Goal: Task Accomplishment & Management: Manage account settings

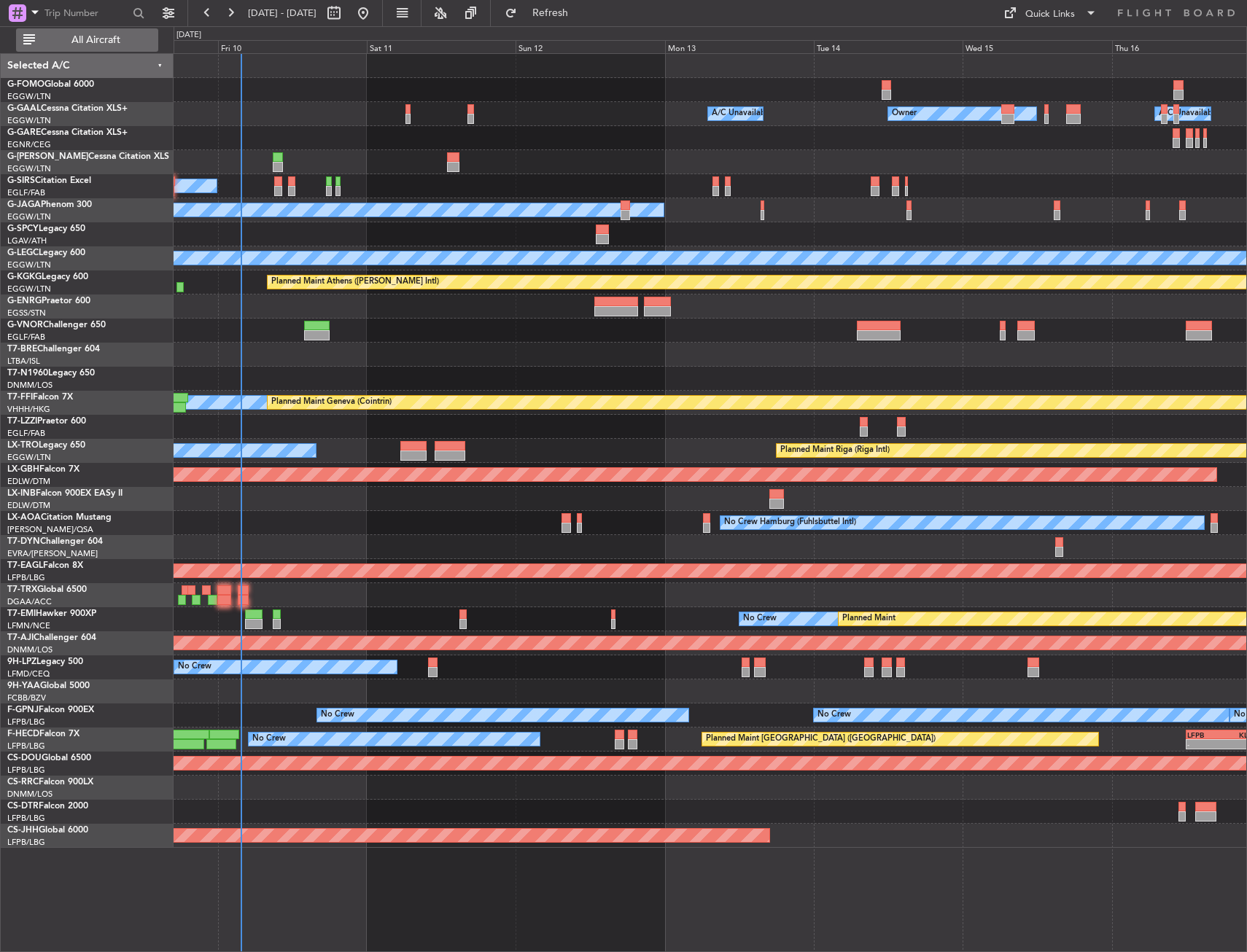
drag, startPoint x: 109, startPoint y: 45, endPoint x: 122, endPoint y: 46, distance: 13.0
click at [111, 44] on span "All Aircraft" at bounding box center [96, 40] width 116 height 10
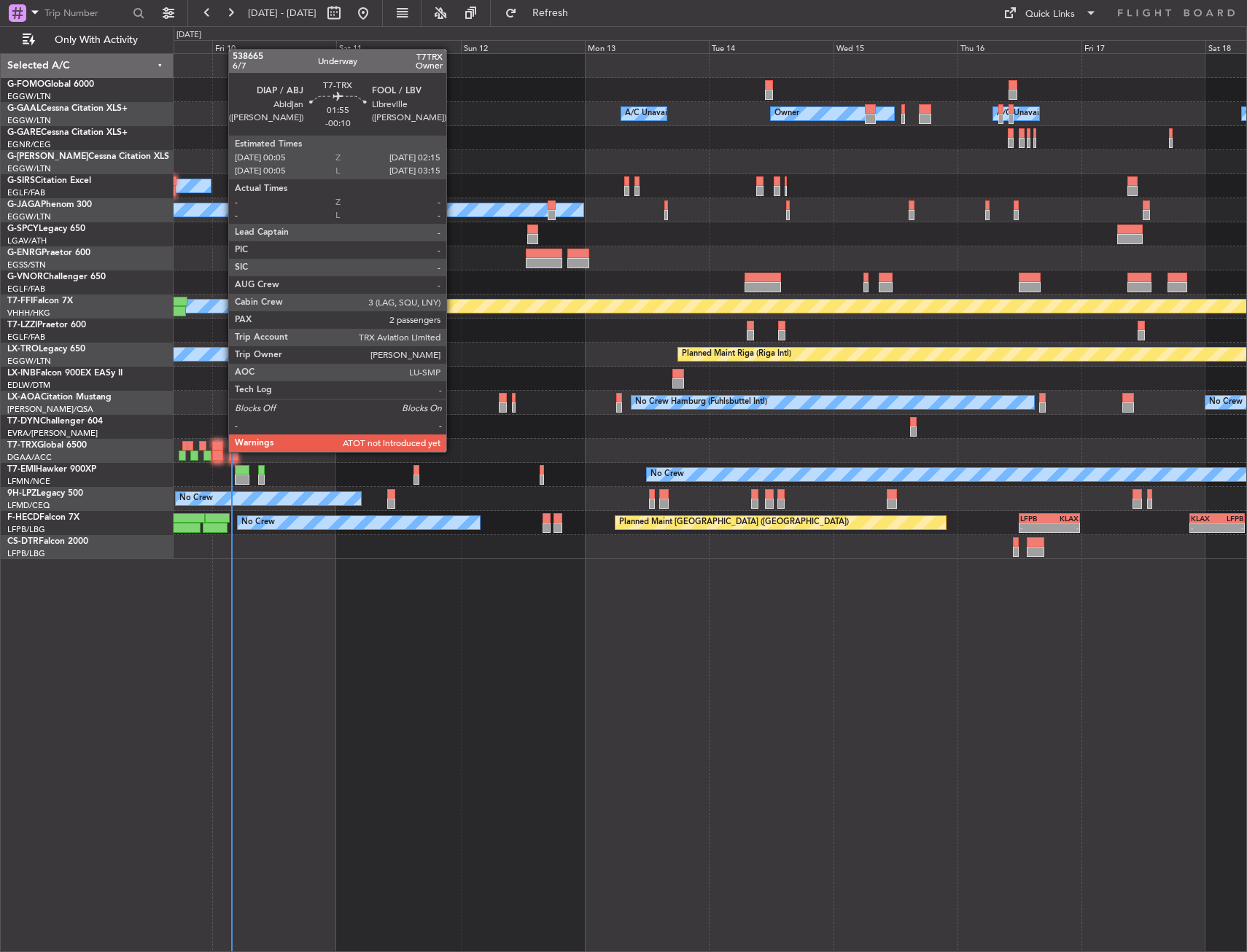
click at [221, 452] on div at bounding box center [218, 456] width 12 height 10
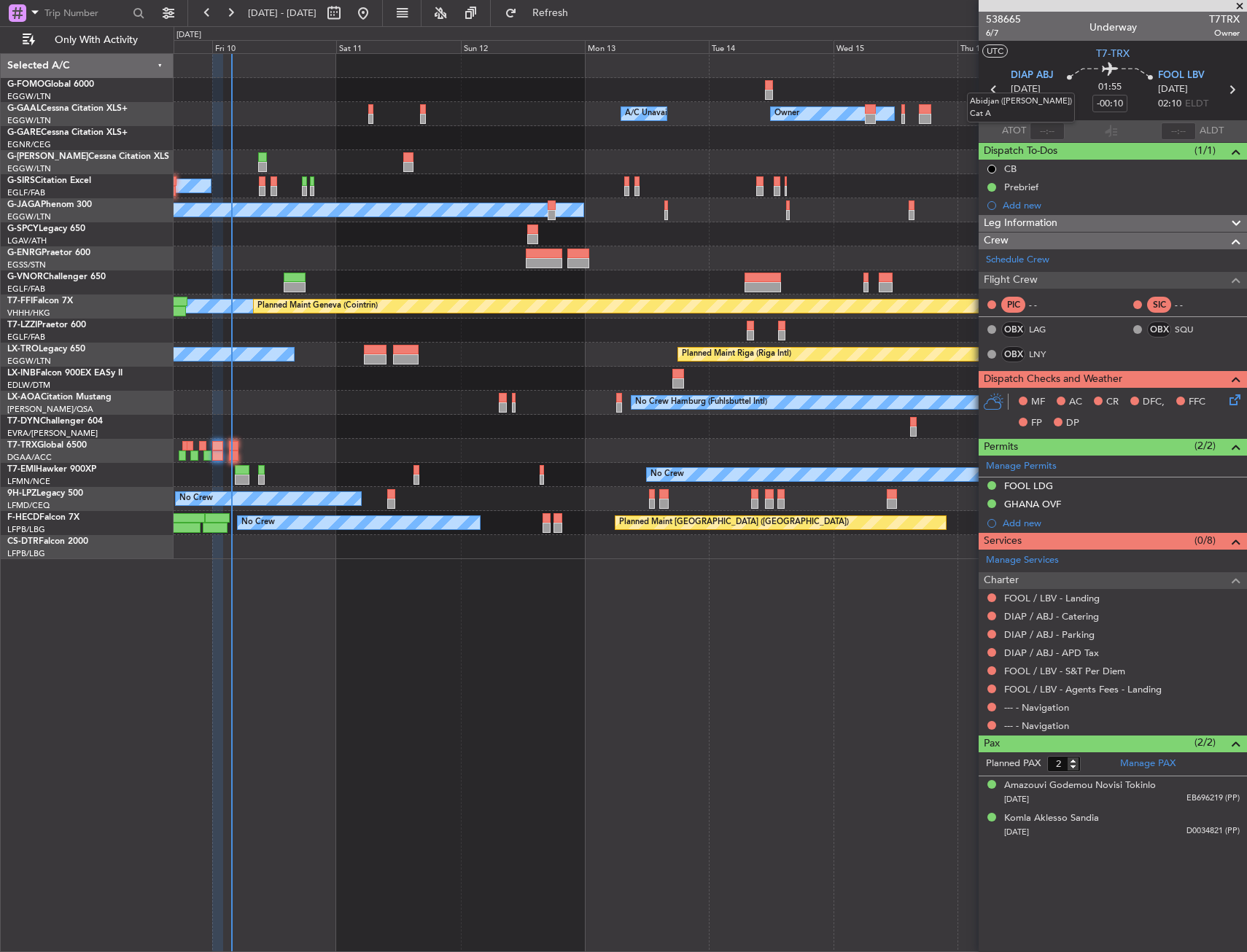
click at [1038, 132] on mat-tooltip-component "Abidjan (Felix Houphouet-boigny) Cat A" at bounding box center [1020, 107] width 128 height 50
click at [1055, 132] on input "text" at bounding box center [1047, 131] width 35 height 17
click at [1065, 120] on section "ATOT 0323 ALDT" at bounding box center [1113, 131] width 268 height 22
type input "03:23"
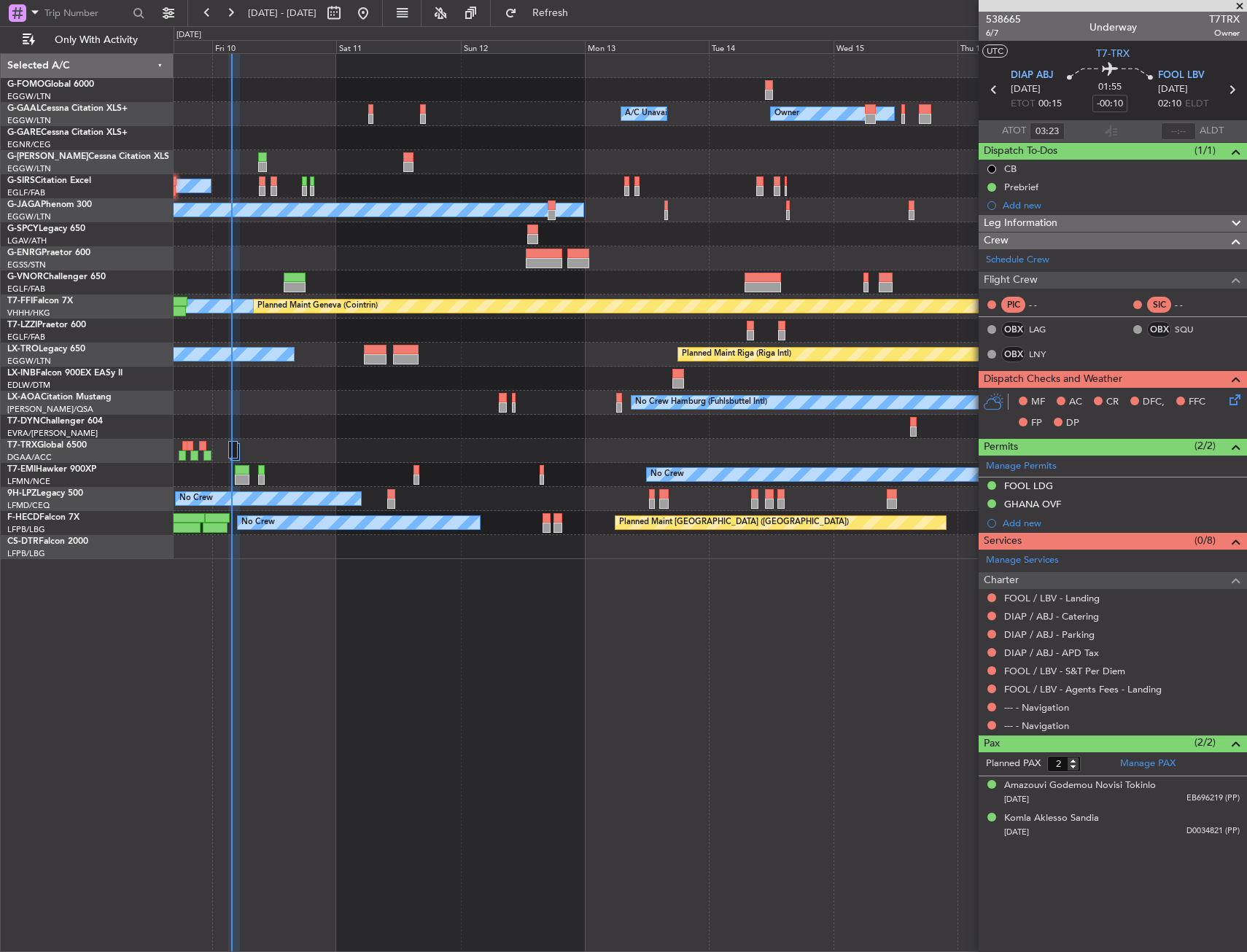
click at [598, 458] on div at bounding box center [710, 451] width 1073 height 24
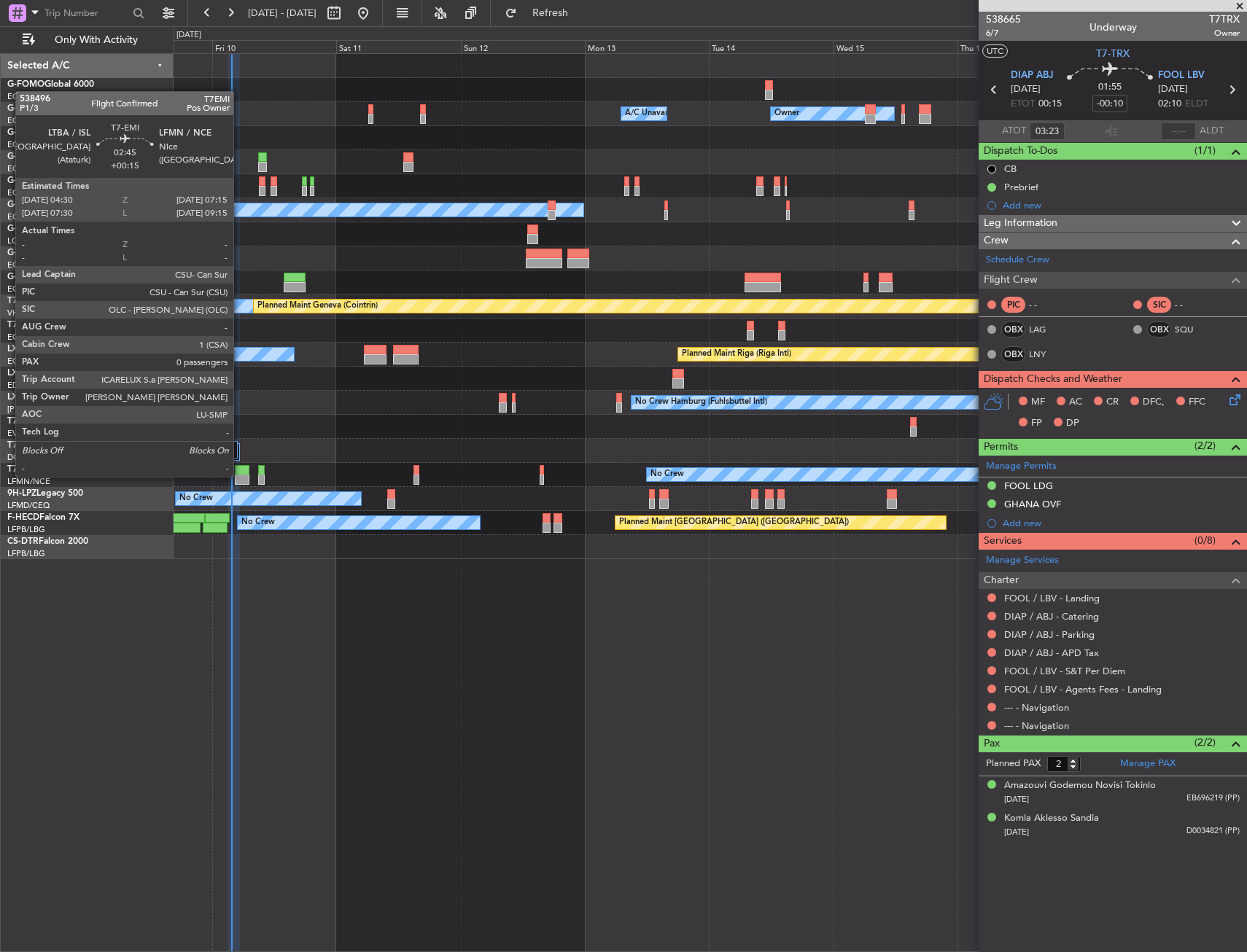
click at [240, 476] on div at bounding box center [242, 480] width 15 height 10
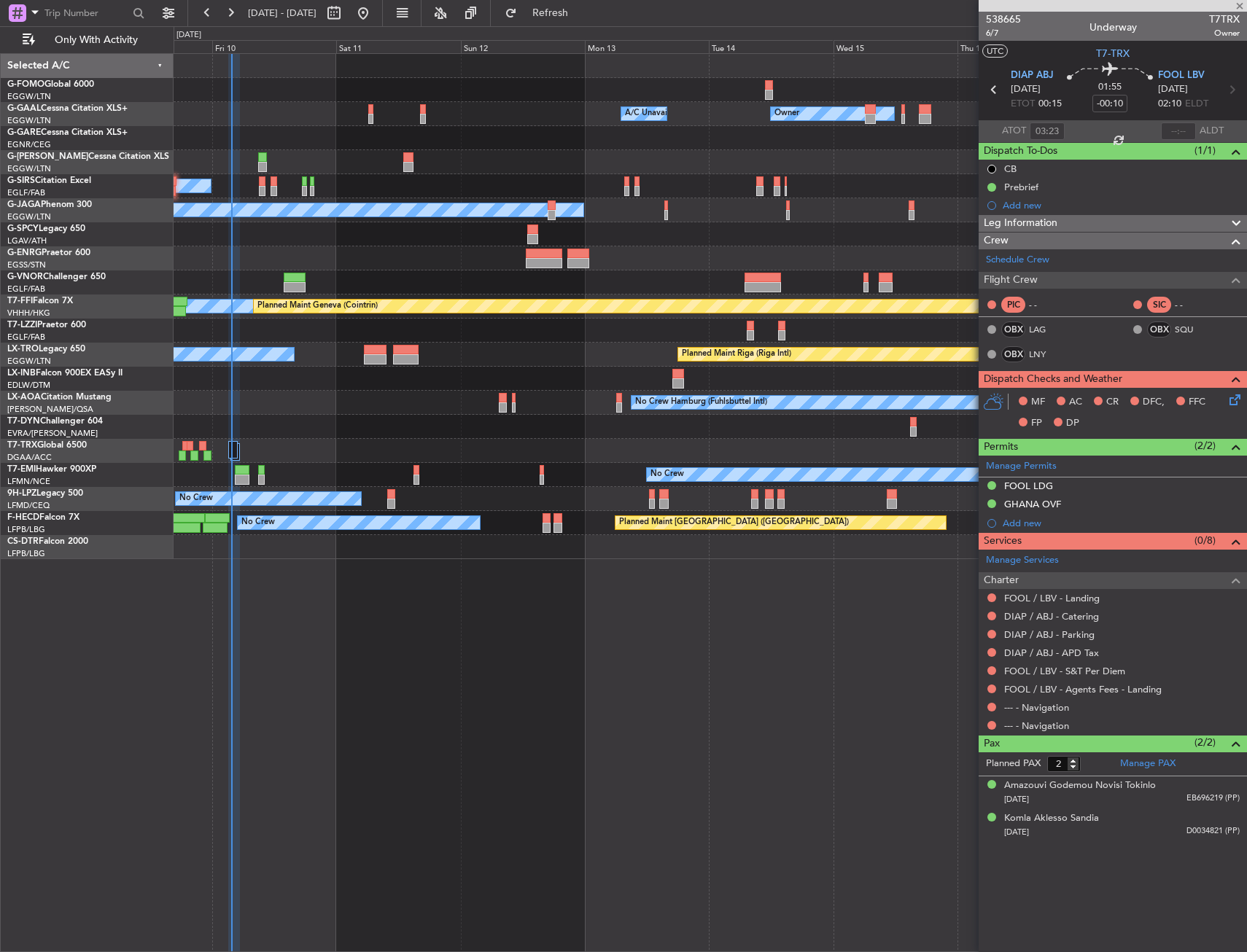
click at [315, 441] on div at bounding box center [710, 451] width 1073 height 24
type input "+00:15"
type input "0"
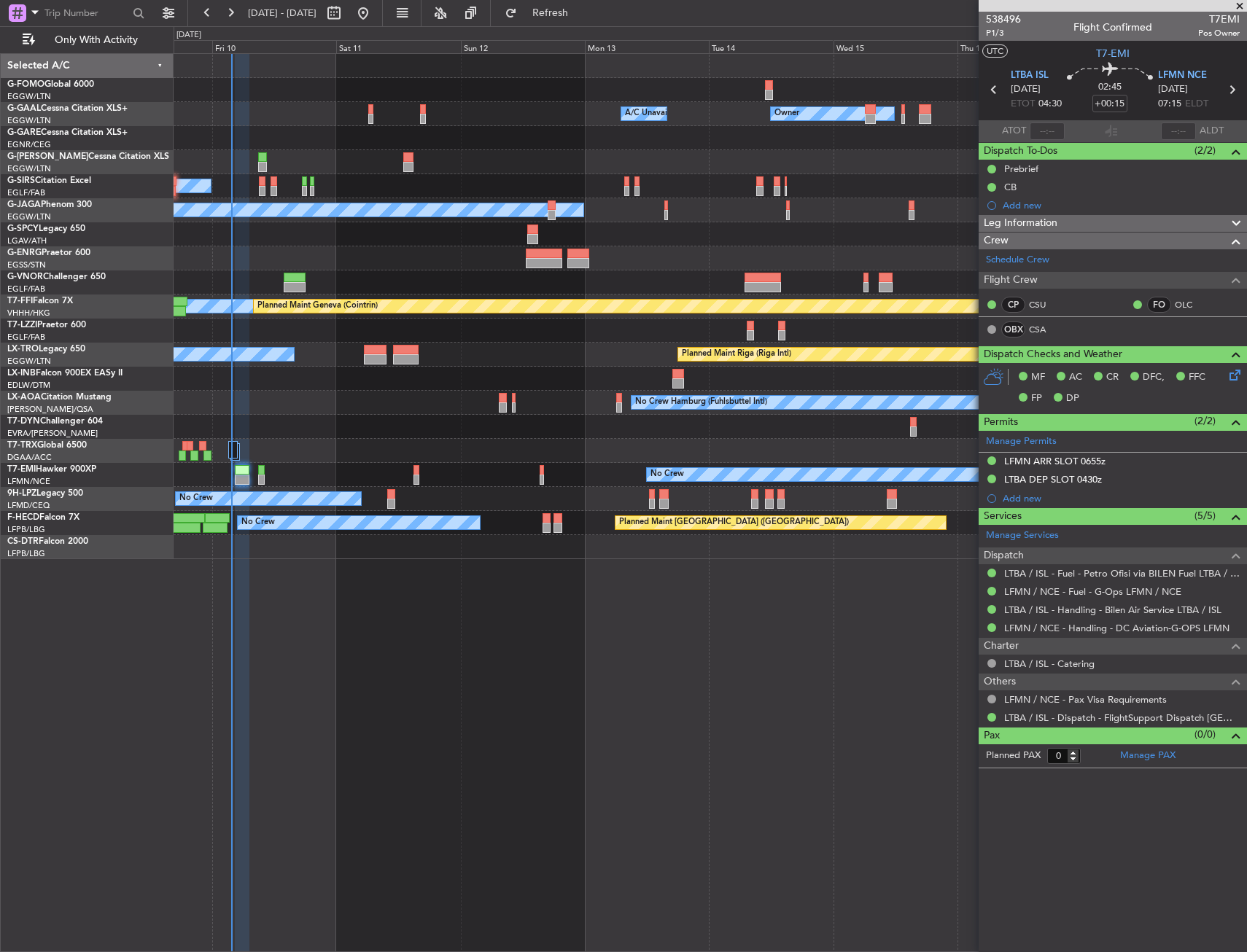
click at [511, 635] on div "Owner Owner A/C Unavailable A/C Unavailable Owner Planned Maint London (Luton) …" at bounding box center [710, 502] width 1073 height 899
click at [1218, 17] on span "T7EMI" at bounding box center [1219, 19] width 42 height 15
copy span "T7EMI"
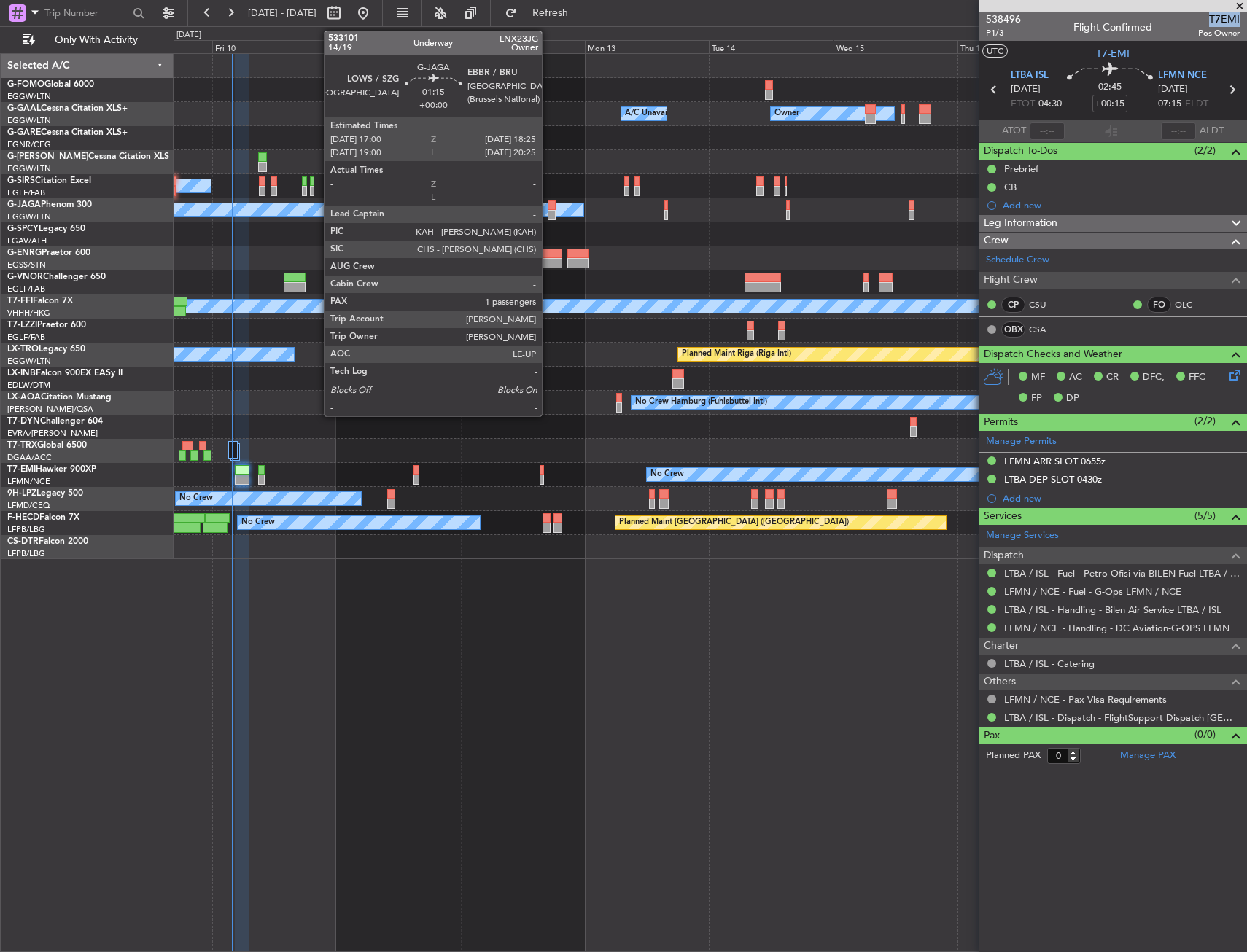
click at [548, 203] on div at bounding box center [551, 206] width 8 height 10
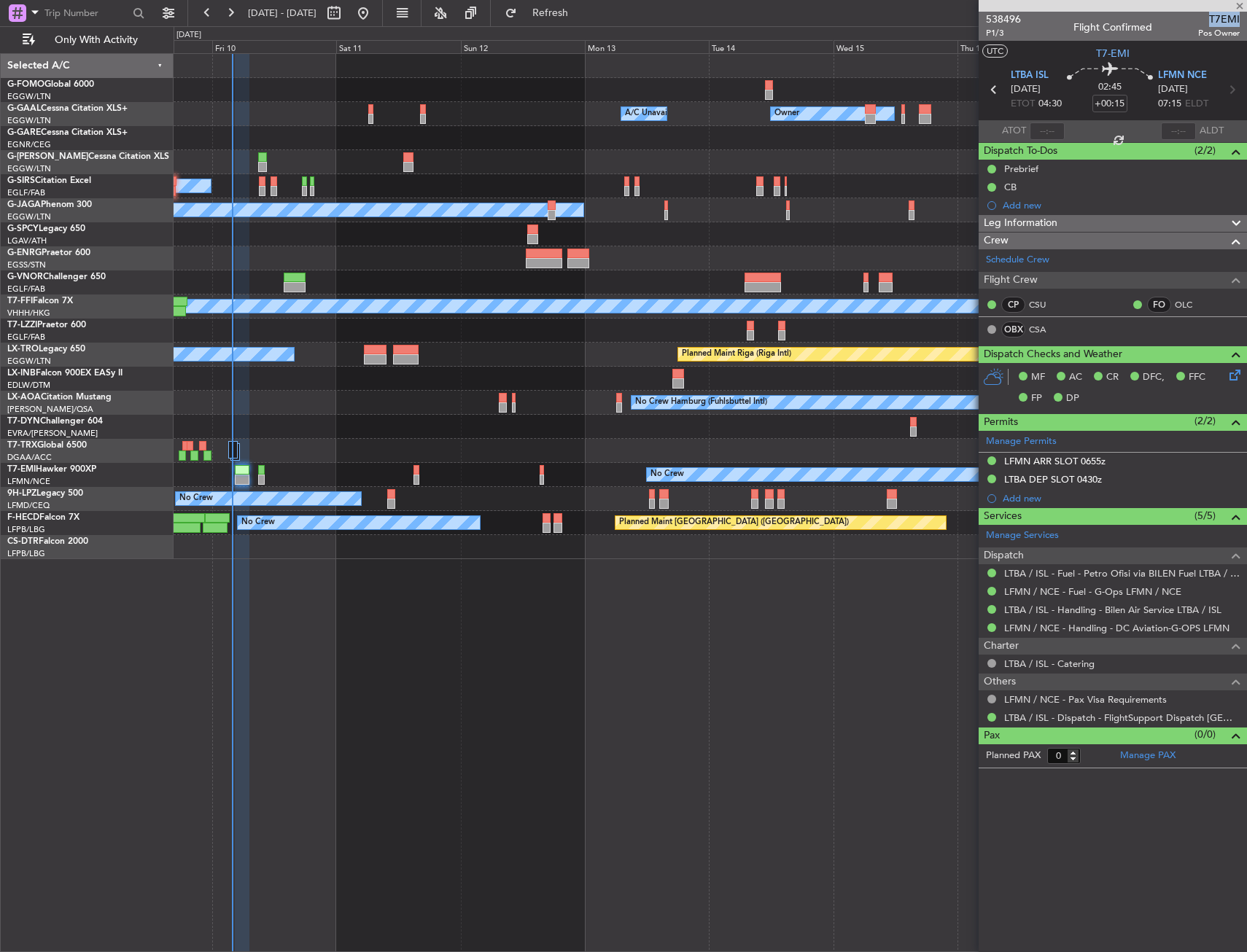
type input "1"
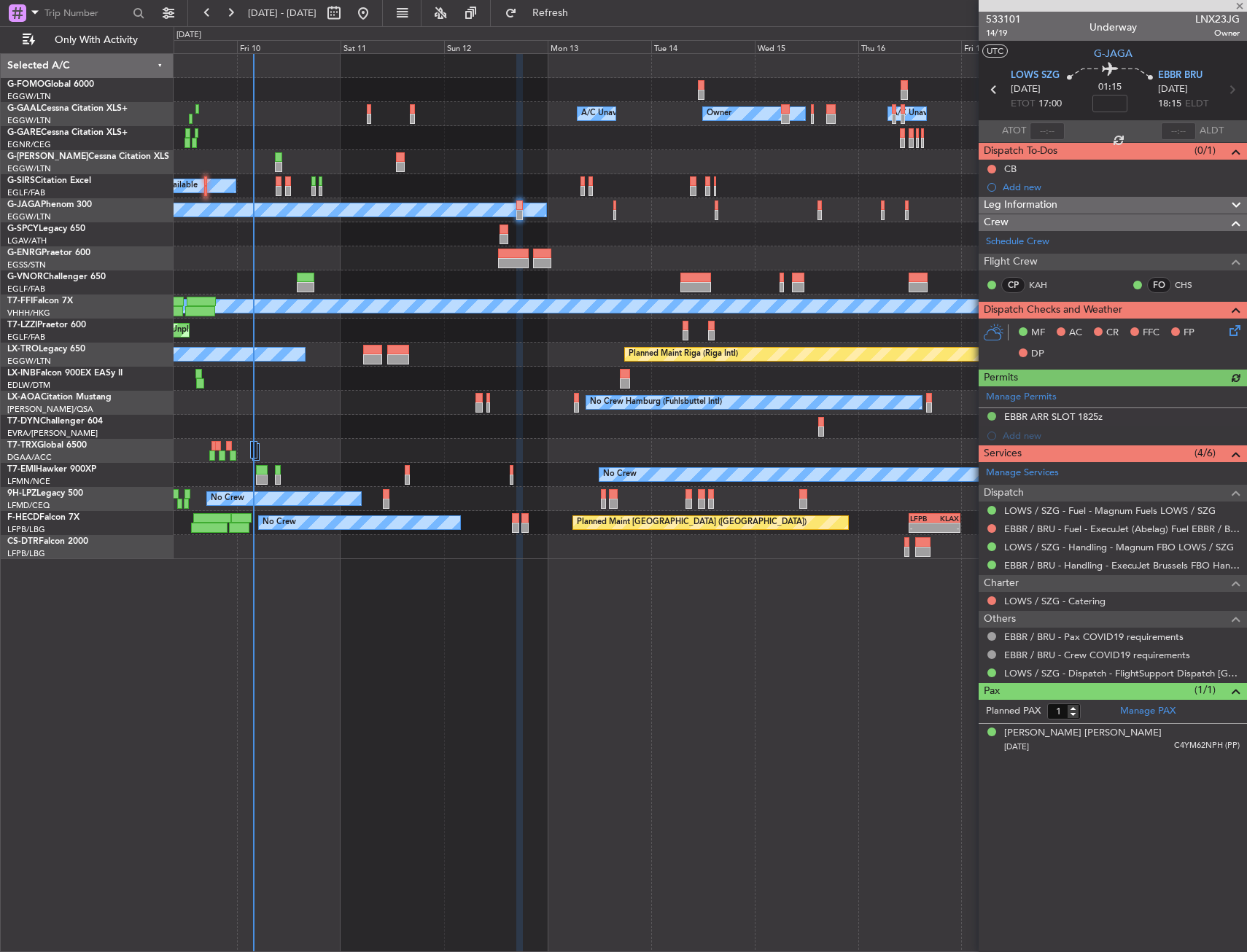
click at [417, 121] on div "Owner Owner A/C Unavailable A/C Unavailable Owner" at bounding box center [710, 114] width 1073 height 24
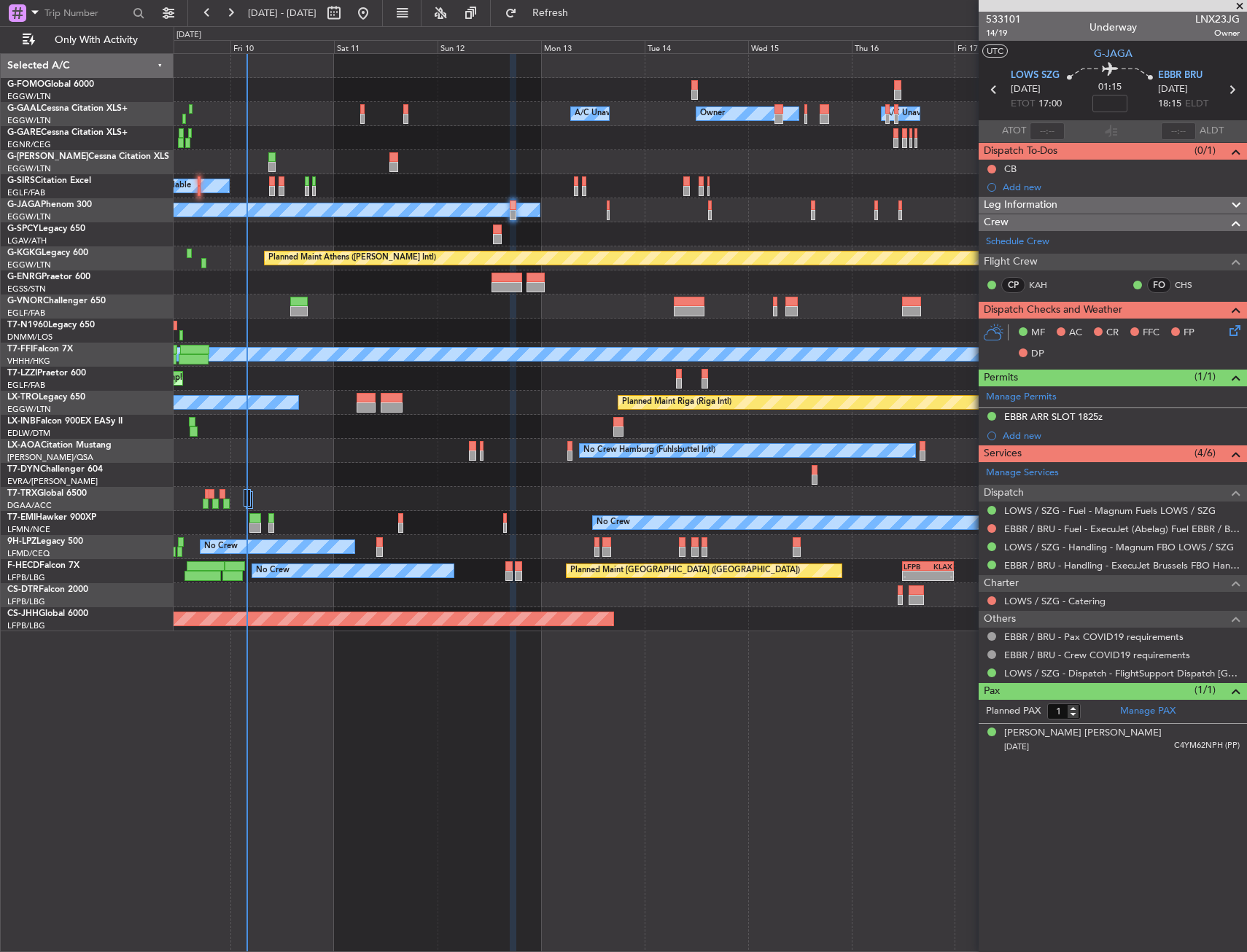
click at [447, 297] on div at bounding box center [710, 307] width 1073 height 24
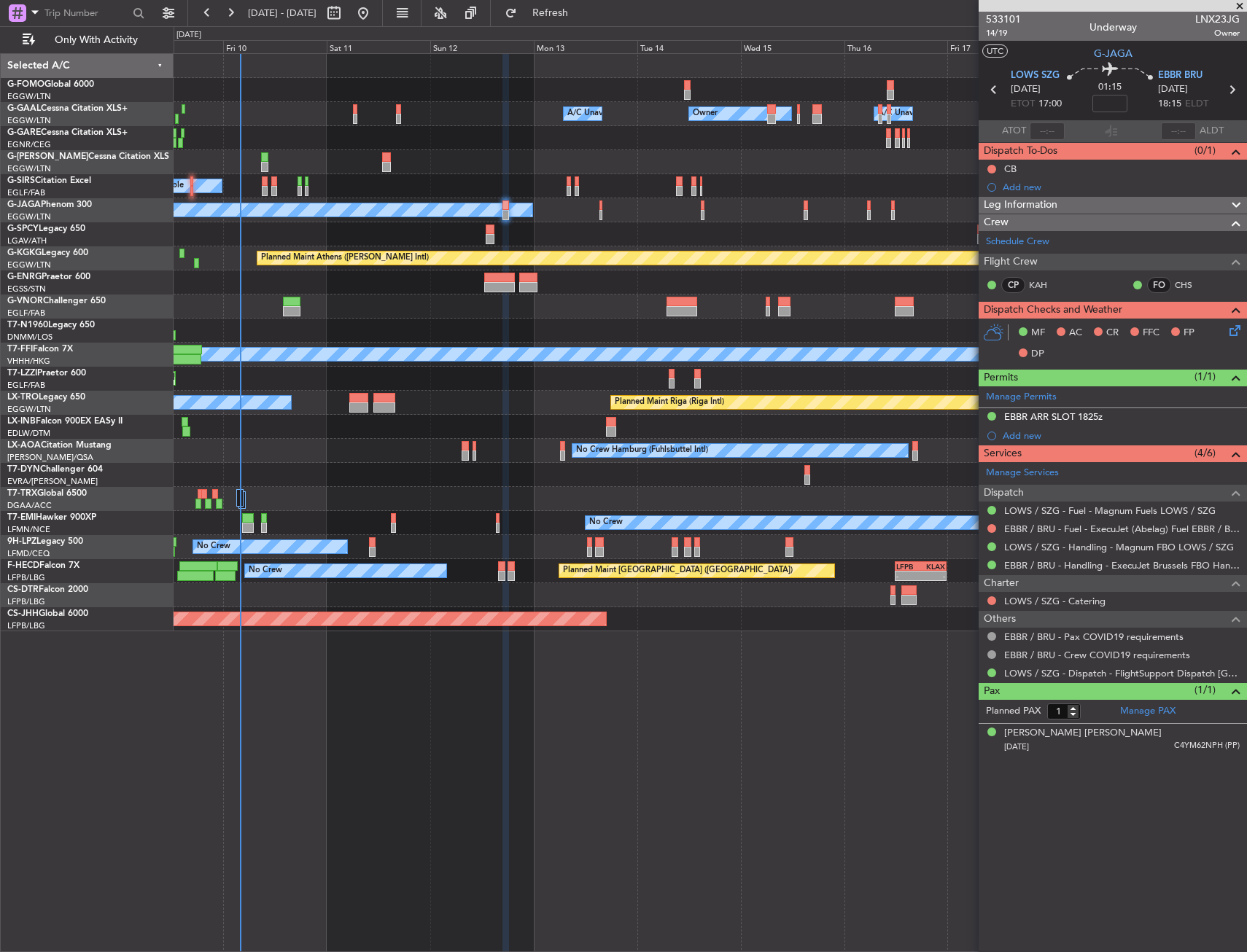
click at [858, 222] on div at bounding box center [710, 234] width 1073 height 24
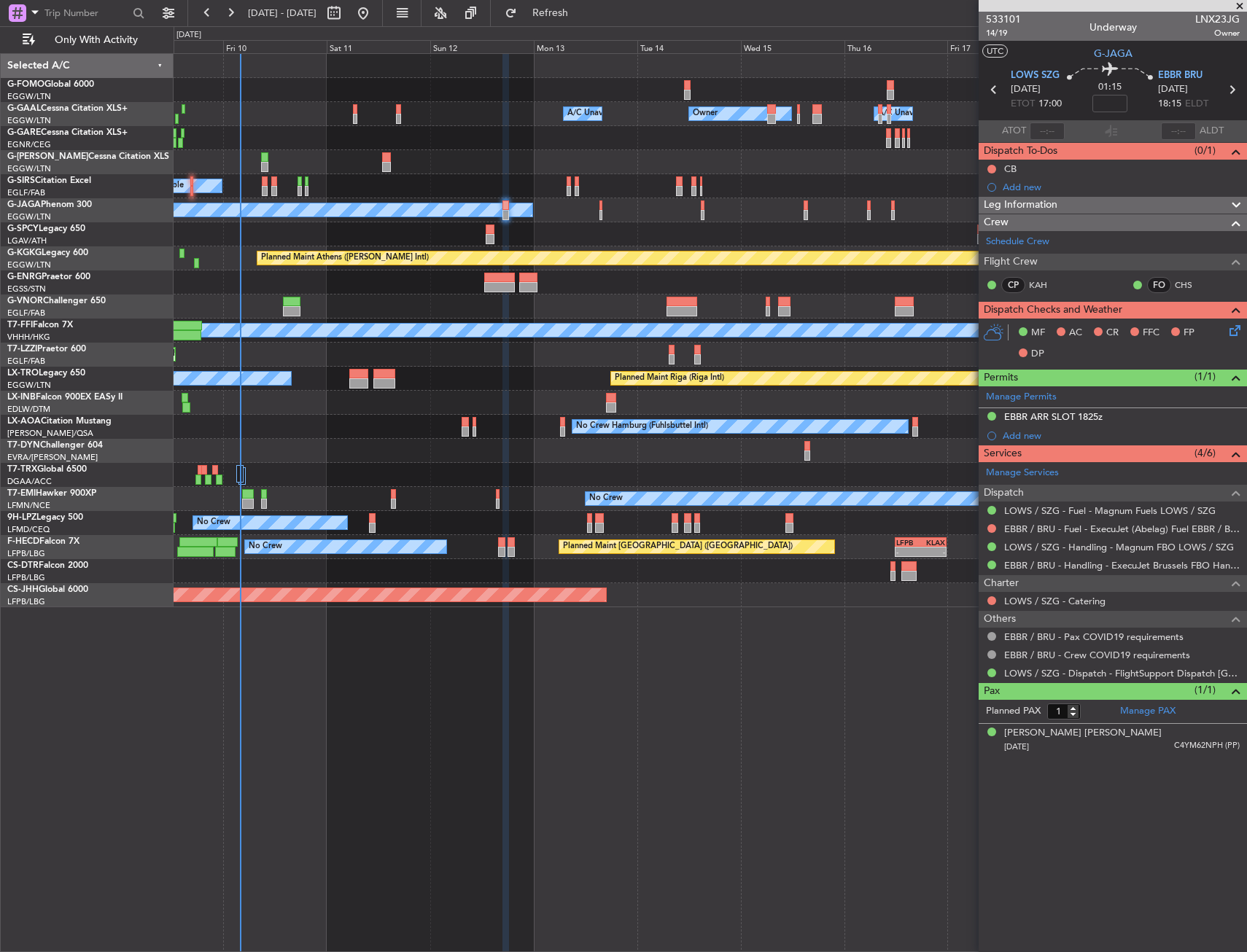
click at [1114, 112] on nimbus-time-variation at bounding box center [1110, 106] width 35 height 22
click at [1119, 108] on input at bounding box center [1110, 103] width 35 height 17
click at [1130, 108] on div "01:15 -5" at bounding box center [1110, 89] width 97 height 54
click at [990, 163] on div at bounding box center [991, 169] width 12 height 12
click at [990, 165] on button at bounding box center [991, 169] width 9 height 9
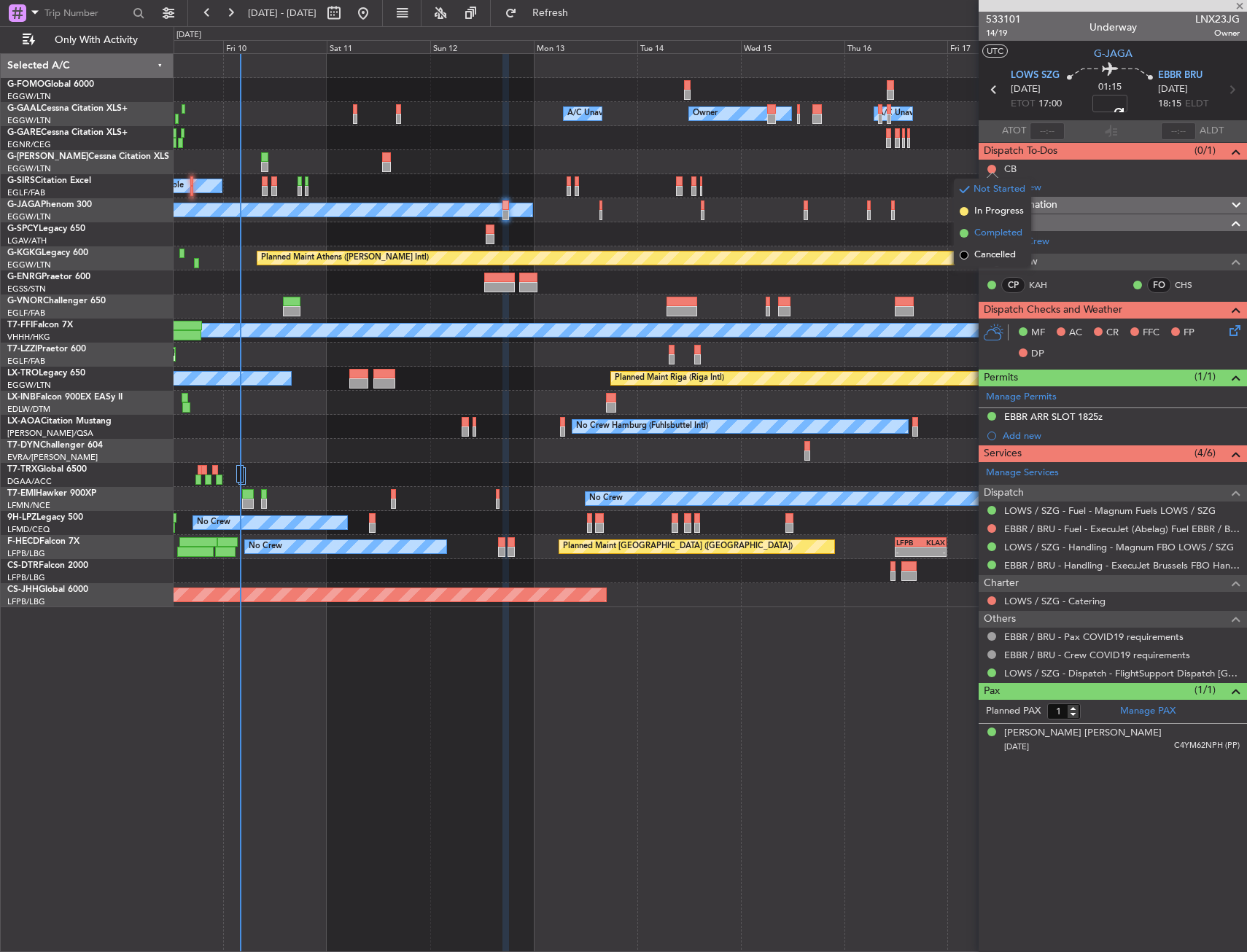
click at [991, 231] on span "Completed" at bounding box center [998, 233] width 48 height 15
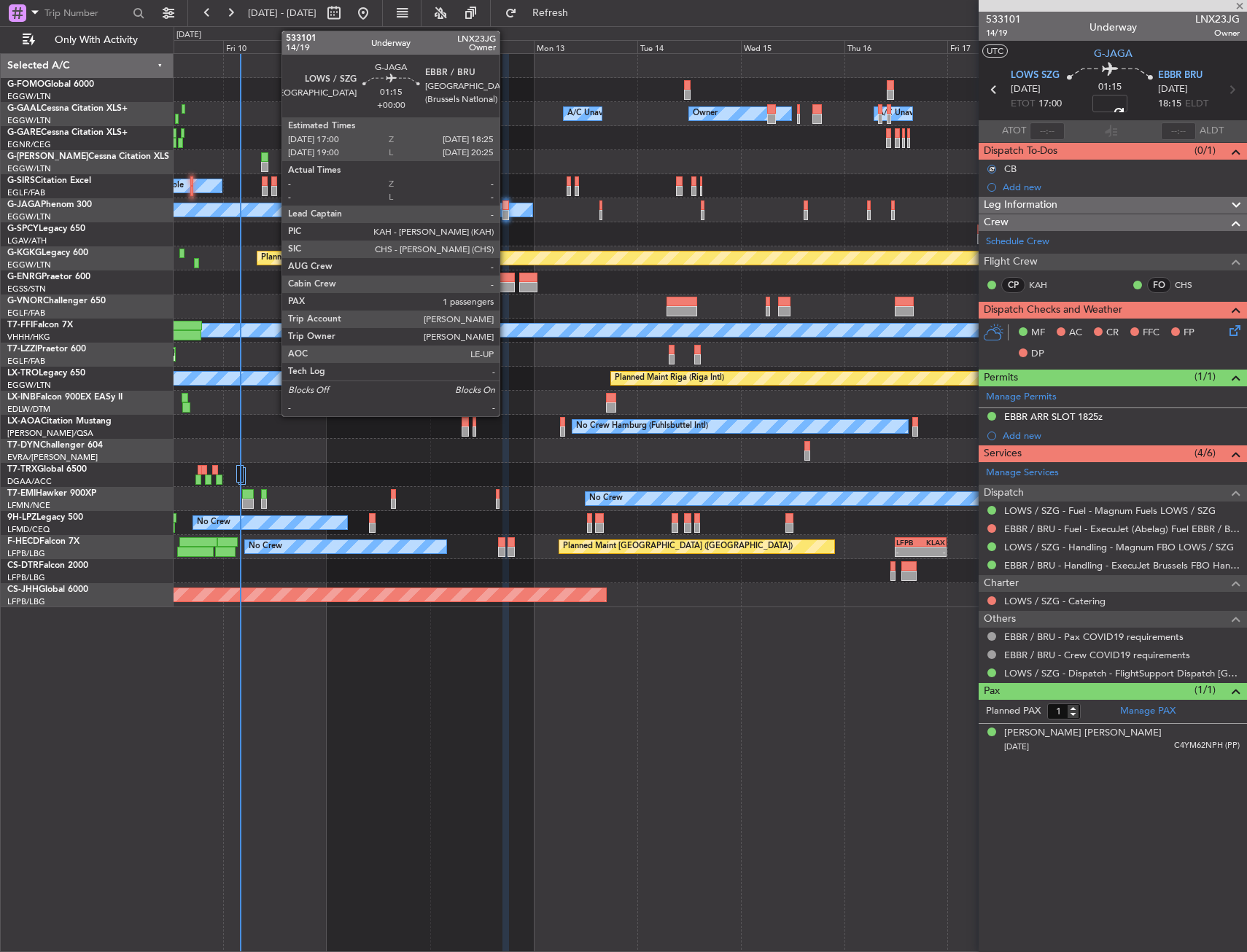
click at [506, 207] on div at bounding box center [506, 206] width 7 height 10
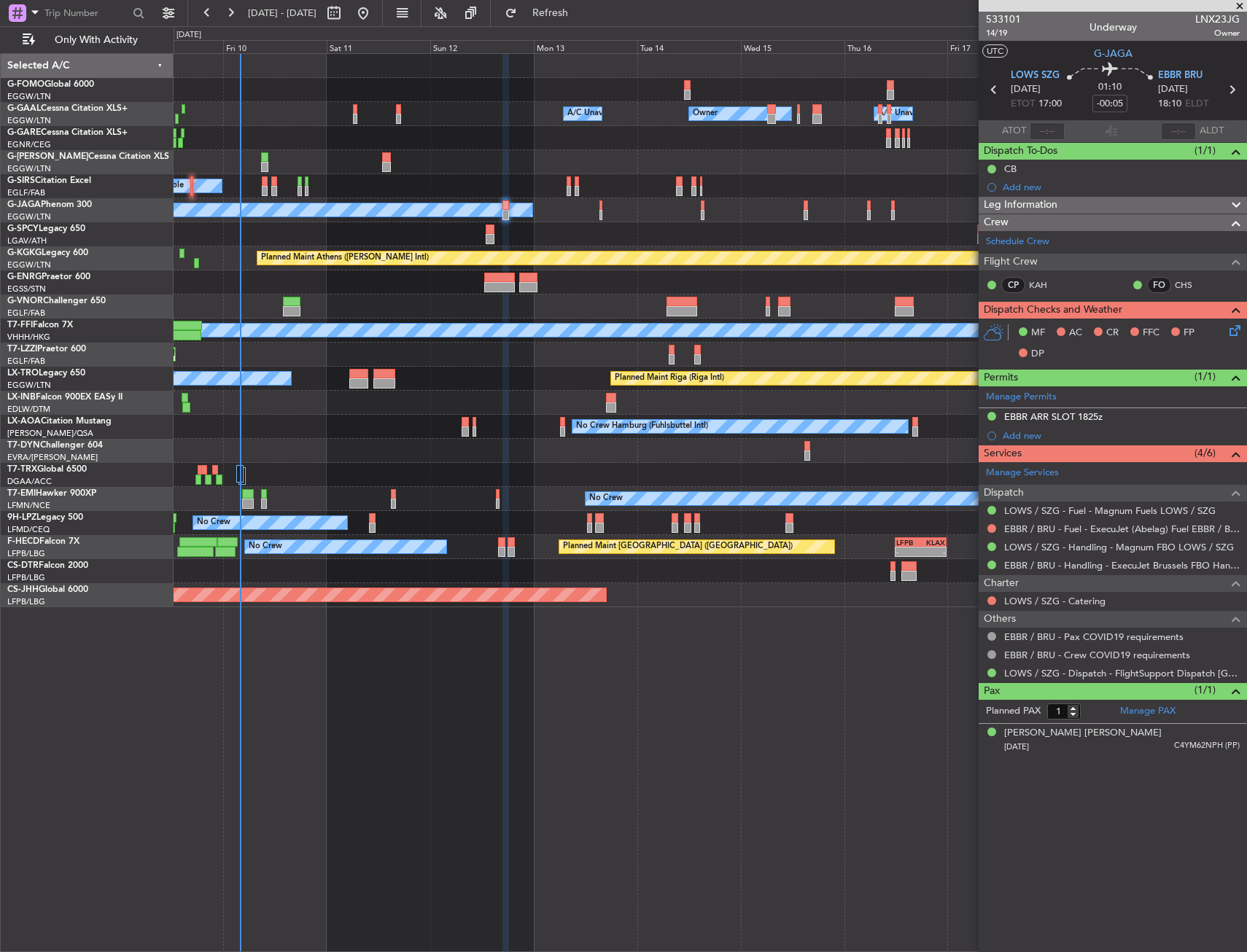
click at [1235, 328] on icon at bounding box center [1232, 328] width 12 height 12
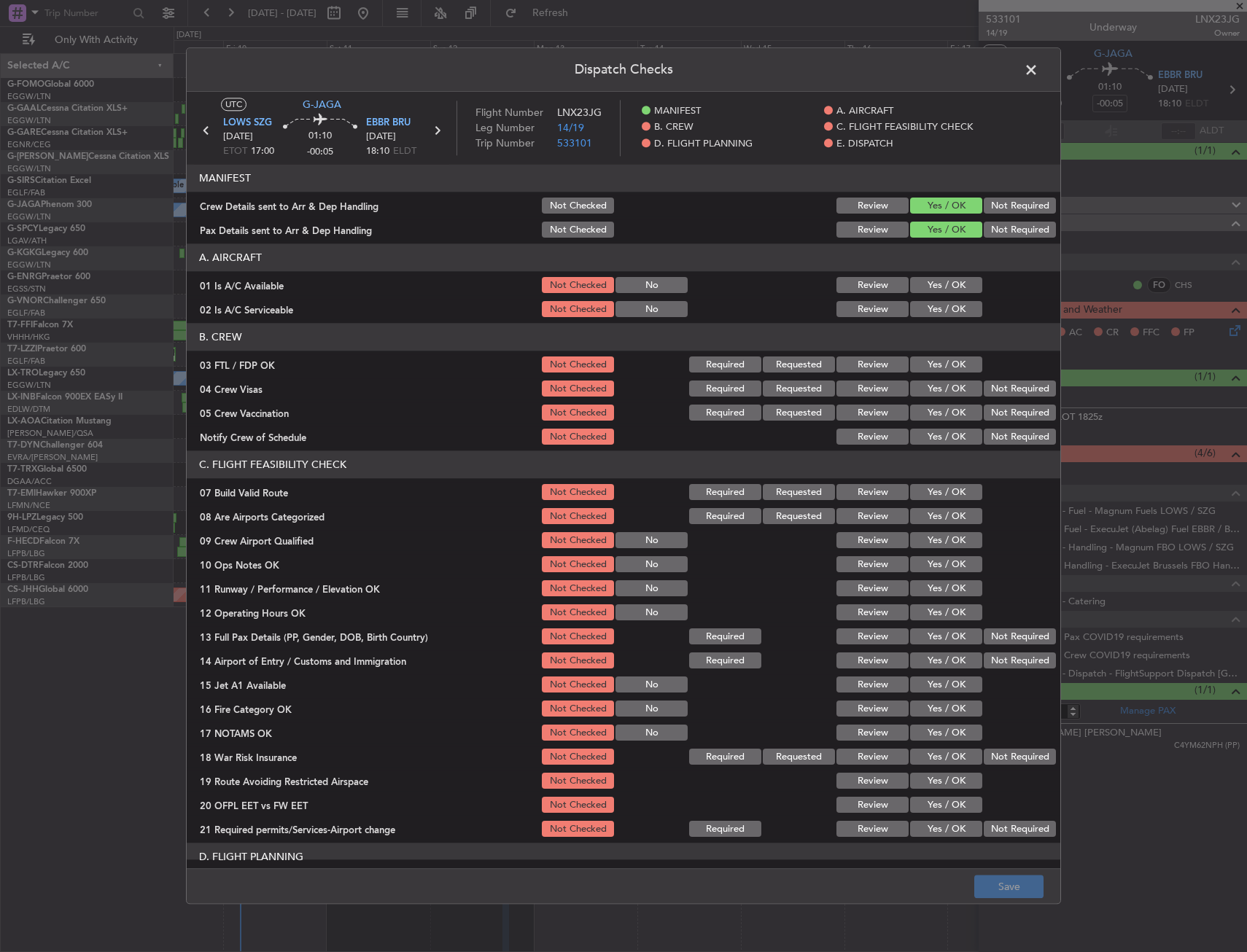
drag, startPoint x: 952, startPoint y: 272, endPoint x: 943, endPoint y: 307, distance: 36.1
click at [951, 276] on section "A. AIRCRAFT 01 Is A/C Available Not Checked No Review Yes / OK 02 Is A/C Servic…" at bounding box center [623, 282] width 874 height 76
click at [942, 305] on button "Yes / OK" at bounding box center [945, 309] width 72 height 16
click at [946, 282] on button "Yes / OK" at bounding box center [945, 285] width 72 height 16
click at [943, 469] on header "C. FLIGHT FEASIBILITY CHECK" at bounding box center [623, 465] width 874 height 27
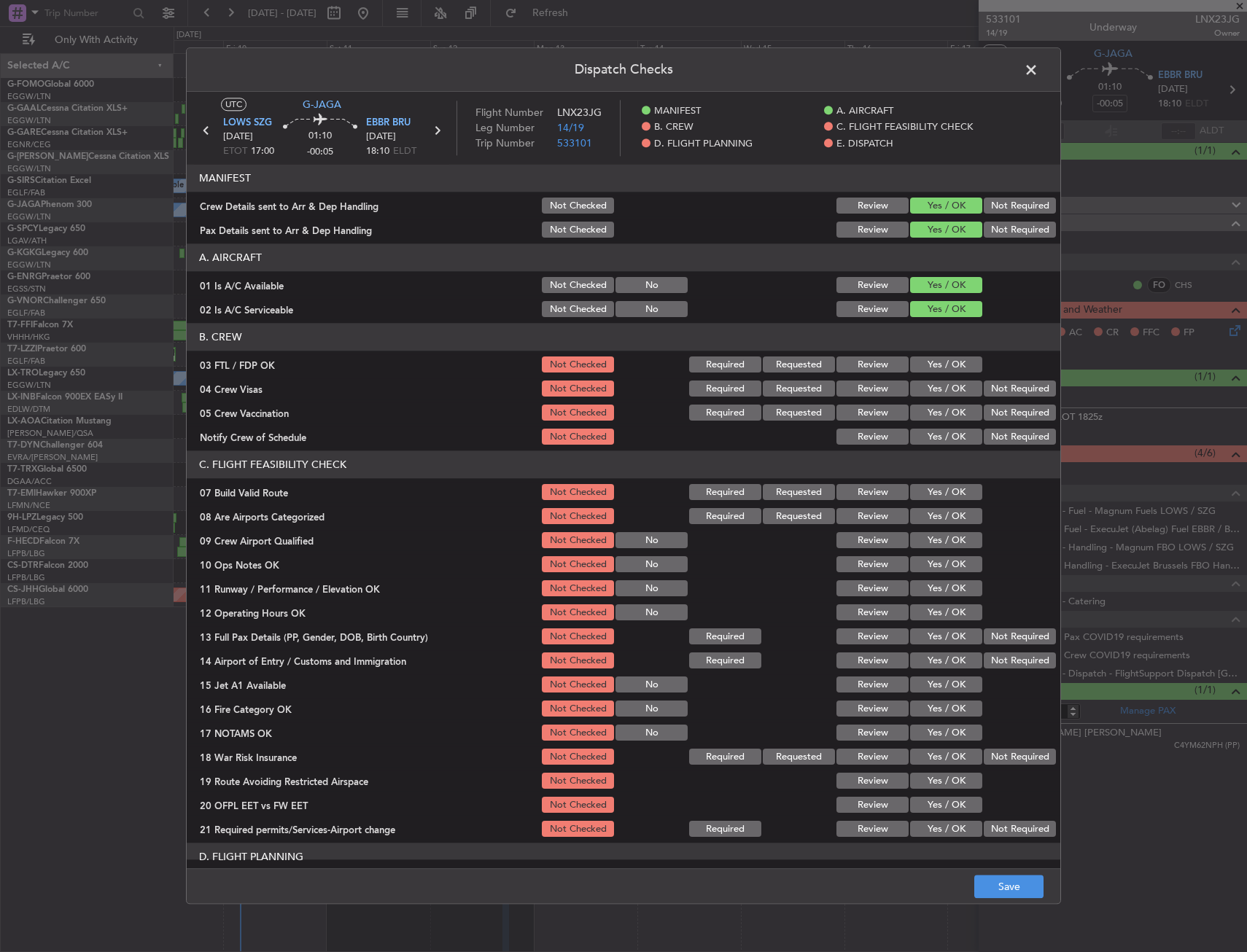
click at [946, 482] on section "C. FLIGHT FEASIBILITY CHECK 07 Build Valid Route Not Checked Required Requested…" at bounding box center [623, 645] width 874 height 389
click at [948, 489] on button "Yes / OK" at bounding box center [945, 492] width 72 height 16
drag, startPoint x: 922, startPoint y: 582, endPoint x: 925, endPoint y: 574, distance: 8.5
click at [922, 581] on button "Yes / OK" at bounding box center [945, 589] width 72 height 16
click at [928, 562] on button "Yes / OK" at bounding box center [945, 565] width 72 height 16
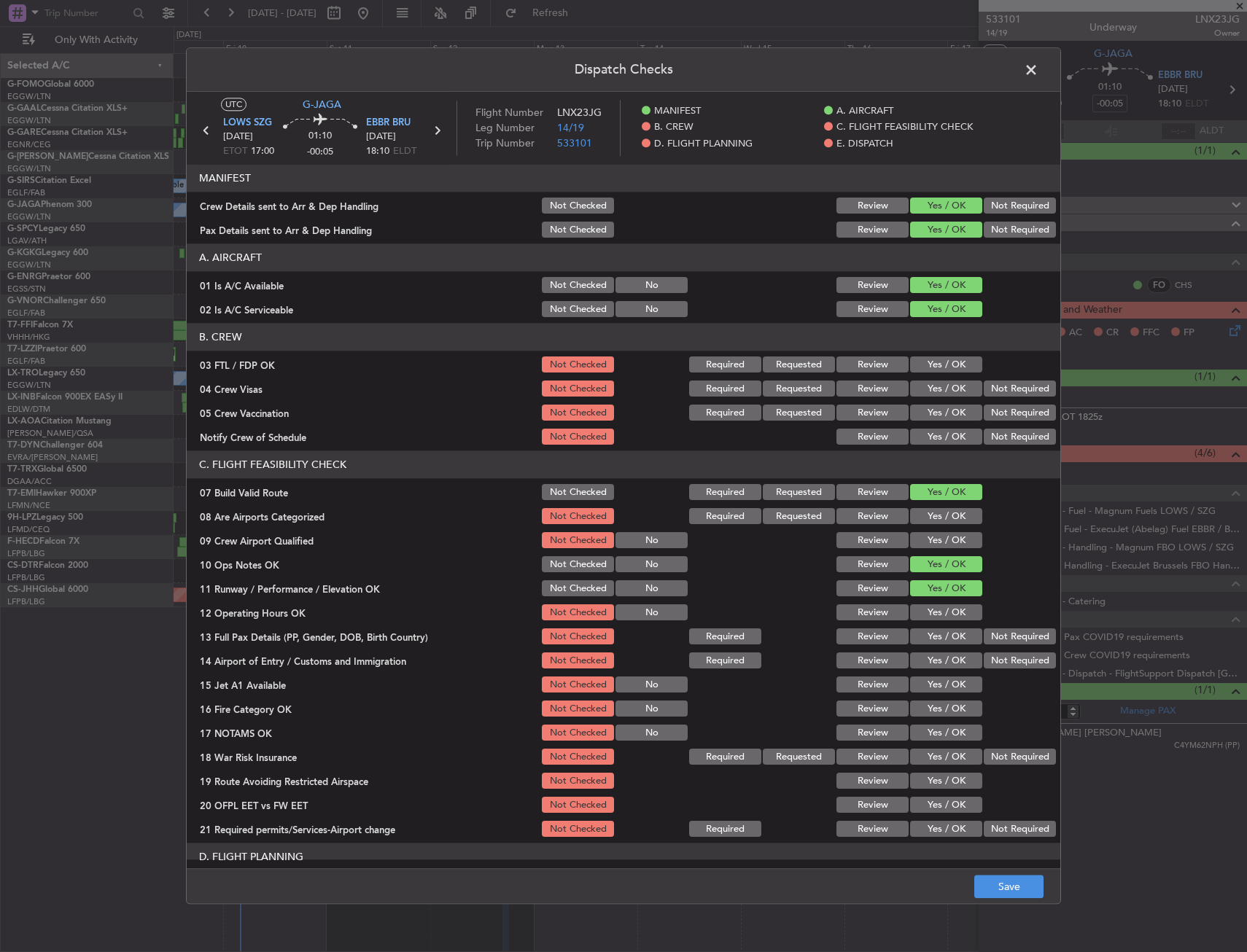
click at [927, 618] on button "Yes / OK" at bounding box center [945, 613] width 72 height 16
click at [932, 635] on button "Yes / OK" at bounding box center [945, 636] width 72 height 16
click at [933, 649] on section "C. FLIGHT FEASIBILITY CHECK 07 Build Valid Route Not Checked Required Requested…" at bounding box center [623, 645] width 874 height 389
drag, startPoint x: 933, startPoint y: 659, endPoint x: 931, endPoint y: 670, distance: 11.2
click at [933, 660] on button "Yes / OK" at bounding box center [945, 660] width 72 height 16
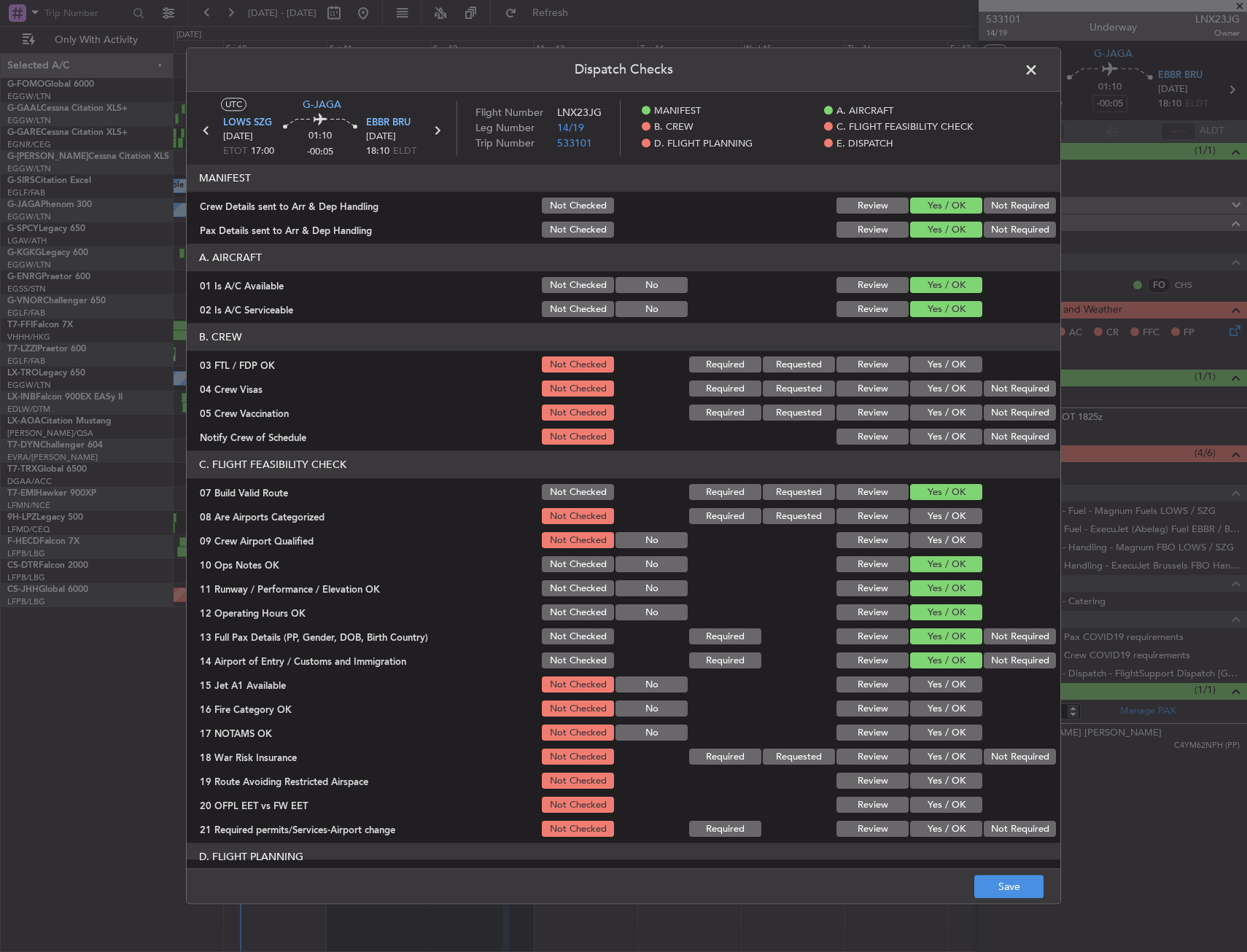
click at [930, 676] on div "Yes / OK" at bounding box center [945, 685] width 73 height 21
click at [929, 687] on button "Yes / OK" at bounding box center [945, 685] width 72 height 16
drag, startPoint x: 928, startPoint y: 704, endPoint x: 929, endPoint y: 719, distance: 15.0
click at [928, 706] on button "Yes / OK" at bounding box center [945, 709] width 72 height 16
click at [929, 719] on div "Yes / OK" at bounding box center [945, 709] width 73 height 21
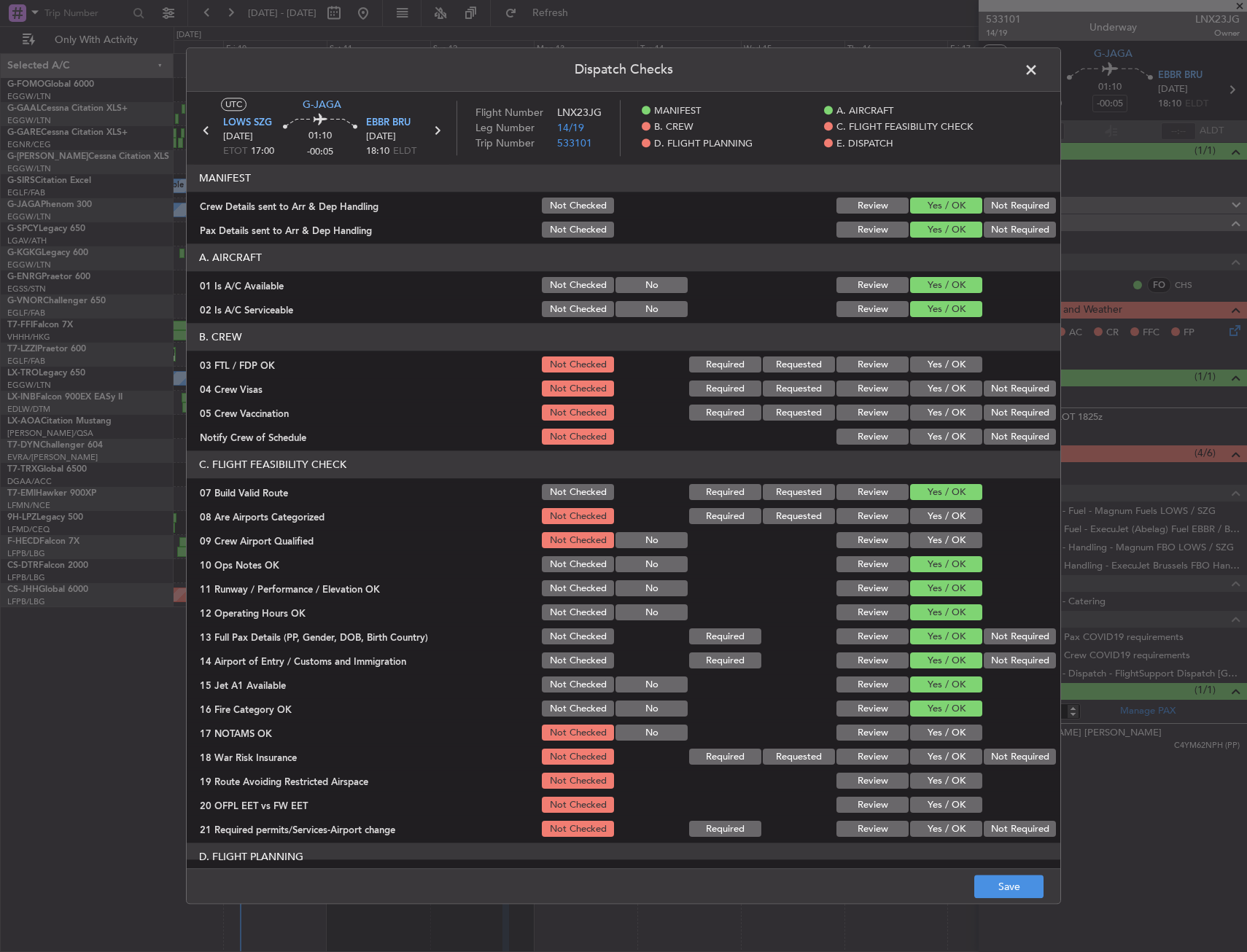
click at [932, 729] on button "Yes / OK" at bounding box center [945, 733] width 72 height 16
drag, startPoint x: 1000, startPoint y: 745, endPoint x: 1008, endPoint y: 756, distance: 13.6
click at [1003, 747] on section "C. FLIGHT FEASIBILITY CHECK 07 Build Valid Route Not Checked Required Requested…" at bounding box center [623, 645] width 874 height 389
click at [1008, 756] on button "Not Required" at bounding box center [1020, 757] width 72 height 16
drag, startPoint x: 956, startPoint y: 773, endPoint x: 945, endPoint y: 790, distance: 20.2
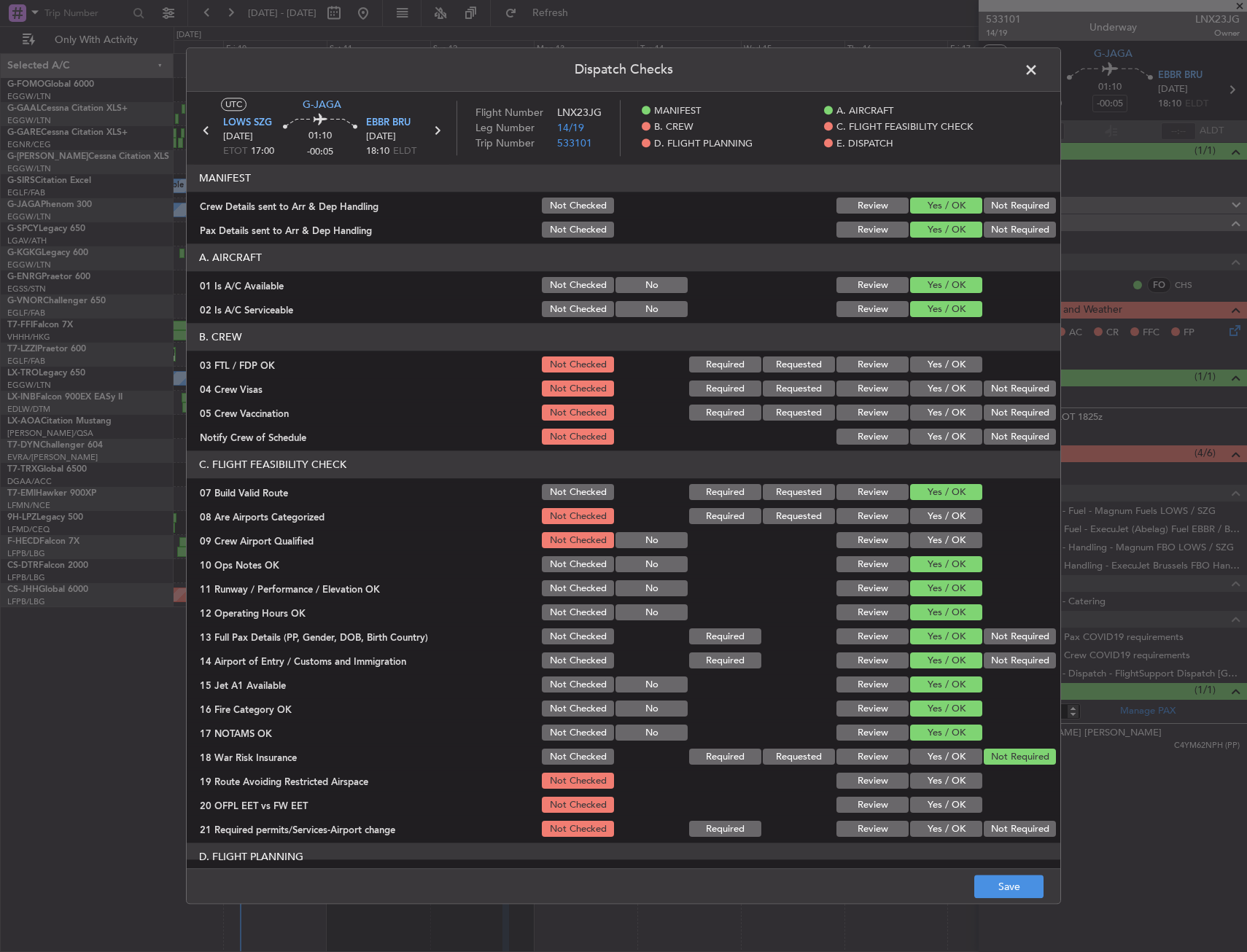
click at [953, 775] on div "Yes / OK" at bounding box center [945, 781] width 73 height 21
drag, startPoint x: 945, startPoint y: 790, endPoint x: 933, endPoint y: 816, distance: 28.6
click at [940, 798] on section "C. FLIGHT FEASIBILITY CHECK 07 Build Valid Route Not Checked Required Requested…" at bounding box center [623, 645] width 874 height 389
click at [930, 821] on div "Yes / OK" at bounding box center [945, 830] width 73 height 21
click at [933, 825] on button "Yes / OK" at bounding box center [945, 829] width 72 height 16
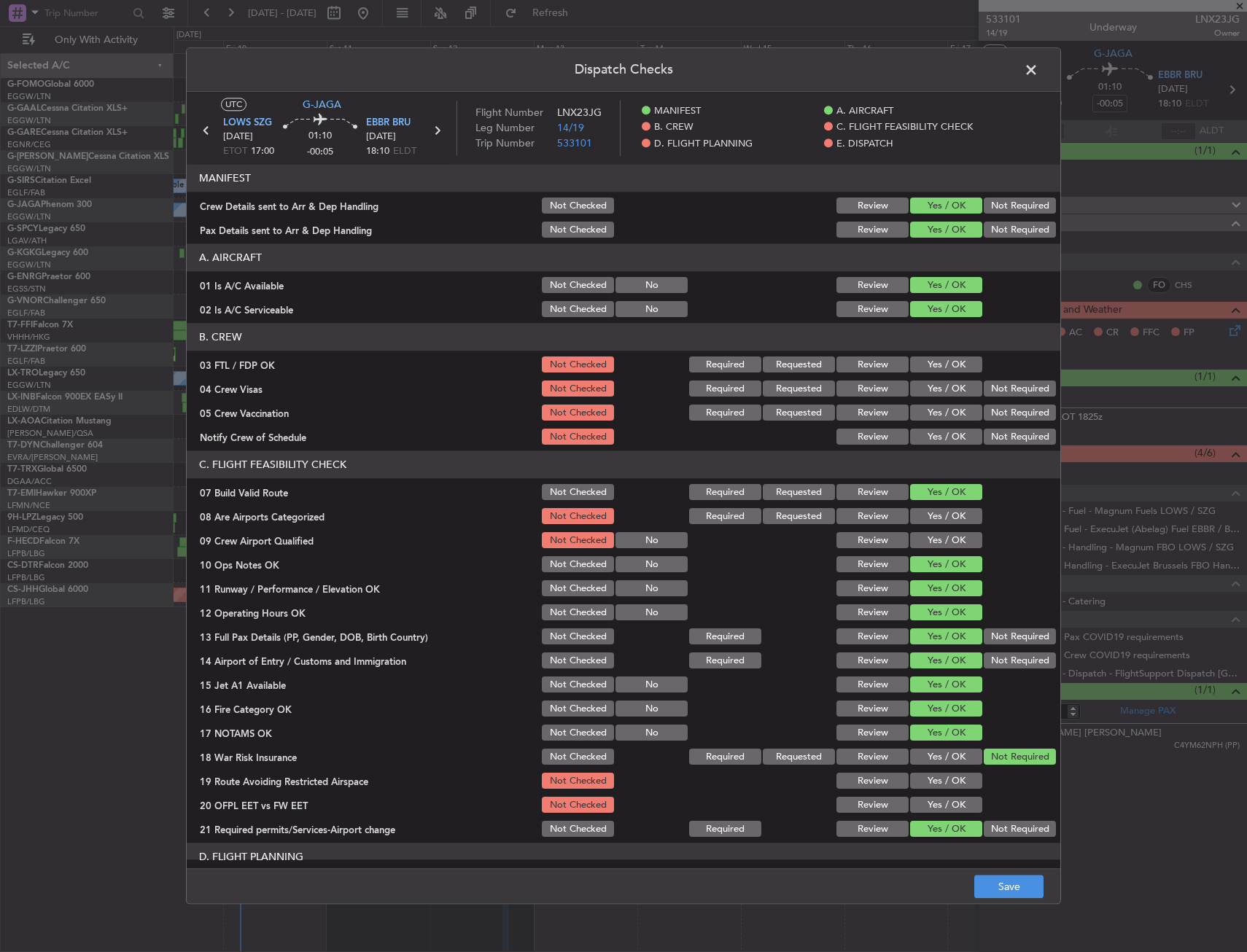
click at [945, 775] on button "Yes / OK" at bounding box center [945, 781] width 72 height 16
click at [944, 805] on button "Yes / OK" at bounding box center [945, 805] width 72 height 16
click at [945, 809] on button "Yes / OK" at bounding box center [945, 805] width 72 height 16
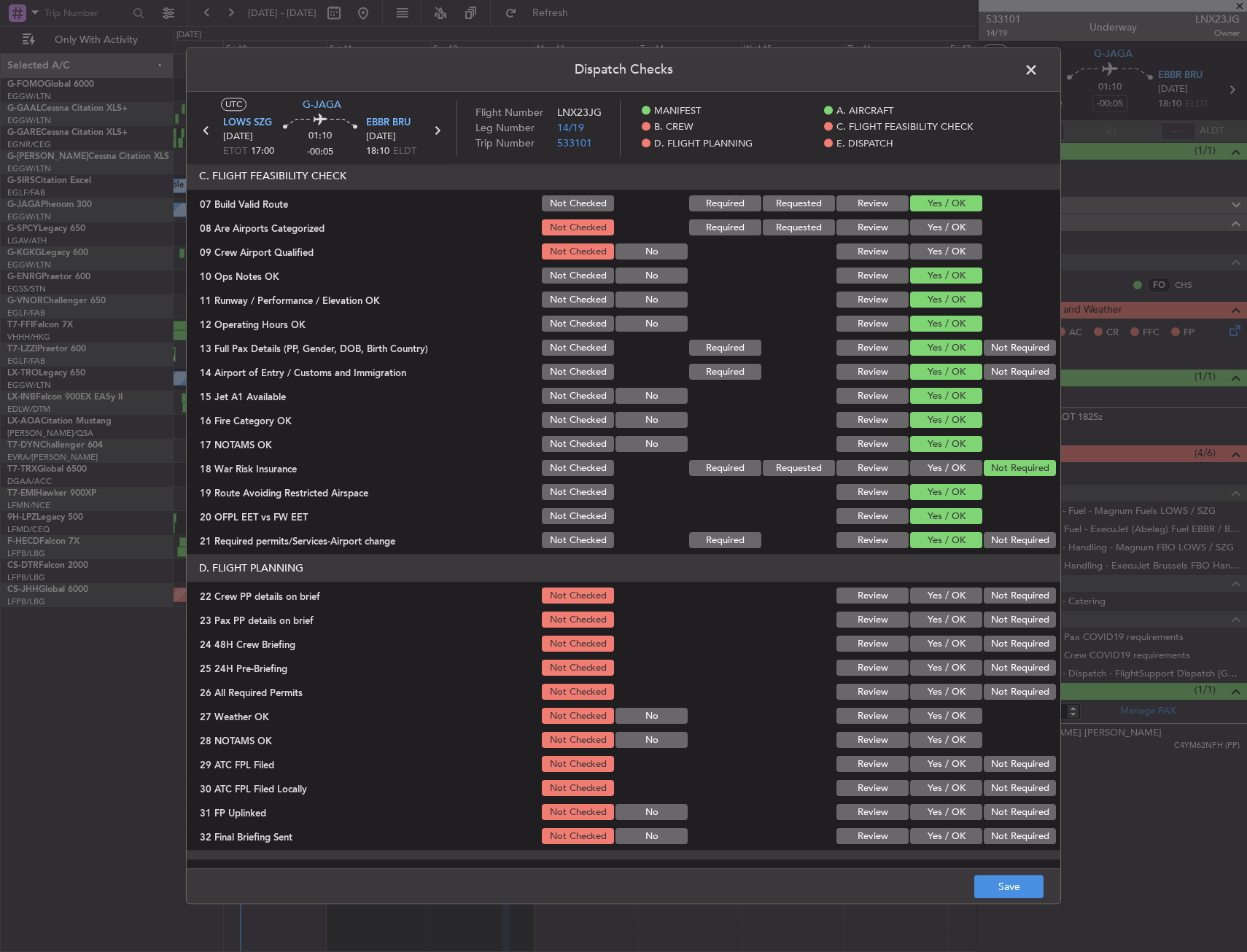
scroll to position [292, 0]
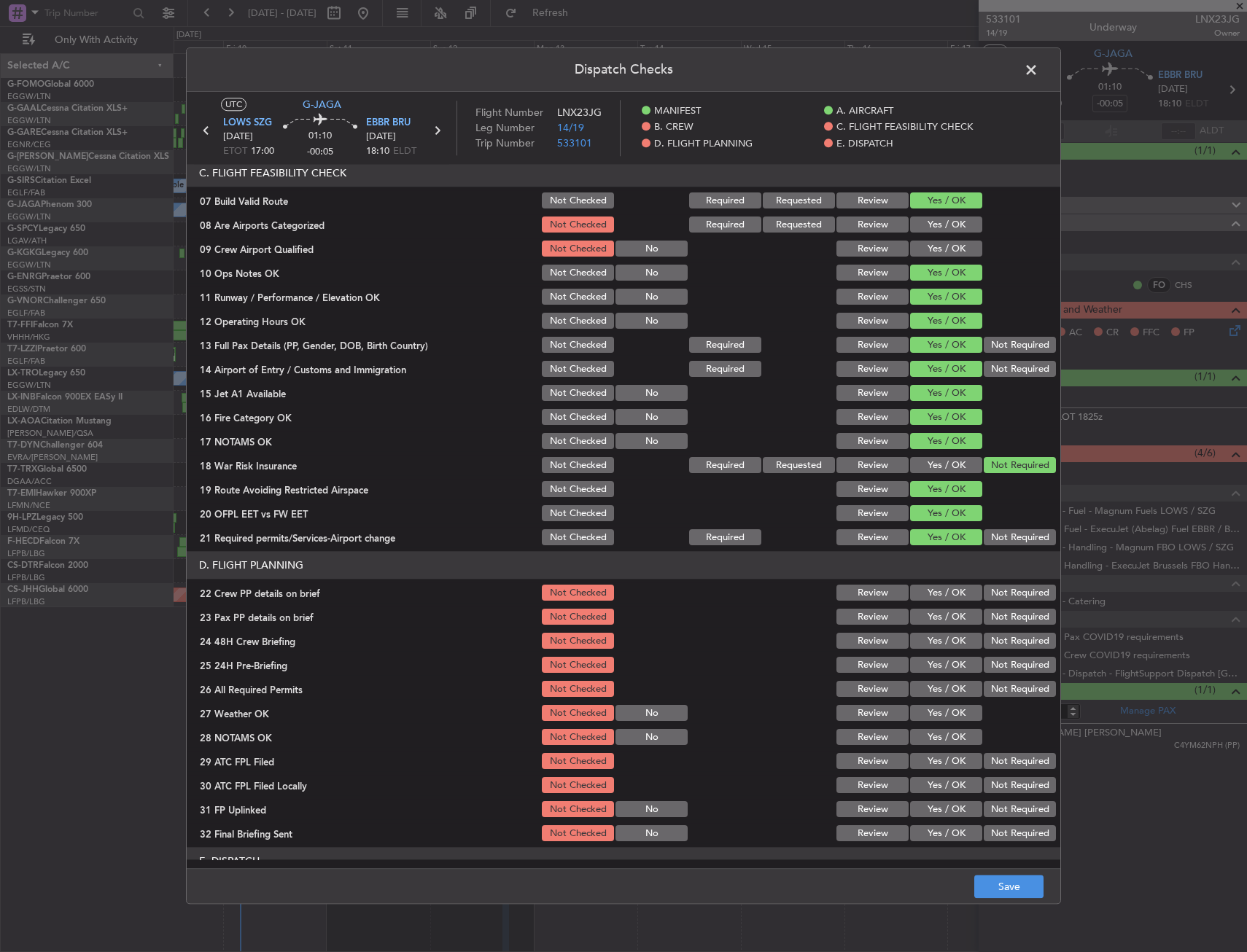
click at [935, 601] on div "Yes / OK" at bounding box center [945, 593] width 73 height 21
click at [935, 599] on button "Yes / OK" at bounding box center [945, 593] width 72 height 16
click at [925, 626] on div "Yes / OK" at bounding box center [945, 617] width 73 height 21
click at [927, 645] on button "Yes / OK" at bounding box center [945, 641] width 72 height 16
click at [933, 619] on button "Yes / OK" at bounding box center [945, 617] width 72 height 16
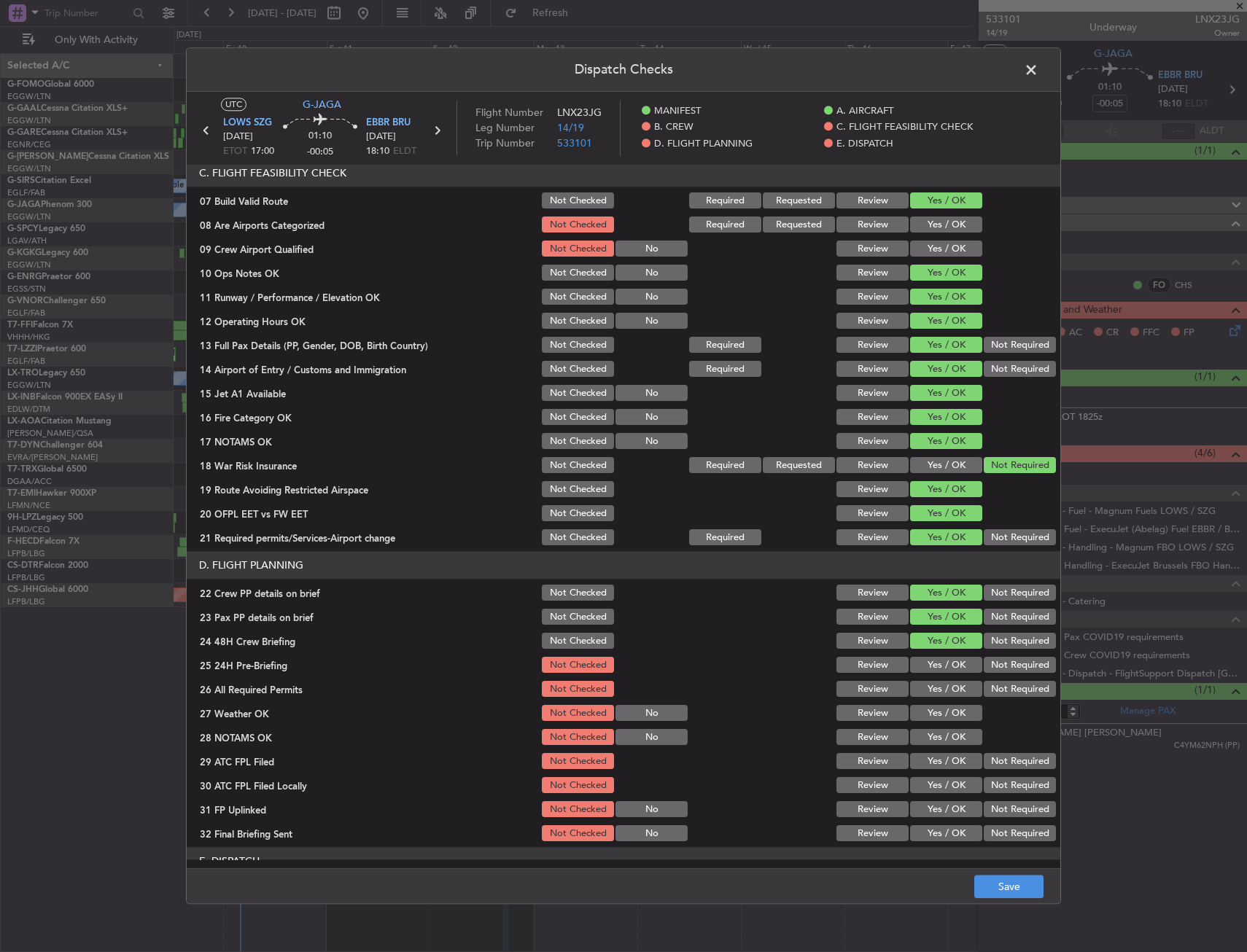
click at [993, 658] on button "Not Required" at bounding box center [1020, 665] width 72 height 16
click at [1021, 873] on footer "Save" at bounding box center [623, 886] width 874 height 35
click at [1022, 876] on button "Save" at bounding box center [1008, 887] width 69 height 23
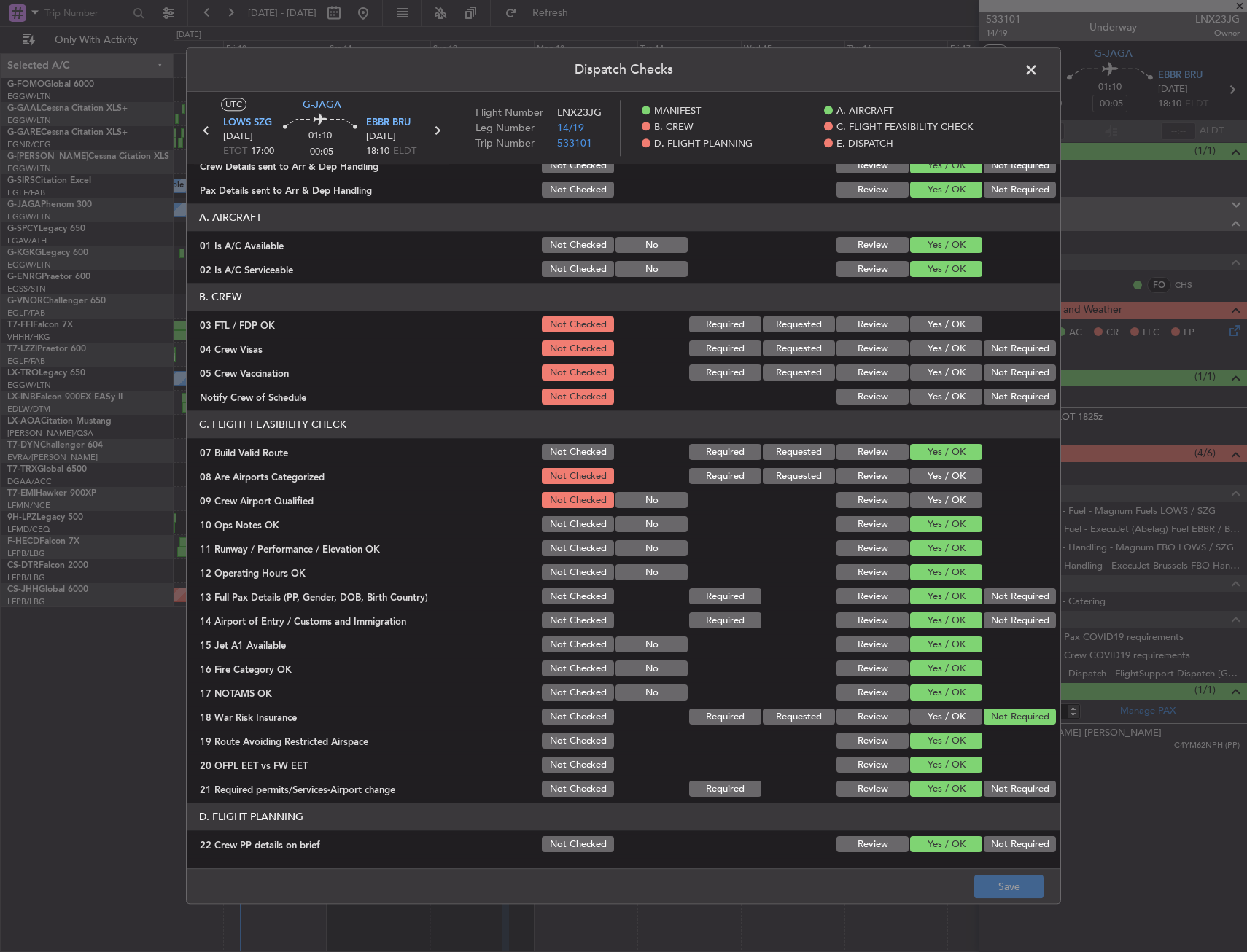
scroll to position [0, 0]
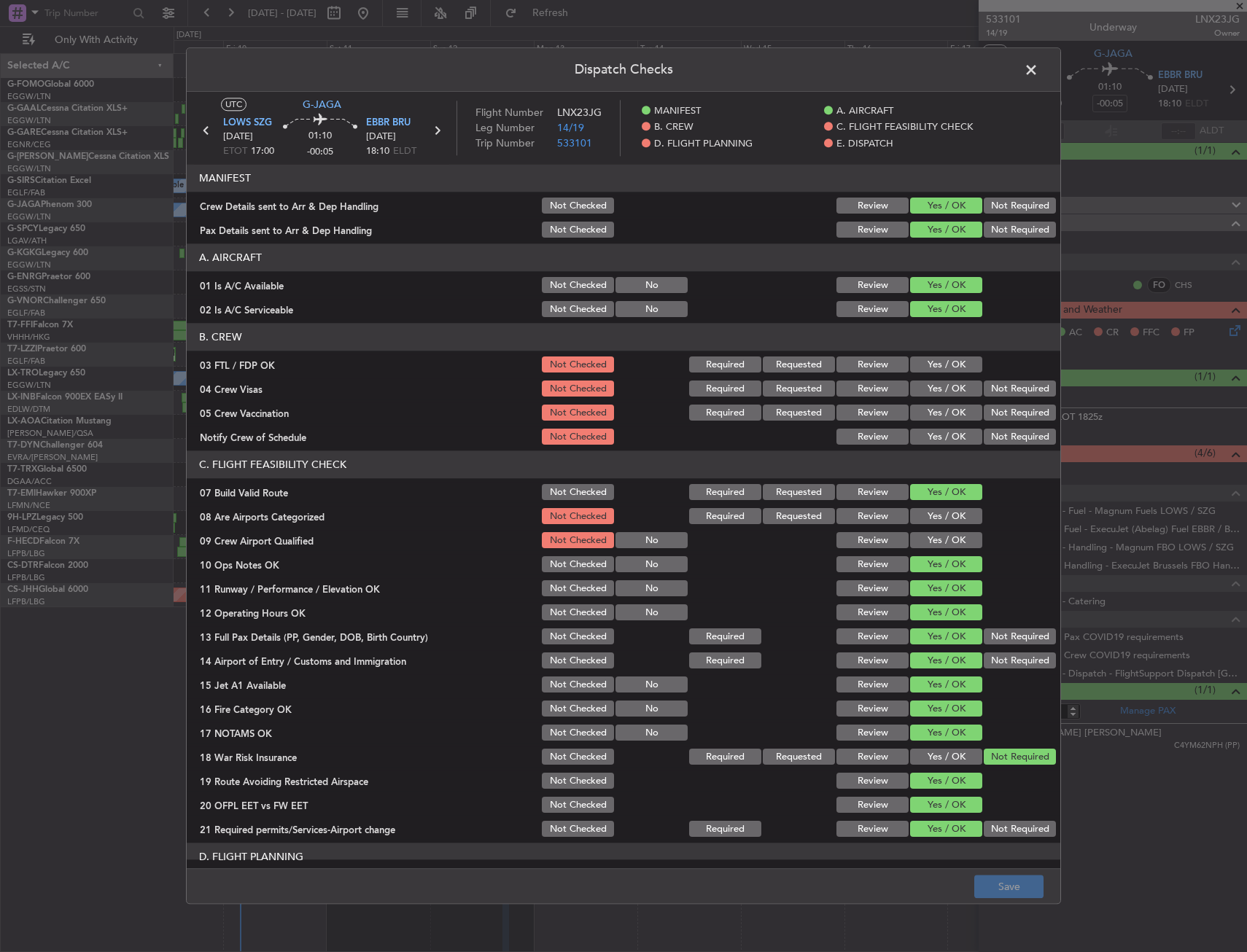
drag, startPoint x: 870, startPoint y: 127, endPoint x: 1008, endPoint y: 79, distance: 146.1
click at [870, 127] on span "C. FLIGHT FEASIBILITY CHECK" at bounding box center [905, 128] width 137 height 15
drag, startPoint x: 1047, startPoint y: 67, endPoint x: 1040, endPoint y: 71, distance: 8.1
click at [1045, 68] on header "Dispatch Checks" at bounding box center [623, 70] width 874 height 44
click at [1038, 74] on span at bounding box center [1038, 73] width 0 height 29
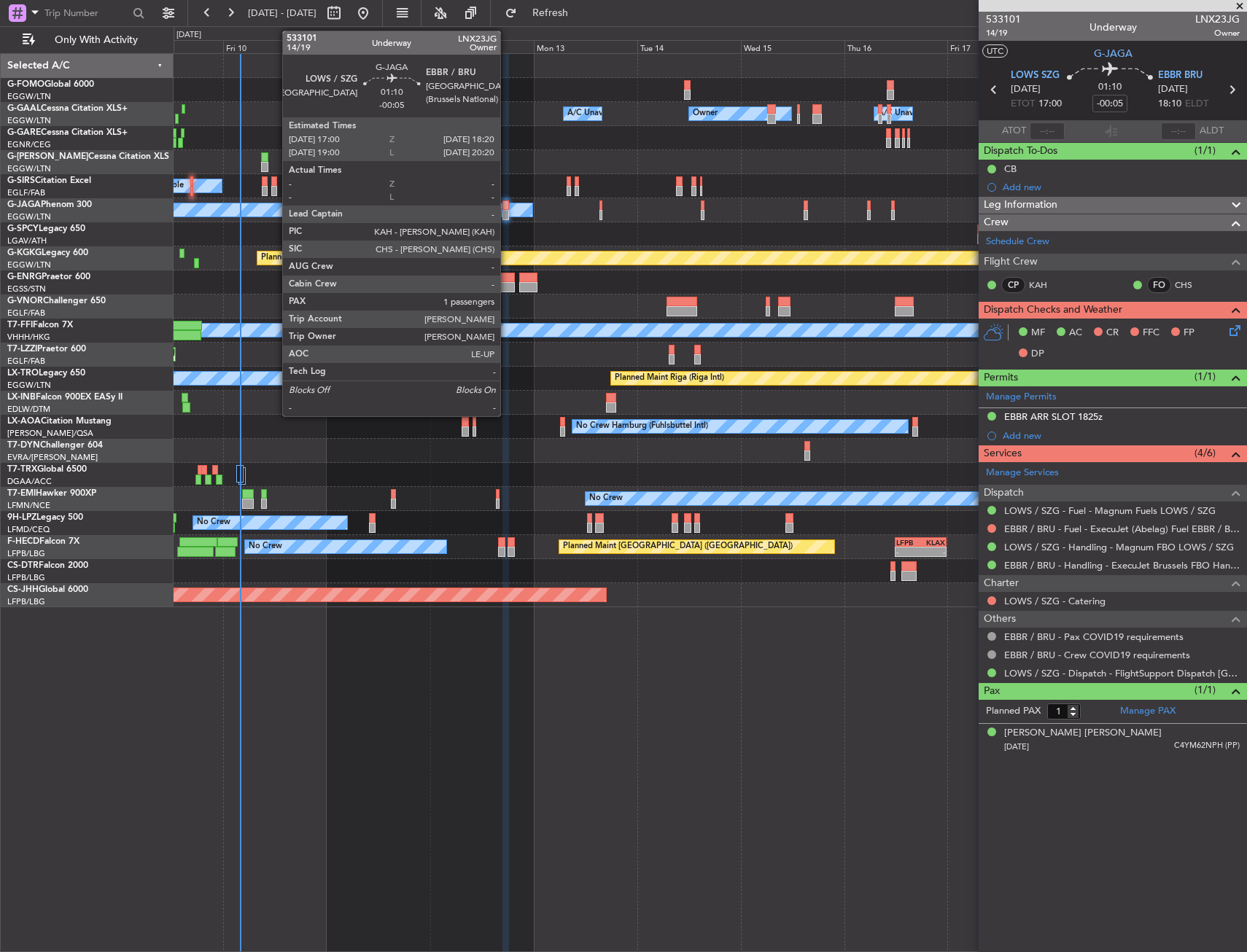
click at [506, 206] on div at bounding box center [505, 206] width 6 height 10
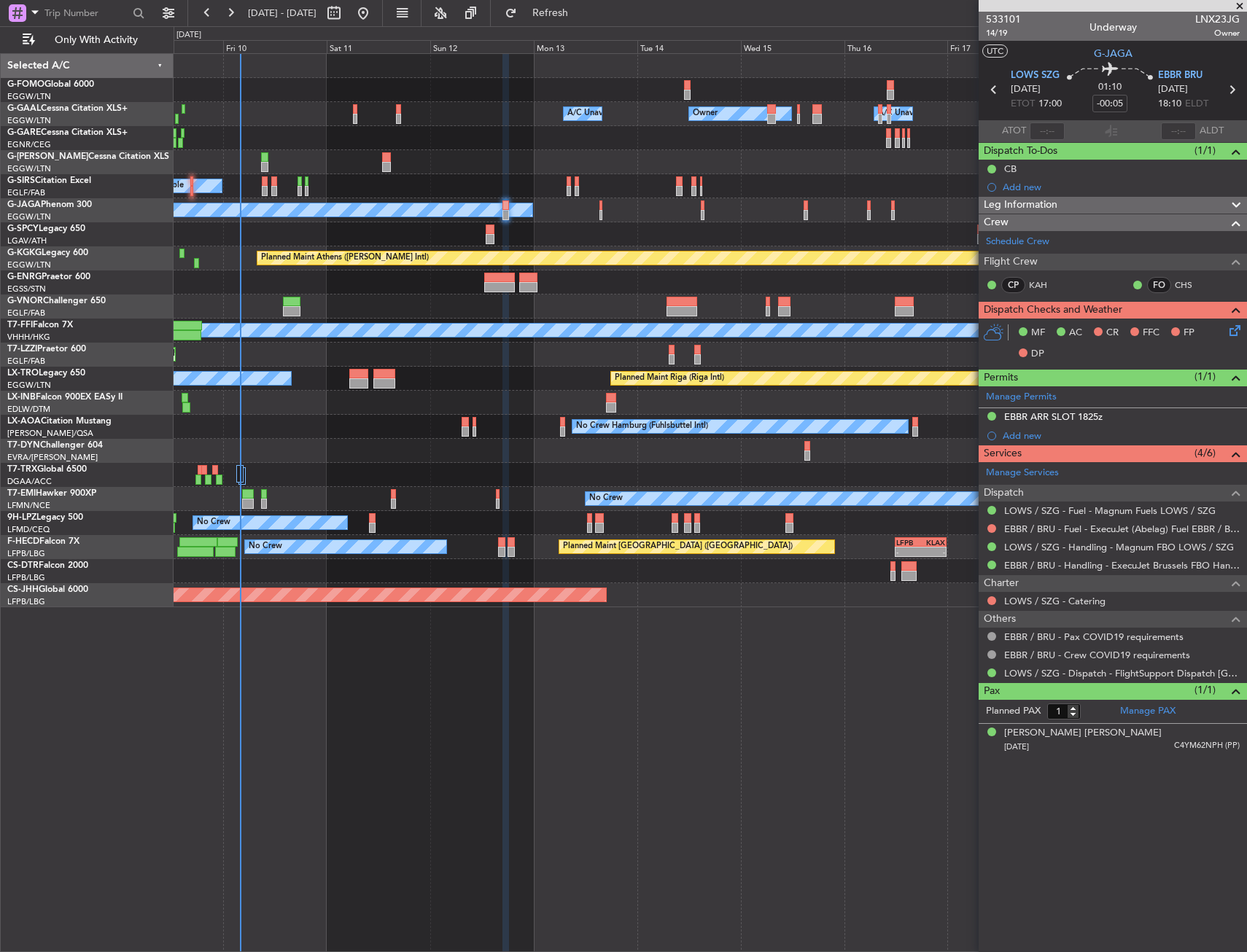
click at [580, 837] on div "Owner Owner Owner A/C Unavailable A/C Unavailable Planned Maint London (Luton) …" at bounding box center [710, 502] width 1073 height 899
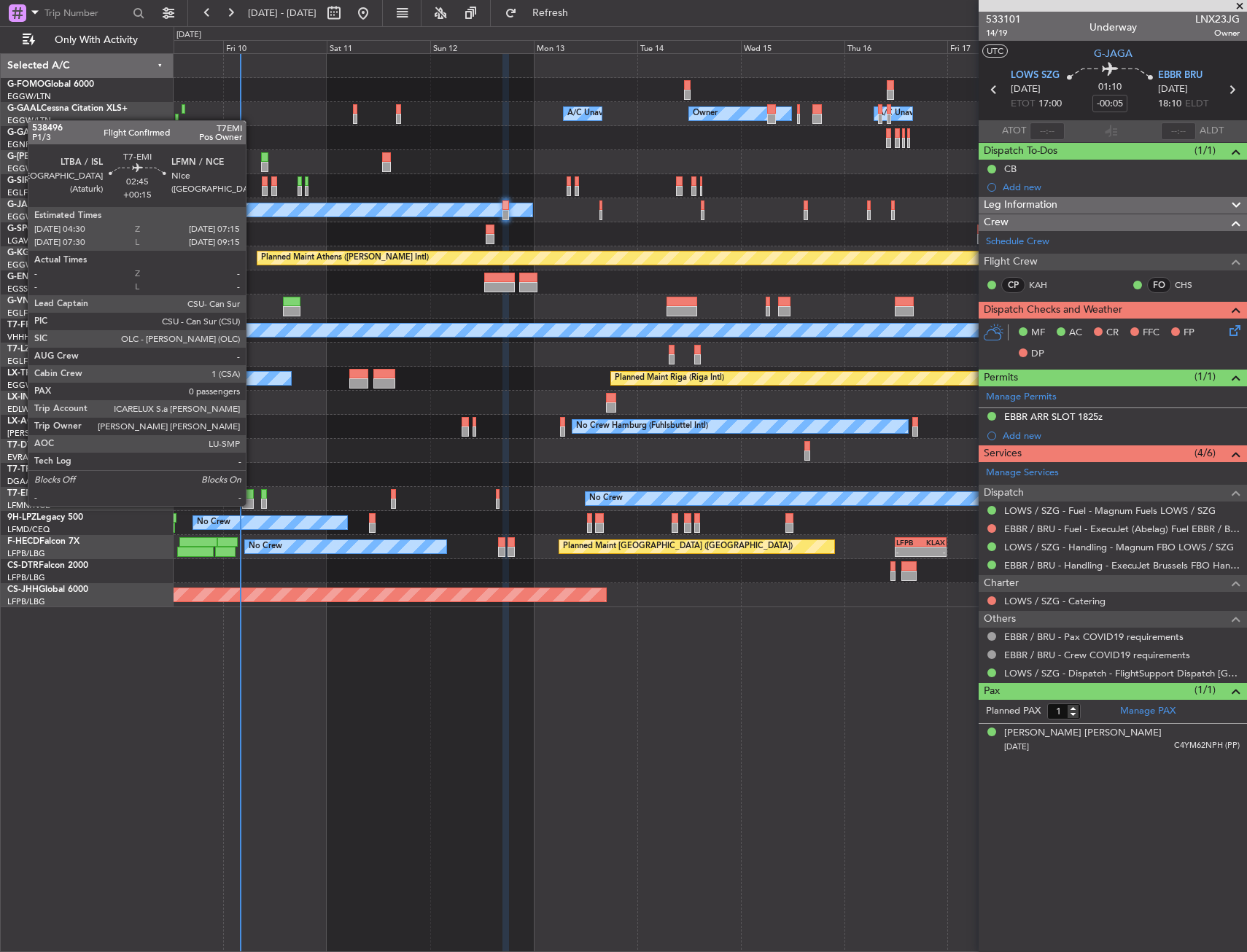
click at [252, 505] on div at bounding box center [248, 504] width 12 height 10
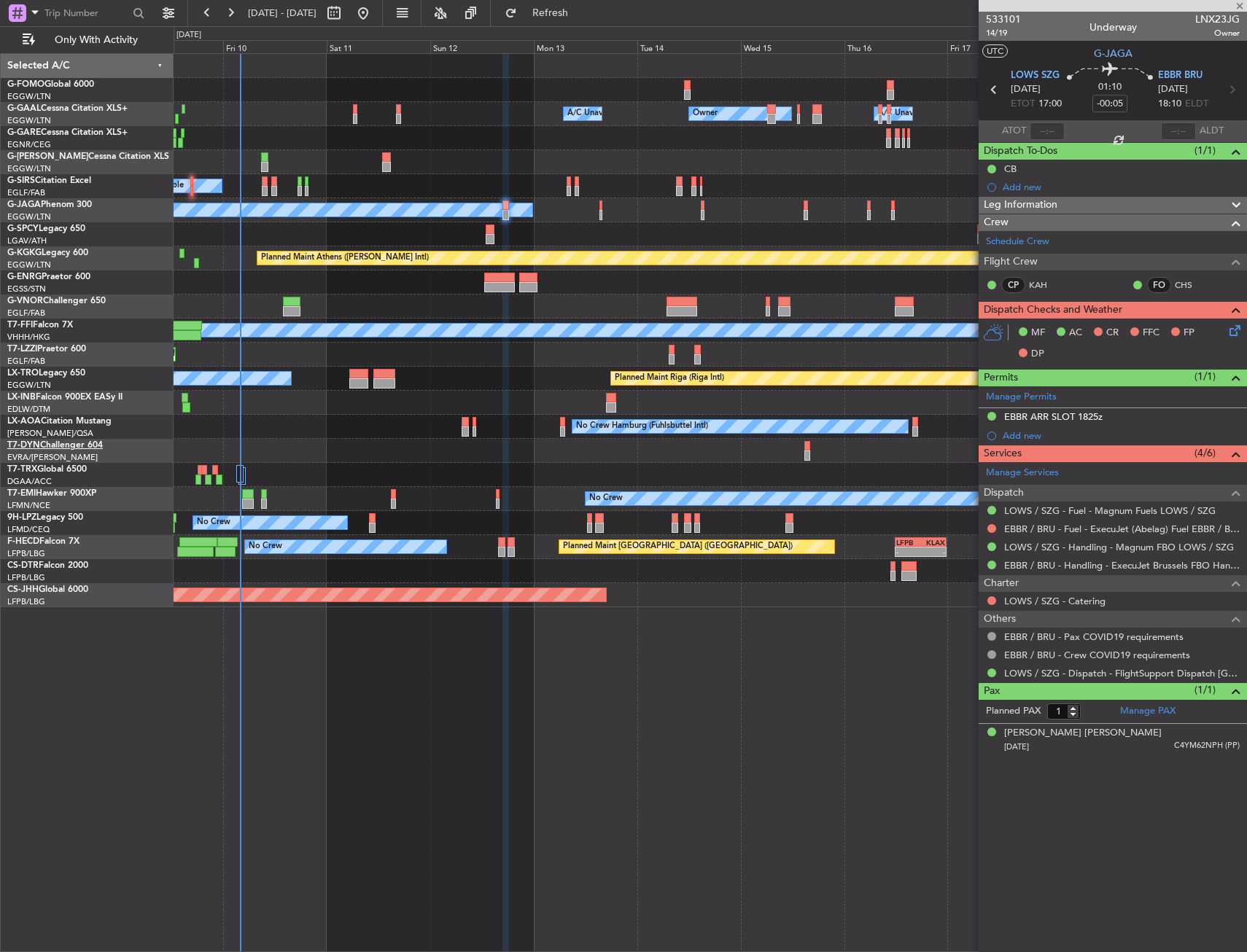
type input "+00:15"
type input "0"
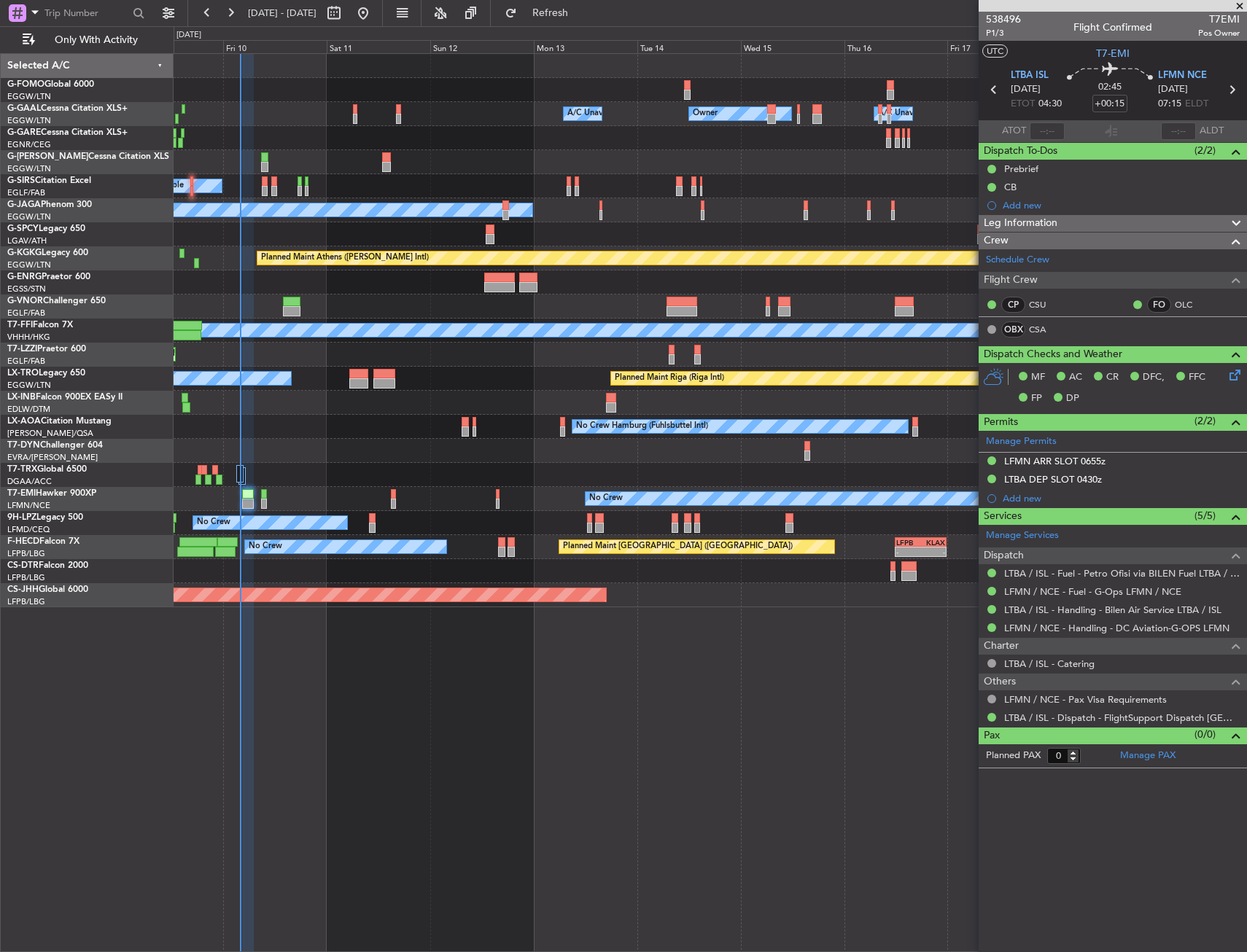
click at [1130, 621] on mat-tooltip-component "LTBA / ISL - Handling - Bilen Air Service LTBA / ISL" at bounding box center [1112, 635] width 209 height 38
click at [1058, 626] on link "LFMN / NCE - Handling - DC Aviation-G-OPS LFMN" at bounding box center [1116, 628] width 225 height 12
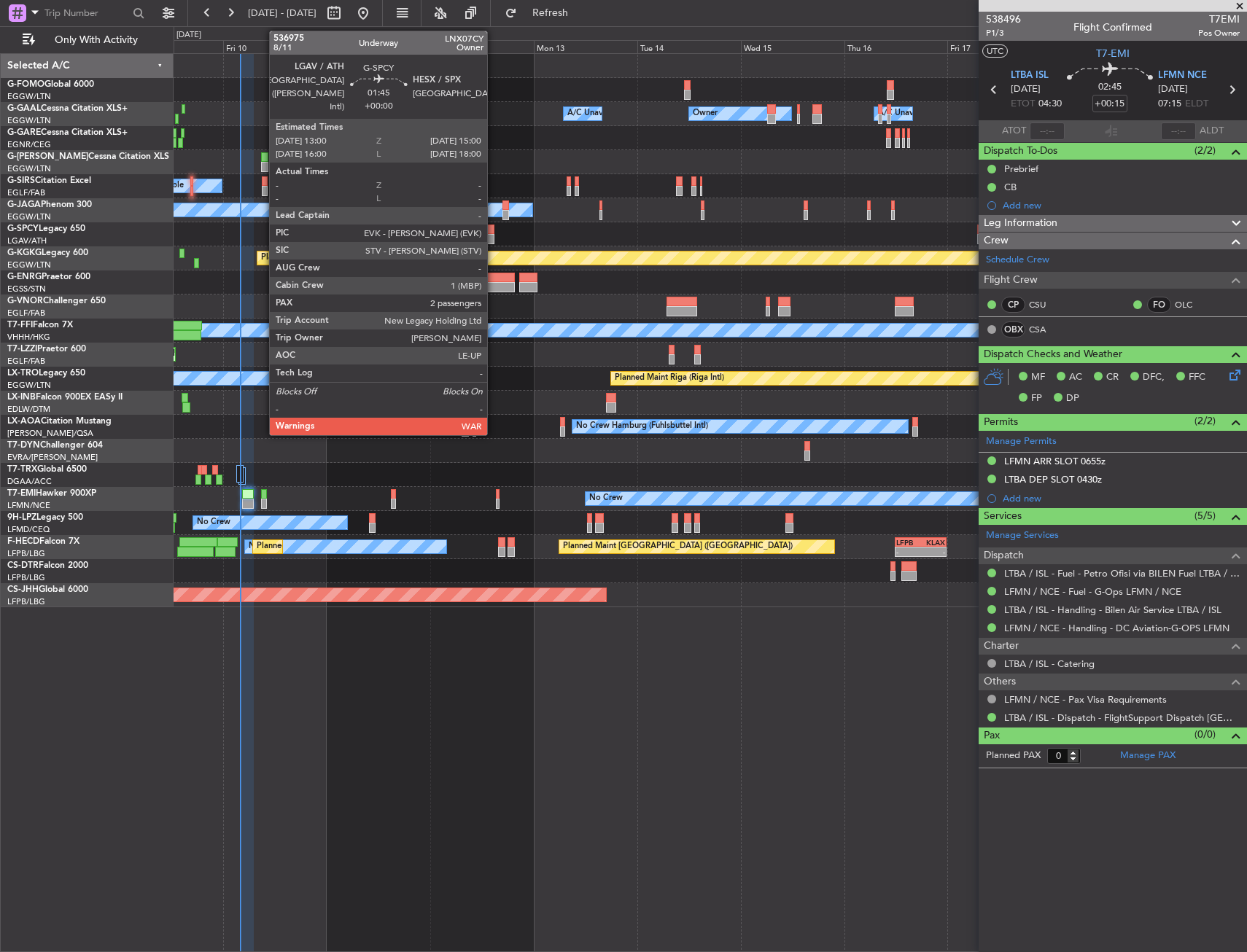
click at [494, 237] on div at bounding box center [490, 239] width 9 height 10
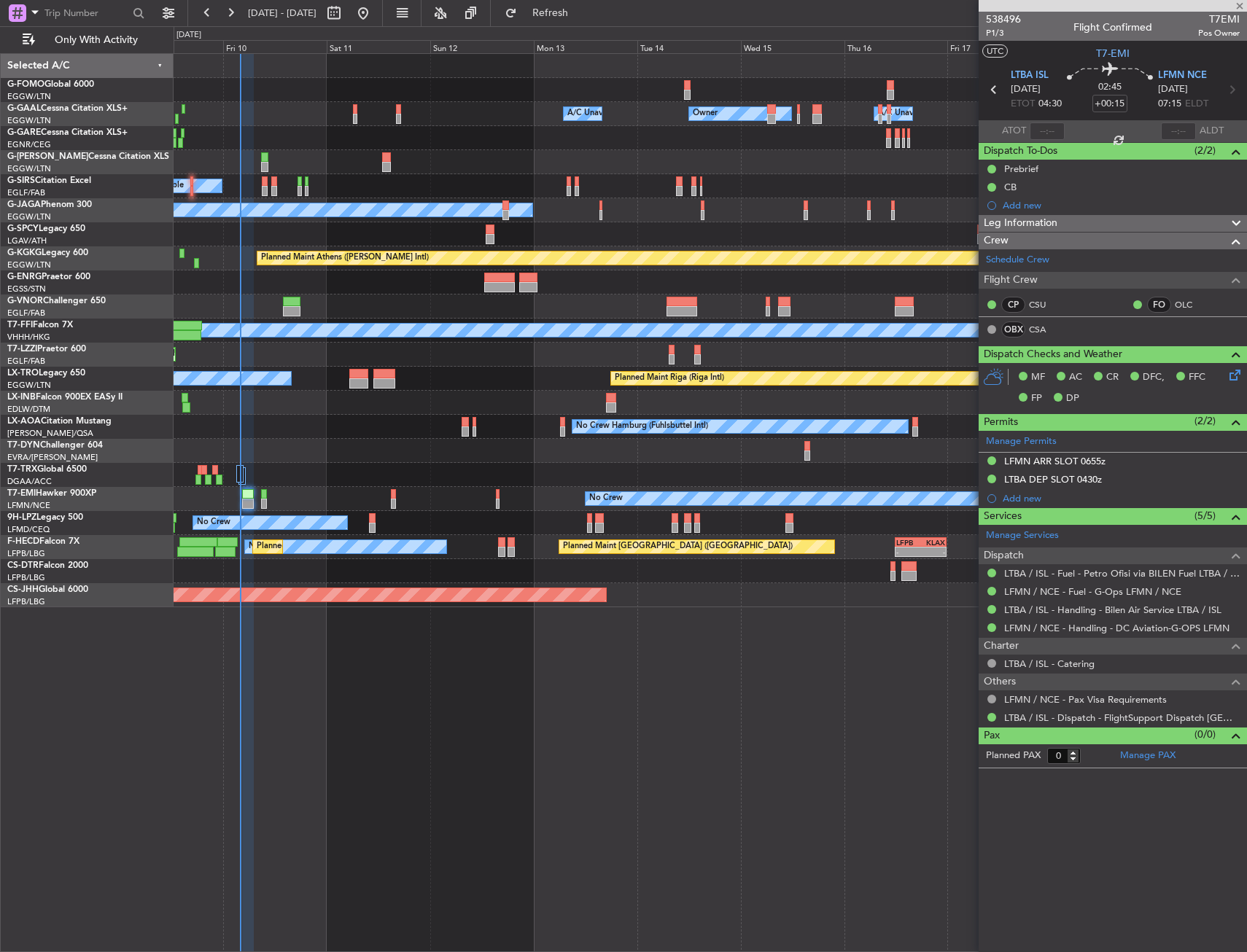
click at [489, 237] on div at bounding box center [490, 239] width 9 height 10
type input "2"
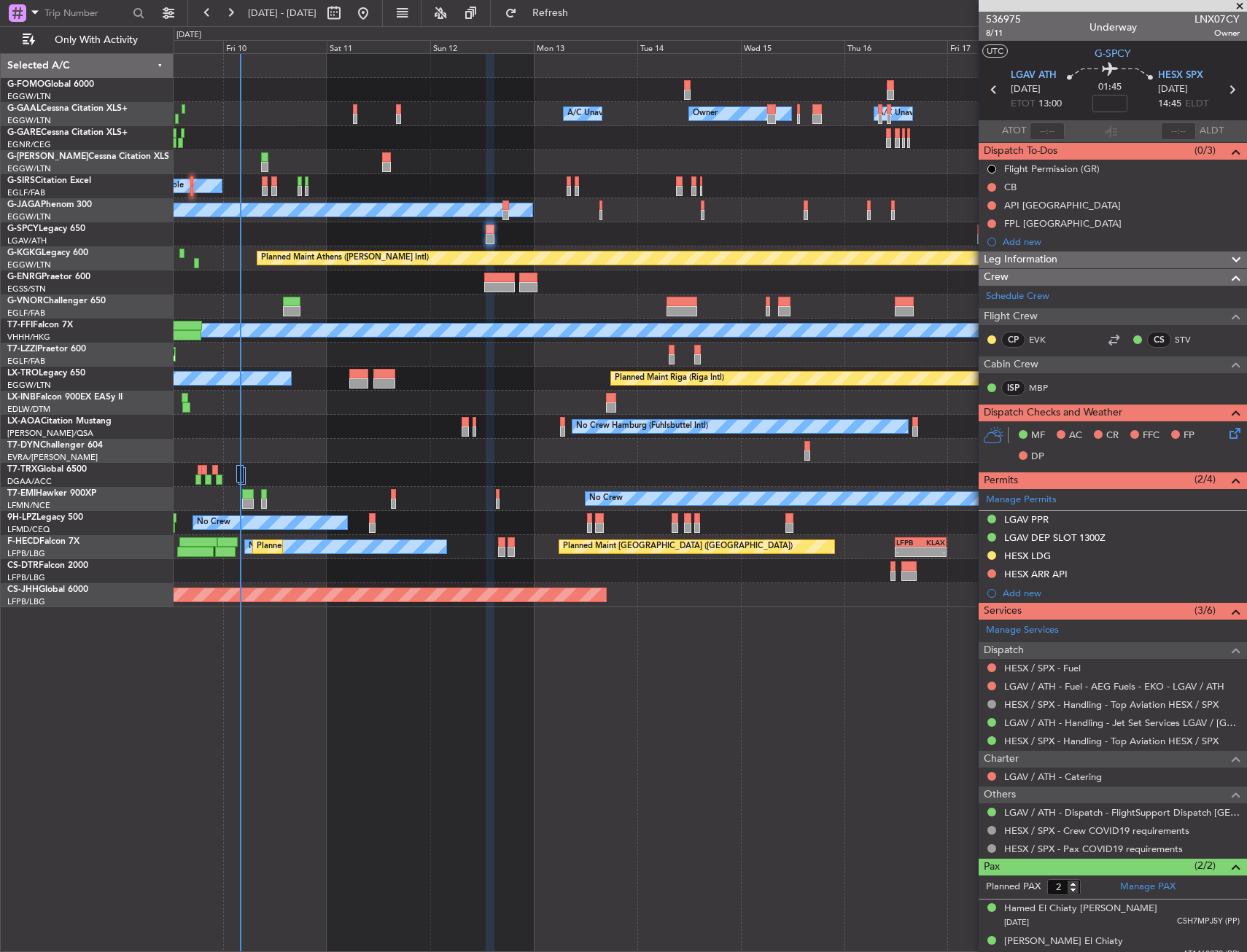
click at [1181, 16] on div "536975 8/11 Underway LNX07CY Owner" at bounding box center [1113, 26] width 268 height 29
click at [1195, 15] on span "LNX07CY" at bounding box center [1217, 19] width 45 height 15
copy span "LNX07CY"
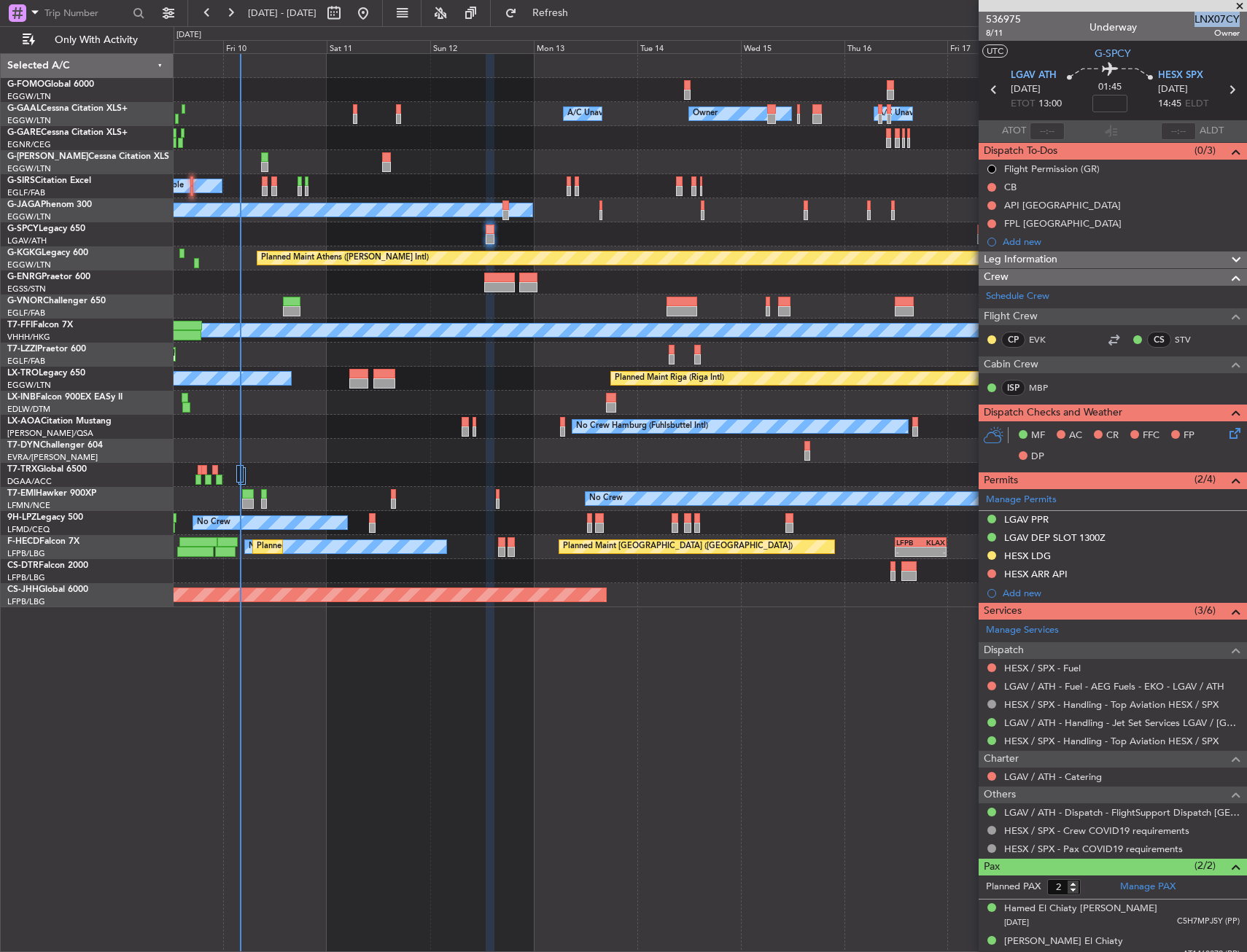
click at [1166, 22] on div "536975 8/11 Underway LNX07CY Owner" at bounding box center [1113, 26] width 268 height 29
click at [1105, 100] on input at bounding box center [1110, 103] width 35 height 17
click at [1137, 101] on div "01:45 -15" at bounding box center [1110, 89] width 97 height 54
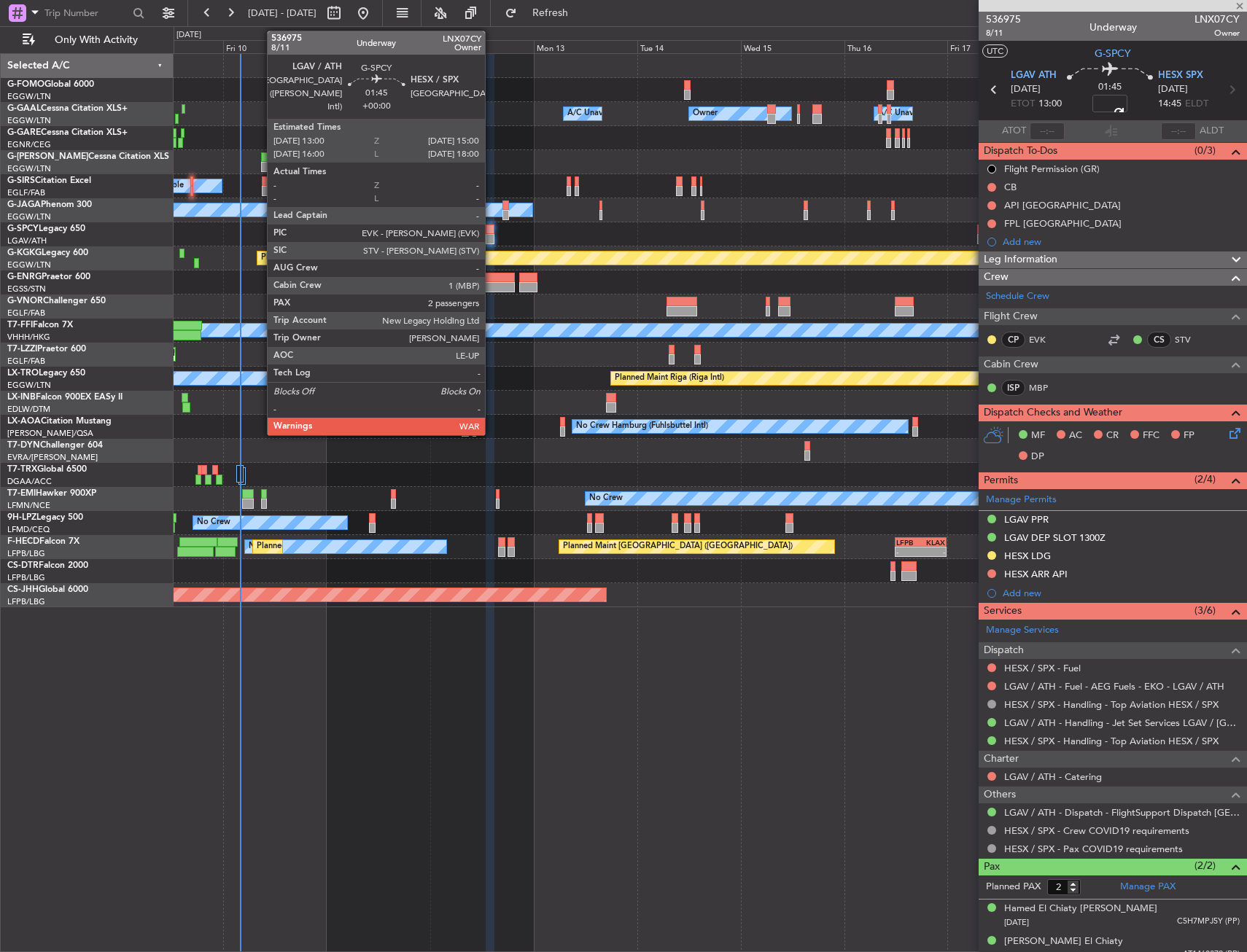
click at [491, 232] on div at bounding box center [490, 230] width 9 height 10
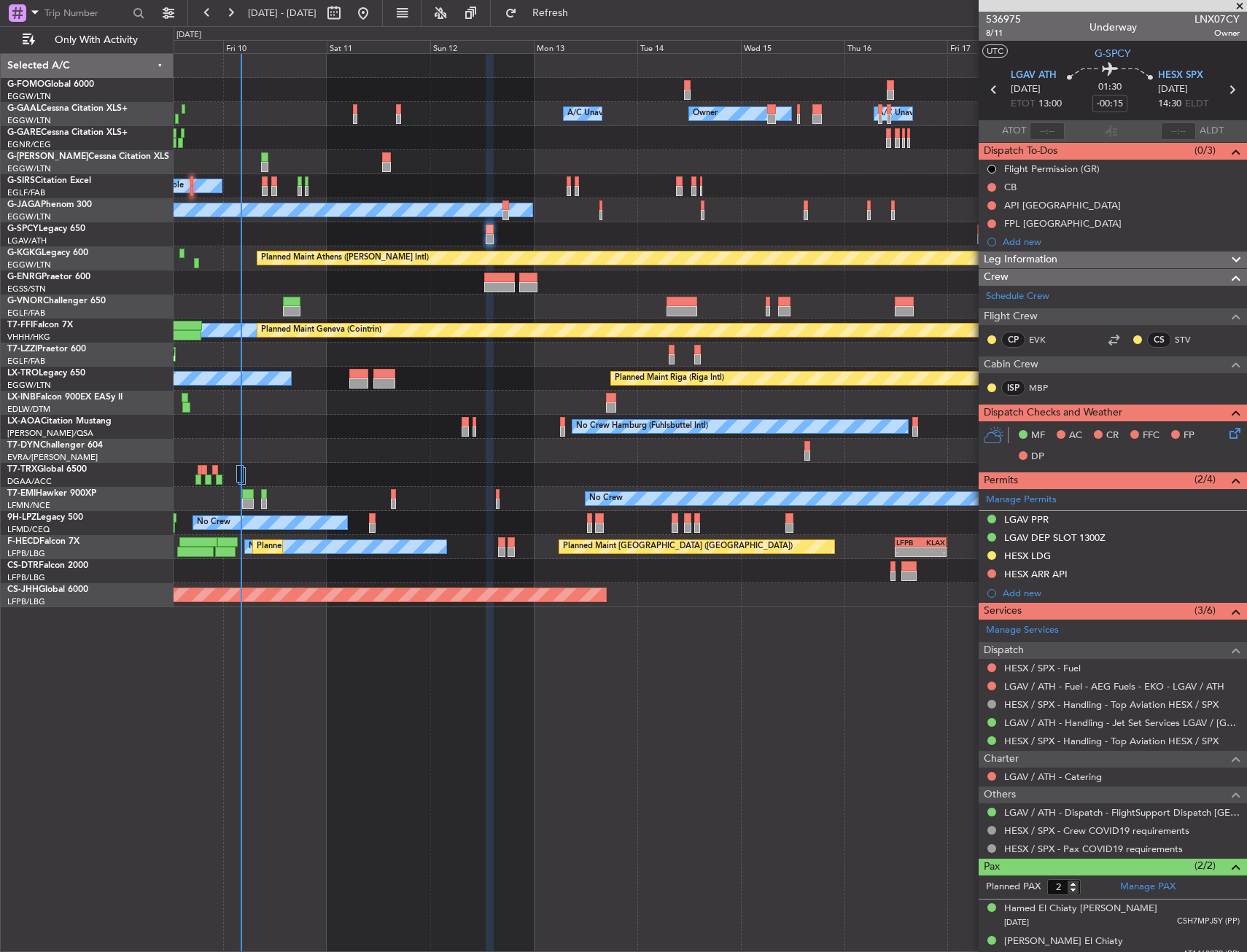
drag, startPoint x: 990, startPoint y: 183, endPoint x: 989, endPoint y: 192, distance: 9.1
click at [990, 183] on button at bounding box center [991, 187] width 9 height 9
click at [973, 254] on li "Completed" at bounding box center [992, 252] width 77 height 22
click at [1226, 431] on icon at bounding box center [1232, 431] width 12 height 12
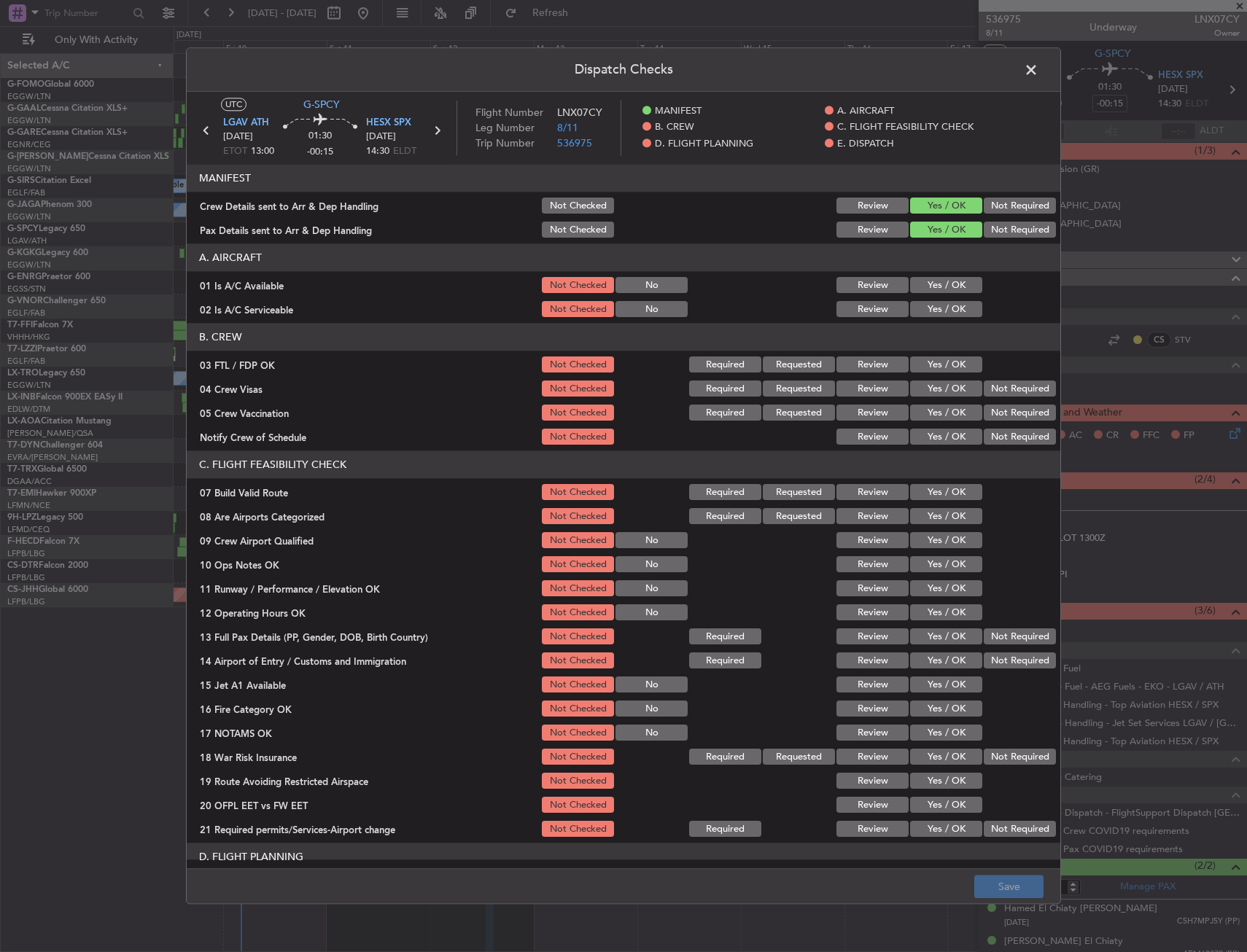
click at [927, 288] on button "Yes / OK" at bounding box center [945, 285] width 72 height 16
drag, startPoint x: 929, startPoint y: 312, endPoint x: 930, endPoint y: 383, distance: 71.0
click at [929, 314] on button "Yes / OK" at bounding box center [945, 309] width 72 height 16
click at [937, 501] on div "Yes / OK" at bounding box center [945, 492] width 73 height 21
click at [942, 493] on button "Yes / OK" at bounding box center [945, 492] width 72 height 16
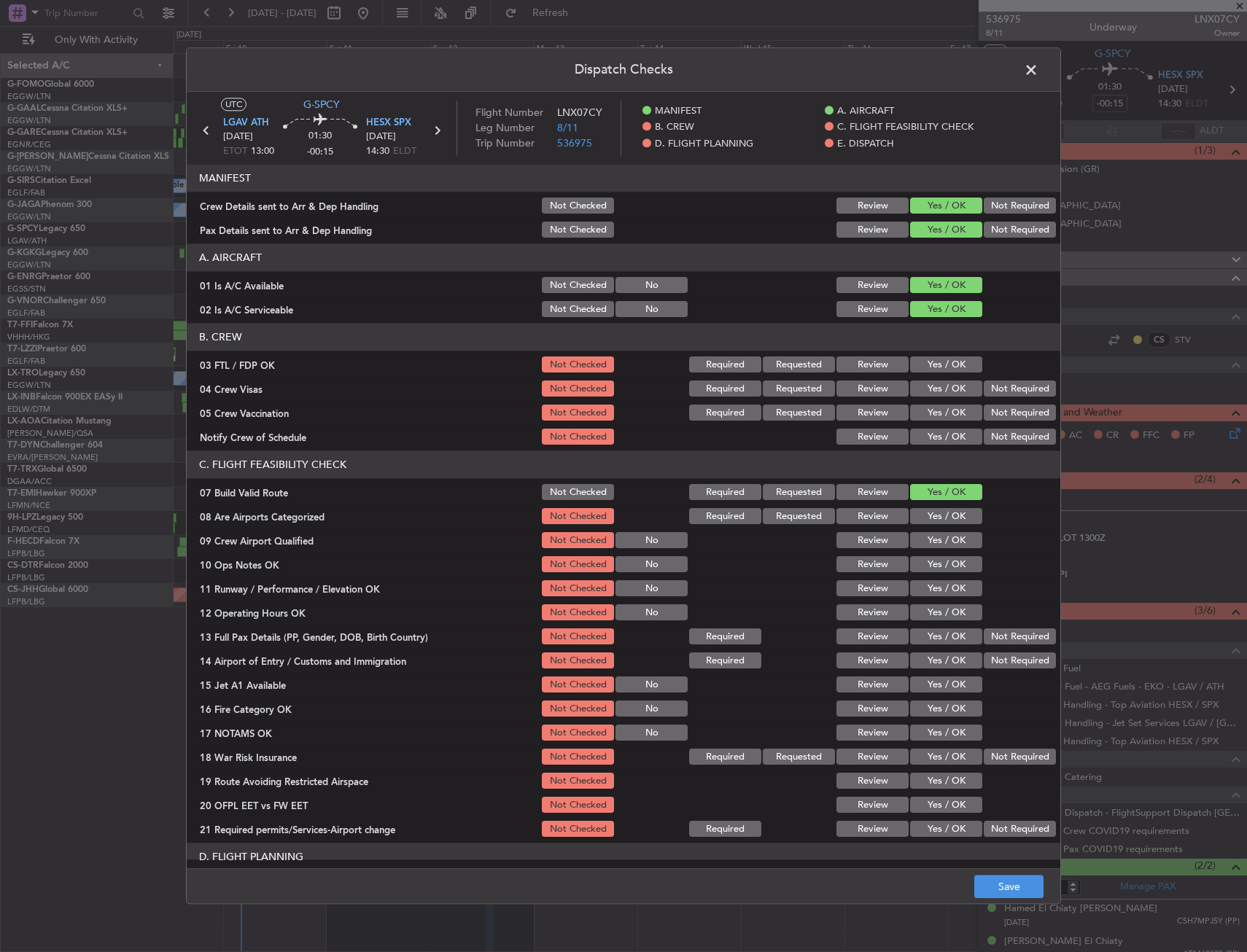
click at [926, 541] on button "Yes / OK" at bounding box center [945, 541] width 72 height 16
click at [836, 536] on button "Review" at bounding box center [872, 541] width 72 height 16
click at [571, 538] on button "Not Checked" at bounding box center [577, 541] width 72 height 16
click at [937, 576] on section "C. FLIGHT FEASIBILITY CHECK 07 Build Valid Route Not Checked Required Requested…" at bounding box center [623, 645] width 874 height 389
click at [936, 570] on button "Yes / OK" at bounding box center [945, 565] width 72 height 16
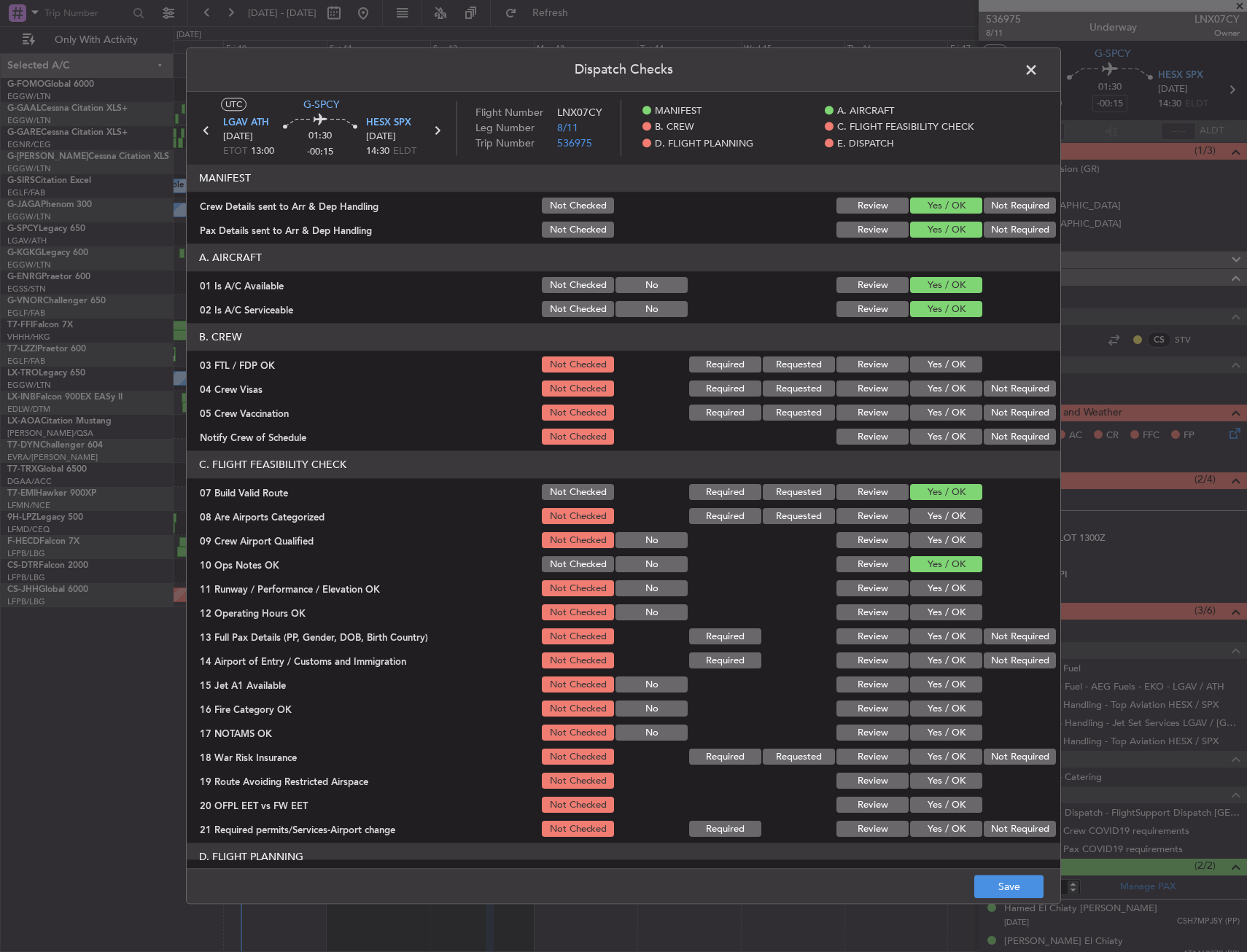
click at [936, 584] on button "Yes / OK" at bounding box center [945, 589] width 72 height 16
drag, startPoint x: 936, startPoint y: 595, endPoint x: 936, endPoint y: 606, distance: 11.0
click at [936, 596] on button "Yes / OK" at bounding box center [945, 589] width 72 height 16
click at [936, 611] on button "Yes / OK" at bounding box center [945, 613] width 72 height 16
drag, startPoint x: 935, startPoint y: 623, endPoint x: 935, endPoint y: 632, distance: 9.0
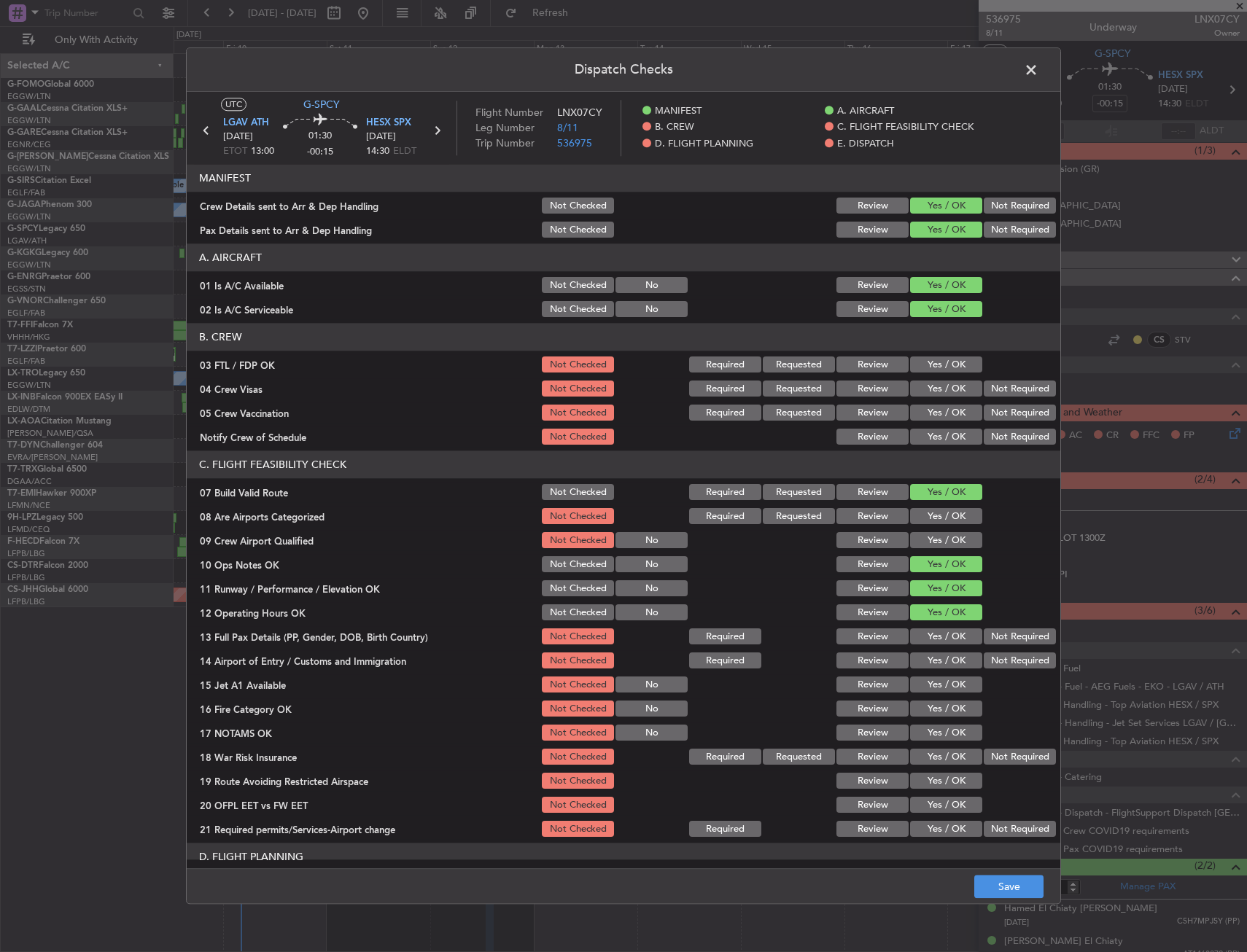
click at [935, 625] on section "C. FLIGHT FEASIBILITY CHECK 07 Build Valid Route Not Checked Required Requested…" at bounding box center [623, 645] width 874 height 389
drag, startPoint x: 935, startPoint y: 632, endPoint x: 938, endPoint y: 652, distance: 20.2
click at [935, 636] on button "Yes / OK" at bounding box center [945, 636] width 72 height 16
drag, startPoint x: 938, startPoint y: 652, endPoint x: 936, endPoint y: 668, distance: 16.1
click at [937, 653] on button "Yes / OK" at bounding box center [945, 660] width 72 height 16
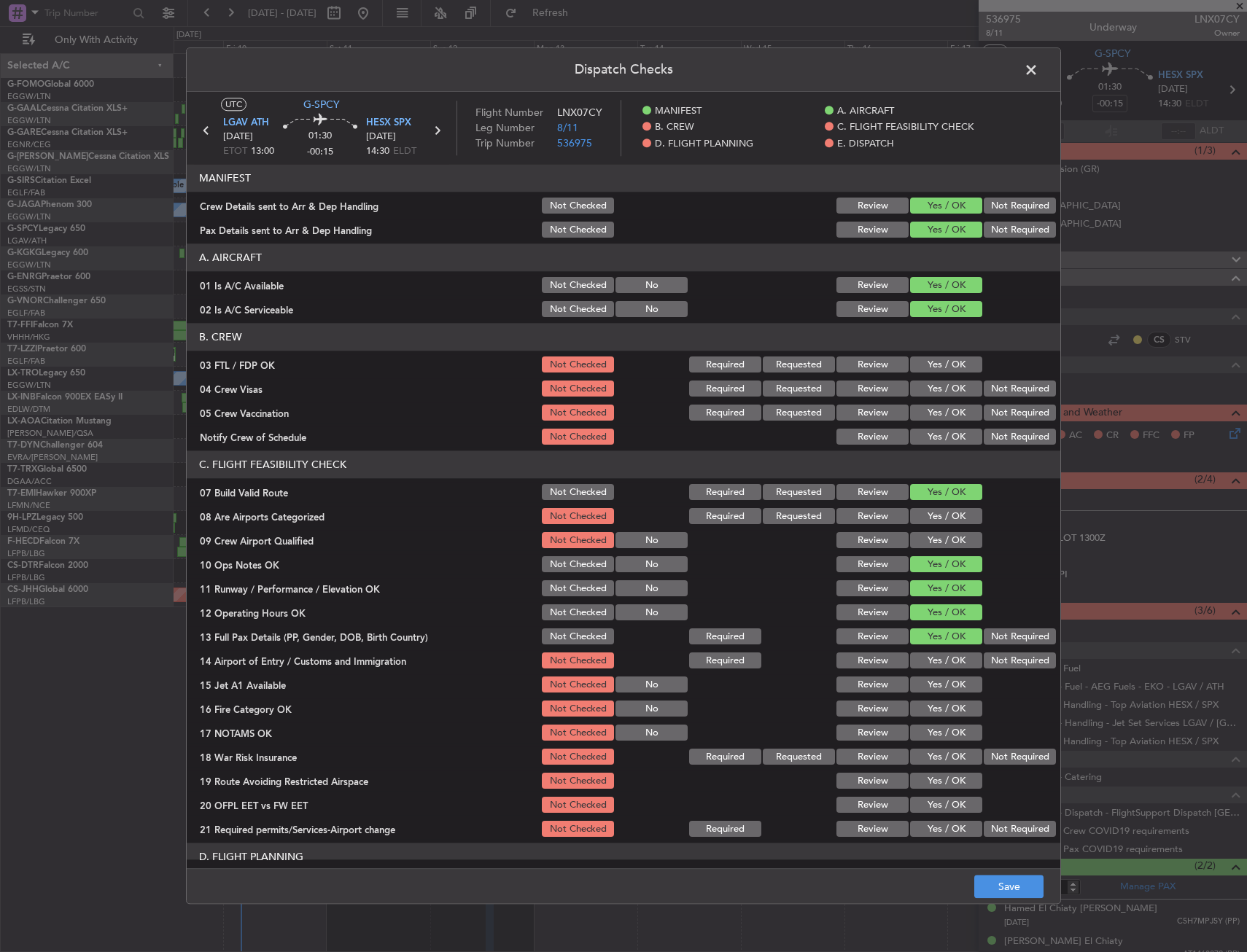
click at [936, 660] on button "Yes / OK" at bounding box center [945, 660] width 72 height 16
click at [937, 679] on div "Yes / OK" at bounding box center [945, 685] width 73 height 21
click at [940, 698] on section "C. FLIGHT FEASIBILITY CHECK 07 Build Valid Route Not Checked Required Requested…" at bounding box center [623, 645] width 874 height 389
click at [940, 702] on div "Yes / OK" at bounding box center [945, 709] width 73 height 21
click at [941, 716] on button "Yes / OK" at bounding box center [945, 709] width 72 height 16
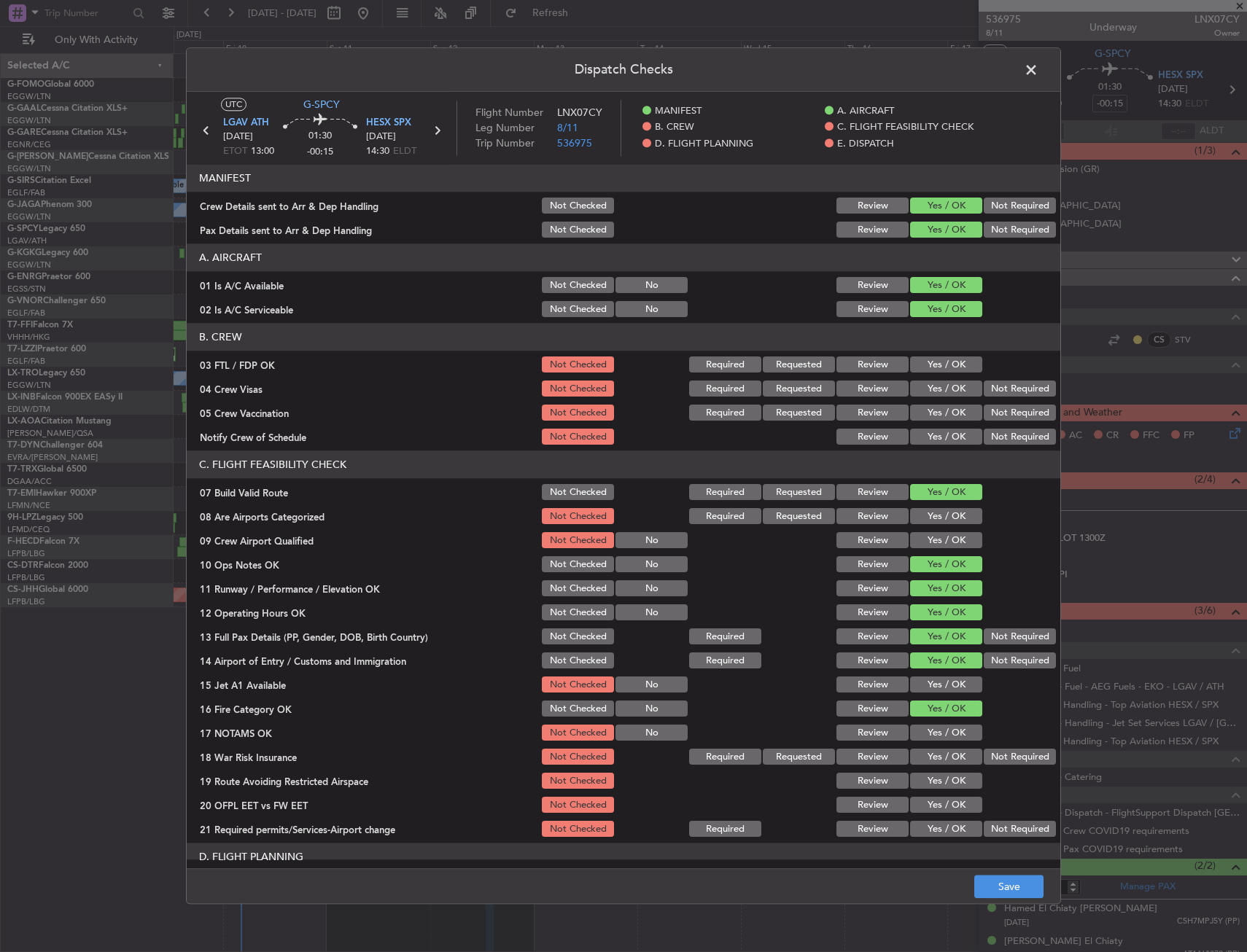
drag, startPoint x: 941, startPoint y: 686, endPoint x: 939, endPoint y: 722, distance: 36.1
click at [941, 687] on button "Yes / OK" at bounding box center [945, 685] width 72 height 16
click at [940, 740] on button "Yes / OK" at bounding box center [945, 733] width 72 height 16
click at [1015, 764] on button "Not Required" at bounding box center [1020, 757] width 72 height 16
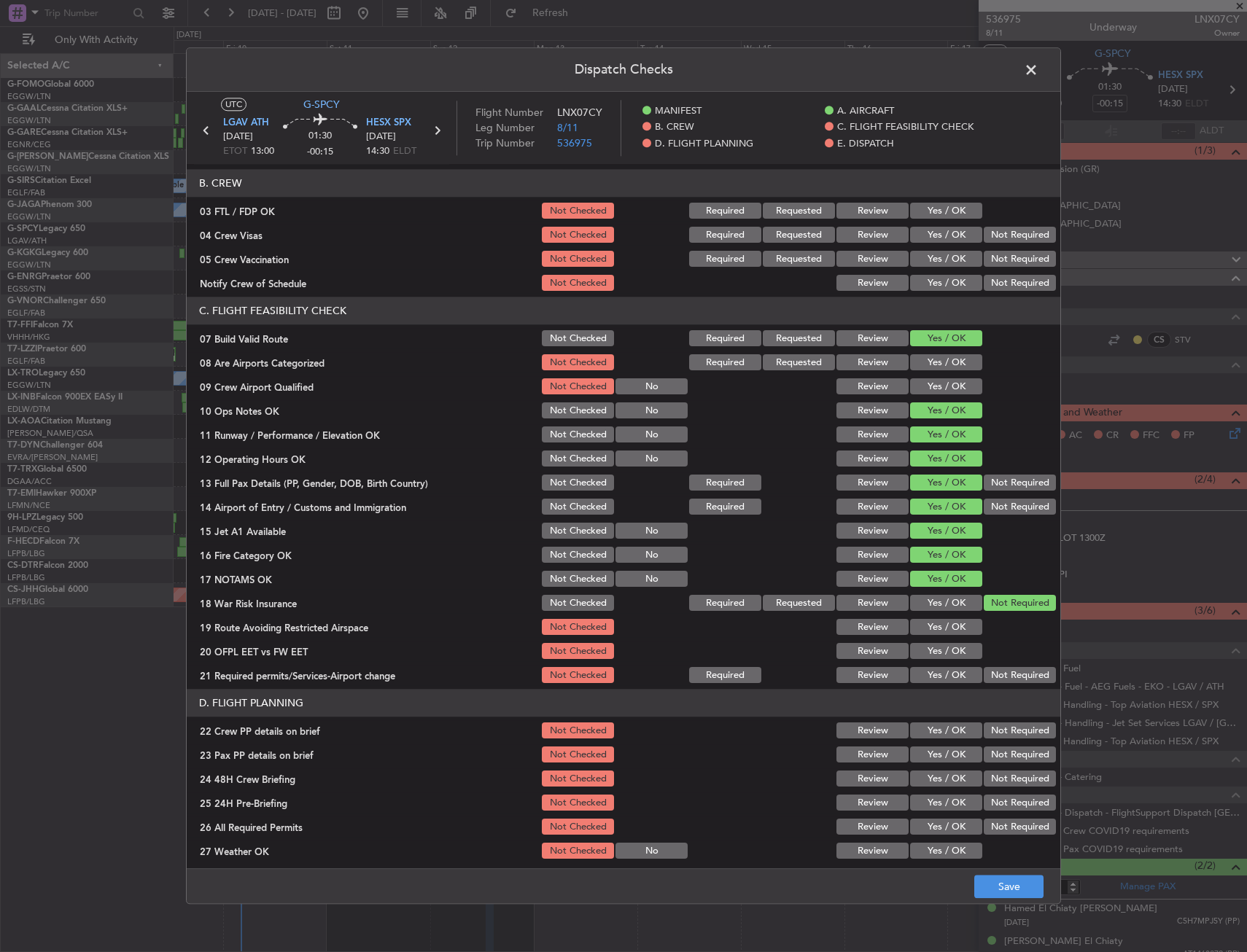
scroll to position [292, 0]
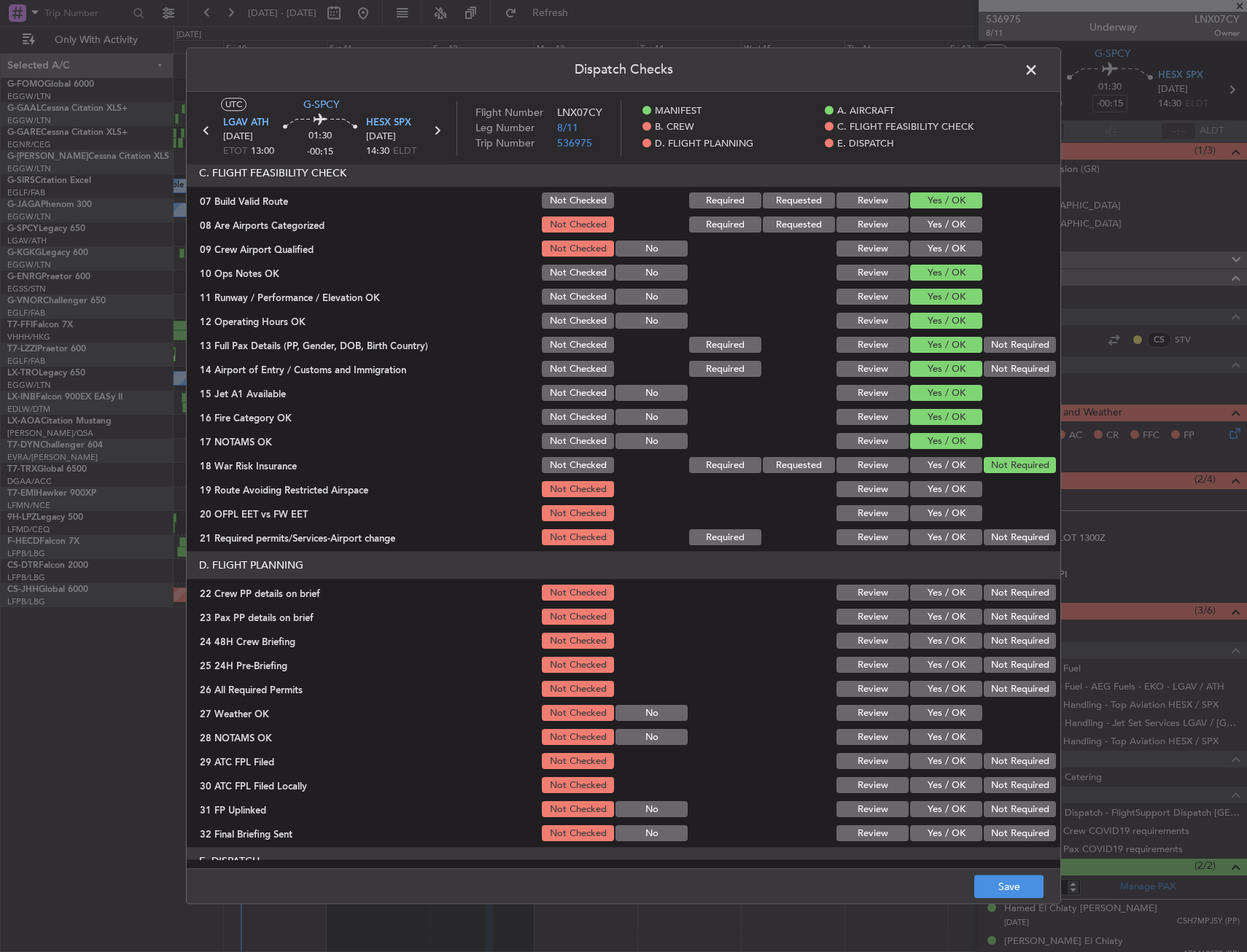
click at [929, 501] on section "C. FLIGHT FEASIBILITY CHECK 07 Build Valid Route Not Checked Required Requested…" at bounding box center [623, 354] width 874 height 389
click at [929, 515] on button "Yes / OK" at bounding box center [945, 513] width 72 height 16
click at [933, 497] on button "Yes / OK" at bounding box center [945, 490] width 72 height 16
click at [937, 530] on button "Yes / OK" at bounding box center [945, 537] width 72 height 16
click at [933, 589] on button "Yes / OK" at bounding box center [945, 593] width 72 height 16
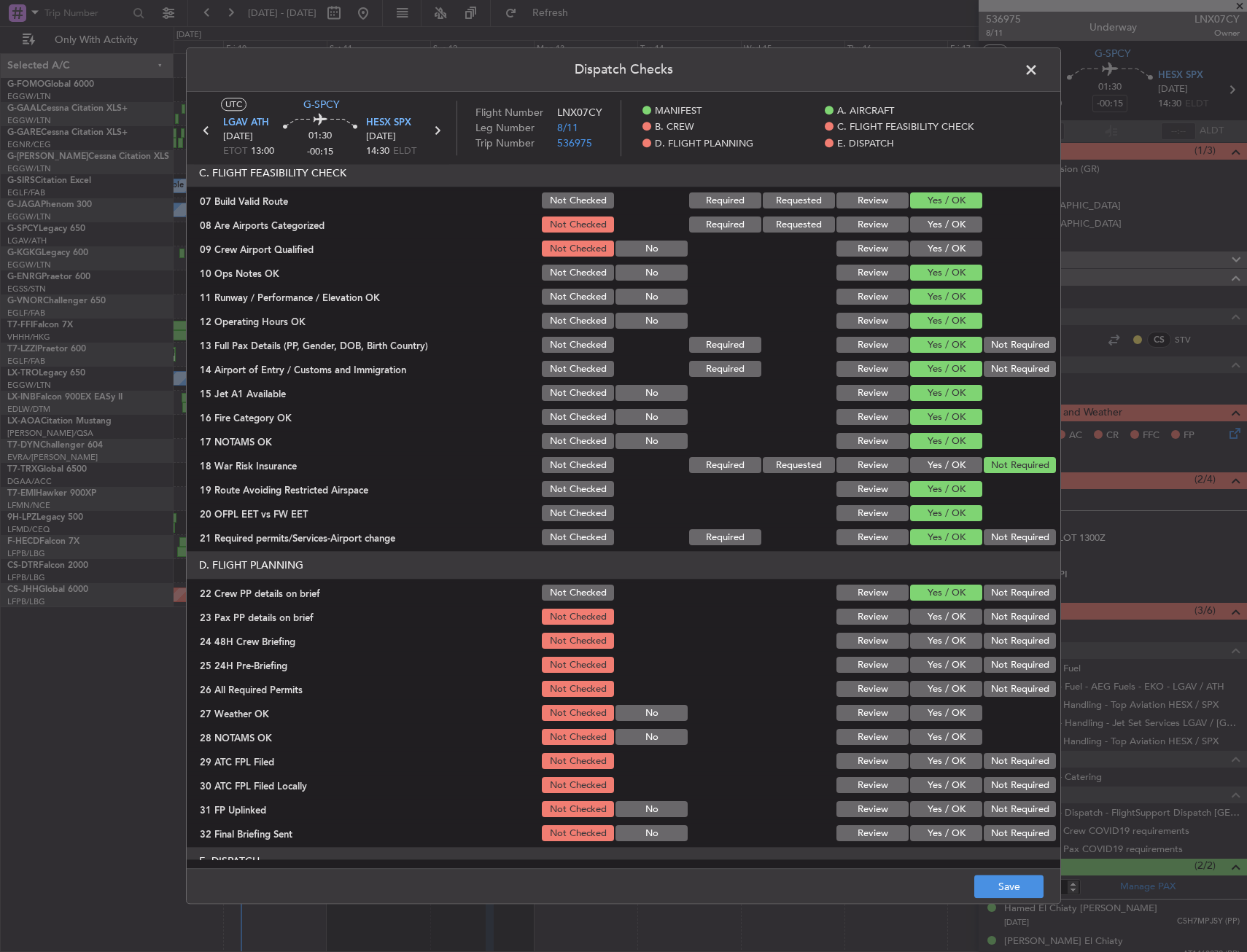
click at [933, 611] on button "Yes / OK" at bounding box center [945, 617] width 72 height 16
drag, startPoint x: 933, startPoint y: 631, endPoint x: 933, endPoint y: 641, distance: 10.0
click at [933, 632] on div "Yes / OK" at bounding box center [945, 641] width 73 height 21
click at [933, 646] on button "Yes / OK" at bounding box center [945, 641] width 72 height 16
click at [1009, 670] on button "Not Required" at bounding box center [1020, 665] width 72 height 16
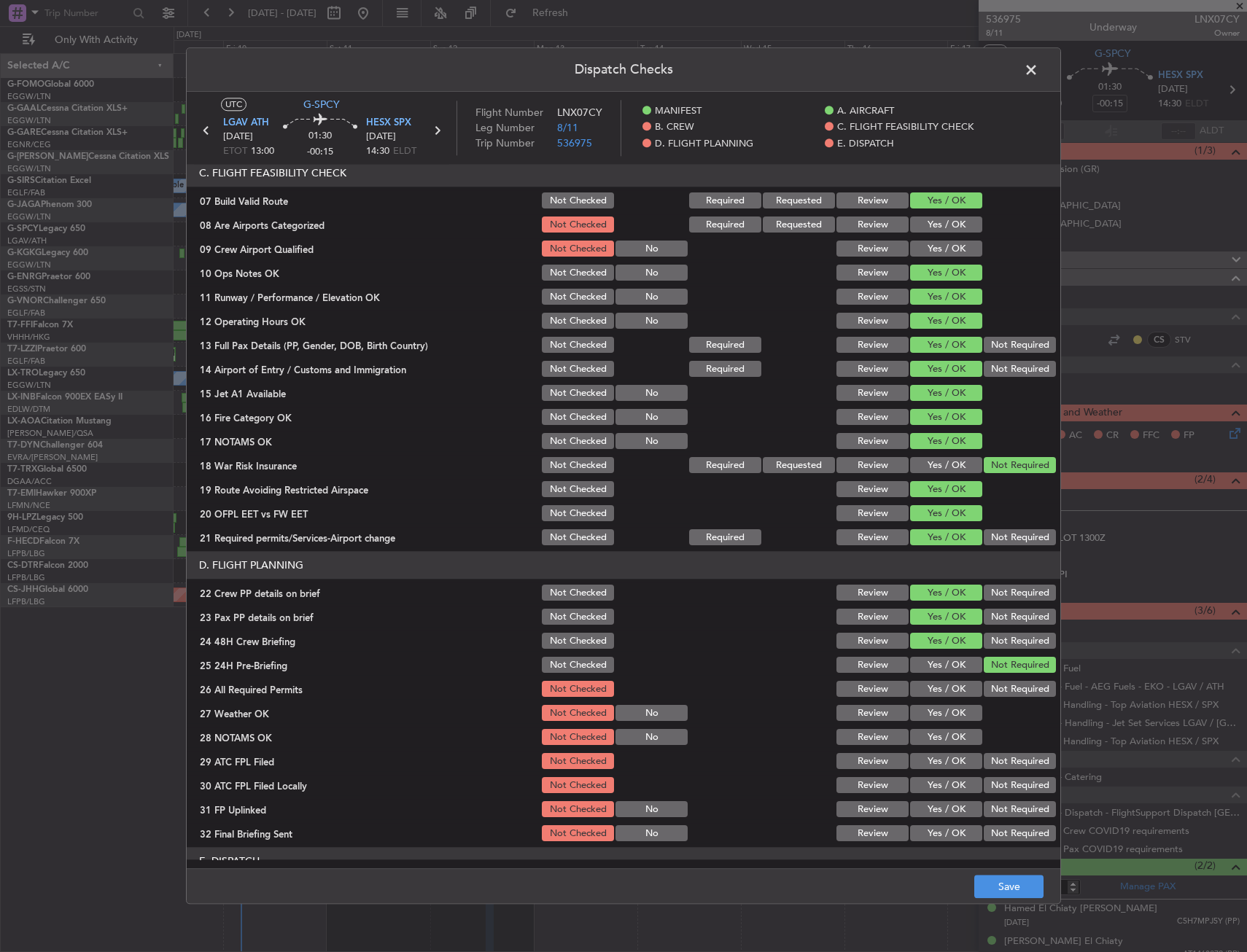
drag, startPoint x: 994, startPoint y: 857, endPoint x: 997, endPoint y: 870, distance: 13.3
click at [994, 859] on header "E. DISPATCH" at bounding box center [623, 861] width 874 height 27
click at [1001, 882] on button "Save" at bounding box center [1008, 887] width 69 height 23
click at [1038, 77] on span at bounding box center [1038, 73] width 0 height 29
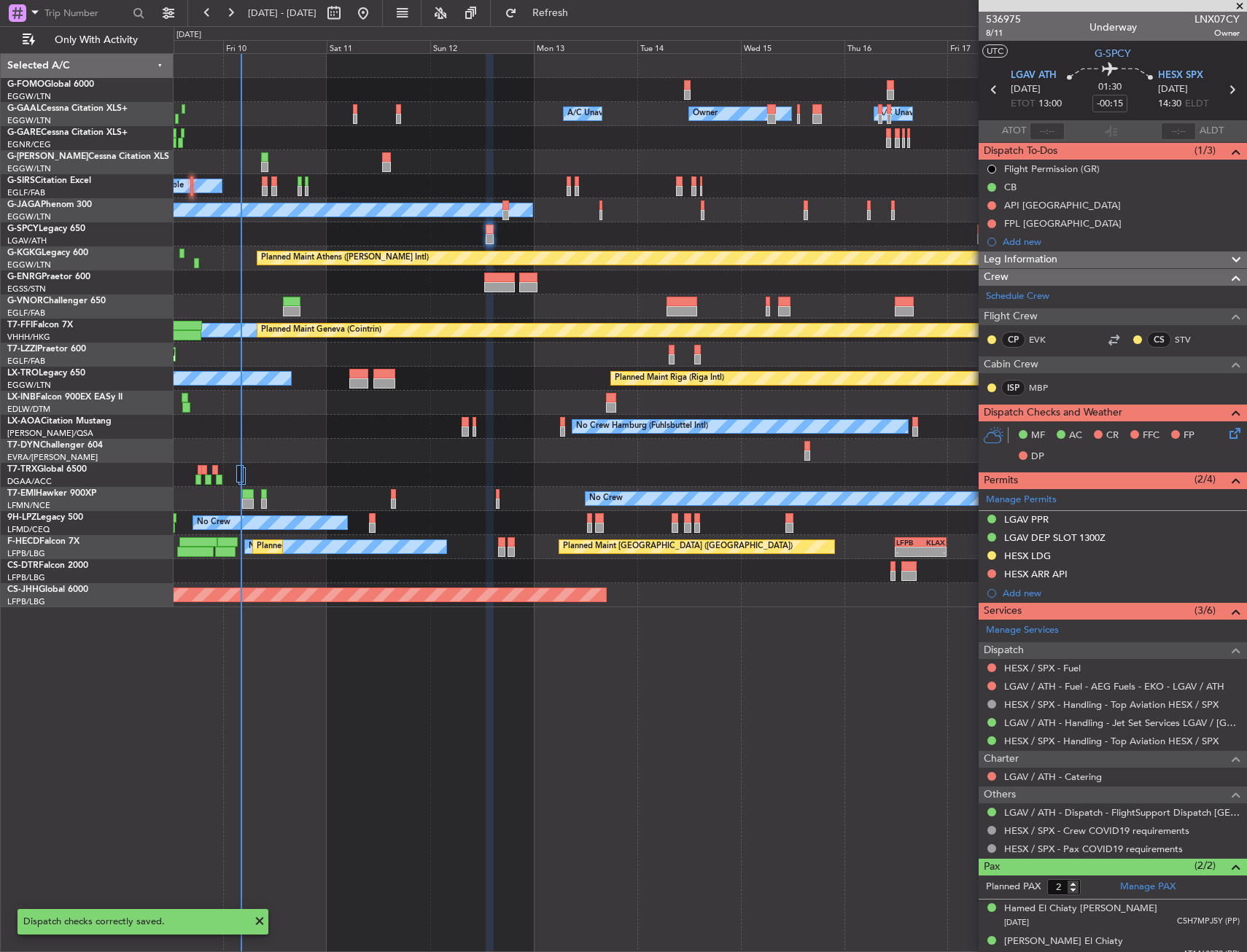
click at [597, 125] on div "Owner Owner Owner A/C Unavailable A/C Unavailable" at bounding box center [710, 114] width 1073 height 24
click at [307, 105] on div "Owner Owner Owner A/C Unavailable A/C Unavailable" at bounding box center [710, 114] width 1073 height 24
click at [1226, 436] on icon at bounding box center [1232, 431] width 12 height 12
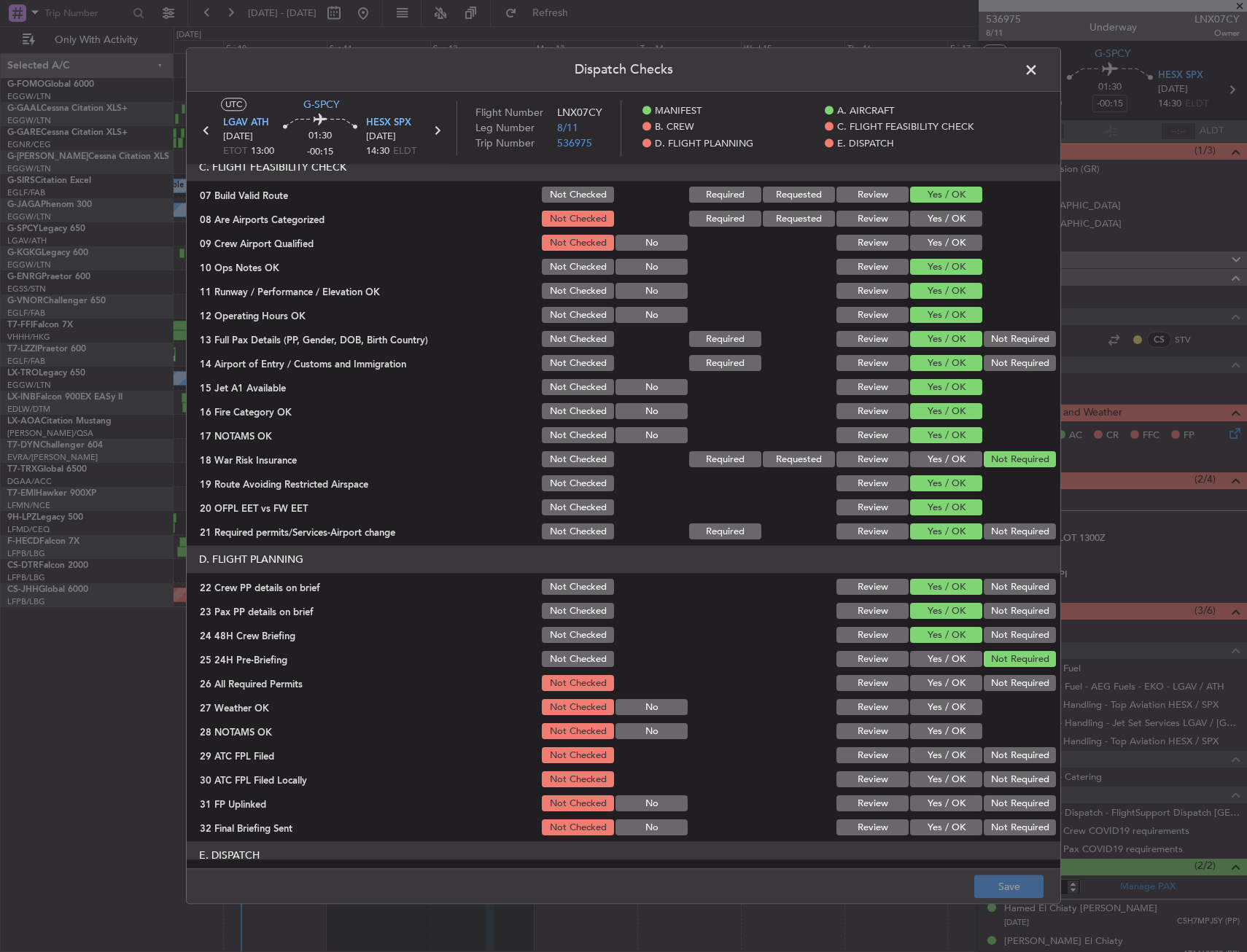
scroll to position [583, 0]
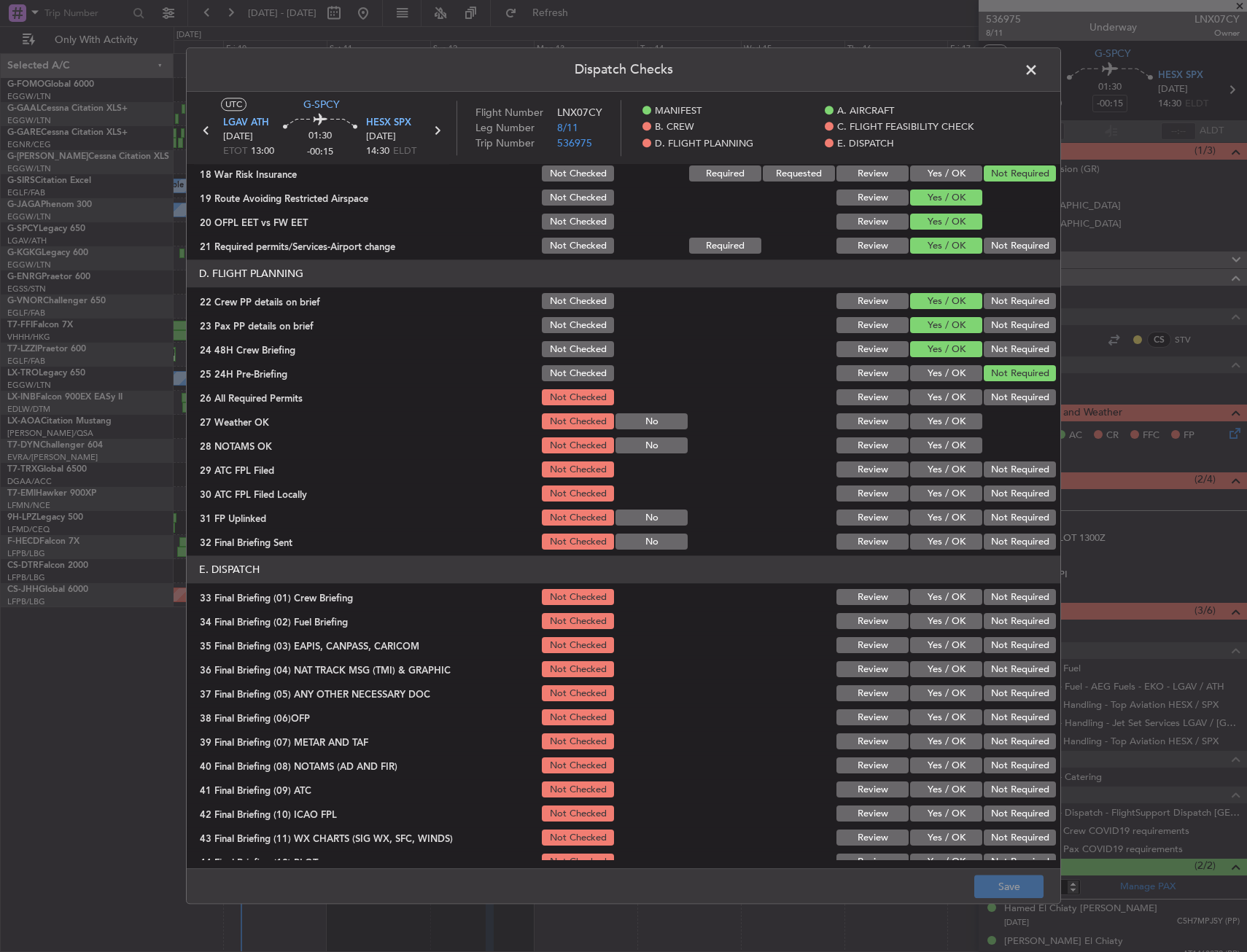
click at [1038, 74] on span at bounding box center [1038, 73] width 0 height 29
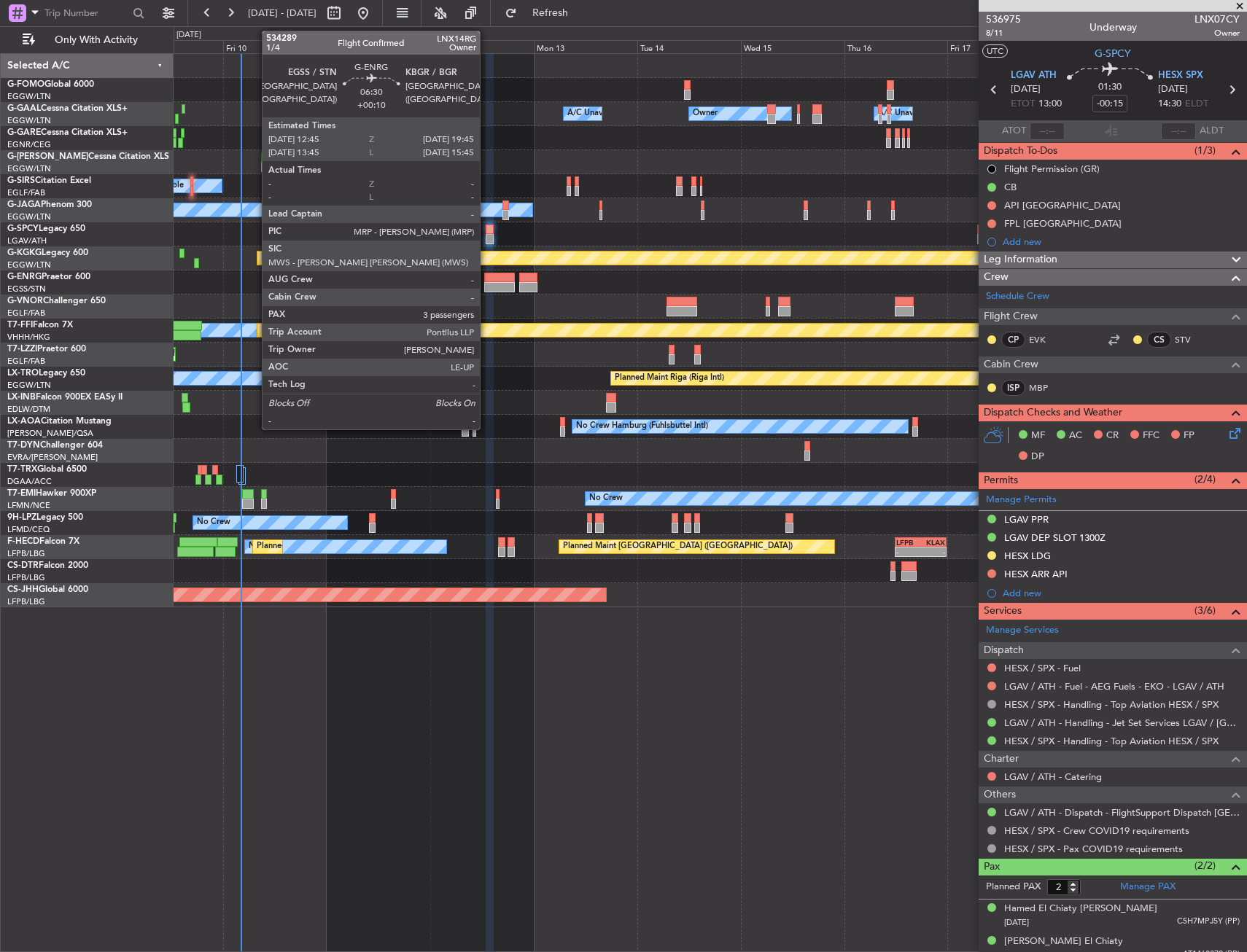
click at [486, 280] on div at bounding box center [499, 277] width 31 height 10
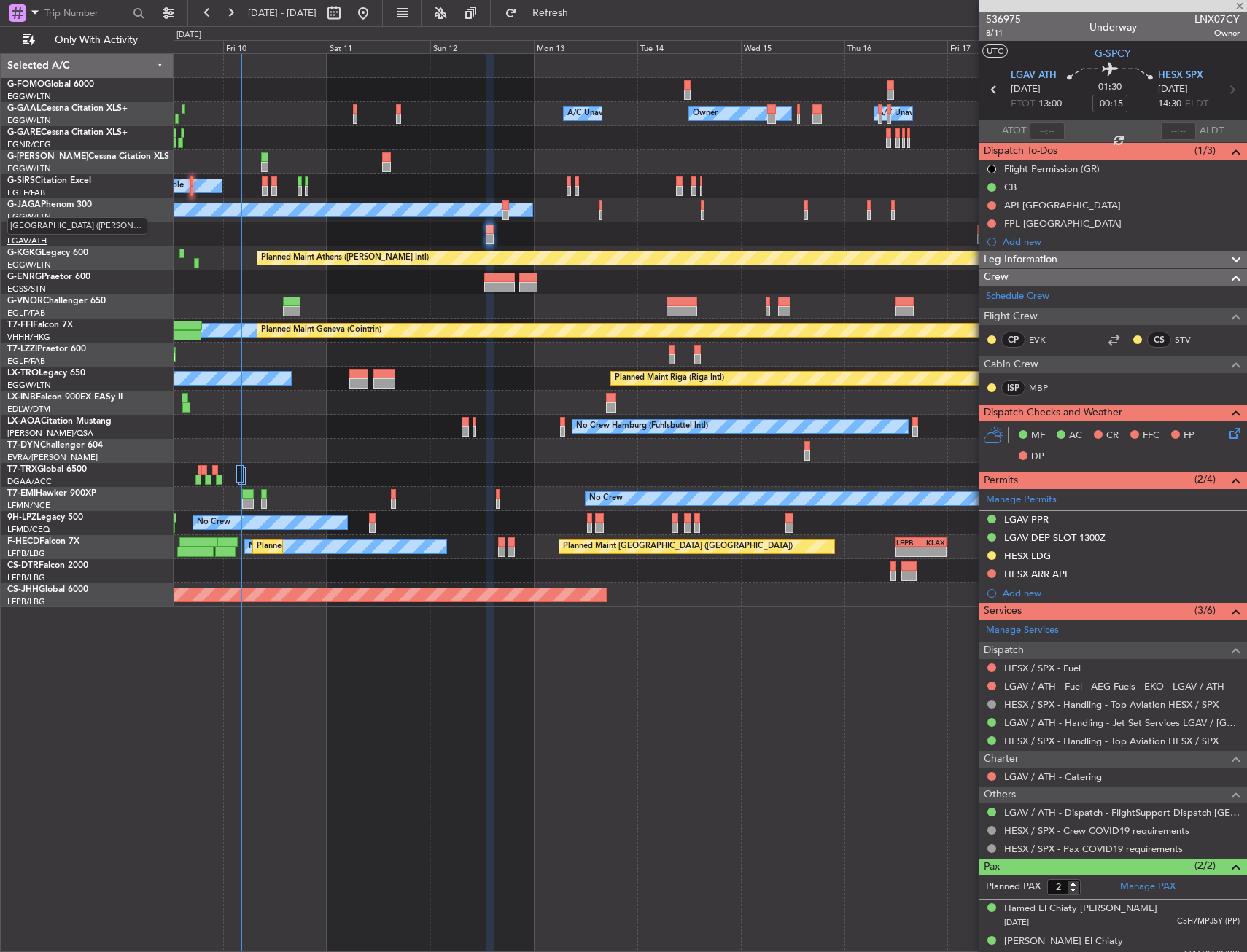
type input "+00:10"
type input "3"
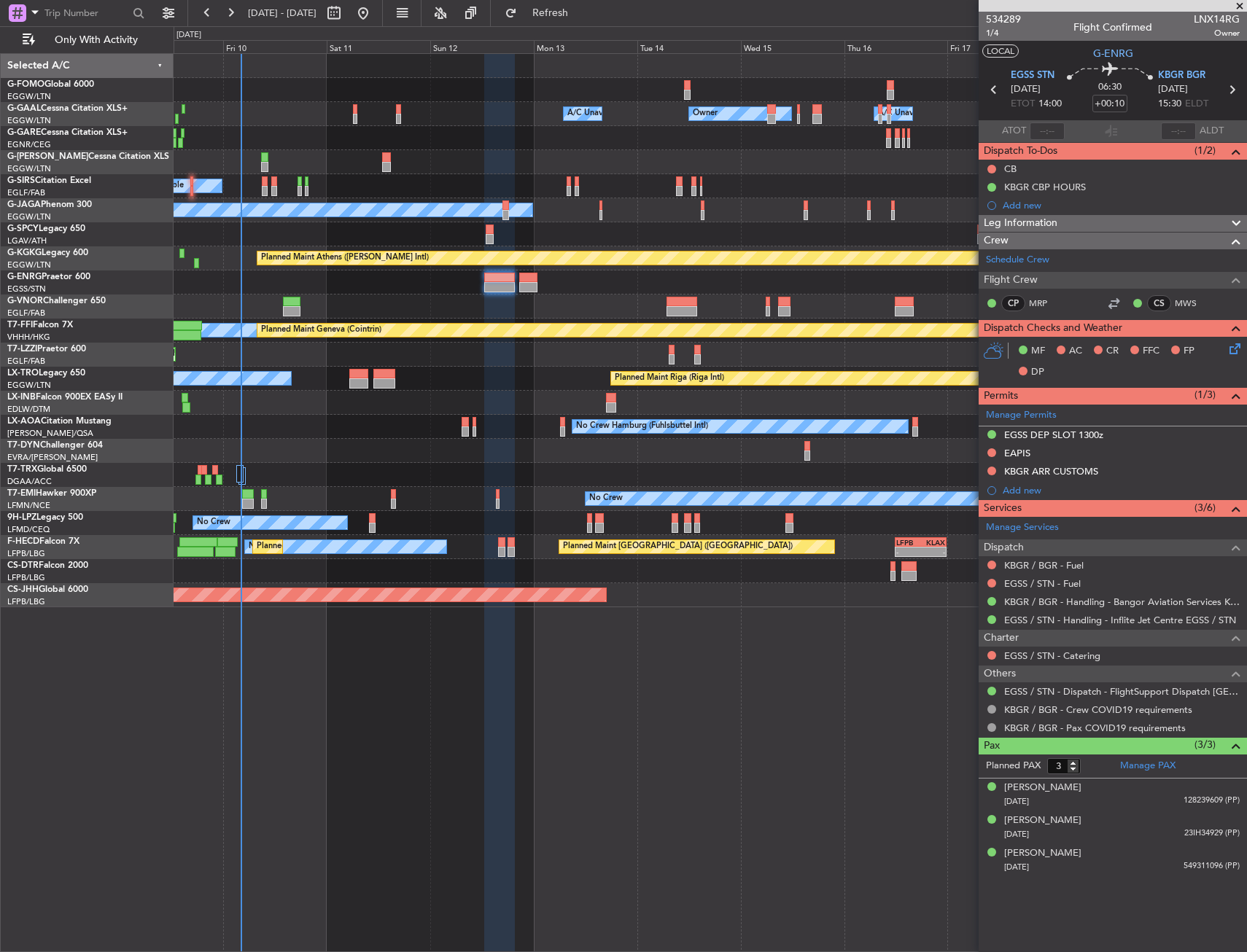
click at [998, 54] on button "LOCAL" at bounding box center [1000, 51] width 37 height 13
click at [1220, 18] on span "LNX14RG" at bounding box center [1216, 19] width 46 height 15
copy span "LNX14RG"
click at [1055, 825] on div "[PERSON_NAME]" at bounding box center [1042, 821] width 77 height 15
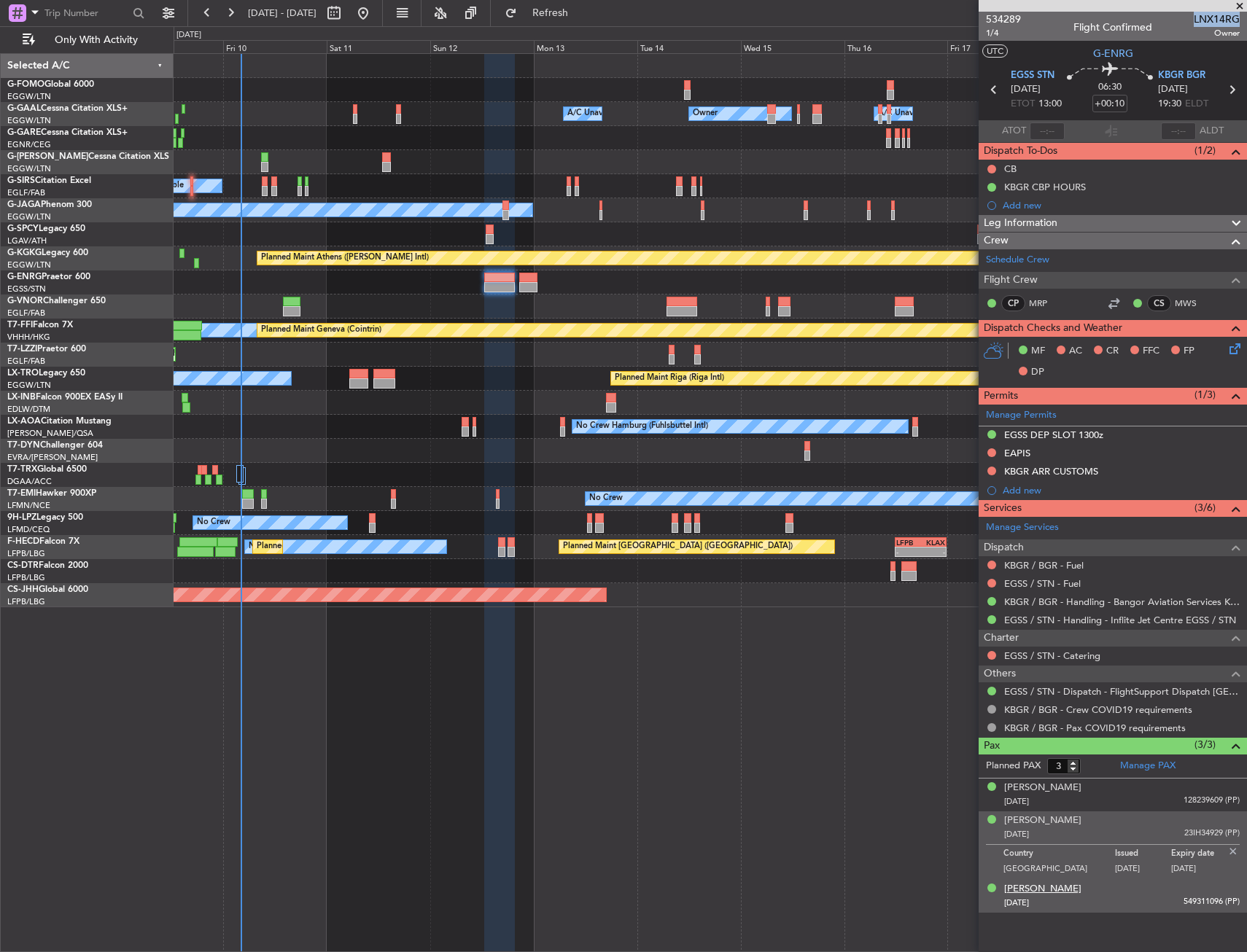
click at [1053, 887] on div "[PERSON_NAME]" at bounding box center [1042, 890] width 77 height 15
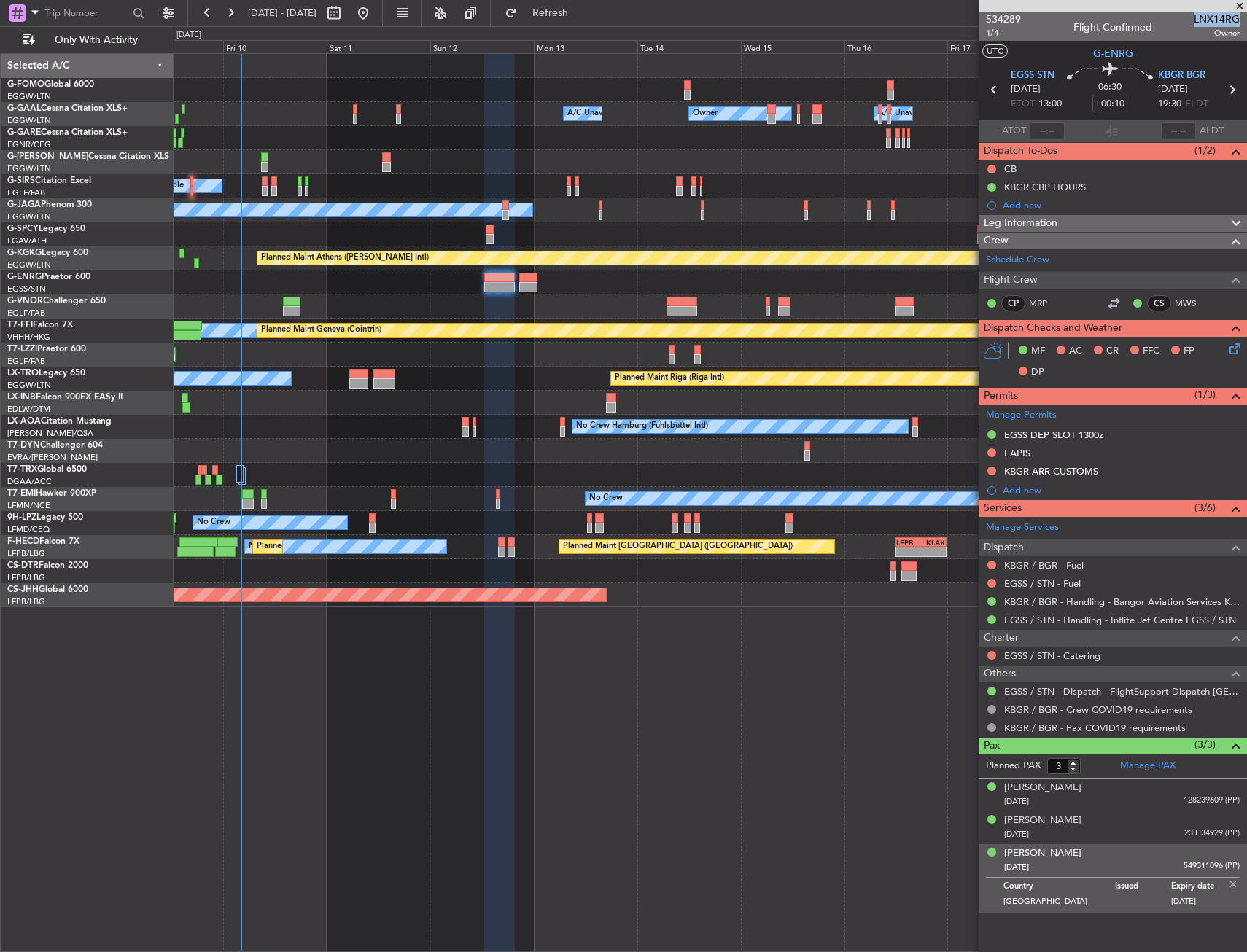
click at [1228, 885] on img at bounding box center [1233, 885] width 13 height 13
click at [1110, 26] on div "Flight Confirmed" at bounding box center [1112, 27] width 79 height 15
click at [395, 624] on div "Owner Owner Owner A/C Unavailable A/C Unavailable Planned Maint [GEOGRAPHIC_DAT…" at bounding box center [710, 502] width 1073 height 899
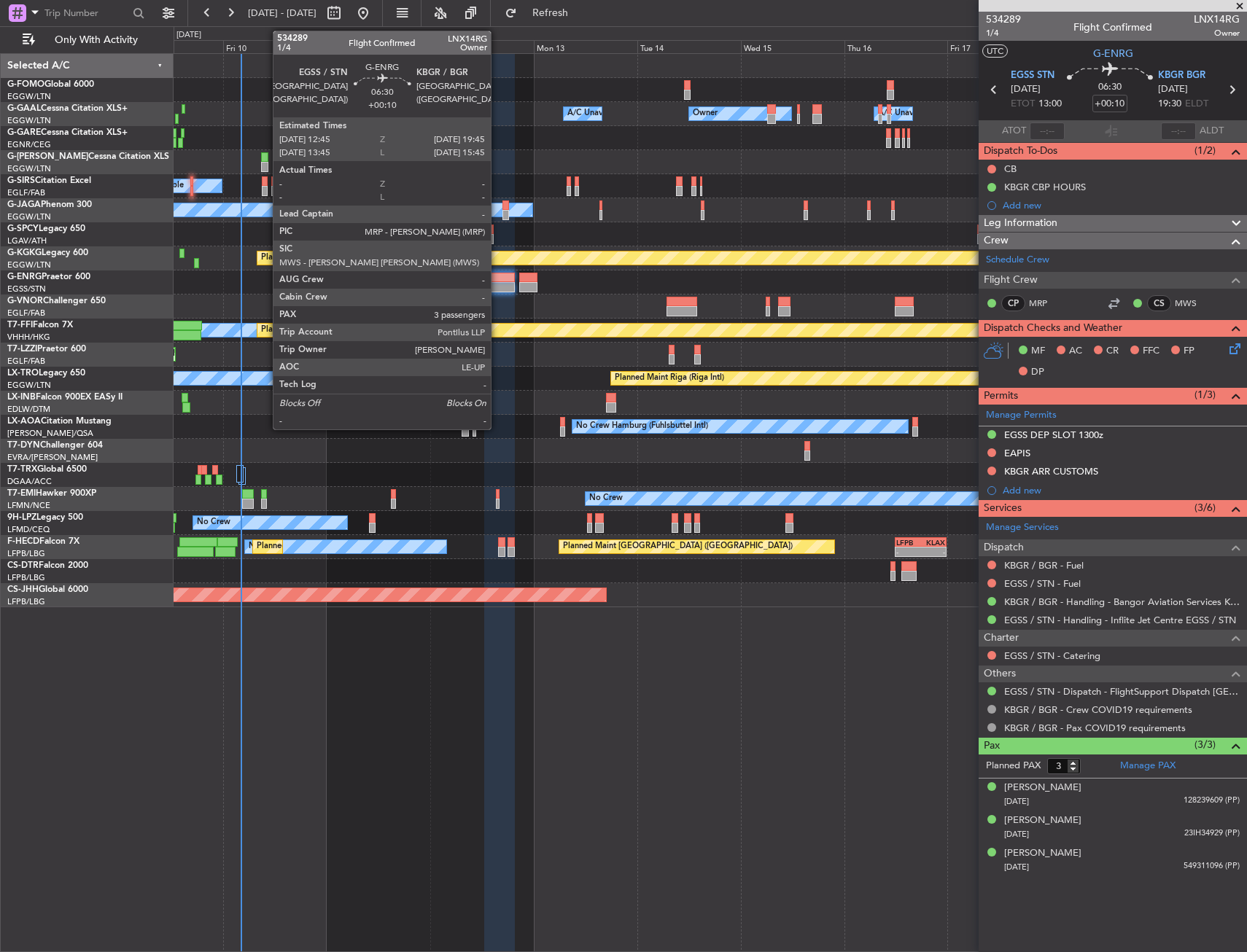
click at [497, 280] on div at bounding box center [499, 277] width 31 height 10
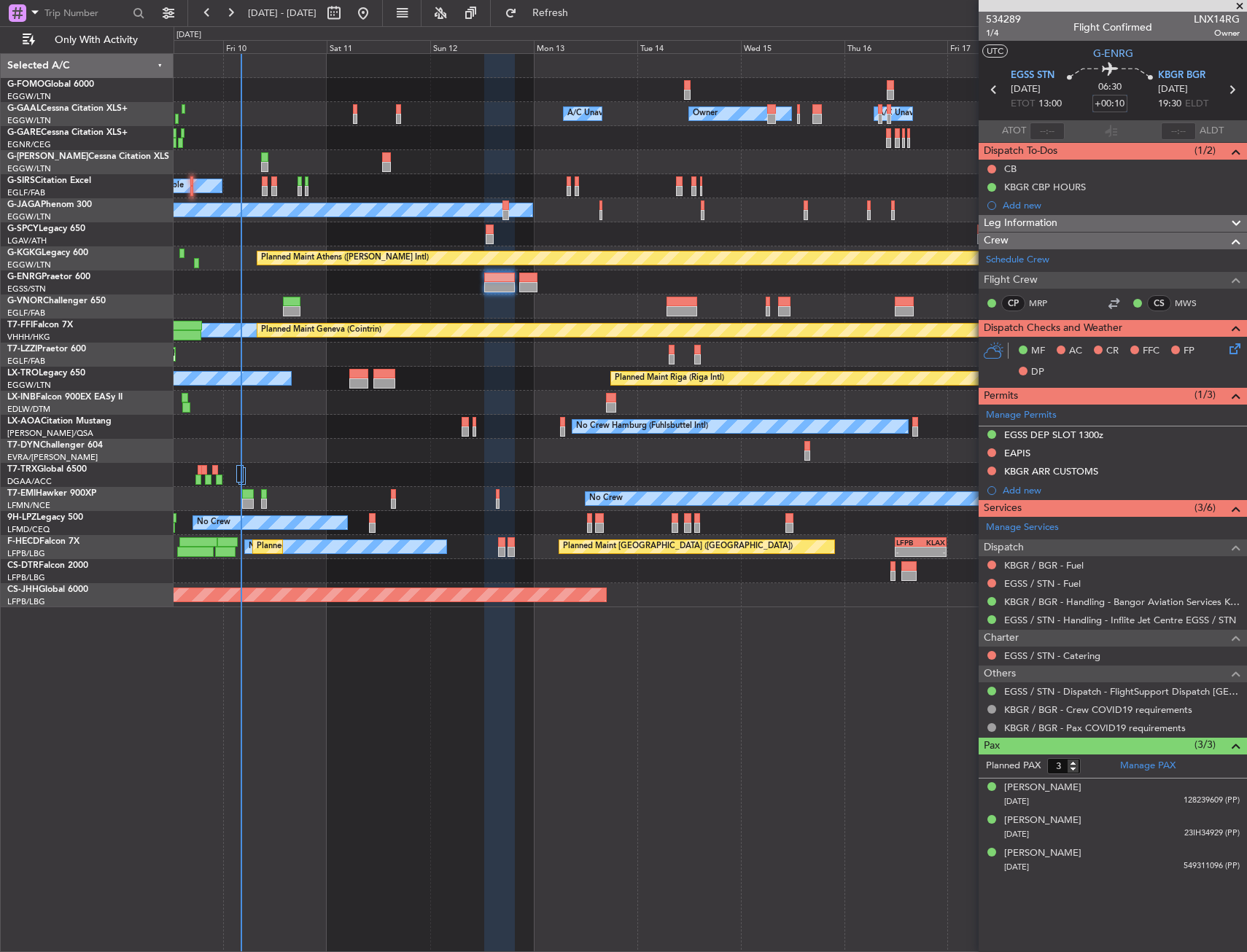
click at [1119, 105] on input "+00:10" at bounding box center [1110, 103] width 35 height 17
type input "+00:05"
click at [1130, 88] on div "06:30 +00:05" at bounding box center [1110, 89] width 97 height 54
click at [439, 139] on div at bounding box center [710, 137] width 1073 height 24
click at [1235, 348] on icon at bounding box center [1232, 346] width 12 height 12
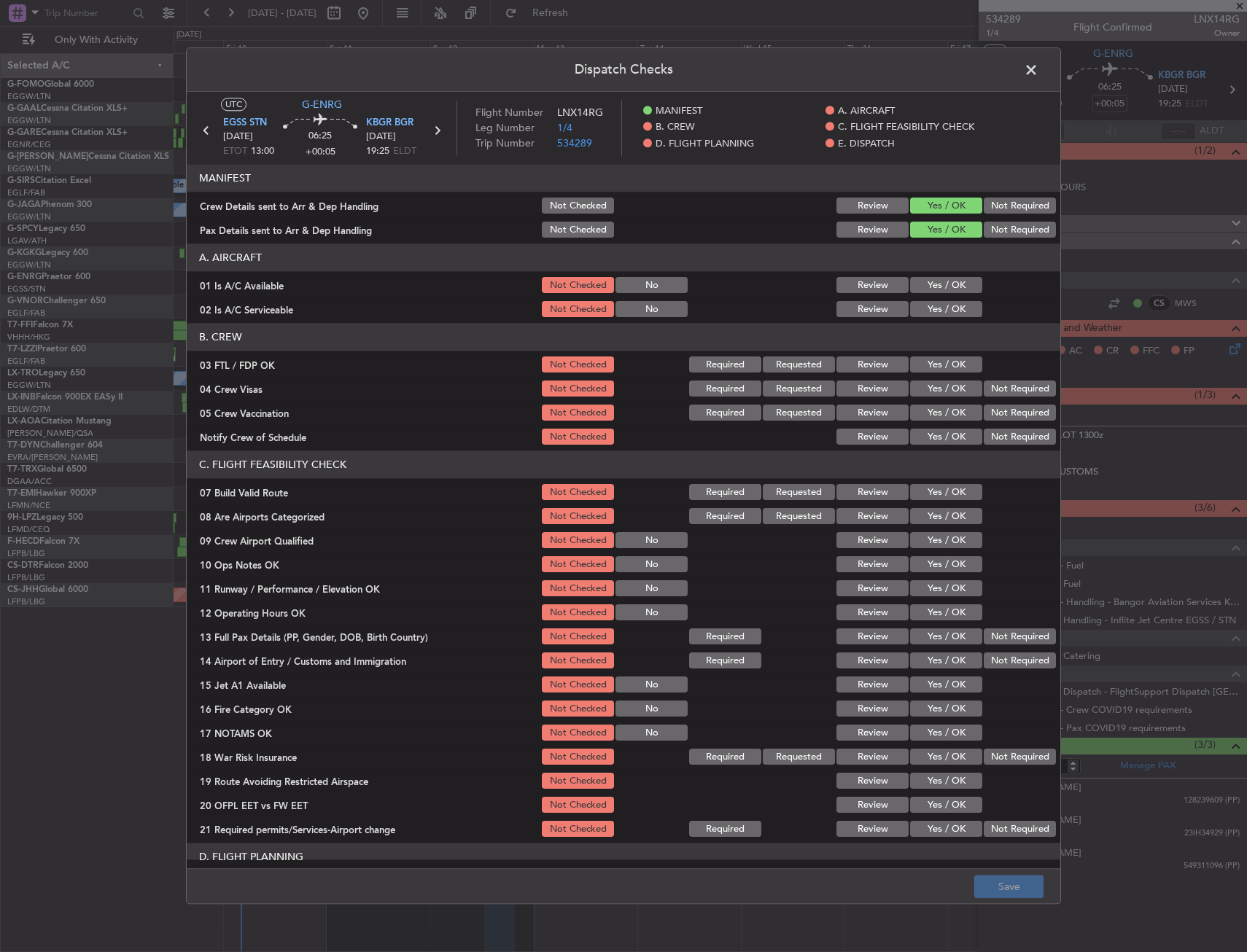
click at [934, 270] on header "A. AIRCRAFT" at bounding box center [623, 257] width 874 height 27
click at [929, 286] on button "Yes / OK" at bounding box center [945, 285] width 72 height 16
drag, startPoint x: 920, startPoint y: 321, endPoint x: 919, endPoint y: 336, distance: 15.0
click at [919, 321] on article "MANIFEST Crew Details sent to Arr & Dep Handling Not Checked Review Yes / OK No…" at bounding box center [623, 512] width 874 height 695
click at [924, 308] on button "Yes / OK" at bounding box center [945, 309] width 72 height 16
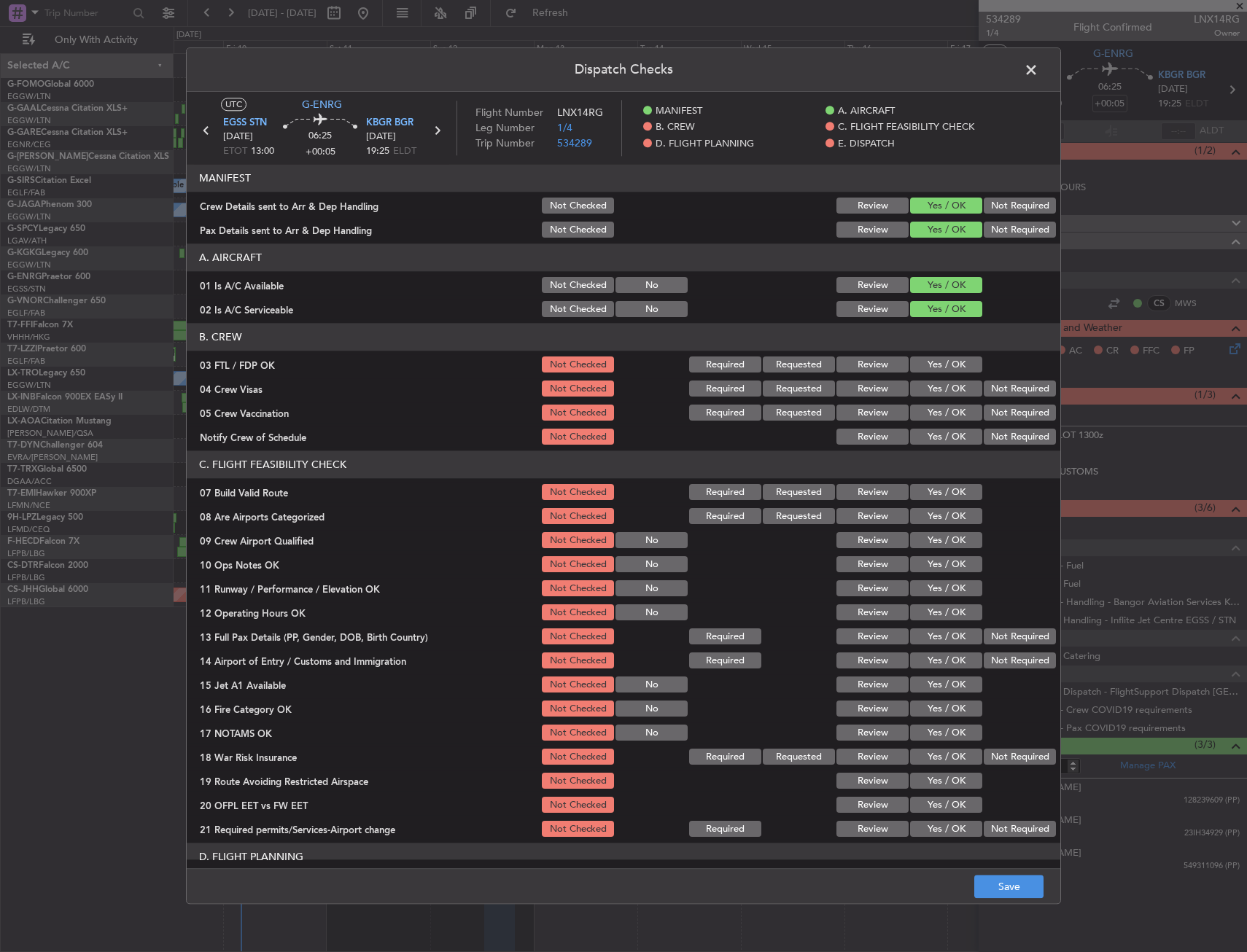
click at [922, 483] on div "Yes / OK" at bounding box center [945, 492] width 73 height 21
click at [930, 490] on button "Yes / OK" at bounding box center [945, 492] width 72 height 16
click at [932, 562] on button "Yes / OK" at bounding box center [945, 565] width 72 height 16
drag, startPoint x: 933, startPoint y: 587, endPoint x: 932, endPoint y: 596, distance: 9.1
click at [933, 589] on button "Yes / OK" at bounding box center [945, 589] width 72 height 16
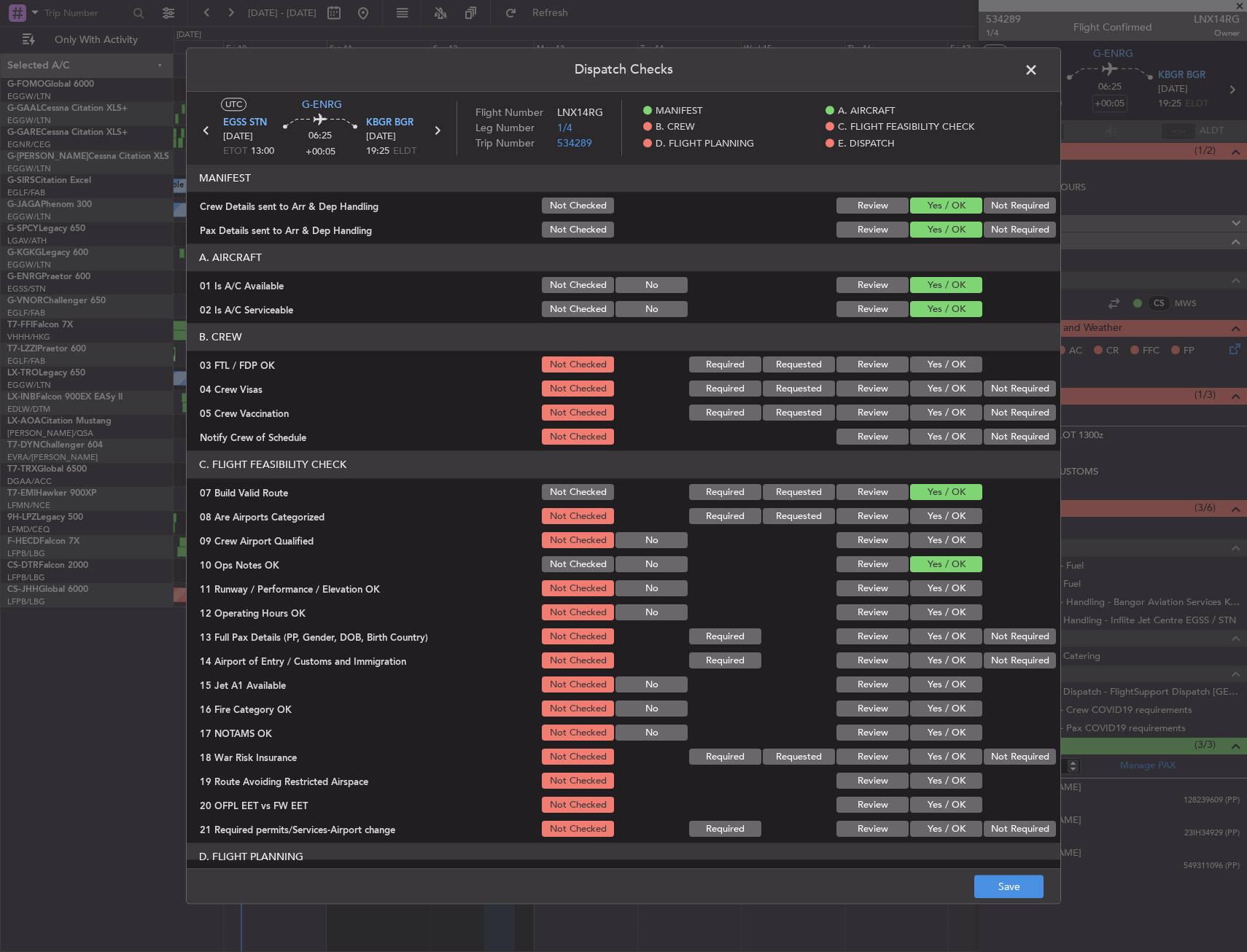
click at [932, 600] on section "C. FLIGHT FEASIBILITY CHECK 07 Build Valid Route Not Checked Required Requested…" at bounding box center [623, 645] width 874 height 389
click at [930, 617] on button "Yes / OK" at bounding box center [945, 613] width 72 height 16
click at [928, 626] on section "C. FLIGHT FEASIBILITY CHECK 07 Build Valid Route Not Checked Required Requested…" at bounding box center [623, 645] width 874 height 389
click at [927, 639] on button "Yes / OK" at bounding box center [945, 636] width 72 height 16
click at [927, 650] on section "C. FLIGHT FEASIBILITY CHECK 07 Build Valid Route Not Checked Required Requested…" at bounding box center [623, 645] width 874 height 389
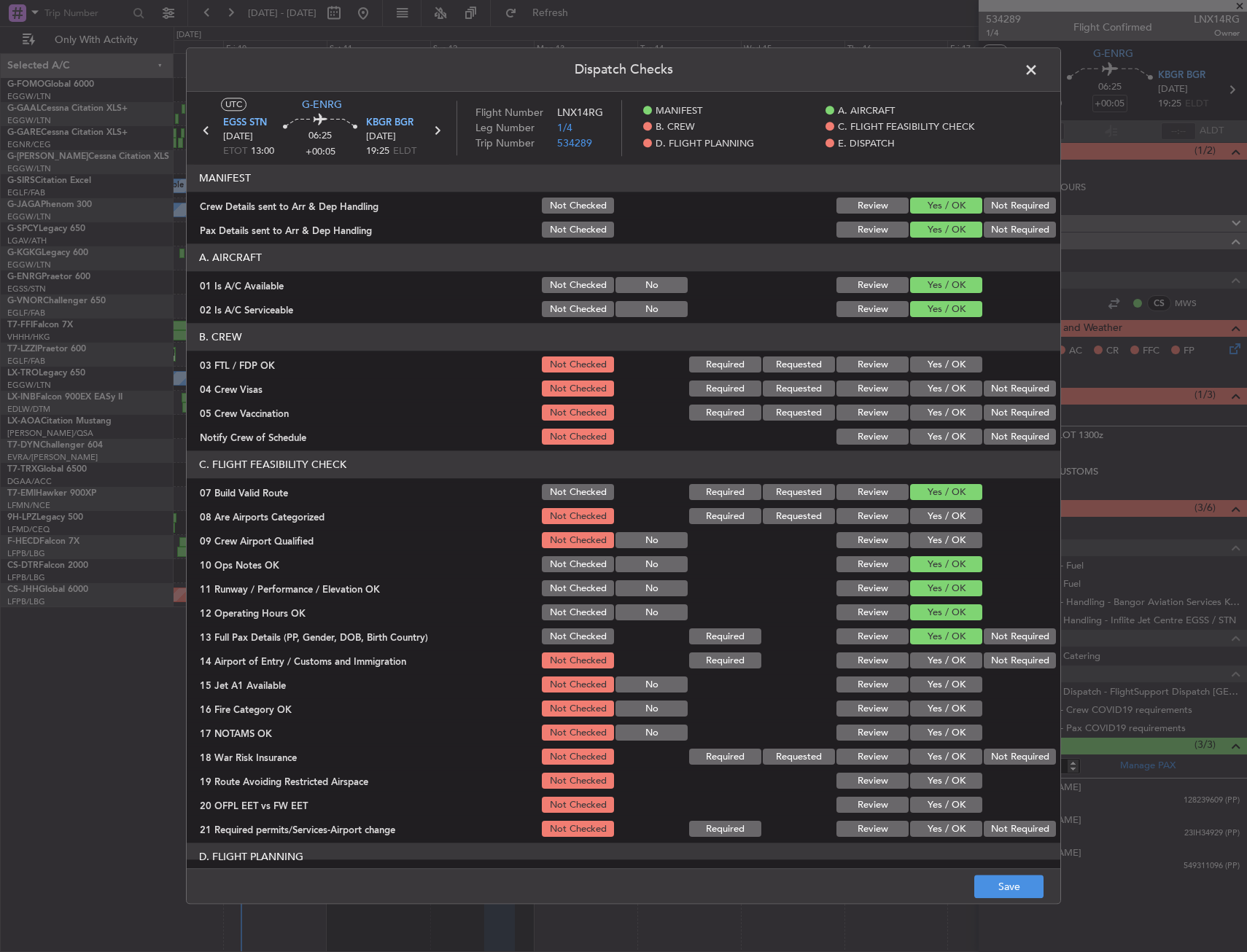
drag, startPoint x: 928, startPoint y: 659, endPoint x: 929, endPoint y: 670, distance: 11.0
click at [928, 660] on button "Yes / OK" at bounding box center [945, 660] width 72 height 16
drag, startPoint x: 929, startPoint y: 670, endPoint x: 927, endPoint y: 683, distance: 13.2
click at [927, 677] on section "C. FLIGHT FEASIBILITY CHECK 07 Build Valid Route Not Checked Required Requested…" at bounding box center [623, 645] width 874 height 389
click at [933, 707] on button "Yes / OK" at bounding box center [945, 709] width 72 height 16
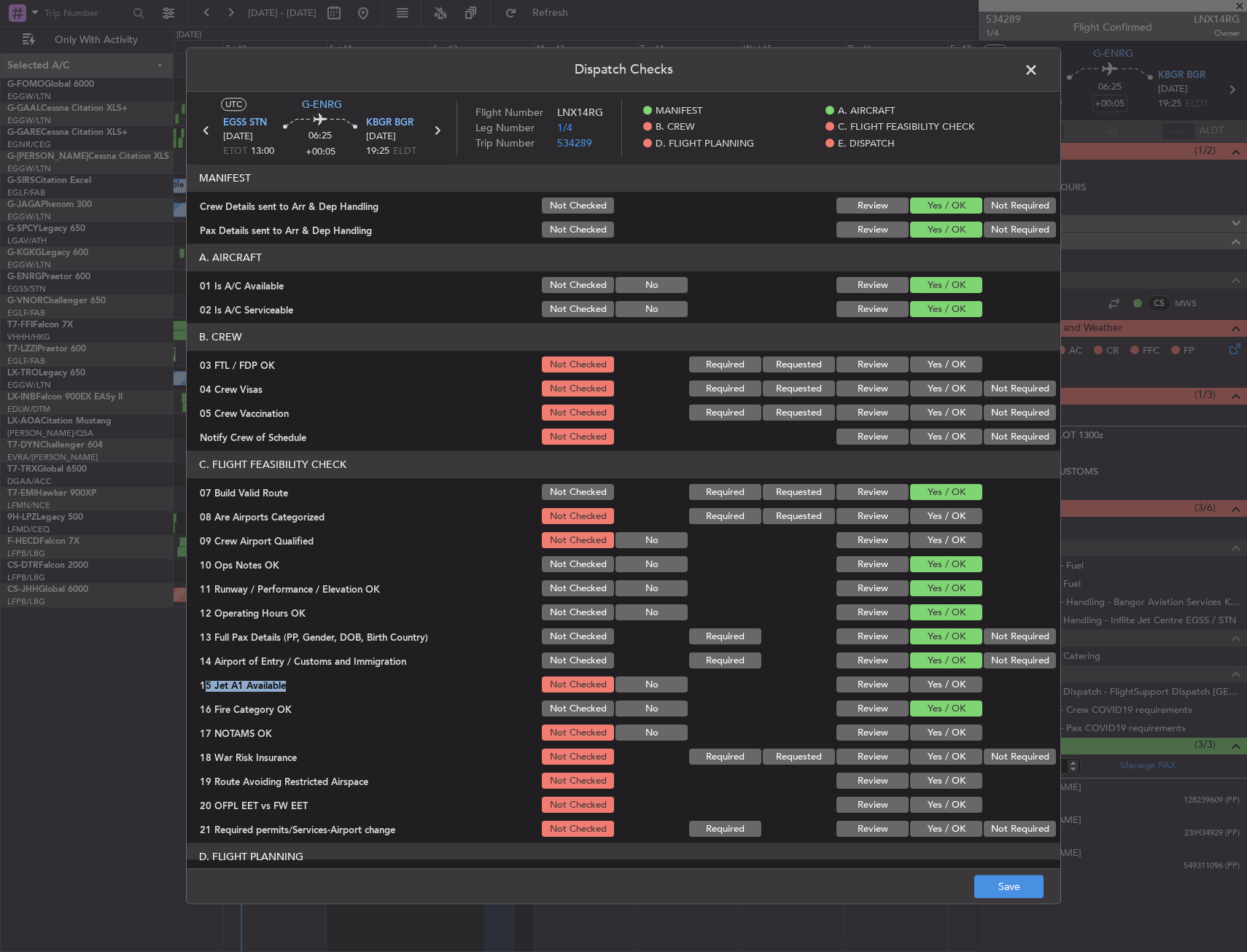
click at [932, 685] on button "Yes / OK" at bounding box center [945, 685] width 72 height 16
click at [933, 720] on section "C. FLIGHT FEASIBILITY CHECK 07 Build Valid Route Not Checked Required Requested…" at bounding box center [623, 645] width 874 height 389
click at [954, 731] on button "Yes / OK" at bounding box center [945, 733] width 72 height 16
click at [1003, 755] on button "Not Required" at bounding box center [1020, 757] width 72 height 16
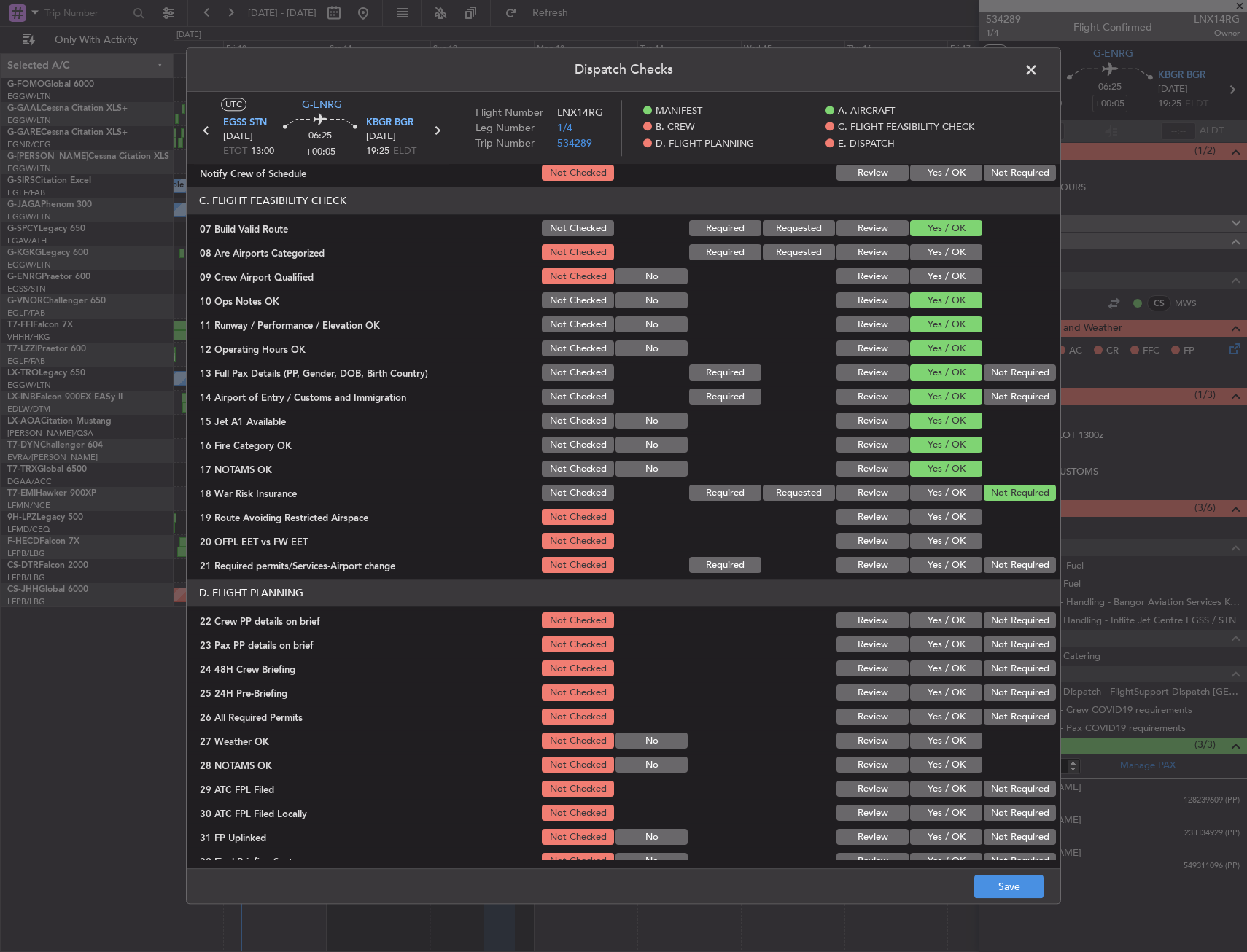
scroll to position [365, 0]
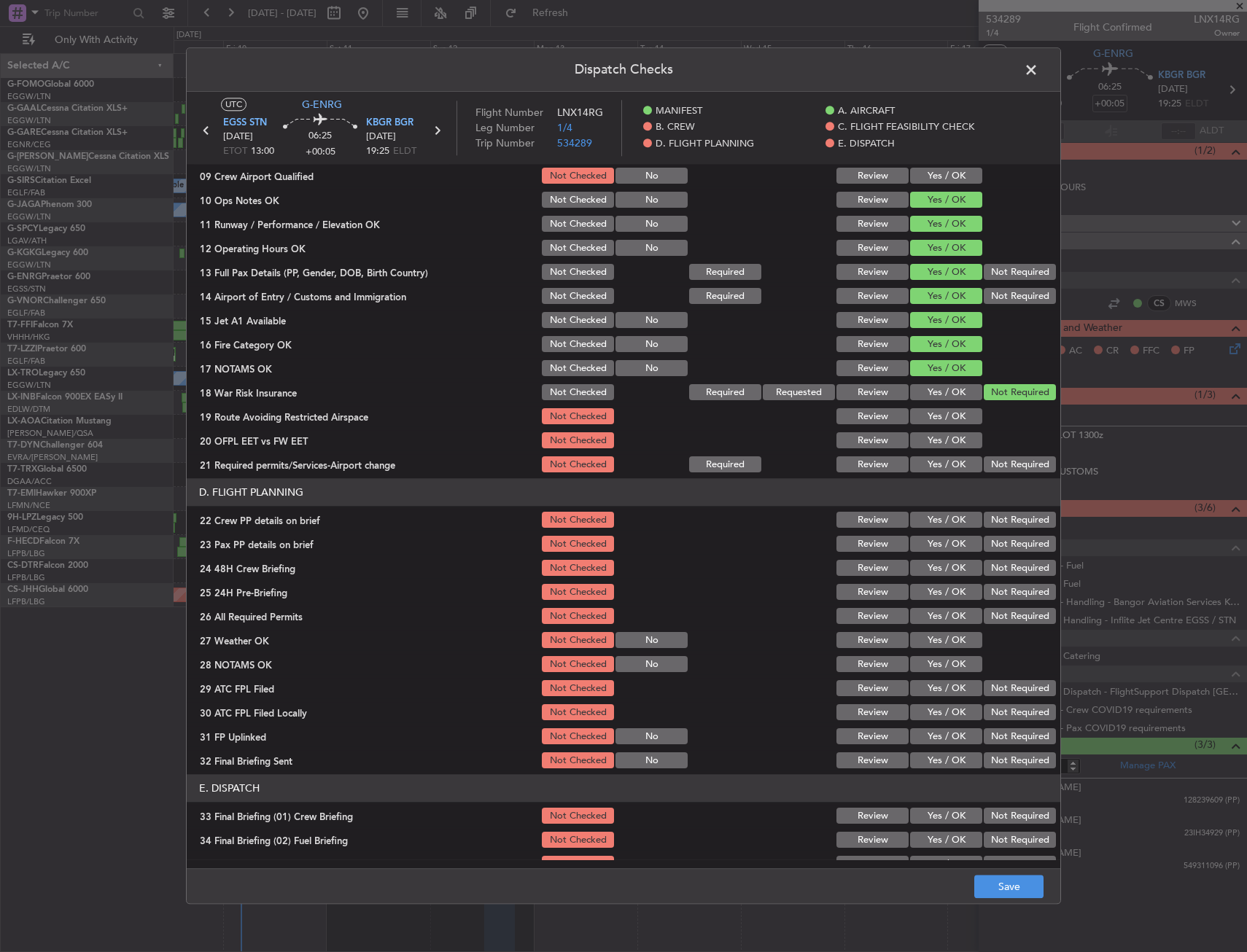
click at [928, 441] on button "Yes / OK" at bounding box center [945, 441] width 72 height 16
click at [933, 419] on button "Yes / OK" at bounding box center [945, 416] width 72 height 16
click at [927, 464] on button "Yes / OK" at bounding box center [945, 465] width 72 height 16
click at [940, 541] on button "Yes / OK" at bounding box center [945, 544] width 72 height 16
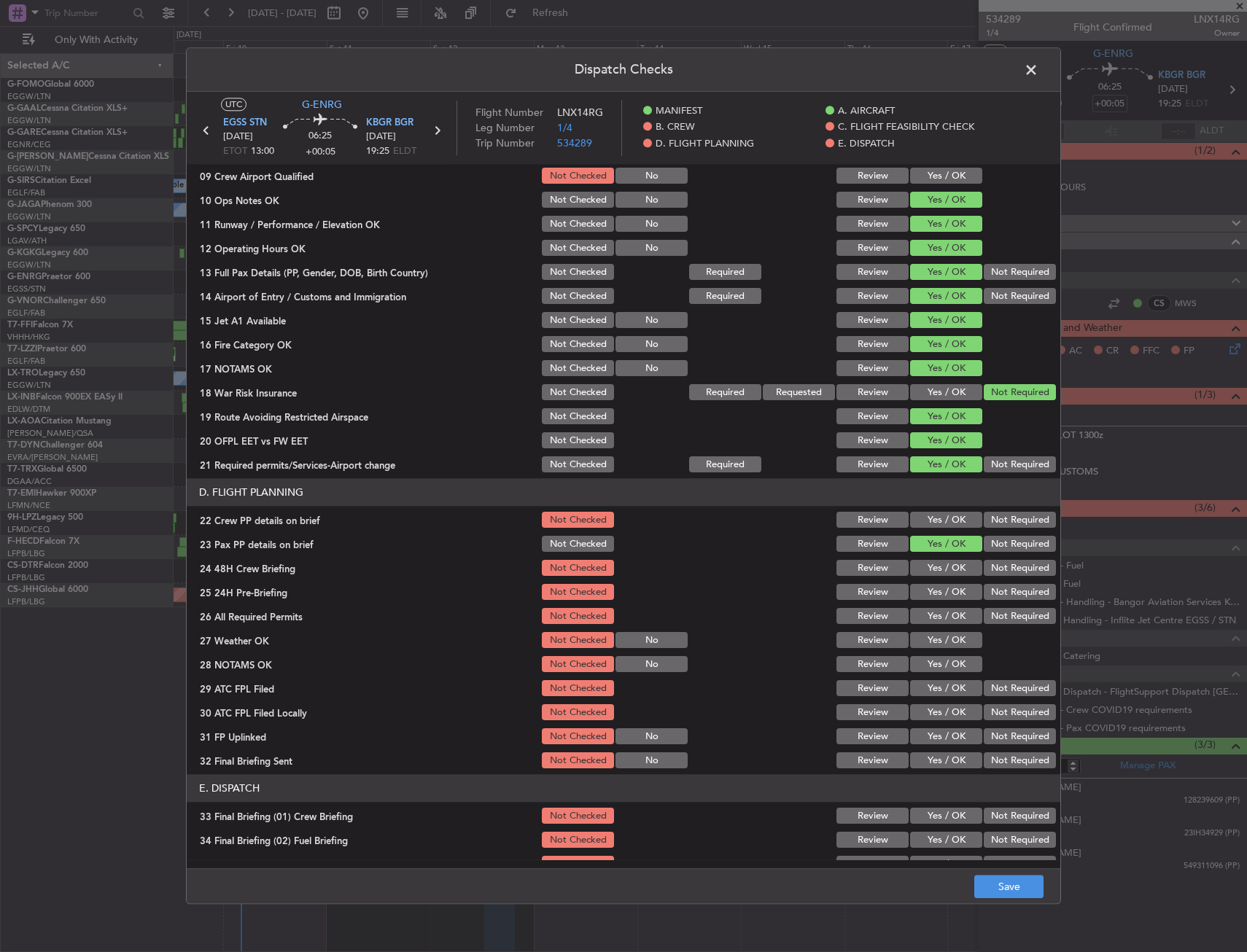
click at [939, 525] on button "Yes / OK" at bounding box center [945, 520] width 72 height 16
drag, startPoint x: 937, startPoint y: 564, endPoint x: 960, endPoint y: 581, distance: 28.6
click at [937, 565] on button "Yes / OK" at bounding box center [945, 568] width 72 height 16
click at [987, 595] on button "Not Required" at bounding box center [1020, 592] width 72 height 16
click at [988, 885] on button "Save" at bounding box center [1008, 887] width 69 height 23
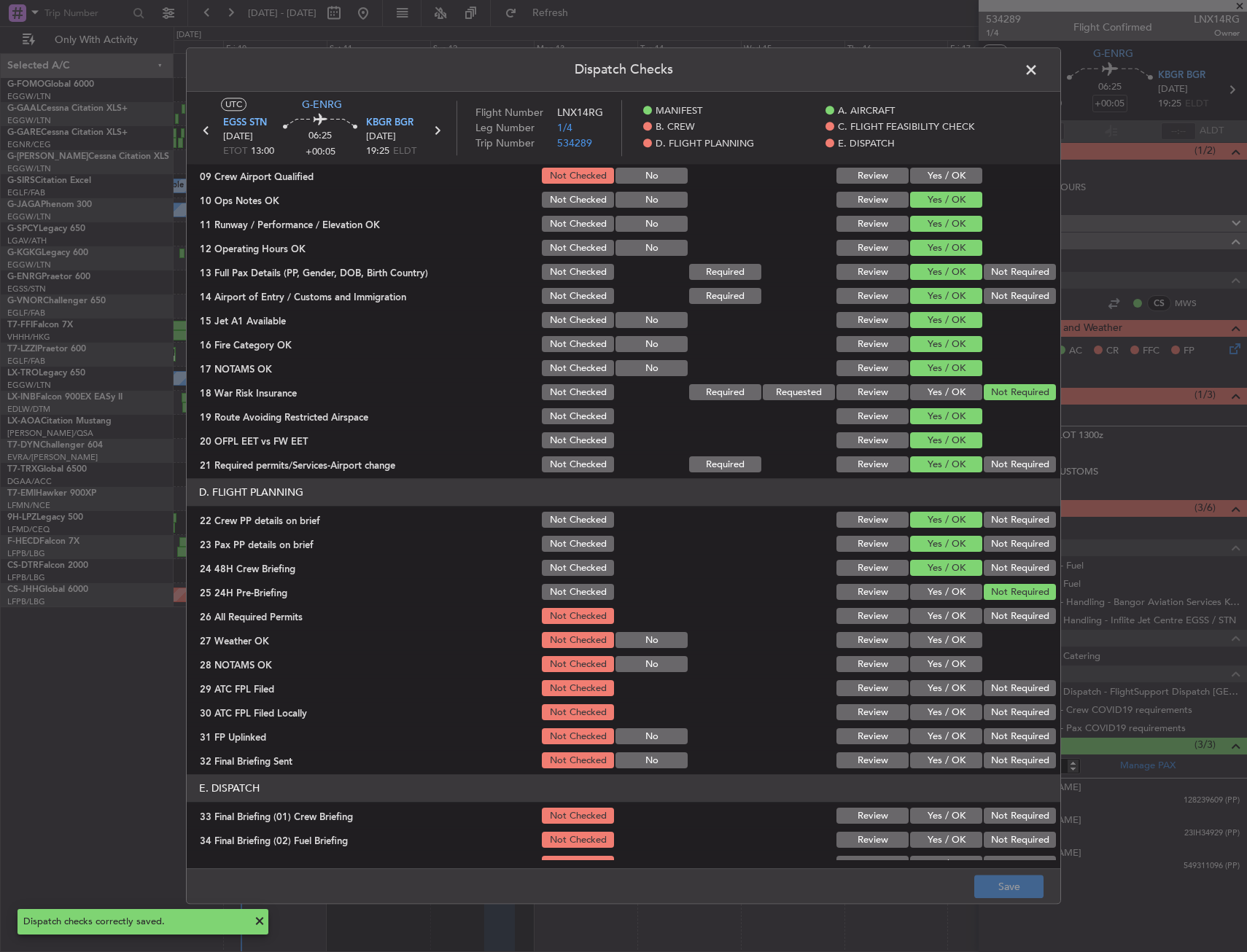
click at [1038, 65] on span at bounding box center [1038, 73] width 0 height 29
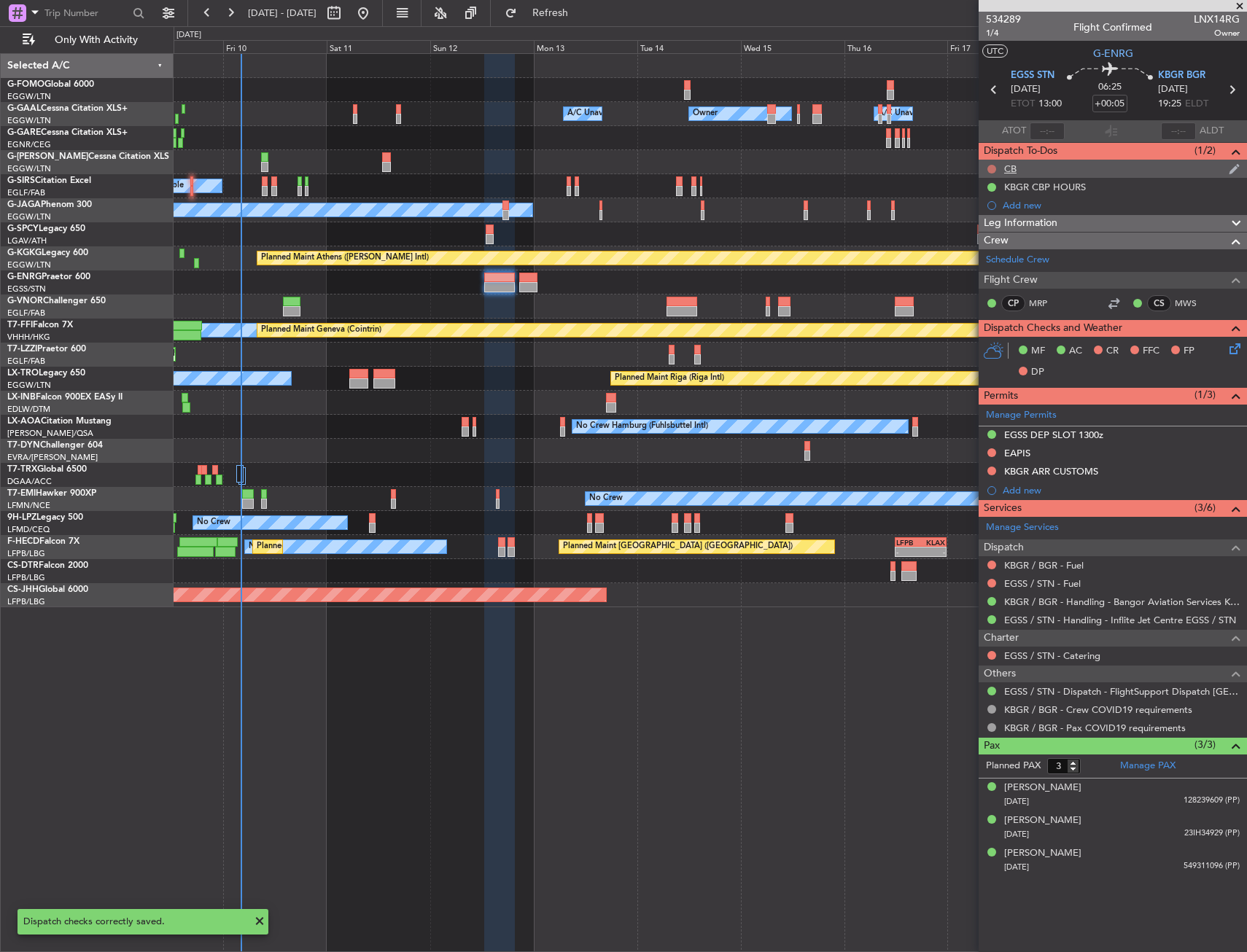
click at [991, 166] on button at bounding box center [991, 169] width 9 height 9
click at [986, 236] on span "Completed" at bounding box center [998, 233] width 48 height 15
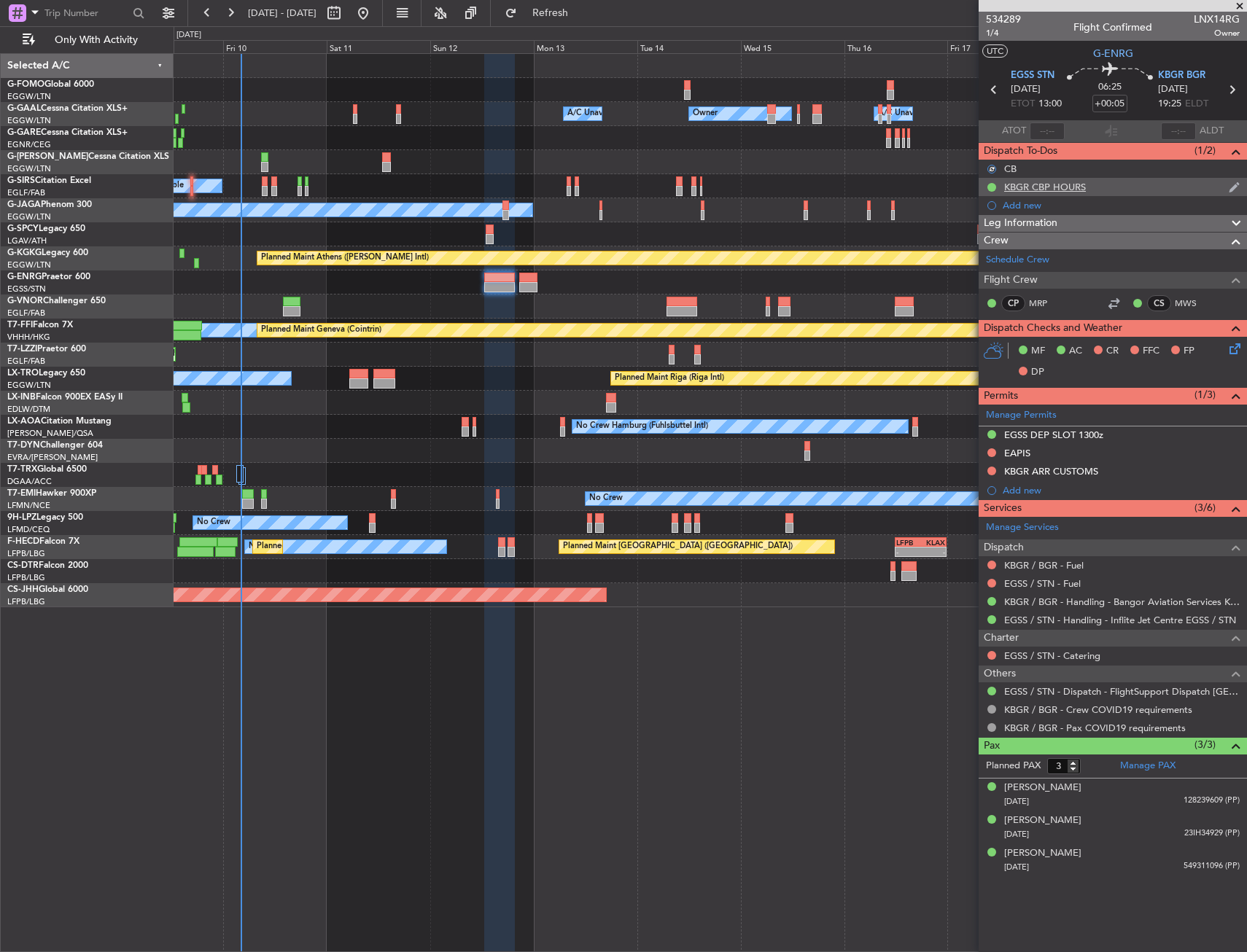
click at [1051, 187] on div "KBGR CBP HOURS" at bounding box center [1045, 187] width 82 height 12
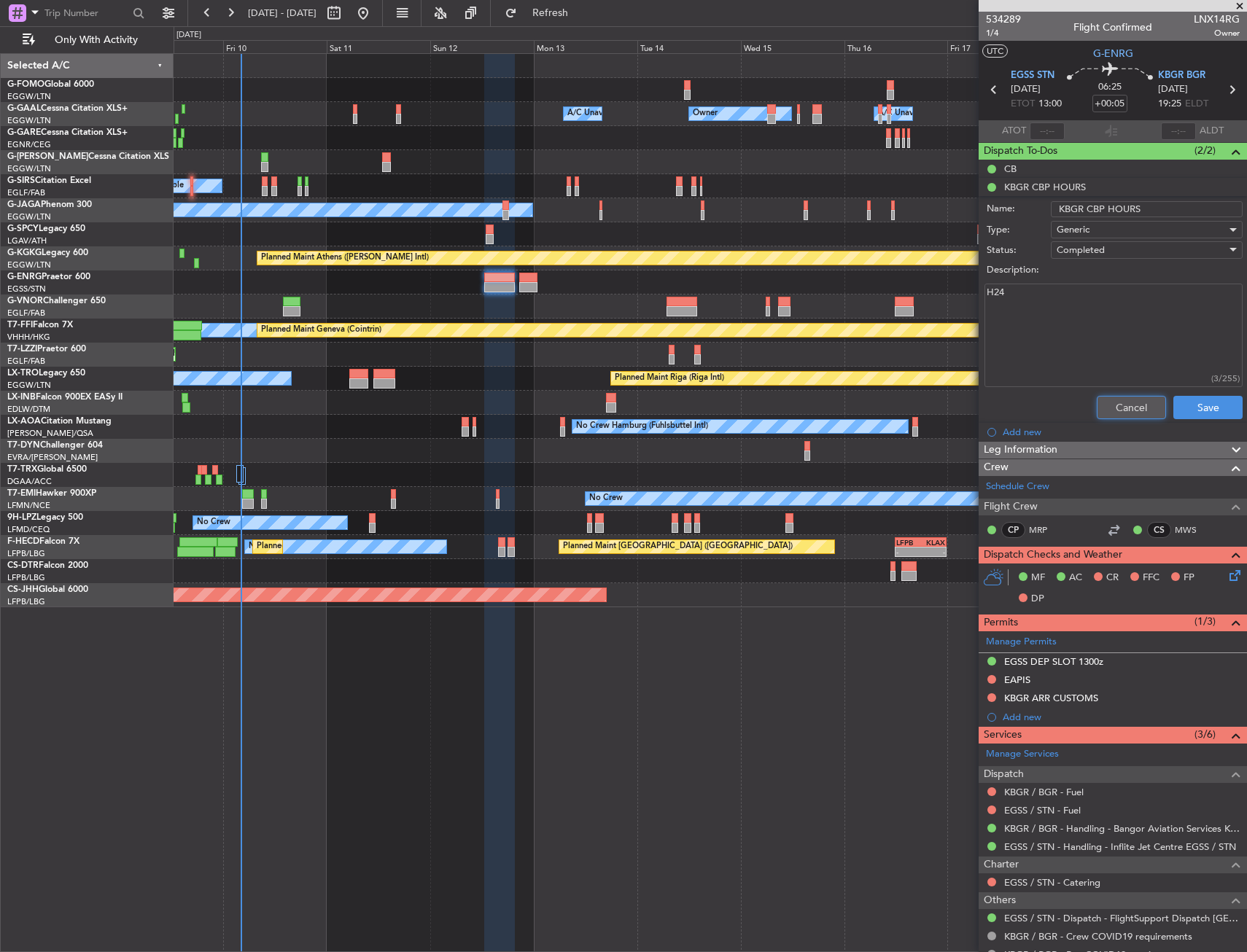
drag, startPoint x: 1140, startPoint y: 398, endPoint x: 1135, endPoint y: 387, distance: 12.1
click at [1139, 396] on button "Cancel" at bounding box center [1130, 407] width 69 height 23
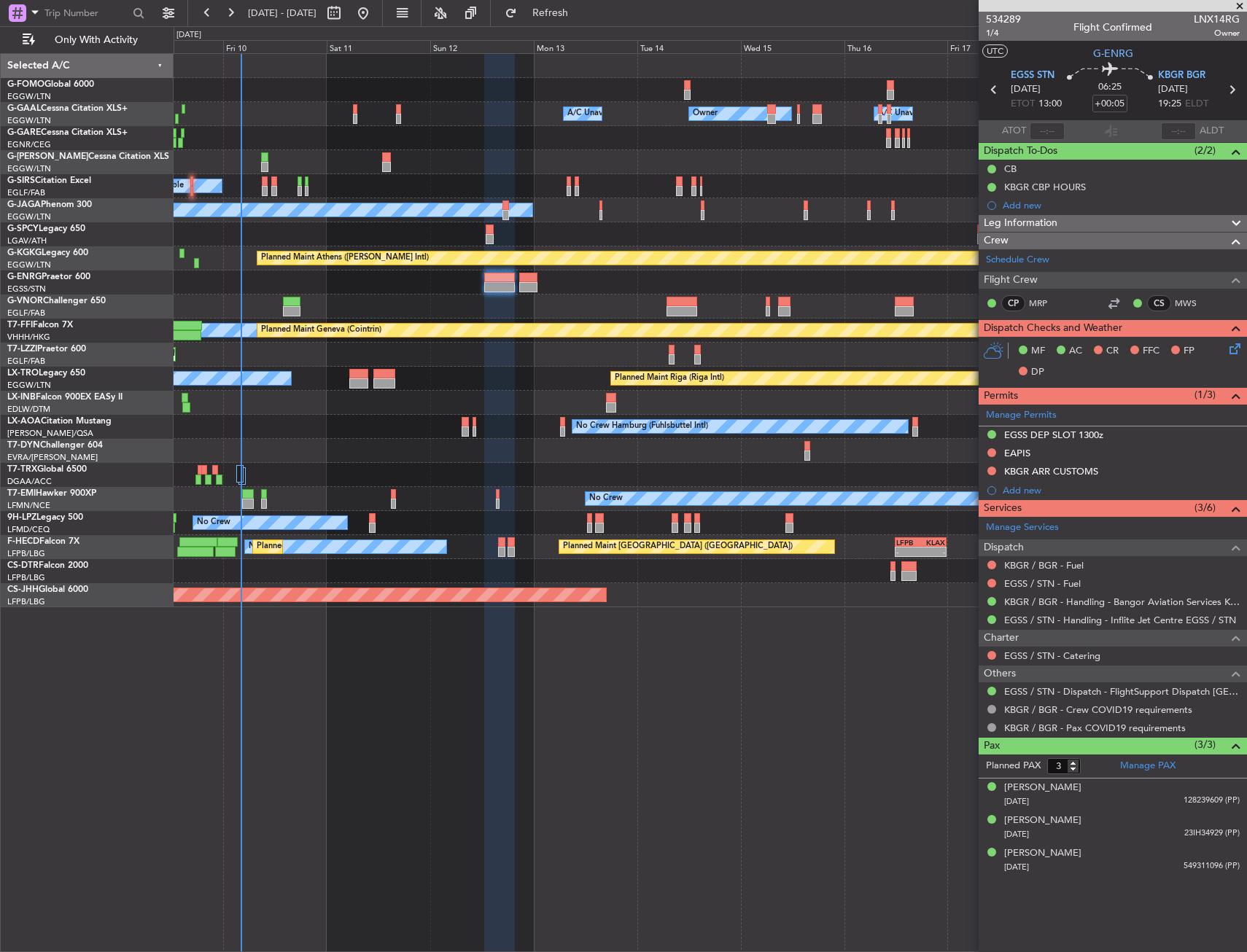
click at [1235, 89] on icon at bounding box center [1231, 89] width 19 height 19
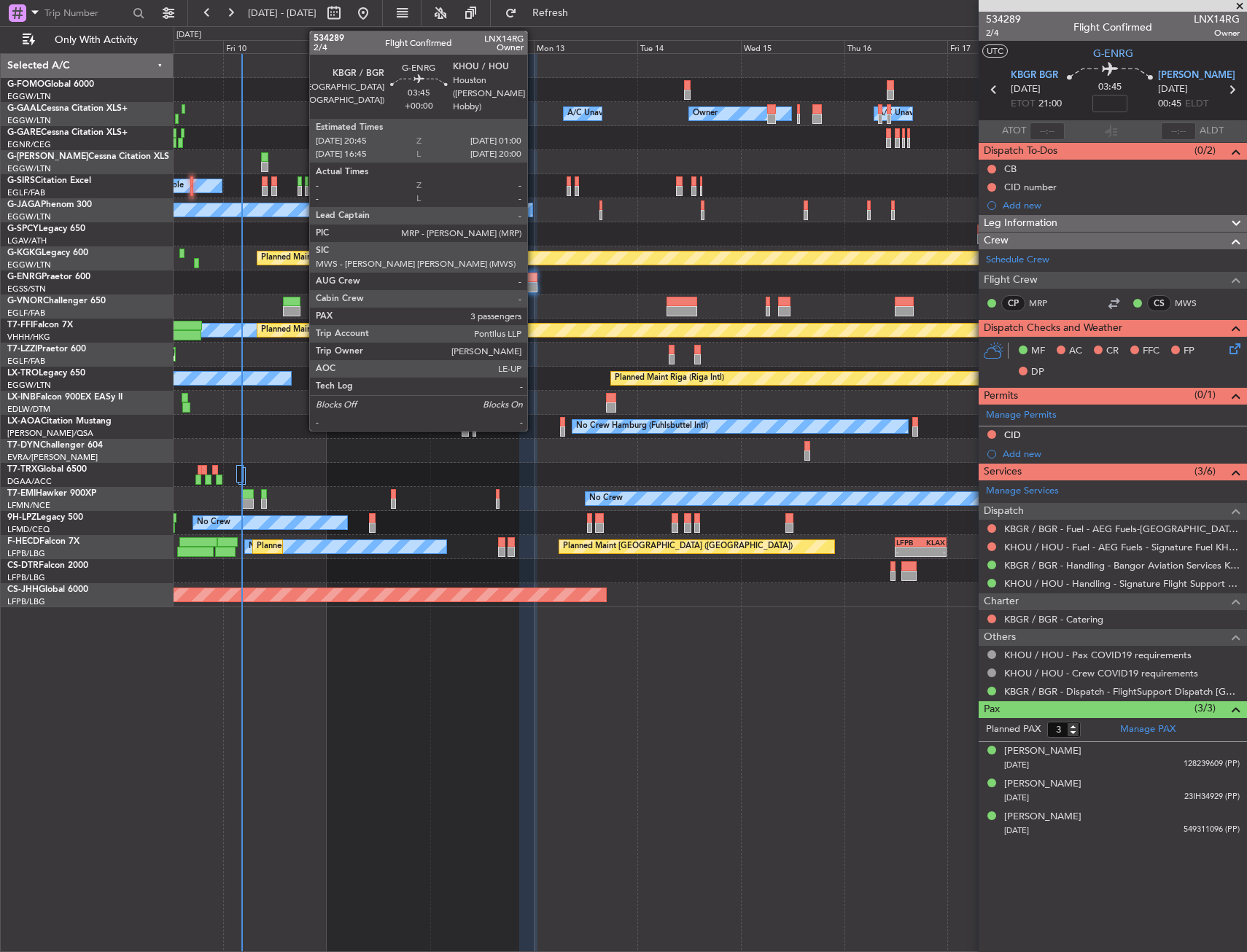
click at [534, 289] on div at bounding box center [528, 287] width 19 height 10
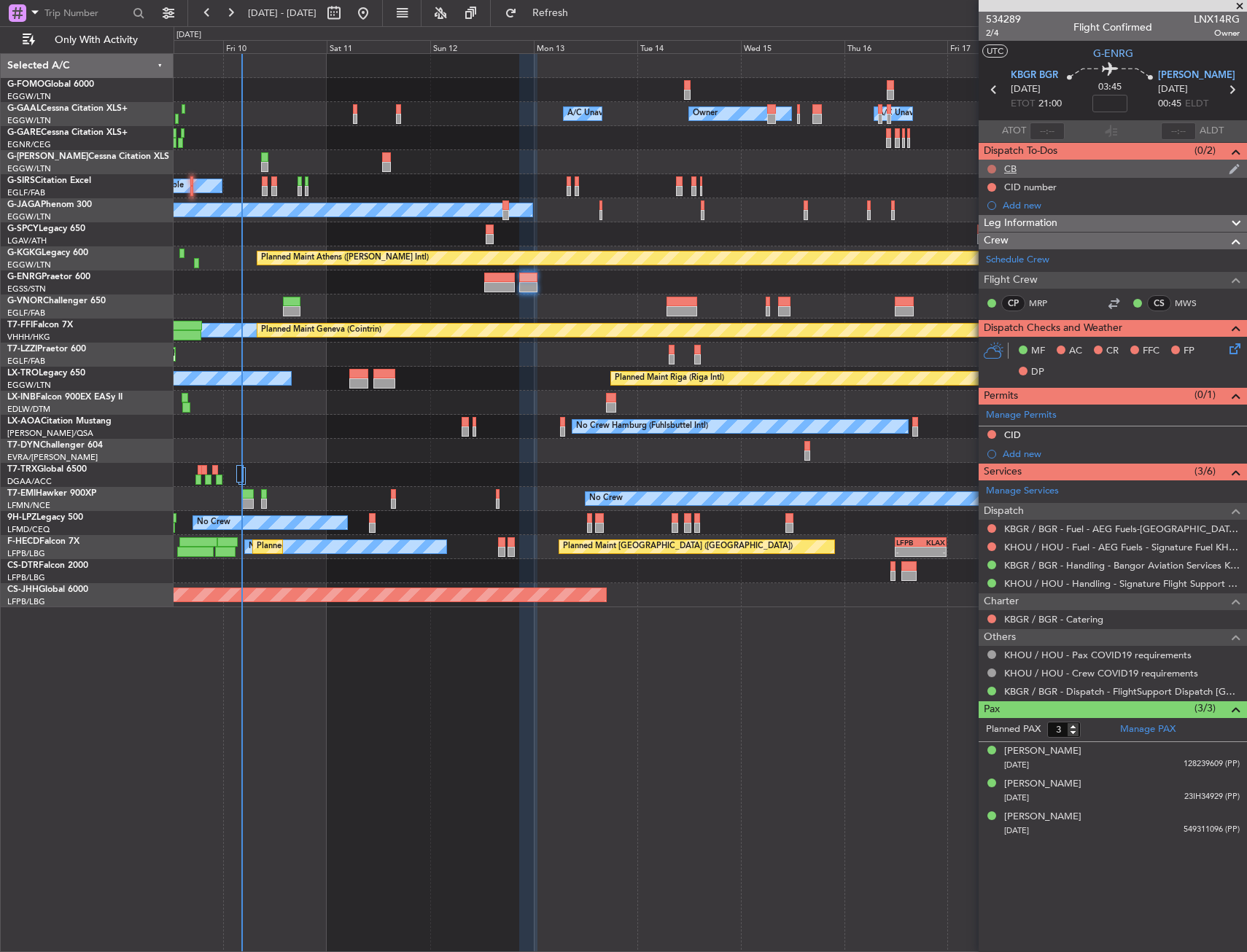
click at [987, 167] on button at bounding box center [991, 169] width 9 height 9
click at [985, 232] on span "Completed" at bounding box center [998, 233] width 48 height 15
click at [1115, 100] on input at bounding box center [1110, 103] width 35 height 17
type input "-00:10"
click at [1238, 352] on icon at bounding box center [1232, 346] width 12 height 12
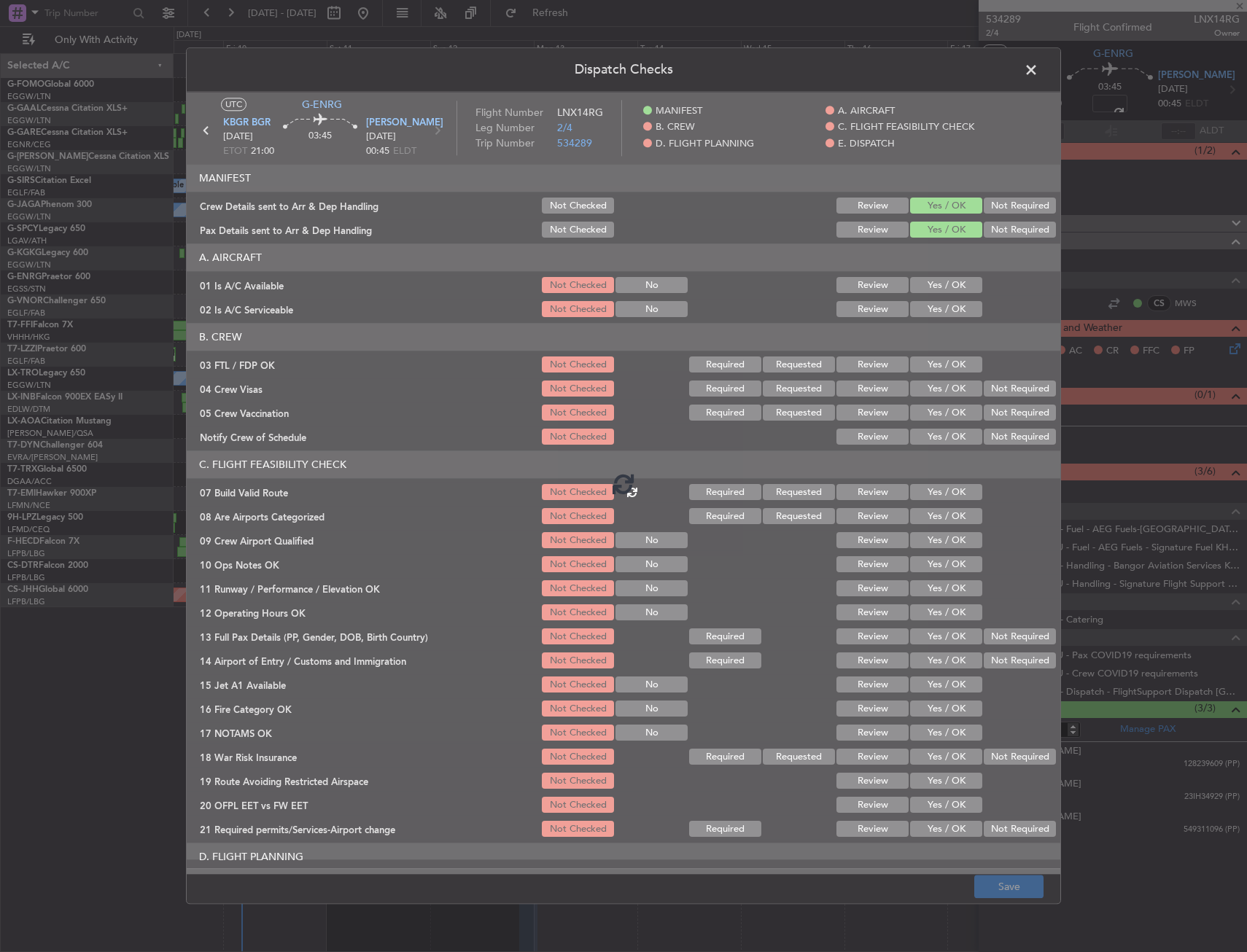
type input "-00:10"
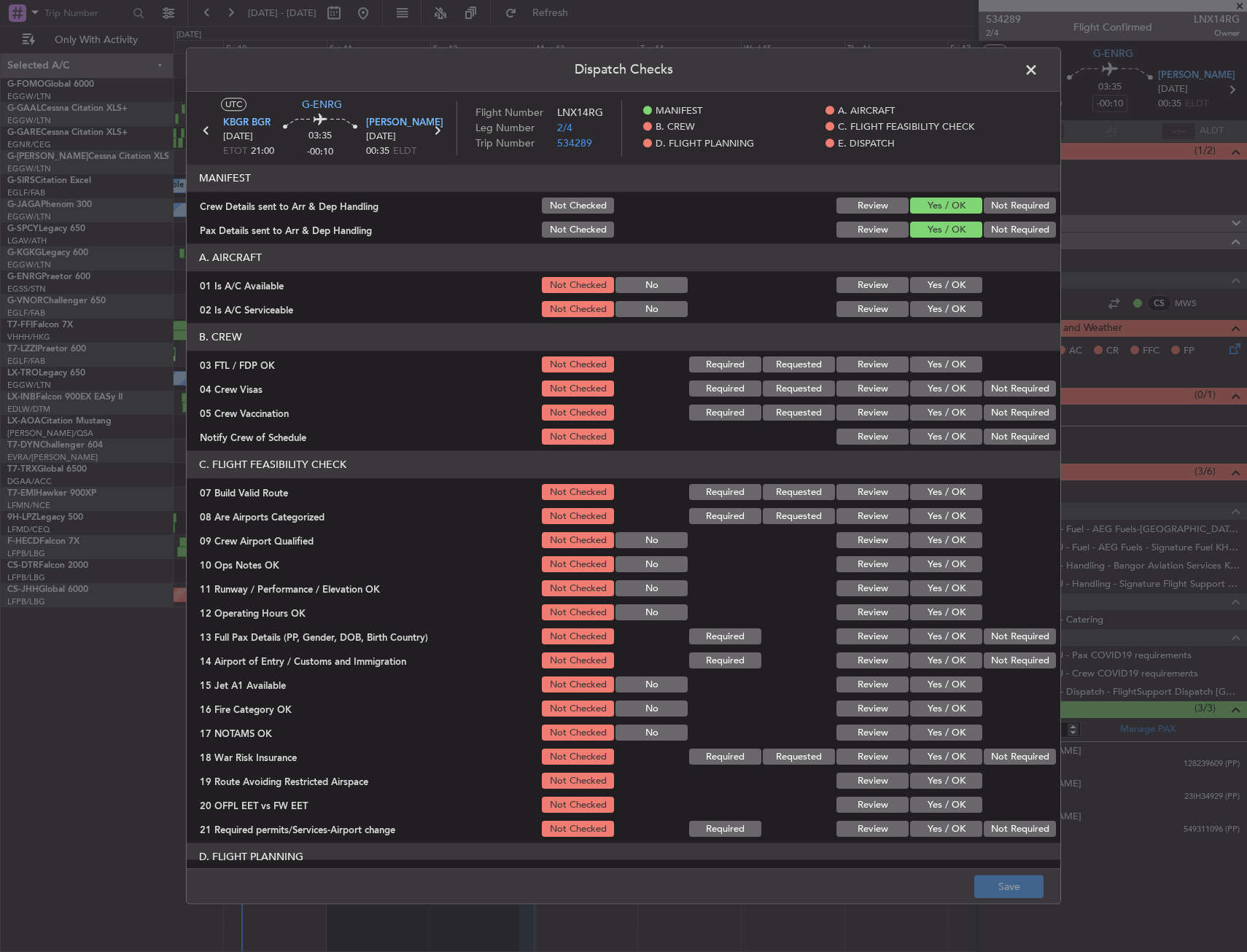
drag, startPoint x: 954, startPoint y: 301, endPoint x: 940, endPoint y: 297, distance: 14.6
click at [949, 298] on section "A. AIRCRAFT 01 Is A/C Available Not Checked No Review Yes / OK 02 Is A/C Servic…" at bounding box center [623, 282] width 874 height 76
click at [927, 295] on div "Yes / OK" at bounding box center [945, 286] width 73 height 21
click at [927, 284] on button "Yes / OK" at bounding box center [945, 285] width 72 height 16
click at [920, 304] on button "Yes / OK" at bounding box center [945, 309] width 72 height 16
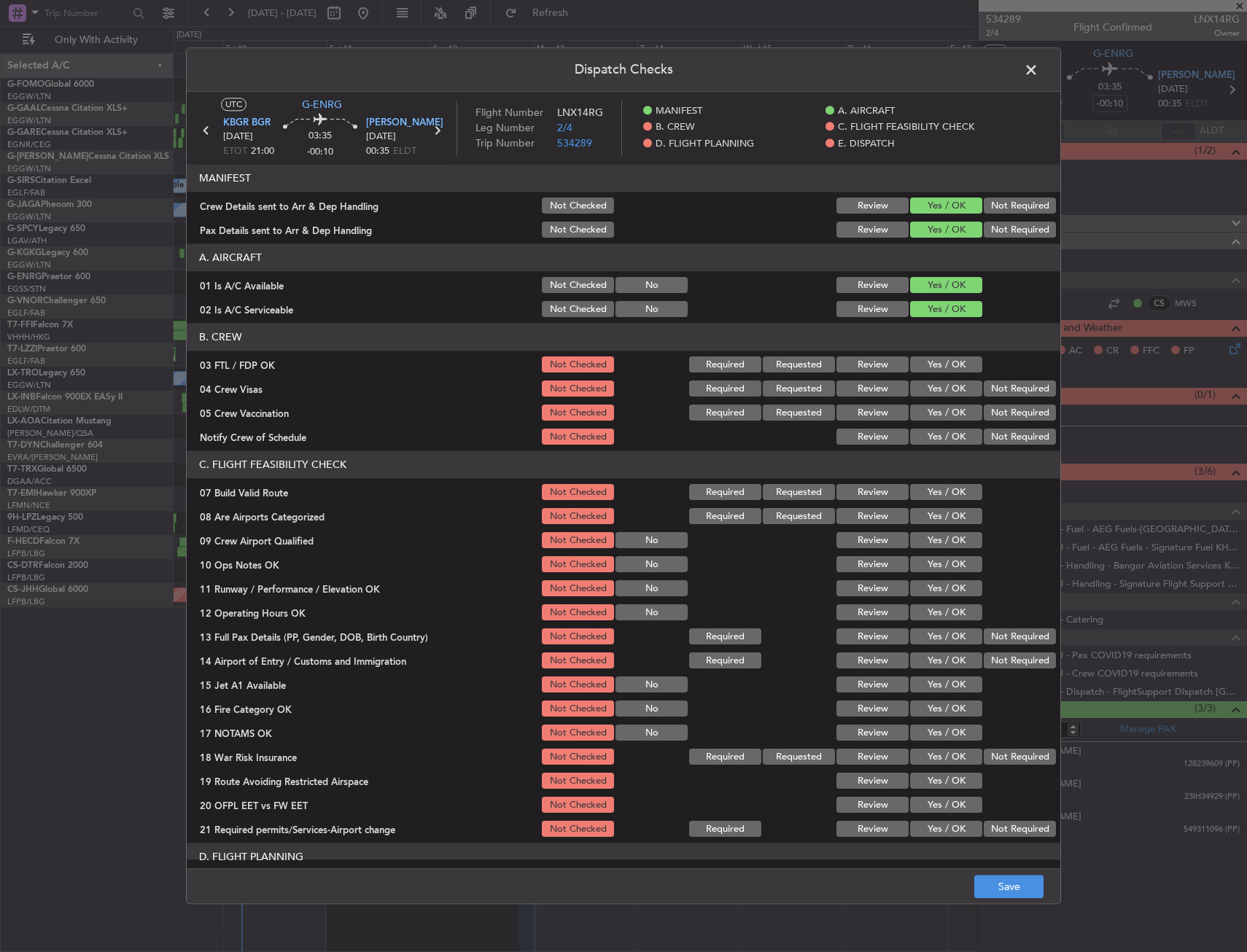
click at [929, 487] on button "Yes / OK" at bounding box center [945, 492] width 72 height 16
click at [933, 568] on button "Yes / OK" at bounding box center [945, 565] width 72 height 16
drag, startPoint x: 933, startPoint y: 592, endPoint x: 933, endPoint y: 607, distance: 15.0
click at [933, 602] on section "C. FLIGHT FEASIBILITY CHECK 07 Build Valid Route Not Checked Required Requested…" at bounding box center [623, 645] width 874 height 389
drag, startPoint x: 929, startPoint y: 601, endPoint x: 931, endPoint y: 584, distance: 17.1
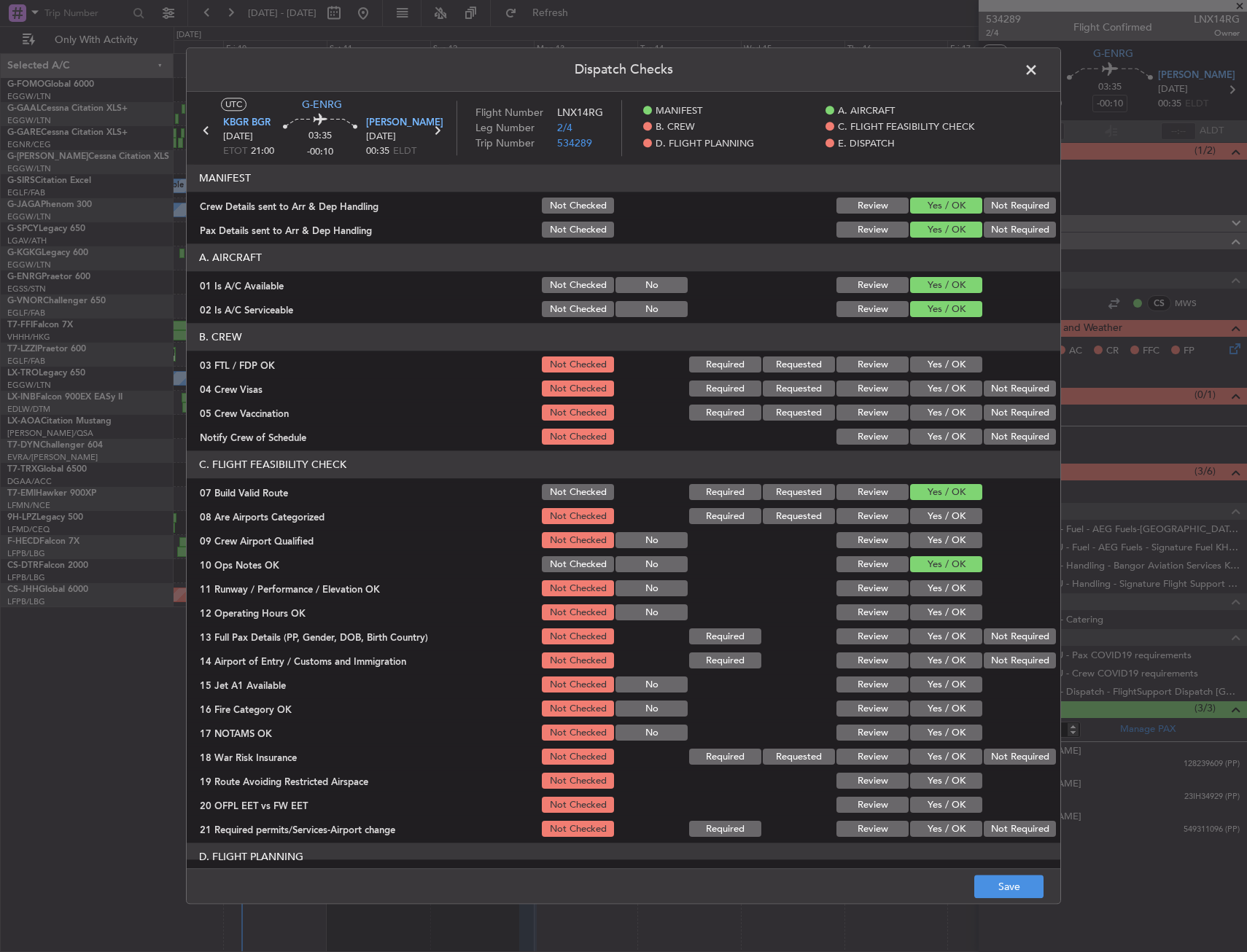
click at [929, 597] on section "C. FLIGHT FEASIBILITY CHECK 07 Build Valid Route Not Checked Required Requested…" at bounding box center [623, 645] width 874 height 389
click at [932, 582] on button "Yes / OK" at bounding box center [945, 589] width 72 height 16
click at [919, 630] on button "Yes / OK" at bounding box center [945, 636] width 72 height 16
drag, startPoint x: 915, startPoint y: 640, endPoint x: 915, endPoint y: 658, distance: 18.0
click at [915, 650] on section "C. FLIGHT FEASIBILITY CHECK 07 Build Valid Route Not Checked Required Requested…" at bounding box center [623, 645] width 874 height 389
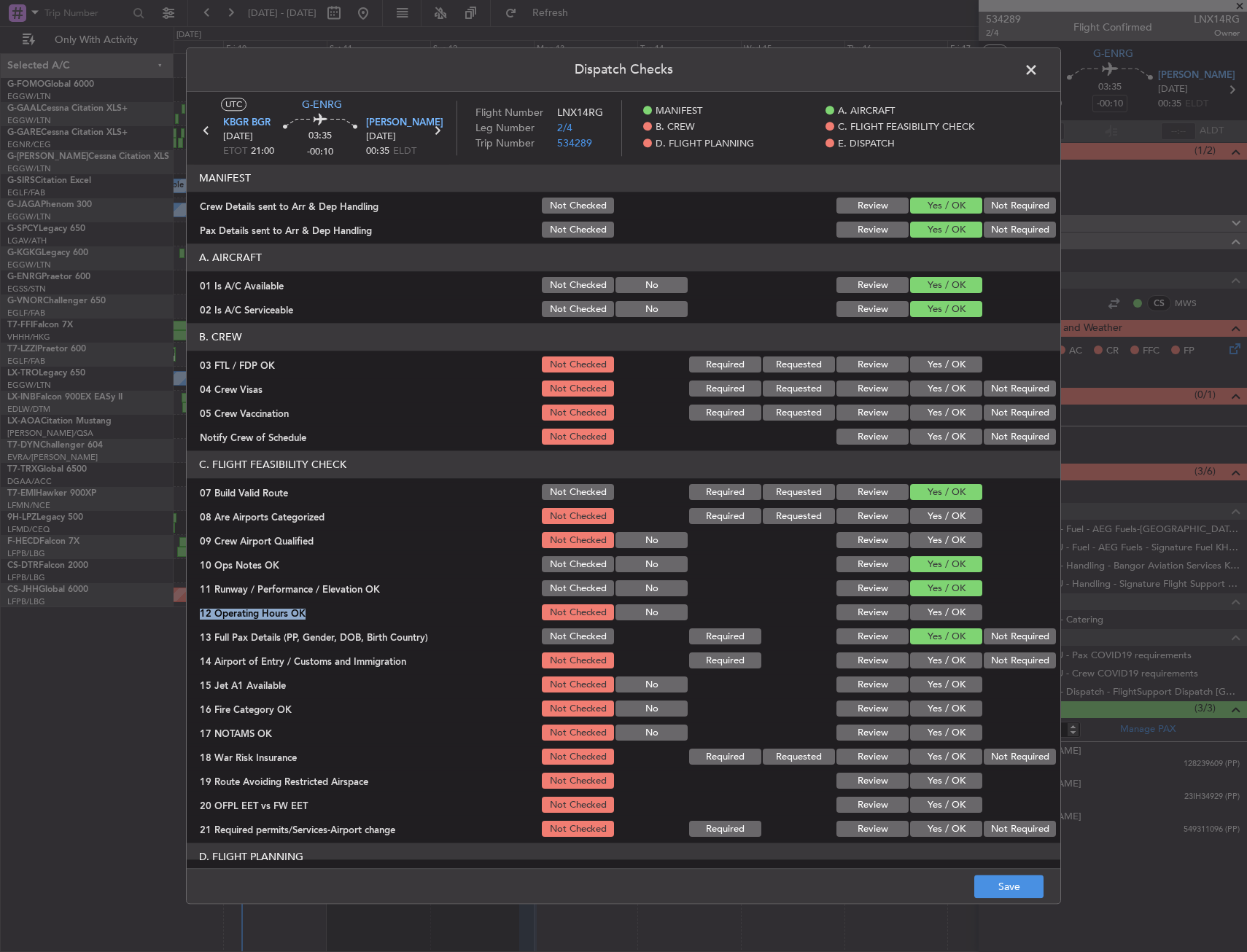
click at [915, 658] on button "Yes / OK" at bounding box center [945, 660] width 72 height 16
drag, startPoint x: 914, startPoint y: 670, endPoint x: 914, endPoint y: 650, distance: 20.0
click at [914, 664] on button "Yes / OK" at bounding box center [945, 660] width 72 height 16
click at [920, 601] on section "C. FLIGHT FEASIBILITY CHECK 07 Build Valid Route Not Checked Required Requested…" at bounding box center [623, 645] width 874 height 389
click at [920, 617] on button "Yes / OK" at bounding box center [945, 613] width 72 height 16
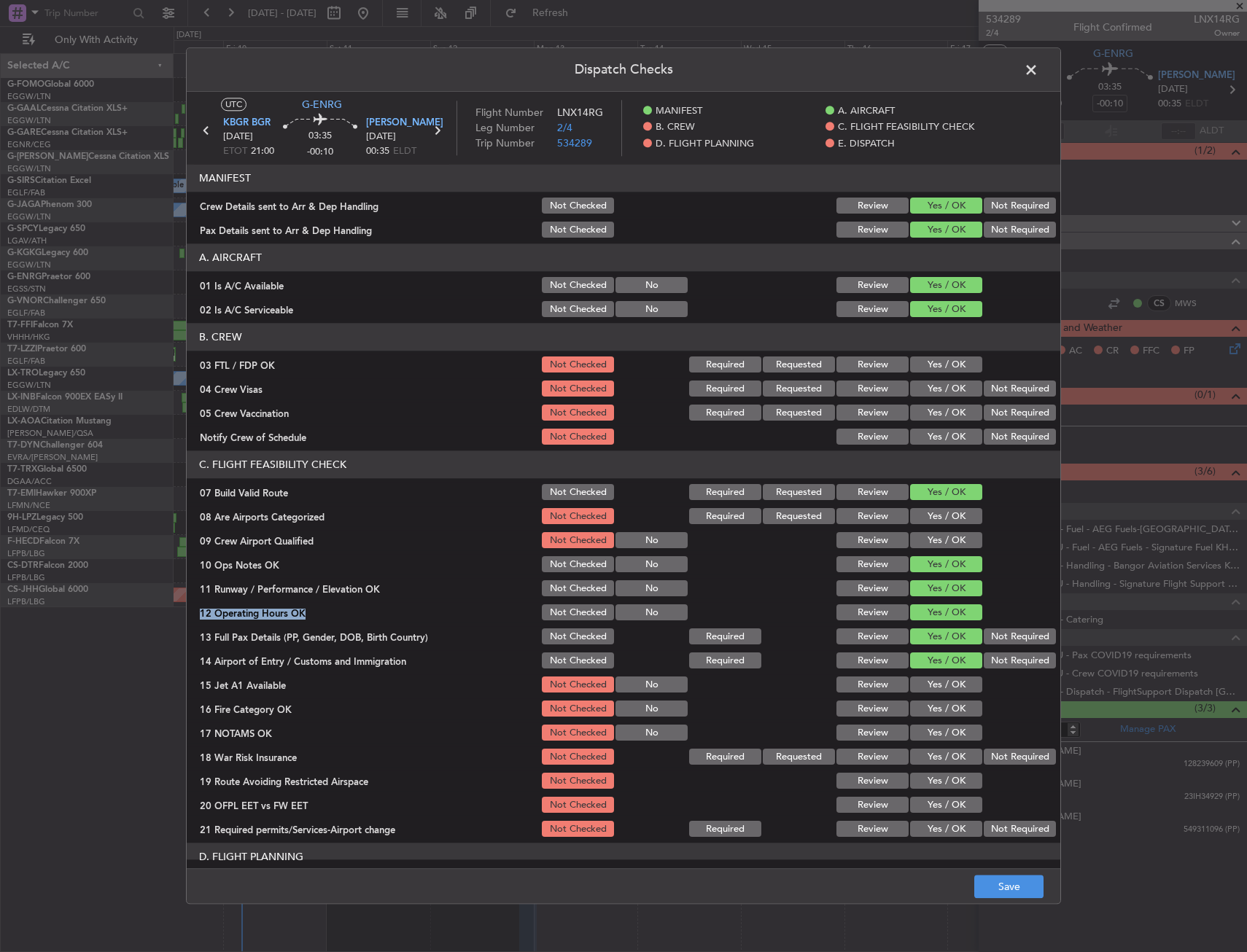
scroll to position [146, 0]
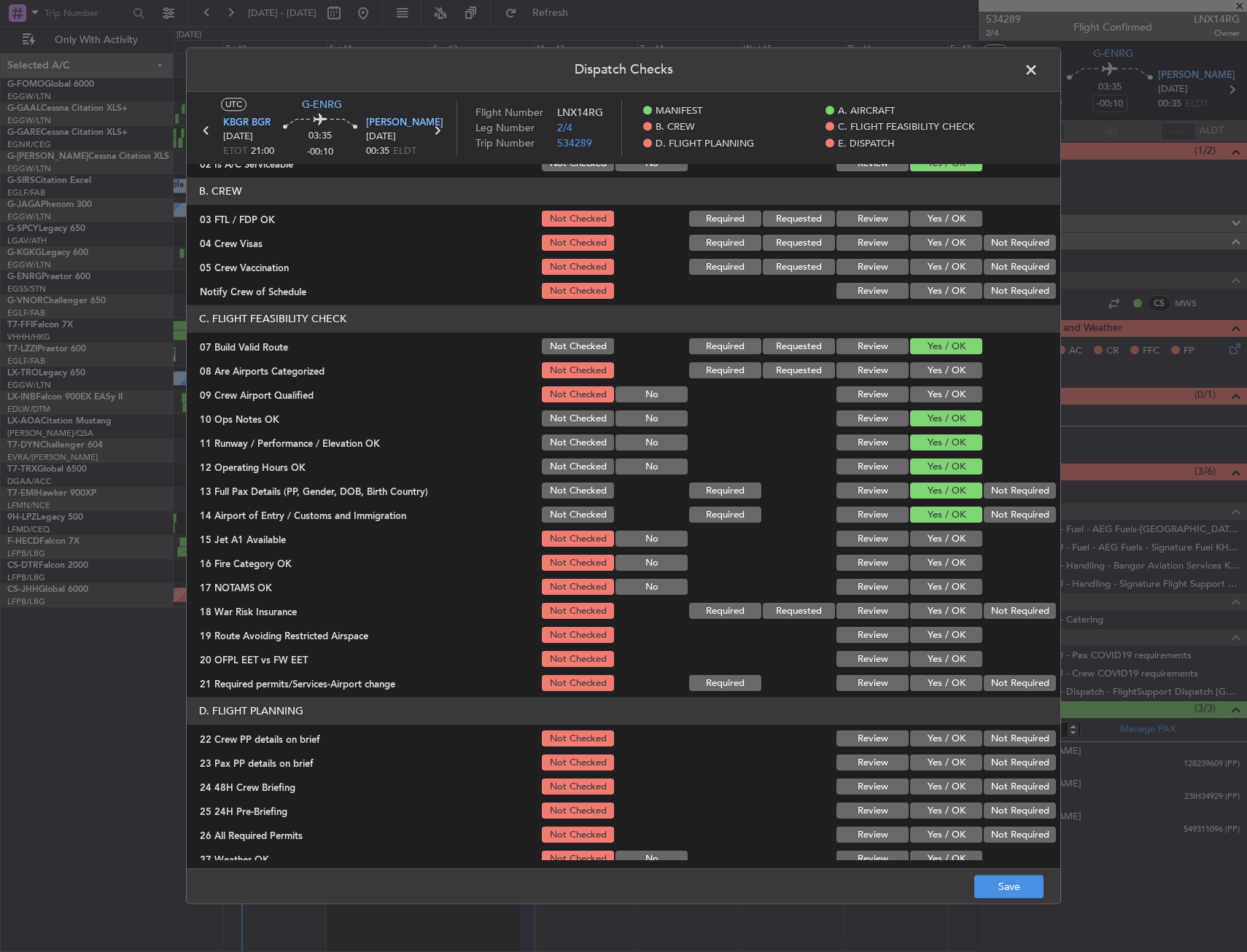
click at [944, 530] on div "Yes / OK" at bounding box center [945, 539] width 73 height 21
click at [945, 549] on div "Yes / OK" at bounding box center [945, 539] width 73 height 21
click at [943, 578] on div "Yes / OK" at bounding box center [945, 587] width 73 height 21
click at [940, 547] on div "Yes / OK" at bounding box center [945, 539] width 73 height 21
click at [938, 565] on button "Yes / OK" at bounding box center [945, 563] width 72 height 16
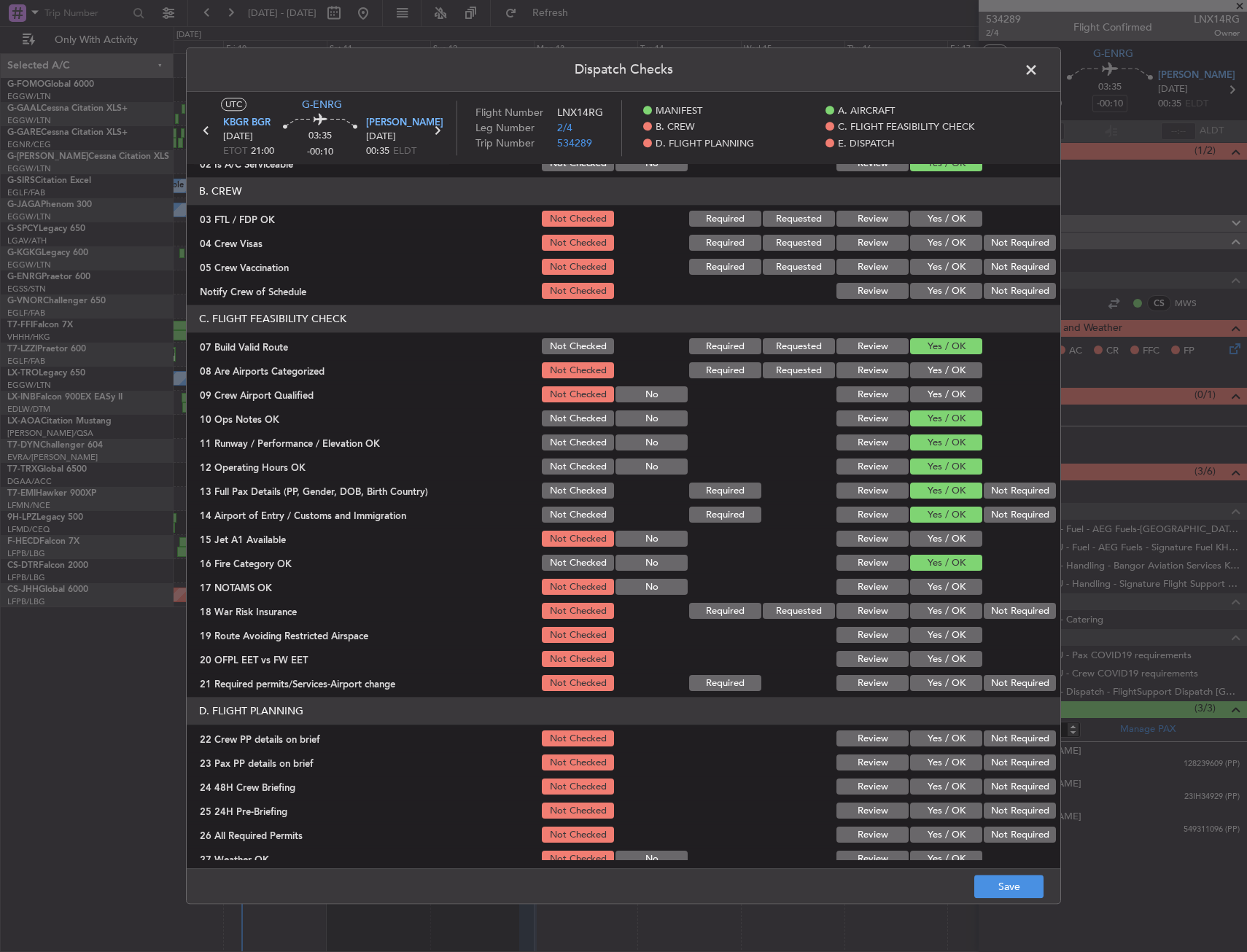
click at [938, 537] on button "Yes / OK" at bounding box center [945, 539] width 72 height 16
click at [939, 576] on section "C. FLIGHT FEASIBILITY CHECK 07 Build Valid Route Not Checked Required Requested…" at bounding box center [623, 500] width 874 height 389
click at [949, 586] on button "Yes / OK" at bounding box center [945, 587] width 72 height 16
click at [987, 602] on div "Not Required" at bounding box center [1018, 611] width 73 height 21
click at [984, 611] on button "Not Required" at bounding box center [1020, 611] width 72 height 16
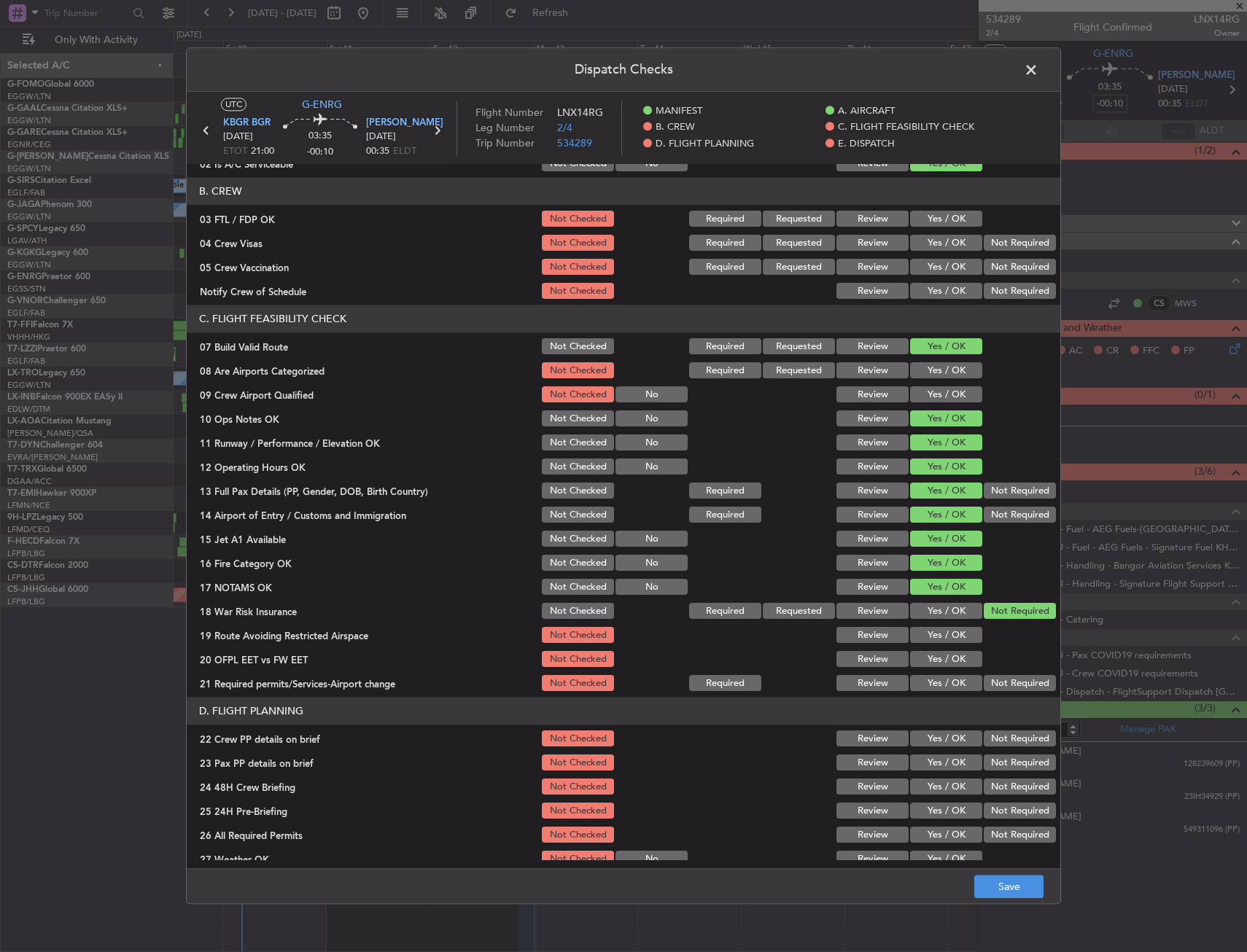
click at [933, 639] on button "Yes / OK" at bounding box center [945, 635] width 72 height 16
drag, startPoint x: 940, startPoint y: 660, endPoint x: 940, endPoint y: 681, distance: 21.0
click at [940, 661] on button "Yes / OK" at bounding box center [945, 660] width 72 height 16
click at [940, 681] on button "Yes / OK" at bounding box center [945, 683] width 72 height 16
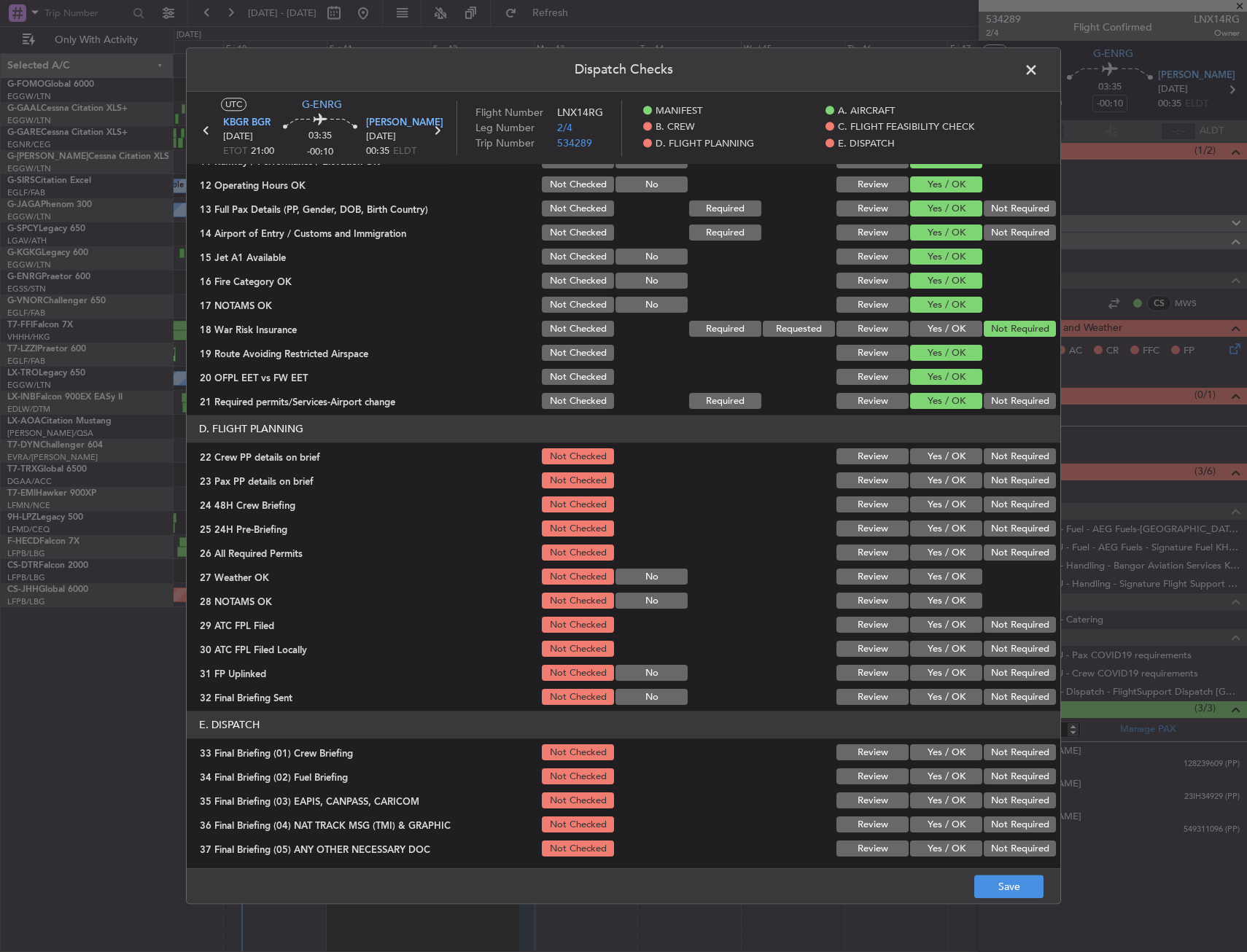
scroll to position [437, 0]
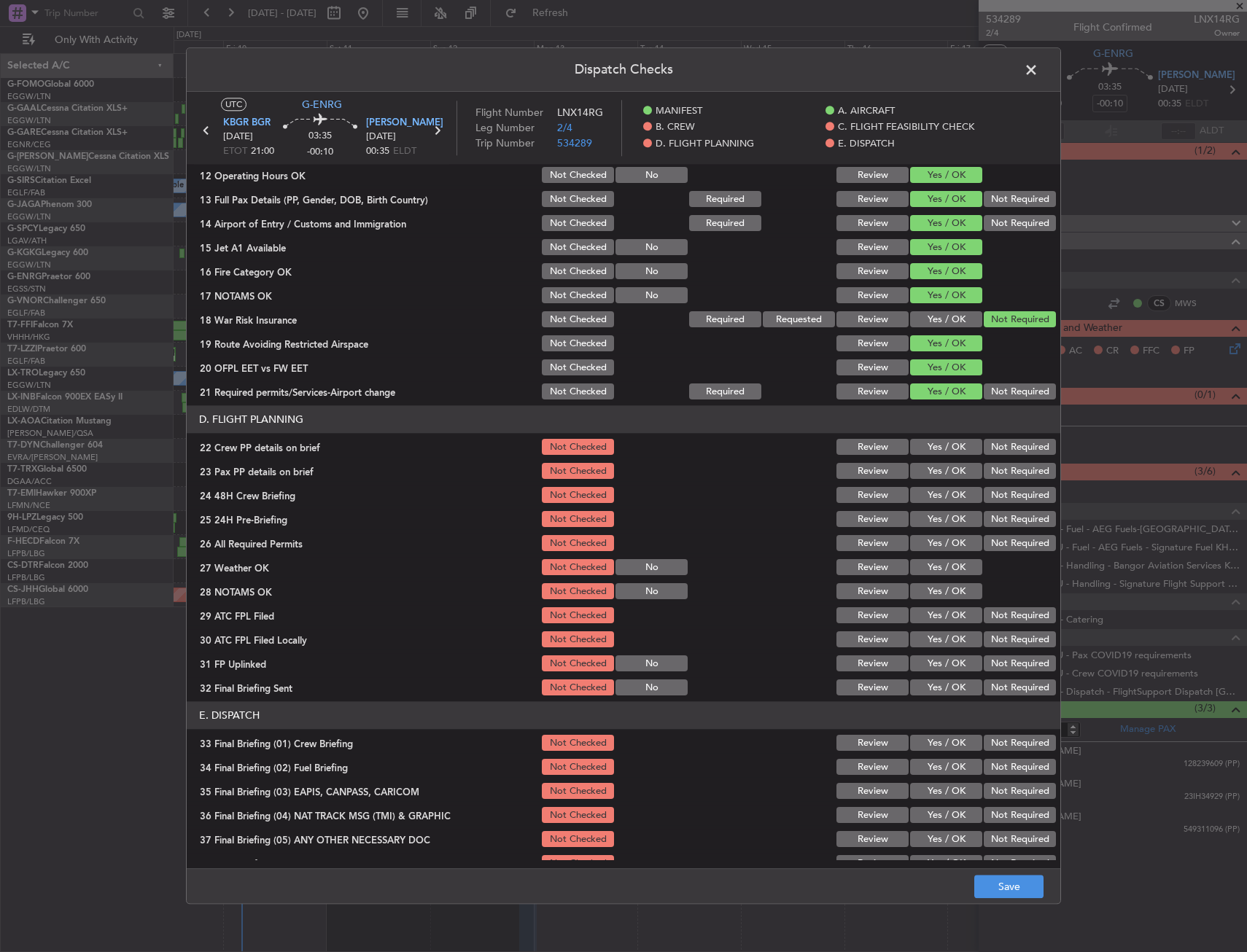
drag, startPoint x: 935, startPoint y: 449, endPoint x: 925, endPoint y: 476, distance: 28.8
click at [934, 451] on button "Yes / OK" at bounding box center [945, 447] width 72 height 16
click at [925, 482] on section "D. FLIGHT PLANNING 22 Crew PP details on brief Not Checked Review Yes / OK Not …" at bounding box center [623, 552] width 874 height 292
click at [928, 502] on button "Yes / OK" at bounding box center [945, 496] width 72 height 16
click at [933, 467] on button "Yes / OK" at bounding box center [945, 471] width 72 height 16
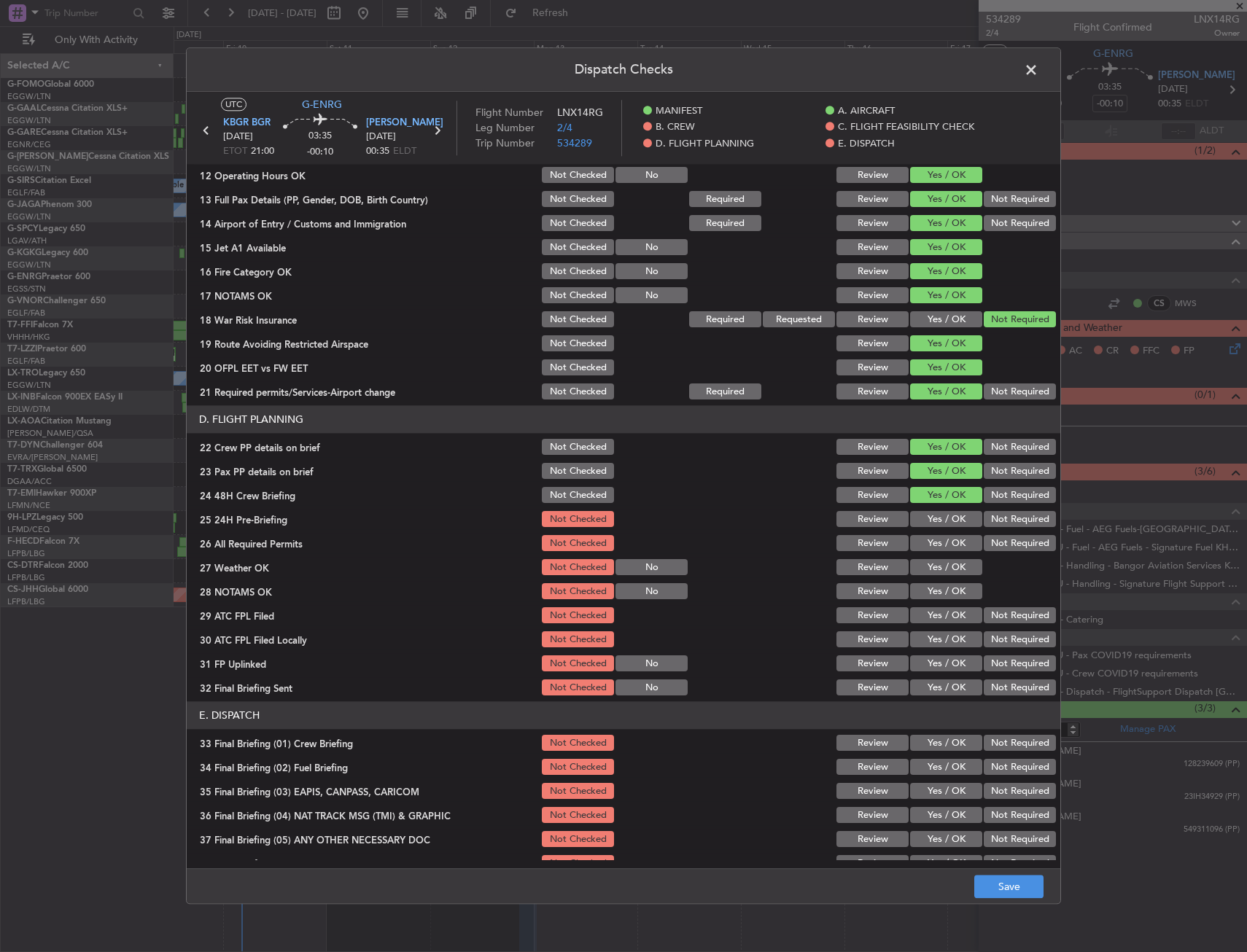
click at [995, 510] on div "Not Required" at bounding box center [1018, 520] width 73 height 21
click at [998, 519] on button "Not Required" at bounding box center [1020, 519] width 72 height 16
click at [1012, 886] on button "Save" at bounding box center [1008, 887] width 69 height 23
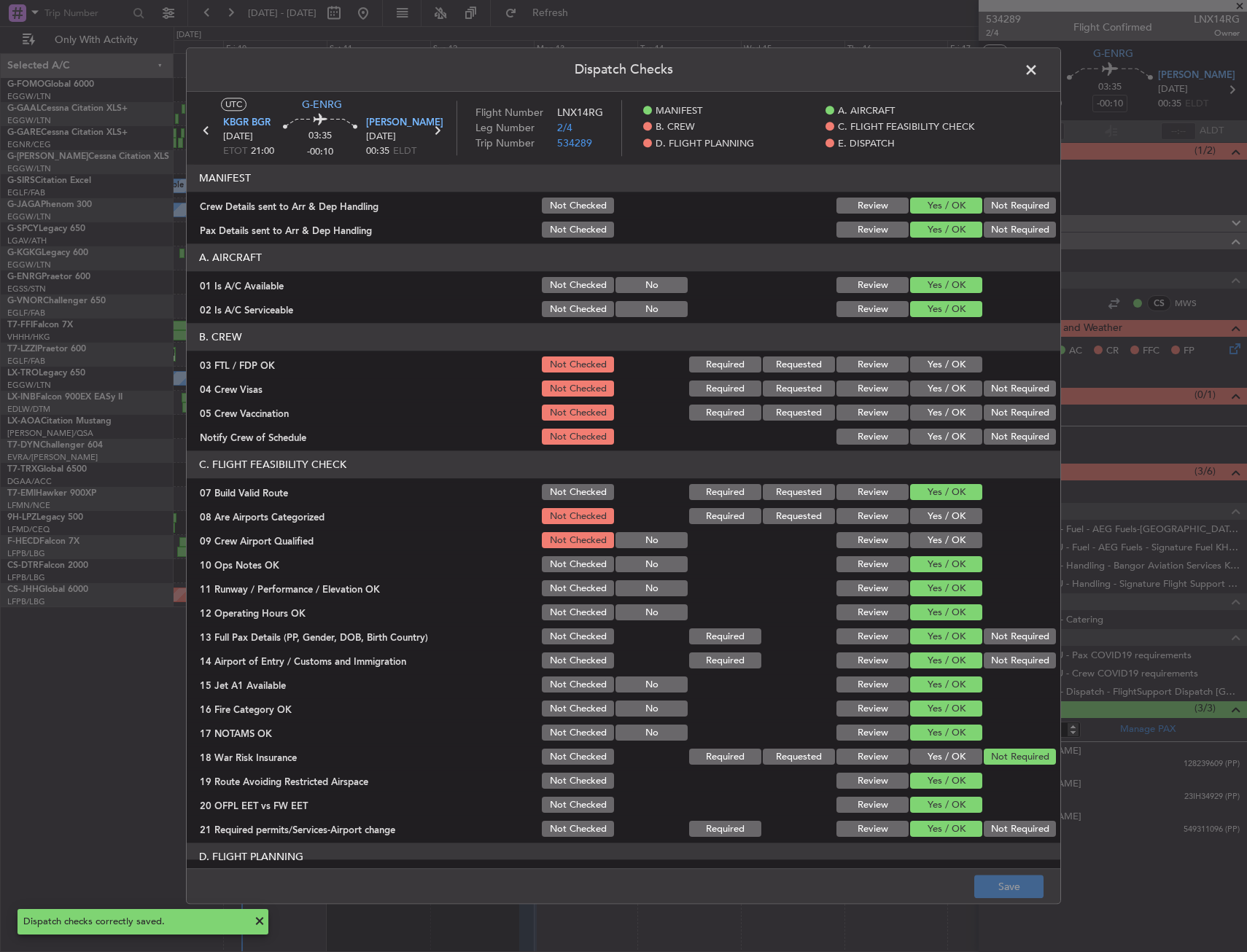
click at [1038, 77] on span at bounding box center [1038, 73] width 0 height 29
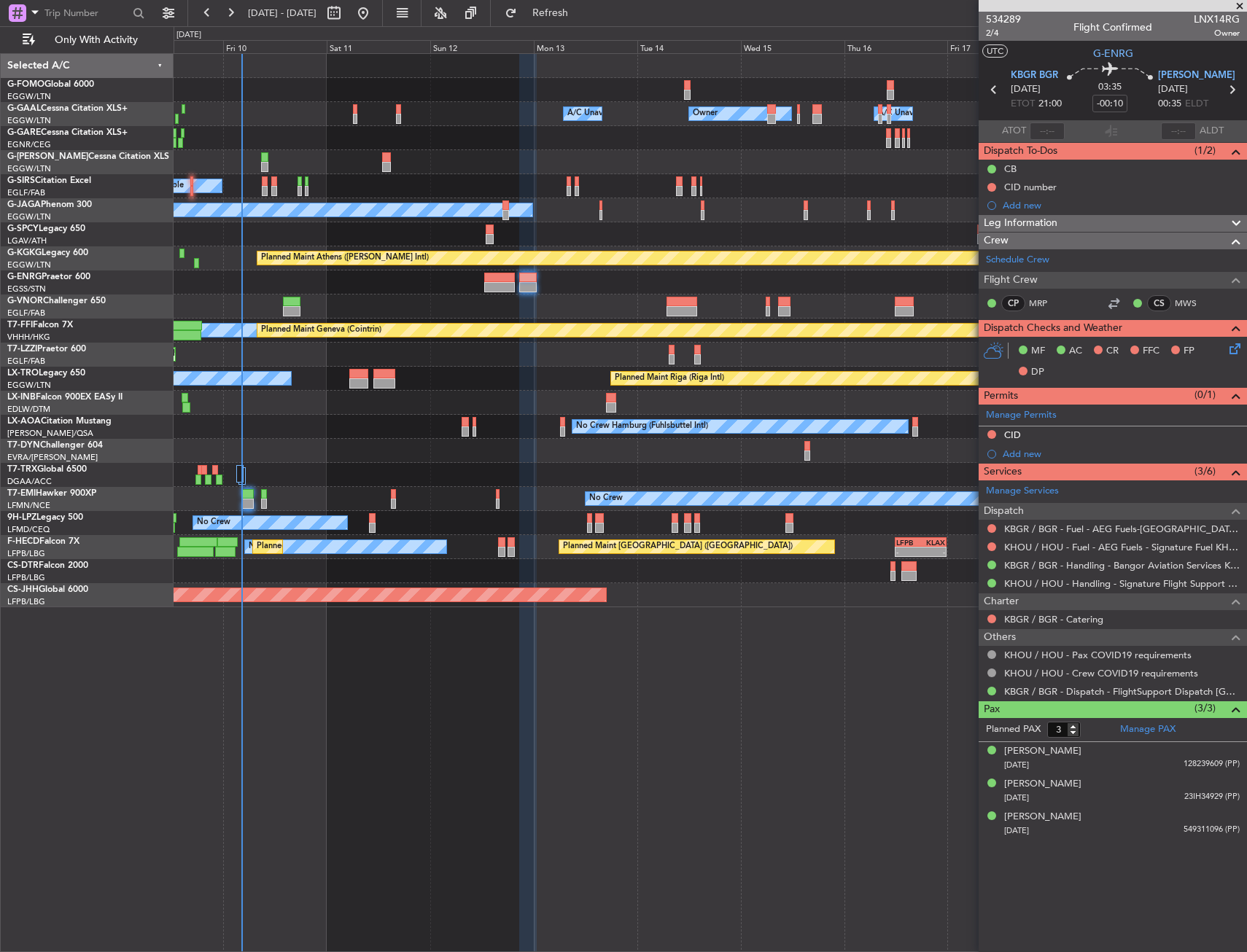
drag, startPoint x: 626, startPoint y: 304, endPoint x: 611, endPoint y: 294, distance: 18.0
click at [586, 5] on button "Refresh" at bounding box center [541, 13] width 87 height 23
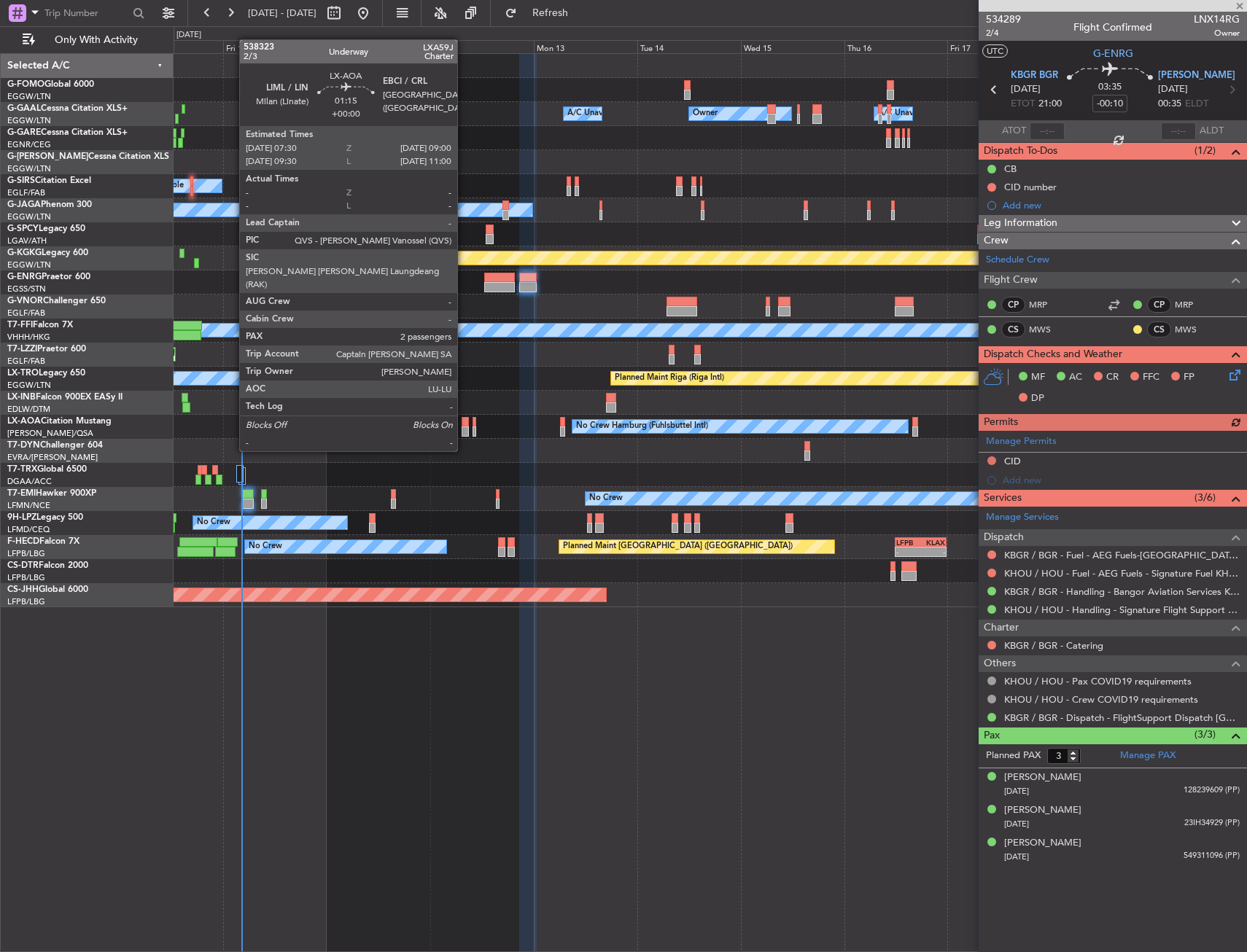
click at [464, 424] on div at bounding box center [465, 422] width 7 height 10
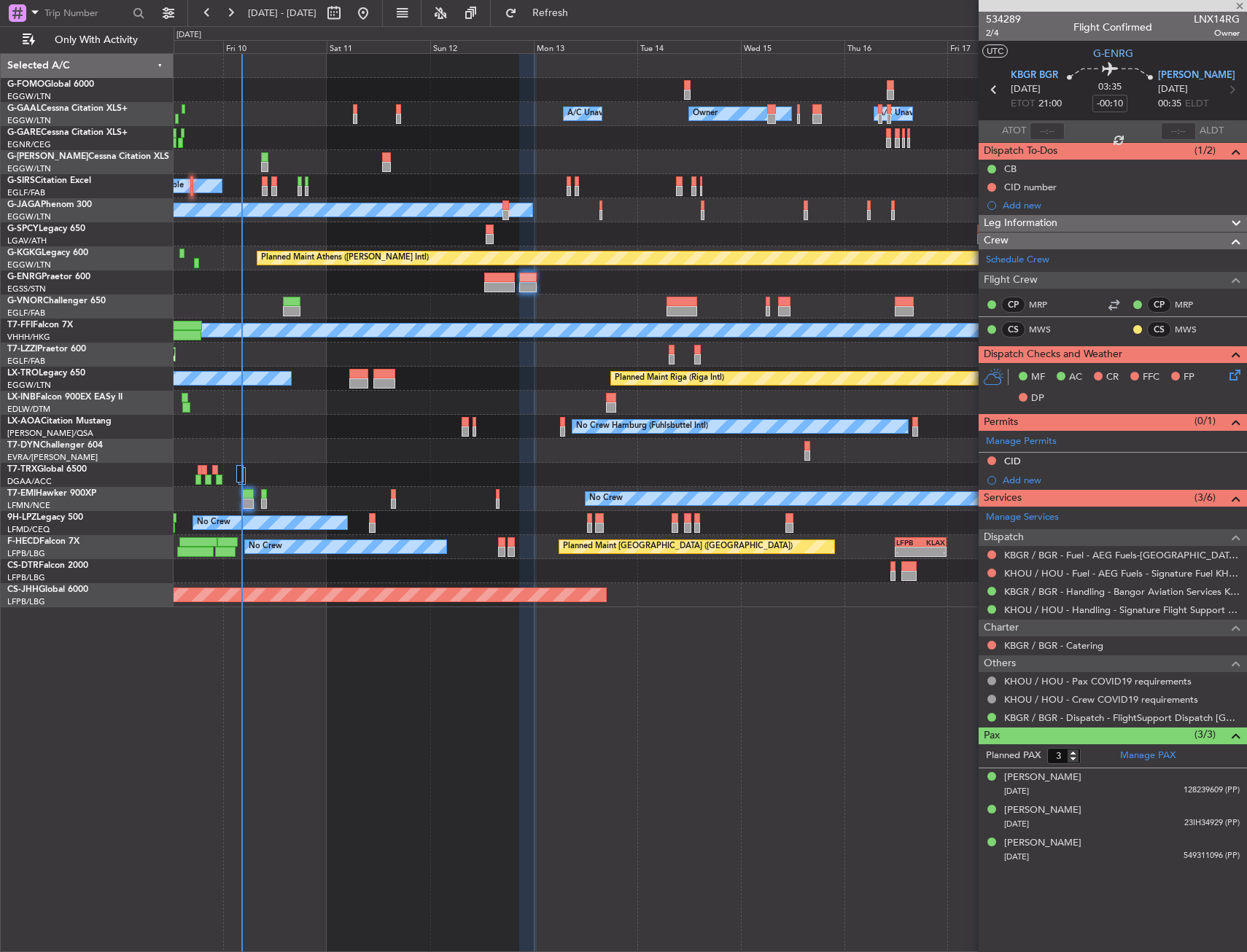
type input "2"
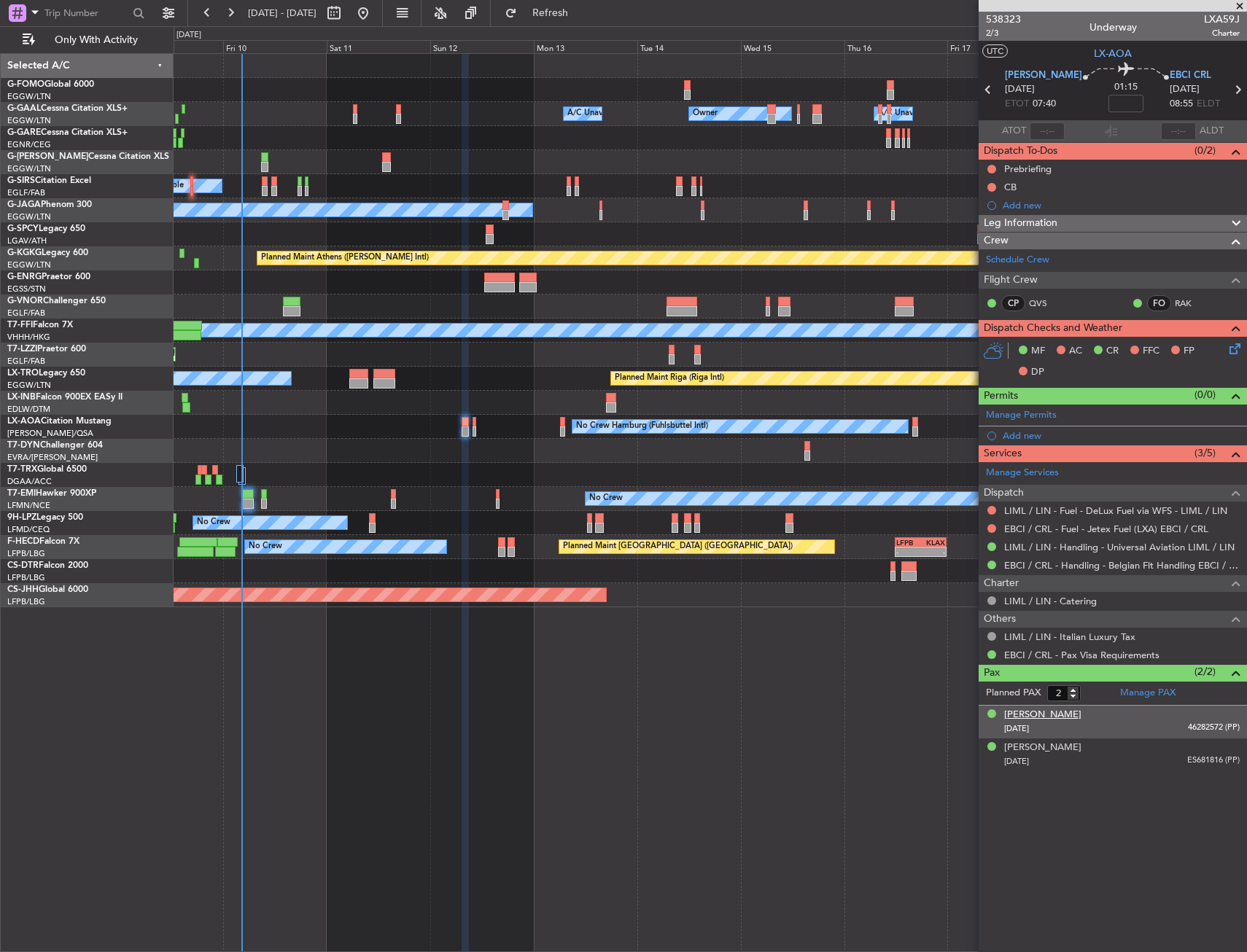
click at [1041, 719] on div "[PERSON_NAME]" at bounding box center [1042, 715] width 77 height 15
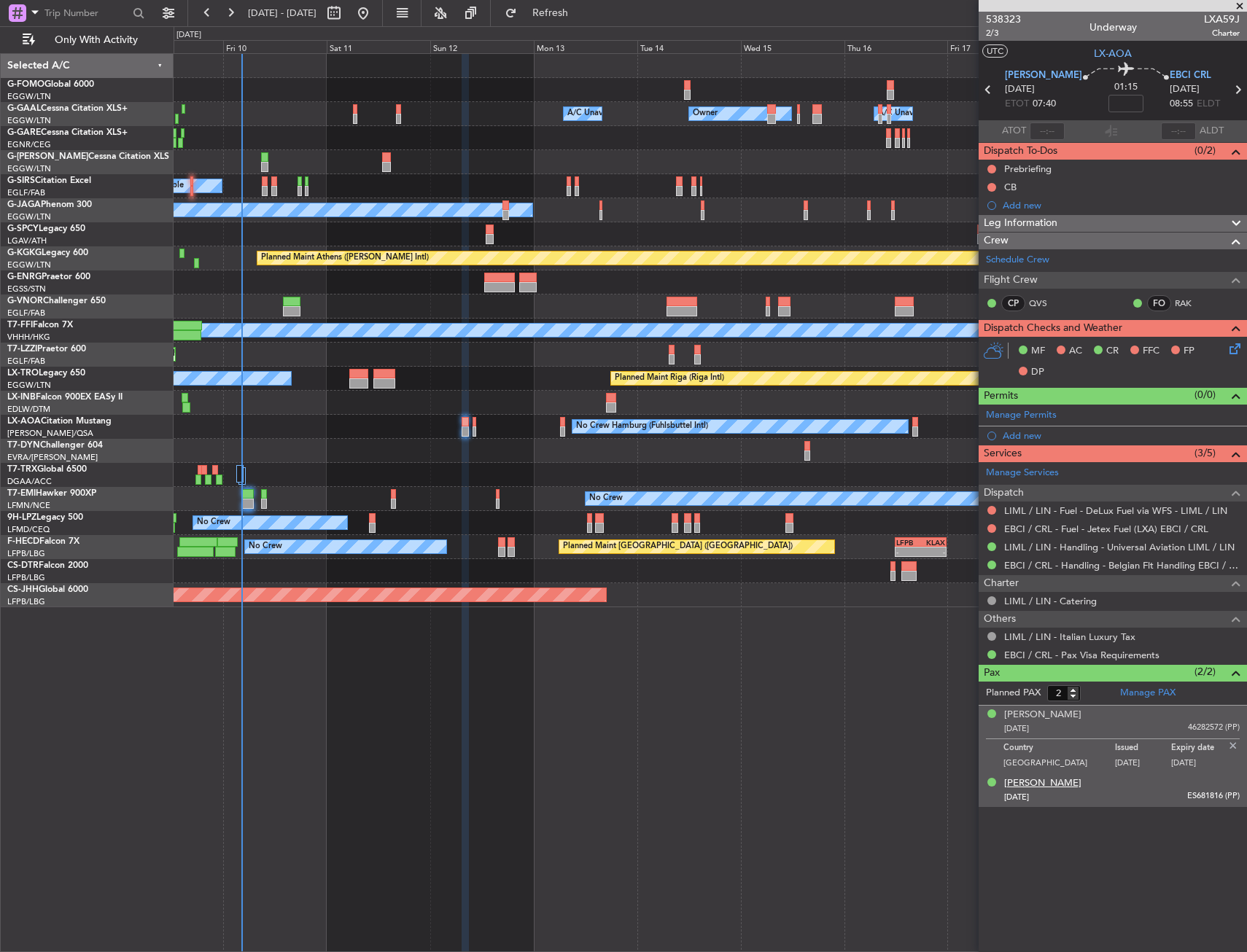
click at [1030, 782] on div "[PERSON_NAME]" at bounding box center [1042, 784] width 77 height 15
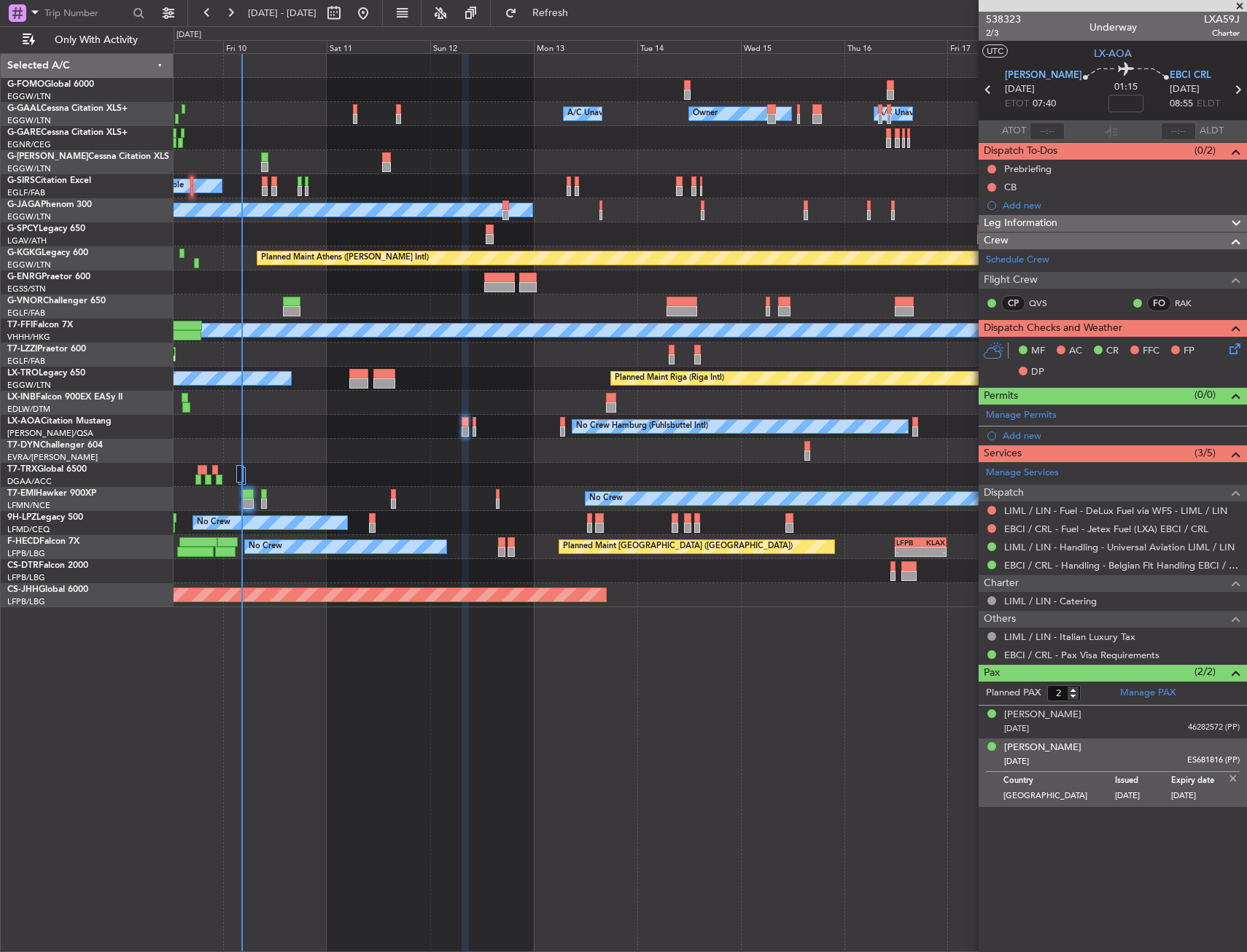
click at [1231, 777] on img at bounding box center [1233, 779] width 13 height 13
click at [411, 441] on div at bounding box center [710, 451] width 1073 height 24
click at [456, 421] on div "No Crew Hamburg (Fuhlsbuttel Intl) No Crew" at bounding box center [710, 426] width 1073 height 24
click at [462, 420] on div at bounding box center [465, 422] width 7 height 10
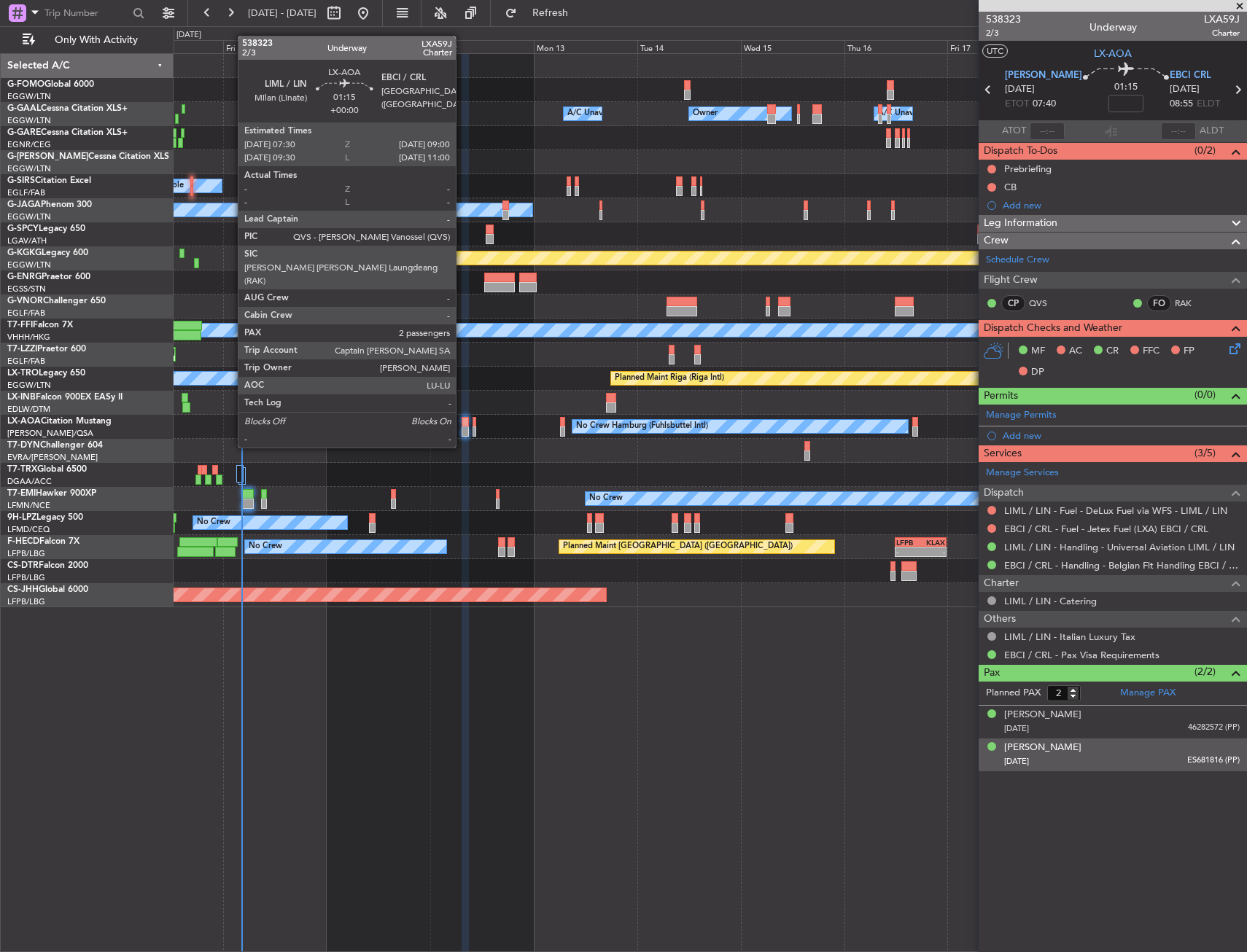
click at [462, 420] on div at bounding box center [465, 422] width 7 height 10
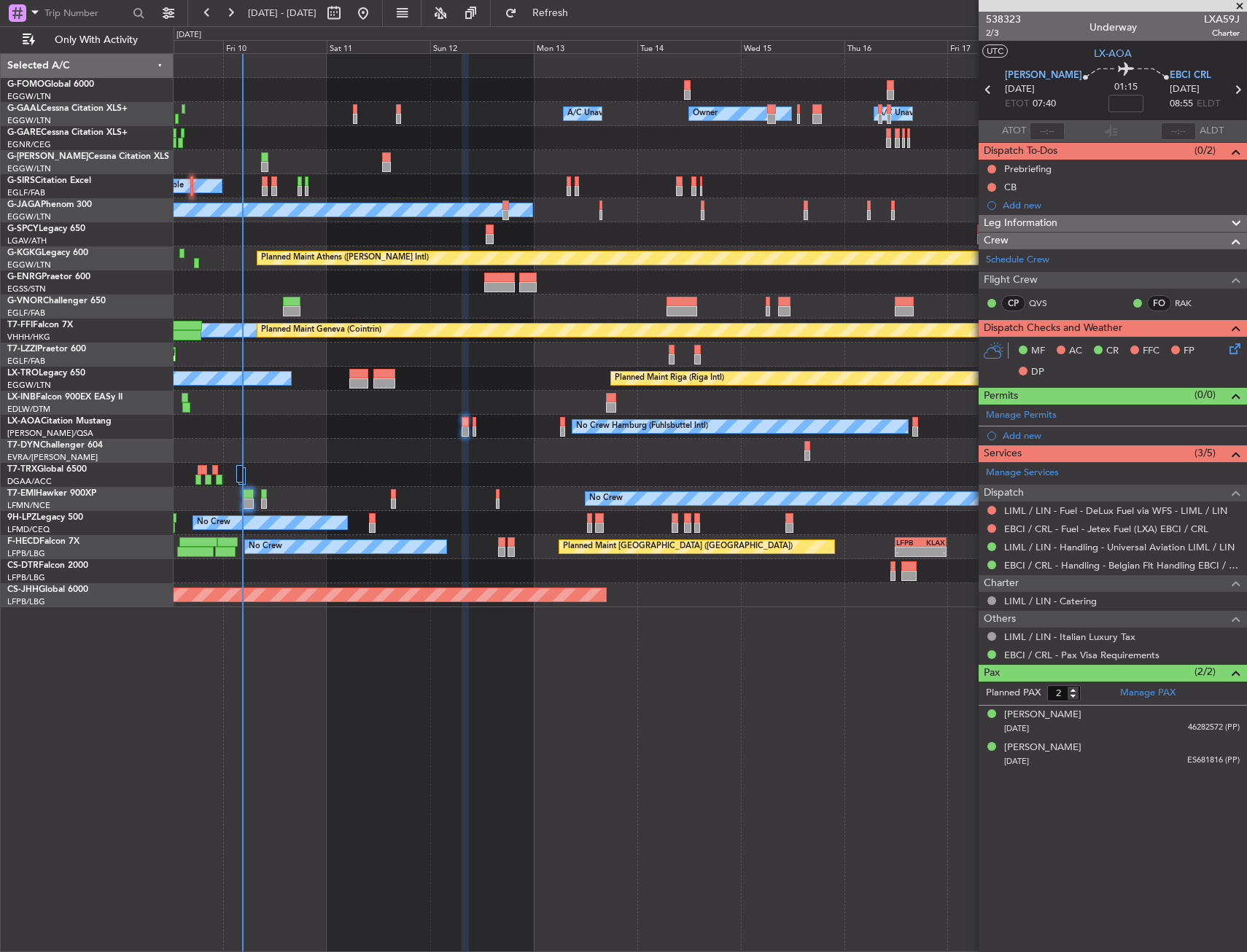
click at [1114, 106] on mat-tooltip-component "Flight Time" at bounding box center [1110, 114] width 67 height 38
click at [1115, 109] on input at bounding box center [1125, 103] width 35 height 17
click at [1140, 96] on div "01:15 30" at bounding box center [1125, 89] width 87 height 54
type input "+00:30"
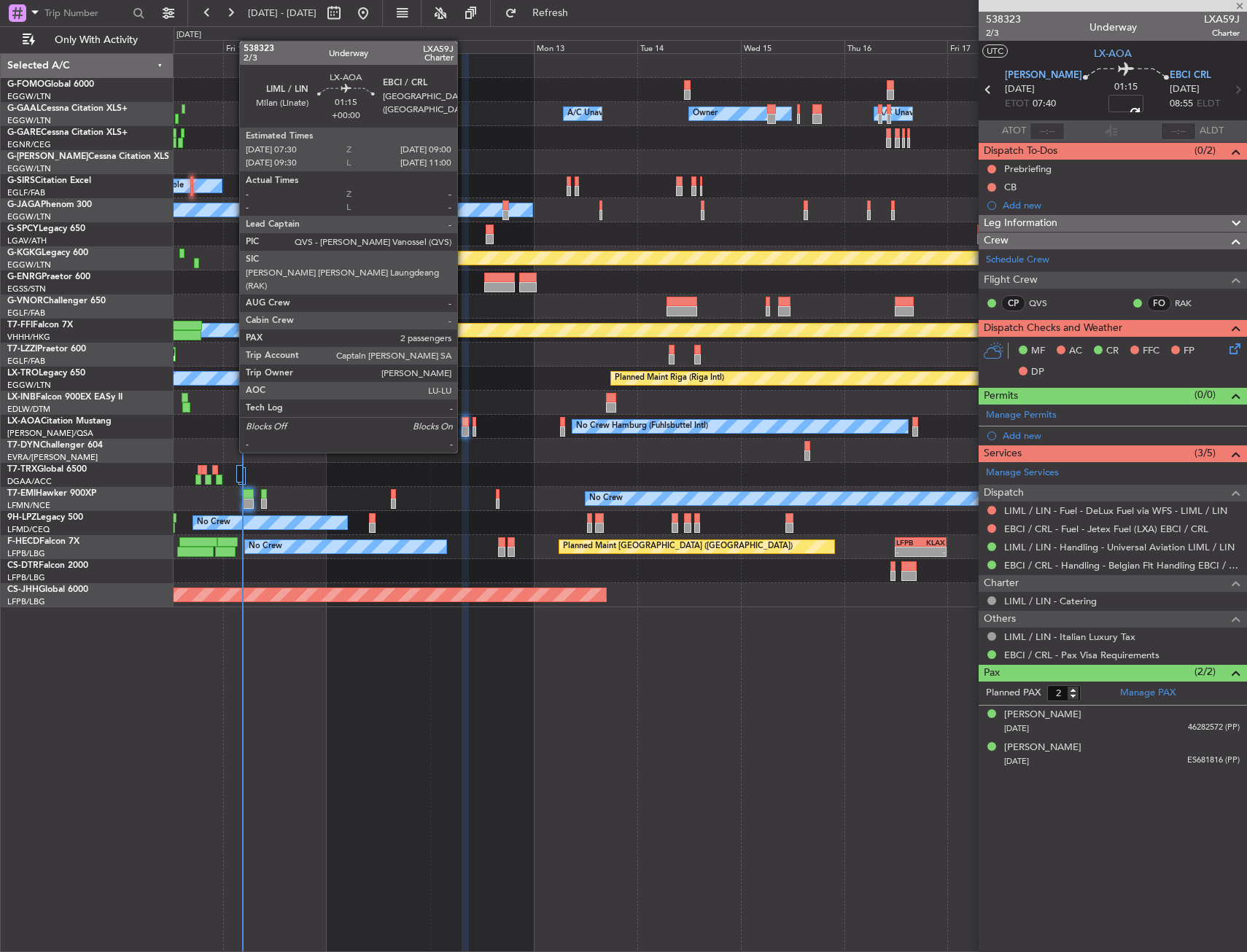
click at [464, 425] on div at bounding box center [465, 422] width 7 height 10
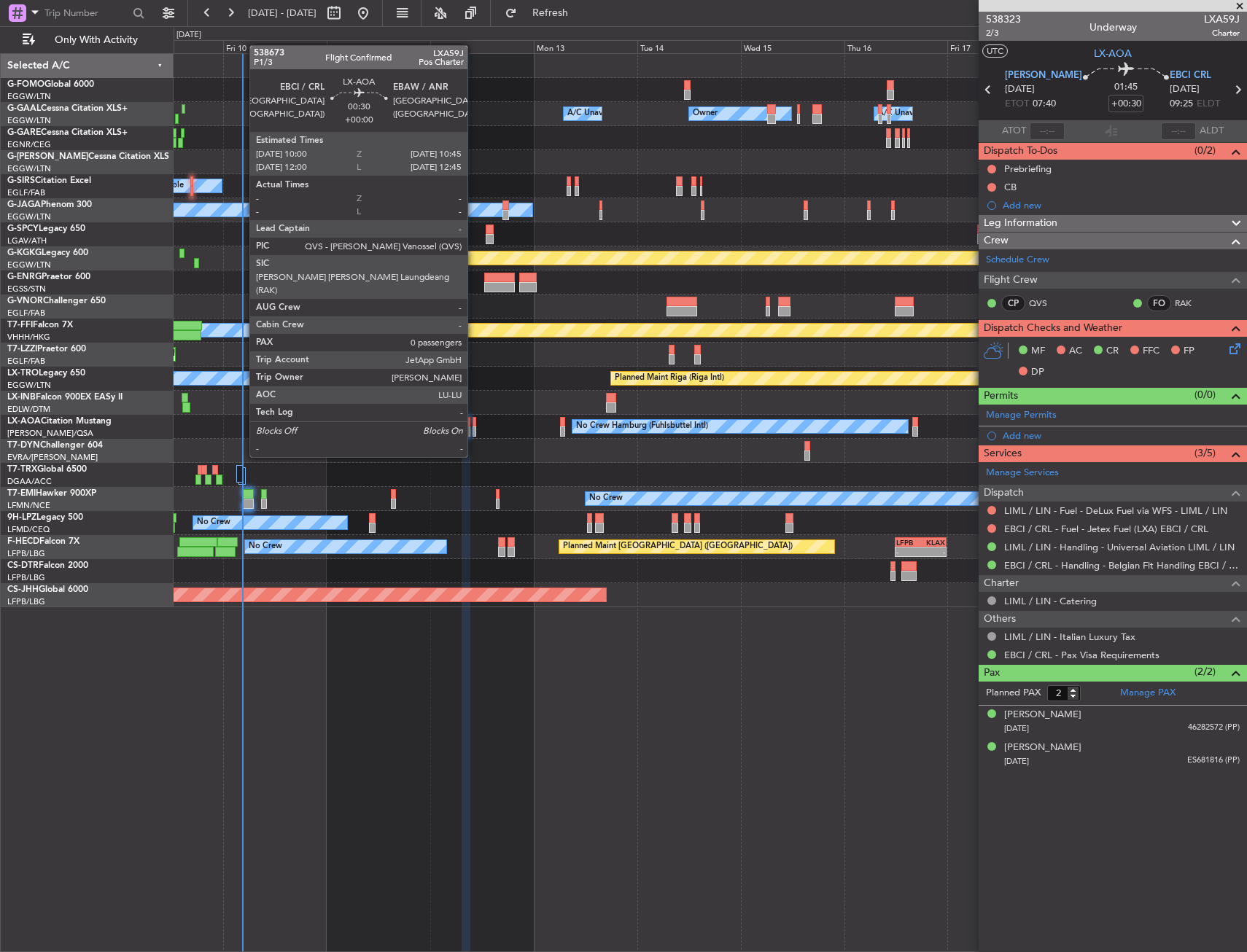
click at [473, 430] on div at bounding box center [474, 431] width 3 height 10
type input "0"
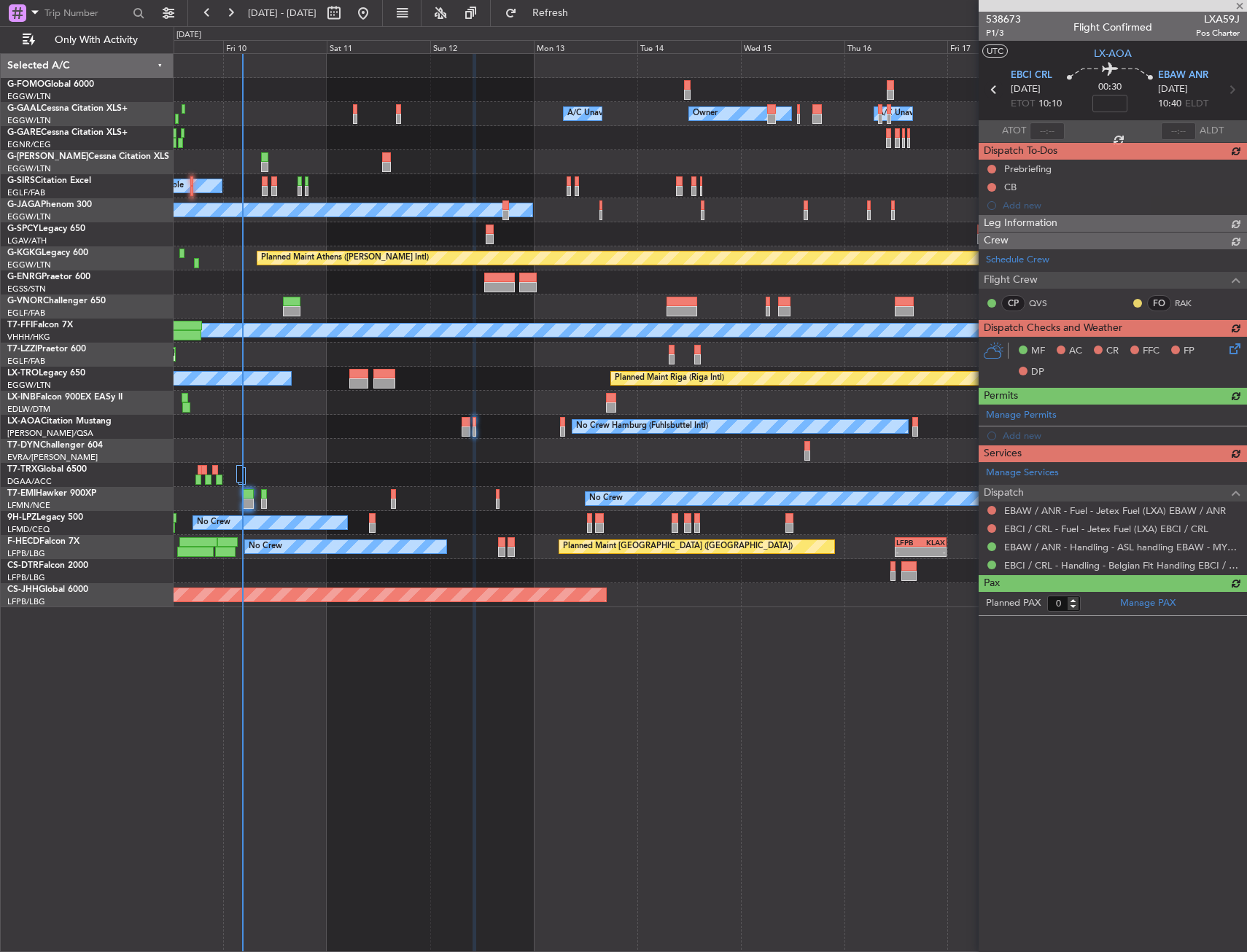
click at [989, 88] on icon at bounding box center [994, 89] width 19 height 19
type input "+00:30"
type input "2"
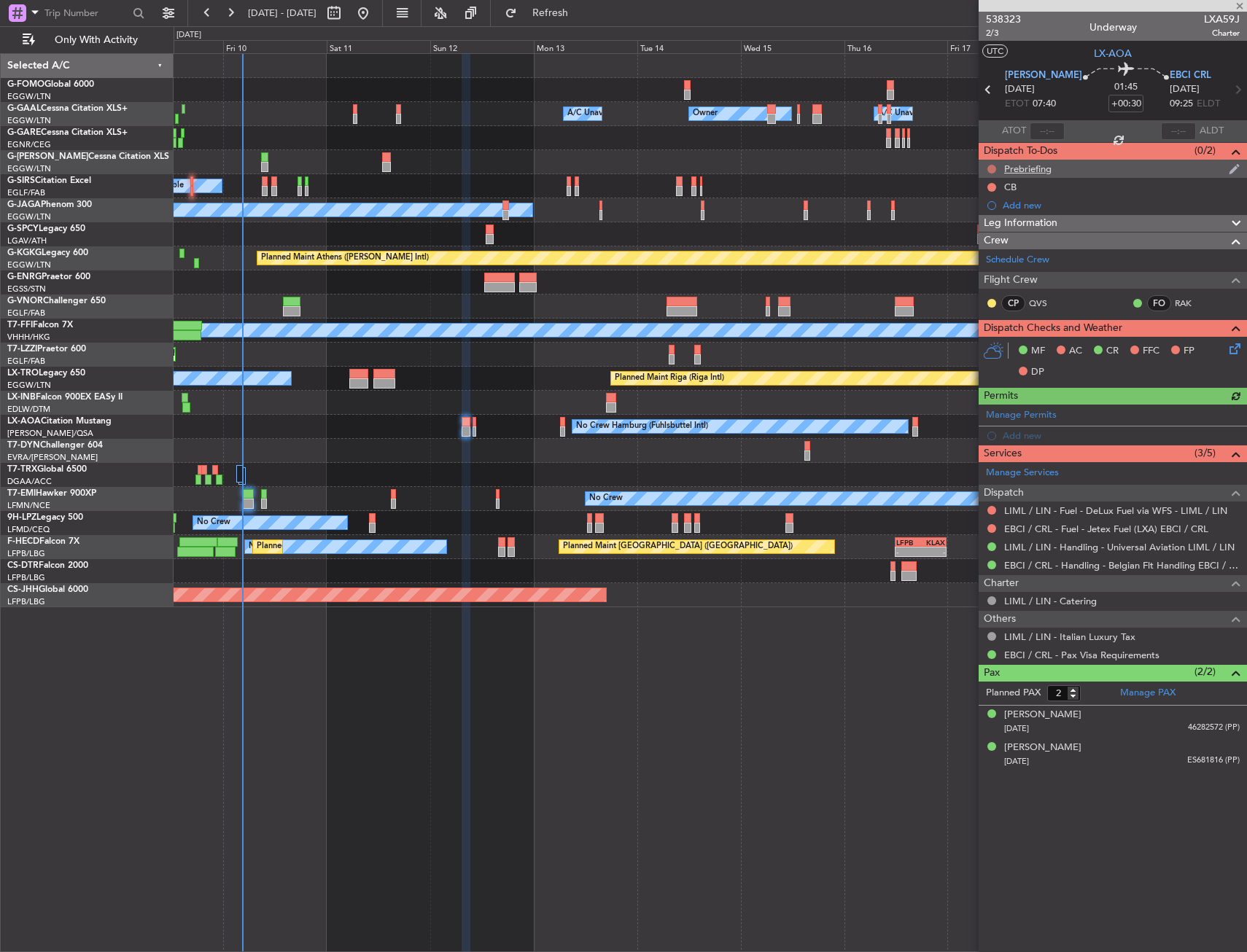
click at [987, 167] on button at bounding box center [991, 169] width 9 height 9
drag, startPoint x: 983, startPoint y: 212, endPoint x: 991, endPoint y: 196, distance: 17.9
click at [983, 212] on span "In Progress" at bounding box center [999, 212] width 50 height 15
click at [991, 183] on button at bounding box center [991, 187] width 9 height 9
click at [982, 242] on li "Completed" at bounding box center [992, 252] width 77 height 22
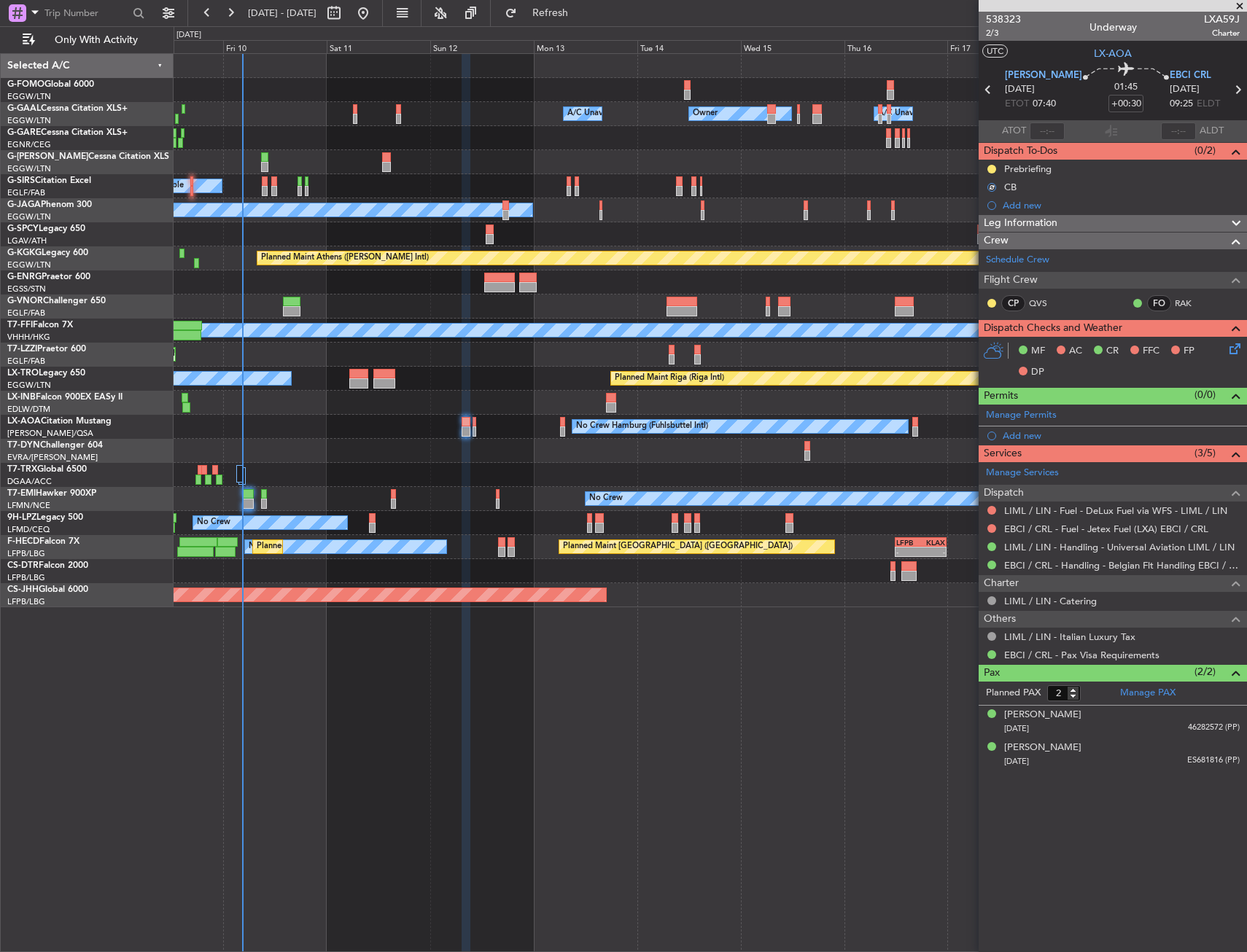
click at [1243, 358] on div "MF AC CR FFC FP DP" at bounding box center [1113, 361] width 268 height 50
click at [1236, 348] on icon at bounding box center [1232, 346] width 12 height 12
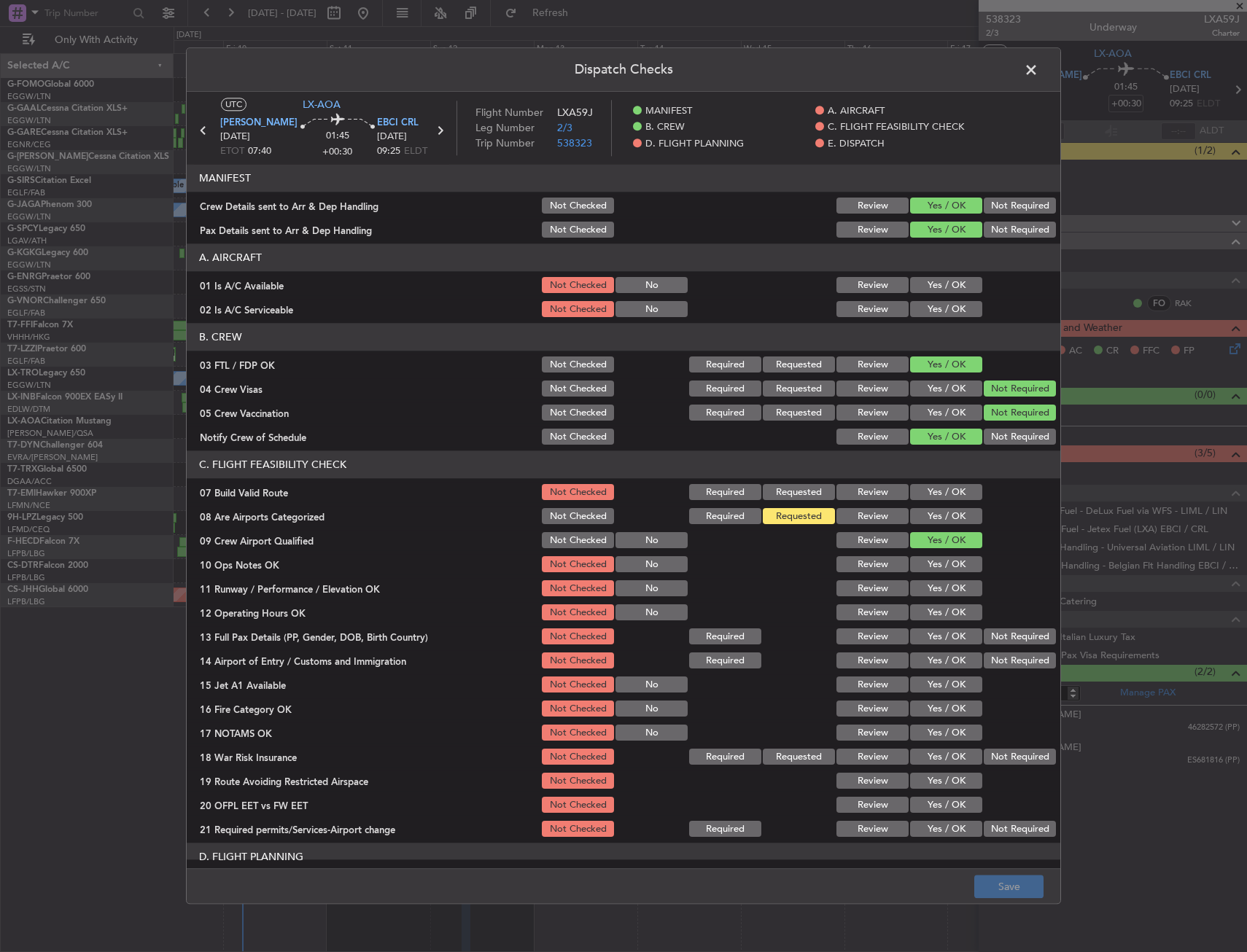
click at [968, 295] on div "Yes / OK" at bounding box center [945, 286] width 73 height 21
click at [947, 316] on button "Yes / OK" at bounding box center [945, 309] width 72 height 16
click at [940, 277] on button "Yes / OK" at bounding box center [945, 285] width 72 height 16
click at [931, 500] on button "Yes / OK" at bounding box center [945, 492] width 72 height 16
click at [931, 516] on button "Yes / OK" at bounding box center [945, 516] width 72 height 16
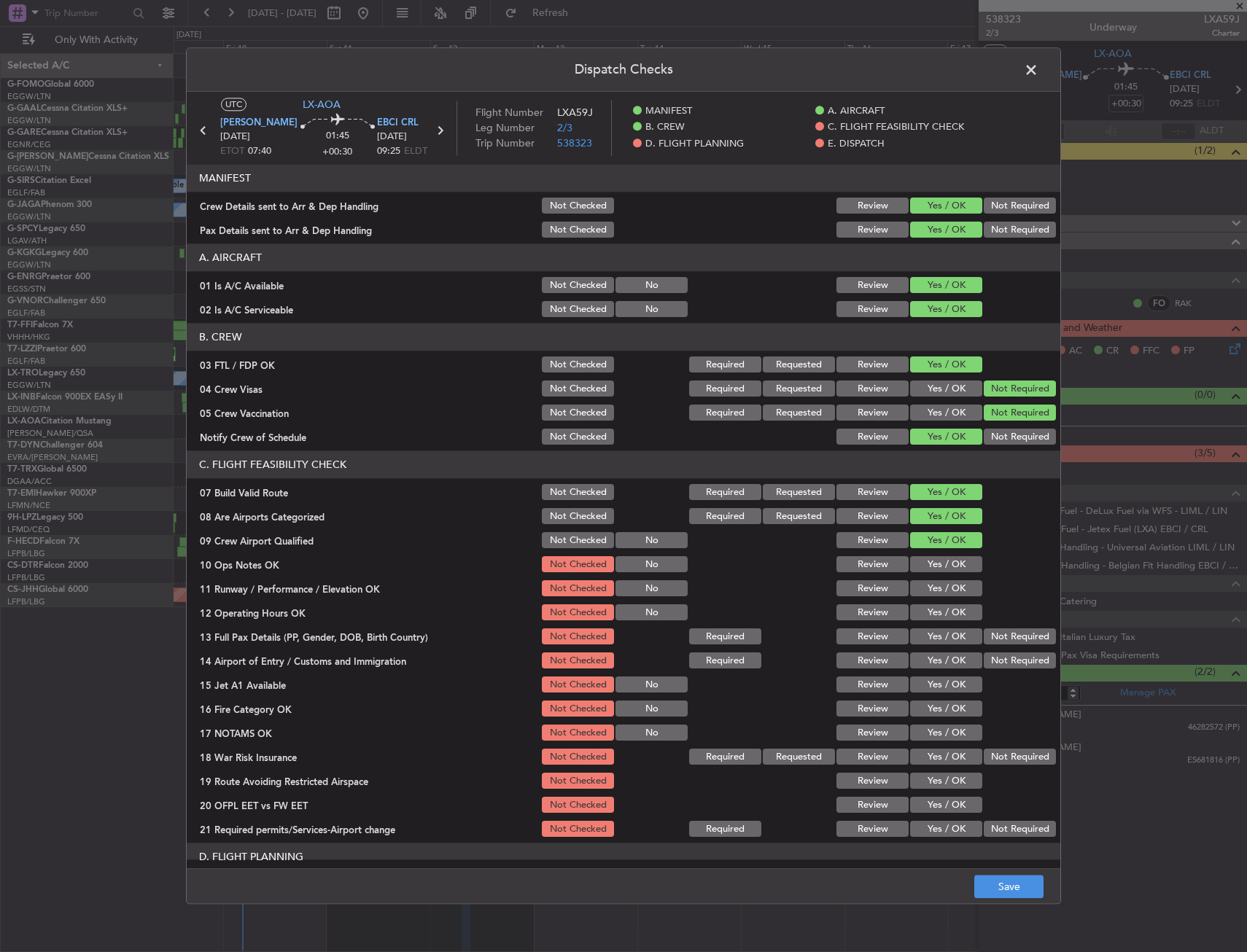
click at [928, 571] on button "Yes / OK" at bounding box center [945, 565] width 72 height 16
click at [935, 594] on button "Yes / OK" at bounding box center [945, 589] width 72 height 16
drag, startPoint x: 939, startPoint y: 610, endPoint x: 939, endPoint y: 622, distance: 12.0
click at [939, 611] on button "Yes / OK" at bounding box center [945, 613] width 72 height 16
drag, startPoint x: 939, startPoint y: 635, endPoint x: 937, endPoint y: 651, distance: 16.1
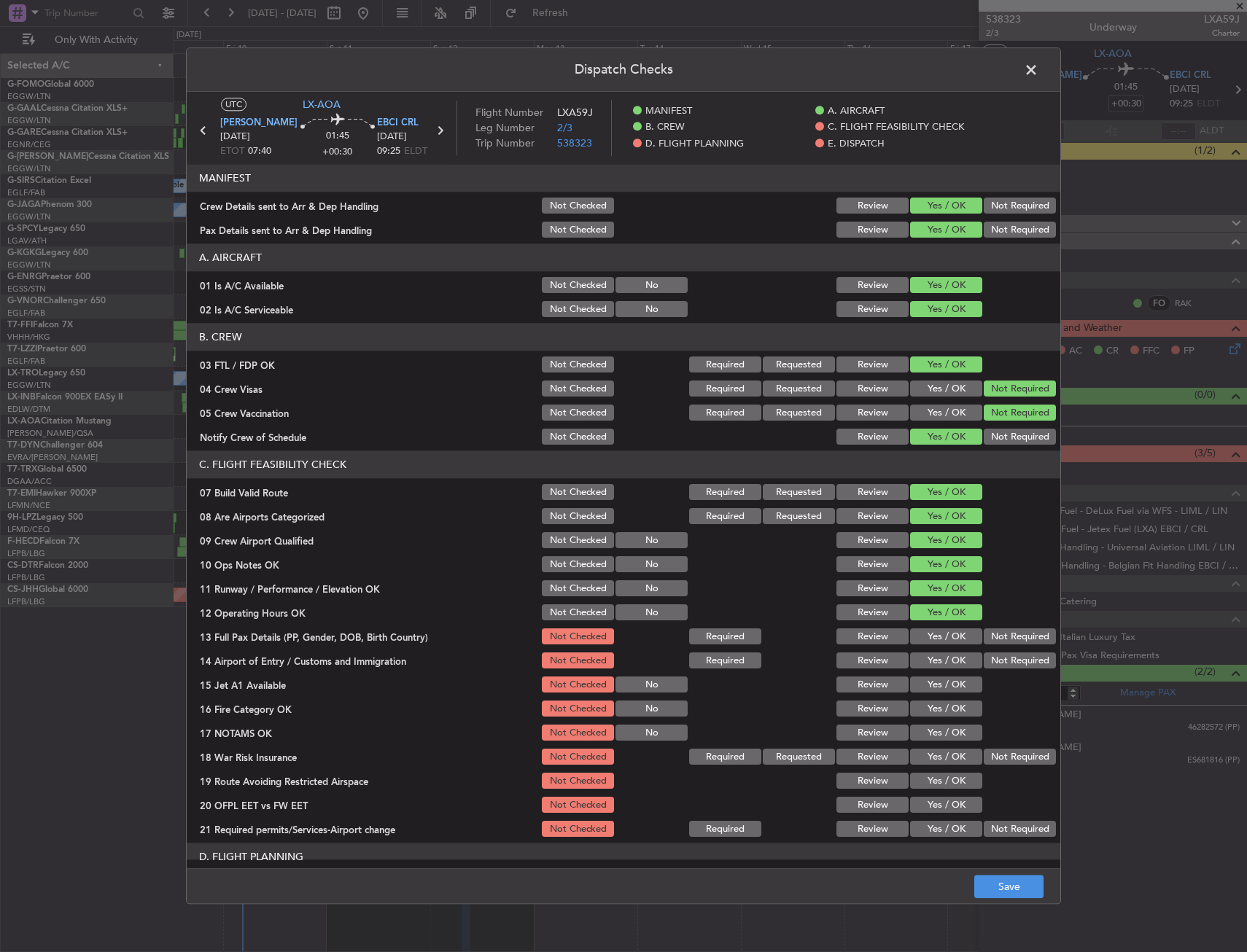
click at [939, 638] on button "Yes / OK" at bounding box center [945, 636] width 72 height 16
click at [935, 678] on section "C. FLIGHT FEASIBILITY CHECK 07 Build Valid Route Not Checked Required Requested…" at bounding box center [623, 645] width 874 height 389
click at [938, 659] on button "Yes / OK" at bounding box center [945, 660] width 72 height 16
click at [940, 682] on button "Yes / OK" at bounding box center [945, 685] width 72 height 16
drag, startPoint x: 940, startPoint y: 707, endPoint x: 941, endPoint y: 730, distance: 23.0
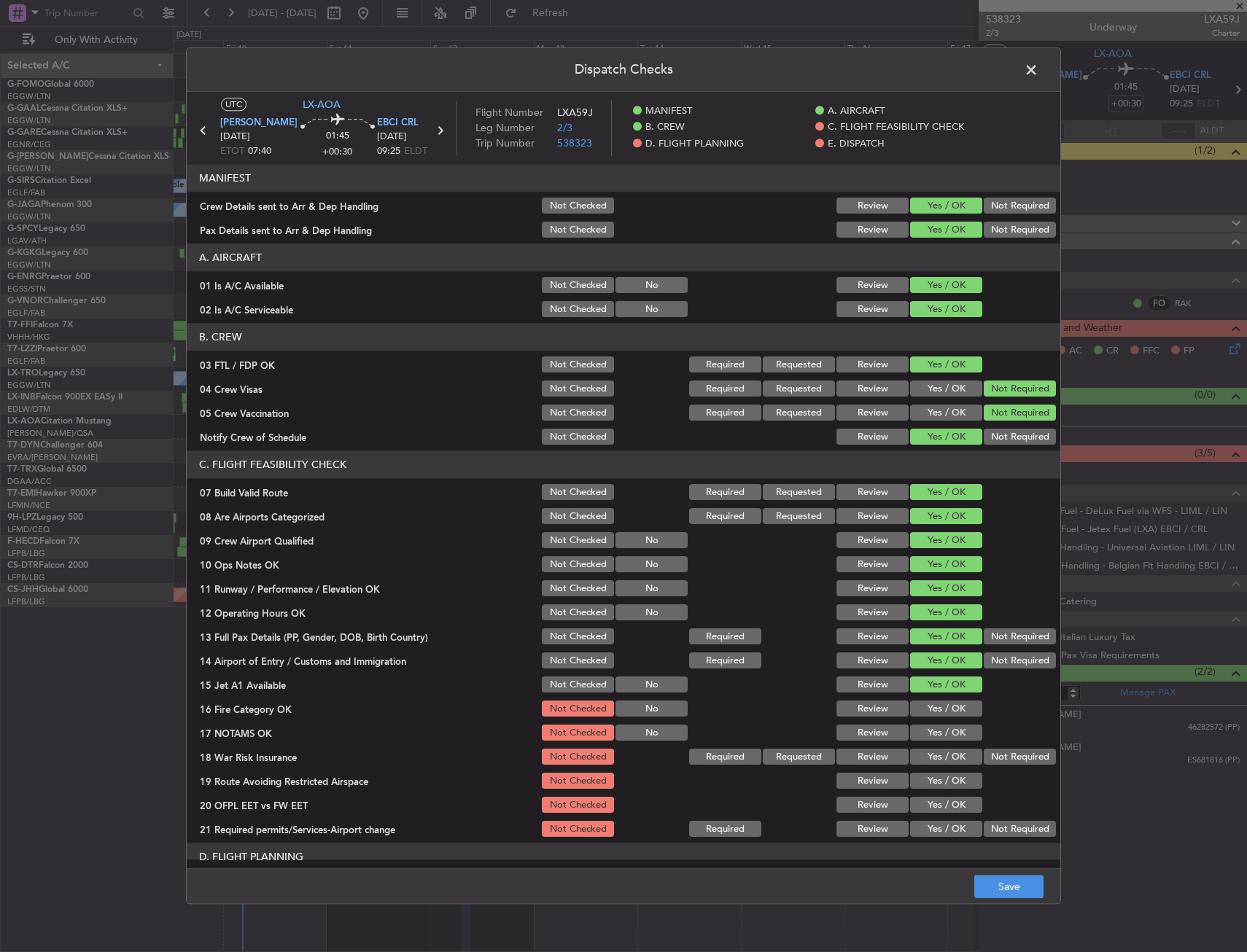
click at [940, 710] on button "Yes / OK" at bounding box center [945, 709] width 72 height 16
click at [944, 736] on button "Yes / OK" at bounding box center [945, 733] width 72 height 16
click at [998, 762] on button "Not Required" at bounding box center [1020, 757] width 72 height 16
click at [940, 790] on div "Yes / OK" at bounding box center [945, 781] width 73 height 21
click at [940, 810] on button "Yes / OK" at bounding box center [945, 805] width 72 height 16
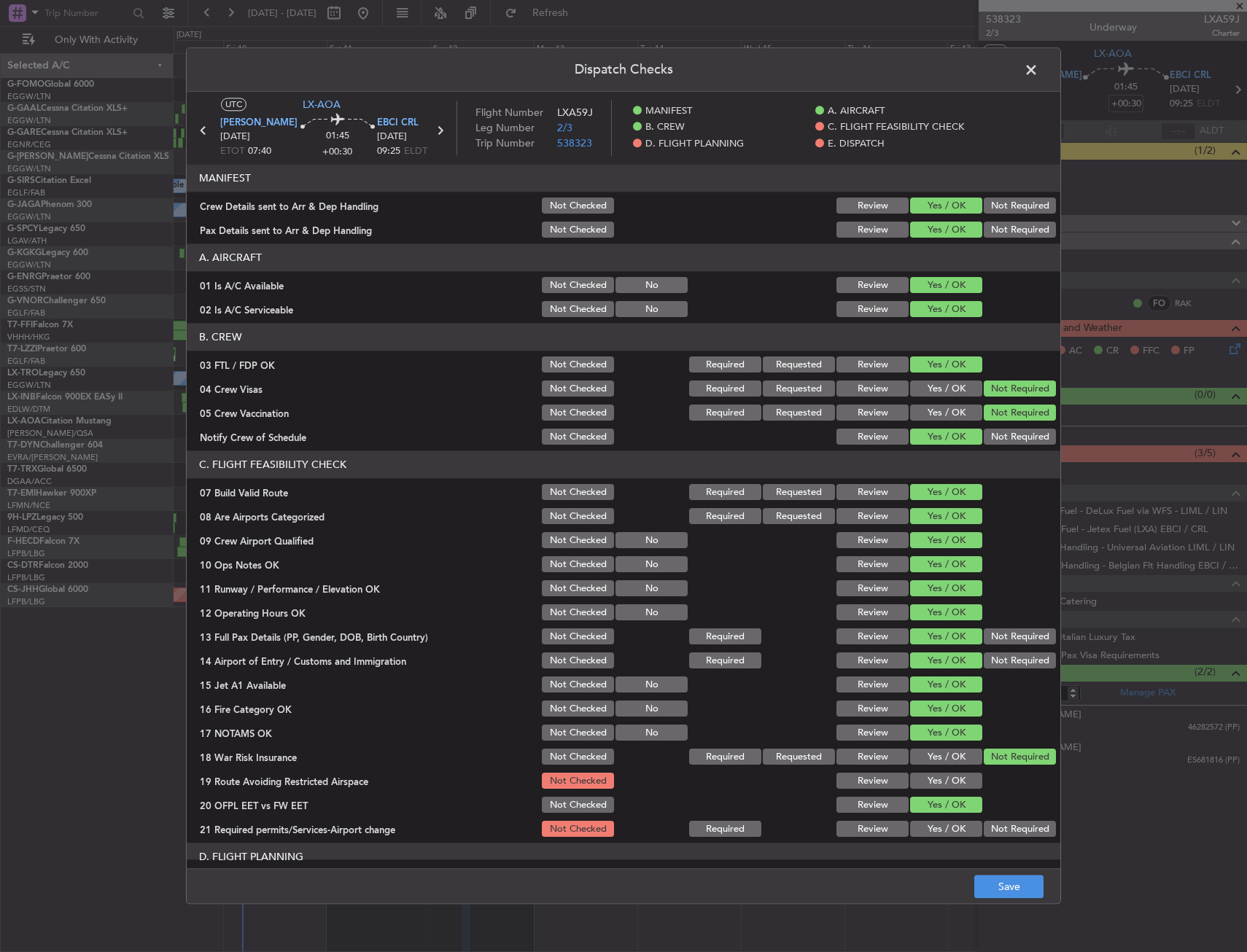
drag, startPoint x: 944, startPoint y: 820, endPoint x: 941, endPoint y: 789, distance: 31.1
click at [944, 816] on section "C. FLIGHT FEASIBILITY CHECK 07 Build Valid Route Not Checked Required Requested…" at bounding box center [623, 645] width 874 height 389
click at [941, 789] on button "Yes / OK" at bounding box center [945, 781] width 72 height 16
click at [944, 838] on div "Yes / OK" at bounding box center [945, 830] width 73 height 21
click at [949, 823] on button "Yes / OK" at bounding box center [945, 829] width 72 height 16
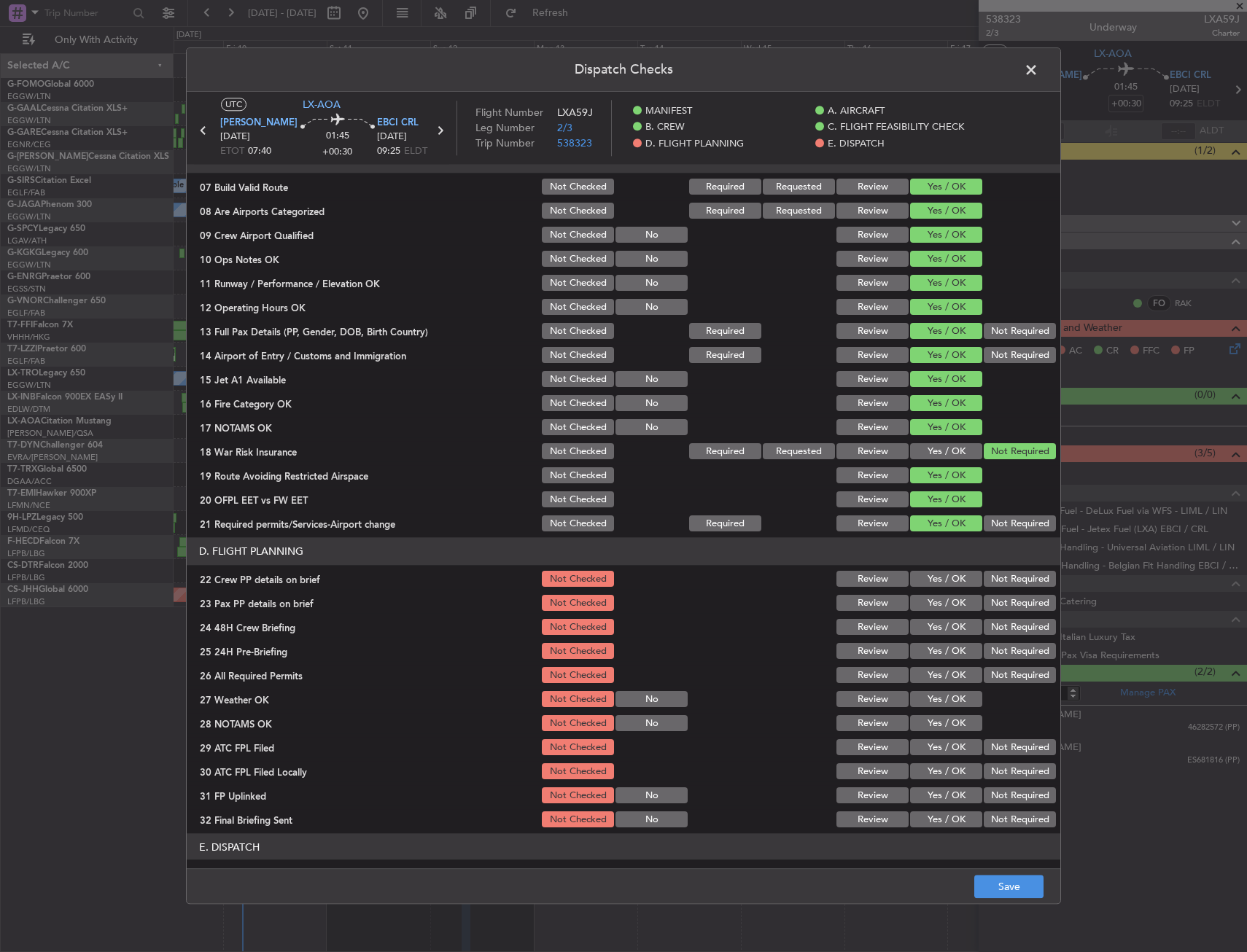
scroll to position [437, 0]
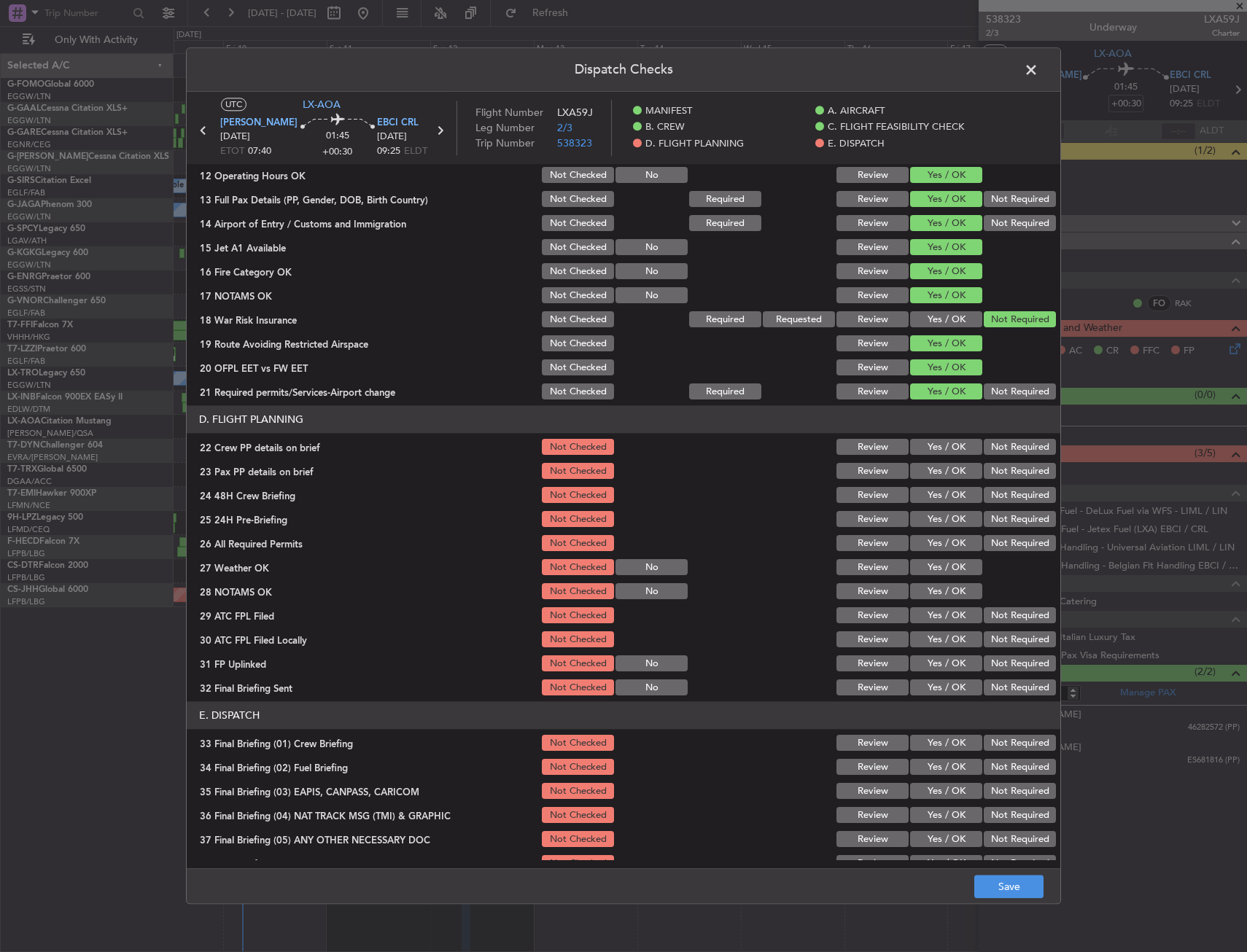
click at [931, 441] on button "Yes / OK" at bounding box center [945, 447] width 72 height 16
click at [929, 464] on button "Yes / OK" at bounding box center [945, 471] width 72 height 16
click at [927, 490] on button "Yes / OK" at bounding box center [945, 496] width 72 height 16
click at [989, 521] on button "Not Required" at bounding box center [1020, 519] width 72 height 16
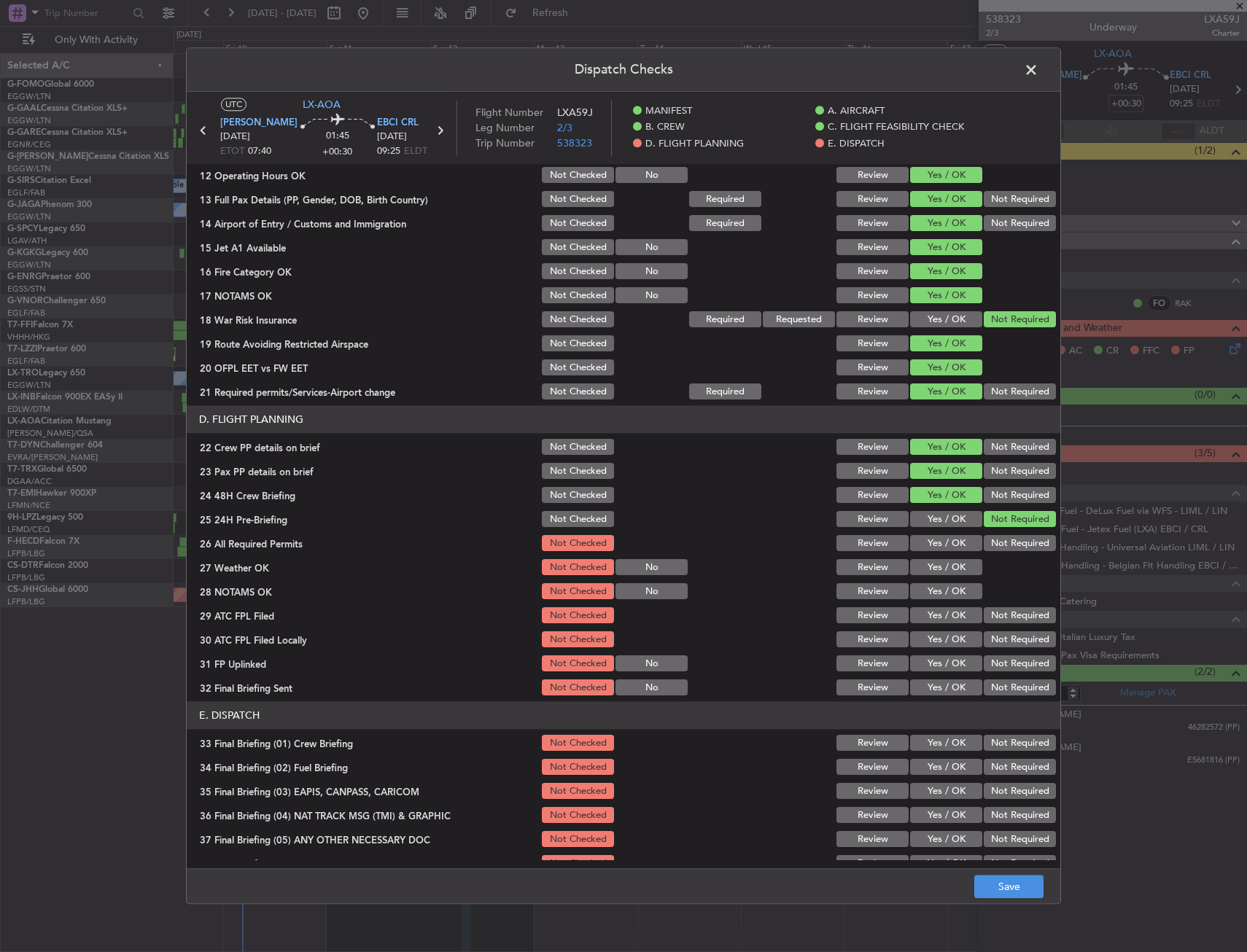
drag, startPoint x: 993, startPoint y: 836, endPoint x: 1002, endPoint y: 865, distance: 30.4
click at [1000, 862] on main "UTC LX-AOA LIML LIN 12/10/2025 ETOT 07:40 01:45 +00:30 EBCI CRL 12/10/2025 09:2…" at bounding box center [623, 482] width 874 height 782
click at [1005, 876] on footer "Save" at bounding box center [623, 886] width 874 height 35
click at [1005, 877] on button "Save" at bounding box center [1008, 887] width 69 height 23
click at [1038, 78] on span at bounding box center [1038, 73] width 0 height 29
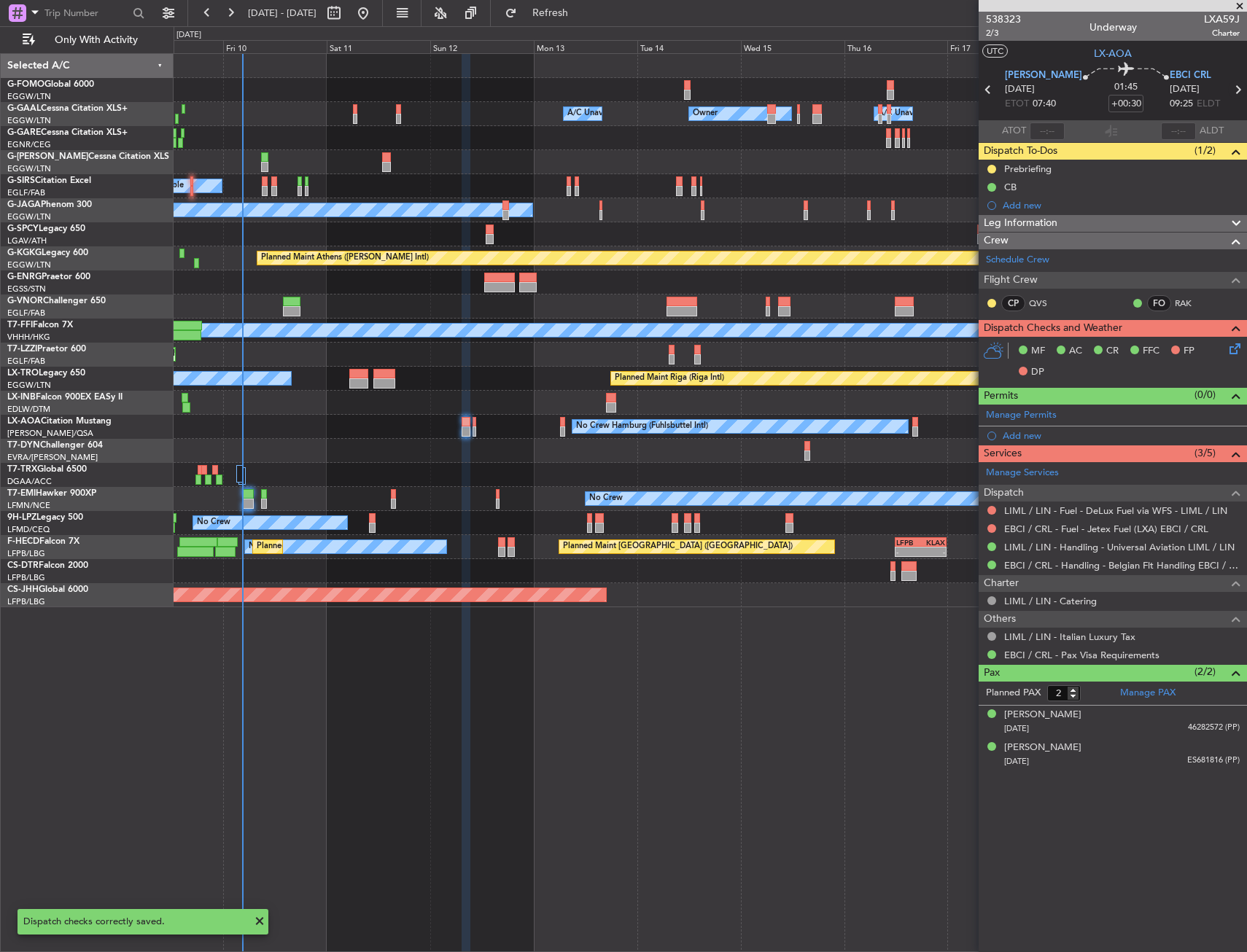
click at [1235, 85] on icon at bounding box center [1237, 89] width 19 height 19
type input "0"
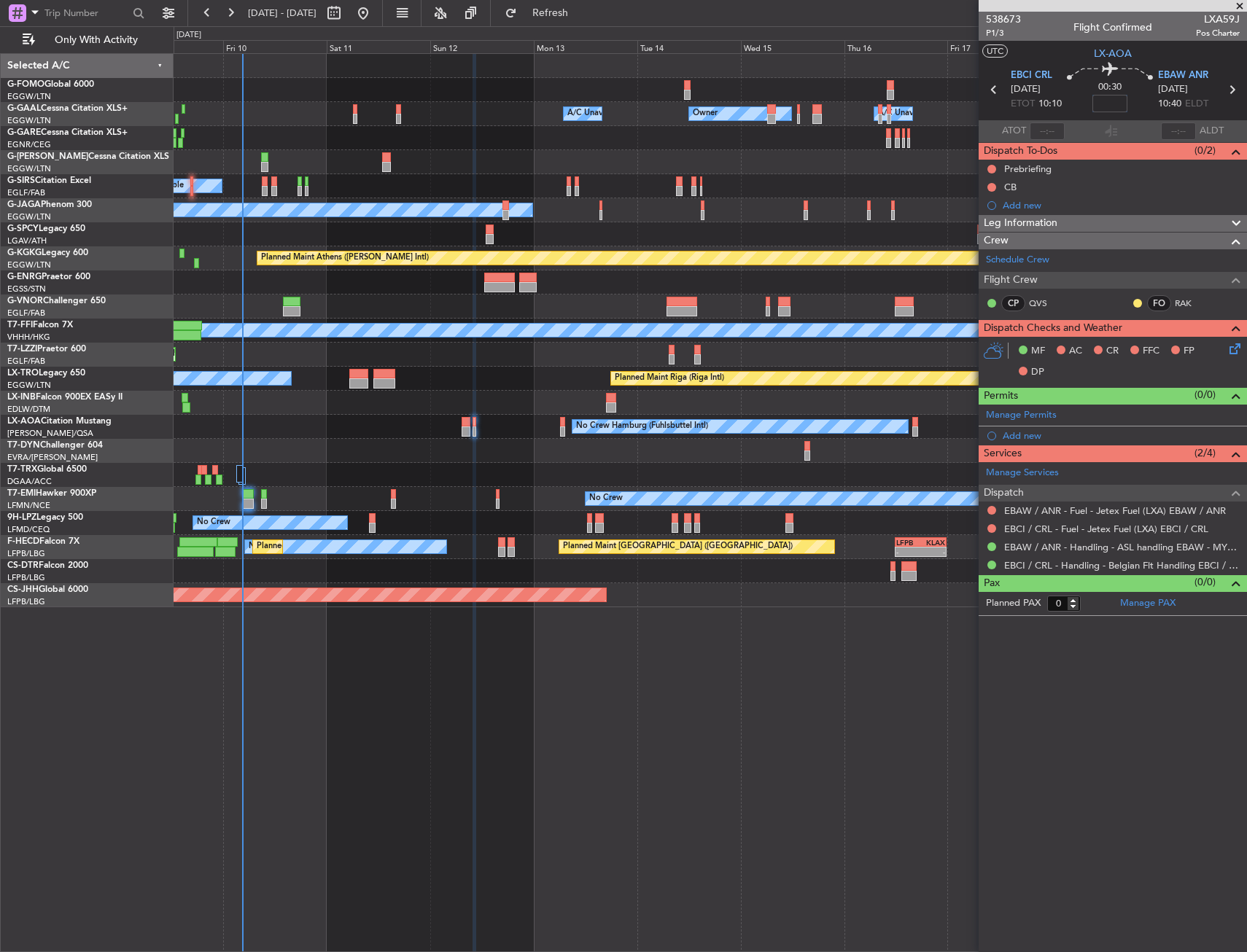
click at [1102, 102] on input at bounding box center [1110, 103] width 35 height 17
click at [1090, 108] on div "00:30 10" at bounding box center [1110, 89] width 97 height 54
type input "+00:10"
drag, startPoint x: 985, startPoint y: 168, endPoint x: 985, endPoint y: 194, distance: 26.0
click at [985, 168] on div at bounding box center [991, 169] width 12 height 12
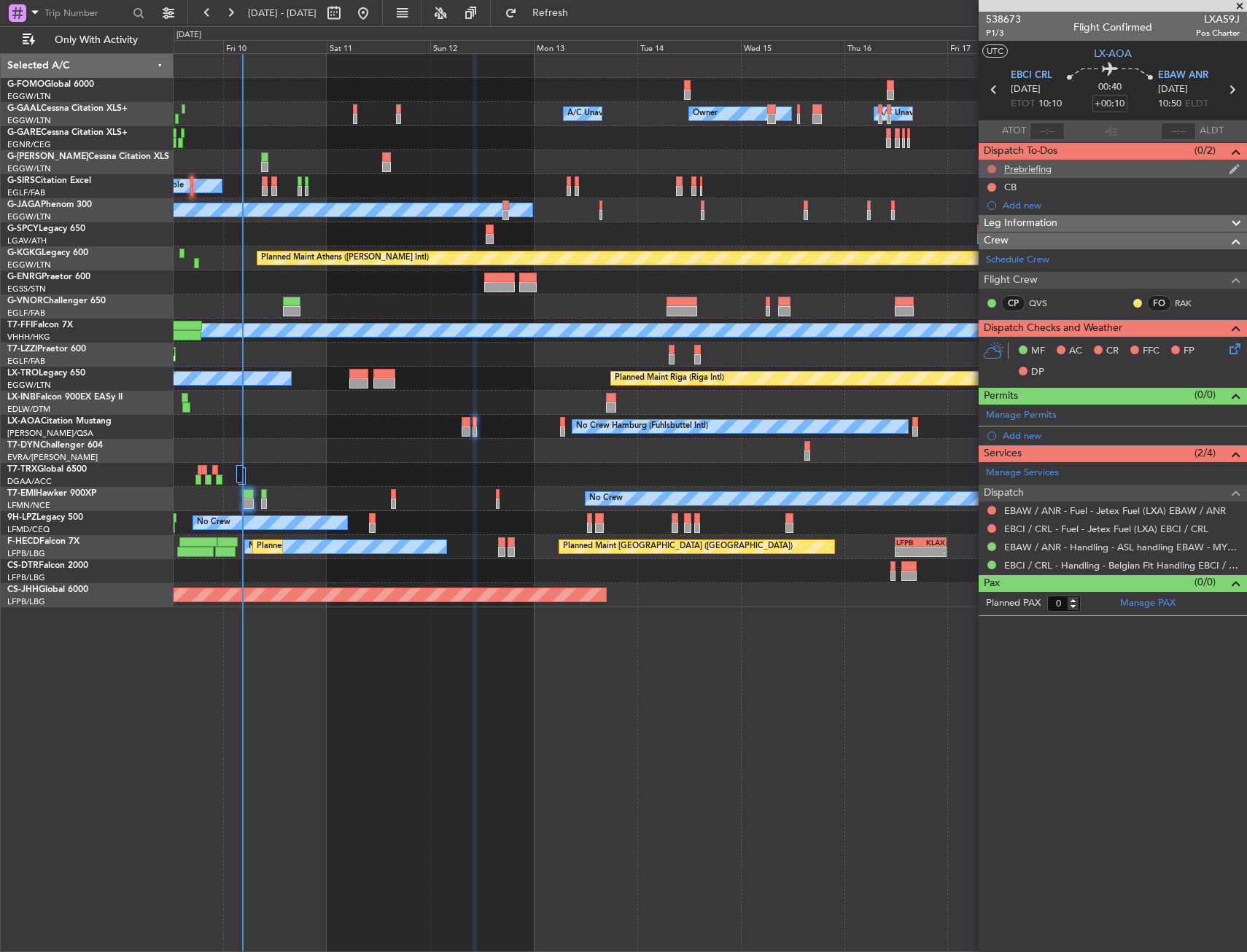
click at [992, 167] on button at bounding box center [991, 169] width 9 height 9
click at [980, 212] on span "In Progress" at bounding box center [999, 212] width 50 height 15
click at [990, 186] on button at bounding box center [991, 187] width 9 height 9
click at [990, 254] on span "Completed" at bounding box center [998, 252] width 48 height 15
click at [440, 115] on div "Owner Owner A/C Unavailable A/C Unavailable Owner" at bounding box center [710, 114] width 1073 height 24
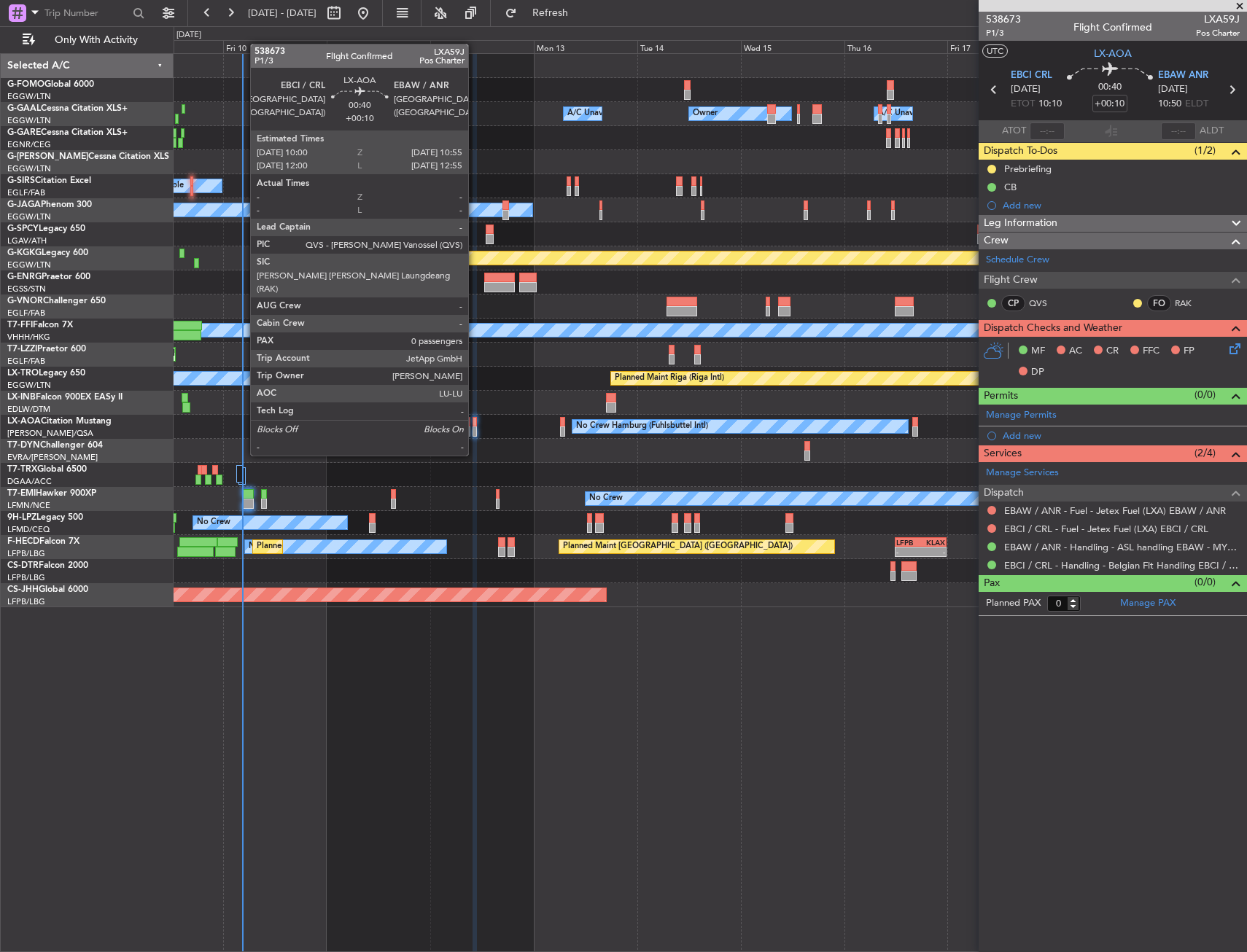
click at [475, 429] on div at bounding box center [474, 431] width 4 height 10
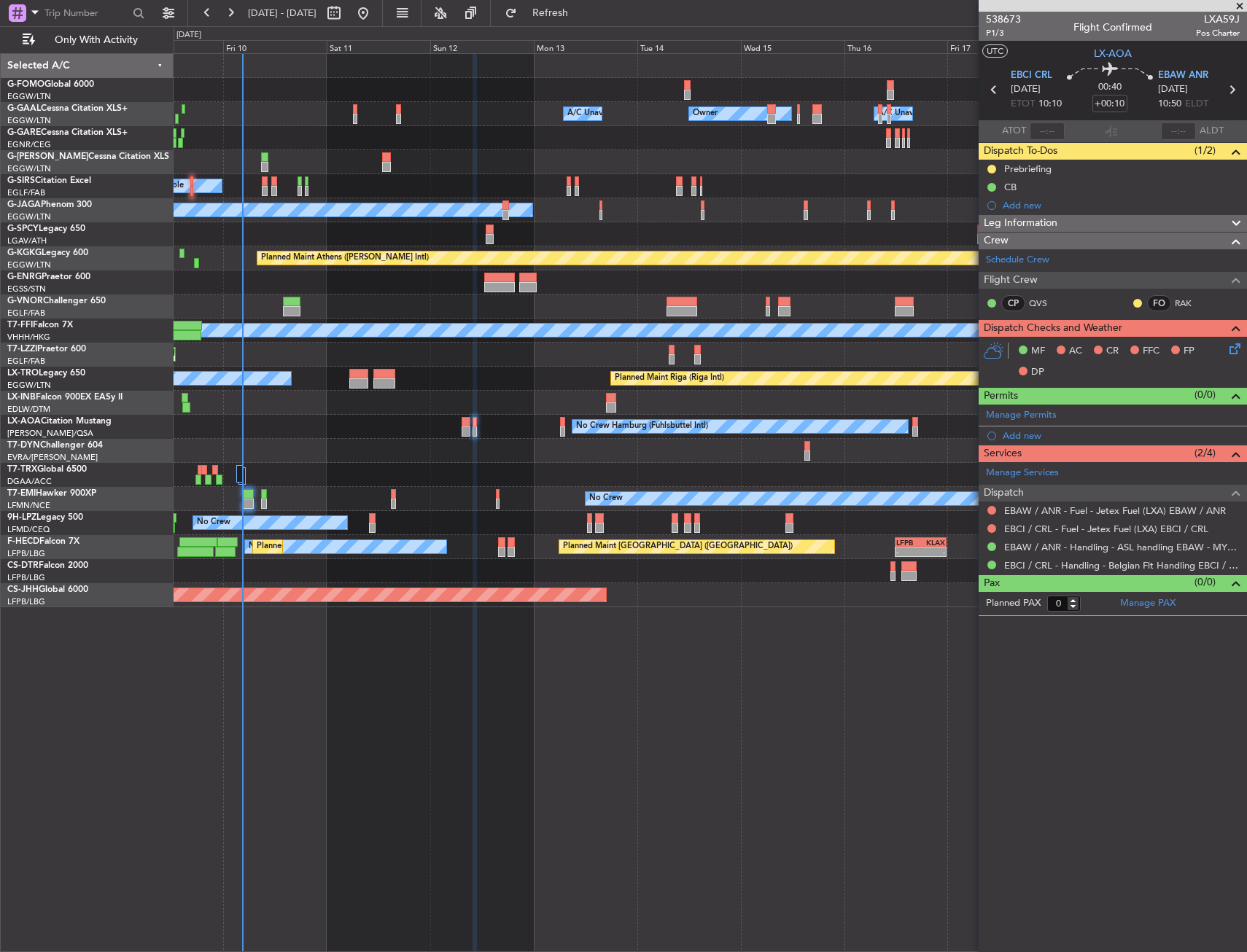
click at [416, 874] on div "Owner Owner A/C Unavailable A/C Unavailable Owner Planned Maint London (Luton) …" at bounding box center [710, 502] width 1073 height 899
click at [1234, 352] on icon at bounding box center [1232, 346] width 12 height 12
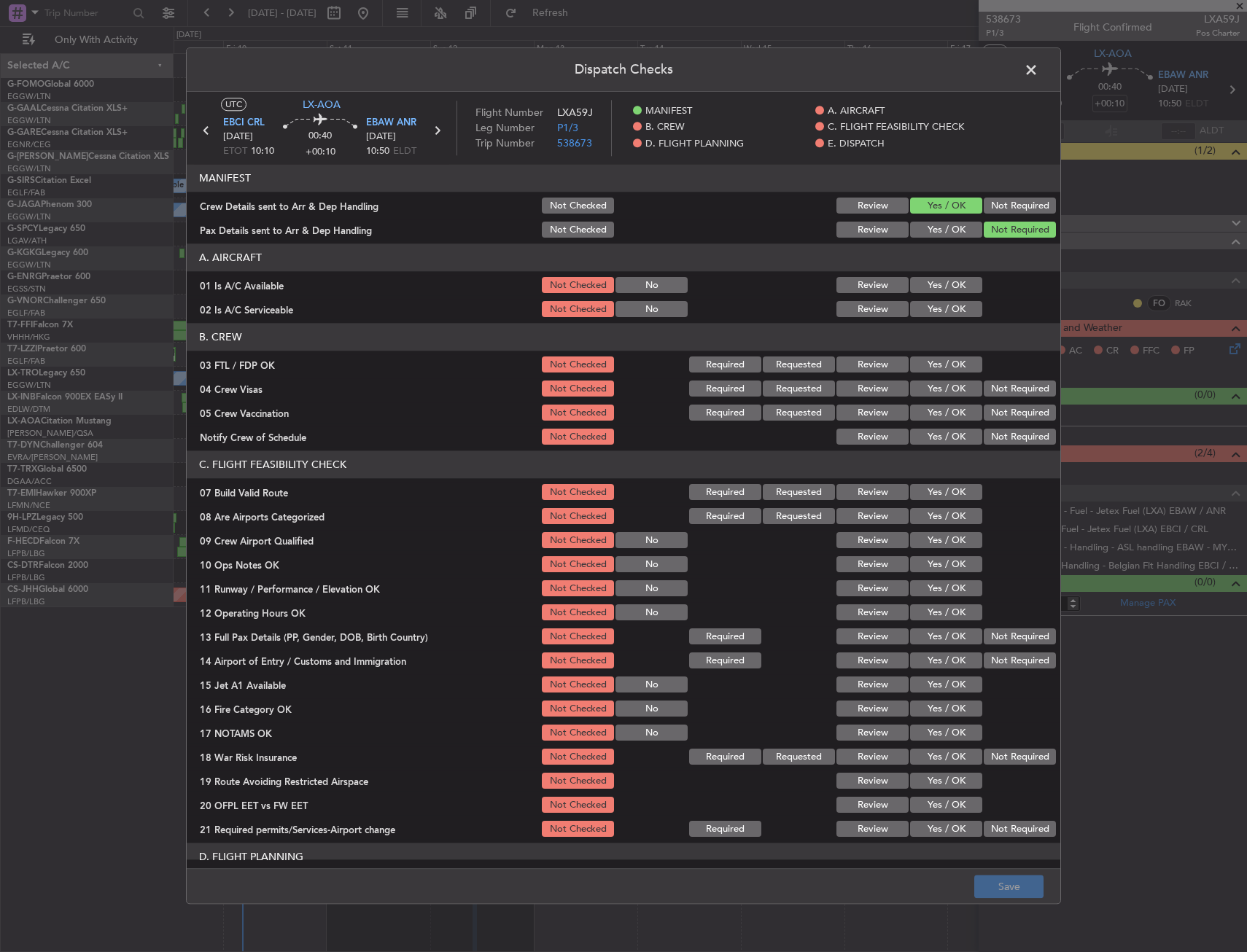
click at [939, 289] on button "Yes / OK" at bounding box center [945, 285] width 72 height 16
click at [932, 313] on button "Yes / OK" at bounding box center [945, 309] width 72 height 16
drag, startPoint x: 939, startPoint y: 366, endPoint x: 940, endPoint y: 376, distance: 10.0
click at [939, 367] on button "Yes / OK" at bounding box center [945, 365] width 72 height 16
click at [1015, 400] on section "B. CREW 03 FTL / FDP OK Not Checked Required Requested Review Yes / OK 04 Crew …" at bounding box center [623, 386] width 874 height 124
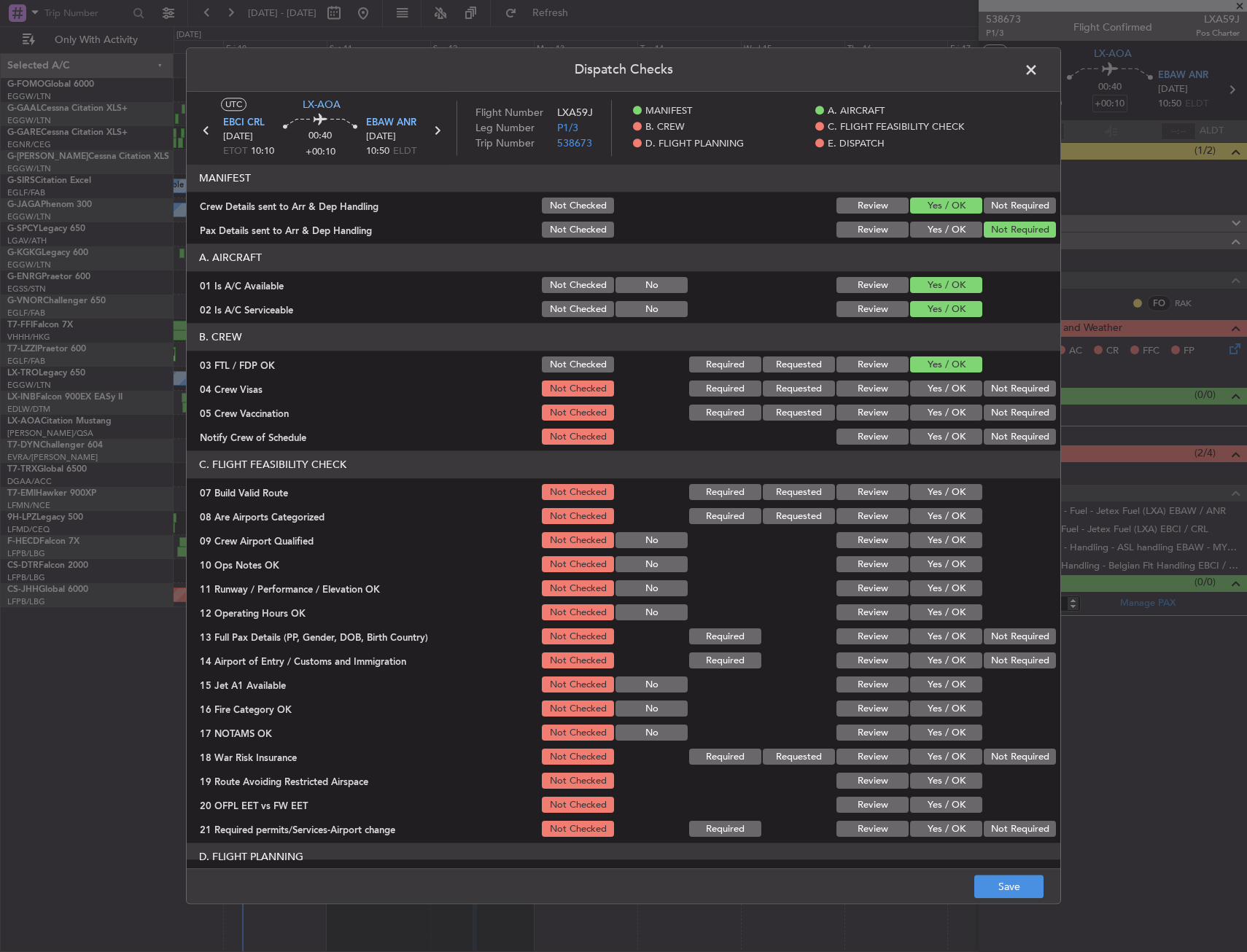
drag, startPoint x: 1010, startPoint y: 418, endPoint x: 1004, endPoint y: 403, distance: 16.2
click at [1009, 418] on button "Not Required" at bounding box center [1020, 413] width 72 height 16
click at [1003, 391] on button "Not Required" at bounding box center [1020, 389] width 72 height 16
click at [934, 441] on button "Yes / OK" at bounding box center [945, 437] width 72 height 16
click at [932, 491] on button "Yes / OK" at bounding box center [945, 492] width 72 height 16
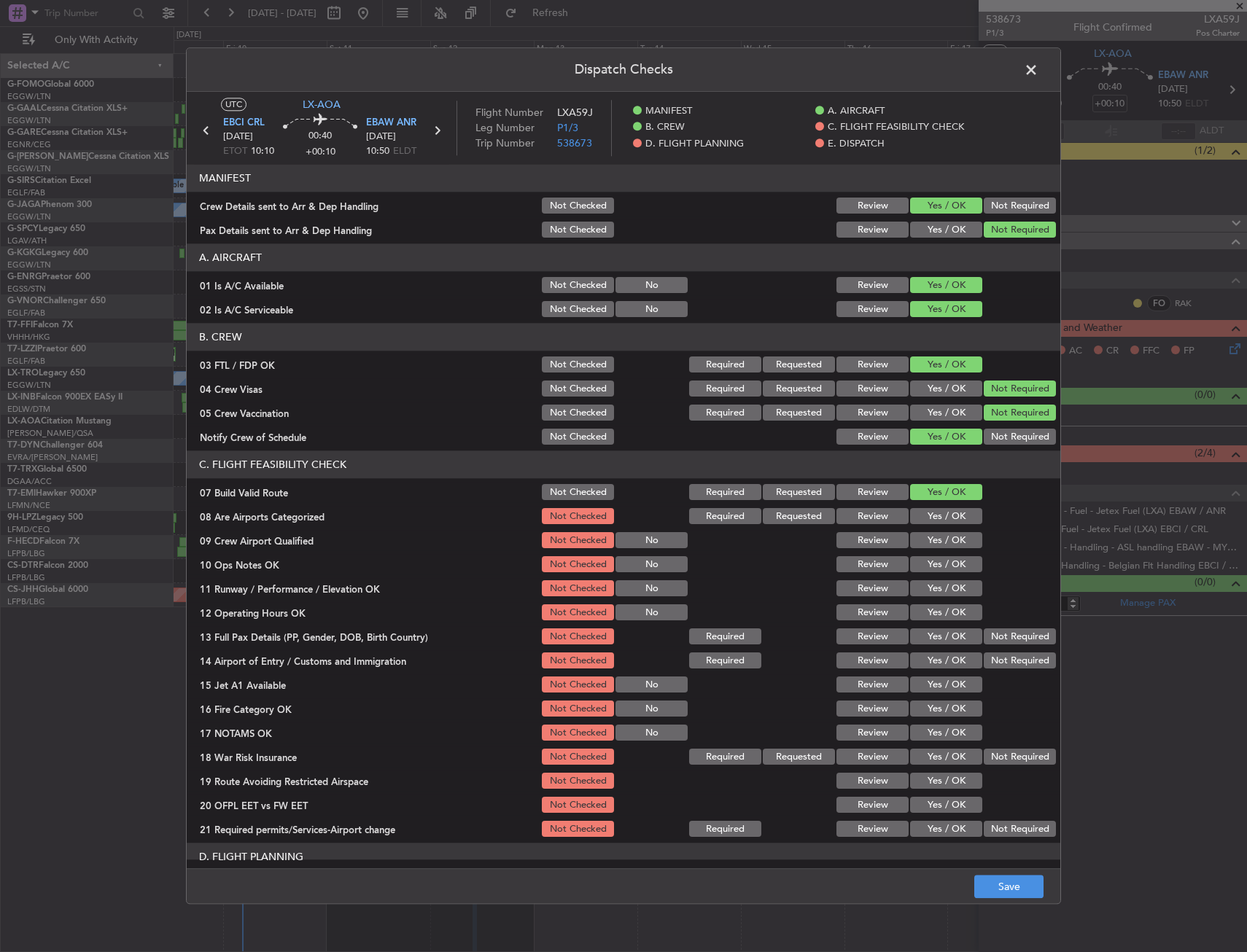
click at [933, 519] on button "Yes / OK" at bounding box center [945, 516] width 72 height 16
click at [935, 541] on button "Yes / OK" at bounding box center [945, 541] width 72 height 16
click at [936, 553] on section "C. FLIGHT FEASIBILITY CHECK 07 Build Valid Route Not Checked Required Requested…" at bounding box center [623, 645] width 874 height 389
click at [938, 570] on button "Yes / OK" at bounding box center [945, 565] width 72 height 16
click at [926, 579] on div "Yes / OK" at bounding box center [945, 589] width 73 height 21
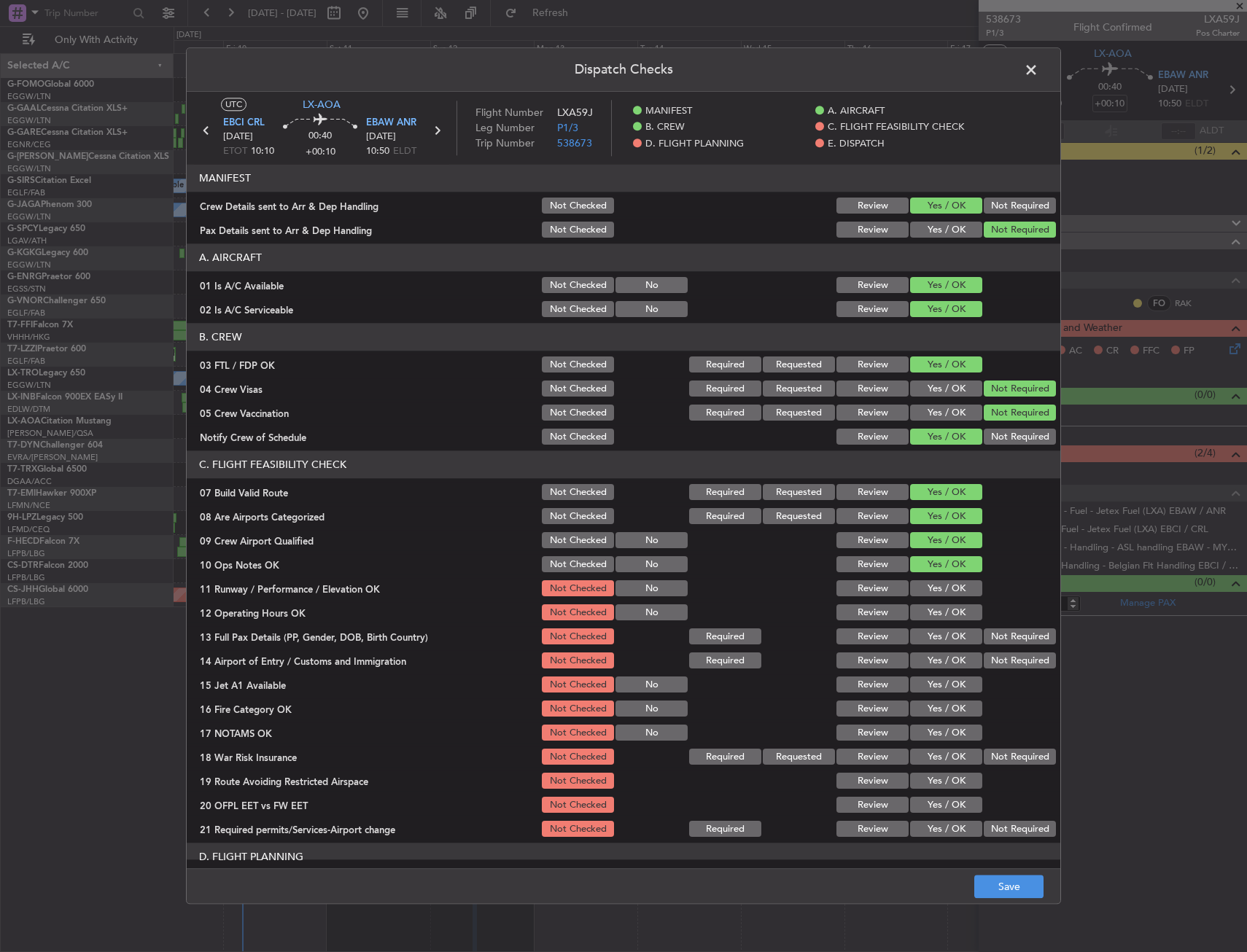
click at [933, 587] on button "Yes / OK" at bounding box center [945, 589] width 72 height 16
drag, startPoint x: 937, startPoint y: 611, endPoint x: 938, endPoint y: 626, distance: 15.0
click at [937, 615] on button "Yes / OK" at bounding box center [945, 613] width 72 height 16
click at [938, 629] on section "C. FLIGHT FEASIBILITY CHECK 07 Build Valid Route Not Checked Required Requested…" at bounding box center [623, 645] width 874 height 389
click at [939, 641] on button "Yes / OK" at bounding box center [945, 636] width 72 height 16
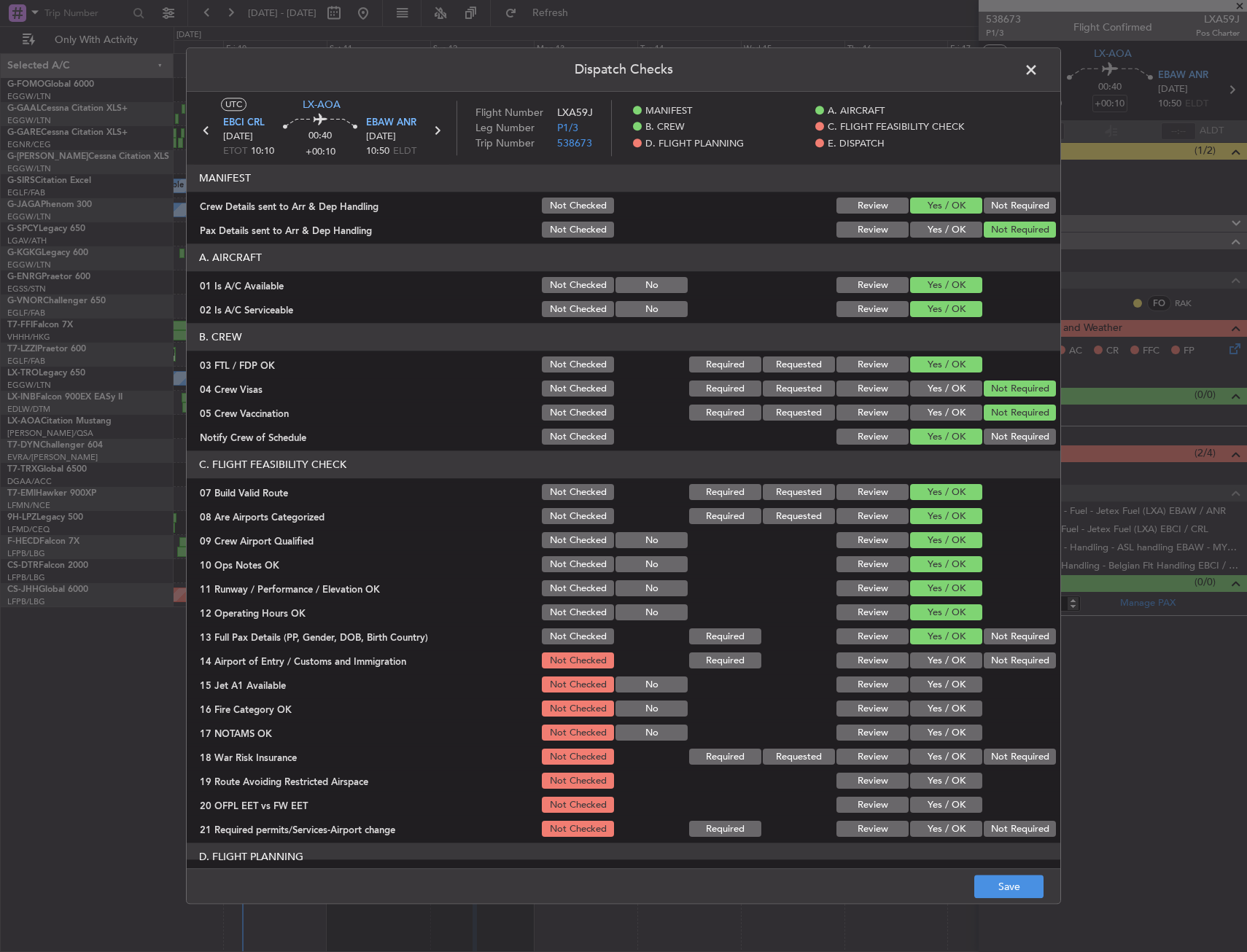
drag, startPoint x: 940, startPoint y: 652, endPoint x: 940, endPoint y: 665, distance: 13.0
click at [940, 654] on button "Yes / OK" at bounding box center [945, 660] width 72 height 16
click at [940, 675] on section "C. FLIGHT FEASIBILITY CHECK 07 Build Valid Route Not Checked Required Requested…" at bounding box center [623, 645] width 874 height 389
click at [939, 698] on section "C. FLIGHT FEASIBILITY CHECK 07 Build Valid Route Not Checked Required Requested…" at bounding box center [623, 645] width 874 height 389
click at [939, 707] on button "Yes / OK" at bounding box center [945, 709] width 72 height 16
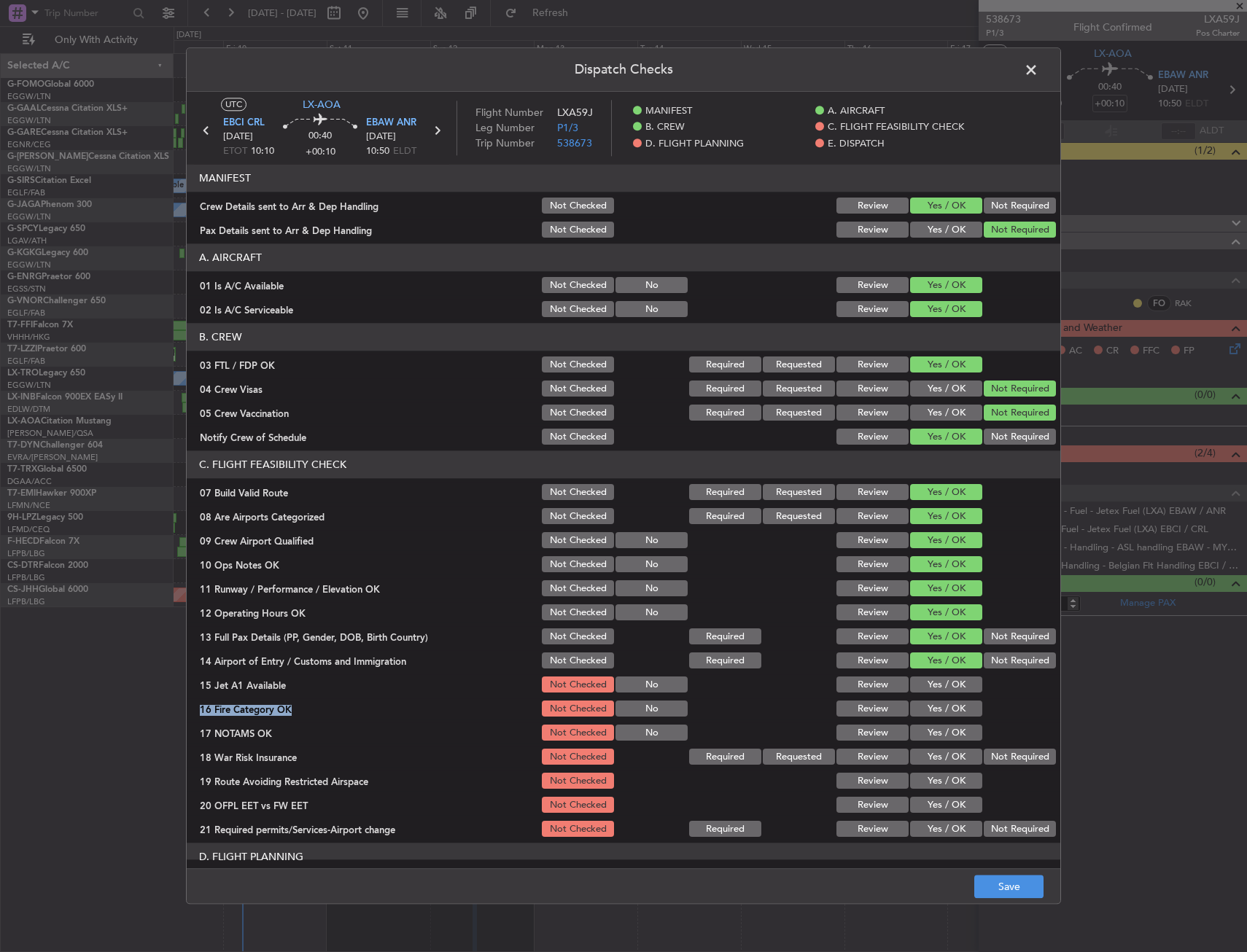
drag, startPoint x: 941, startPoint y: 716, endPoint x: 939, endPoint y: 699, distance: 17.1
click at [940, 716] on button "Yes / OK" at bounding box center [945, 709] width 72 height 16
click at [939, 687] on button "Yes / OK" at bounding box center [945, 685] width 72 height 16
drag, startPoint x: 950, startPoint y: 732, endPoint x: 986, endPoint y: 750, distance: 40.2
click at [960, 737] on button "Yes / OK" at bounding box center [945, 733] width 72 height 16
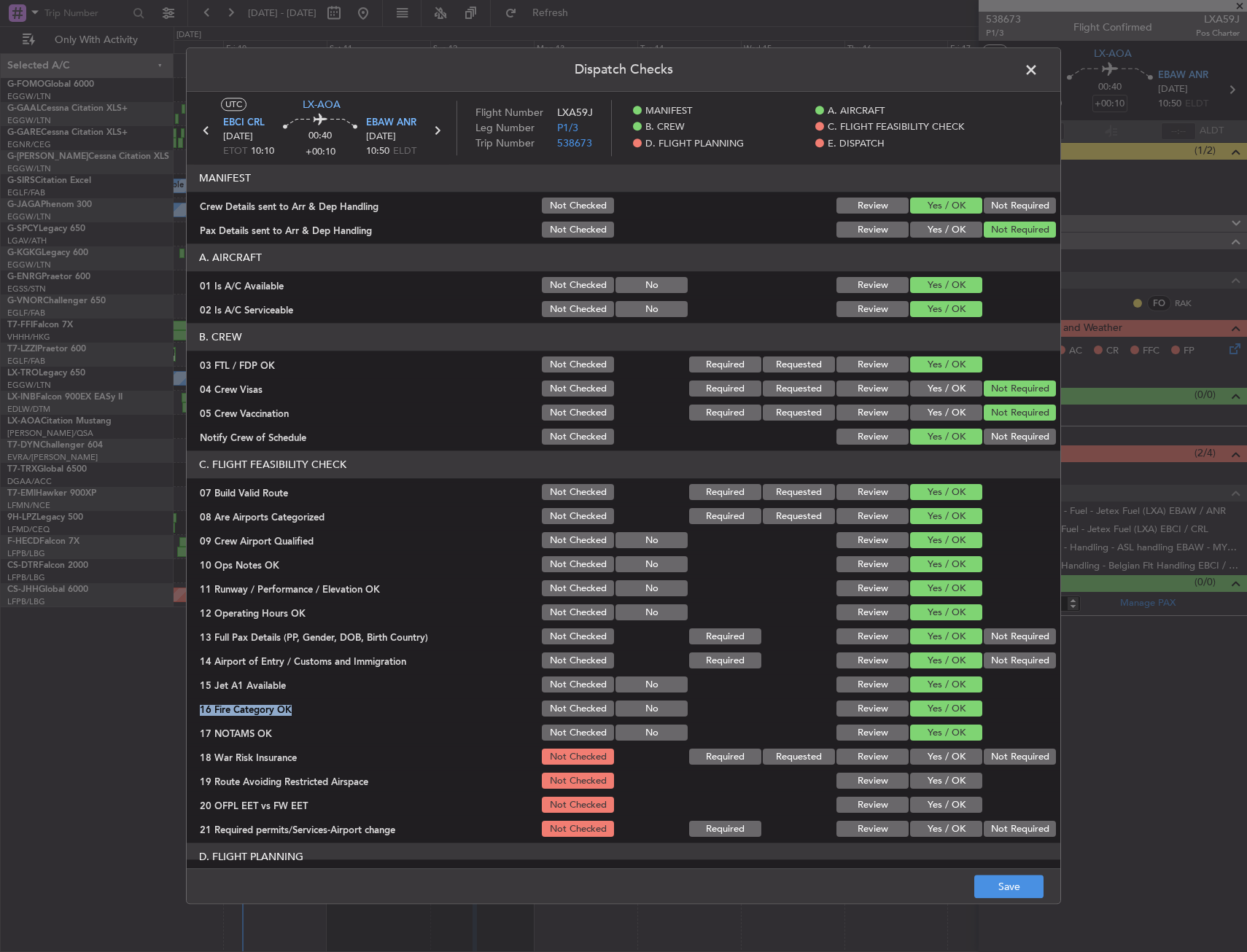
click at [991, 755] on button "Not Required" at bounding box center [1020, 757] width 72 height 16
drag, startPoint x: 957, startPoint y: 776, endPoint x: 953, endPoint y: 793, distance: 17.5
click at [955, 777] on button "Yes / OK" at bounding box center [945, 781] width 72 height 16
drag, startPoint x: 953, startPoint y: 793, endPoint x: 952, endPoint y: 822, distance: 29.0
click at [951, 798] on section "C. FLIGHT FEASIBILITY CHECK 07 Build Valid Route Not Checked Required Requested…" at bounding box center [623, 645] width 874 height 389
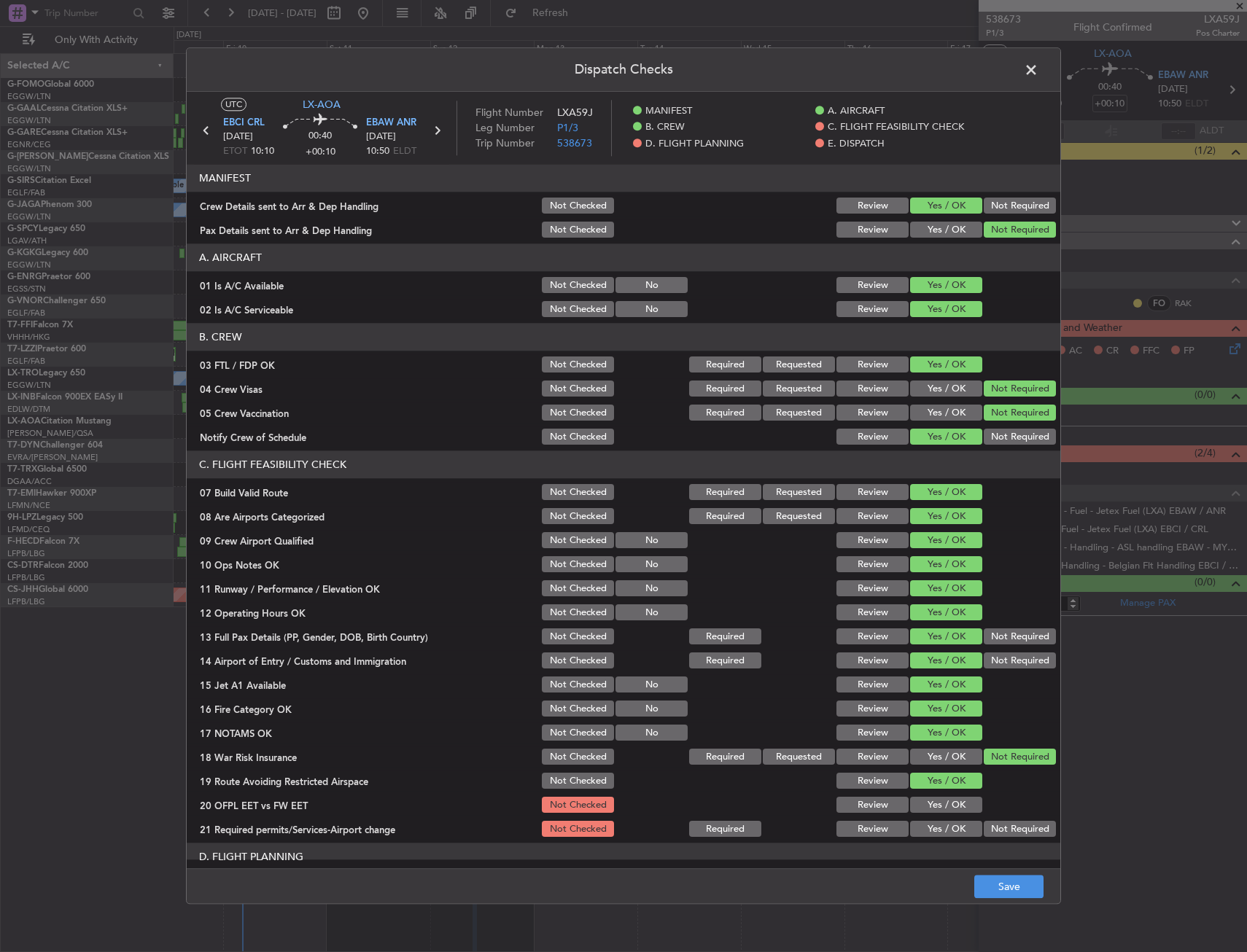
drag, startPoint x: 952, startPoint y: 822, endPoint x: 951, endPoint y: 830, distance: 8.1
click at [952, 824] on button "Yes / OK" at bounding box center [945, 829] width 72 height 16
drag, startPoint x: 951, startPoint y: 834, endPoint x: 950, endPoint y: 813, distance: 21.0
click at [950, 834] on button "Yes / OK" at bounding box center [945, 829] width 72 height 16
click at [950, 808] on button "Yes / OK" at bounding box center [945, 805] width 72 height 16
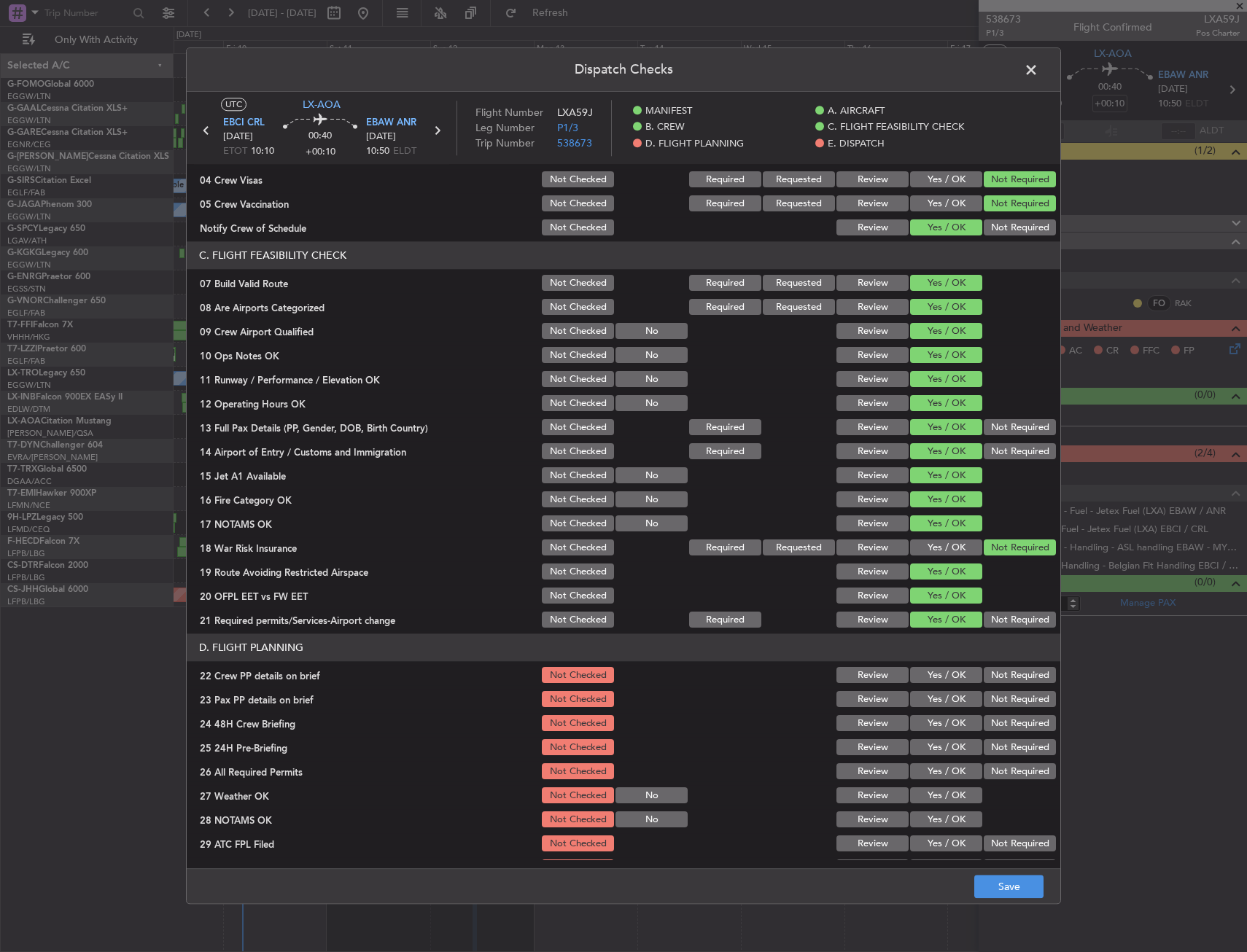
scroll to position [365, 0]
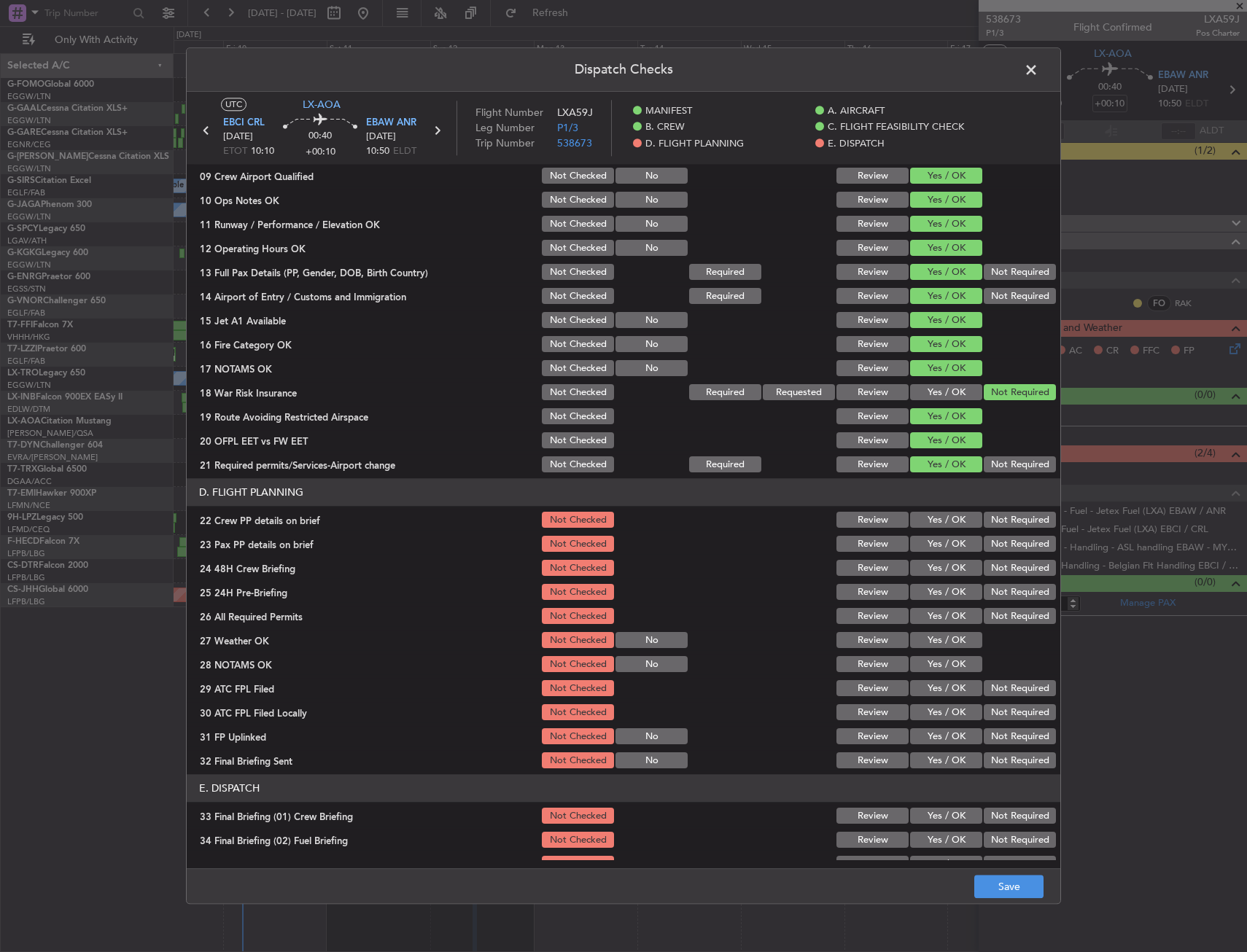
click at [919, 521] on button "Yes / OK" at bounding box center [945, 520] width 72 height 16
drag, startPoint x: 920, startPoint y: 538, endPoint x: 921, endPoint y: 551, distance: 13.0
click at [920, 539] on button "Yes / OK" at bounding box center [945, 544] width 72 height 16
click at [927, 566] on button "Yes / OK" at bounding box center [945, 568] width 72 height 16
drag, startPoint x: 980, startPoint y: 581, endPoint x: 991, endPoint y: 590, distance: 14.2
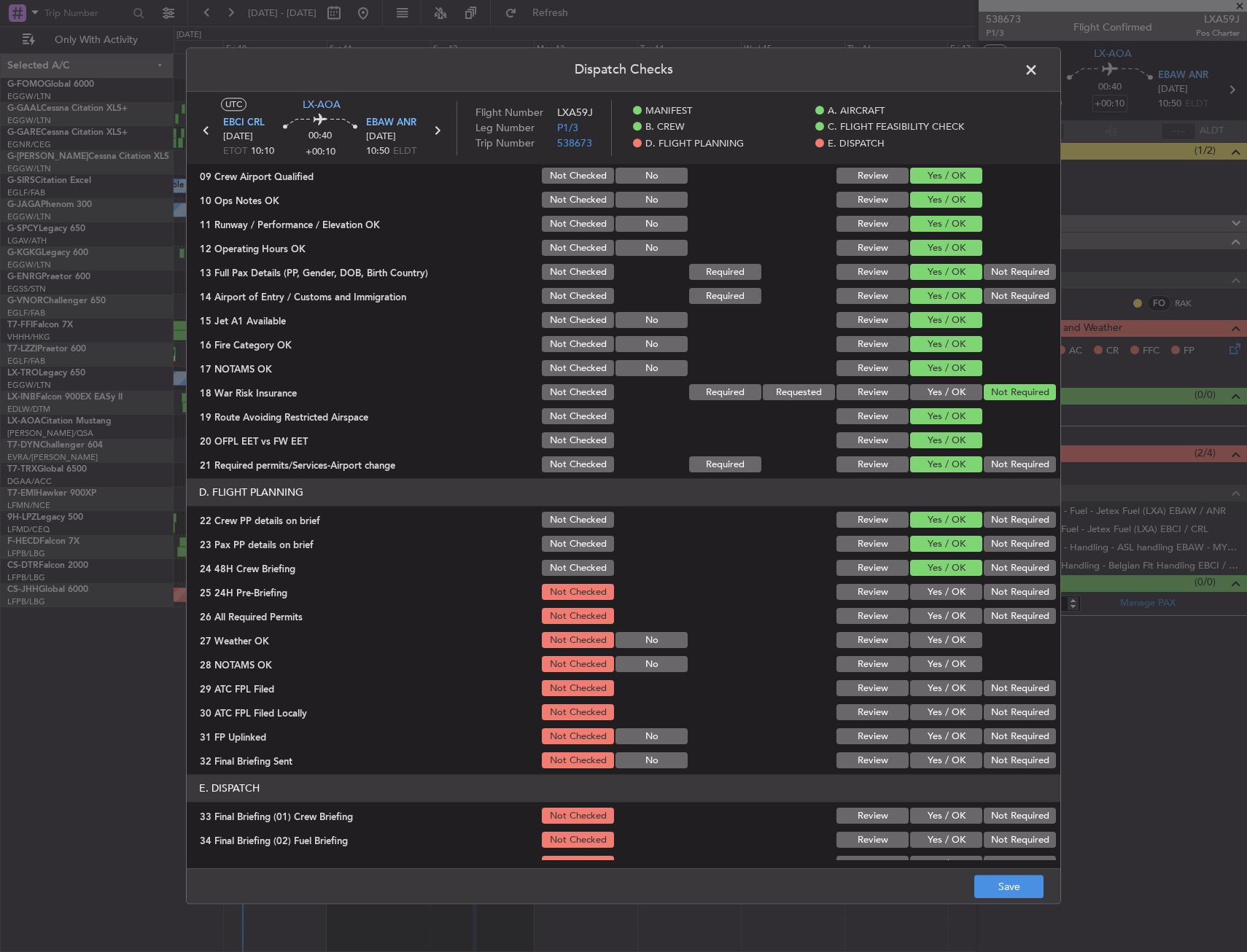
click at [986, 586] on div "Not Required" at bounding box center [1018, 592] width 73 height 21
drag, startPoint x: 997, startPoint y: 596, endPoint x: 1003, endPoint y: 755, distance: 159.1
click at [997, 597] on button "Not Required" at bounding box center [1020, 592] width 72 height 16
click at [1015, 889] on button "Save" at bounding box center [1008, 887] width 69 height 23
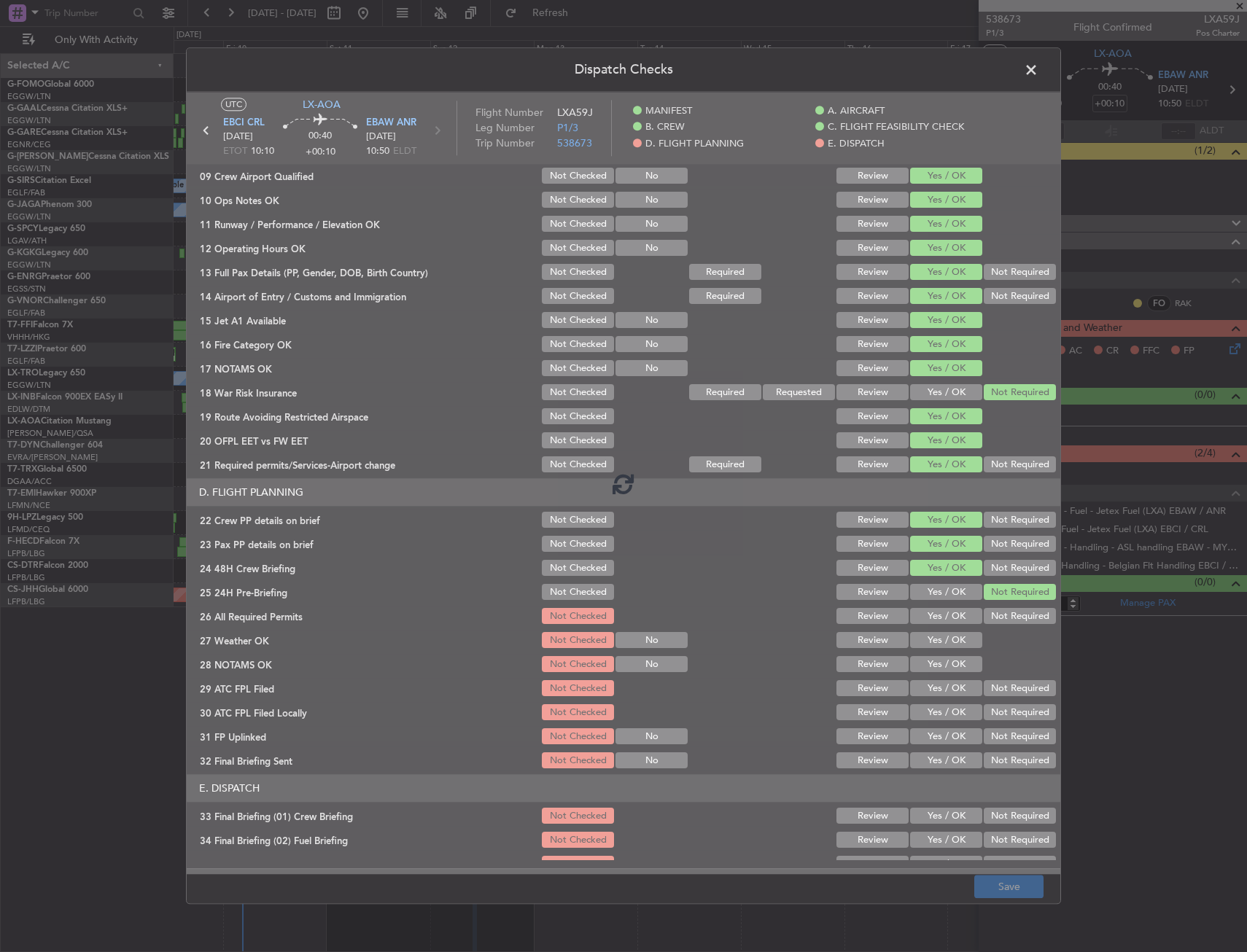
click at [873, 867] on div at bounding box center [623, 482] width 874 height 782
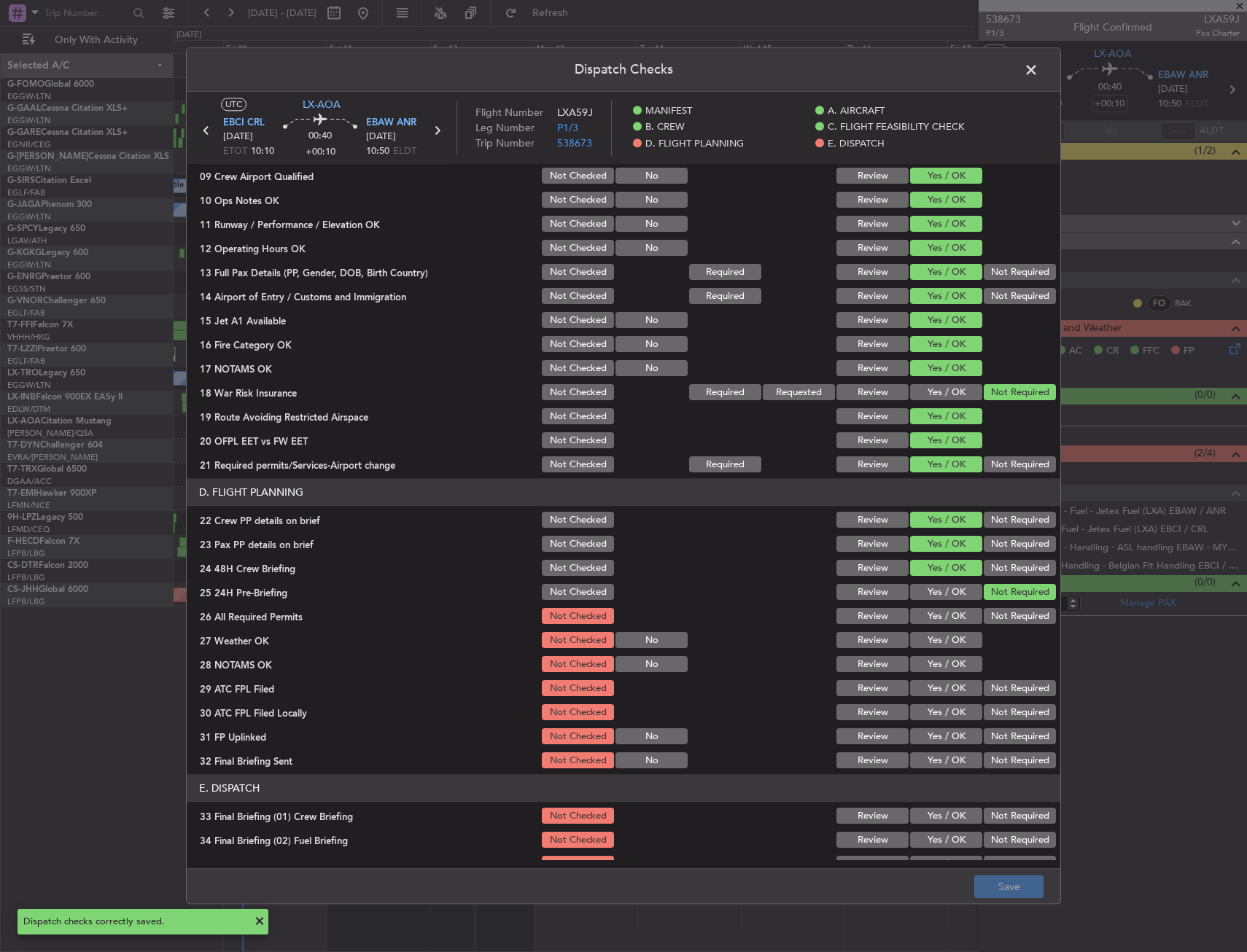
click at [1057, 72] on header "Dispatch Checks" at bounding box center [623, 70] width 874 height 44
click at [1038, 70] on span at bounding box center [1038, 73] width 0 height 29
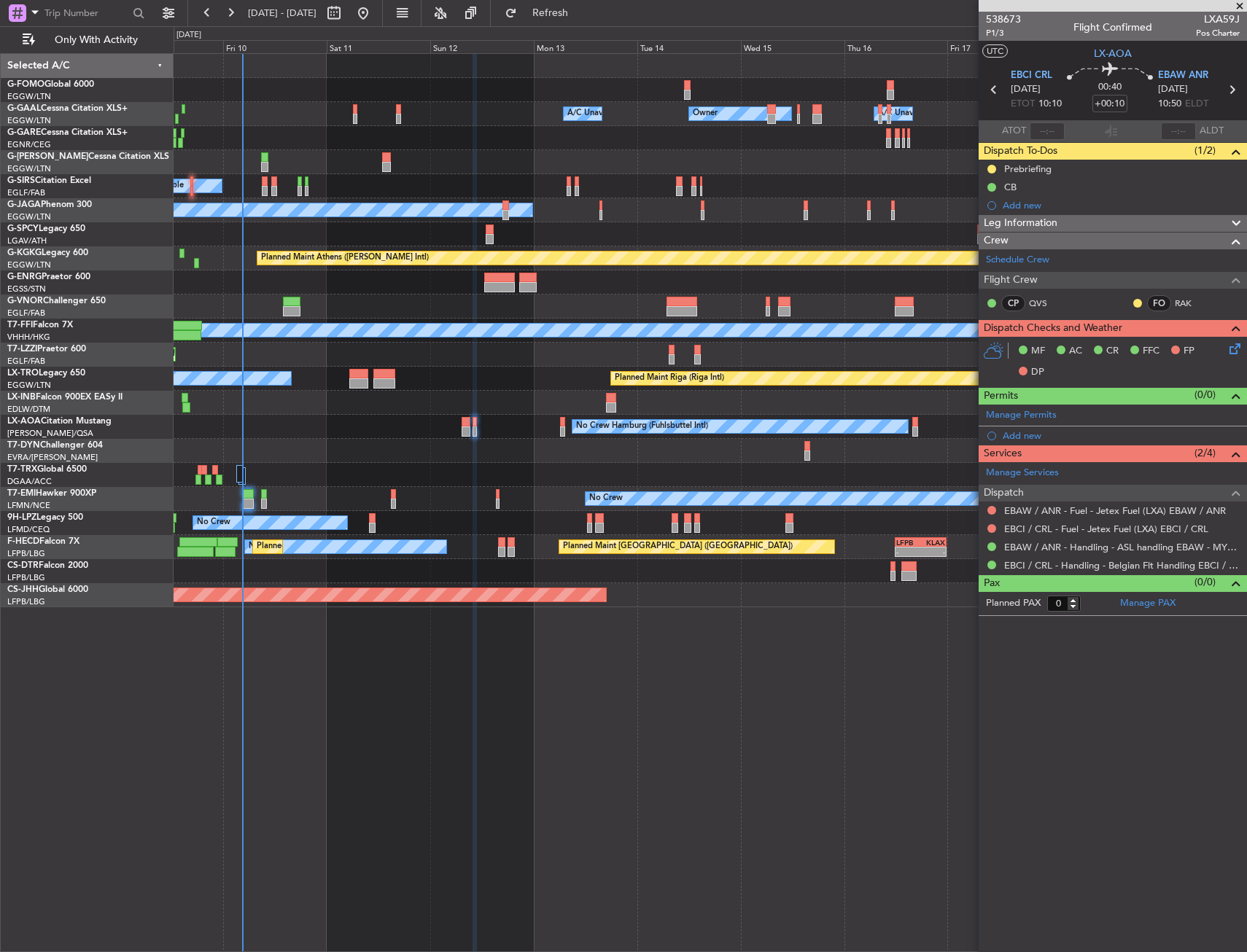
click at [463, 660] on div "Owner Owner A/C Unavailable A/C Unavailable Owner Planned Maint London (Luton) …" at bounding box center [710, 502] width 1073 height 899
click at [580, 15] on span "Refresh" at bounding box center [551, 13] width 62 height 10
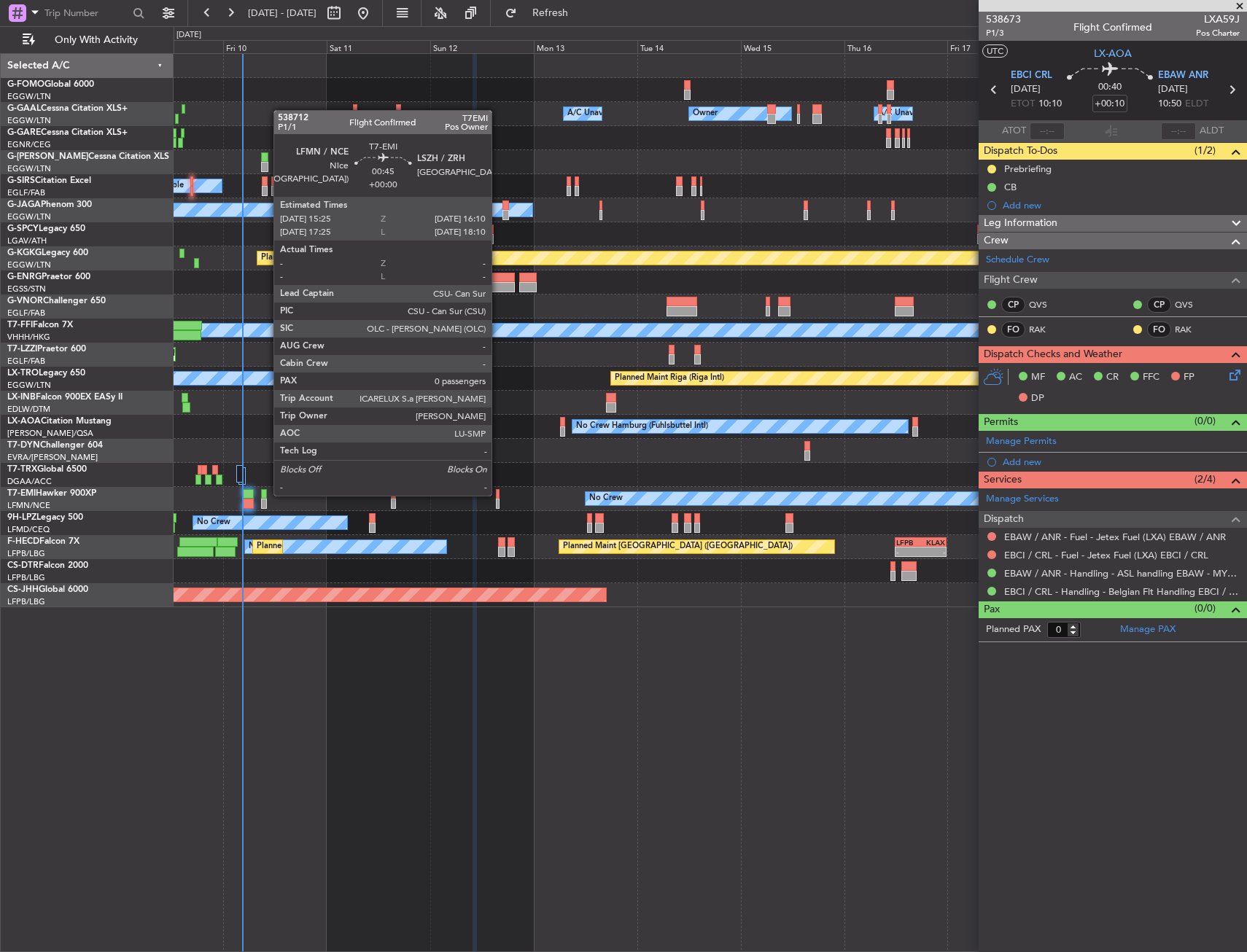
click at [498, 494] on div at bounding box center [497, 494] width 3 height 10
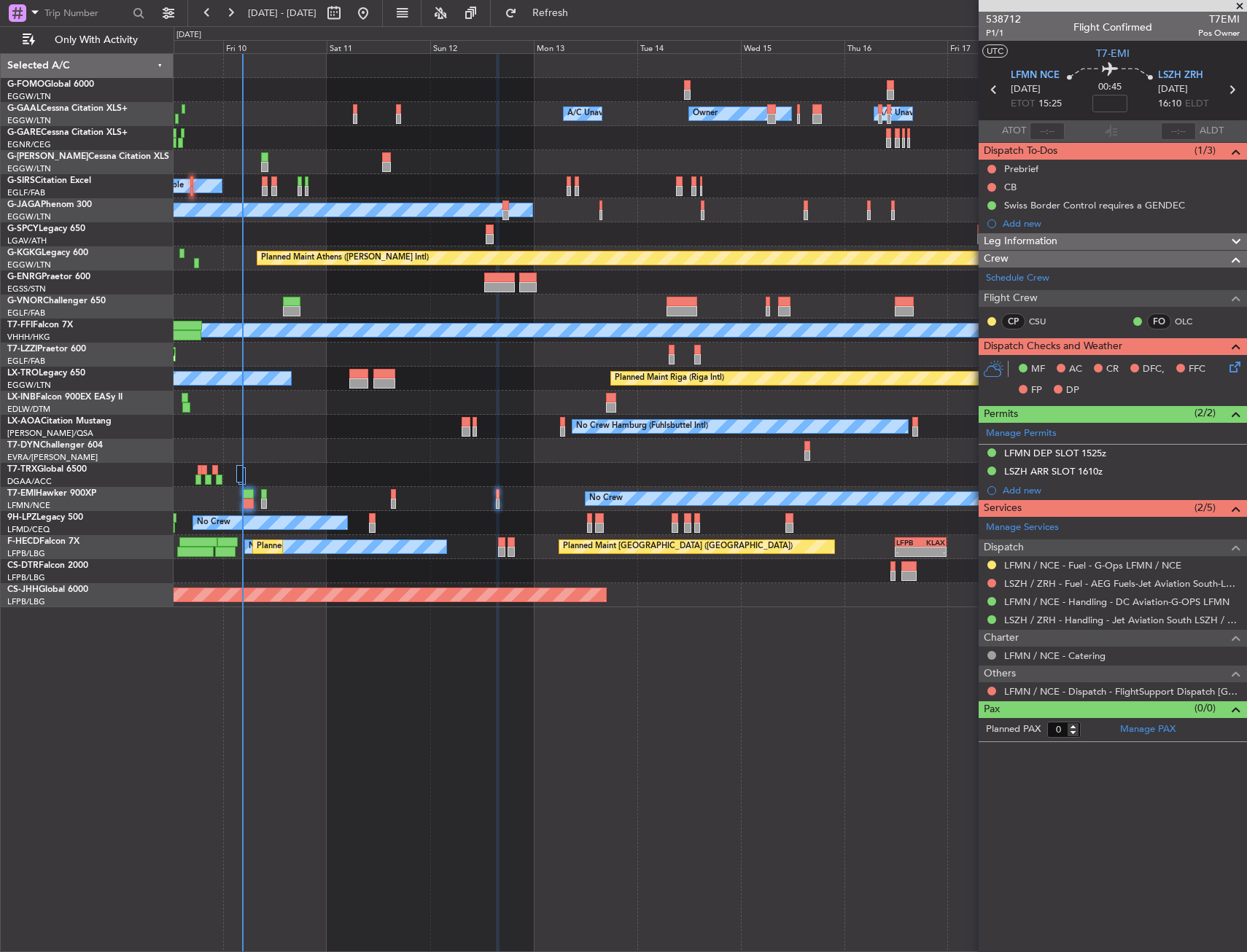
click at [981, 693] on div "LFMN / NCE - Dispatch - FlightSupport Dispatch UK" at bounding box center [1113, 691] width 268 height 18
click at [992, 693] on button at bounding box center [991, 691] width 9 height 9
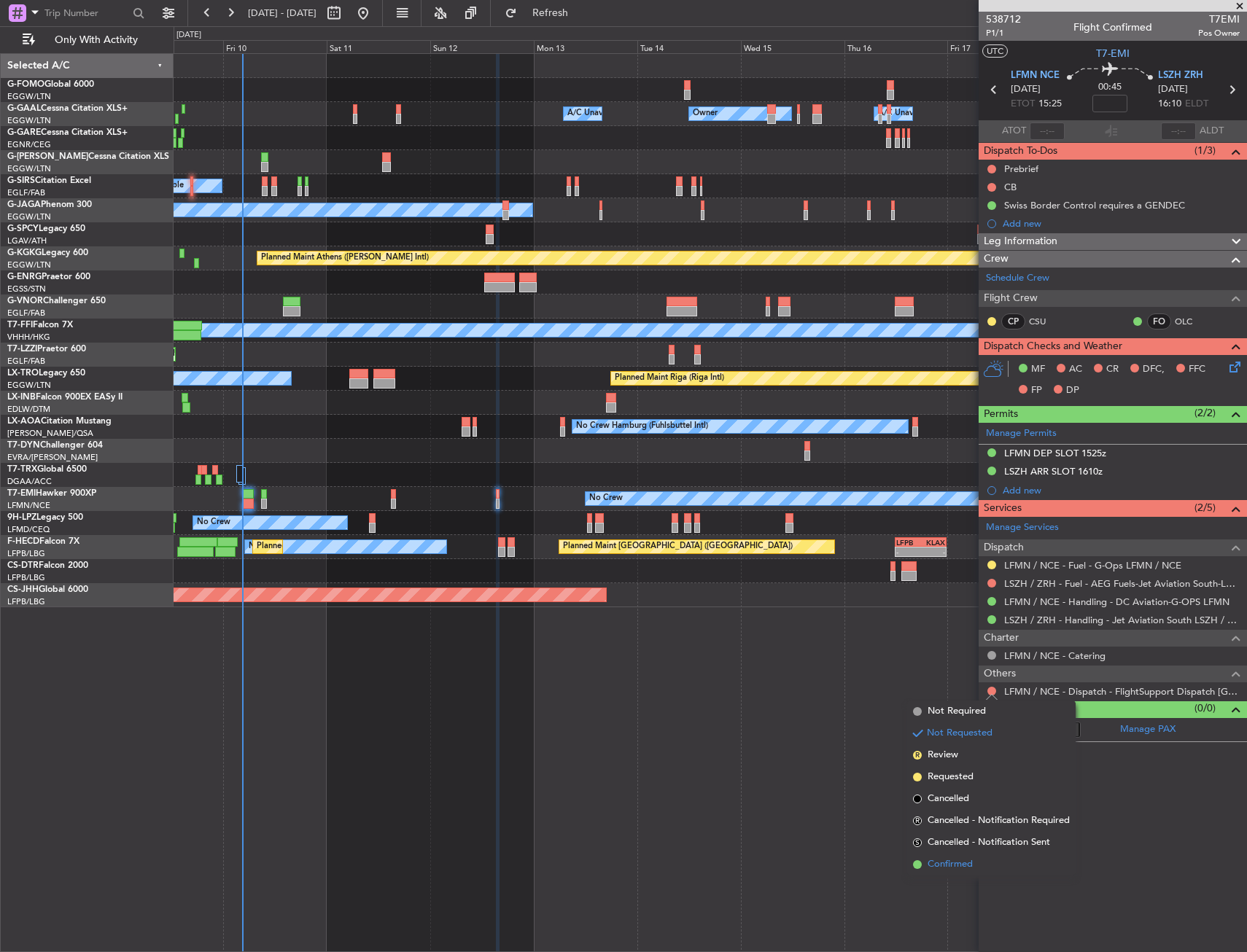
click at [944, 862] on span "Confirmed" at bounding box center [950, 865] width 45 height 15
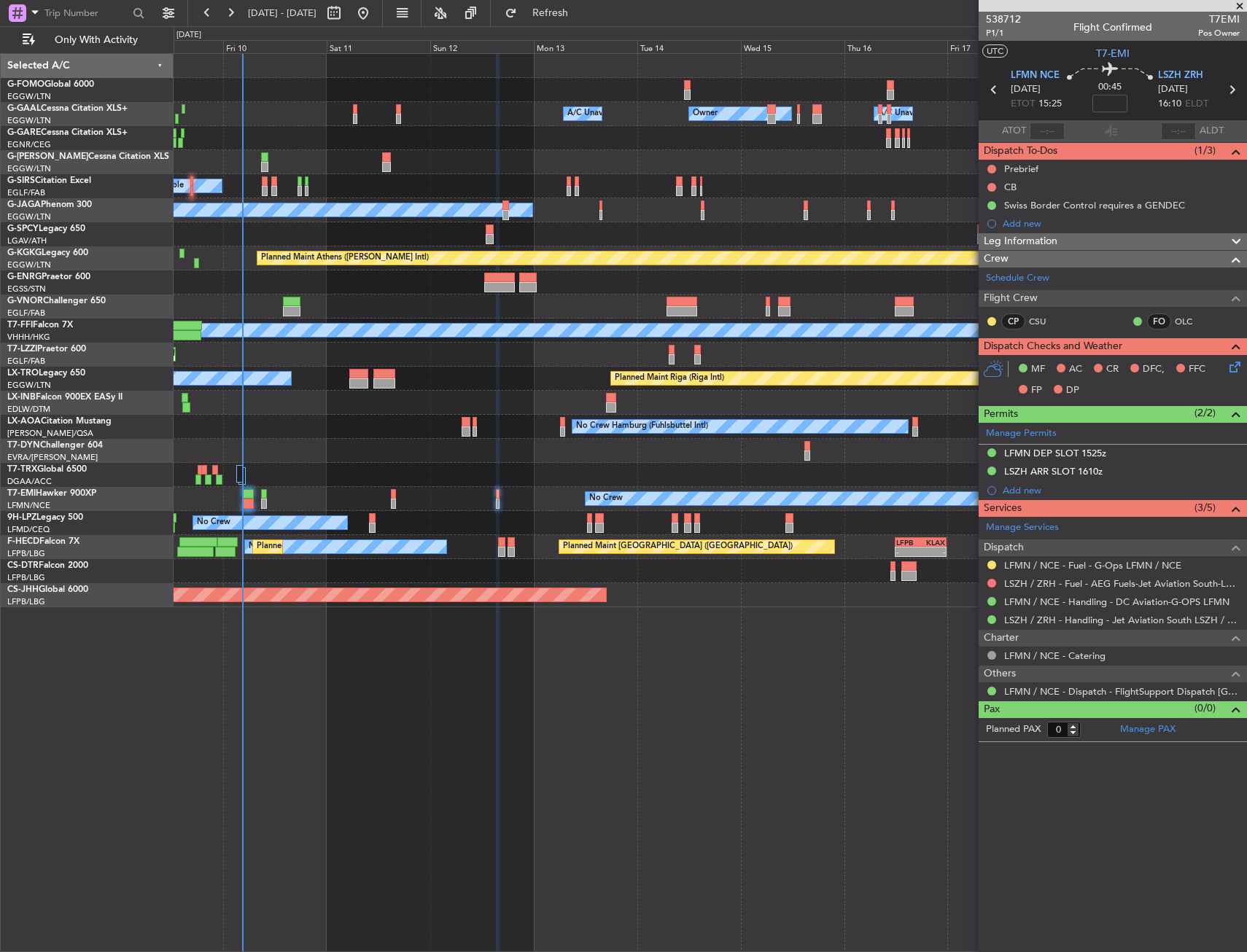
click at [759, 764] on div "Owner Owner Owner A/C Unavailable A/C Unavailable Planned Maint London (Luton) …" at bounding box center [710, 502] width 1073 height 899
click at [494, 495] on div "Planned Maint No Crew" at bounding box center [710, 499] width 1073 height 24
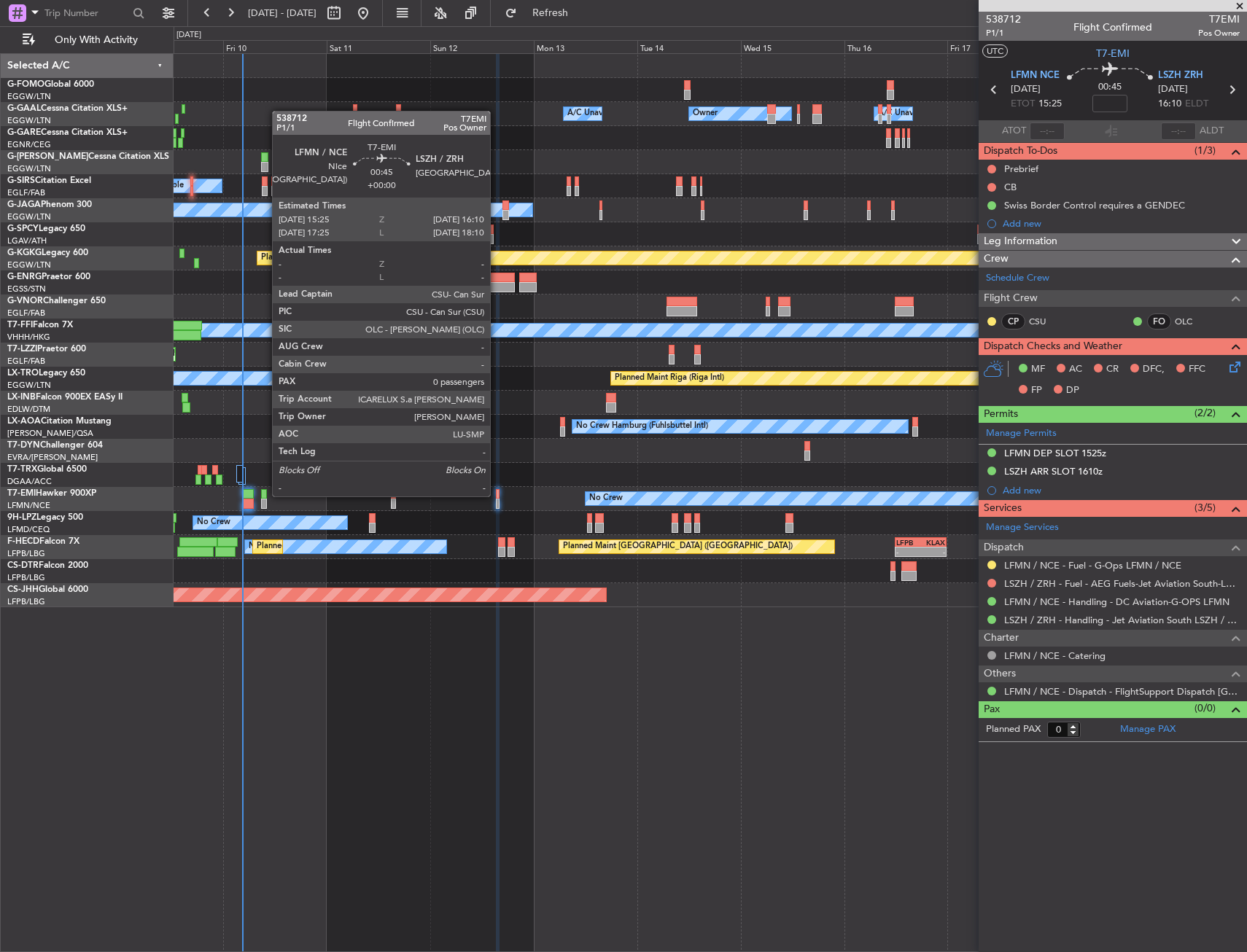
click at [497, 495] on div at bounding box center [497, 494] width 3 height 10
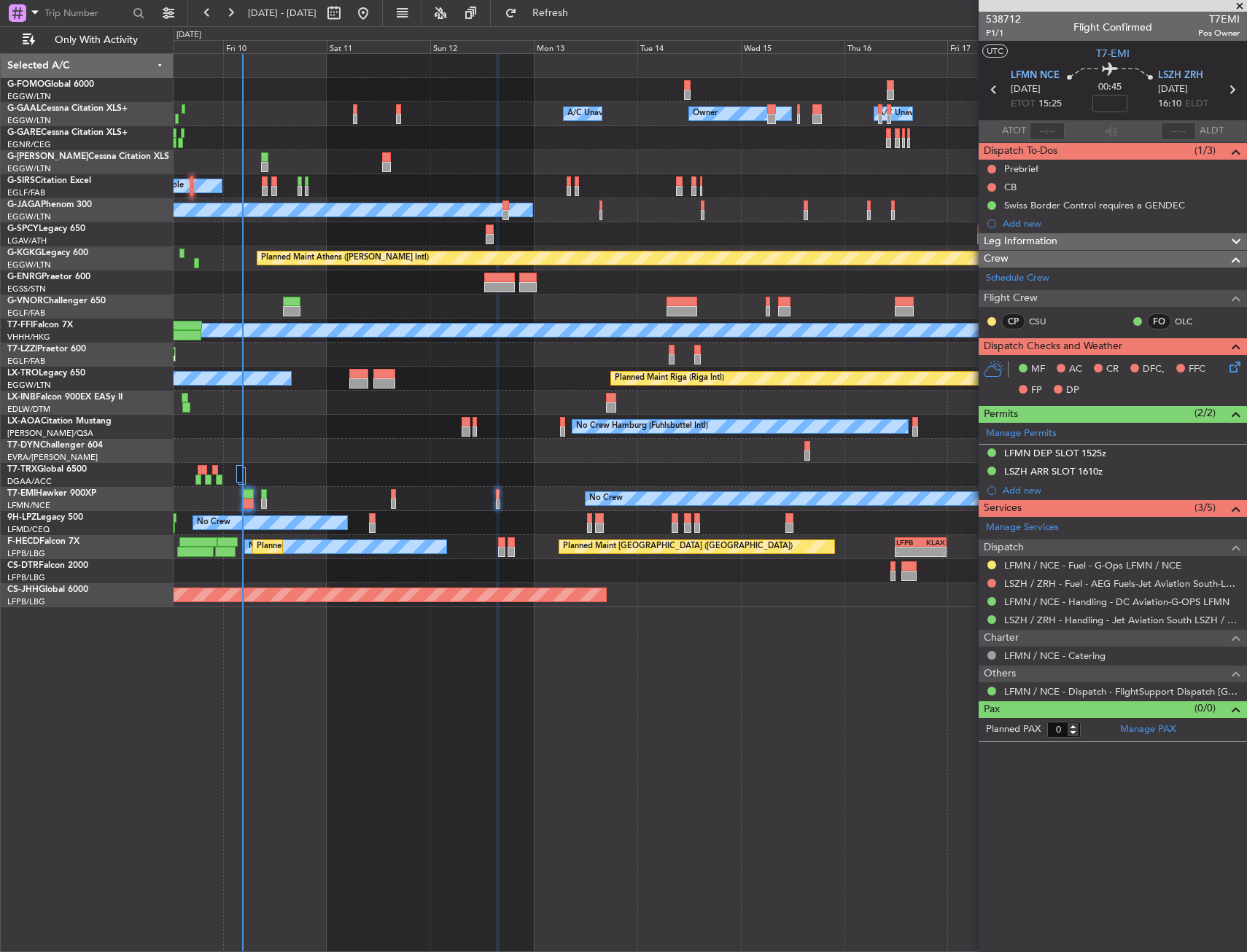
click at [496, 494] on div at bounding box center [497, 494] width 3 height 10
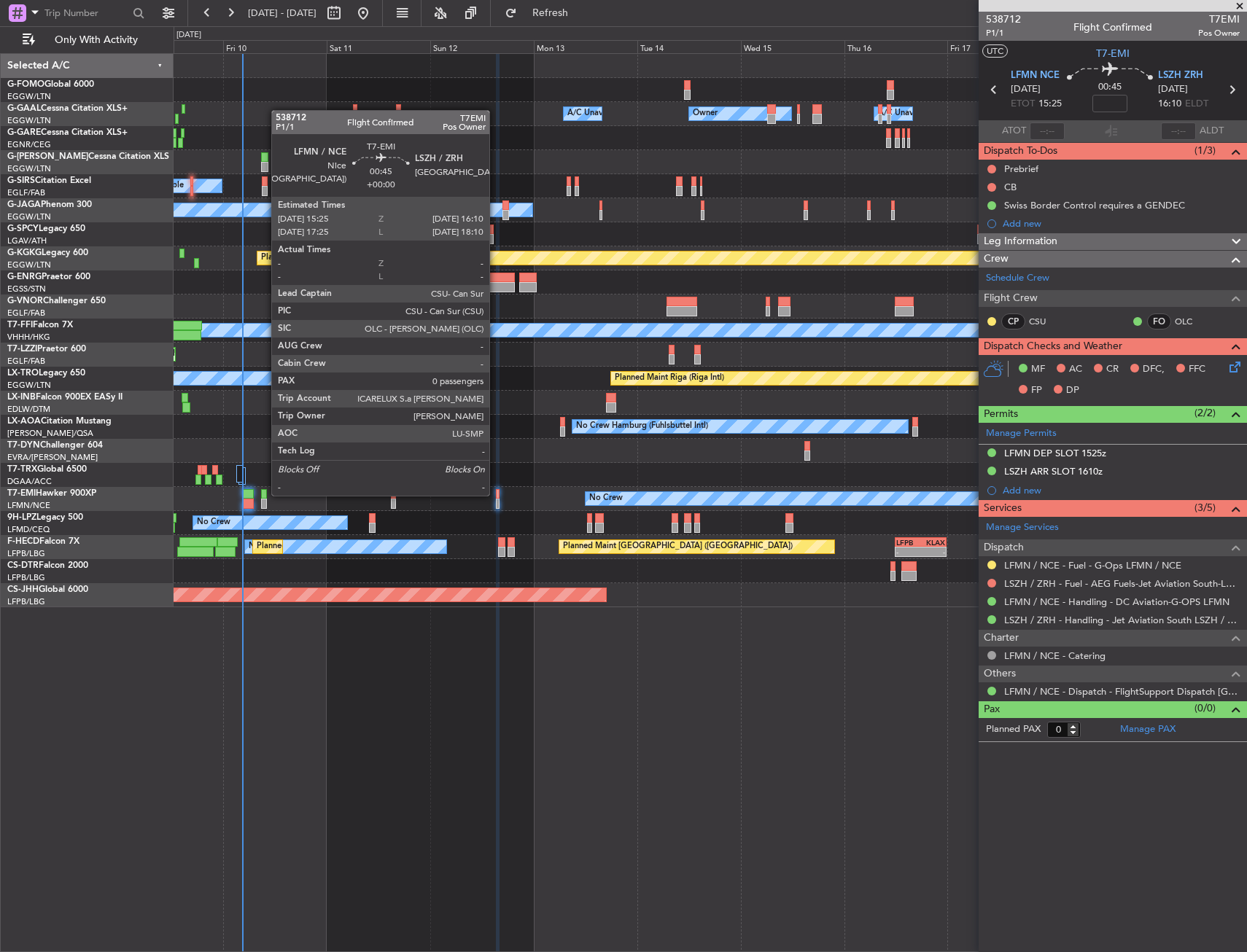
click at [496, 494] on div at bounding box center [497, 494] width 3 height 10
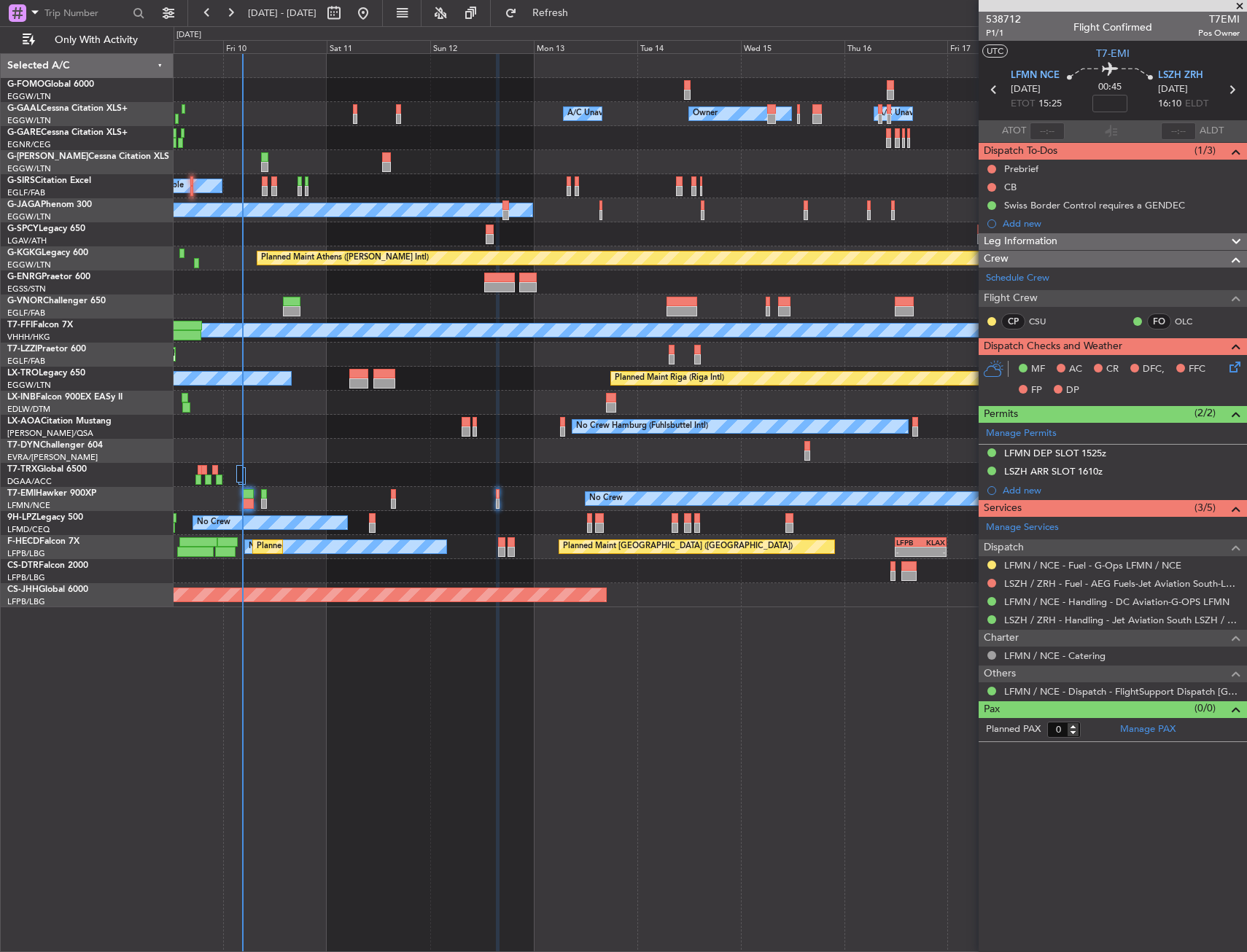
click at [398, 725] on div "Owner Owner Owner A/C Unavailable A/C Unavailable Planned Maint London (Luton) …" at bounding box center [710, 502] width 1073 height 899
click at [1112, 102] on input at bounding box center [1110, 103] width 35 height 17
click at [1080, 108] on div "00:45 10" at bounding box center [1110, 89] width 97 height 54
click at [488, 147] on div at bounding box center [710, 137] width 1073 height 24
click at [991, 182] on div at bounding box center [991, 187] width 12 height 12
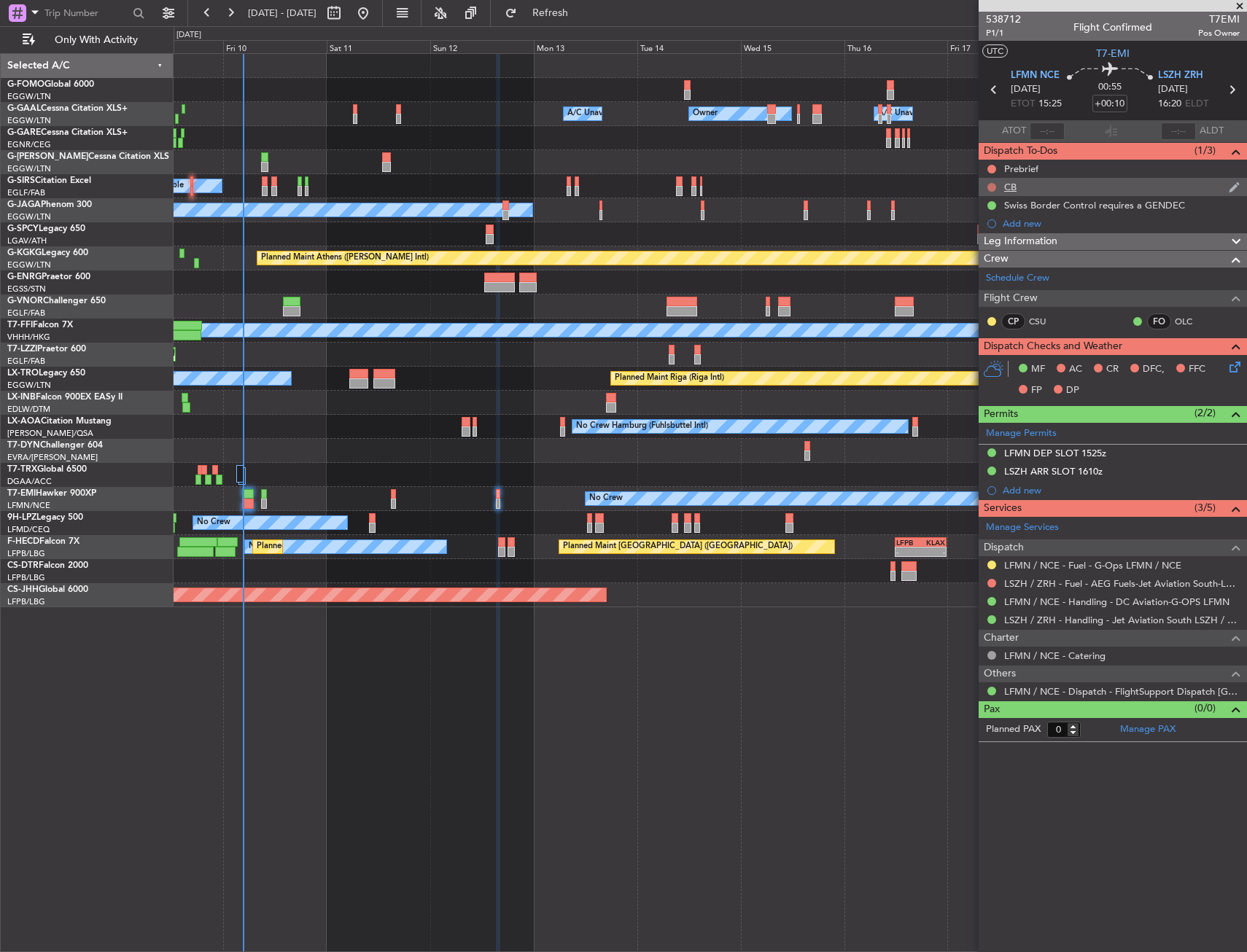
click at [990, 187] on button at bounding box center [991, 187] width 9 height 9
click at [980, 247] on span "Completed" at bounding box center [998, 252] width 48 height 15
click at [990, 167] on button at bounding box center [991, 169] width 9 height 9
click at [979, 213] on span "In Progress" at bounding box center [999, 212] width 50 height 15
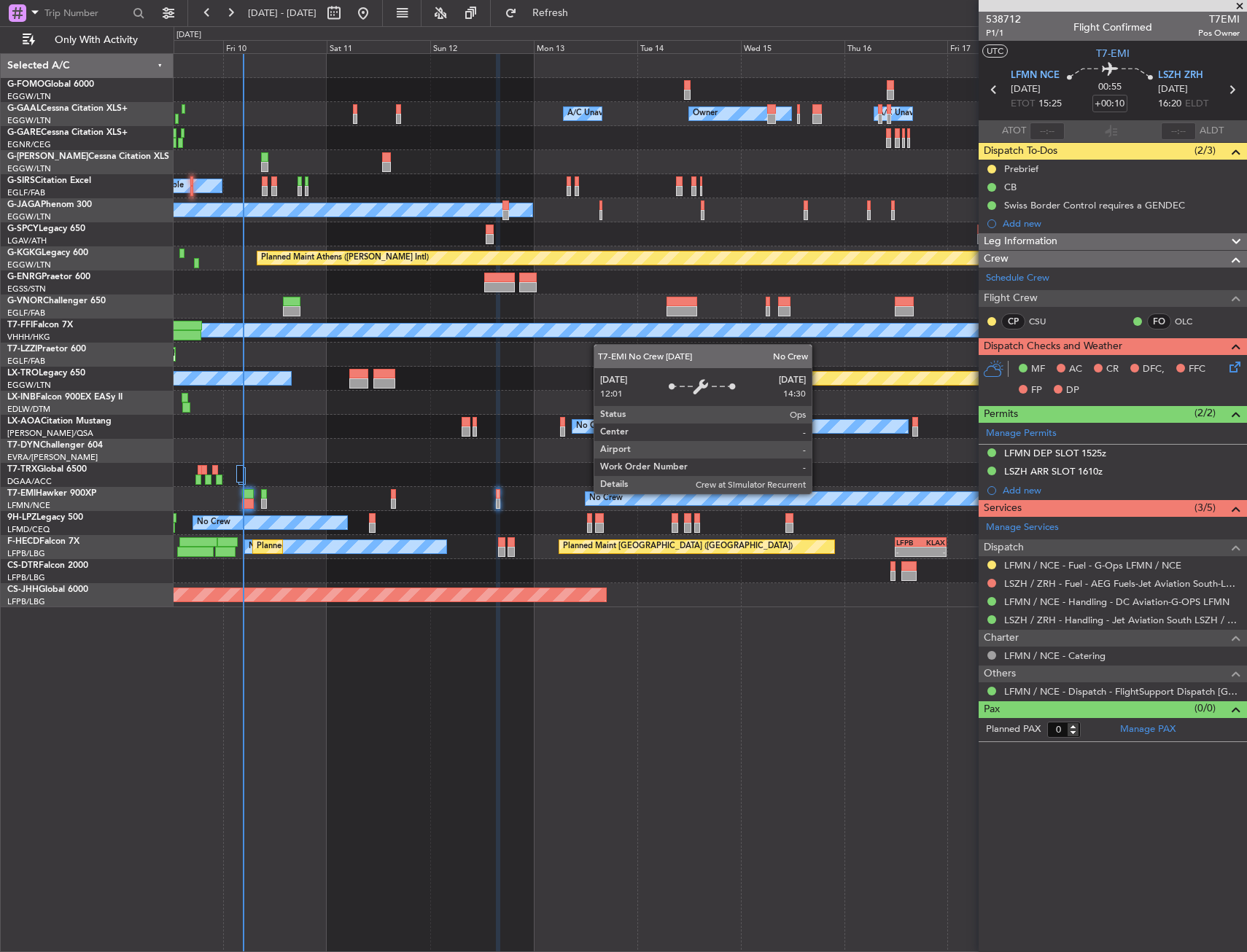
click at [746, 626] on div "Owner Owner Owner A/C Unavailable A/C Unavailable Planned Maint London (Luton) …" at bounding box center [710, 502] width 1073 height 899
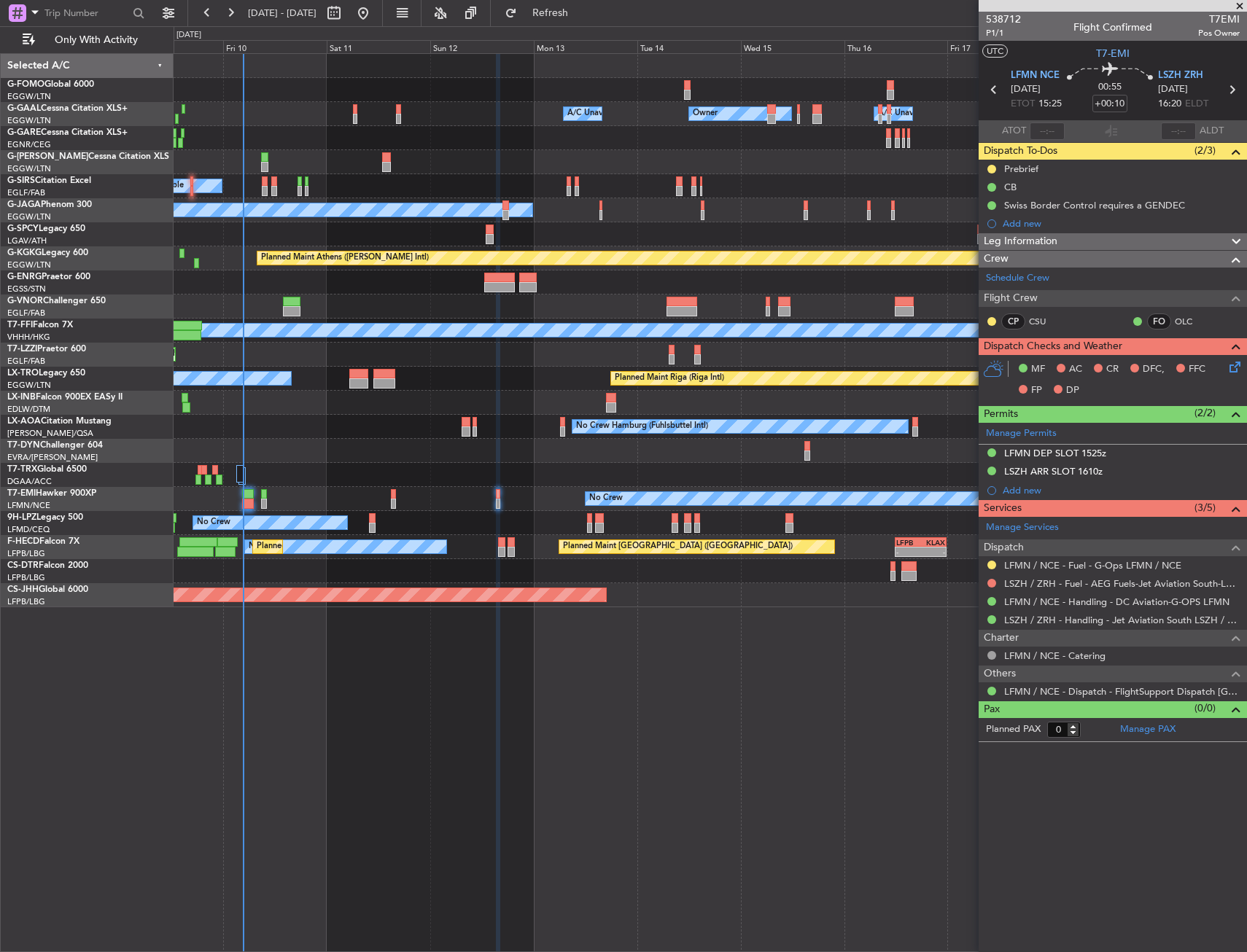
click at [1238, 366] on icon at bounding box center [1232, 365] width 12 height 12
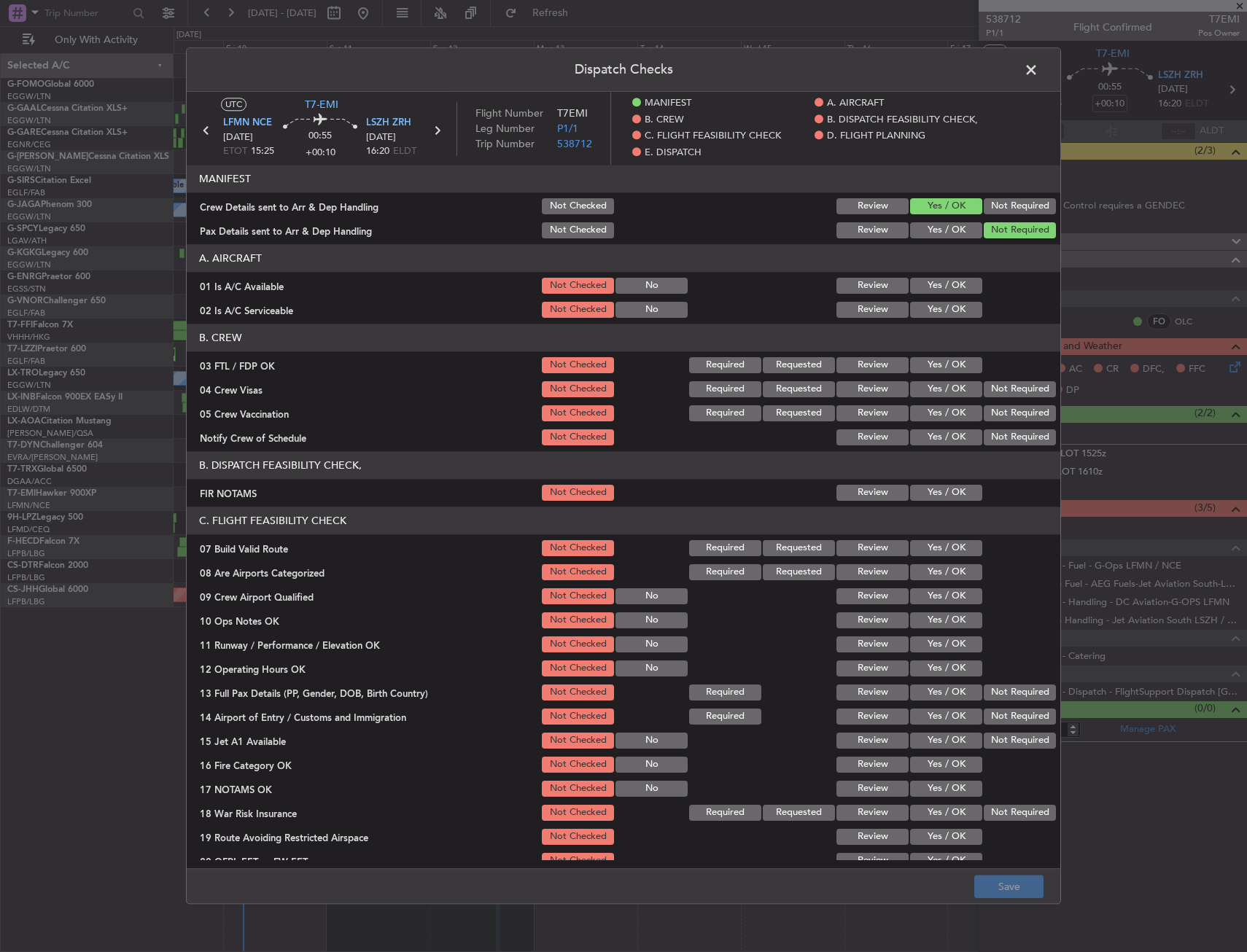
click at [927, 287] on button "Yes / OK" at bounding box center [945, 285] width 72 height 16
click at [933, 319] on div "Yes / OK" at bounding box center [945, 310] width 73 height 21
drag, startPoint x: 944, startPoint y: 296, endPoint x: 939, endPoint y: 313, distance: 17.7
click at [943, 300] on section "A. AIRCRAFT 01 Is A/C Available Not Checked No Review Yes / OK 02 Is A/C Servic…" at bounding box center [623, 282] width 874 height 76
click at [939, 313] on button "Yes / OK" at bounding box center [945, 309] width 72 height 16
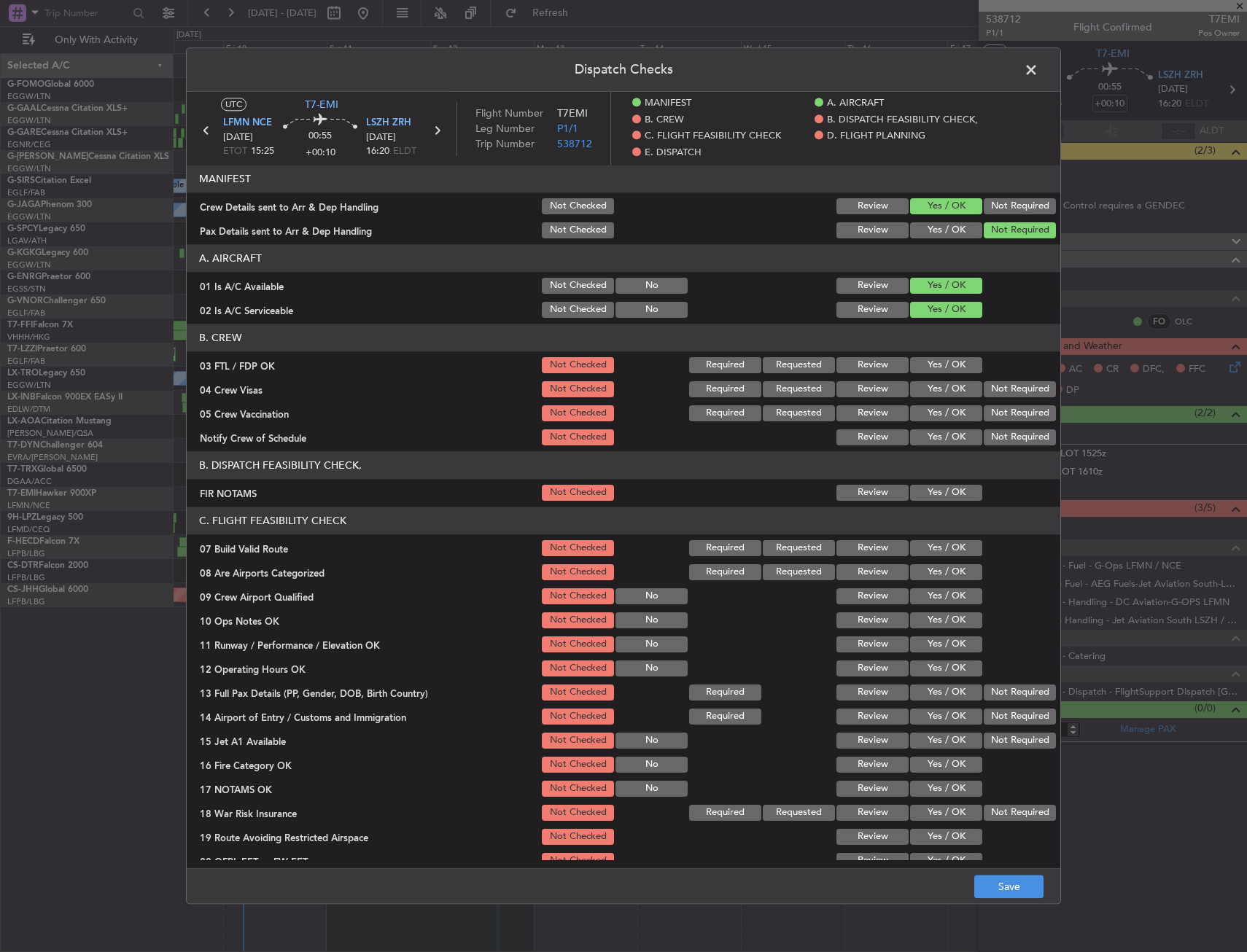
drag, startPoint x: 932, startPoint y: 476, endPoint x: 932, endPoint y: 488, distance: 12.0
click at [932, 478] on header "B. DISPATCH FEASIBILITY CHECK," at bounding box center [623, 465] width 874 height 27
drag, startPoint x: 933, startPoint y: 488, endPoint x: 922, endPoint y: 511, distance: 25.5
click at [933, 489] on button "Yes / OK" at bounding box center [945, 492] width 72 height 16
click at [923, 551] on button "Yes / OK" at bounding box center [945, 548] width 72 height 16
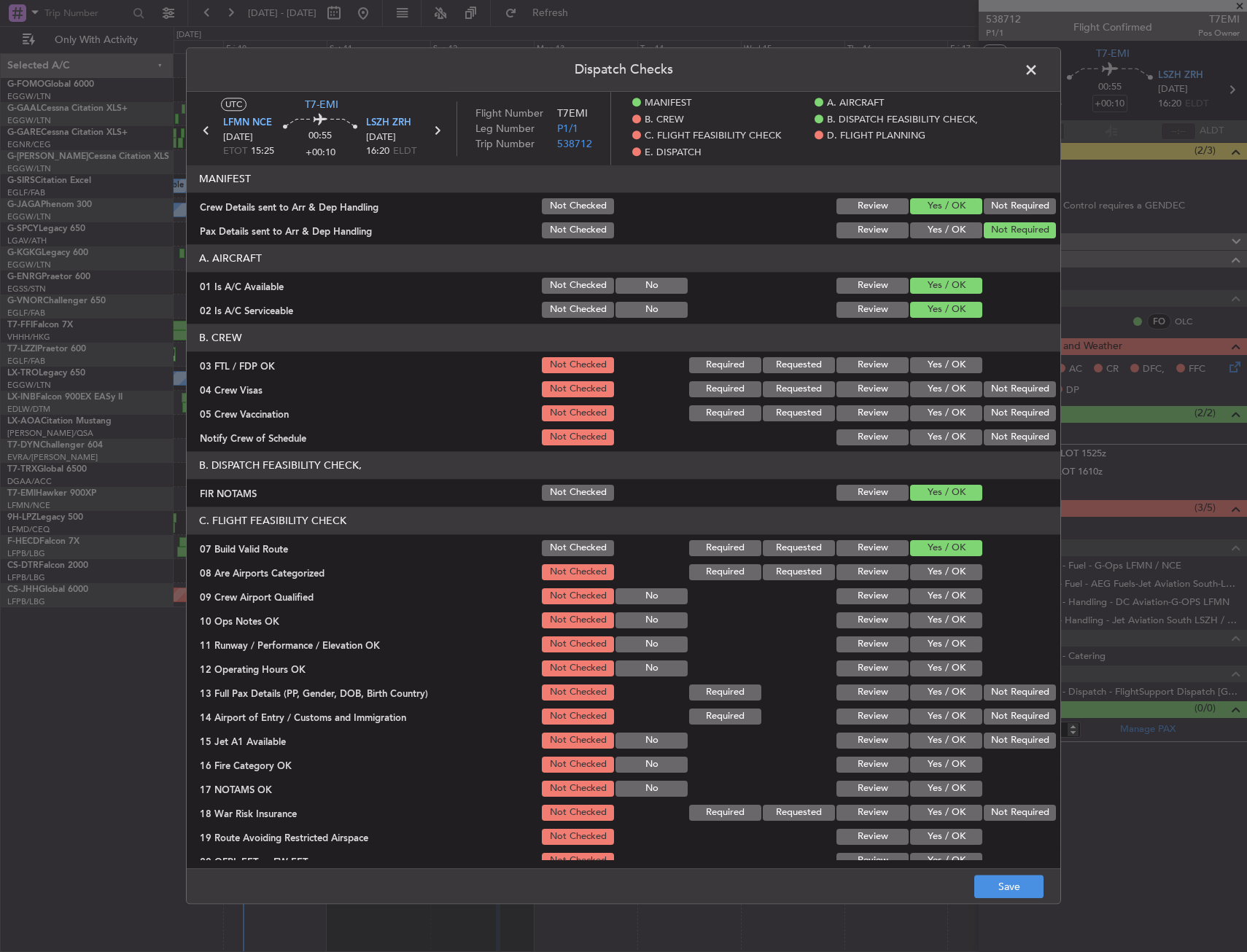
click at [923, 600] on button "Yes / OK" at bounding box center [945, 596] width 72 height 16
click at [926, 617] on button "Yes / OK" at bounding box center [945, 620] width 72 height 16
click at [559, 593] on button "Not Checked" at bounding box center [577, 596] width 72 height 16
click at [926, 661] on button "Yes / OK" at bounding box center [945, 668] width 72 height 16
click at [929, 650] on button "Yes / OK" at bounding box center [945, 644] width 72 height 16
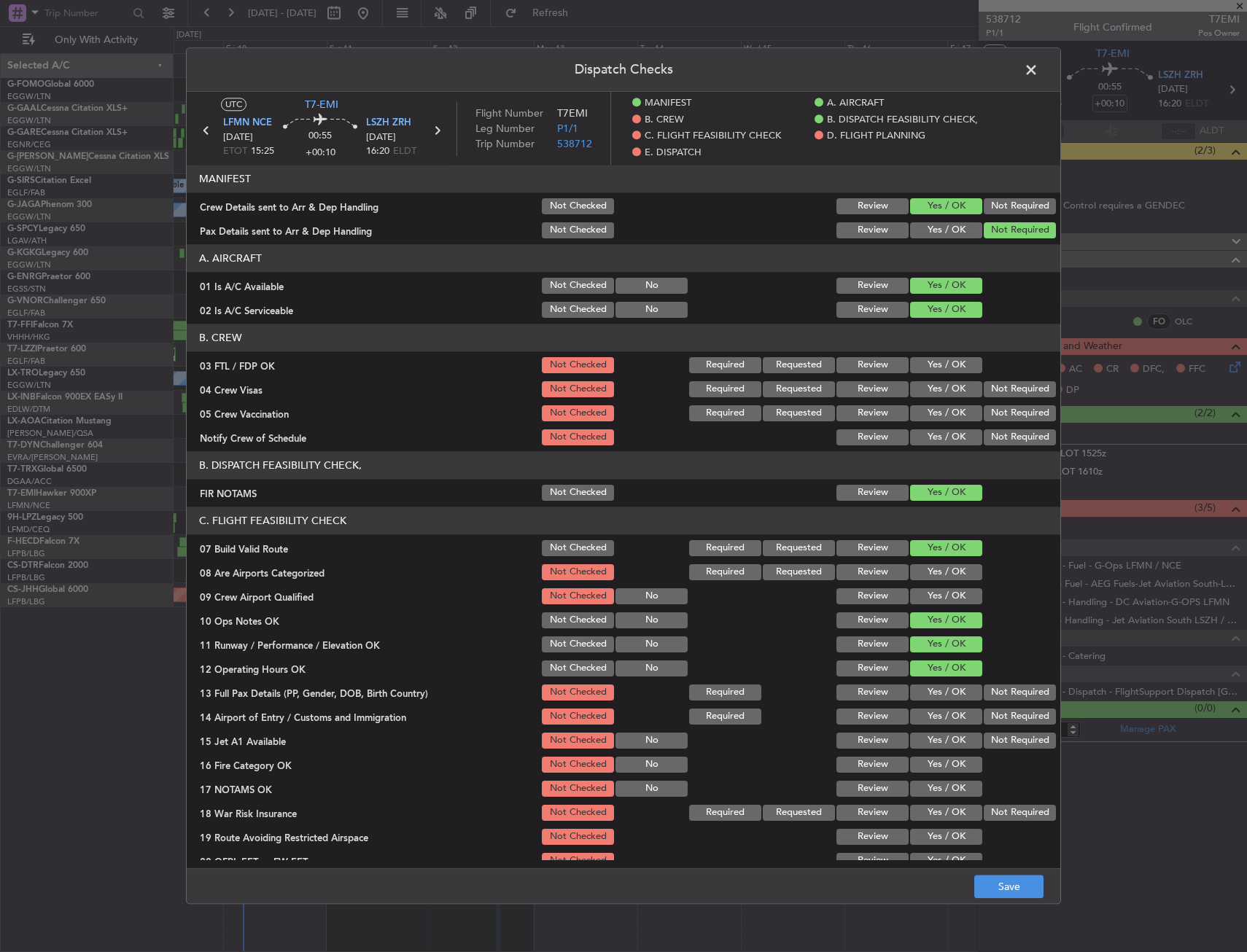
drag, startPoint x: 930, startPoint y: 687, endPoint x: 940, endPoint y: 716, distance: 30.7
click at [932, 691] on button "Yes / OK" at bounding box center [945, 692] width 72 height 16
drag, startPoint x: 940, startPoint y: 716, endPoint x: 942, endPoint y: 734, distance: 18.1
click at [940, 722] on button "Yes / OK" at bounding box center [945, 716] width 72 height 16
click at [942, 740] on button "Yes / OK" at bounding box center [945, 740] width 72 height 16
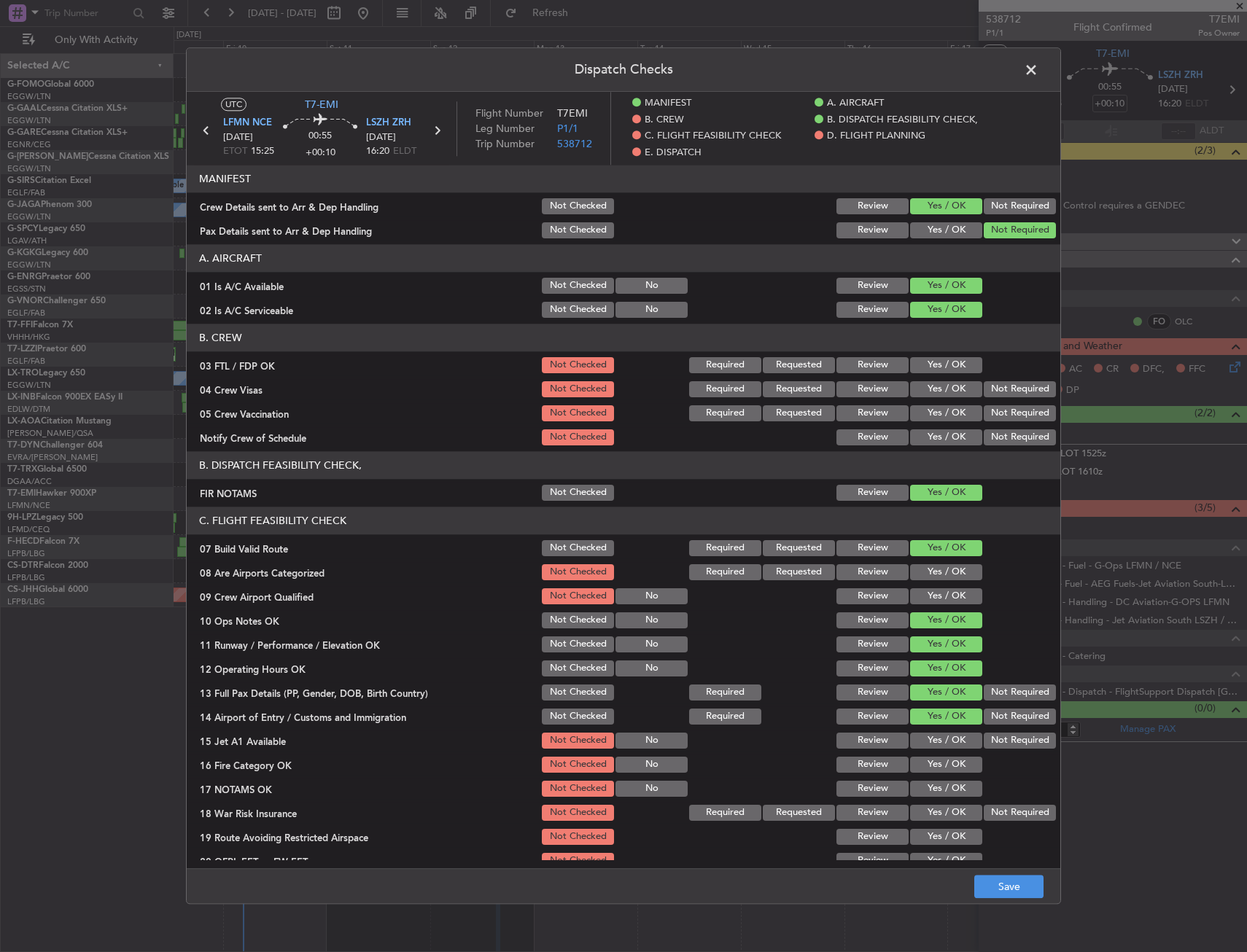
click at [944, 757] on div "Yes / OK" at bounding box center [945, 765] width 73 height 21
click at [940, 774] on div "Yes / OK" at bounding box center [945, 765] width 73 height 21
click at [939, 778] on section "C. FLIGHT FEASIBILITY CHECK 07 Build Valid Route Not Checked Required Requested…" at bounding box center [623, 700] width 874 height 389
click at [985, 795] on div at bounding box center [1018, 789] width 73 height 21
drag, startPoint x: 958, startPoint y: 765, endPoint x: 950, endPoint y: 780, distance: 17.0
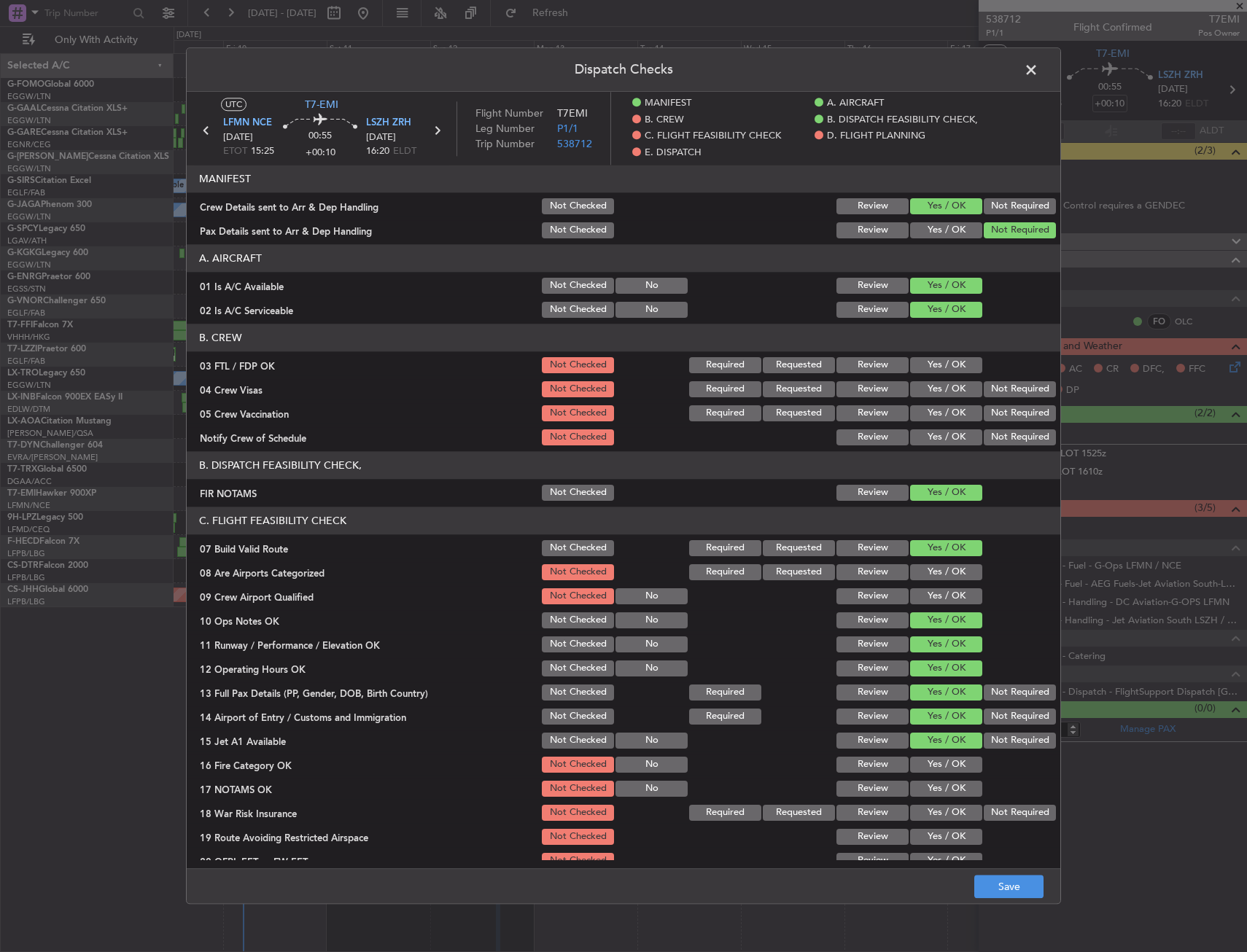
click at [956, 765] on button "Yes / OK" at bounding box center [945, 765] width 72 height 16
drag, startPoint x: 950, startPoint y: 780, endPoint x: 978, endPoint y: 798, distance: 33.3
click at [950, 781] on button "Yes / OK" at bounding box center [945, 788] width 72 height 16
click at [1002, 814] on button "Not Required" at bounding box center [1020, 812] width 72 height 16
drag, startPoint x: 1002, startPoint y: 814, endPoint x: 1002, endPoint y: 798, distance: 16.0
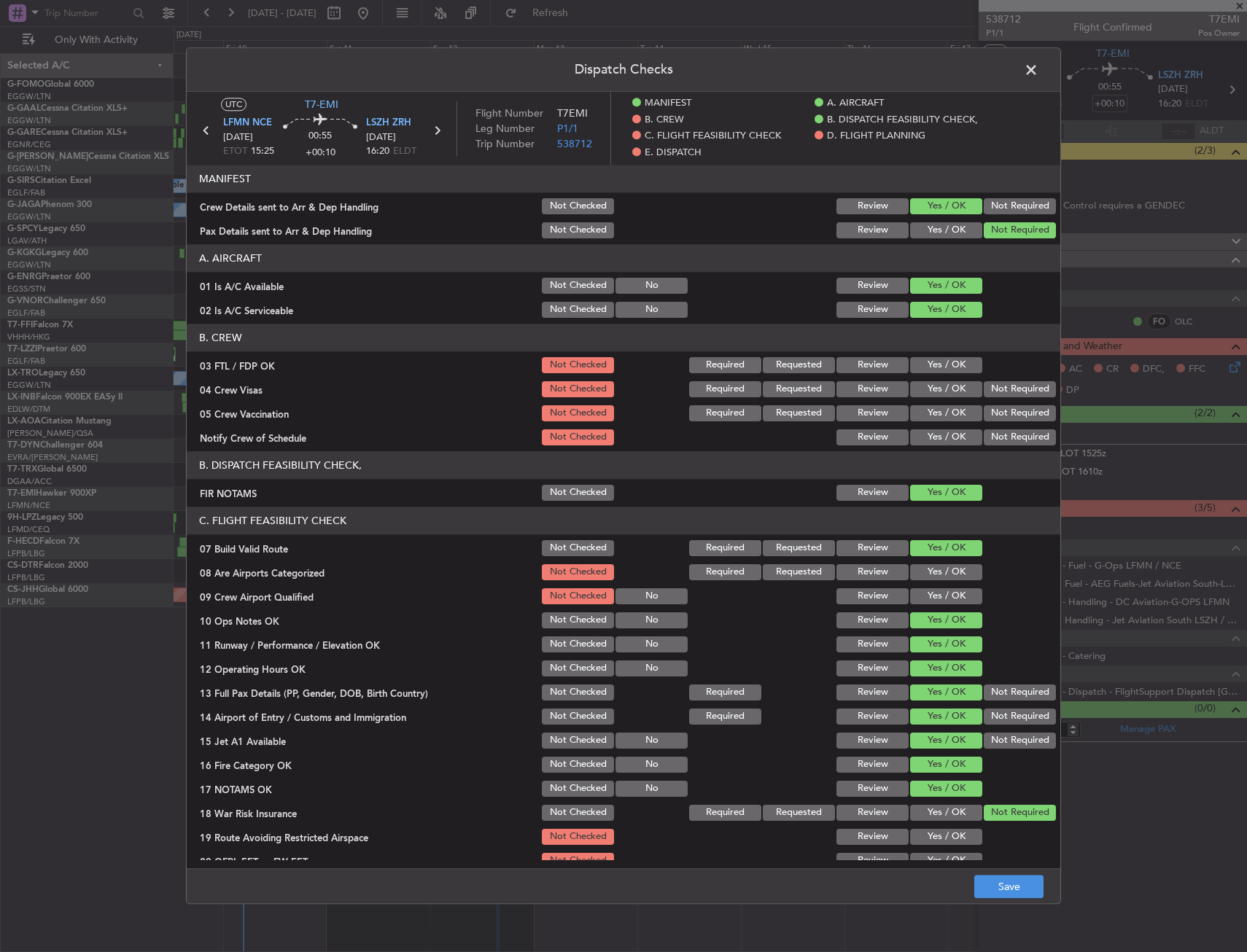
click at [1002, 811] on button "Not Required" at bounding box center [1020, 812] width 72 height 16
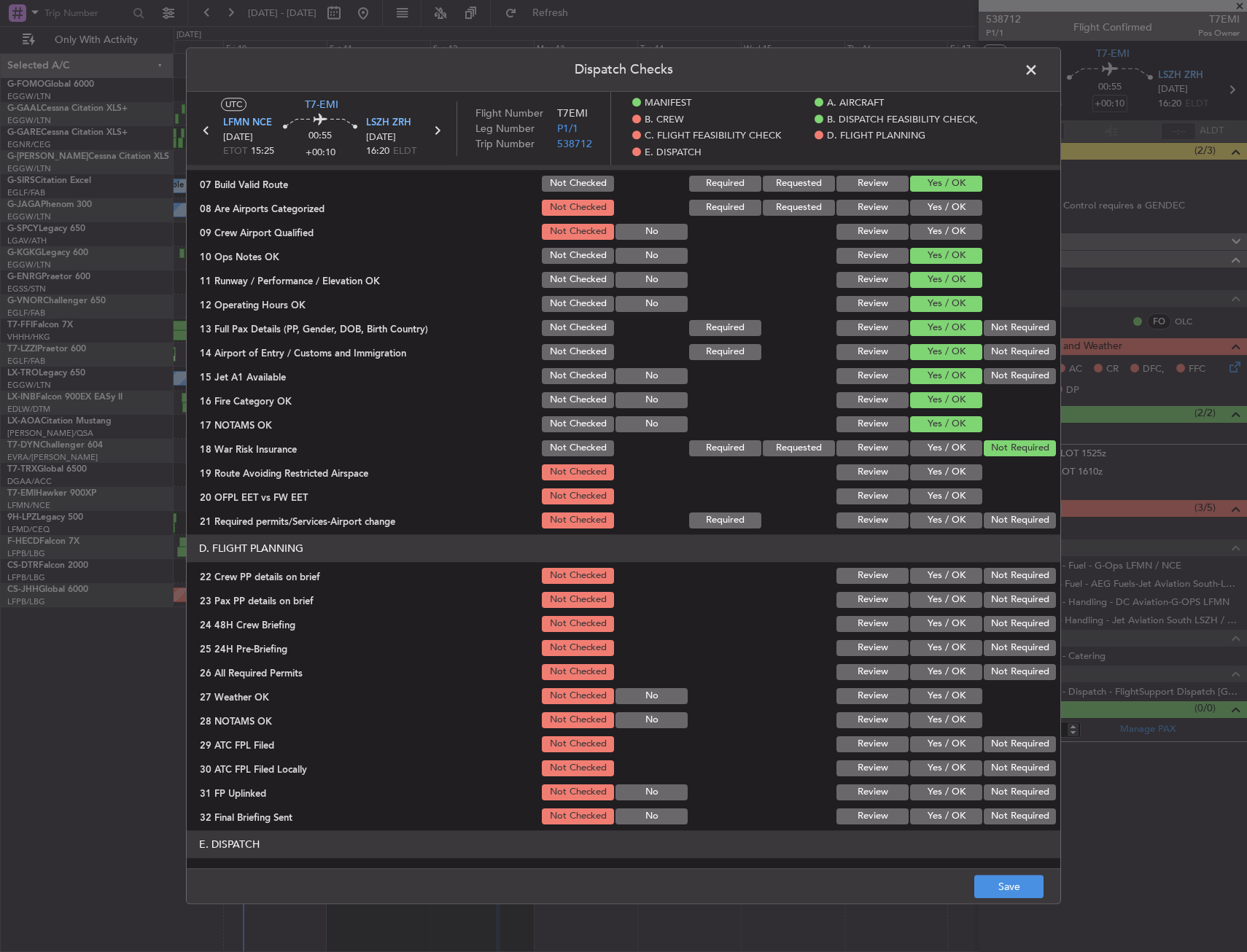
click at [922, 466] on button "Yes / OK" at bounding box center [945, 472] width 72 height 16
click at [925, 496] on button "Yes / OK" at bounding box center [945, 496] width 72 height 16
click at [925, 506] on div "Yes / OK" at bounding box center [945, 496] width 73 height 21
drag, startPoint x: 925, startPoint y: 514, endPoint x: 931, endPoint y: 545, distance: 31.6
click at [925, 516] on button "Yes / OK" at bounding box center [945, 520] width 72 height 16
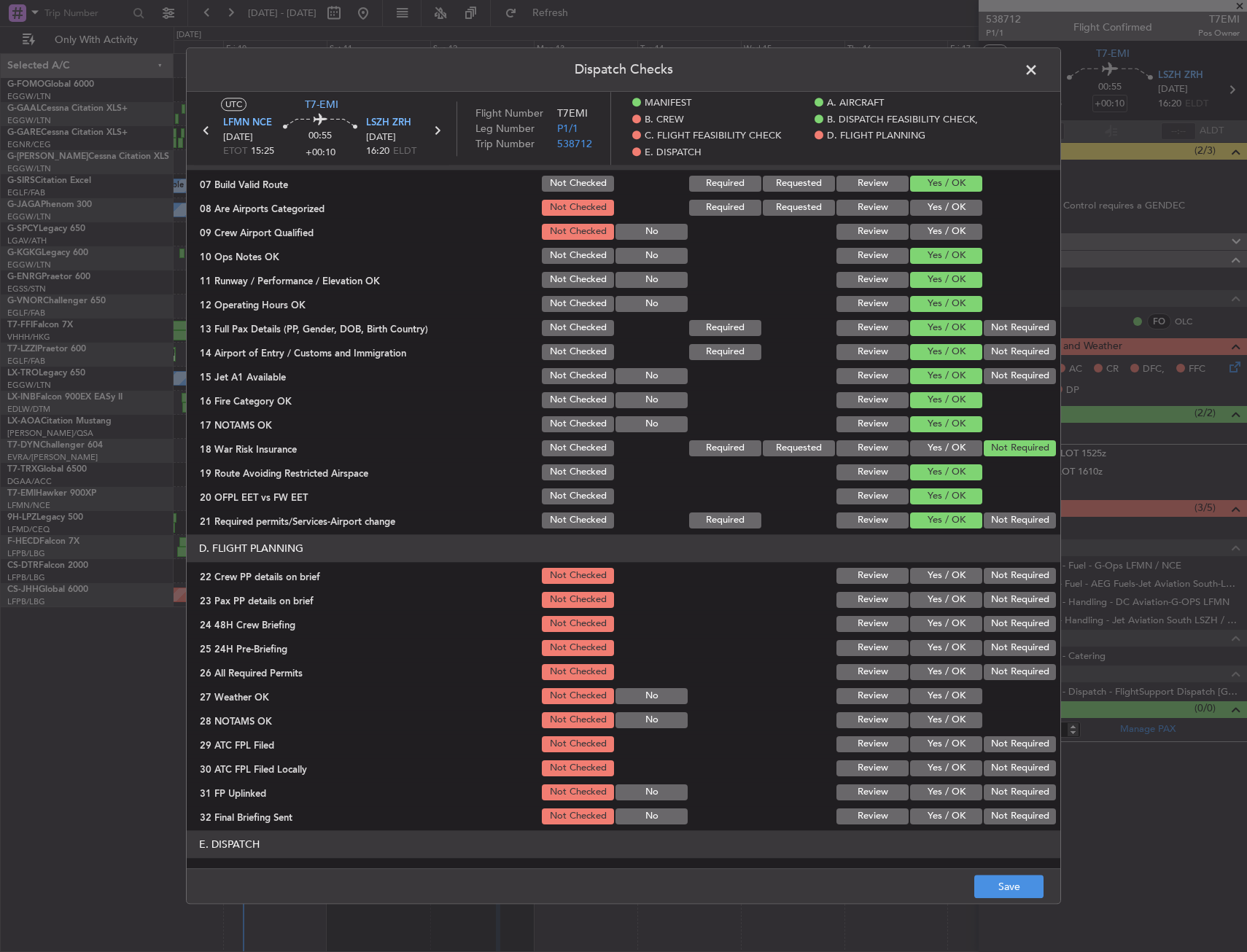
click at [934, 566] on section "D. FLIGHT PLANNING 22 Crew PP details on brief Not Checked Review Yes / OK Not …" at bounding box center [623, 680] width 874 height 292
drag, startPoint x: 935, startPoint y: 570, endPoint x: 940, endPoint y: 582, distance: 13.0
click at [935, 570] on button "Yes / OK" at bounding box center [945, 576] width 72 height 16
click at [940, 582] on button "Yes / OK" at bounding box center [945, 576] width 72 height 16
click at [941, 600] on button "Yes / OK" at bounding box center [945, 600] width 72 height 16
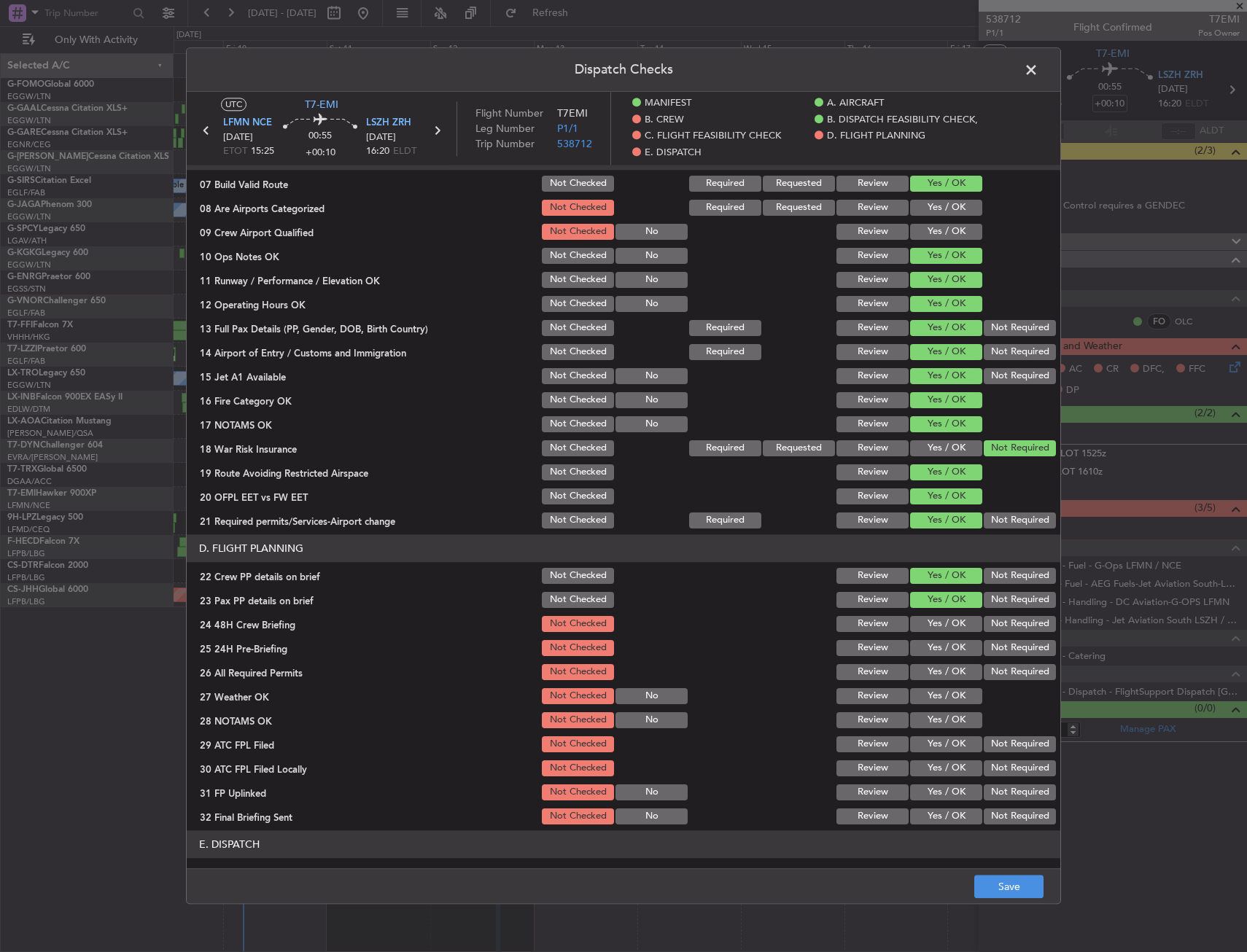
click at [939, 624] on button "Yes / OK" at bounding box center [945, 624] width 72 height 16
click at [1003, 660] on section "D. FLIGHT PLANNING 22 Crew PP details on brief Not Checked Review Yes / OK Not …" at bounding box center [623, 680] width 874 height 292
click at [999, 648] on button "Not Required" at bounding box center [1020, 648] width 72 height 16
click at [1005, 882] on button "Save" at bounding box center [1008, 887] width 69 height 23
click at [1038, 78] on span at bounding box center [1038, 73] width 0 height 29
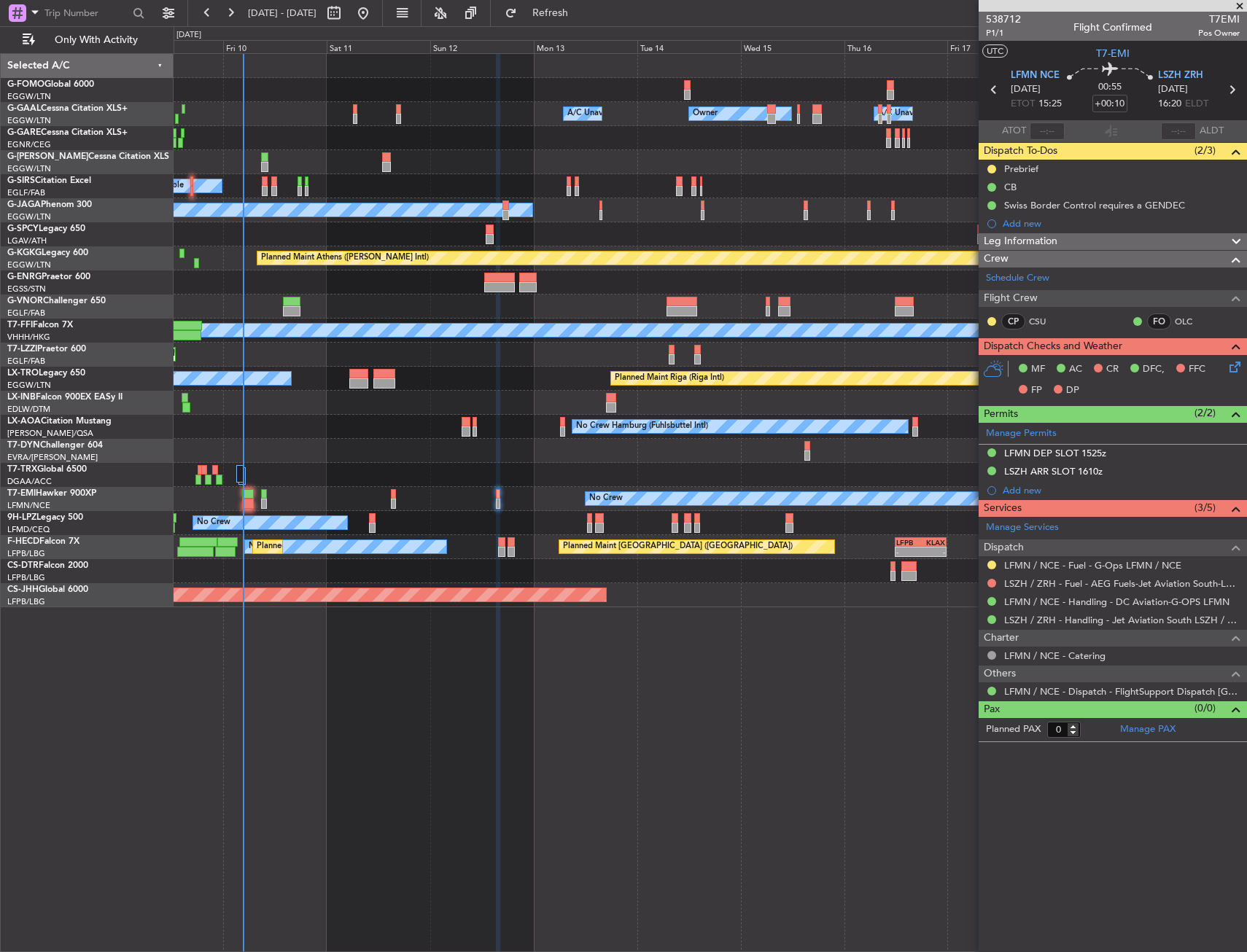
click at [658, 152] on div "Planned Maint [GEOGRAPHIC_DATA] ([GEOGRAPHIC_DATA])" at bounding box center [710, 162] width 1073 height 24
click at [581, 15] on span "Refresh" at bounding box center [551, 13] width 62 height 10
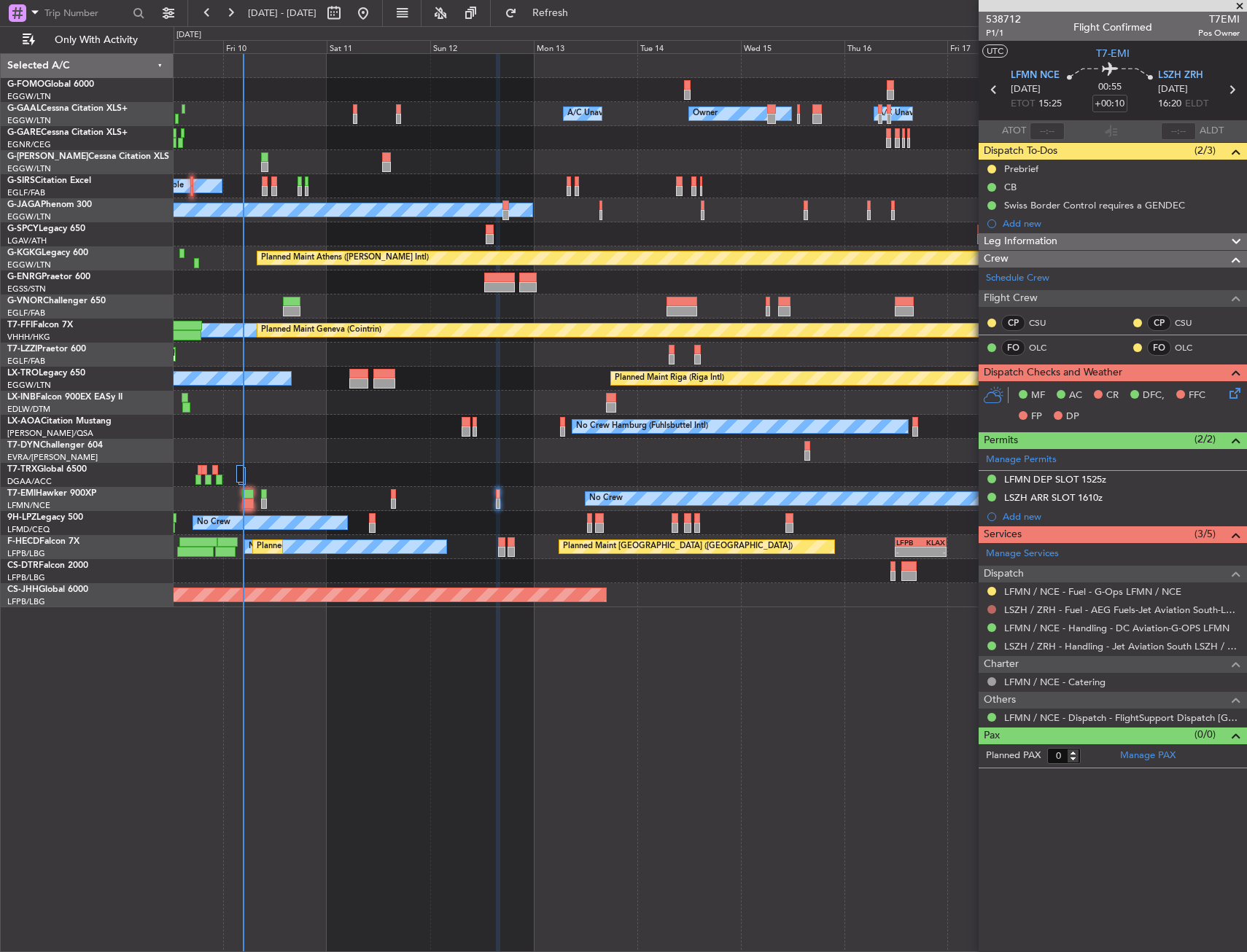
click at [990, 612] on button at bounding box center [991, 610] width 9 height 9
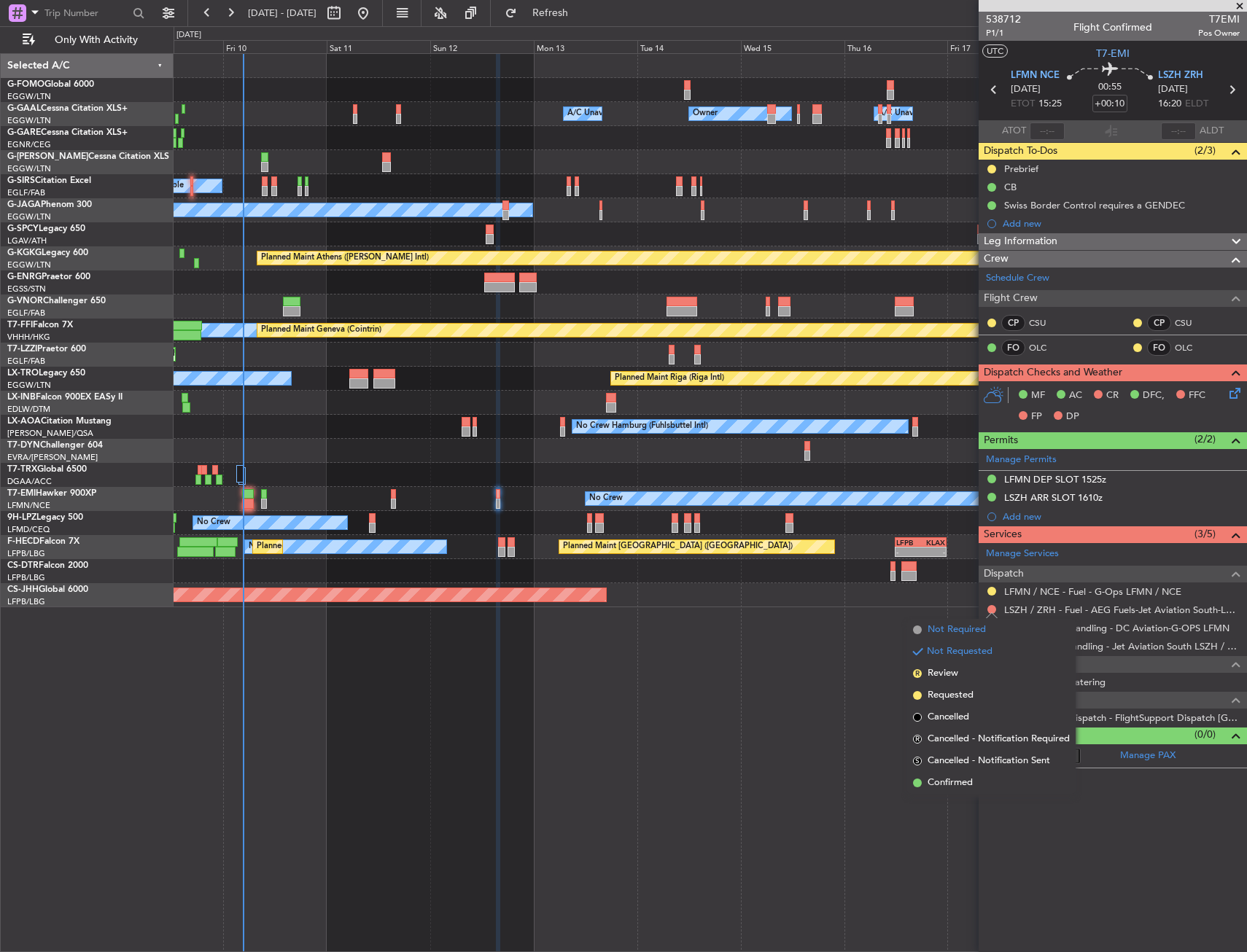
click at [935, 629] on span "Not Required" at bounding box center [956, 631] width 58 height 15
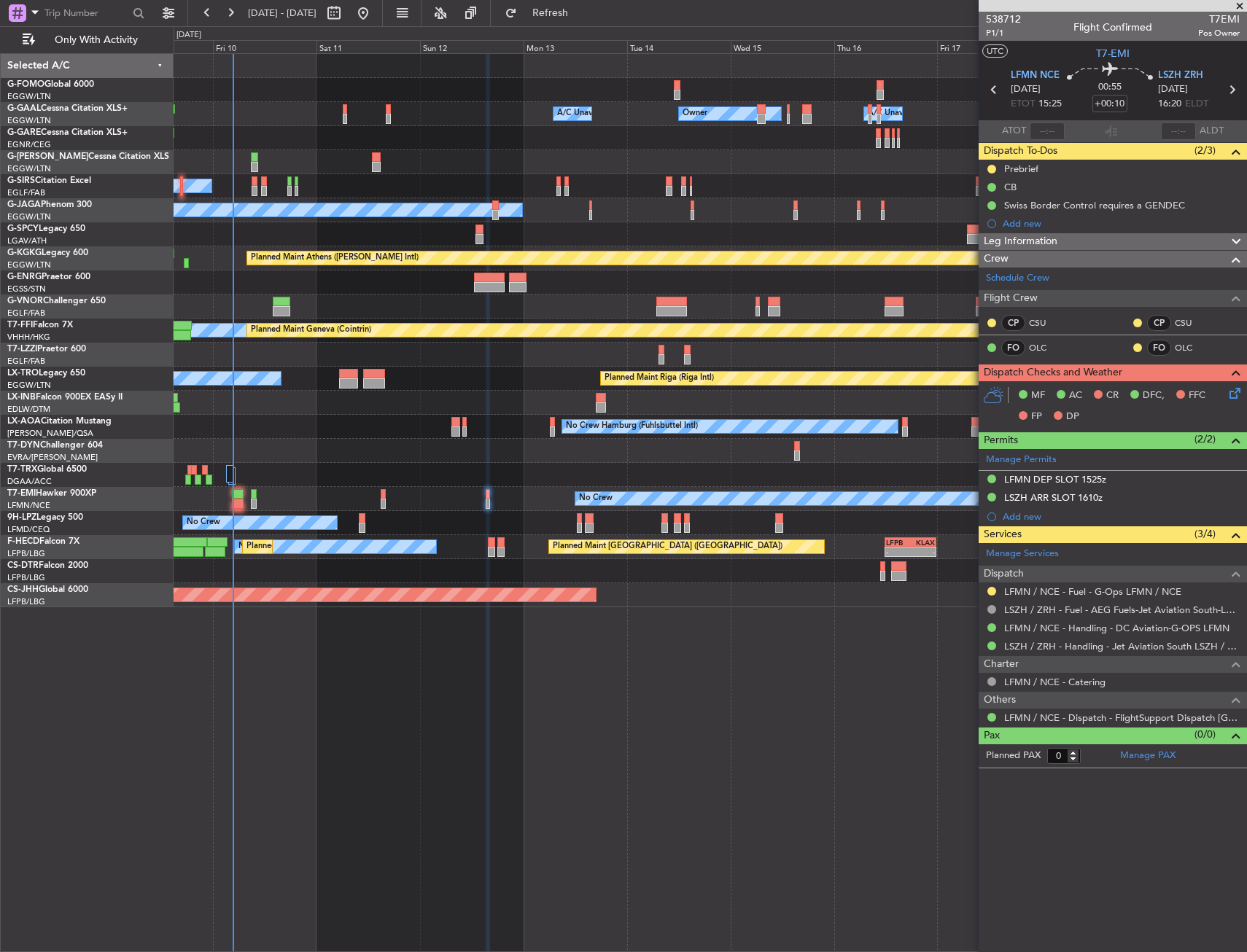
click at [711, 470] on div at bounding box center [710, 475] width 1073 height 24
click at [730, 690] on div "Owner Owner Owner A/C Unavailable A/C Unavailable Planned Maint London (Luton) …" at bounding box center [710, 502] width 1073 height 899
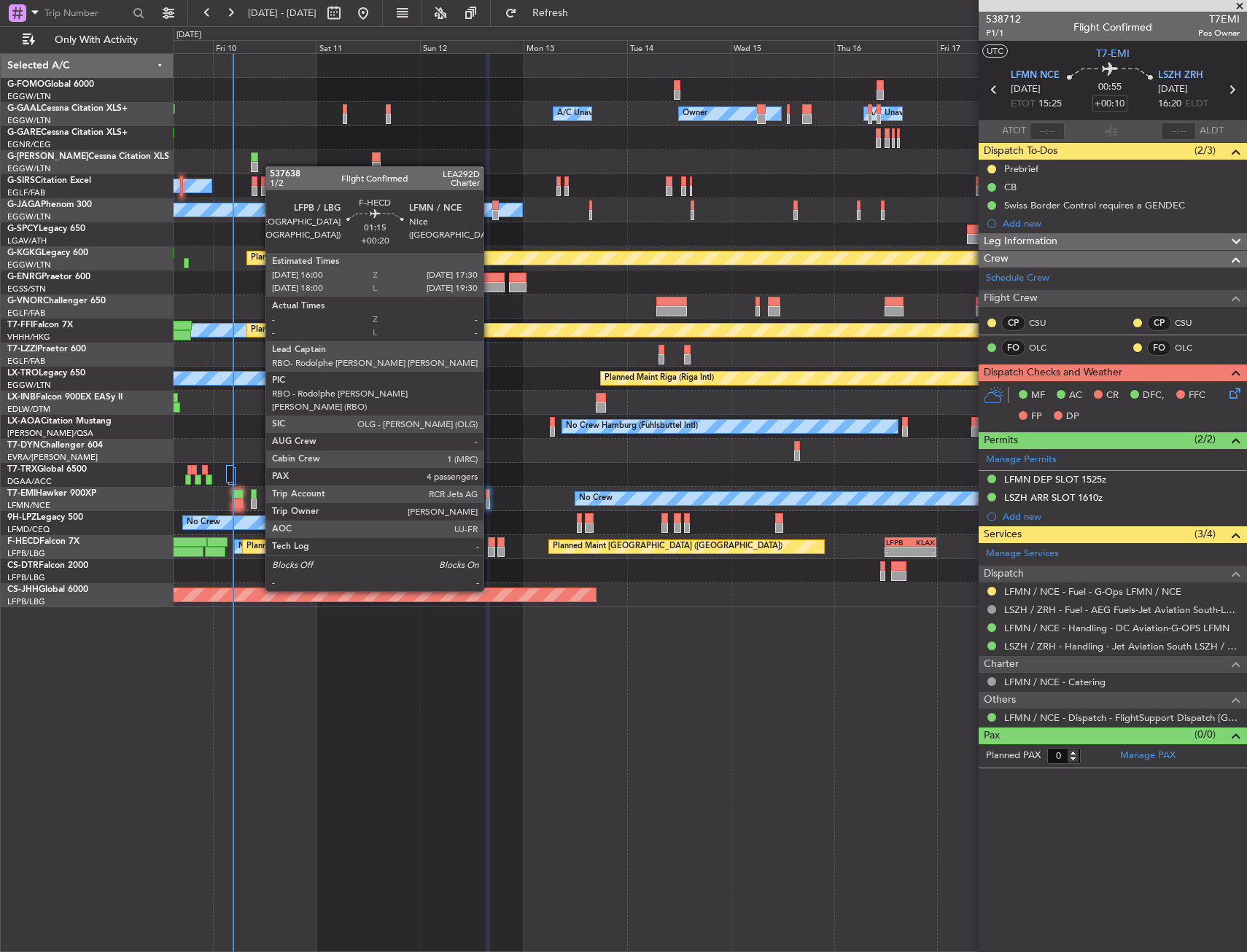
click at [490, 551] on div at bounding box center [491, 551] width 7 height 10
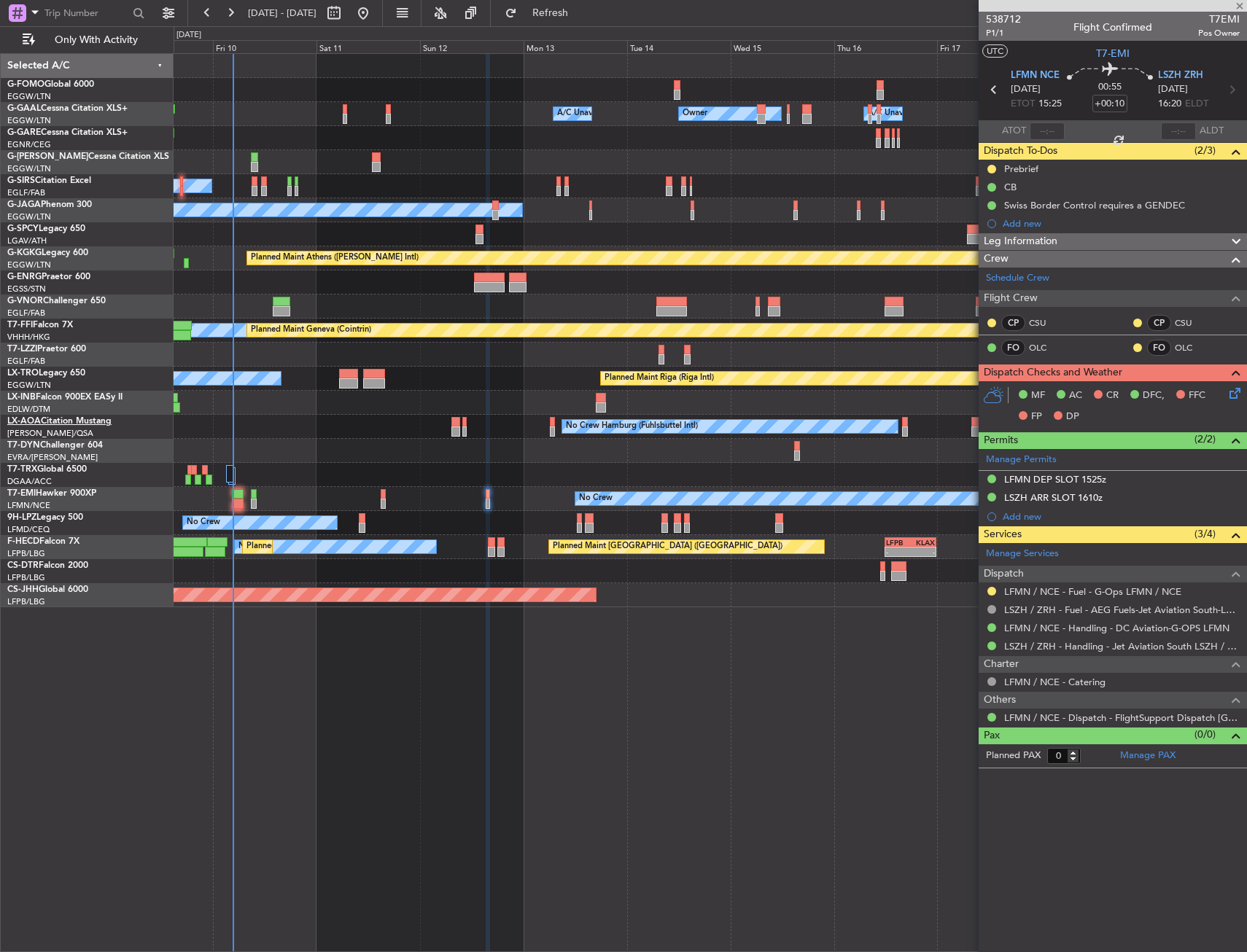
type input "+00:20"
type input "4"
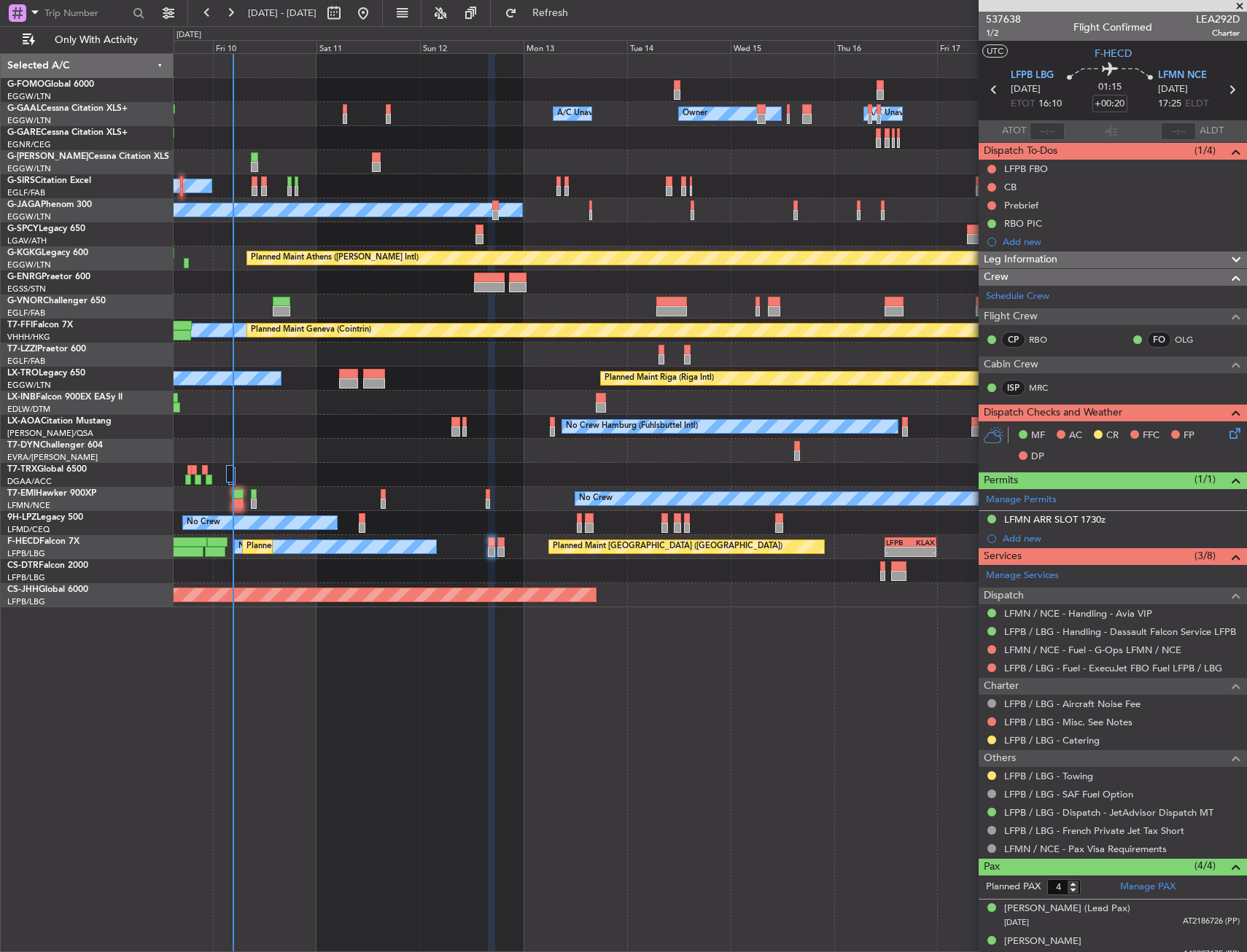
click at [1201, 16] on span "LEA292D" at bounding box center [1217, 19] width 44 height 15
copy span "LEA292D"
click at [1036, 389] on link "MRC" at bounding box center [1045, 388] width 32 height 13
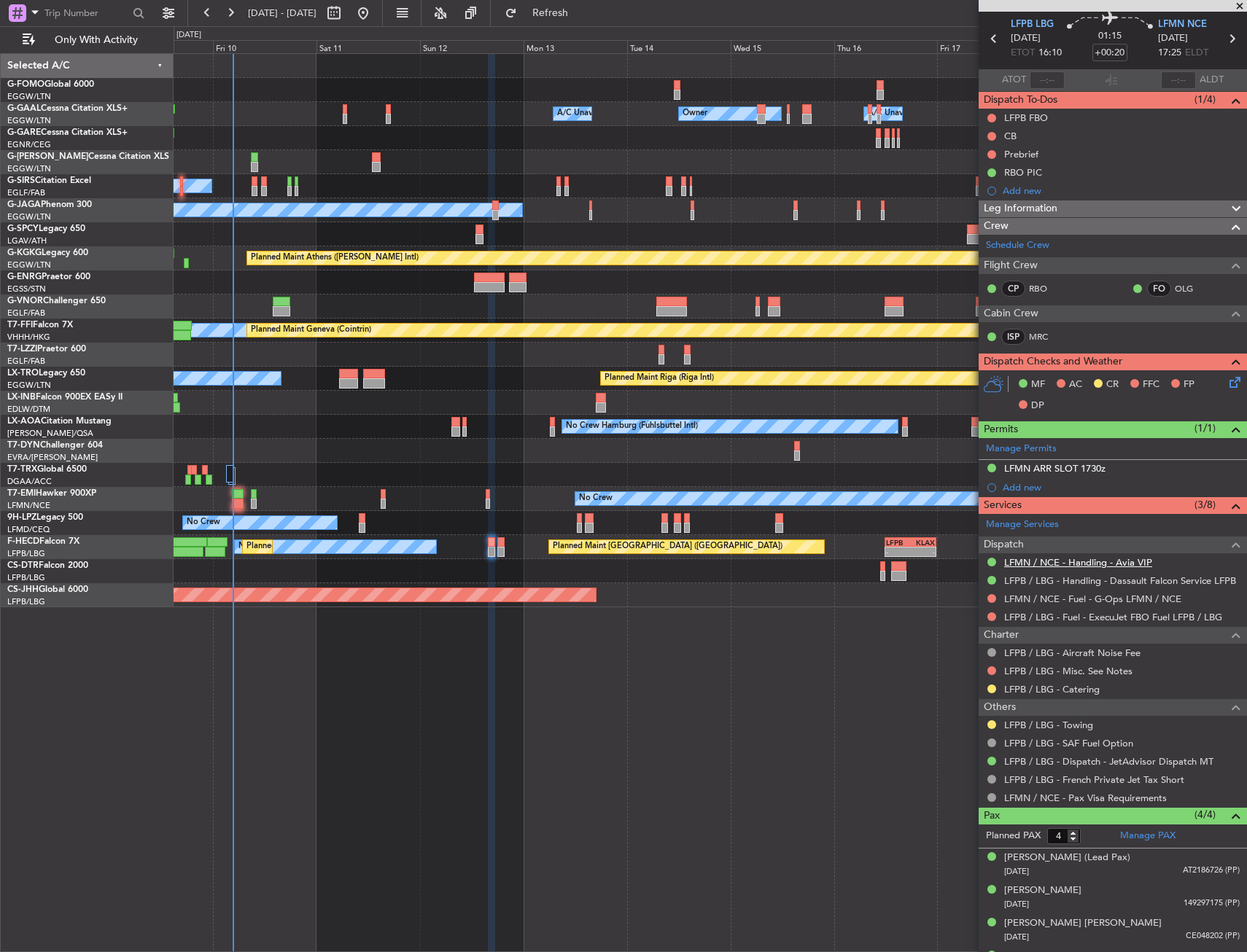
scroll to position [78, 0]
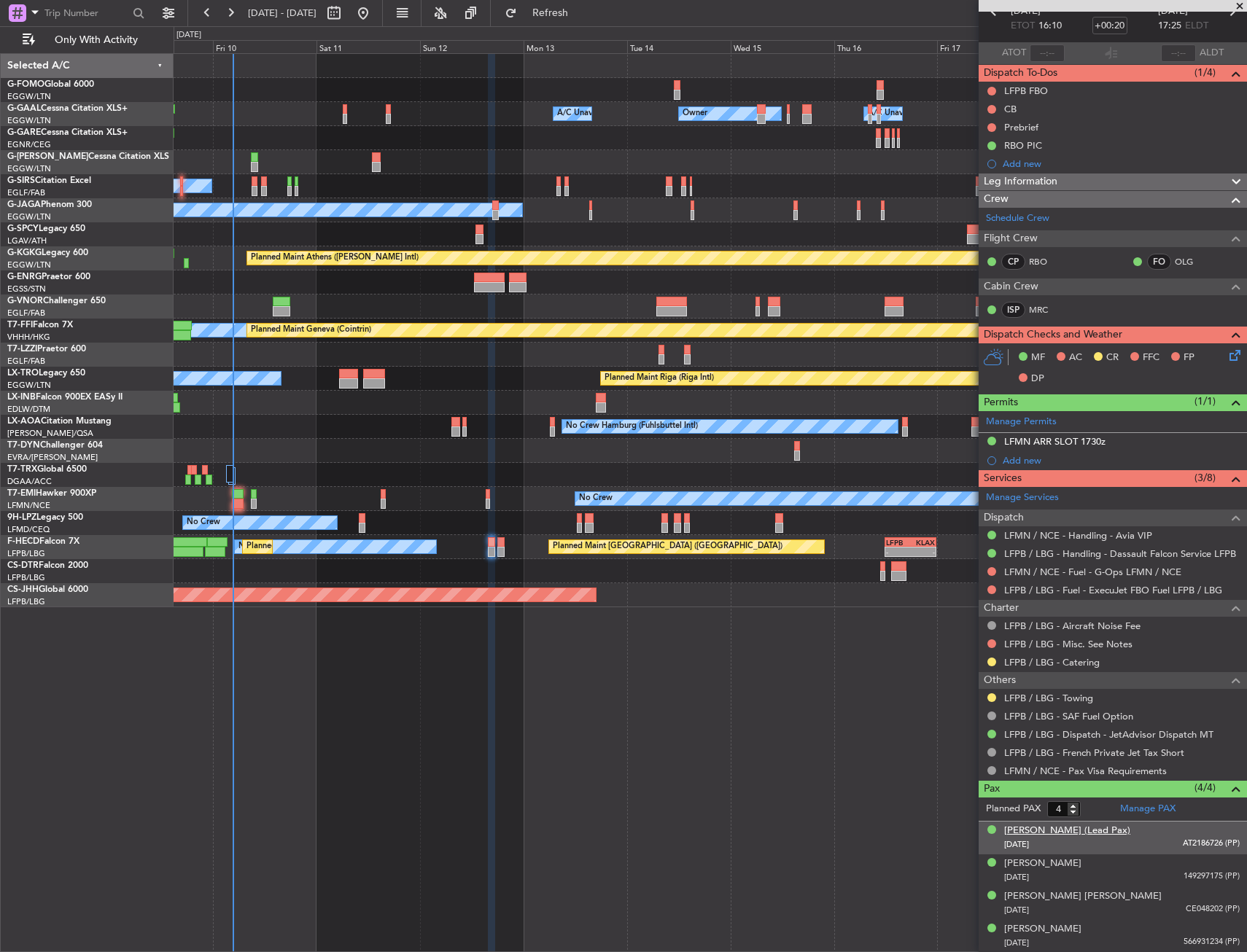
click at [1041, 832] on div "Philip Niarchos (Lead Pax)" at bounding box center [1066, 831] width 126 height 15
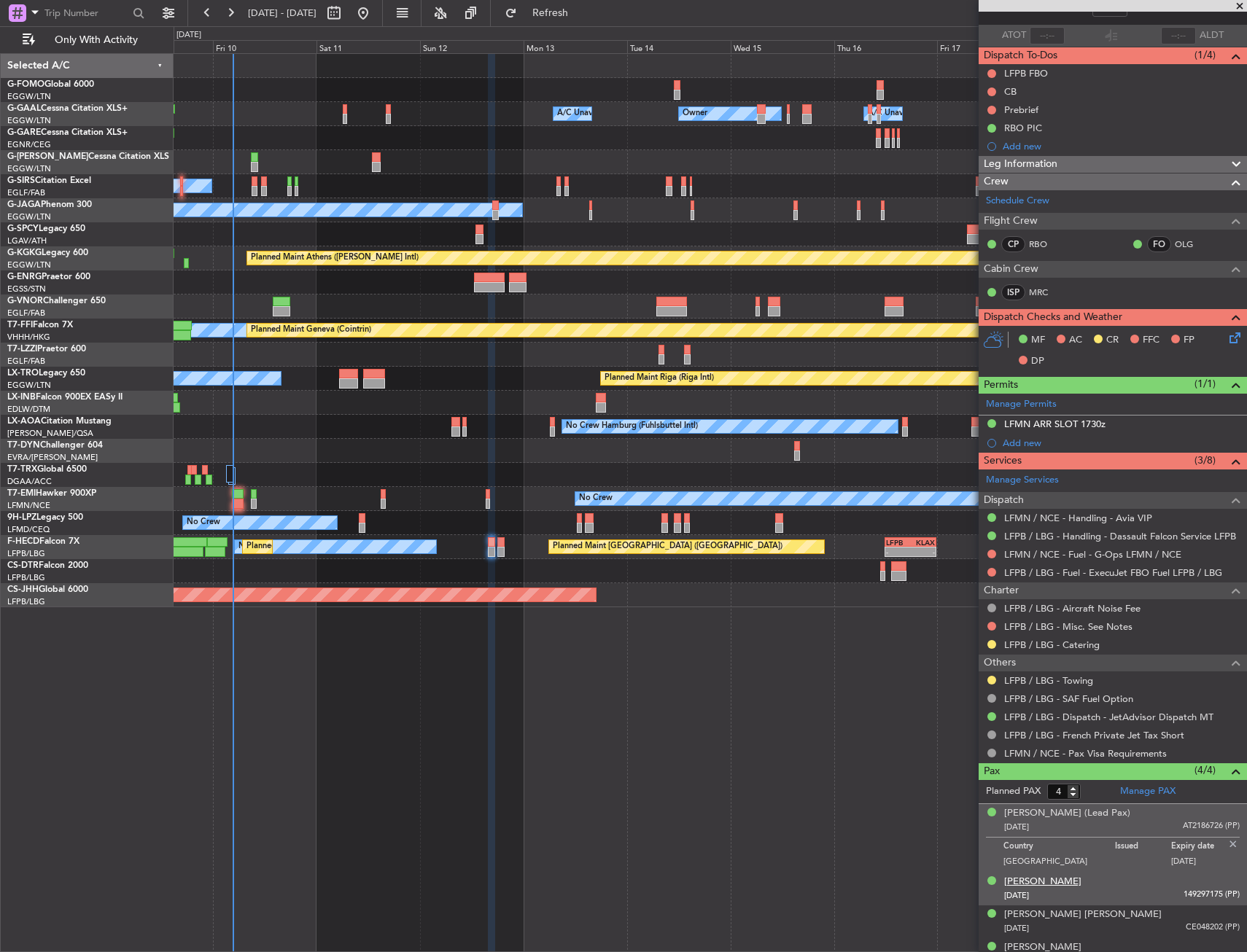
scroll to position [114, 0]
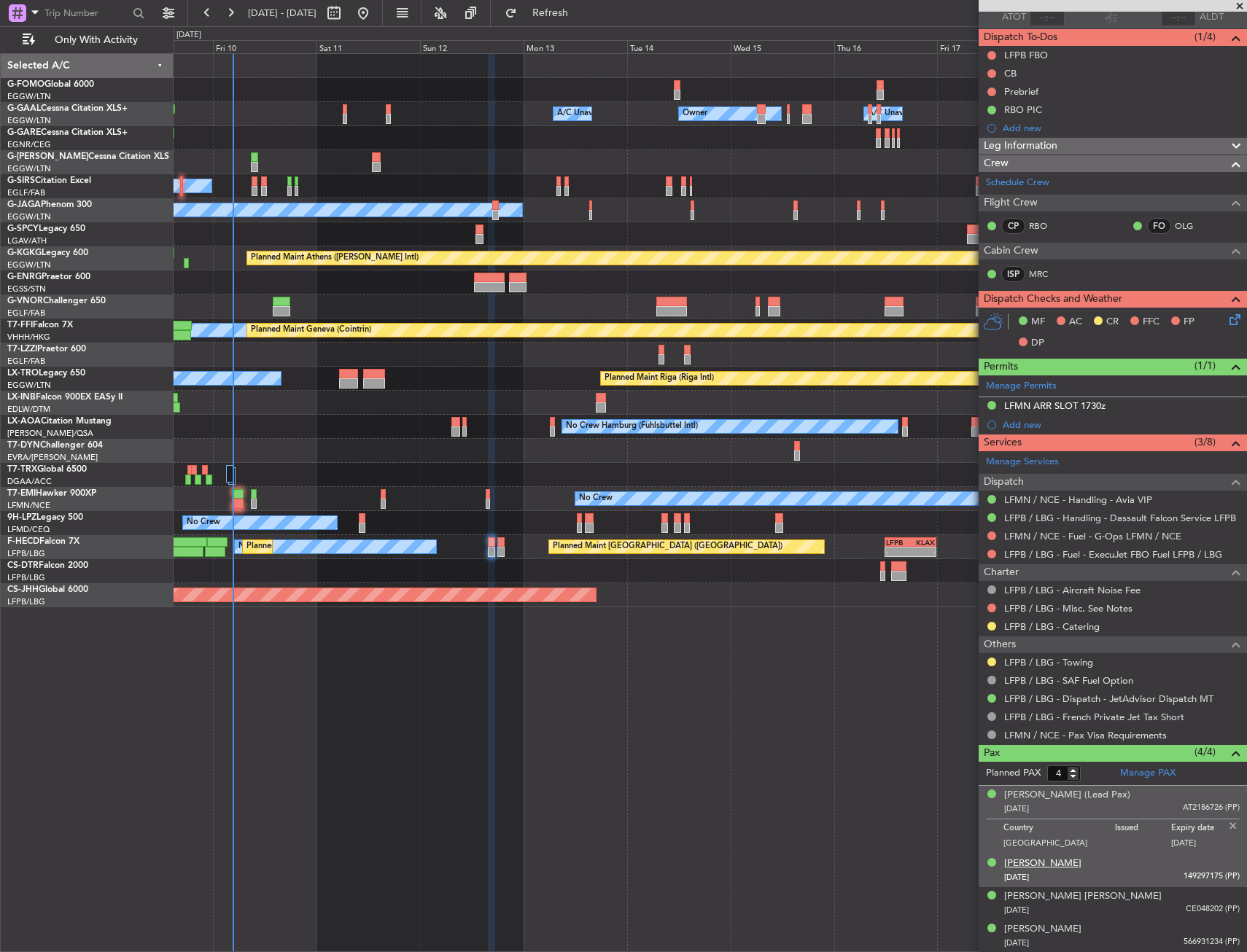
click at [1044, 864] on div "Catriona Jane Macrae" at bounding box center [1042, 864] width 77 height 15
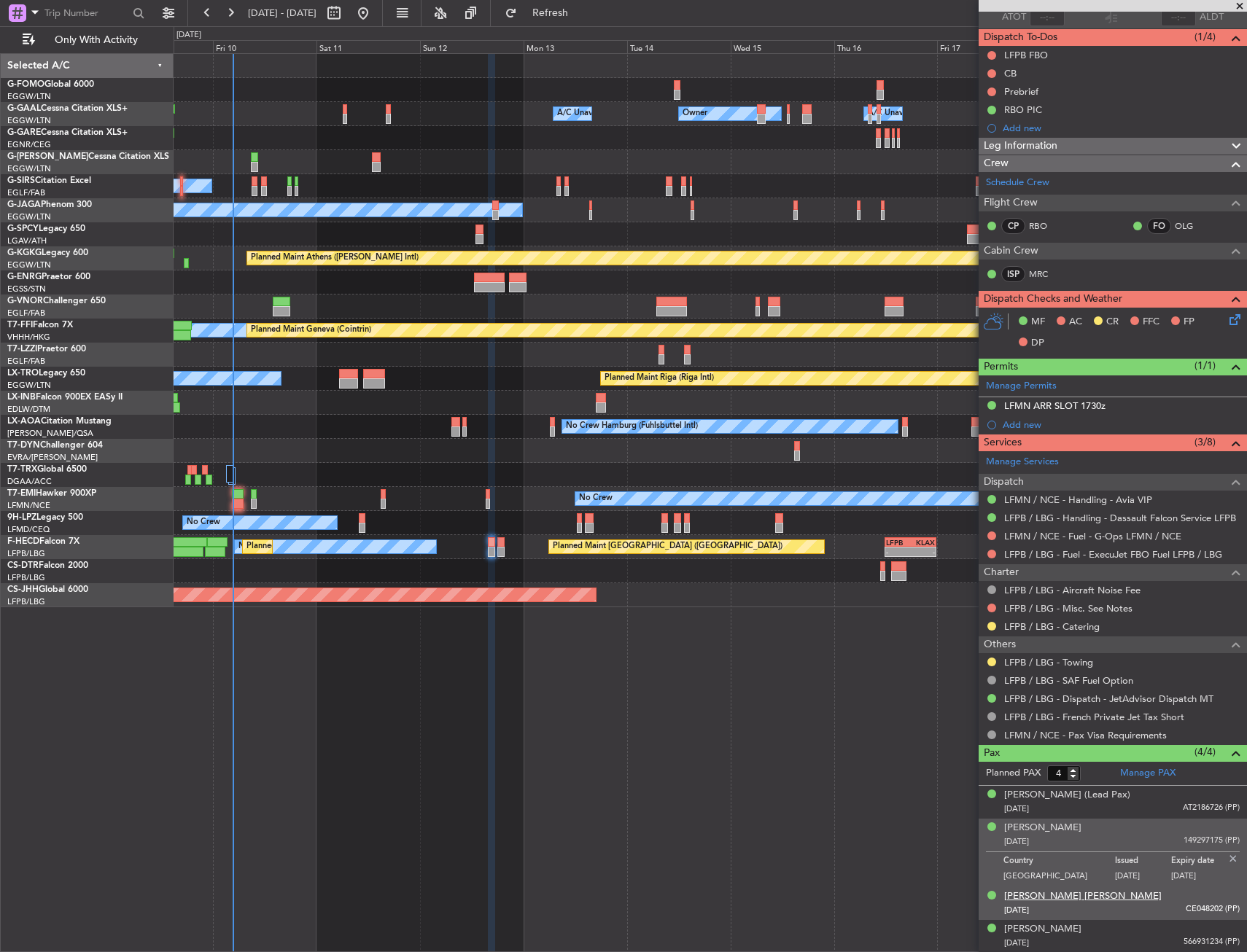
click at [1055, 897] on div "Maria Fernanda Goncalves Fernandes" at bounding box center [1082, 897] width 157 height 15
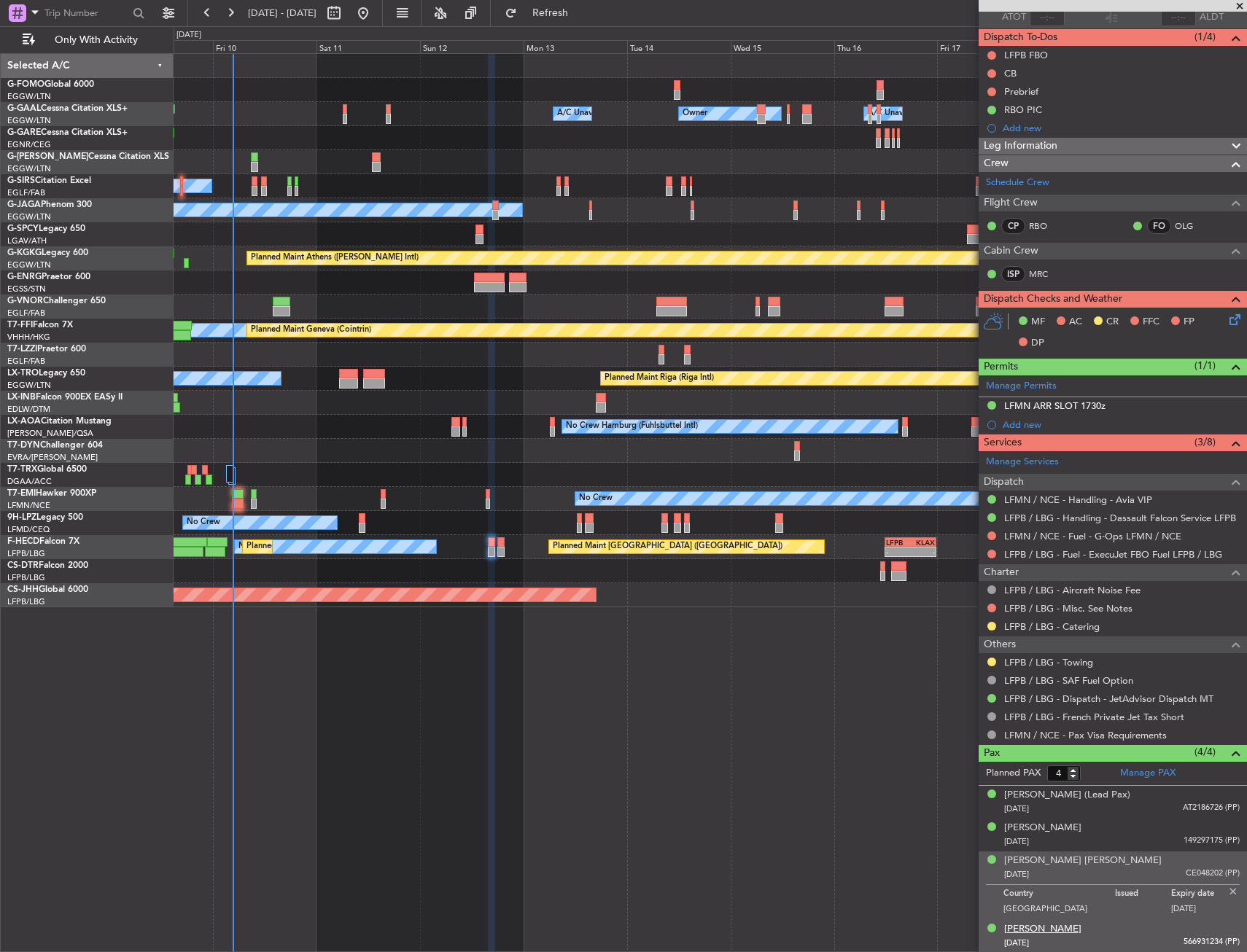
click at [1065, 932] on div "Rebecca Lynn Cardon" at bounding box center [1042, 930] width 77 height 15
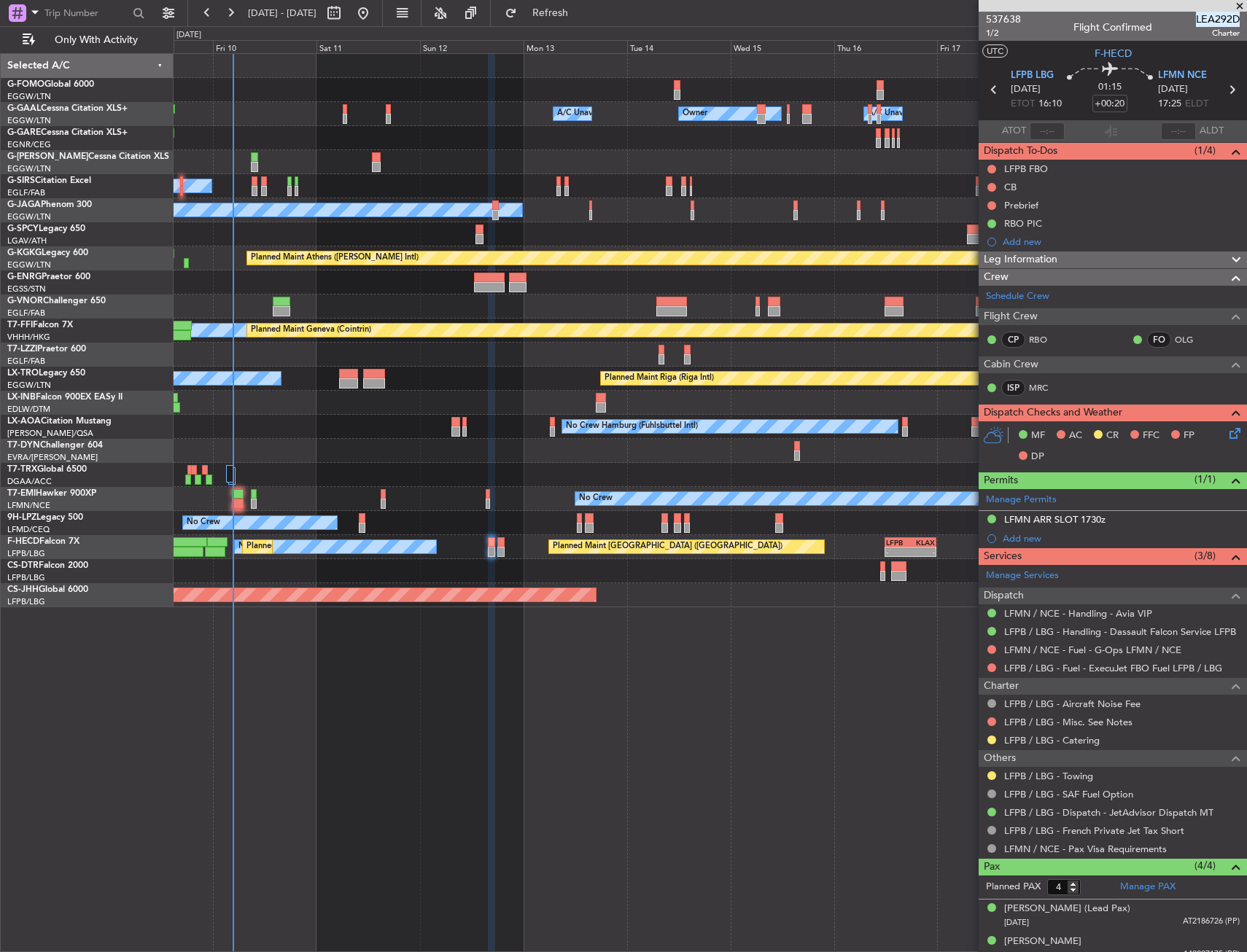
scroll to position [114, 0]
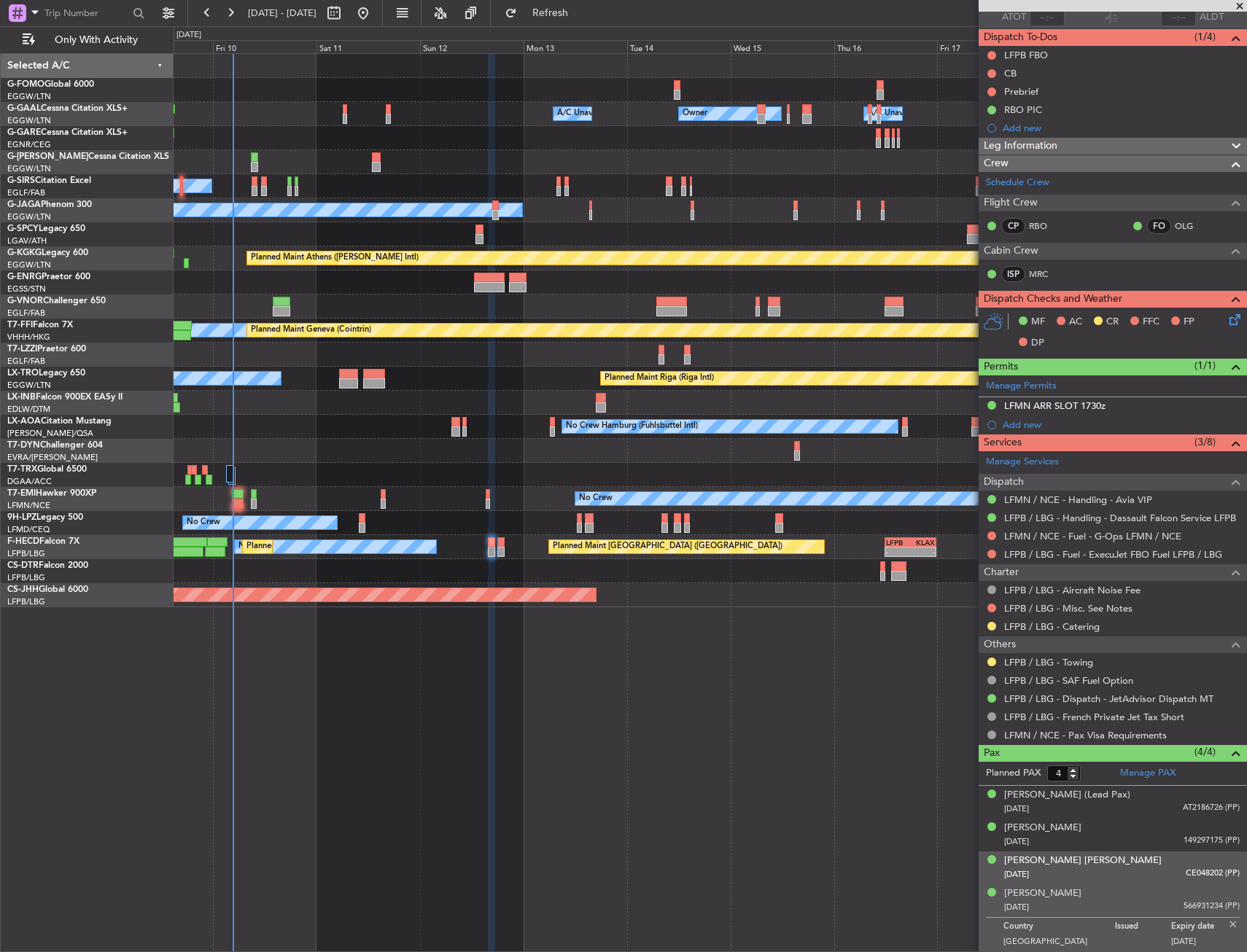
click at [1226, 925] on img at bounding box center [1233, 925] width 13 height 13
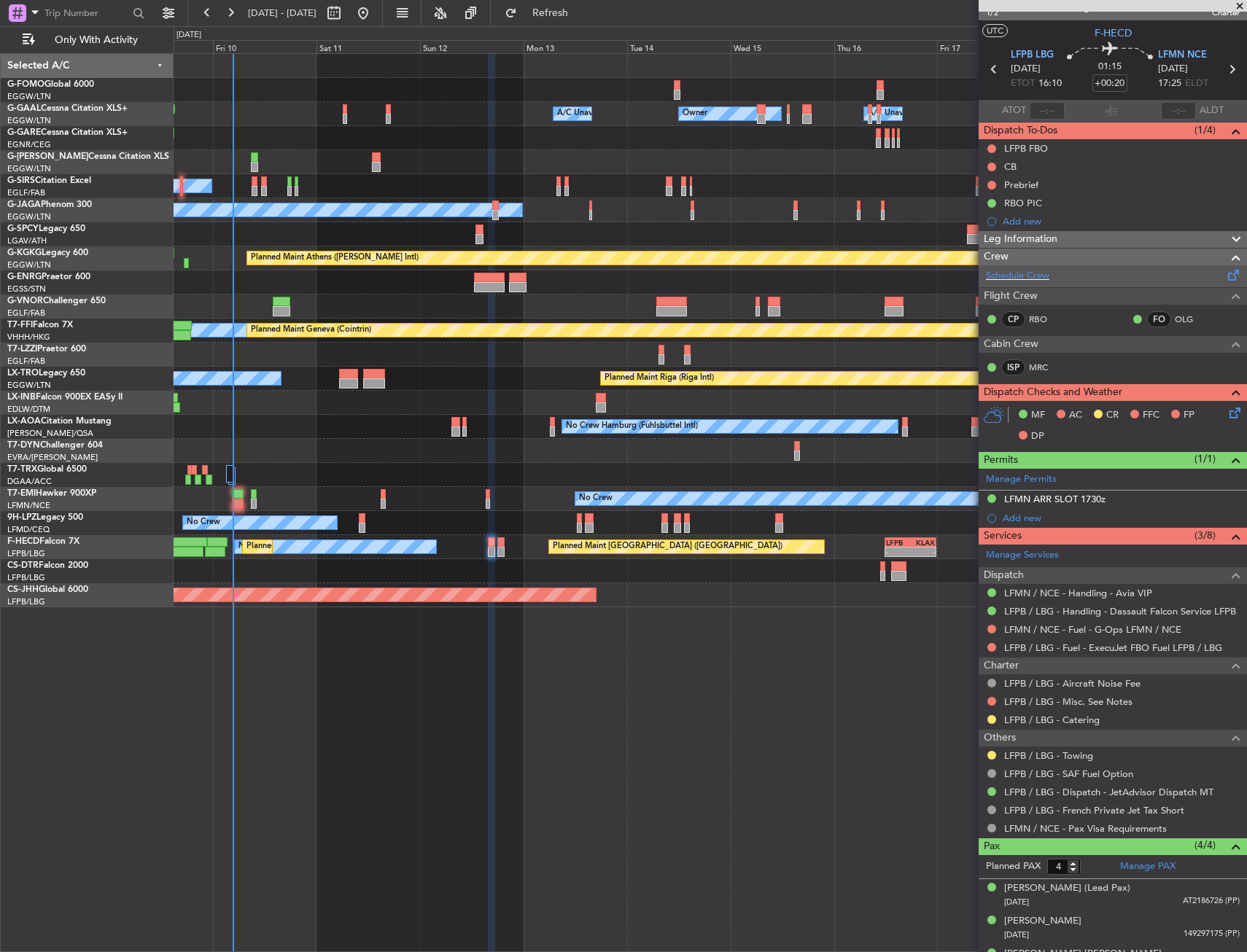
scroll to position [0, 0]
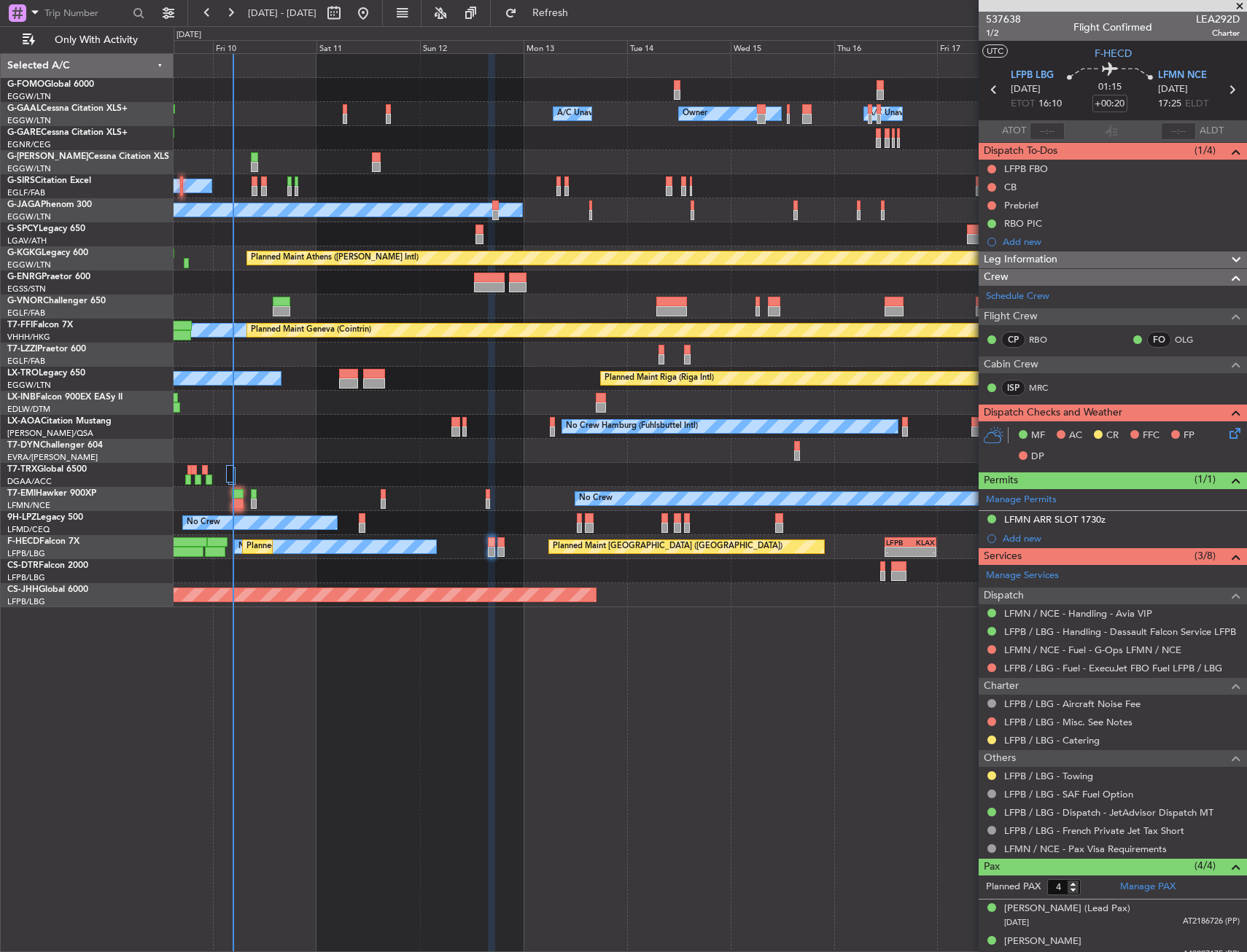
click at [1113, 27] on div "Flight Confirmed" at bounding box center [1112, 27] width 79 height 15
click at [1137, 27] on div "Flight Confirmed" at bounding box center [1112, 27] width 79 height 15
click at [446, 734] on div "Owner Owner Owner A/C Unavailable A/C Unavailable Planned Maint [GEOGRAPHIC_DAT…" at bounding box center [710, 502] width 1073 height 899
click at [1116, 101] on input "+00:20" at bounding box center [1110, 103] width 35 height 17
type input "+00:10"
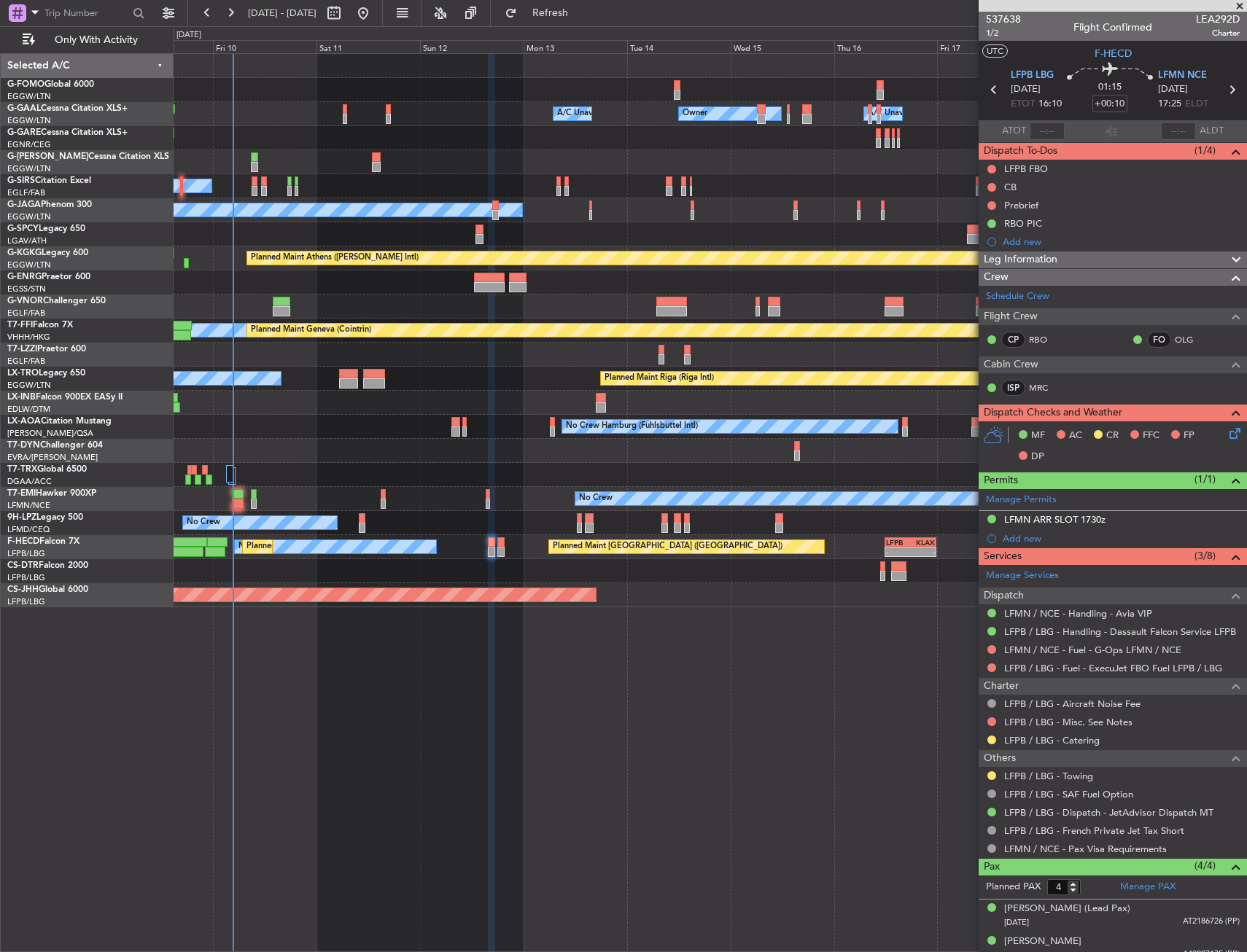
click at [1131, 94] on div "01:15 +00:10" at bounding box center [1110, 89] width 97 height 54
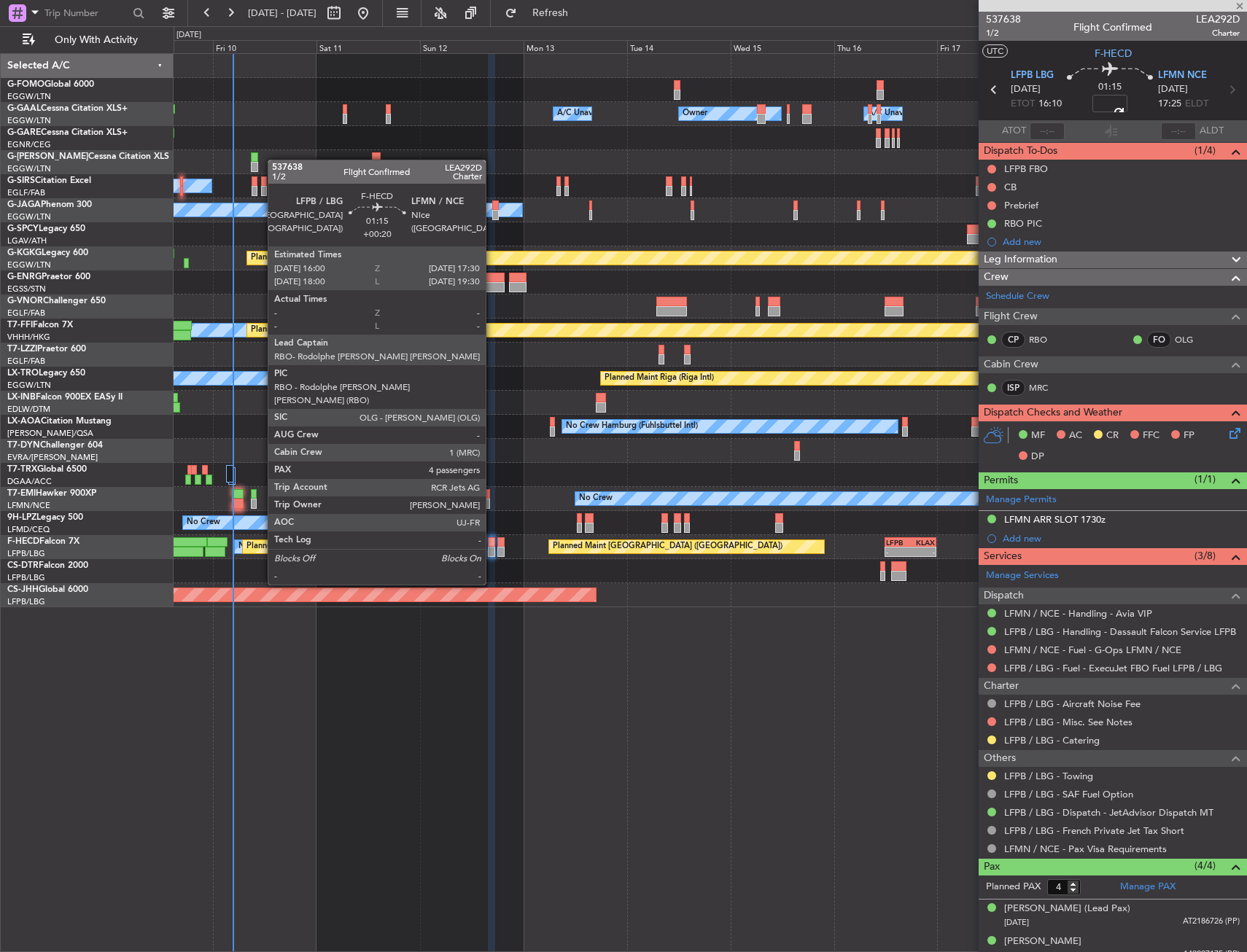
click at [492, 544] on div at bounding box center [491, 542] width 7 height 10
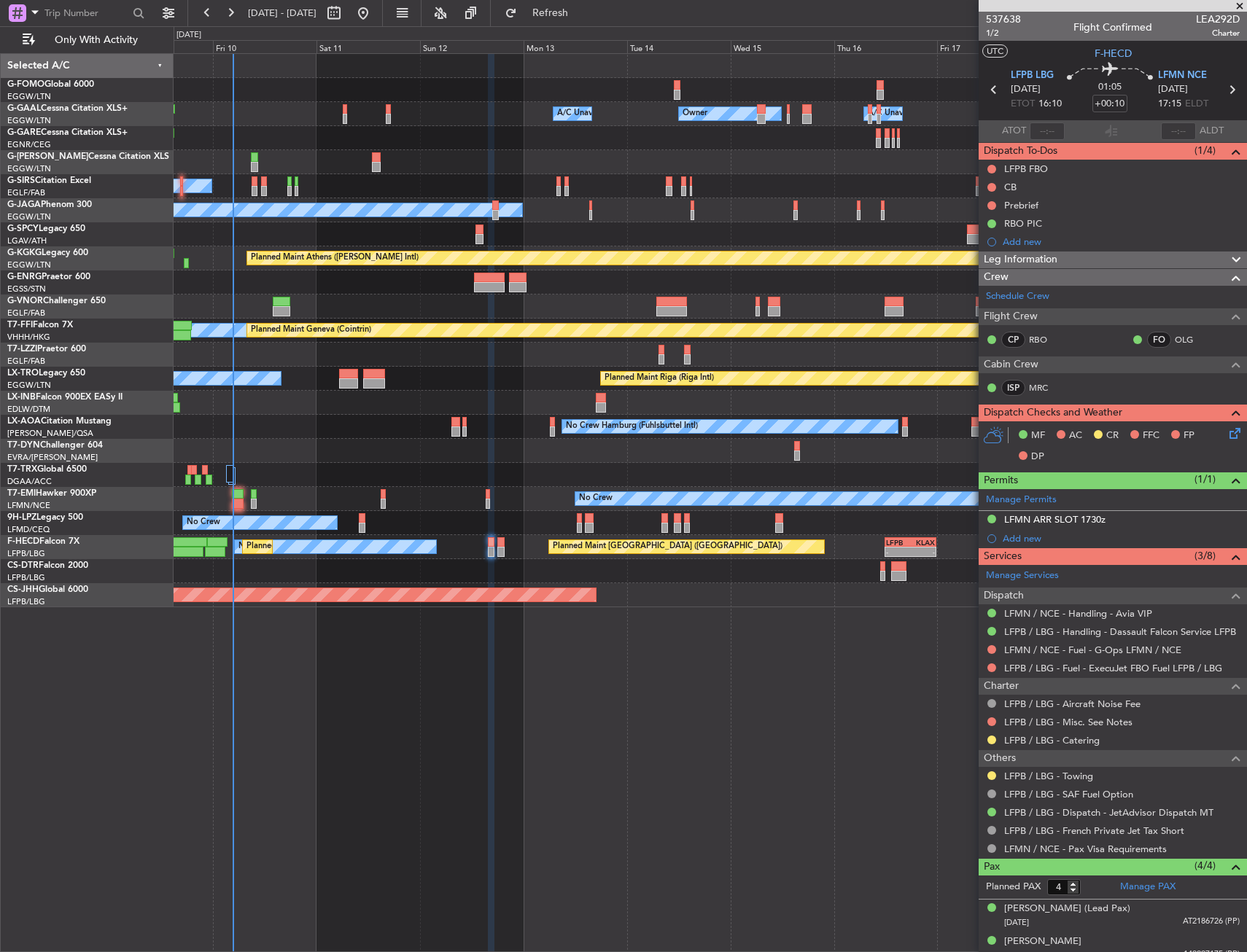
click at [476, 845] on div "Owner Owner Owner A/C Unavailable A/C Unavailable Planned Maint [GEOGRAPHIC_DAT…" at bounding box center [710, 502] width 1073 height 899
click at [984, 188] on div "CB" at bounding box center [1113, 187] width 268 height 18
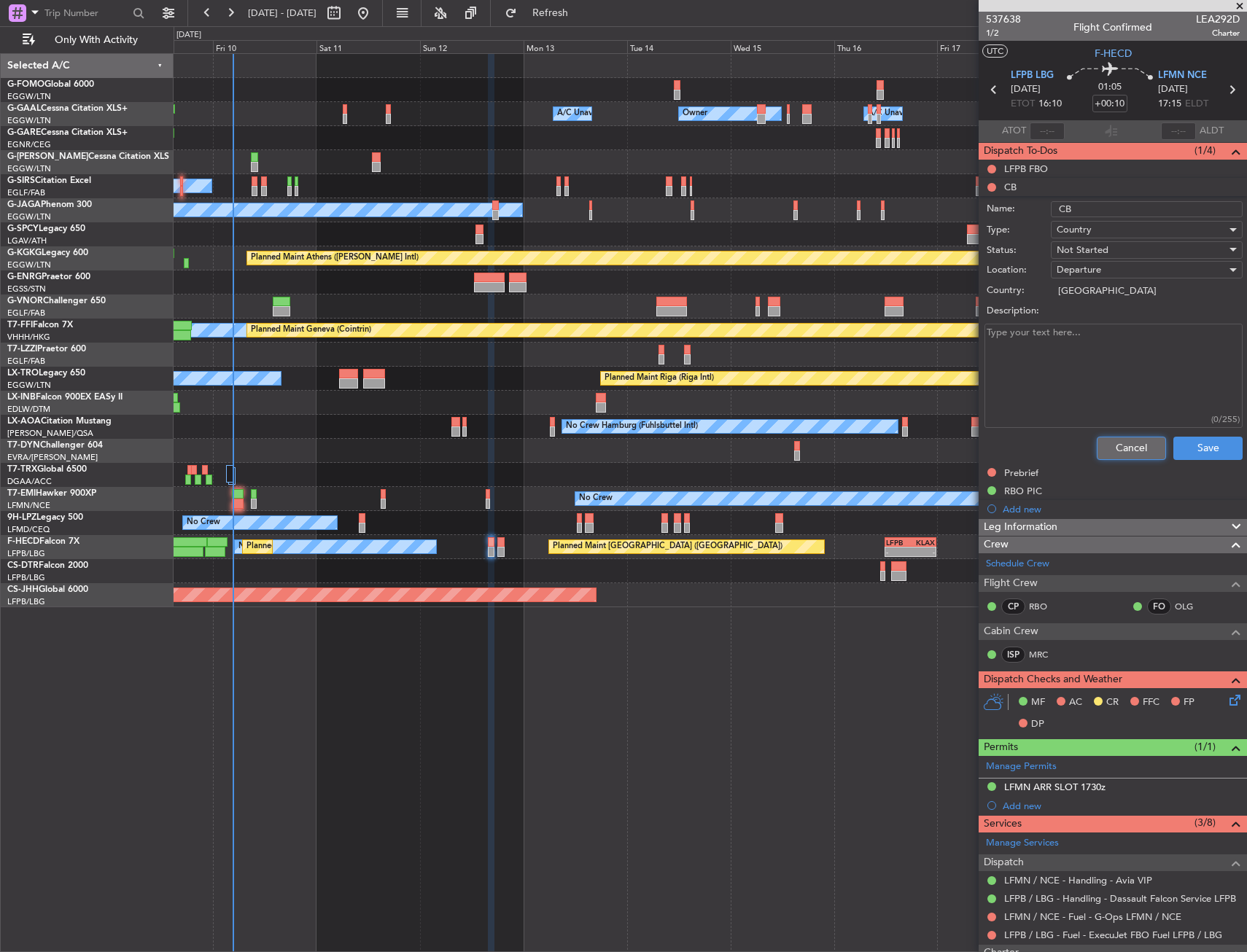
click at [1096, 444] on button "Cancel" at bounding box center [1130, 448] width 69 height 23
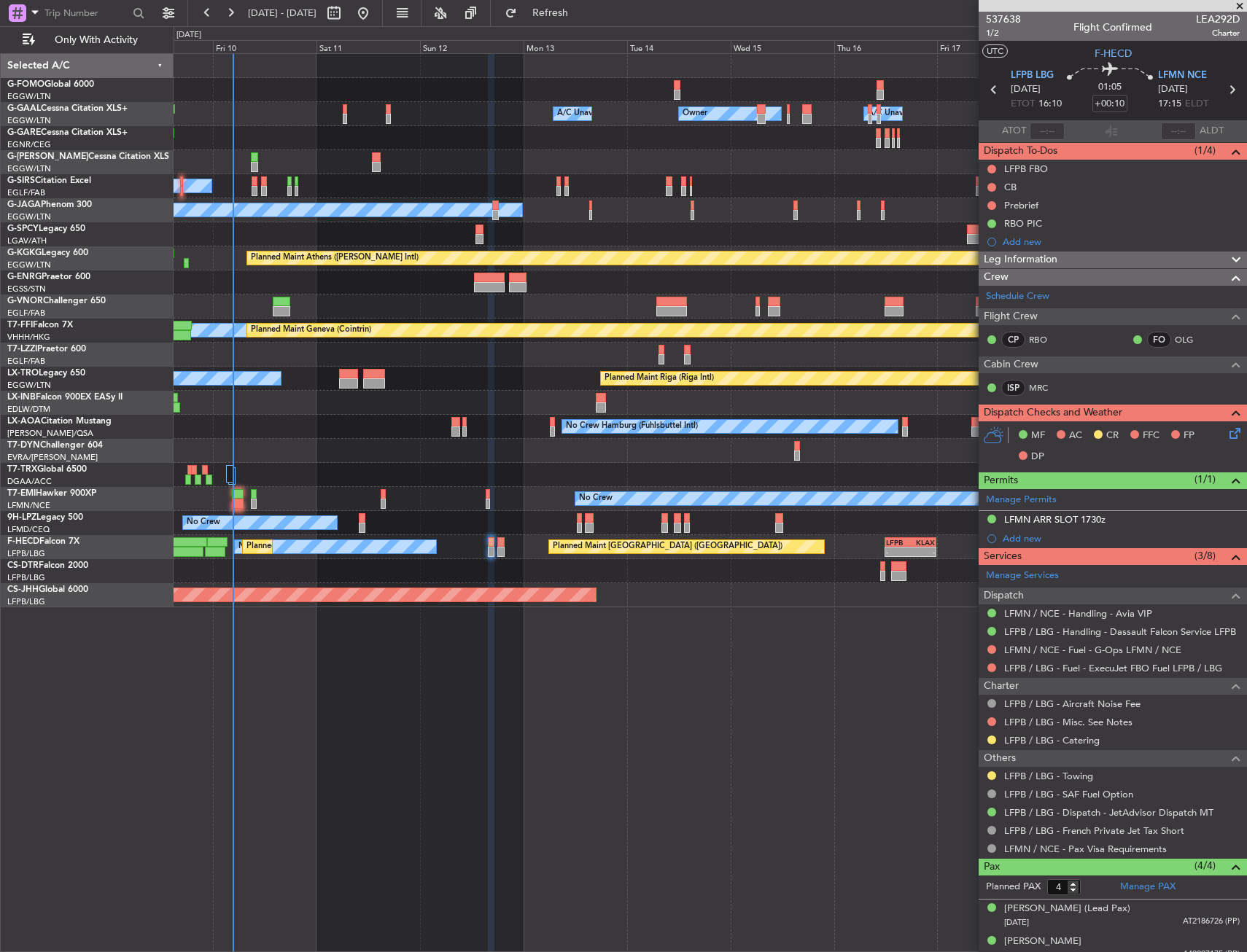
drag, startPoint x: 994, startPoint y: 186, endPoint x: 990, endPoint y: 193, distance: 8.1
click at [993, 186] on button at bounding box center [991, 187] width 9 height 9
click at [985, 248] on span "Completed" at bounding box center [998, 252] width 48 height 15
click at [991, 202] on button at bounding box center [991, 206] width 9 height 9
click at [981, 248] on span "In Progress" at bounding box center [999, 248] width 50 height 15
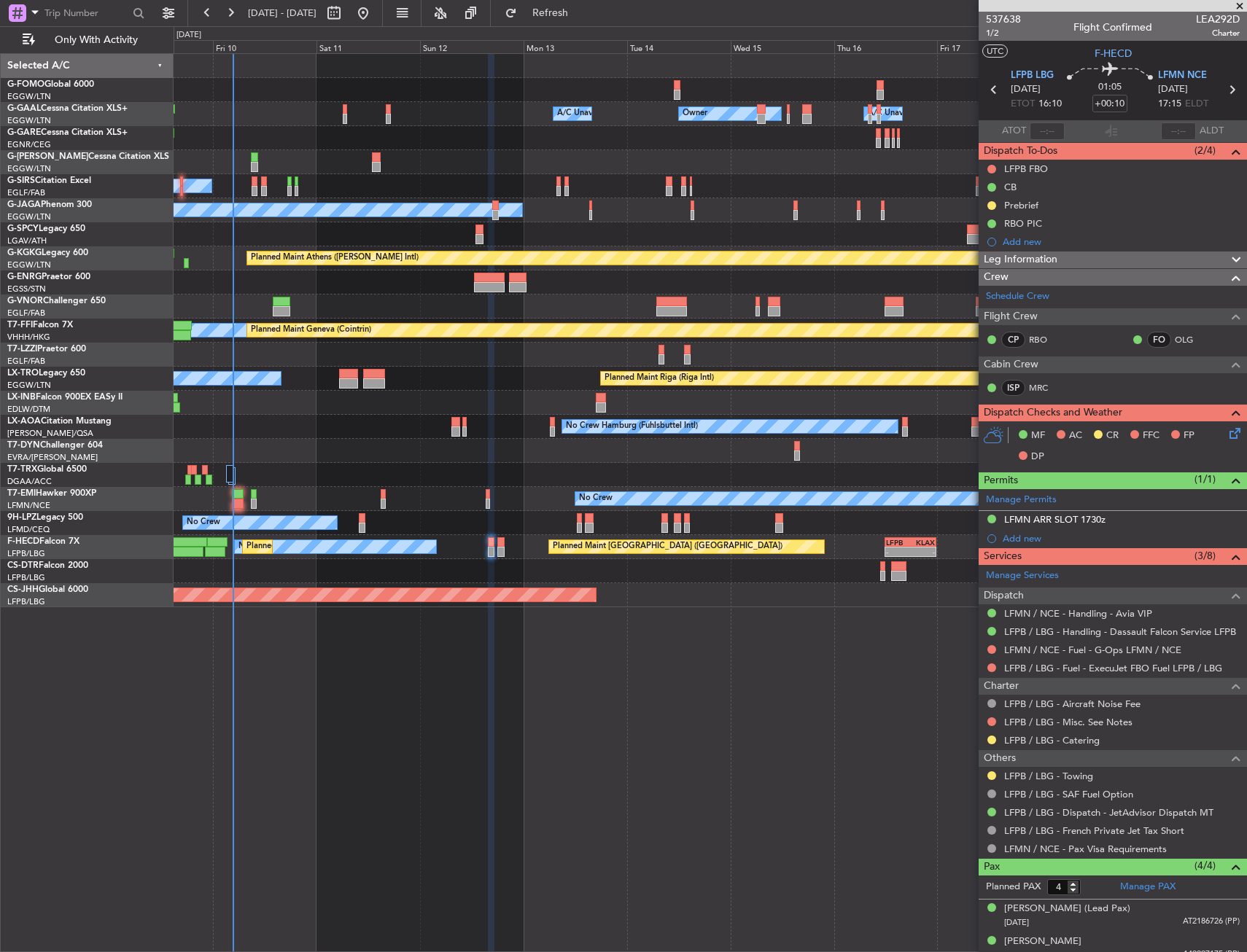
click at [1226, 436] on icon at bounding box center [1232, 431] width 12 height 12
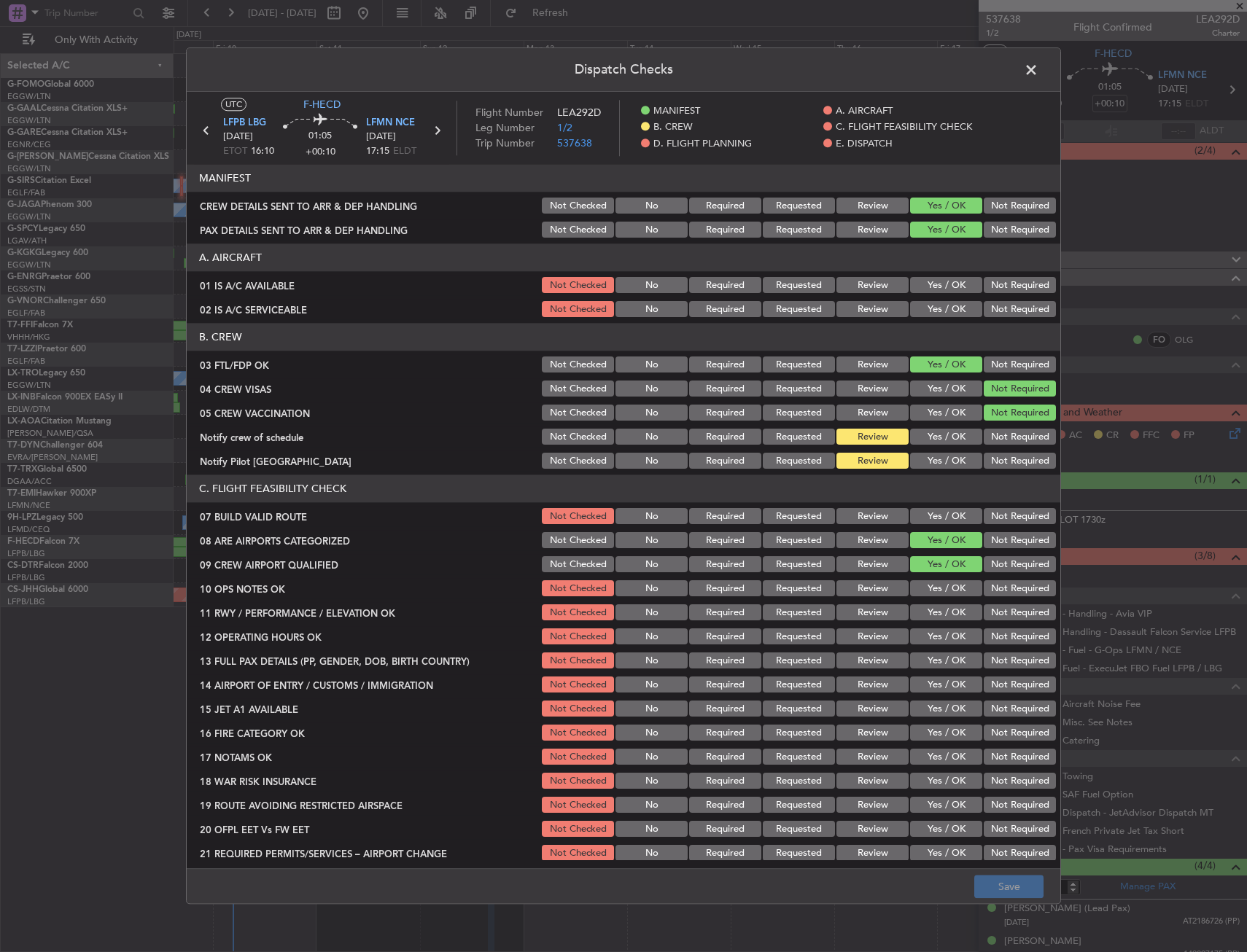
click at [930, 290] on button "Yes / OK" at bounding box center [945, 285] width 72 height 16
click at [927, 317] on button "Yes / OK" at bounding box center [945, 309] width 72 height 16
click at [934, 449] on section "B. CREW 03 FTL/FDP OK Not Checked No Required Requested Review Yes / OK Not Req…" at bounding box center [623, 398] width 874 height 148
click at [934, 461] on button "Yes / OK" at bounding box center [945, 461] width 72 height 16
click at [932, 436] on button "Yes / OK" at bounding box center [945, 437] width 72 height 16
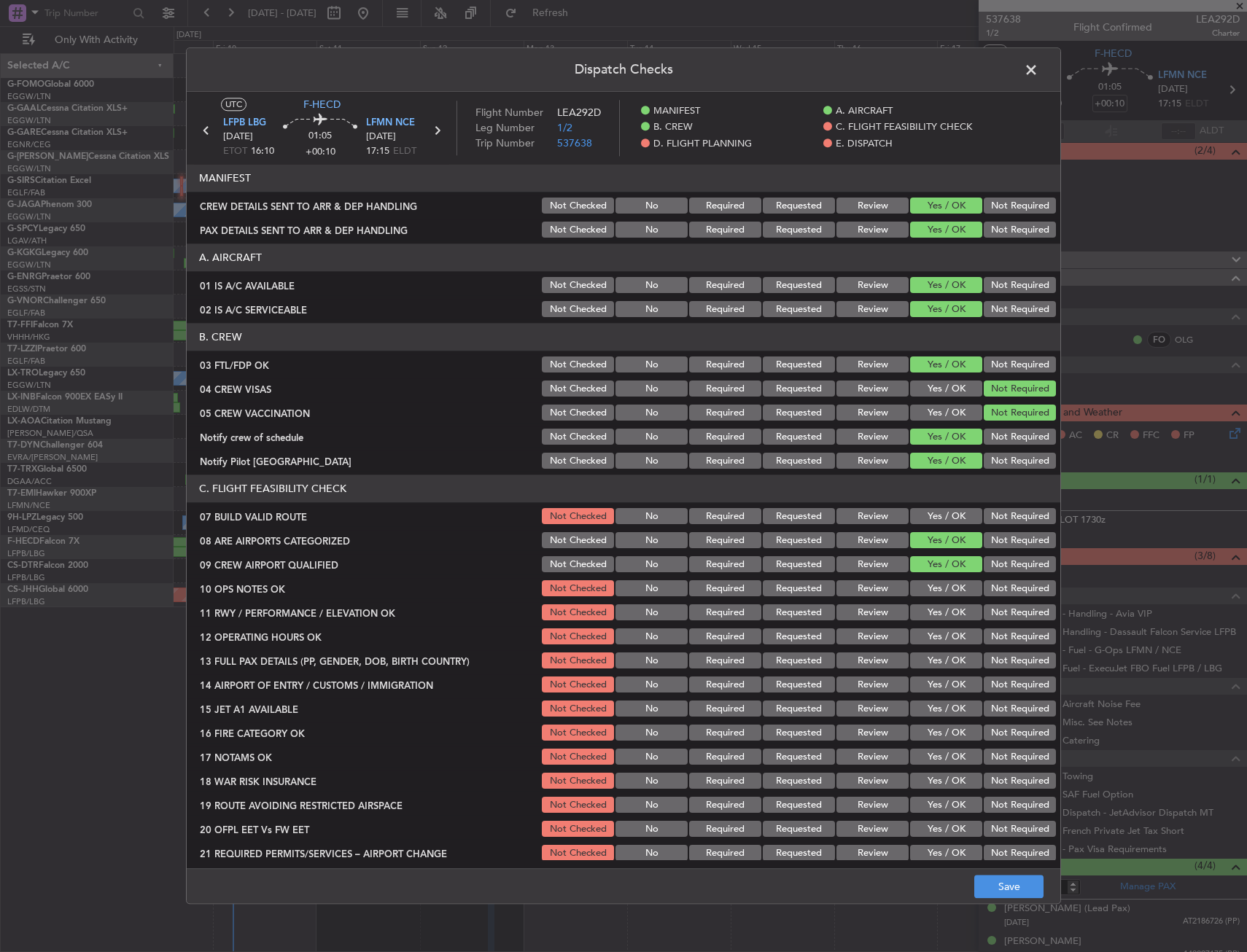
click at [922, 526] on section "C. FLIGHT FEASIBILITY CHECK 07 BUILD VALID ROUTE Not Checked No Required Reques…" at bounding box center [623, 670] width 874 height 389
drag, startPoint x: 927, startPoint y: 520, endPoint x: 927, endPoint y: 531, distance: 11.0
click at [927, 521] on button "Yes / OK" at bounding box center [945, 516] width 72 height 16
click at [928, 601] on section "C. FLIGHT FEASIBILITY CHECK 07 BUILD VALID ROUTE Not Checked No Required Reques…" at bounding box center [623, 670] width 874 height 389
click at [928, 611] on button "Yes / OK" at bounding box center [945, 613] width 72 height 16
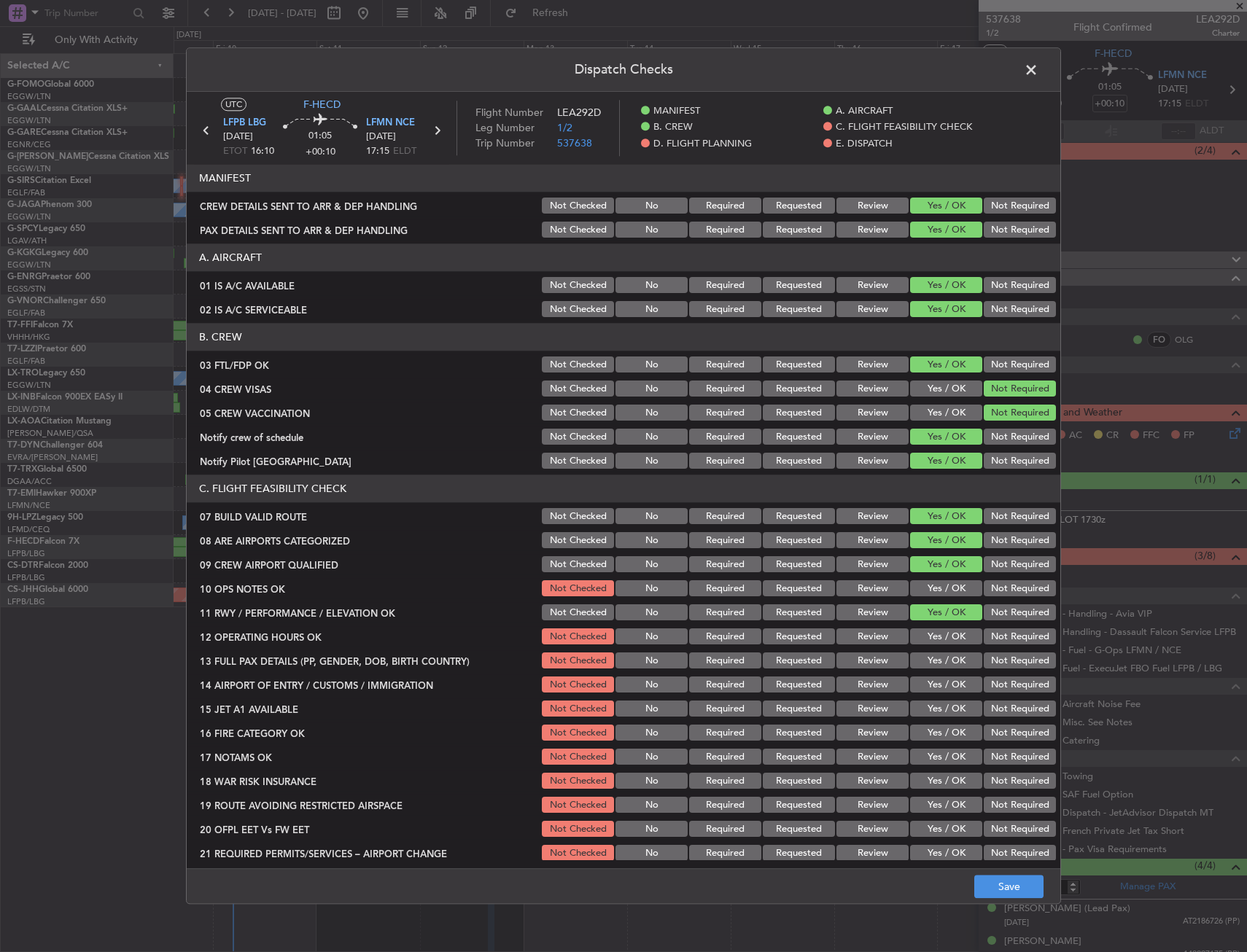
click at [927, 593] on button "Yes / OK" at bounding box center [945, 589] width 72 height 16
drag, startPoint x: 927, startPoint y: 631, endPoint x: 925, endPoint y: 648, distance: 17.1
click at [926, 632] on button "Yes / OK" at bounding box center [945, 636] width 72 height 16
drag, startPoint x: 925, startPoint y: 650, endPoint x: 921, endPoint y: 664, distance: 14.6
click at [923, 655] on div "Yes / OK" at bounding box center [945, 661] width 73 height 21
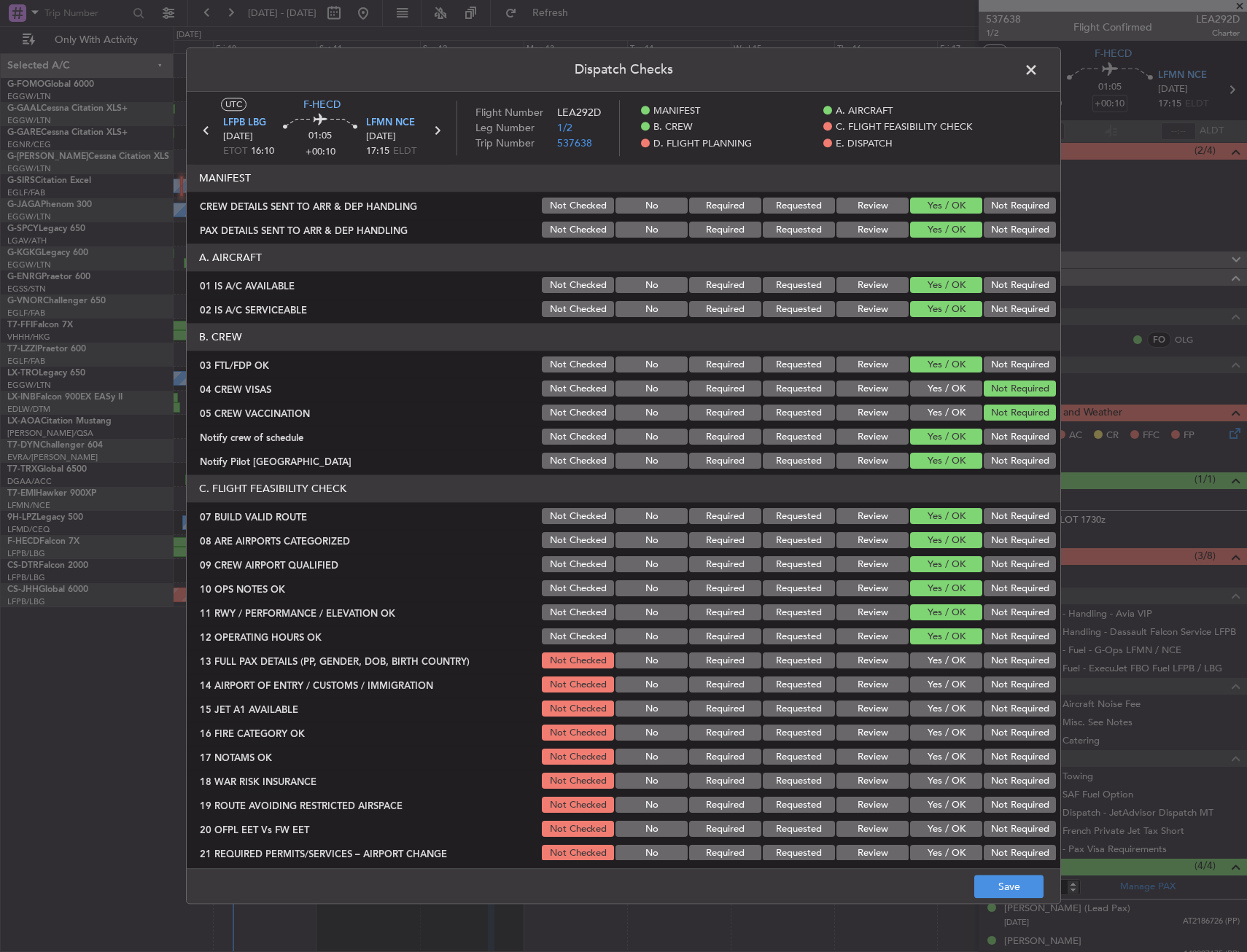
drag, startPoint x: 921, startPoint y: 664, endPoint x: 921, endPoint y: 679, distance: 15.0
click at [921, 668] on button "Yes / OK" at bounding box center [945, 660] width 72 height 16
drag, startPoint x: 921, startPoint y: 679, endPoint x: 921, endPoint y: 692, distance: 13.0
click at [921, 681] on div "Yes / OK" at bounding box center [945, 685] width 73 height 21
click at [921, 695] on section "C. FLIGHT FEASIBILITY CHECK 07 BUILD VALID ROUTE Not Checked No Required Reques…" at bounding box center [623, 670] width 874 height 389
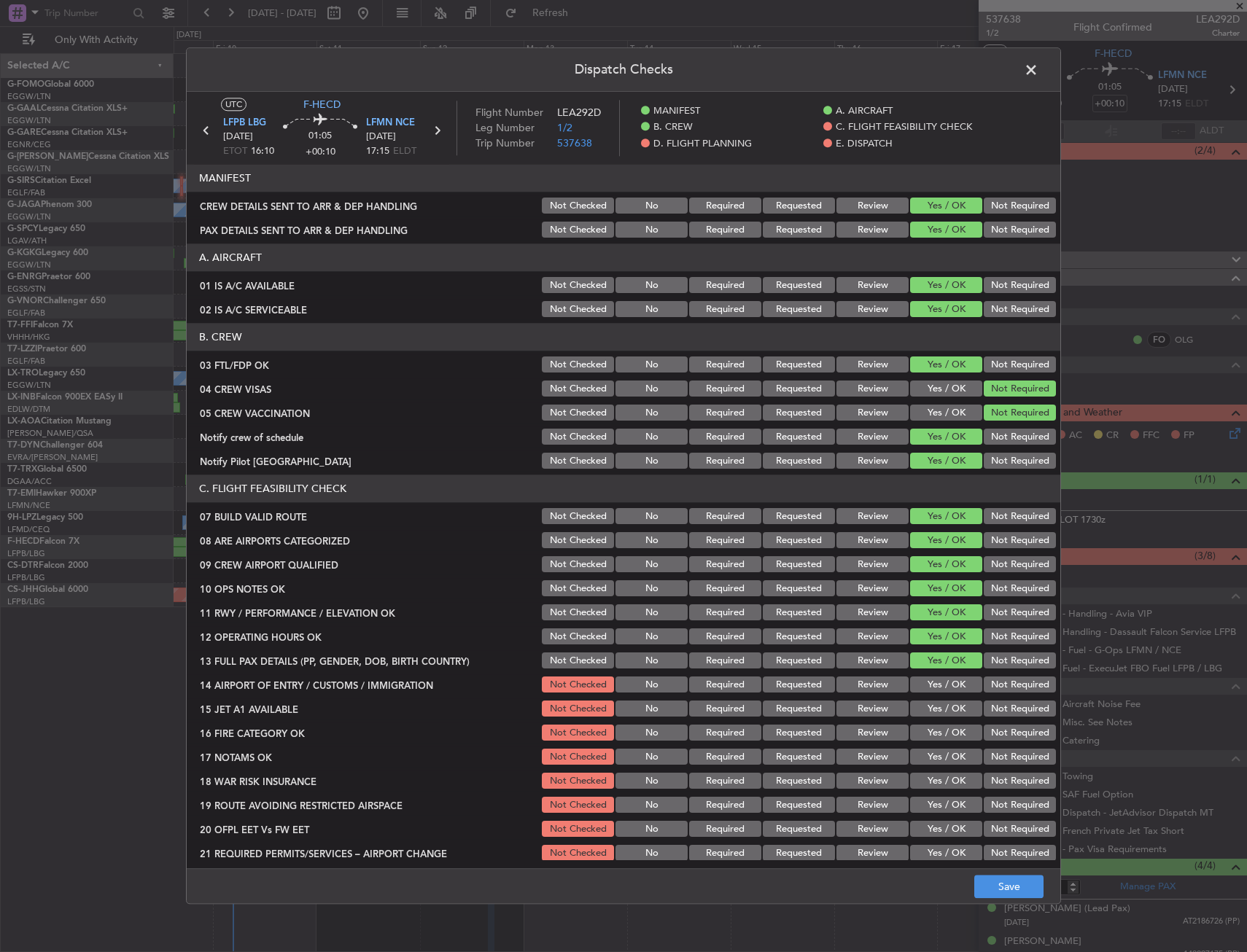
click at [920, 716] on button "Yes / OK" at bounding box center [945, 709] width 72 height 16
click at [921, 733] on button "Yes / OK" at bounding box center [945, 733] width 72 height 16
click at [915, 743] on div "Yes / OK" at bounding box center [945, 733] width 73 height 21
drag, startPoint x: 963, startPoint y: 781, endPoint x: 989, endPoint y: 779, distance: 26.1
click at [976, 780] on div "18 WAR RISK INSURANCE Not Checked No Required Requested Review Yes / OK Not Req…" at bounding box center [623, 781] width 874 height 21
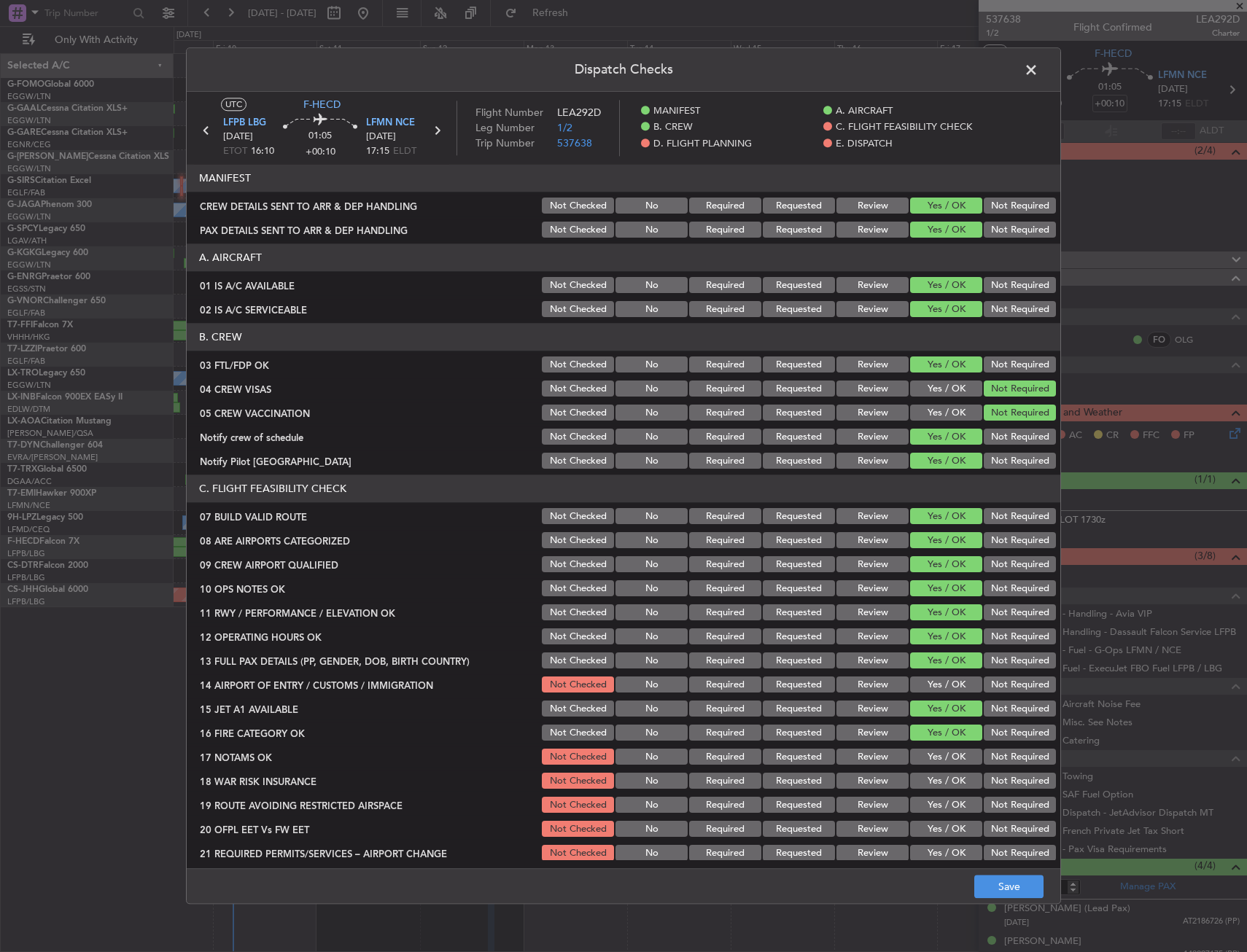
click at [989, 779] on button "Not Required" at bounding box center [1020, 781] width 72 height 16
click at [943, 755] on button "Yes / OK" at bounding box center [945, 757] width 72 height 16
drag, startPoint x: 935, startPoint y: 705, endPoint x: 930, endPoint y: 681, distance: 24.5
click at [933, 701] on button "Yes / OK" at bounding box center [945, 709] width 72 height 16
click at [930, 680] on button "Yes / OK" at bounding box center [945, 685] width 72 height 16
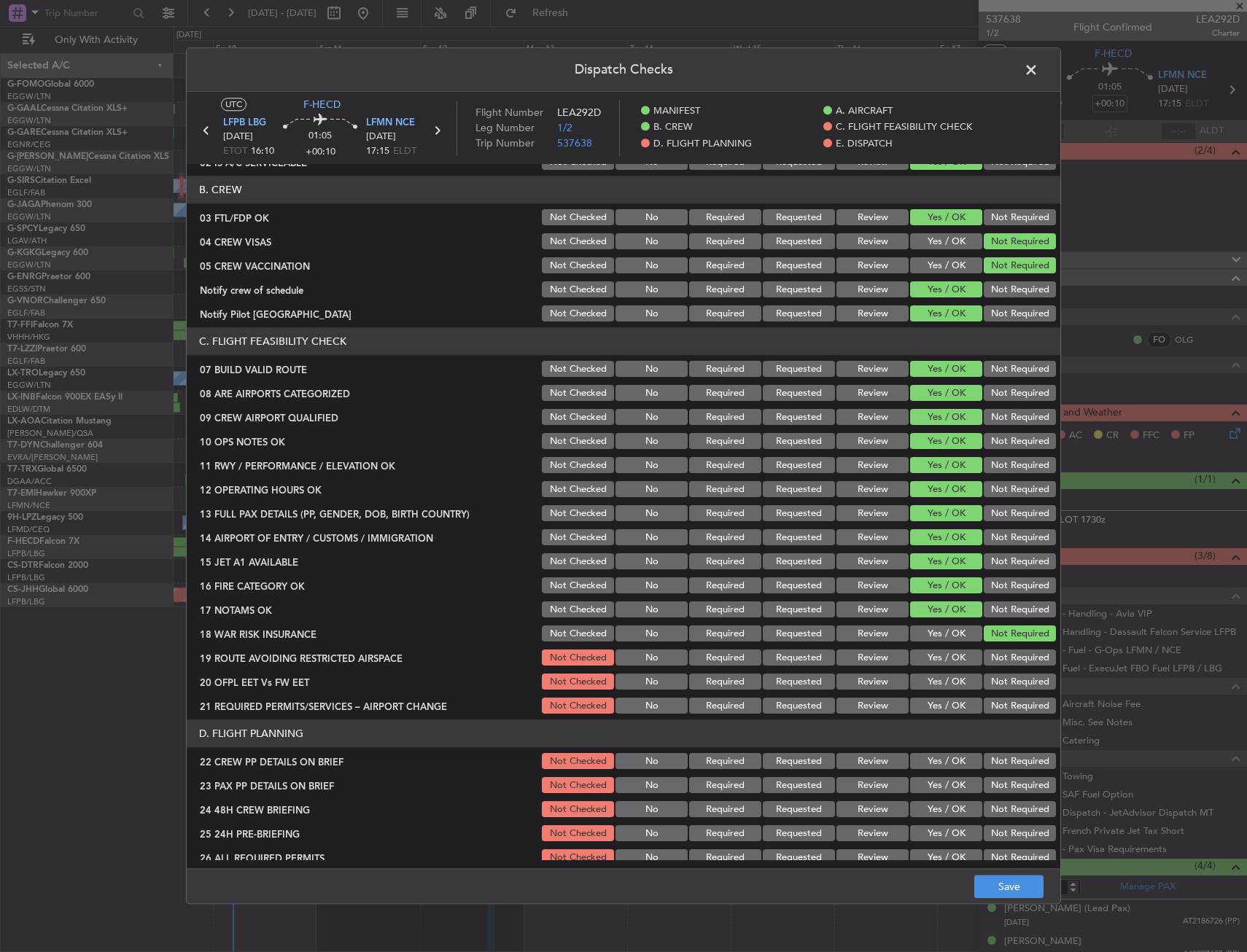
scroll to position [292, 0]
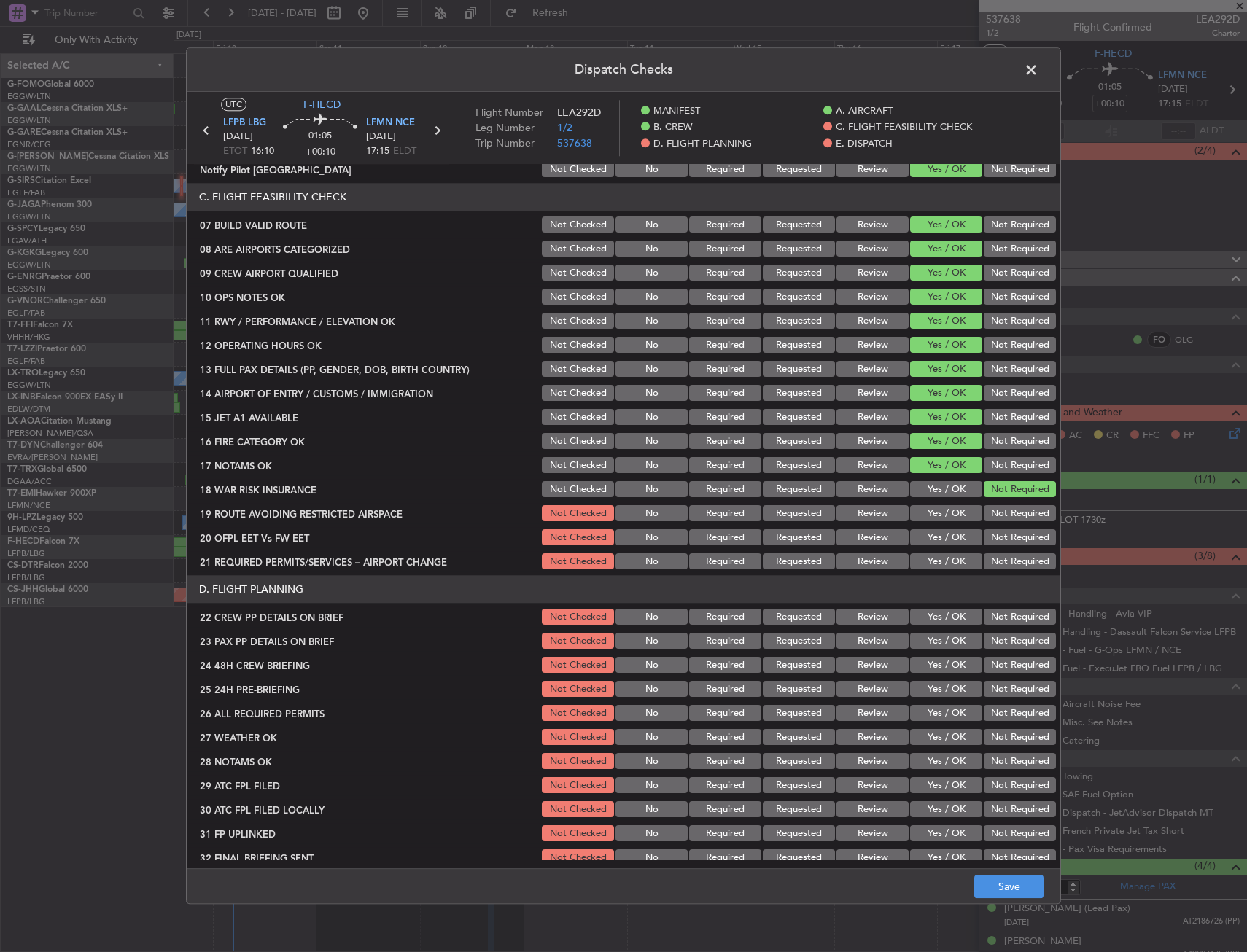
click at [923, 514] on button "Yes / OK" at bounding box center [945, 513] width 72 height 16
click at [921, 538] on button "Yes / OK" at bounding box center [945, 537] width 72 height 16
drag, startPoint x: 921, startPoint y: 551, endPoint x: 923, endPoint y: 565, distance: 14.1
click at [921, 552] on section "C. FLIGHT FEASIBILITY CHECK 07 BUILD VALID ROUTE Not Checked No Required Reques…" at bounding box center [623, 378] width 874 height 389
click at [923, 565] on button "Yes / OK" at bounding box center [945, 561] width 72 height 16
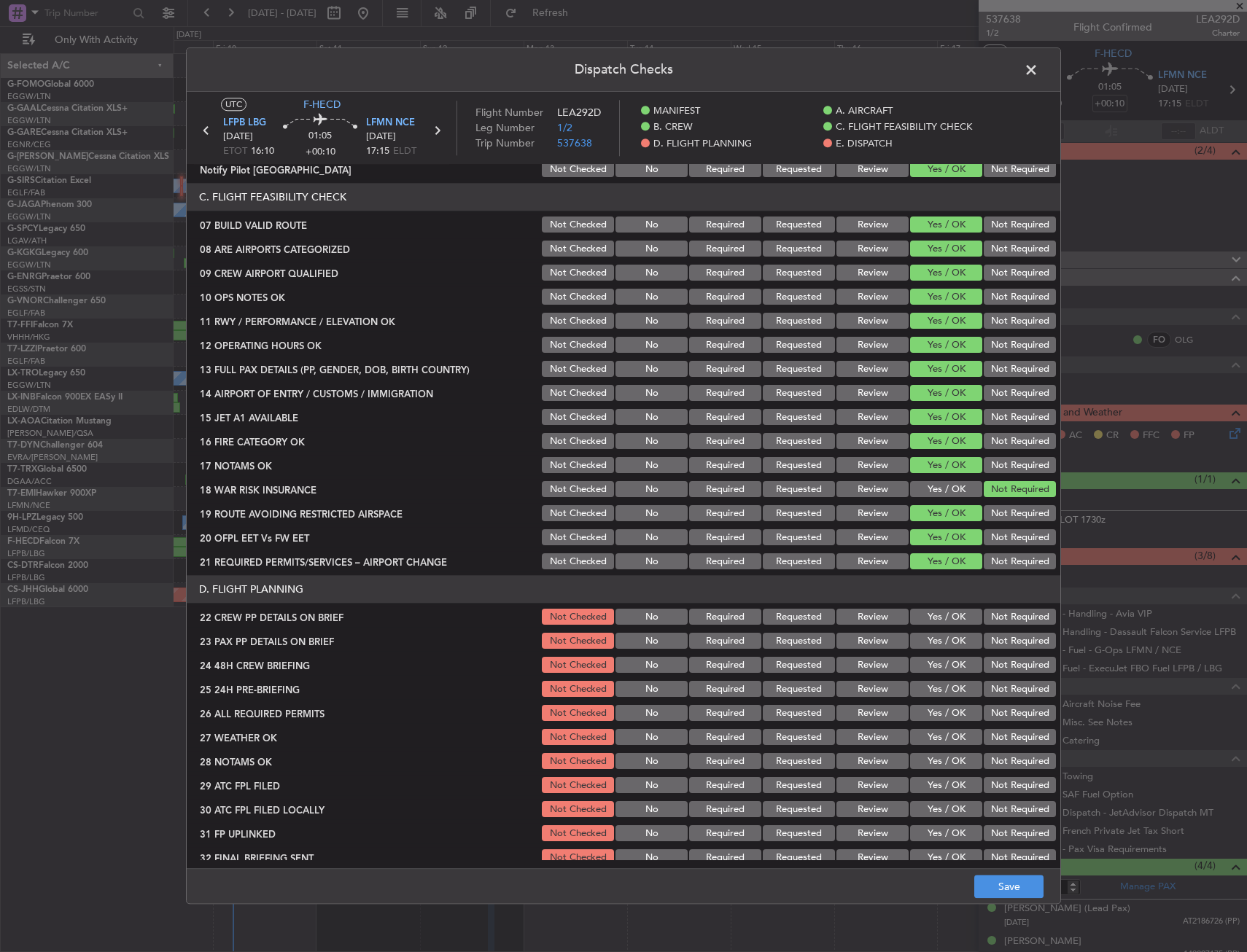
click at [945, 621] on button "Yes / OK" at bounding box center [945, 617] width 72 height 16
click at [942, 636] on button "Yes / OK" at bounding box center [945, 641] width 72 height 16
drag, startPoint x: 940, startPoint y: 663, endPoint x: 966, endPoint y: 687, distance: 35.4
click at [940, 663] on button "Yes / OK" at bounding box center [945, 665] width 72 height 16
drag, startPoint x: 988, startPoint y: 695, endPoint x: 996, endPoint y: 707, distance: 14.4
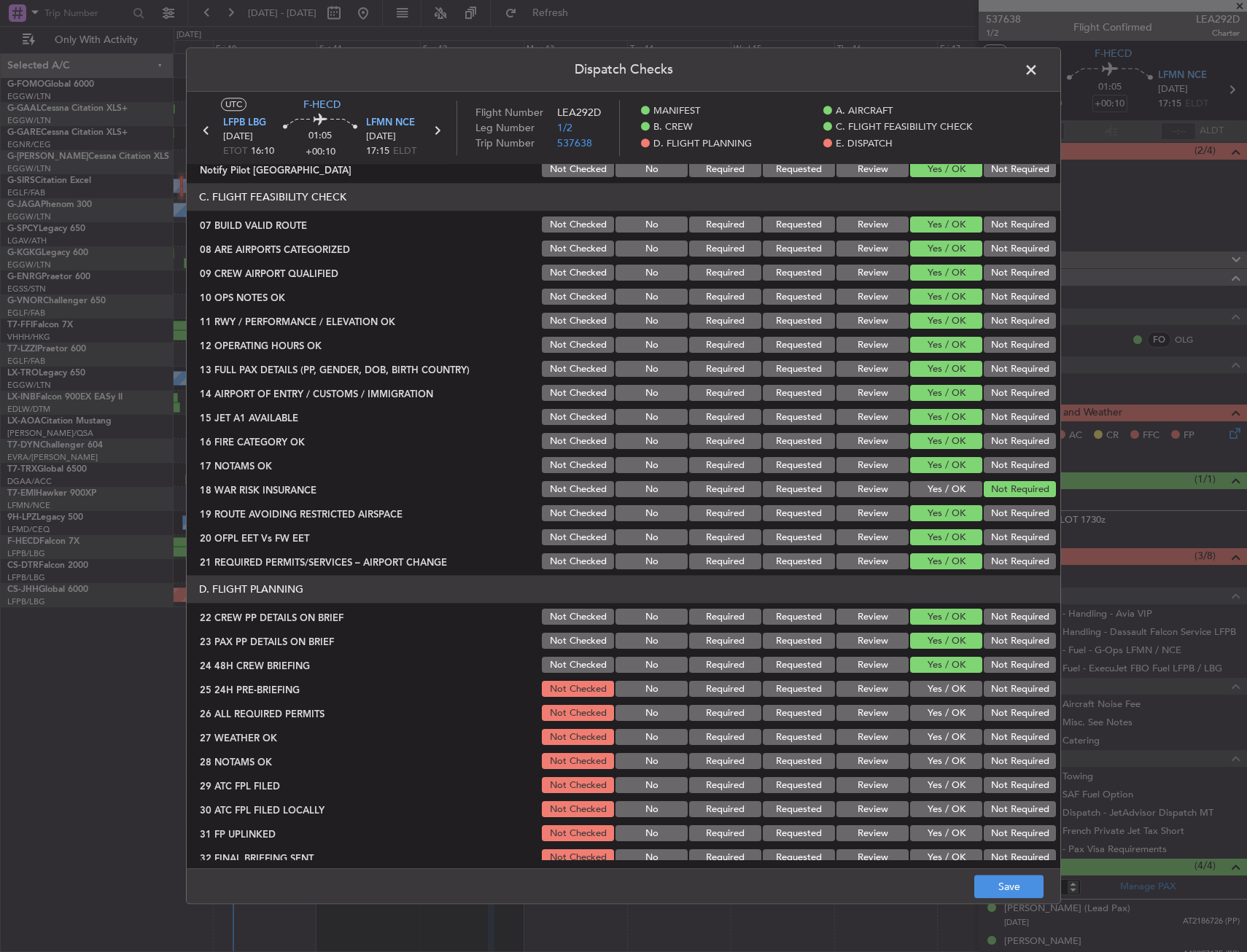
click at [989, 695] on button "Not Required" at bounding box center [1020, 689] width 72 height 16
drag, startPoint x: 1029, startPoint y: 869, endPoint x: 1030, endPoint y: 883, distance: 14.0
click at [1028, 869] on footer "Save" at bounding box center [623, 886] width 874 height 35
click at [1030, 883] on button "Save" at bounding box center [1008, 887] width 69 height 23
click at [1038, 66] on span at bounding box center [1038, 73] width 0 height 29
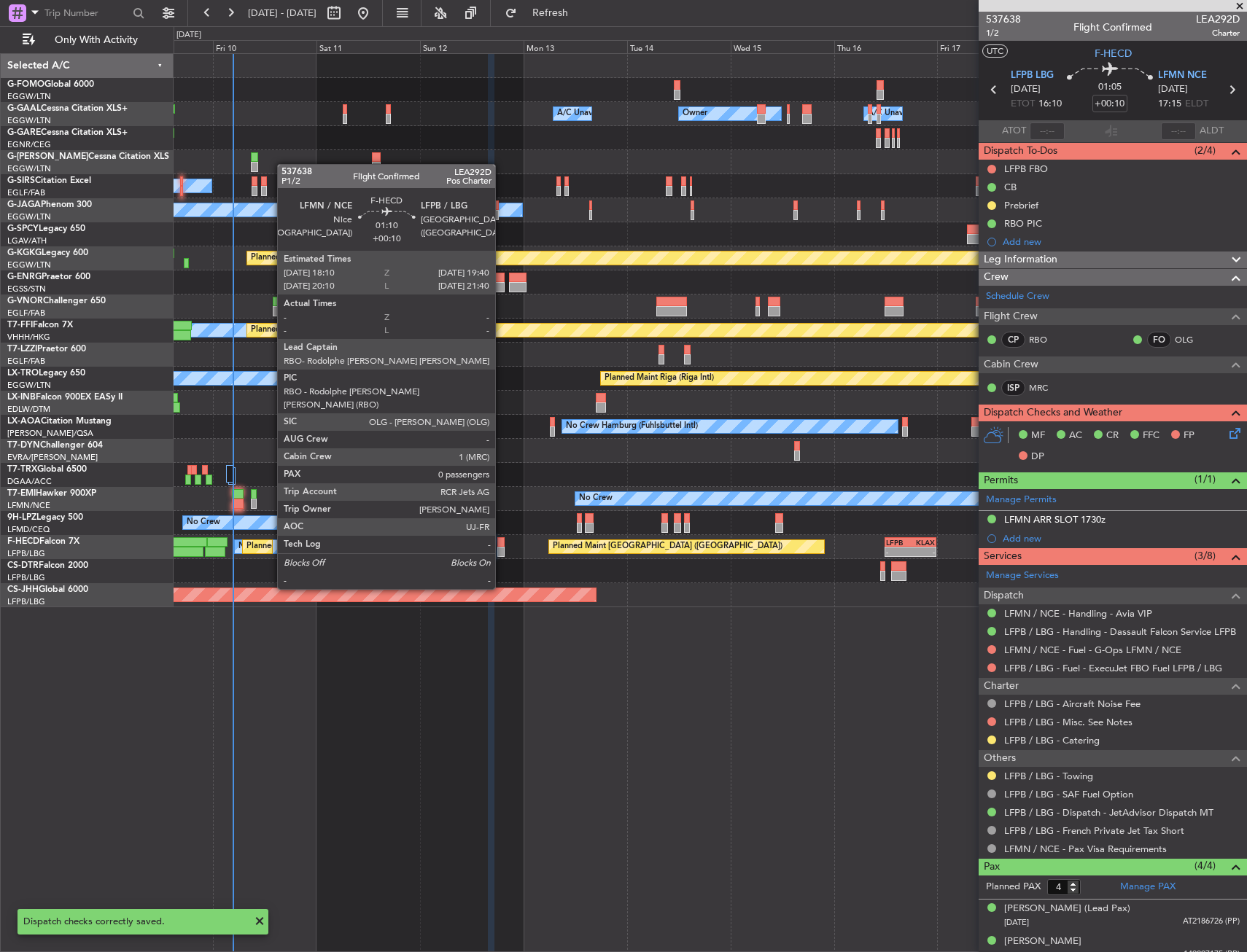
click at [501, 548] on div at bounding box center [501, 551] width 7 height 10
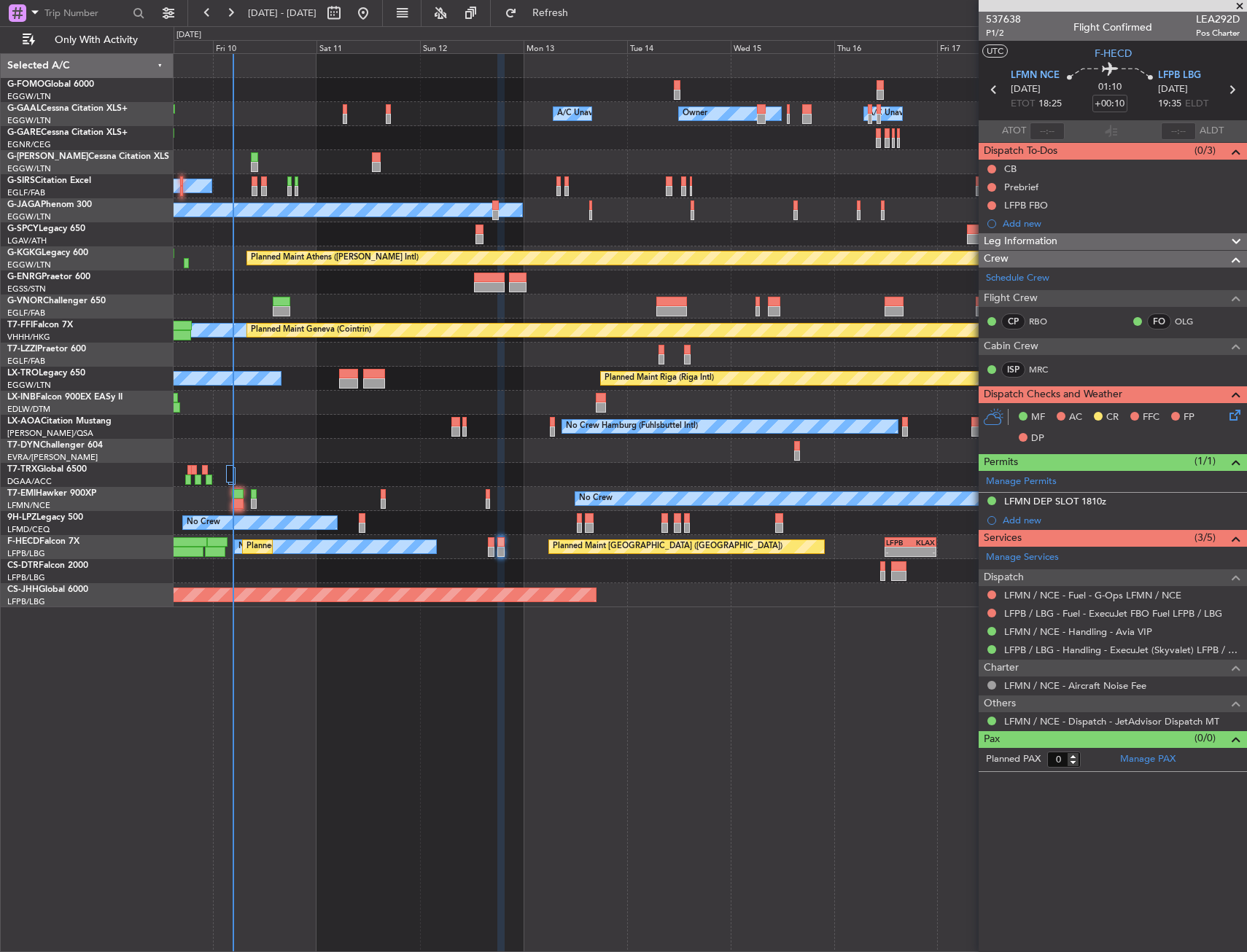
click at [348, 435] on div "No Crew No Crew Hamburg (Fuhlsbuttel Intl)" at bounding box center [710, 426] width 1073 height 24
click at [989, 167] on button at bounding box center [991, 169] width 9 height 9
click at [981, 229] on span "Completed" at bounding box center [998, 233] width 48 height 15
click at [989, 188] on button at bounding box center [991, 187] width 9 height 9
click at [981, 232] on span "In Progress" at bounding box center [999, 230] width 50 height 15
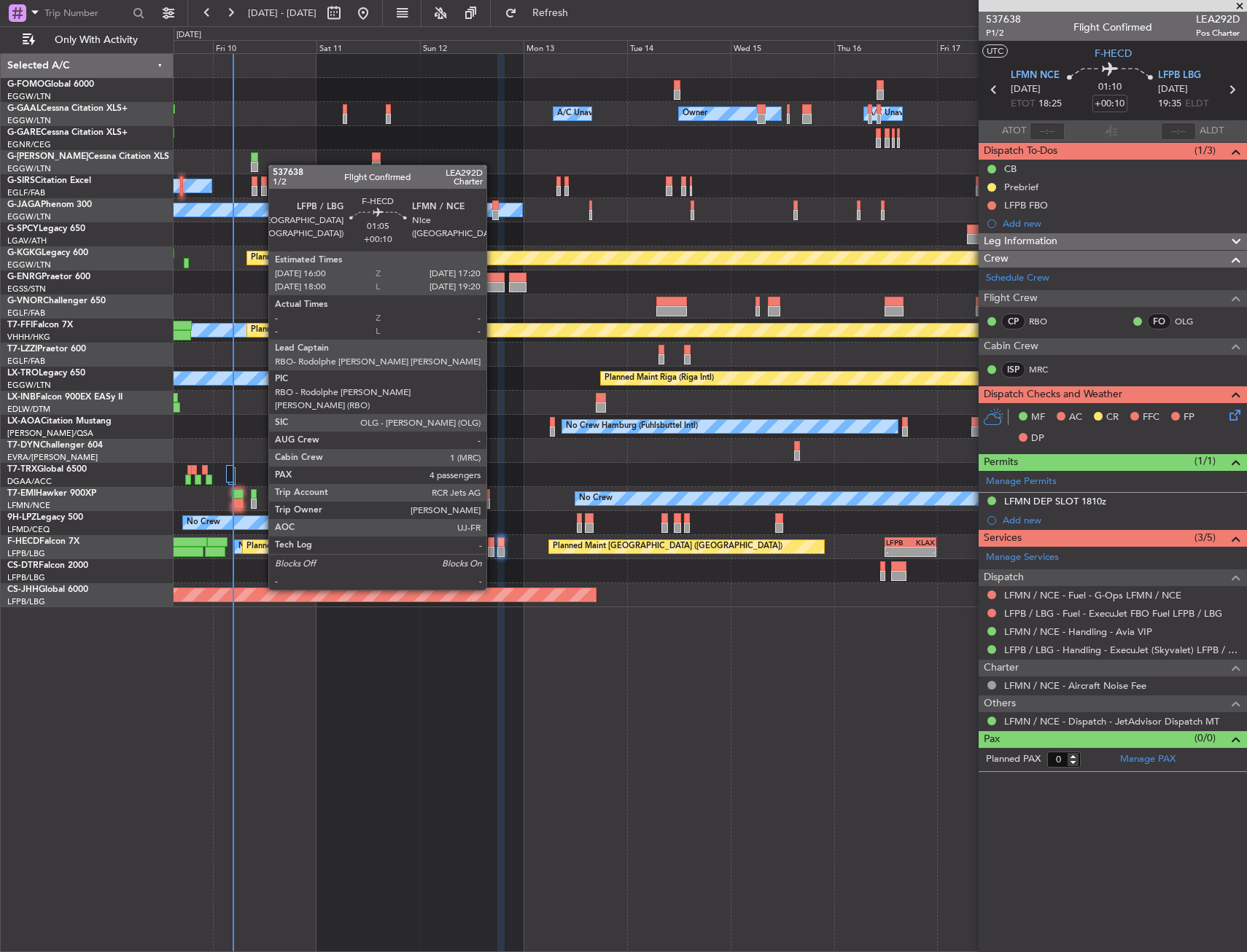
click at [493, 549] on div at bounding box center [491, 551] width 6 height 10
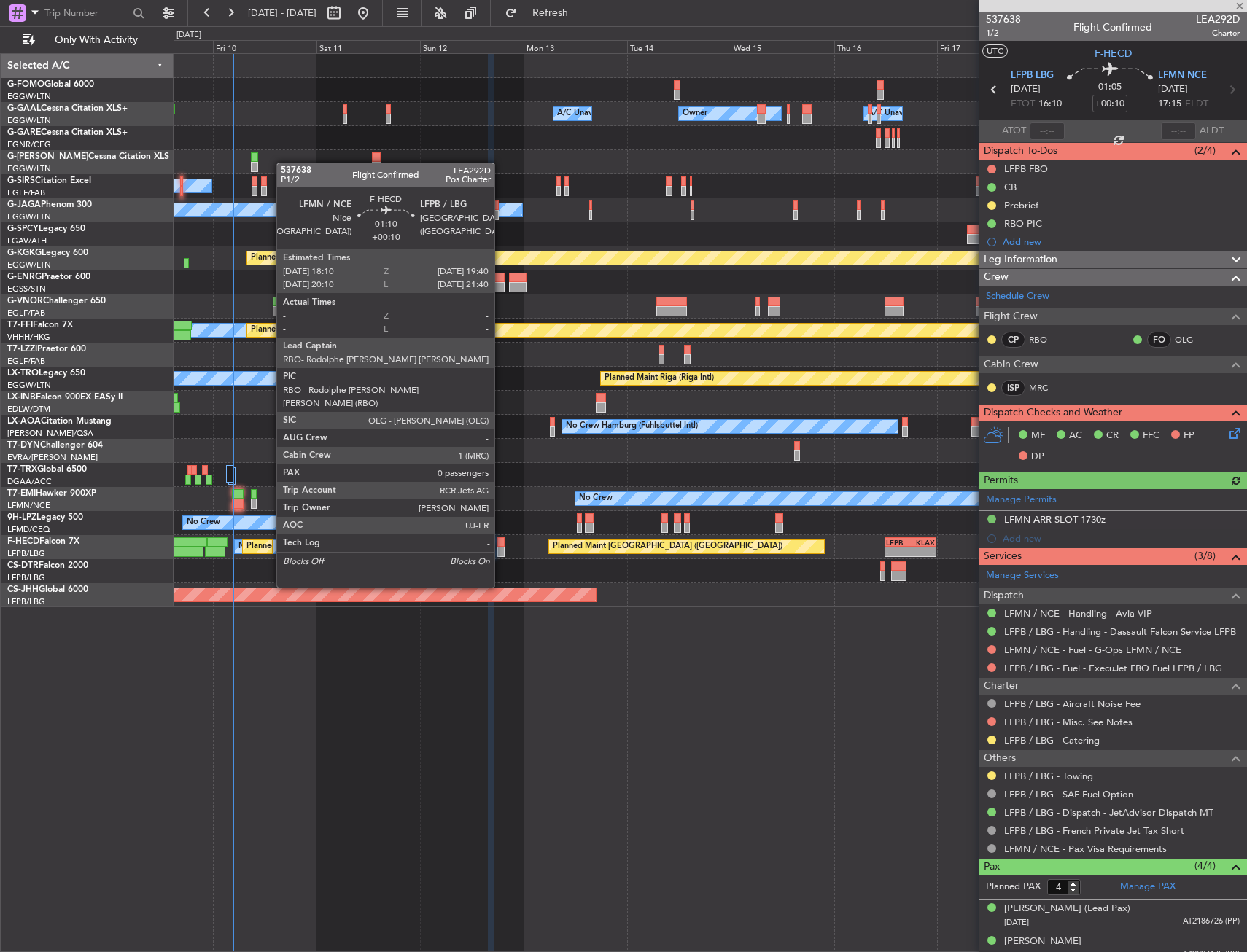
click at [501, 546] on div at bounding box center [501, 551] width 7 height 10
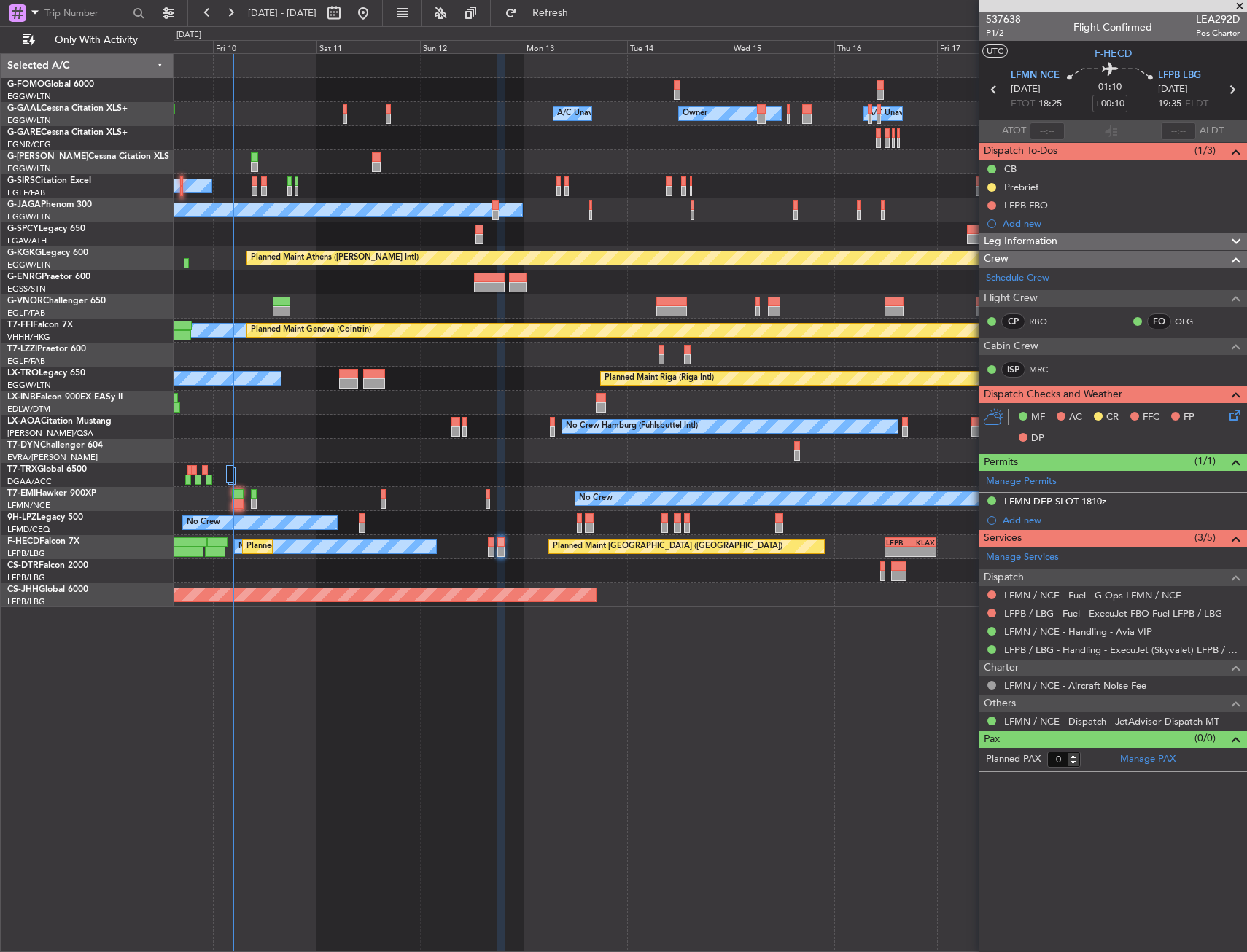
click at [491, 558] on div "Planned Maint Paris (Le Bourget) No Crew Planned Maint Paris (Le Bourget) - - L…" at bounding box center [710, 546] width 1073 height 24
click at [491, 549] on div at bounding box center [491, 551] width 6 height 10
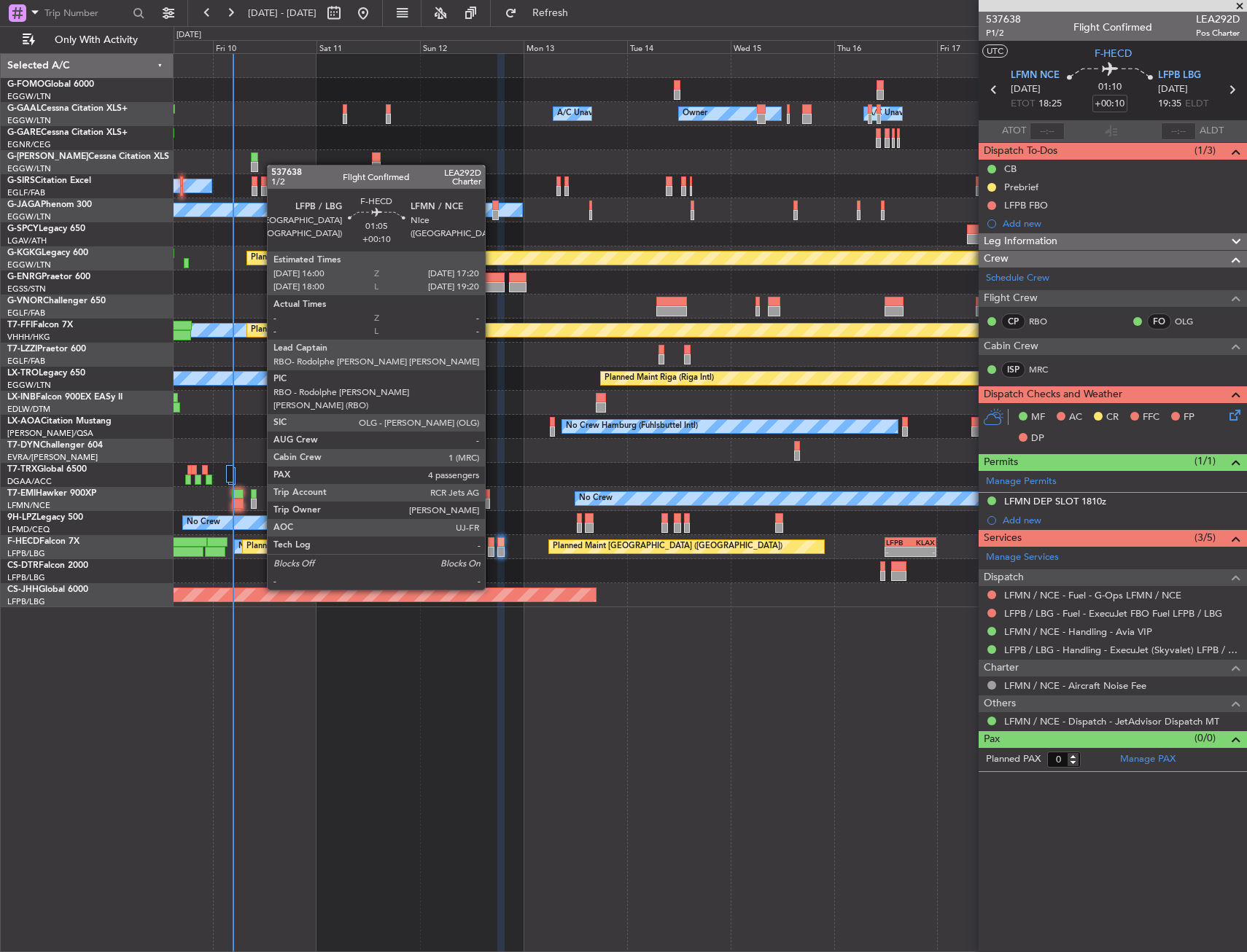
click at [491, 549] on div at bounding box center [491, 551] width 6 height 10
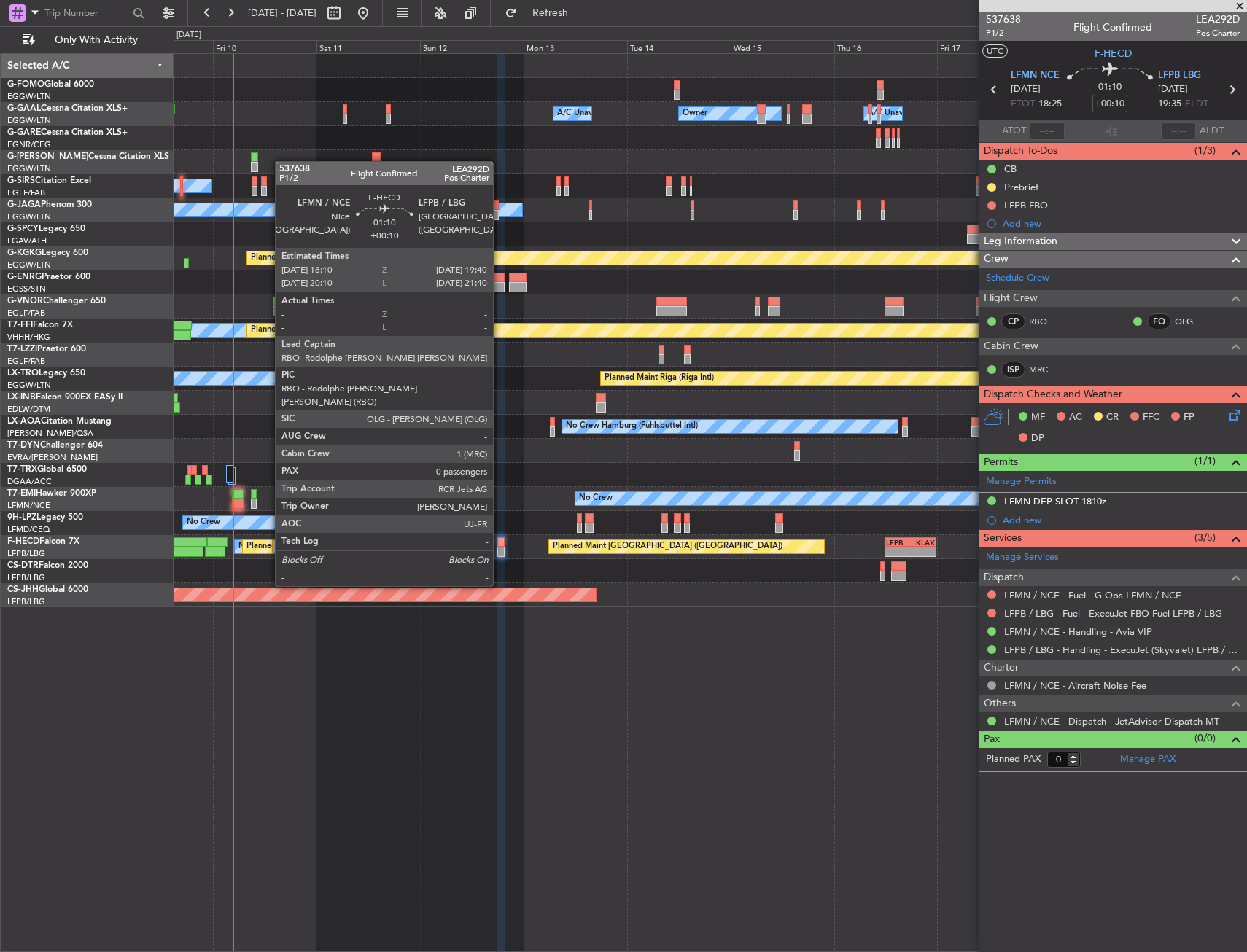
click at [500, 546] on div at bounding box center [501, 542] width 7 height 10
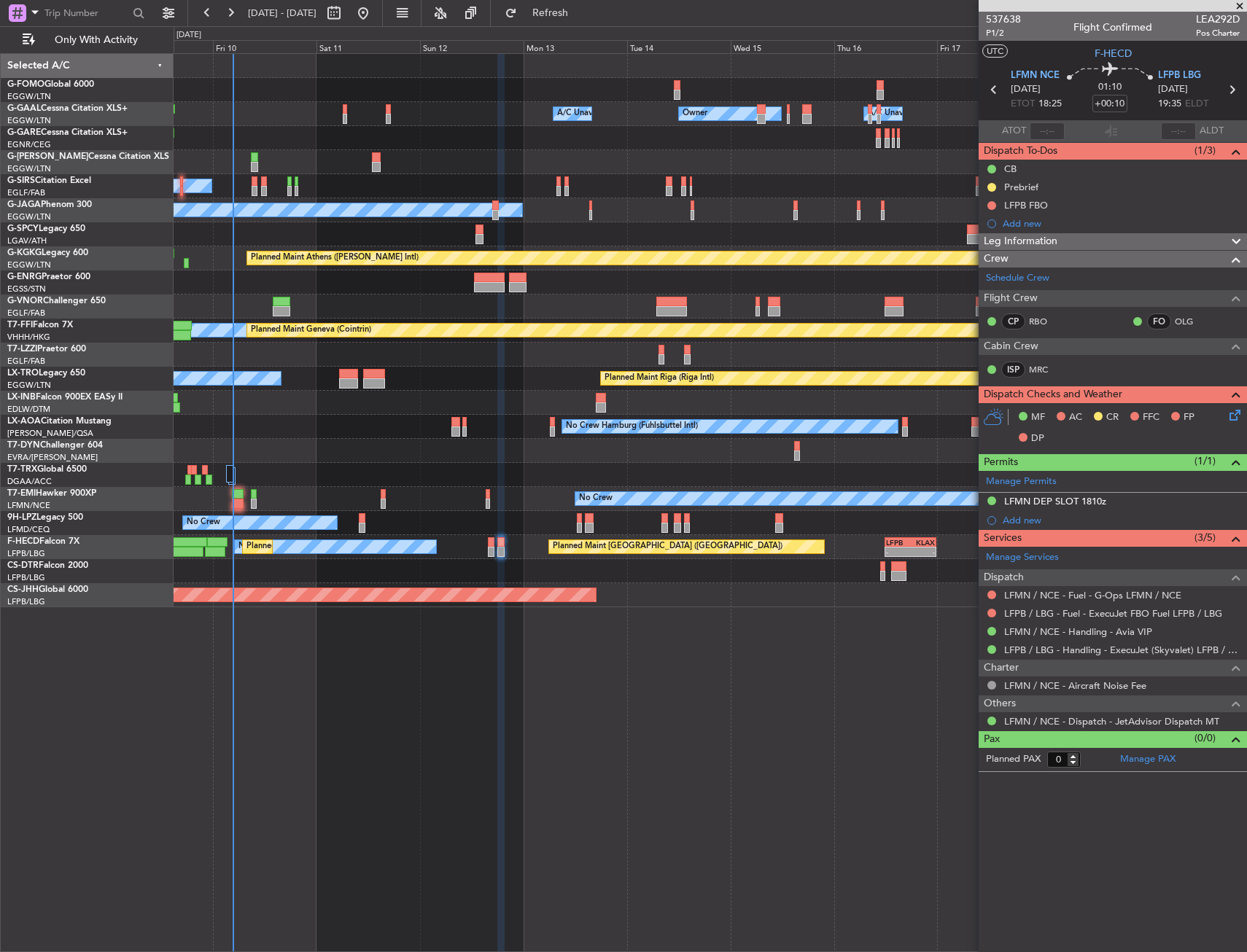
click at [1238, 411] on icon at bounding box center [1232, 412] width 12 height 12
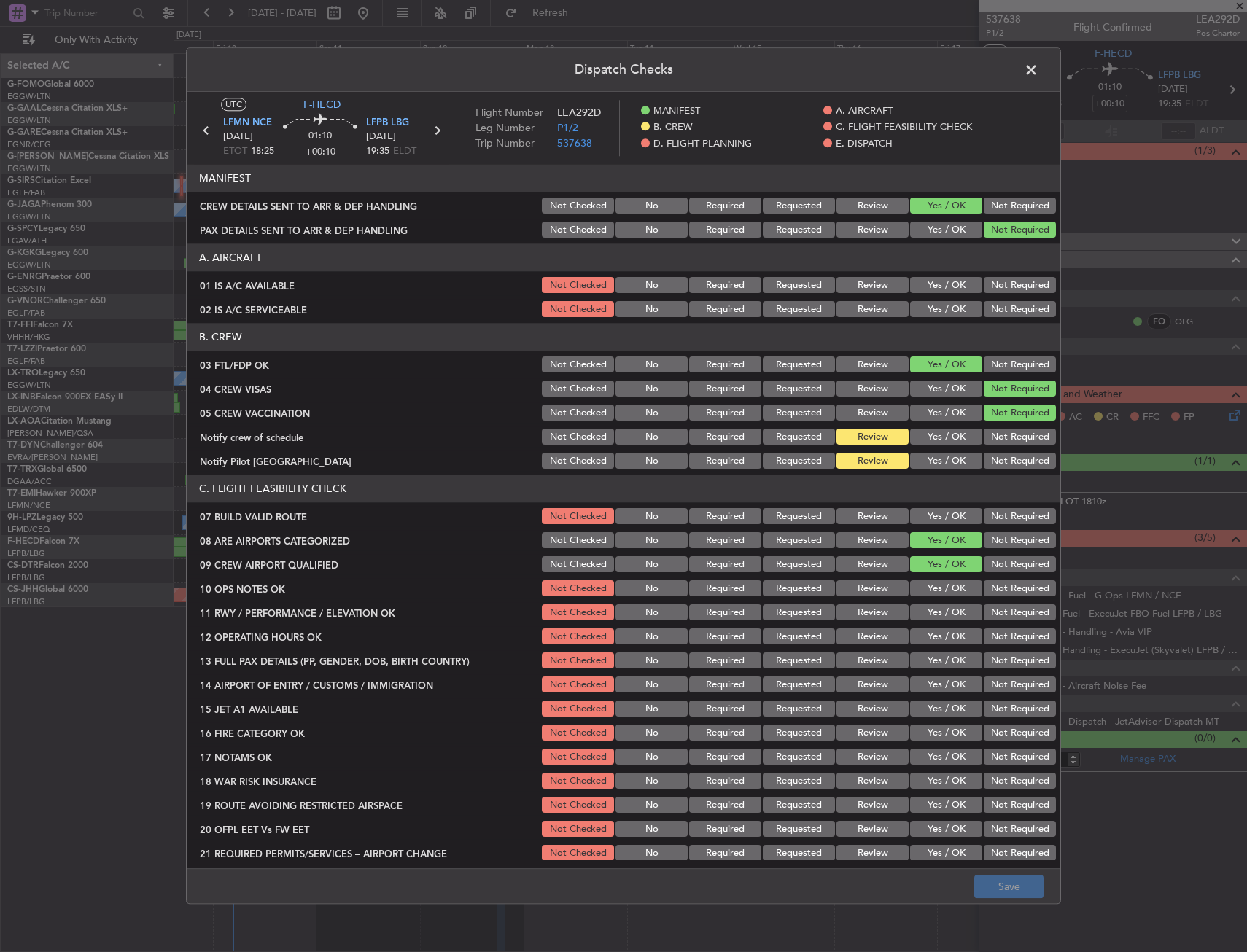
click at [945, 284] on button "Yes / OK" at bounding box center [945, 285] width 72 height 16
click at [940, 297] on section "A. AIRCRAFT 01 IS A/C AVAILABLE Not Checked No Required Requested Review Yes / …" at bounding box center [623, 282] width 874 height 76
click at [939, 302] on div "Yes / OK" at bounding box center [945, 310] width 73 height 21
click at [898, 335] on header "B. CREW" at bounding box center [623, 337] width 874 height 27
click at [945, 427] on div "Yes / OK" at bounding box center [945, 437] width 73 height 21
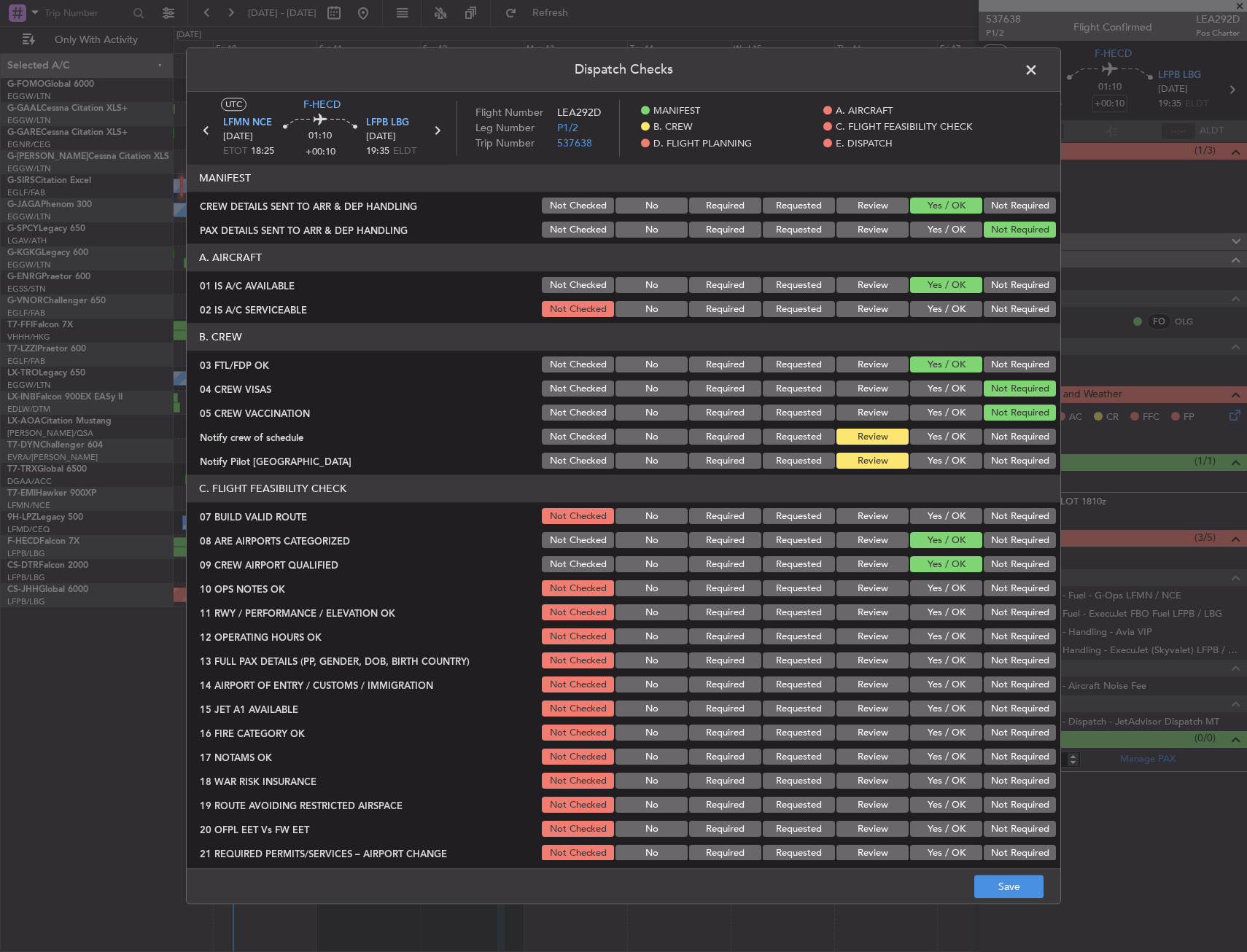
click at [932, 461] on button "Yes / OK" at bounding box center [945, 461] width 72 height 16
click at [933, 441] on button "Yes / OK" at bounding box center [945, 437] width 72 height 16
click at [935, 512] on button "Yes / OK" at bounding box center [945, 516] width 72 height 16
drag, startPoint x: 930, startPoint y: 587, endPoint x: 933, endPoint y: 608, distance: 21.2
click at [930, 591] on button "Yes / OK" at bounding box center [945, 589] width 72 height 16
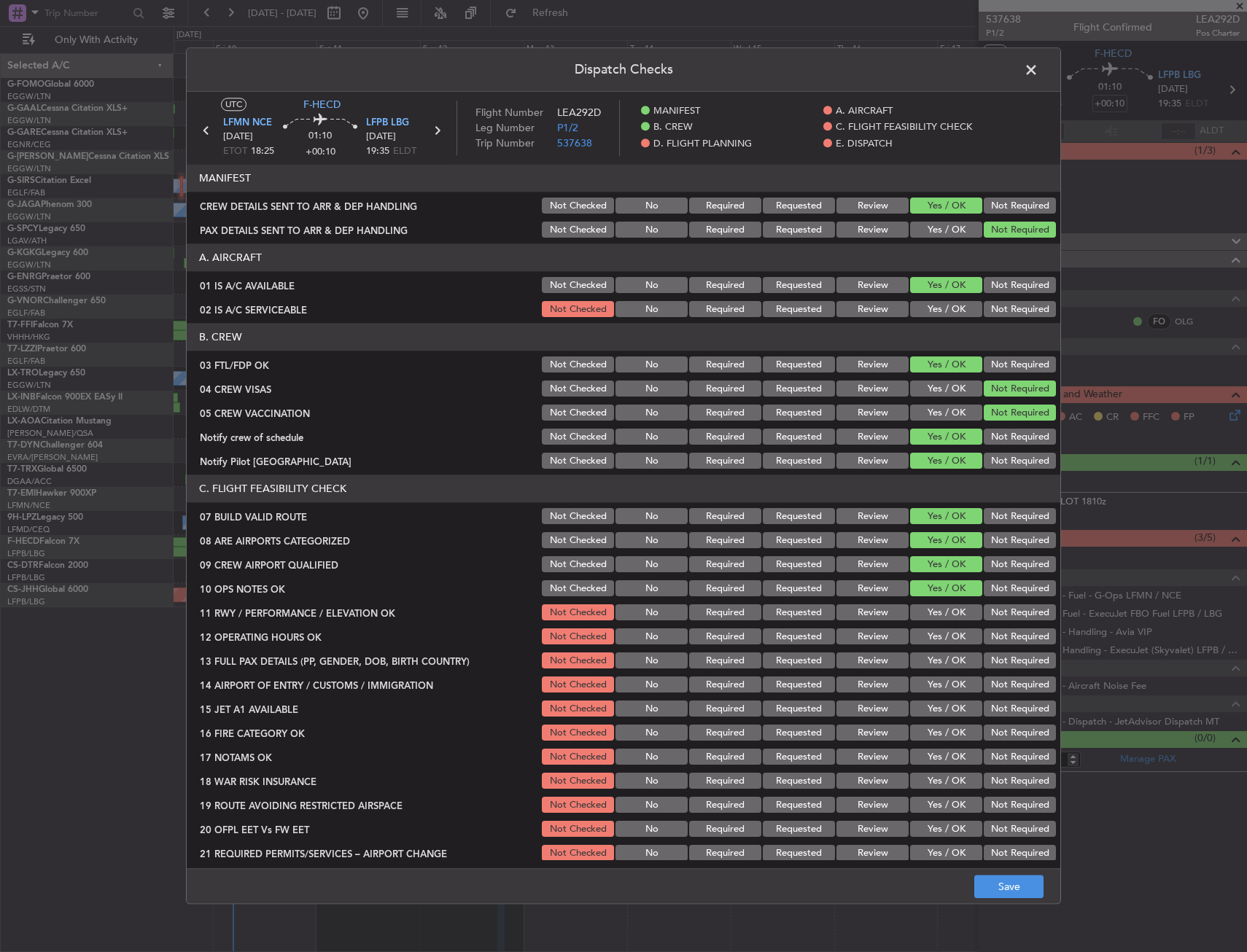
drag, startPoint x: 933, startPoint y: 608, endPoint x: 933, endPoint y: 626, distance: 18.0
click at [933, 614] on button "Yes / OK" at bounding box center [945, 613] width 72 height 16
drag, startPoint x: 933, startPoint y: 626, endPoint x: 934, endPoint y: 642, distance: 16.0
click at [933, 627] on section "C. FLIGHT FEASIBILITY CHECK 07 BUILD VALID ROUTE Not Checked No Required Reques…" at bounding box center [623, 670] width 874 height 389
drag, startPoint x: 934, startPoint y: 642, endPoint x: 933, endPoint y: 658, distance: 16.0
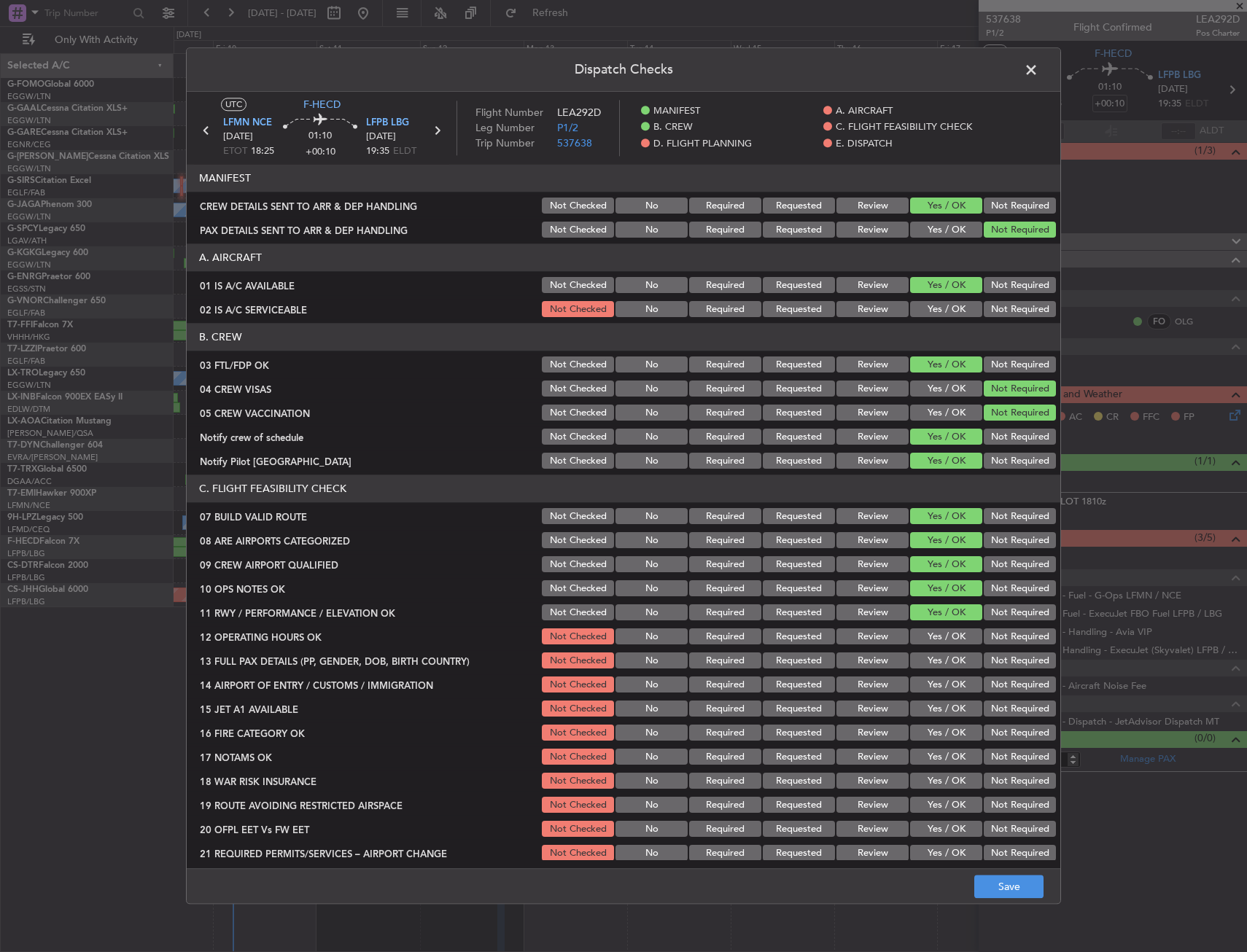
click at [934, 647] on section "C. FLIGHT FEASIBILITY CHECK 07 BUILD VALID ROUTE Not Checked No Required Reques…" at bounding box center [623, 670] width 874 height 389
click at [934, 655] on button "Yes / OK" at bounding box center [945, 660] width 72 height 16
drag, startPoint x: 933, startPoint y: 665, endPoint x: 933, endPoint y: 677, distance: 12.0
click at [933, 666] on button "Yes / OK" at bounding box center [945, 660] width 72 height 16
drag, startPoint x: 930, startPoint y: 706, endPoint x: 922, endPoint y: 514, distance: 192.2
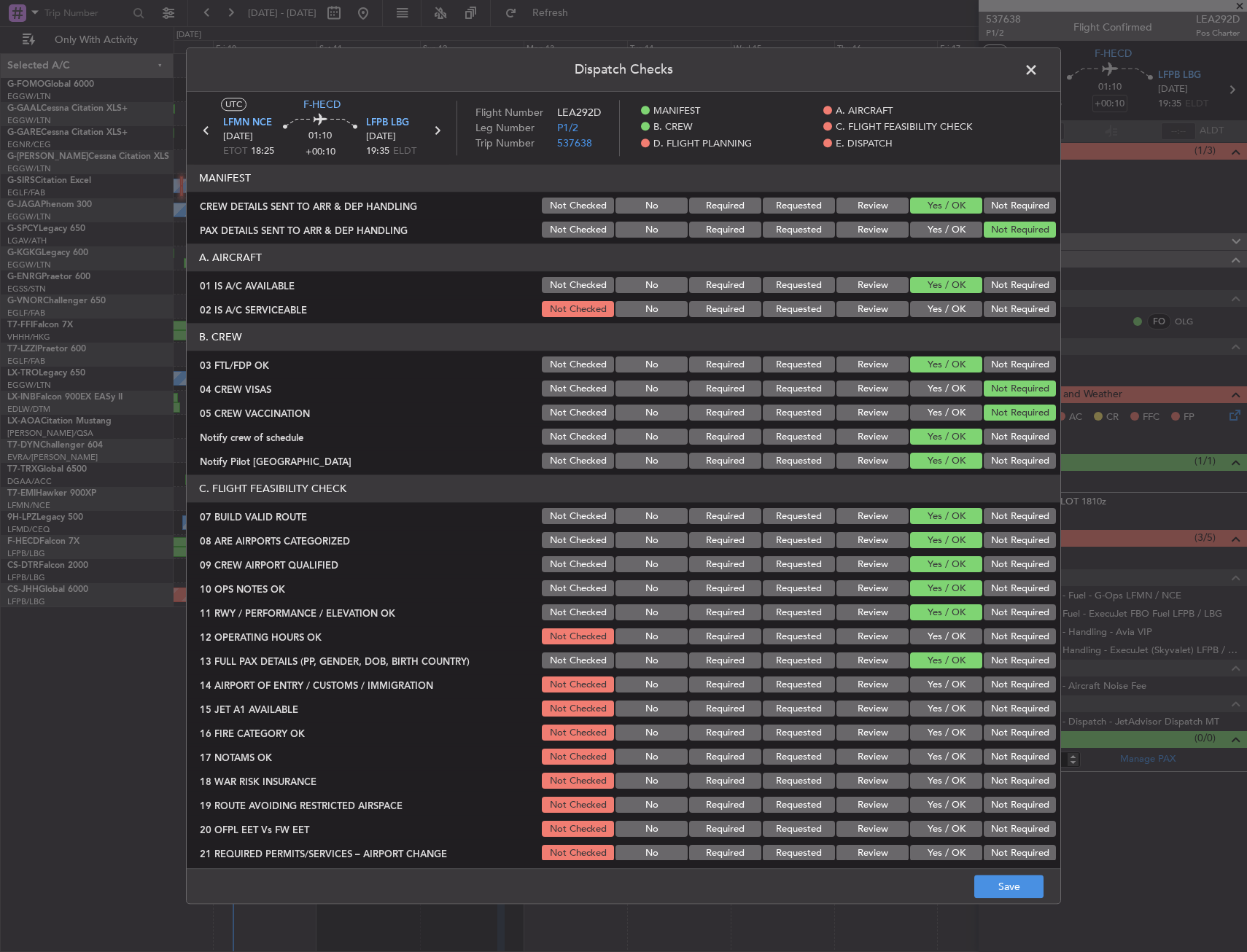
click at [929, 701] on button "Yes / OK" at bounding box center [945, 709] width 72 height 16
click at [939, 307] on button "Yes / OK" at bounding box center [945, 309] width 72 height 16
click at [923, 649] on section "C. FLIGHT FEASIBILITY CHECK 07 BUILD VALID ROUTE Not Checked No Required Reques…" at bounding box center [623, 670] width 874 height 389
click at [931, 642] on button "Yes / OK" at bounding box center [945, 636] width 72 height 16
click at [930, 679] on button "Yes / OK" at bounding box center [945, 685] width 72 height 16
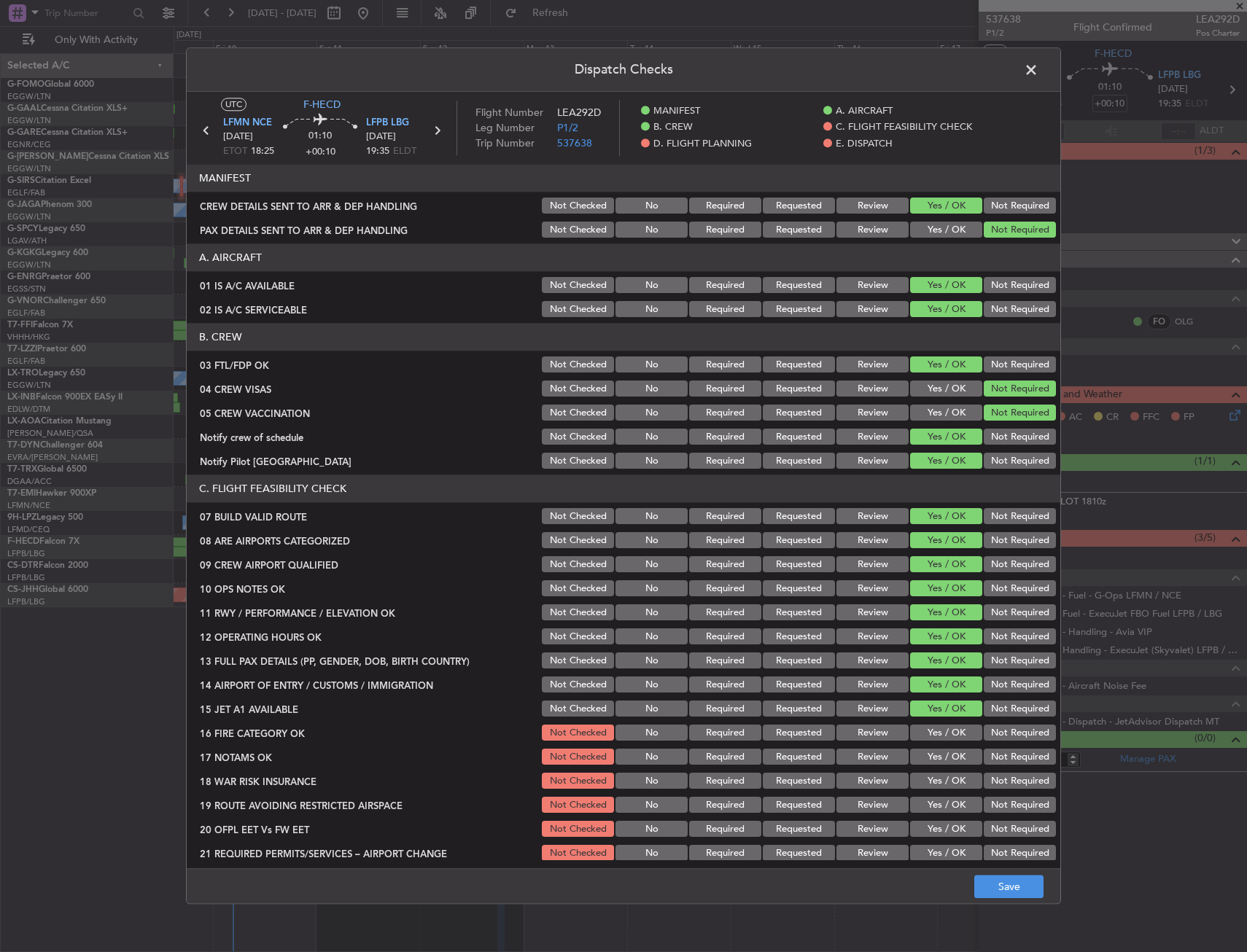
click at [1016, 775] on button "Not Required" at bounding box center [1020, 781] width 72 height 16
drag, startPoint x: 921, startPoint y: 722, endPoint x: 920, endPoint y: 747, distance: 25.0
click at [921, 723] on section "C. FLIGHT FEASIBILITY CHECK 07 BUILD VALID ROUTE Not Checked No Required Reques…" at bounding box center [623, 670] width 874 height 389
click at [920, 748] on div "Yes / OK" at bounding box center [945, 757] width 73 height 21
click at [931, 761] on button "Yes / OK" at bounding box center [945, 757] width 72 height 16
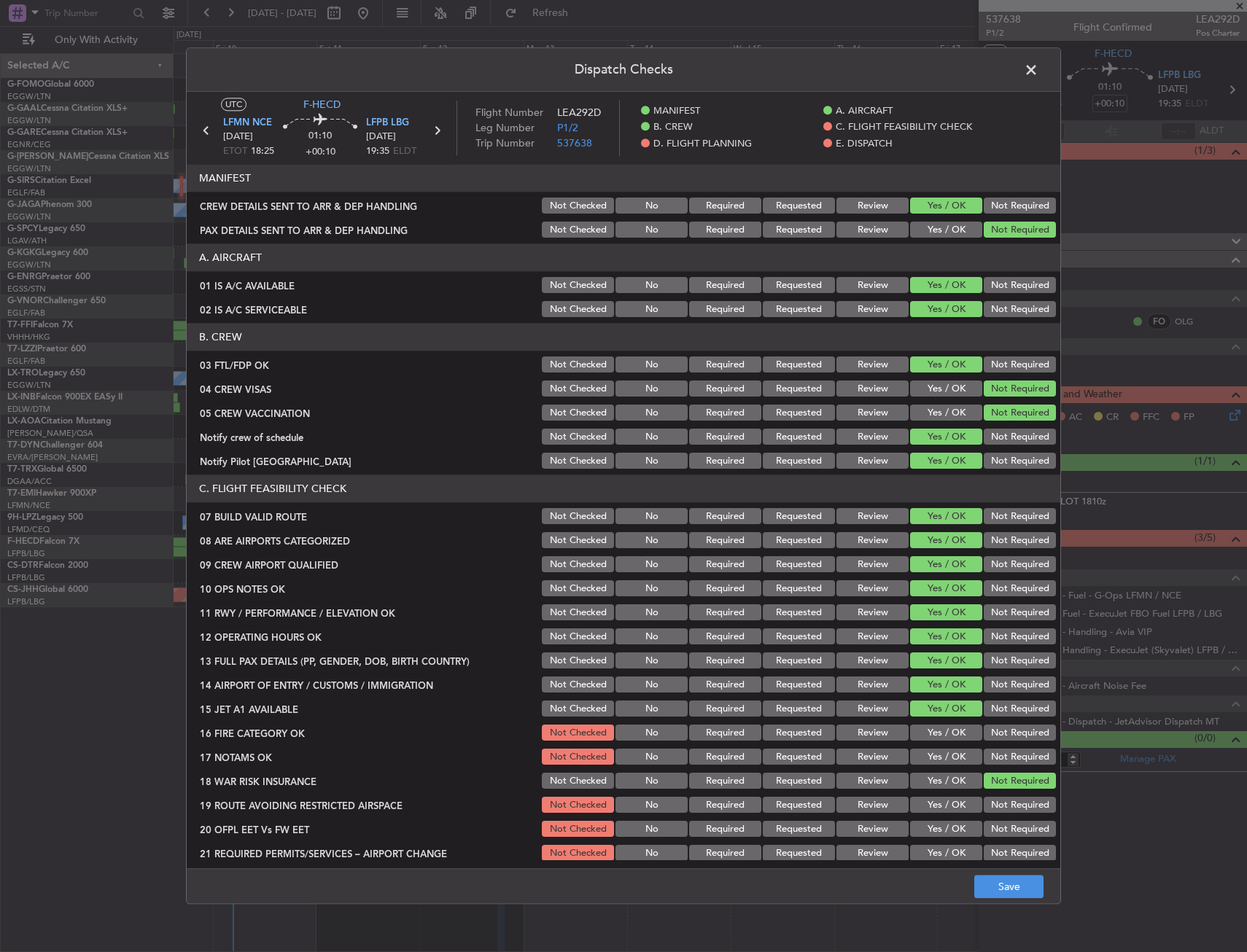
click at [933, 740] on button "Yes / OK" at bounding box center [945, 733] width 72 height 16
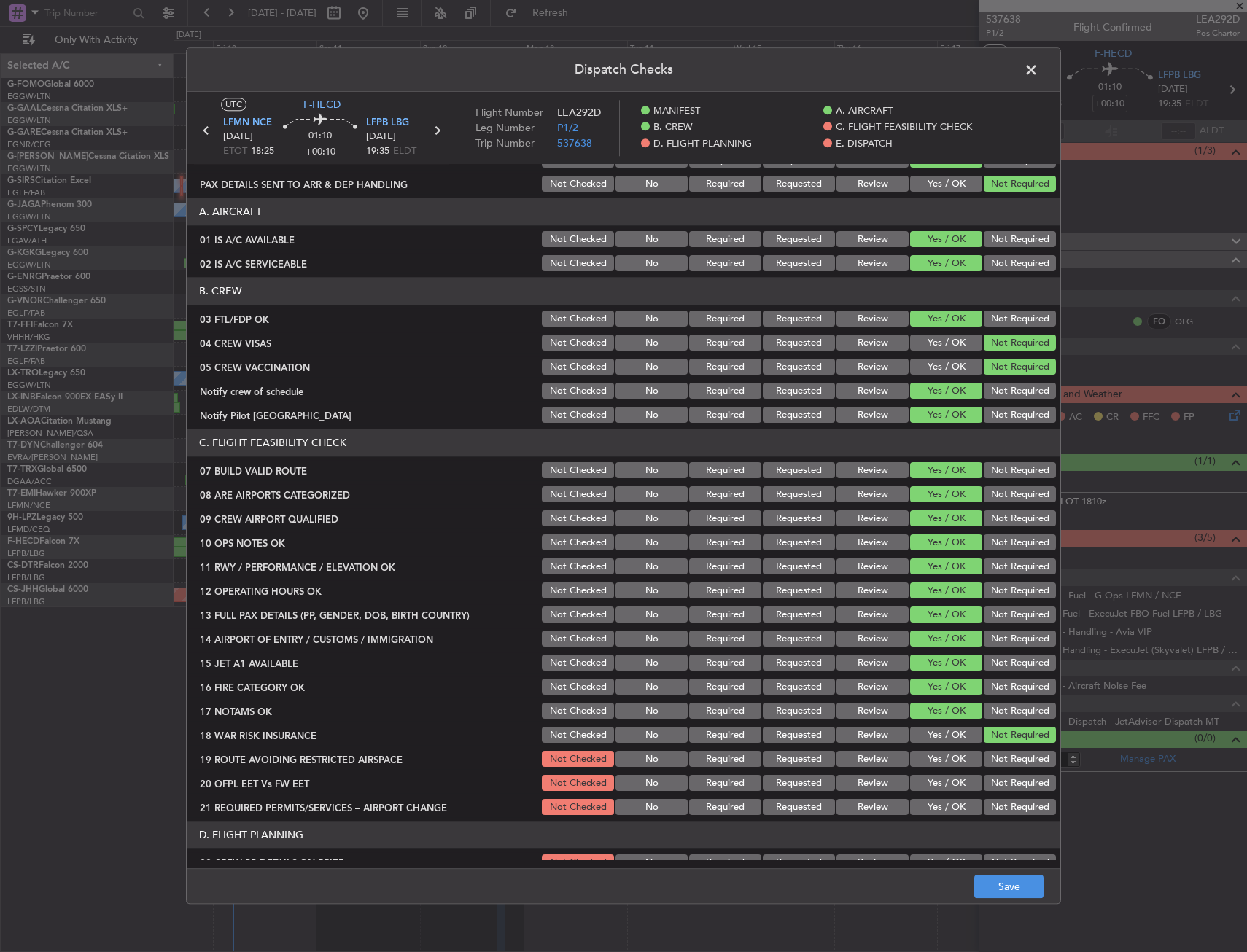
scroll to position [146, 0]
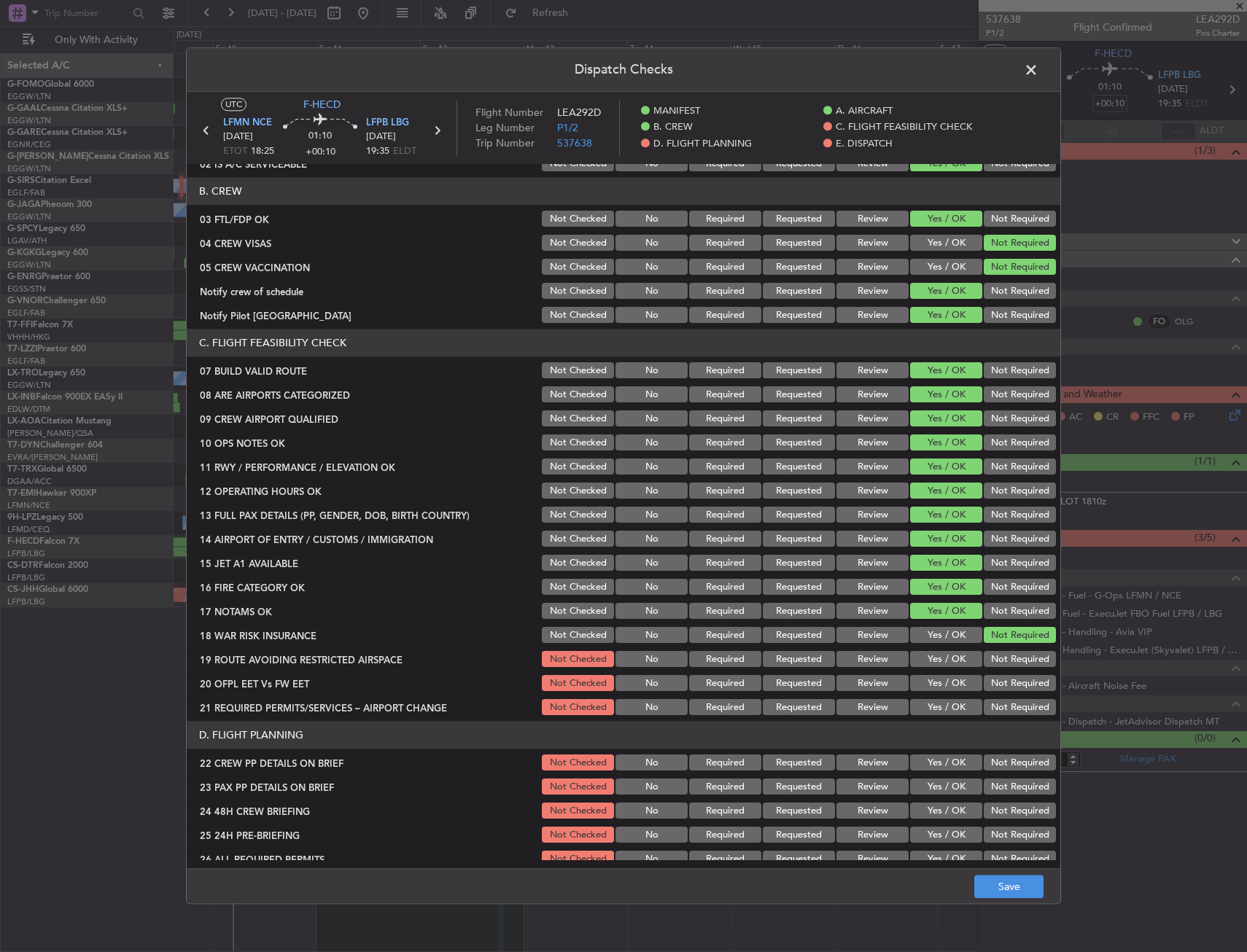
click at [934, 664] on button "Yes / OK" at bounding box center [945, 660] width 72 height 16
click at [931, 689] on button "Yes / OK" at bounding box center [945, 683] width 72 height 16
click at [933, 703] on button "Yes / OK" at bounding box center [945, 707] width 72 height 16
click at [934, 711] on button "Yes / OK" at bounding box center [945, 707] width 72 height 16
click at [942, 761] on button "Yes / OK" at bounding box center [945, 763] width 72 height 16
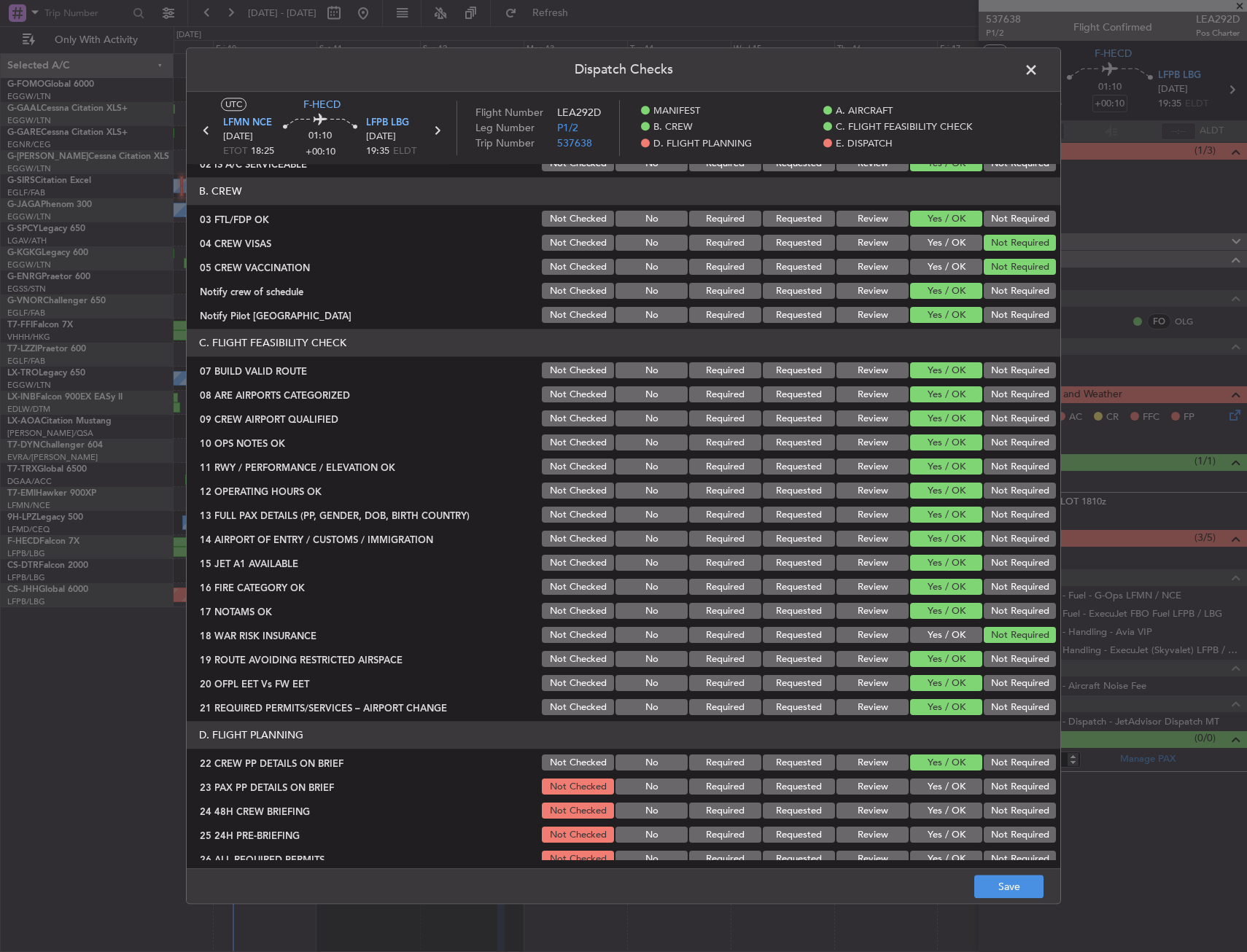
click at [939, 799] on section "D. FLIGHT PLANNING 22 CREW PP DETAILS ON BRIEF Not Checked No Required Requeste…" at bounding box center [623, 868] width 874 height 292
click at [936, 822] on section "D. FLIGHT PLANNING 22 CREW PP DETAILS ON BRIEF Not Checked No Required Requeste…" at bounding box center [623, 868] width 874 height 292
click at [939, 815] on button "Yes / OK" at bounding box center [945, 811] width 72 height 16
click at [940, 794] on button "Yes / OK" at bounding box center [945, 787] width 72 height 16
click at [990, 822] on section "D. FLIGHT PLANNING 22 CREW PP DETAILS ON BRIEF Not Checked No Required Requeste…" at bounding box center [623, 868] width 874 height 292
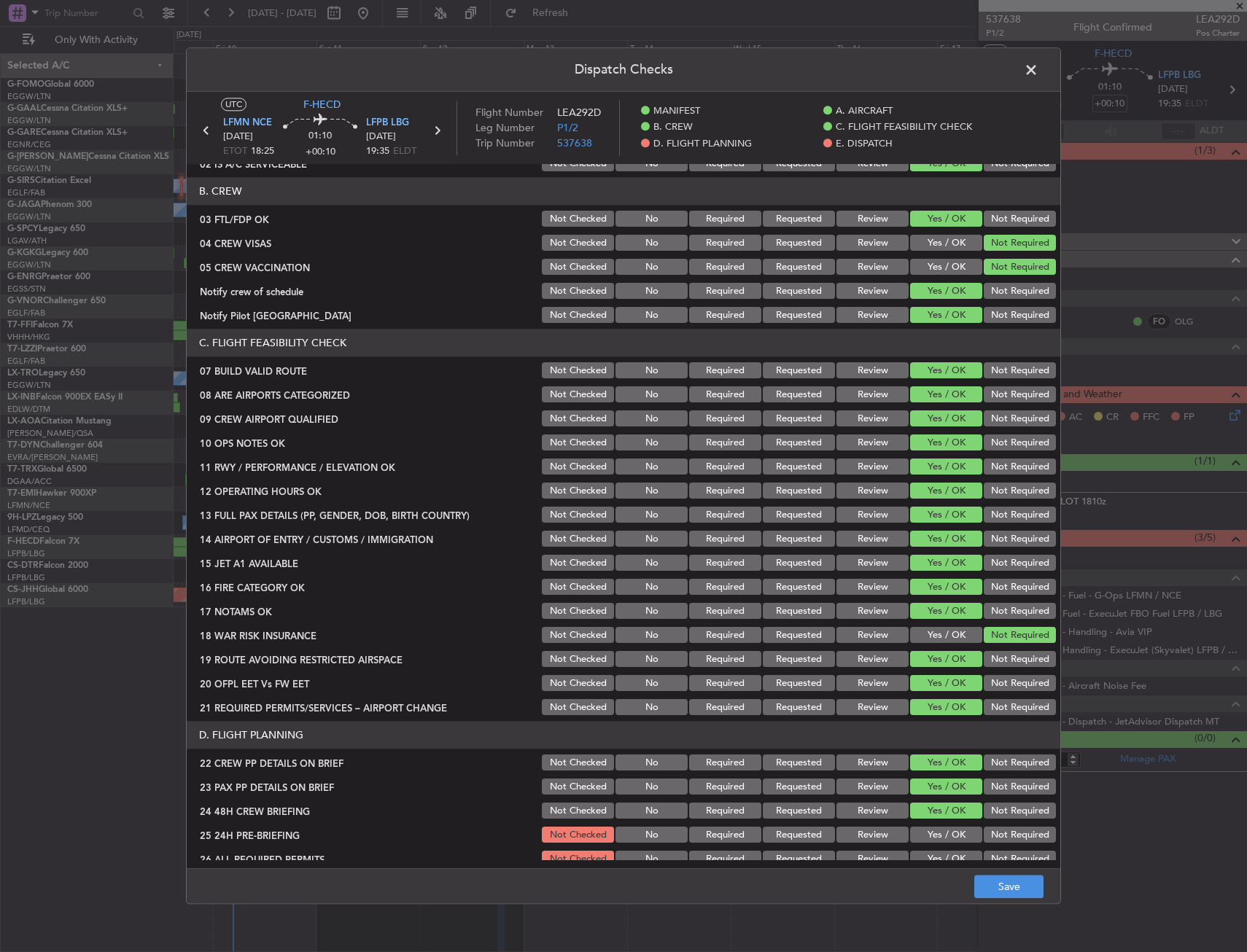
click at [995, 832] on button "Not Required" at bounding box center [1020, 835] width 72 height 16
click at [990, 884] on button "Save" at bounding box center [1008, 887] width 69 height 23
click at [1038, 67] on span at bounding box center [1038, 73] width 0 height 29
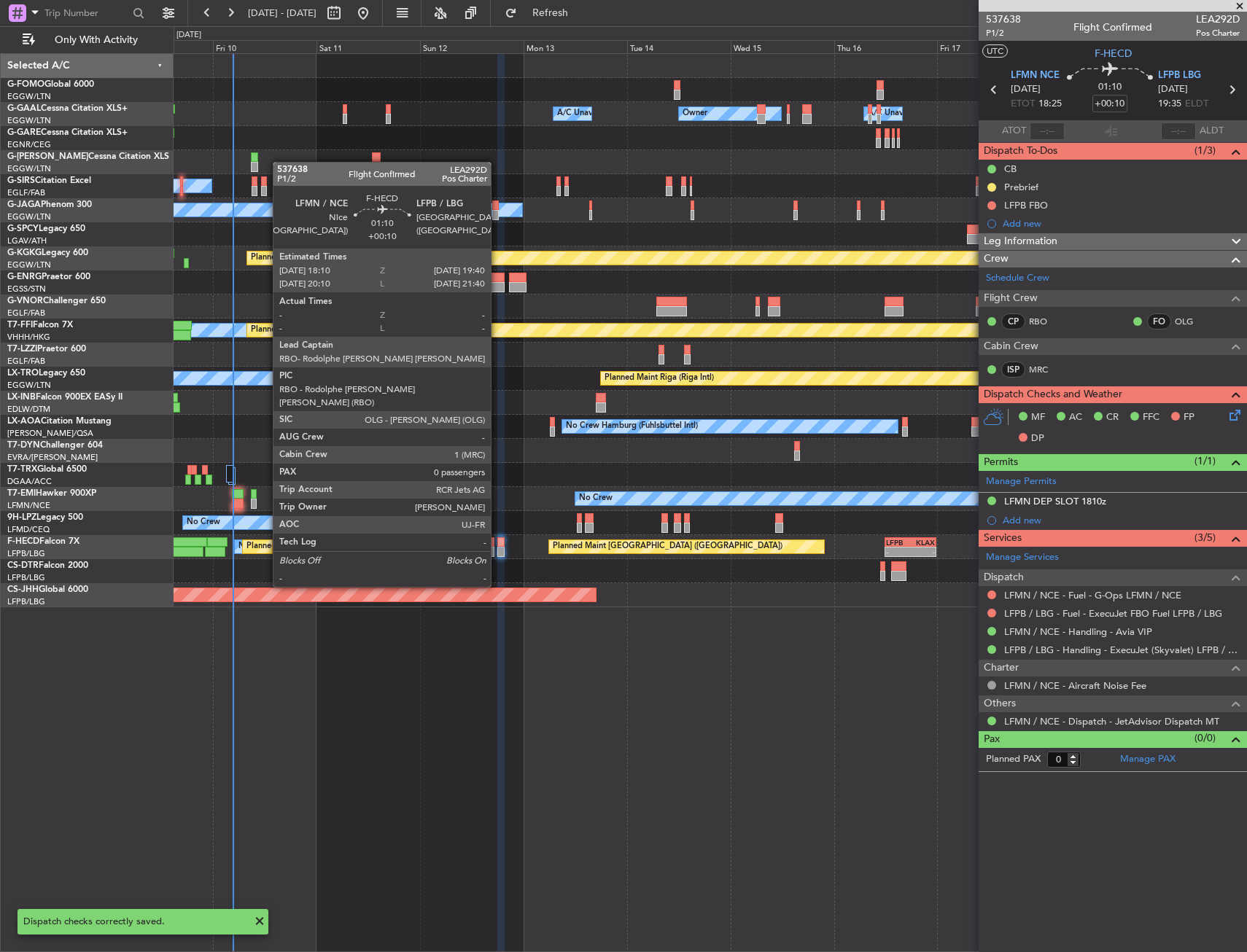
click at [497, 546] on div at bounding box center [501, 542] width 7 height 10
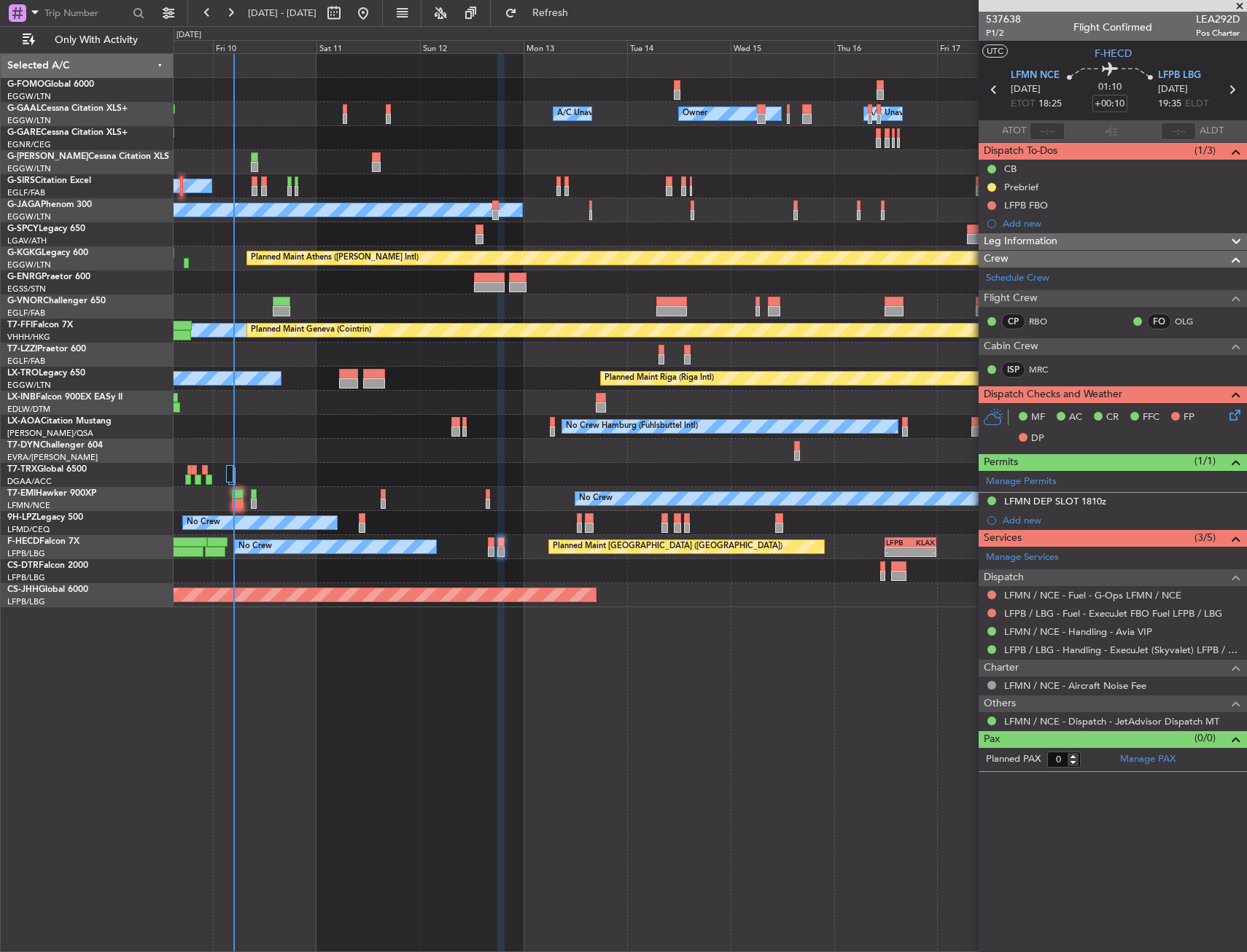
click at [995, 93] on icon at bounding box center [994, 89] width 19 height 19
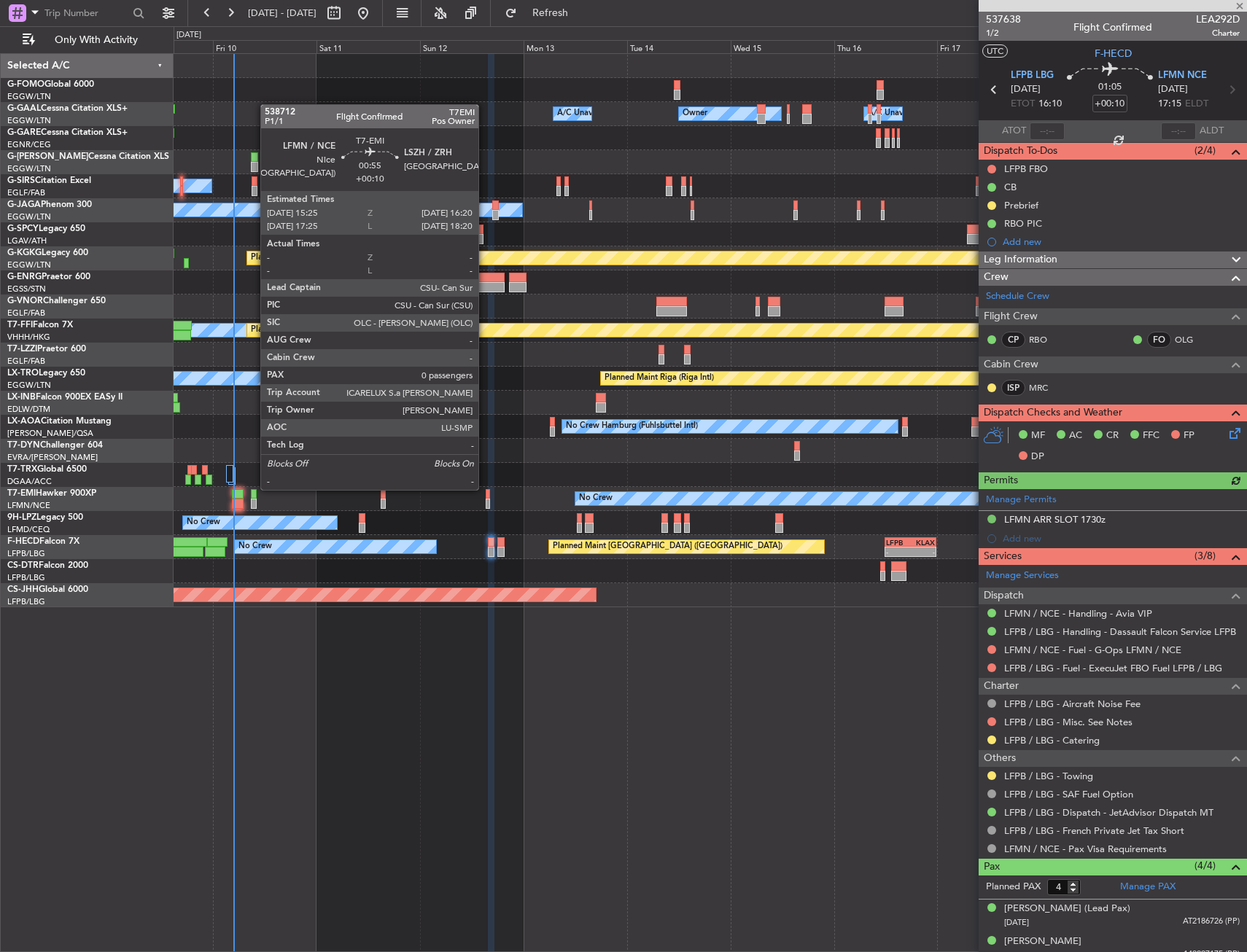
click at [486, 489] on div at bounding box center [487, 494] width 4 height 10
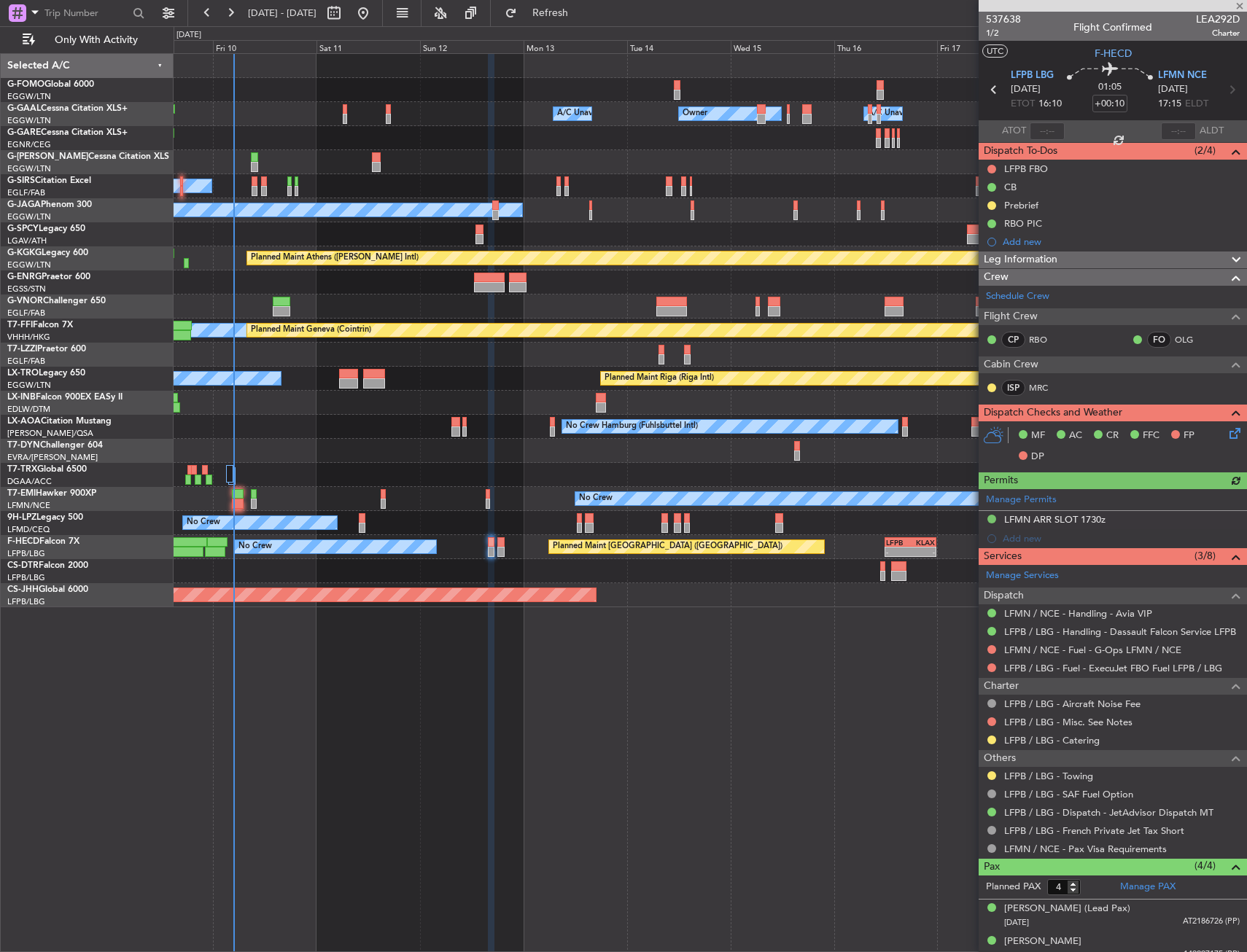
type input "0"
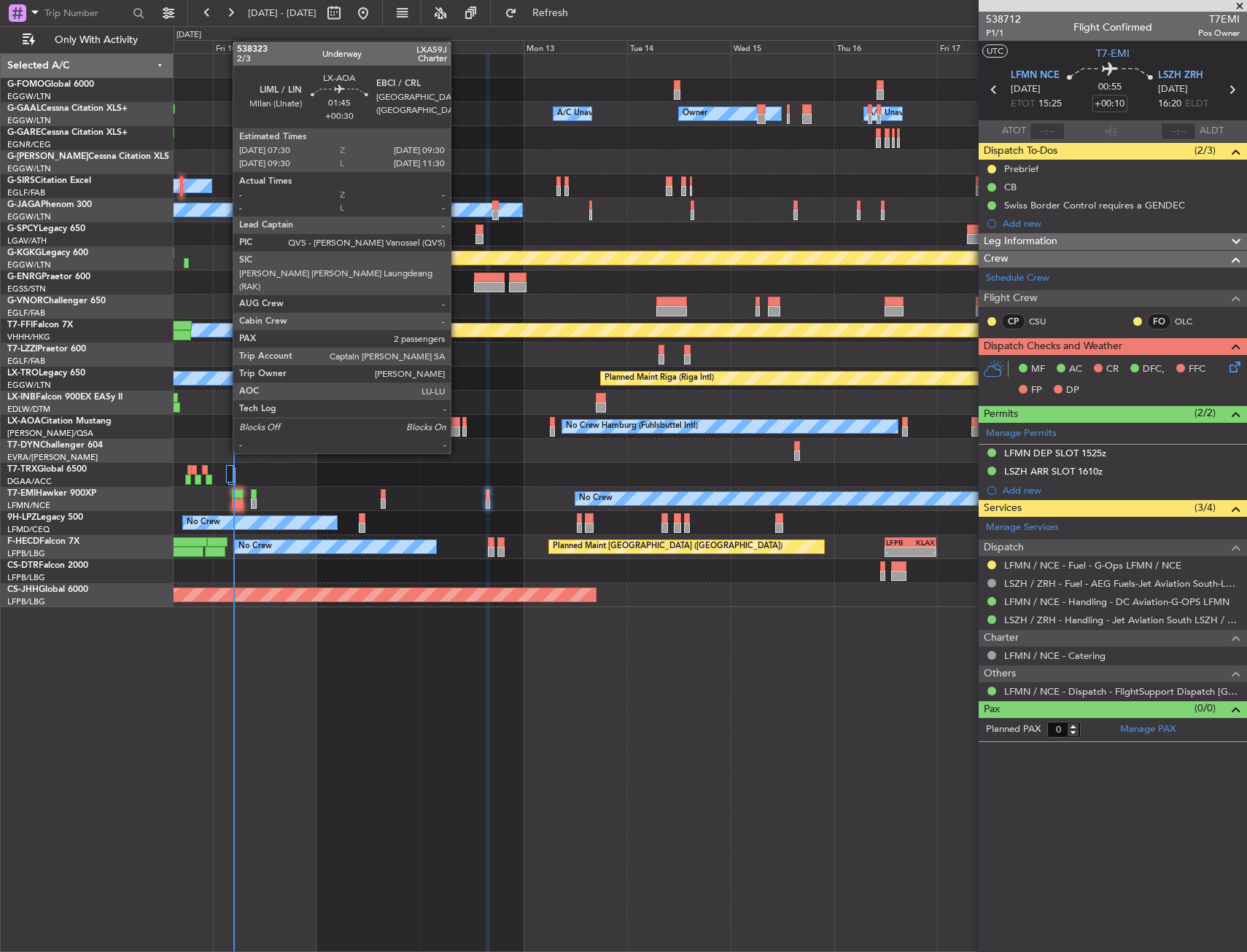
click at [457, 426] on div at bounding box center [456, 422] width 9 height 10
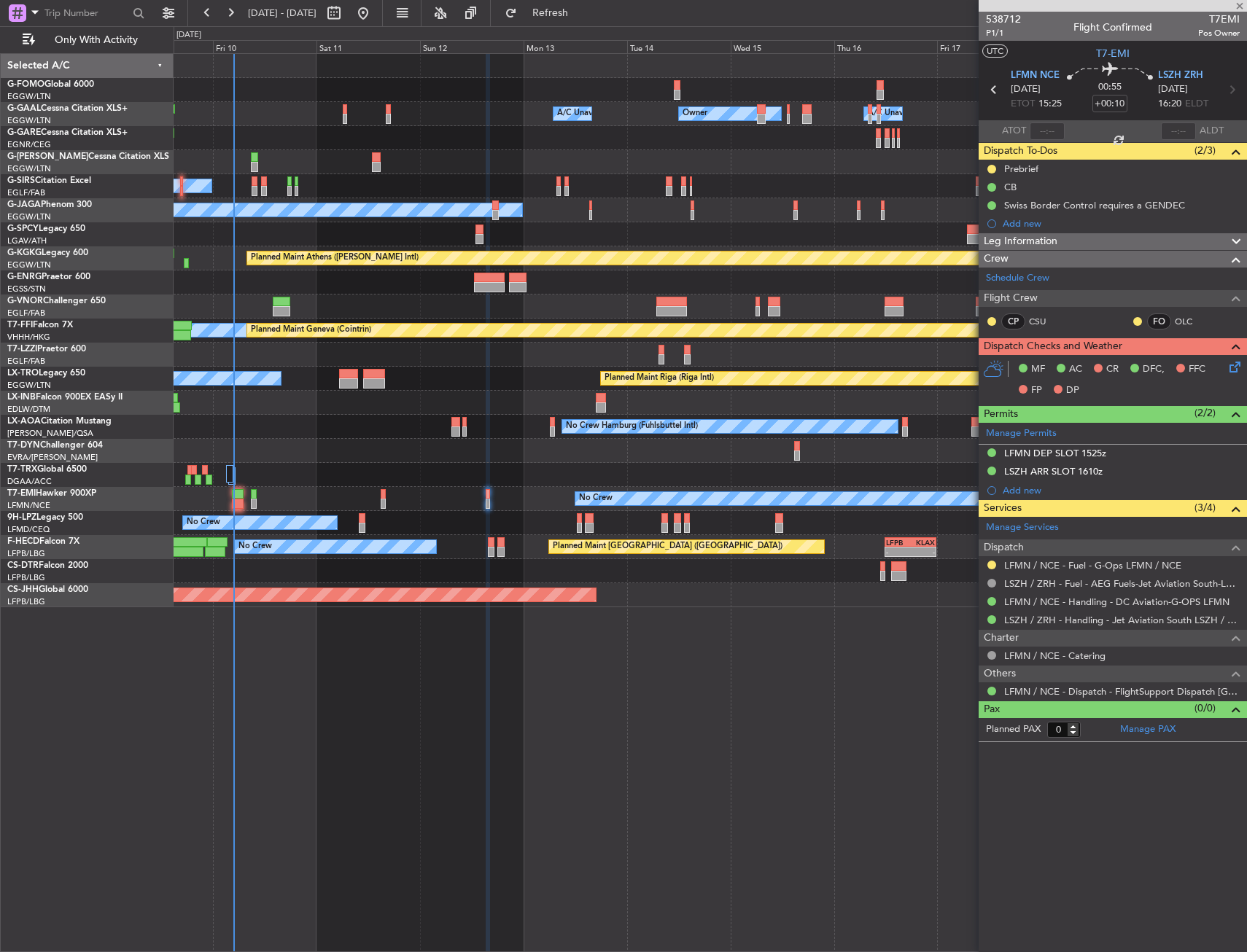
type input "+00:30"
type input "2"
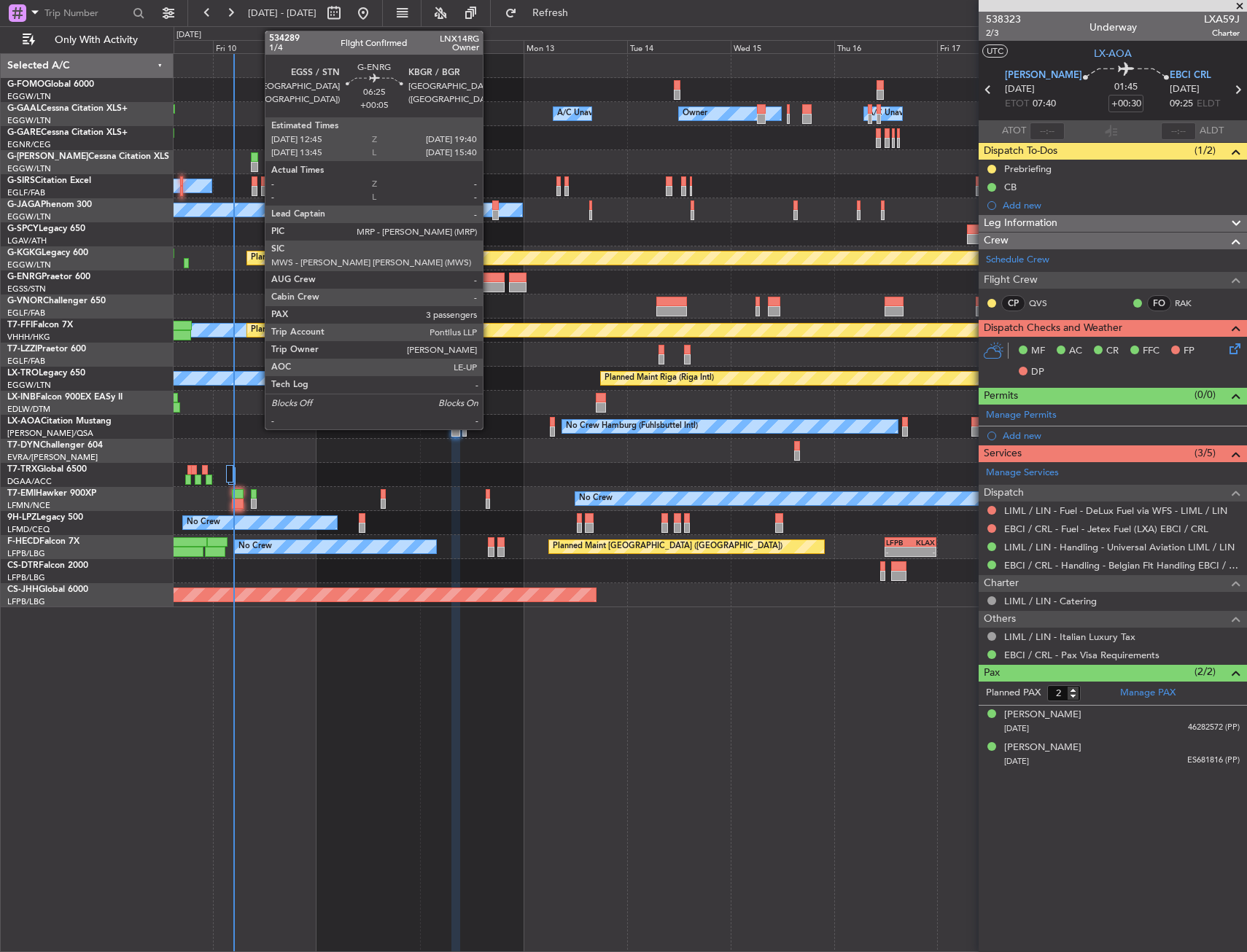
click at [489, 282] on div at bounding box center [489, 287] width 30 height 10
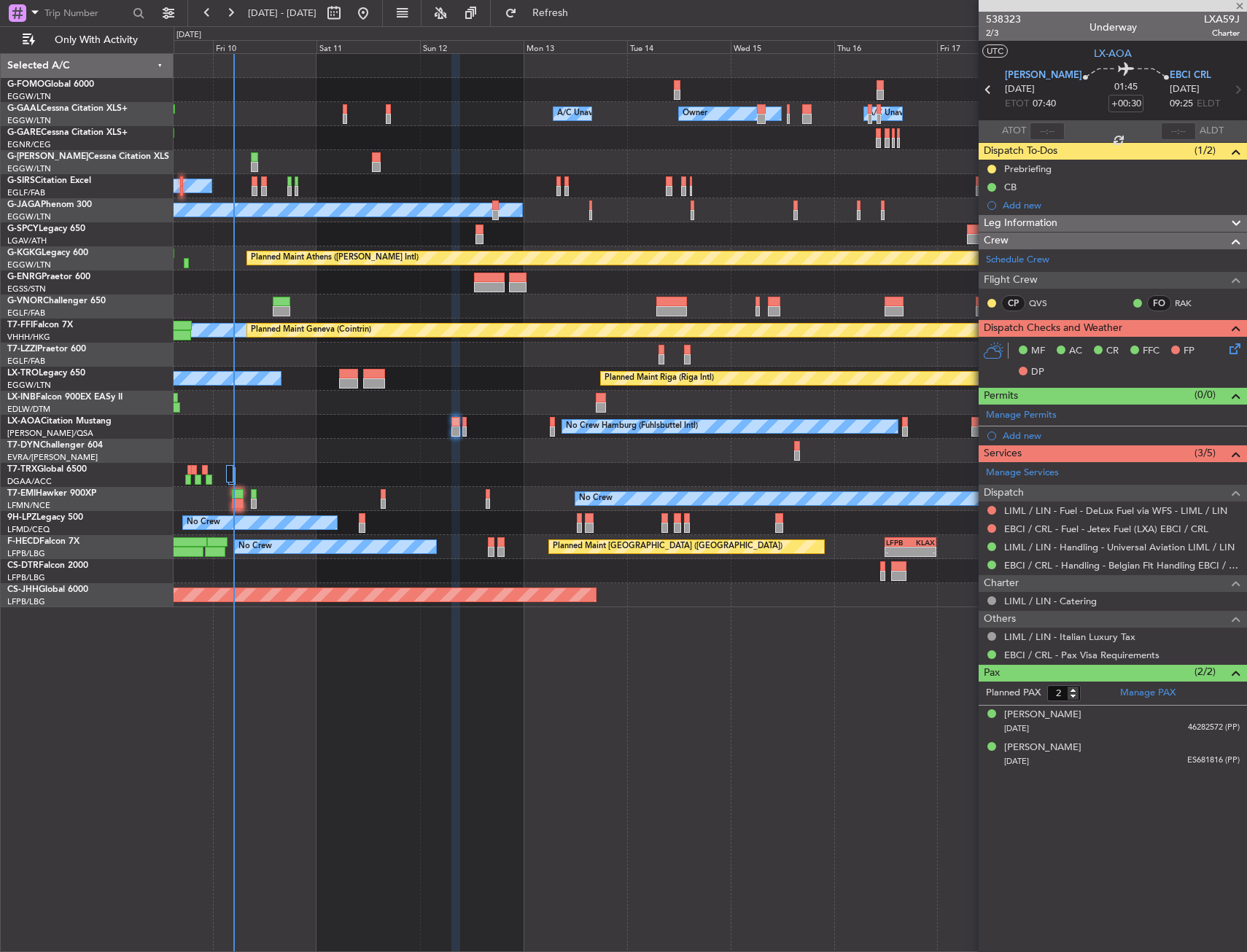
type input "+00:05"
type input "3"
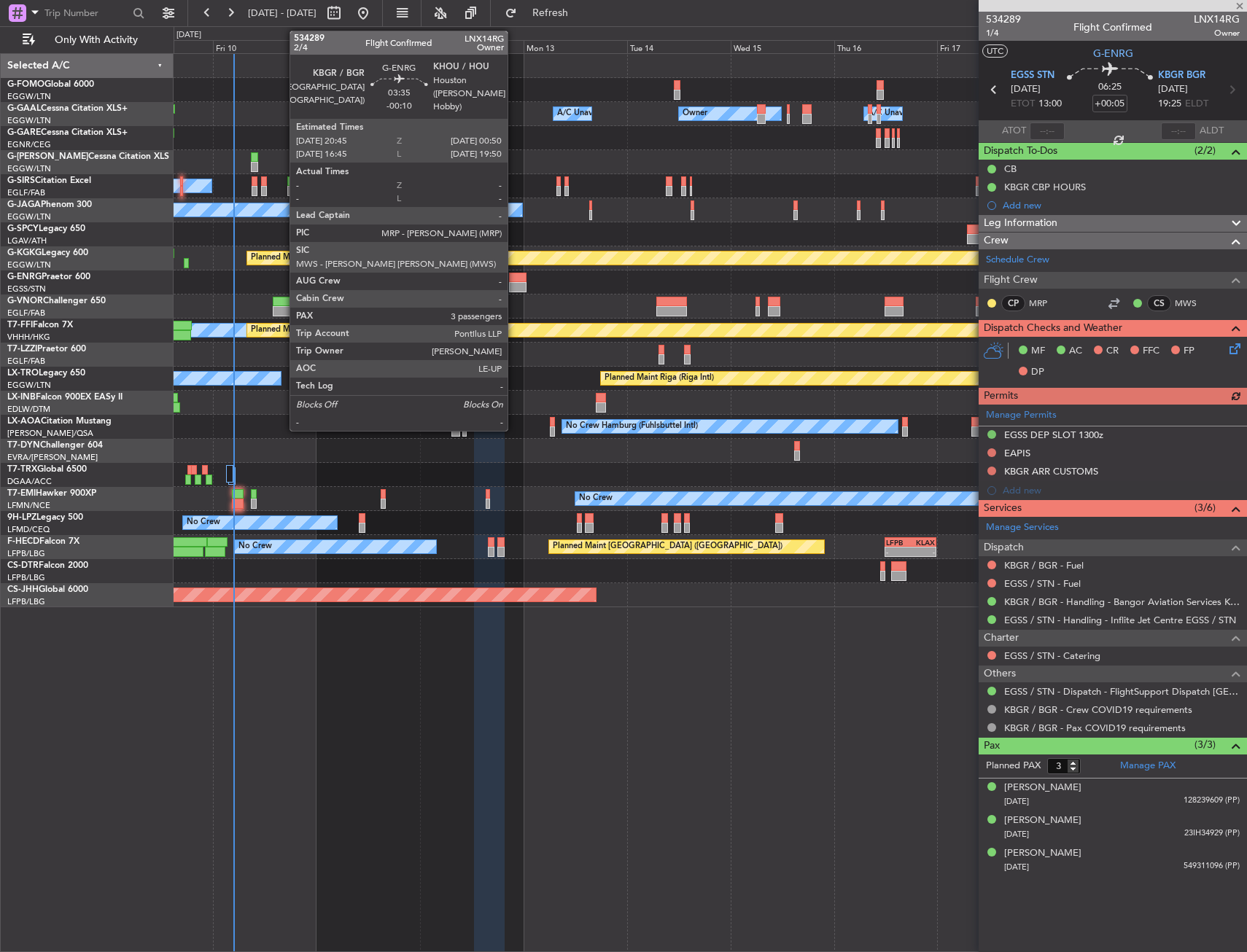
click at [514, 277] on div at bounding box center [518, 277] width 18 height 10
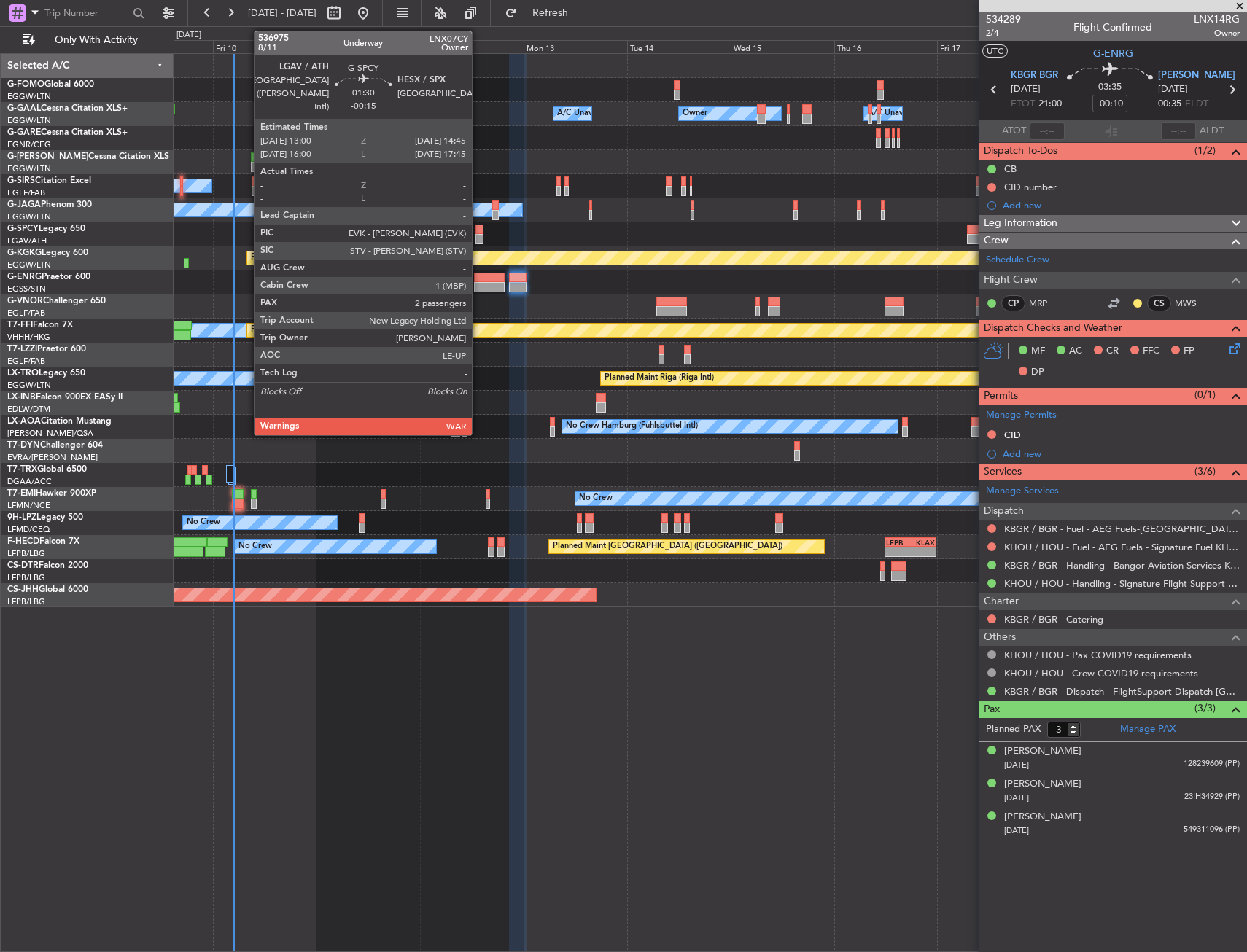
click at [472, 237] on div at bounding box center [710, 234] width 1073 height 24
click at [478, 241] on div at bounding box center [480, 239] width 8 height 10
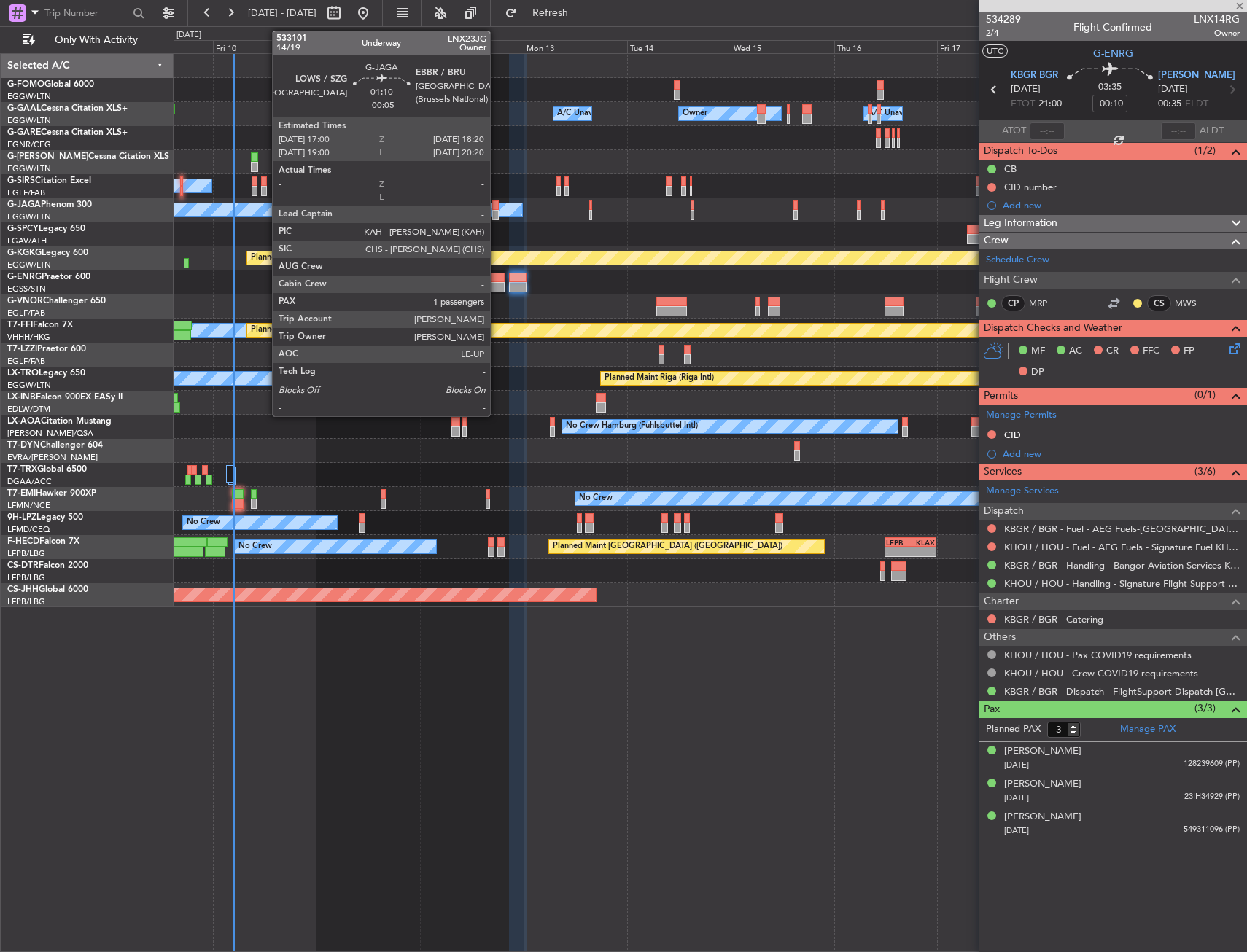
type input "-00:15"
type input "2"
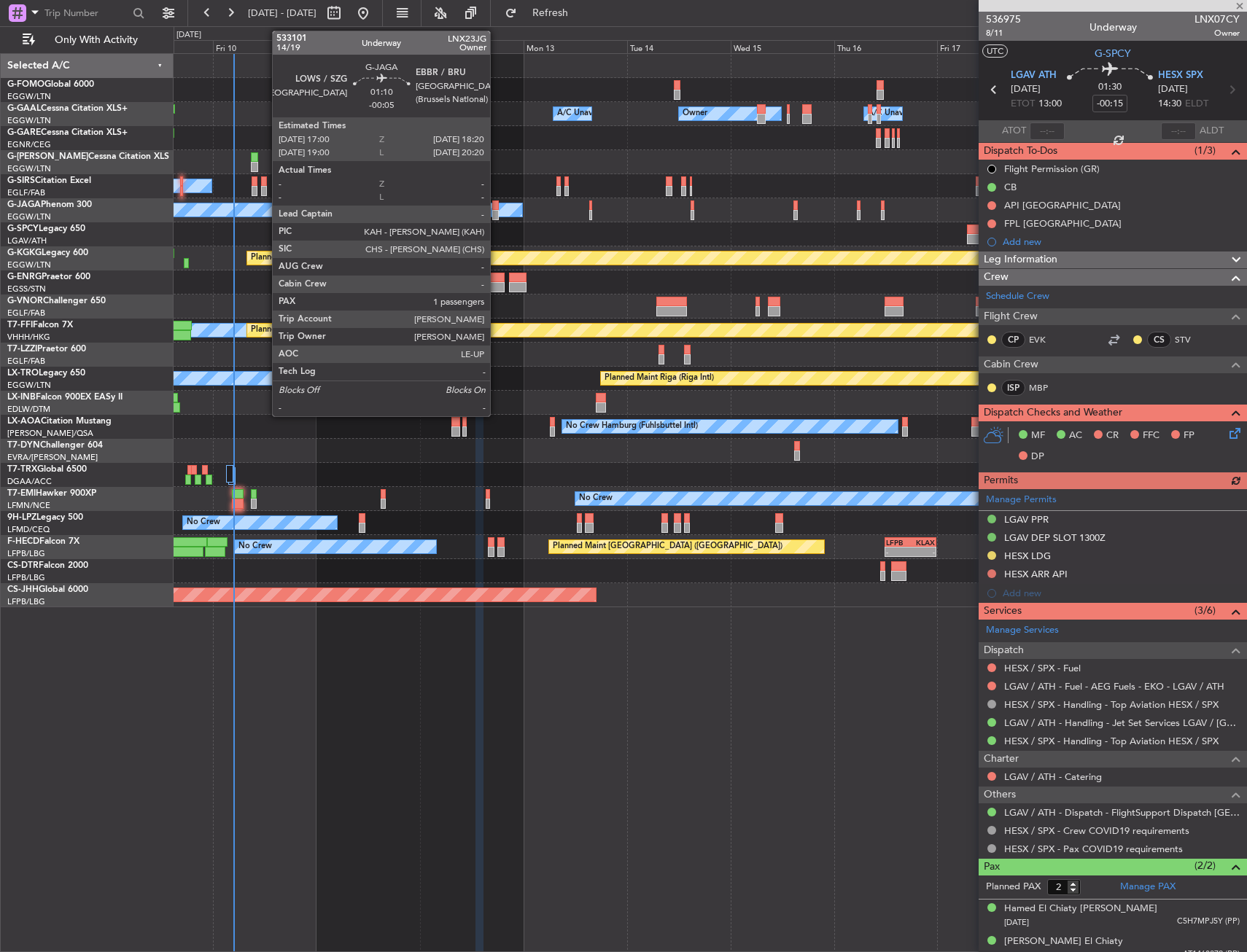
click at [496, 212] on div at bounding box center [495, 215] width 6 height 10
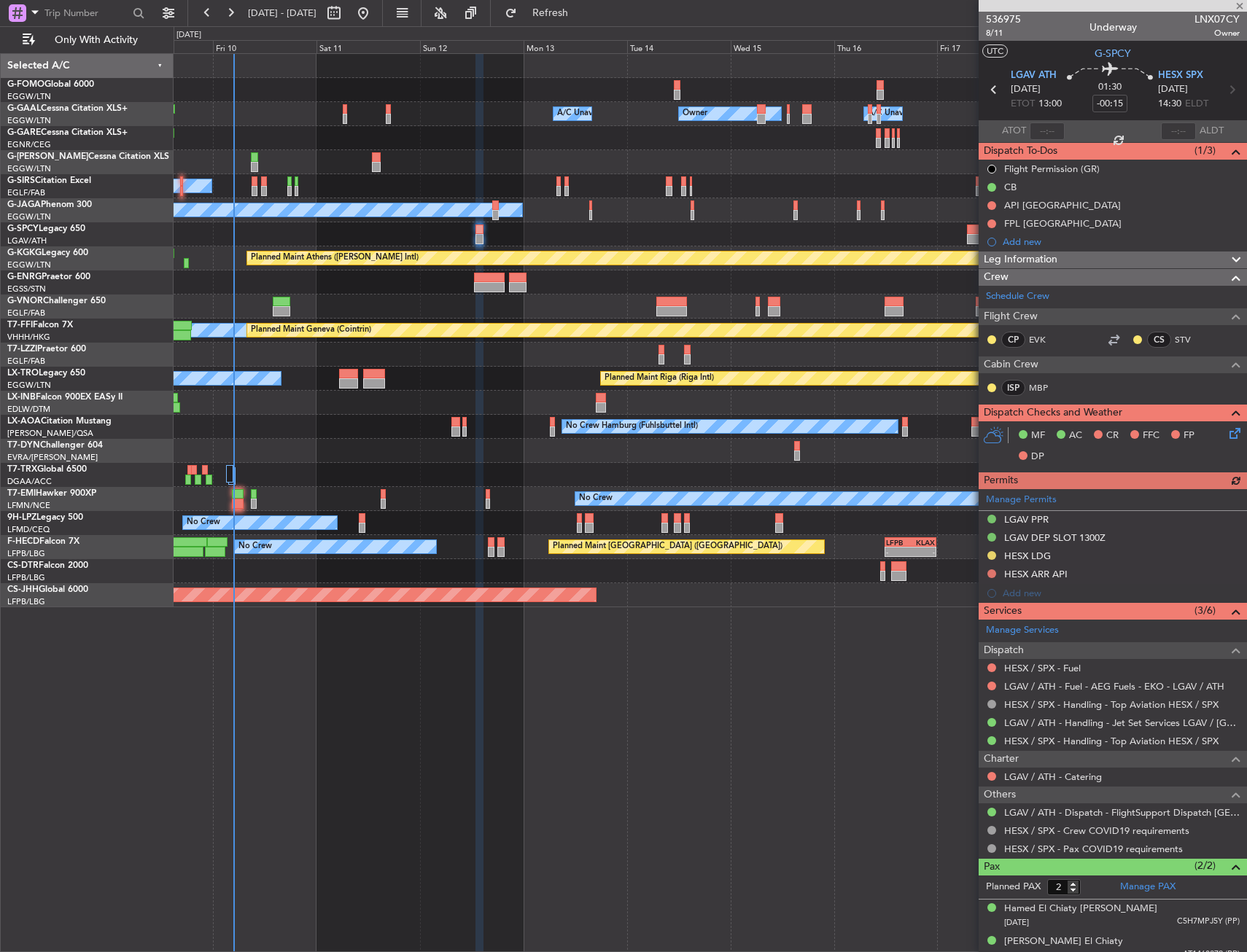
type input "-00:05"
type input "1"
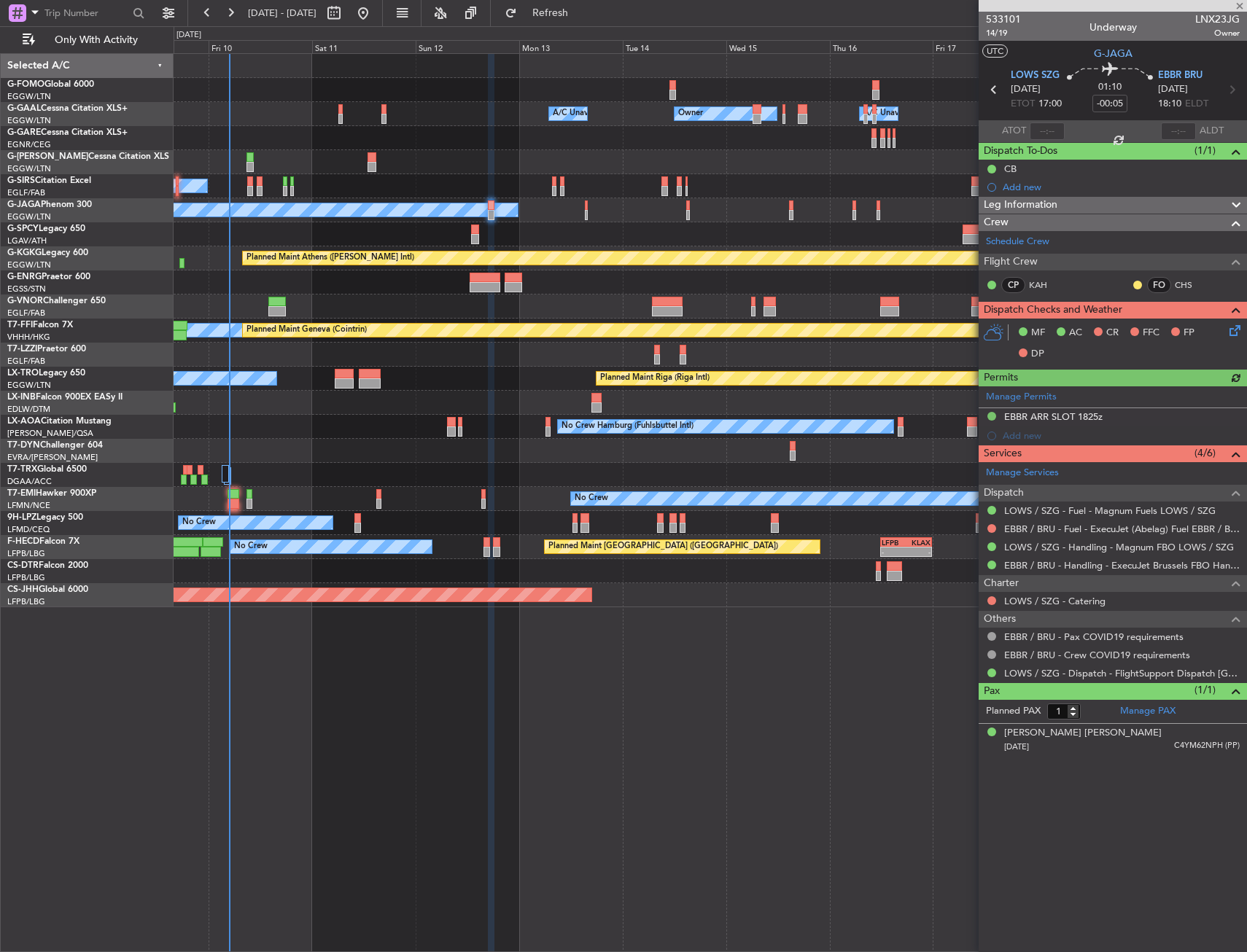
click at [439, 116] on div "Owner Owner Owner A/C Unavailable A/C Unavailable" at bounding box center [710, 114] width 1073 height 24
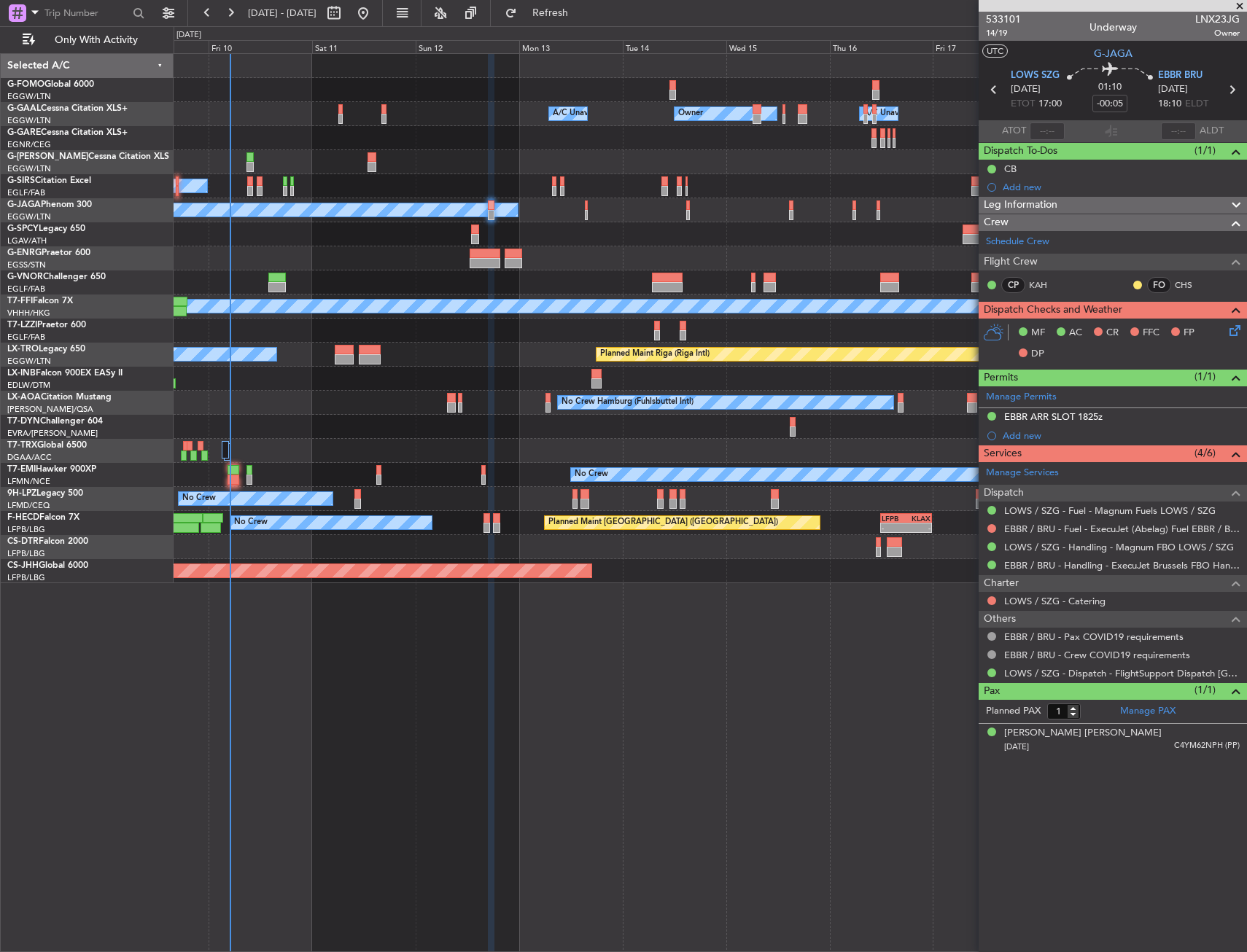
click at [423, 156] on div "Planned Maint [GEOGRAPHIC_DATA] ([GEOGRAPHIC_DATA])" at bounding box center [710, 162] width 1073 height 24
click at [581, 9] on span "Refresh" at bounding box center [551, 13] width 62 height 10
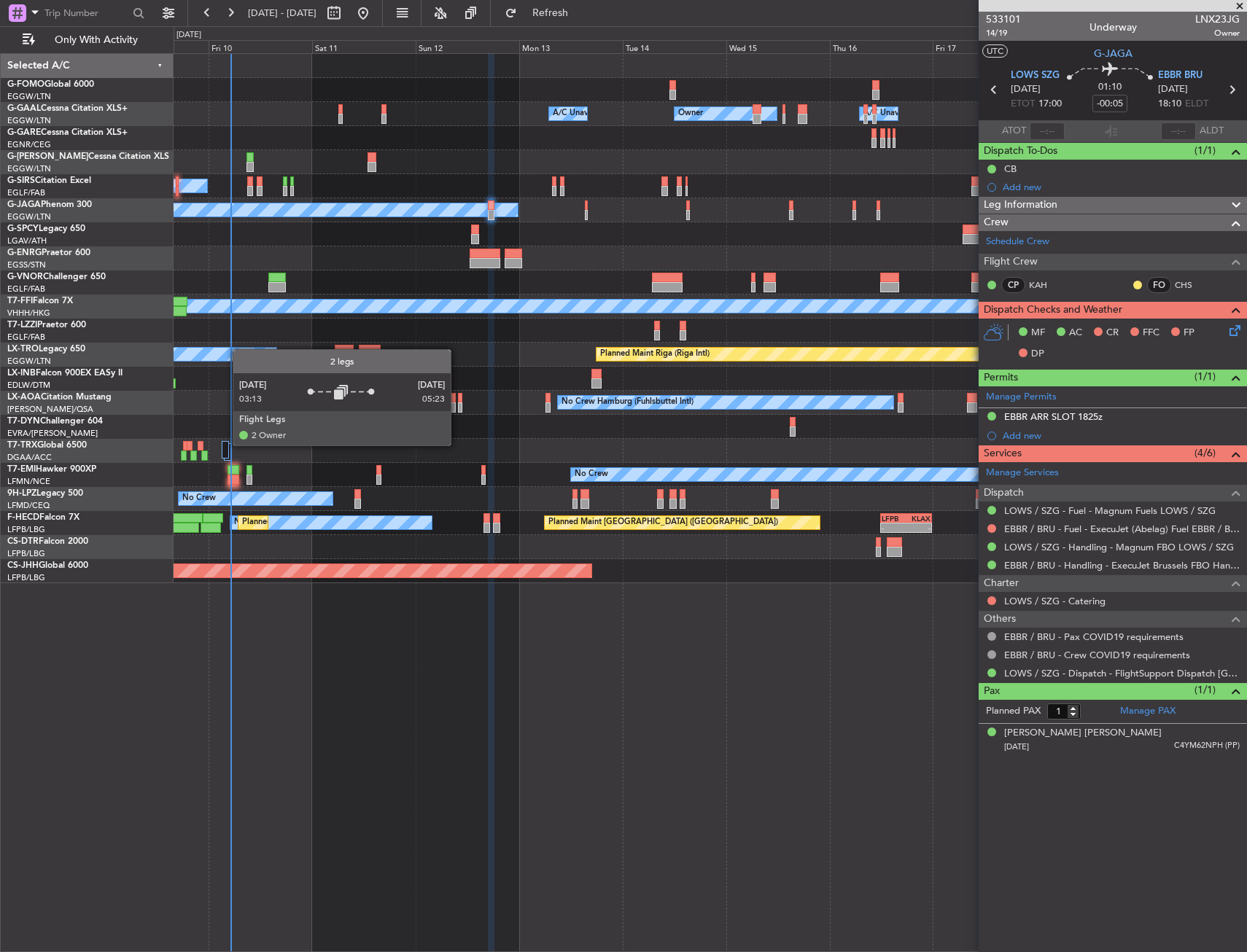
click at [225, 445] on div at bounding box center [225, 450] width 7 height 17
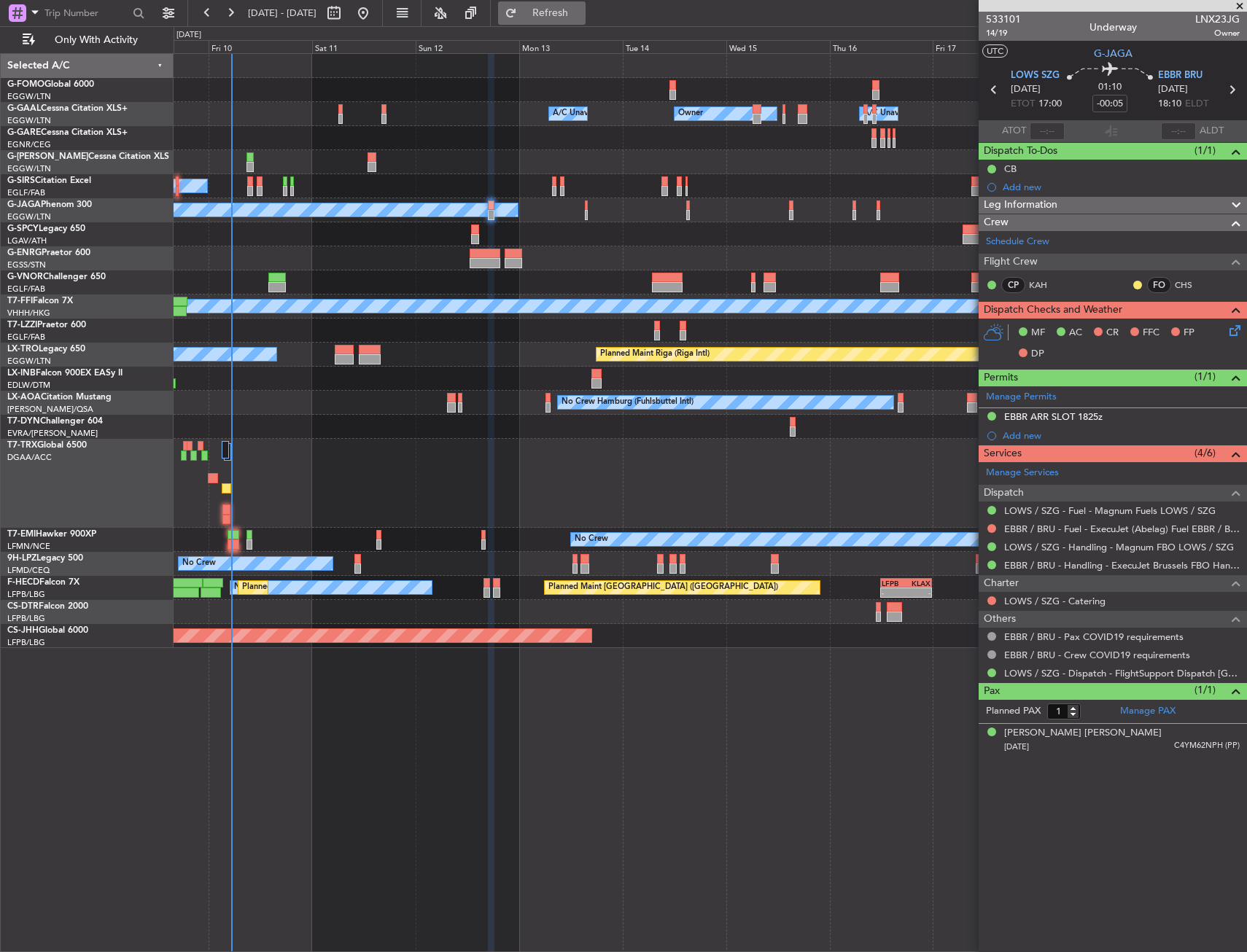
click at [575, 22] on button "Refresh" at bounding box center [541, 13] width 87 height 23
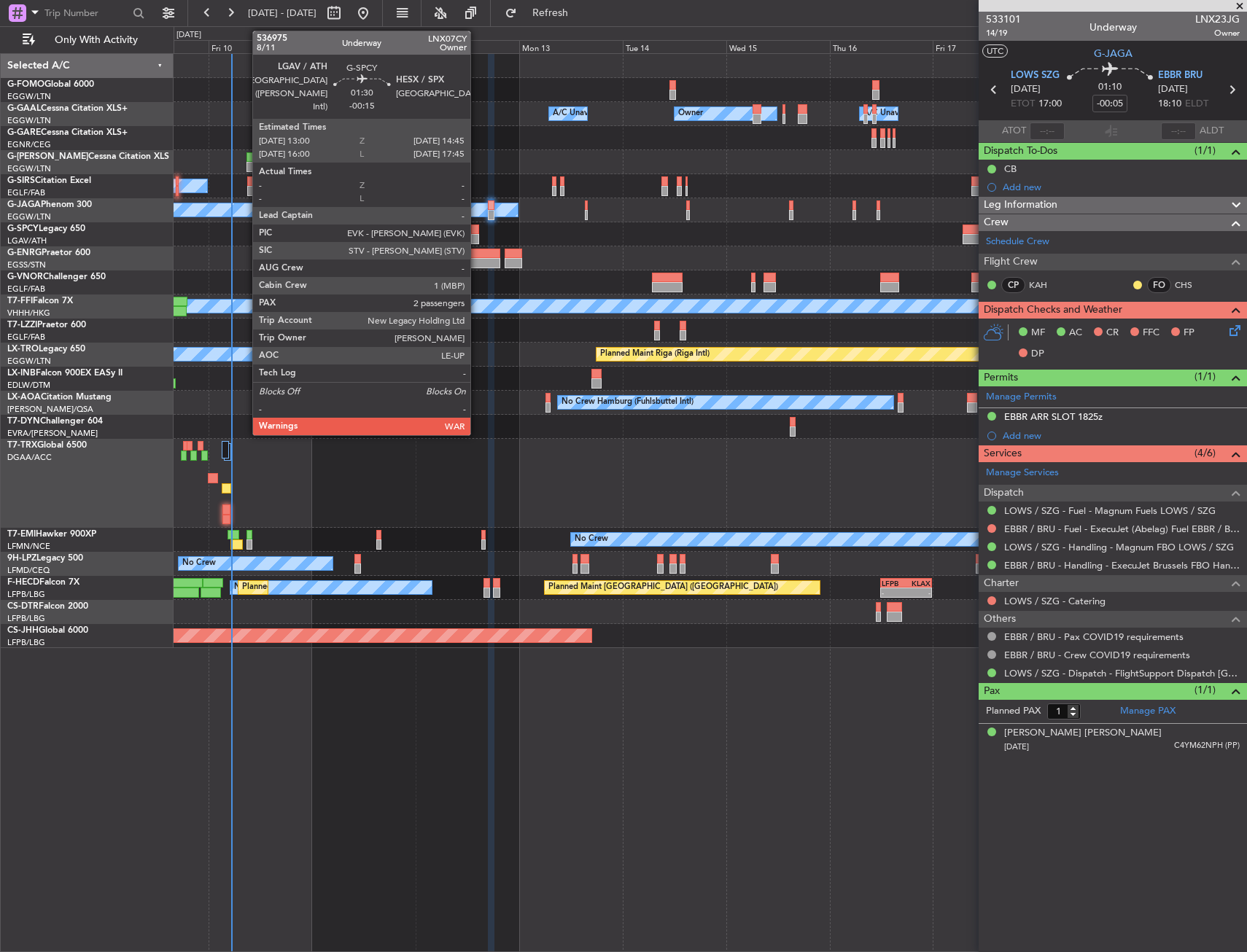
click at [476, 236] on div at bounding box center [475, 239] width 8 height 10
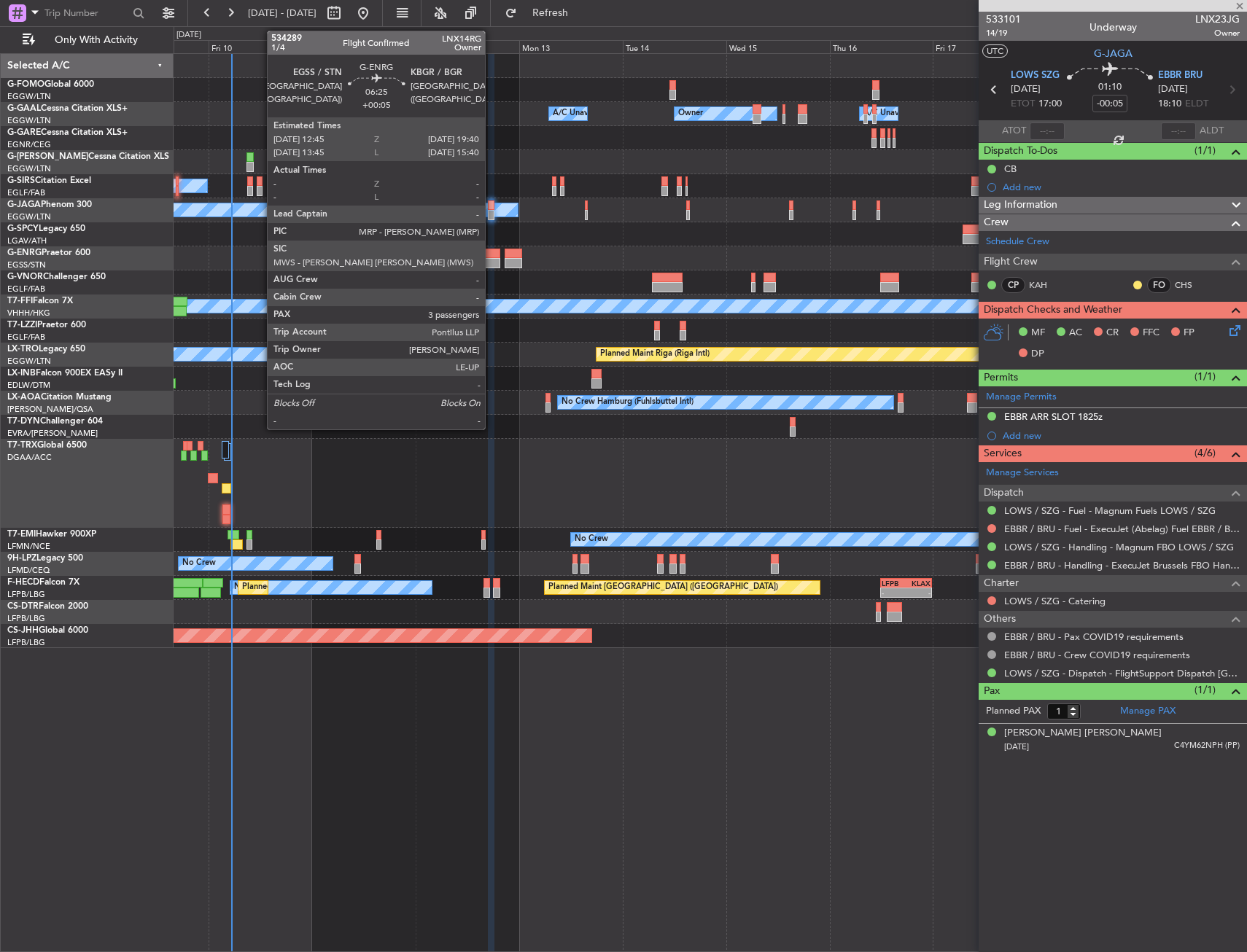
type input "-00:15"
type input "2"
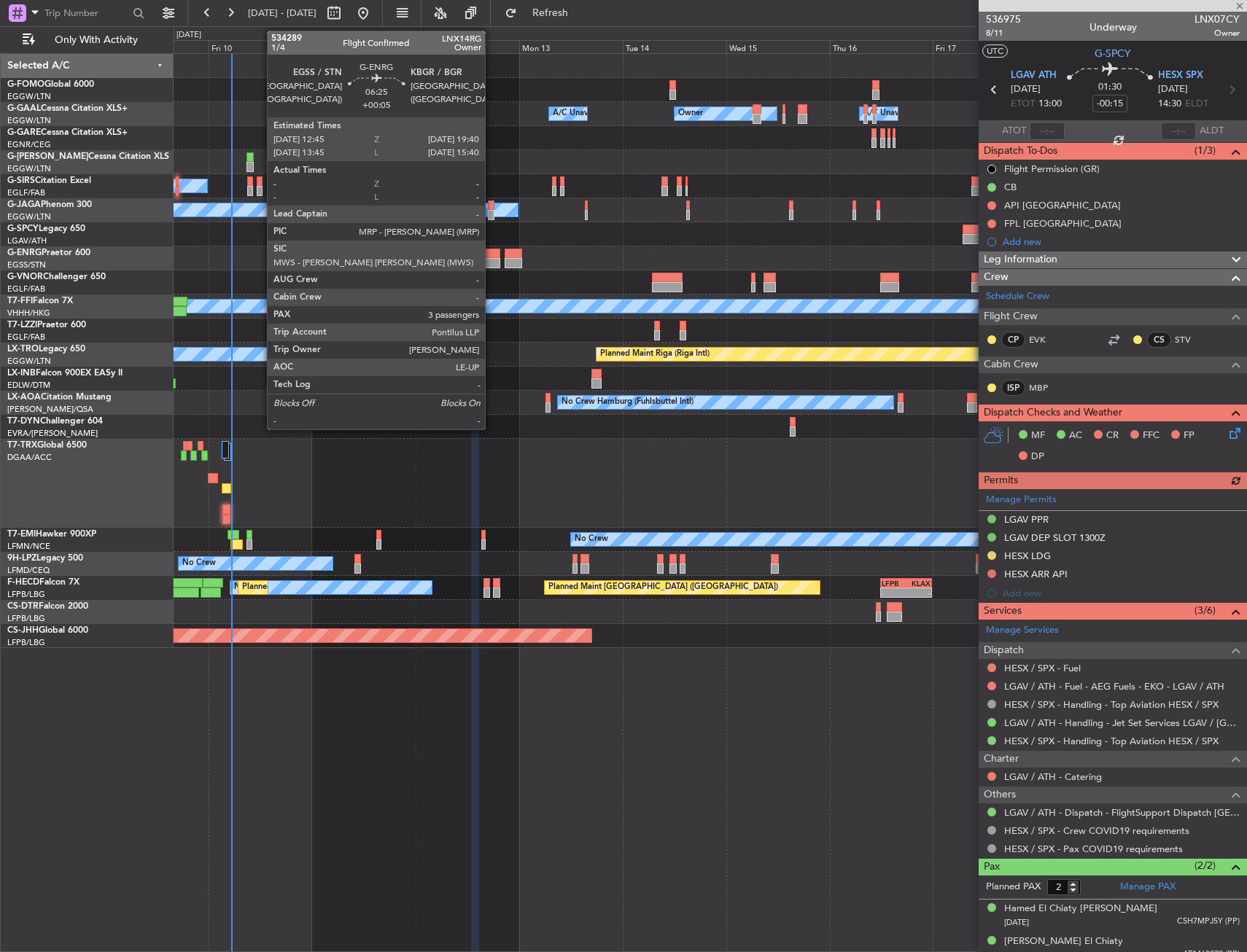
click at [491, 262] on div at bounding box center [485, 263] width 30 height 10
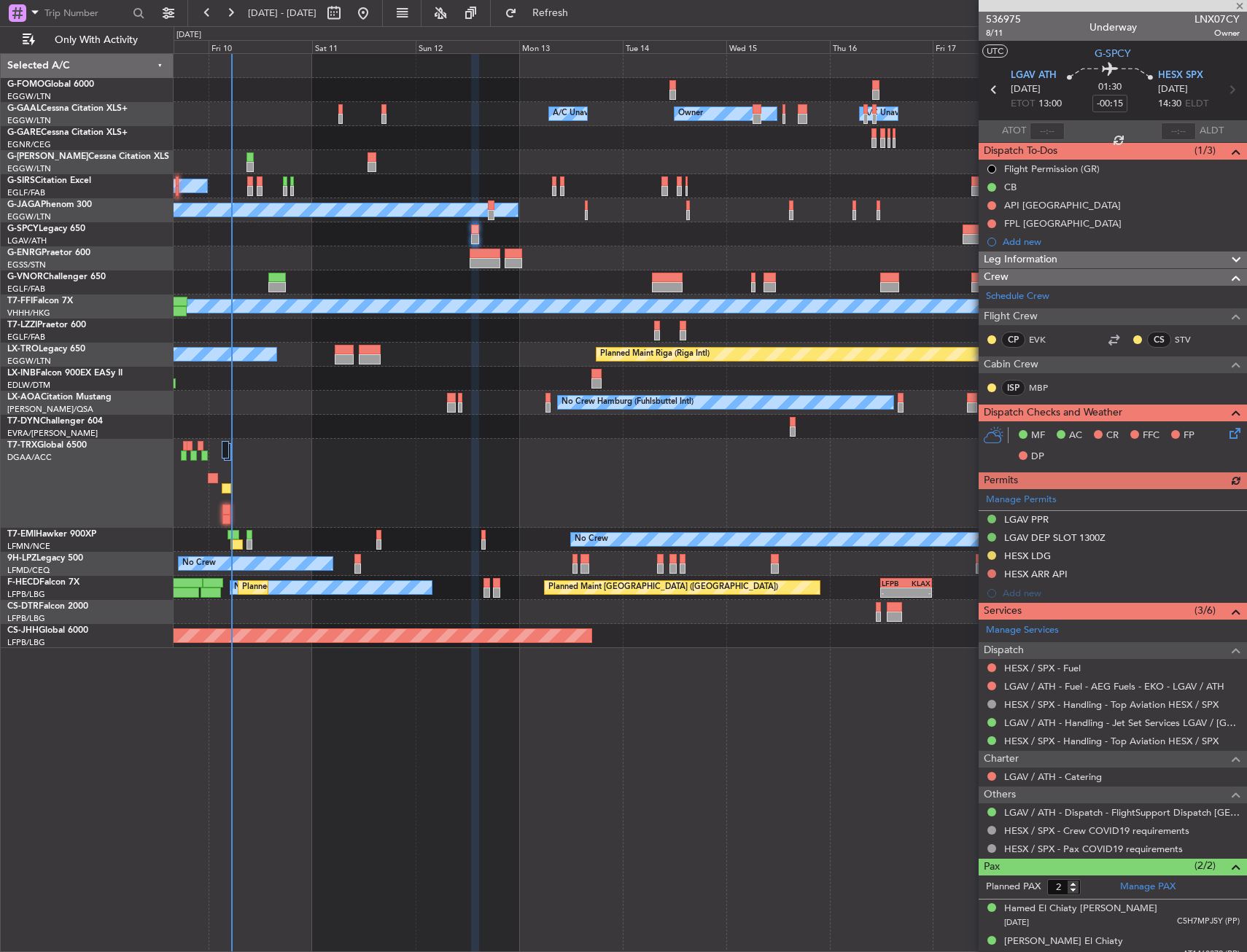
type input "+00:05"
type input "3"
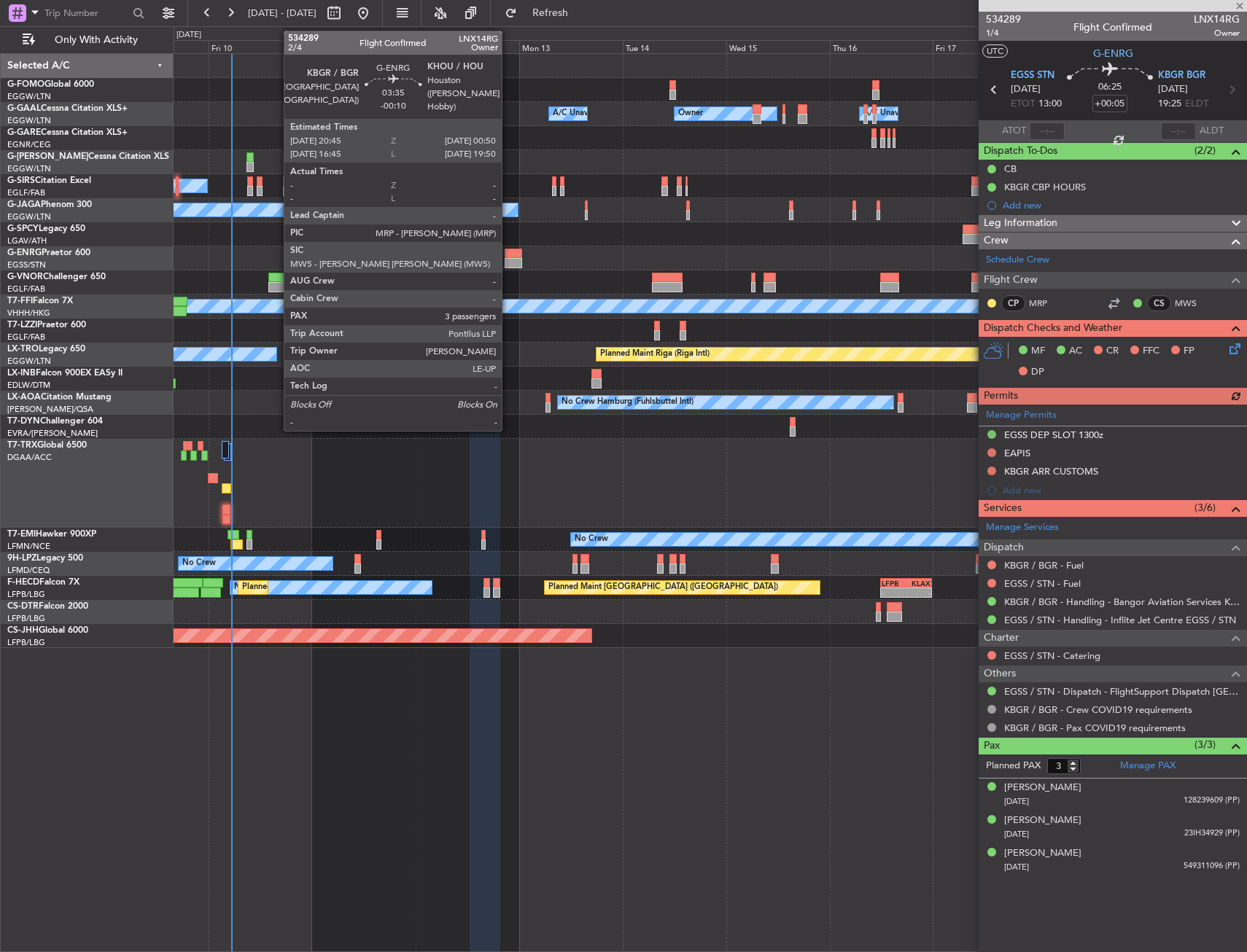
click at [508, 262] on div at bounding box center [514, 263] width 18 height 10
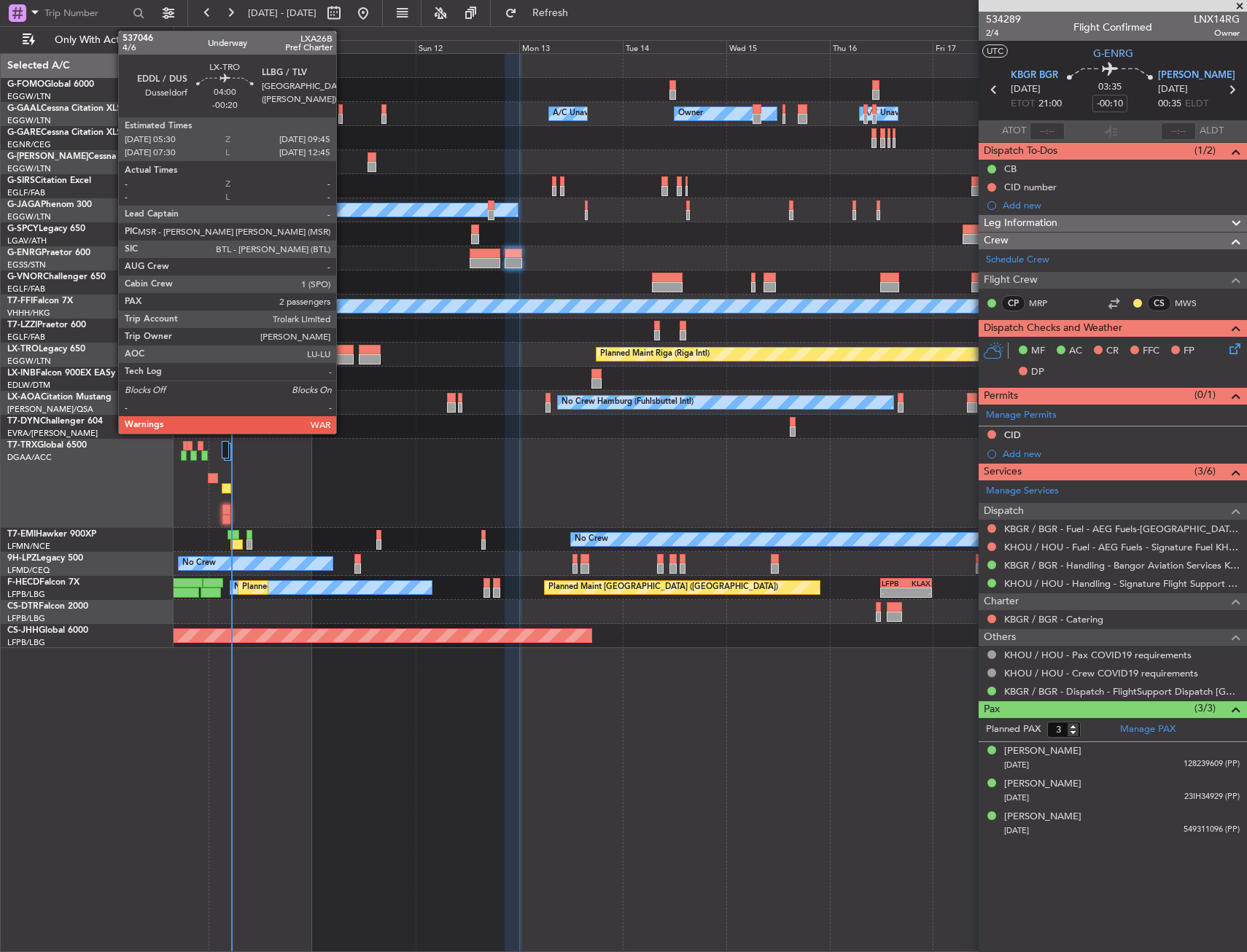
click at [342, 353] on div at bounding box center [344, 350] width 19 height 10
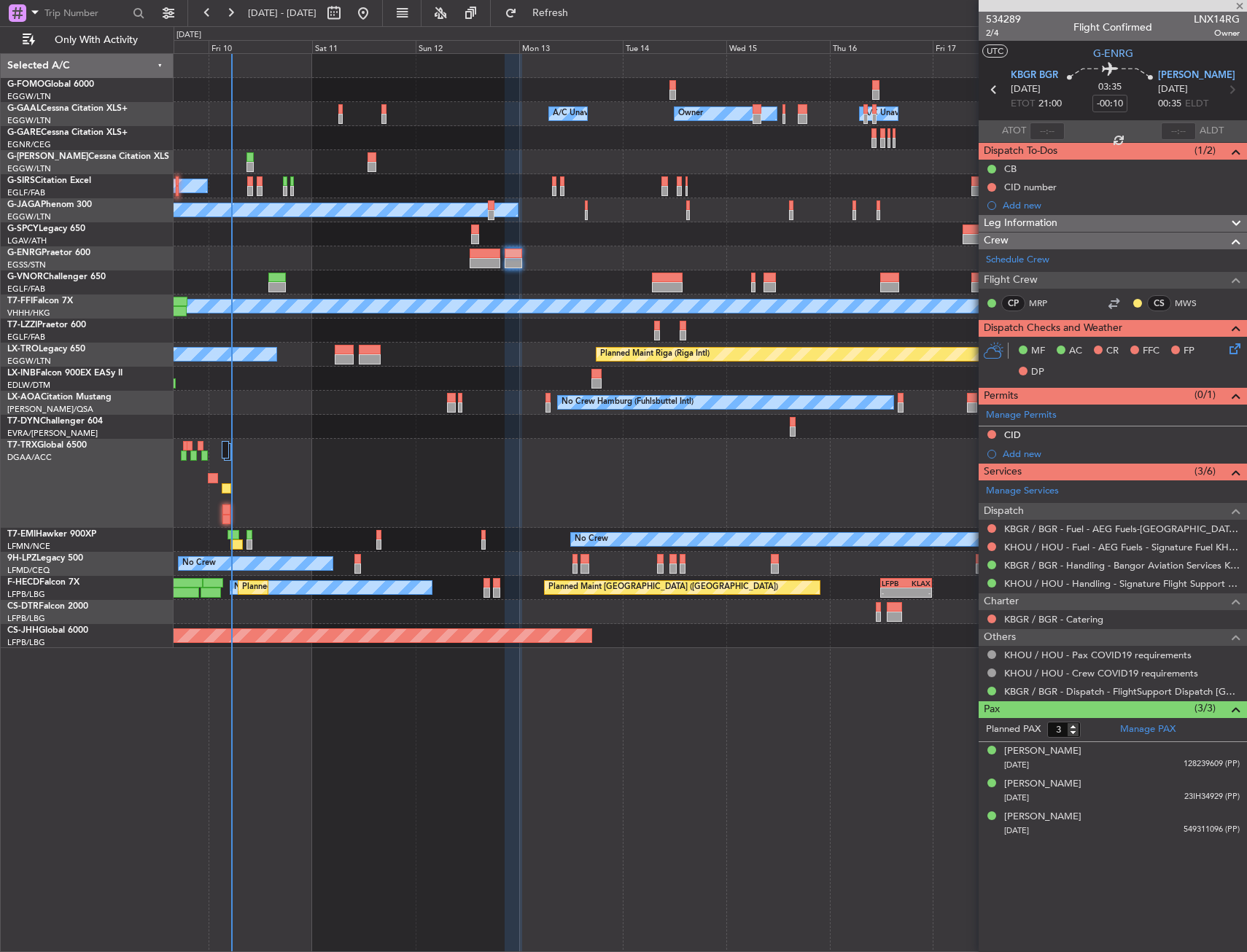
type input "-00:20"
type input "2"
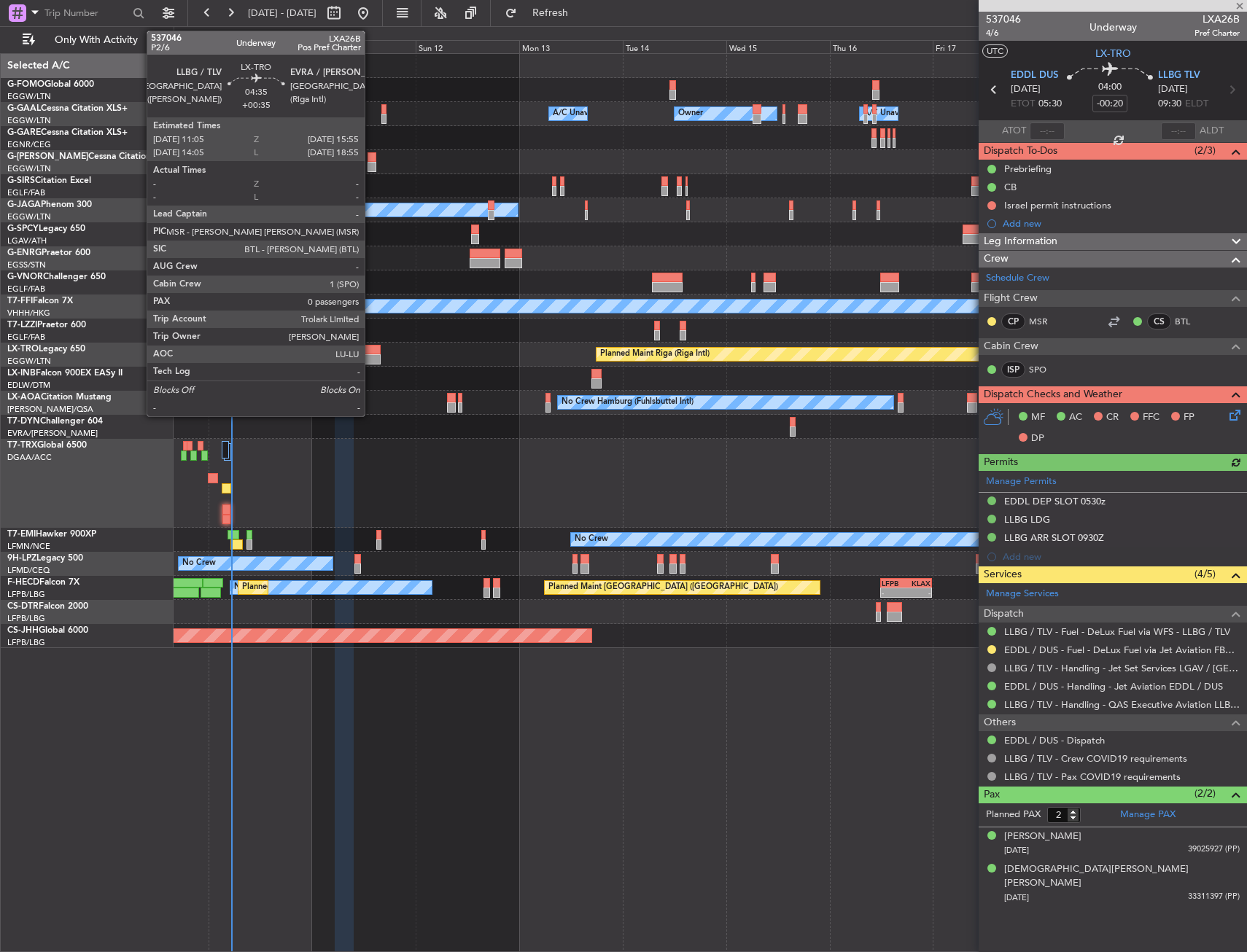
click at [372, 348] on div at bounding box center [369, 350] width 21 height 10
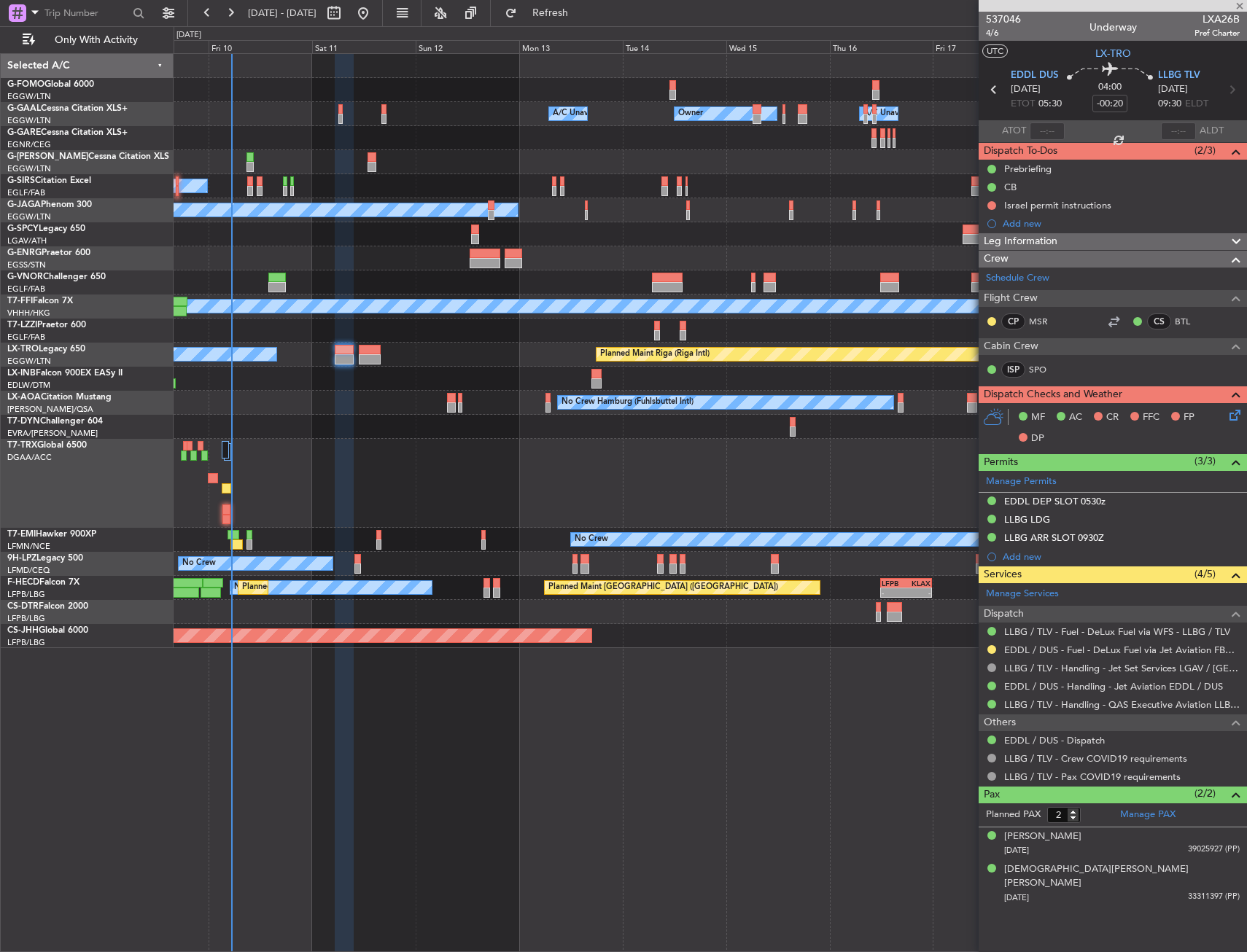
type input "+00:35"
type input "0"
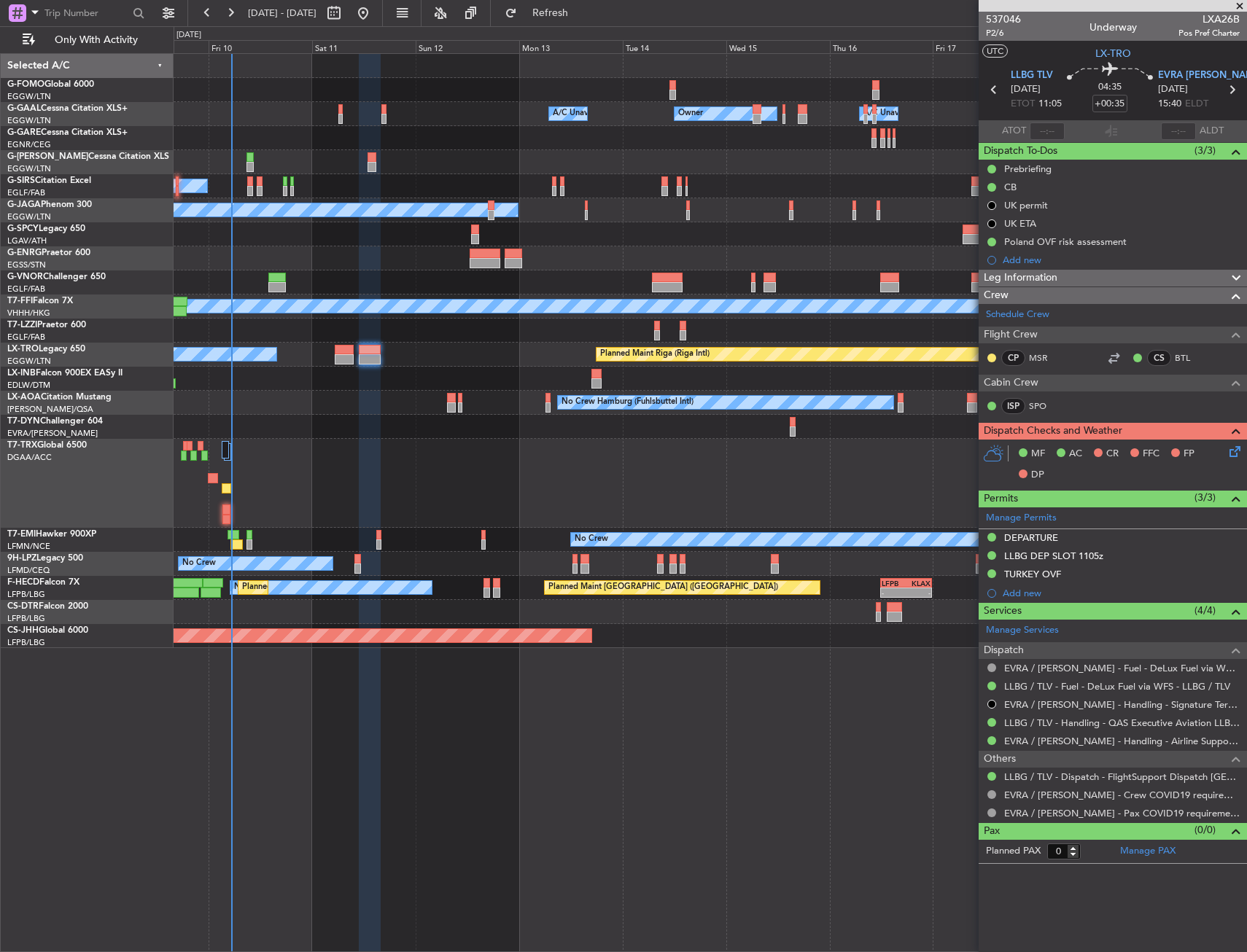
click at [446, 397] on div "No Crew Hamburg (Fuhlsbuttel Intl) No Crew" at bounding box center [710, 402] width 1073 height 24
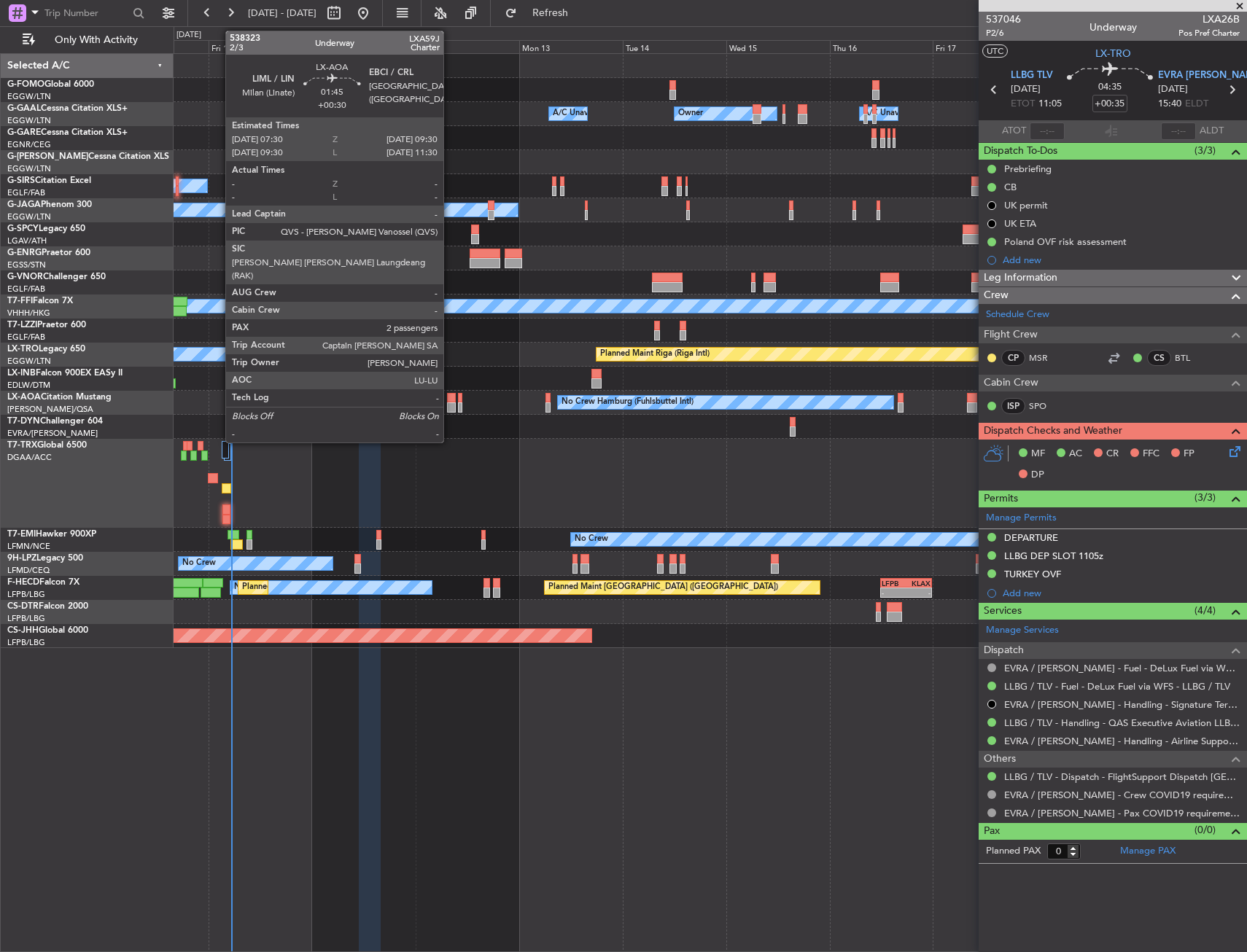
click at [450, 395] on div at bounding box center [451, 398] width 9 height 10
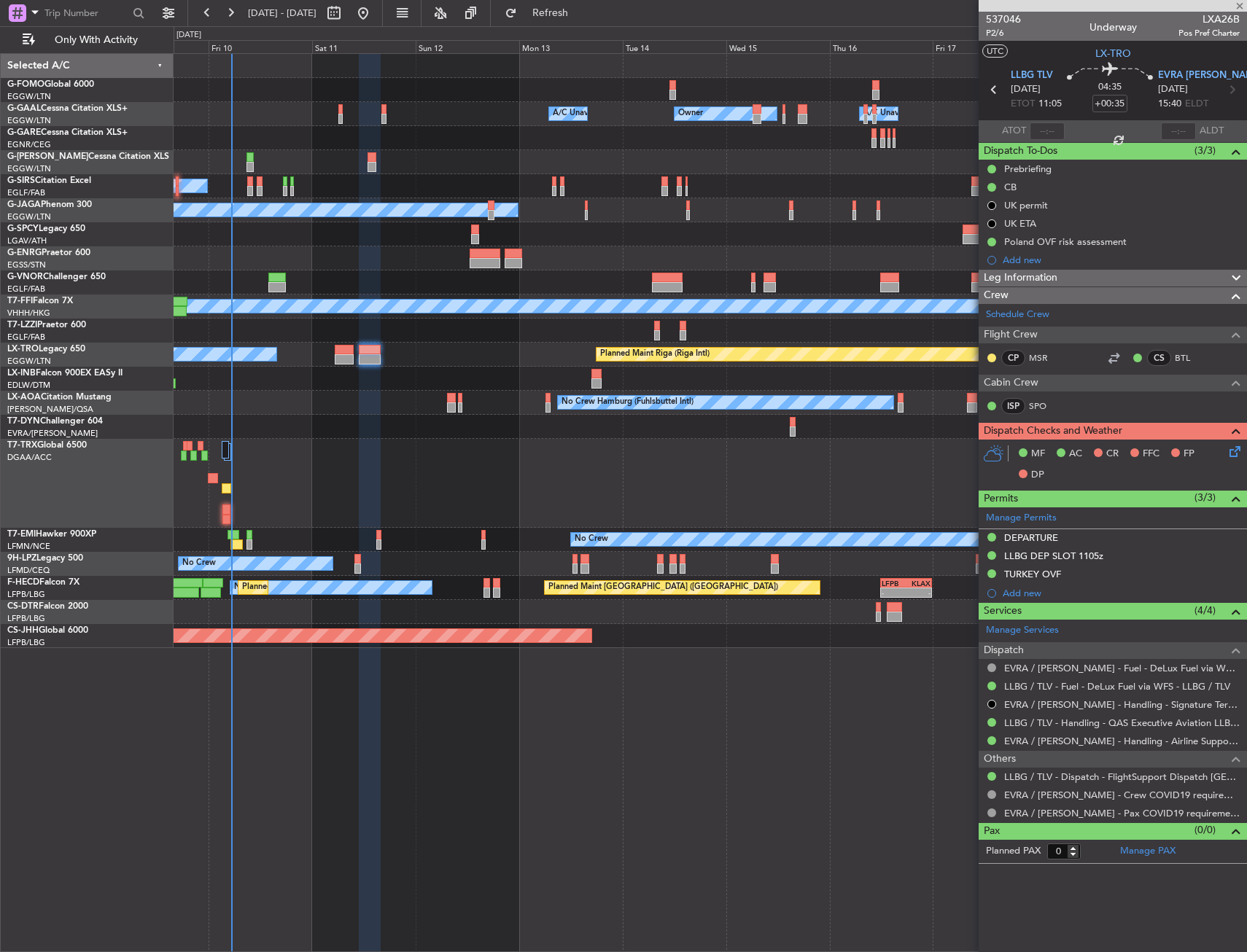
type input "+00:30"
type input "2"
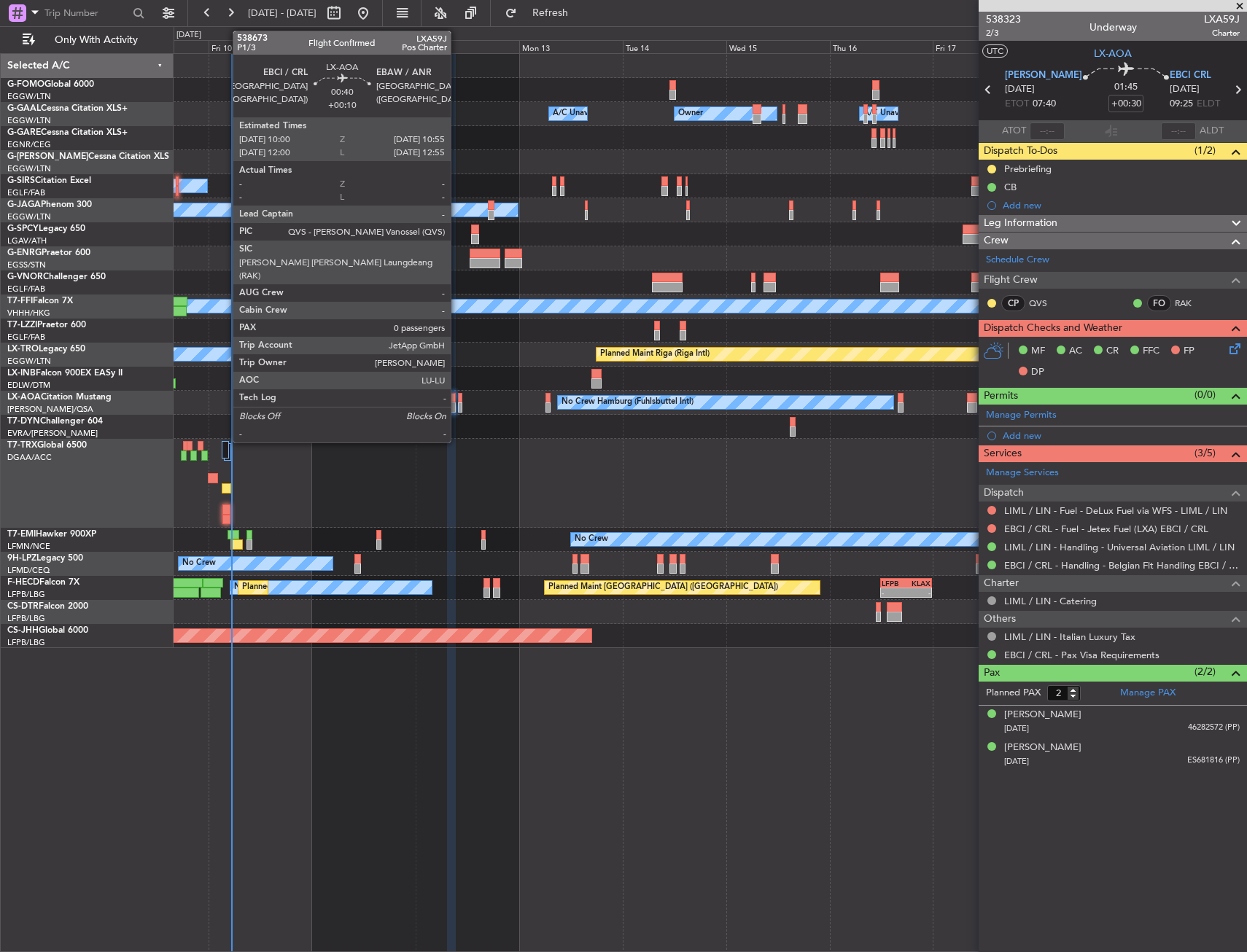
click at [458, 398] on div at bounding box center [460, 398] width 4 height 10
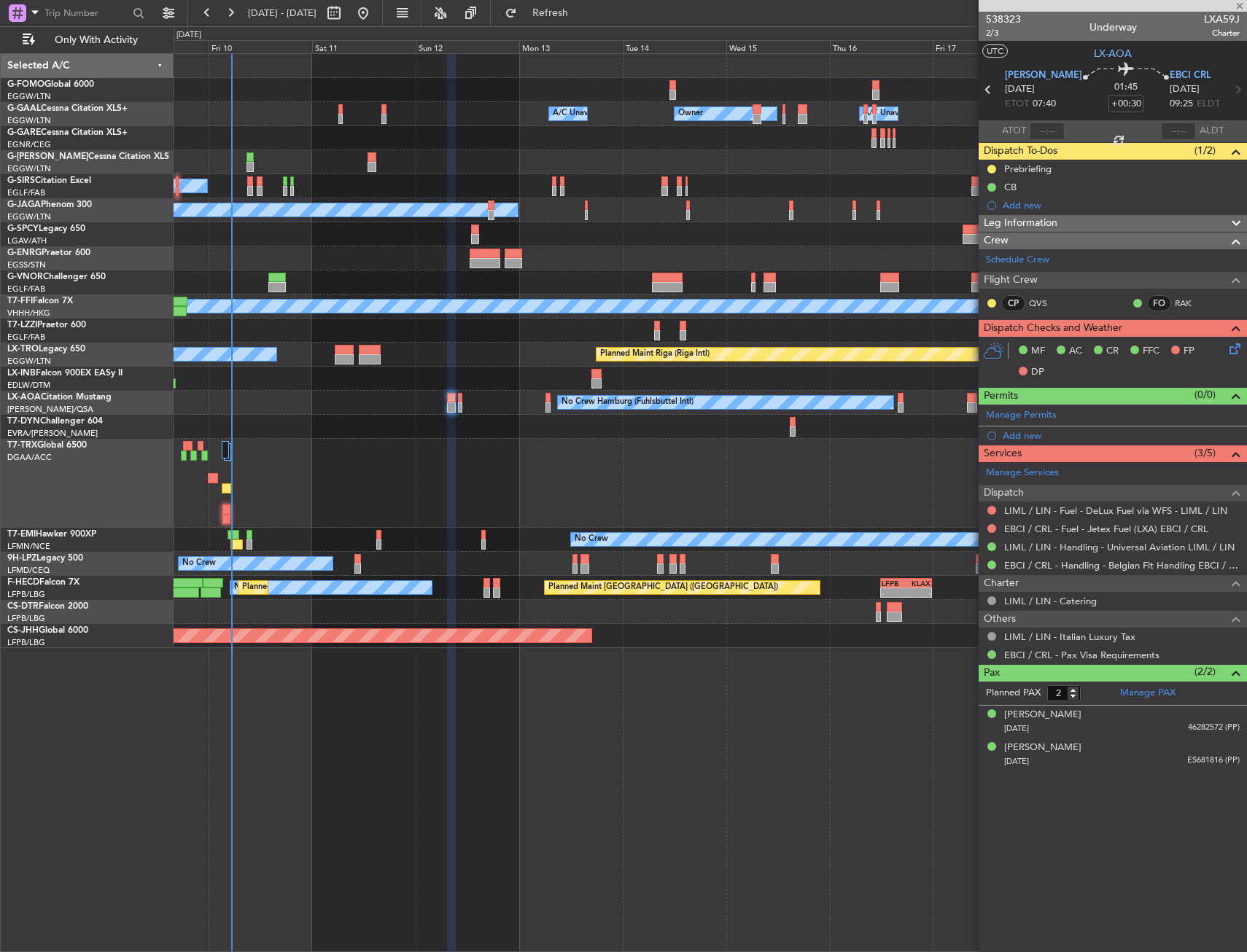
type input "+00:10"
type input "0"
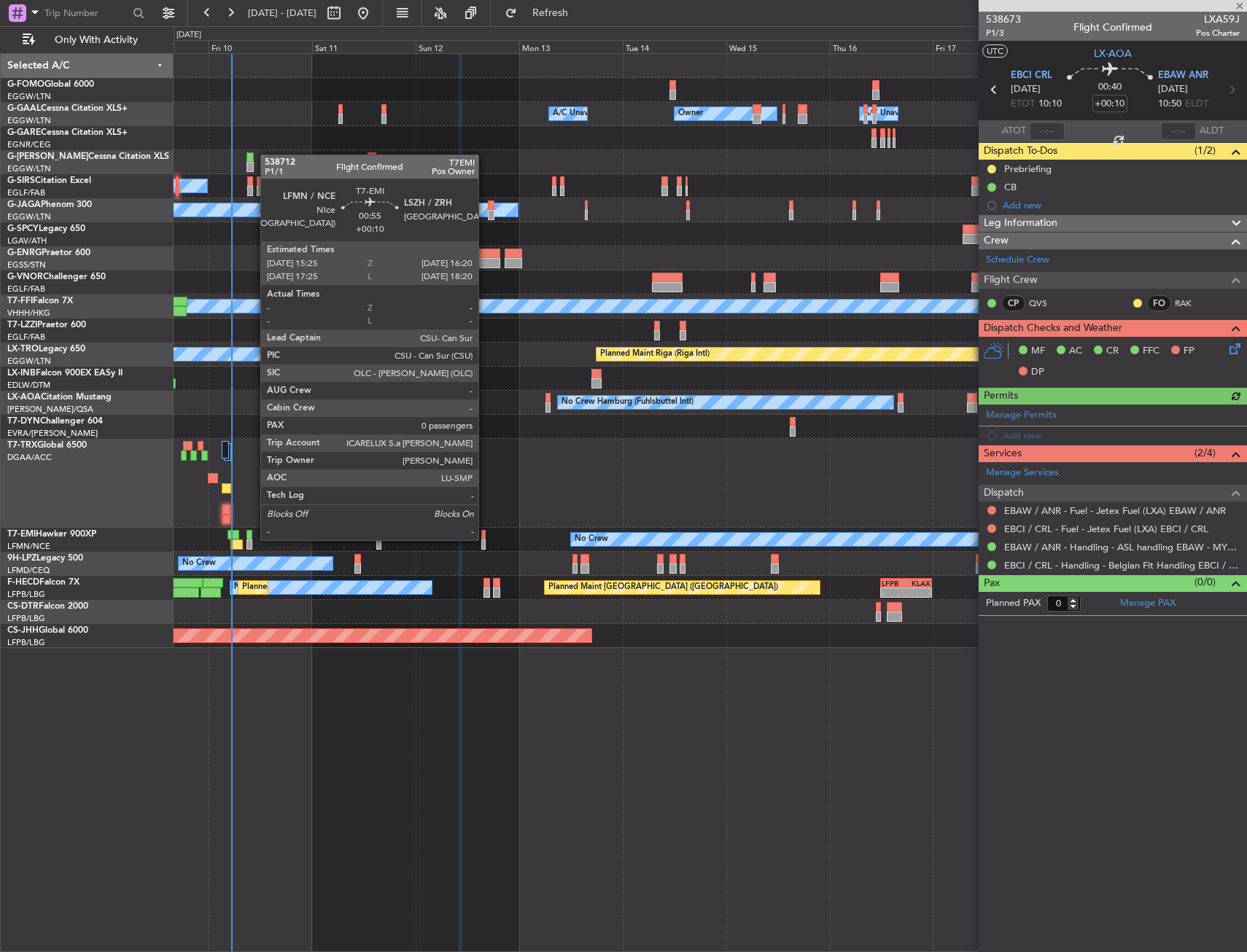
click at [485, 539] on div at bounding box center [483, 535] width 4 height 10
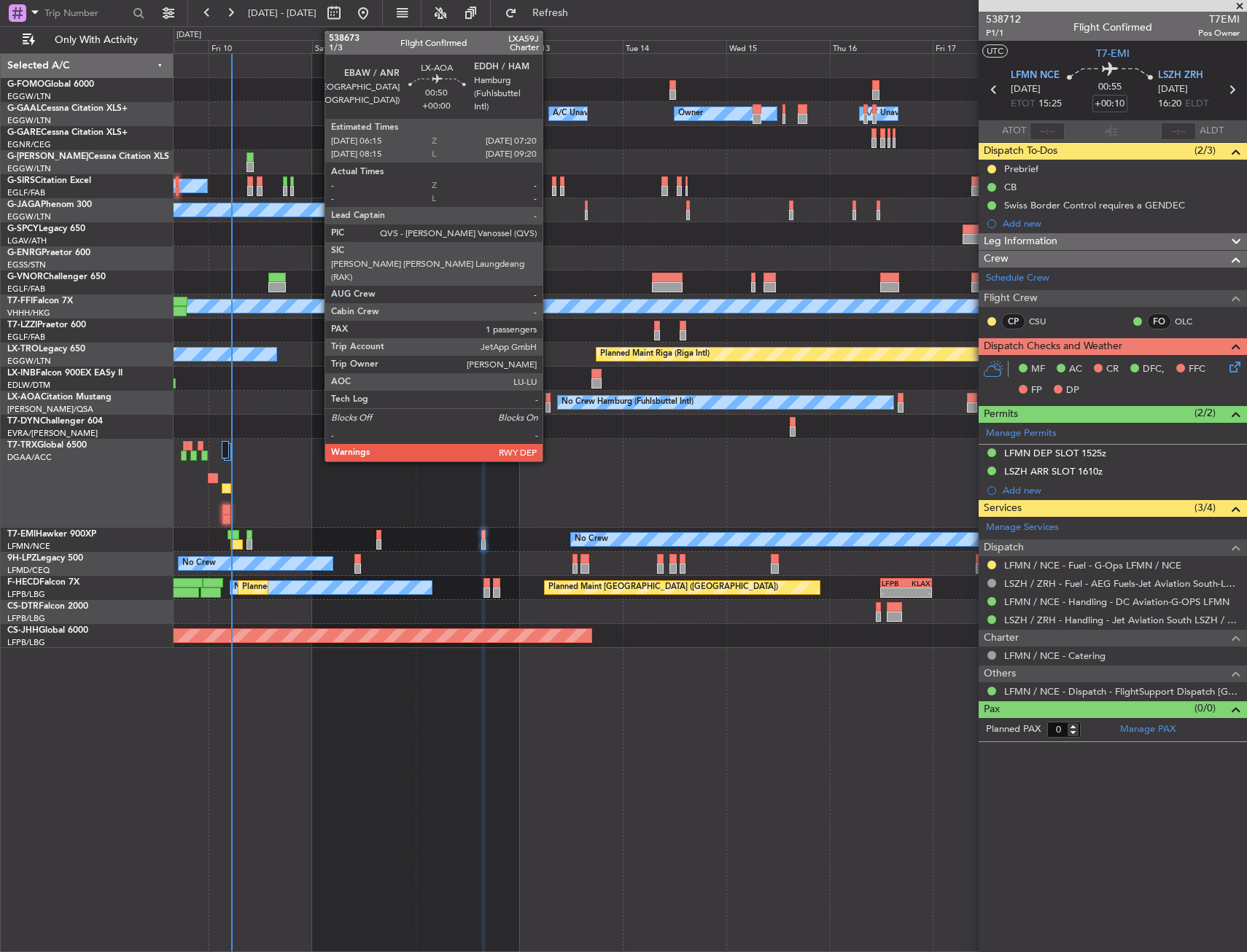
click at [549, 398] on div at bounding box center [548, 398] width 5 height 10
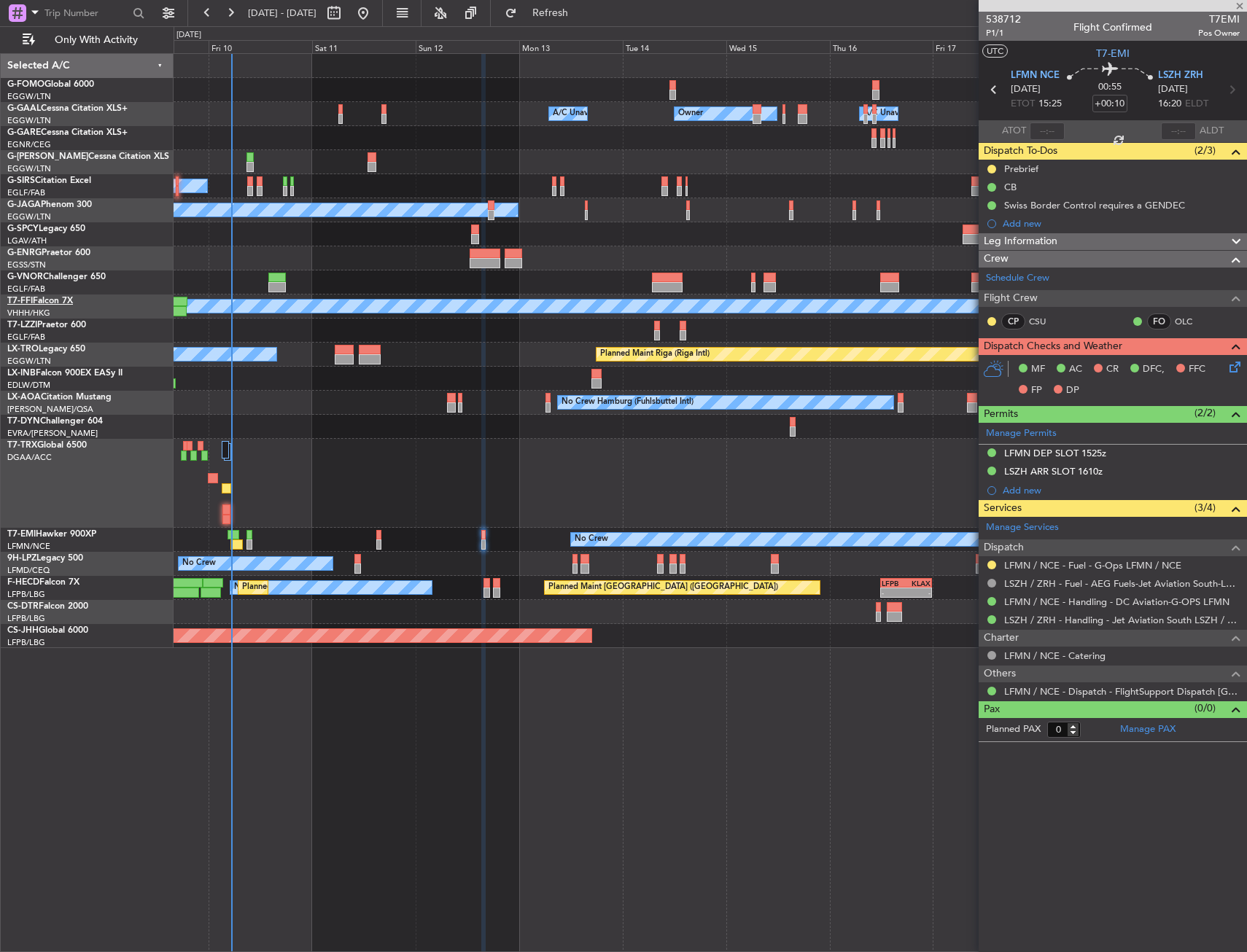
type input "1"
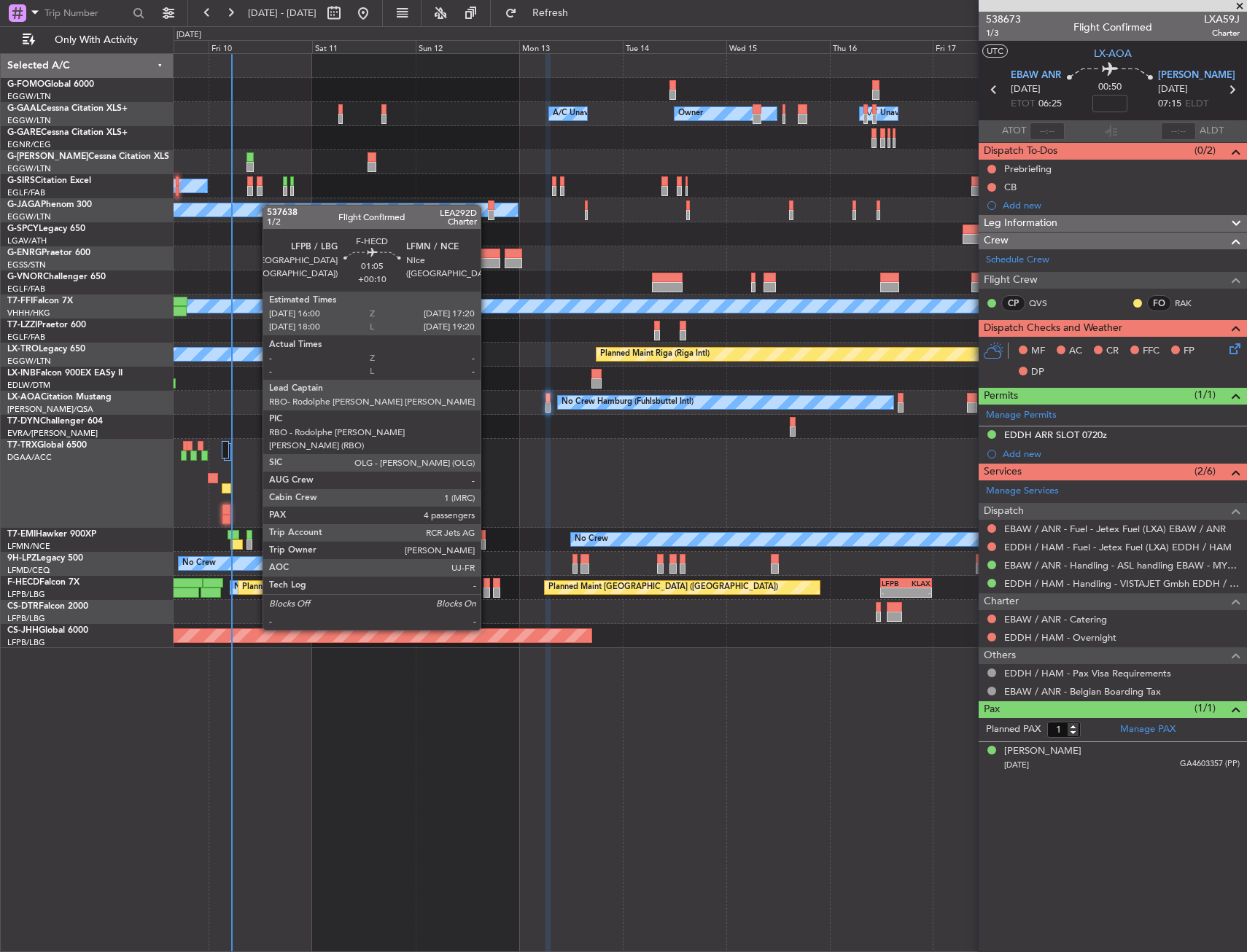
click at [487, 589] on div at bounding box center [486, 592] width 6 height 10
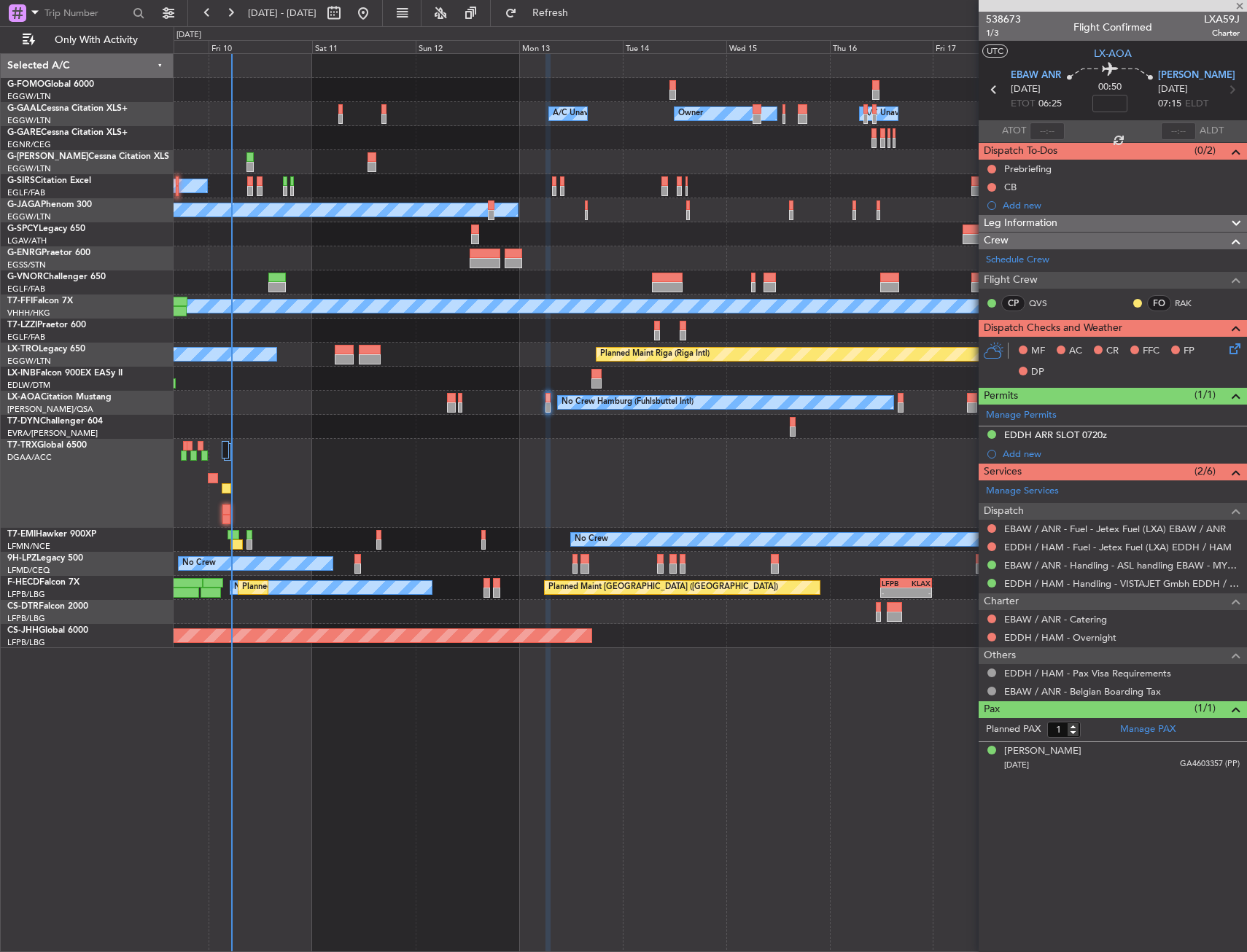
type input "+00:10"
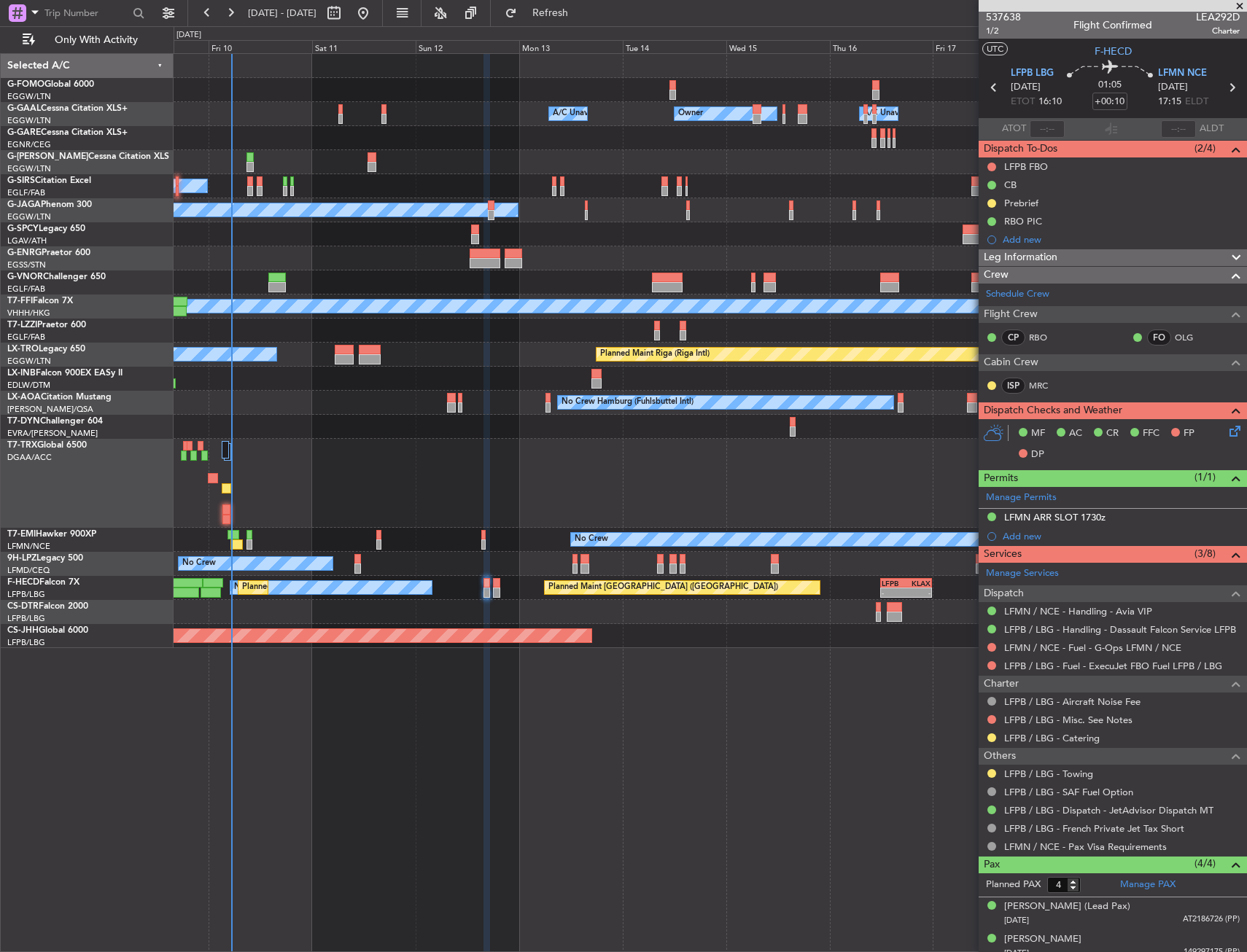
scroll to position [0, 0]
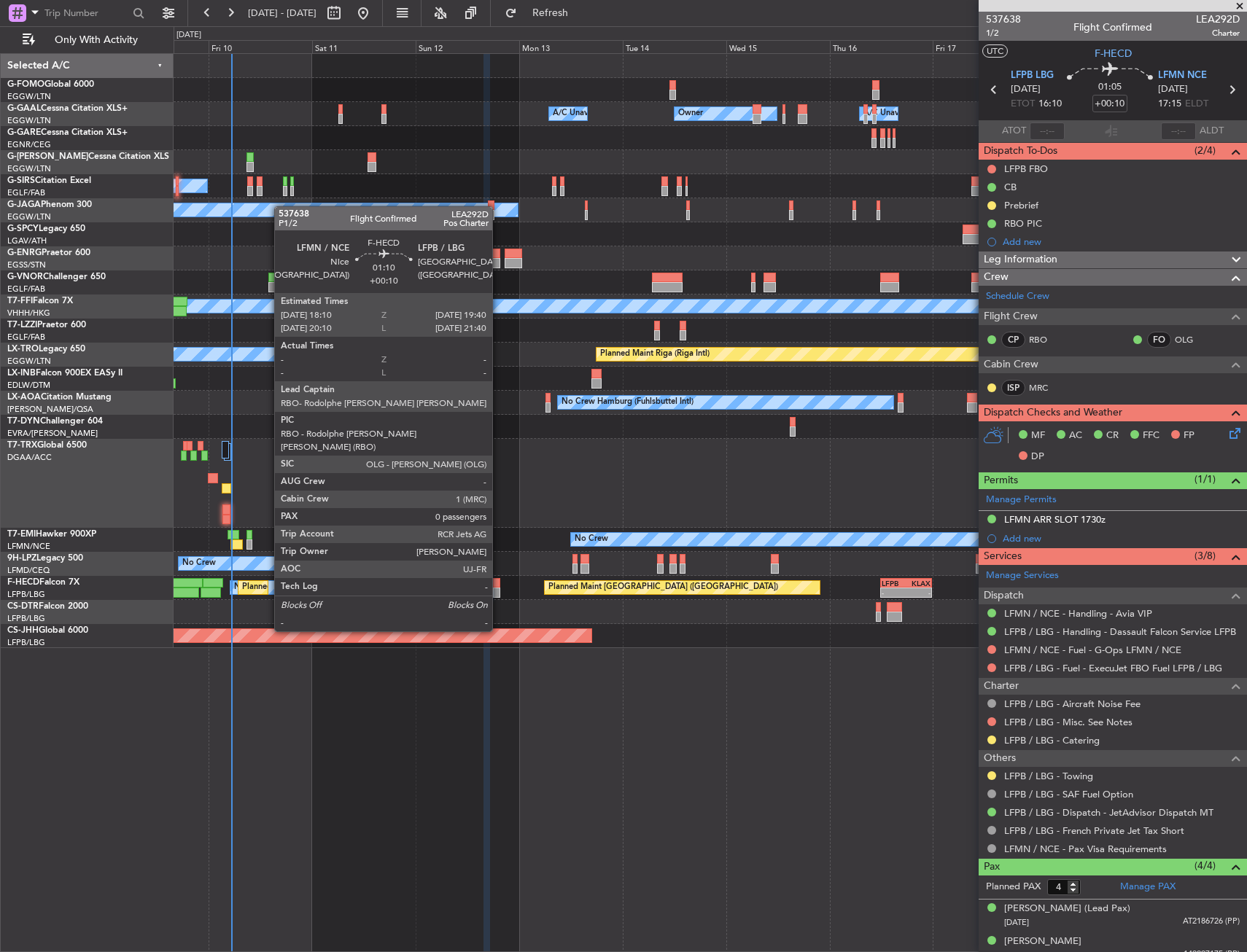
click at [499, 591] on div at bounding box center [496, 592] width 7 height 10
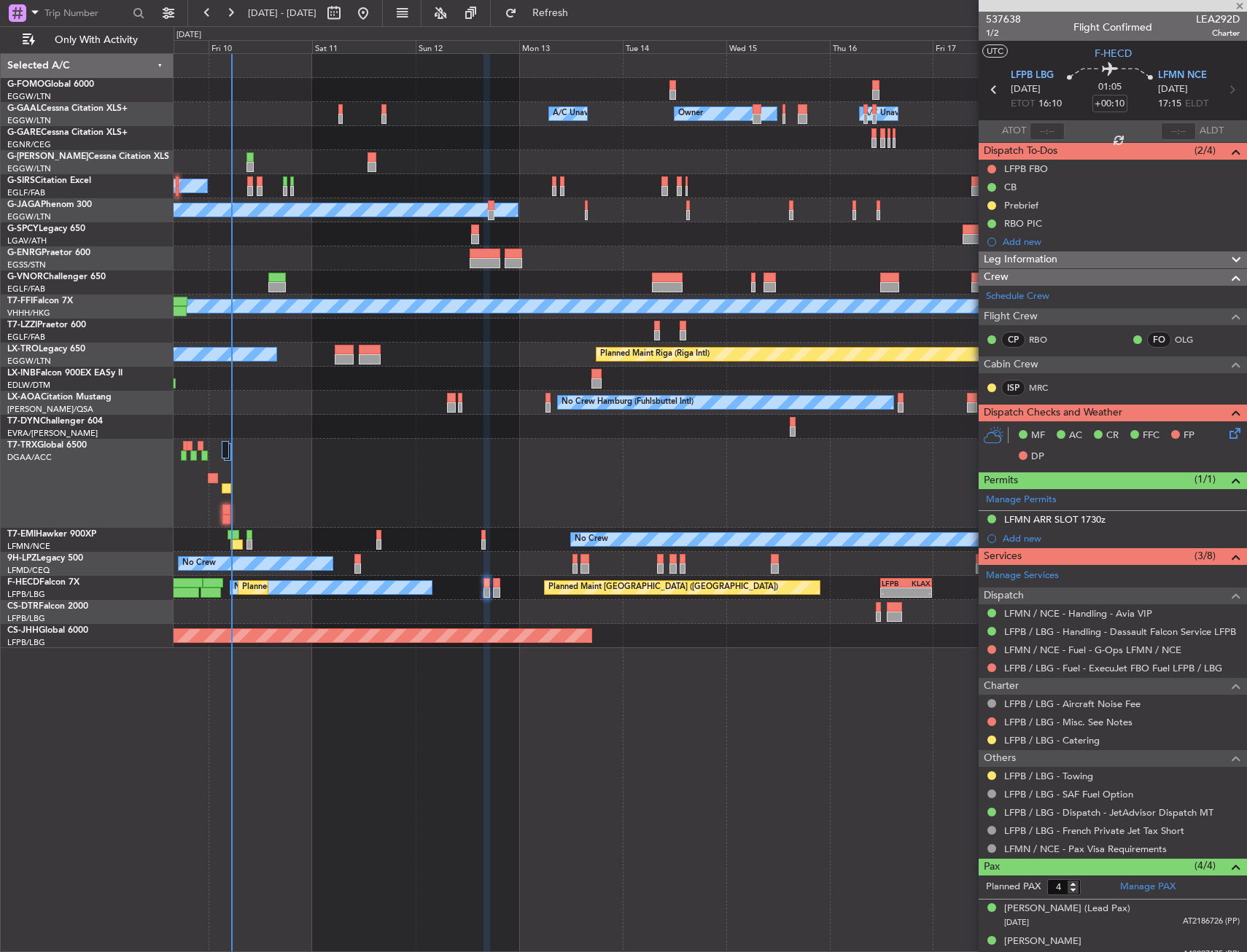
type input "0"
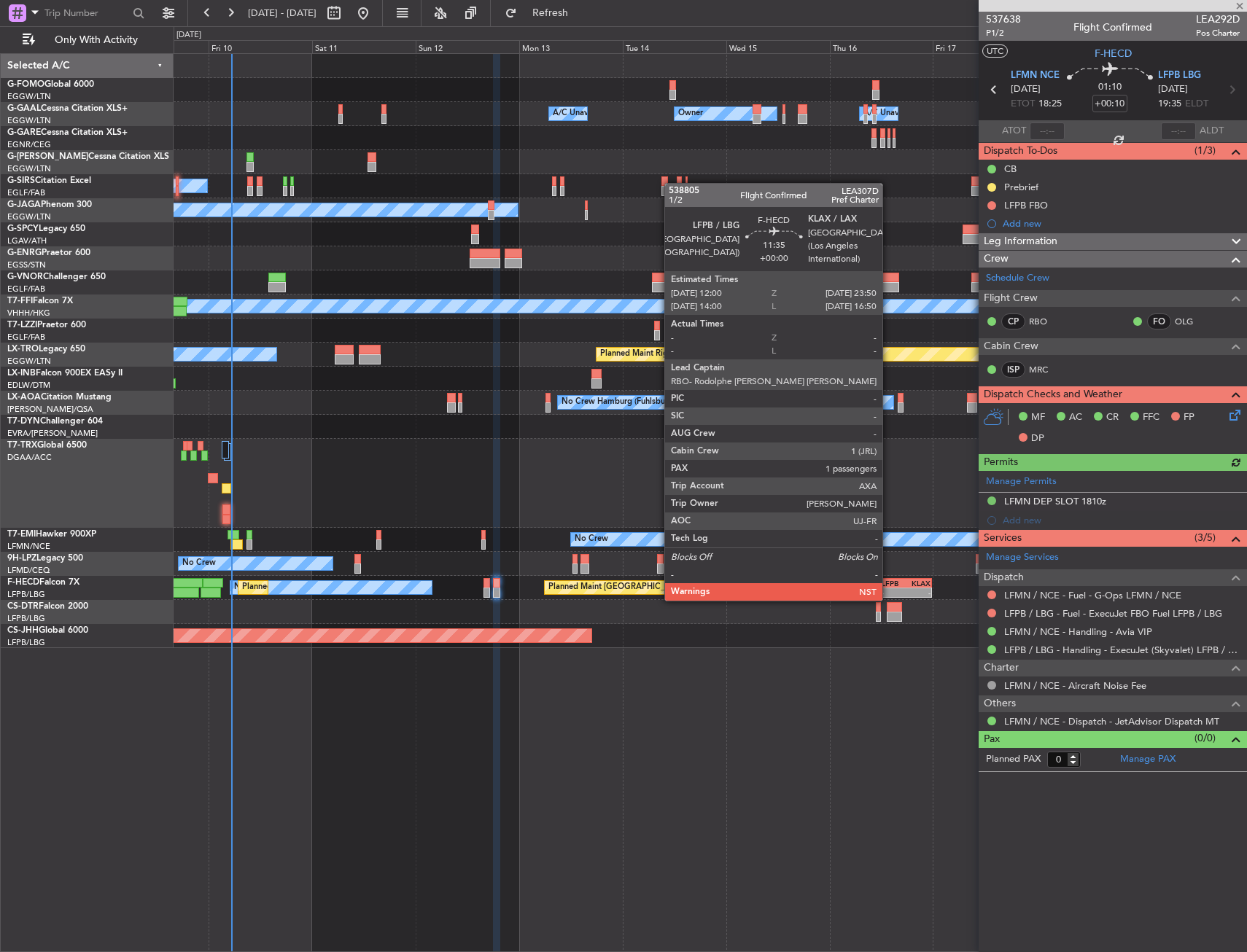
click at [889, 586] on div "LFPB" at bounding box center [893, 583] width 24 height 9
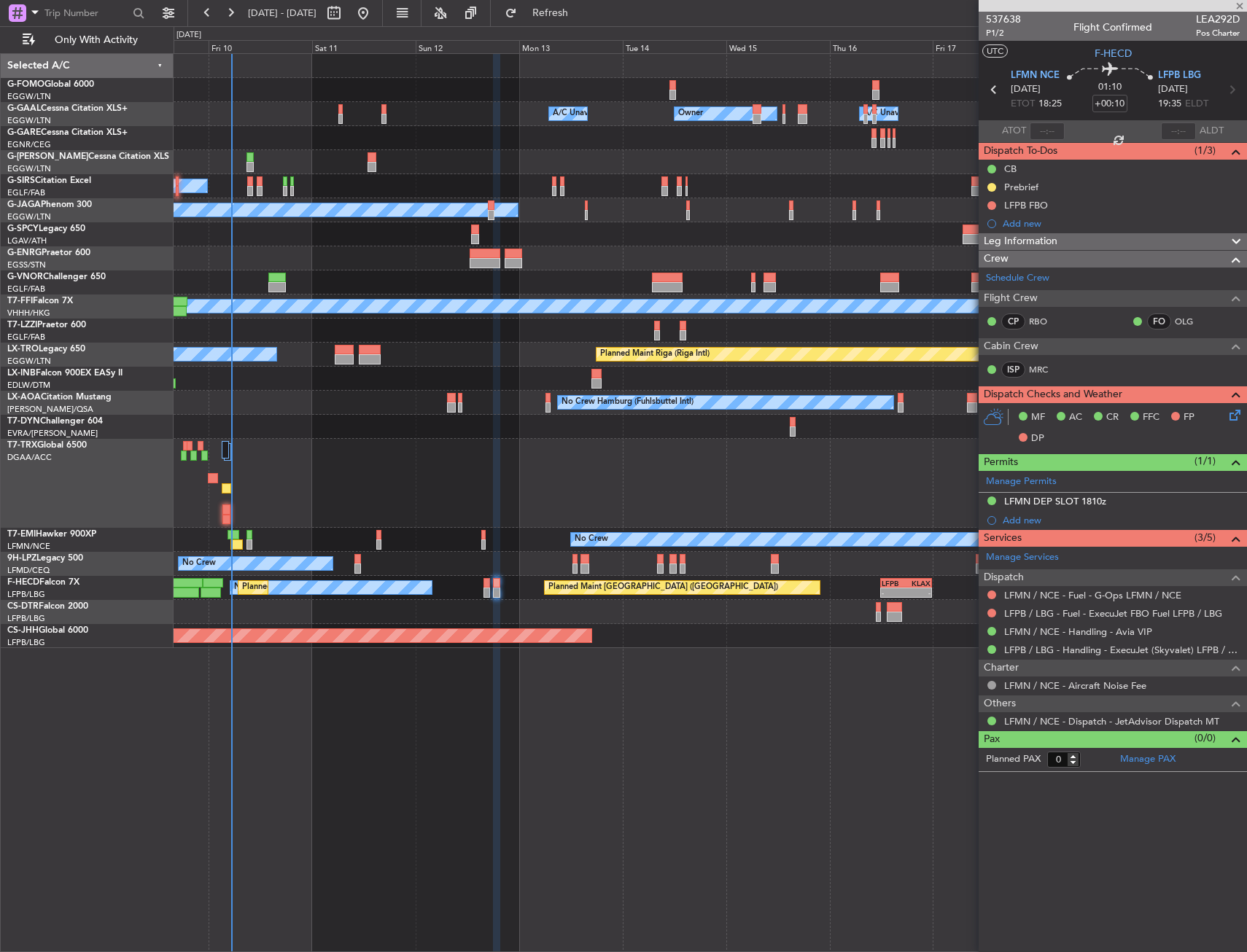
type input "1"
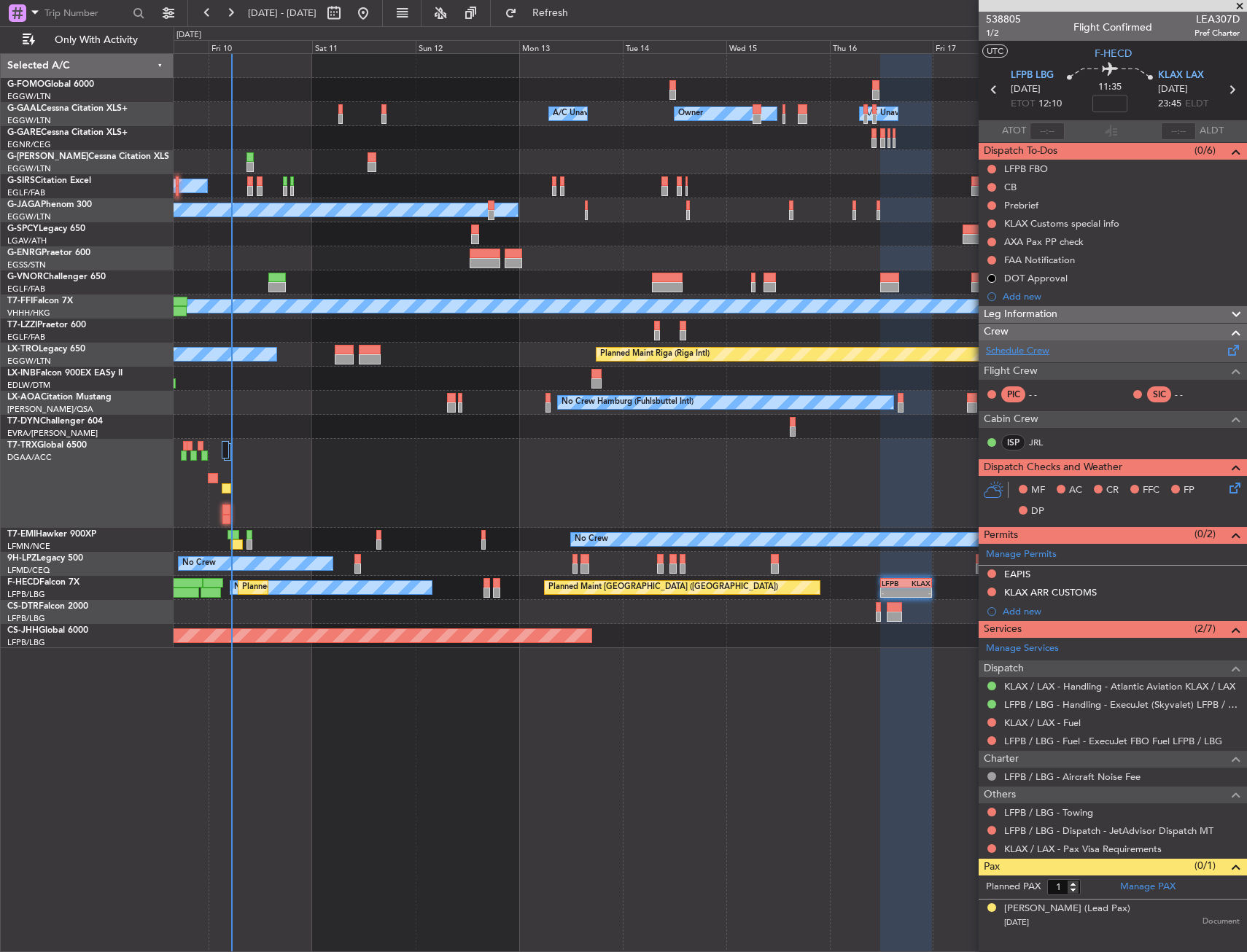
click at [1045, 345] on link "Schedule Crew" at bounding box center [1017, 351] width 63 height 15
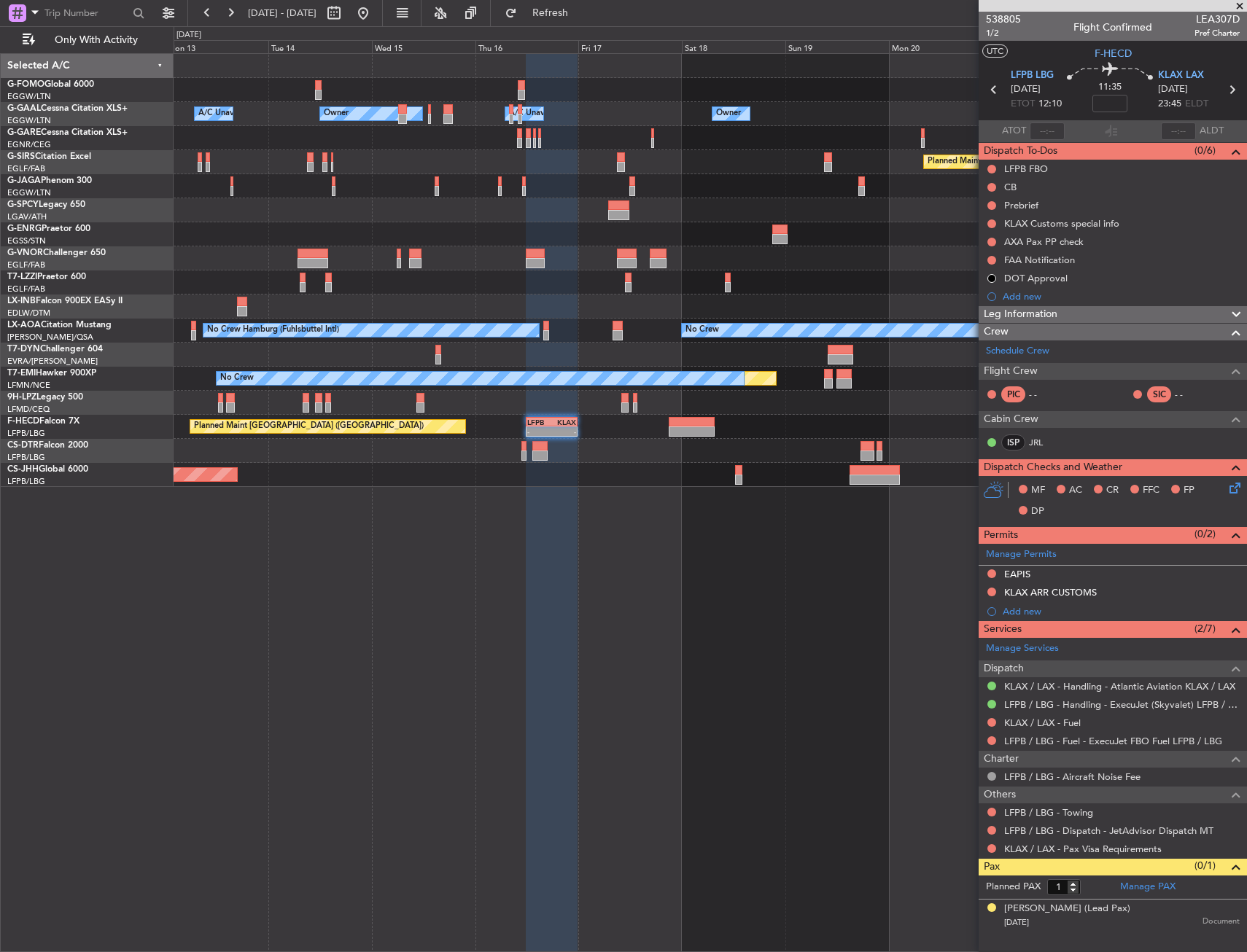
drag, startPoint x: 679, startPoint y: 548, endPoint x: 674, endPoint y: 538, distance: 11.2
click at [628, 509] on div "Owner Owner A/C Unavailable A/C Unavailable Owner Owner Planned Maint Oxford (K…" at bounding box center [710, 502] width 1073 height 899
click at [661, 506] on div "Owner Owner A/C Unavailable A/C Unavailable Owner Owner Planned Maint Oxford (K…" at bounding box center [710, 502] width 1073 height 899
click at [995, 826] on button at bounding box center [991, 830] width 9 height 9
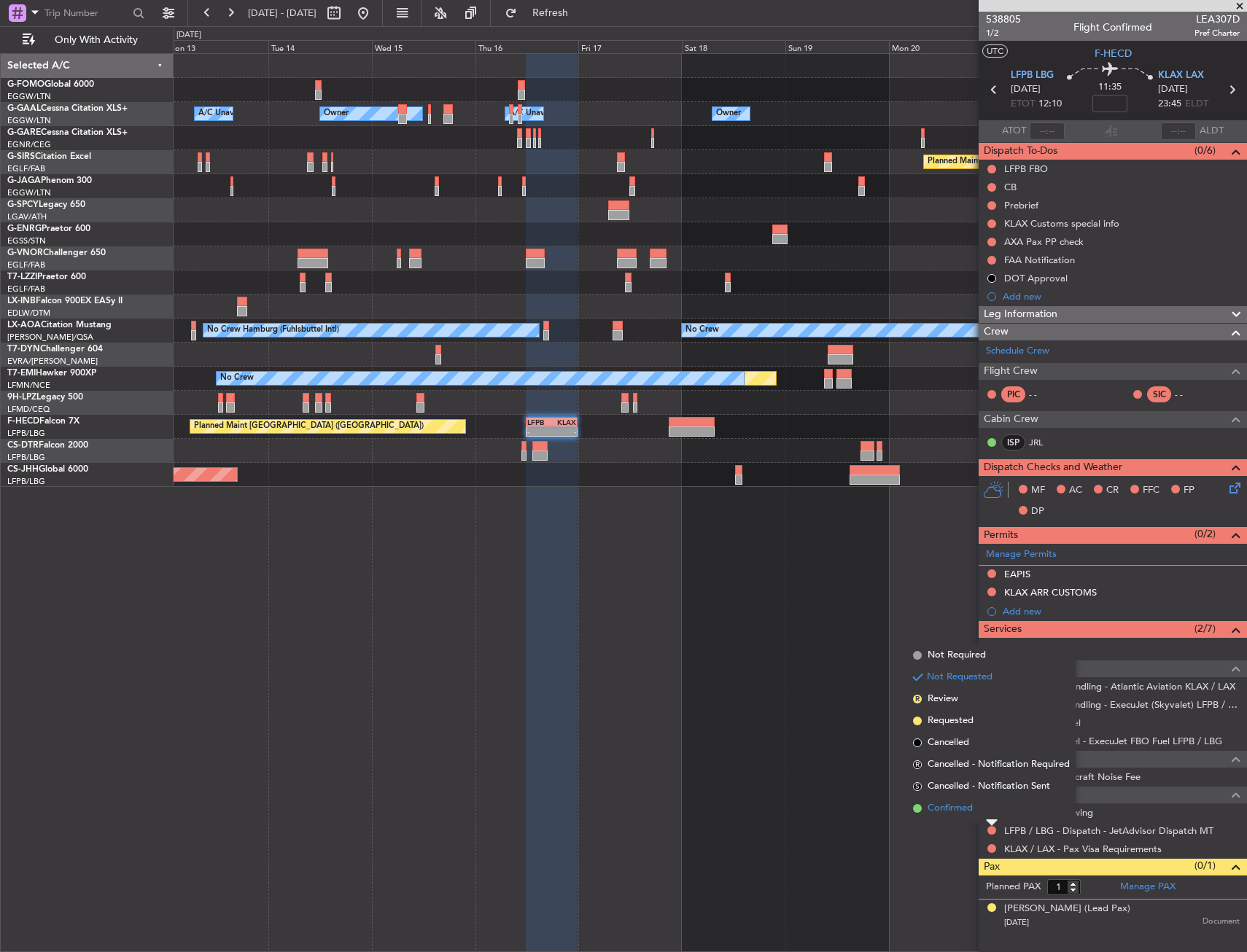
click at [978, 805] on li "Confirmed" at bounding box center [991, 809] width 168 height 22
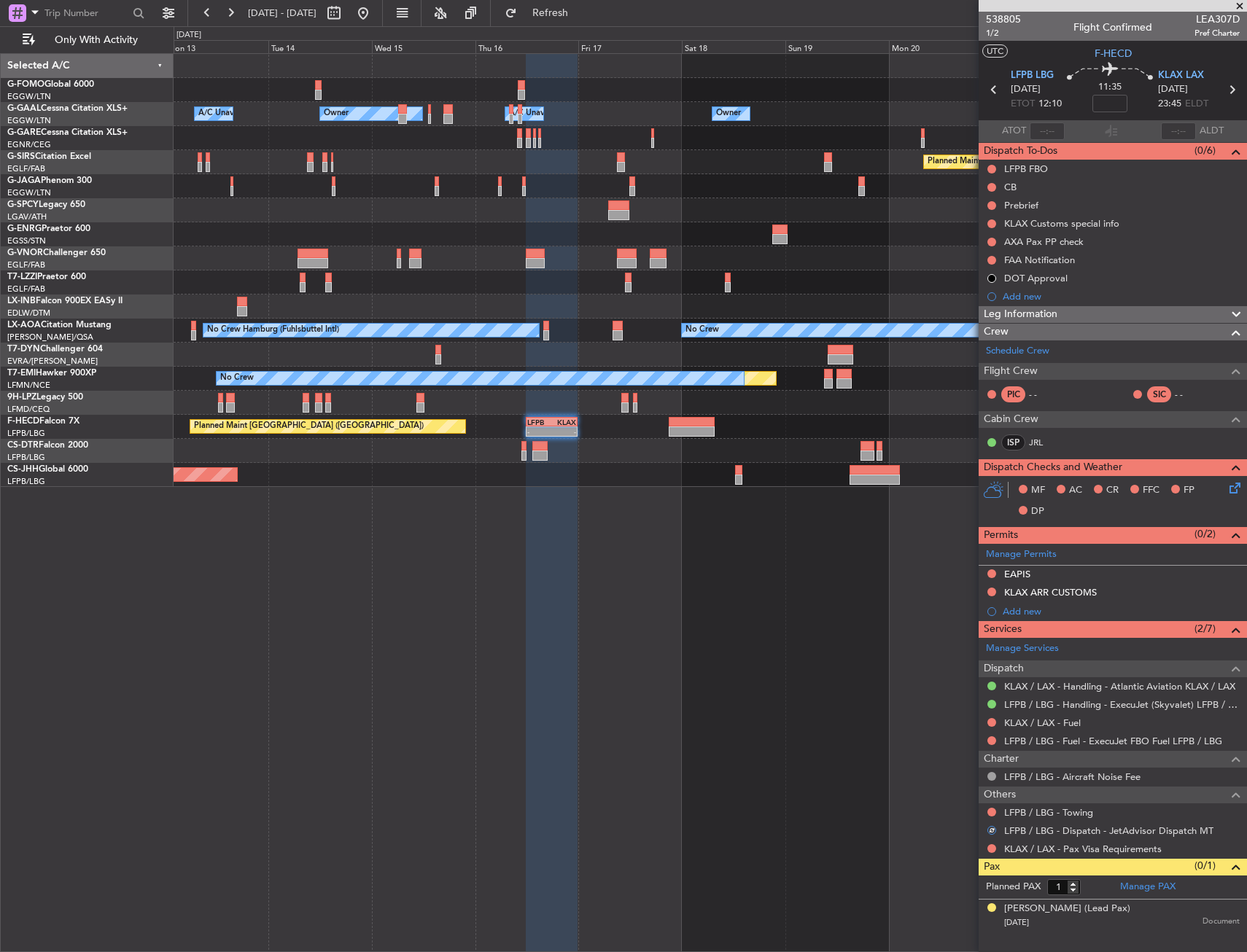
click at [990, 843] on div at bounding box center [991, 849] width 12 height 12
click at [995, 855] on body "13 Oct 2025 - 23 Oct 2025 Refresh Quick Links Only With Activity Owner Owner A/…" at bounding box center [623, 476] width 1247 height 952
click at [976, 846] on div "Owner Owner A/C Unavailable A/C Unavailable Owner Owner Planned Maint Oxford (K…" at bounding box center [710, 502] width 1073 height 899
click at [988, 847] on button at bounding box center [991, 849] width 9 height 9
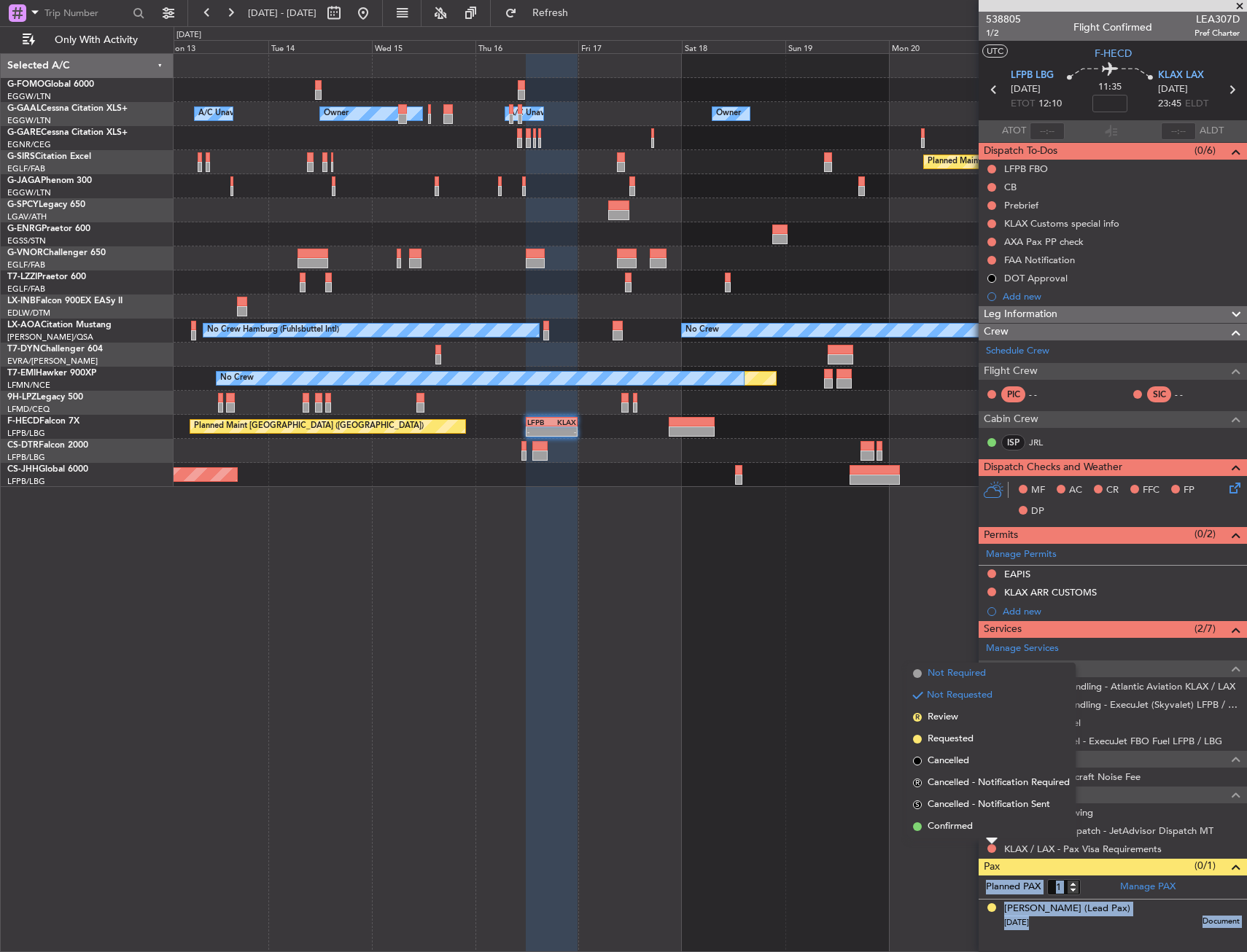
click at [952, 667] on span "Not Required" at bounding box center [956, 674] width 58 height 15
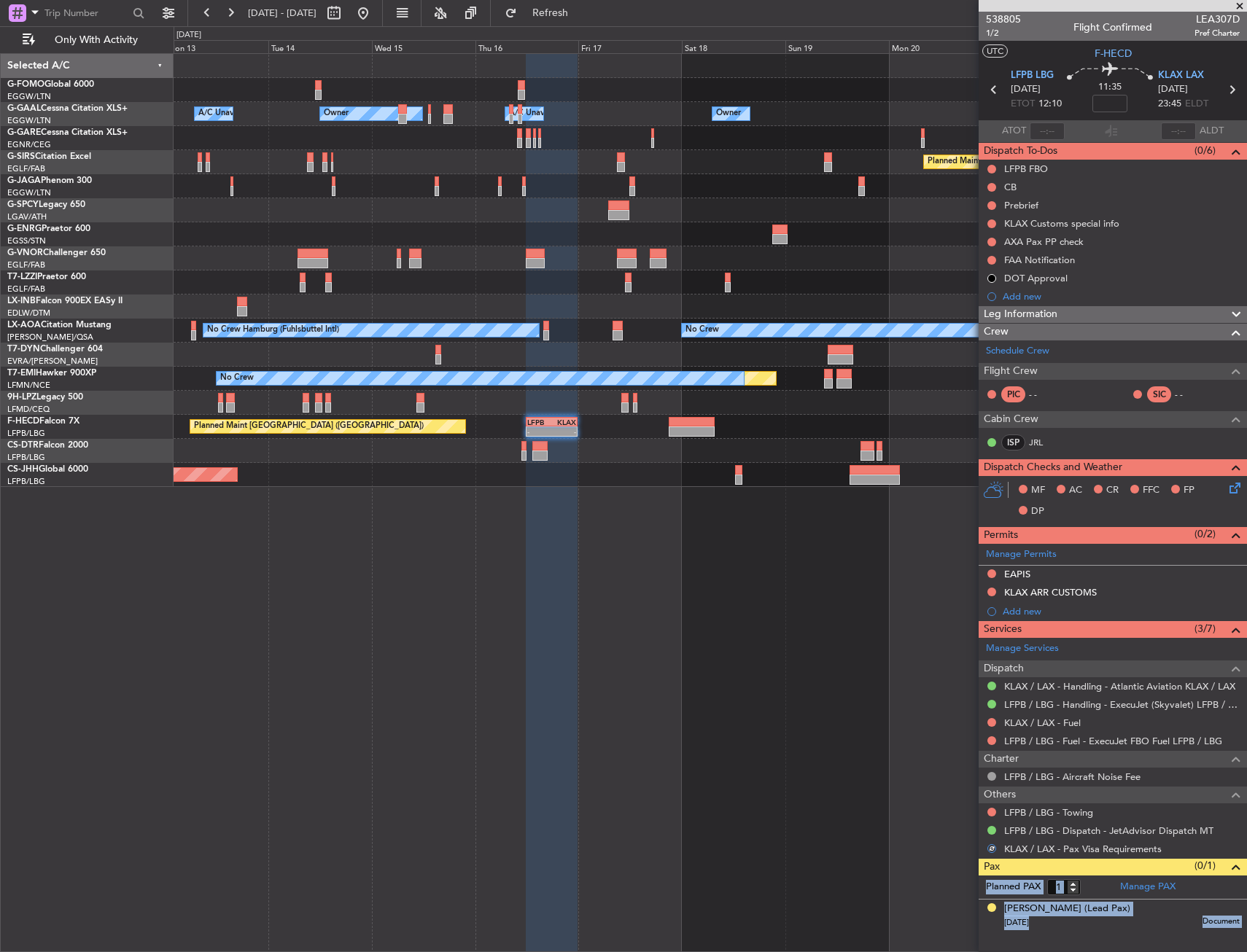
click at [1035, 938] on article "538805 1/2 Flight Confirmed LEA307D Pref Charter UTC F-HECD LFPB LBG 16/10/2025…" at bounding box center [1113, 481] width 268 height 940
click at [1235, 159] on fb-app "13 Oct 2025 - 23 Oct 2025 Refresh Quick Links Only With Activity Owner Owner A/…" at bounding box center [623, 481] width 1247 height 941
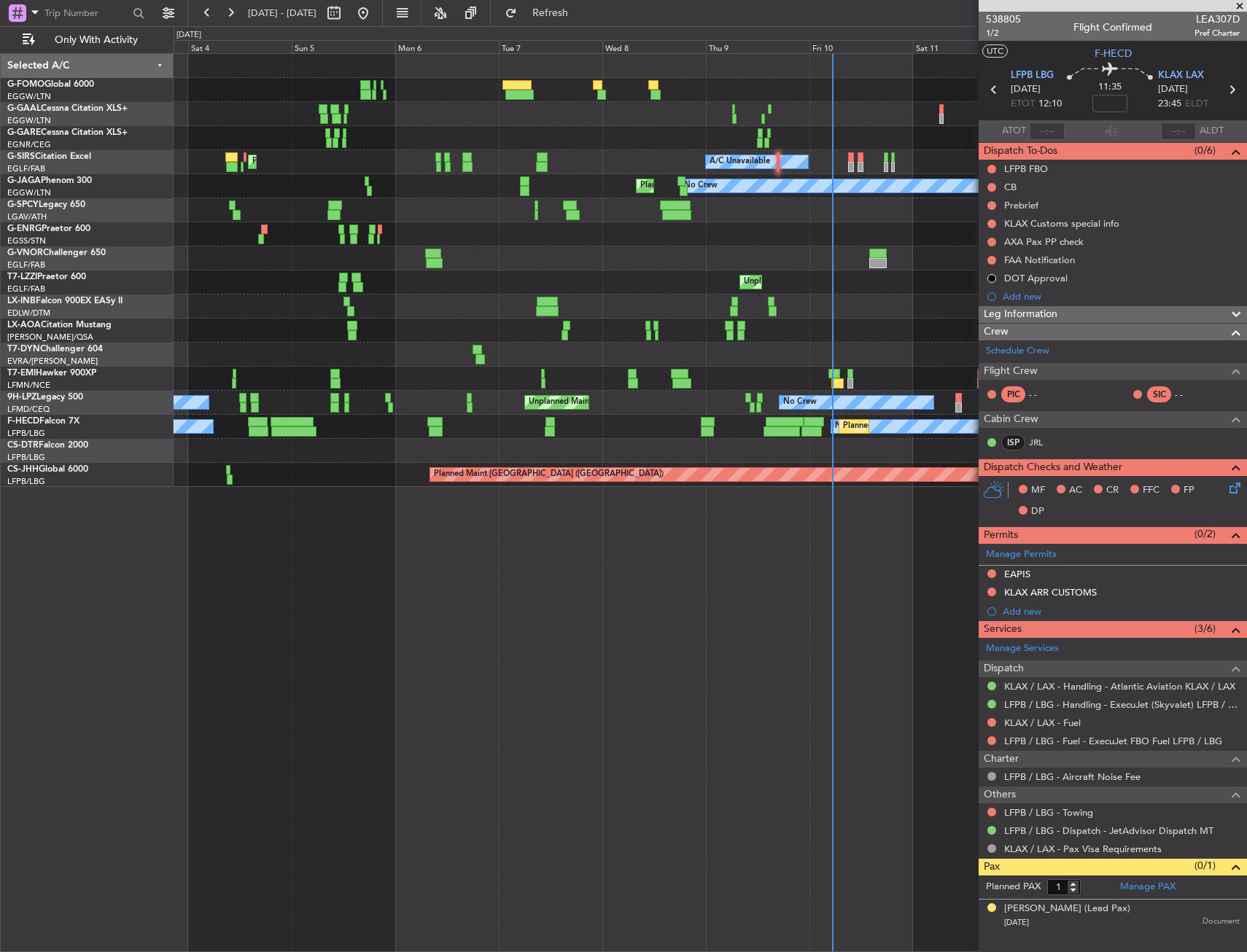
click at [295, 193] on div "No Crew Planned Maint London (Luton)" at bounding box center [710, 186] width 1073 height 24
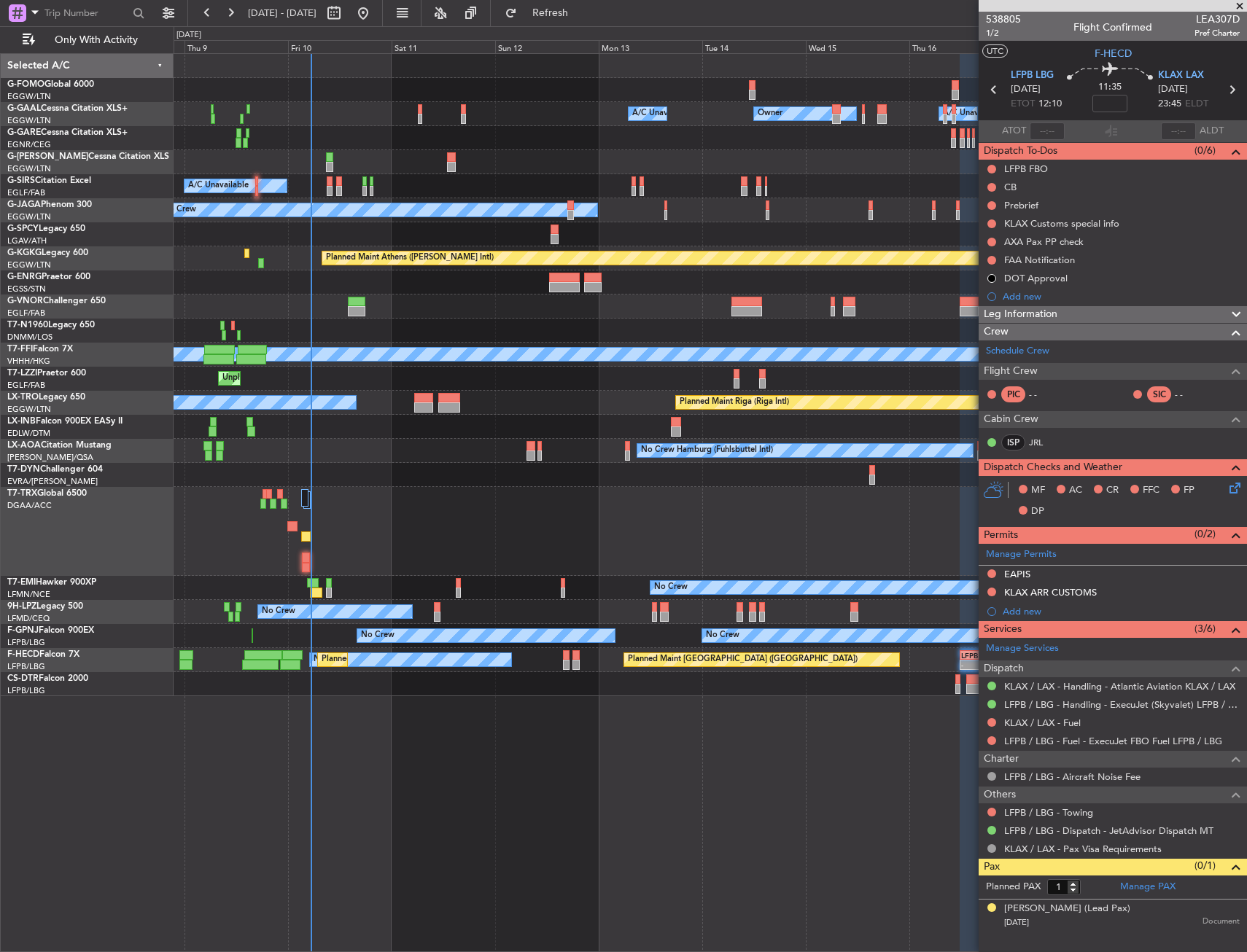
click at [426, 421] on div at bounding box center [710, 426] width 1073 height 24
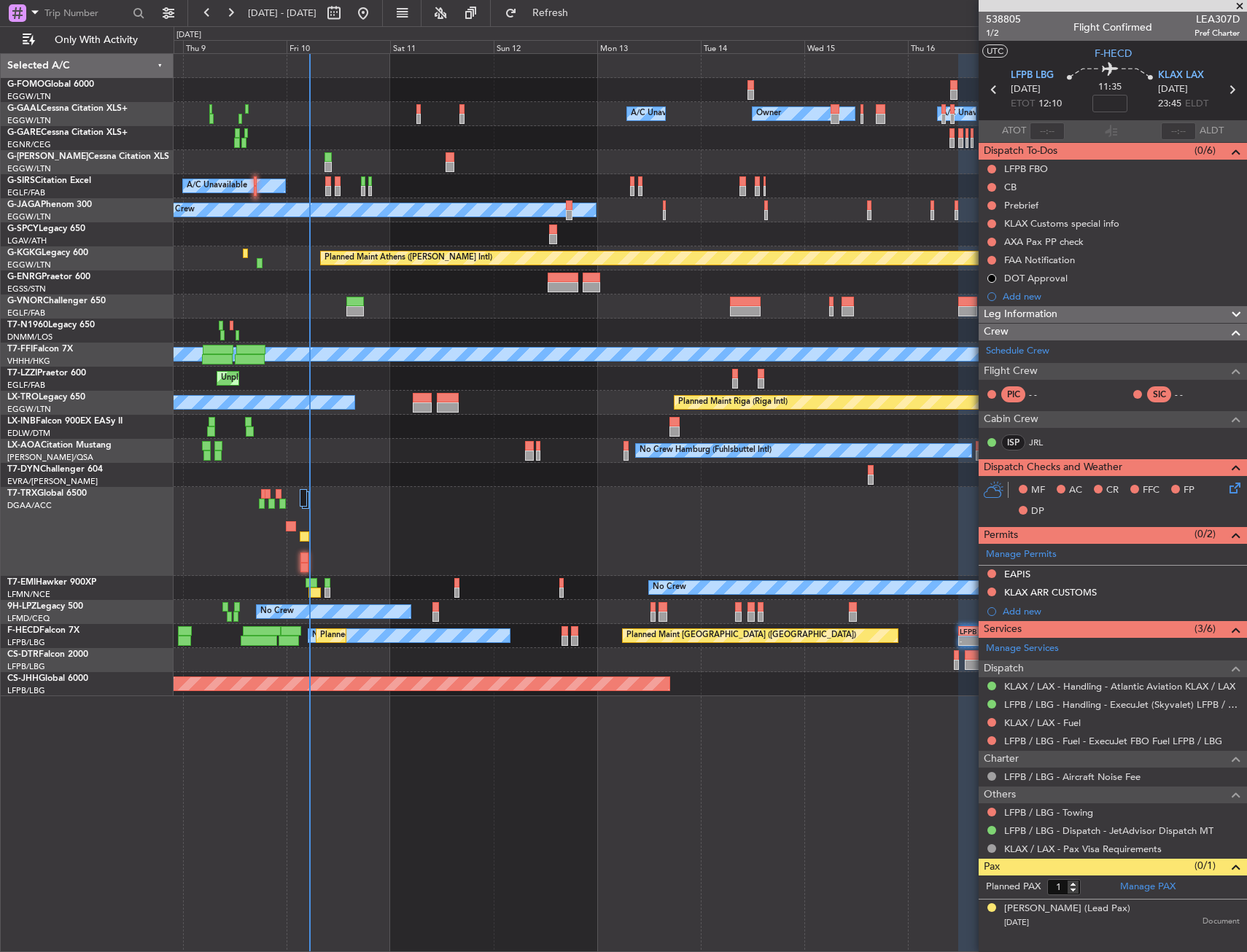
click at [210, 451] on div "A/C Unavailable Owner Owner A/C Unavailable Owner Planned Maint London (Luton) …" at bounding box center [710, 375] width 1073 height 642
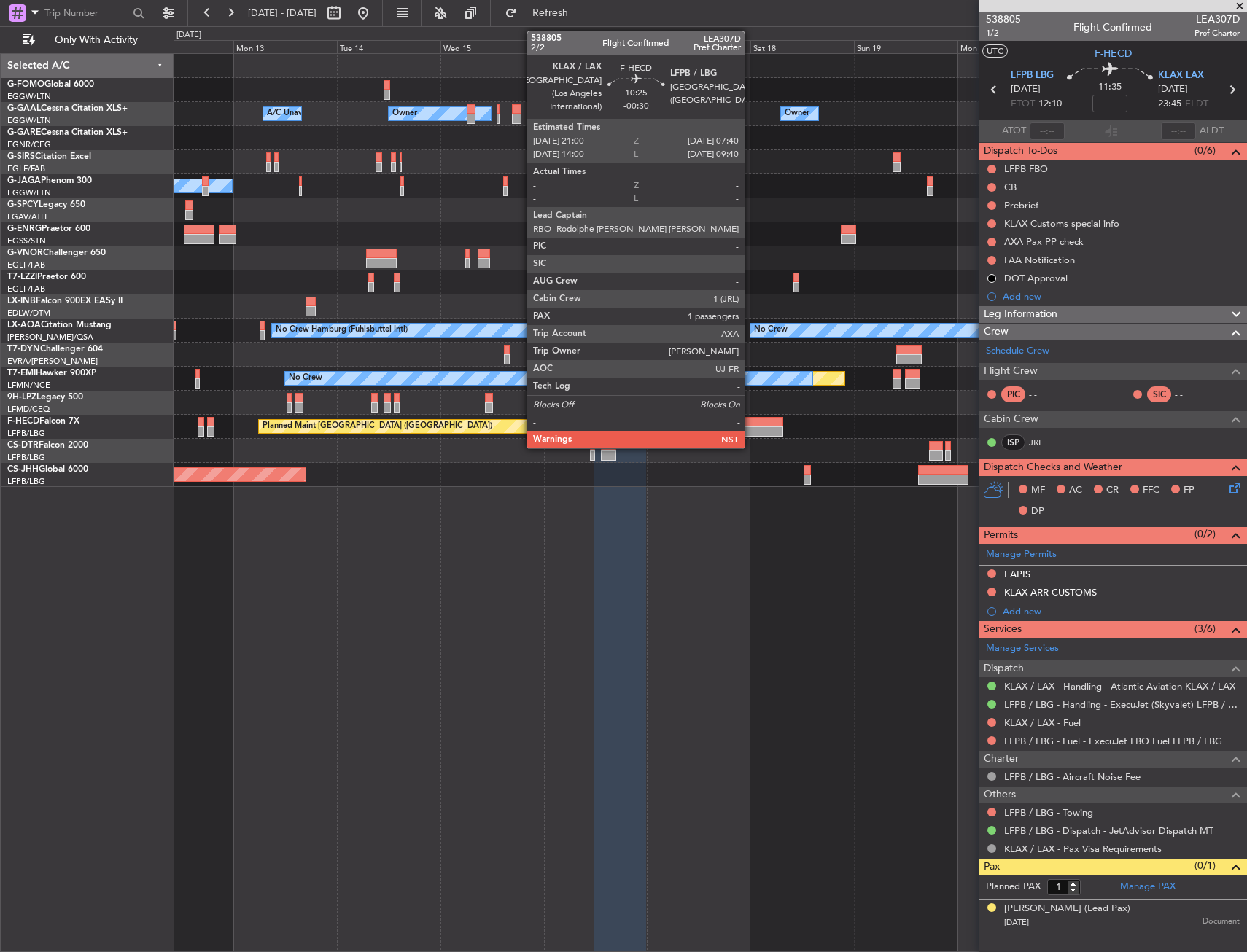
click at [751, 434] on div at bounding box center [761, 431] width 47 height 10
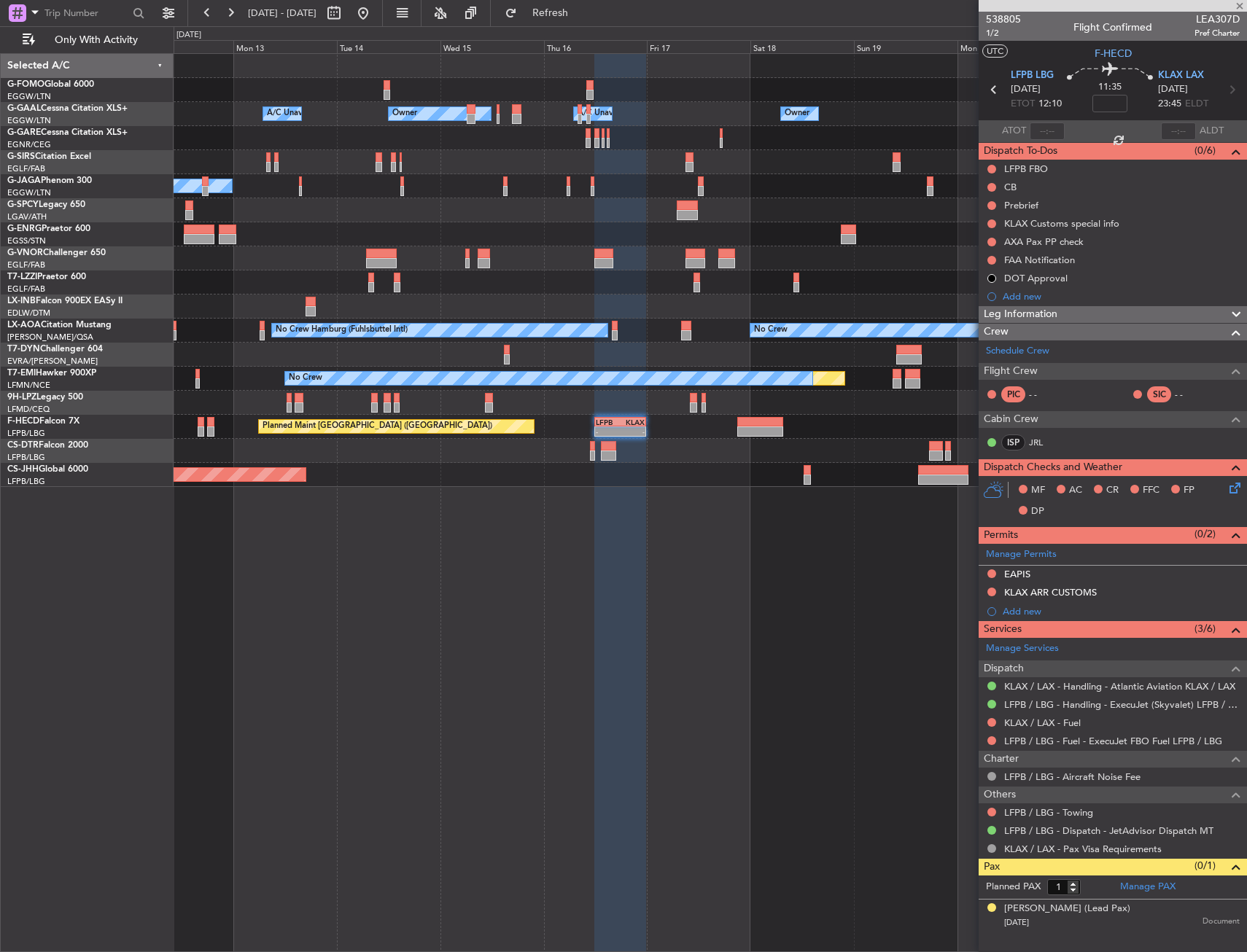
type input "-00:30"
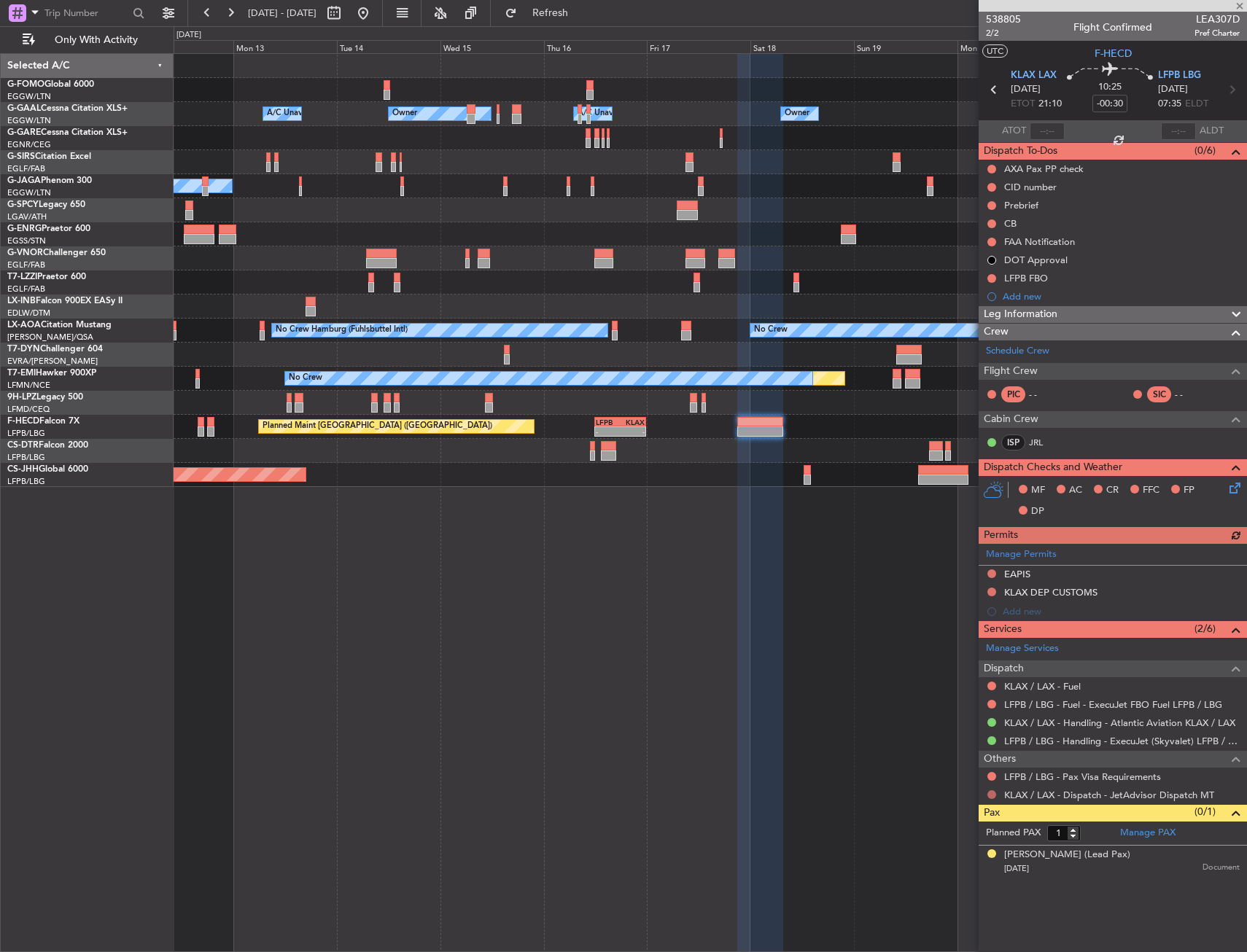
click at [995, 796] on button at bounding box center [991, 795] width 9 height 9
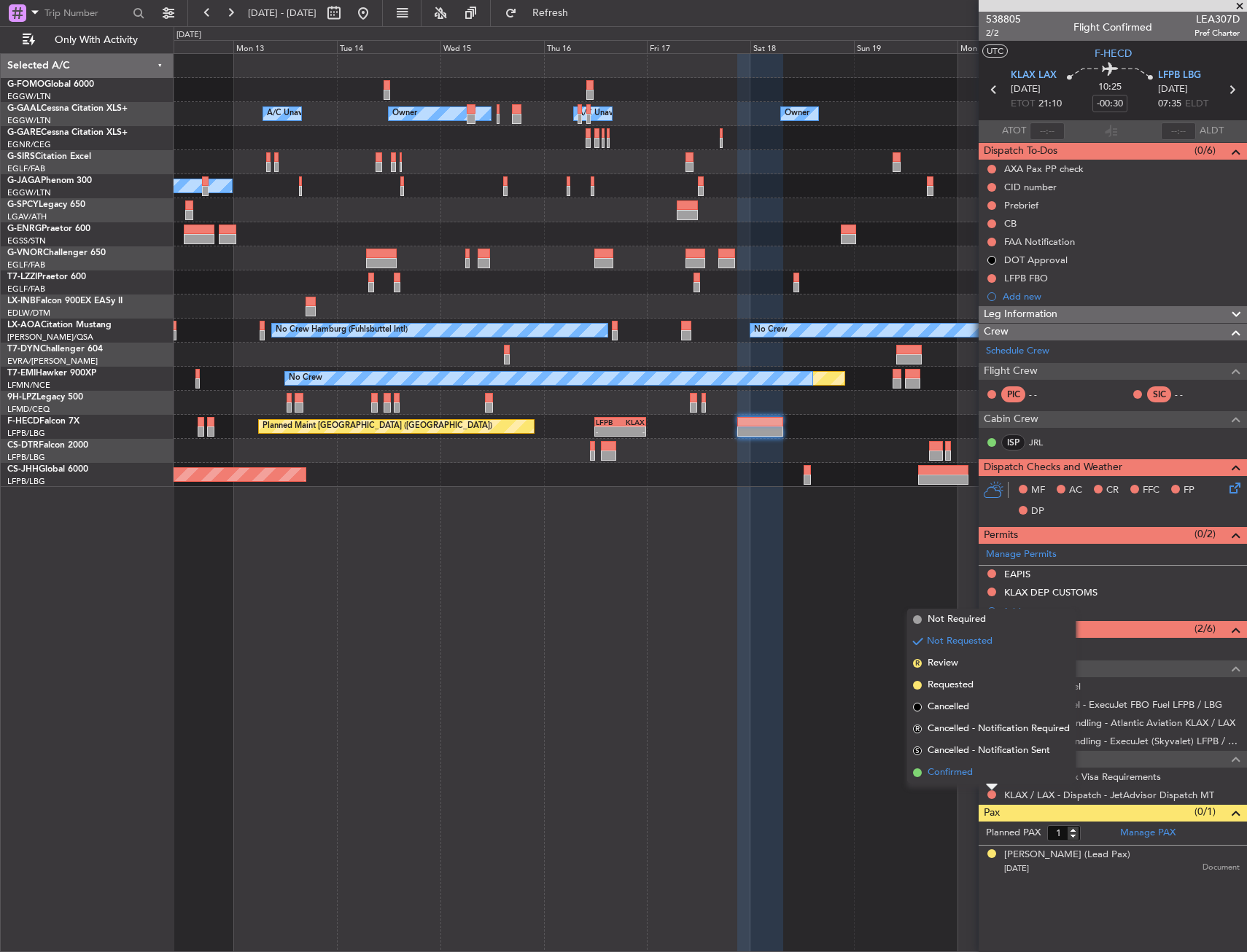
click at [976, 779] on li "Confirmed" at bounding box center [991, 773] width 168 height 22
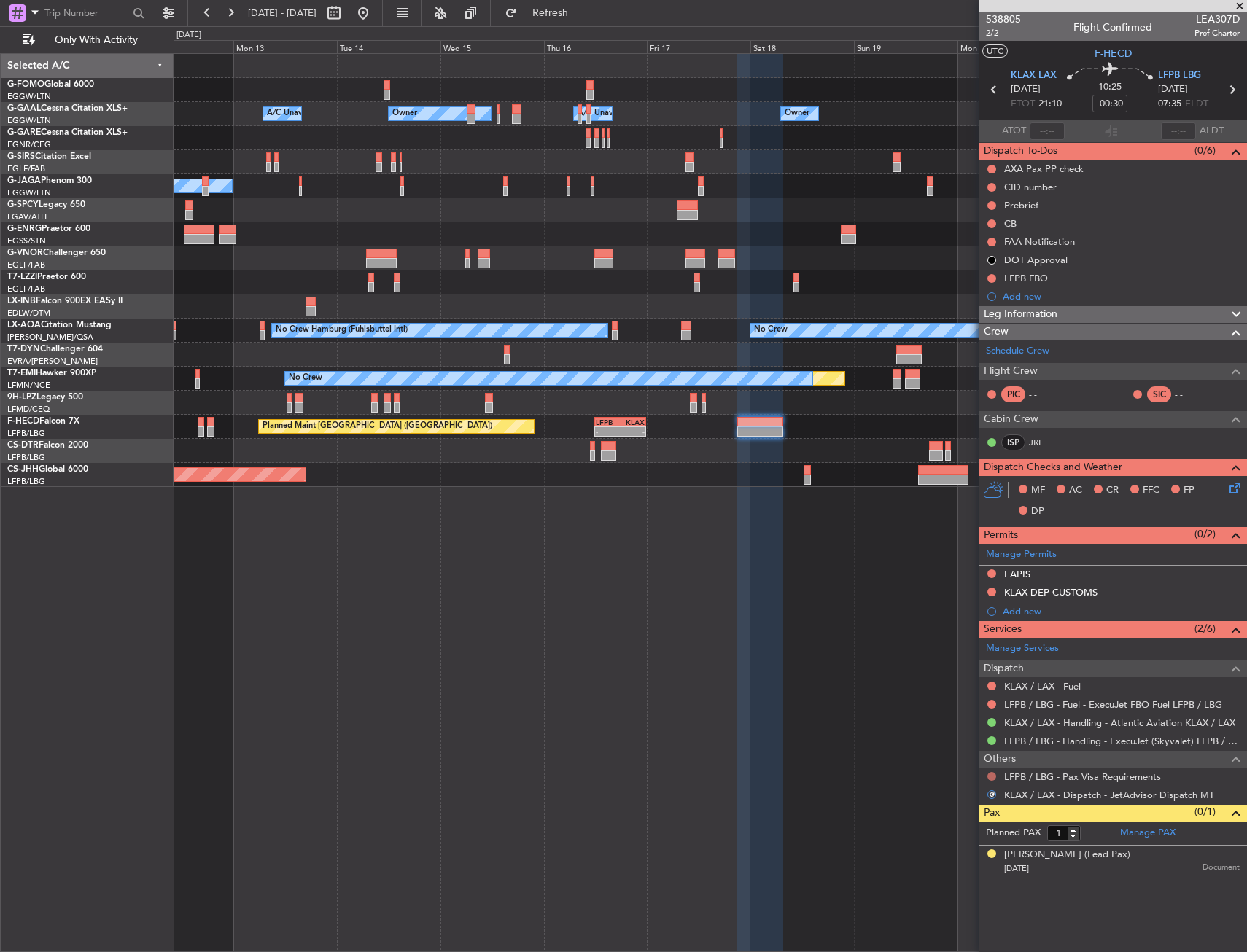
click at [988, 775] on button at bounding box center [991, 776] width 9 height 9
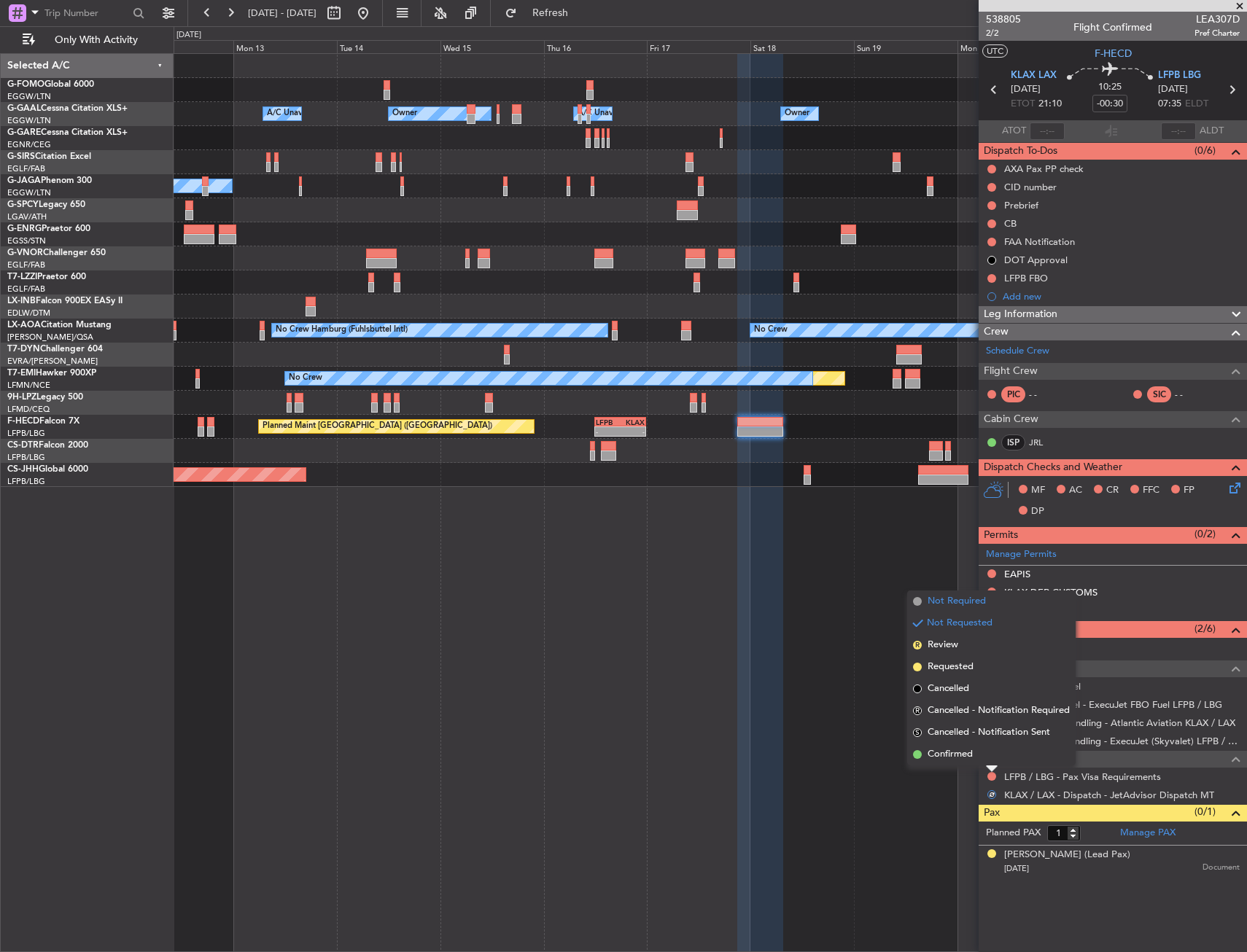
click at [965, 598] on span "Not Required" at bounding box center [956, 601] width 58 height 15
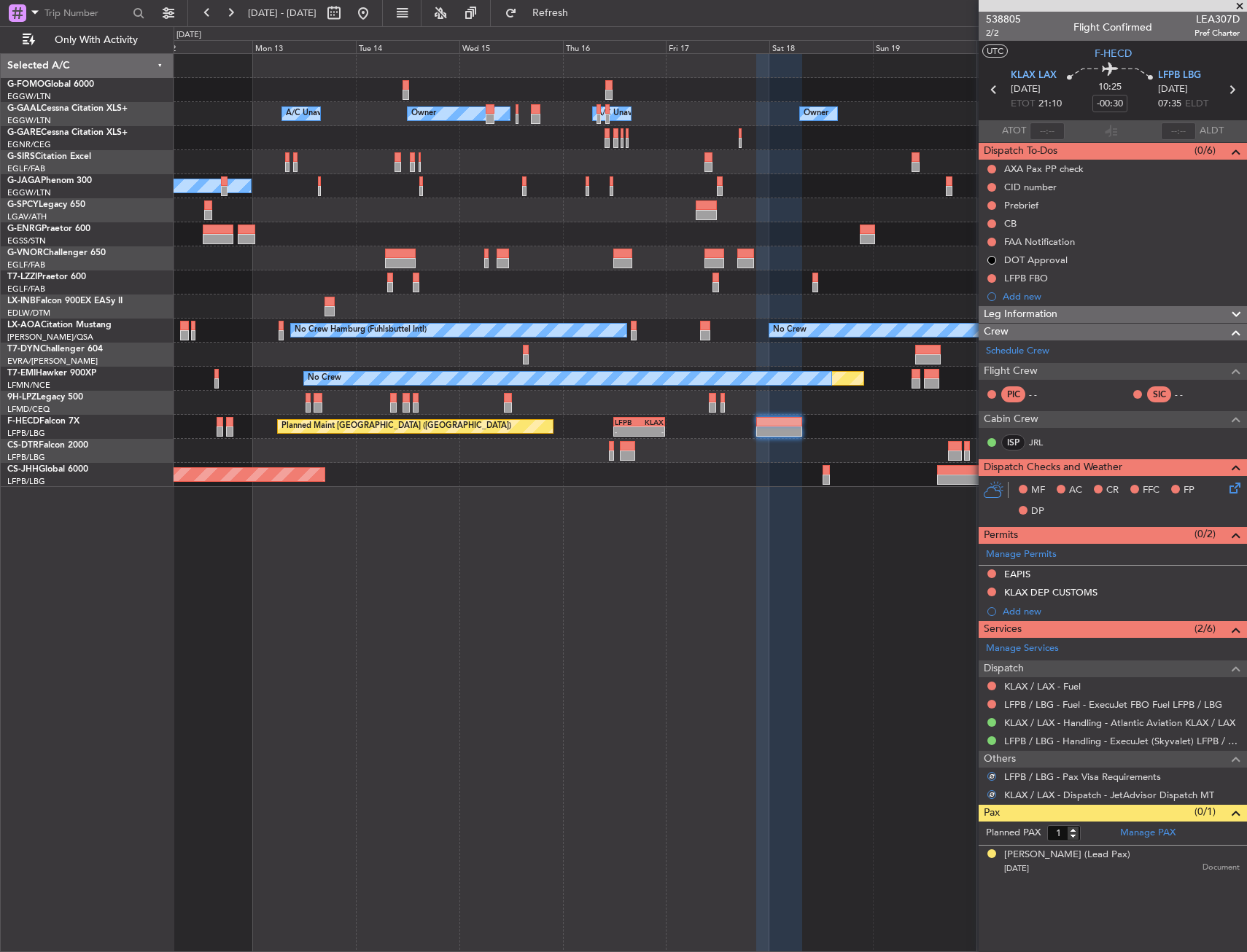
click at [599, 436] on div "Owner Owner A/C Unavailable A/C Unavailable Owner Planned Maint Oxford (Kidling…" at bounding box center [710, 271] width 1073 height 433
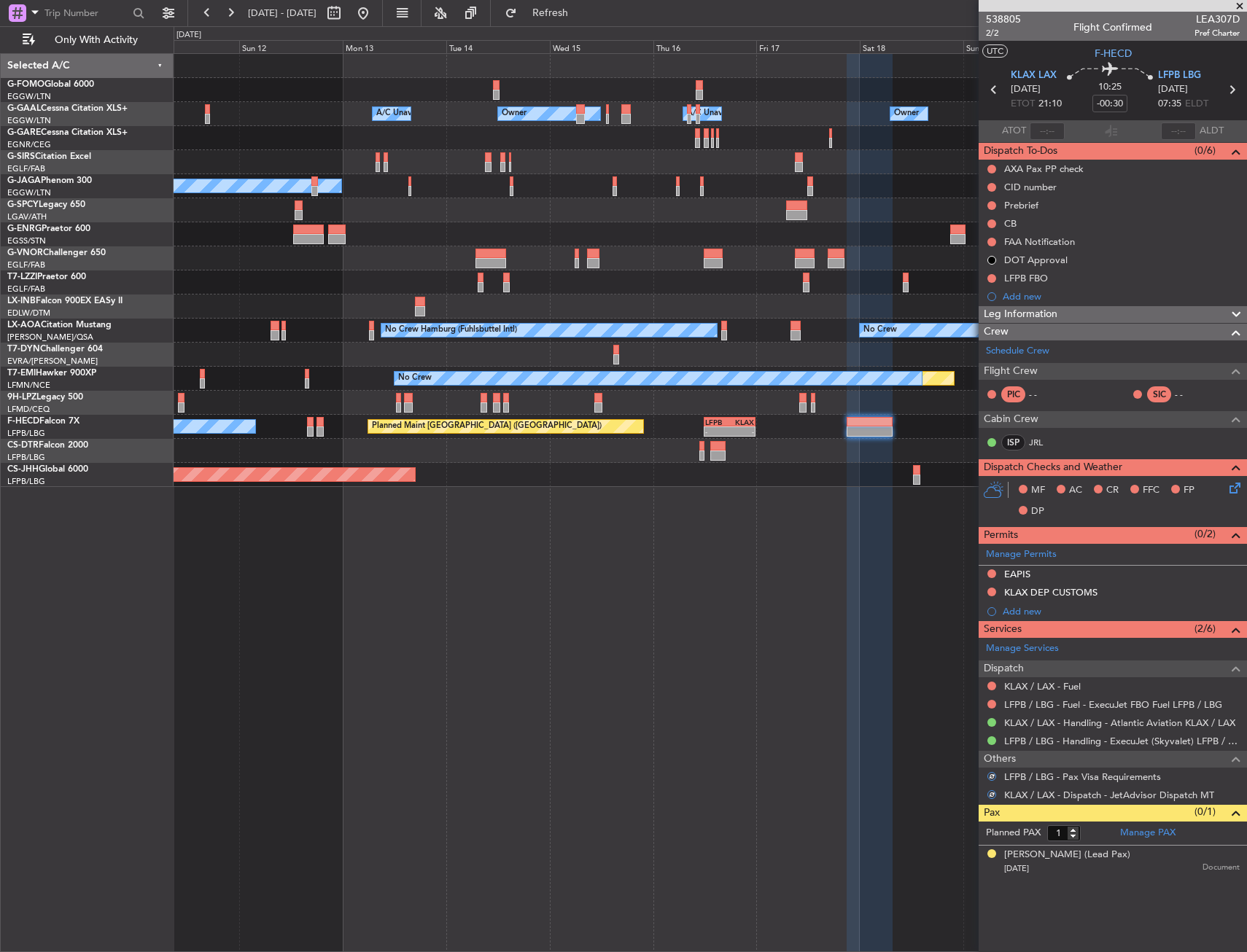
click at [718, 452] on div at bounding box center [710, 451] width 1073 height 24
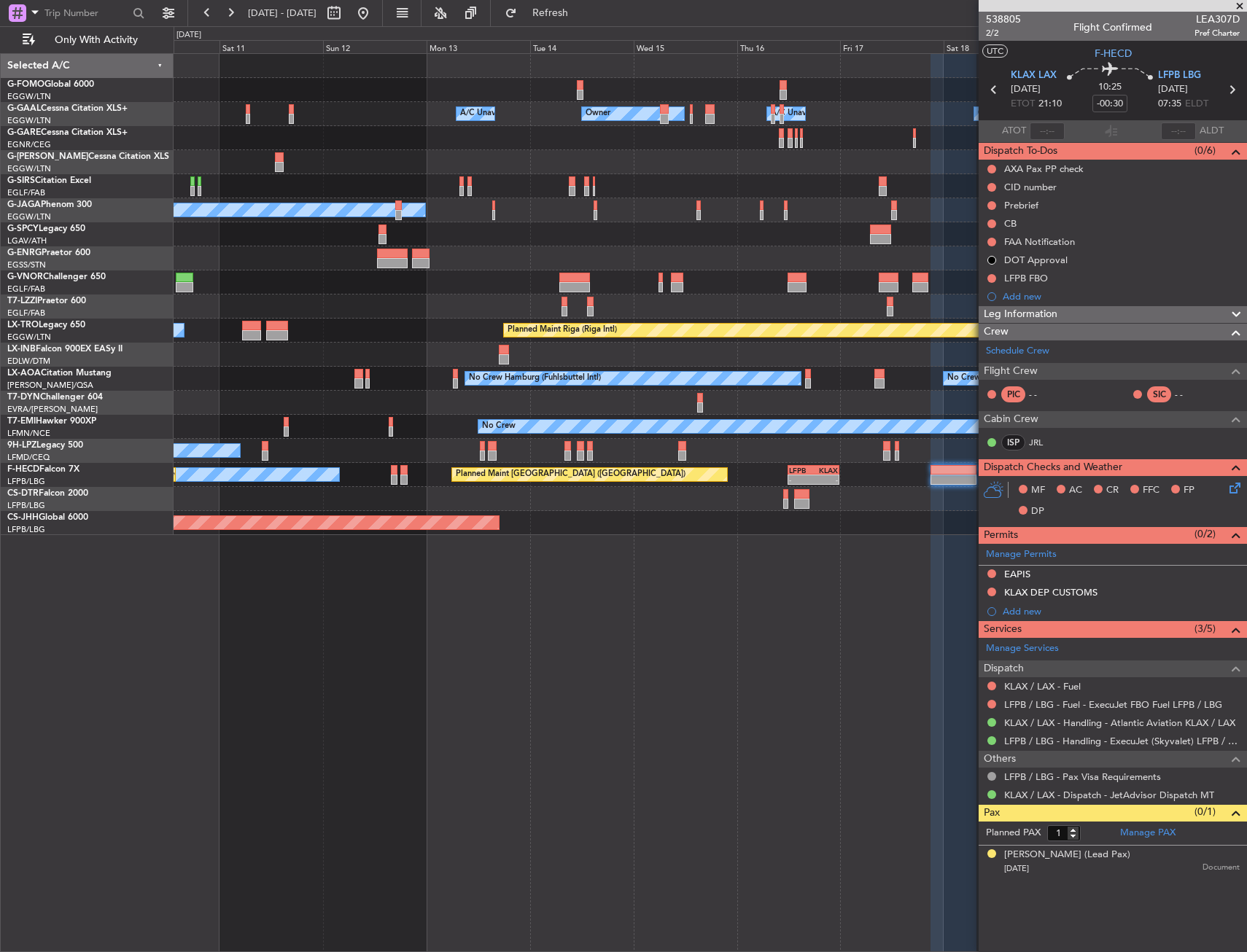
click at [988, 777] on button at bounding box center [991, 776] width 9 height 9
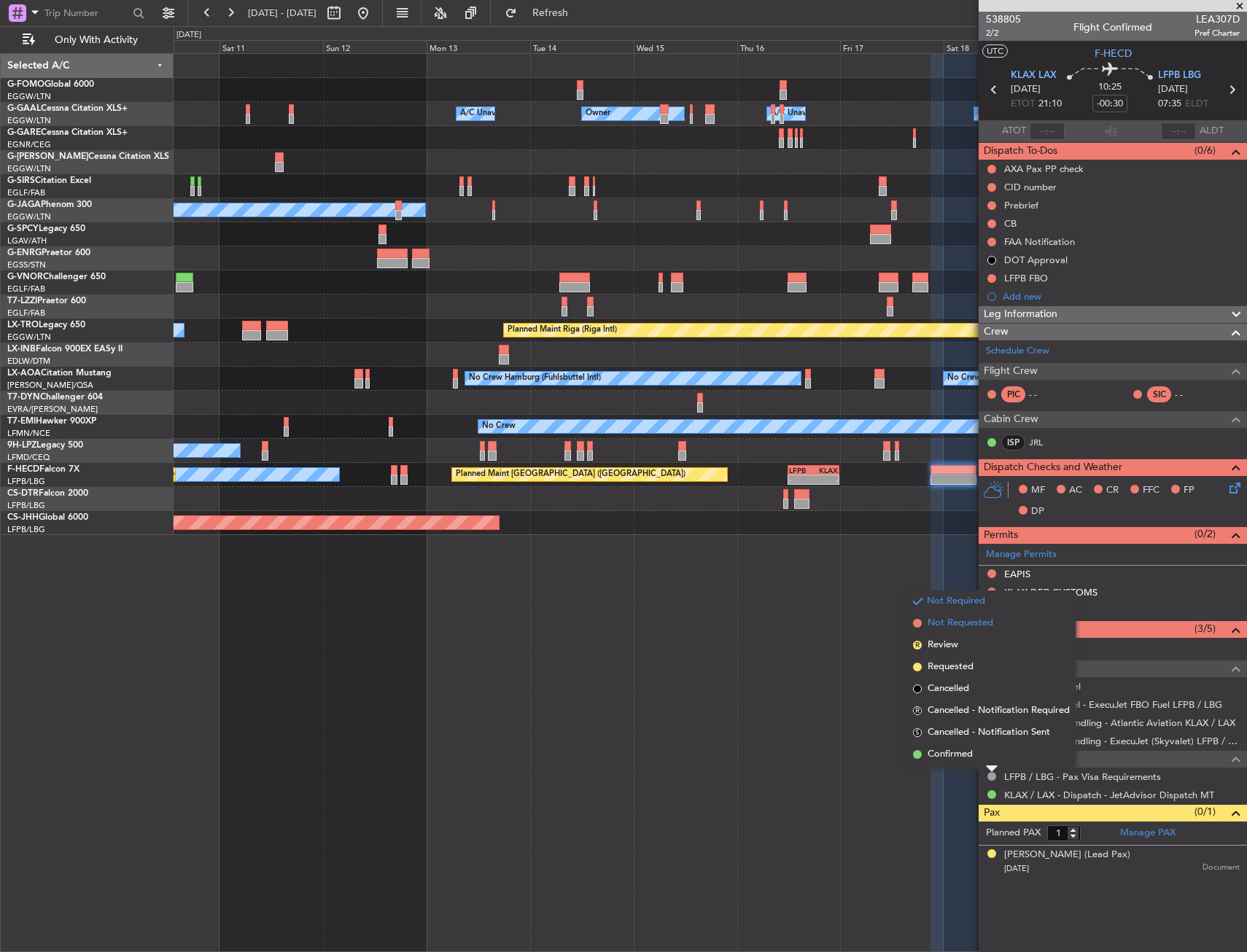
drag, startPoint x: 968, startPoint y: 635, endPoint x: 969, endPoint y: 626, distance: 9.1
click at [969, 626] on ul "Not Required Not Requested R Review Requested Cancelled R Cancelled - Notificat…" at bounding box center [991, 678] width 168 height 175
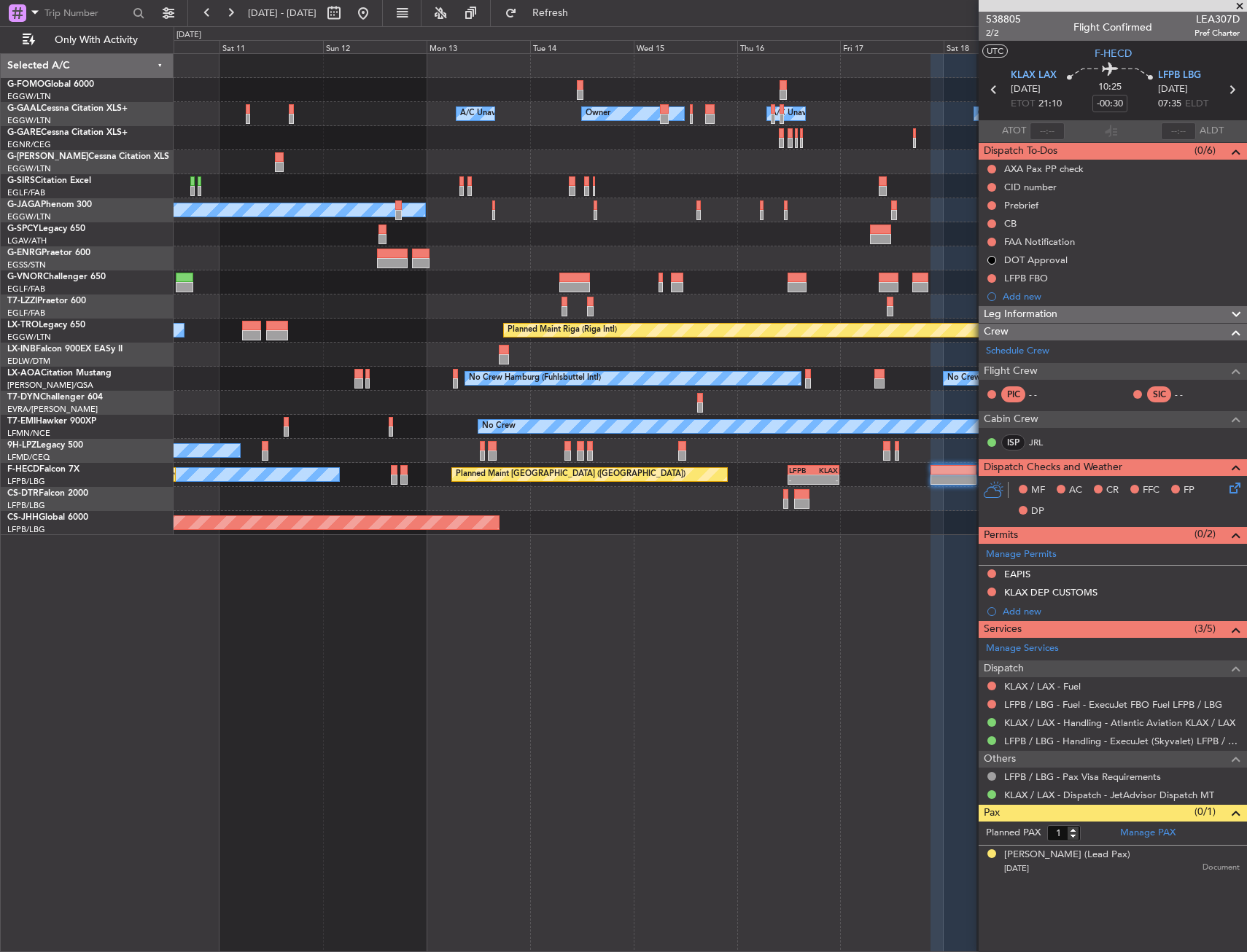
click at [969, 626] on div at bounding box center [954, 503] width 47 height 899
click at [992, 774] on mat-tooltip-component "Confirmed" at bounding box center [992, 764] width 66 height 38
click at [992, 775] on button at bounding box center [991, 776] width 9 height 9
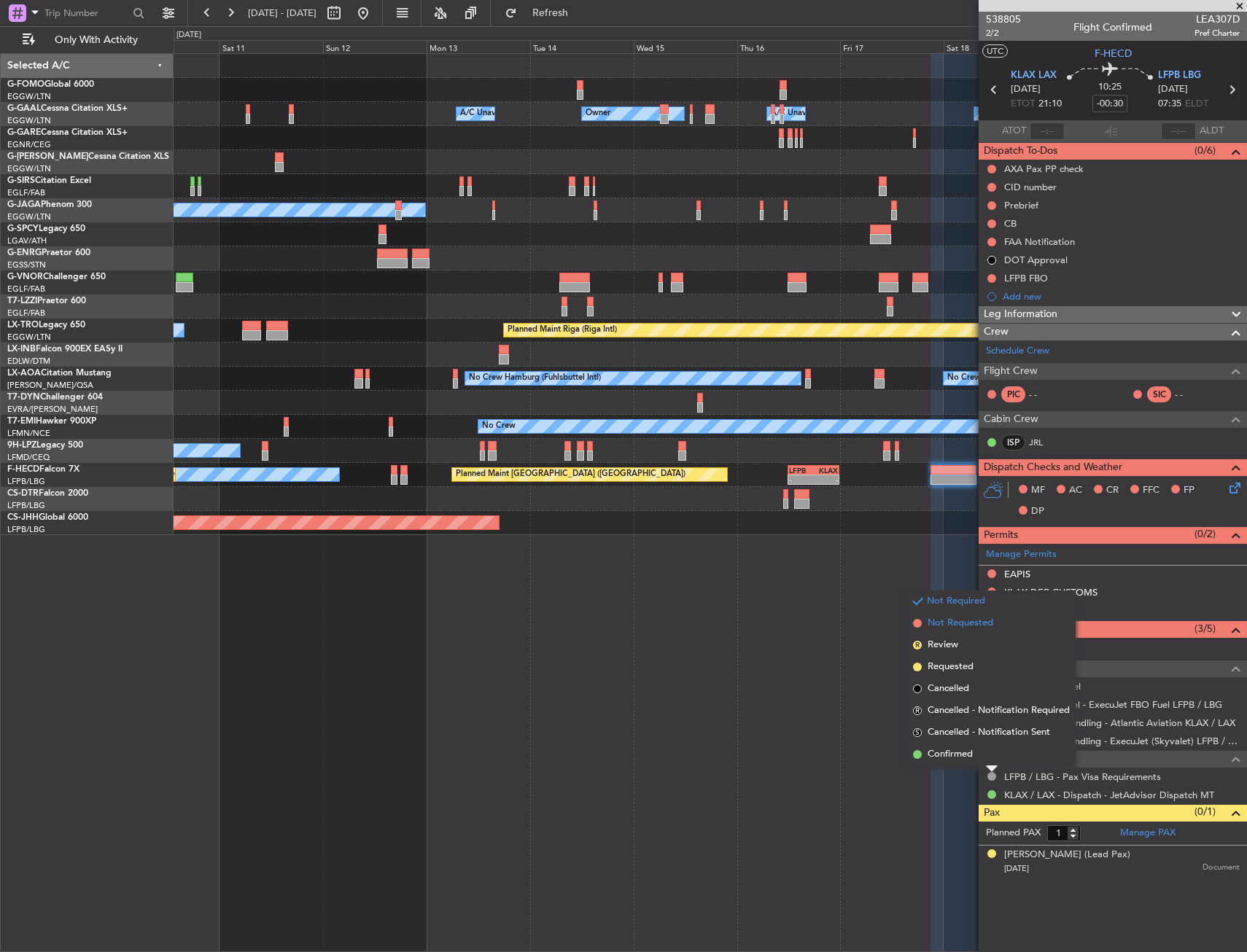
click at [965, 626] on span "Not Requested" at bounding box center [960, 624] width 66 height 15
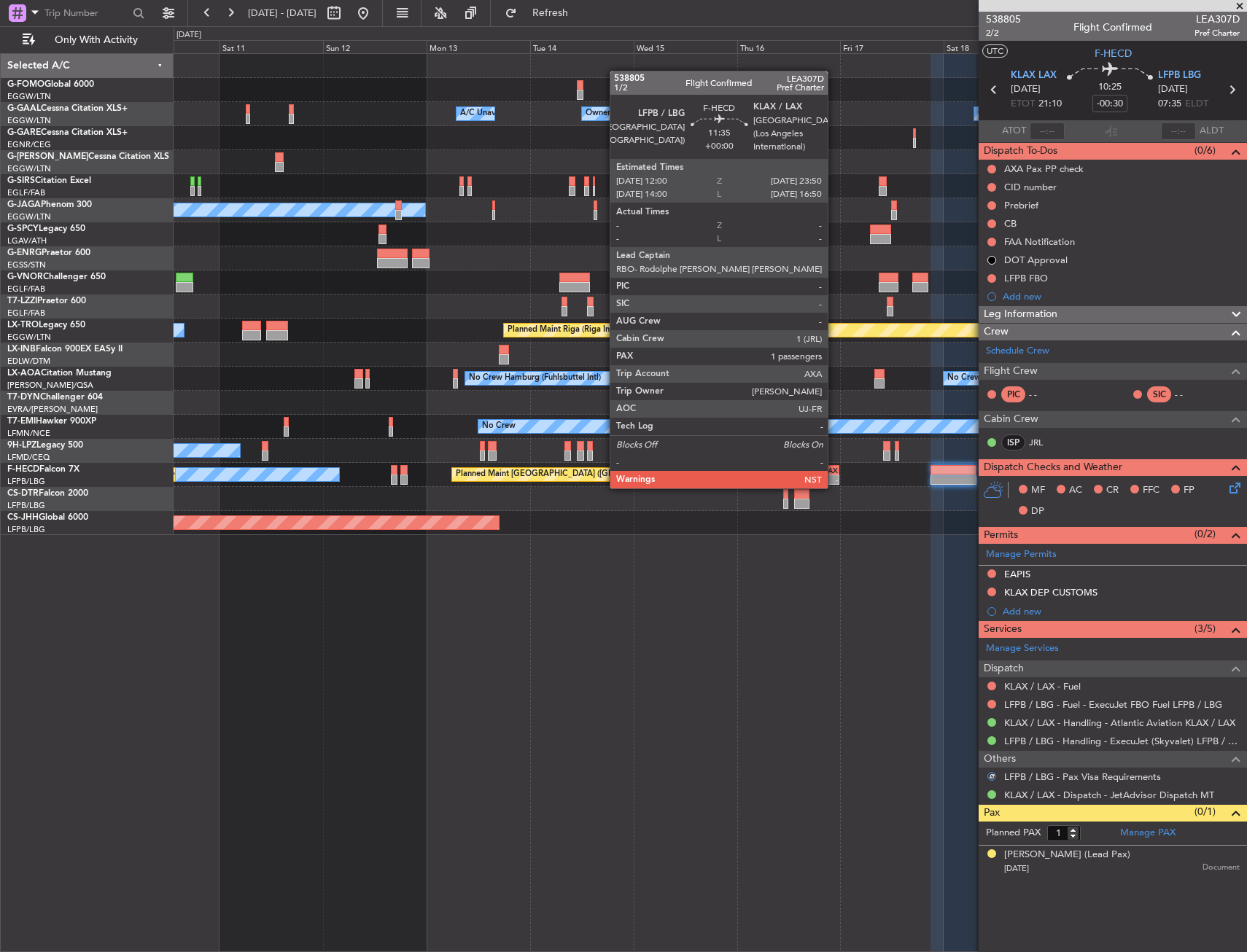
click at [834, 474] on div "LFPB 12:00 Z KLAX 23:50 Z" at bounding box center [812, 470] width 51 height 10
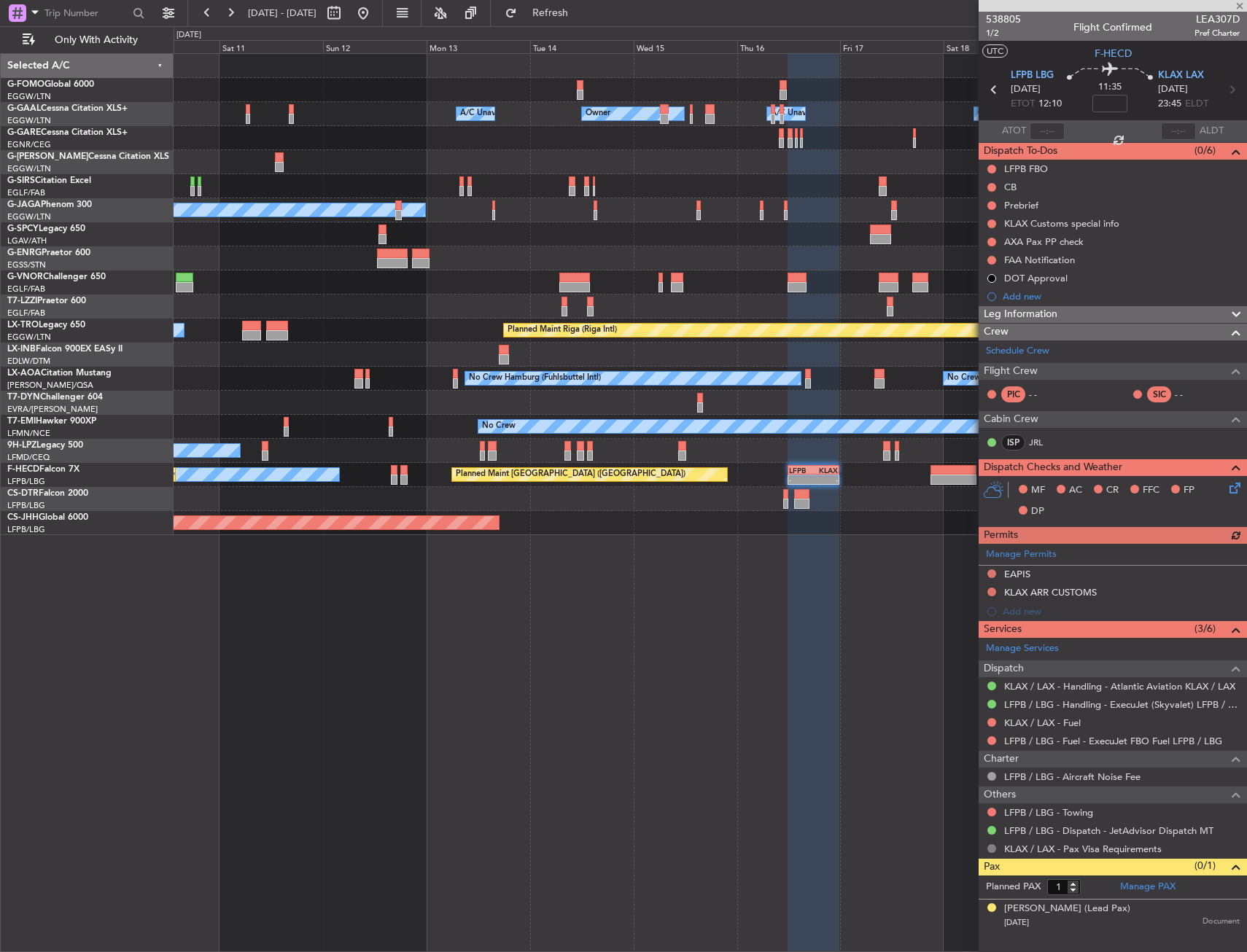
click at [994, 847] on button at bounding box center [991, 849] width 9 height 9
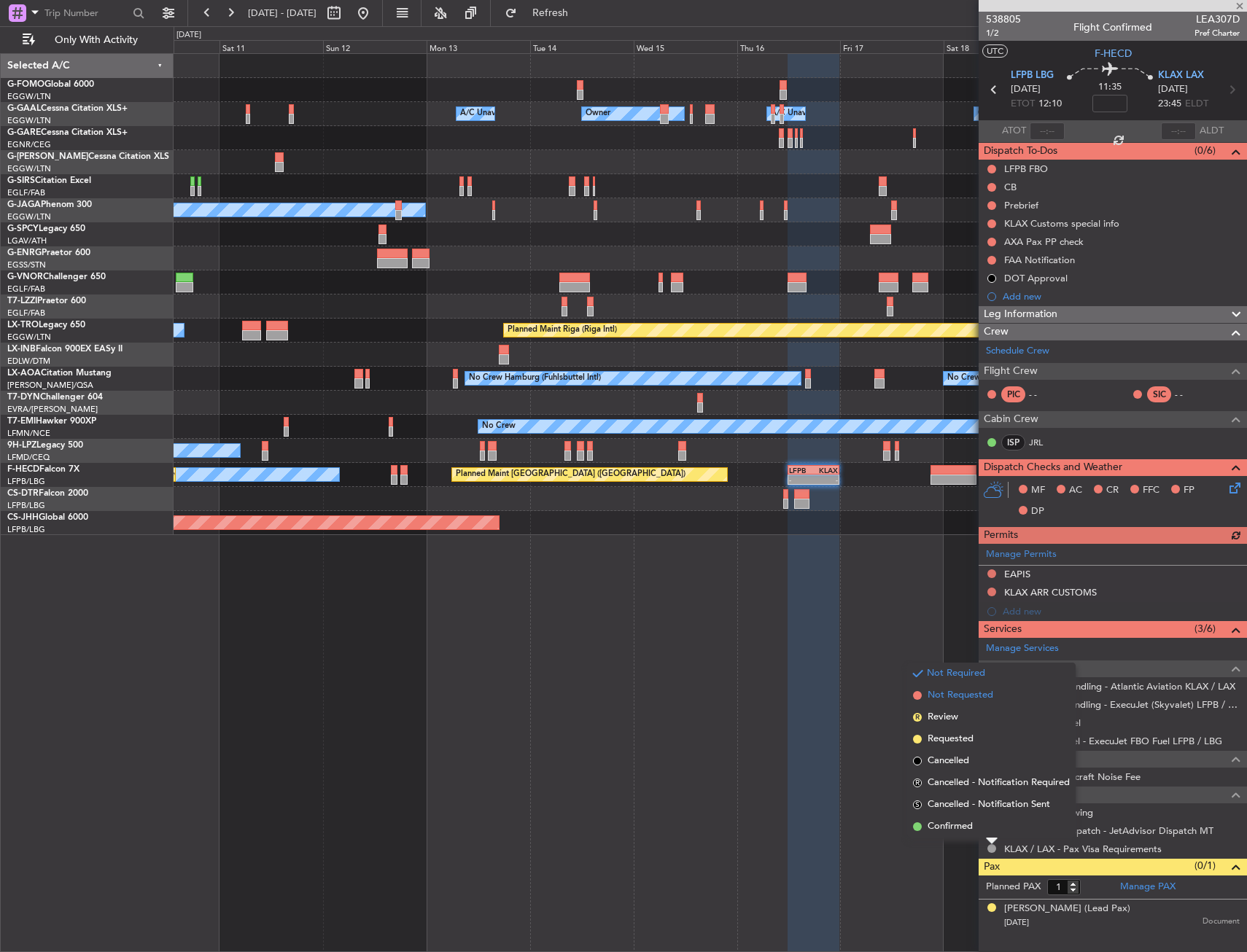
click at [984, 699] on span "Not Requested" at bounding box center [960, 695] width 66 height 15
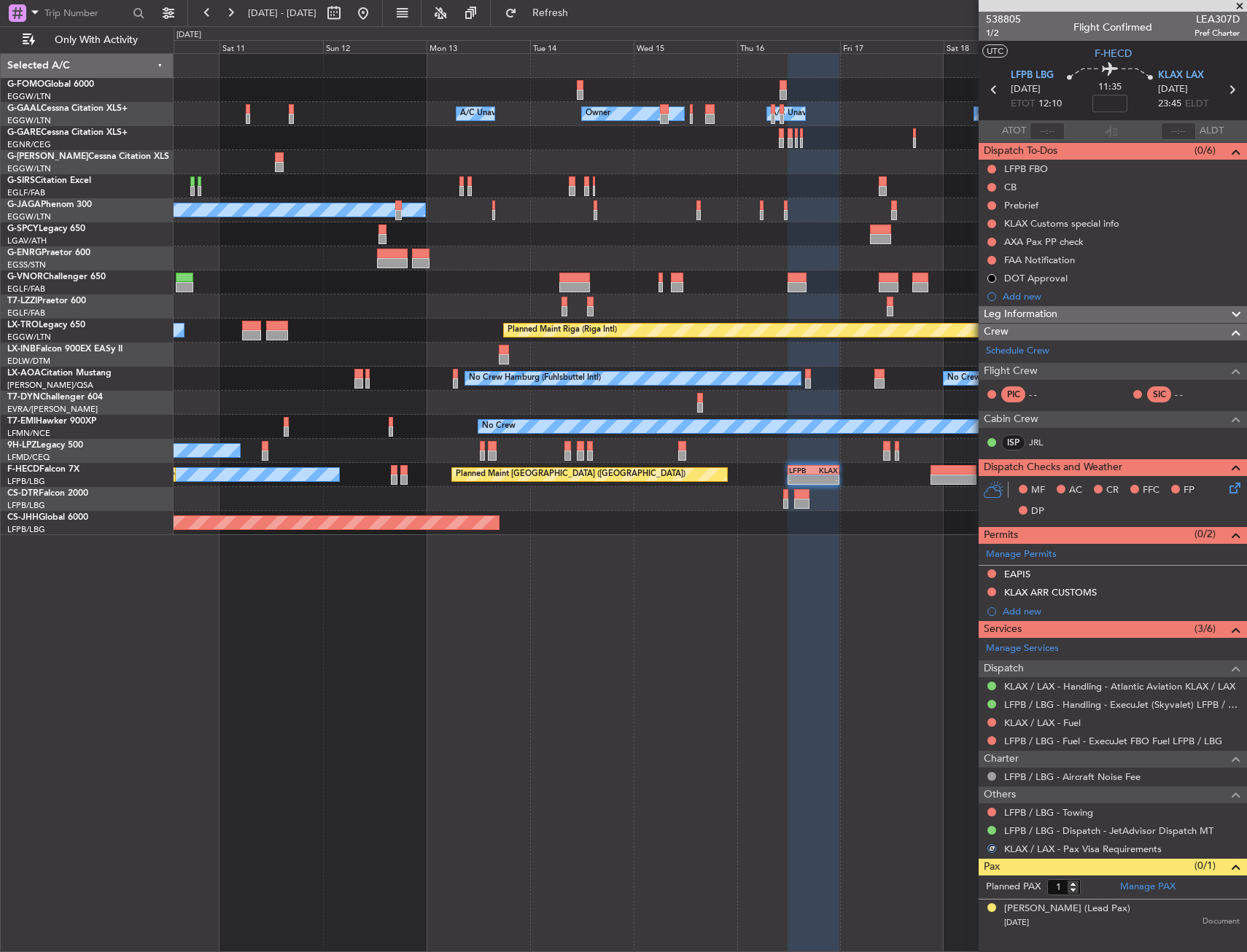
drag, startPoint x: 831, startPoint y: 685, endPoint x: 811, endPoint y: 670, distance: 25.0
drag, startPoint x: 632, startPoint y: 624, endPoint x: 616, endPoint y: 621, distance: 16.3
click at [592, 620] on div "Owner Owner A/C Unavailable A/C Unavailable Owner Planned Maint London (Luton) …" at bounding box center [710, 502] width 1073 height 899
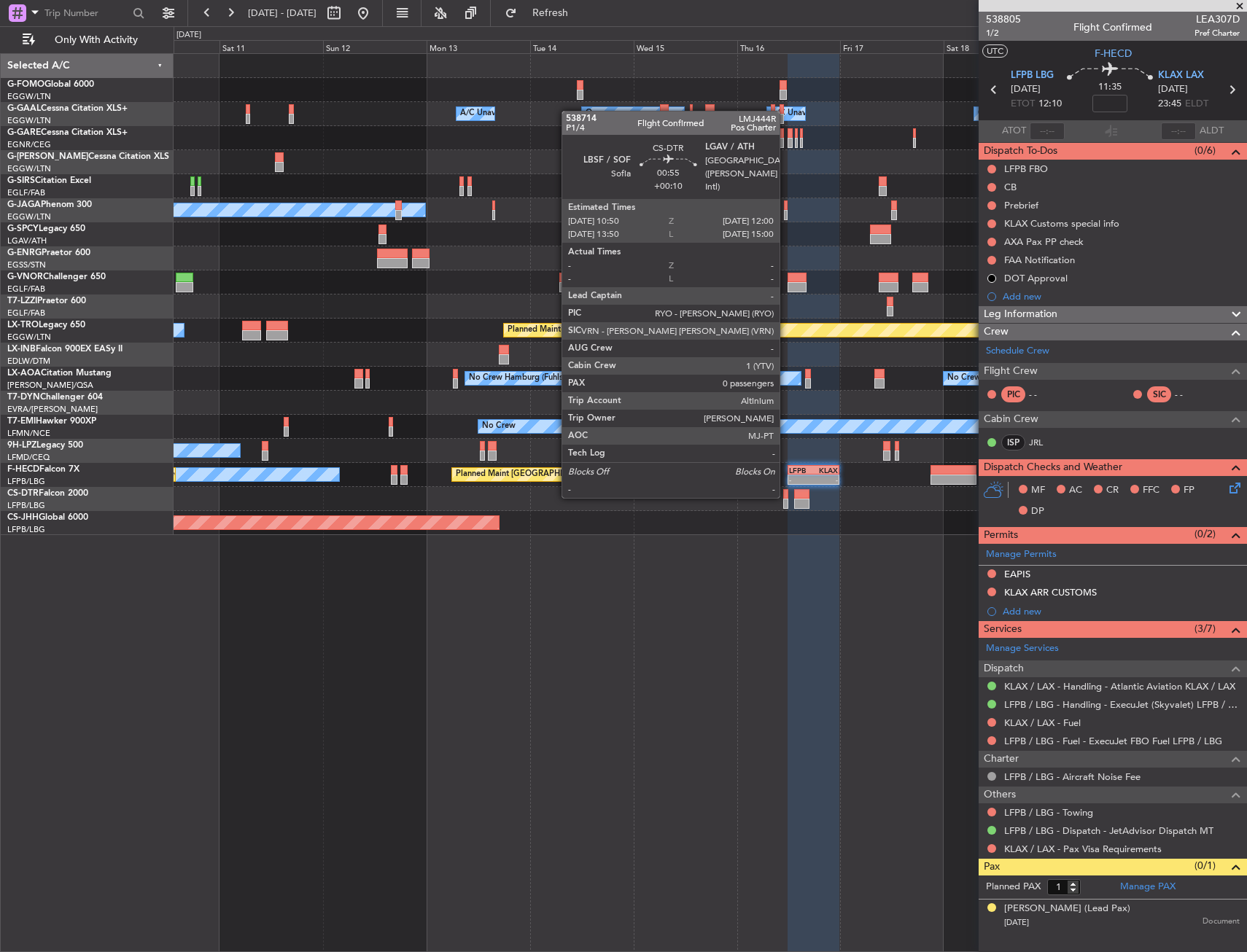
click at [786, 496] on div at bounding box center [786, 494] width 5 height 10
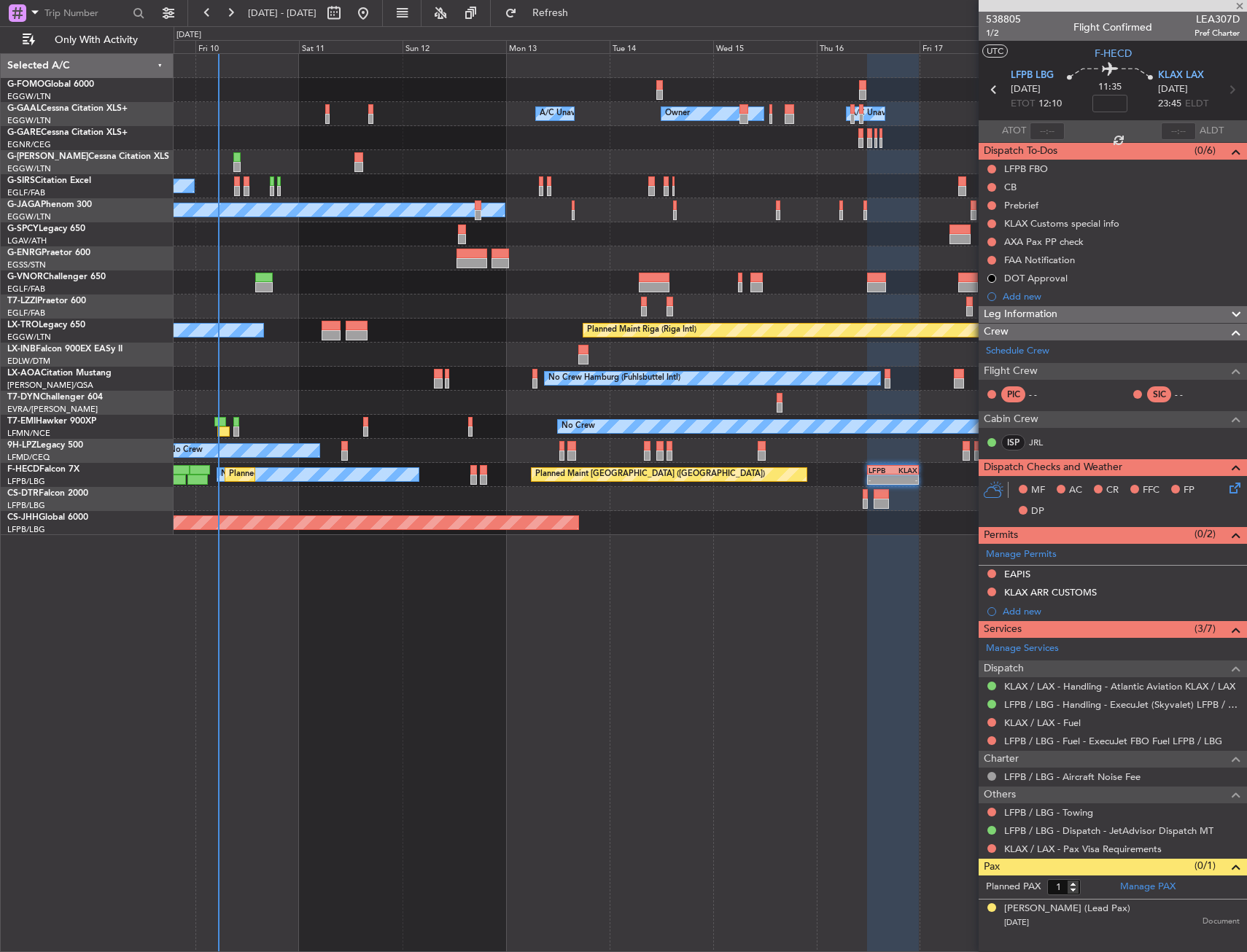
click at [747, 522] on div "Planned Maint [GEOGRAPHIC_DATA] ([GEOGRAPHIC_DATA])" at bounding box center [710, 523] width 1073 height 24
type input "+00:10"
type input "0"
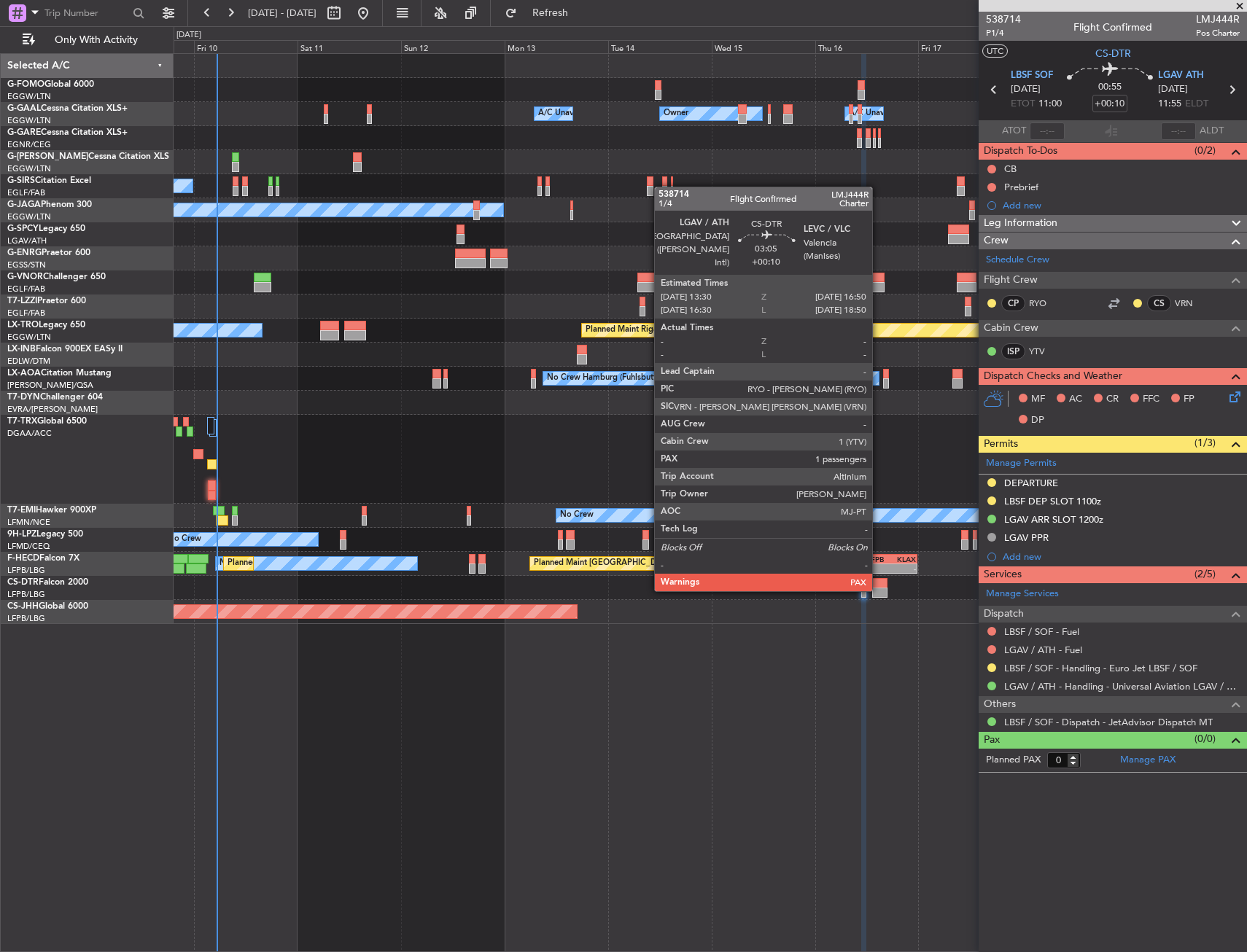
click at [879, 590] on div at bounding box center [880, 592] width 15 height 10
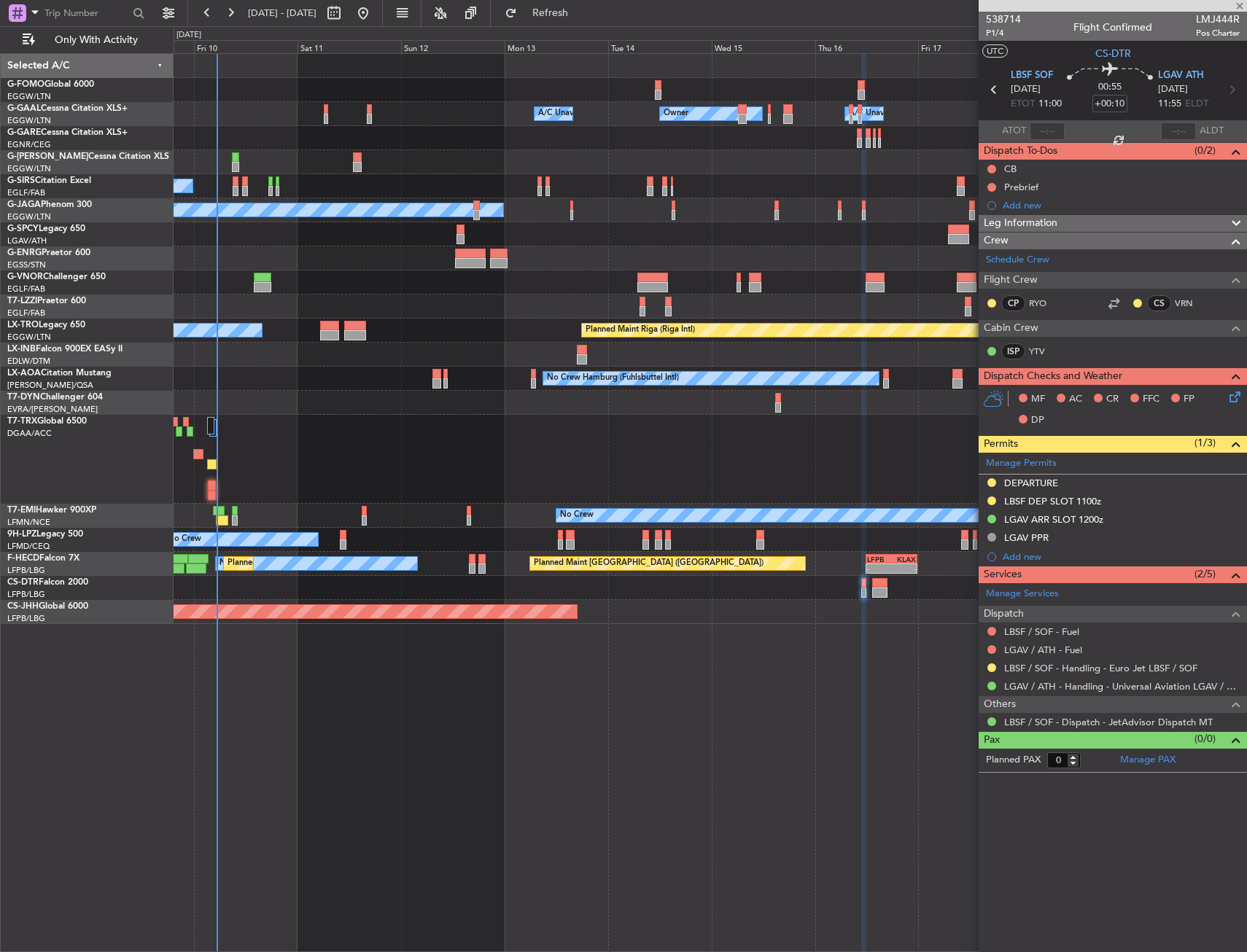
type input "7"
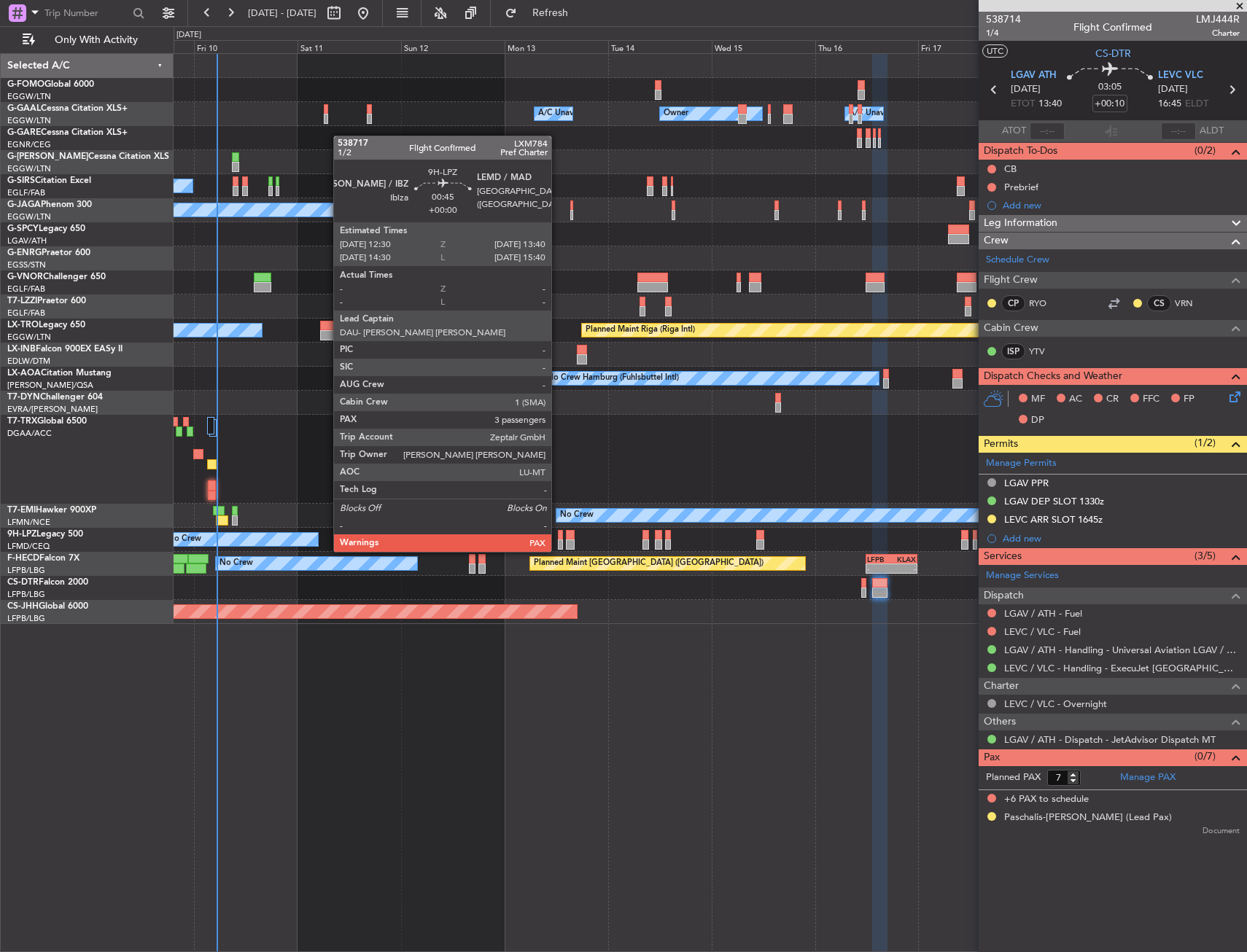
click at [558, 537] on div at bounding box center [561, 535] width 5 height 10
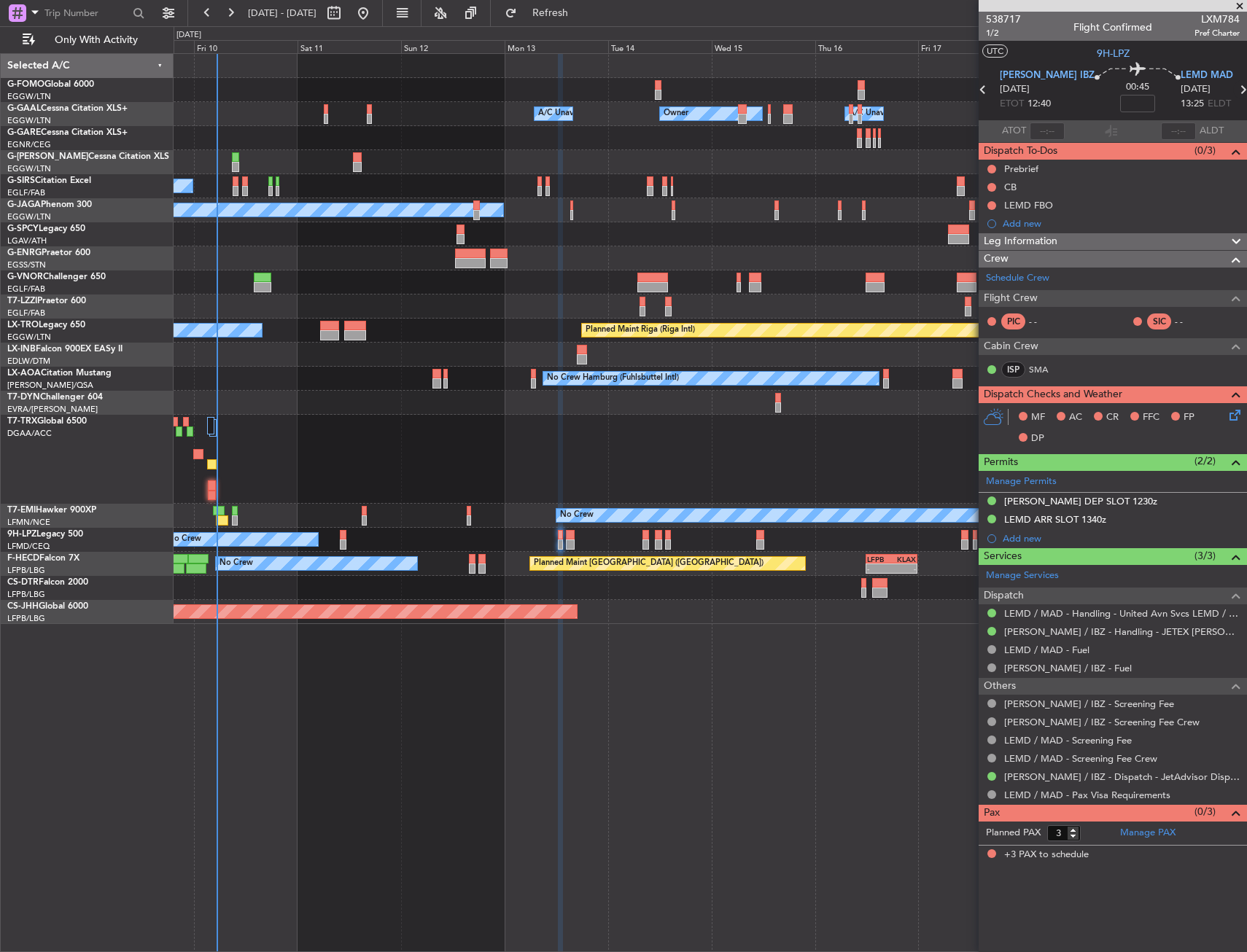
click at [1233, 85] on icon at bounding box center [1242, 89] width 19 height 19
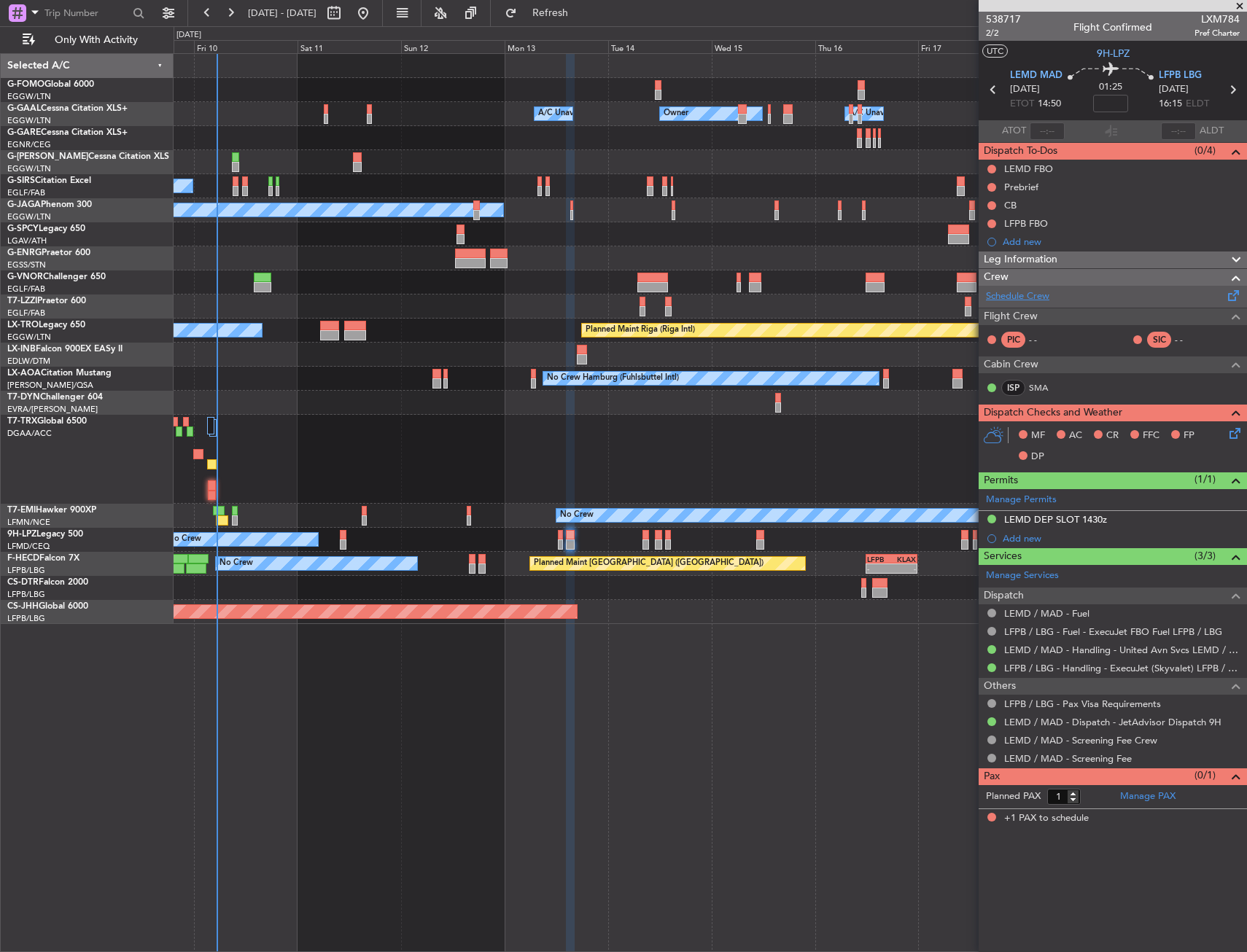
click at [1023, 294] on link "Schedule Crew" at bounding box center [1017, 297] width 63 height 15
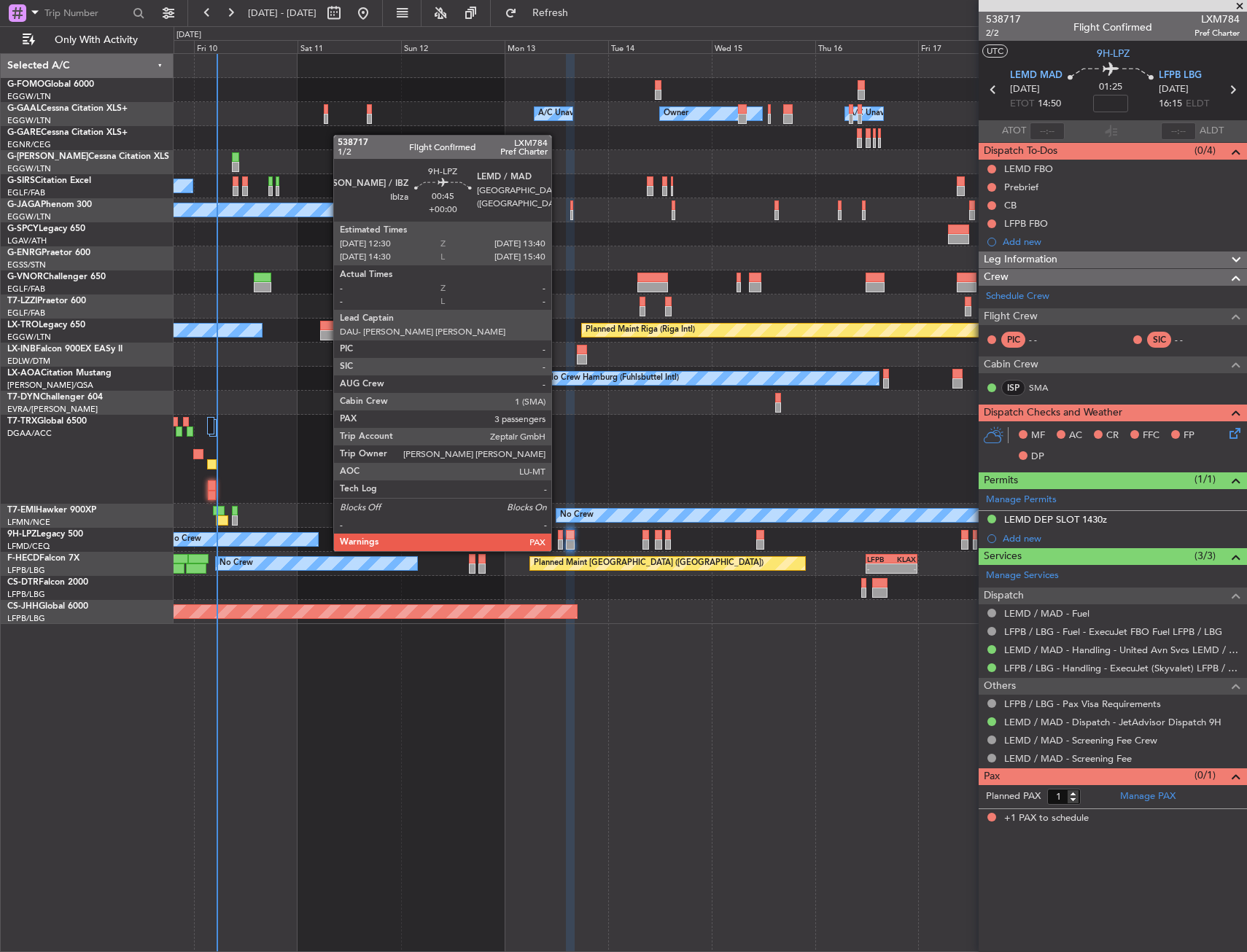
click at [558, 536] on div at bounding box center [561, 535] width 5 height 10
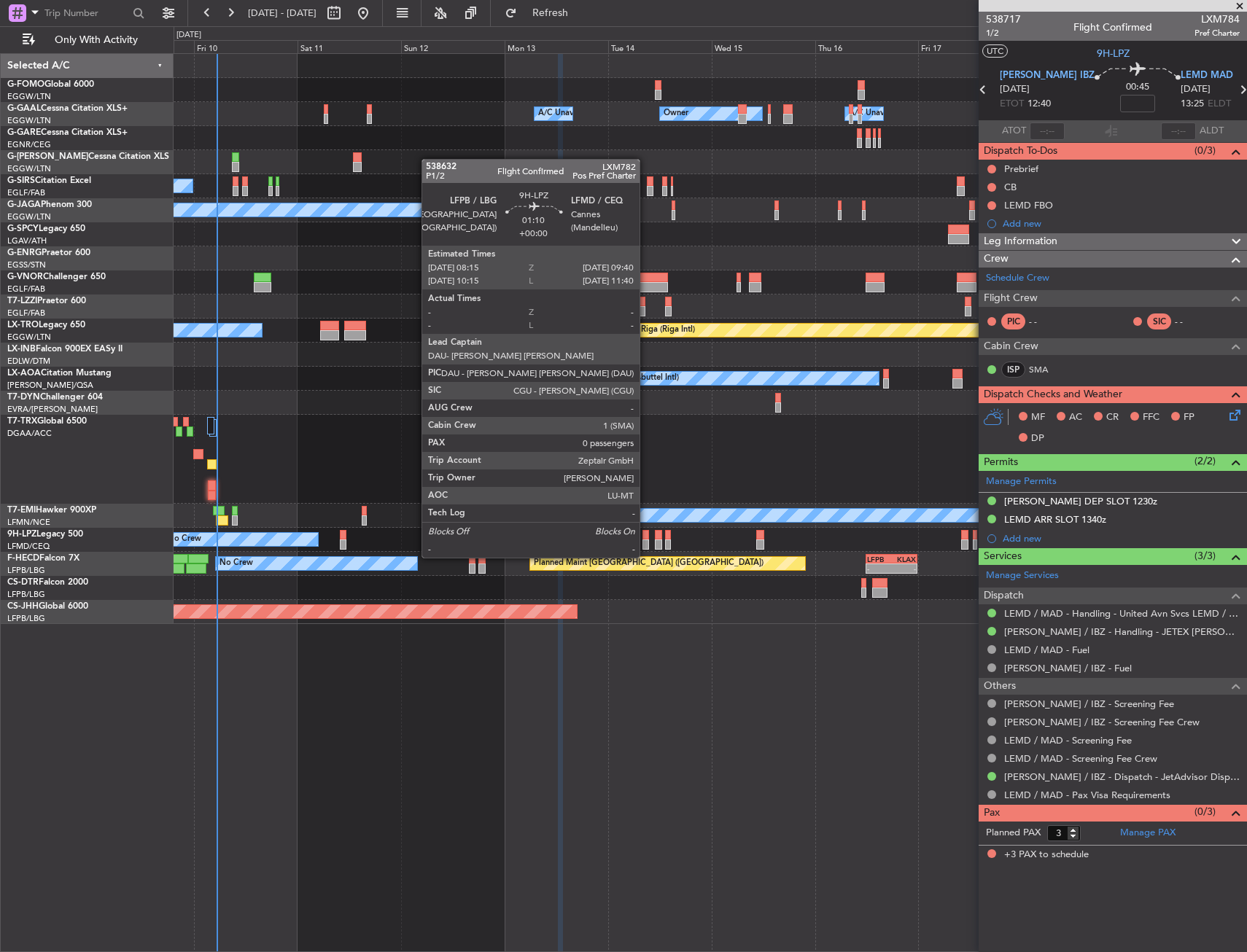
click at [646, 543] on div at bounding box center [646, 545] width 7 height 10
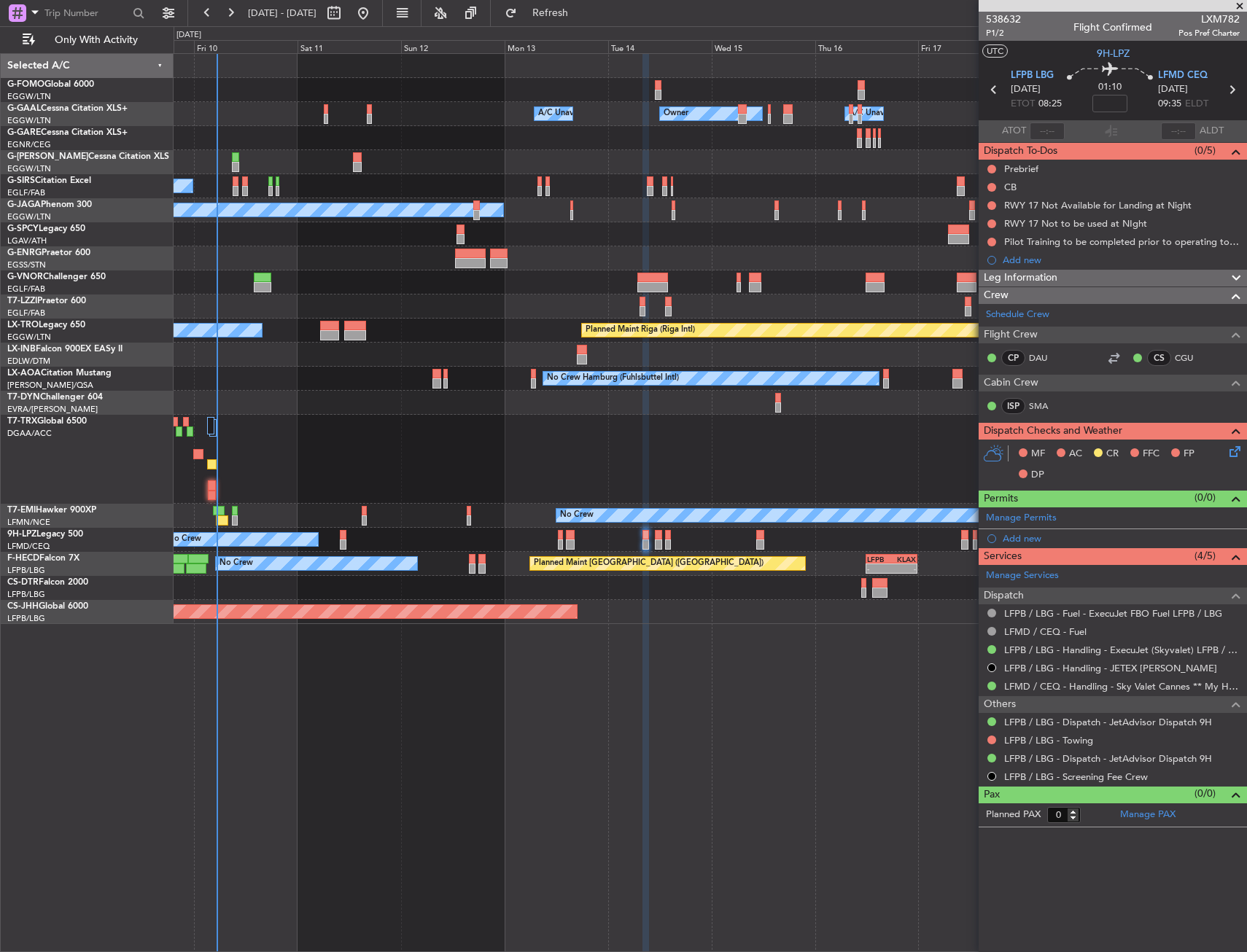
click at [561, 541] on div "No Crew Unplanned Maint Nice (Côte d'Azur Airport)" at bounding box center [710, 540] width 1073 height 24
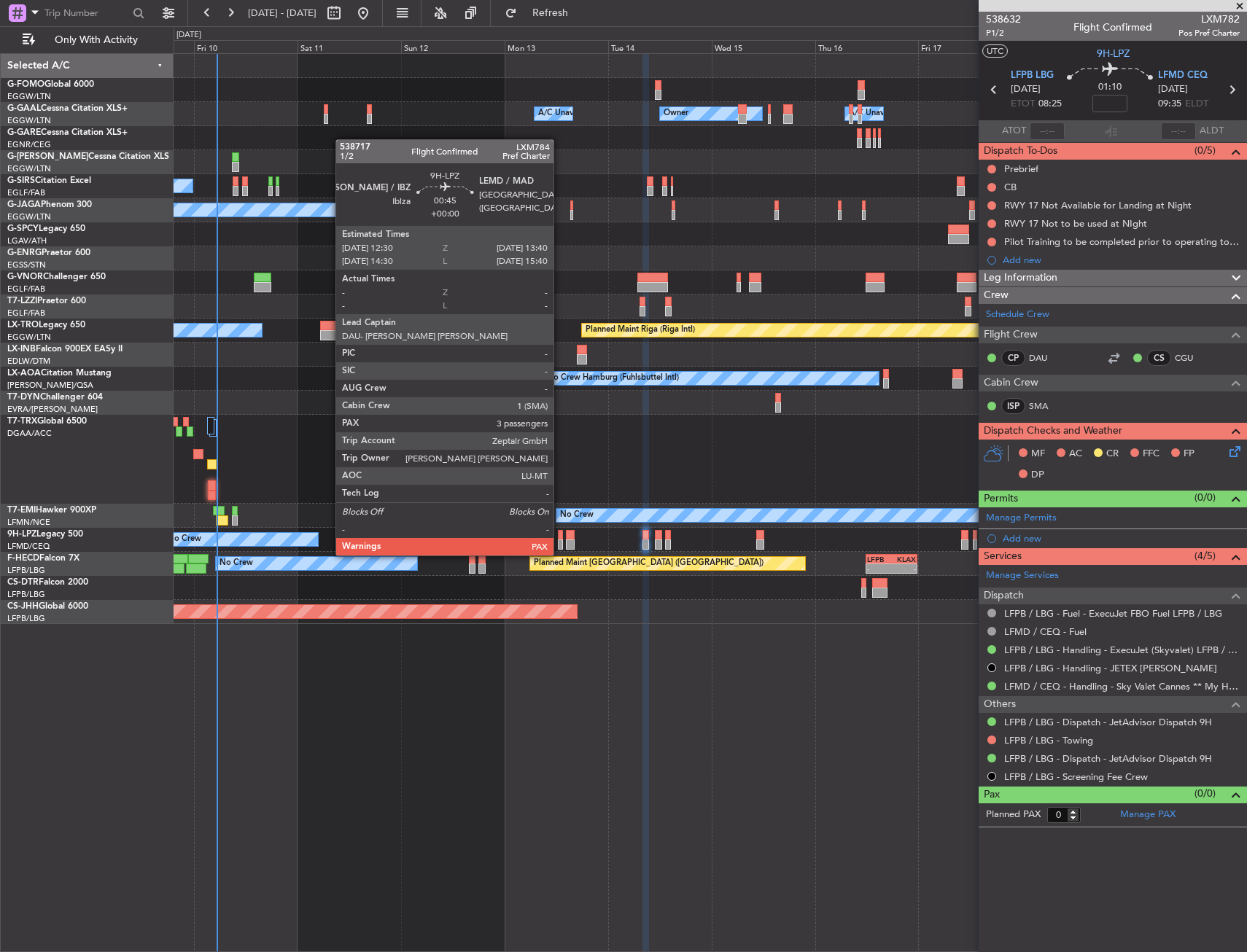
click at [560, 541] on div at bounding box center [561, 545] width 5 height 10
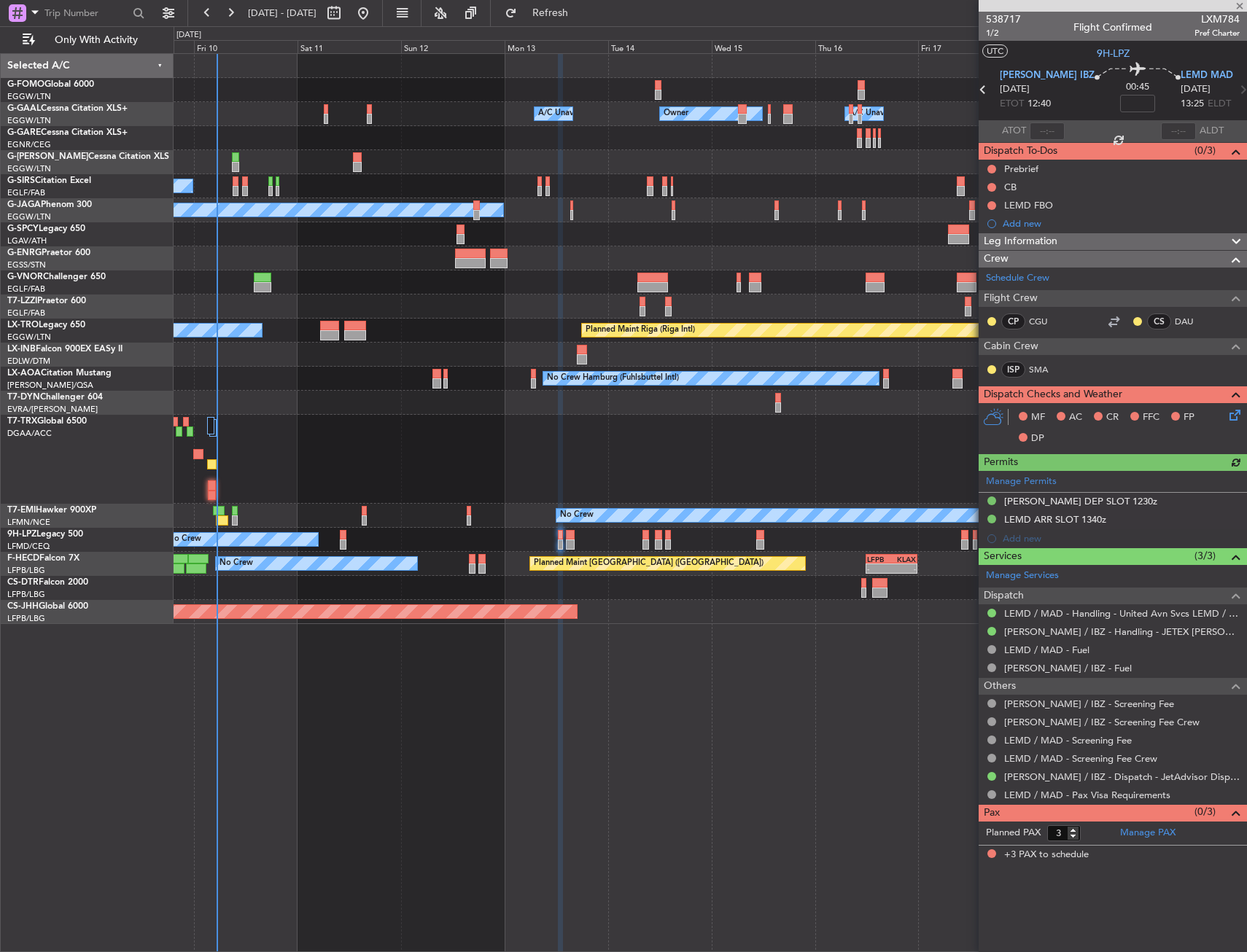
click at [1231, 418] on icon at bounding box center [1232, 412] width 12 height 12
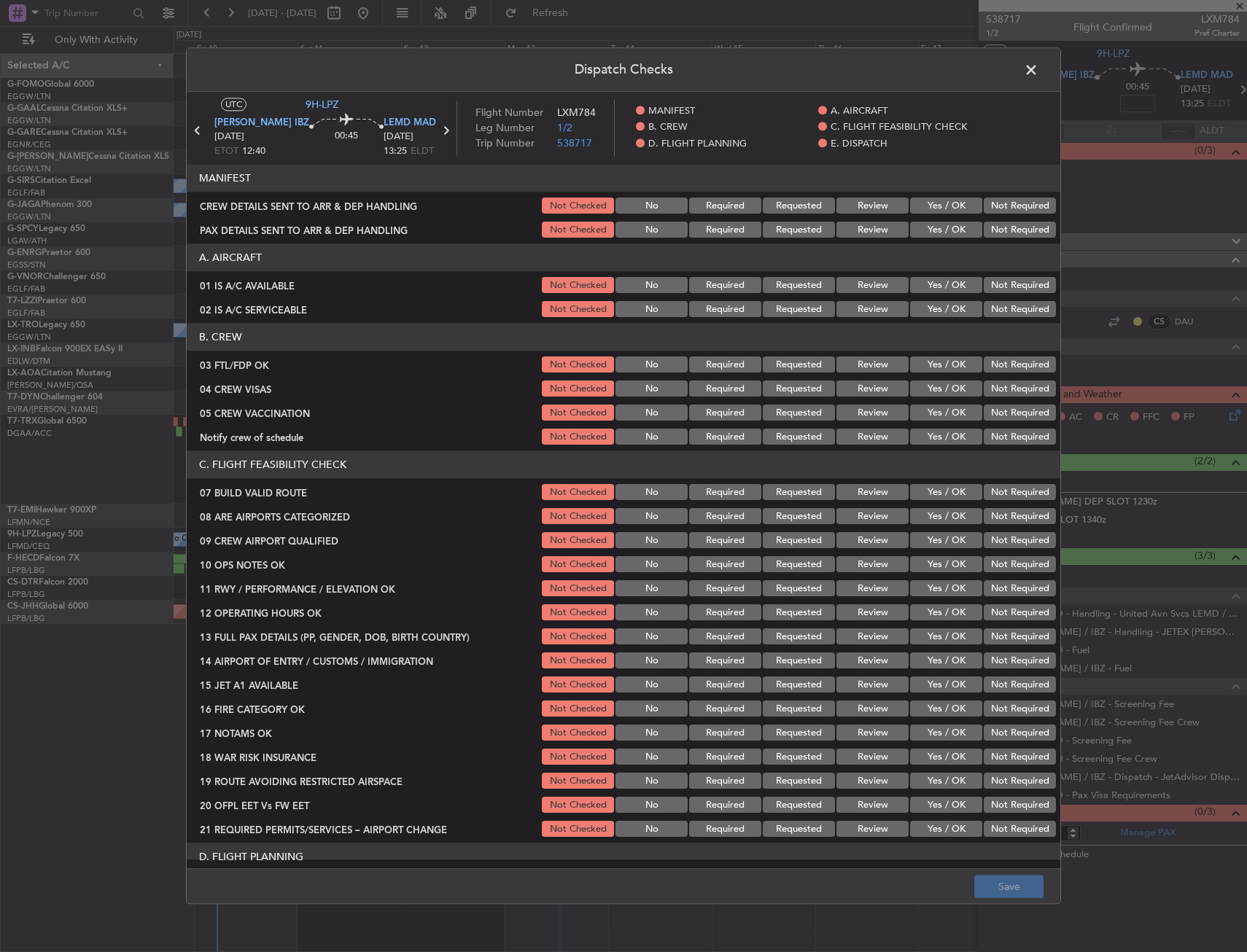
click at [928, 363] on button "Yes / OK" at bounding box center [945, 365] width 72 height 16
click at [985, 389] on button "Not Required" at bounding box center [1020, 389] width 72 height 16
click at [984, 414] on button "Not Required" at bounding box center [1020, 413] width 72 height 16
drag, startPoint x: 950, startPoint y: 436, endPoint x: 945, endPoint y: 451, distance: 15.8
click at [950, 436] on button "Yes / OK" at bounding box center [945, 437] width 72 height 16
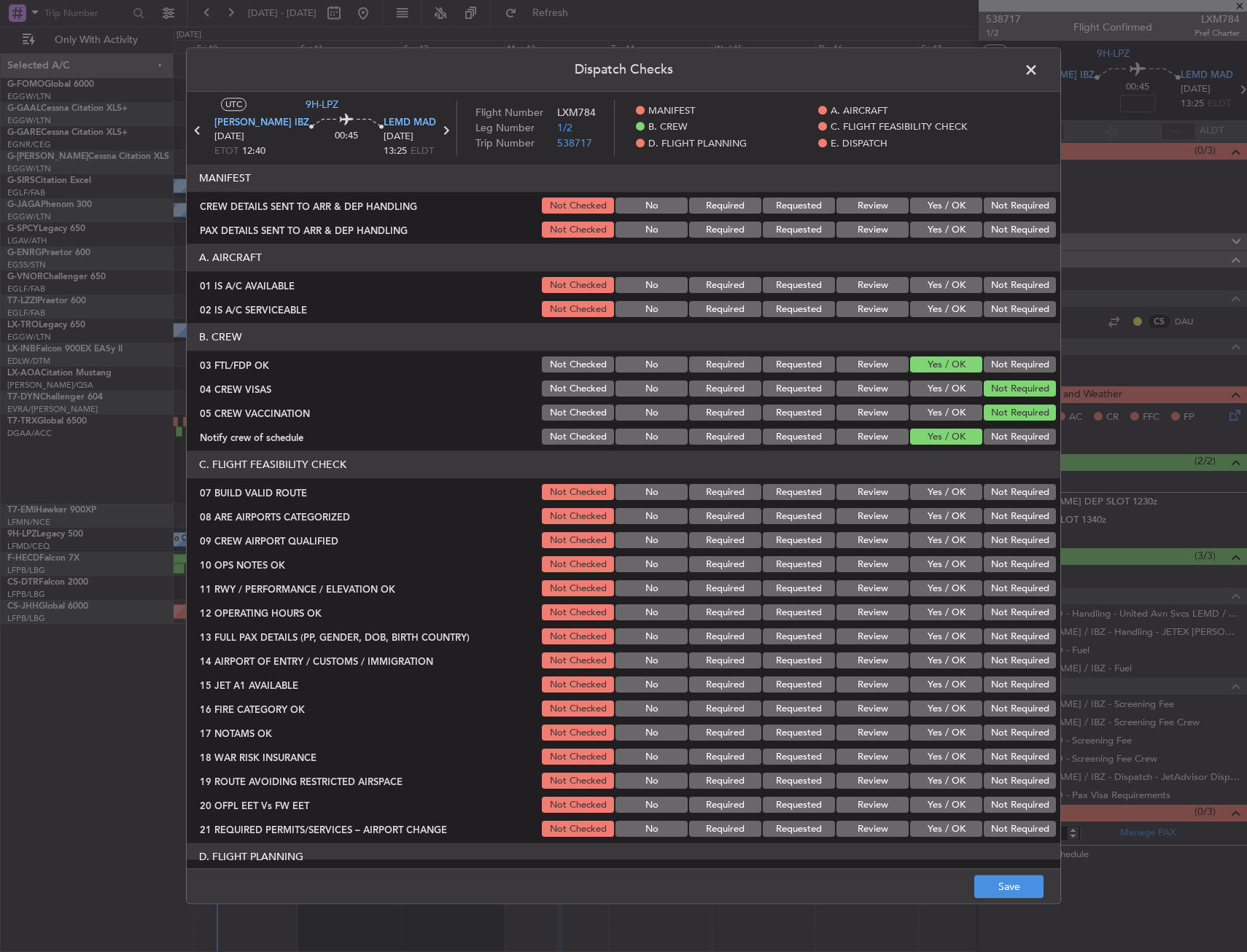
click at [915, 531] on div "Yes / OK" at bounding box center [945, 541] width 73 height 21
click at [935, 539] on button "Yes / OK" at bounding box center [945, 541] width 72 height 16
click at [940, 516] on button "Yes / OK" at bounding box center [945, 516] width 72 height 16
click at [1025, 892] on button "Save" at bounding box center [1008, 887] width 69 height 23
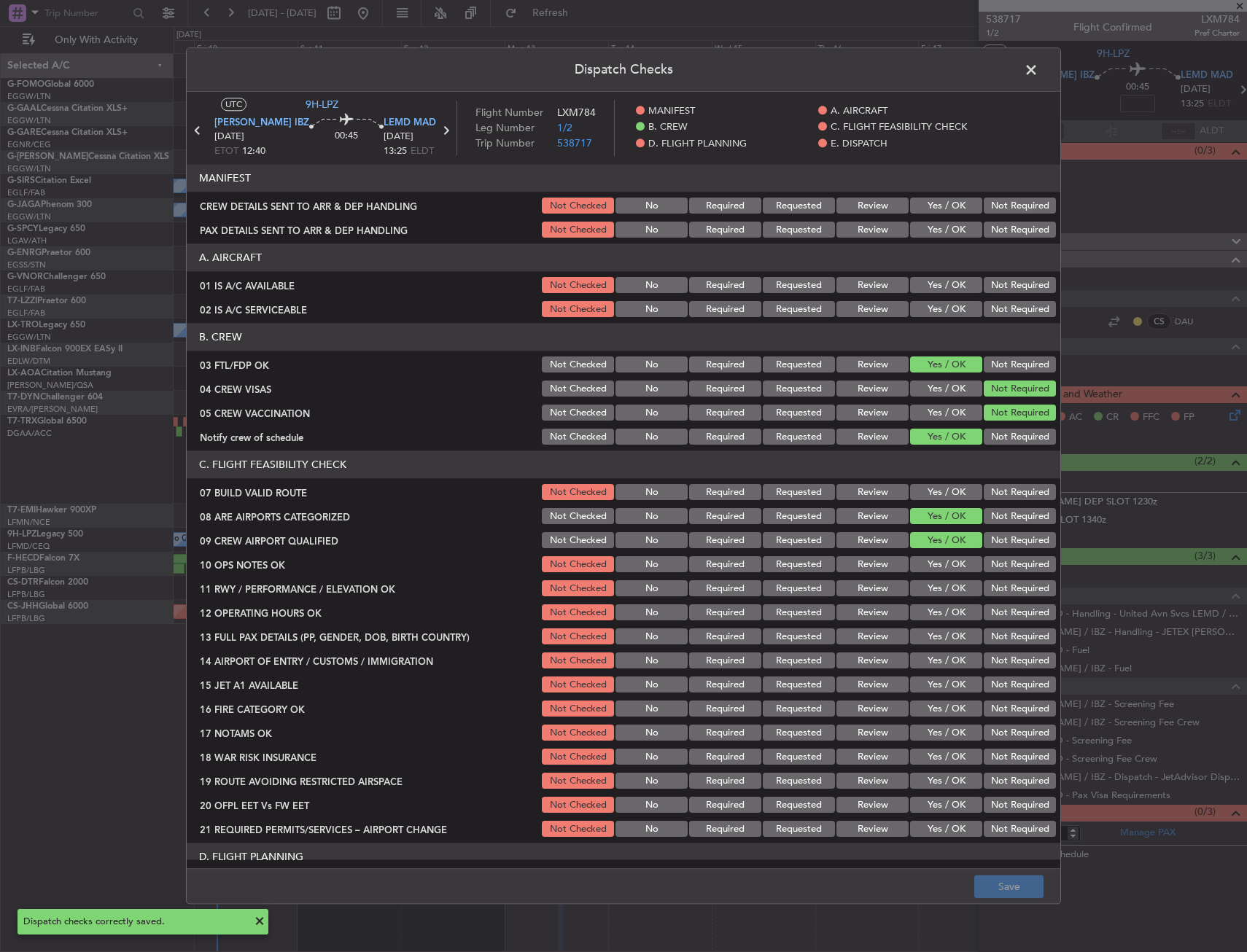
click at [1038, 72] on span at bounding box center [1038, 73] width 0 height 29
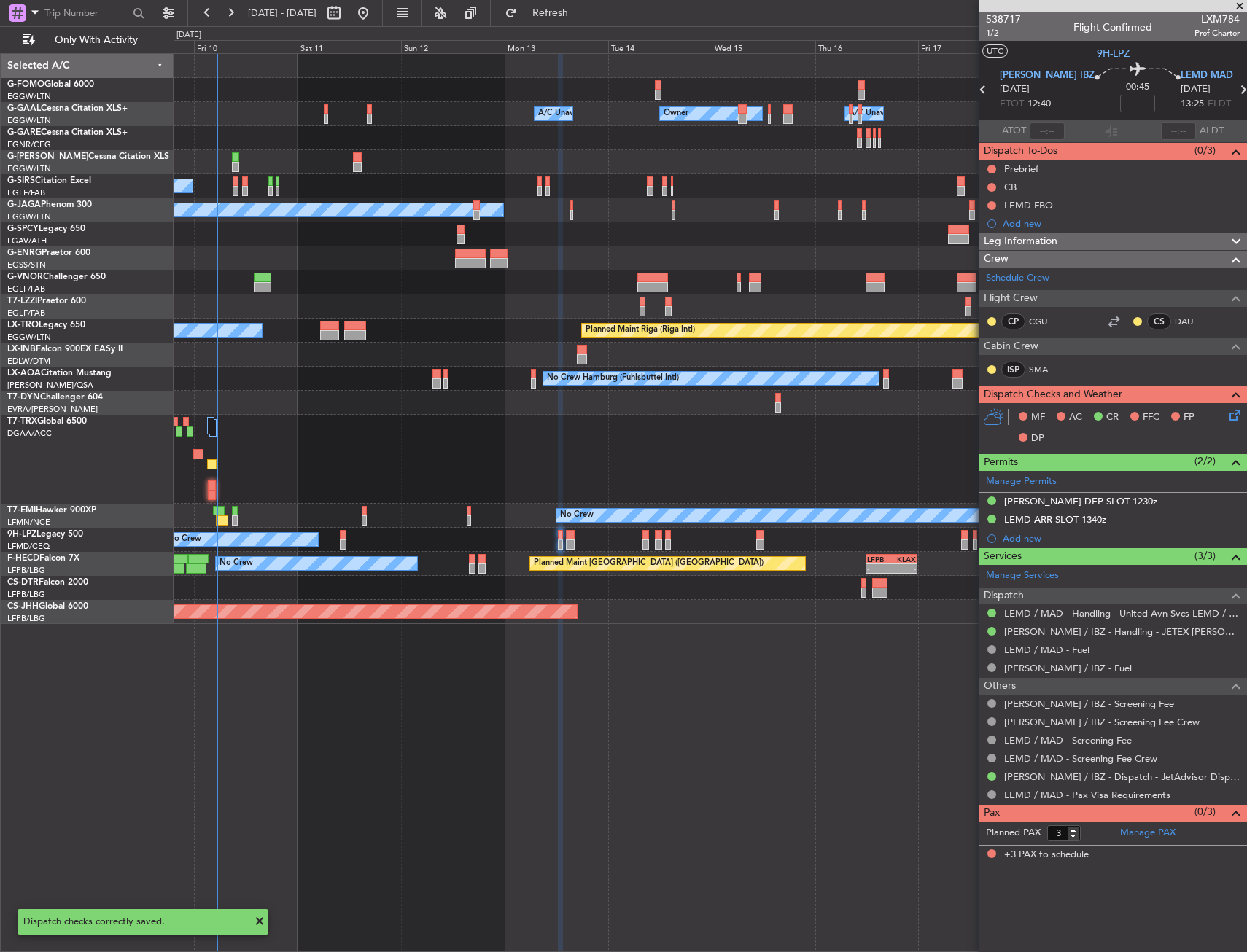
click at [1246, 90] on html "09 Oct 2025 - 20 Oct 2025 Refresh Quick Links Only With Activity Owner Owner A/…" at bounding box center [623, 476] width 1247 height 952
click at [1235, 92] on icon at bounding box center [1242, 89] width 19 height 19
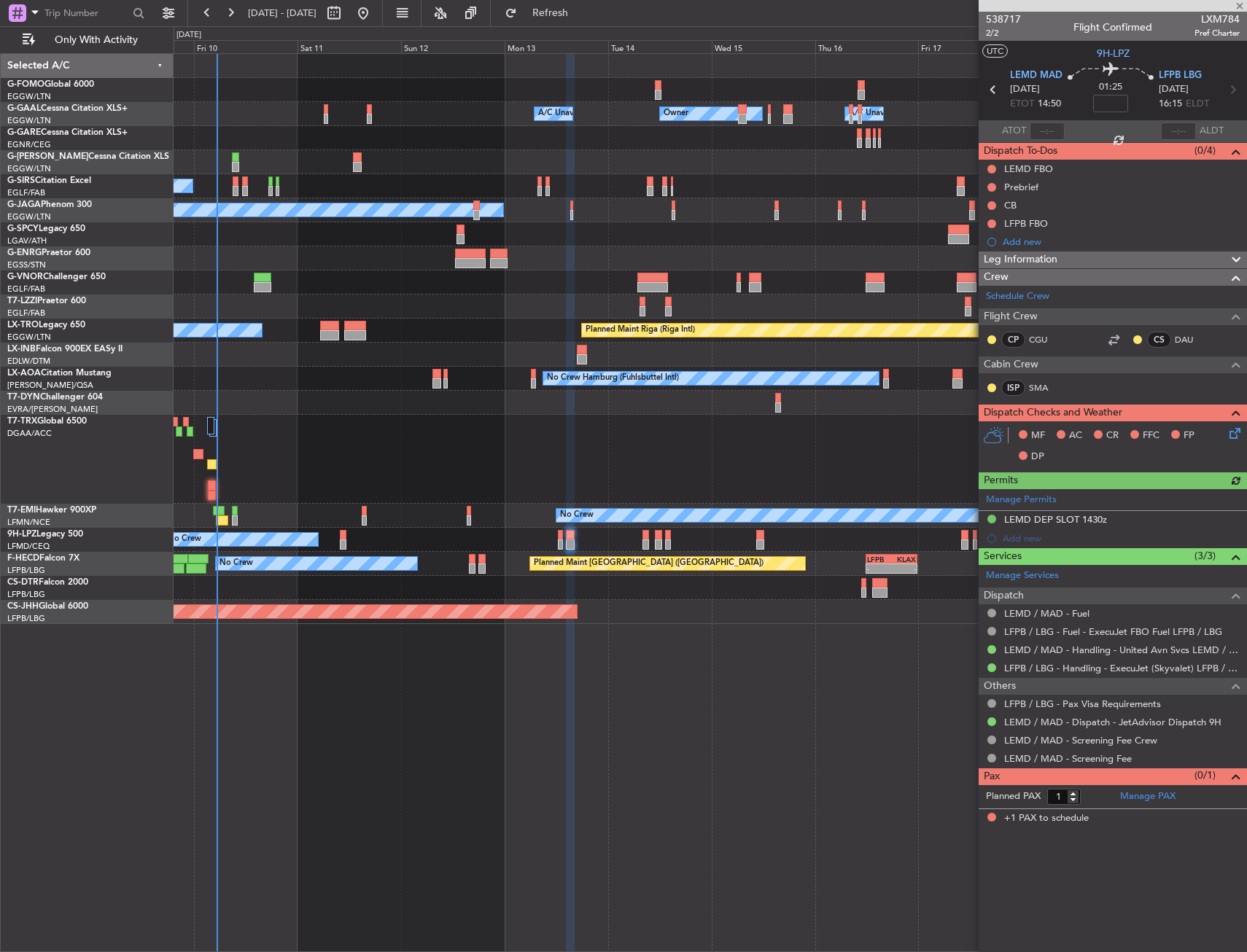
click at [1238, 436] on icon at bounding box center [1232, 431] width 12 height 12
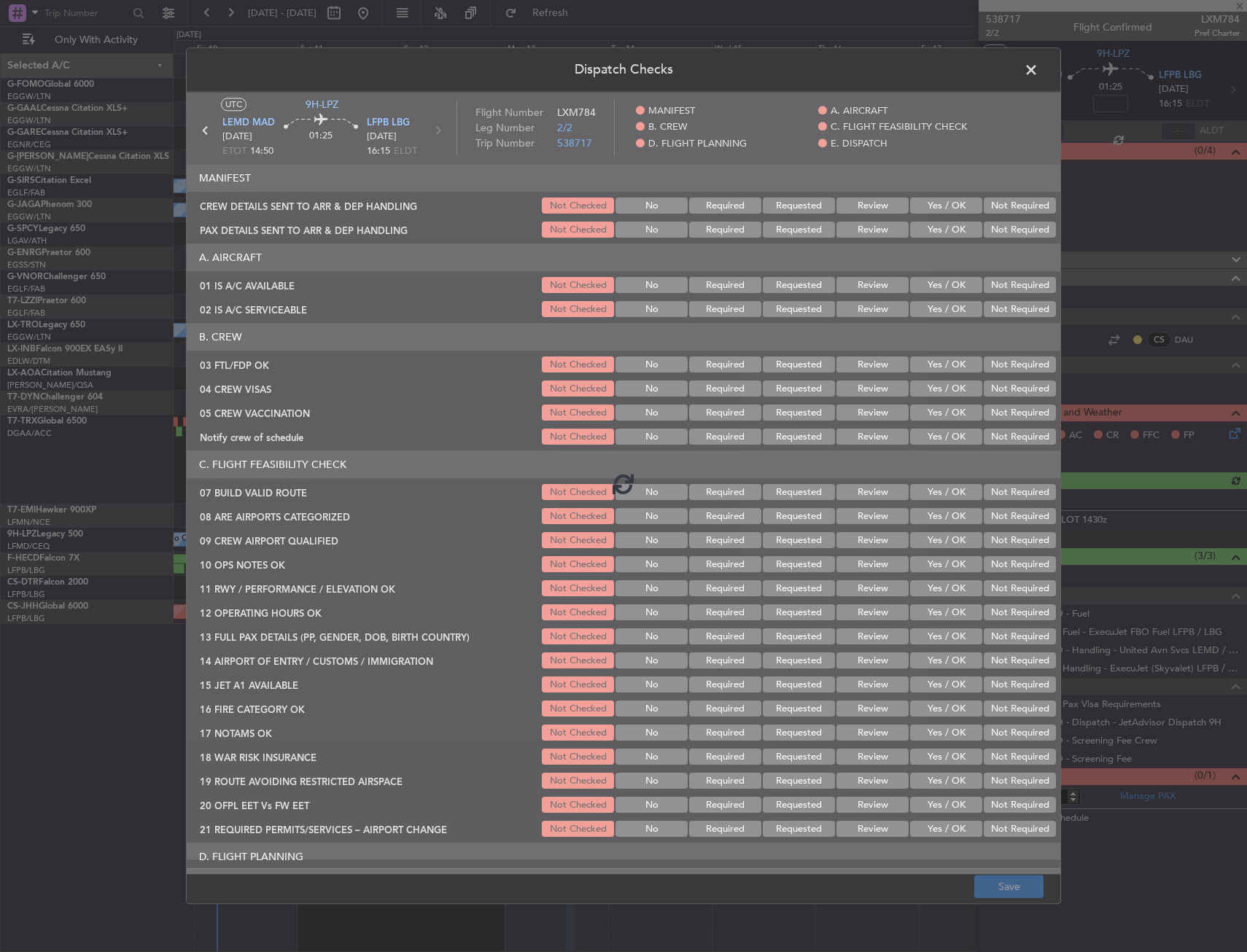
click at [922, 370] on div at bounding box center [623, 482] width 874 height 782
click at [931, 371] on button "Yes / OK" at bounding box center [945, 365] width 72 height 16
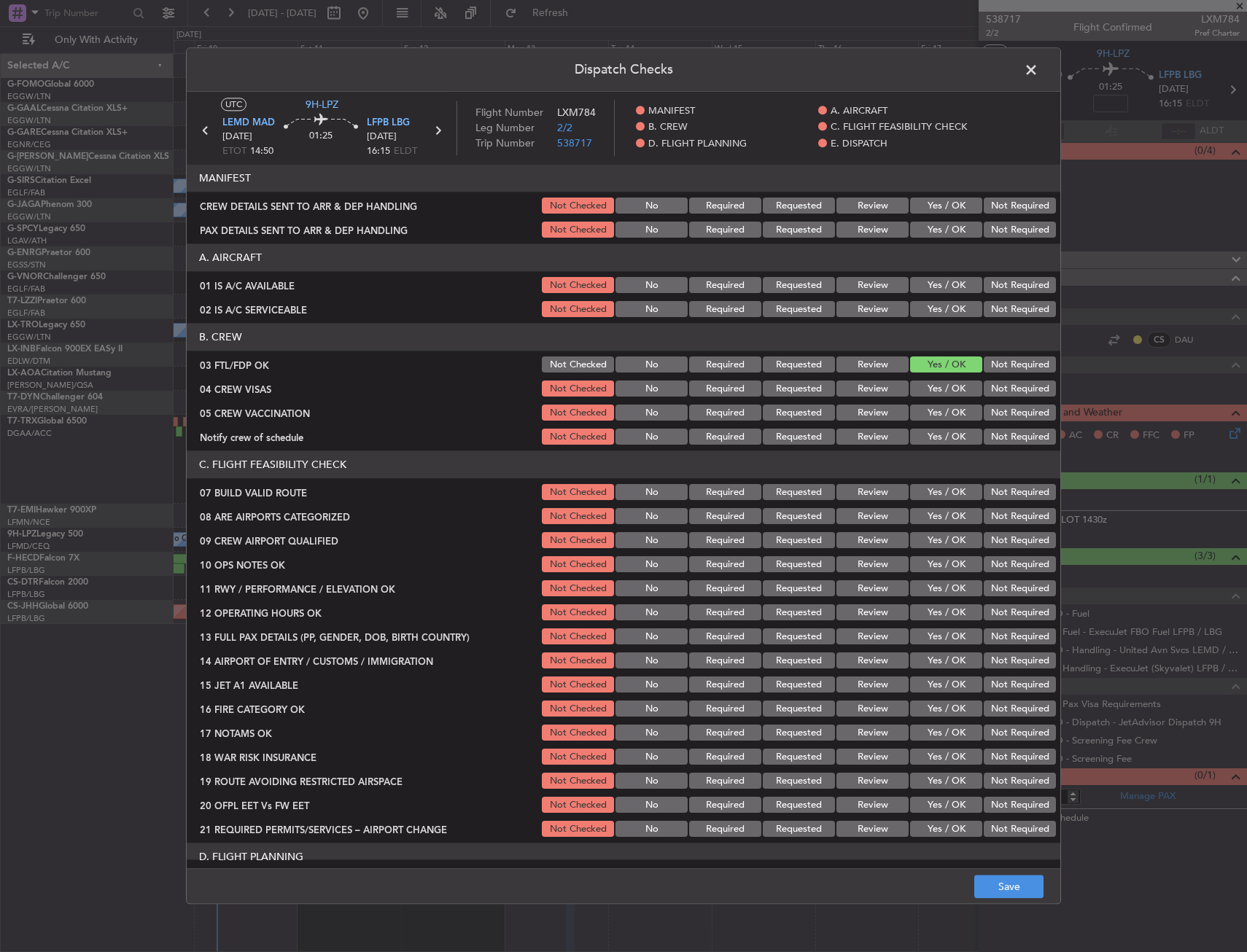
click at [983, 399] on div "Not Required" at bounding box center [1018, 389] width 73 height 21
drag, startPoint x: 985, startPoint y: 413, endPoint x: 990, endPoint y: 389, distance: 24.5
click at [985, 412] on button "Not Required" at bounding box center [1020, 413] width 72 height 16
click at [990, 388] on button "Not Required" at bounding box center [1020, 389] width 72 height 16
click at [947, 433] on button "Yes / OK" at bounding box center [945, 437] width 72 height 16
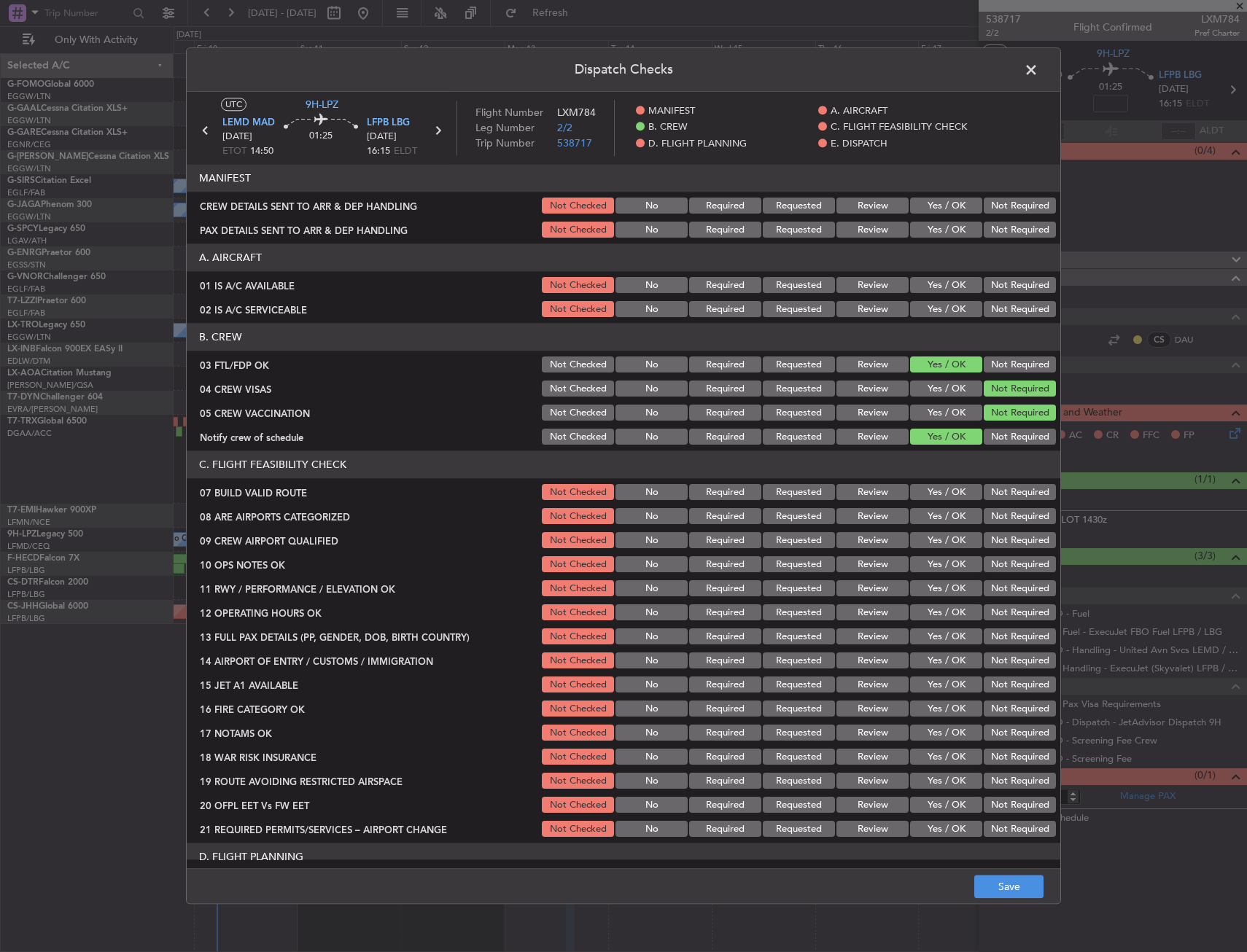
click at [932, 527] on section "C. FLIGHT FEASIBILITY CHECK 07 BUILD VALID ROUTE Not Checked No Required Reques…" at bounding box center [623, 645] width 874 height 389
drag, startPoint x: 932, startPoint y: 546, endPoint x: 932, endPoint y: 536, distance: 10.0
click at [932, 547] on button "Yes / OK" at bounding box center [945, 541] width 72 height 16
click at [934, 523] on button "Yes / OK" at bounding box center [945, 516] width 72 height 16
click at [995, 890] on button "Save" at bounding box center [1008, 887] width 69 height 23
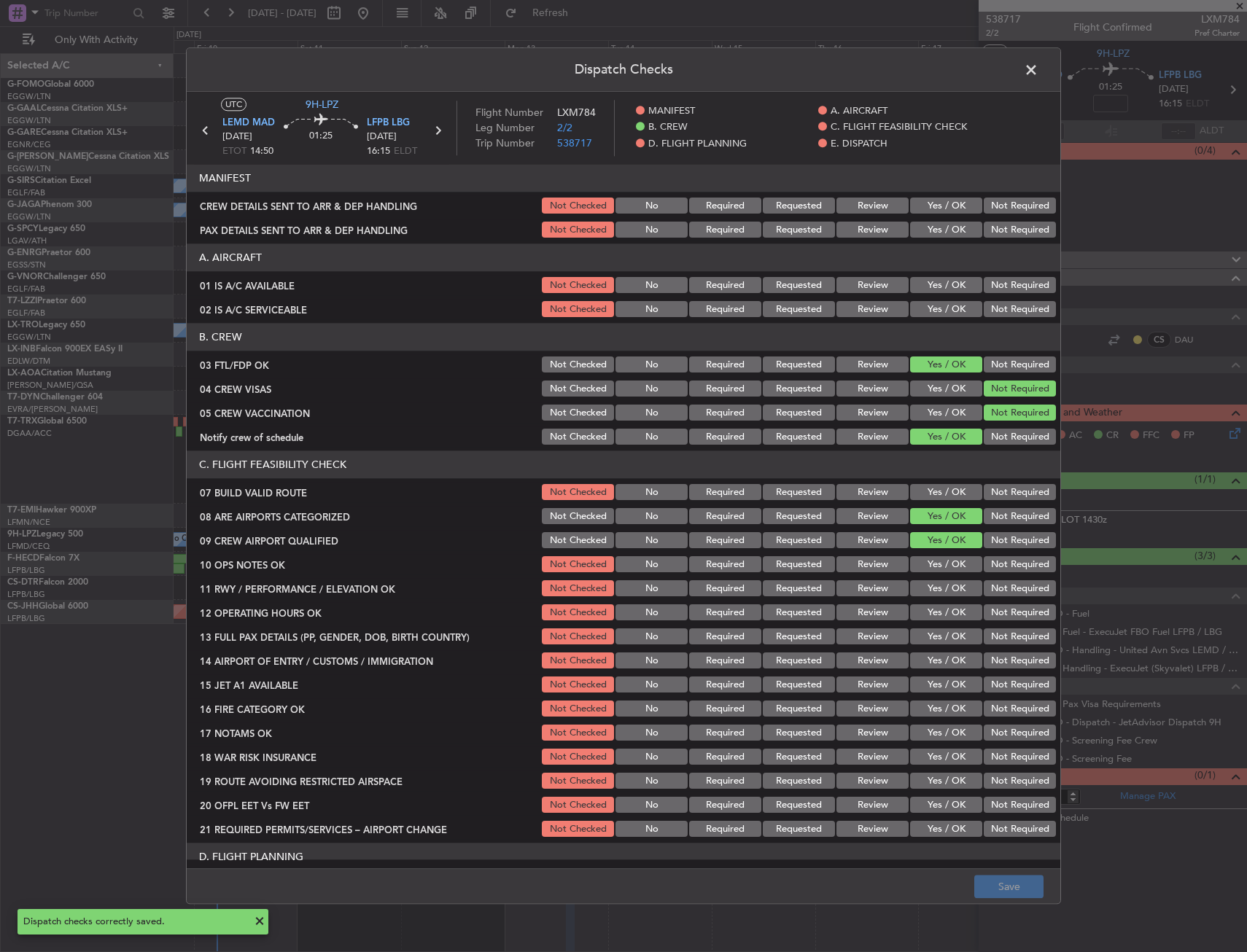
click at [1038, 68] on span at bounding box center [1038, 73] width 0 height 29
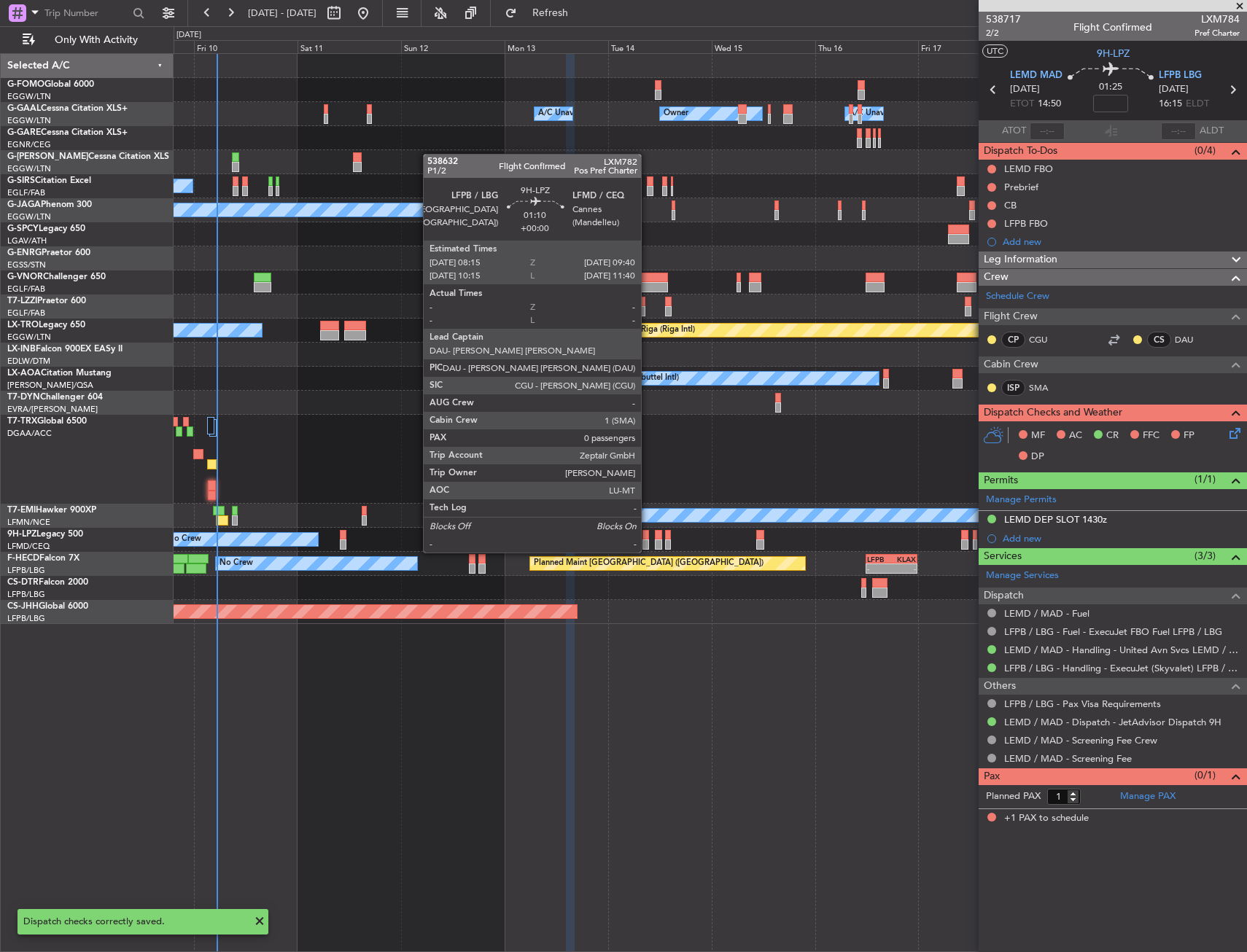
click at [647, 538] on div at bounding box center [646, 535] width 7 height 10
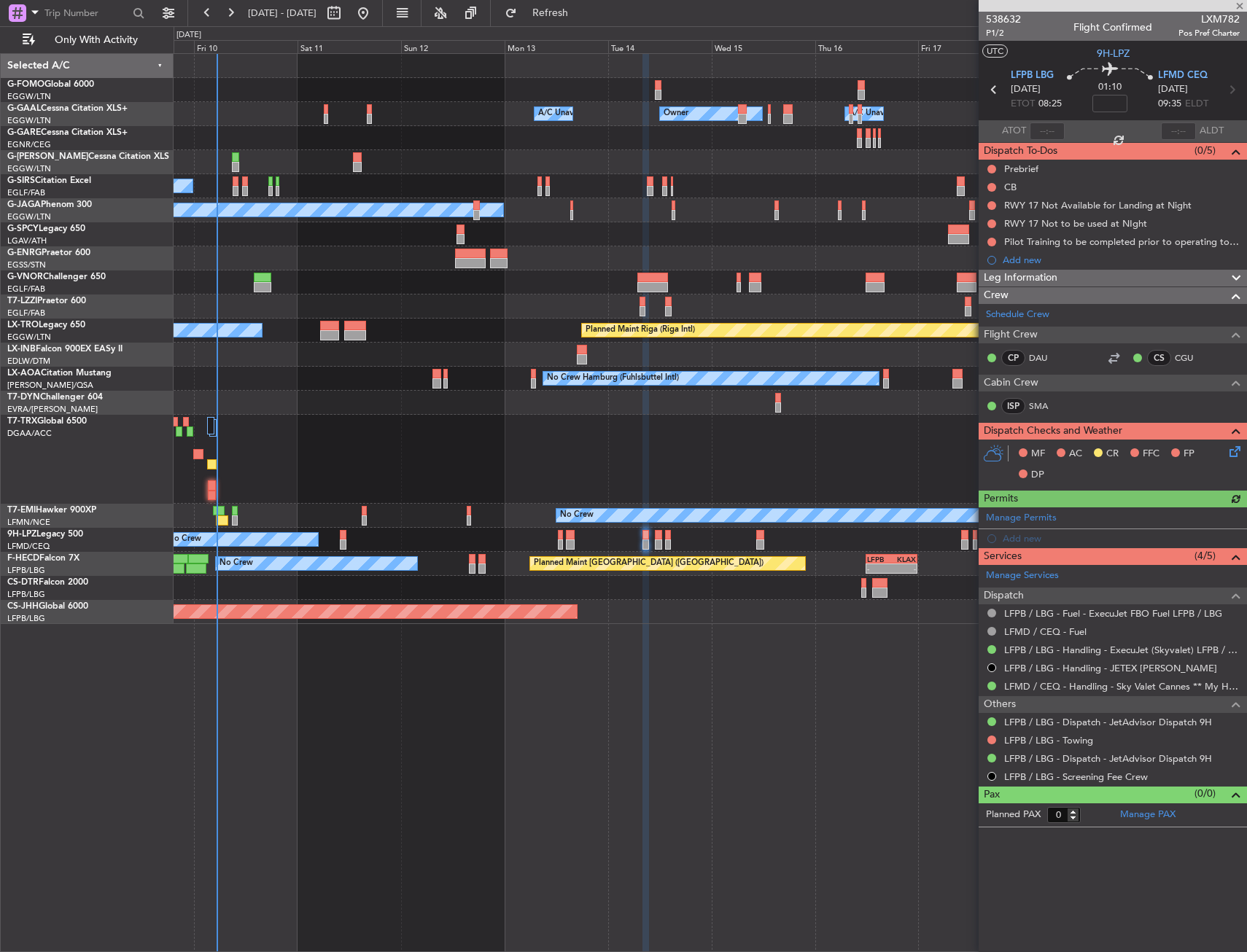
click at [1236, 453] on icon at bounding box center [1232, 449] width 12 height 12
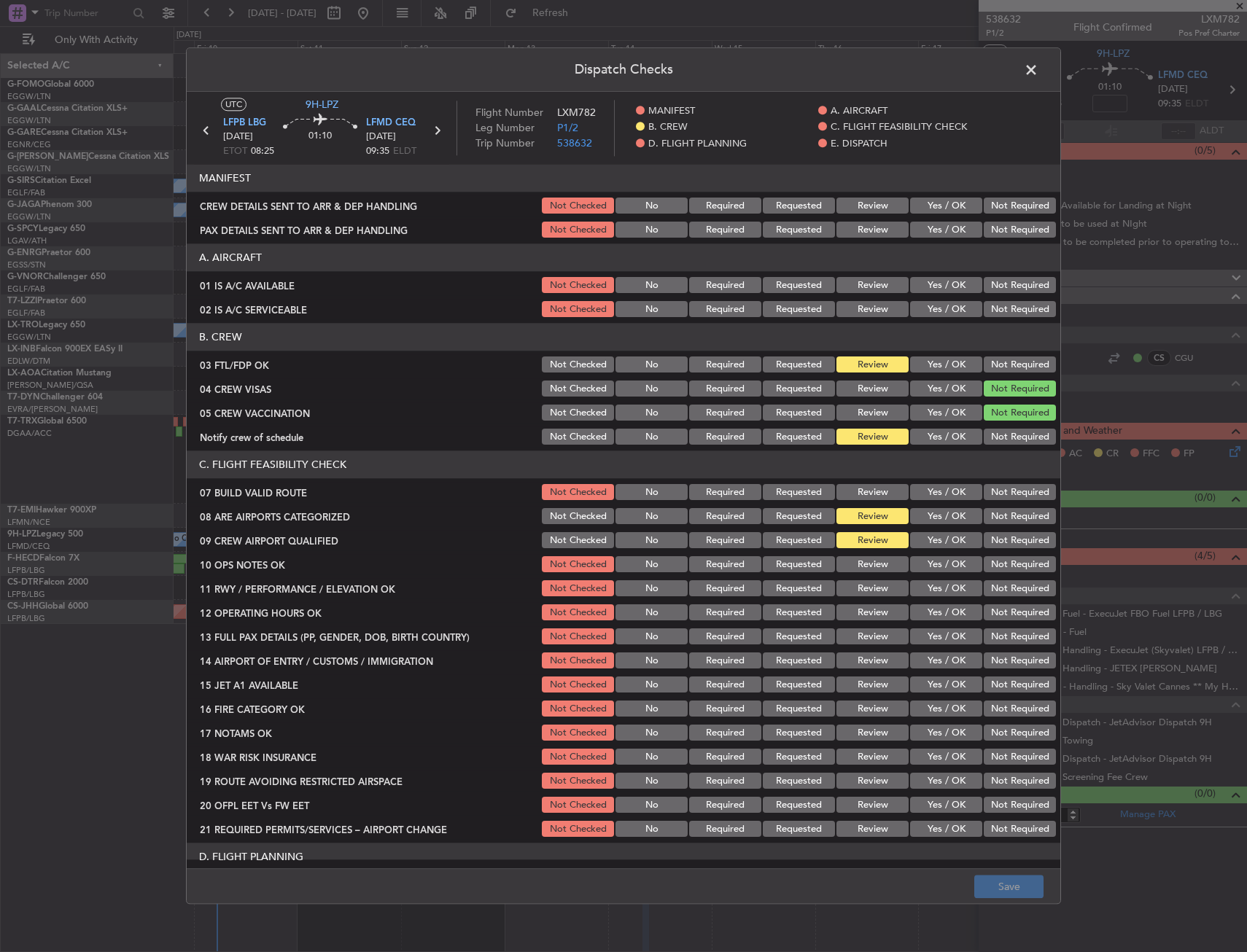
click at [925, 363] on button "Yes / OK" at bounding box center [945, 365] width 72 height 16
drag, startPoint x: 935, startPoint y: 433, endPoint x: 939, endPoint y: 459, distance: 26.3
click at [935, 434] on button "Yes / OK" at bounding box center [945, 437] width 72 height 16
click at [945, 526] on div "Yes / OK" at bounding box center [945, 516] width 73 height 21
drag, startPoint x: 939, startPoint y: 541, endPoint x: 933, endPoint y: 526, distance: 16.2
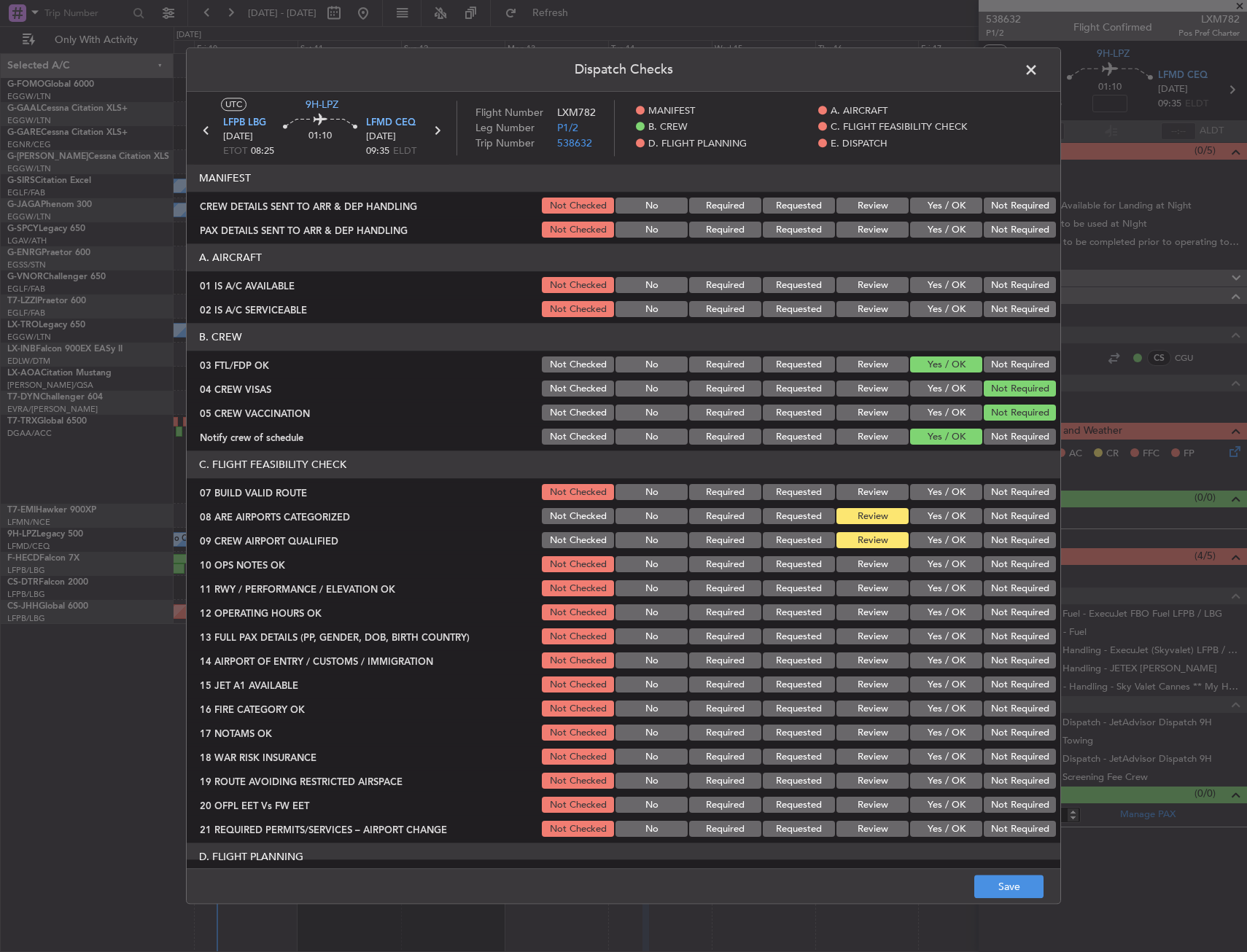
click at [939, 541] on button "Yes / OK" at bounding box center [945, 541] width 72 height 16
click at [933, 526] on div "Yes / OK" at bounding box center [945, 516] width 73 height 21
drag, startPoint x: 931, startPoint y: 541, endPoint x: 930, endPoint y: 517, distance: 24.0
click at [930, 536] on button "Yes / OK" at bounding box center [945, 541] width 72 height 16
drag, startPoint x: 930, startPoint y: 517, endPoint x: 1003, endPoint y: 741, distance: 235.6
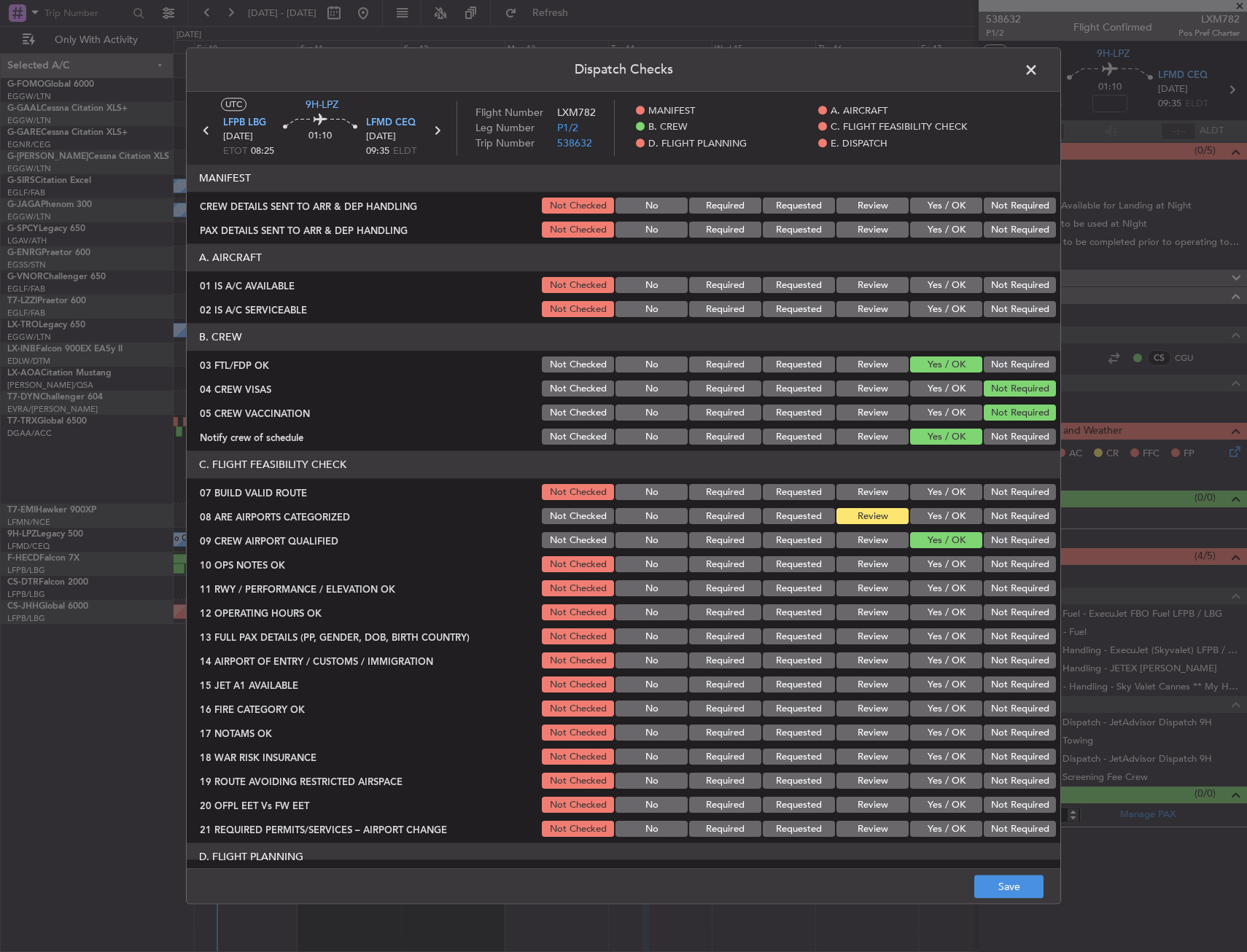
click at [930, 517] on button "Yes / OK" at bounding box center [945, 516] width 72 height 16
drag, startPoint x: 1006, startPoint y: 865, endPoint x: 1014, endPoint y: 889, distance: 25.3
click at [1006, 866] on main "UTC 9H-LPZ LFPB LBG 14/10/2025 ETOT 08:25 01:10 LFMD CEQ 14/10/2025 09:35 ELDT …" at bounding box center [623, 482] width 874 height 782
click at [1014, 889] on button "Save" at bounding box center [1008, 887] width 69 height 23
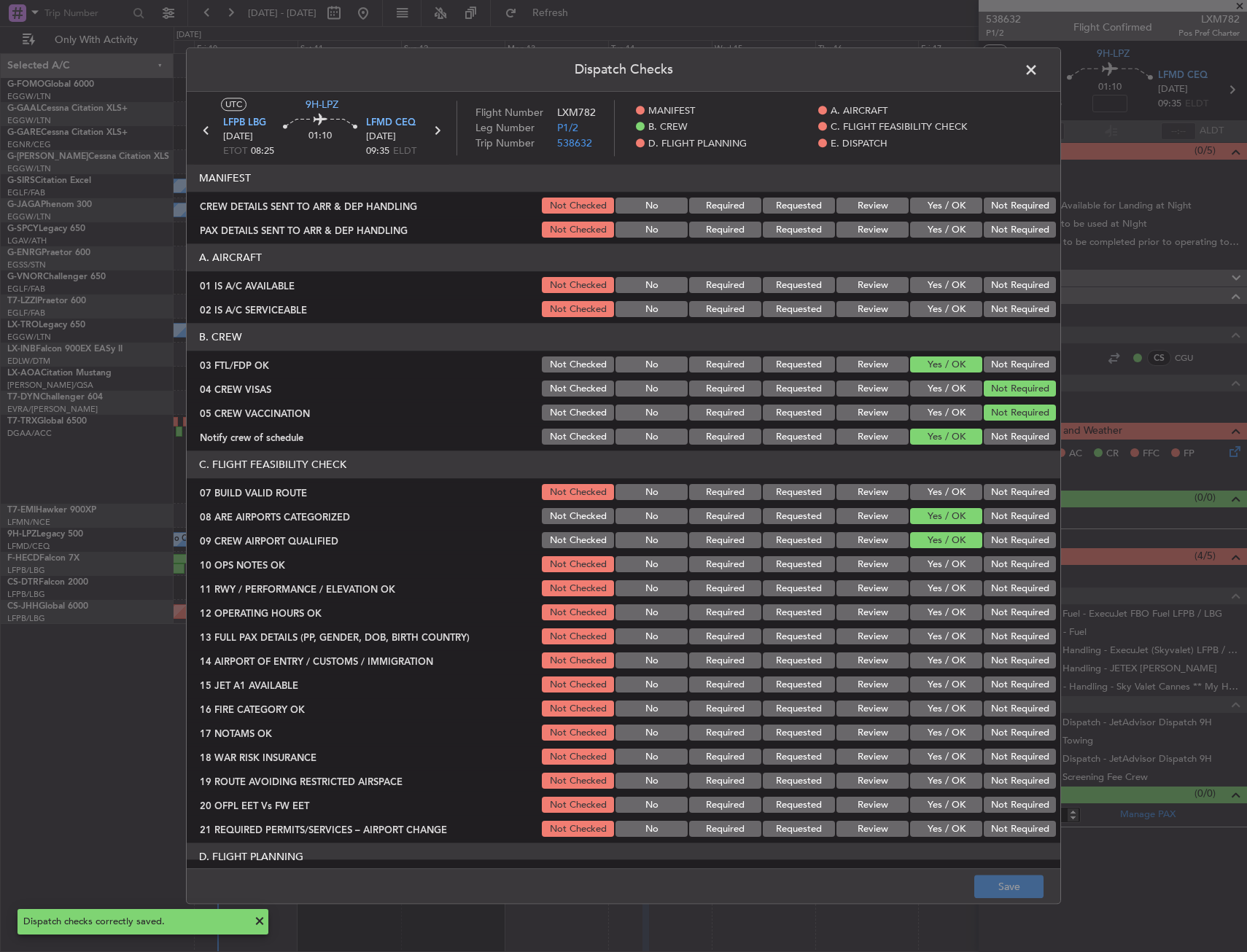
click at [1038, 72] on span at bounding box center [1038, 73] width 0 height 29
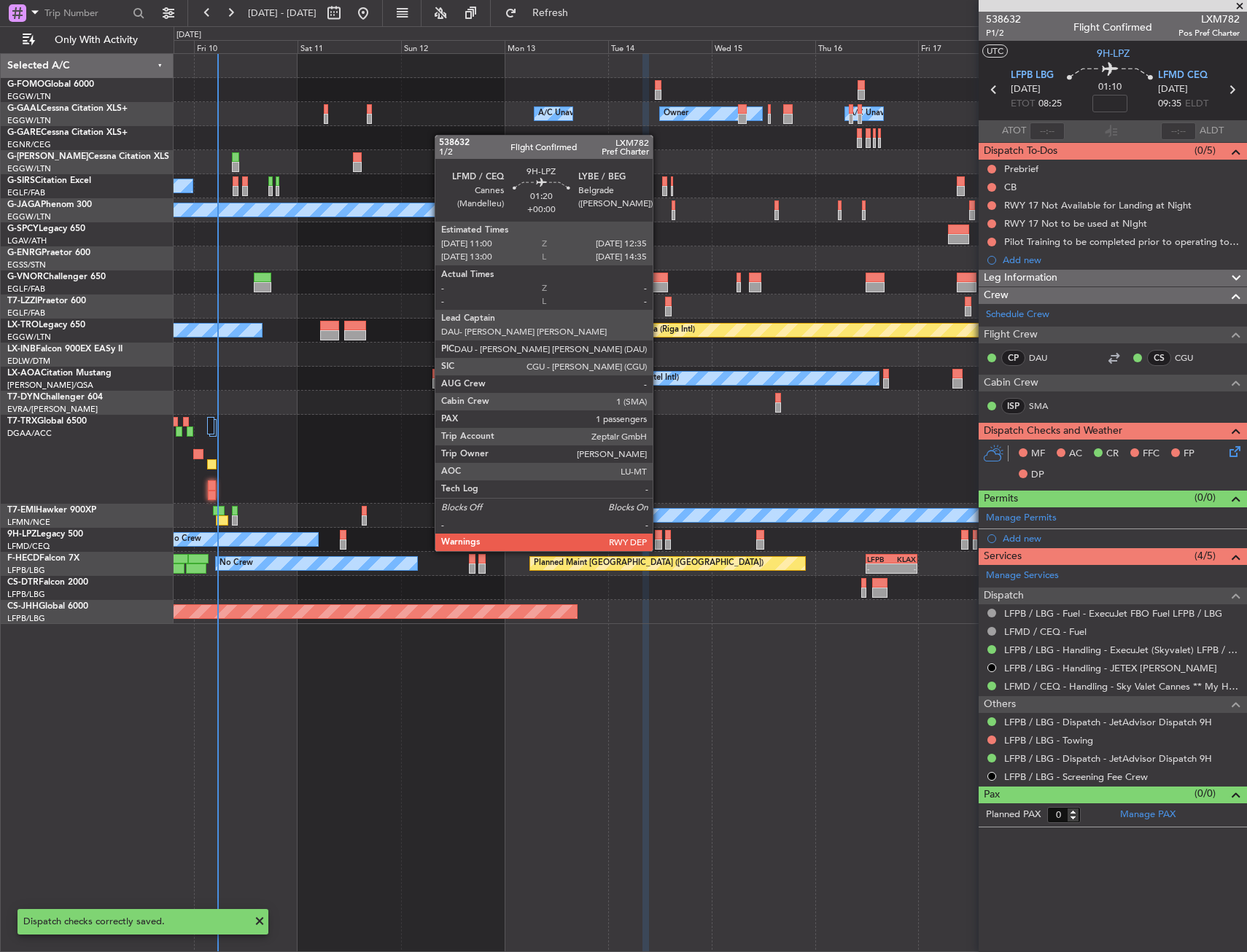
click at [659, 536] on div at bounding box center [658, 535] width 7 height 10
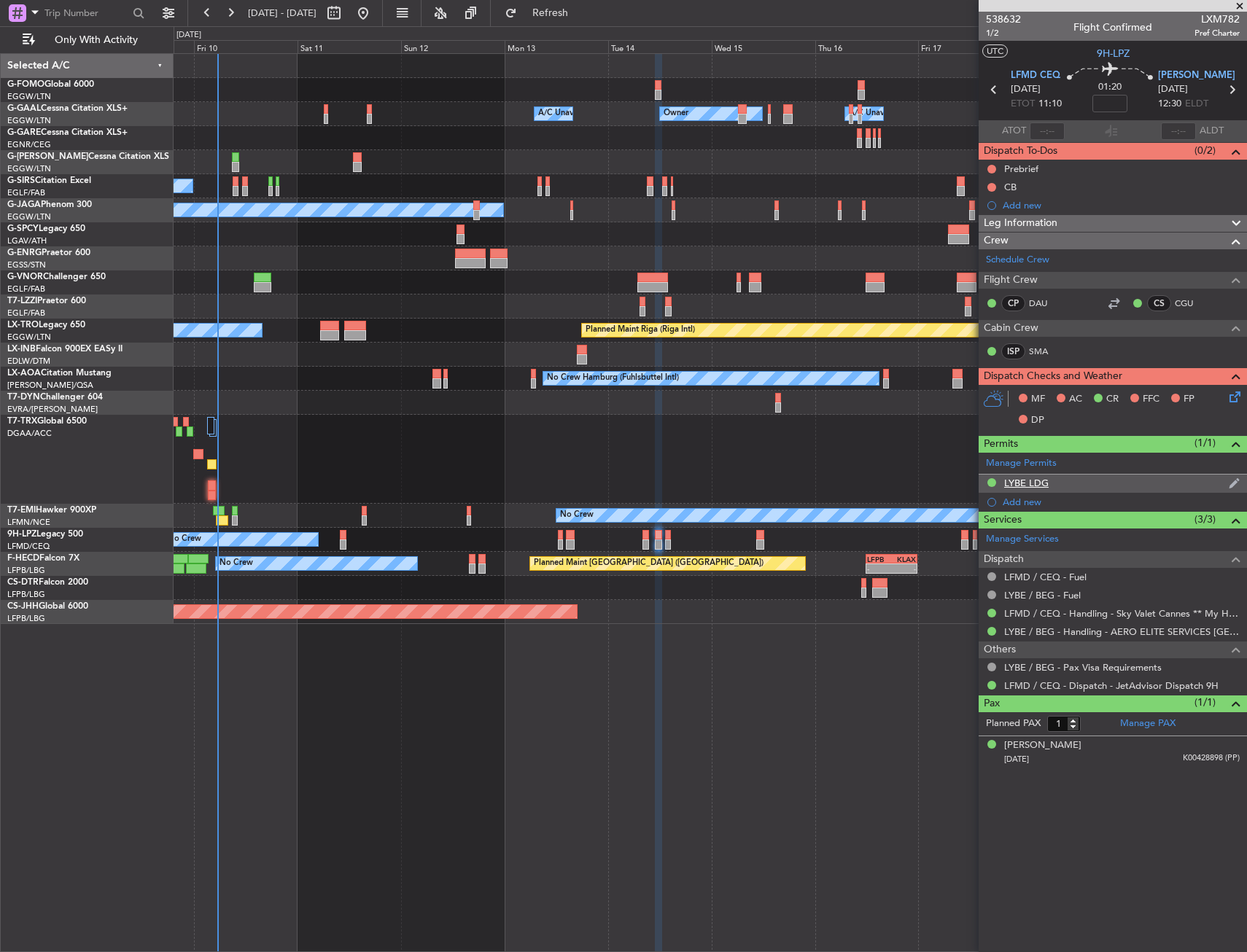
drag, startPoint x: 1045, startPoint y: 496, endPoint x: 1060, endPoint y: 487, distance: 17.5
click at [1060, 487] on ul "LYBE LDG Add new" at bounding box center [1113, 493] width 268 height 37
click at [1060, 487] on div "LYBE LDG" at bounding box center [1113, 484] width 268 height 18
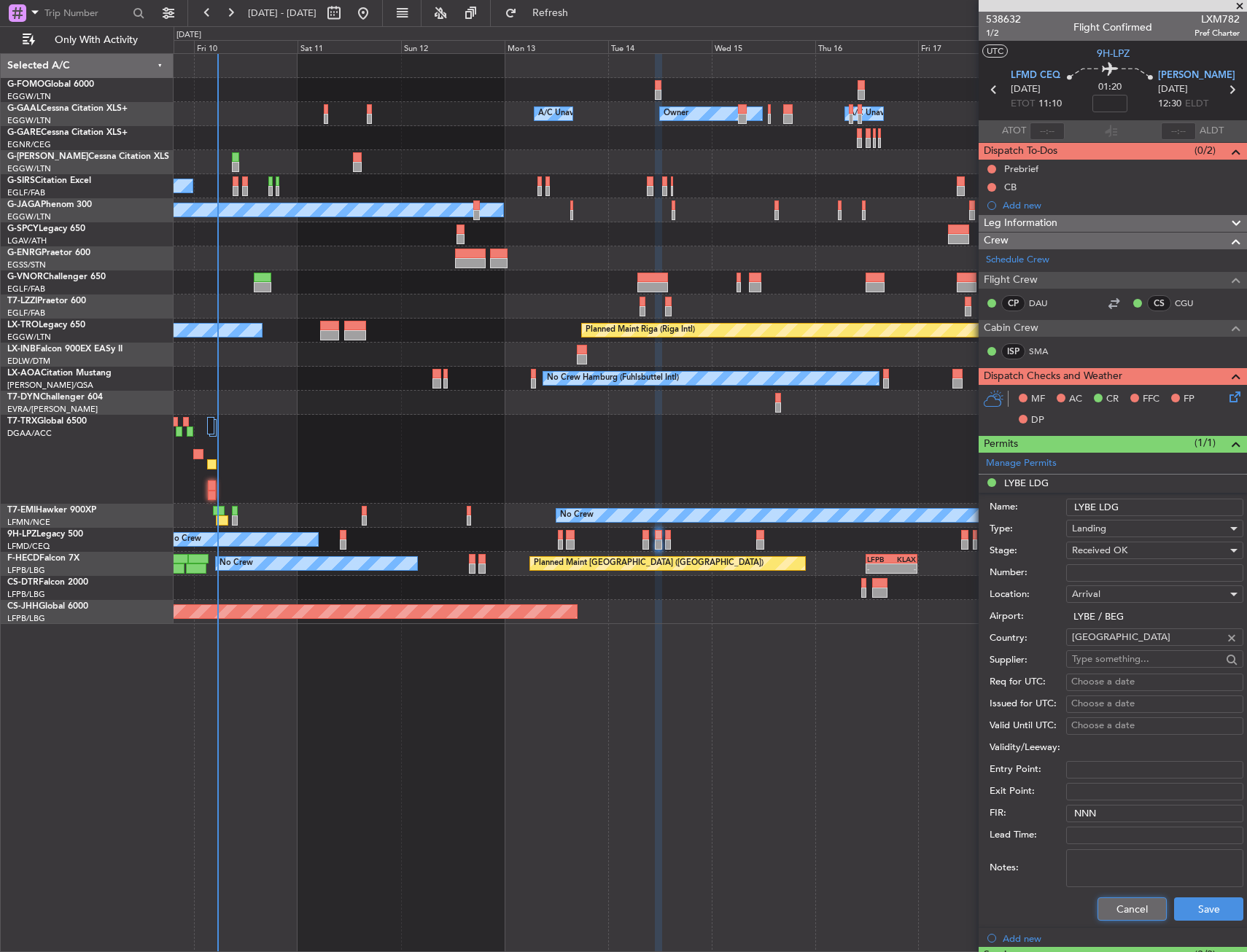
click at [1108, 907] on button "Cancel" at bounding box center [1131, 909] width 69 height 23
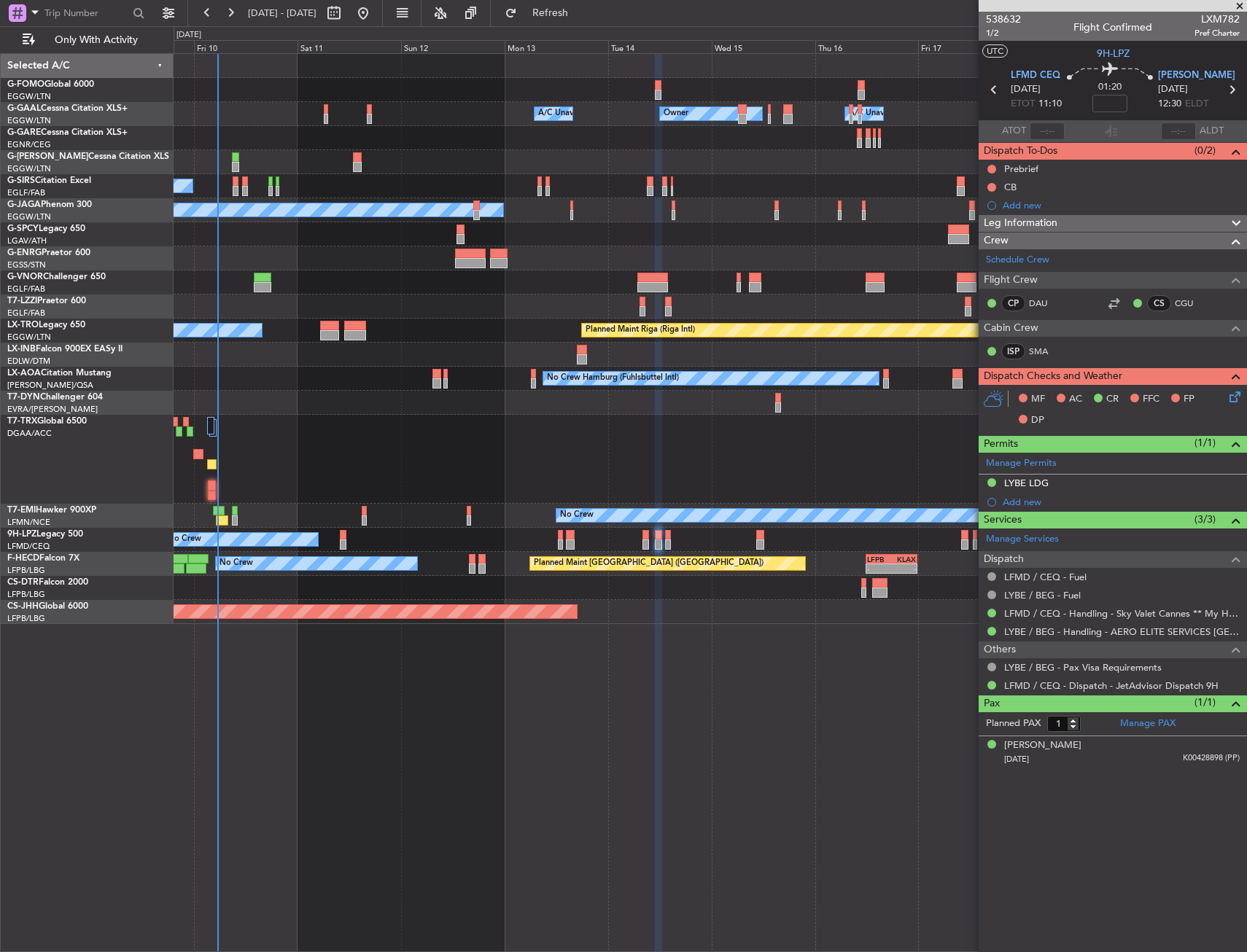
click at [1222, 91] on div "LYBE BEG 14/10/2025 12:30 ELDT" at bounding box center [1190, 90] width 64 height 43
click at [1226, 88] on icon at bounding box center [1231, 89] width 19 height 19
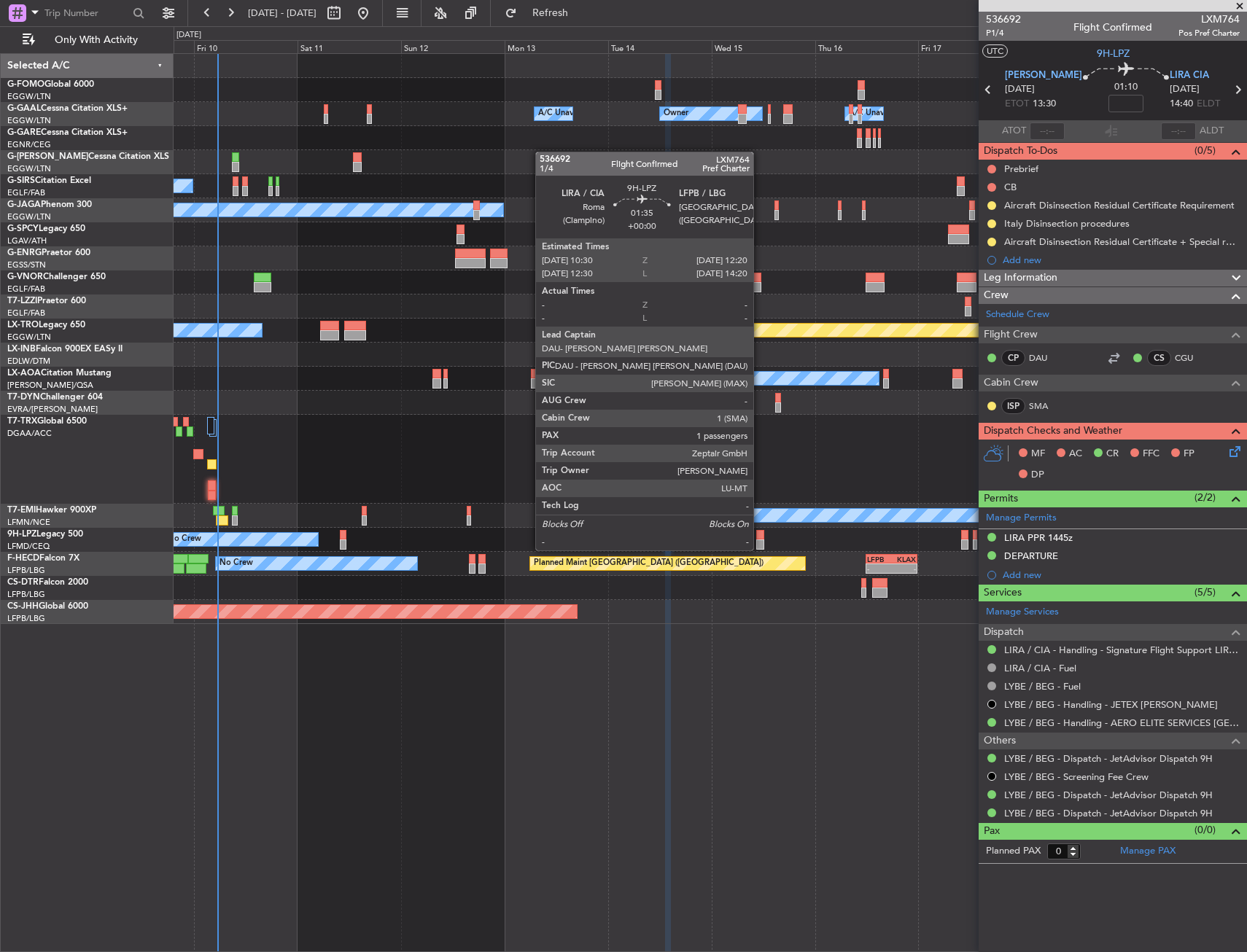
click at [760, 536] on div at bounding box center [761, 535] width 8 height 10
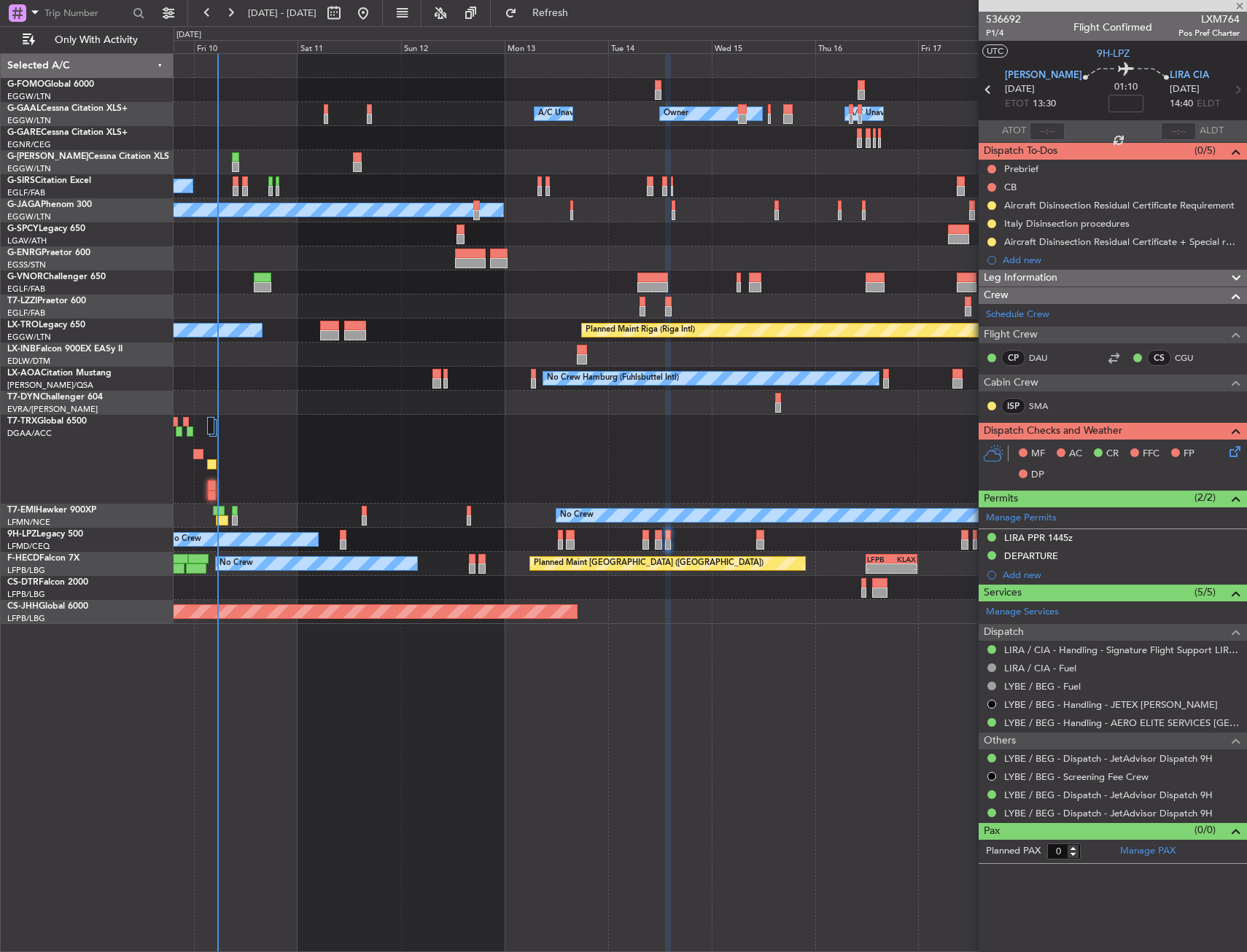
type input "1"
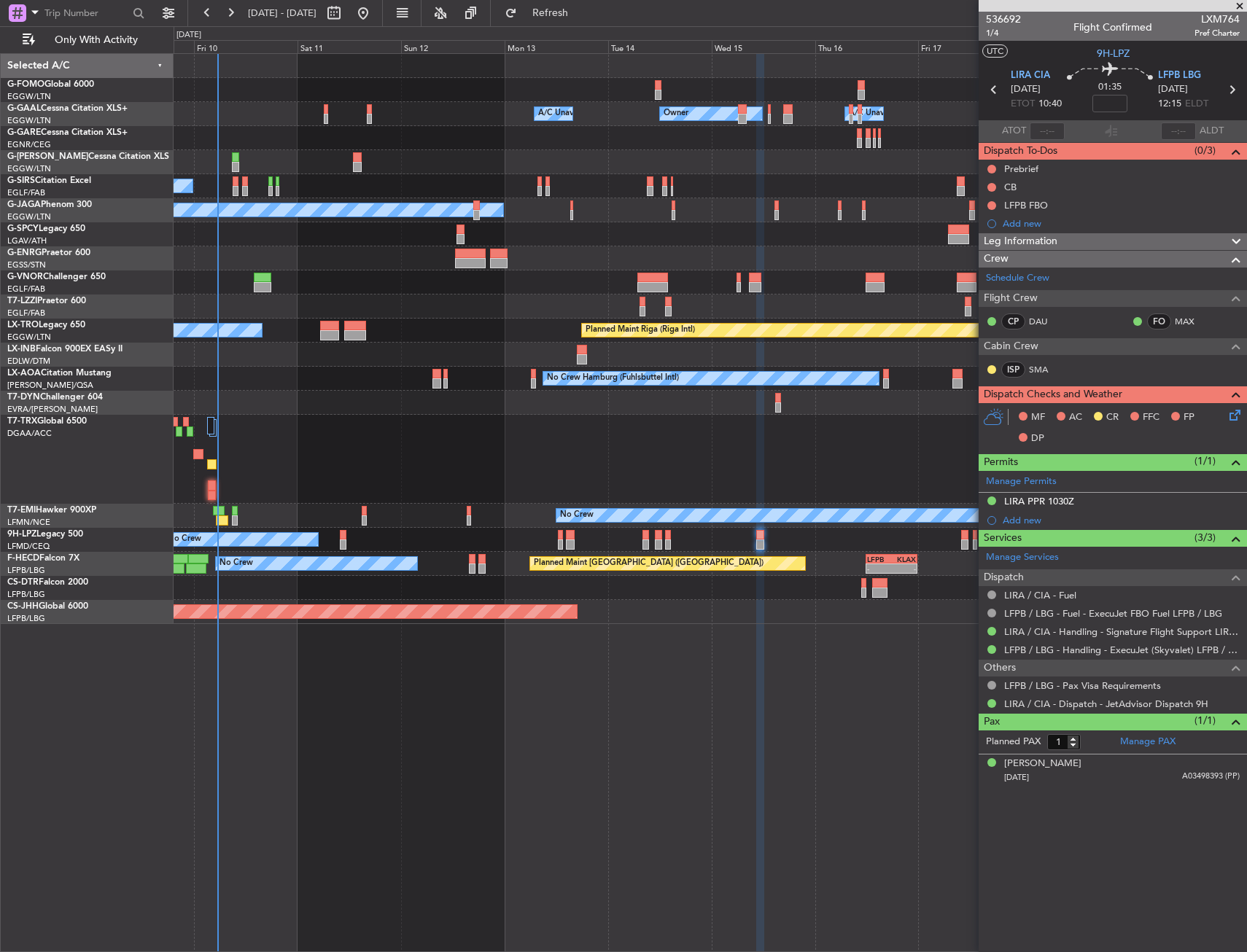
click at [1236, 417] on icon at bounding box center [1232, 412] width 12 height 12
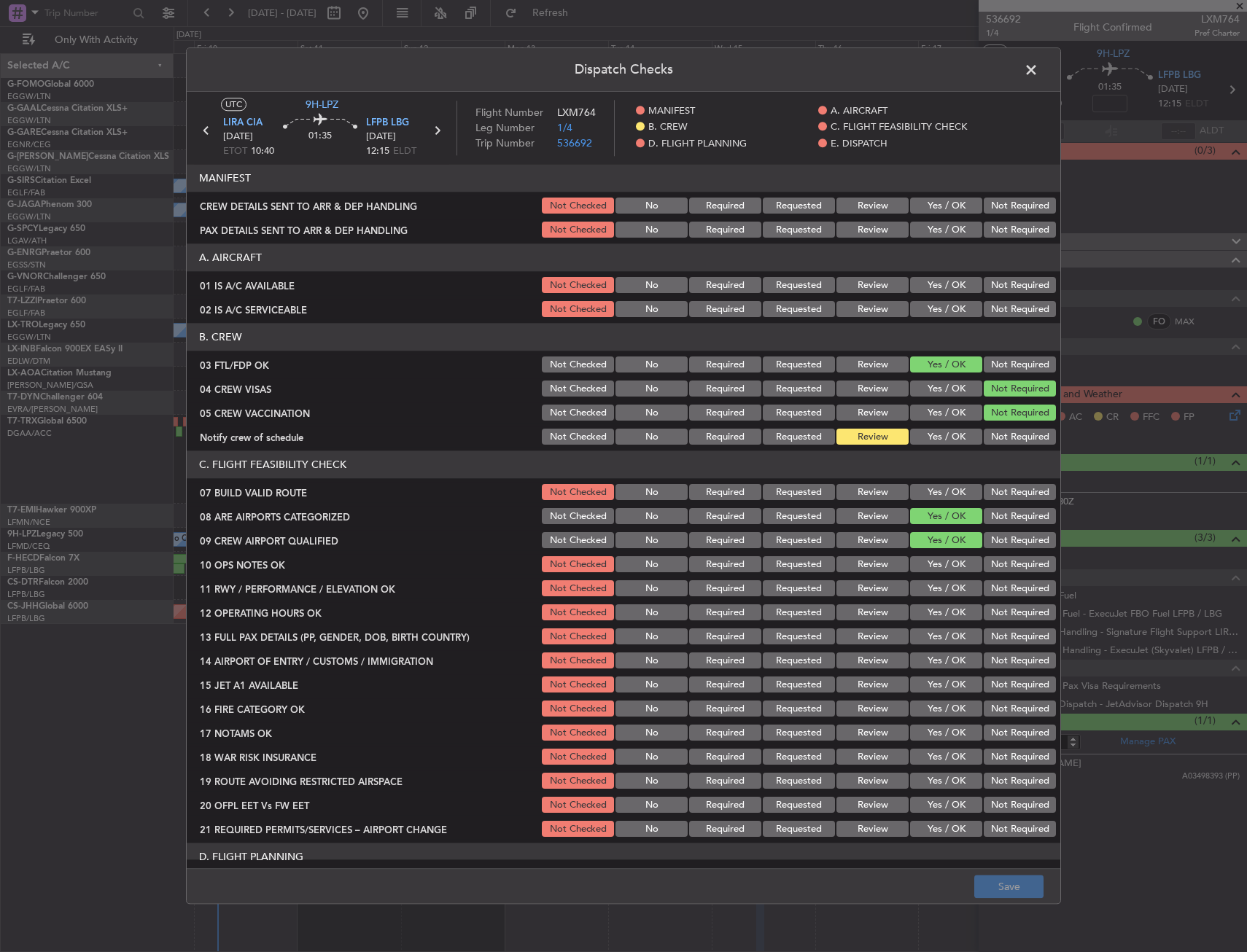
click at [948, 438] on button "Yes / OK" at bounding box center [945, 437] width 72 height 16
click at [1020, 886] on button "Save" at bounding box center [1008, 887] width 69 height 23
click at [1038, 72] on span at bounding box center [1038, 73] width 0 height 29
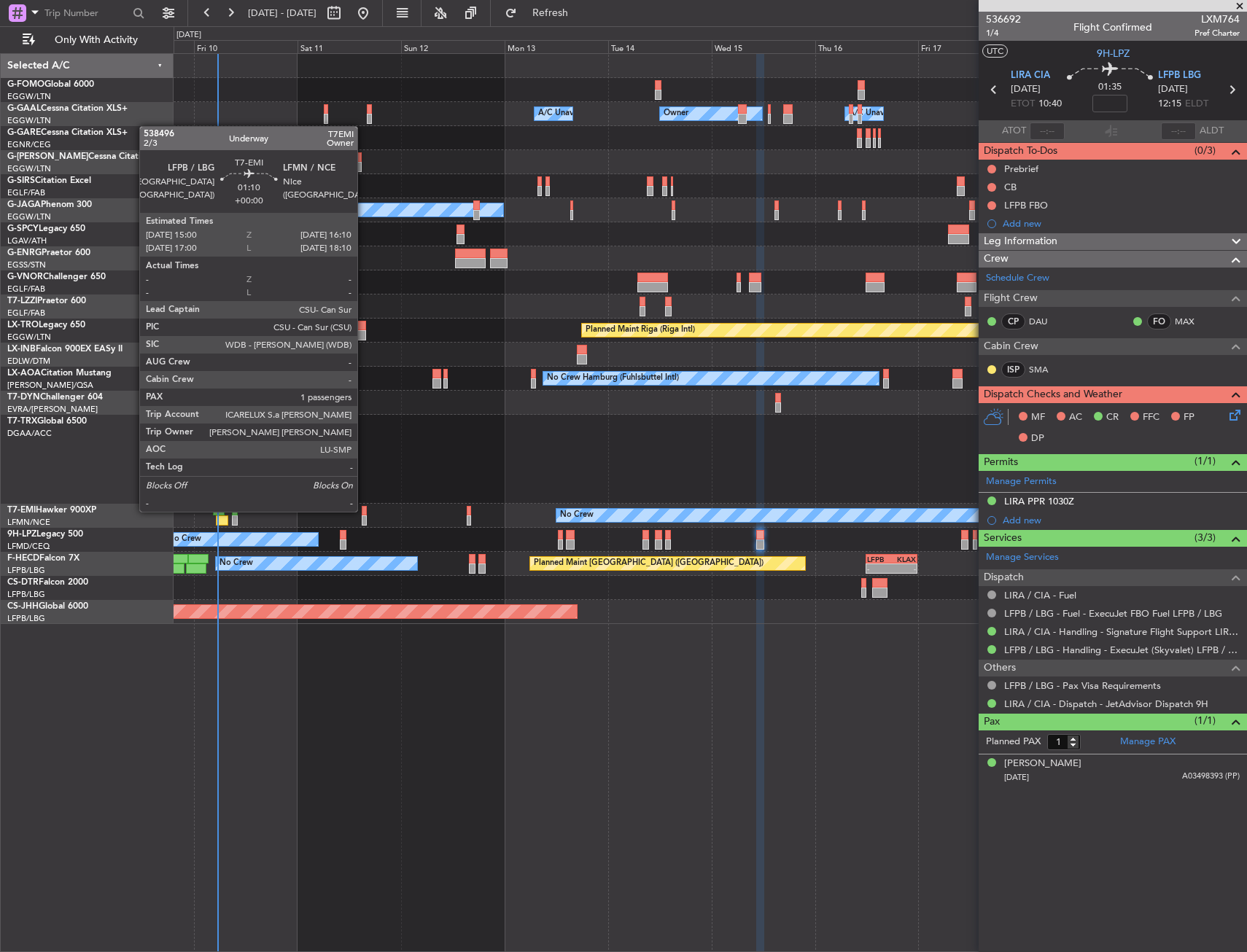
click at [364, 511] on div at bounding box center [364, 511] width 5 height 10
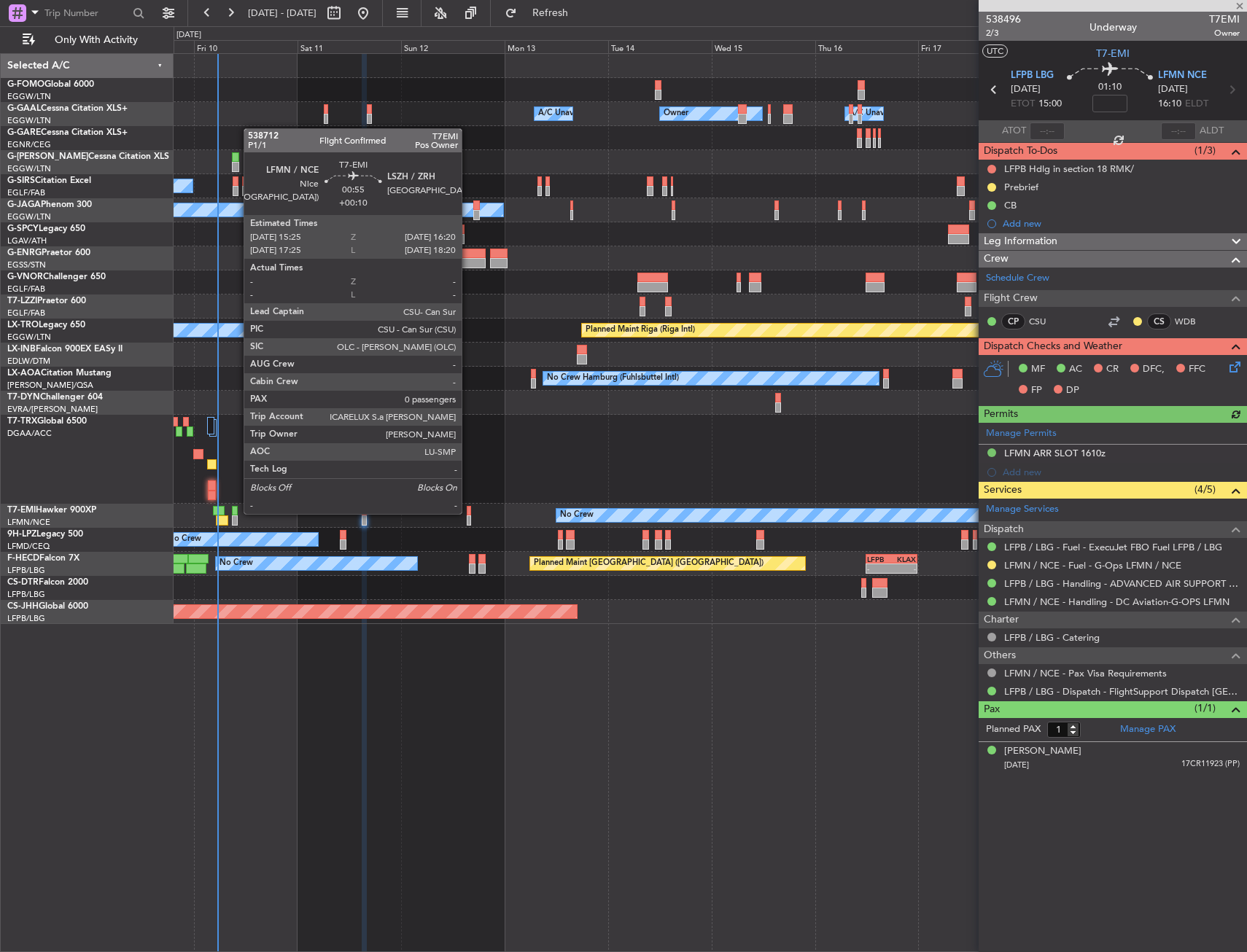
click at [468, 512] on div at bounding box center [468, 511] width 4 height 10
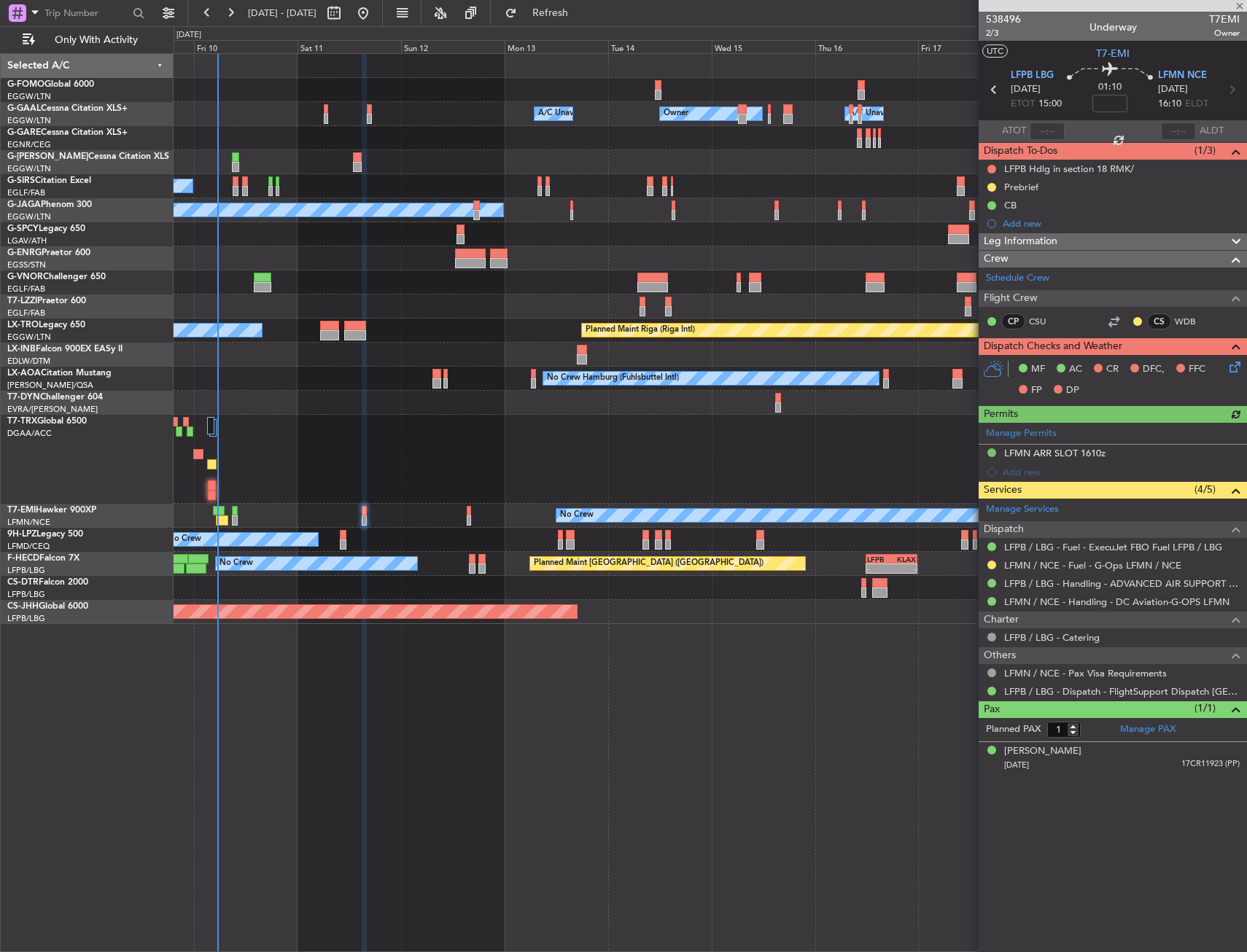
type input "+00:10"
type input "0"
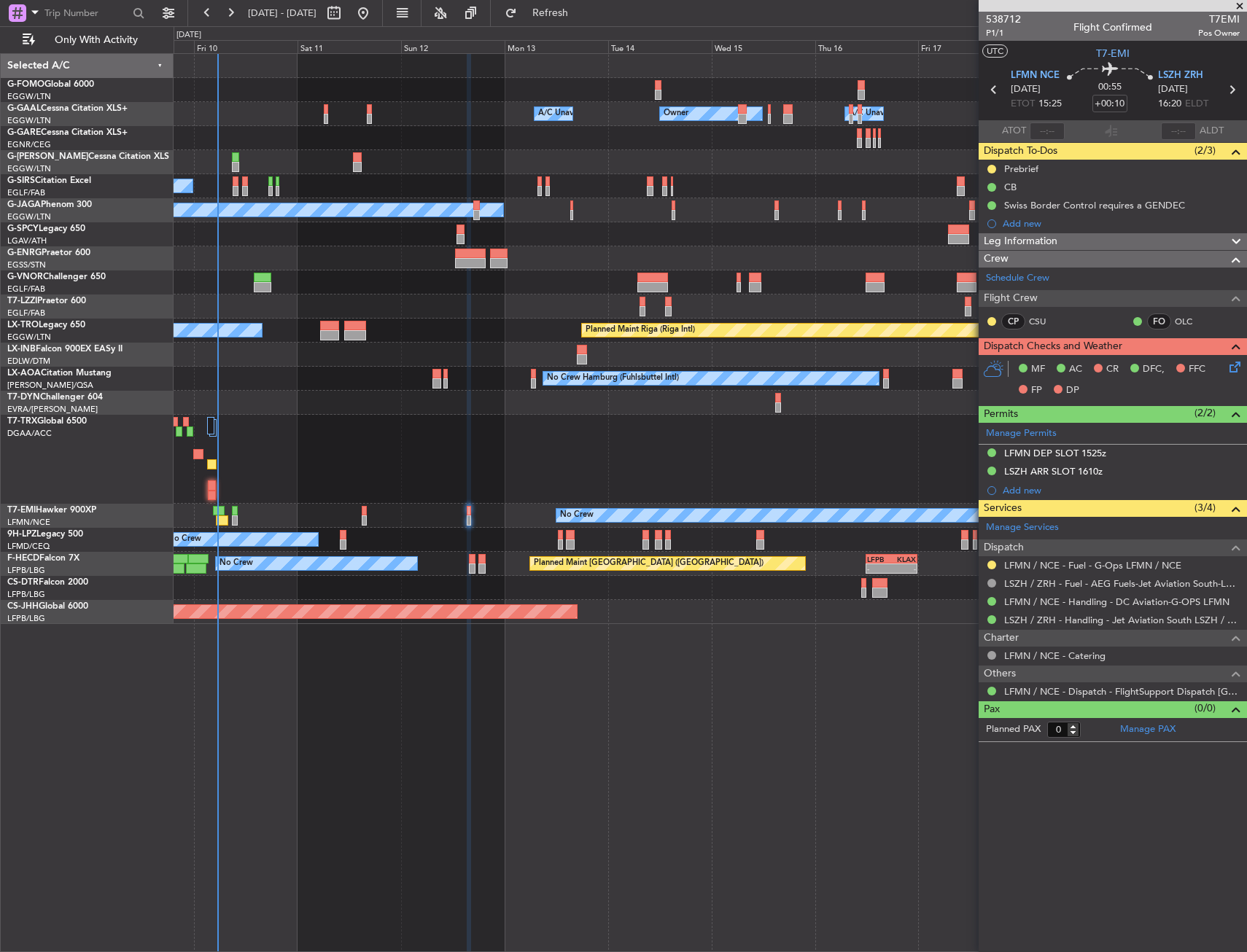
click at [775, 401] on div at bounding box center [710, 402] width 1073 height 24
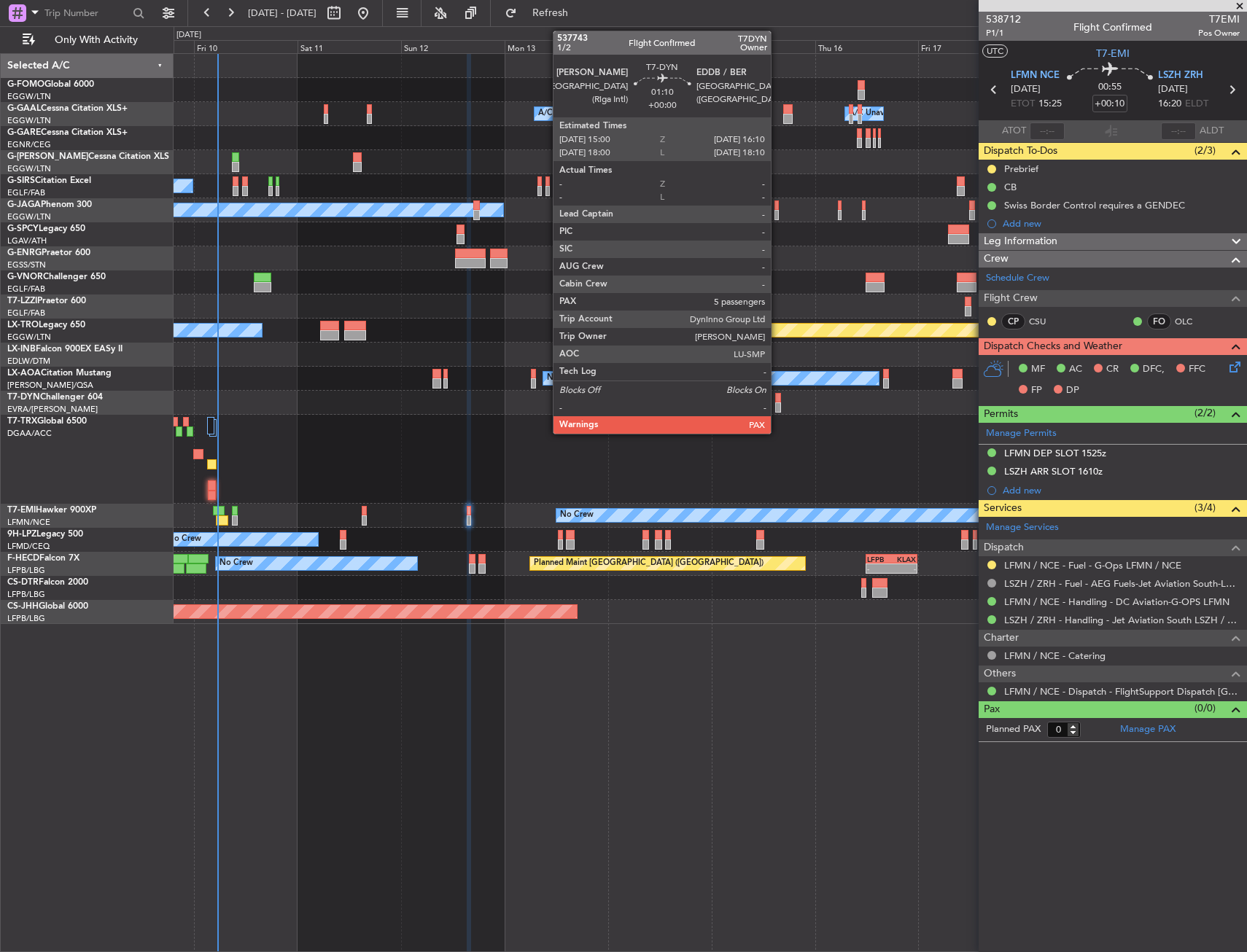
click at [777, 401] on div at bounding box center [777, 398] width 5 height 10
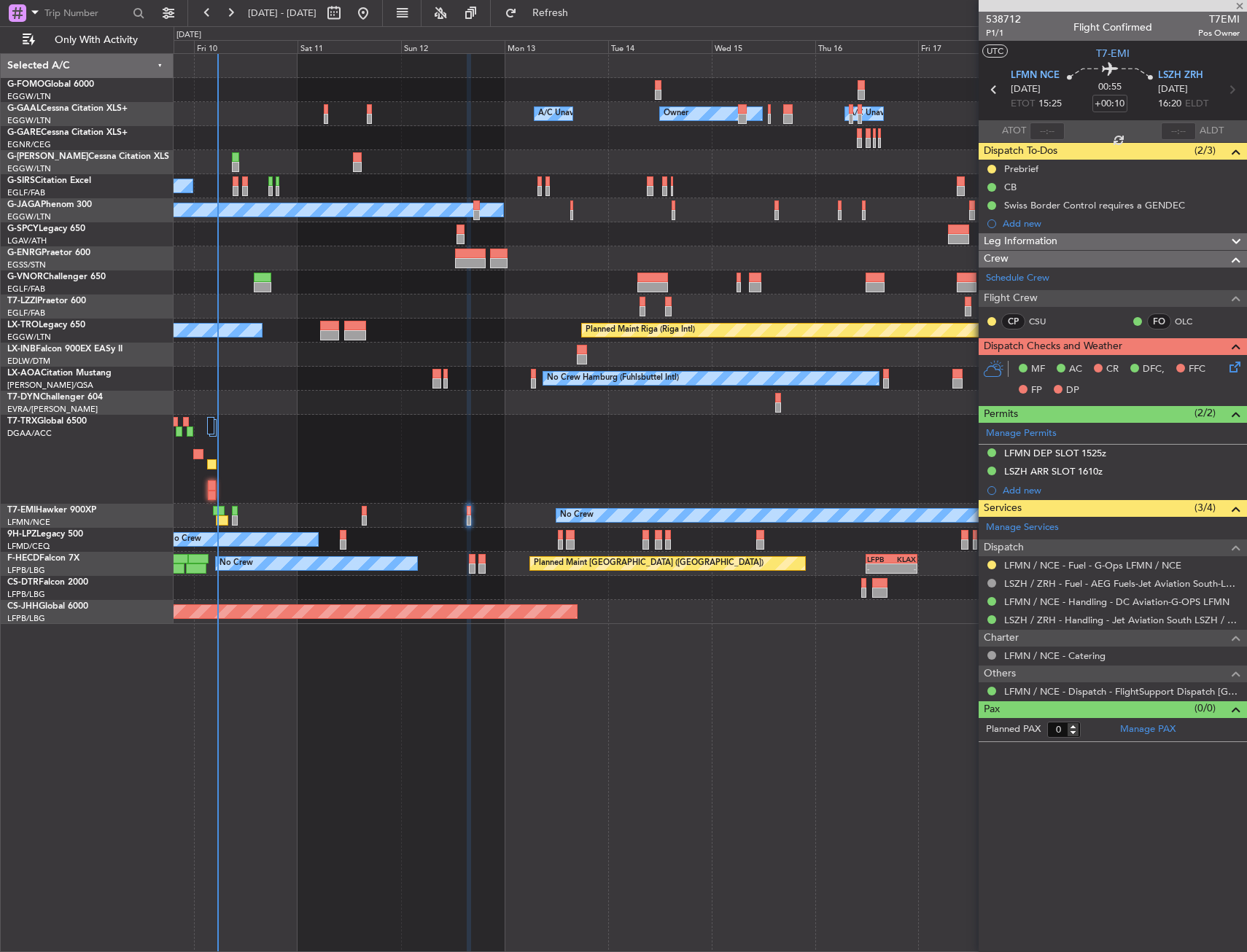
type input "5"
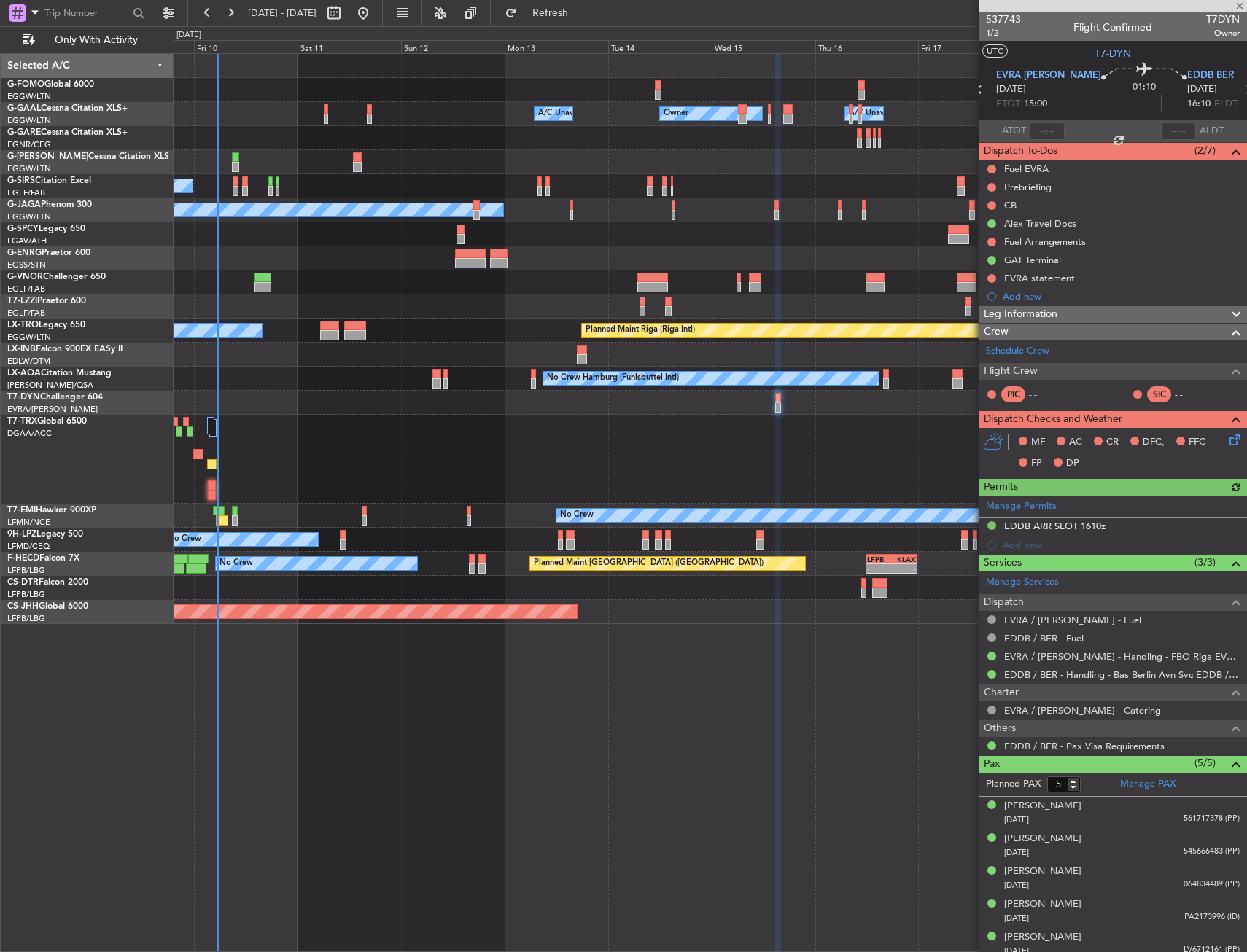
click at [430, 379] on div "No Crew Hamburg (Fuhlsbuttel Intl) No Crew" at bounding box center [710, 378] width 1073 height 24
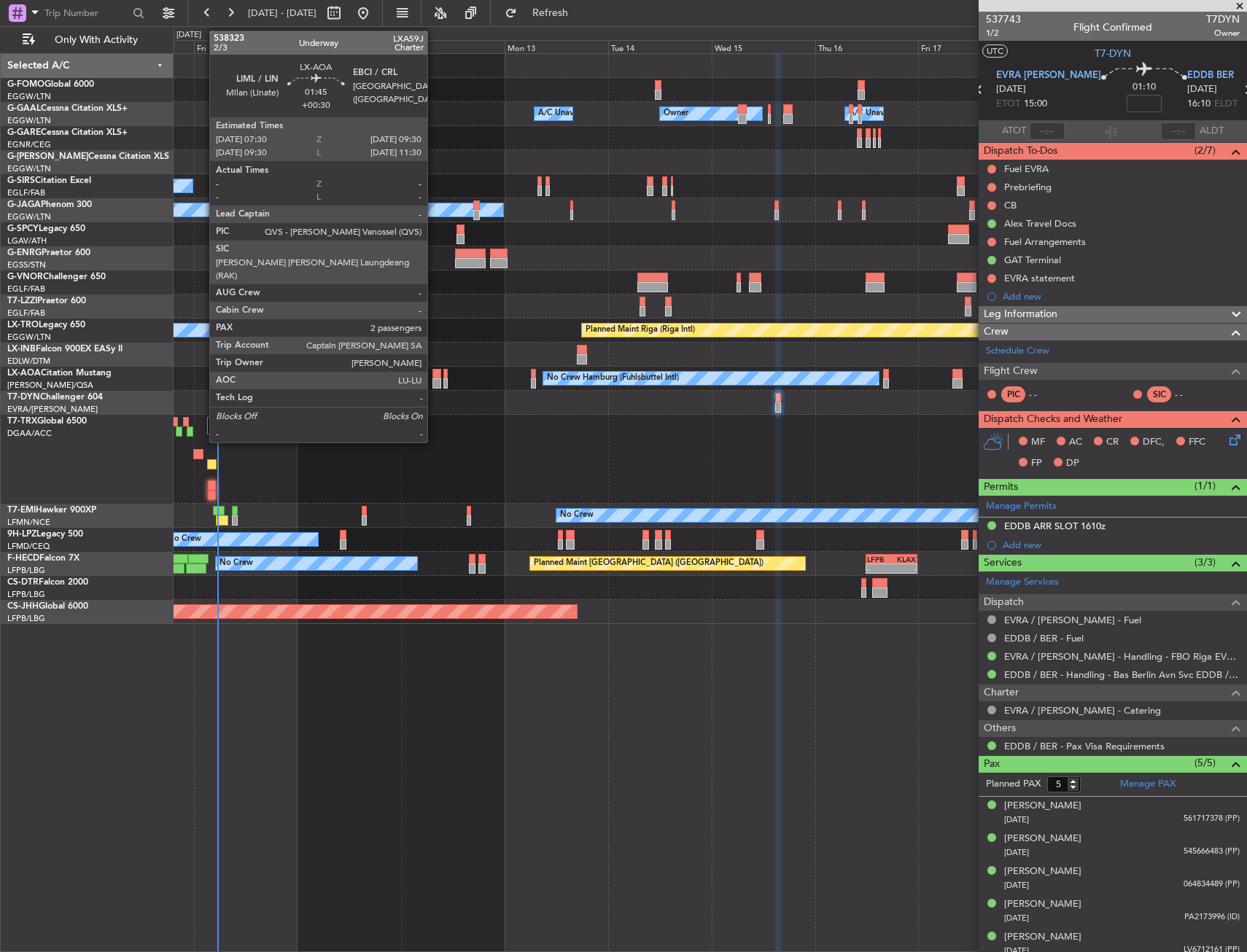
click at [434, 377] on div at bounding box center [436, 374] width 9 height 10
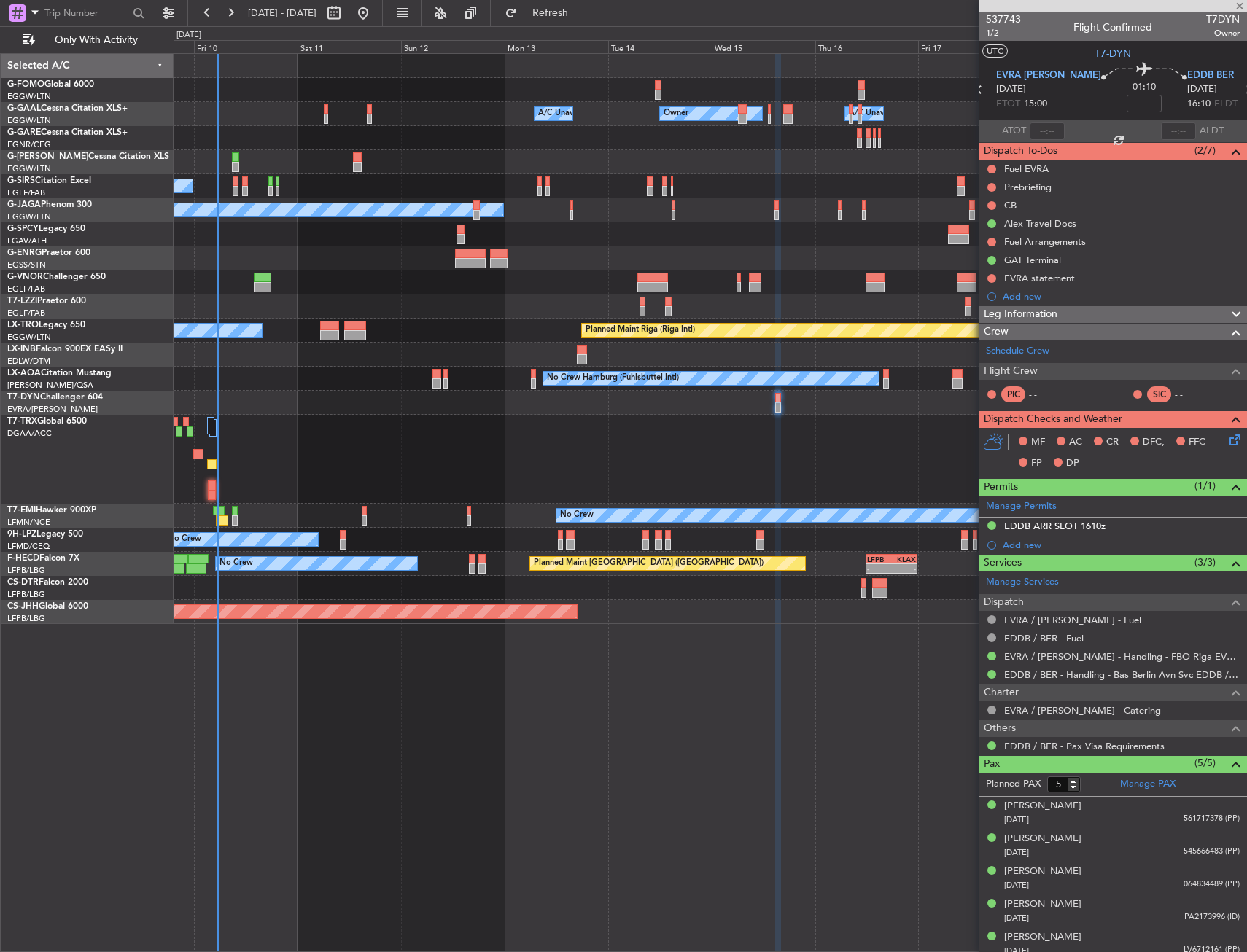
type input "+00:30"
type input "2"
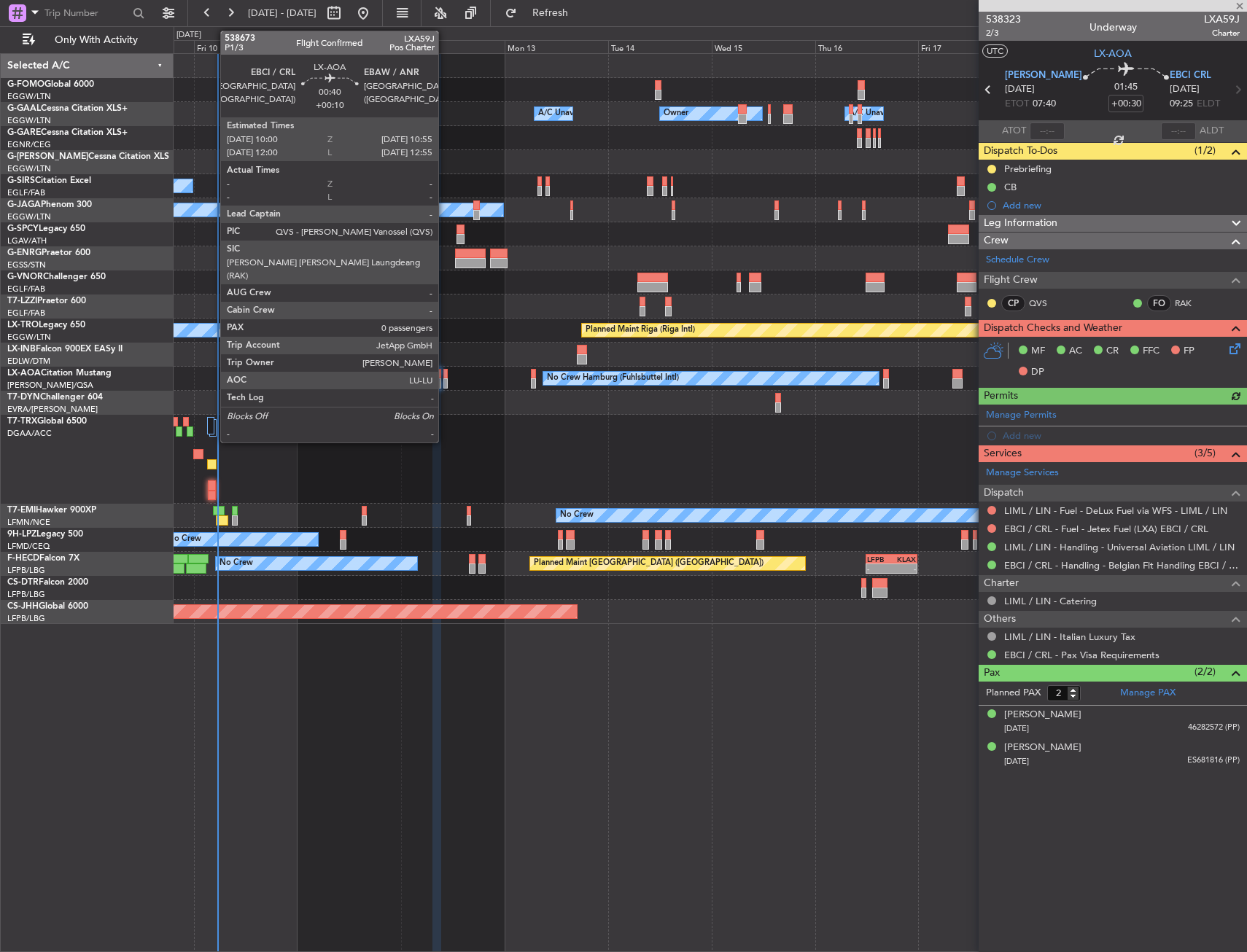
click at [445, 371] on div at bounding box center [445, 374] width 4 height 10
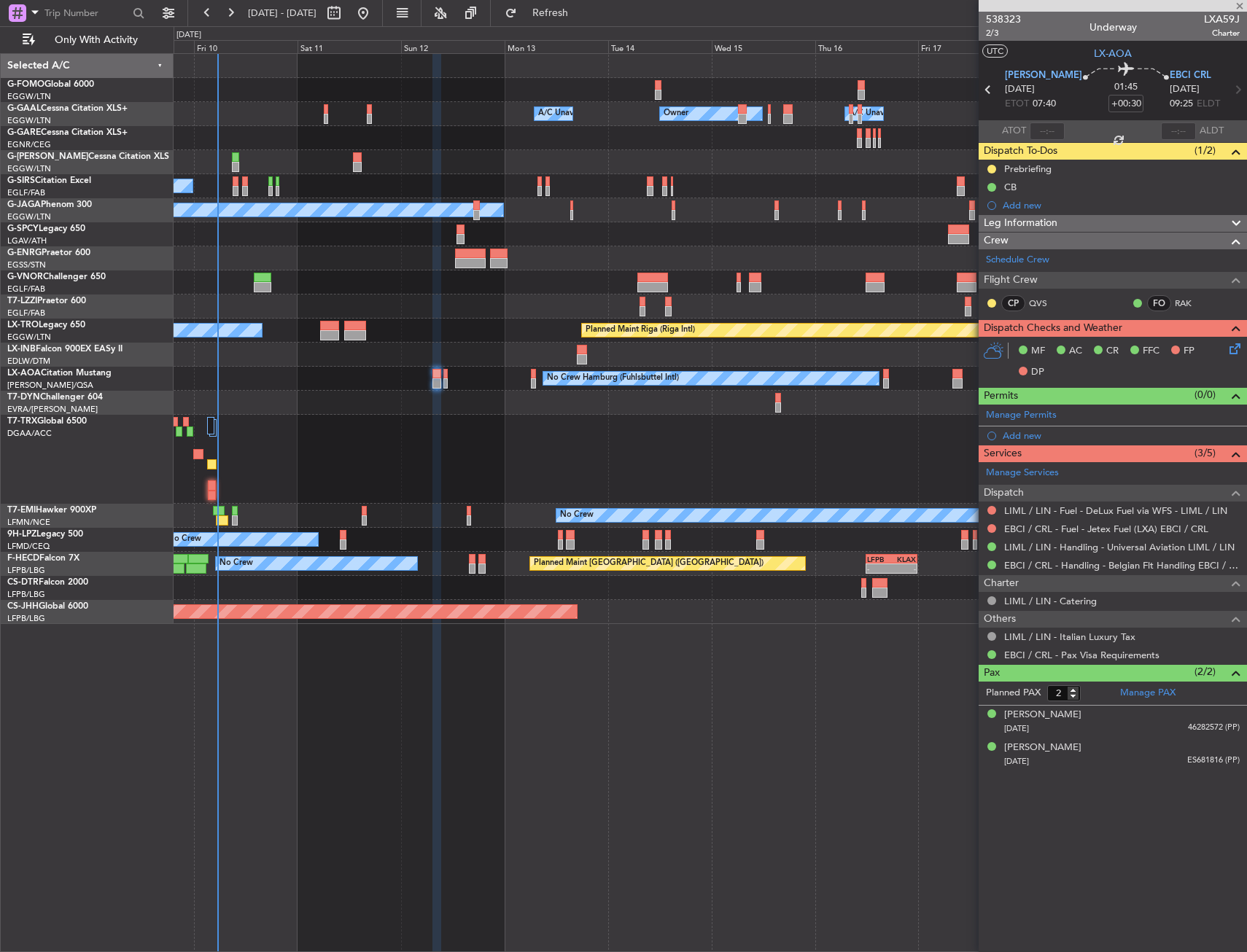
type input "+00:10"
type input "0"
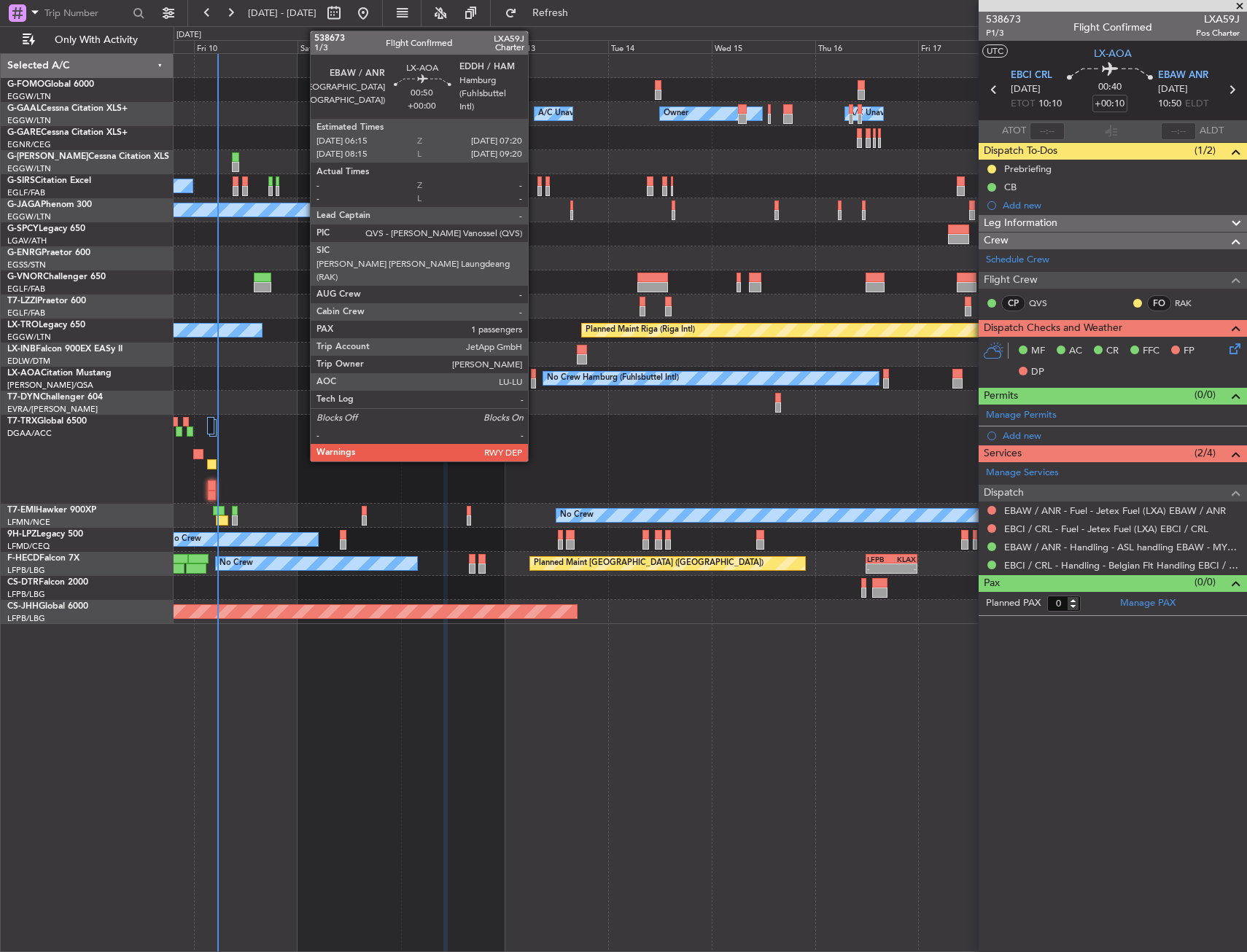
click at [535, 374] on div at bounding box center [533, 374] width 5 height 10
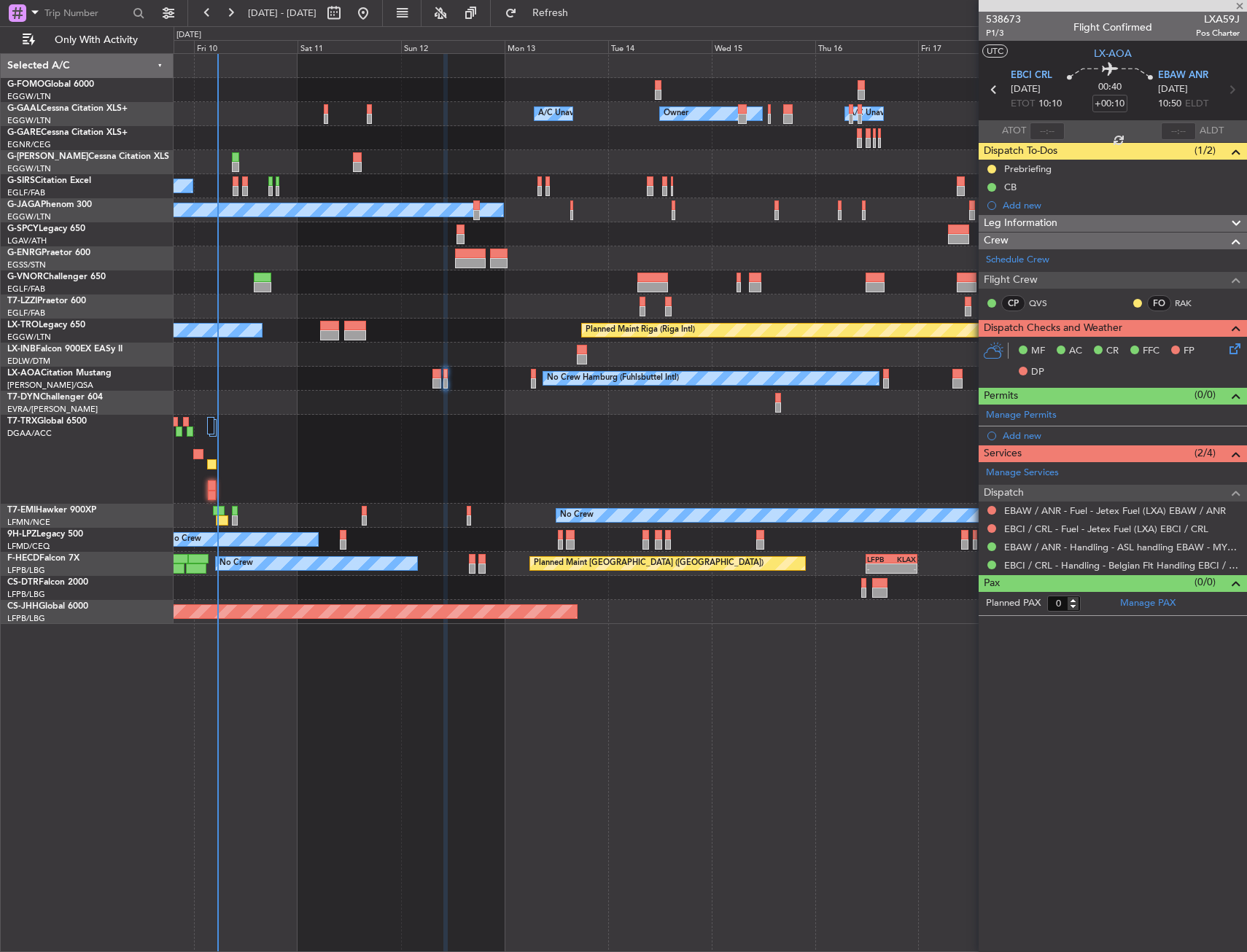
type input "1"
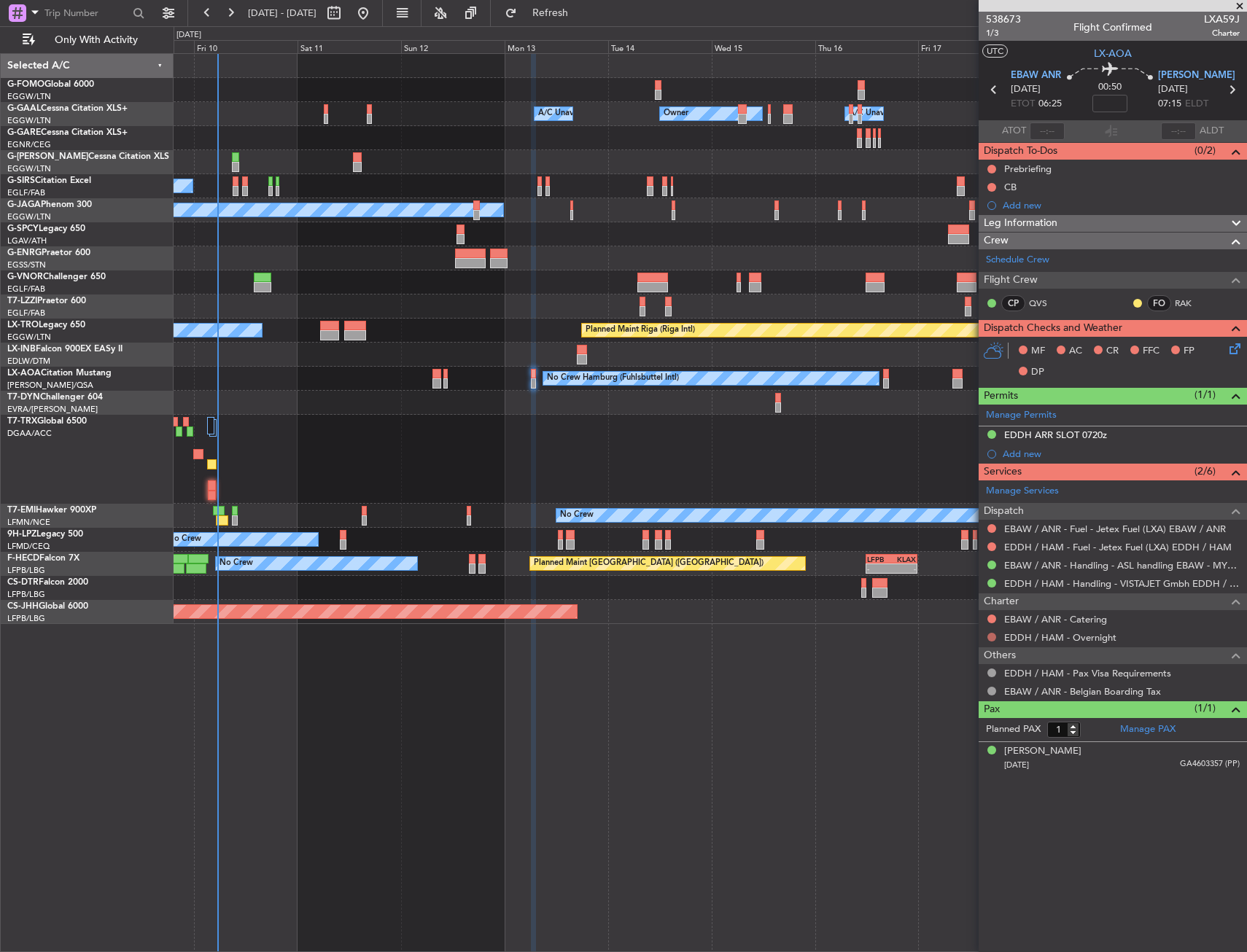
click at [994, 633] on button at bounding box center [991, 637] width 9 height 9
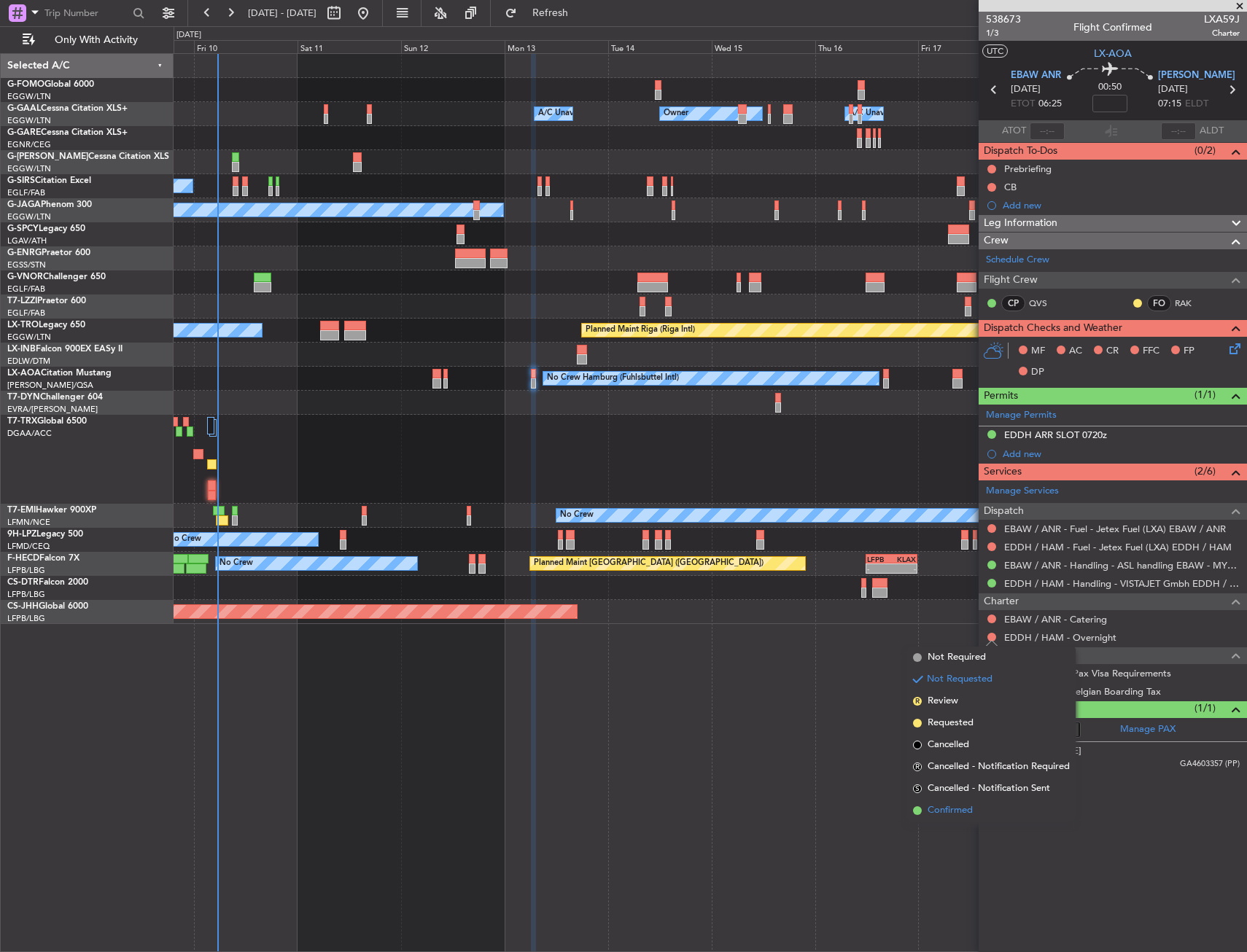
click at [930, 812] on span "Confirmed" at bounding box center [950, 811] width 45 height 15
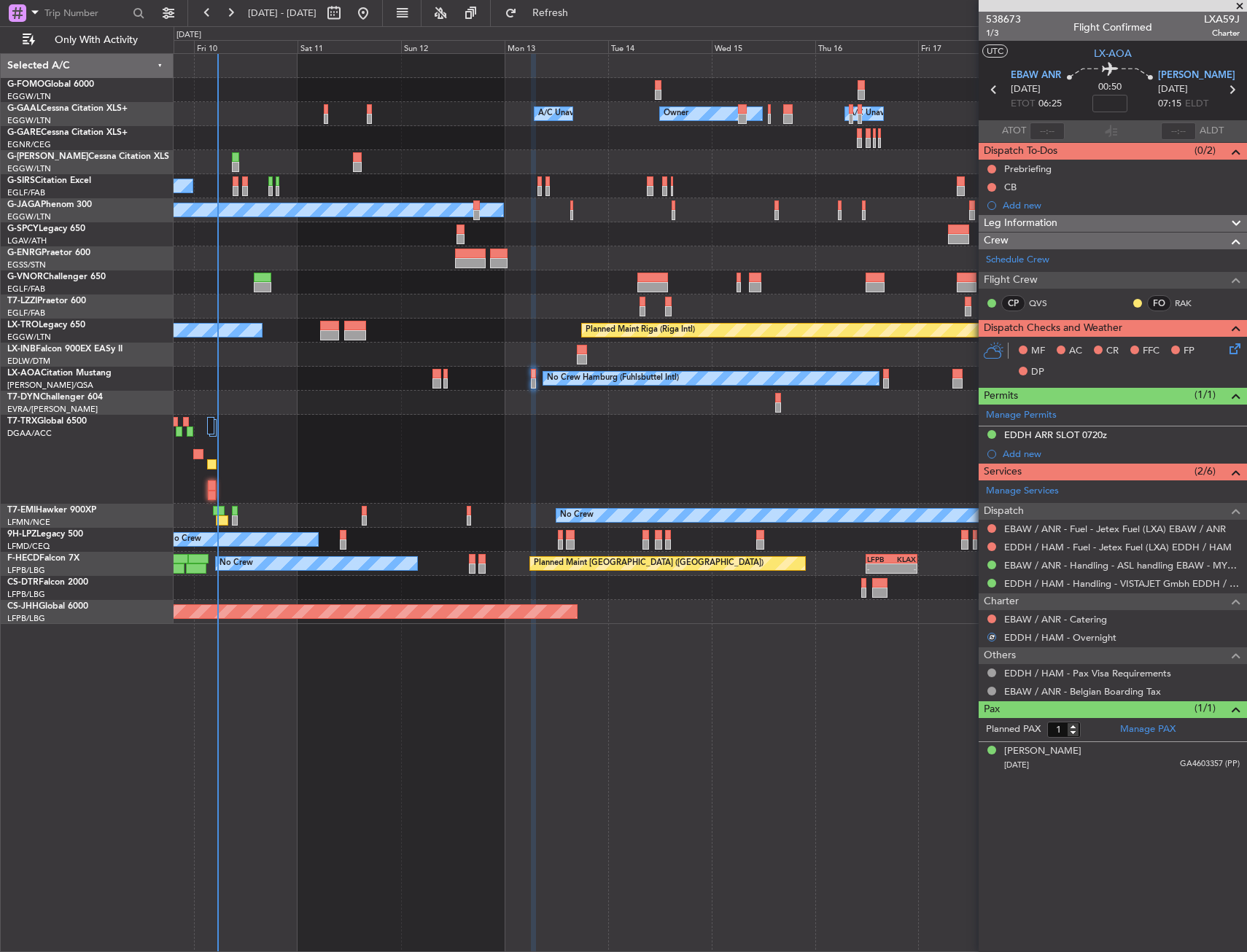
click at [1236, 349] on icon at bounding box center [1232, 346] width 12 height 12
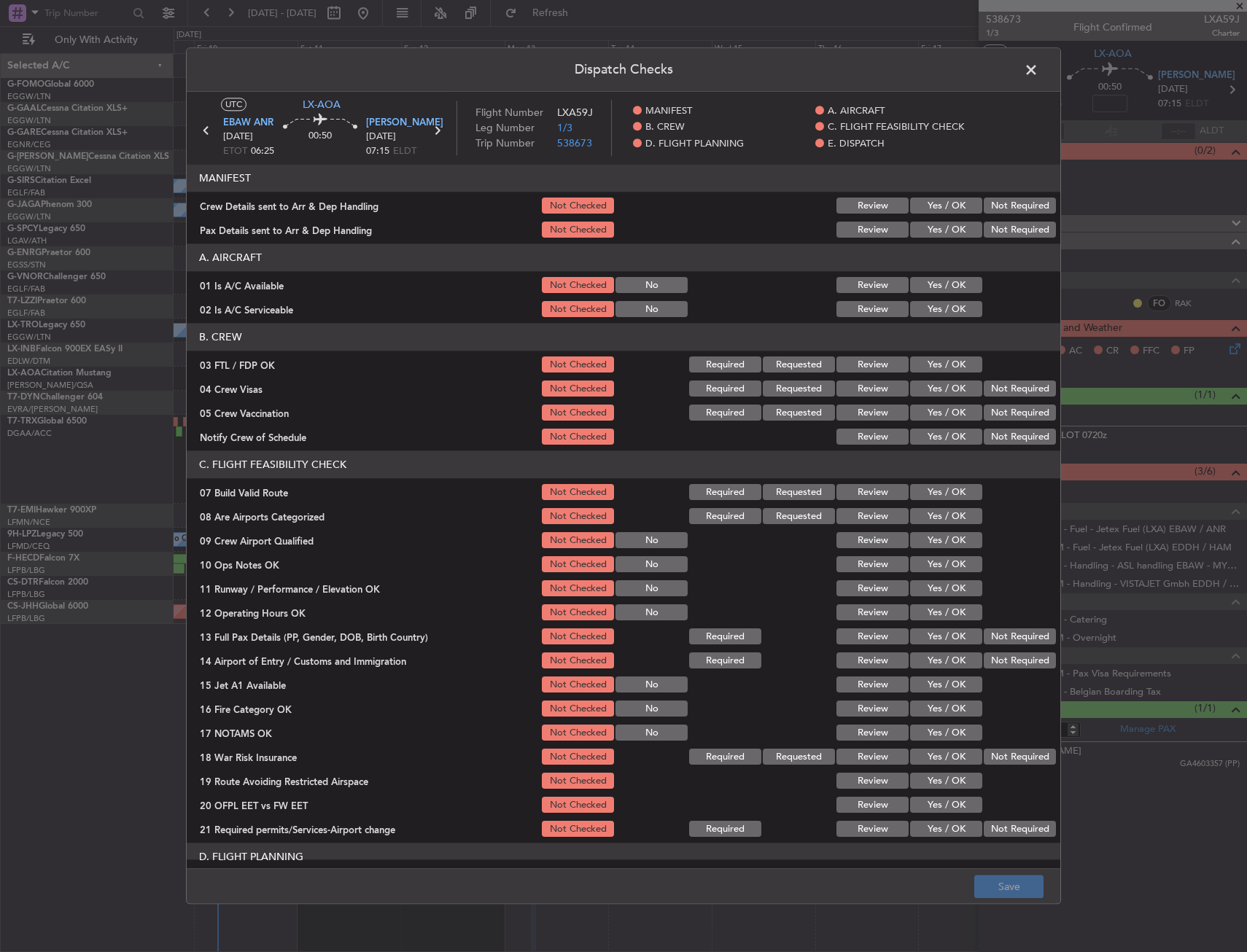
click at [959, 366] on button "Yes / OK" at bounding box center [945, 365] width 72 height 16
drag, startPoint x: 990, startPoint y: 378, endPoint x: 991, endPoint y: 405, distance: 27.0
click at [990, 379] on section "B. CREW 03 FTL / FDP OK Not Checked Required Requested Review Yes / OK 04 Crew …" at bounding box center [623, 386] width 874 height 124
click at [991, 406] on button "Not Required" at bounding box center [1020, 413] width 72 height 16
click at [995, 392] on button "Not Required" at bounding box center [1020, 389] width 72 height 16
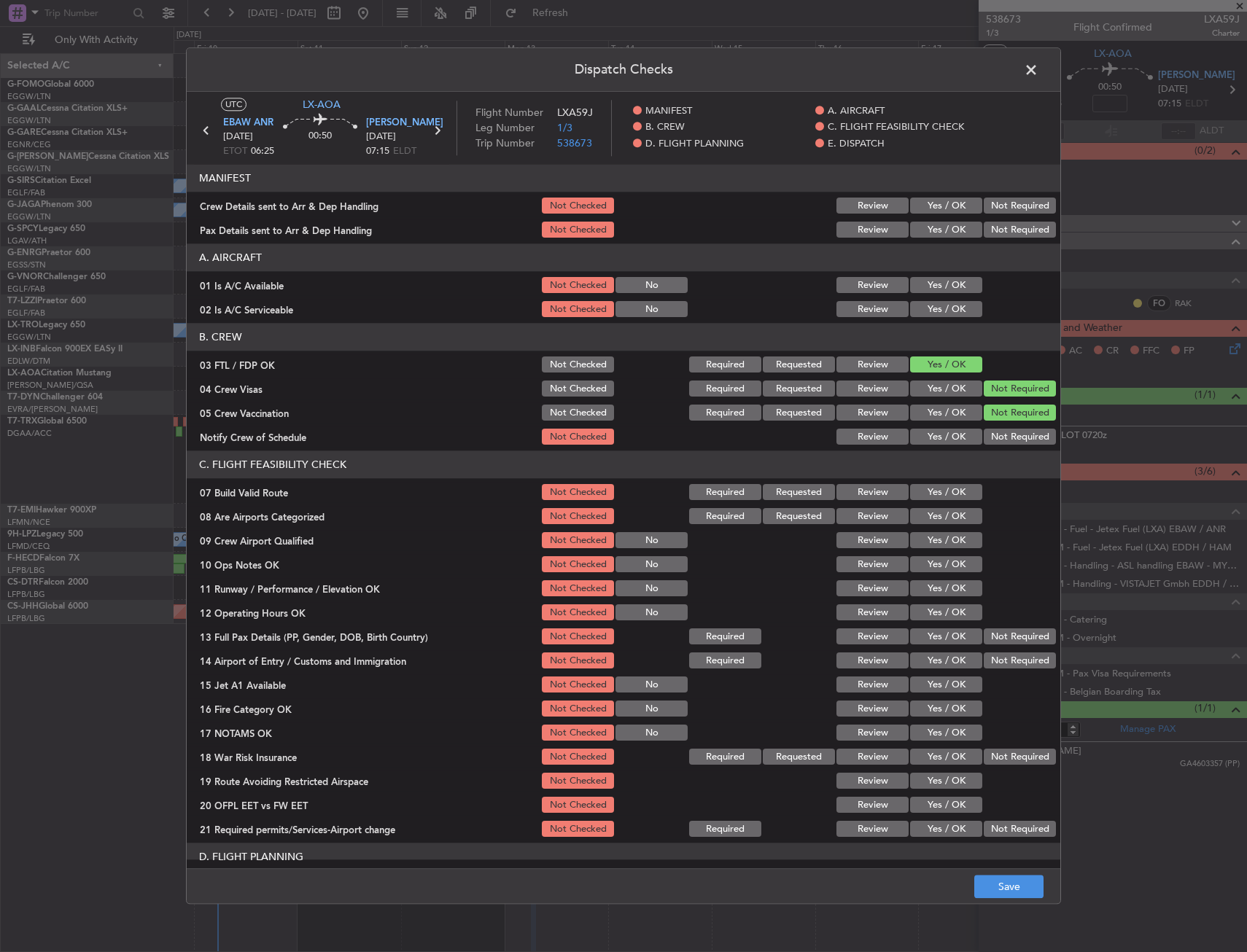
click at [956, 441] on button "Yes / OK" at bounding box center [945, 437] width 72 height 16
click at [948, 548] on button "Yes / OK" at bounding box center [945, 541] width 72 height 16
click at [945, 515] on button "Yes / OK" at bounding box center [945, 516] width 72 height 16
click at [1005, 877] on button "Save" at bounding box center [1008, 887] width 69 height 23
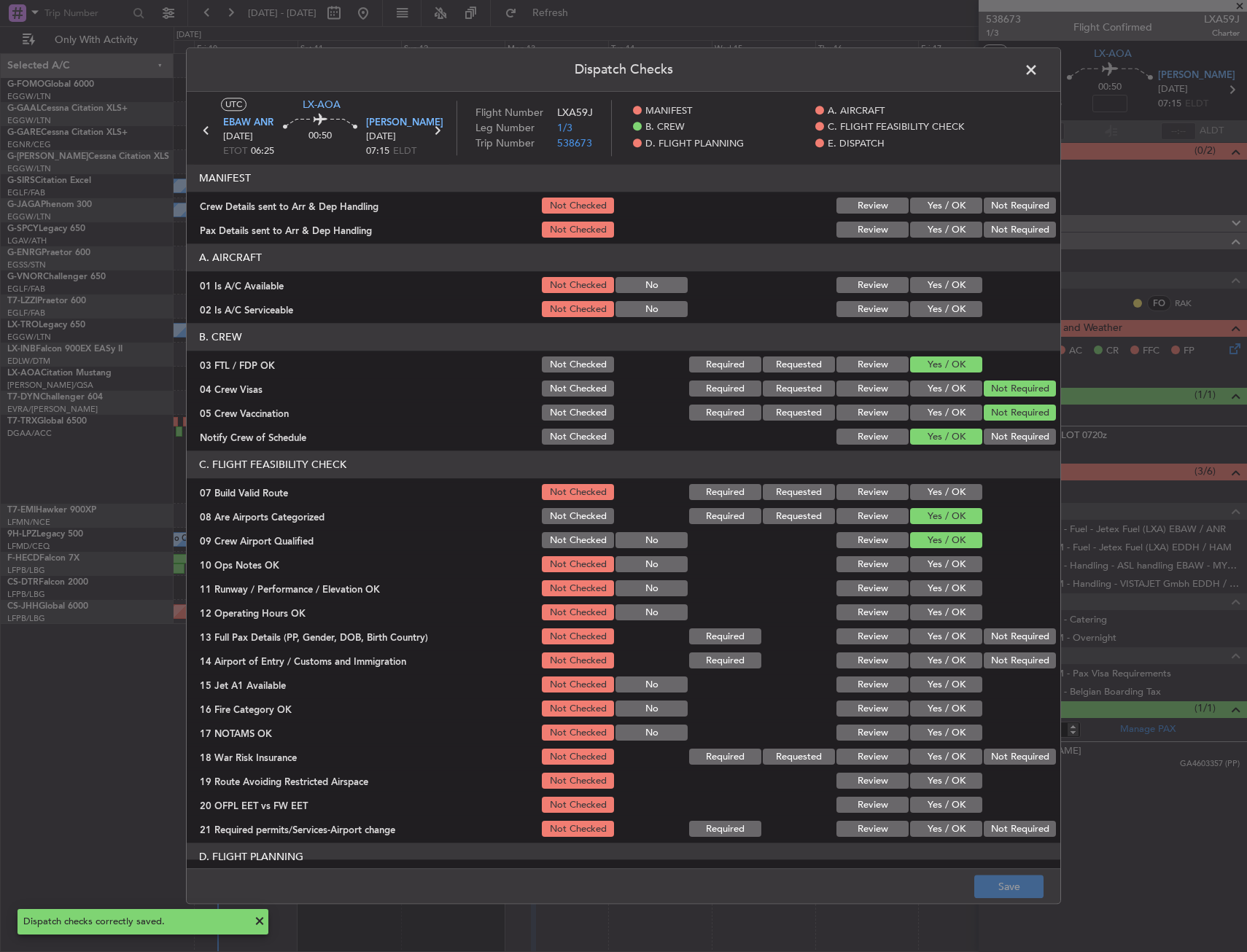
click at [1038, 77] on span at bounding box center [1038, 73] width 0 height 29
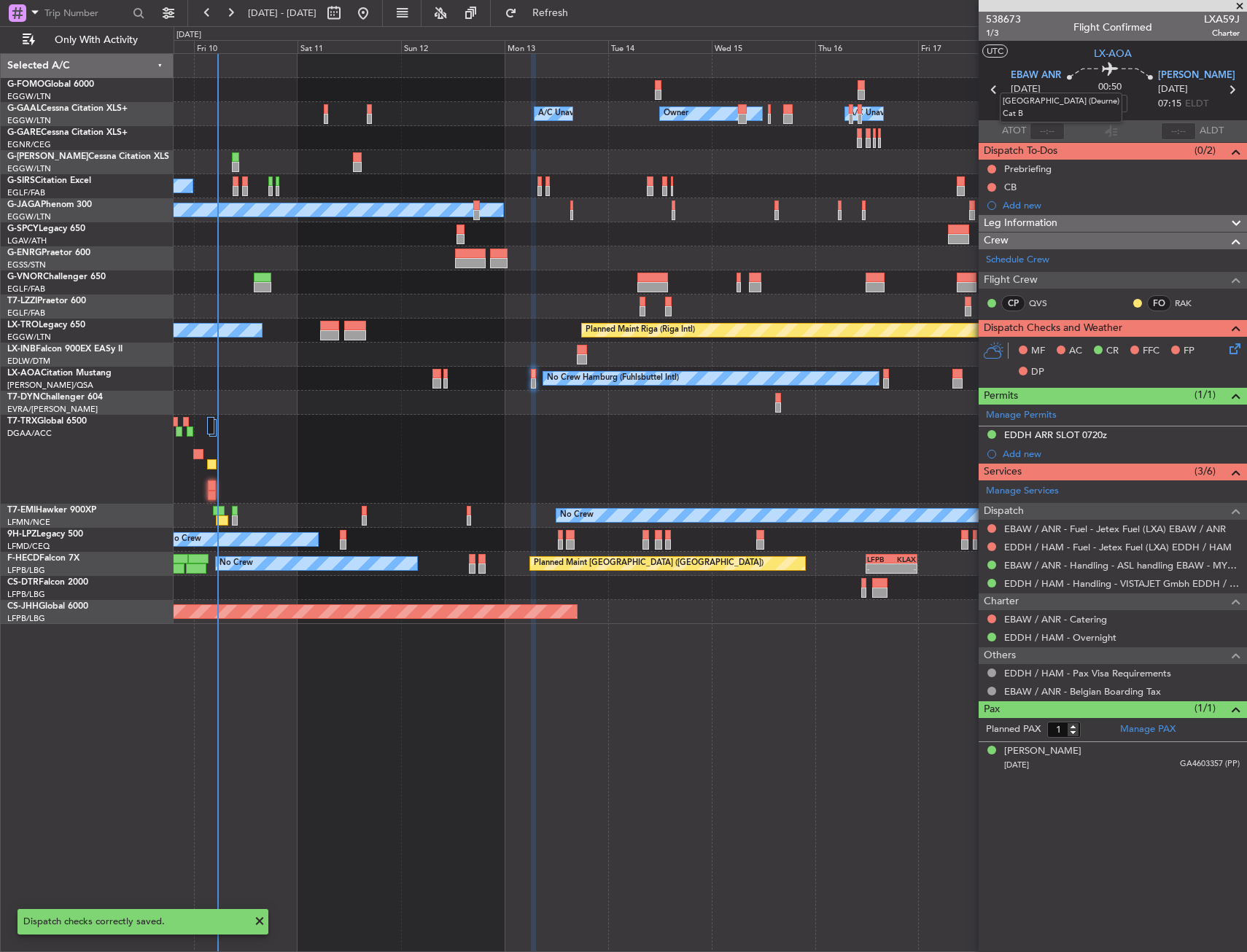
click at [997, 91] on mat-tooltip-component "[GEOGRAPHIC_DATA] (Deurne) Cat B" at bounding box center [1061, 107] width 143 height 50
click at [989, 88] on icon at bounding box center [994, 89] width 19 height 19
type input "+00:10"
type input "0"
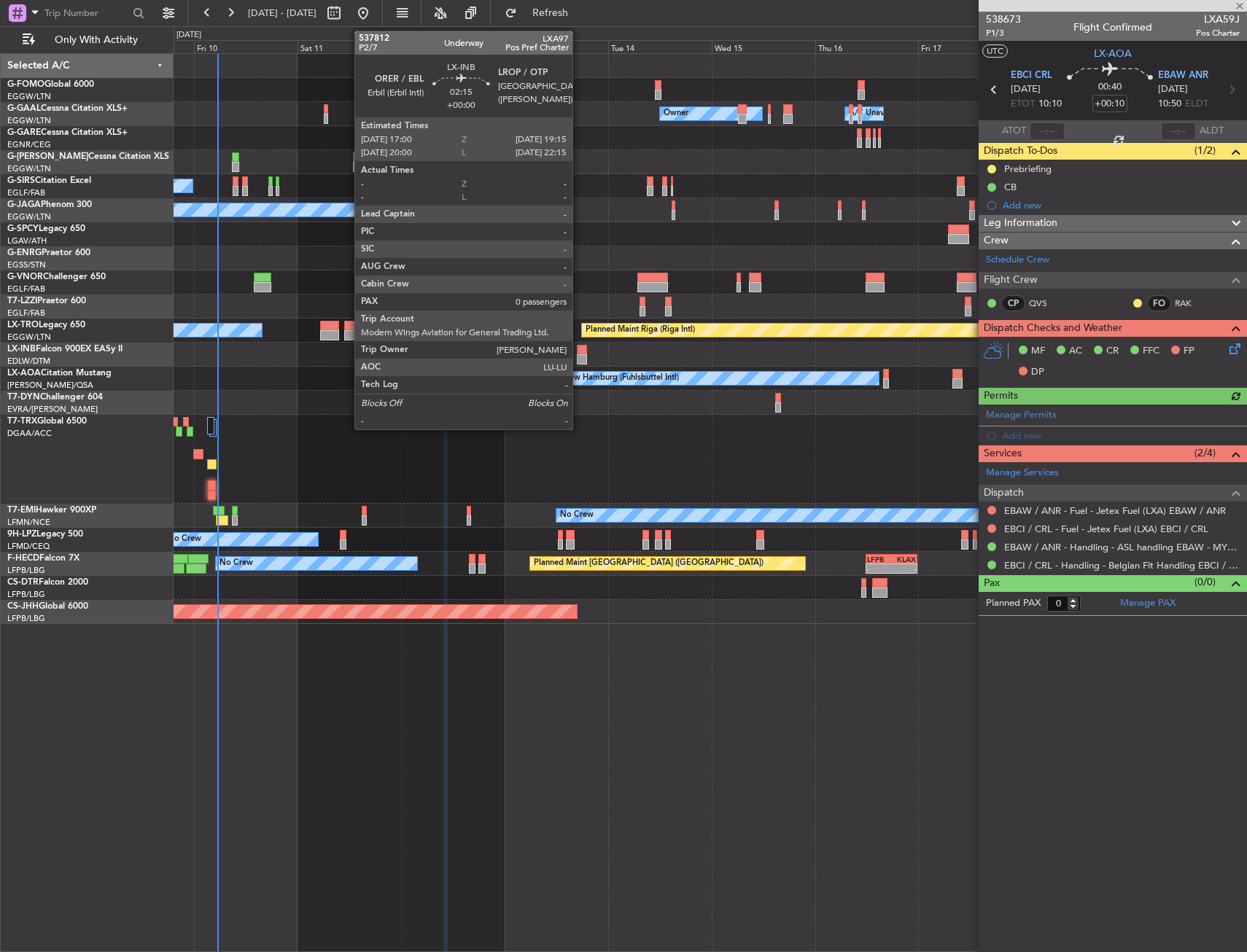
click at [579, 347] on div at bounding box center [581, 350] width 10 height 10
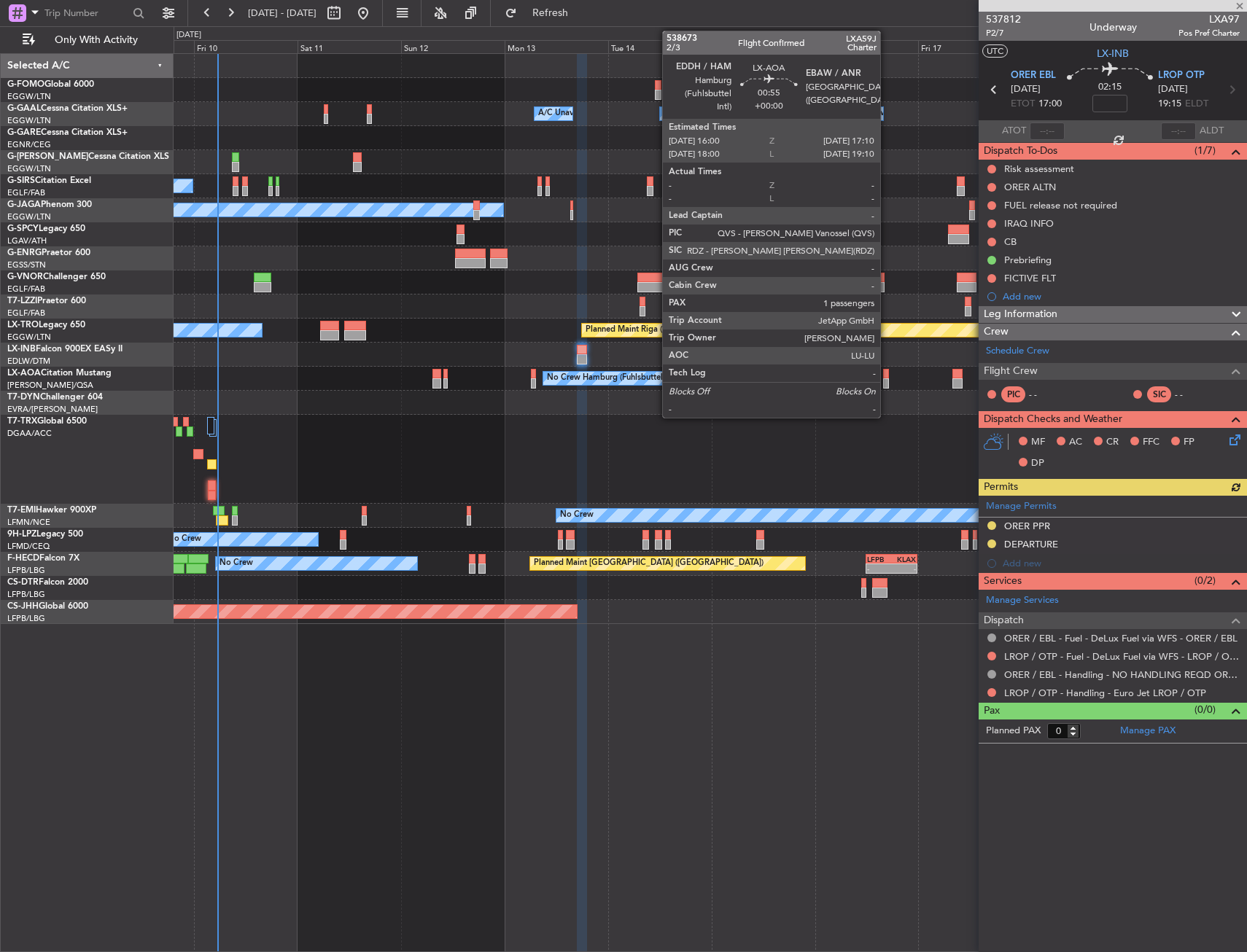
click at [886, 376] on div at bounding box center [885, 374] width 5 height 10
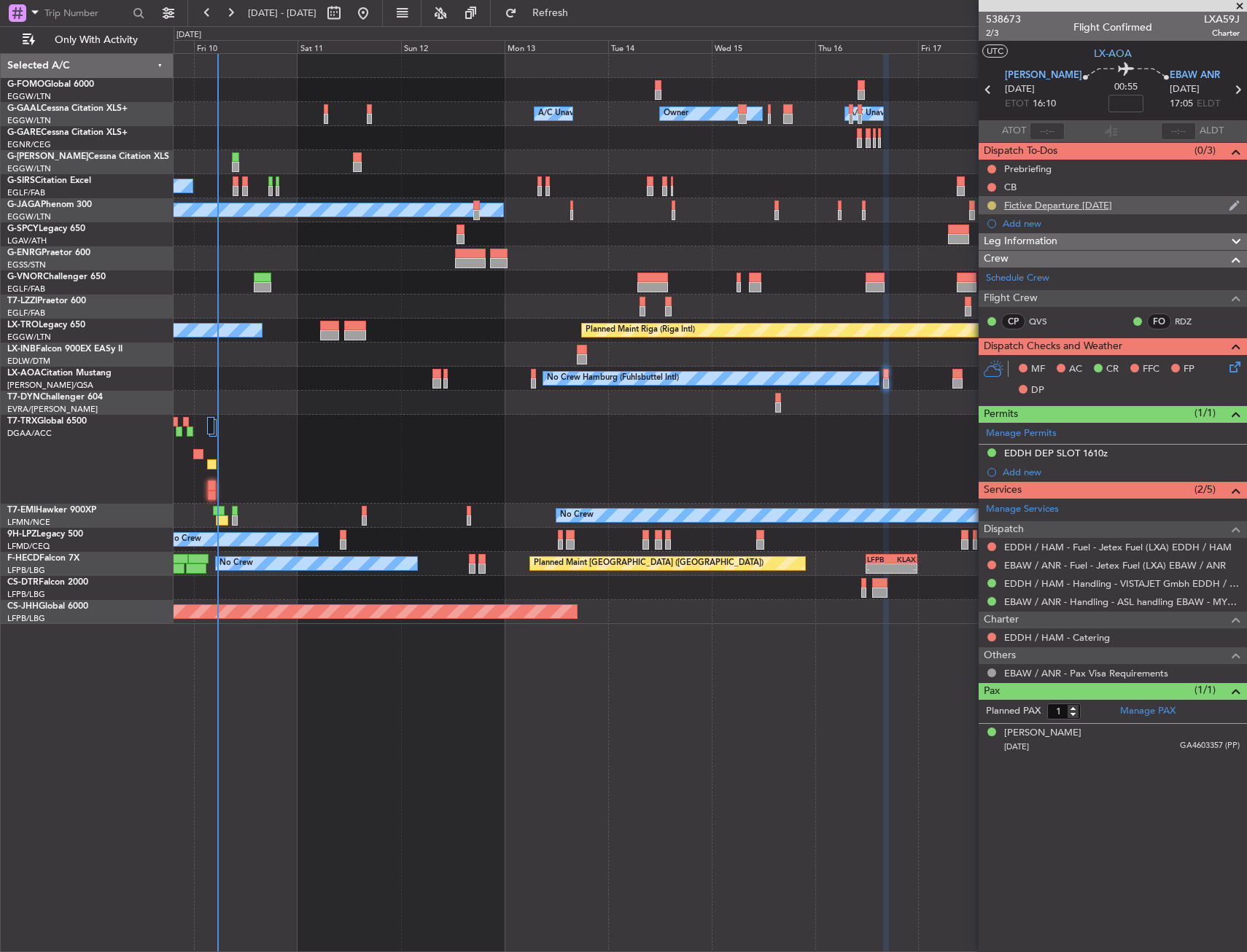
click at [990, 202] on button at bounding box center [991, 206] width 9 height 9
drag, startPoint x: 979, startPoint y: 280, endPoint x: 979, endPoint y: 289, distance: 9.0
click at [979, 289] on ul "Not Started In Progress Completed Cancelled" at bounding box center [992, 258] width 78 height 87
click at [978, 289] on span "Cancelled" at bounding box center [995, 292] width 42 height 15
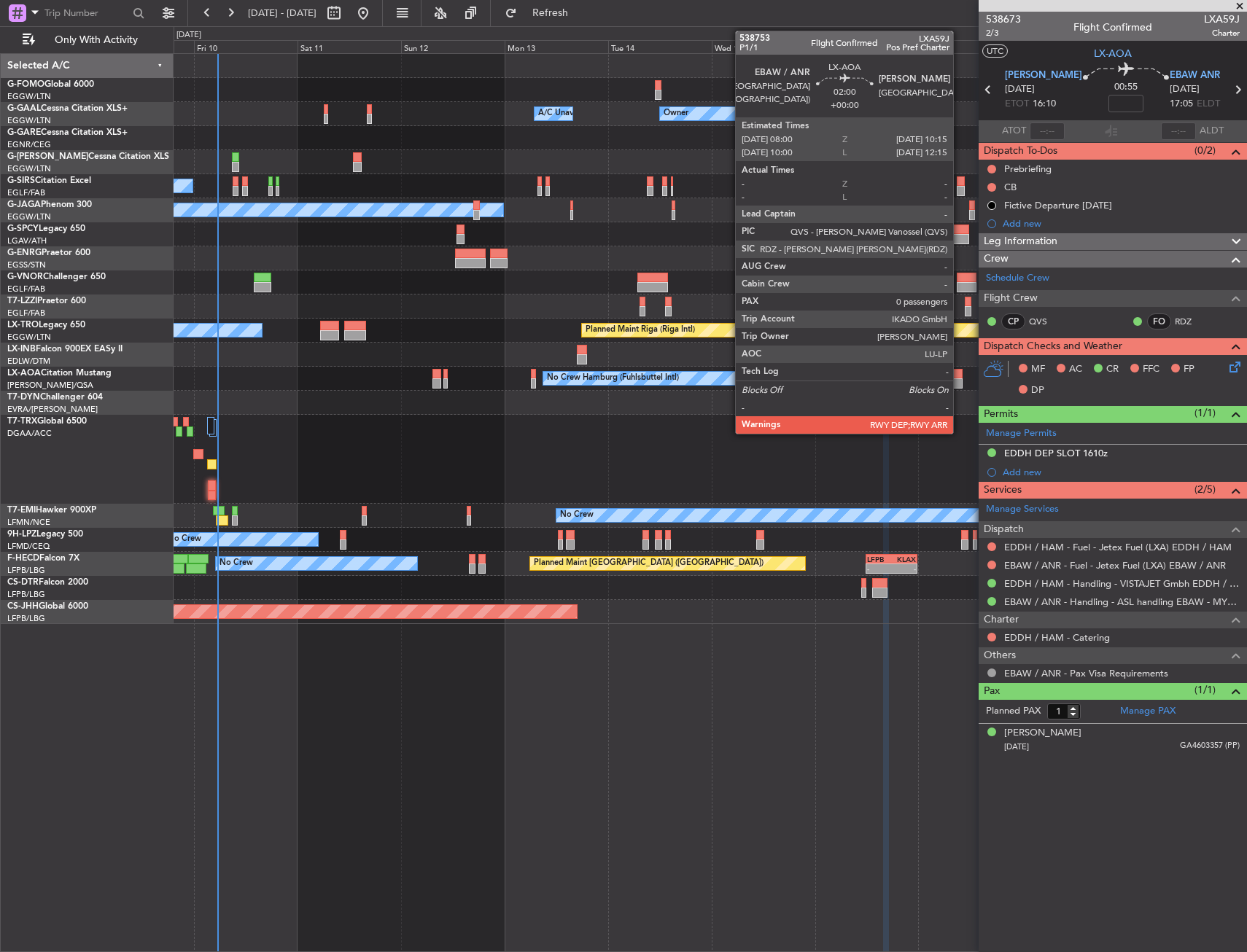
click at [960, 381] on div at bounding box center [957, 383] width 10 height 10
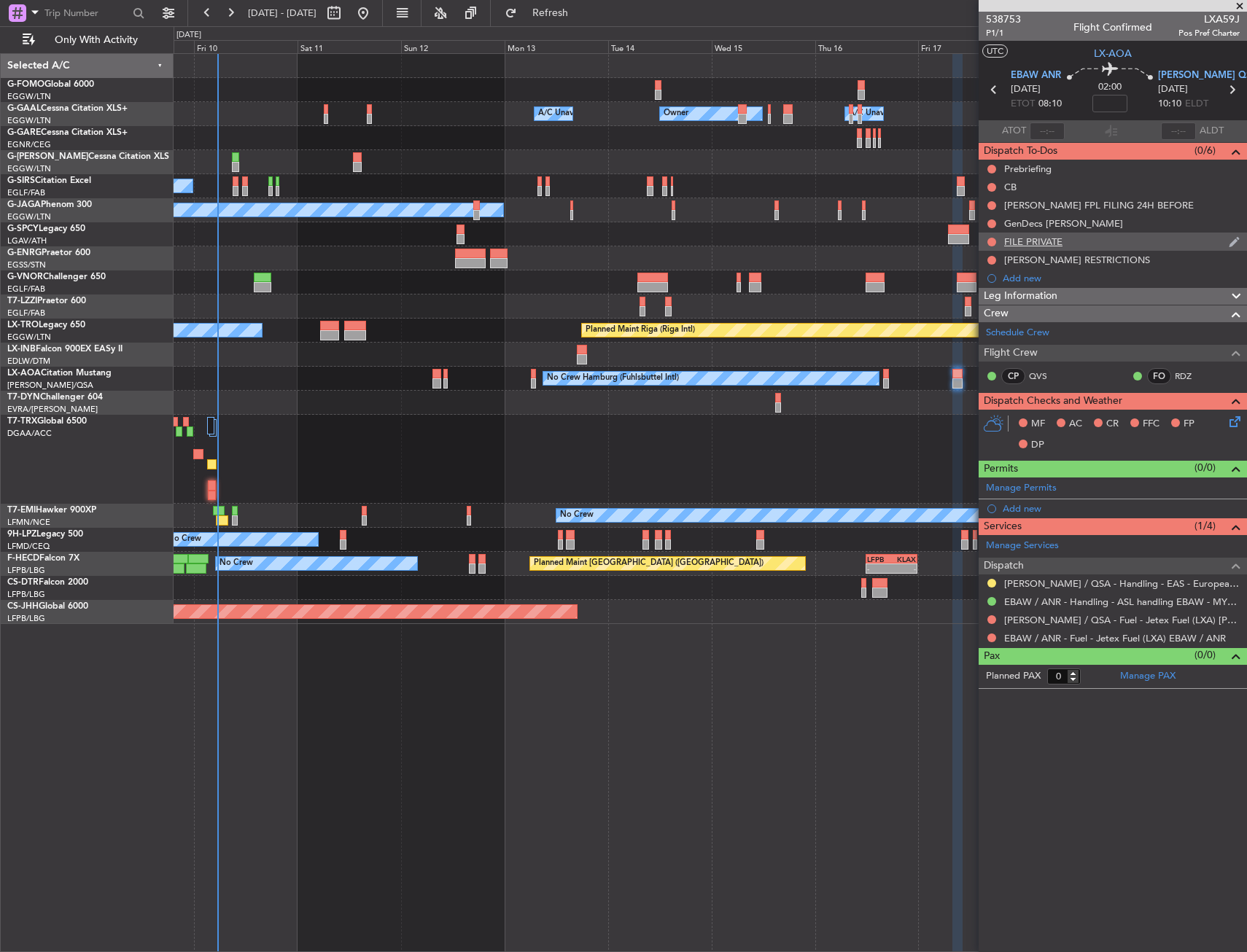
click at [1057, 242] on div "FILE PRIVATE" at bounding box center [1033, 242] width 58 height 12
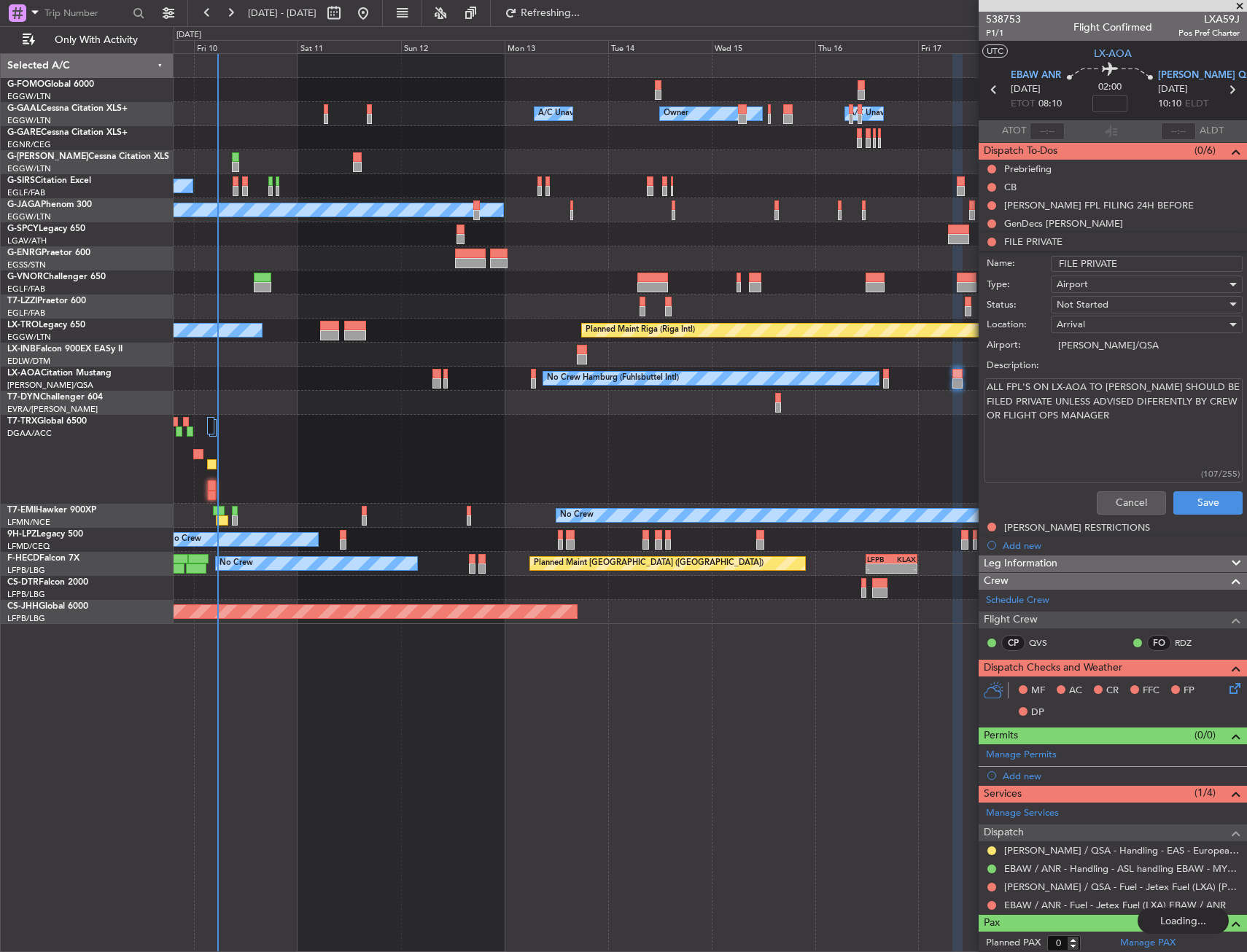
drag, startPoint x: 1125, startPoint y: 437, endPoint x: 1090, endPoint y: 431, distance: 35.5
click at [1090, 431] on textarea "ALL FPL'S ON LX-AOA TO LELL SHOULD BE FILED PRIVATE UNLESS ADVISED DIFERENTLY B…" at bounding box center [1114, 430] width 258 height 104
click at [1108, 427] on textarea "ALL FPL'S ON LX-AOA TO LELL SHOULD BE FILED PRIVATE UNLESS ADVISED DIFERENTLY B…" at bounding box center [1114, 430] width 258 height 104
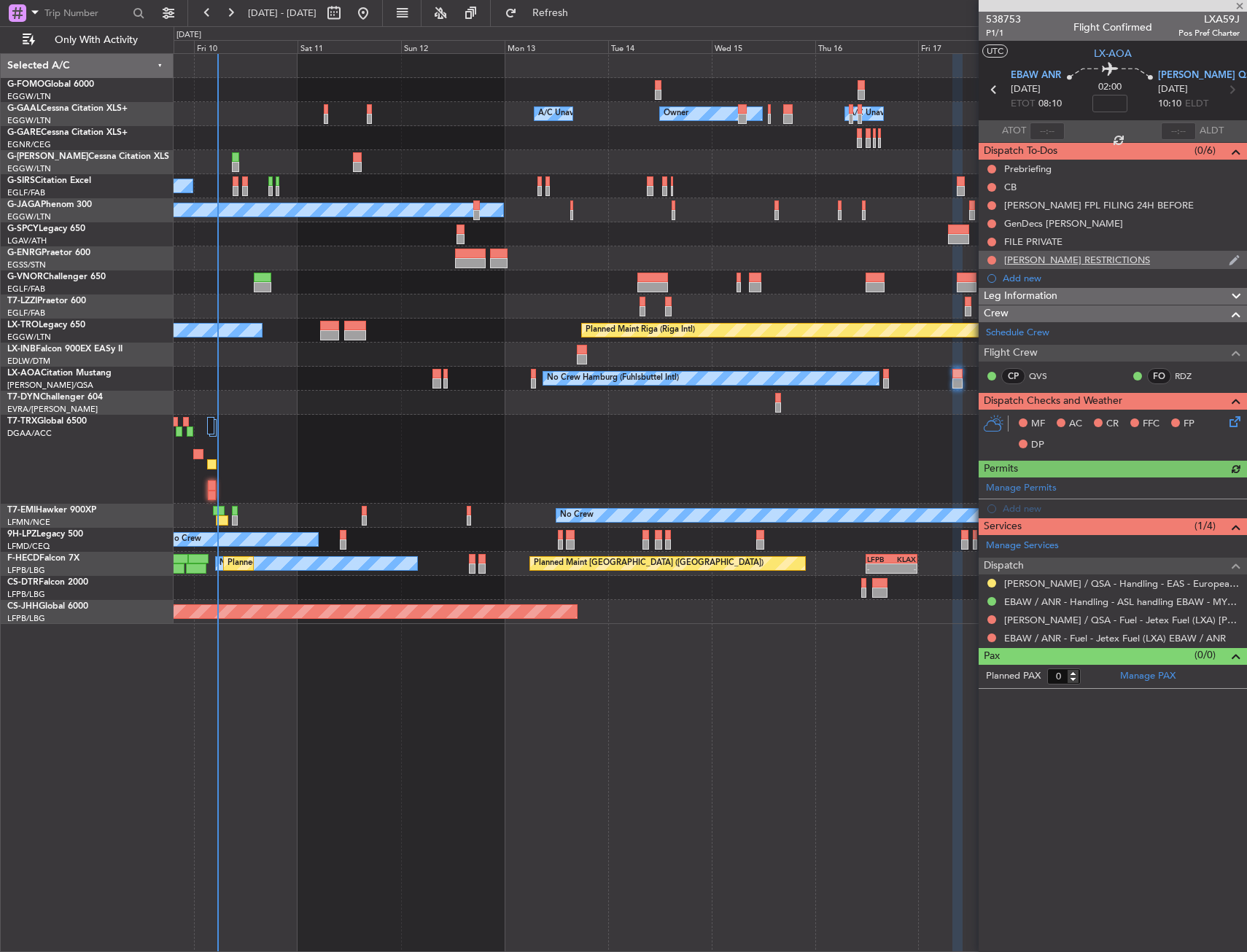
click at [1054, 264] on div "LELL RESTRICTIONS" at bounding box center [1076, 260] width 146 height 12
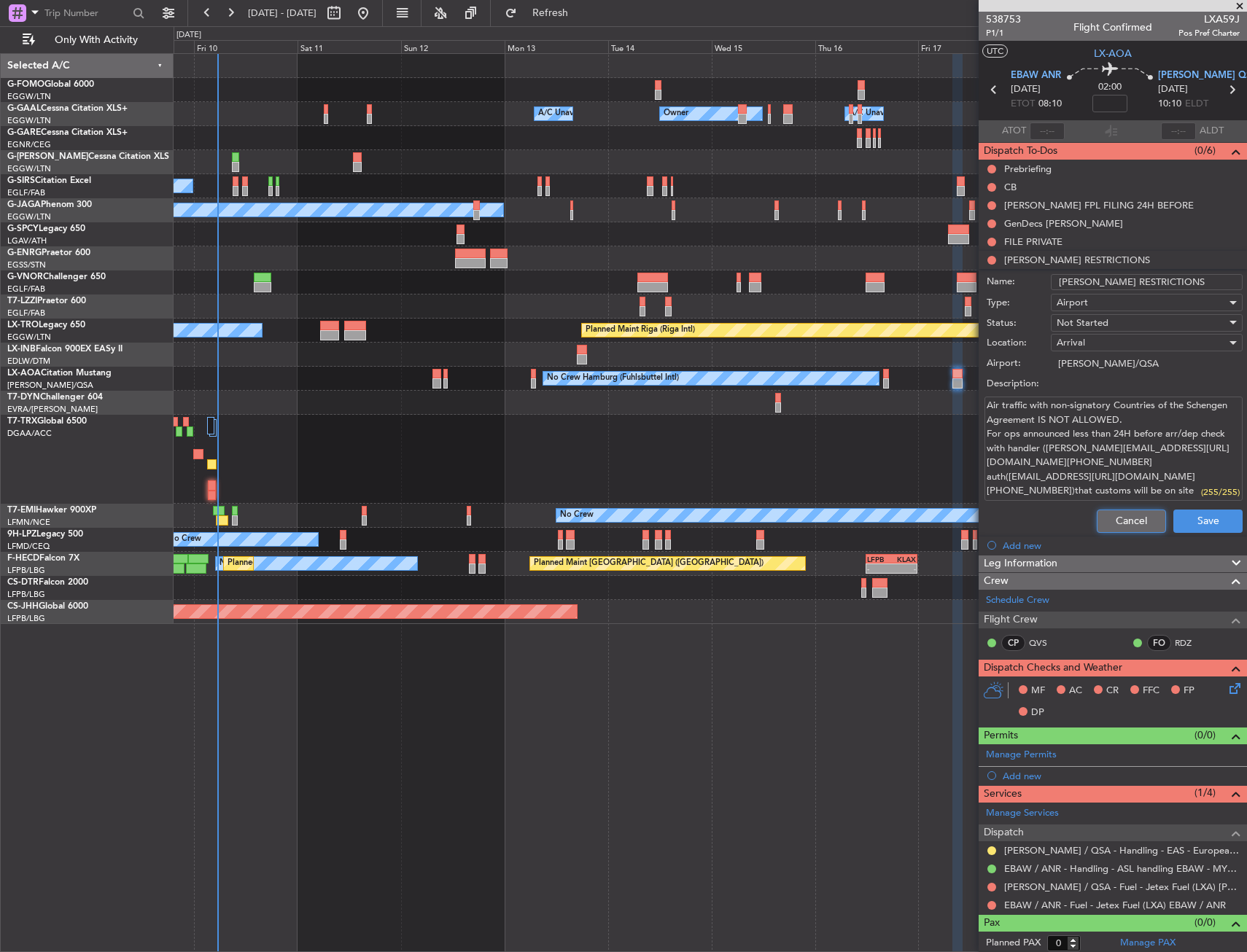
click at [1096, 510] on button "Cancel" at bounding box center [1130, 521] width 69 height 23
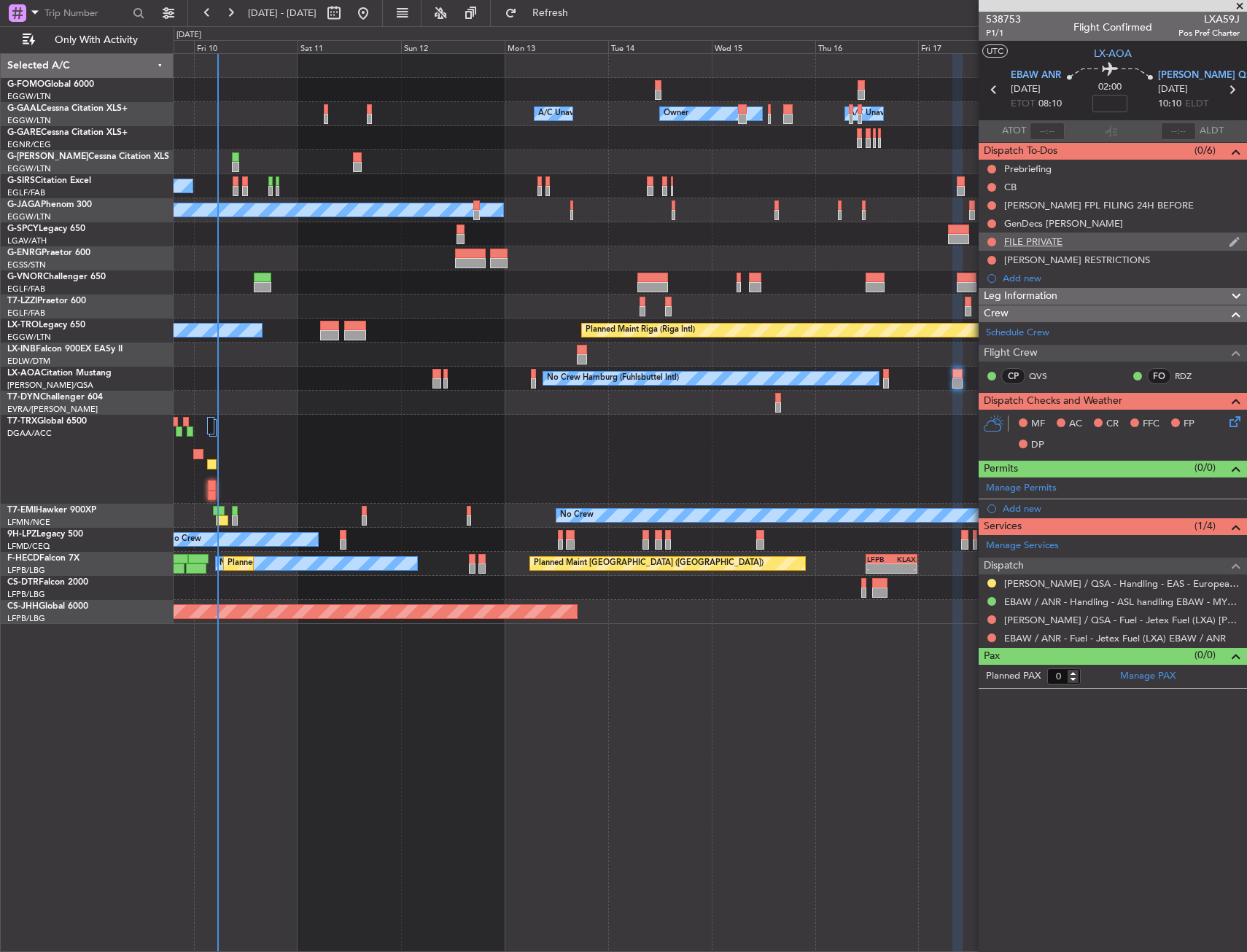
click at [1045, 243] on div "FILE PRIVATE" at bounding box center [1033, 242] width 58 height 12
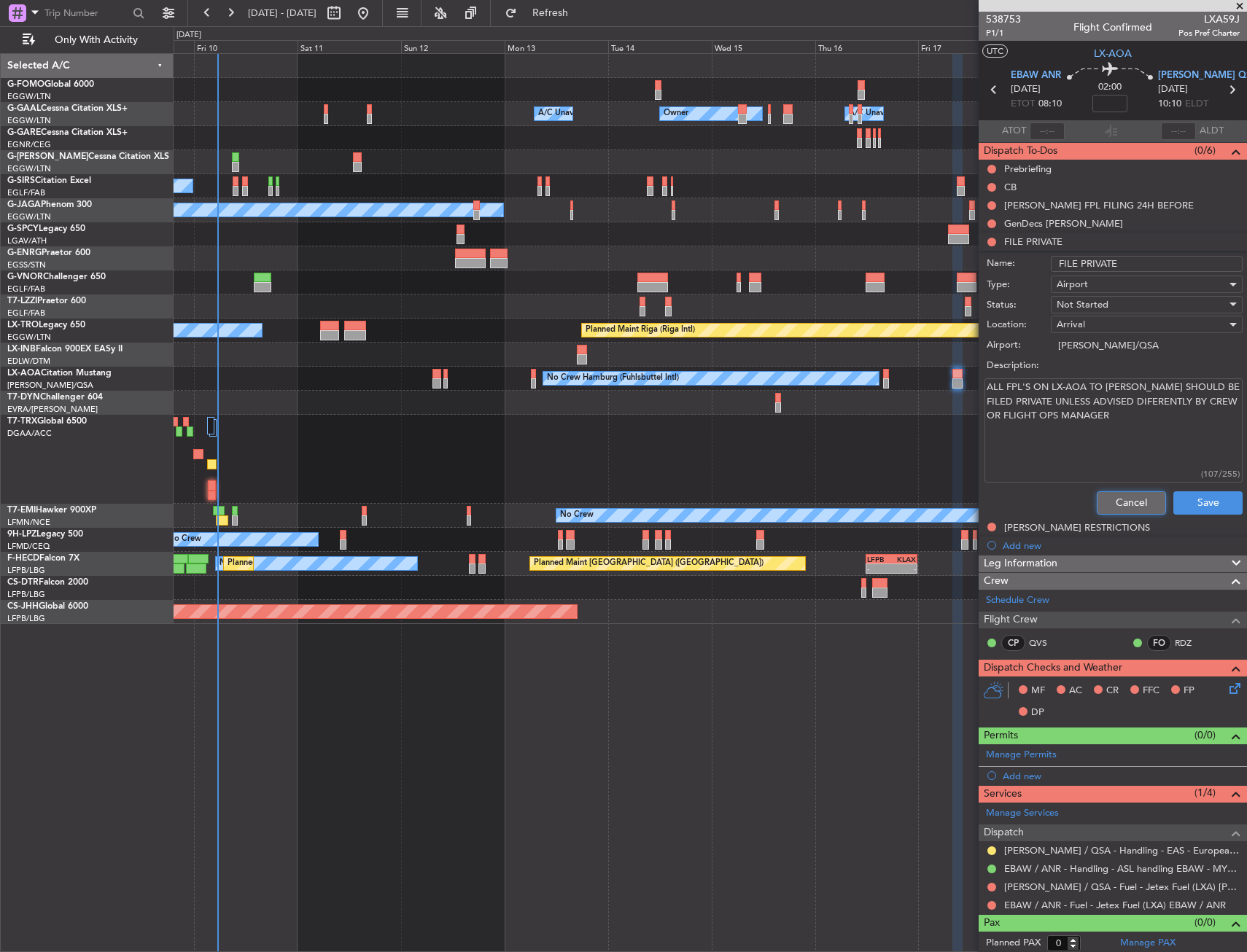
click at [1111, 498] on button "Cancel" at bounding box center [1130, 503] width 69 height 23
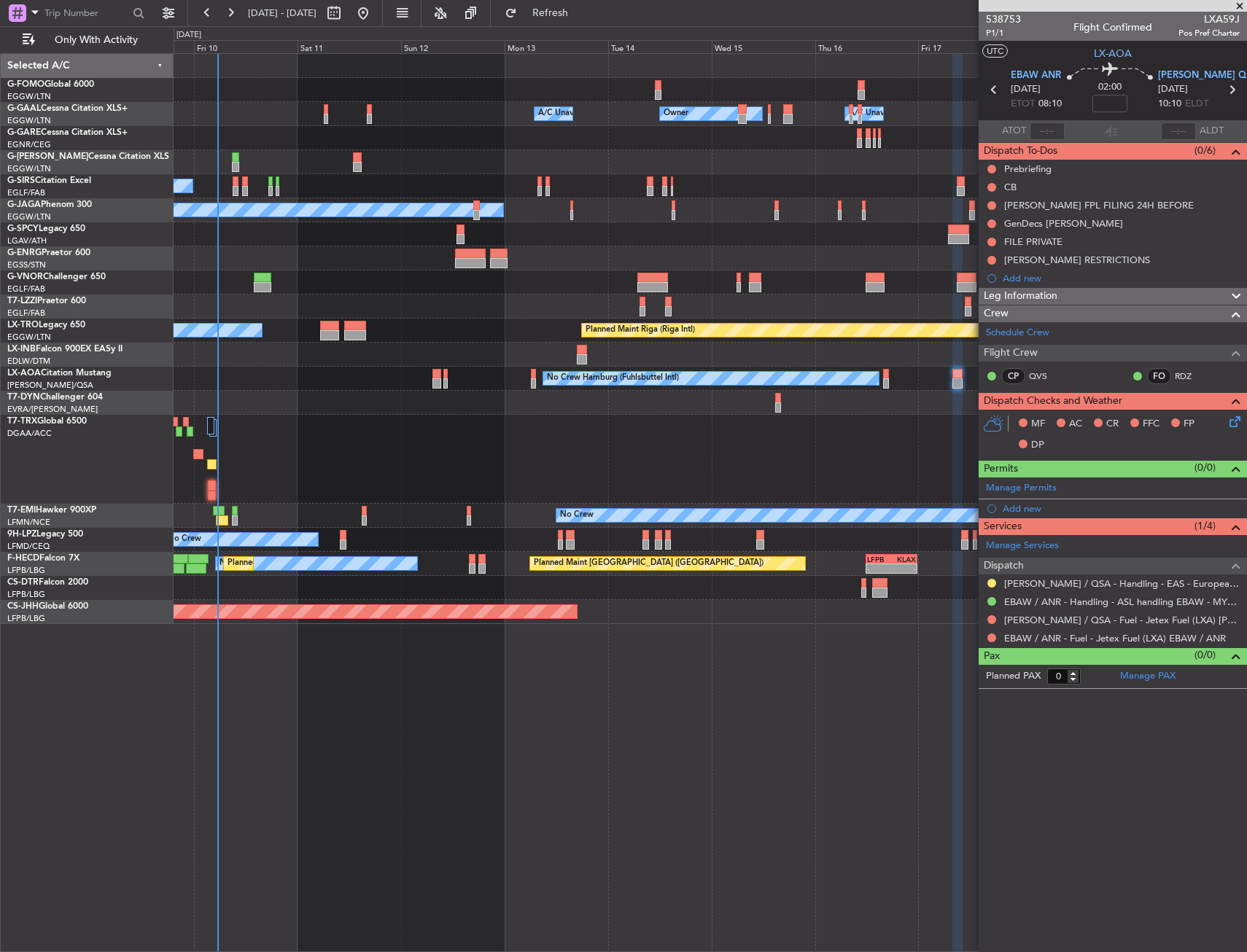
click at [491, 330] on div "A/C Unavailable Planned Maint Riga (Riga Intl)" at bounding box center [710, 331] width 1073 height 24
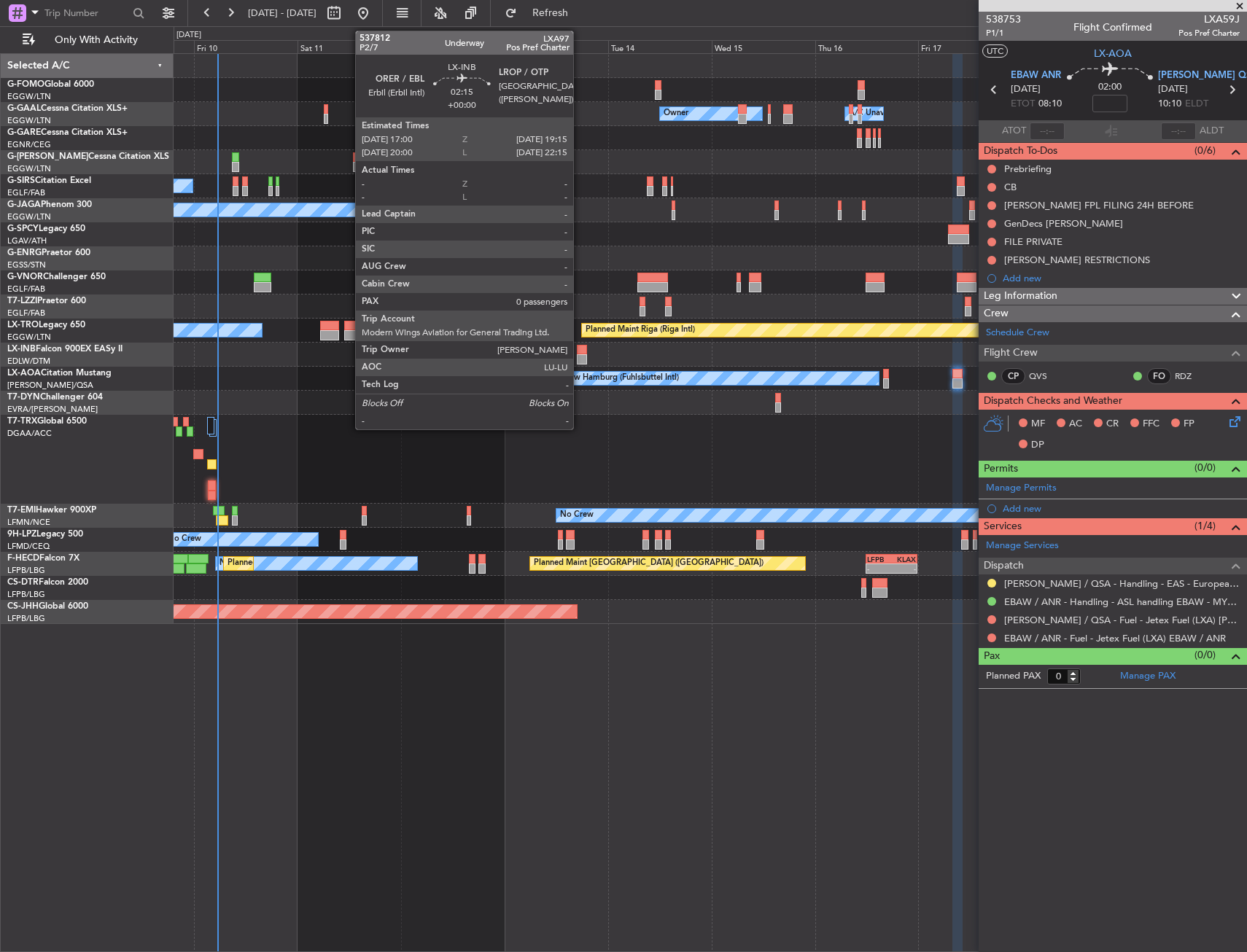
click at [580, 357] on div at bounding box center [581, 359] width 10 height 10
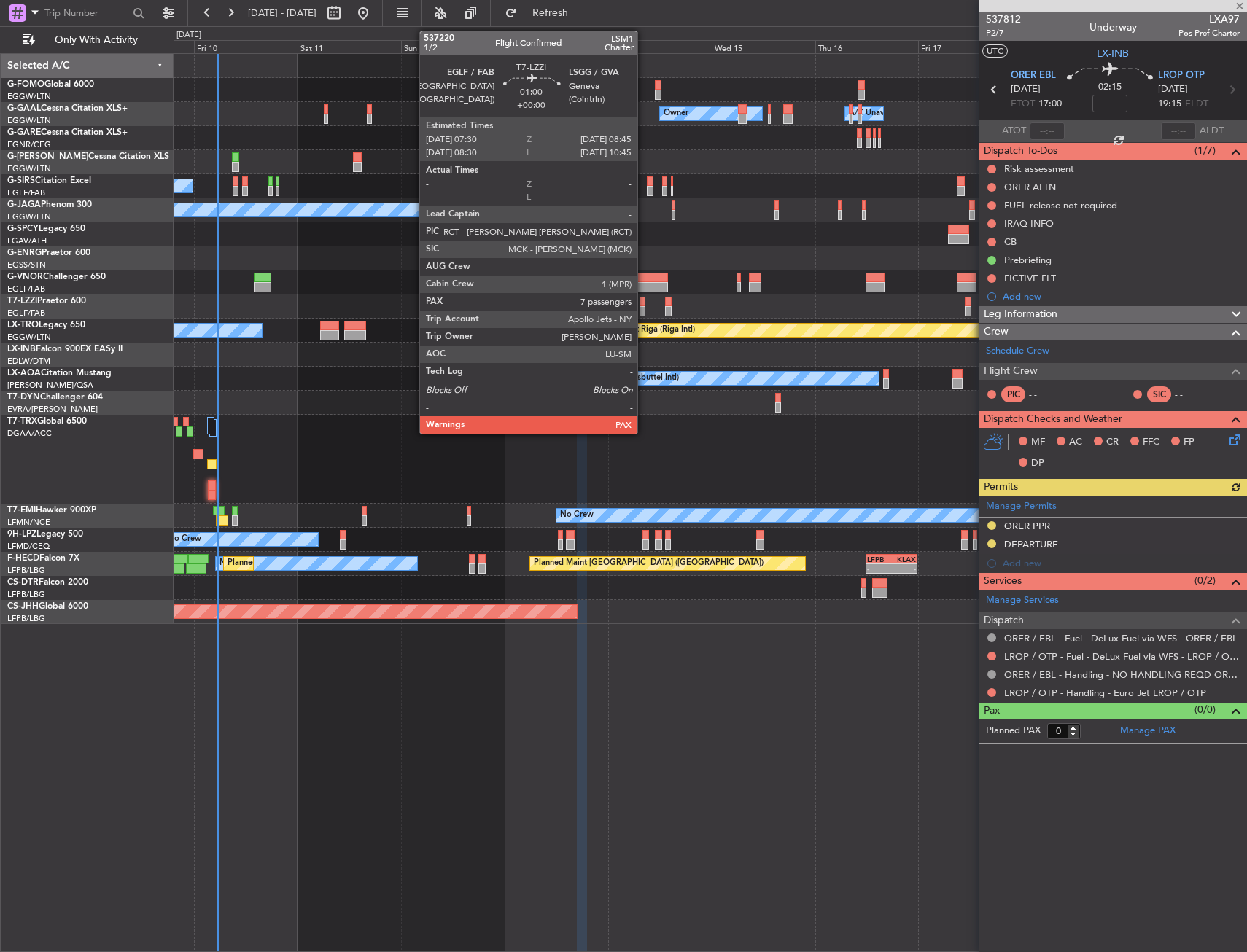
click at [644, 302] on div at bounding box center [642, 302] width 6 height 10
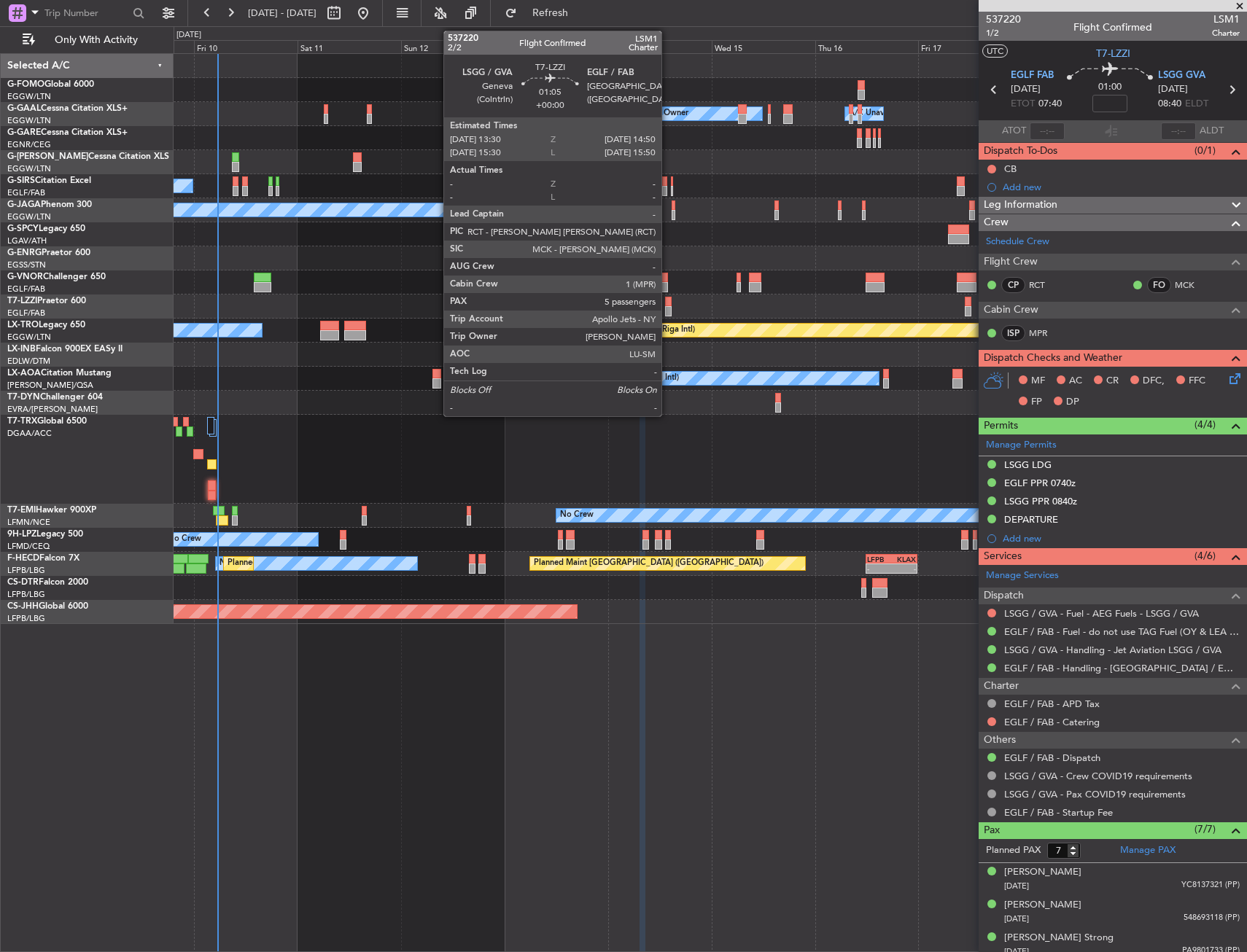
click at [668, 300] on div at bounding box center [667, 302] width 6 height 10
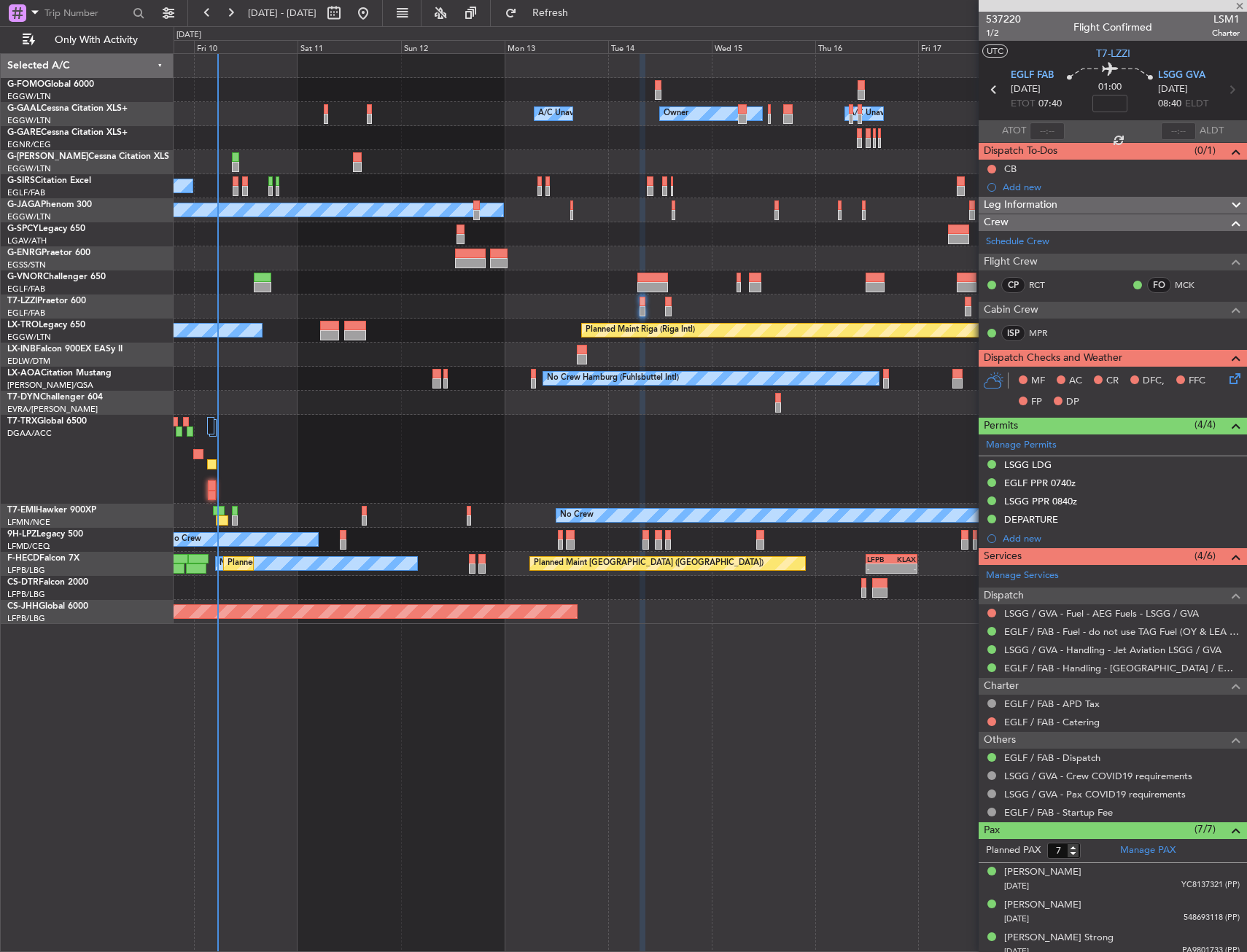
type input "5"
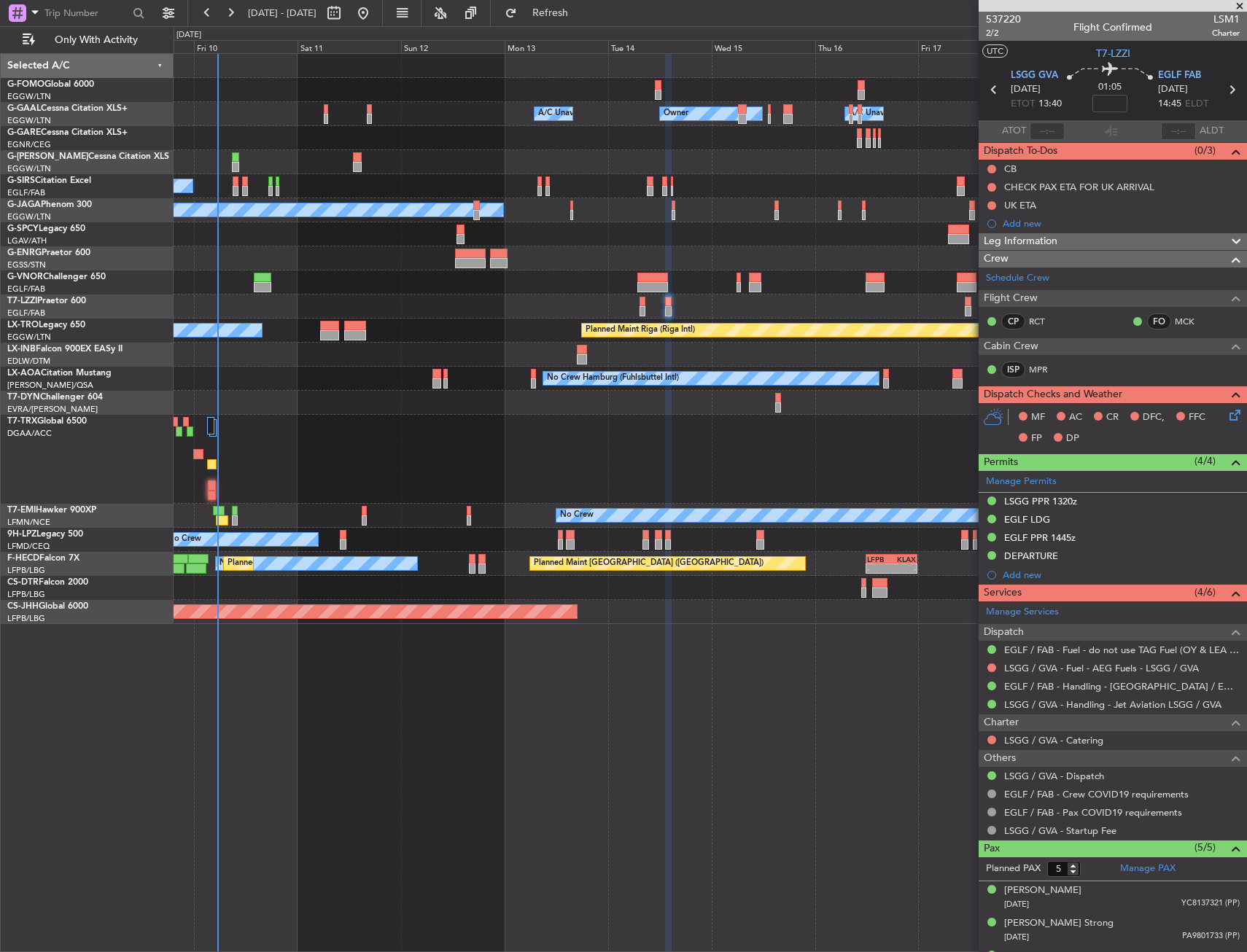
click at [882, 304] on div "Unplanned Maint [GEOGRAPHIC_DATA] ([GEOGRAPHIC_DATA])" at bounding box center [710, 307] width 1073 height 24
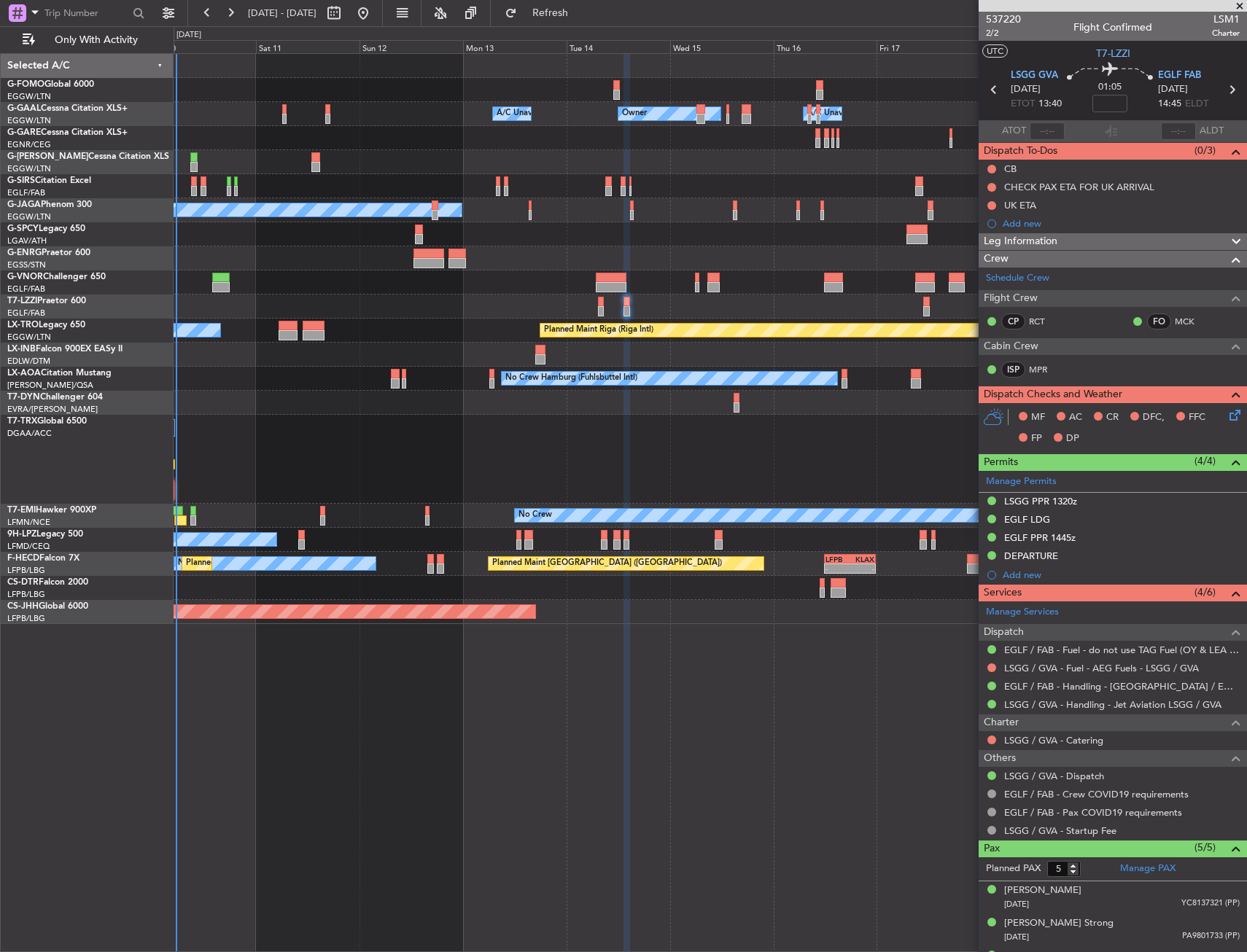
click at [910, 302] on div "Unplanned Maint [GEOGRAPHIC_DATA] ([GEOGRAPHIC_DATA])" at bounding box center [710, 307] width 1073 height 24
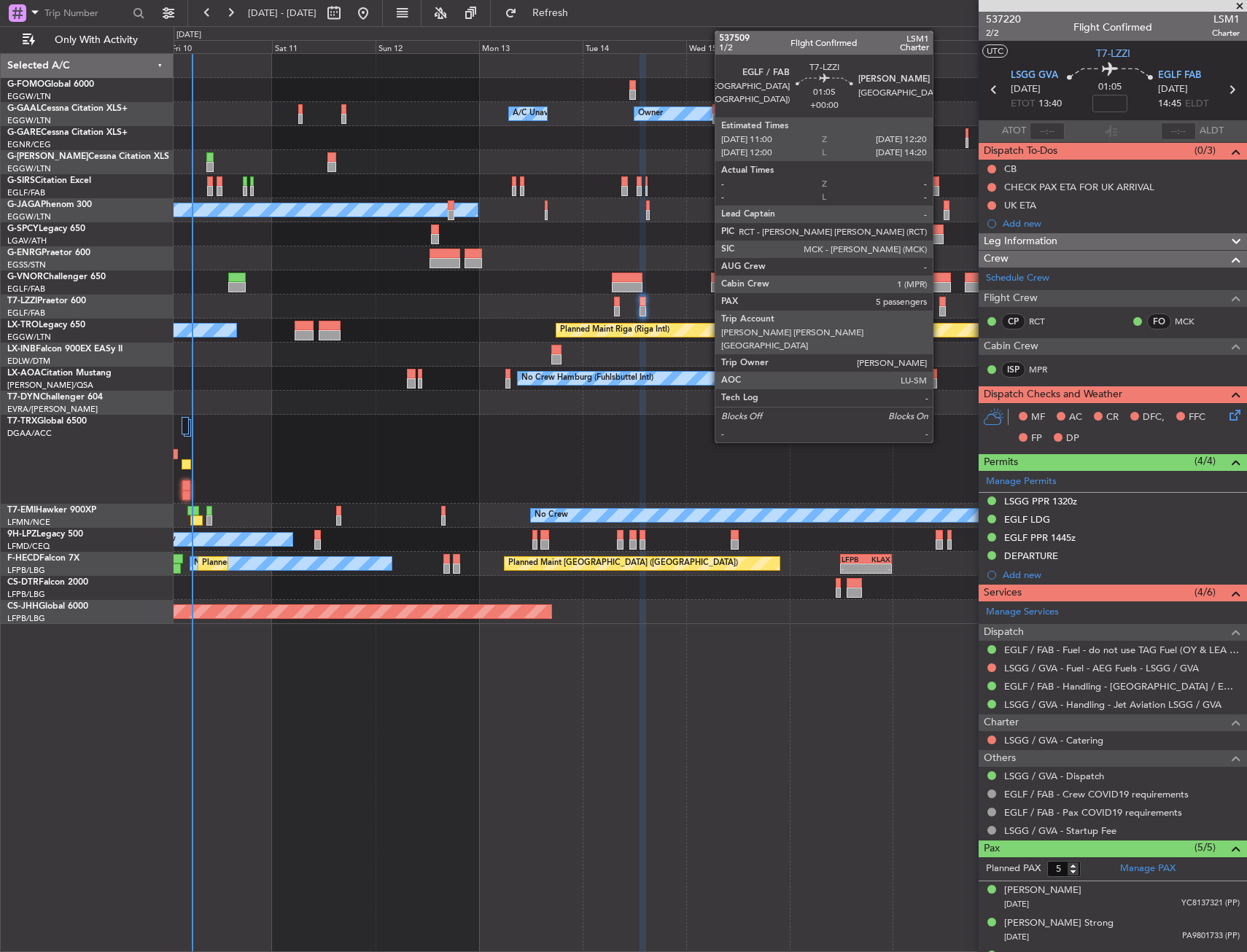
click at [939, 304] on div at bounding box center [941, 302] width 6 height 10
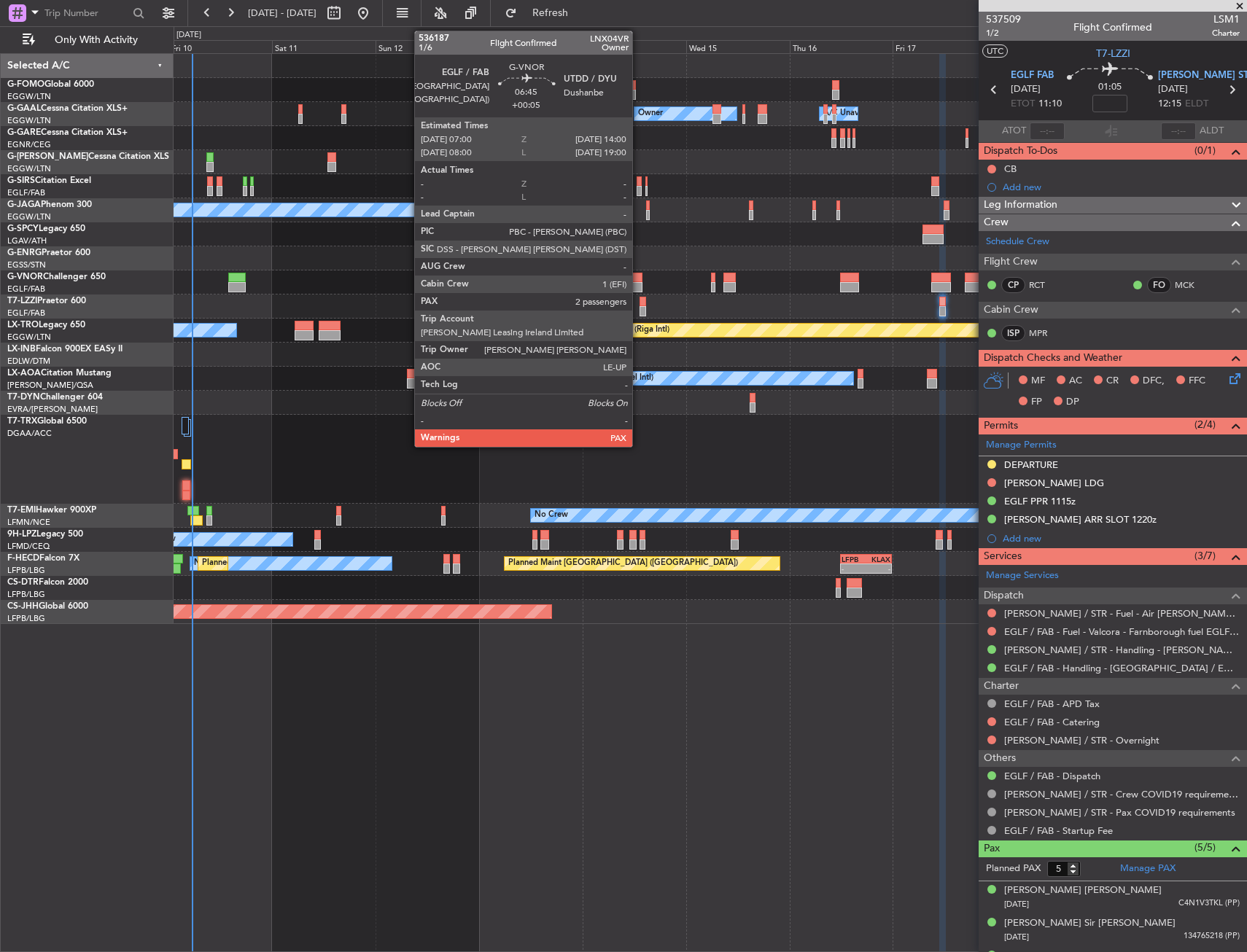
click at [639, 281] on div at bounding box center [626, 277] width 31 height 10
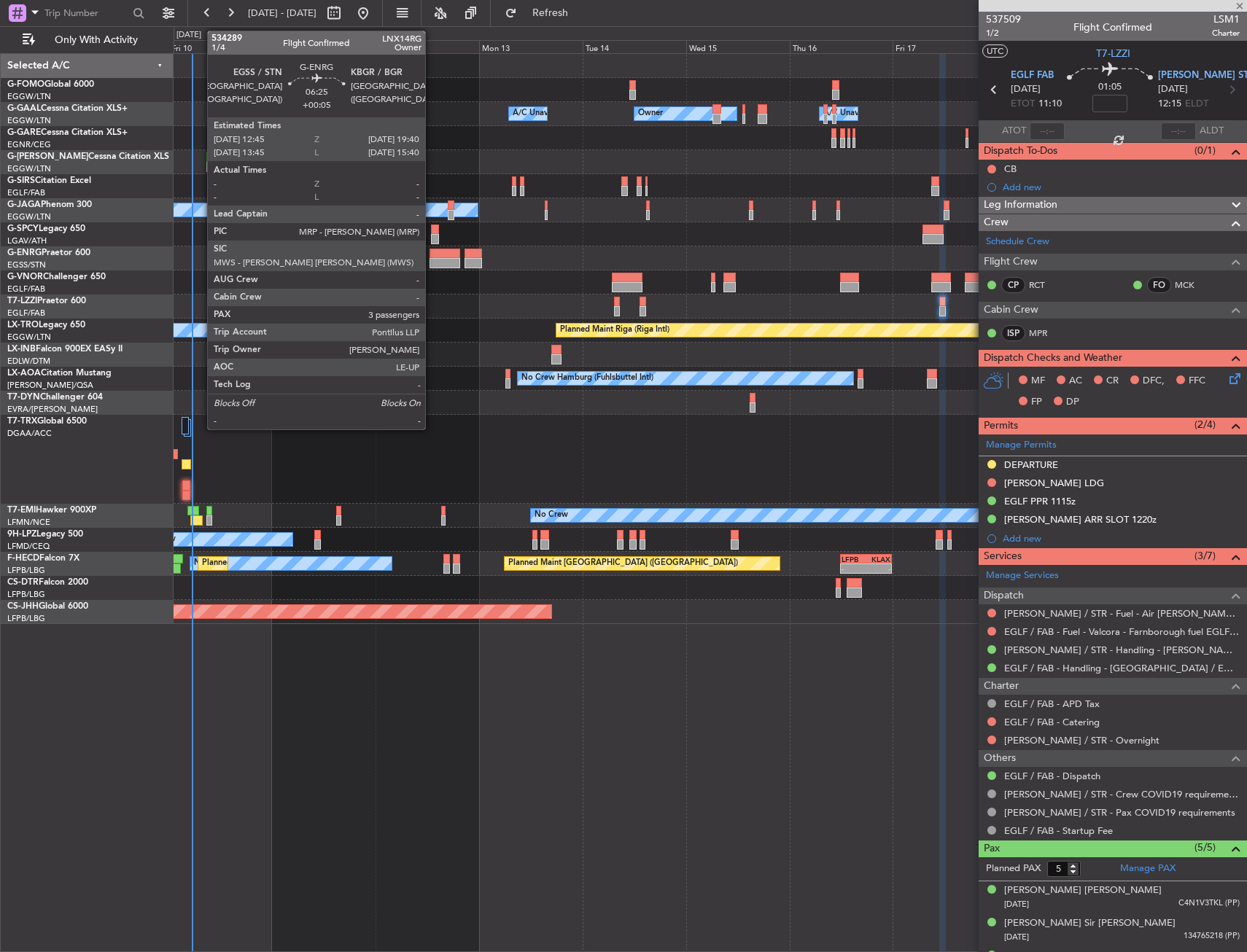
type input "+00:05"
type input "2"
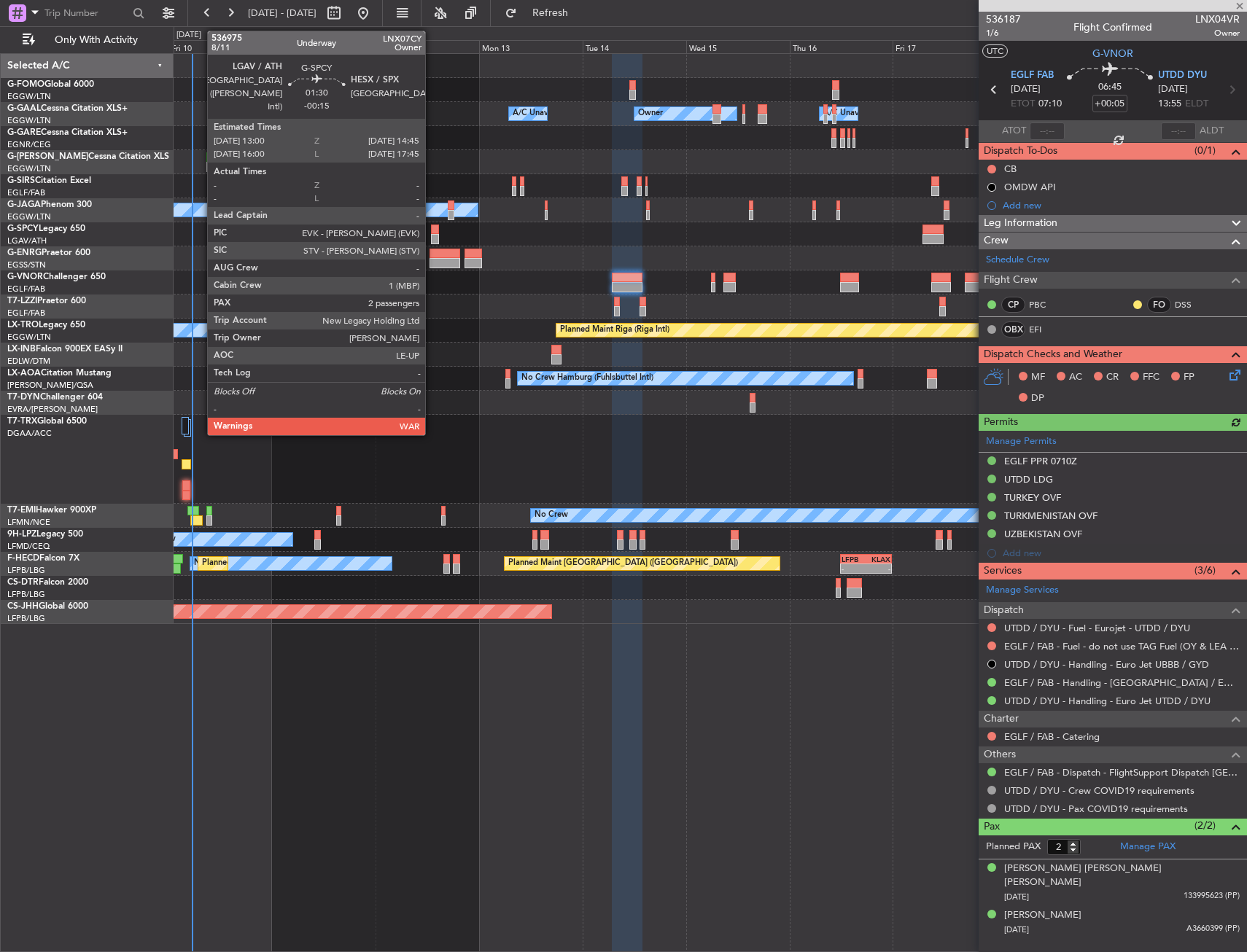
click at [431, 231] on div at bounding box center [435, 230] width 8 height 10
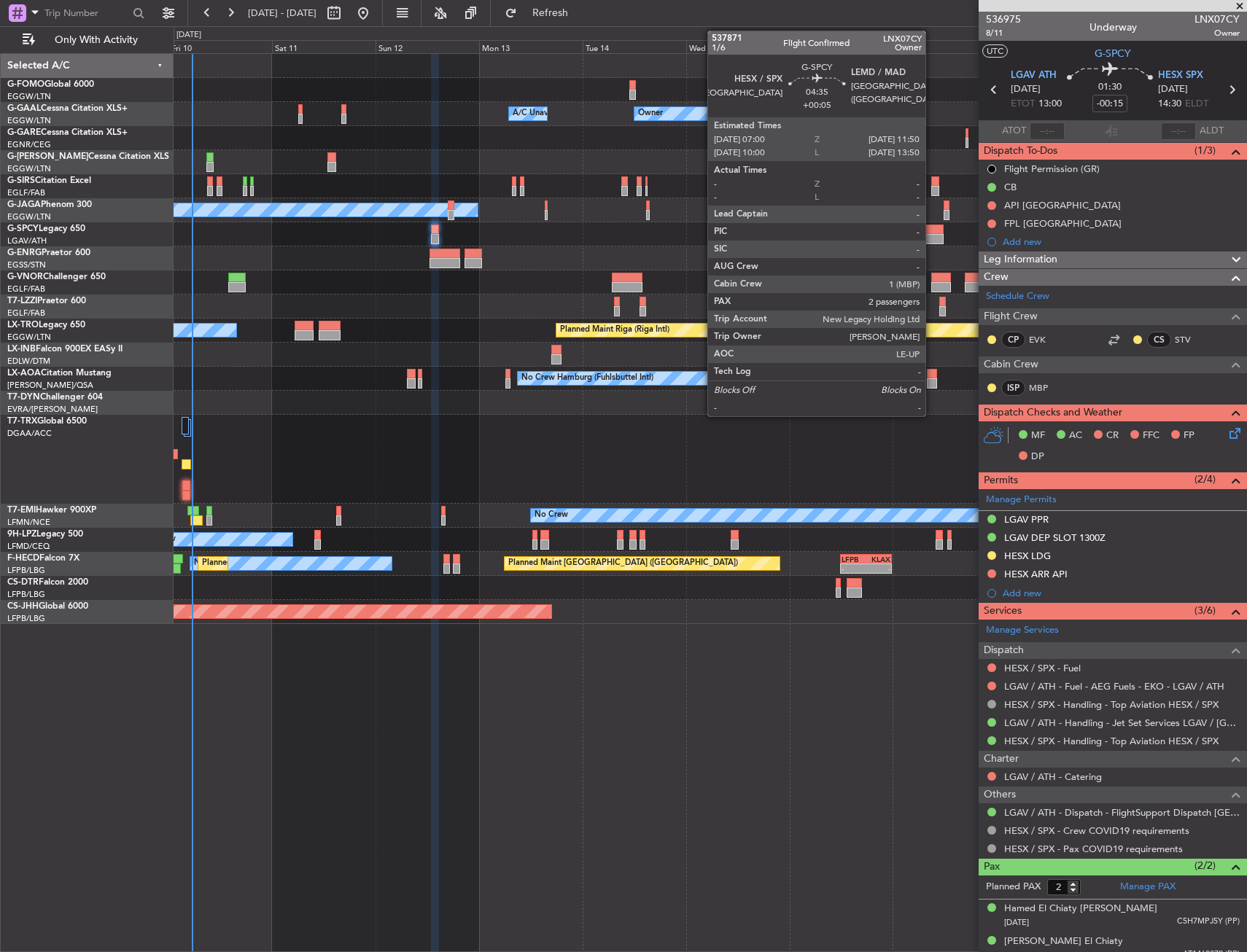
click at [934, 243] on div at bounding box center [932, 239] width 21 height 10
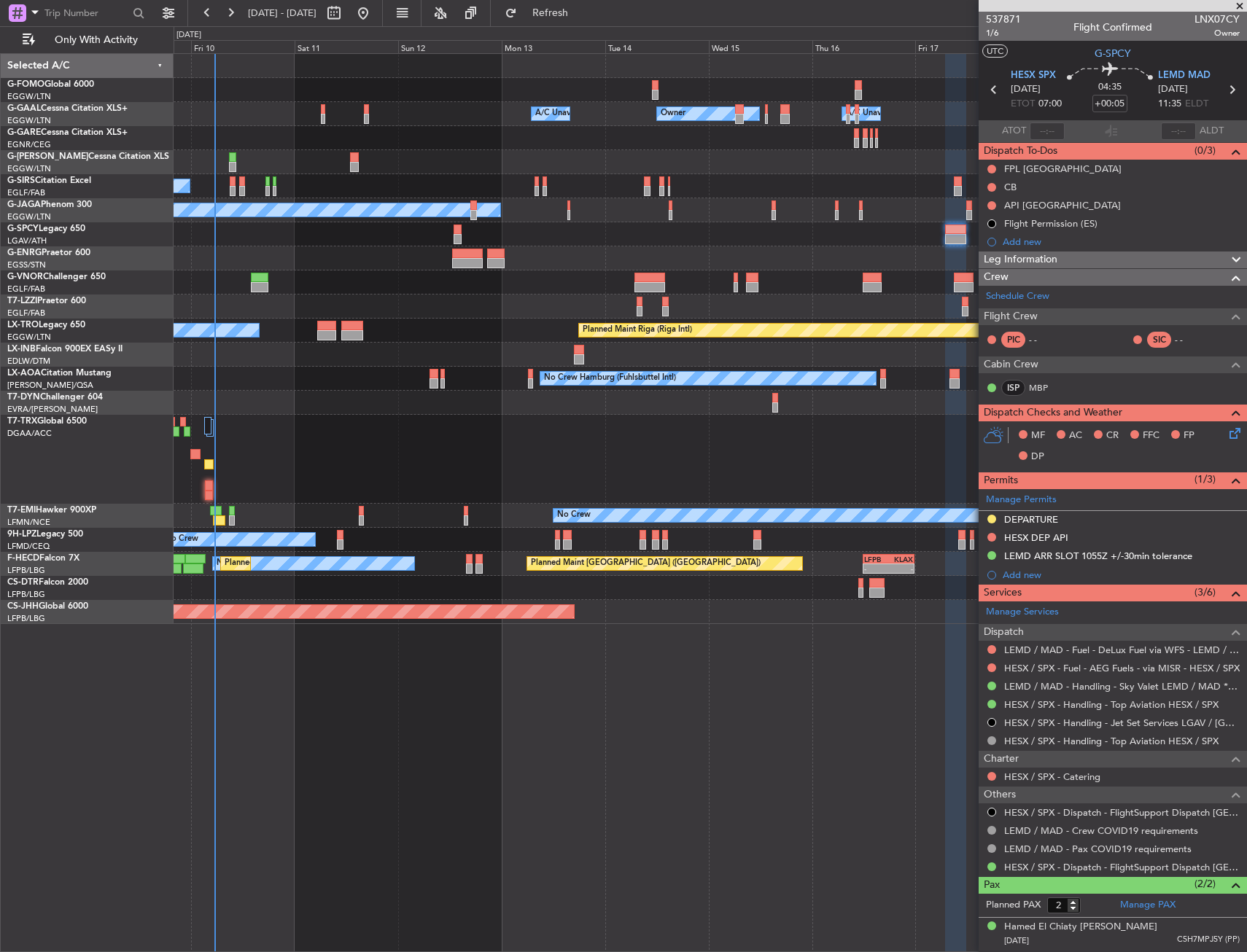
click at [229, 140] on div at bounding box center [710, 137] width 1073 height 24
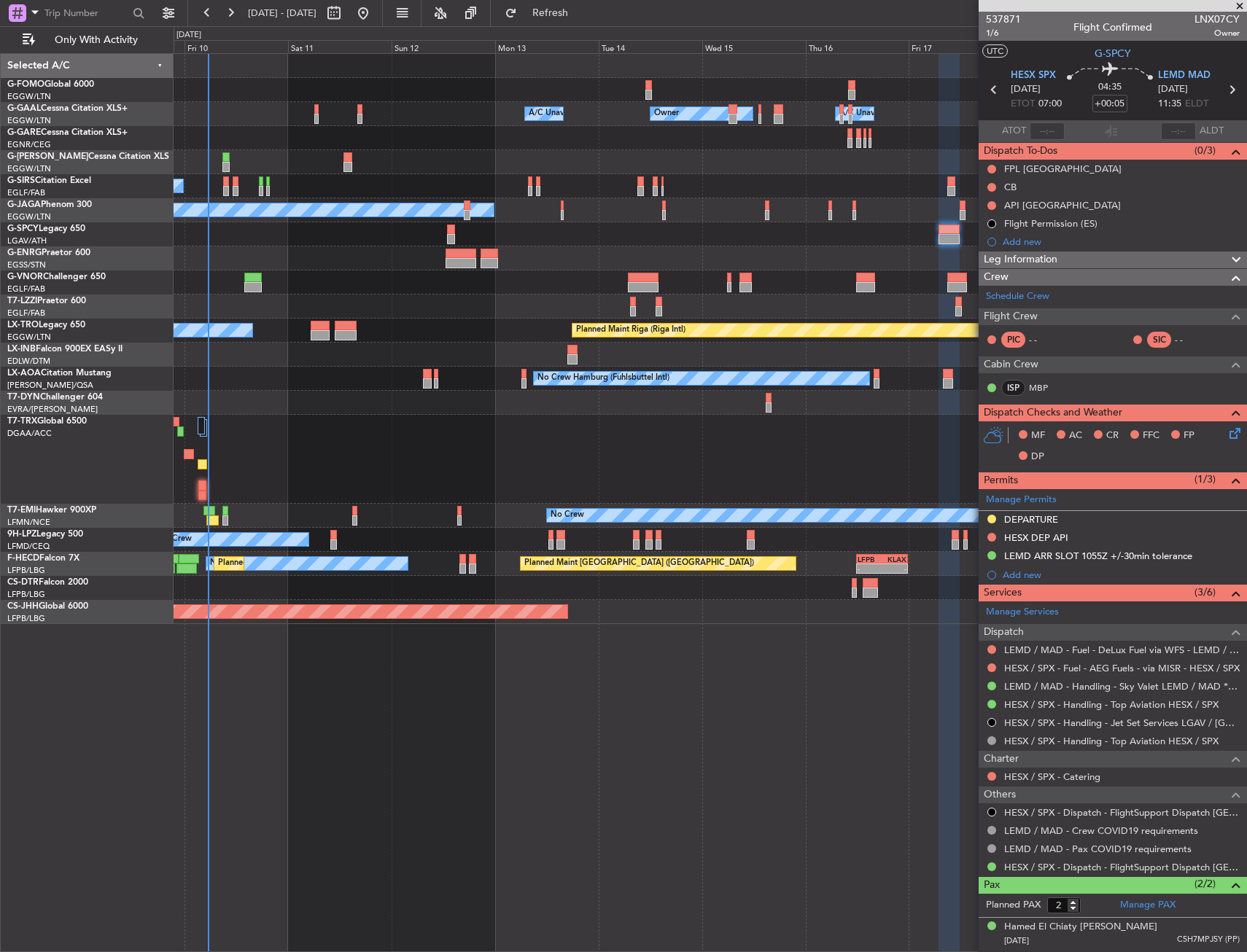
click at [849, 237] on div at bounding box center [710, 234] width 1073 height 24
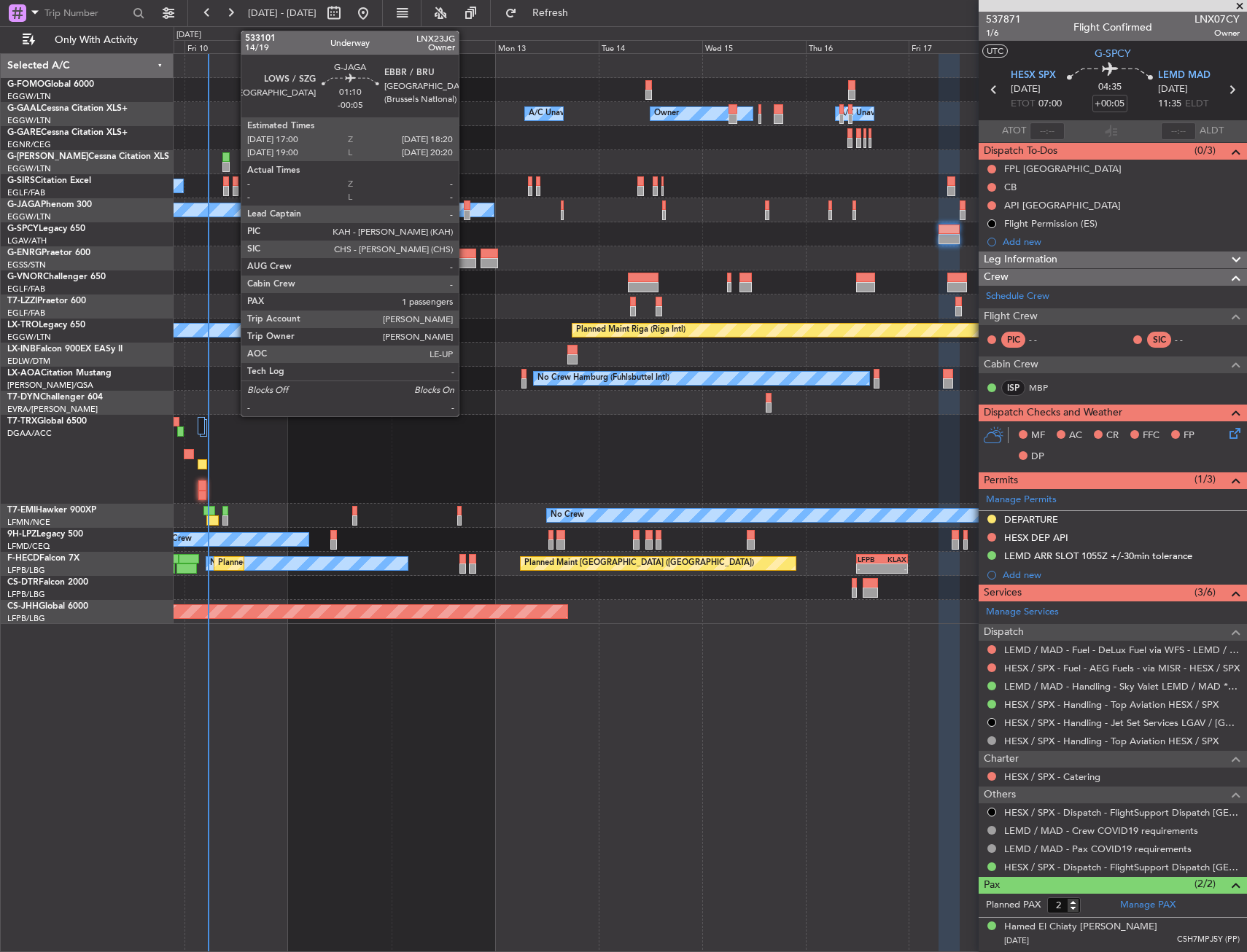
click at [465, 207] on div at bounding box center [466, 206] width 6 height 10
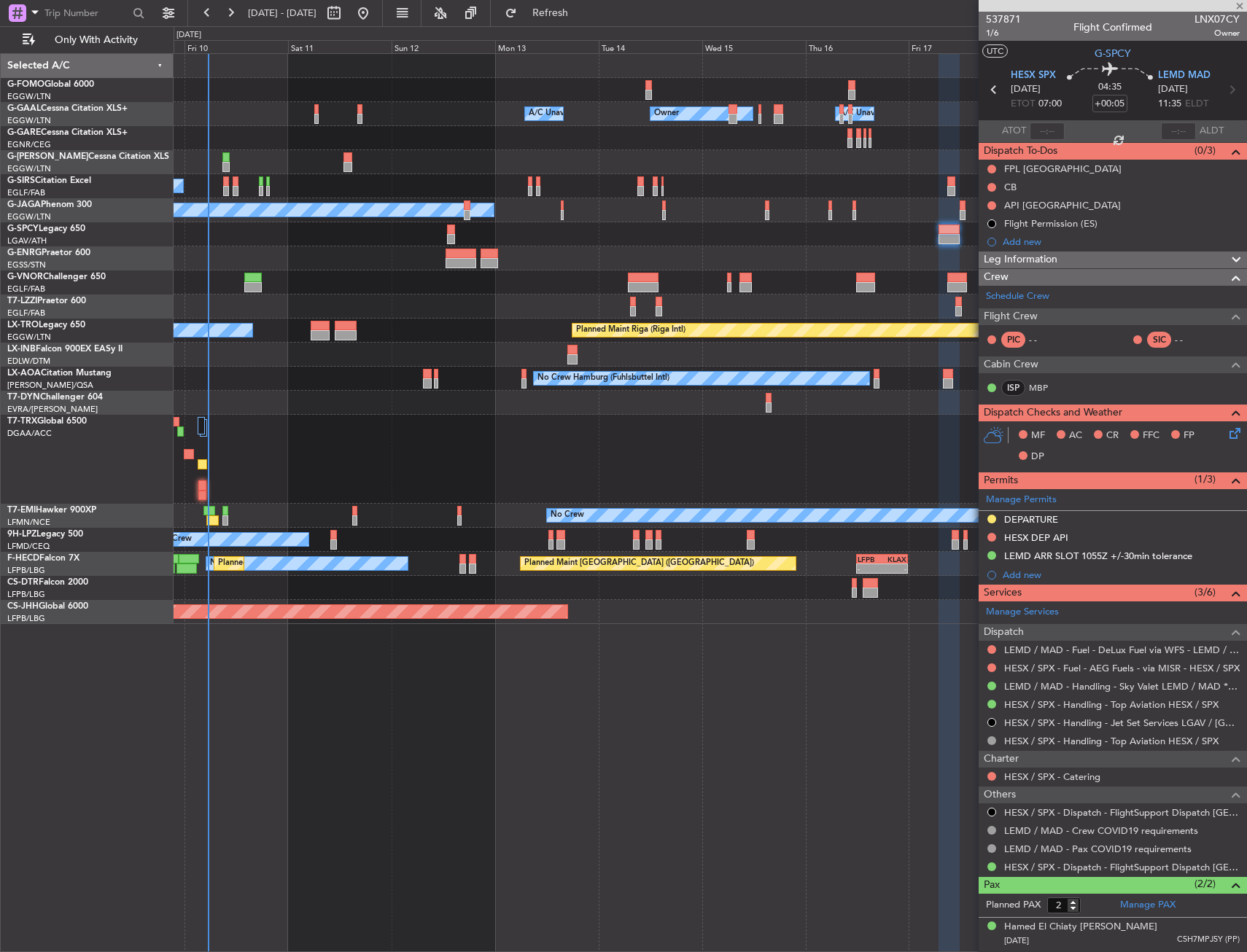
type input "-00:05"
type input "1"
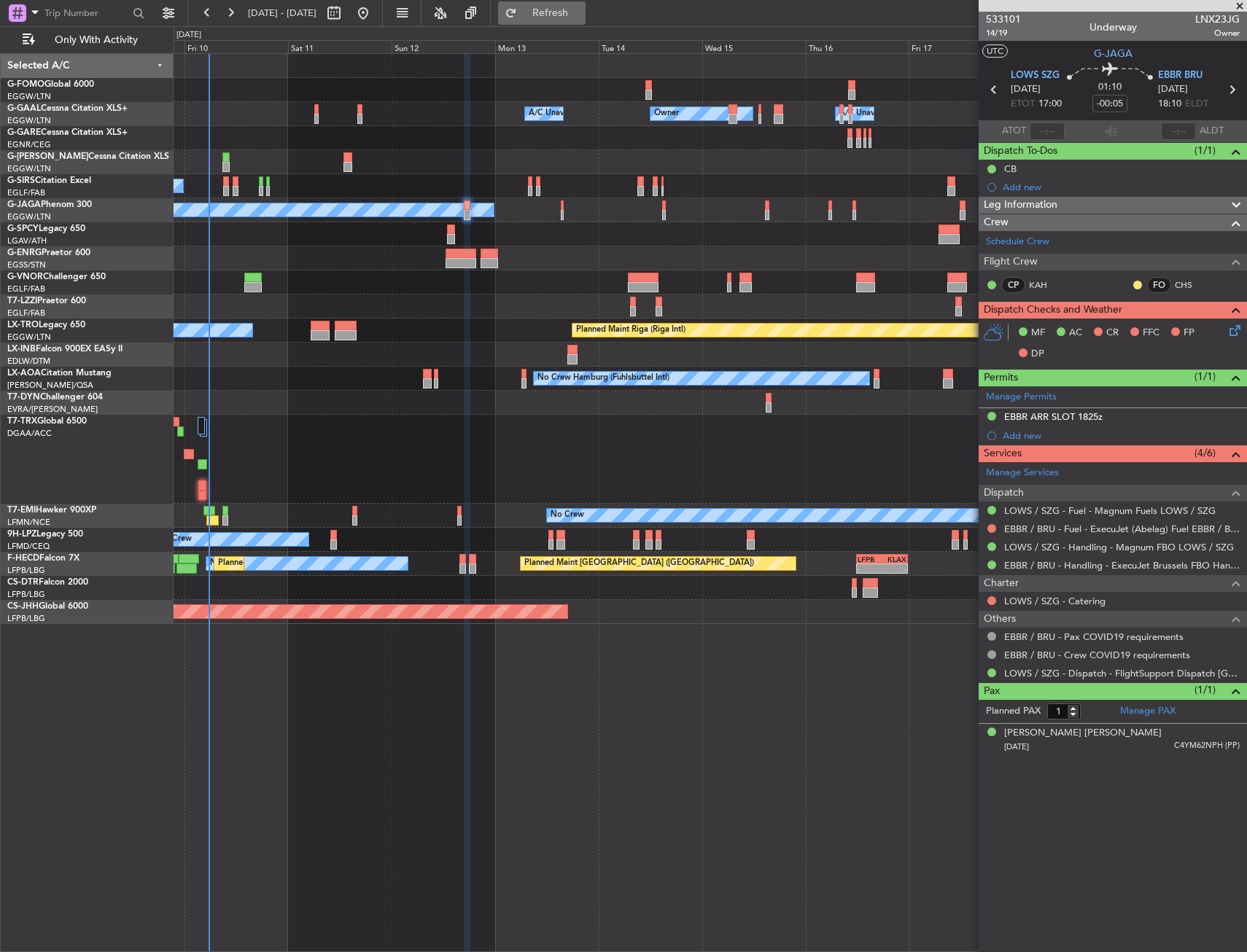
click at [573, 18] on button "Refresh" at bounding box center [541, 13] width 87 height 23
click at [581, 8] on span "Refresh" at bounding box center [551, 13] width 62 height 10
click at [366, 263] on div at bounding box center [710, 258] width 1073 height 24
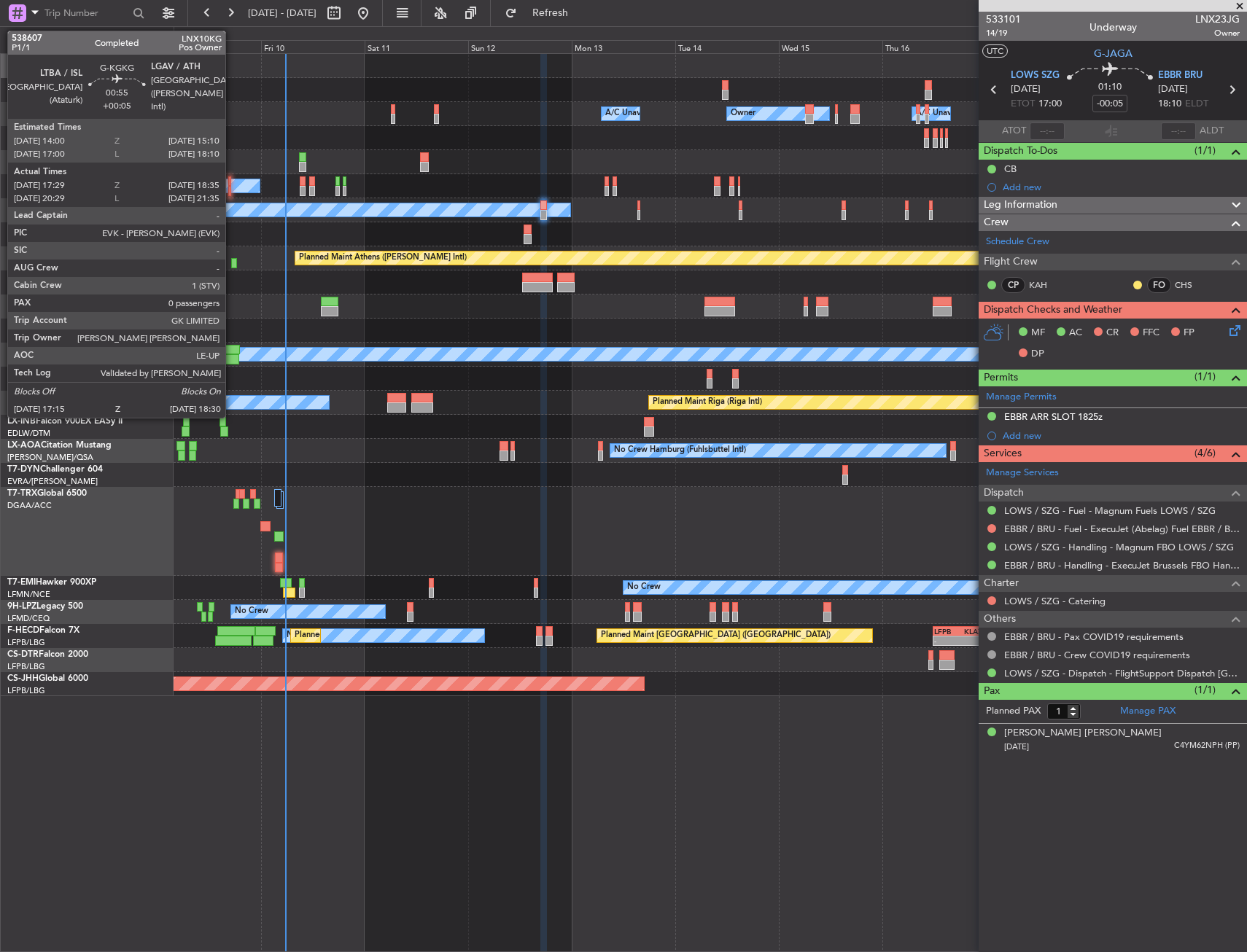
click at [232, 259] on div at bounding box center [233, 263] width 6 height 10
type input "+00:05"
type input "17:29"
type input "18:20"
type input "0"
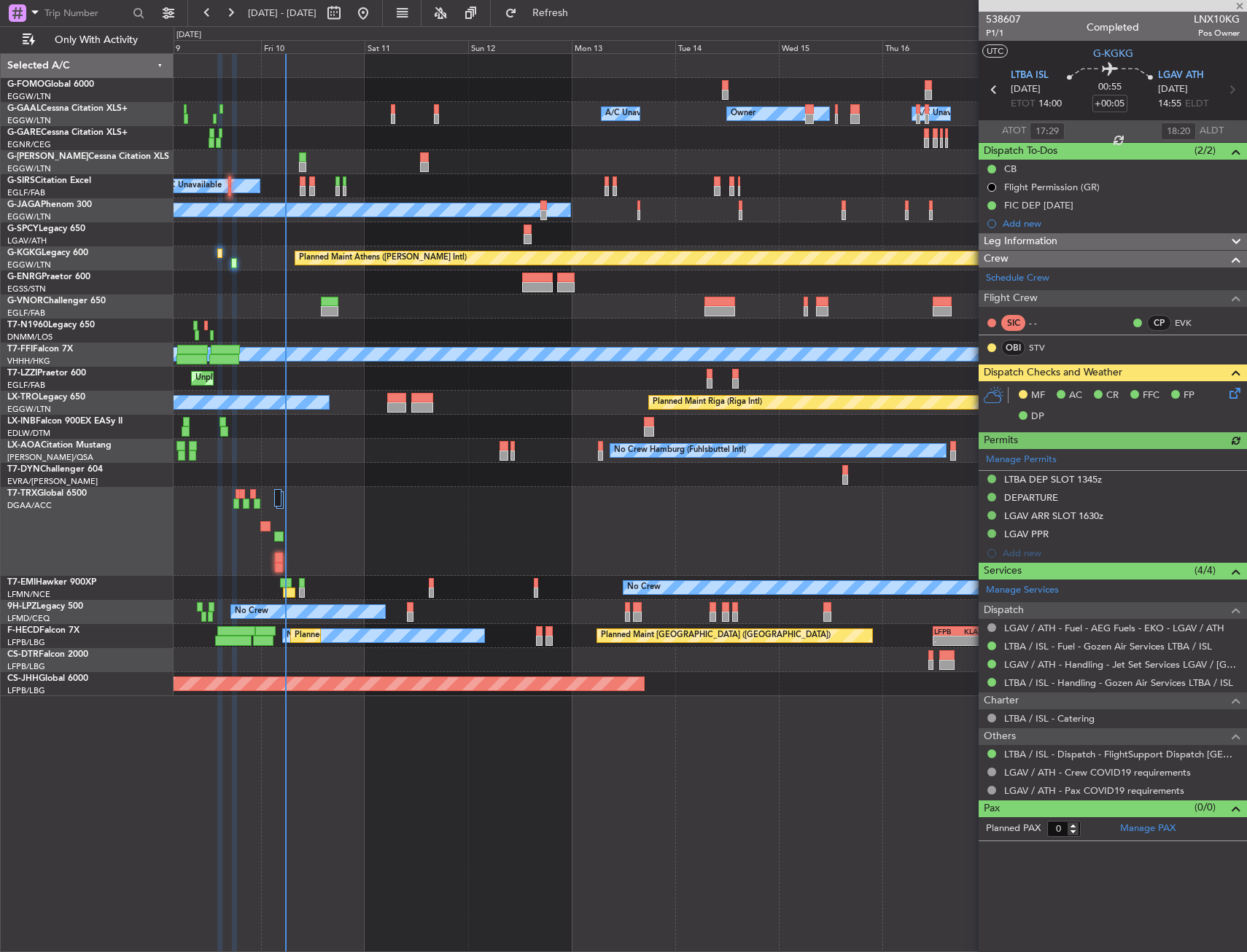
drag, startPoint x: 354, startPoint y: 267, endPoint x: 566, endPoint y: 321, distance: 218.8
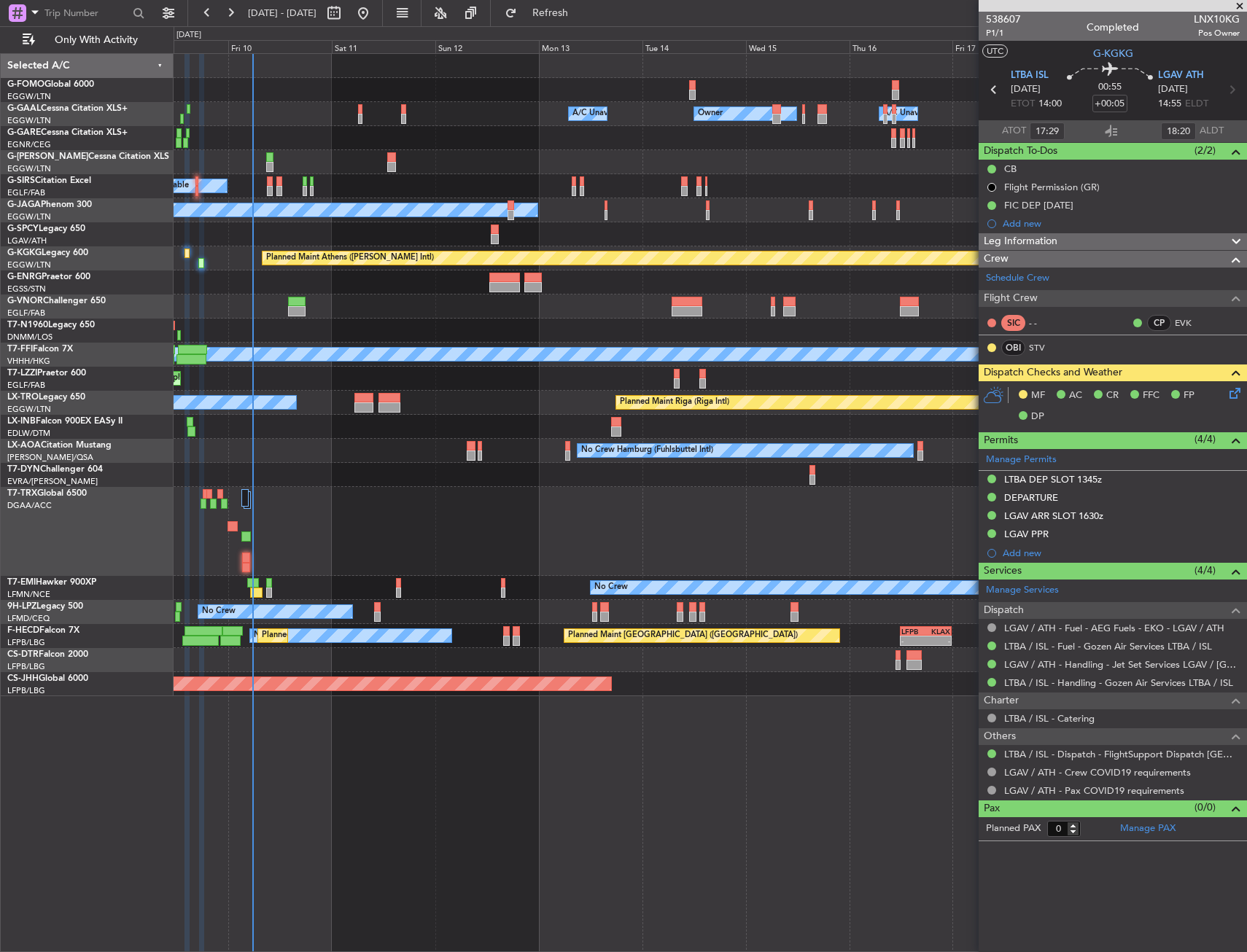
click at [511, 297] on div at bounding box center [710, 307] width 1073 height 24
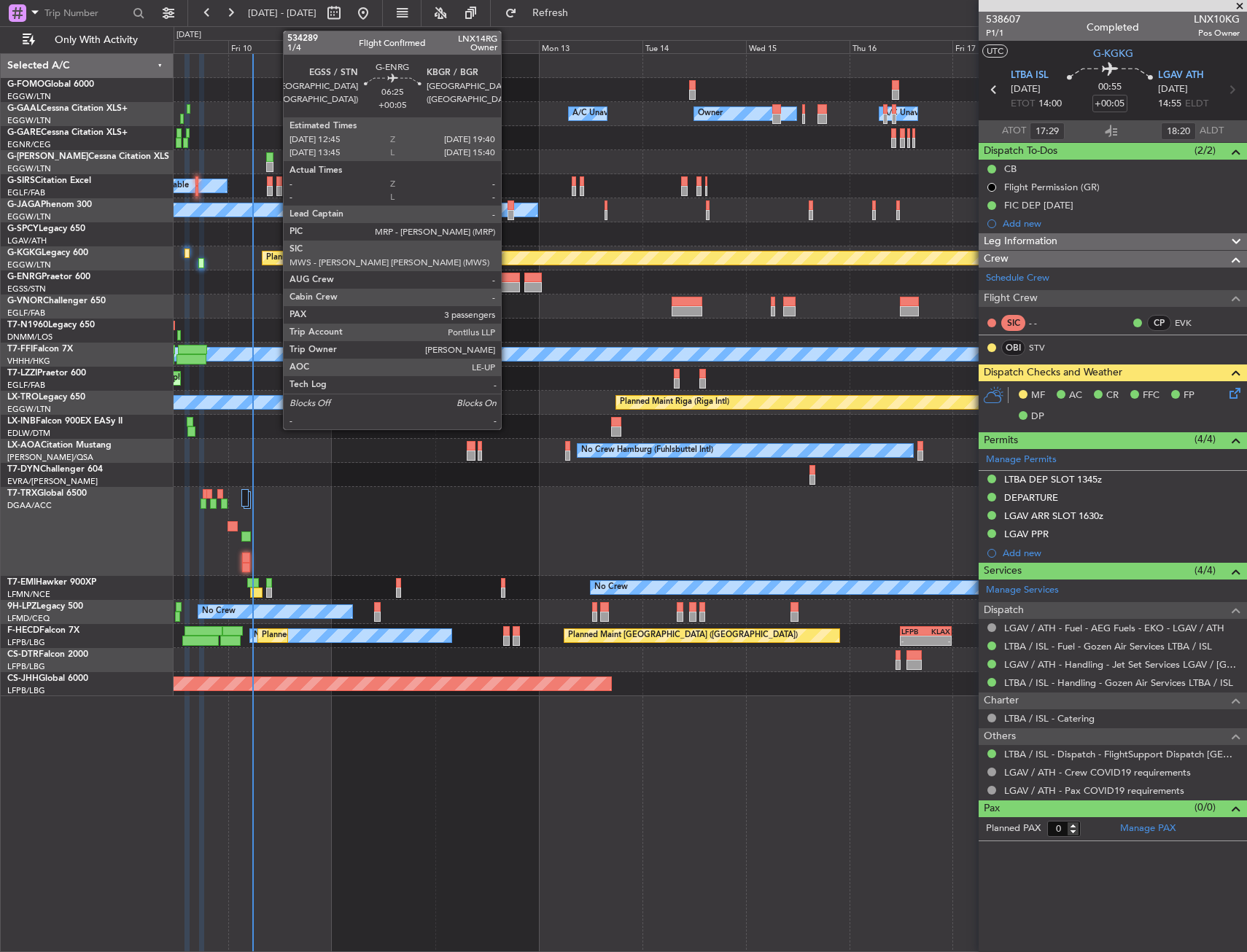
click at [507, 283] on div at bounding box center [504, 287] width 30 height 10
type input "3"
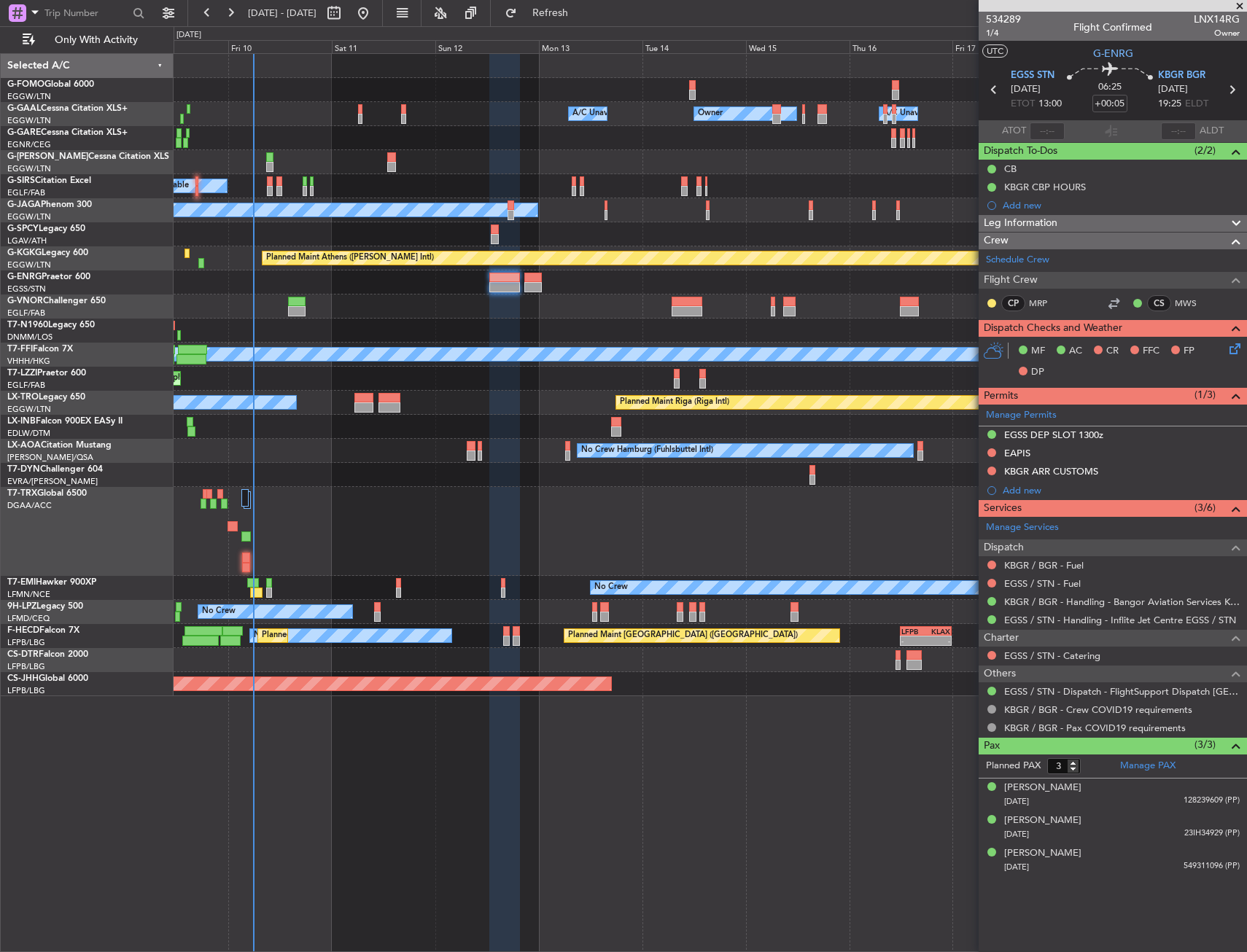
click at [562, 535] on div at bounding box center [710, 531] width 1073 height 89
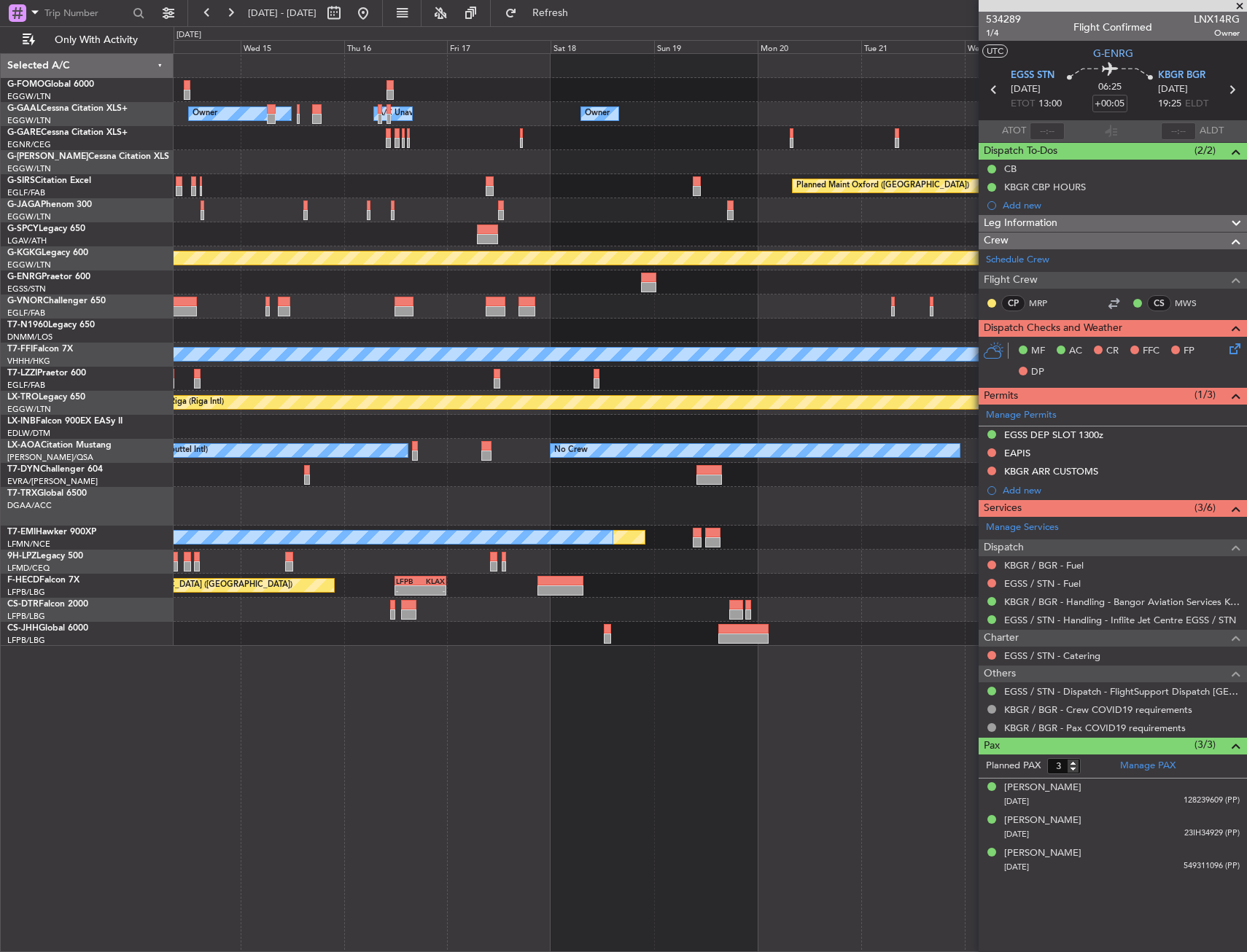
click at [137, 486] on div "Owner Owner Owner A/C Unavailable A/C Unavailable Owner Planned Maint Oxford (K…" at bounding box center [623, 490] width 1247 height 926
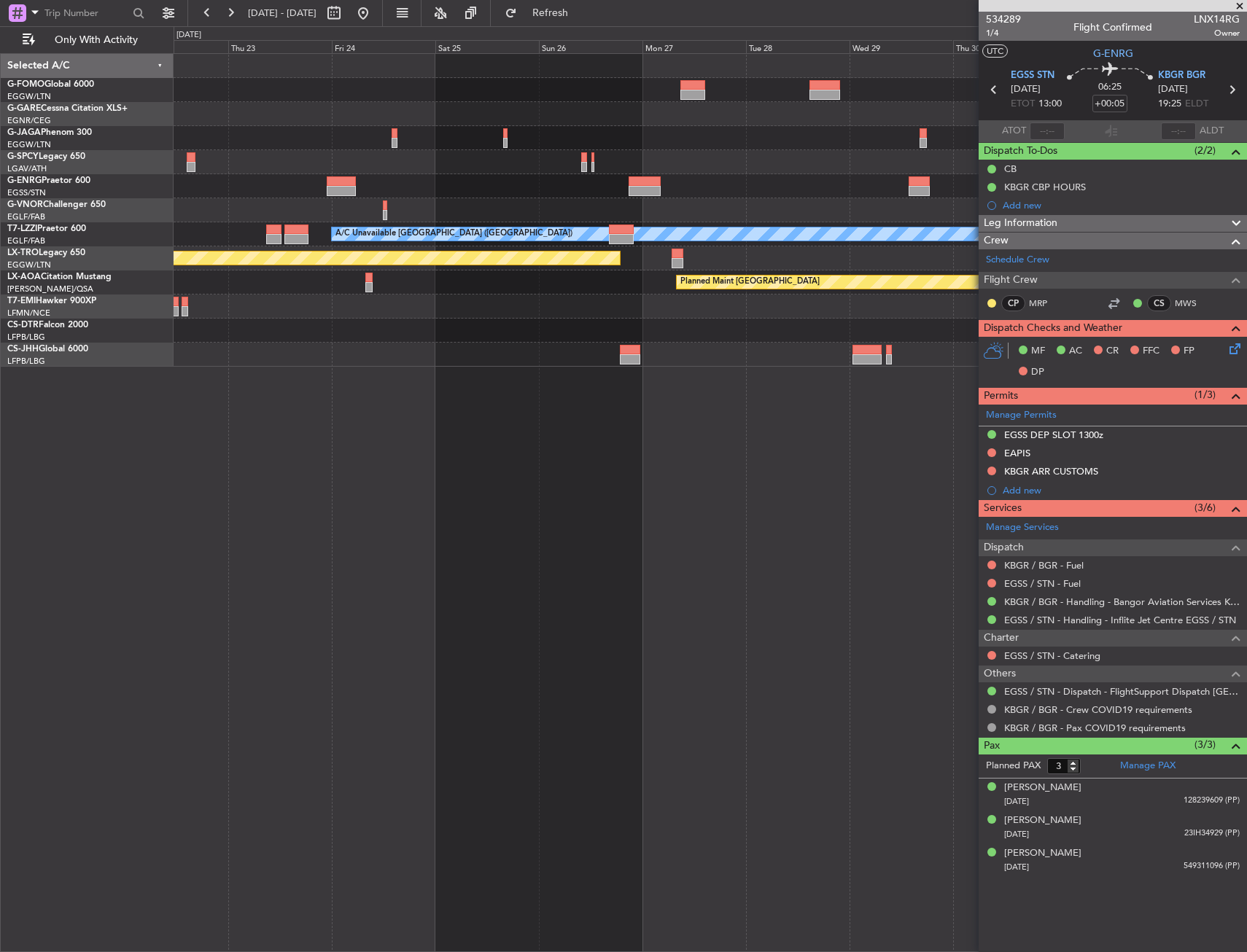
click at [638, 439] on div "A/C Unavailable London (Luton) Planned Maint Riga (Riga Intl) Planned Maint Mon…" at bounding box center [710, 502] width 1073 height 899
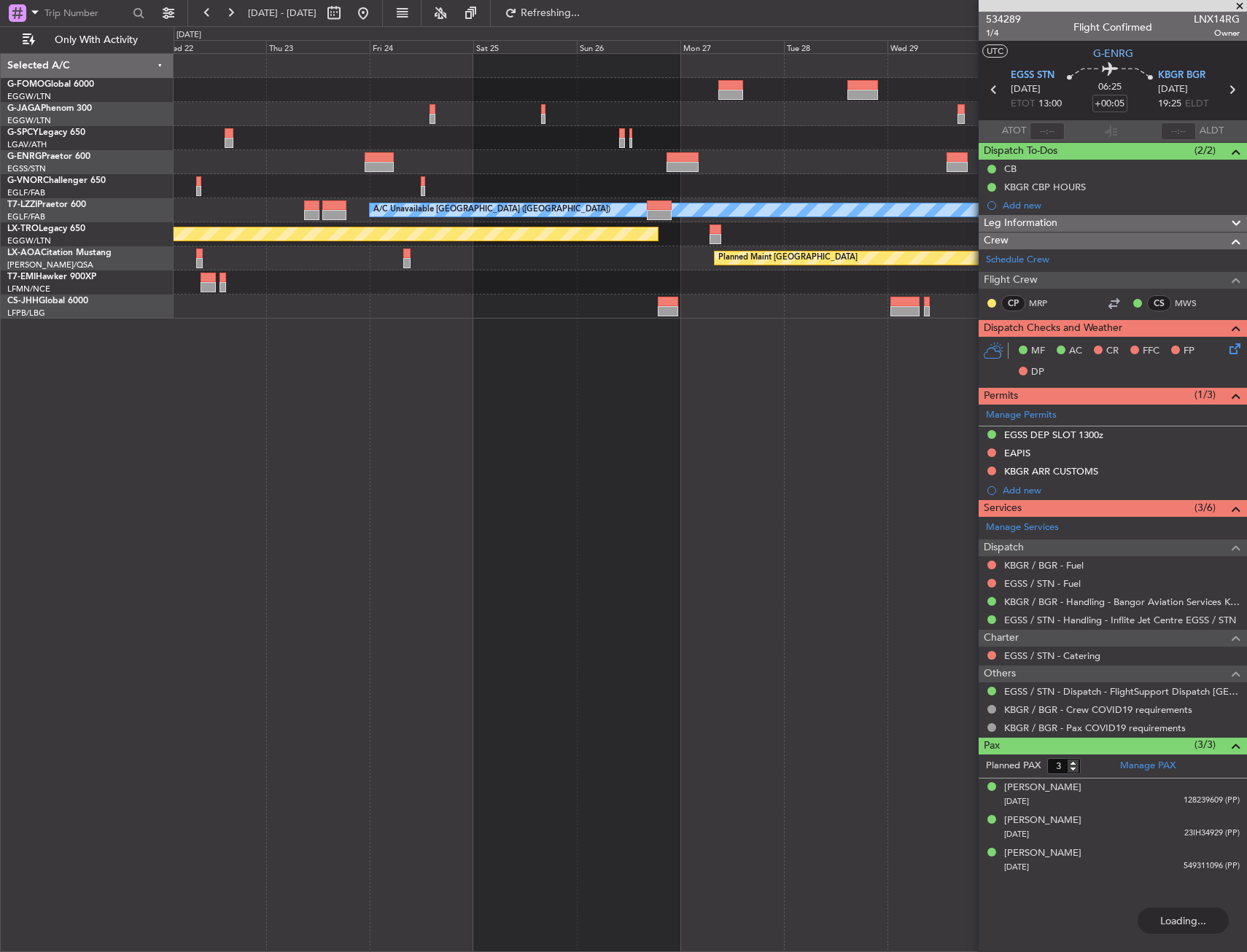
click at [224, 271] on div at bounding box center [710, 282] width 1073 height 24
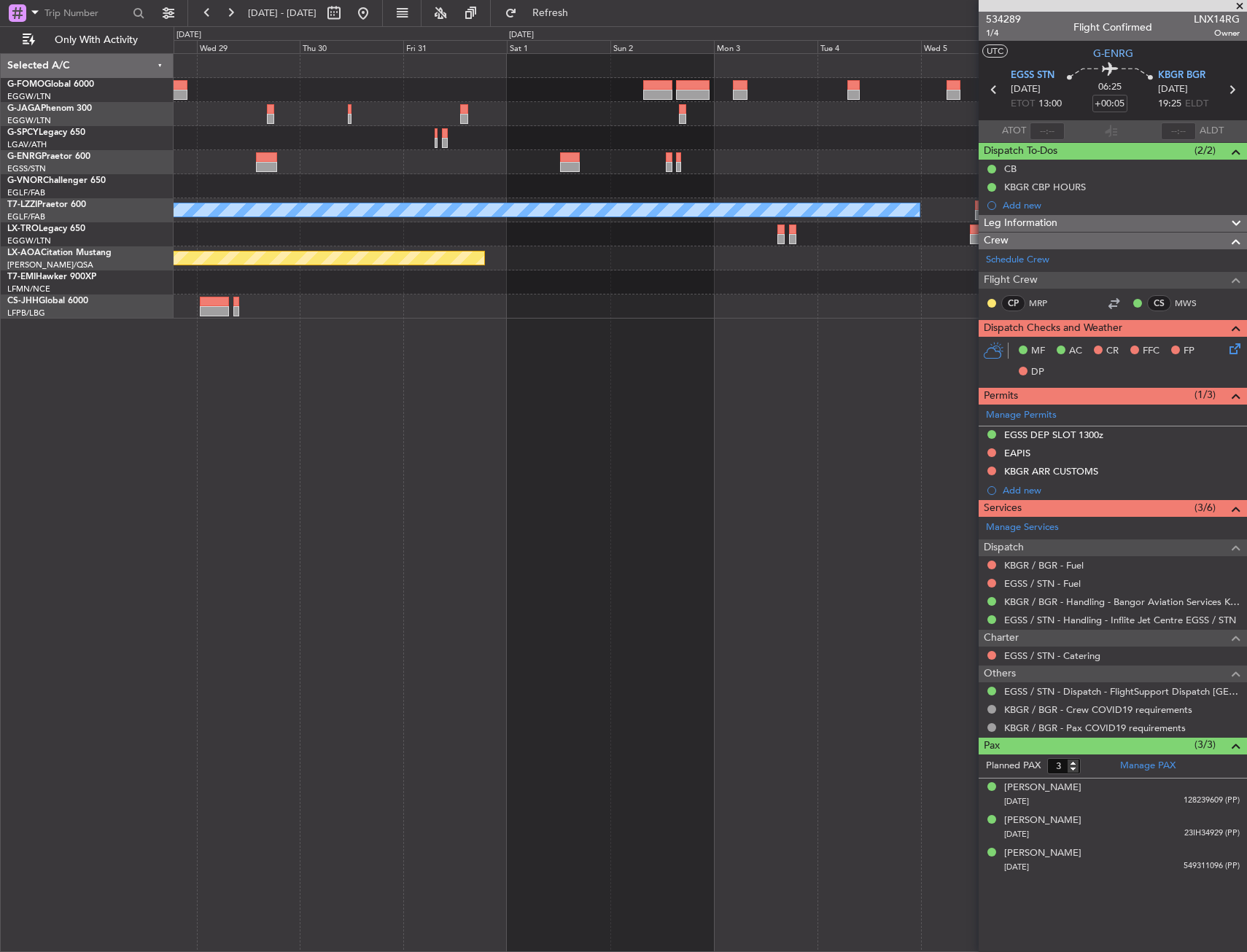
click at [266, 266] on div "Planned Maint Monchengladbach" at bounding box center [710, 258] width 1073 height 24
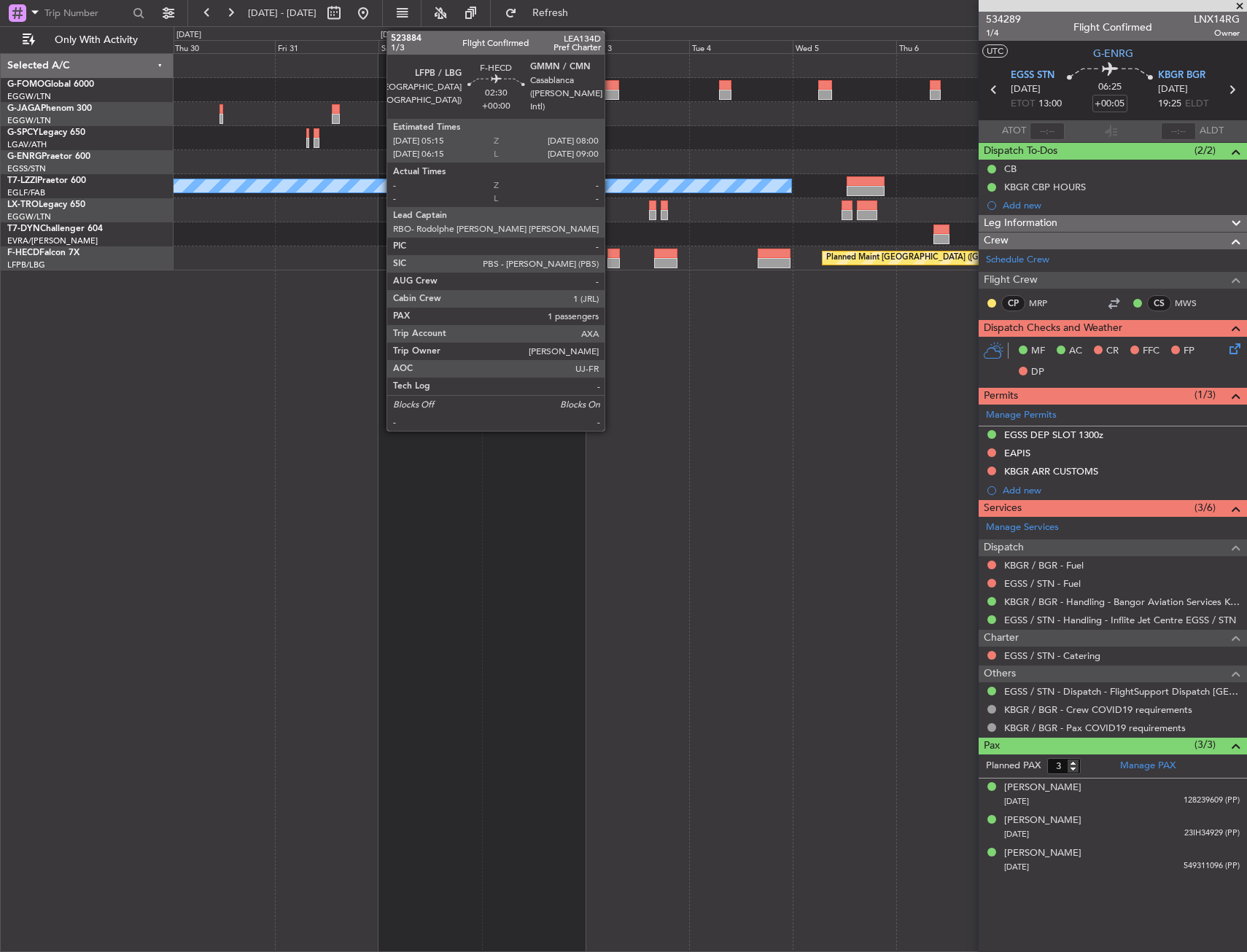
click at [611, 258] on div at bounding box center [613, 263] width 12 height 10
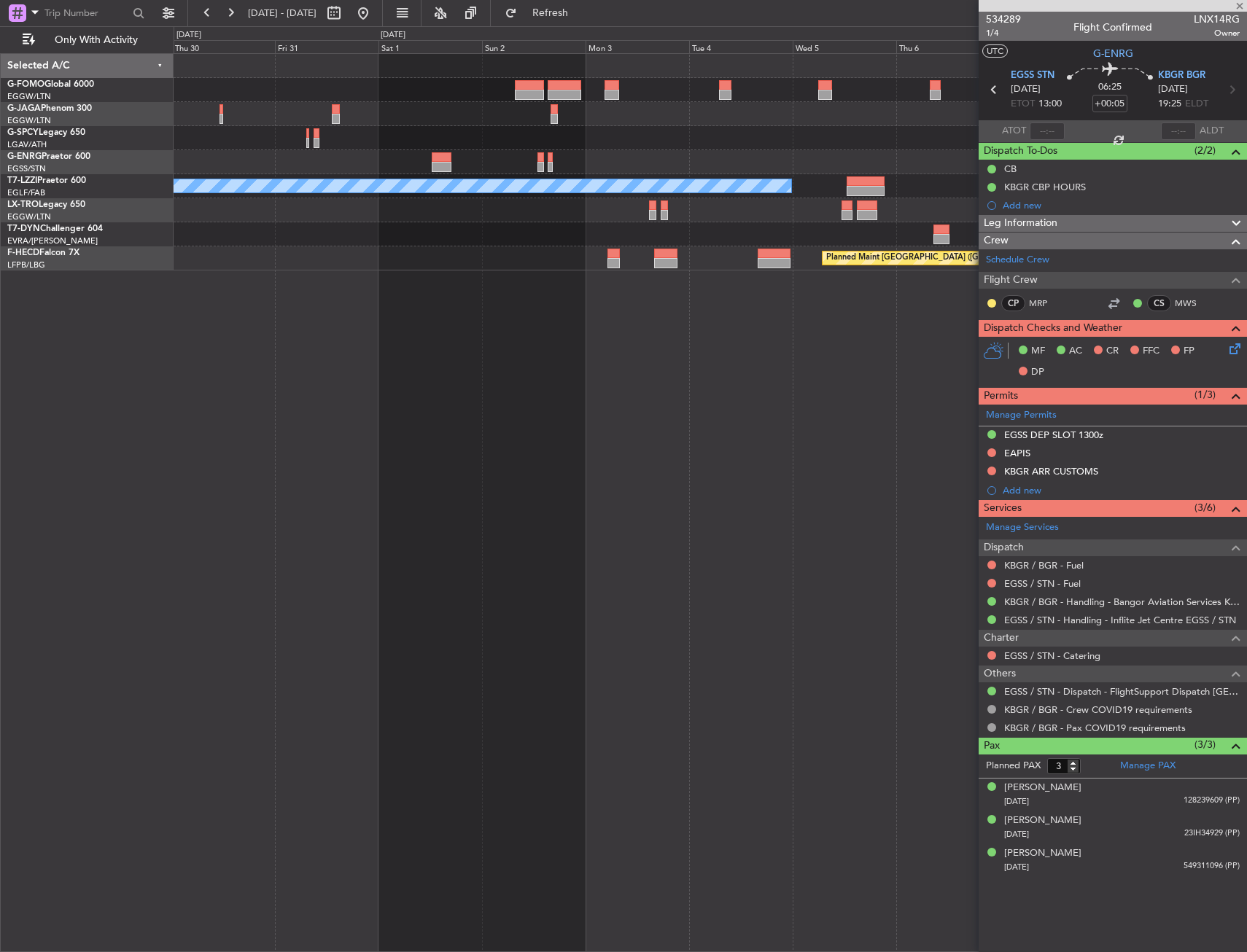
type input "1"
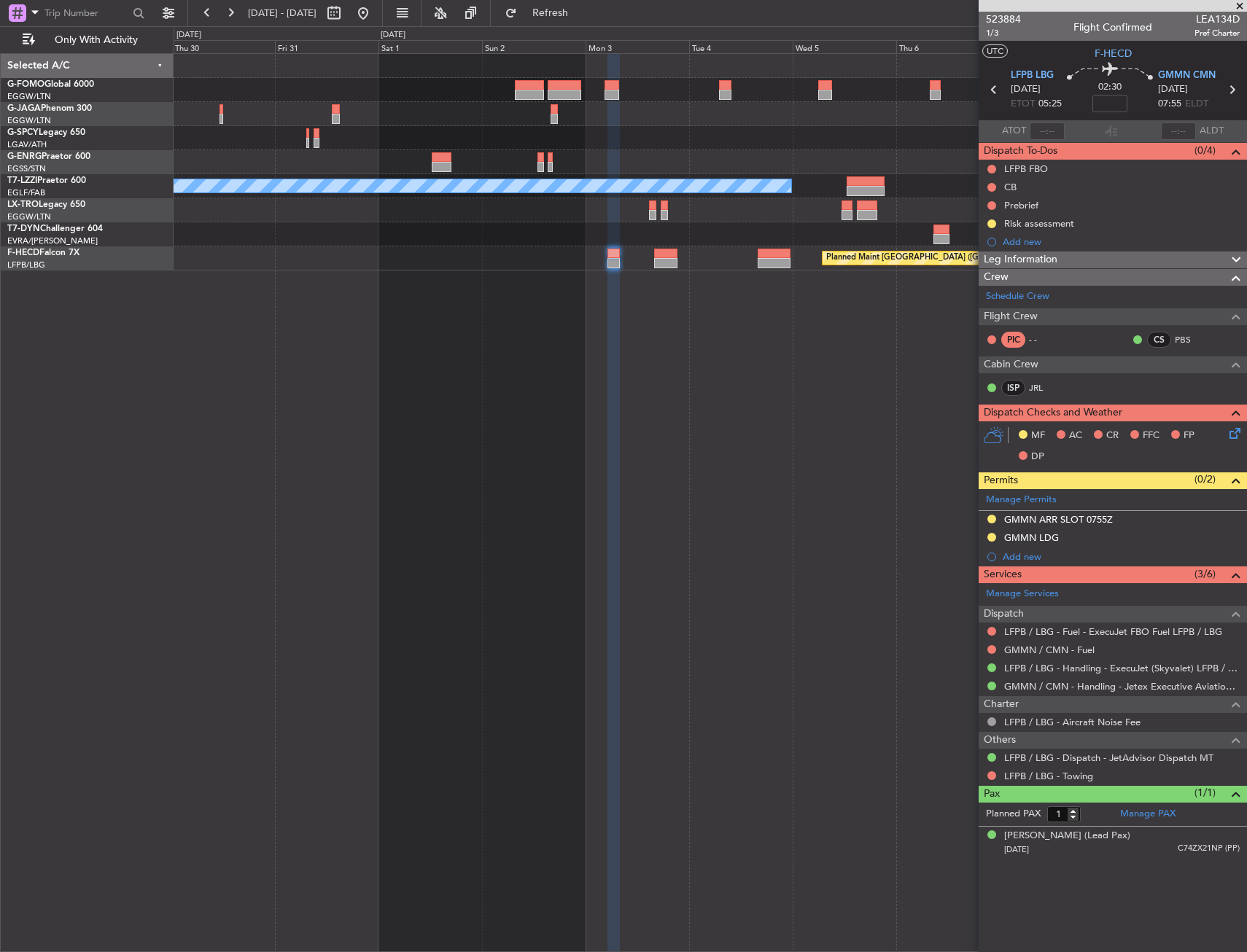
click at [1246, 269] on html "30 Oct 2025 - 09 Nov 2025 Refresh Quick Links Only With Activity A/C Unavailabl…" at bounding box center [623, 476] width 1247 height 952
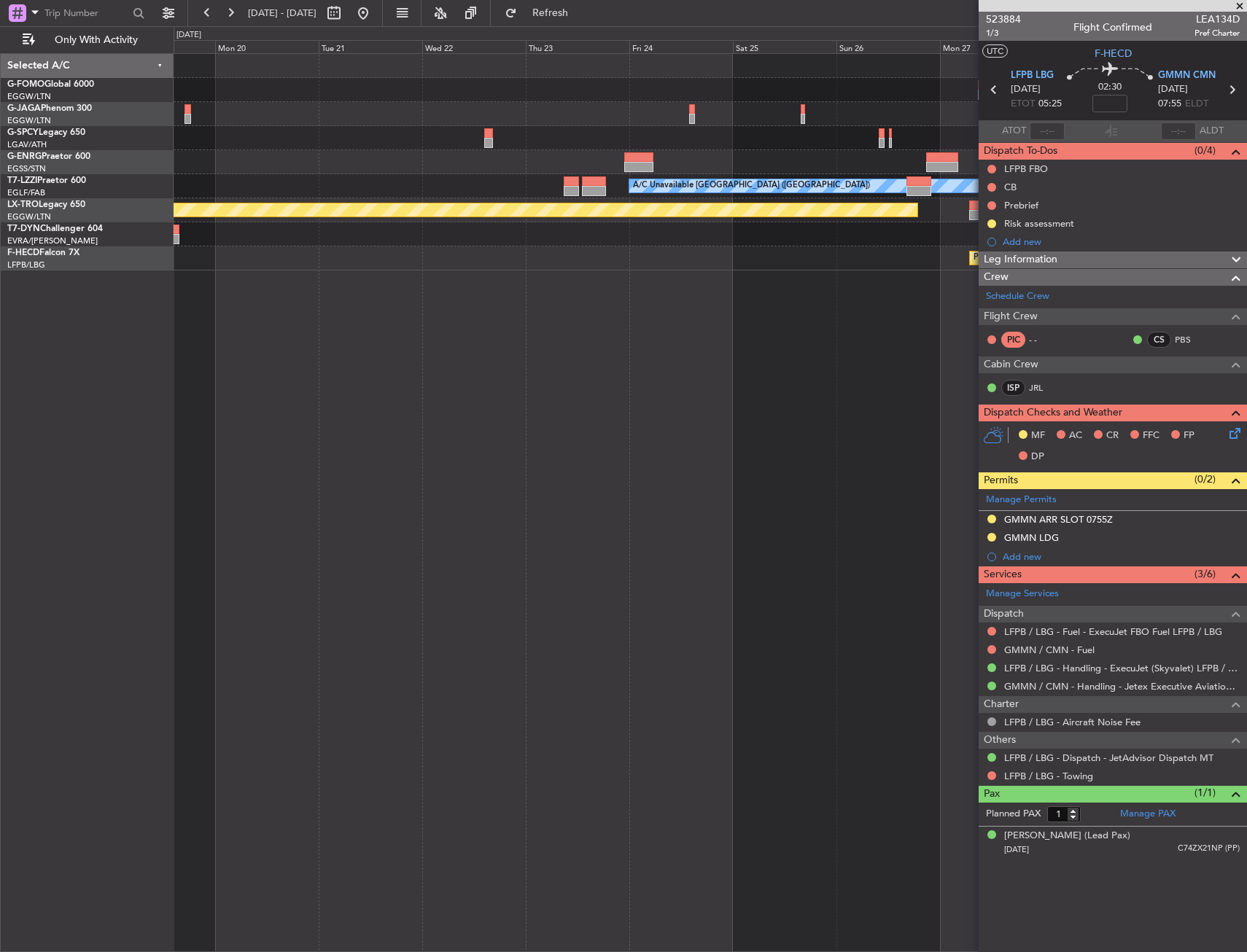
click at [1246, 289] on html "30 Oct 2025 - 09 Nov 2025 Refresh Quick Links Only With Activity A/C Unavailabl…" at bounding box center [623, 476] width 1247 height 952
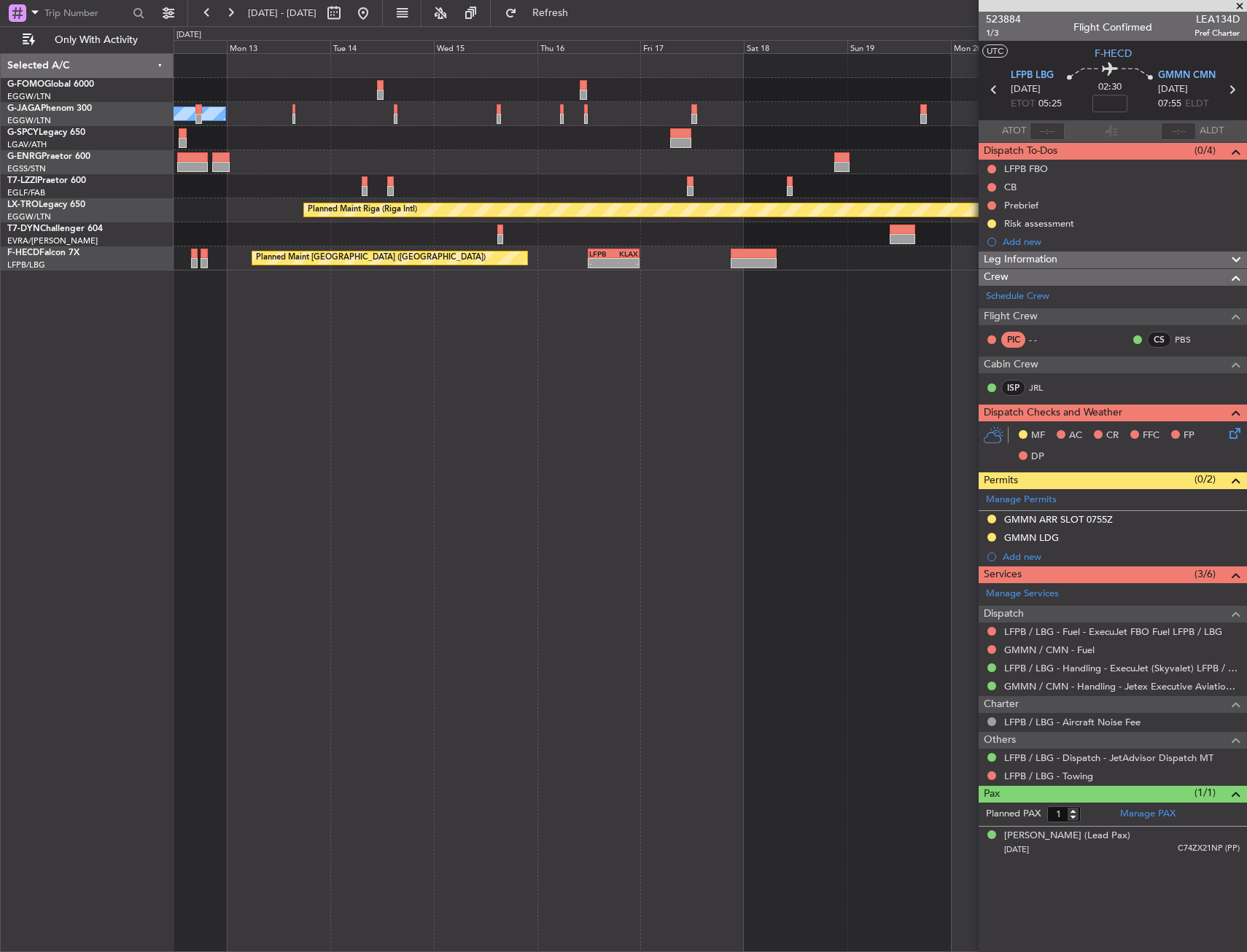
click at [1002, 293] on fb-app "30 Oct 2025 - 09 Nov 2025 Refresh Quick Links Only With Activity No Crew A/C Un…" at bounding box center [623, 481] width 1247 height 941
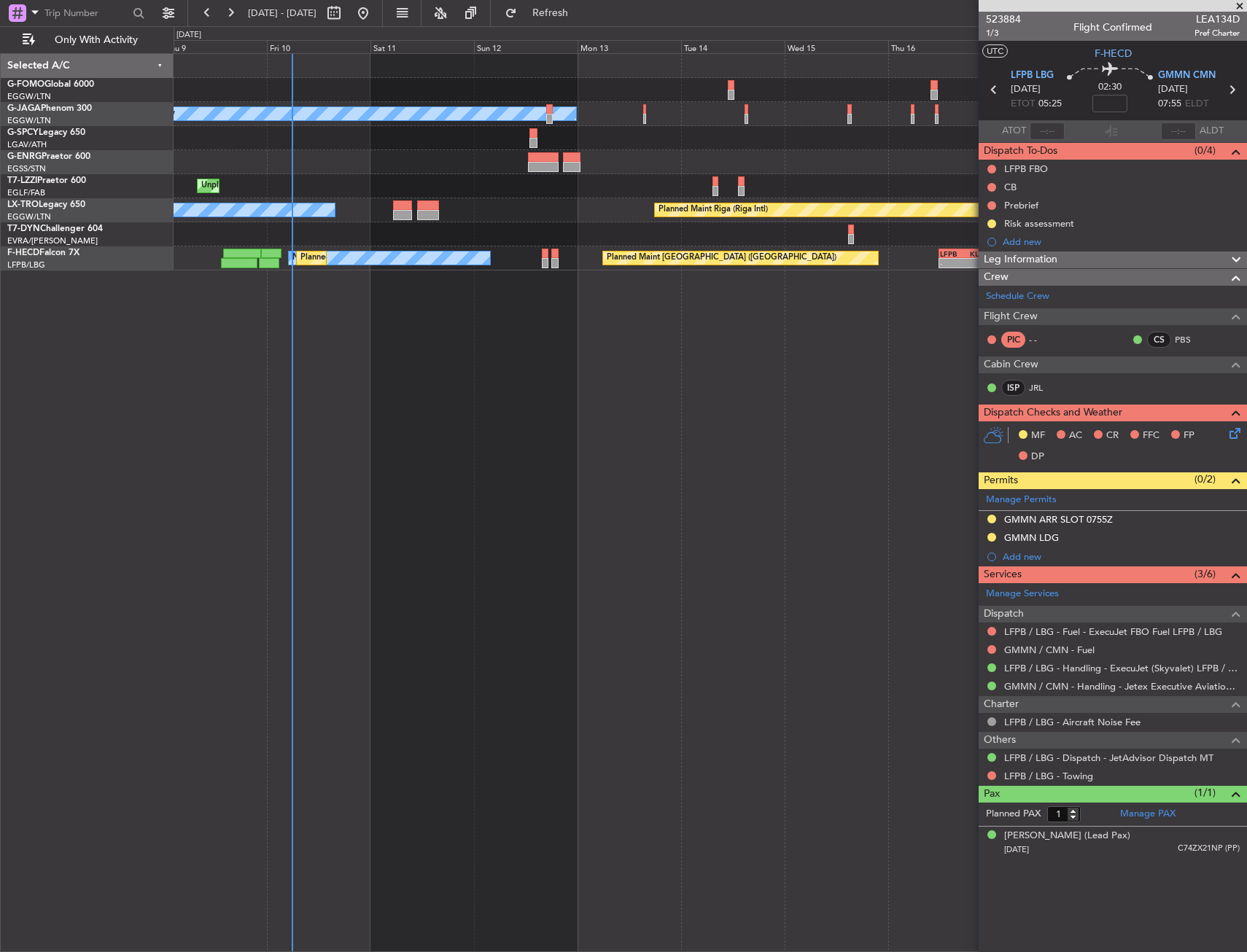
click at [531, 314] on div "No Crew Planned Maint London (Luton) Unplanned Maint London (Farnborough) Plann…" at bounding box center [710, 502] width 1073 height 899
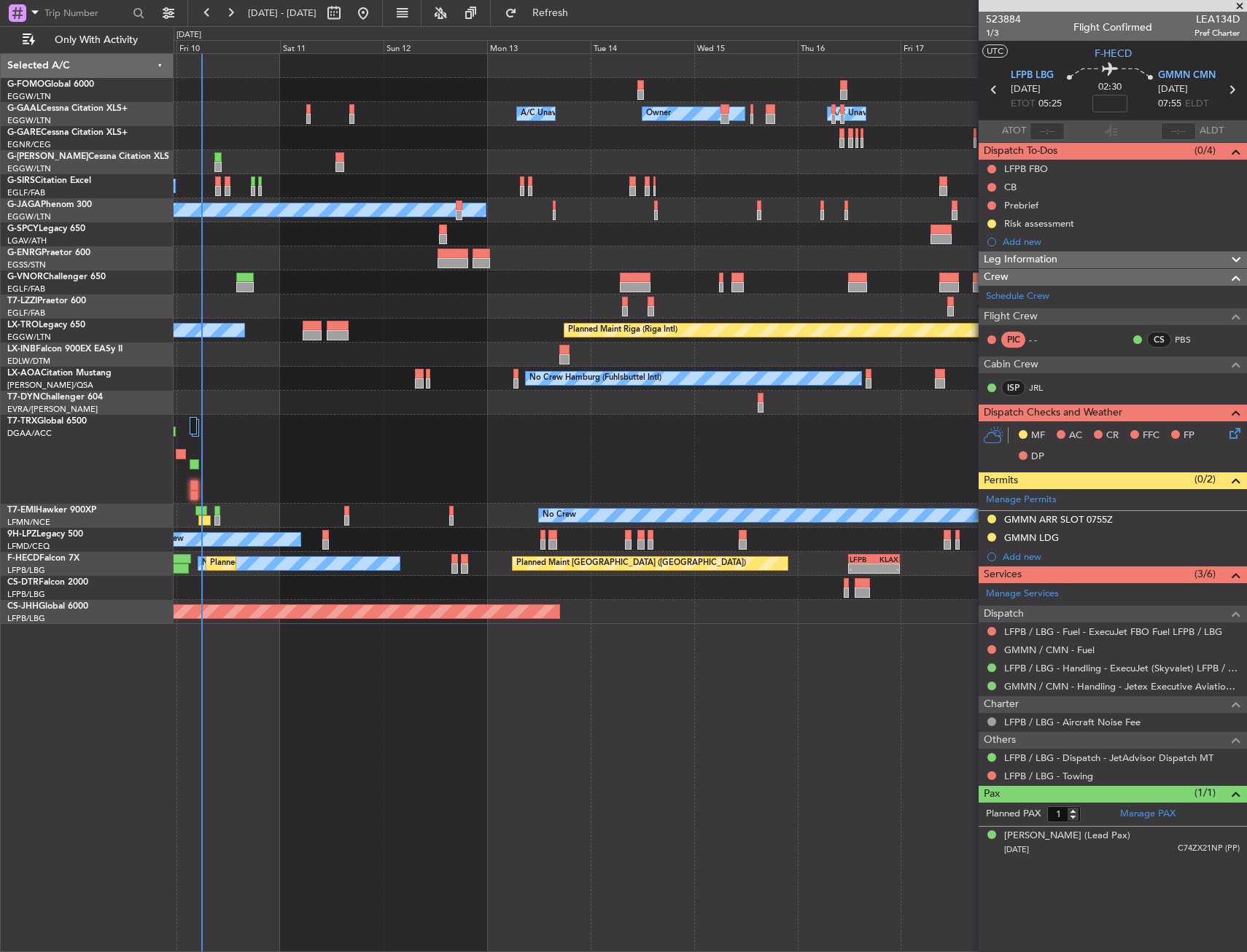
click at [389, 297] on div "Unplanned Maint [GEOGRAPHIC_DATA] ([GEOGRAPHIC_DATA])" at bounding box center [710, 307] width 1073 height 24
click at [723, 243] on div at bounding box center [710, 234] width 1073 height 24
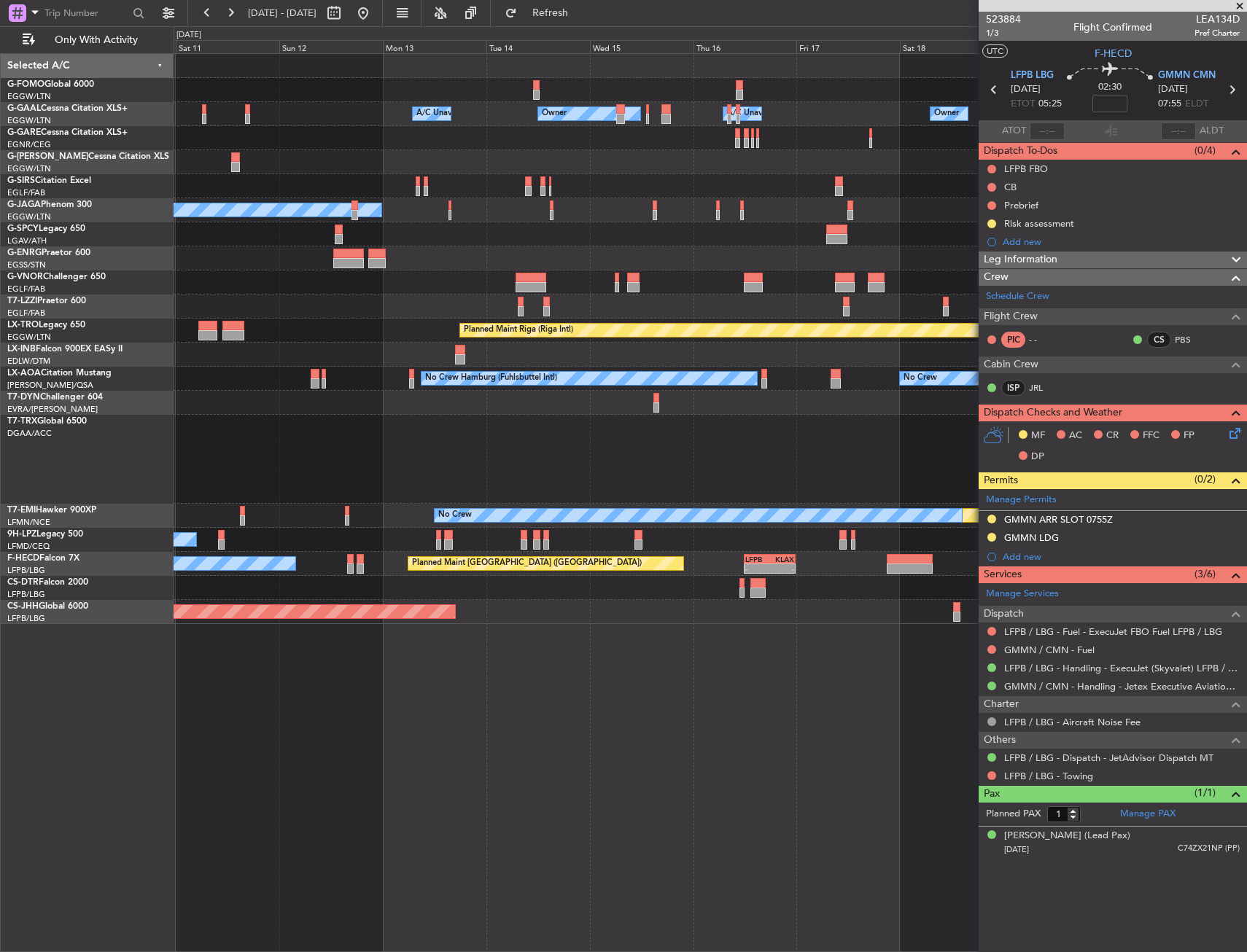
click at [727, 274] on div at bounding box center [710, 282] width 1073 height 24
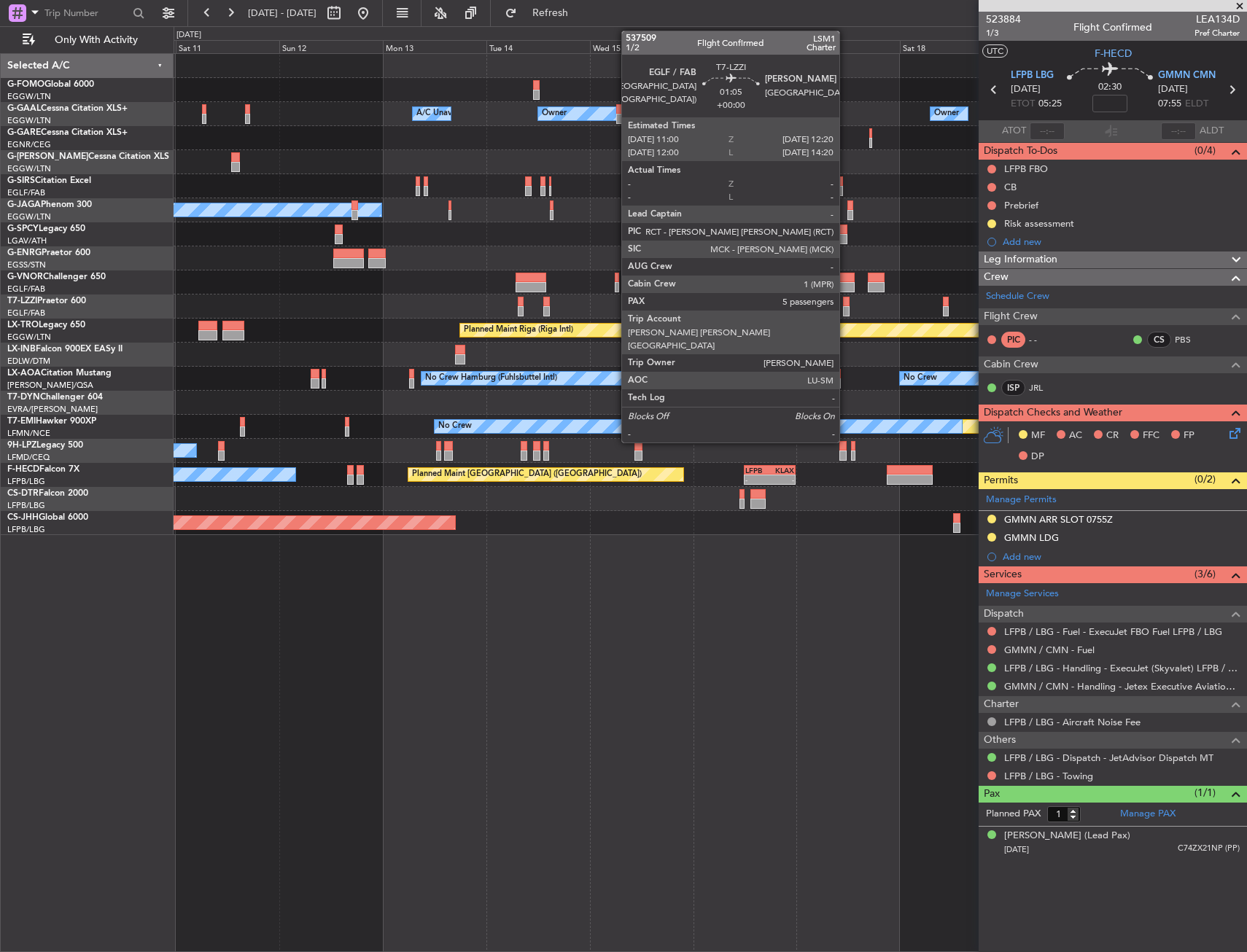
click at [845, 308] on div at bounding box center [845, 312] width 6 height 10
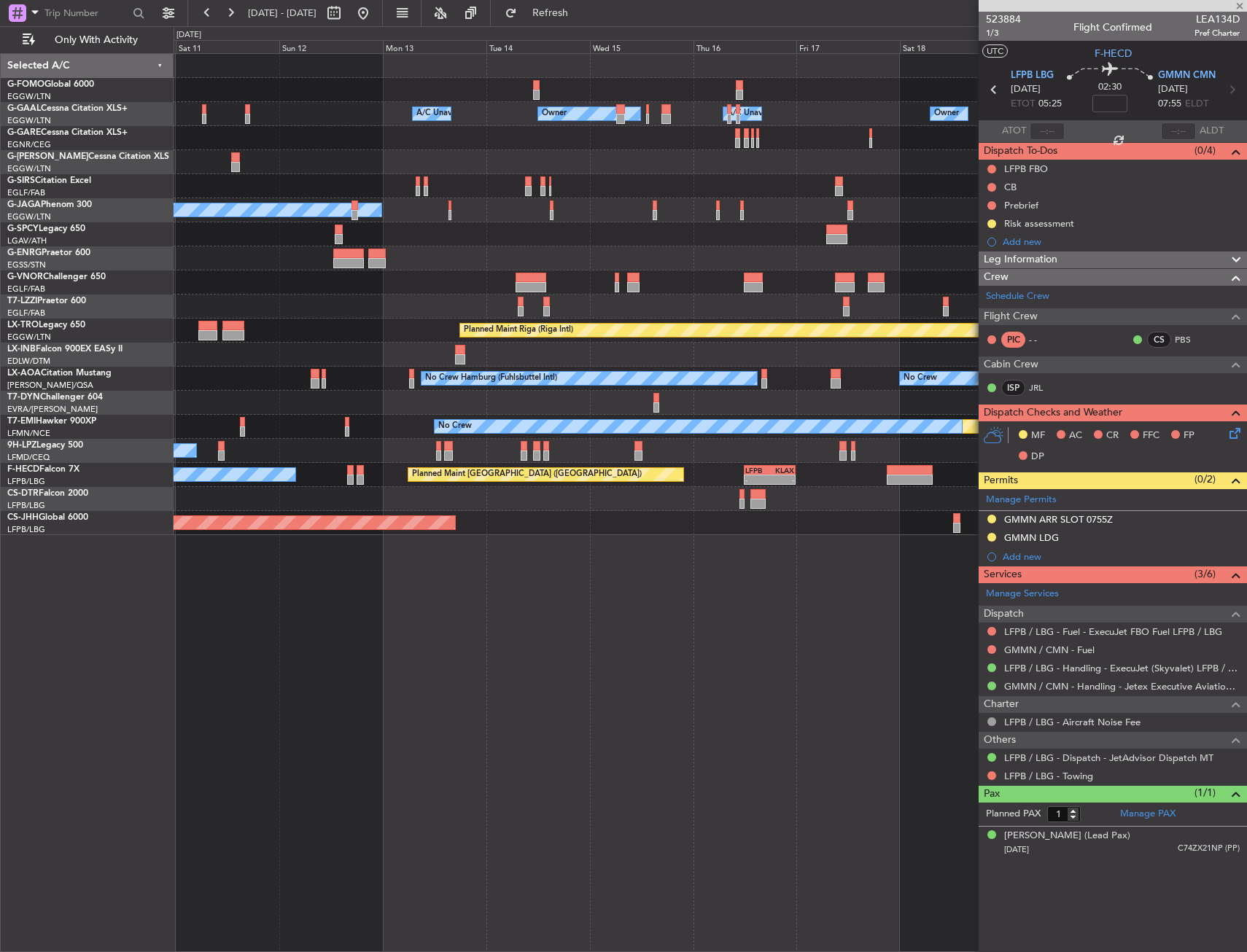
click at [731, 302] on div "Unplanned Maint [GEOGRAPHIC_DATA] ([GEOGRAPHIC_DATA])" at bounding box center [710, 307] width 1073 height 24
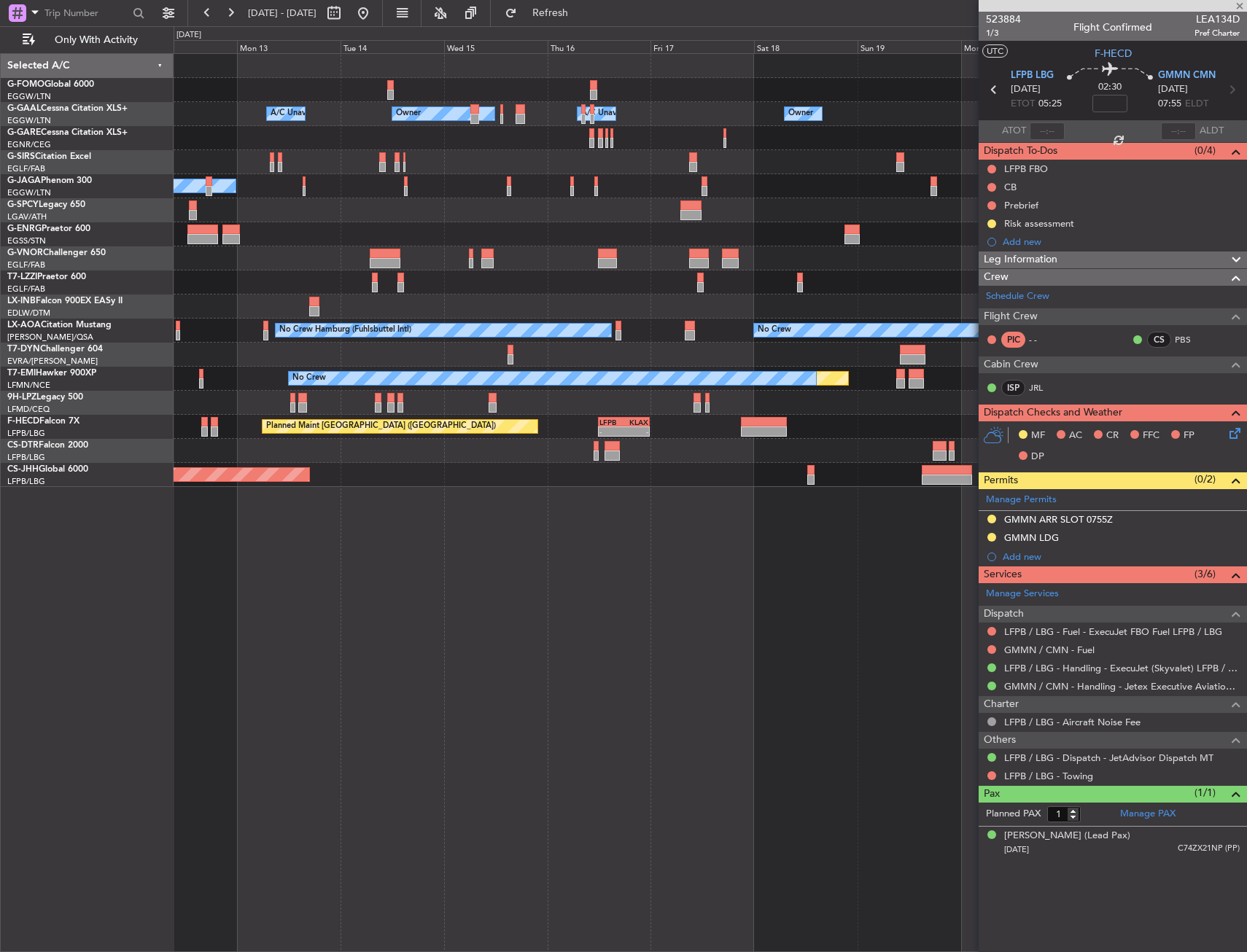
type input "5"
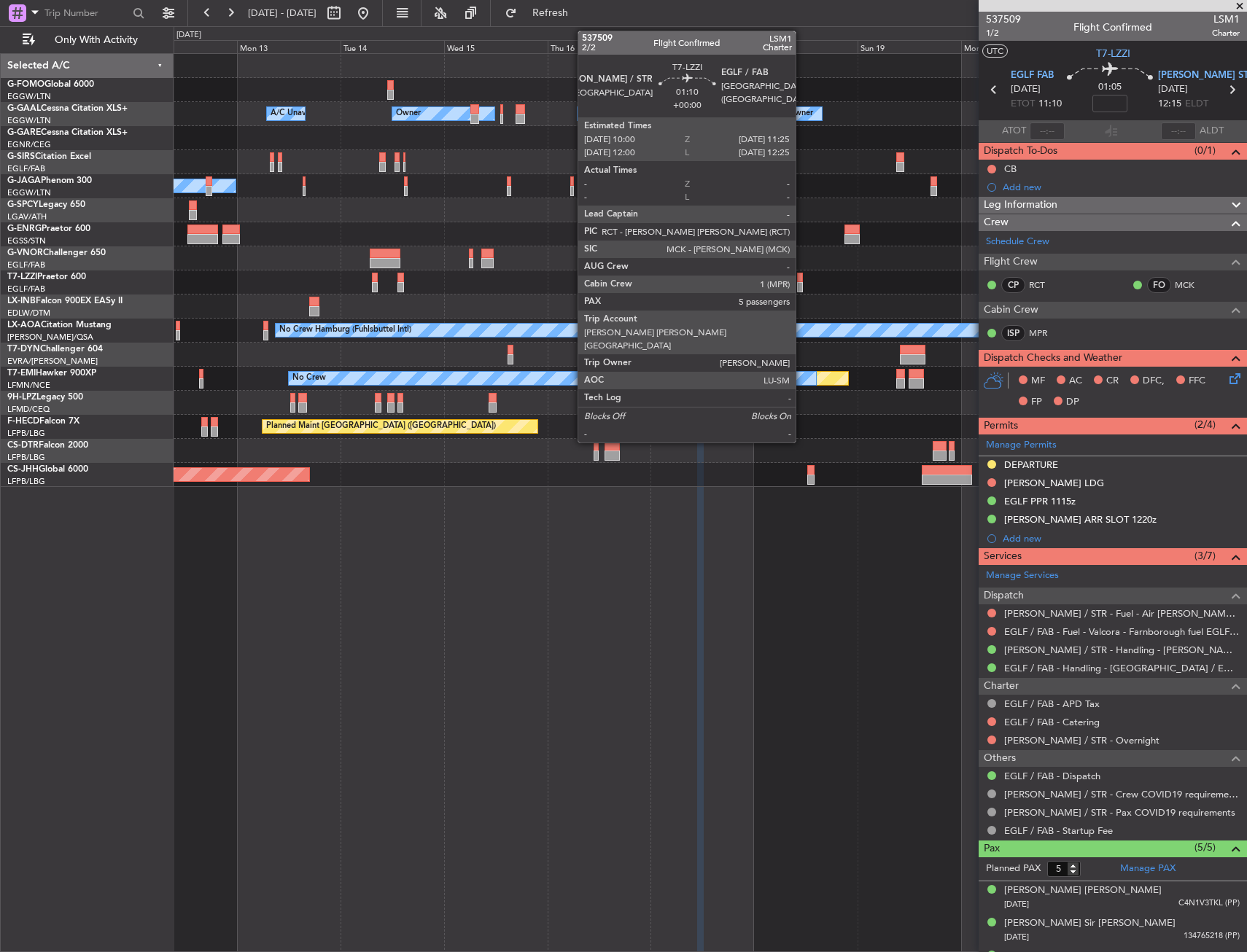
click at [802, 280] on div at bounding box center [801, 277] width 7 height 10
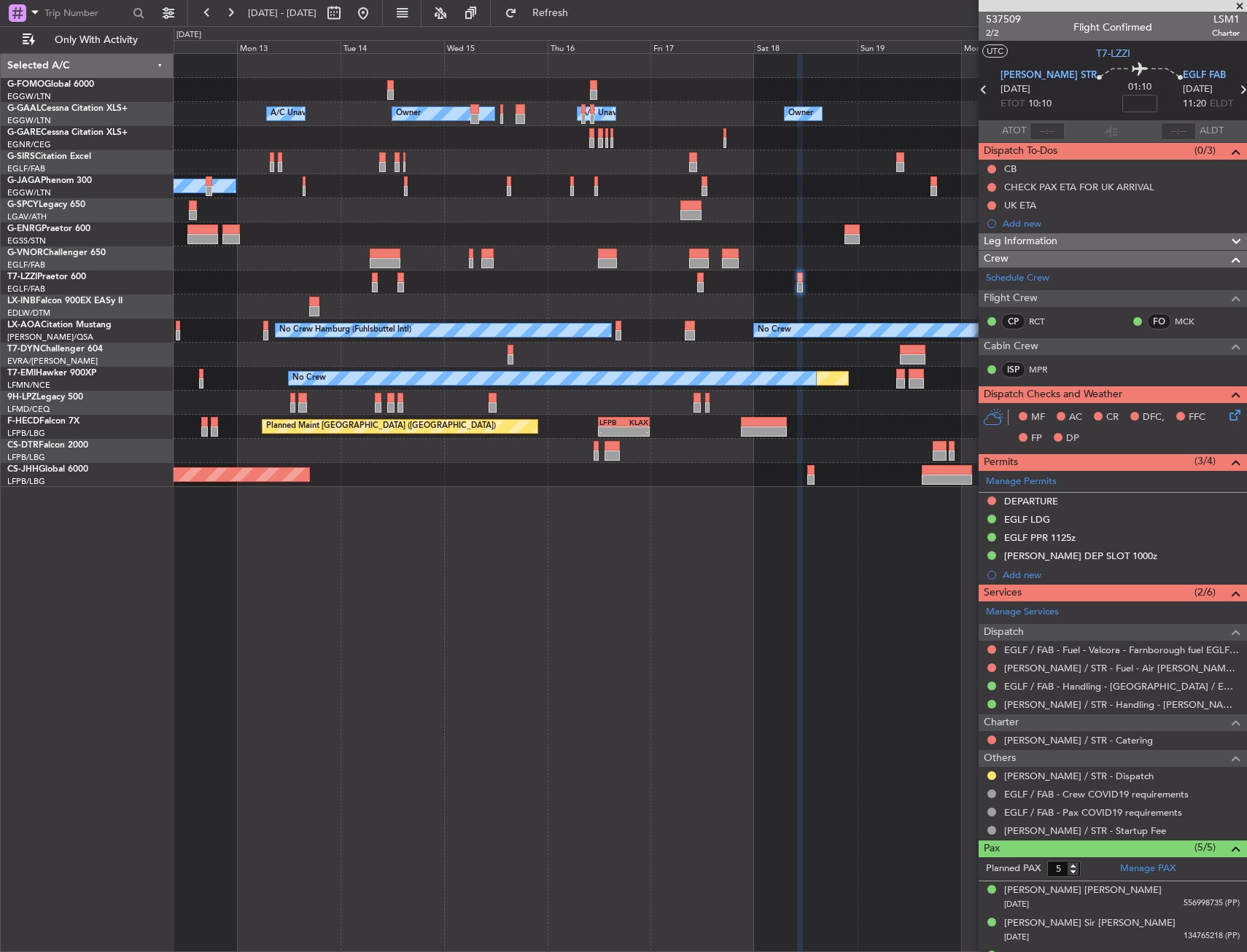
click at [991, 517] on button at bounding box center [991, 519] width 9 height 9
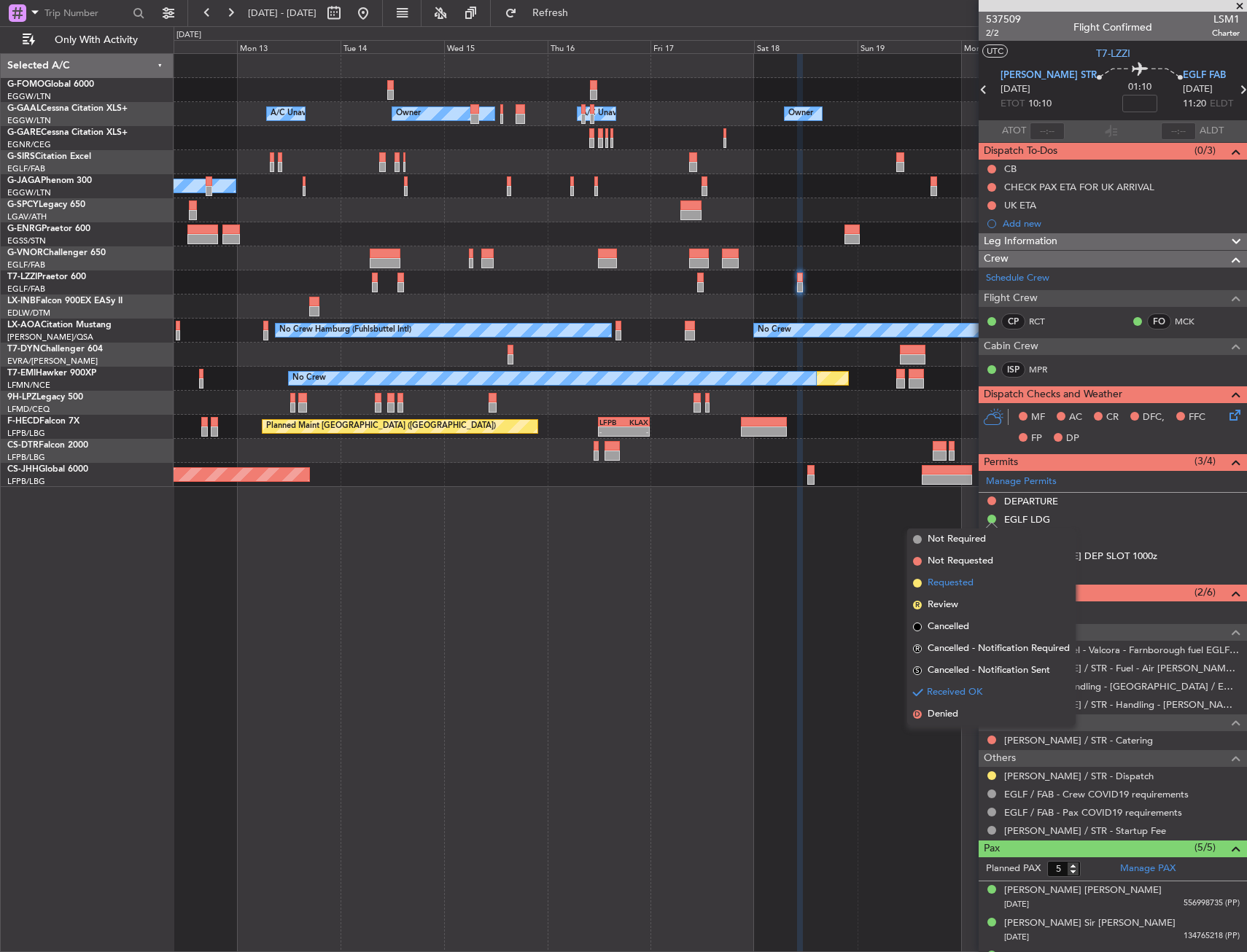
click at [968, 581] on span "Requested" at bounding box center [950, 583] width 46 height 15
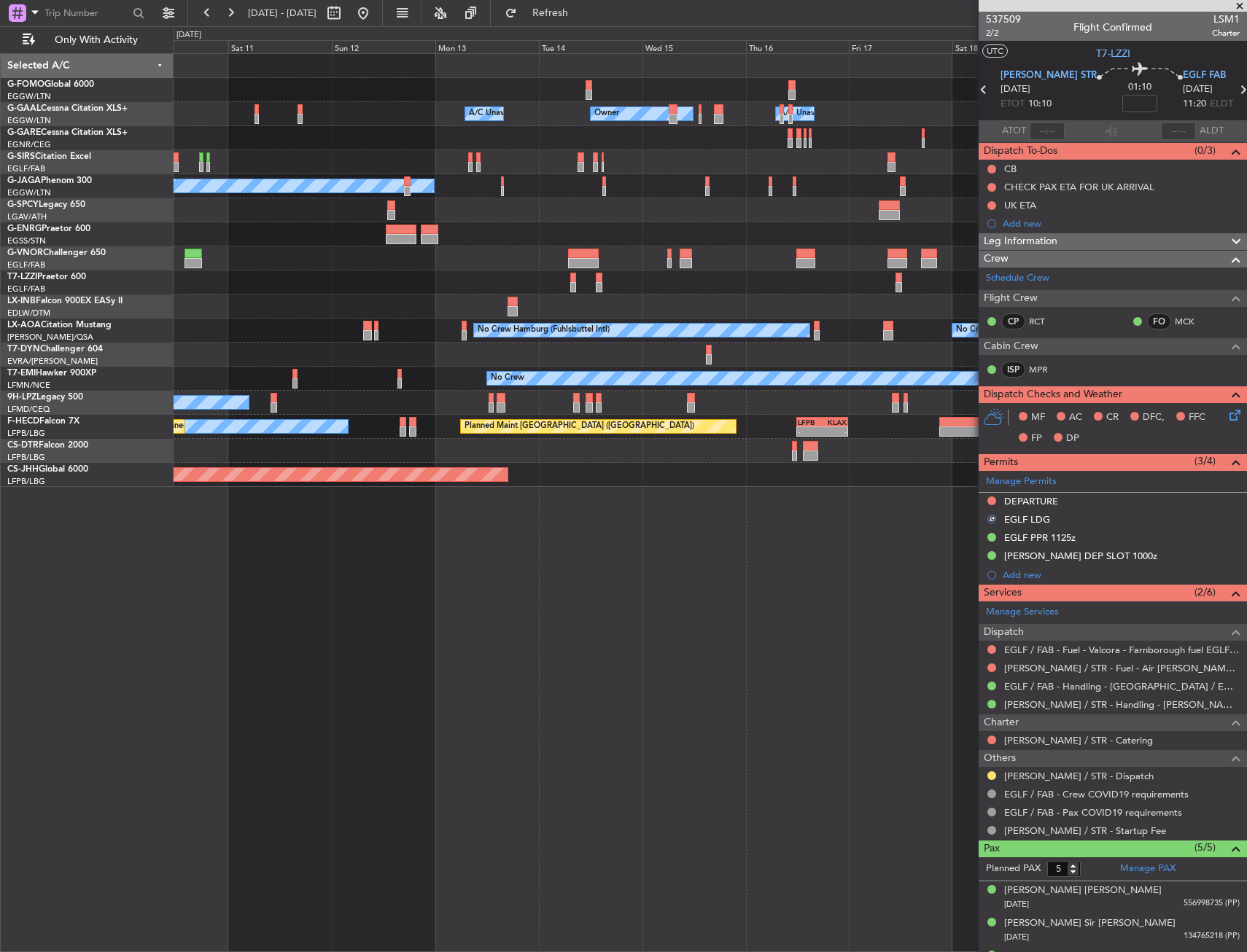
click at [781, 530] on div "Owner Owner Owner A/C Unavailable A/C Unavailable Planned Maint [GEOGRAPHIC_DAT…" at bounding box center [710, 502] width 1073 height 899
click at [869, 509] on div "Owner Owner Owner A/C Unavailable A/C Unavailable Planned Maint [GEOGRAPHIC_DAT…" at bounding box center [710, 502] width 1073 height 899
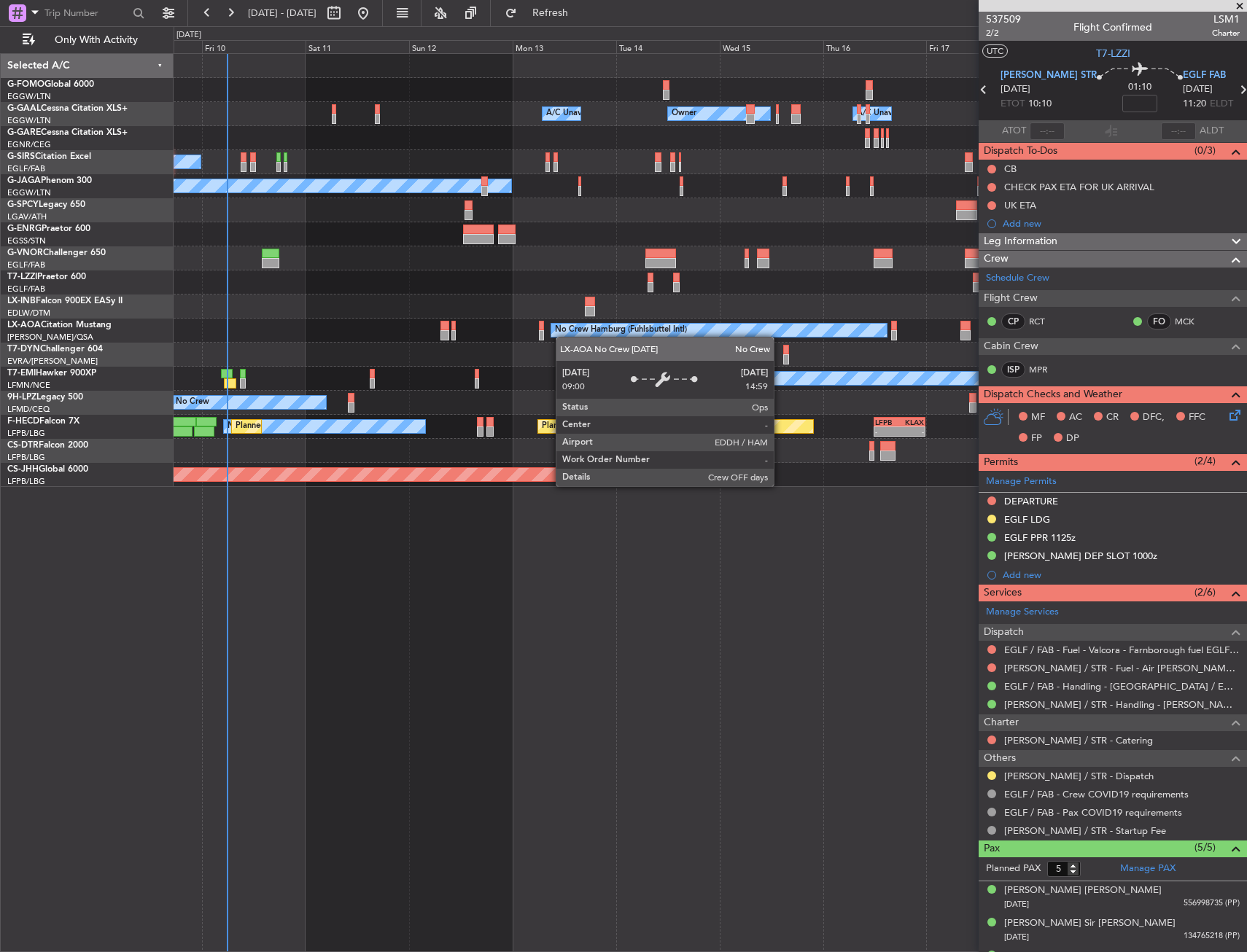
click at [751, 327] on div "Owner Owner Owner A/C Unavailable A/C Unavailable A/C Unavailable Planned Maint…" at bounding box center [710, 271] width 1073 height 433
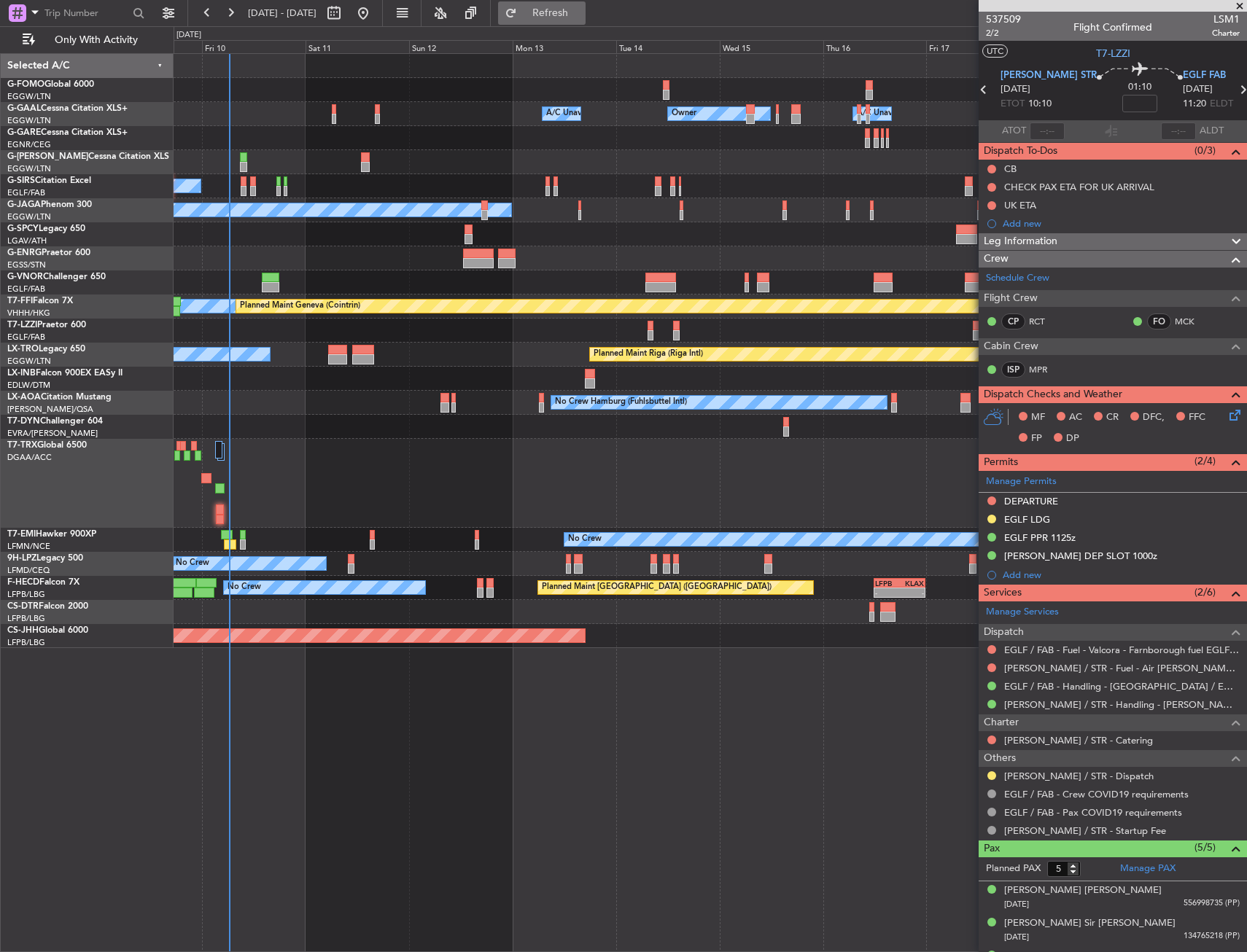
click at [586, 22] on button "Refresh" at bounding box center [541, 13] width 87 height 23
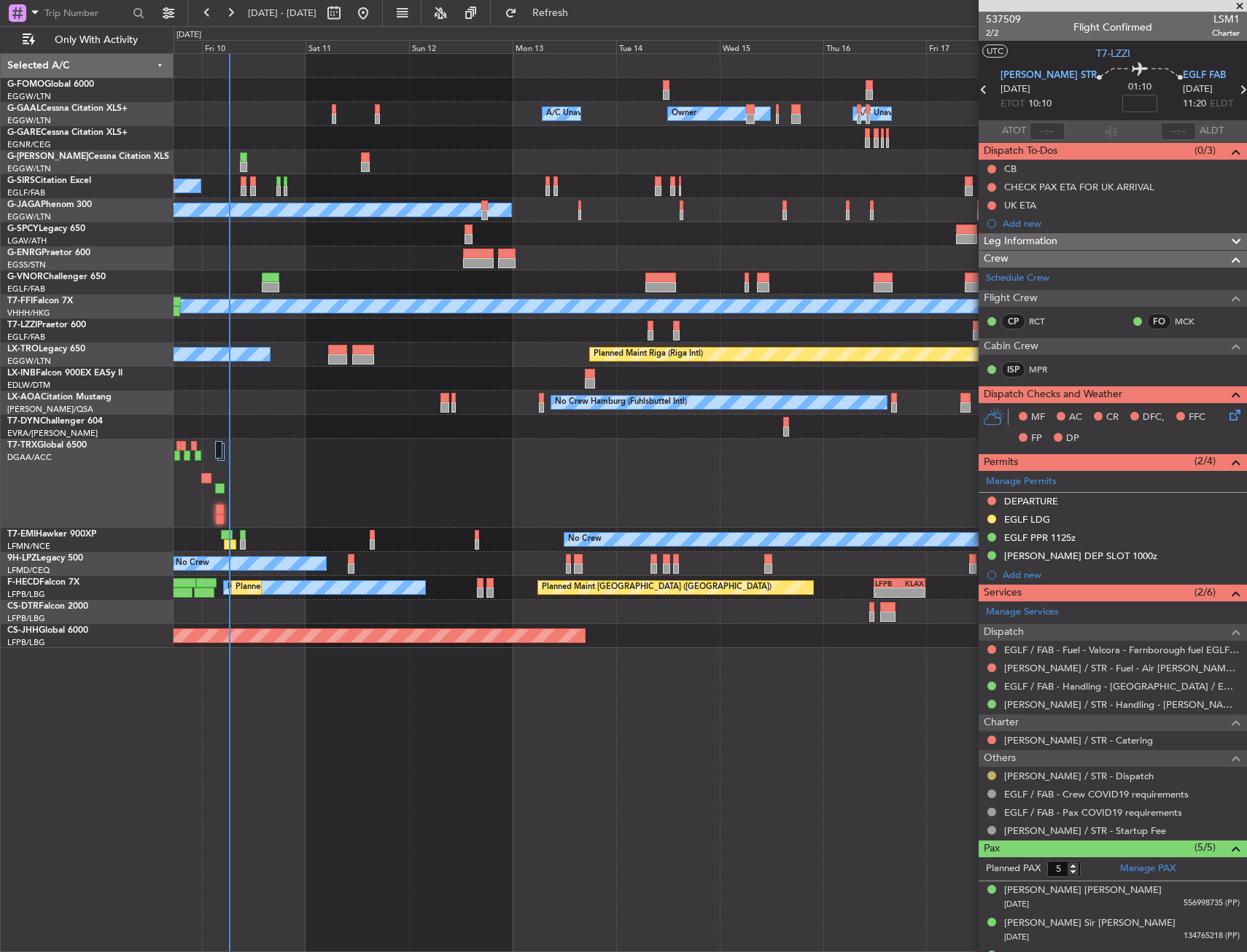
click at [993, 777] on button at bounding box center [991, 775] width 9 height 9
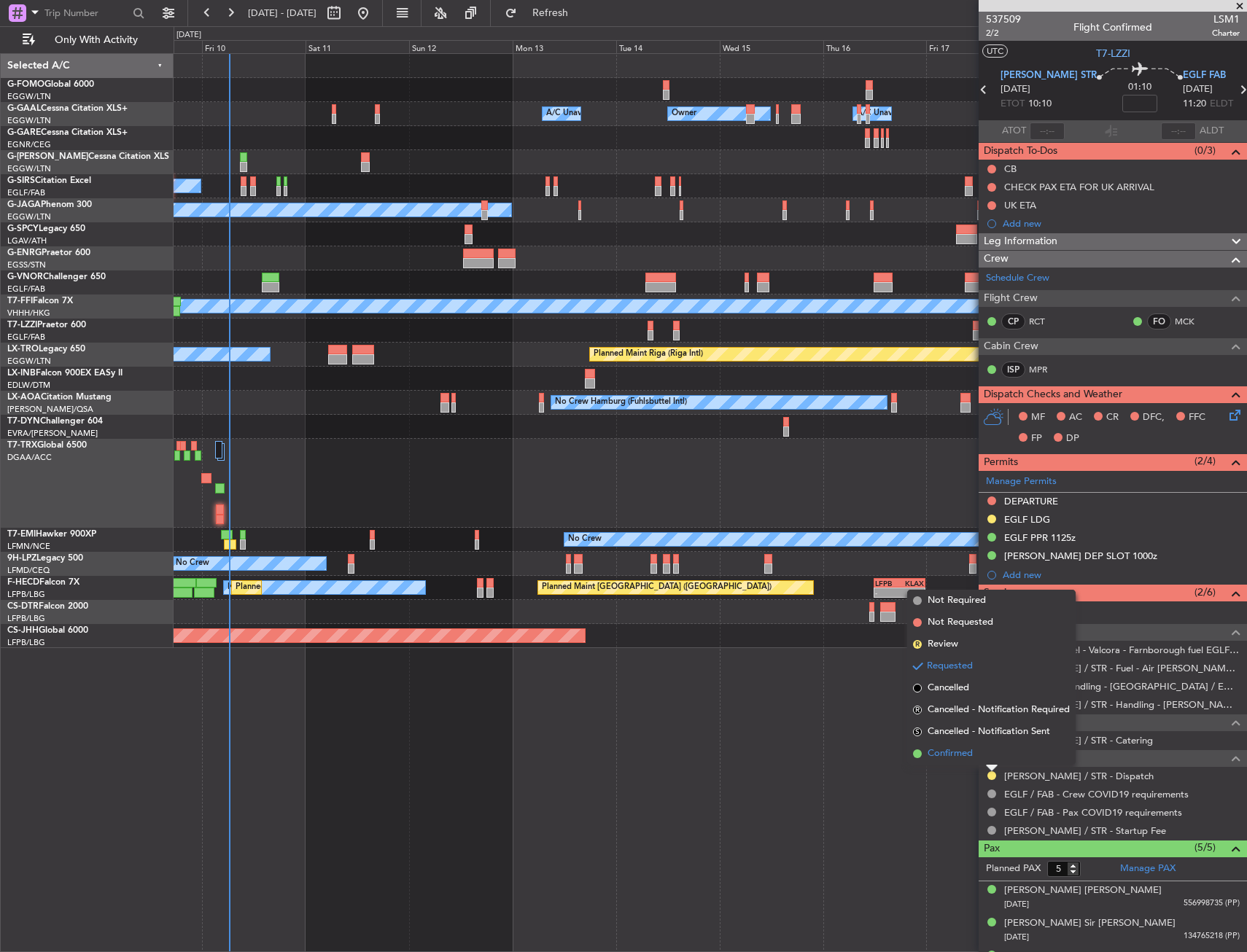
click at [980, 763] on li "Confirmed" at bounding box center [991, 754] width 168 height 22
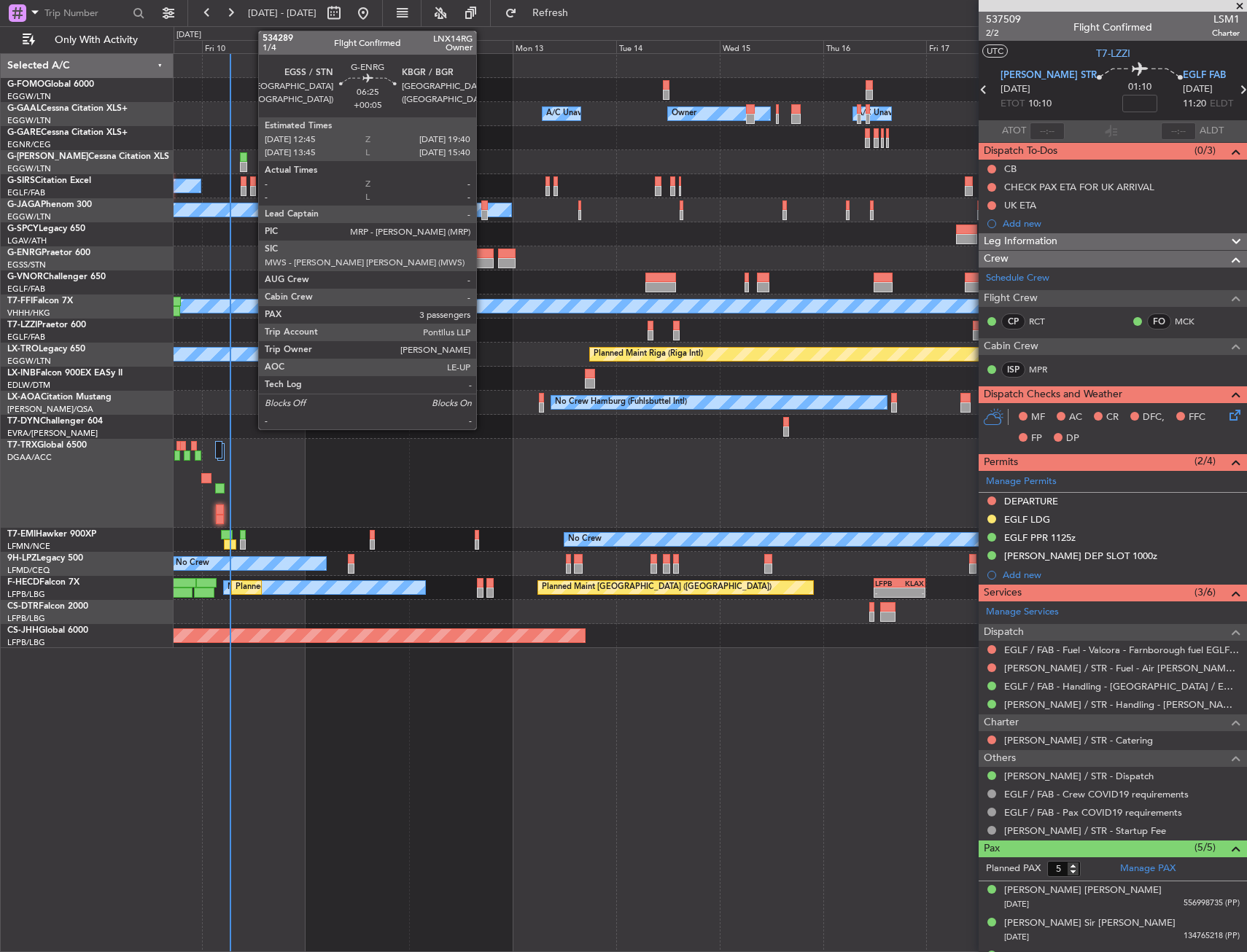
click at [482, 255] on div at bounding box center [478, 253] width 30 height 10
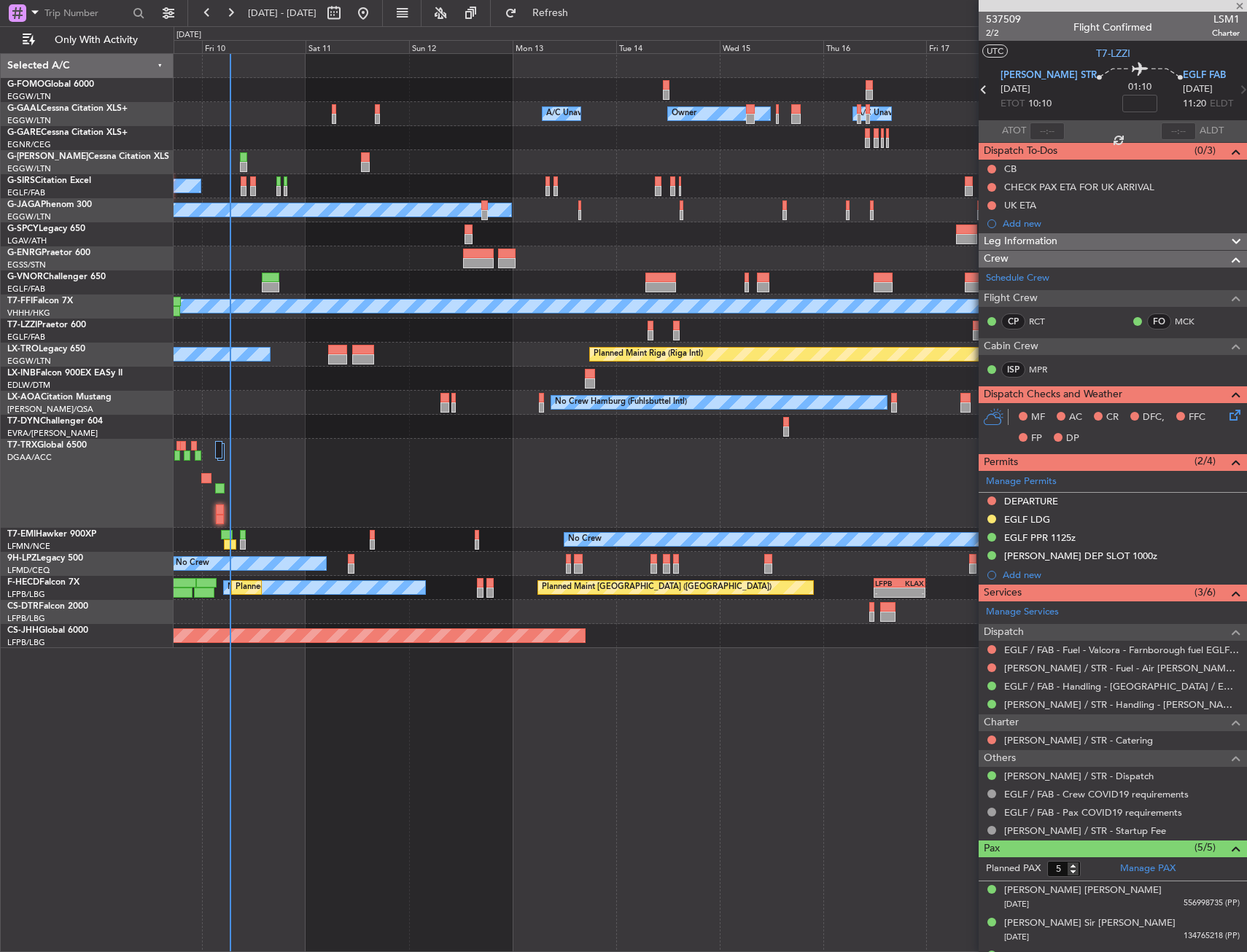
type input "+00:05"
type input "3"
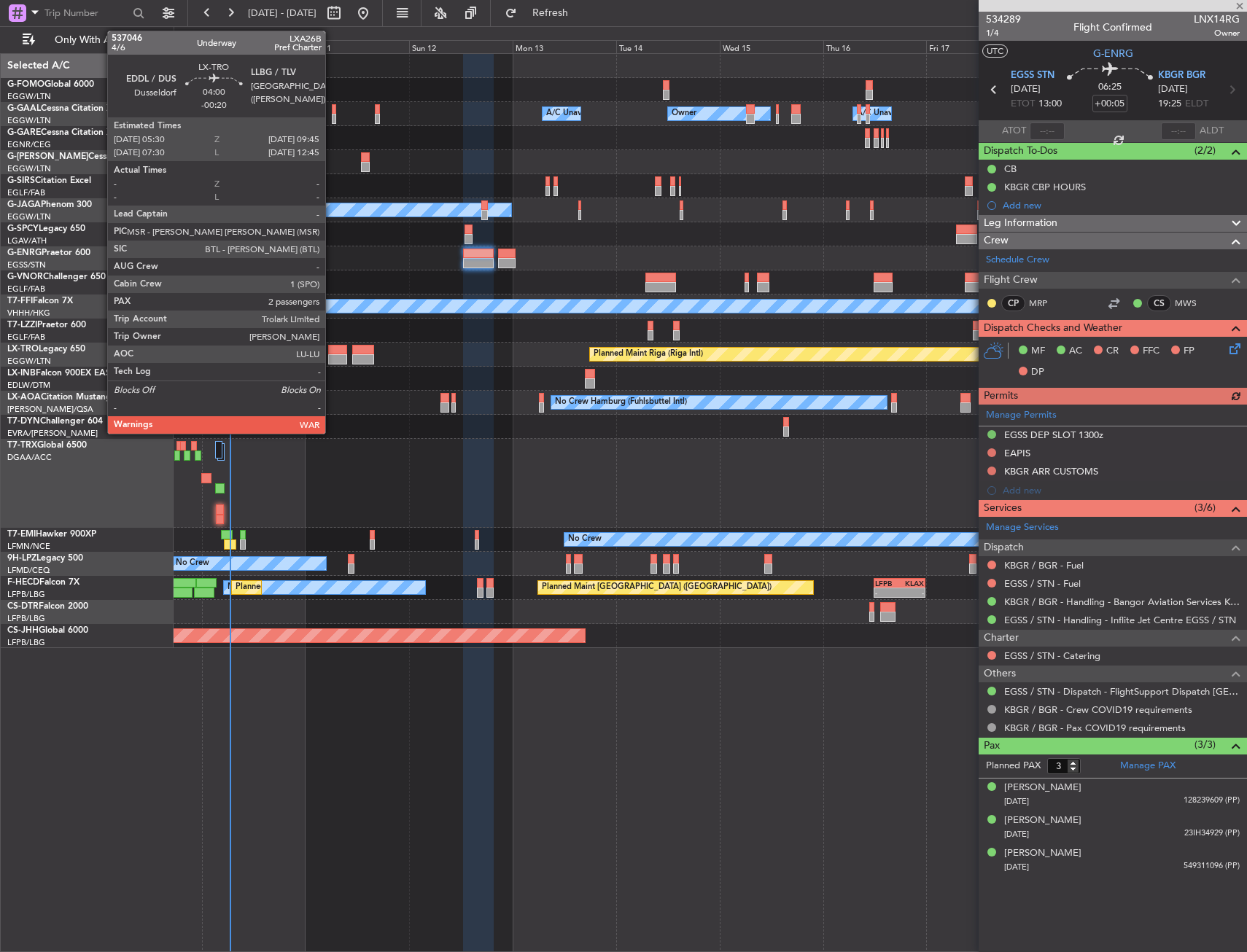
click at [332, 353] on div at bounding box center [337, 350] width 19 height 10
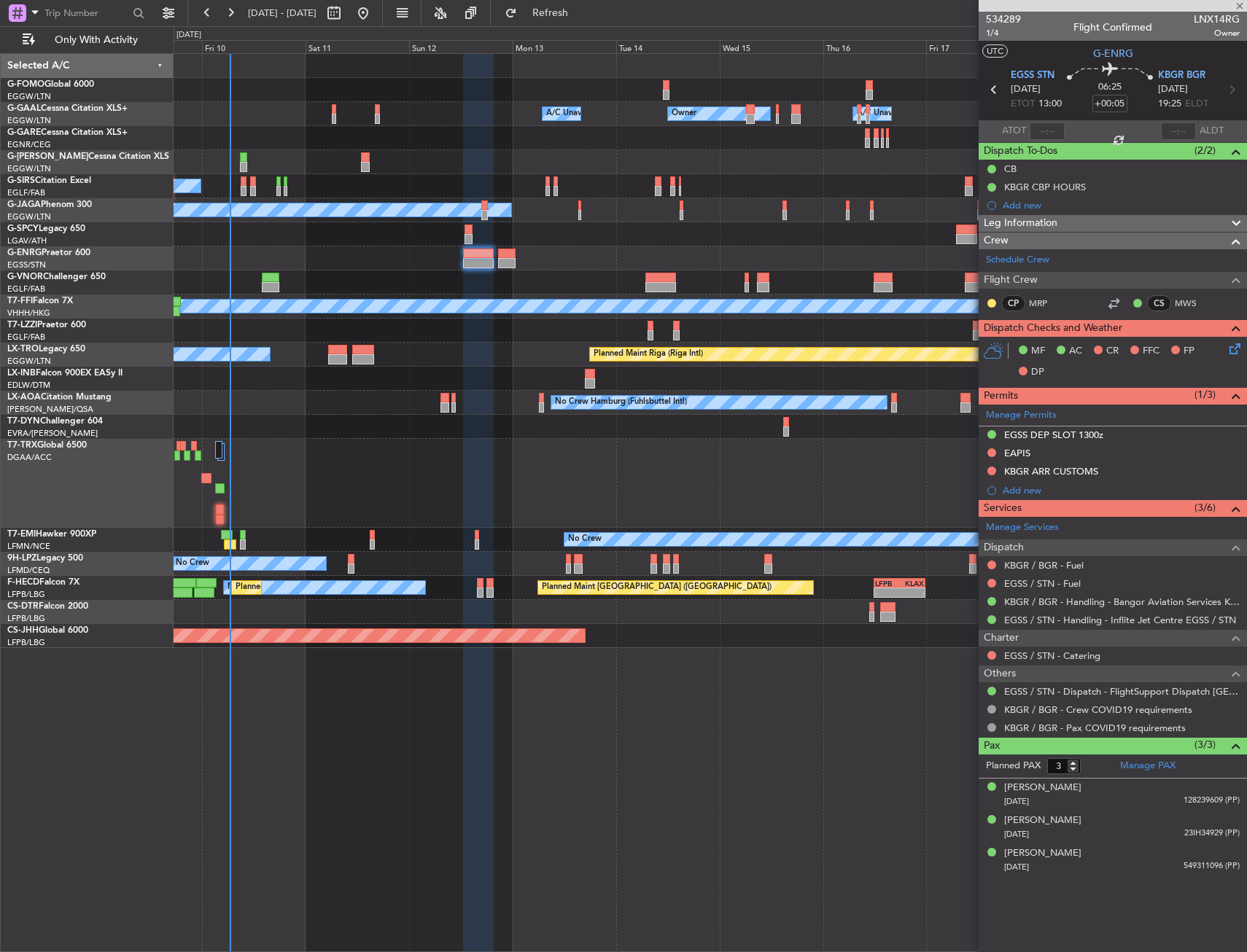
type input "-00:20"
type input "2"
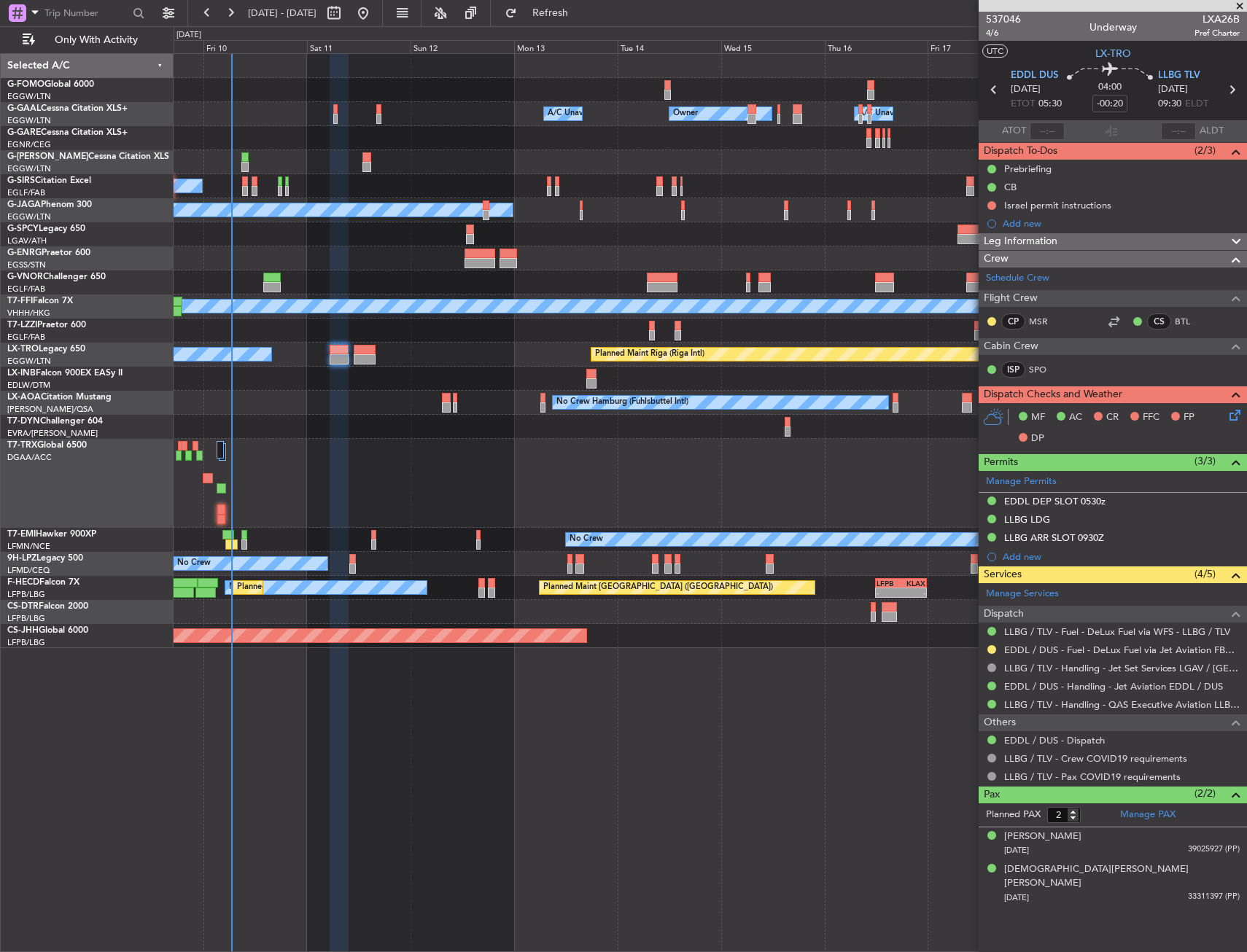
click at [342, 145] on div at bounding box center [710, 137] width 1073 height 24
click at [669, 697] on div "Owner Owner Owner A/C Unavailable A/C Unavailable Planned Maint [GEOGRAPHIC_DAT…" at bounding box center [710, 502] width 1073 height 899
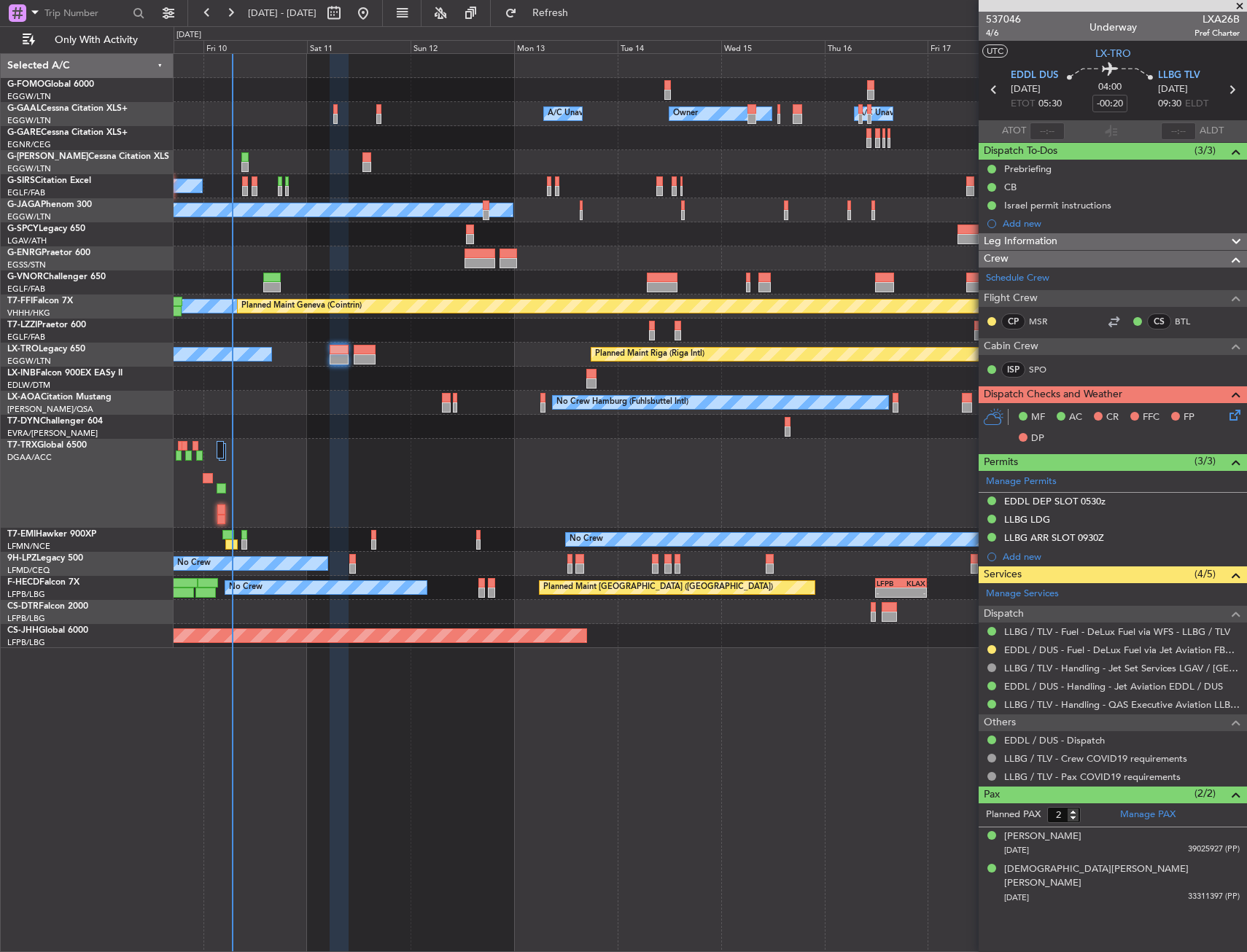
click at [421, 446] on div at bounding box center [710, 483] width 1073 height 89
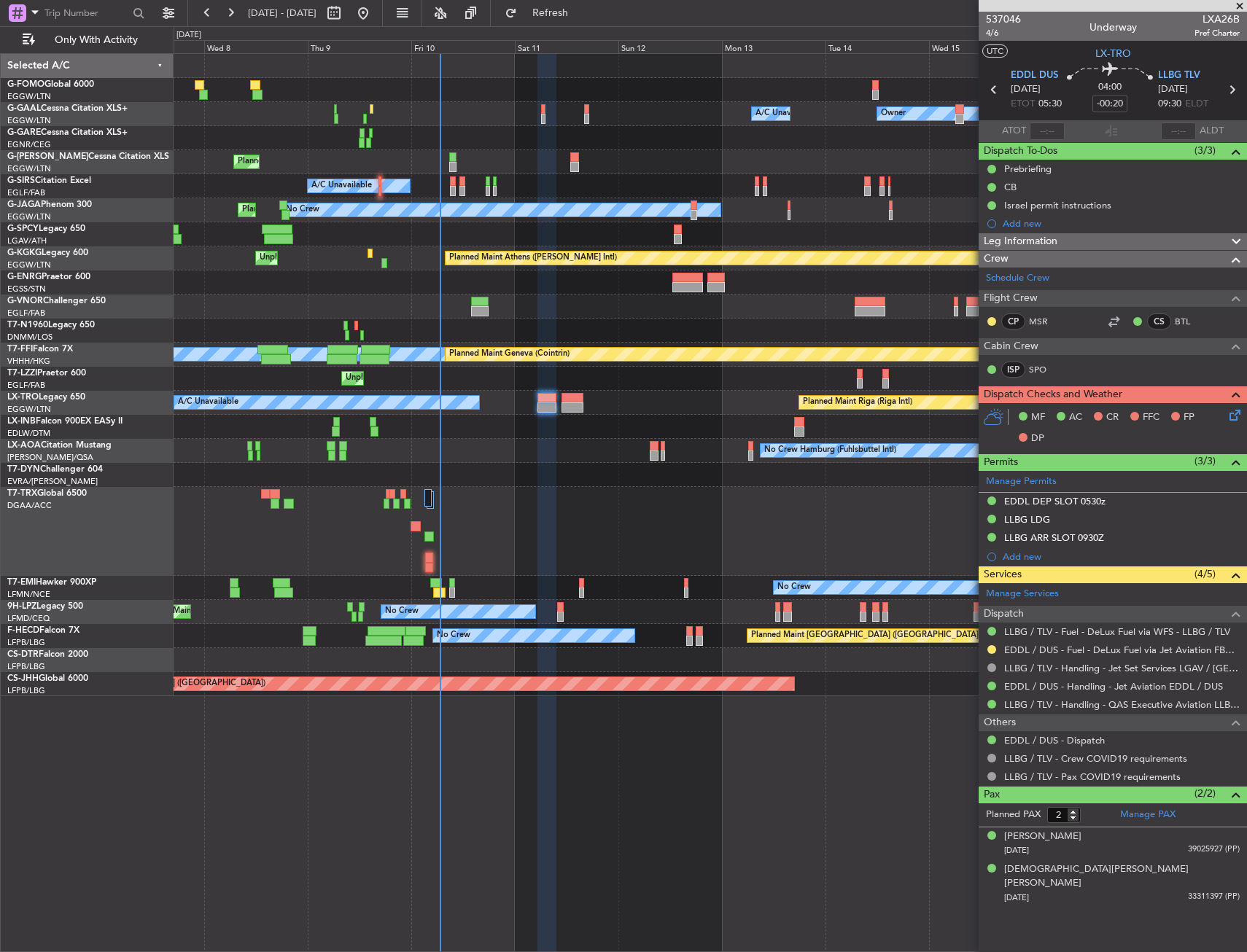
click at [426, 472] on div at bounding box center [710, 475] width 1073 height 24
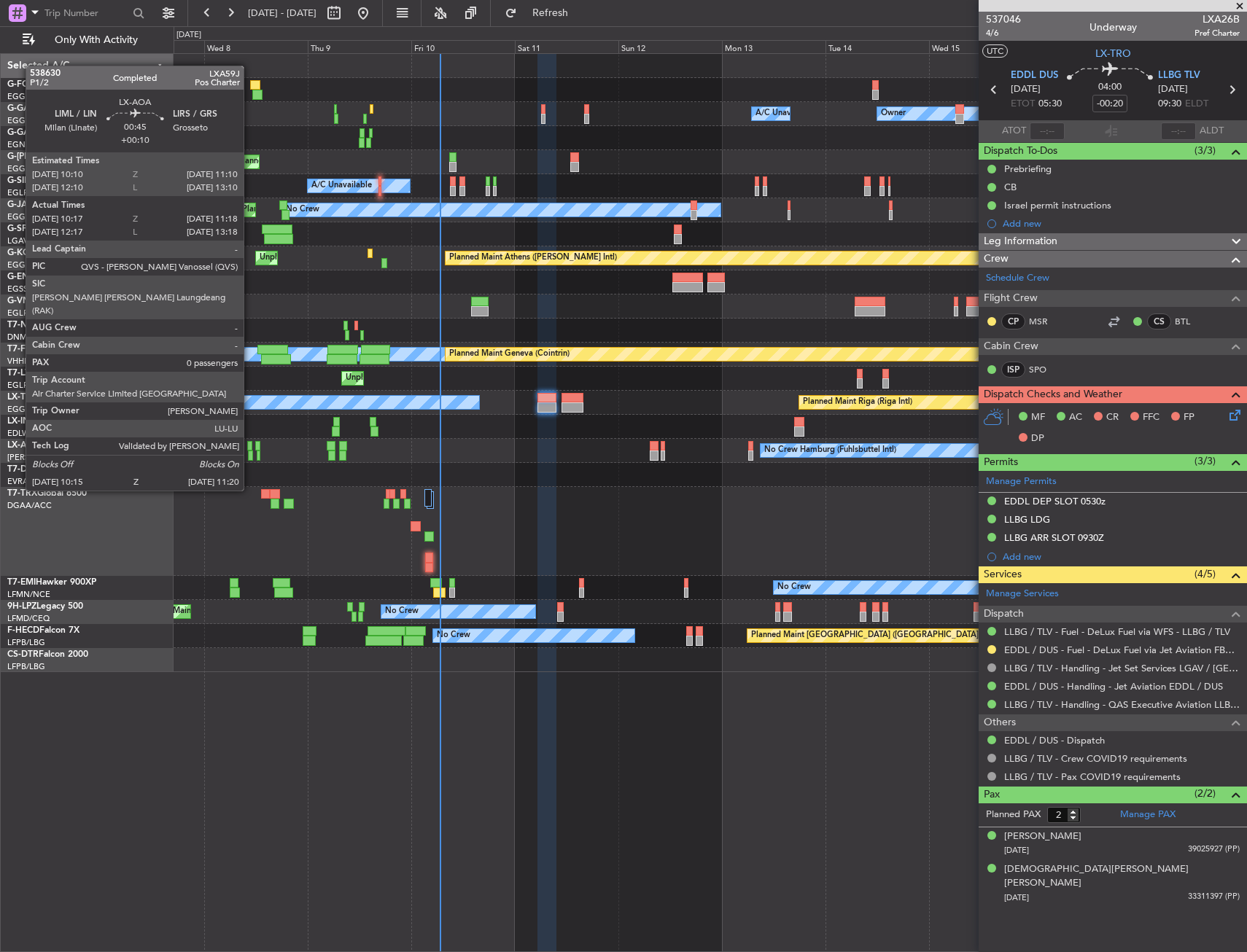
click at [250, 450] on div at bounding box center [249, 446] width 4 height 10
type input "+00:10"
type input "10:27"
type input "11:13"
type input "0"
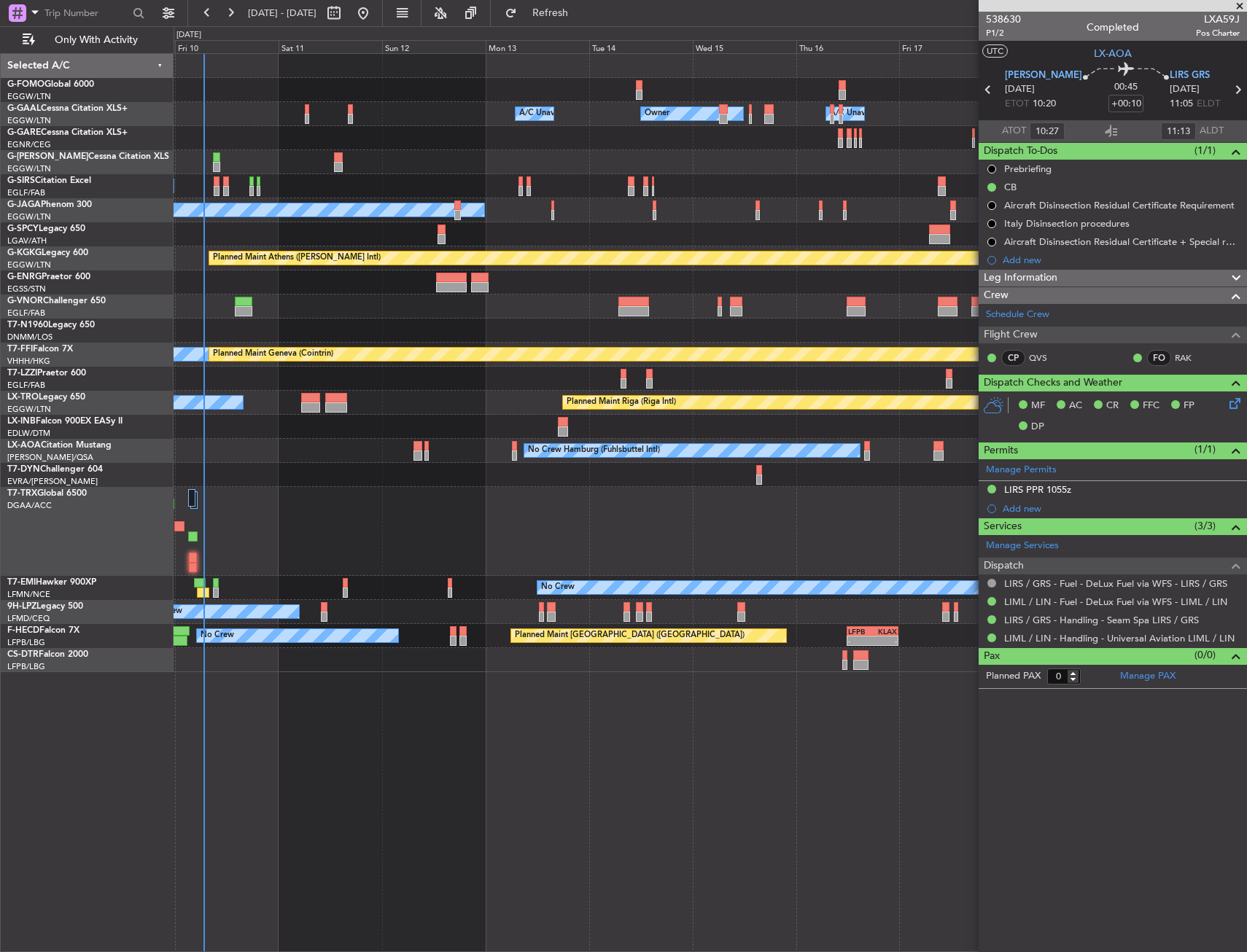
click at [146, 296] on div "Owner Owner A/C Unavailable A/C Unavailable Owner Planned Maint [GEOGRAPHIC_DAT…" at bounding box center [623, 490] width 1247 height 926
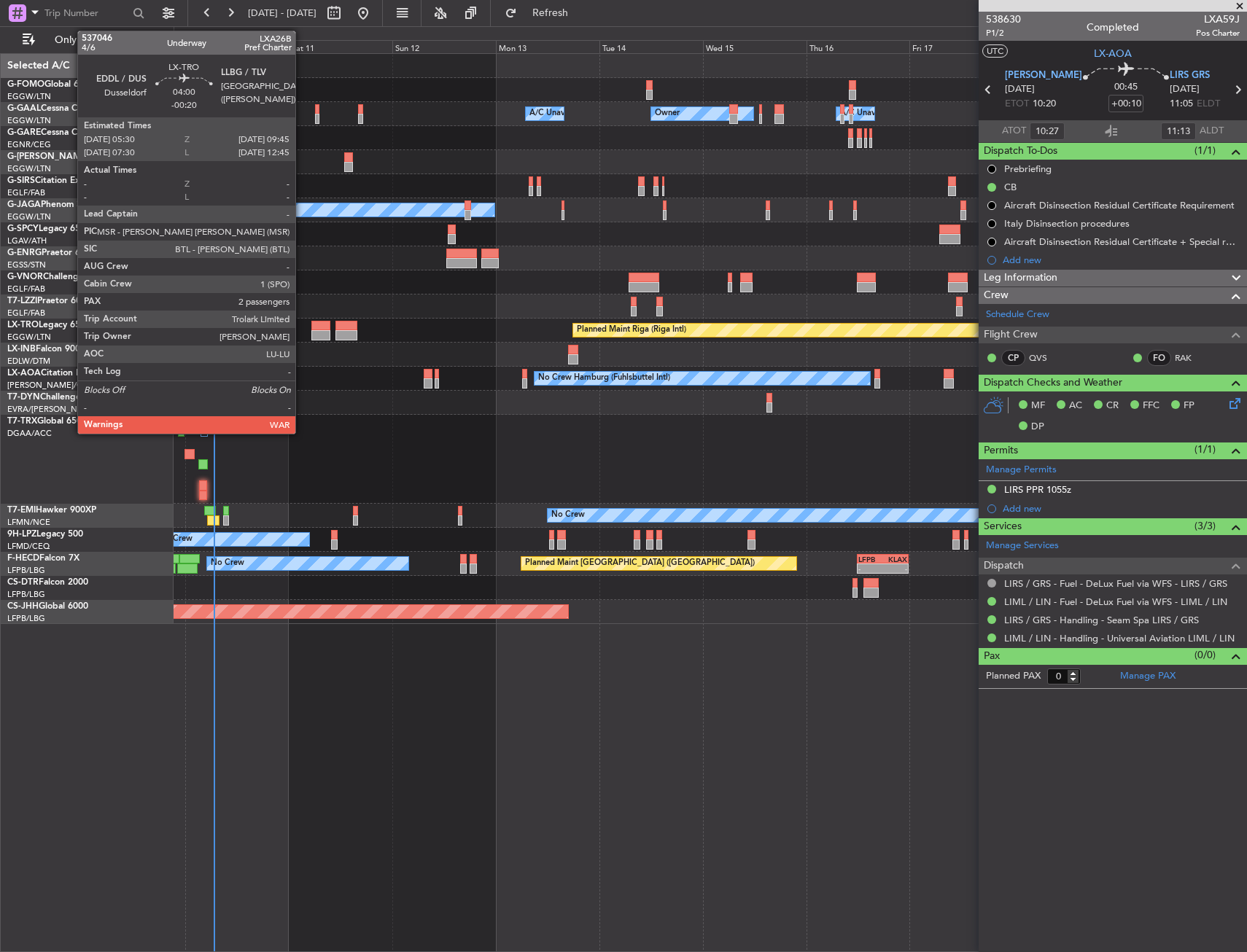
click at [317, 318] on div "Owner Owner A/C Unavailable A/C Unavailable Owner Planned Maint [GEOGRAPHIC_DAT…" at bounding box center [710, 339] width 1073 height 570
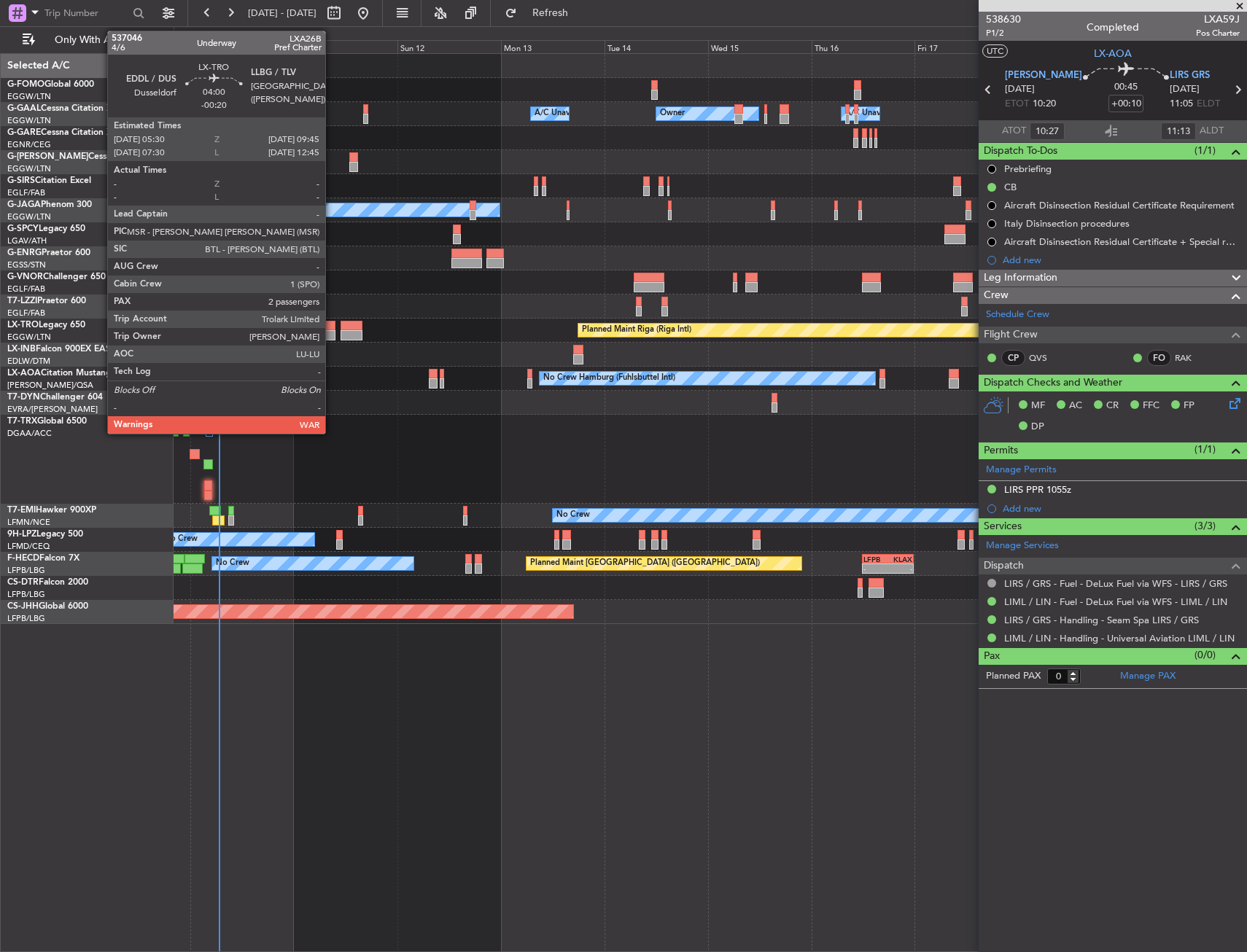
click at [332, 331] on div at bounding box center [326, 336] width 19 height 10
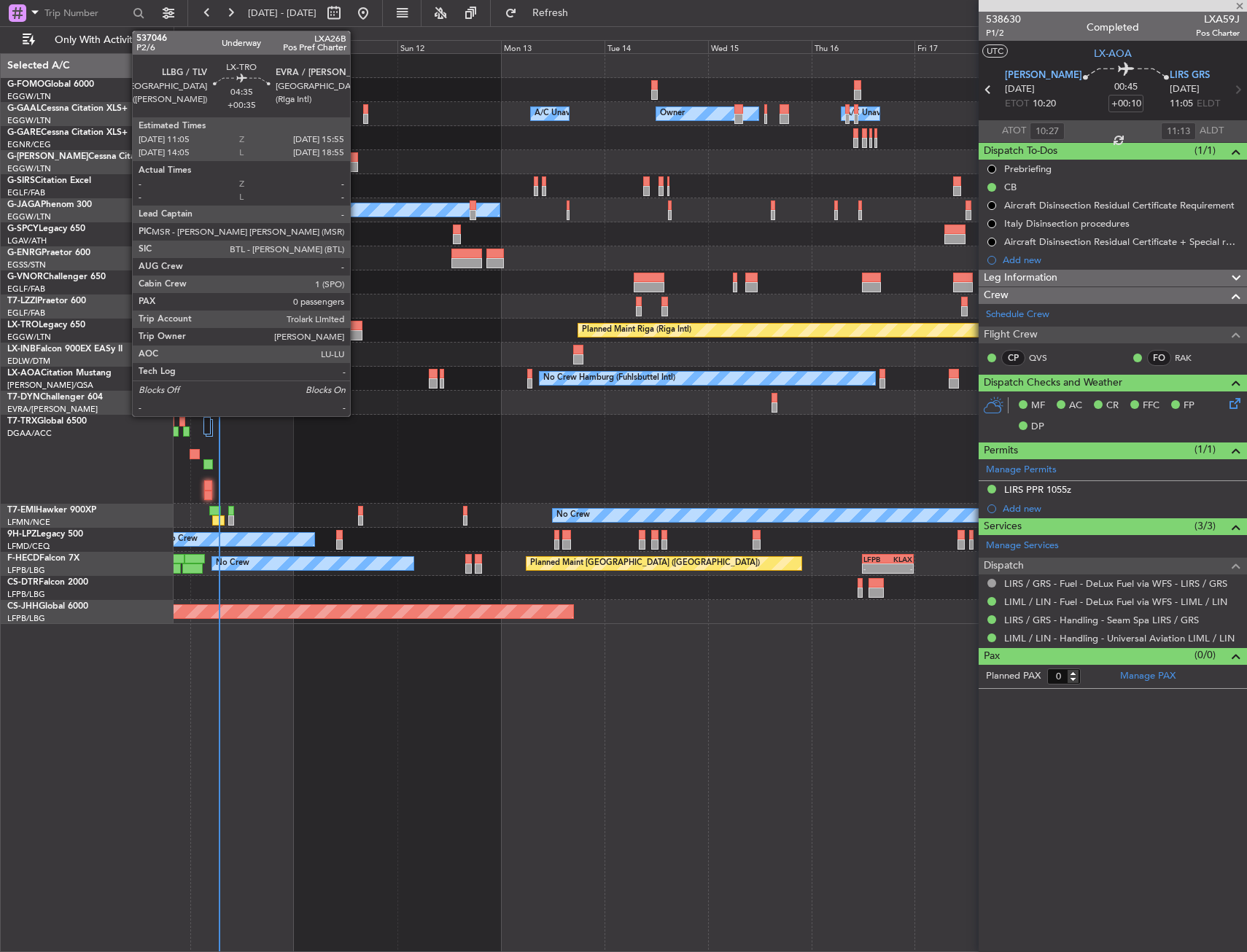
type input "-00:20"
type input "2"
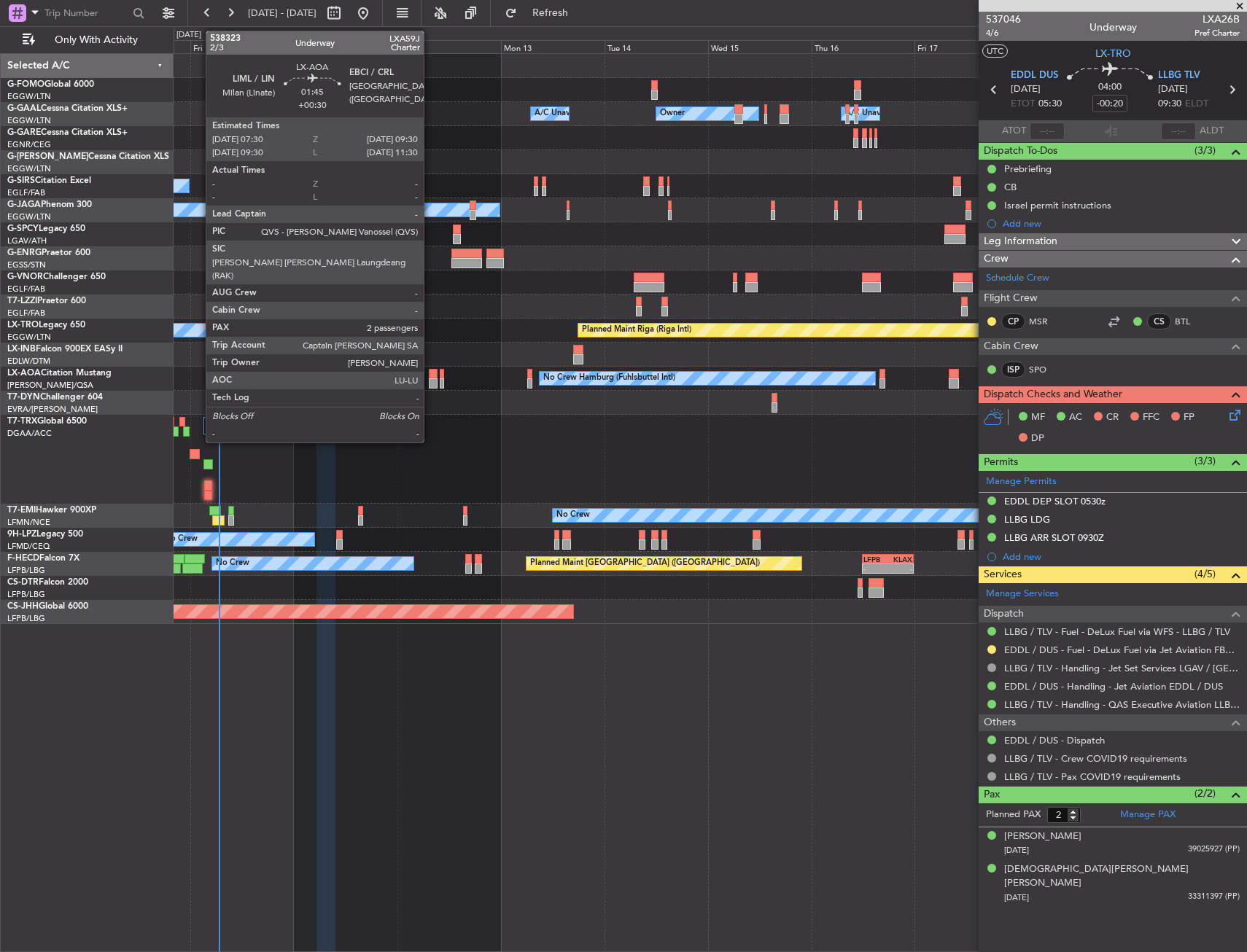
click at [430, 383] on div at bounding box center [433, 383] width 9 height 10
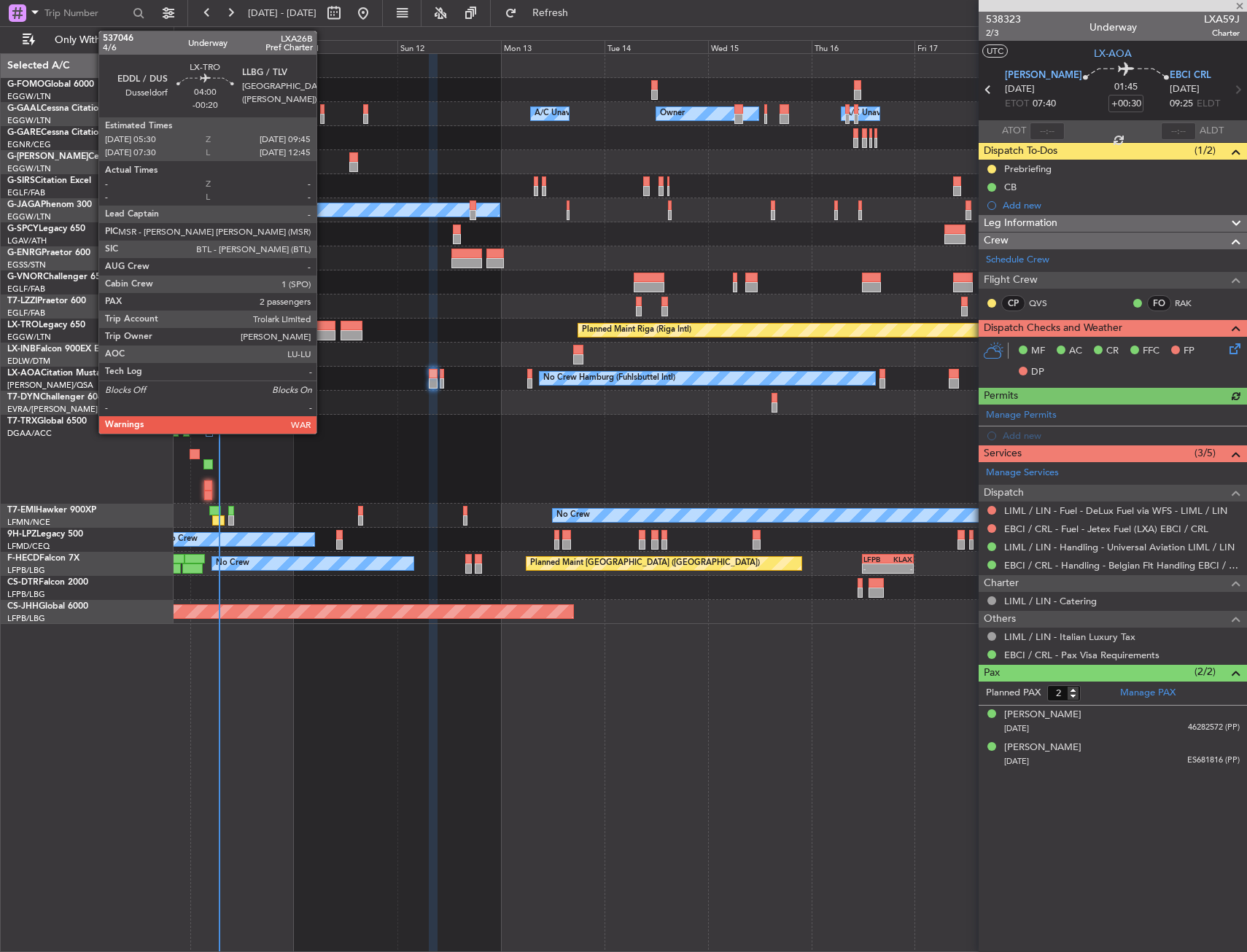
click at [323, 334] on div at bounding box center [326, 336] width 19 height 10
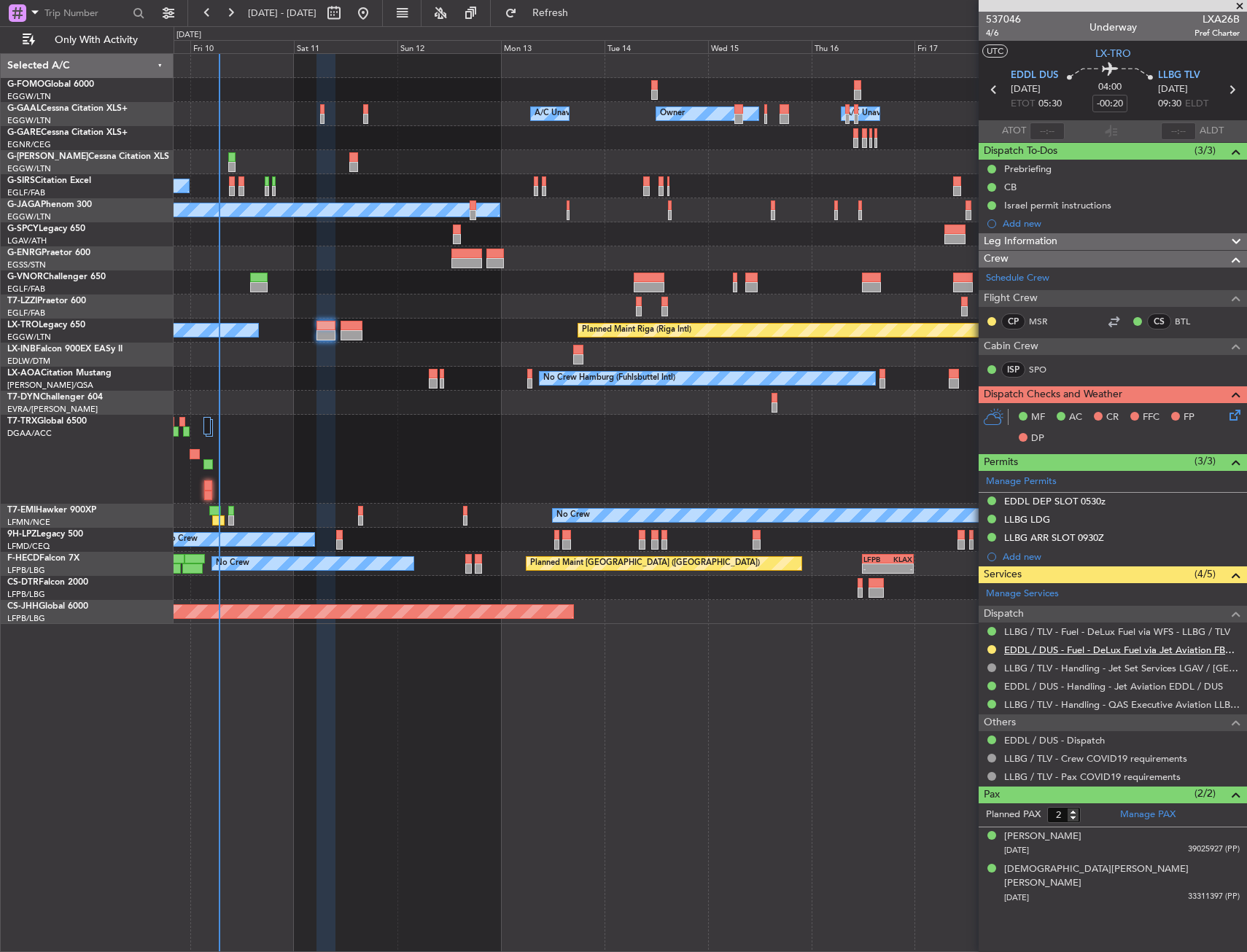
click at [1071, 648] on link "EDDL / DUS - Fuel - DeLux Fuel via Jet Aviation FBO - EDDL / DUS" at bounding box center [1121, 650] width 236 height 12
click at [1085, 167] on div "Prebriefing" at bounding box center [1113, 169] width 268 height 18
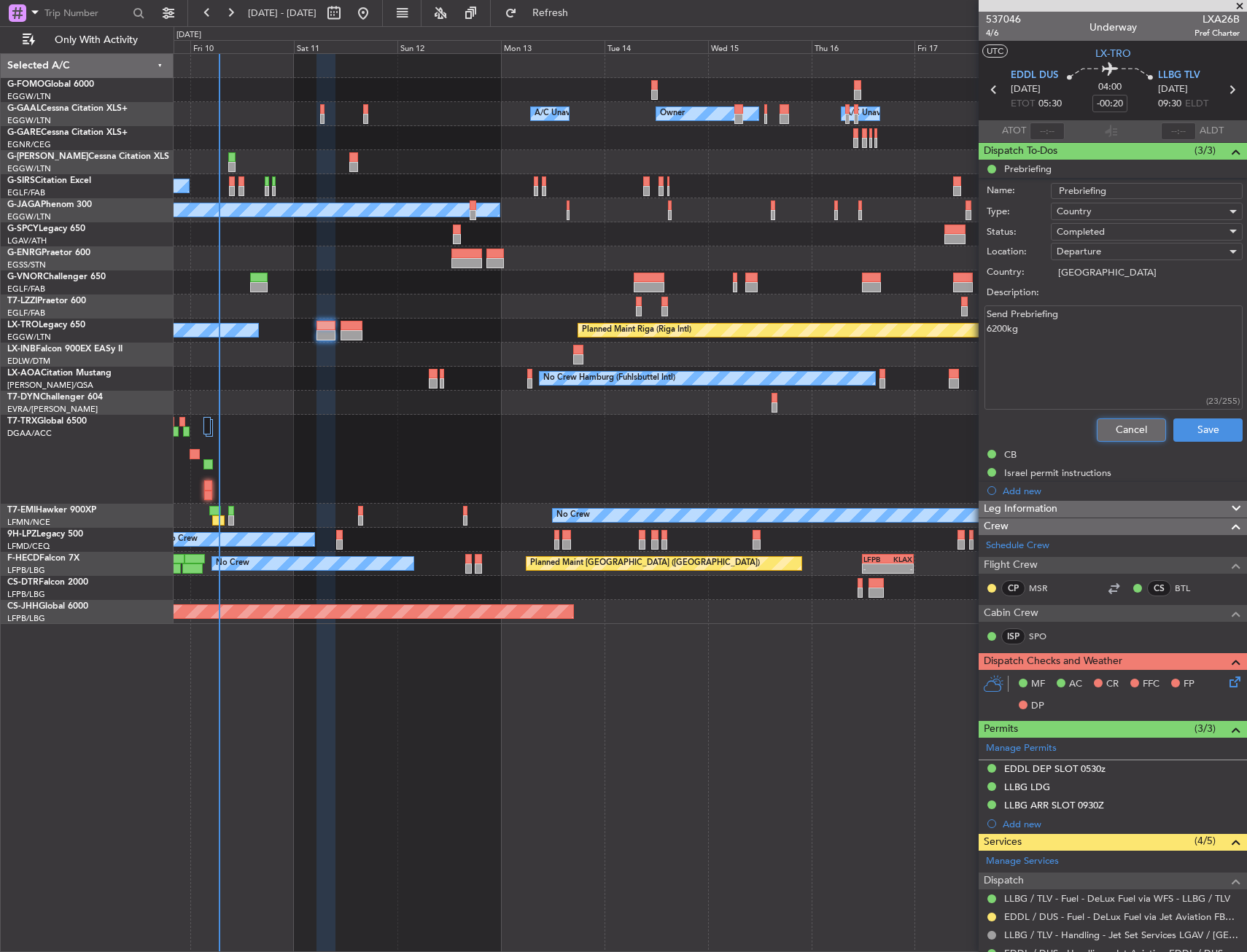
click at [1098, 423] on button "Cancel" at bounding box center [1130, 430] width 69 height 23
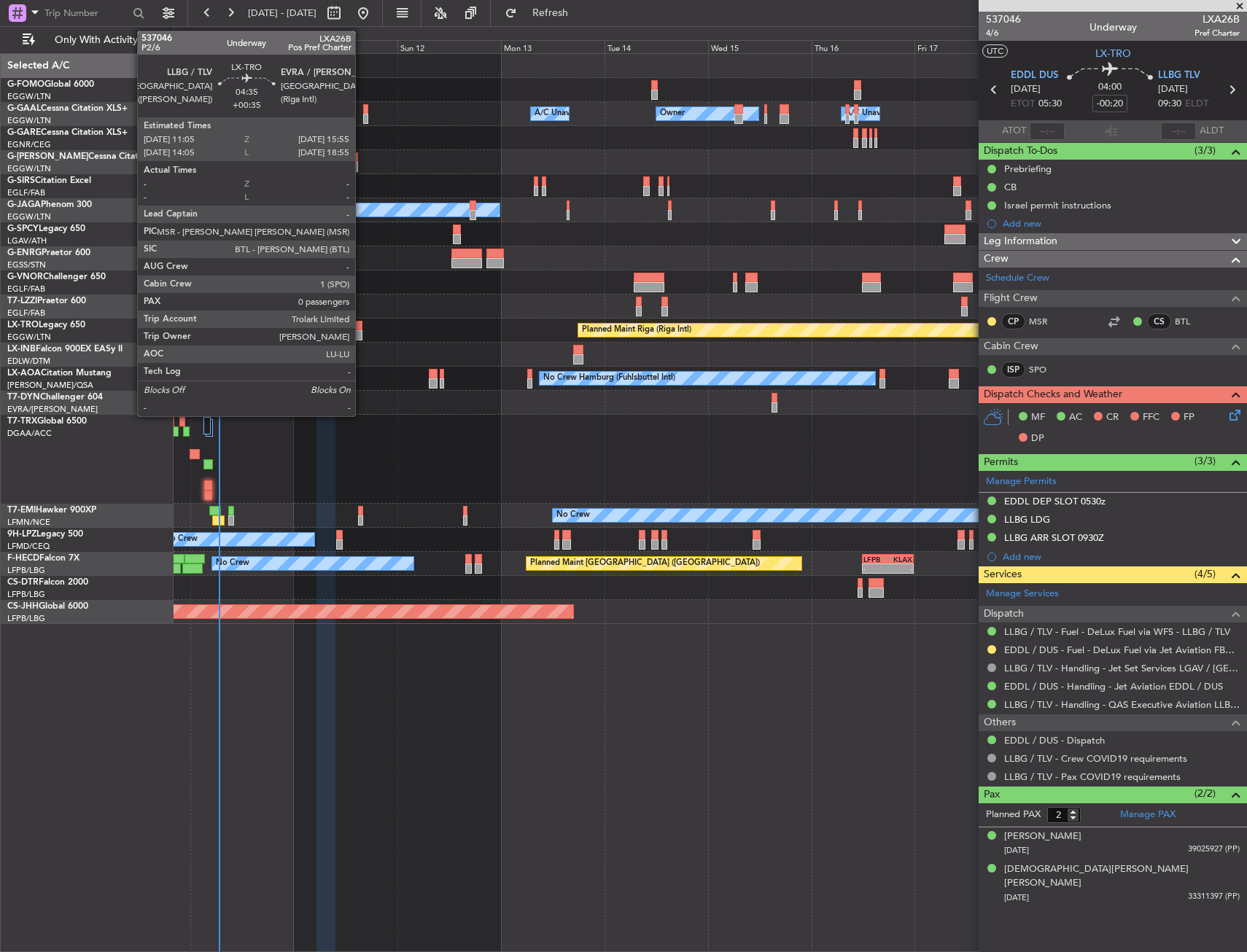
click at [356, 328] on div at bounding box center [351, 326] width 21 height 10
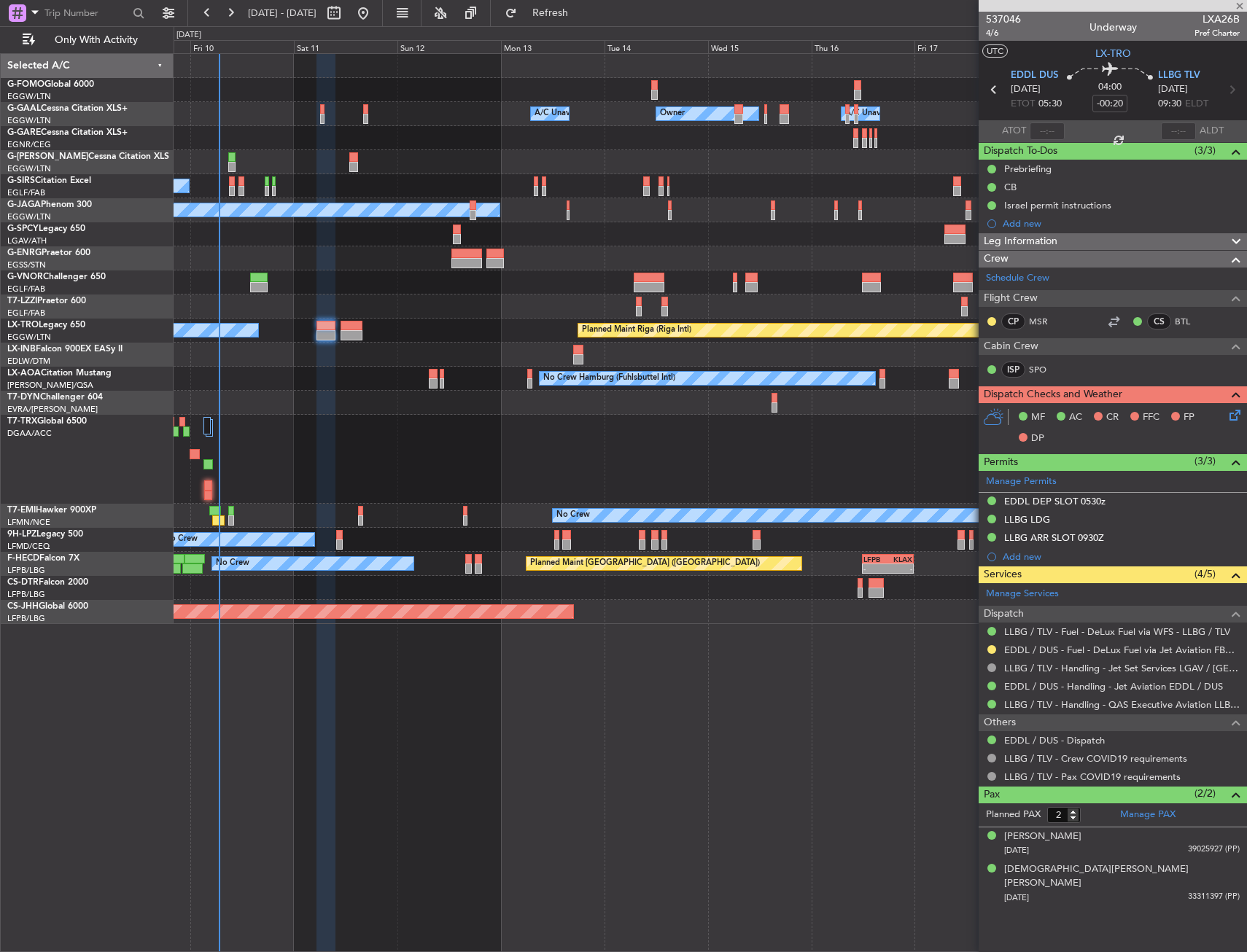
type input "+00:35"
type input "0"
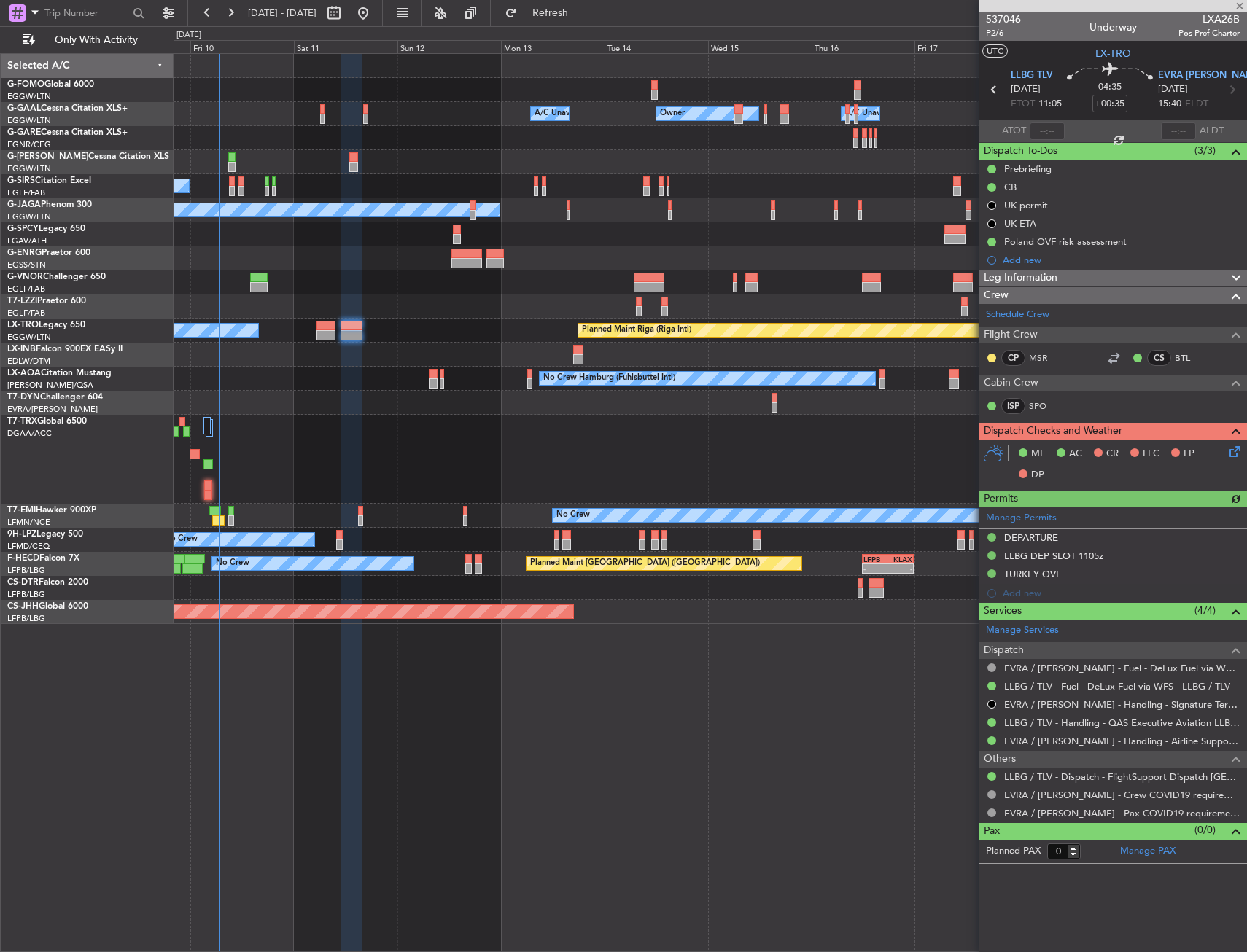
click at [428, 373] on div "No Crew No Crew Hamburg (Fuhlsbuttel Intl)" at bounding box center [710, 378] width 1073 height 24
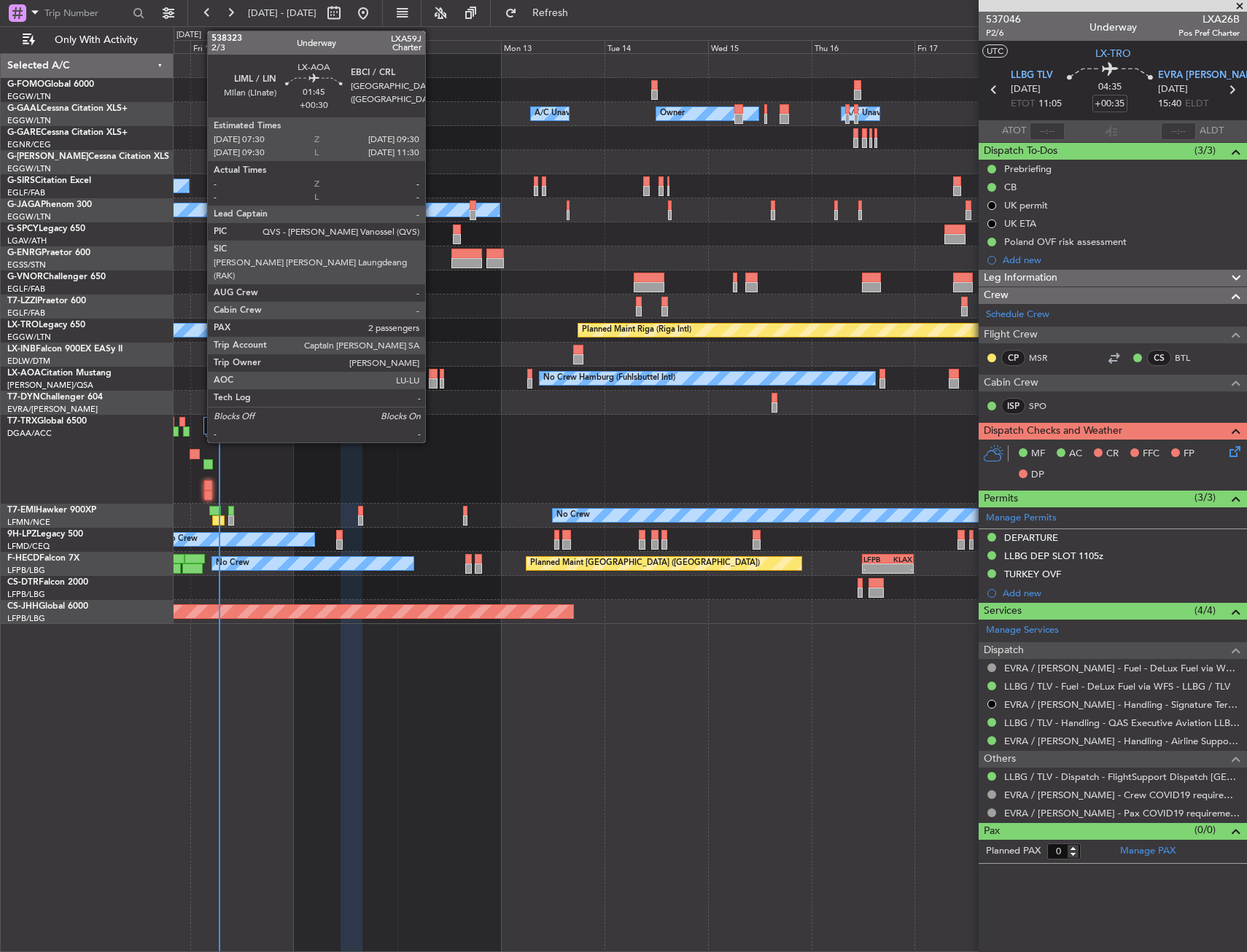
click at [431, 373] on div at bounding box center [433, 374] width 9 height 10
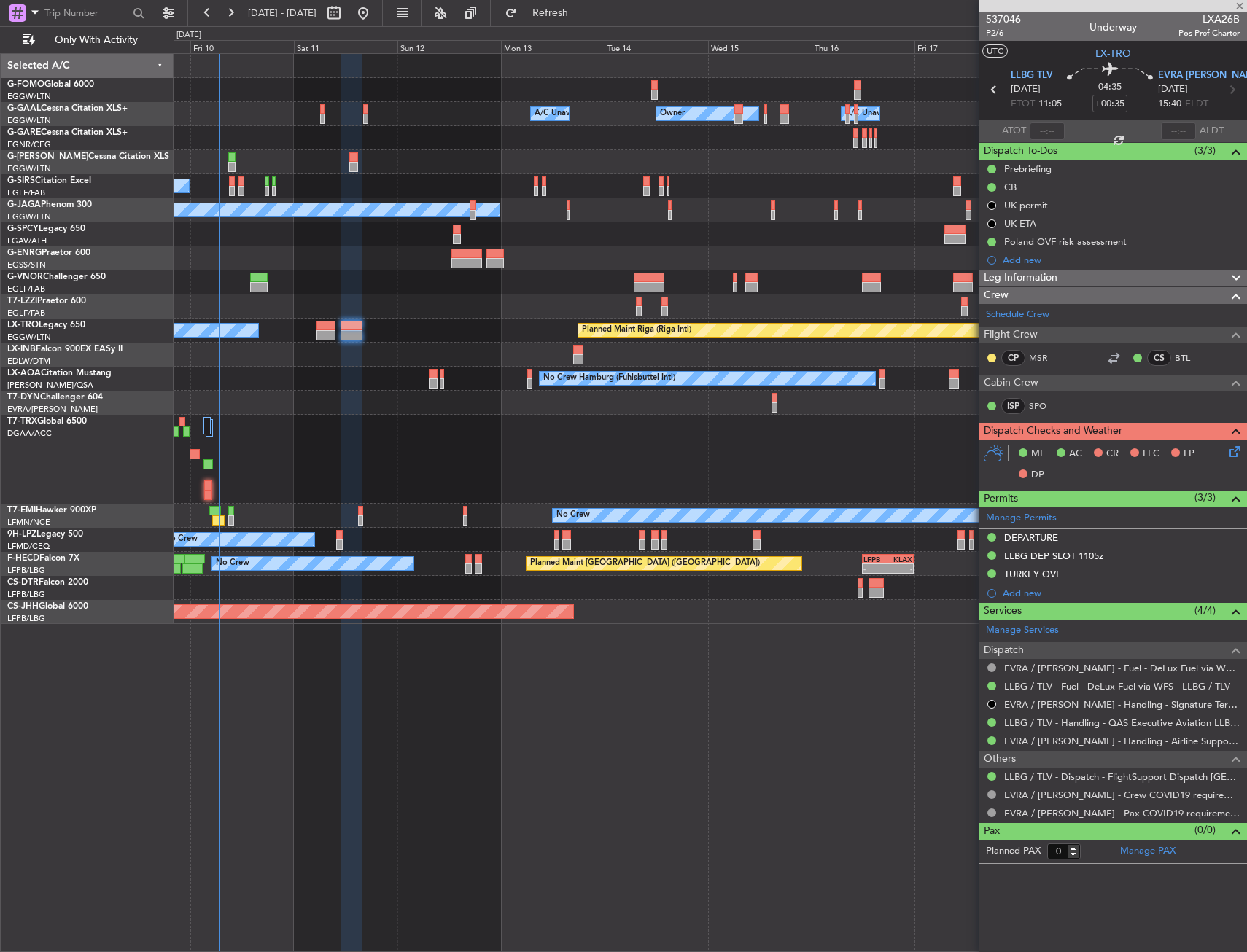
type input "+00:30"
type input "2"
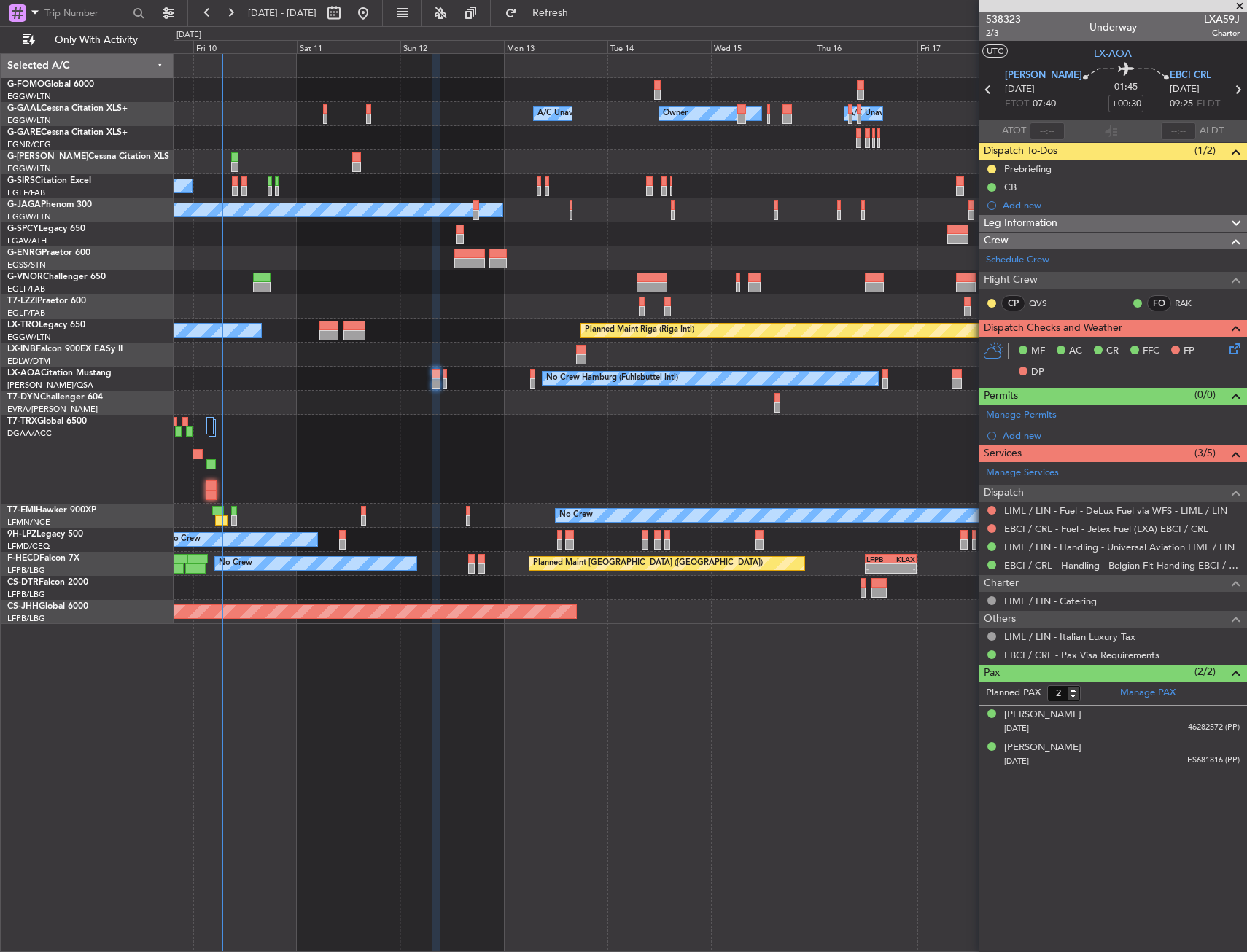
click at [441, 282] on div at bounding box center [710, 282] width 1073 height 24
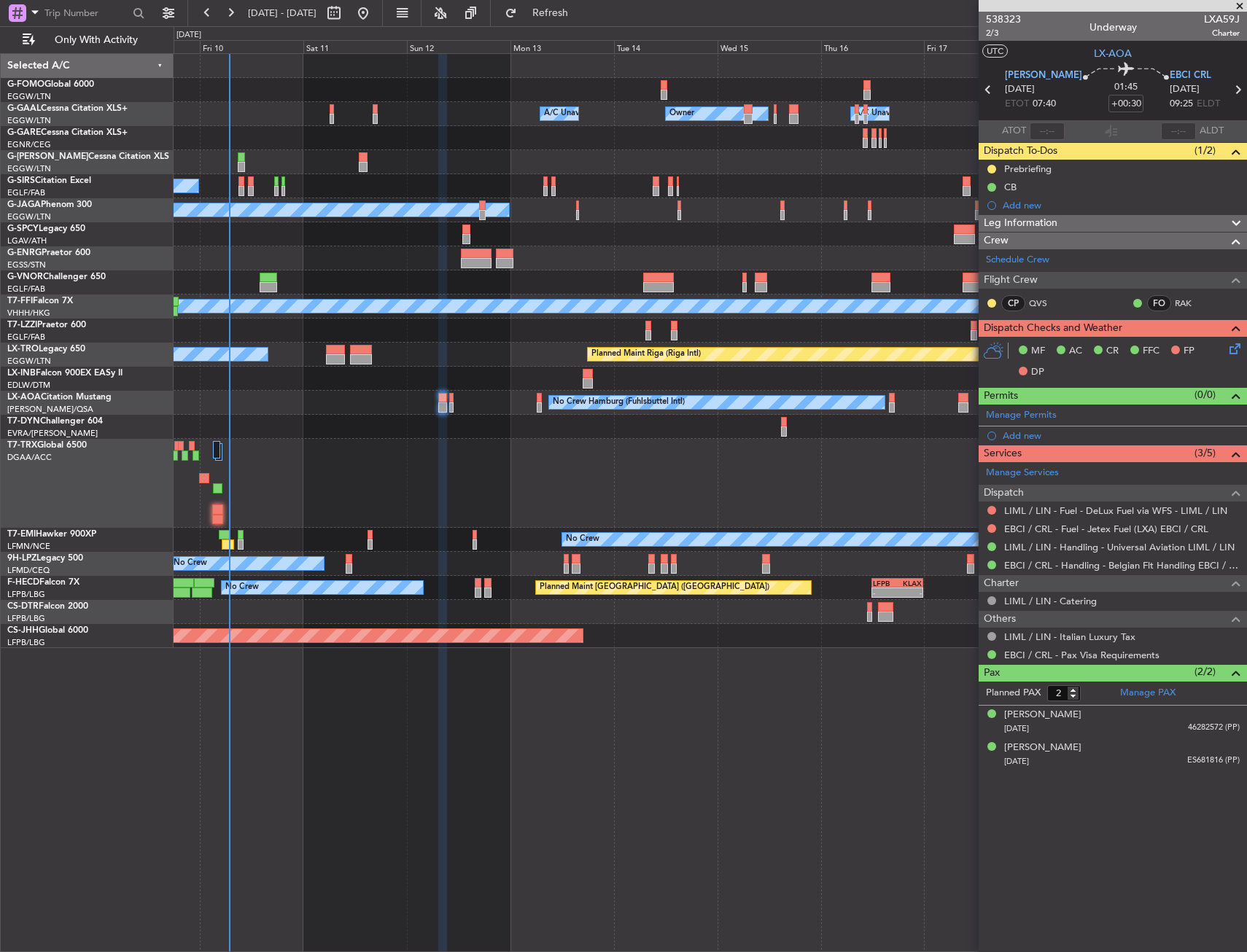
click at [454, 398] on div "No Crew No Crew Hamburg (Fuhlsbuttel Intl)" at bounding box center [710, 402] width 1073 height 24
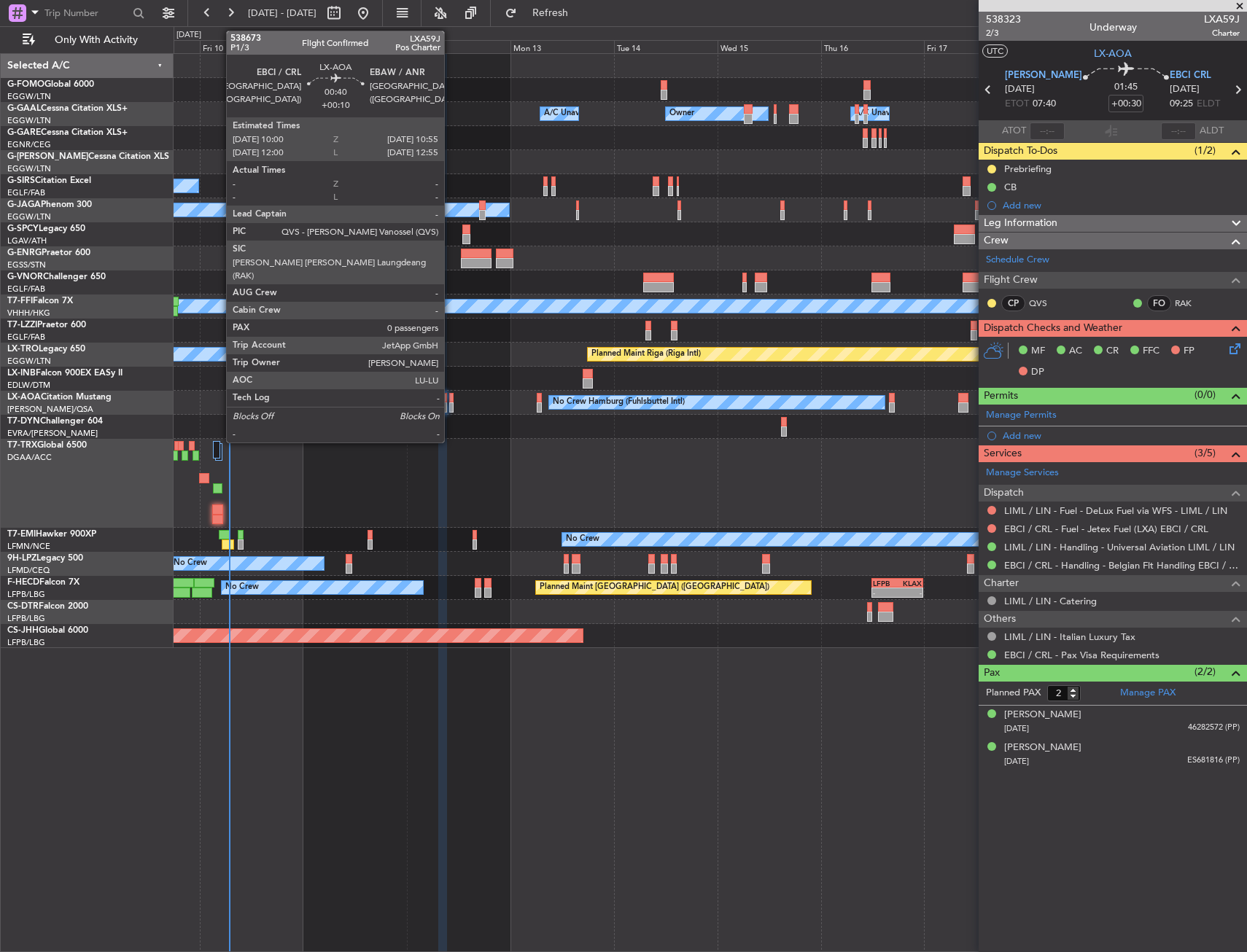
click at [451, 406] on div at bounding box center [451, 407] width 4 height 10
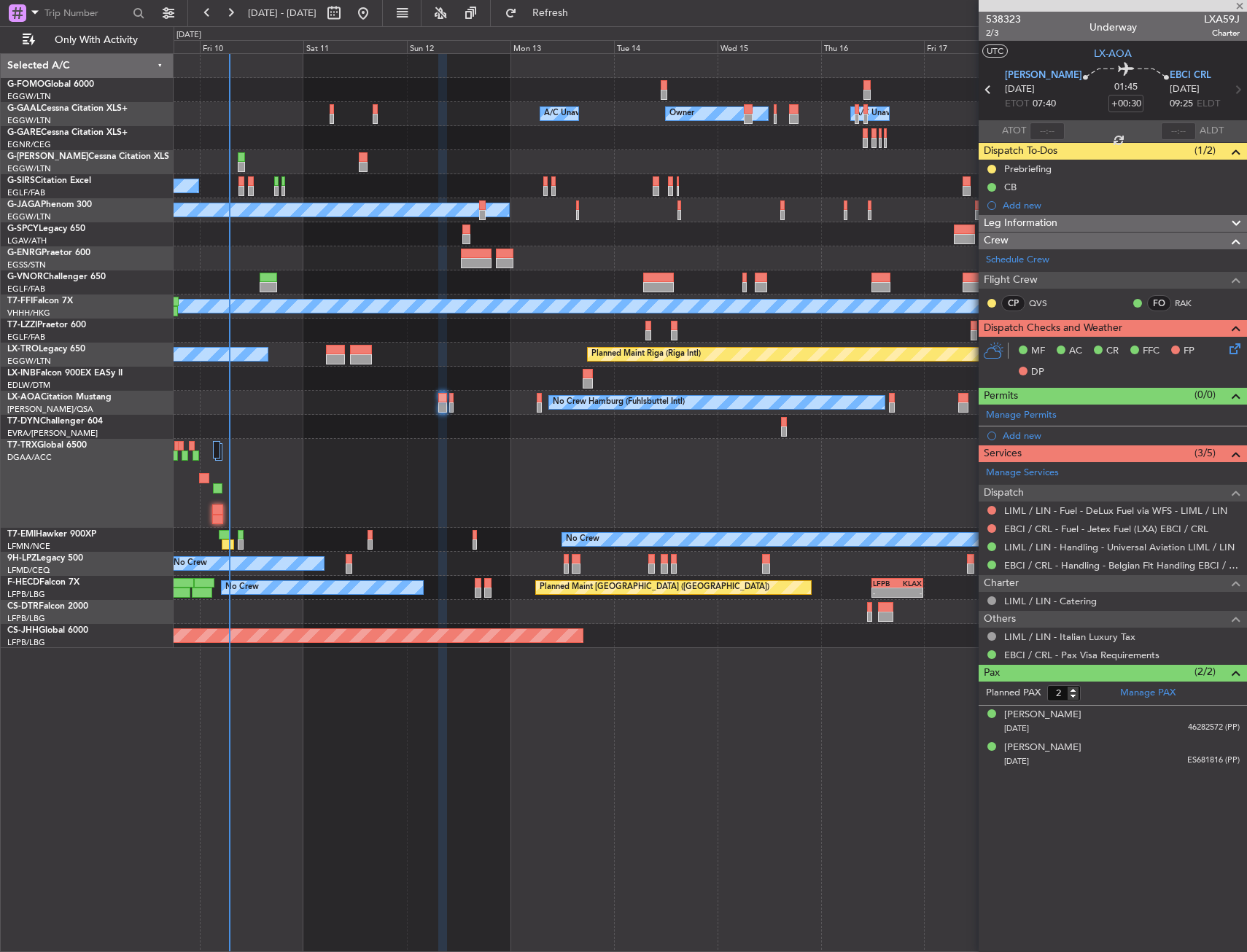
type input "+00:10"
type input "0"
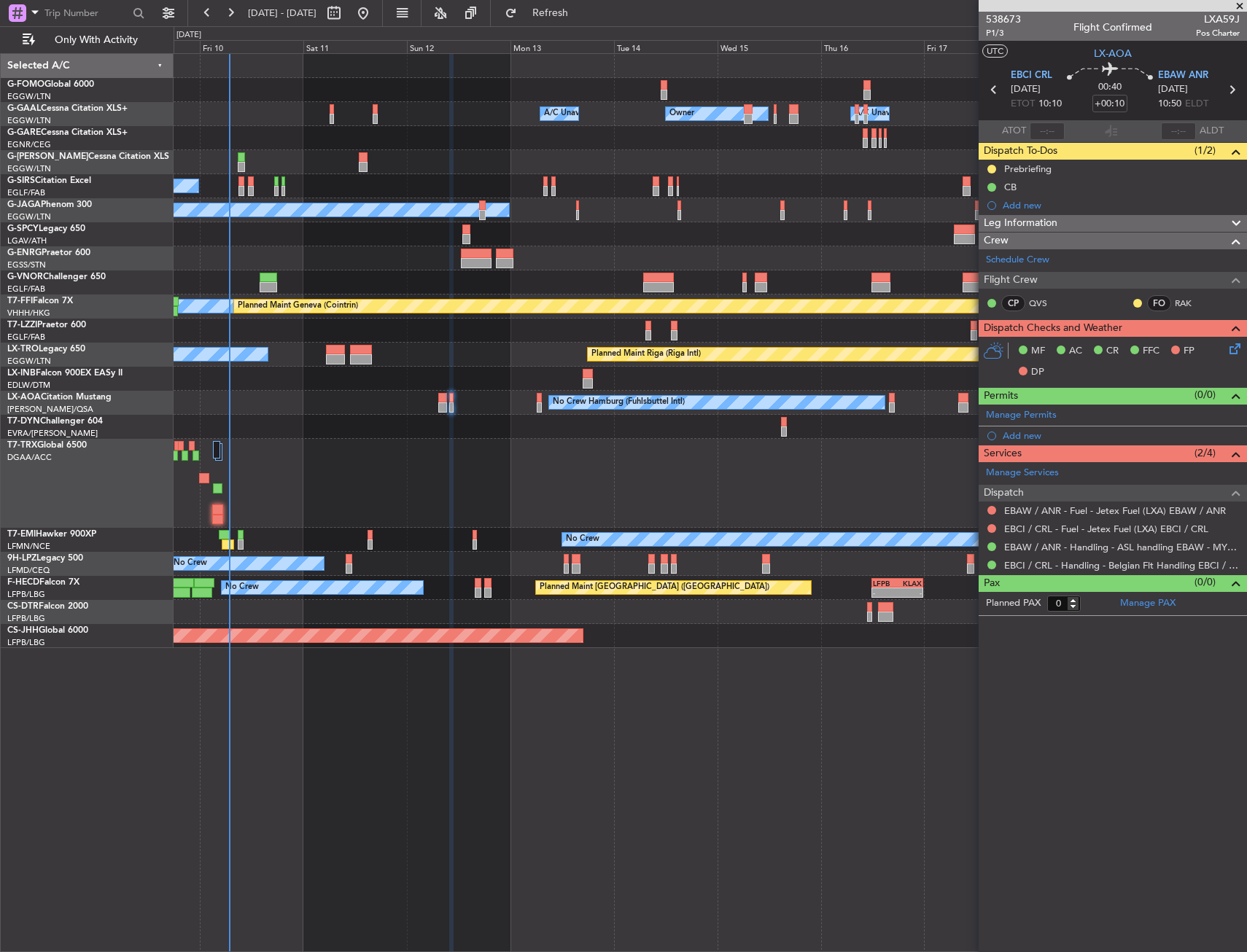
click at [322, 437] on div at bounding box center [710, 426] width 1073 height 24
click at [319, 443] on div at bounding box center [710, 483] width 1073 height 89
click at [288, 441] on div at bounding box center [710, 483] width 1073 height 89
drag, startPoint x: 337, startPoint y: 441, endPoint x: 322, endPoint y: 442, distance: 15.0
click at [295, 431] on div at bounding box center [710, 426] width 1073 height 24
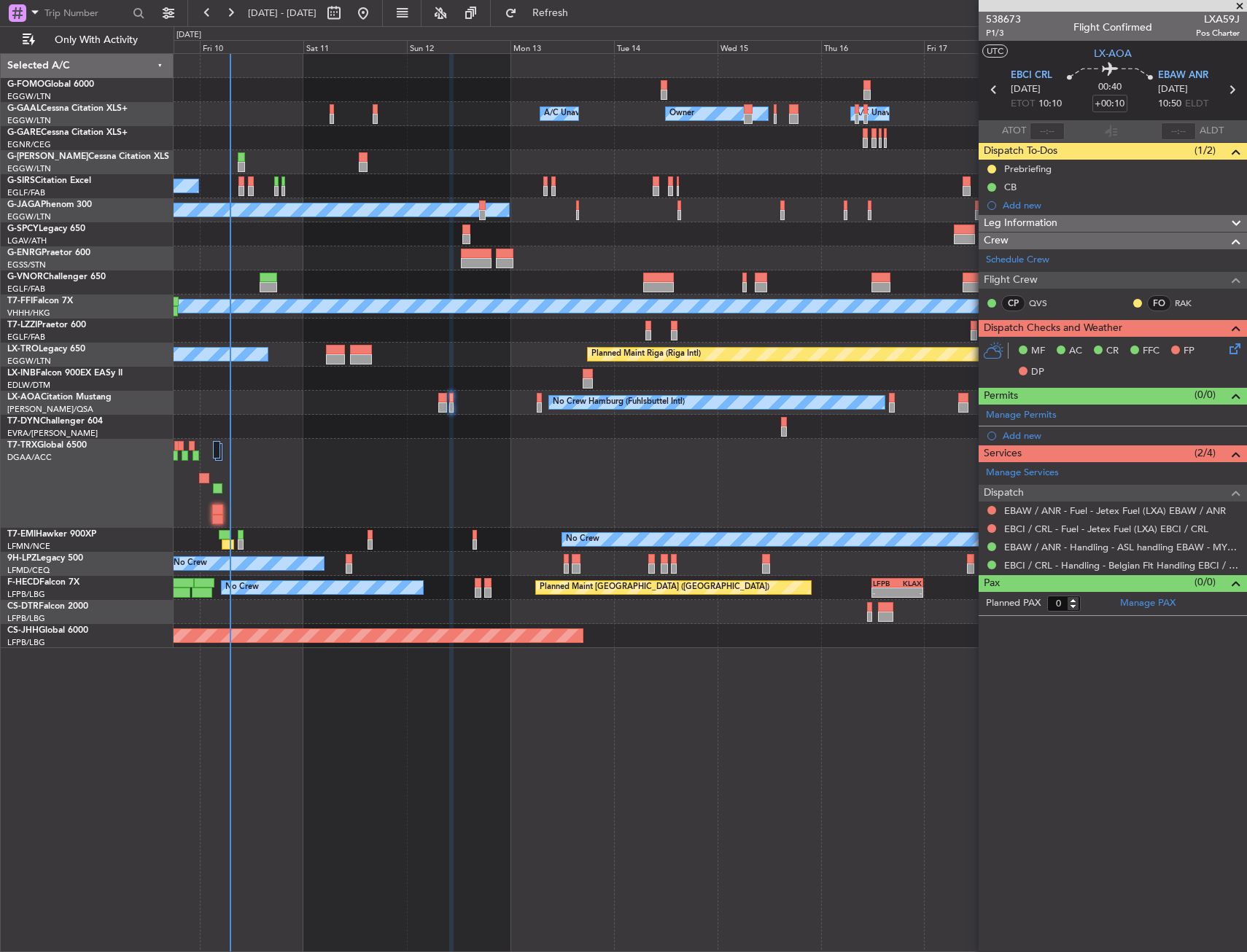
click at [342, 422] on div at bounding box center [710, 426] width 1073 height 24
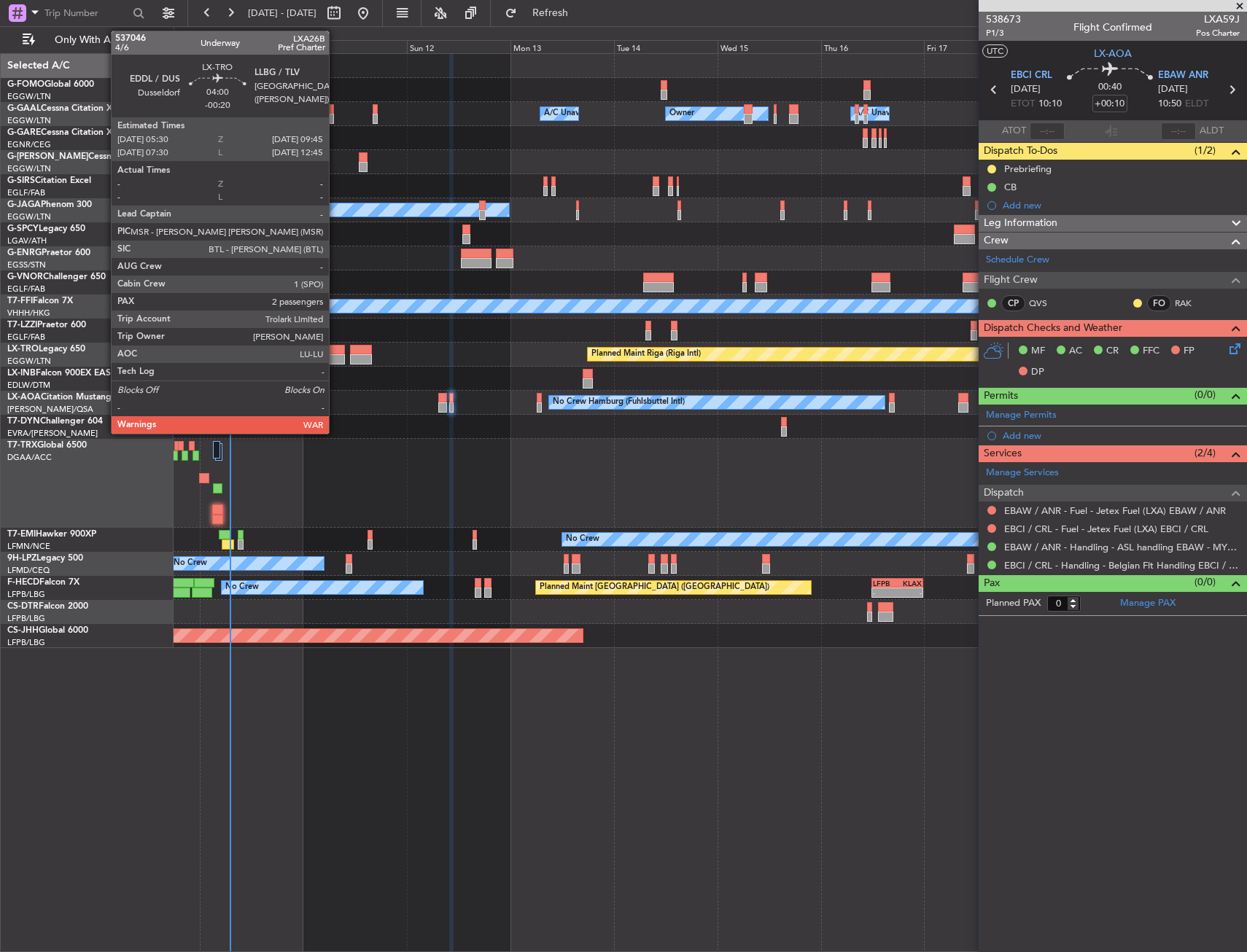
click at [336, 358] on div at bounding box center [335, 359] width 19 height 10
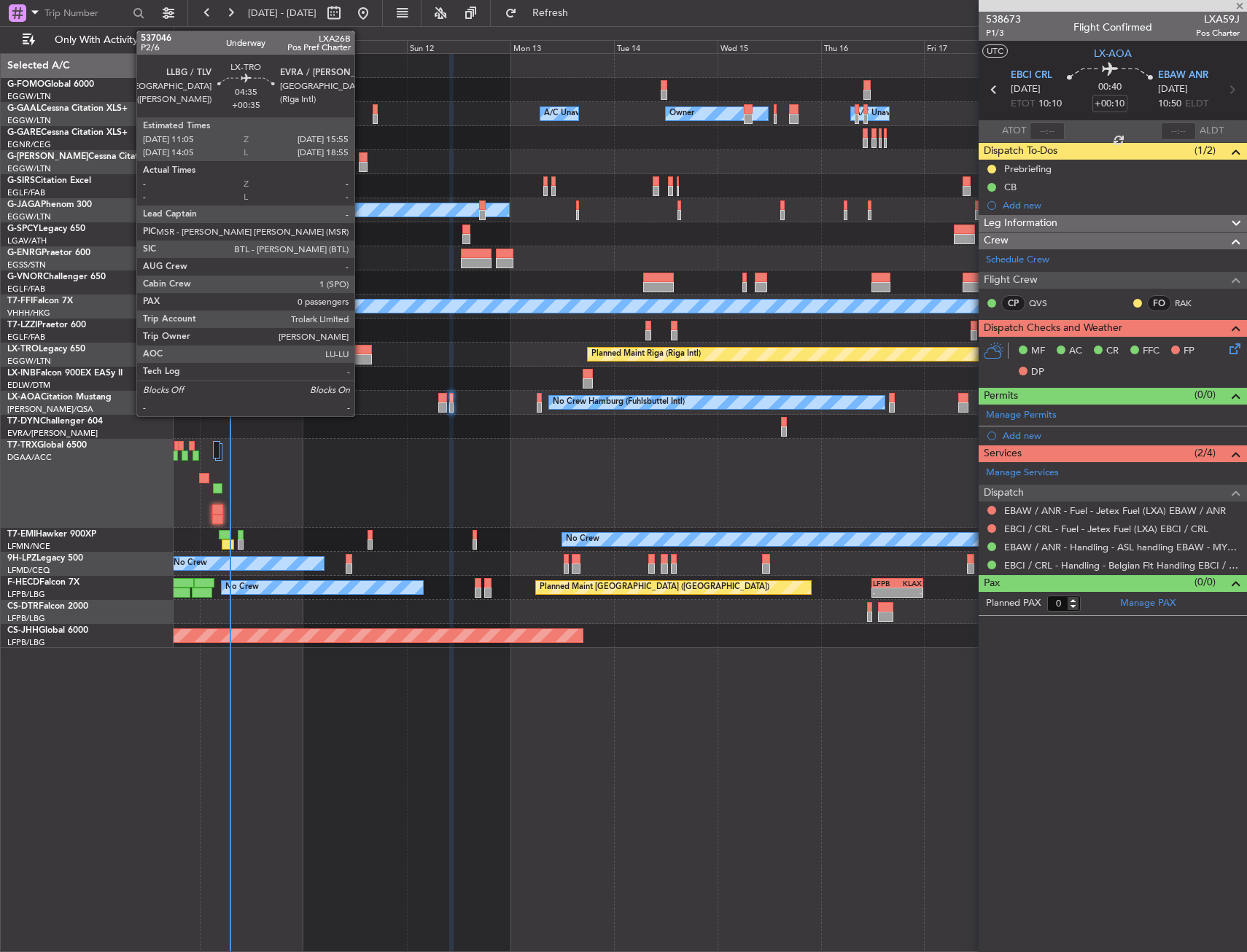
type input "-00:20"
type input "2"
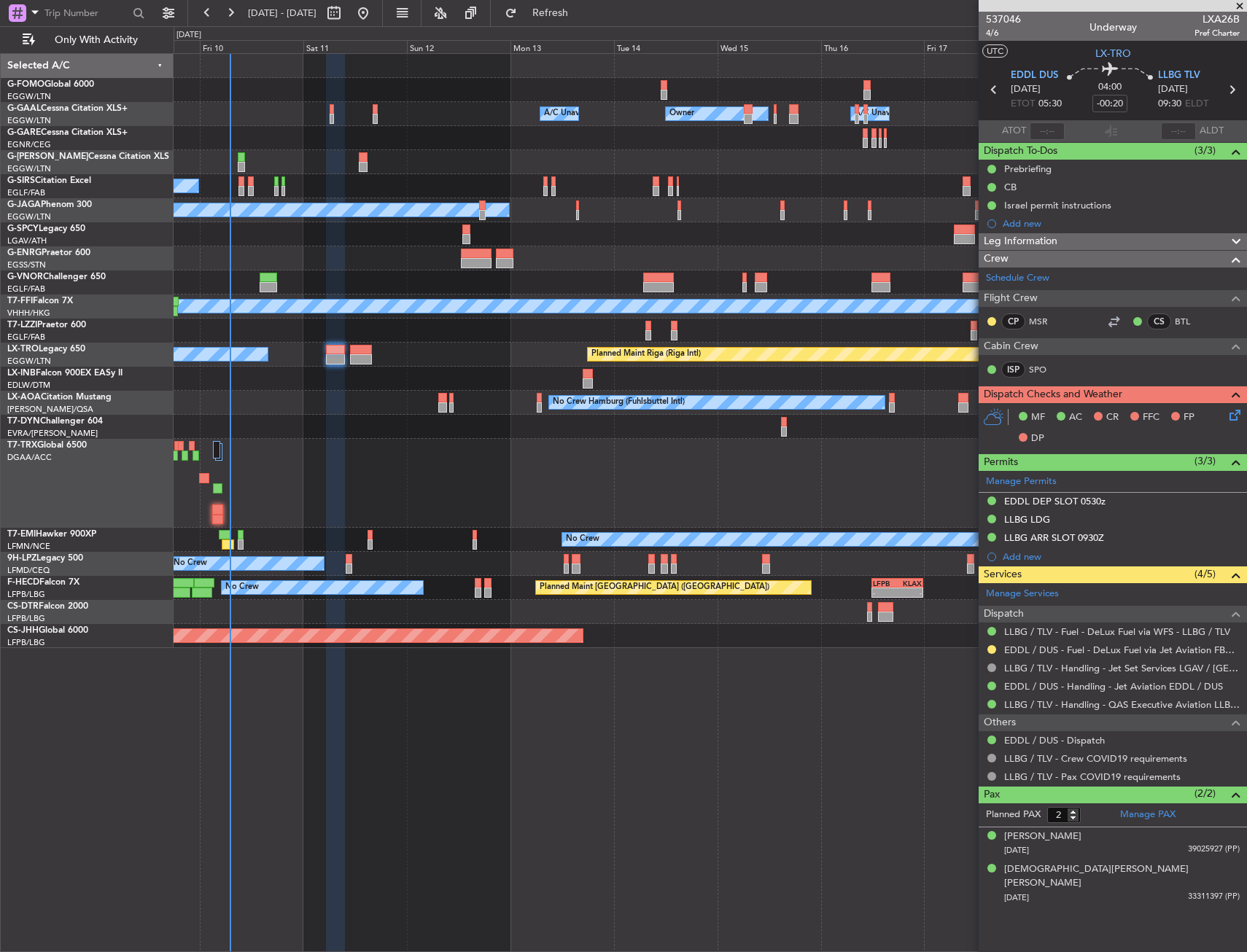
click at [337, 407] on div "No Crew No Crew Hamburg (Fuhlsbuttel Intl)" at bounding box center [710, 402] width 1073 height 24
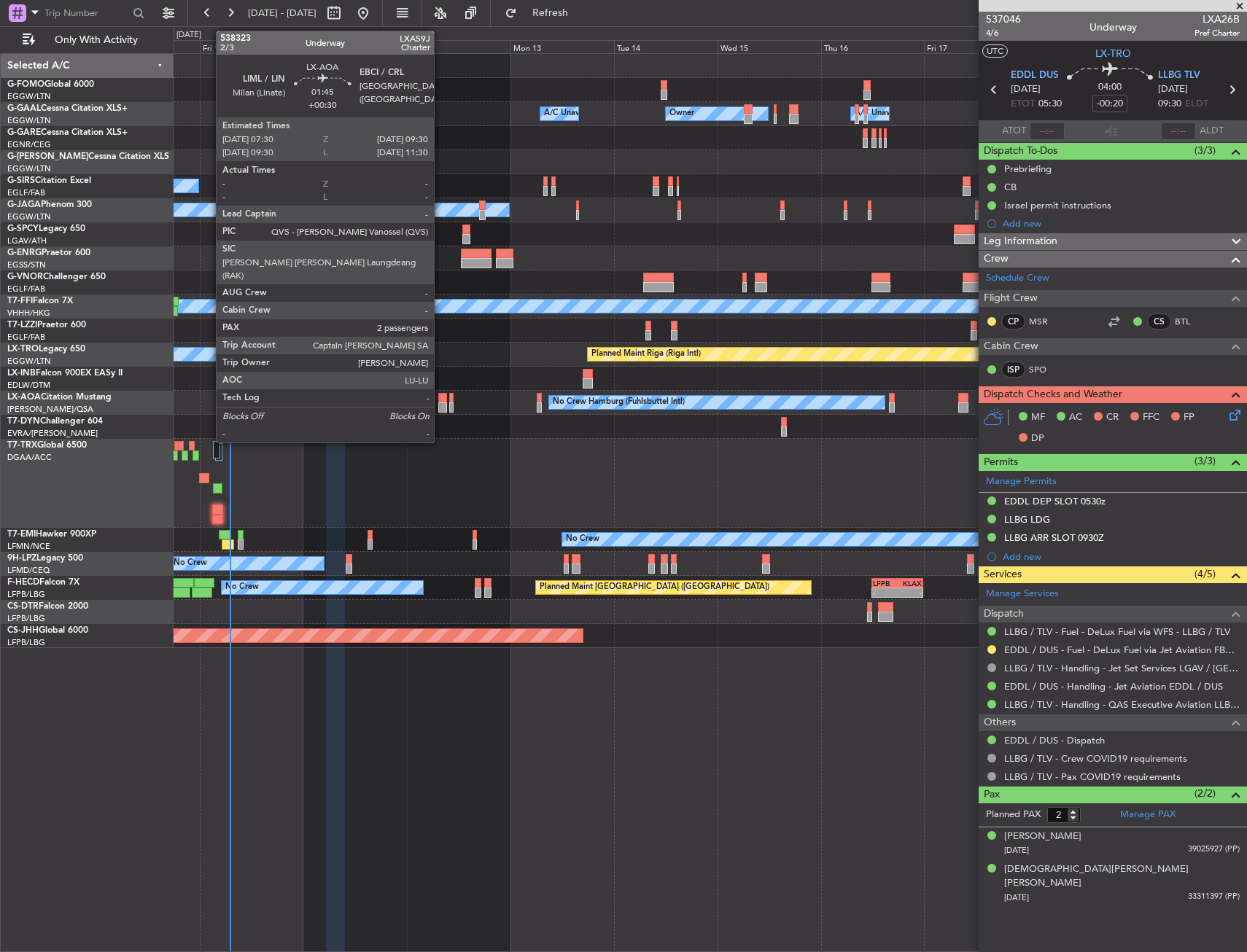
click at [441, 397] on div at bounding box center [442, 398] width 9 height 10
type input "+00:30"
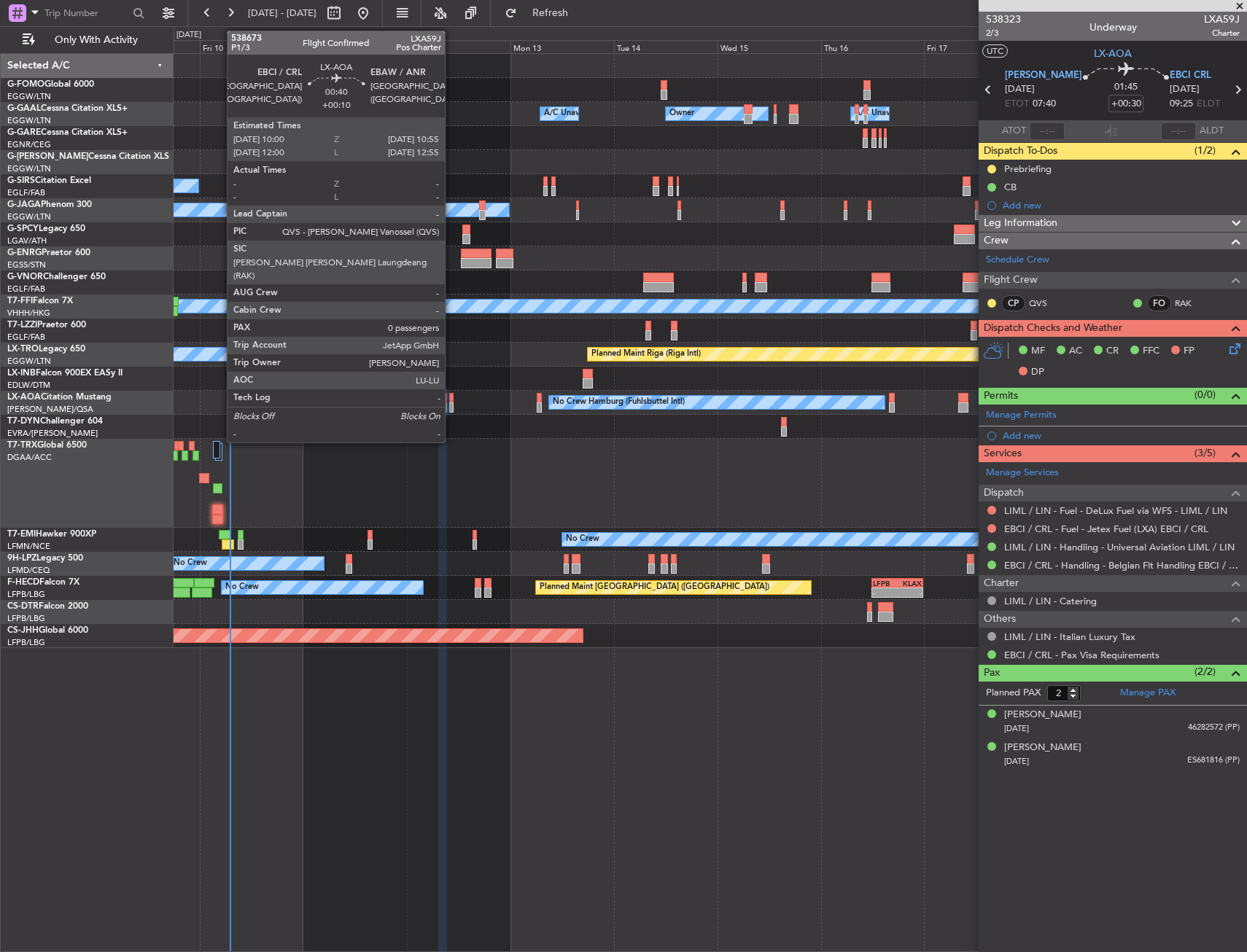
click at [451, 397] on div at bounding box center [451, 398] width 4 height 10
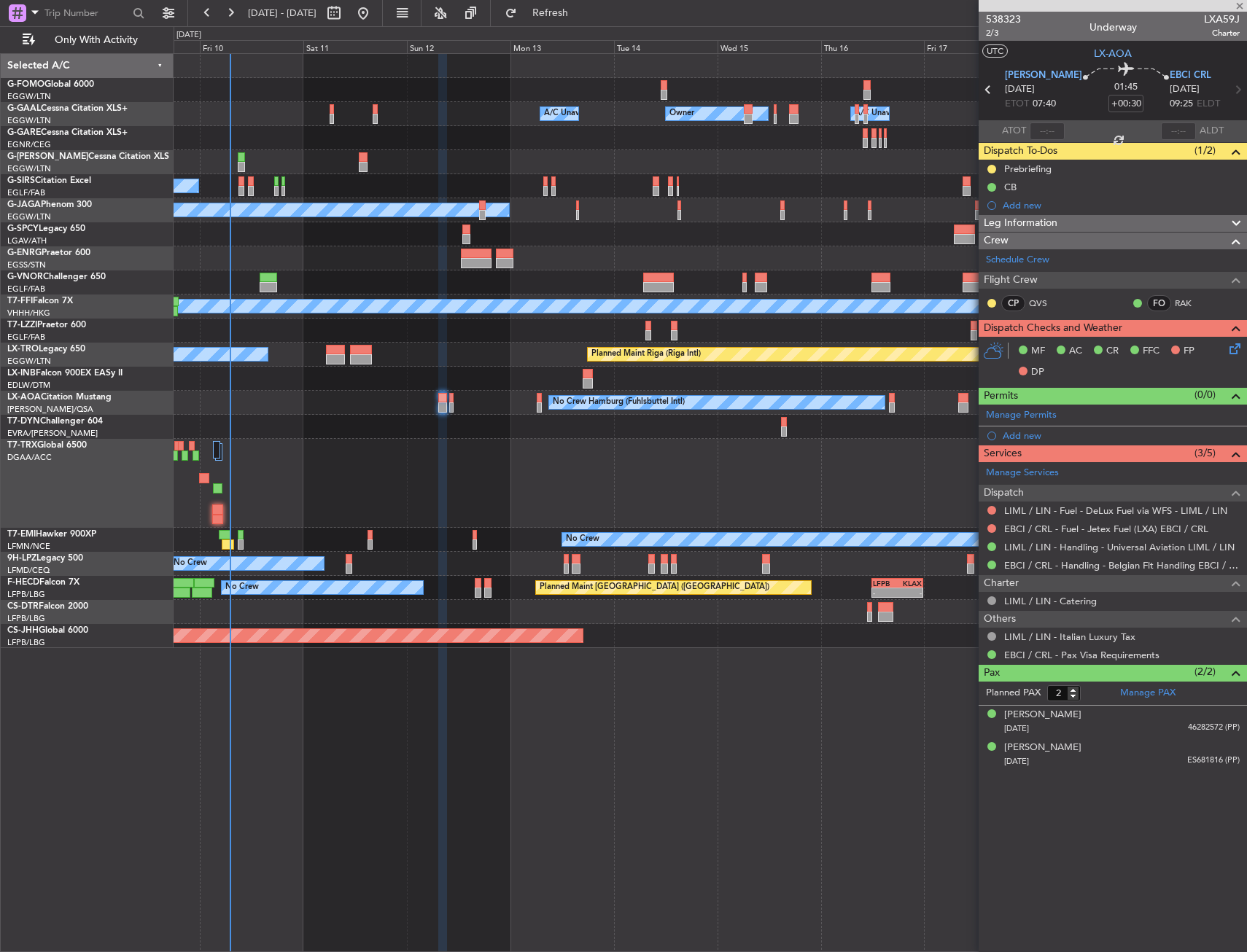
type input "+00:10"
type input "0"
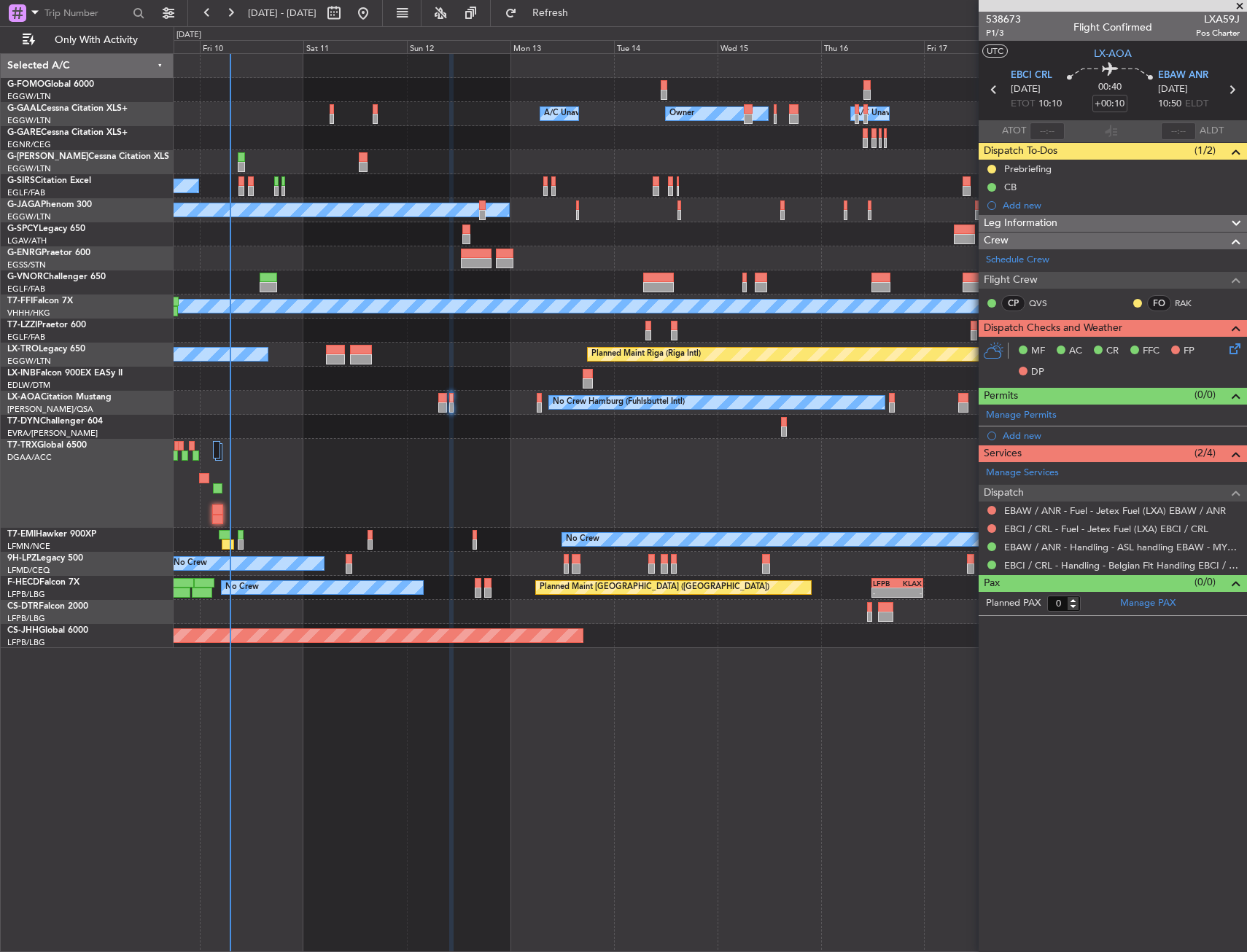
click at [287, 387] on div at bounding box center [710, 378] width 1073 height 24
click at [109, 47] on button "Only With Activity" at bounding box center [87, 40] width 142 height 23
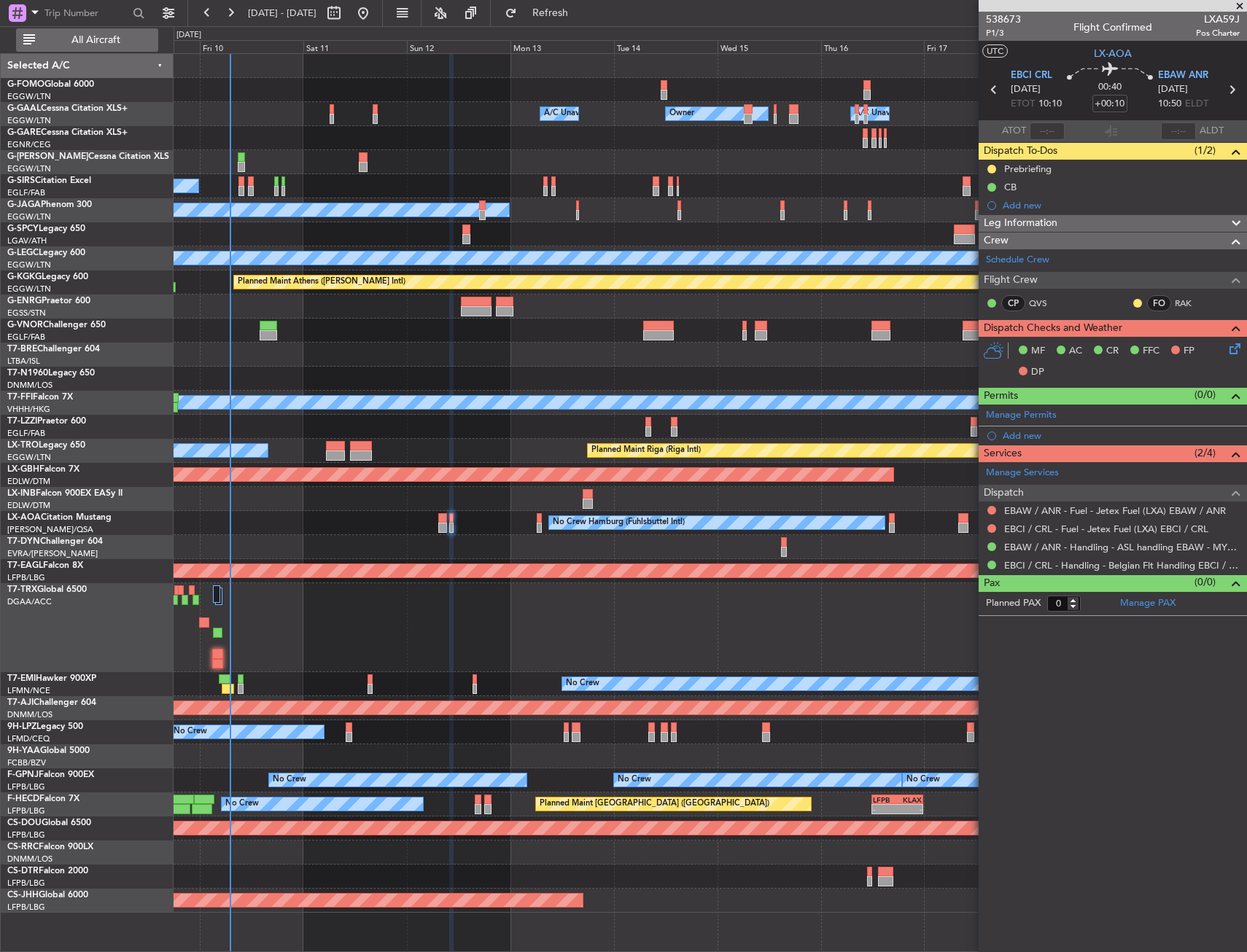
click at [138, 42] on span "All Aircraft" at bounding box center [96, 40] width 116 height 10
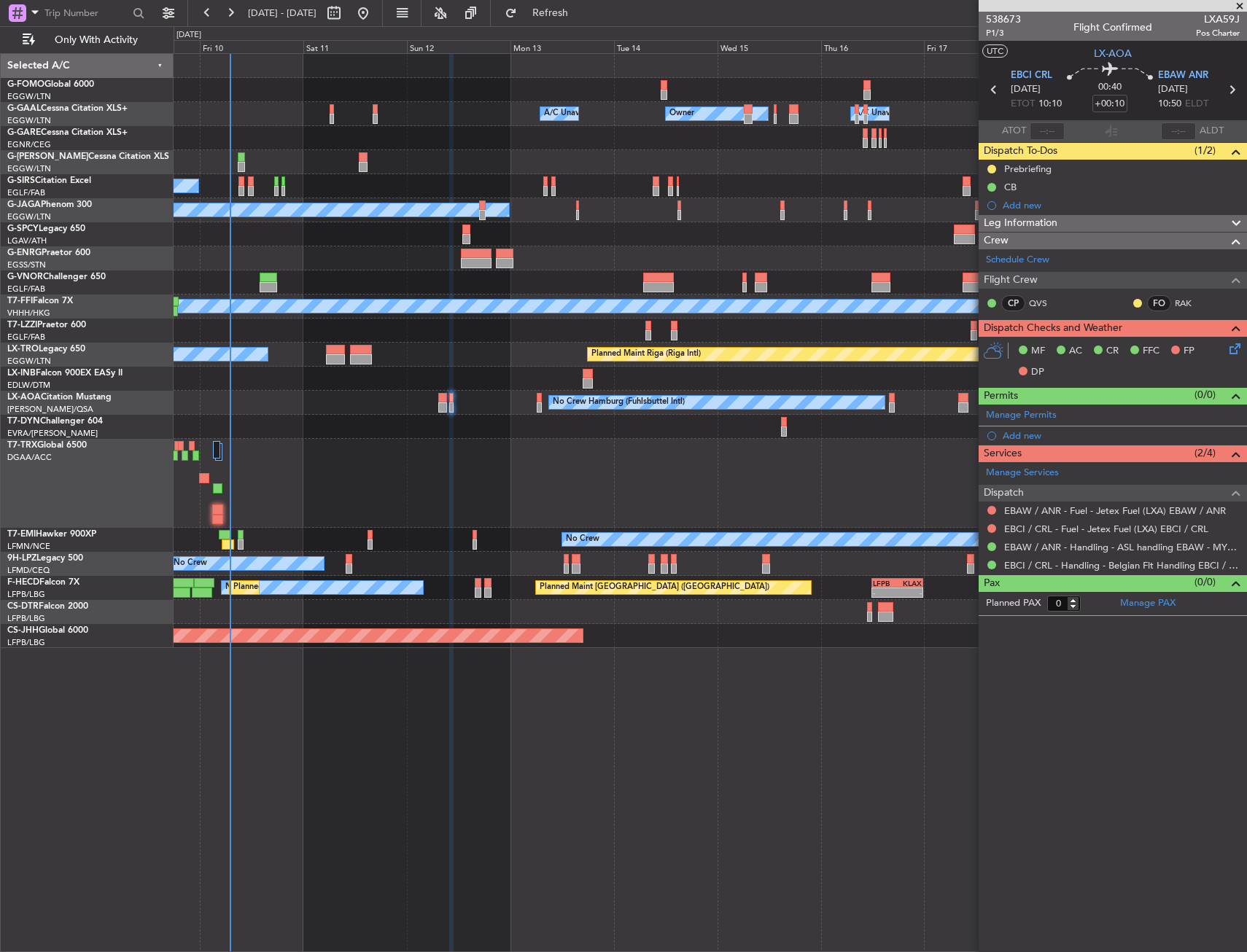
drag, startPoint x: 608, startPoint y: 471, endPoint x: 541, endPoint y: 459, distance: 68.1
click at [481, 461] on div at bounding box center [710, 483] width 1073 height 89
click at [461, 464] on div at bounding box center [710, 483] width 1073 height 89
click at [262, 451] on div at bounding box center [710, 483] width 1073 height 89
click at [286, 442] on div at bounding box center [710, 483] width 1073 height 89
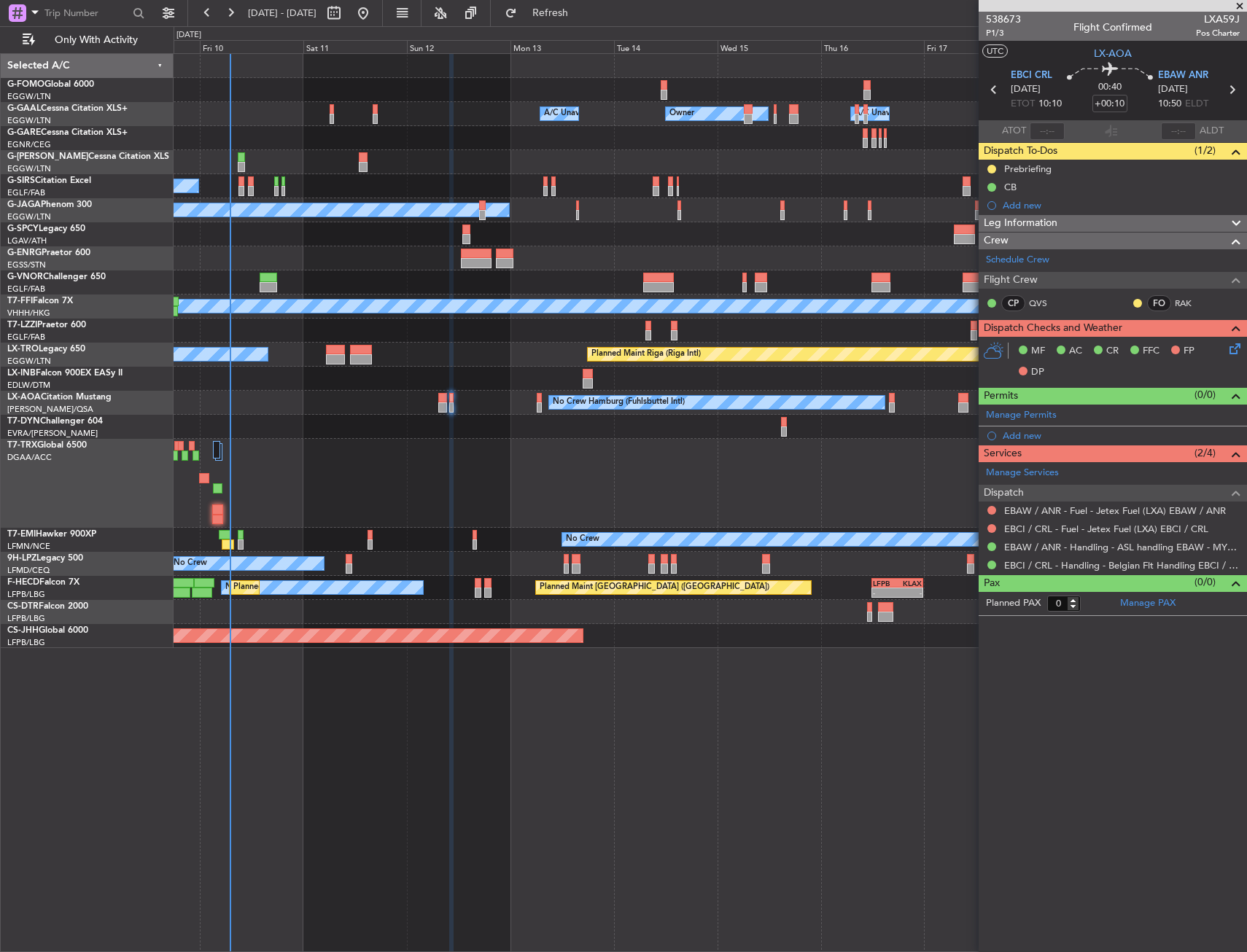
drag, startPoint x: 336, startPoint y: 440, endPoint x: 301, endPoint y: 438, distance: 35.1
click at [302, 397] on div "No Crew Hamburg (Fuhlsbuttel Intl) No Crew" at bounding box center [710, 402] width 1073 height 24
click at [313, 418] on div at bounding box center [710, 426] width 1073 height 24
click at [384, 252] on div at bounding box center [710, 258] width 1073 height 24
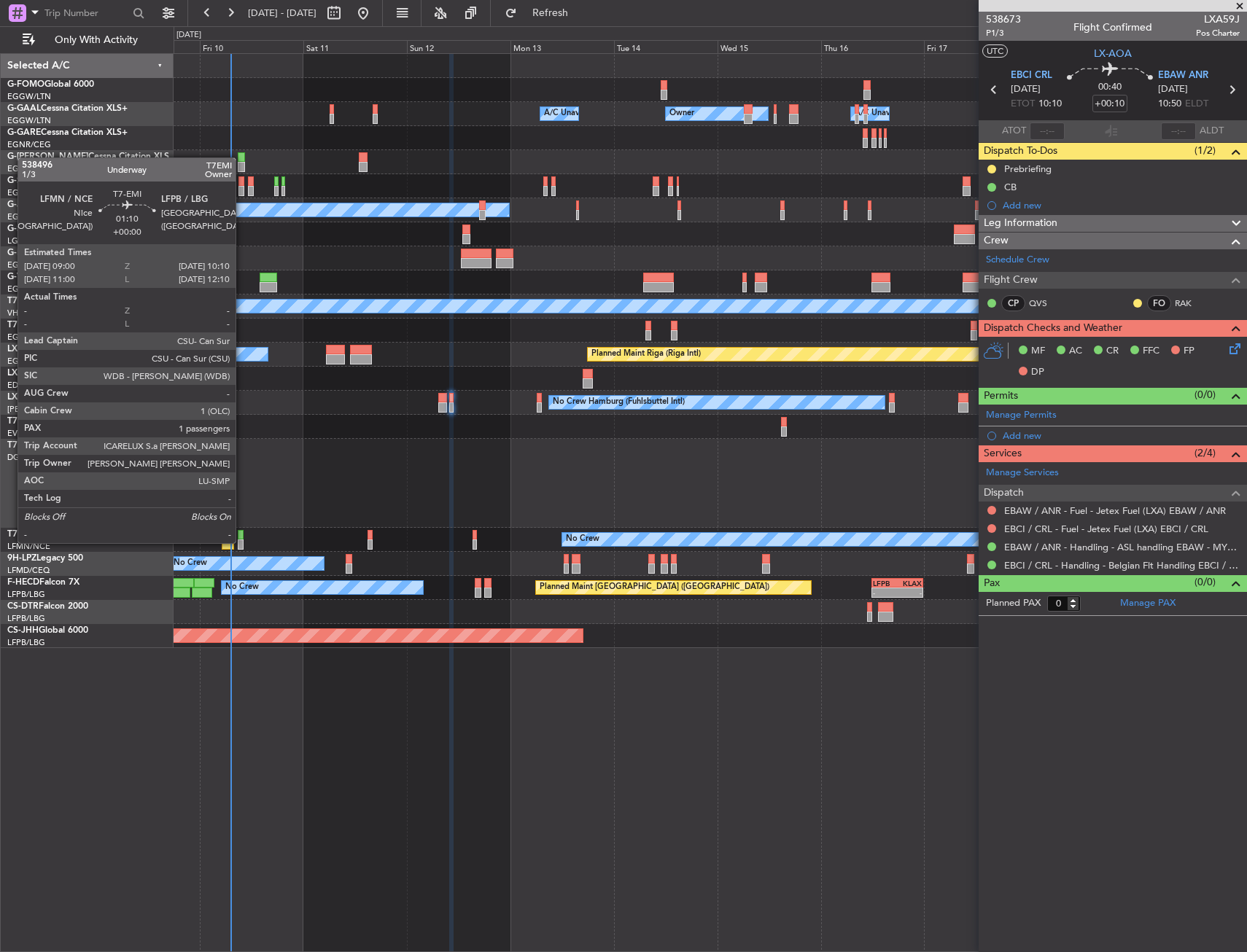
click at [242, 541] on div at bounding box center [240, 545] width 5 height 10
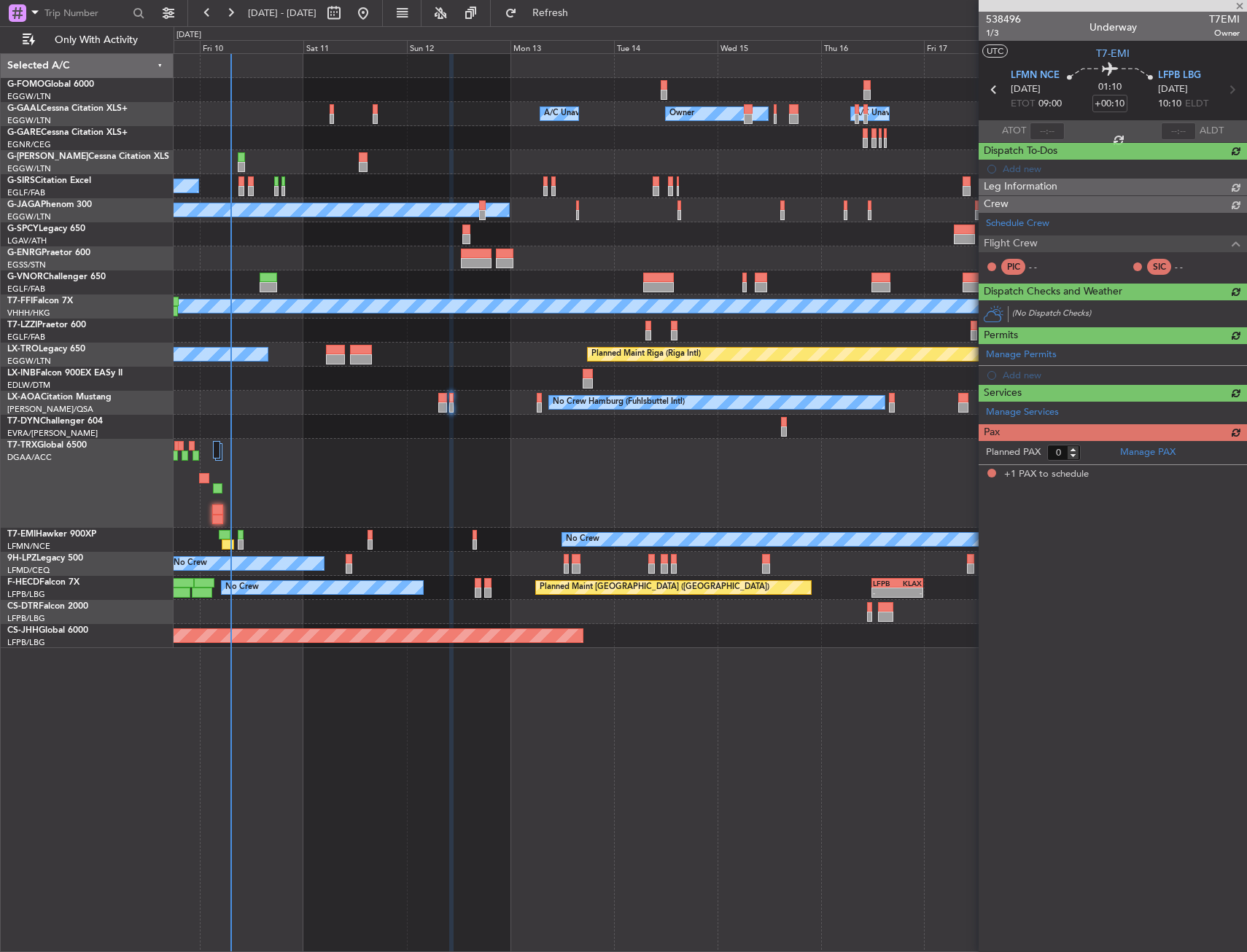
type input "1"
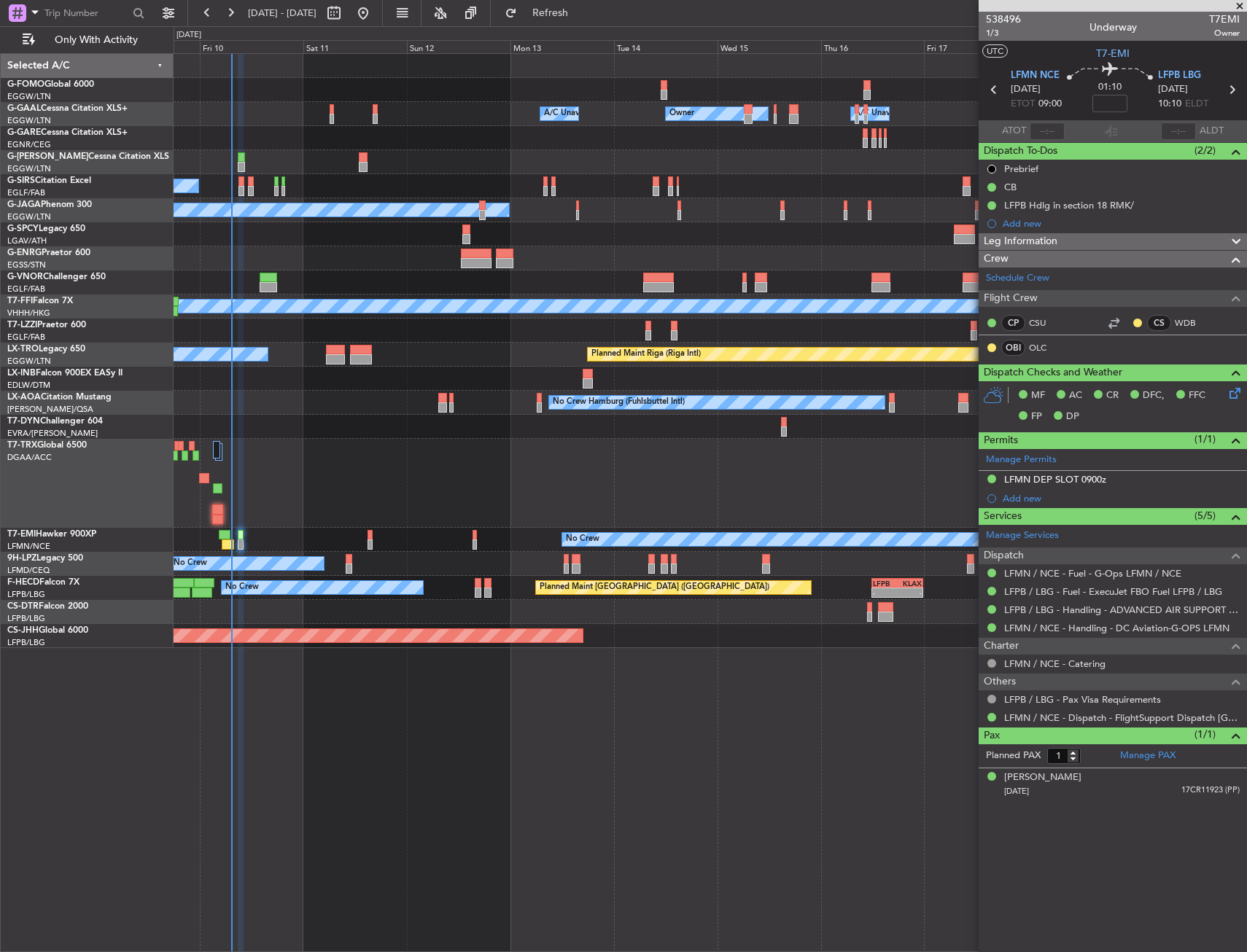
click at [915, 100] on div at bounding box center [710, 90] width 1073 height 24
click at [383, 257] on div at bounding box center [710, 258] width 1073 height 24
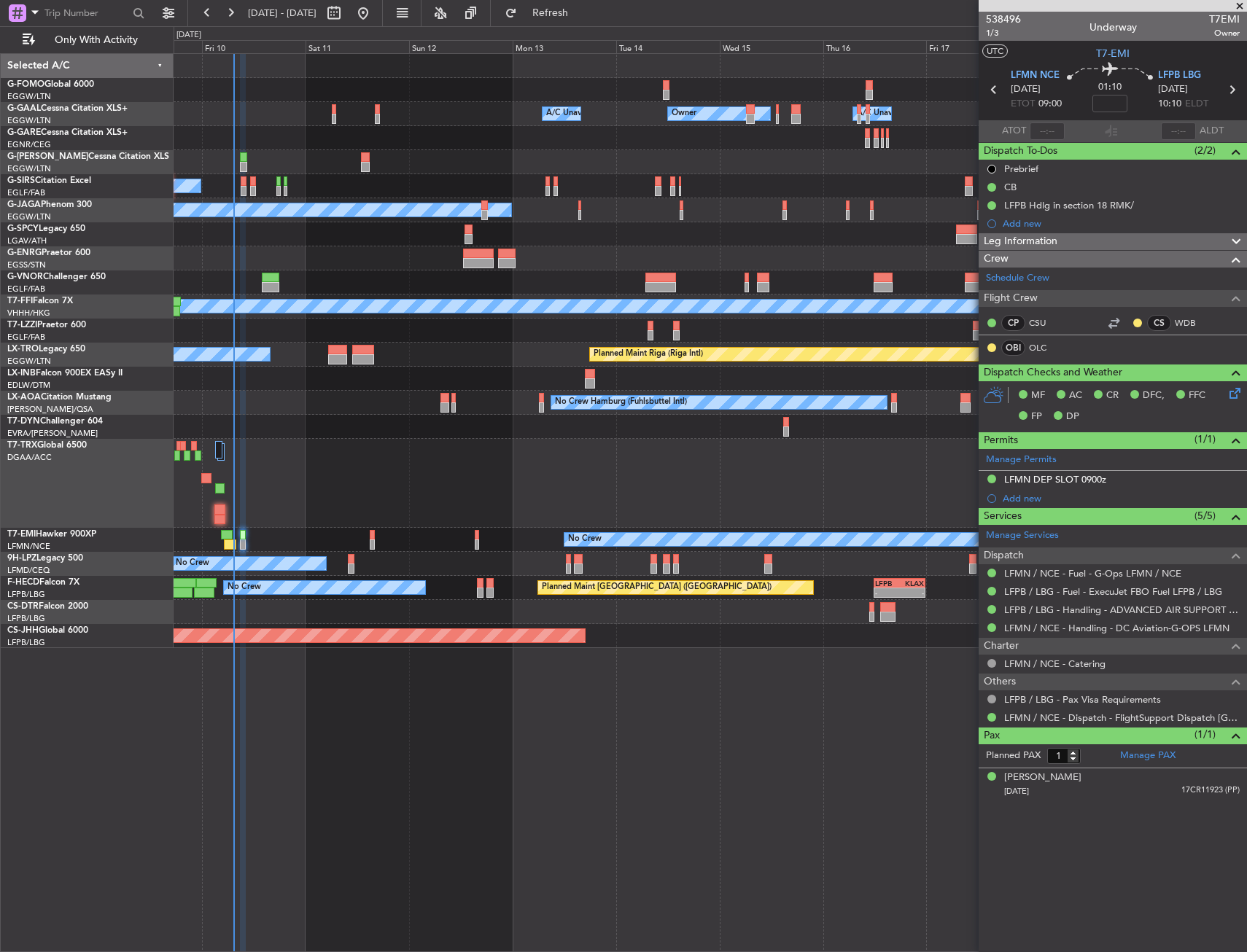
click at [270, 127] on div "Owner Owner A/C Unavailable A/C Unavailable Owner Planned Maint London (Luton) …" at bounding box center [710, 351] width 1073 height 594
click at [497, 375] on div at bounding box center [710, 378] width 1073 height 24
click at [772, 768] on div "Owner Owner A/C Unavailable A/C Unavailable Owner Planned Maint London (Luton) …" at bounding box center [710, 502] width 1073 height 899
click at [494, 793] on div "Owner Owner A/C Unavailable A/C Unavailable Owner Planned Maint London (Luton) …" at bounding box center [710, 502] width 1073 height 899
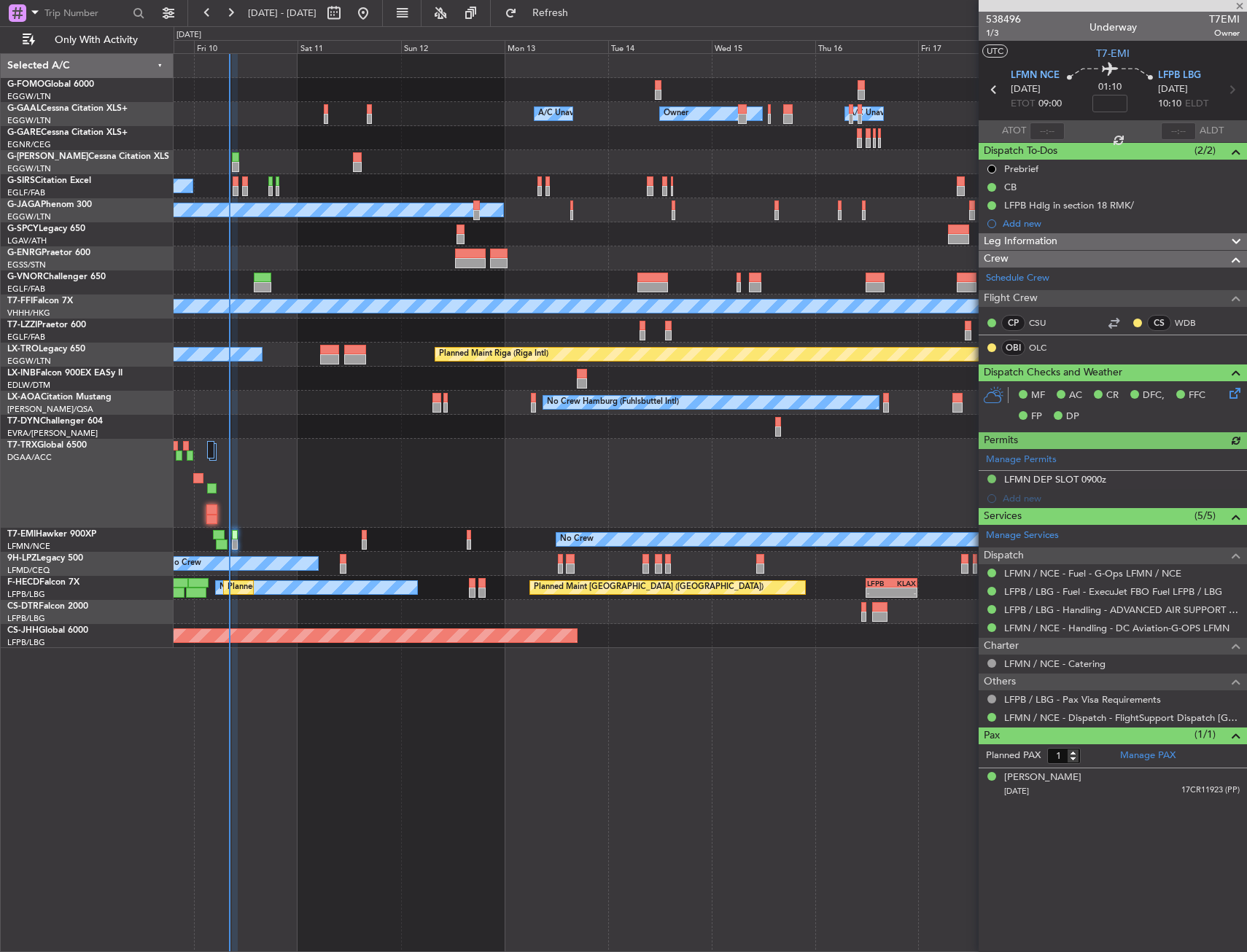
click at [362, 138] on div at bounding box center [710, 137] width 1073 height 24
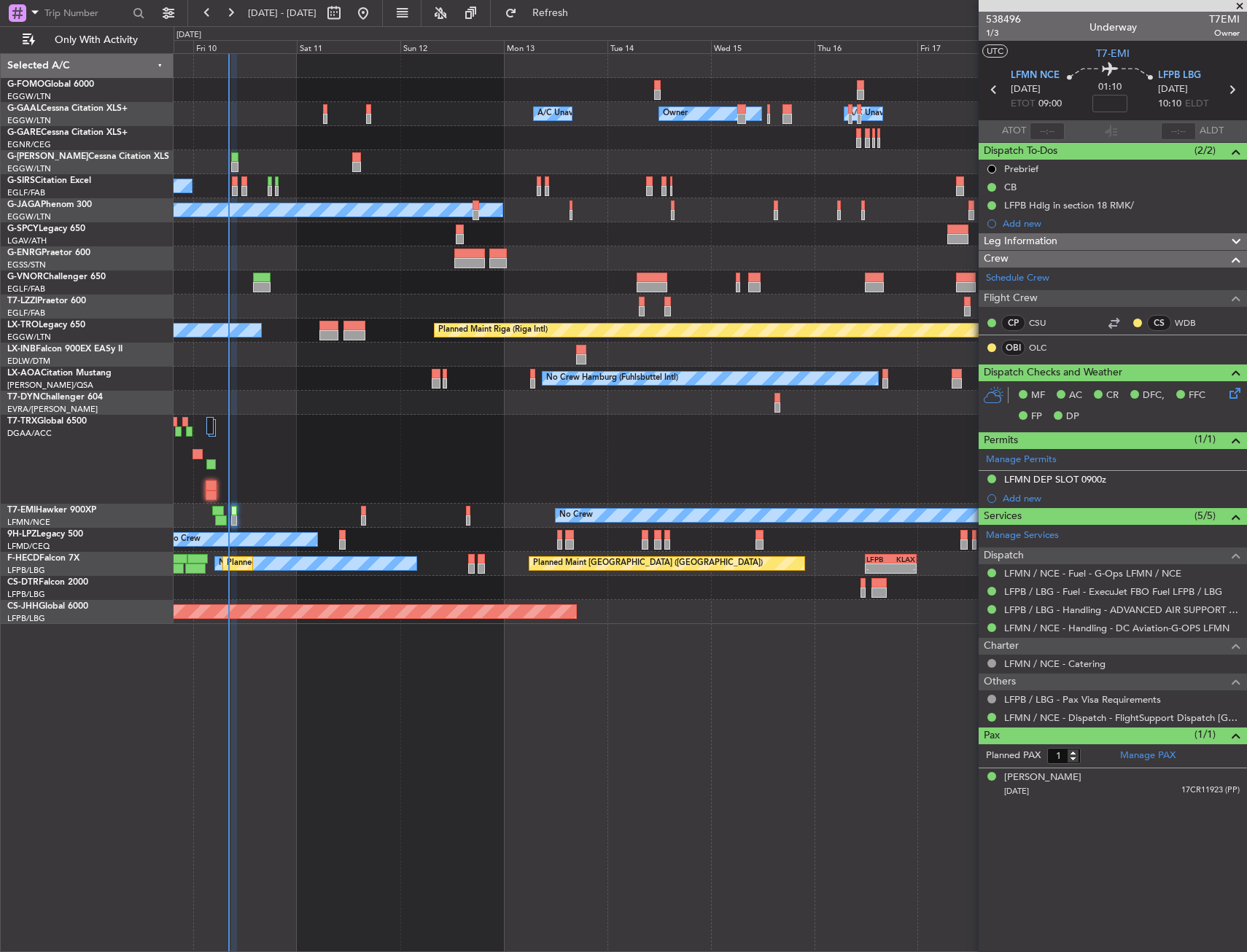
click at [302, 137] on div at bounding box center [710, 137] width 1073 height 24
click at [104, 42] on span "Only With Activity" at bounding box center [96, 40] width 116 height 10
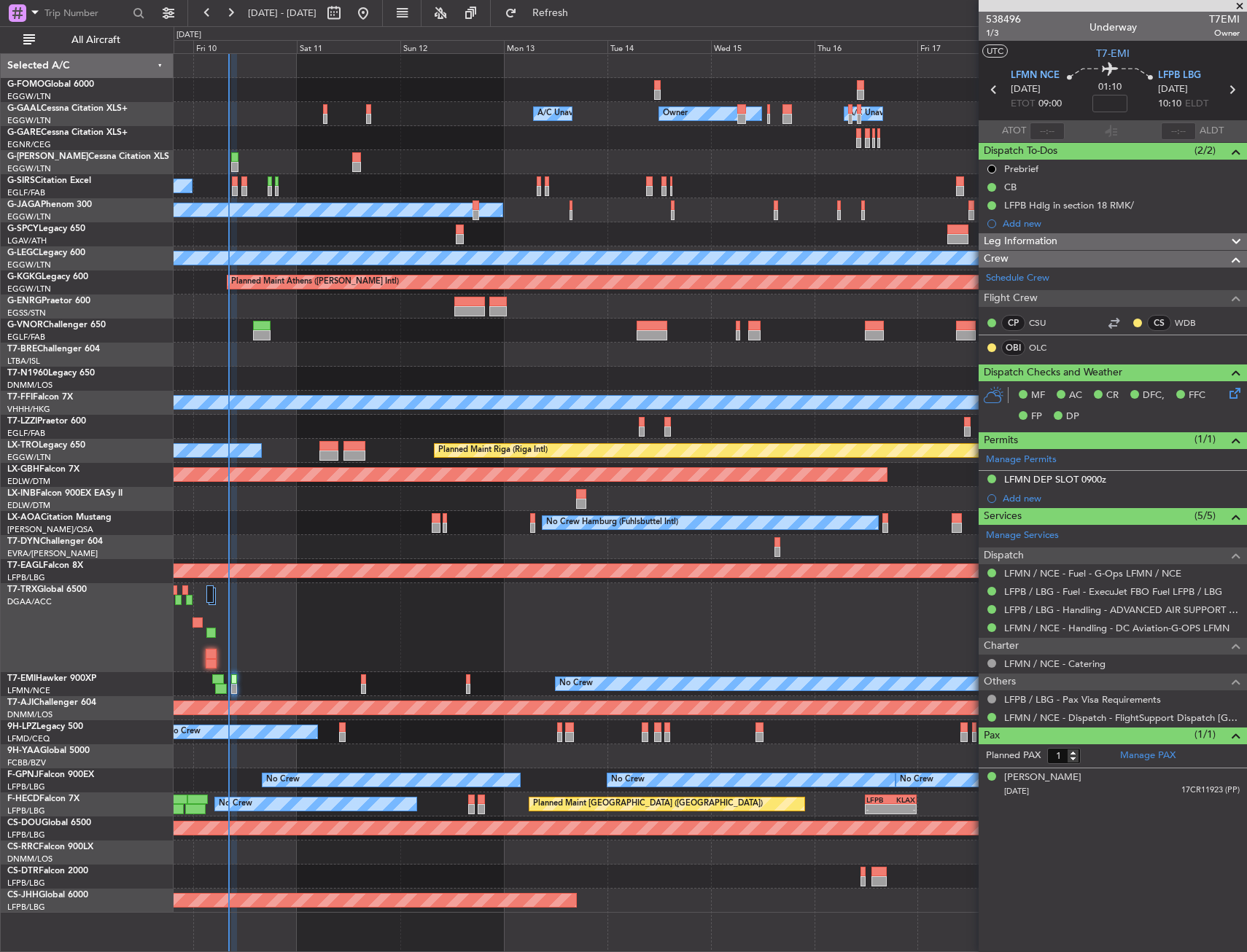
click at [463, 631] on div at bounding box center [710, 627] width 1073 height 89
click at [581, 16] on span "Refresh" at bounding box center [551, 13] width 62 height 10
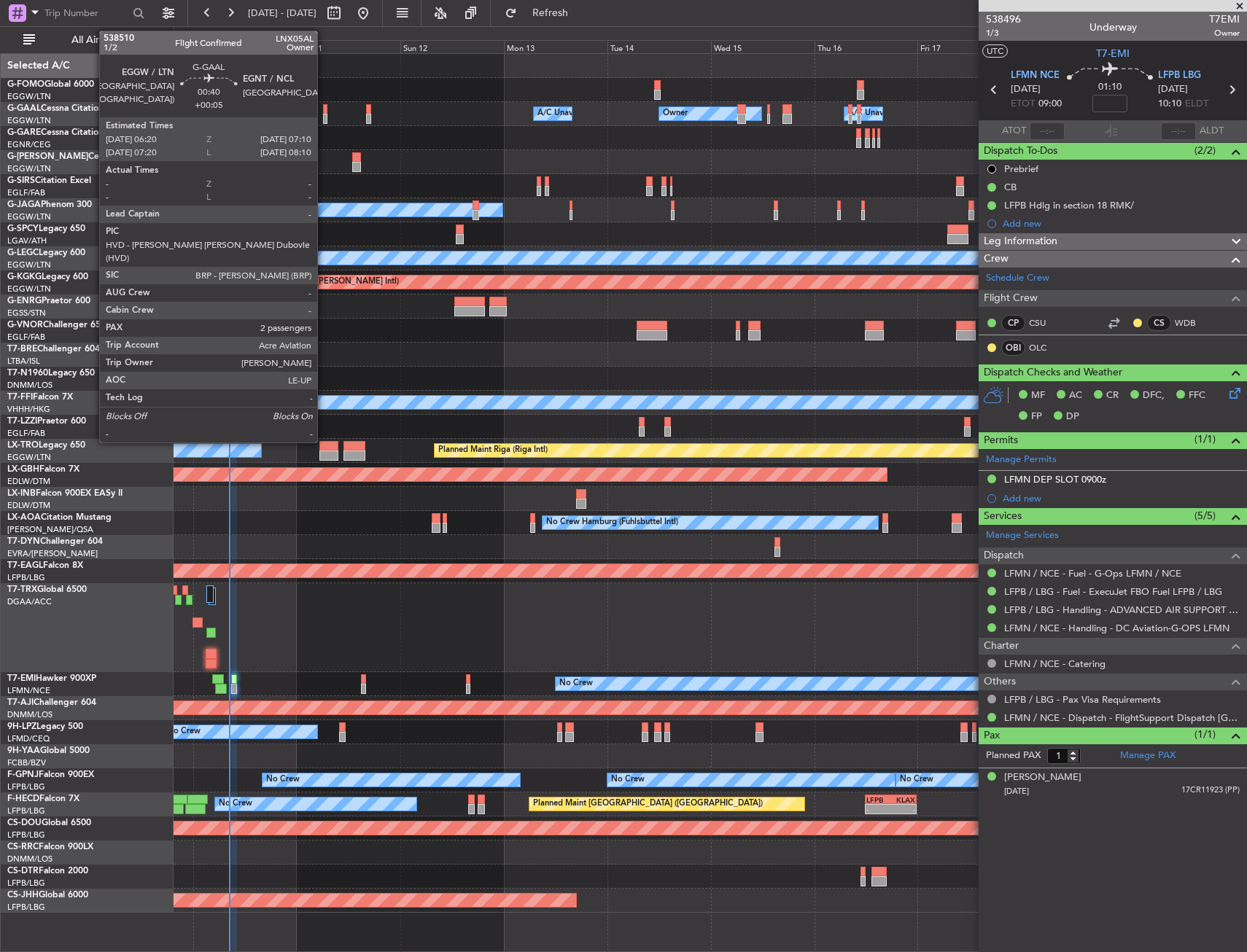
click at [324, 116] on div at bounding box center [325, 119] width 3 height 10
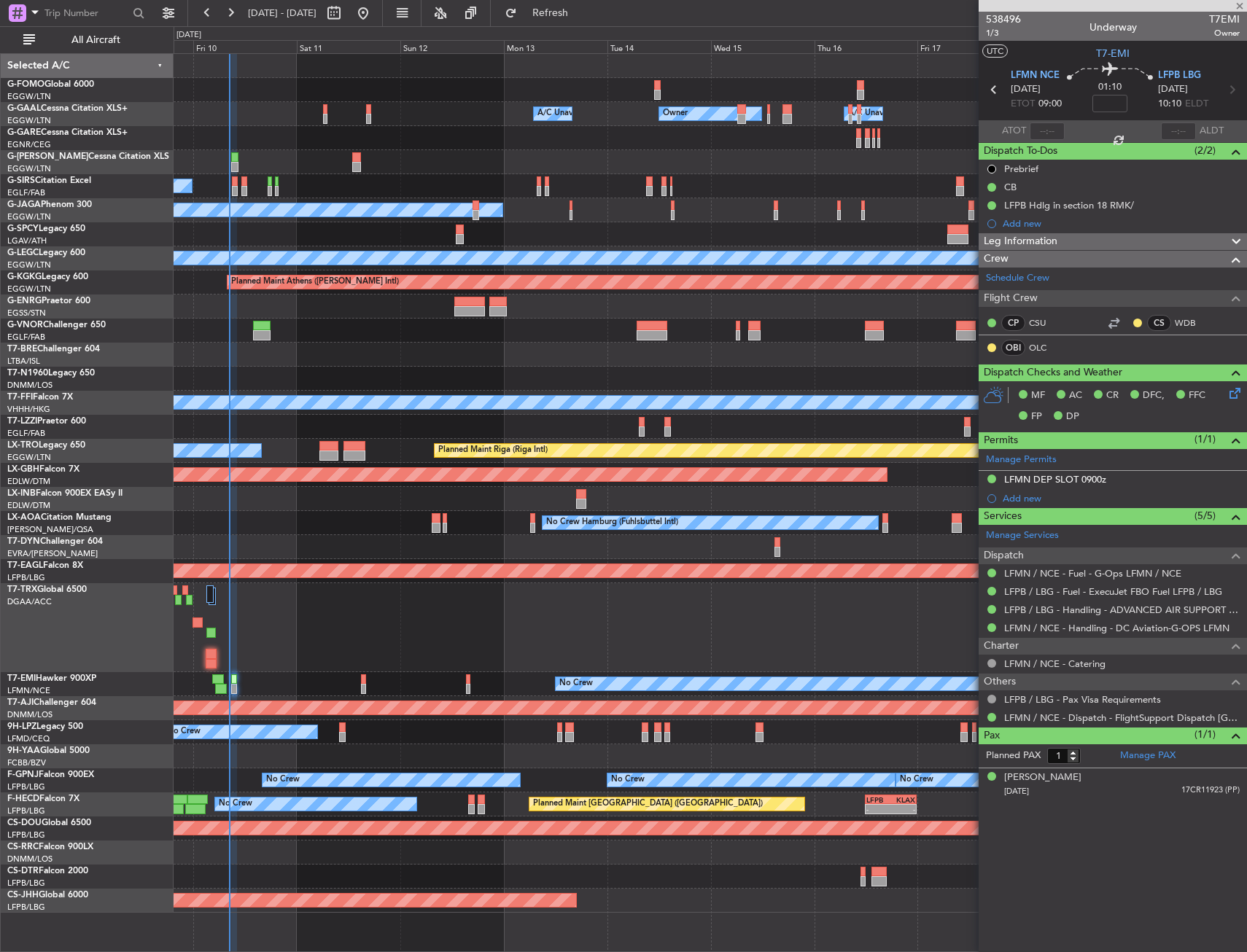
type input "+00:05"
type input "2"
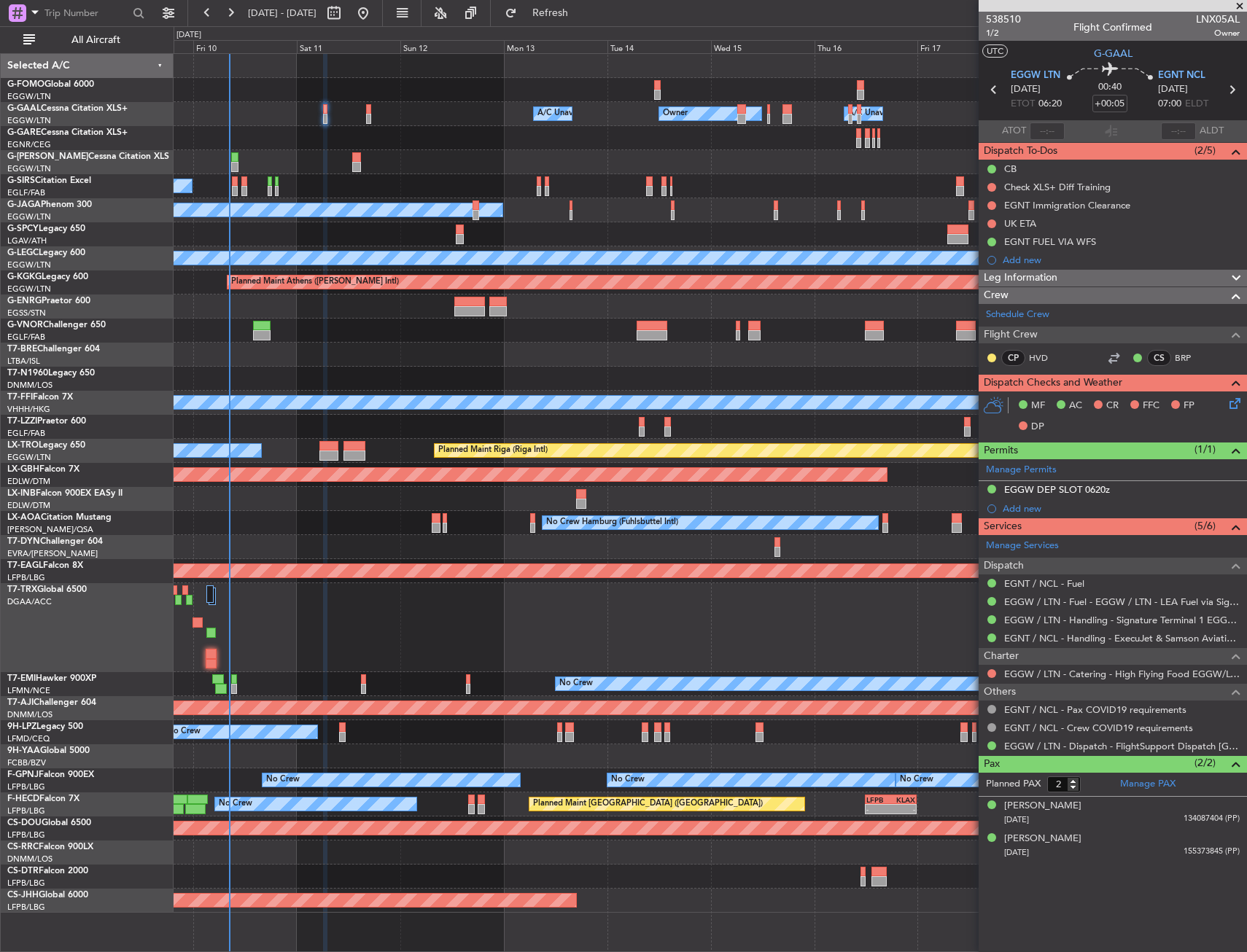
click at [412, 438] on div "Unplanned Maint [GEOGRAPHIC_DATA] ([GEOGRAPHIC_DATA])" at bounding box center [710, 426] width 1073 height 24
click at [257, 628] on div at bounding box center [710, 627] width 1073 height 89
click at [114, 40] on span "All Aircraft" at bounding box center [96, 40] width 116 height 10
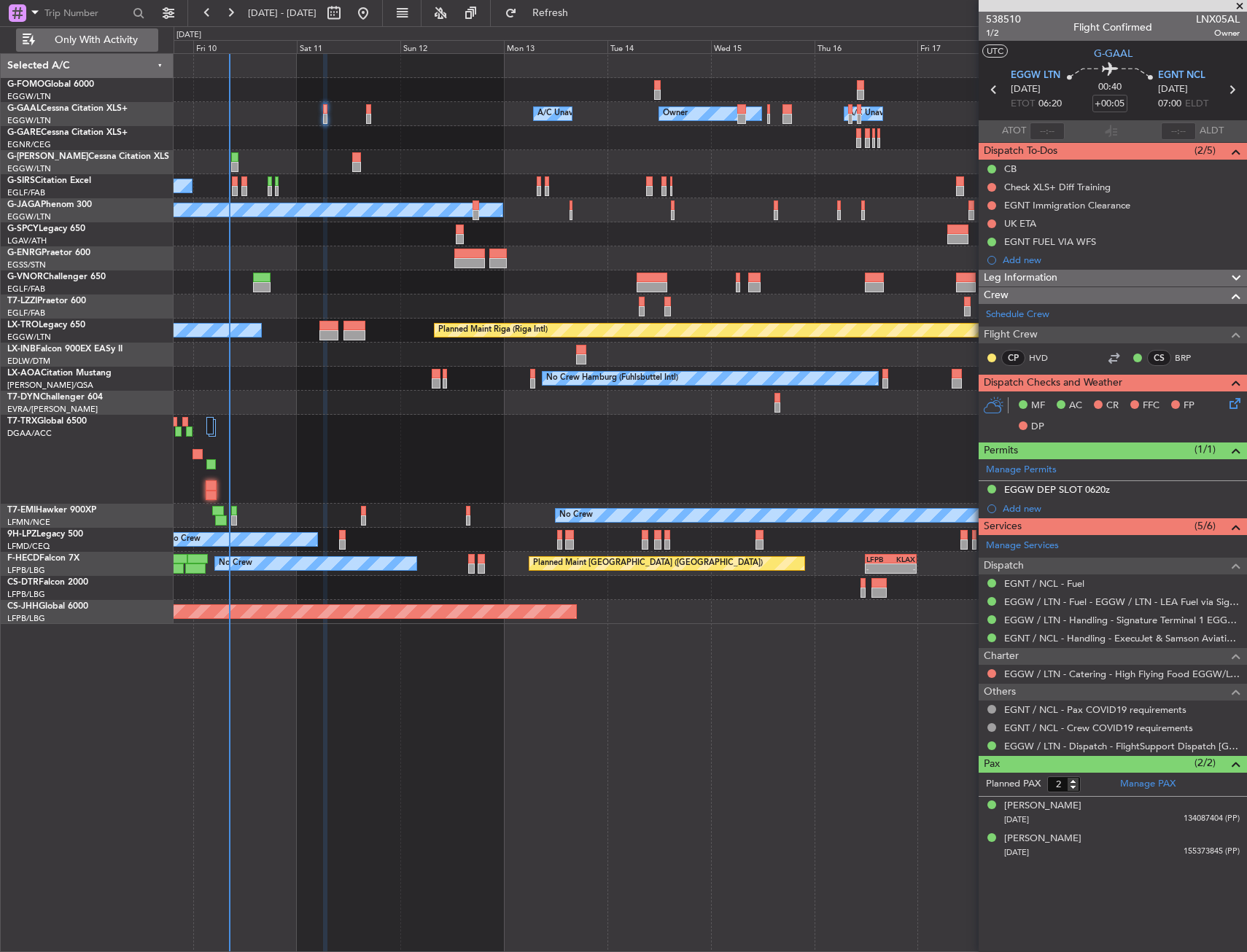
click at [86, 32] on button "Only With Activity" at bounding box center [87, 40] width 142 height 23
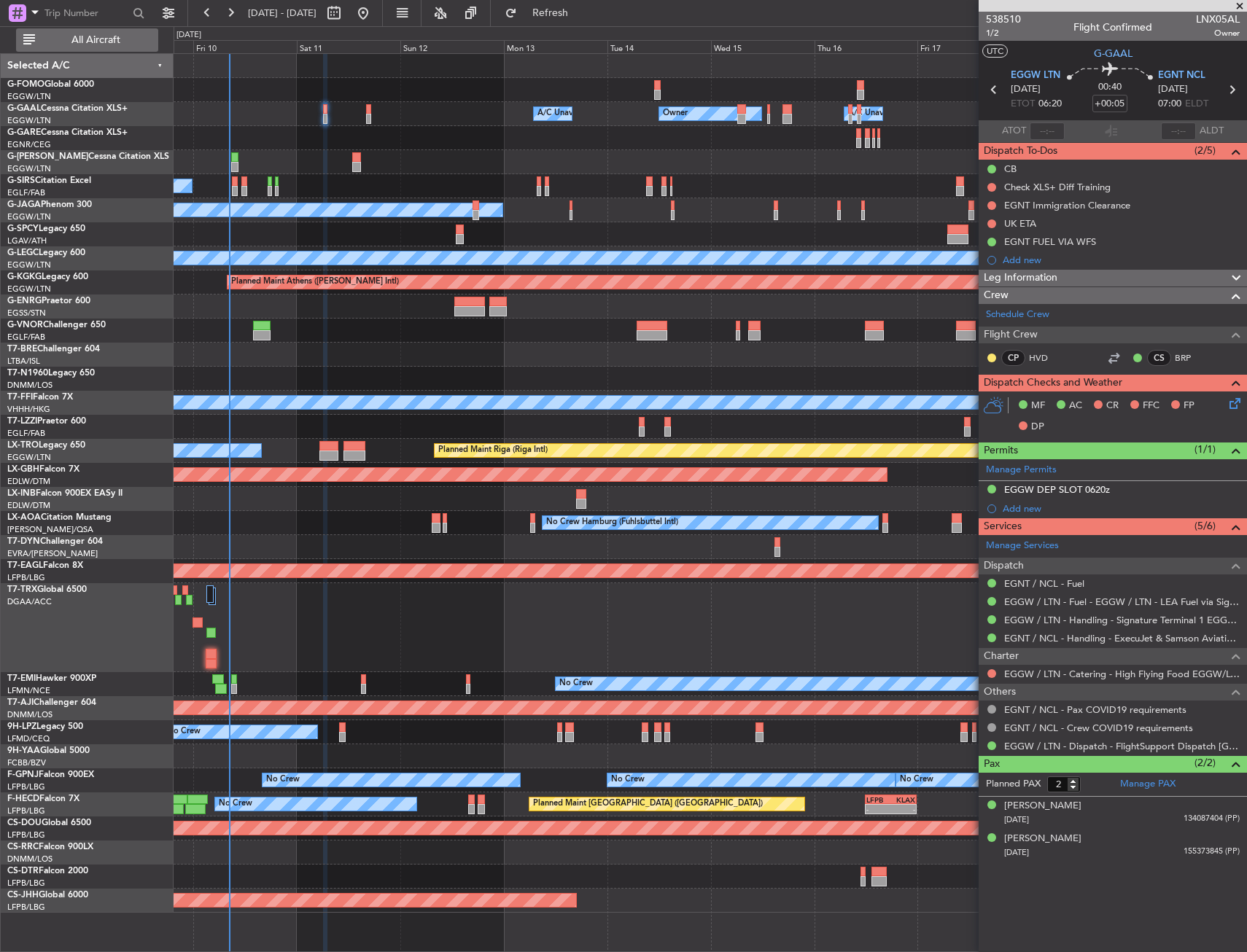
click at [92, 35] on span "All Aircraft" at bounding box center [96, 40] width 116 height 10
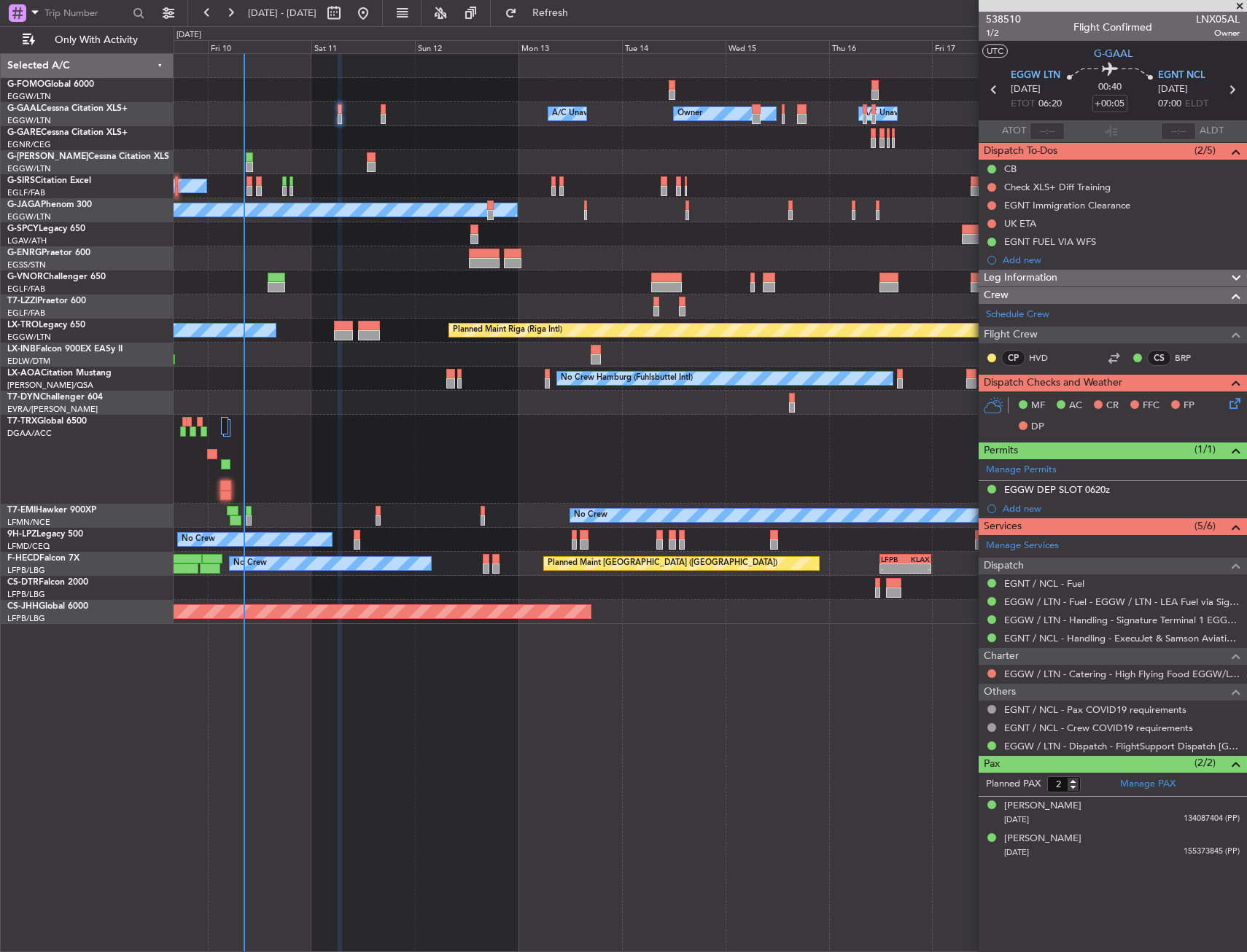
click at [331, 79] on div at bounding box center [710, 90] width 1073 height 24
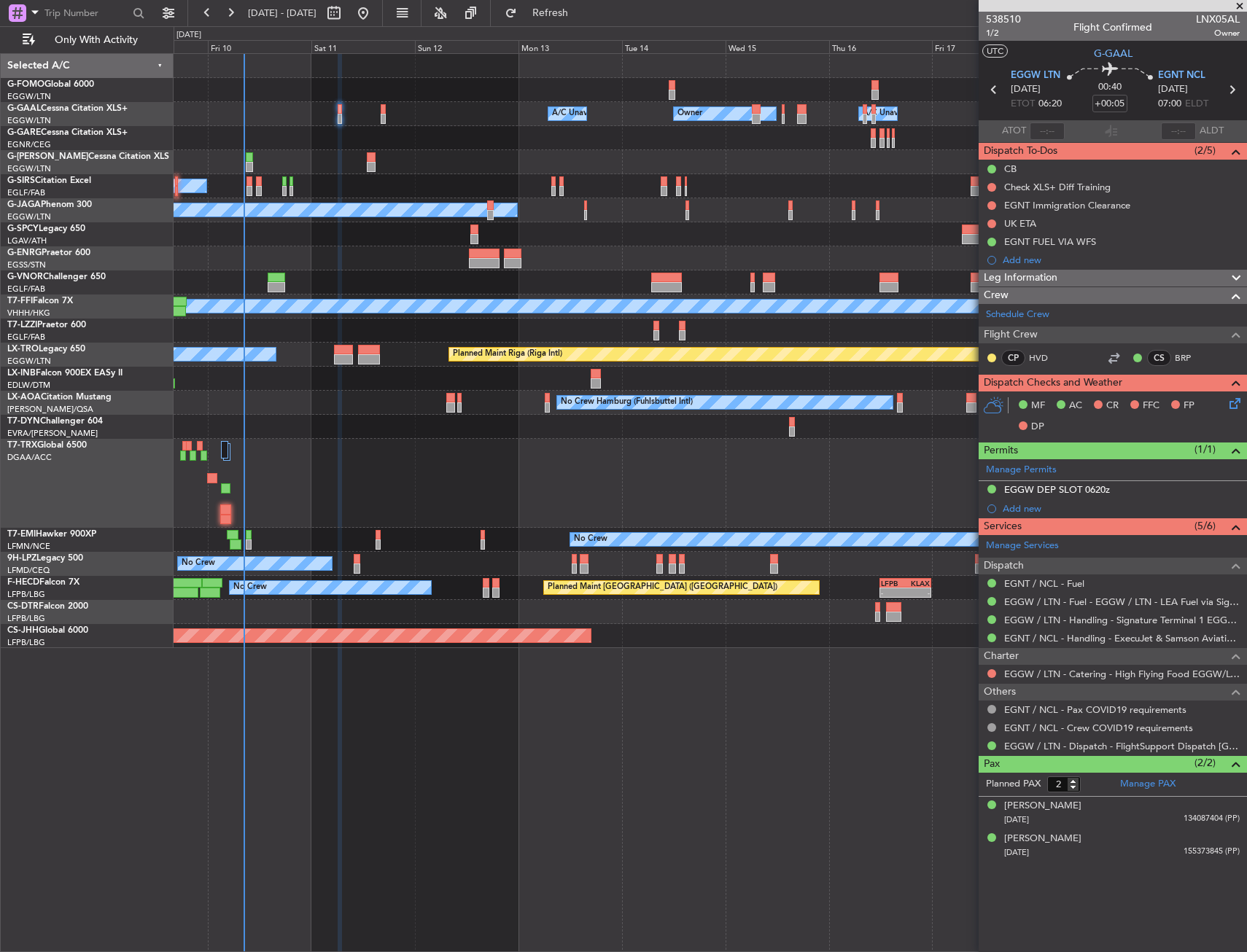
click at [242, 90] on div at bounding box center [710, 90] width 1073 height 24
click at [266, 108] on div "Owner Owner Owner A/C Unavailable A/C Unavailable" at bounding box center [710, 114] width 1073 height 24
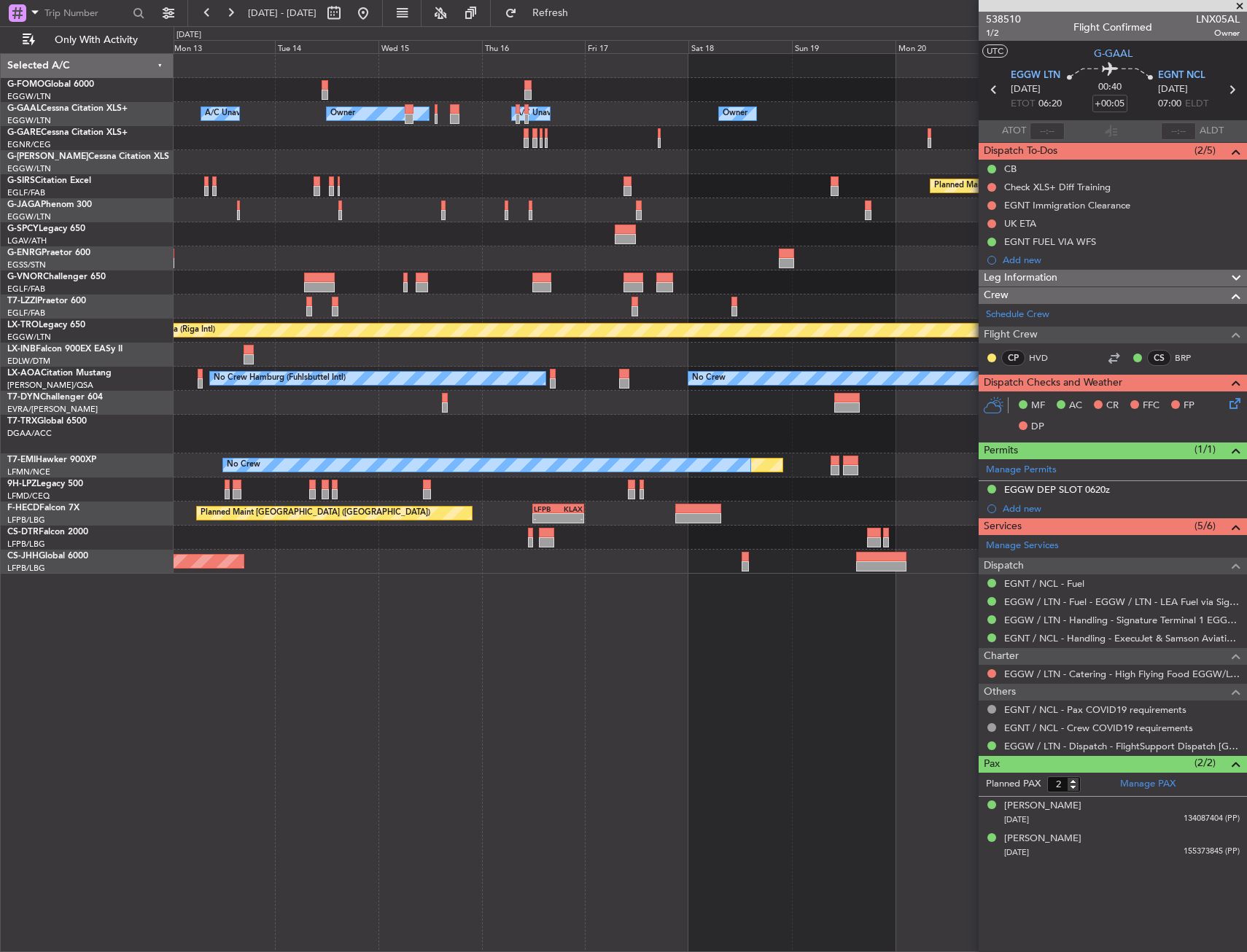
click at [297, 366] on div "Owner Owner Owner A/C Unavailable A/C Unavailable Owner Planned Maint Oxford (K…" at bounding box center [710, 314] width 1073 height 520
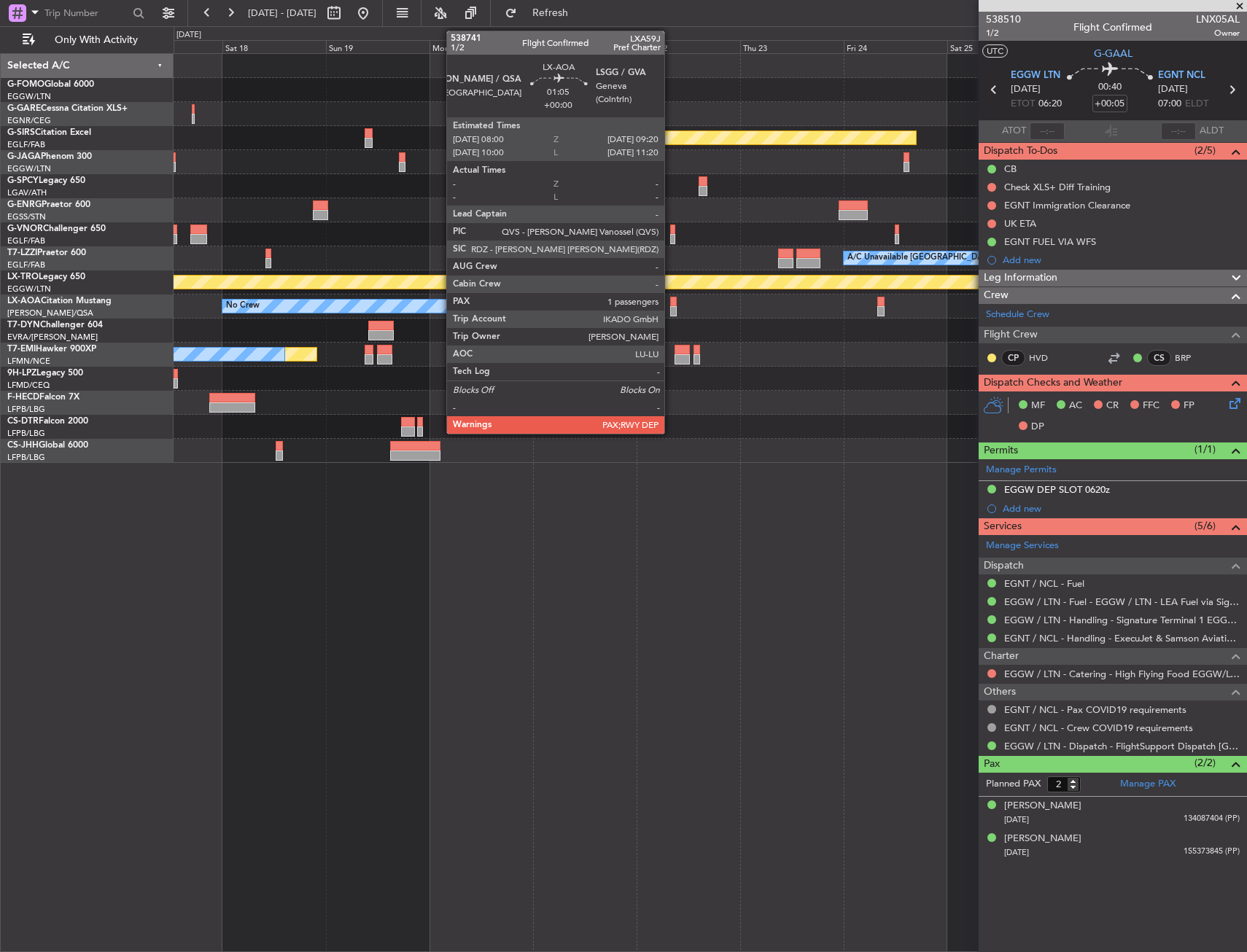
click at [671, 302] on div at bounding box center [672, 302] width 6 height 10
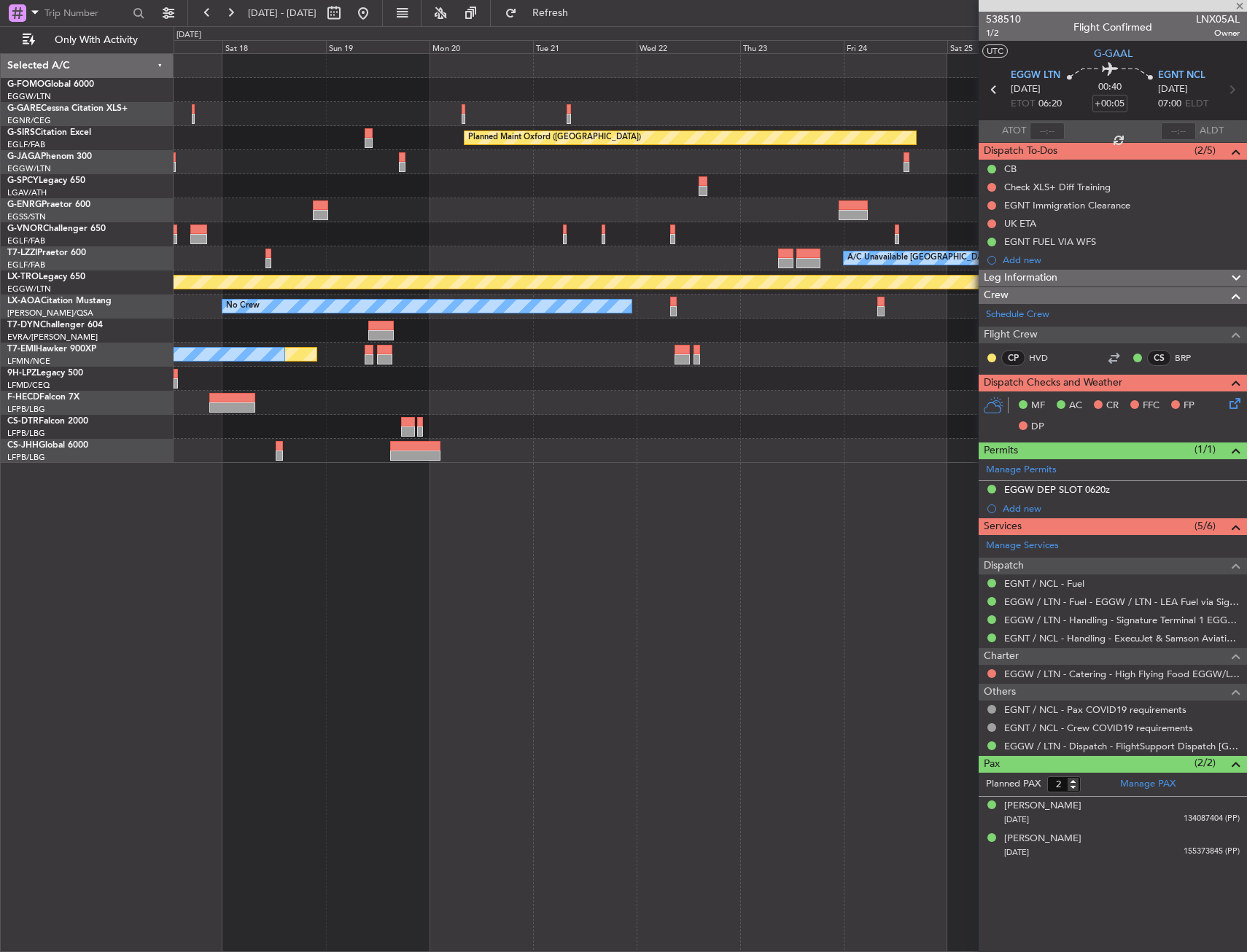
drag, startPoint x: 704, startPoint y: 301, endPoint x: 696, endPoint y: 300, distance: 8.1
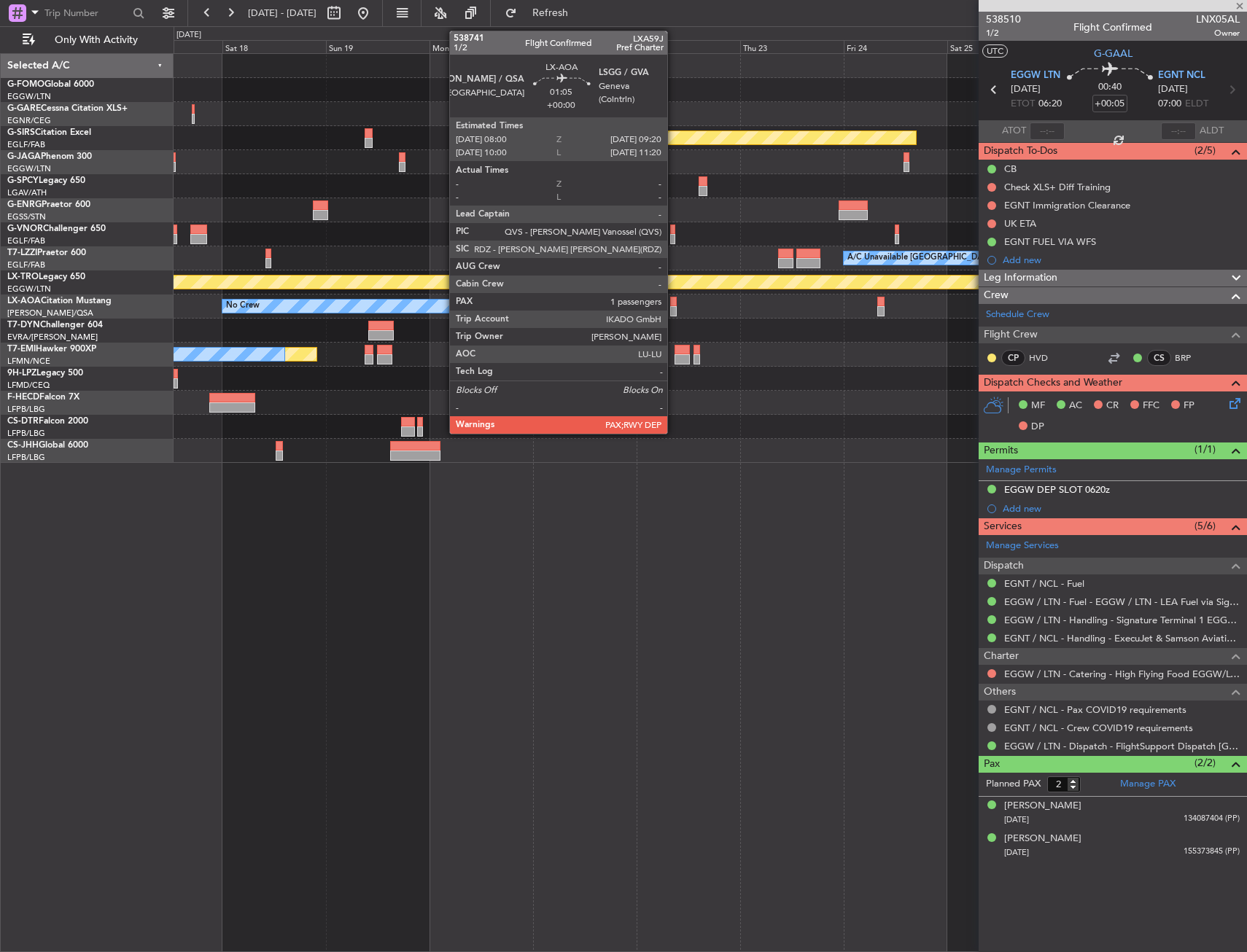
click at [674, 298] on div at bounding box center [672, 302] width 6 height 10
type input "1"
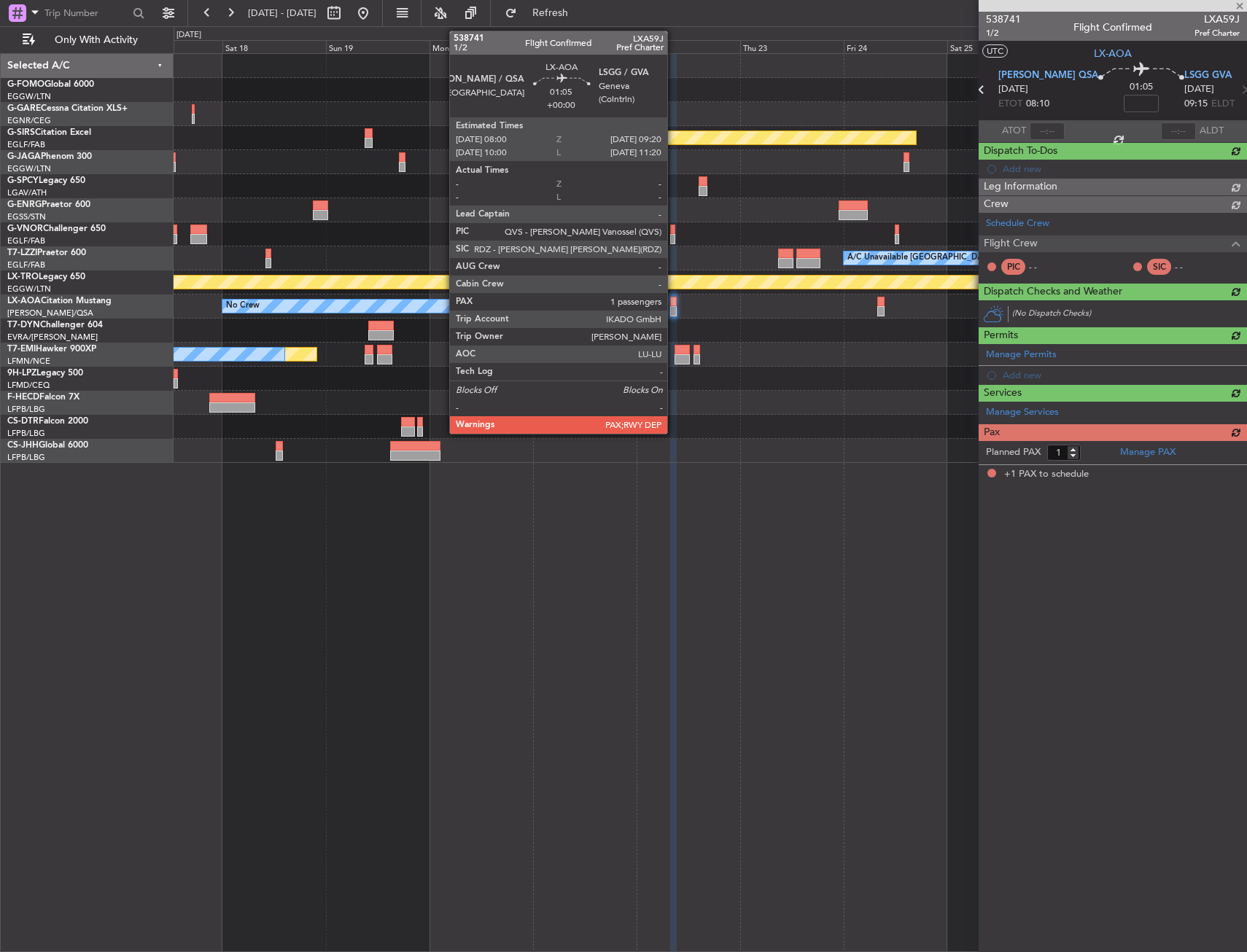
click at [674, 298] on div at bounding box center [672, 302] width 6 height 10
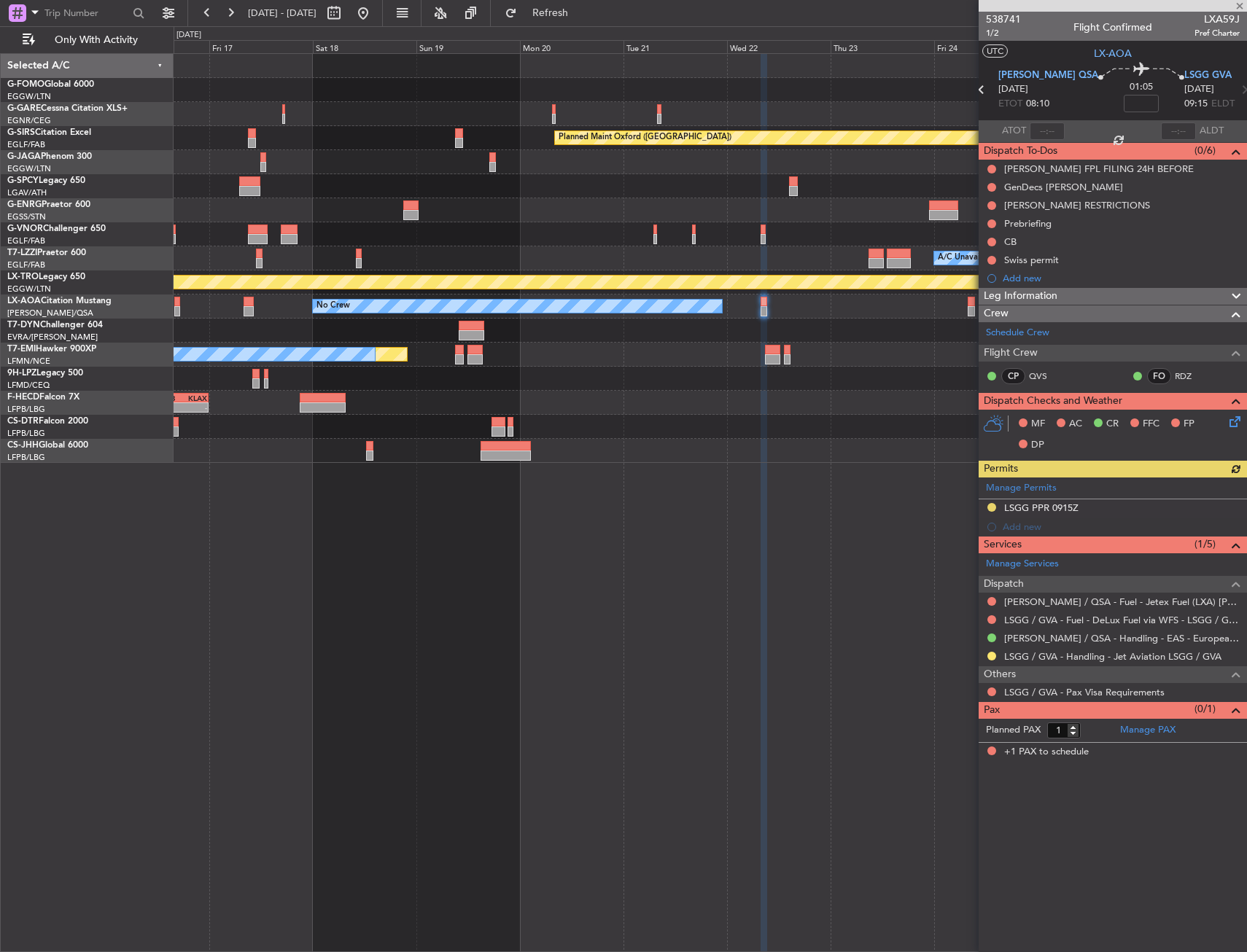
click at [684, 298] on div "Planned Maint Oxford (Kidlington) A/C Unavailable London (Luton) Planned Maint …" at bounding box center [710, 258] width 1073 height 409
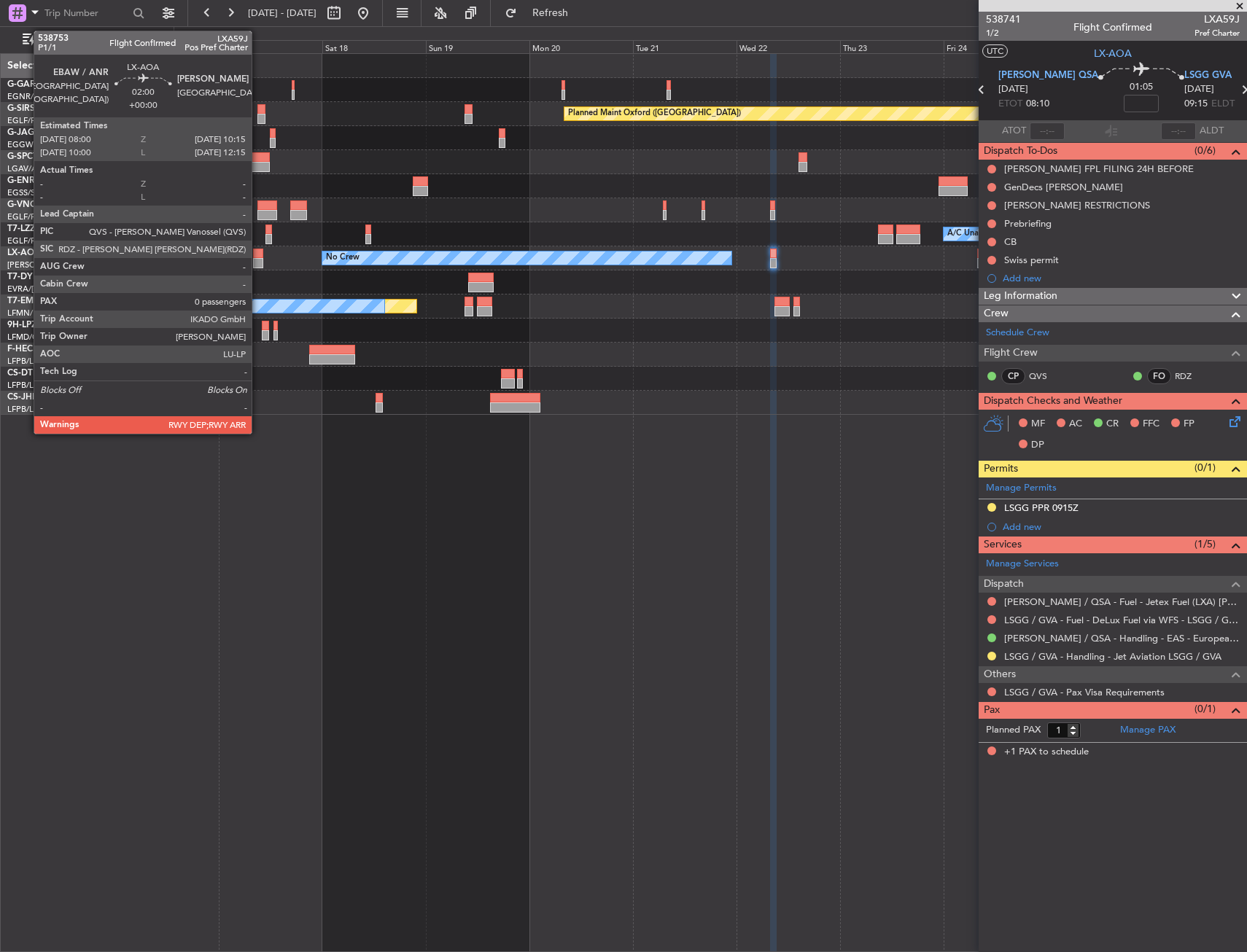
click at [258, 259] on div at bounding box center [258, 263] width 10 height 10
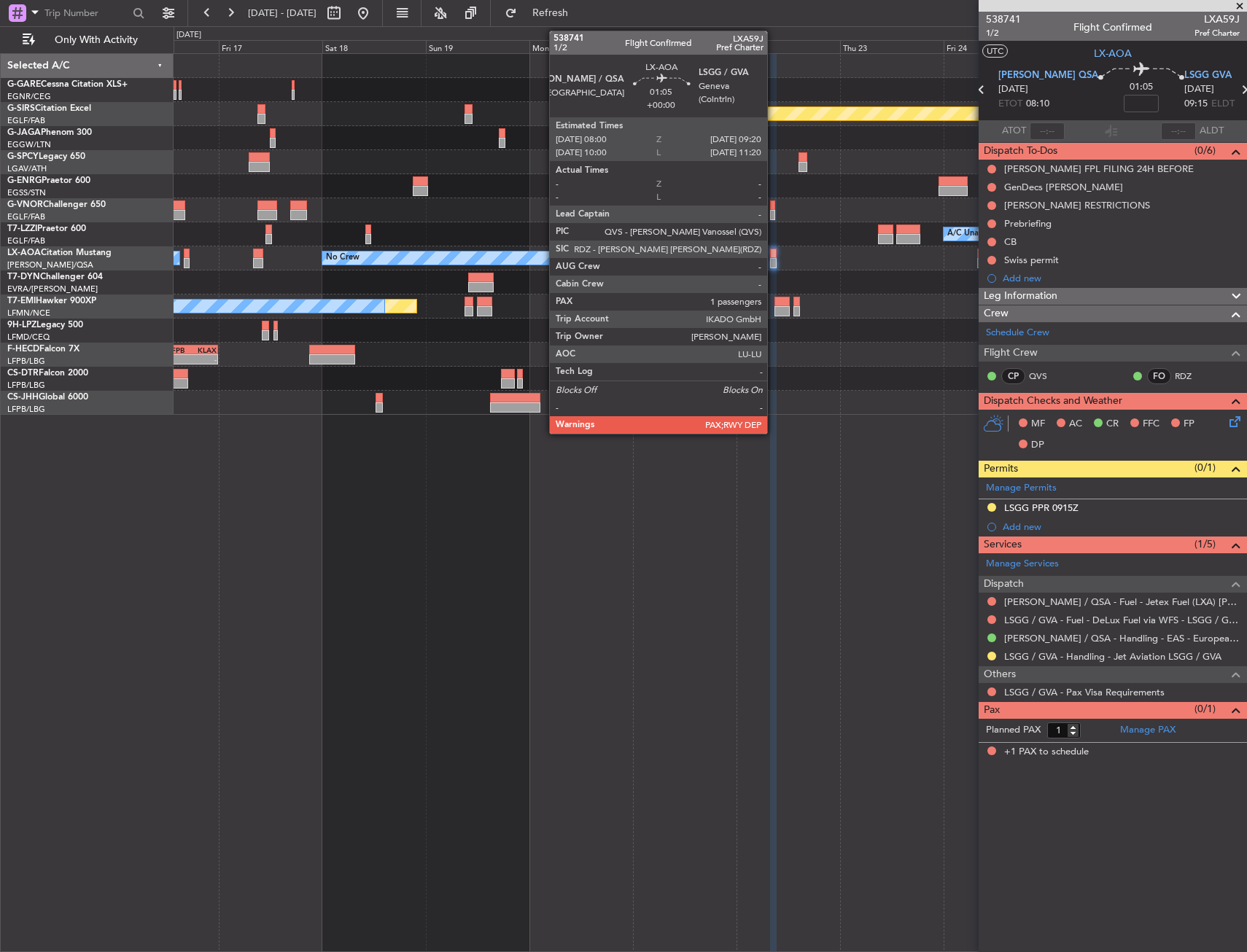
click at [773, 260] on div at bounding box center [772, 263] width 6 height 10
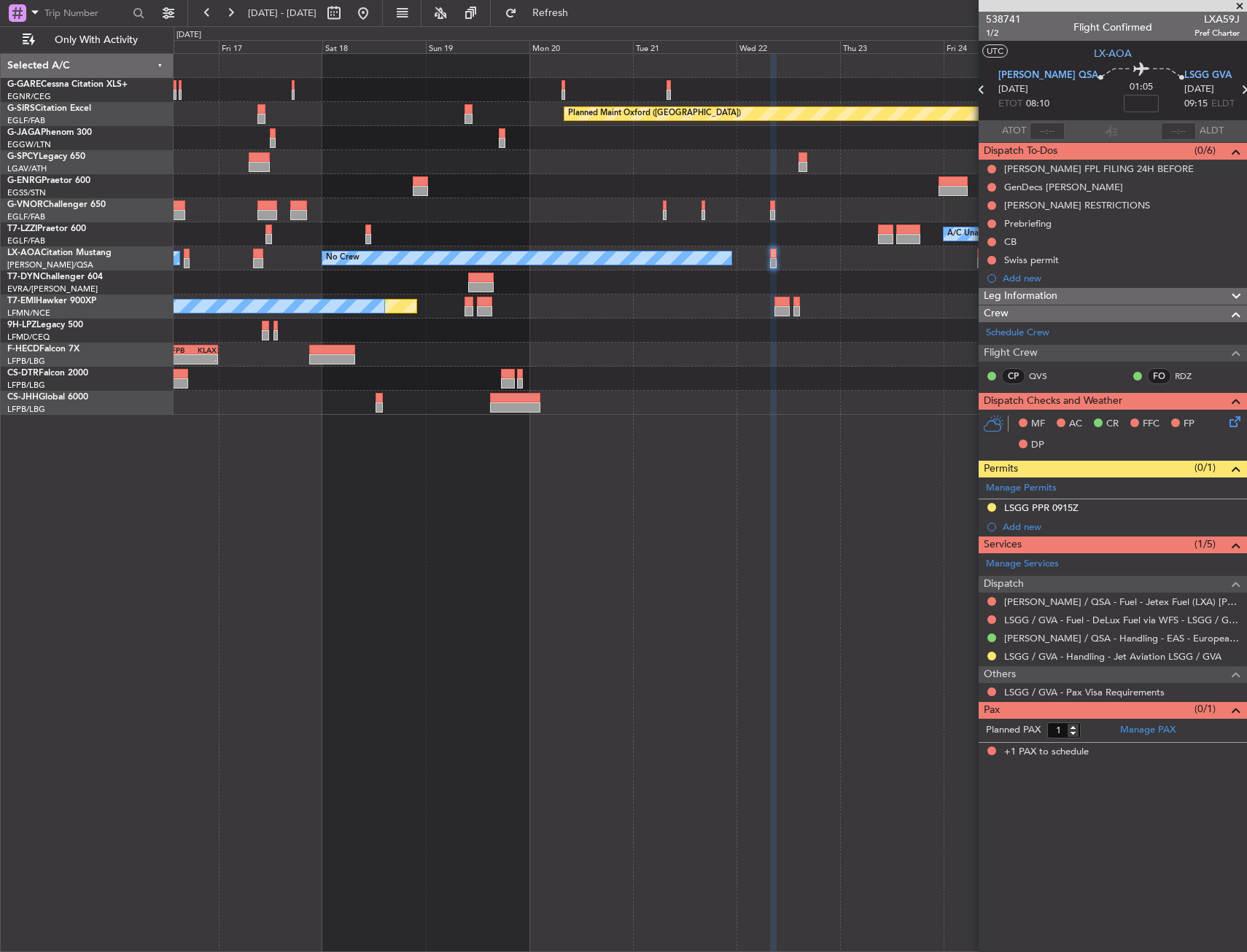
click at [744, 481] on div "Planned Maint Oxford ([GEOGRAPHIC_DATA]) A/C Unavailable [GEOGRAPHIC_DATA] ([GE…" at bounding box center [710, 502] width 1073 height 899
drag, startPoint x: 1010, startPoint y: 277, endPoint x: 1016, endPoint y: 288, distance: 12.5
click at [1010, 277] on div "Add new" at bounding box center [1121, 277] width 237 height 12
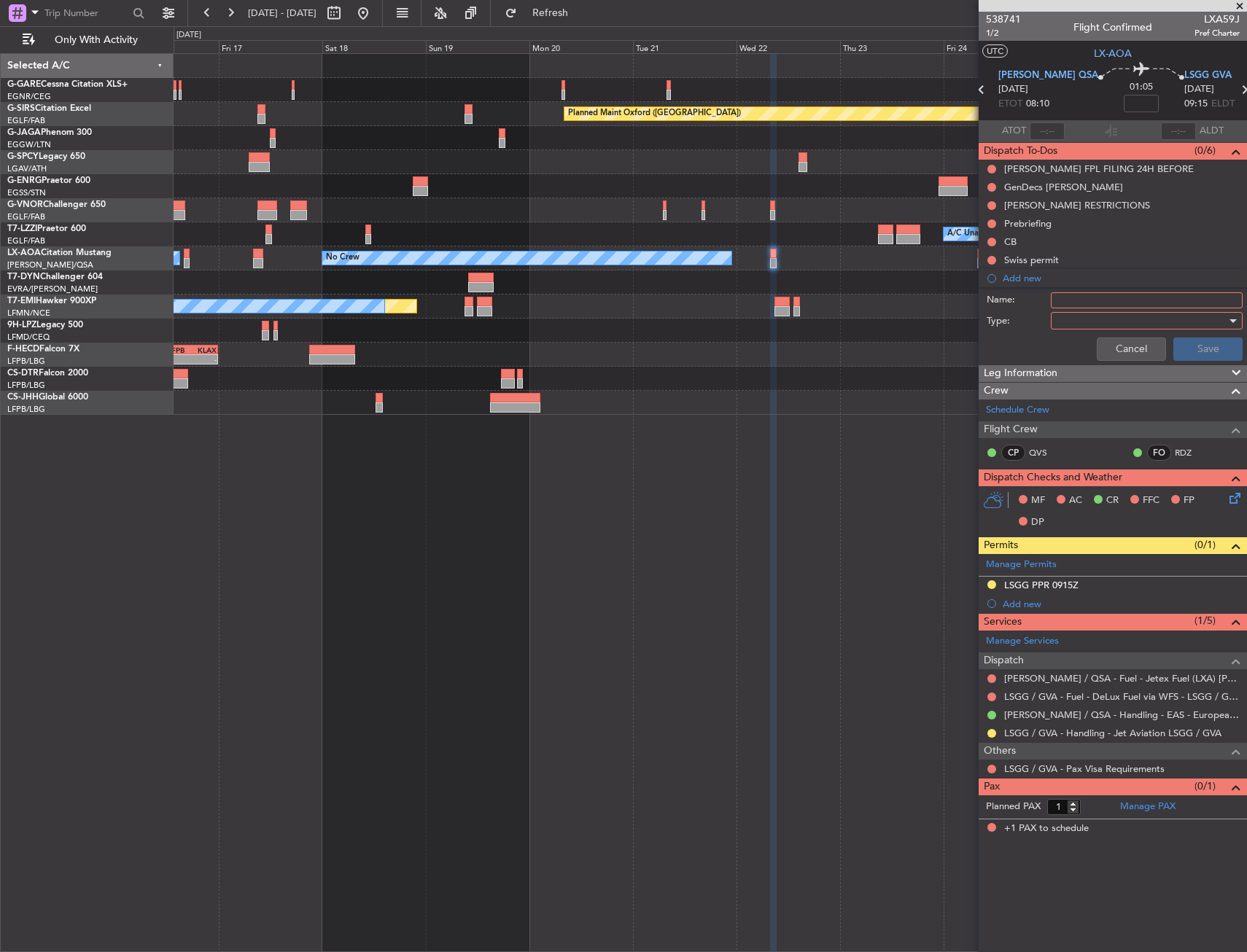
click at [1047, 302] on label "Name:" at bounding box center [1018, 301] width 64 height 15
click at [1050, 302] on input "Name:" at bounding box center [1146, 300] width 192 height 16
click at [1060, 296] on input "Name:" at bounding box center [1146, 300] width 192 height 16
type input "Check performance out of [PERSON_NAME] 1 day before"
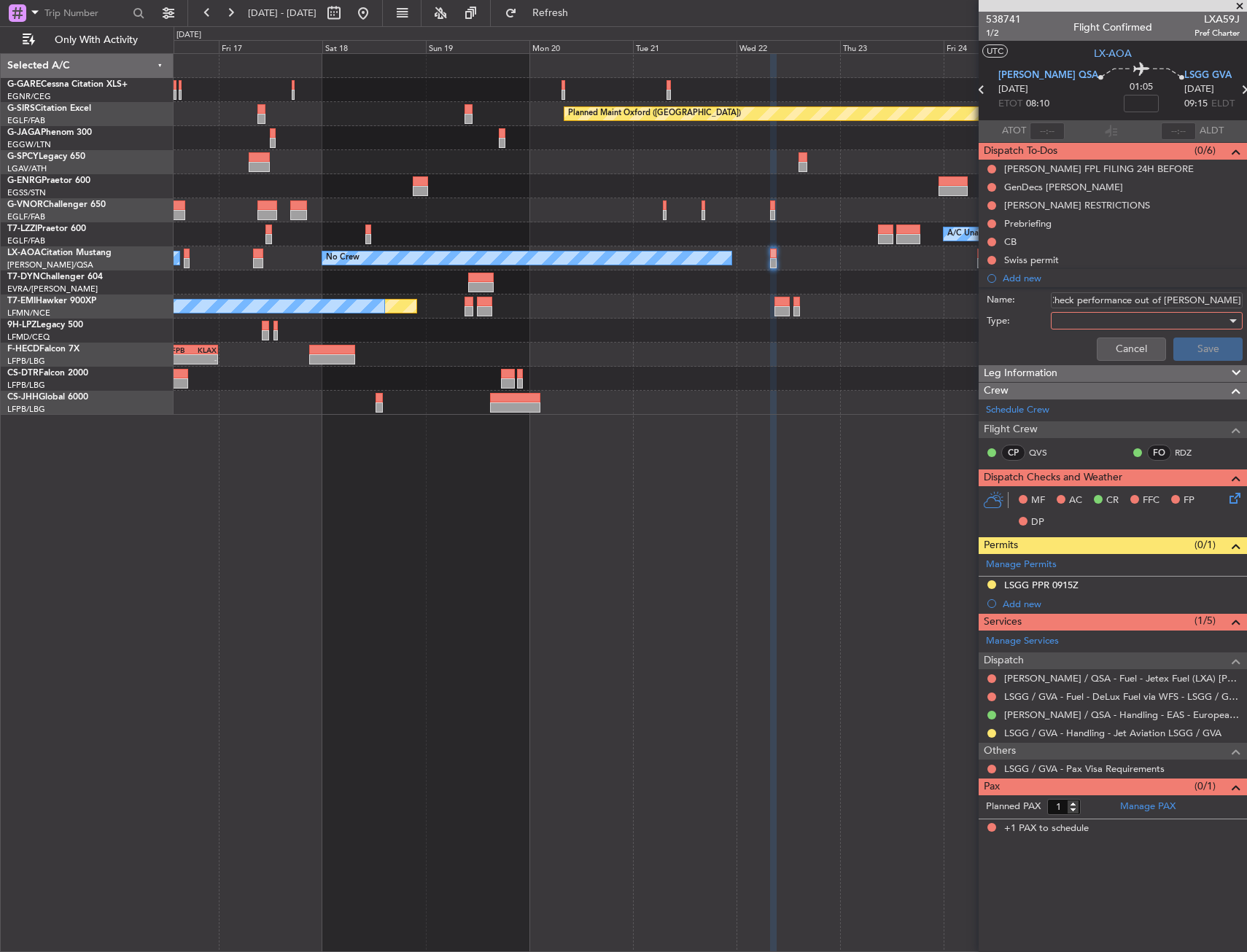
scroll to position [0, 0]
click at [1090, 323] on div at bounding box center [1141, 321] width 170 height 22
click at [1090, 333] on div at bounding box center [623, 476] width 1247 height 952
drag, startPoint x: 1091, startPoint y: 326, endPoint x: 1094, endPoint y: 346, distance: 20.2
click at [1092, 326] on div at bounding box center [1141, 321] width 170 height 22
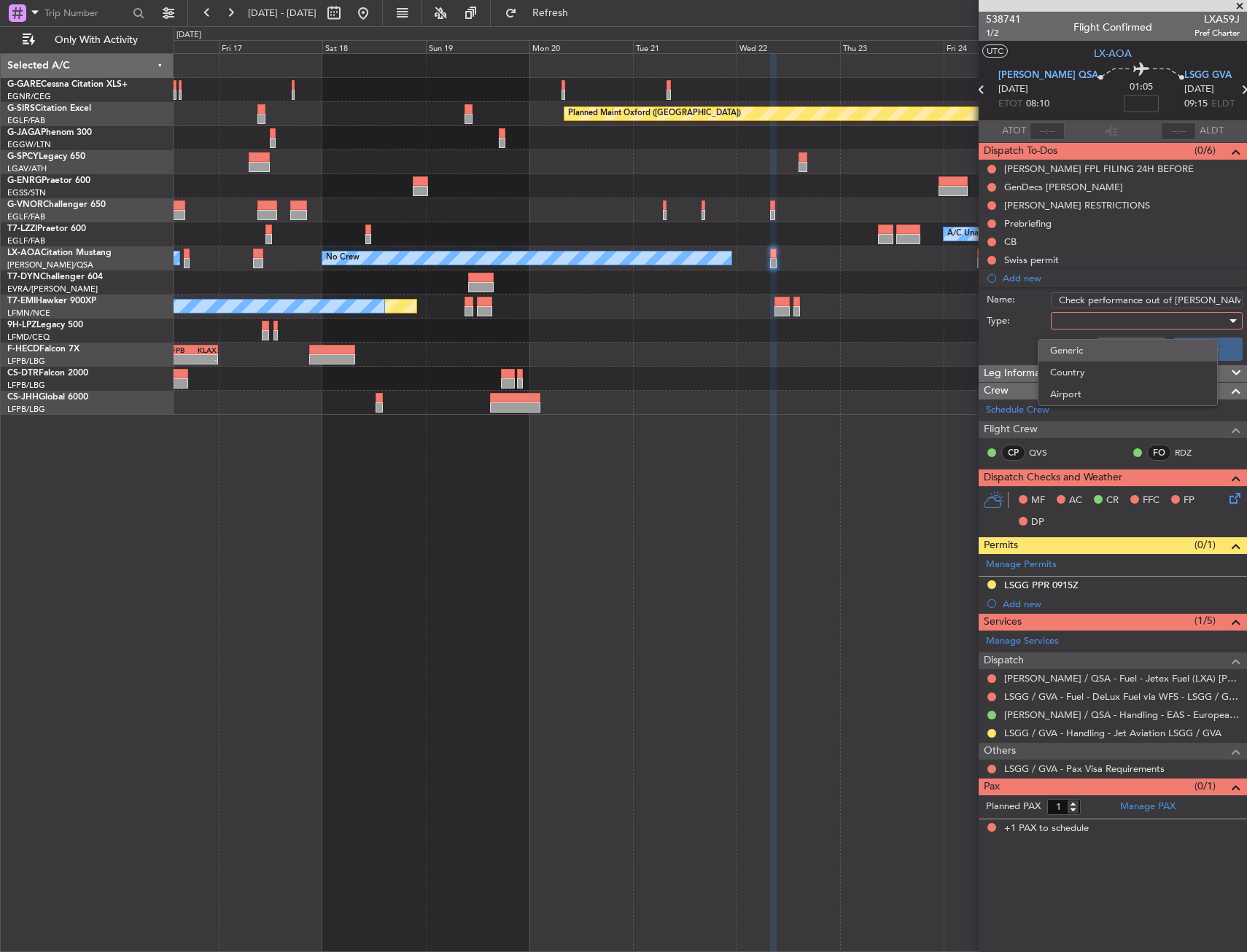
click at [1094, 348] on span "Generic" at bounding box center [1127, 351] width 155 height 22
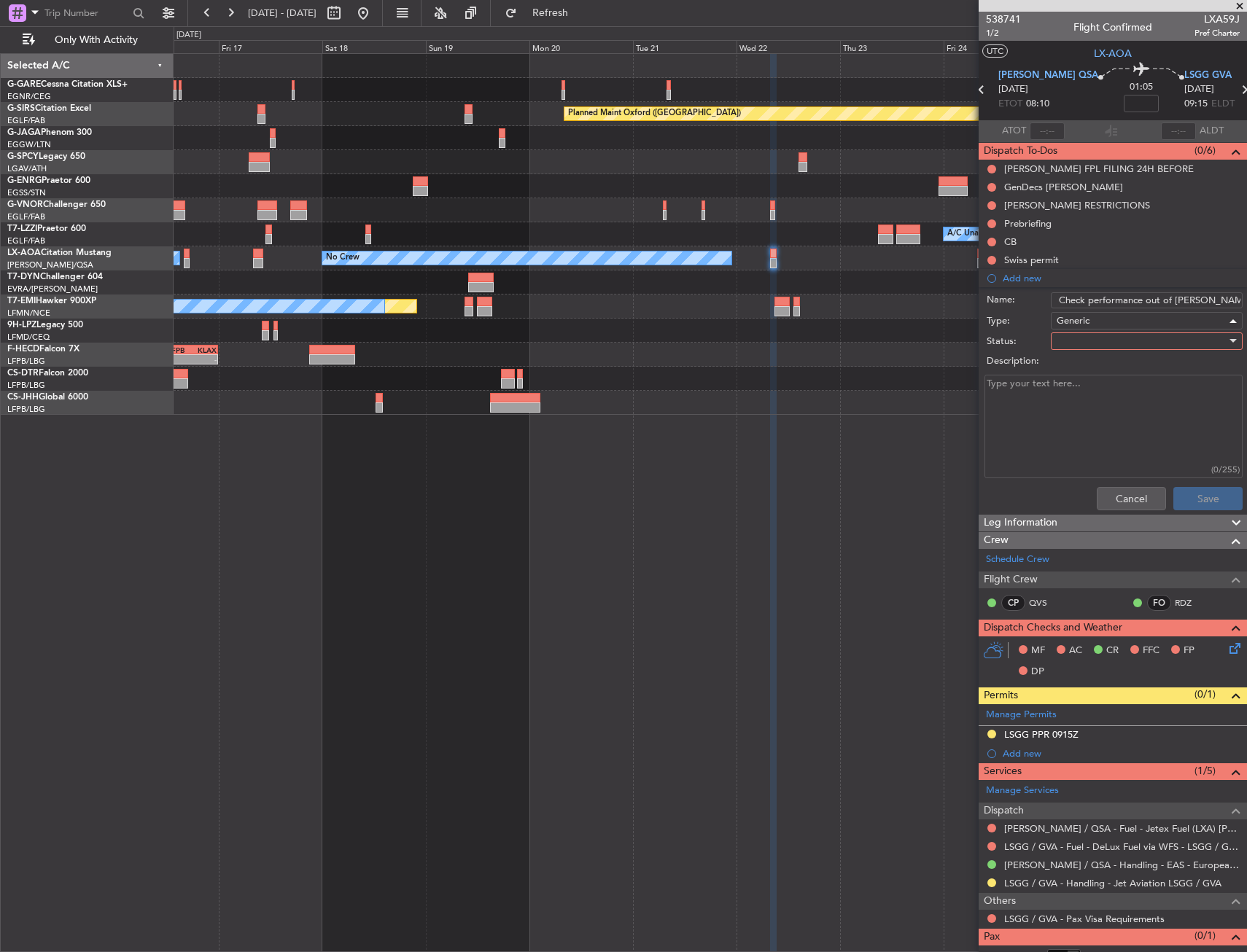
click at [1096, 343] on div at bounding box center [1141, 341] width 170 height 22
click at [1096, 370] on span "Not Started" at bounding box center [1140, 371] width 171 height 22
click at [1192, 504] on button "Save" at bounding box center [1207, 499] width 69 height 23
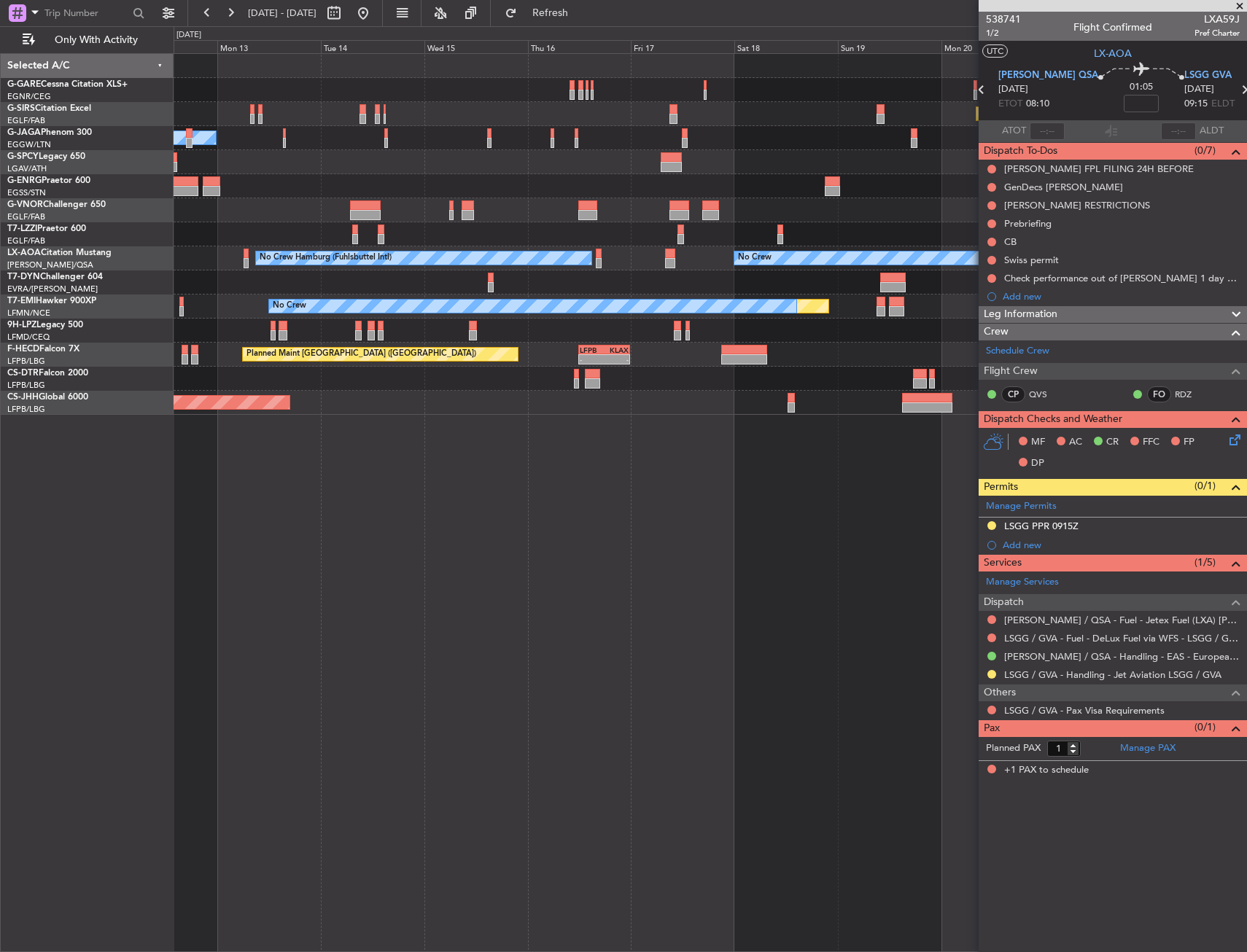
click at [806, 158] on div "Planned Maint Oxford ([GEOGRAPHIC_DATA]) A/C Unavailable No Crew A/C Unavailabl…" at bounding box center [710, 234] width 1073 height 361
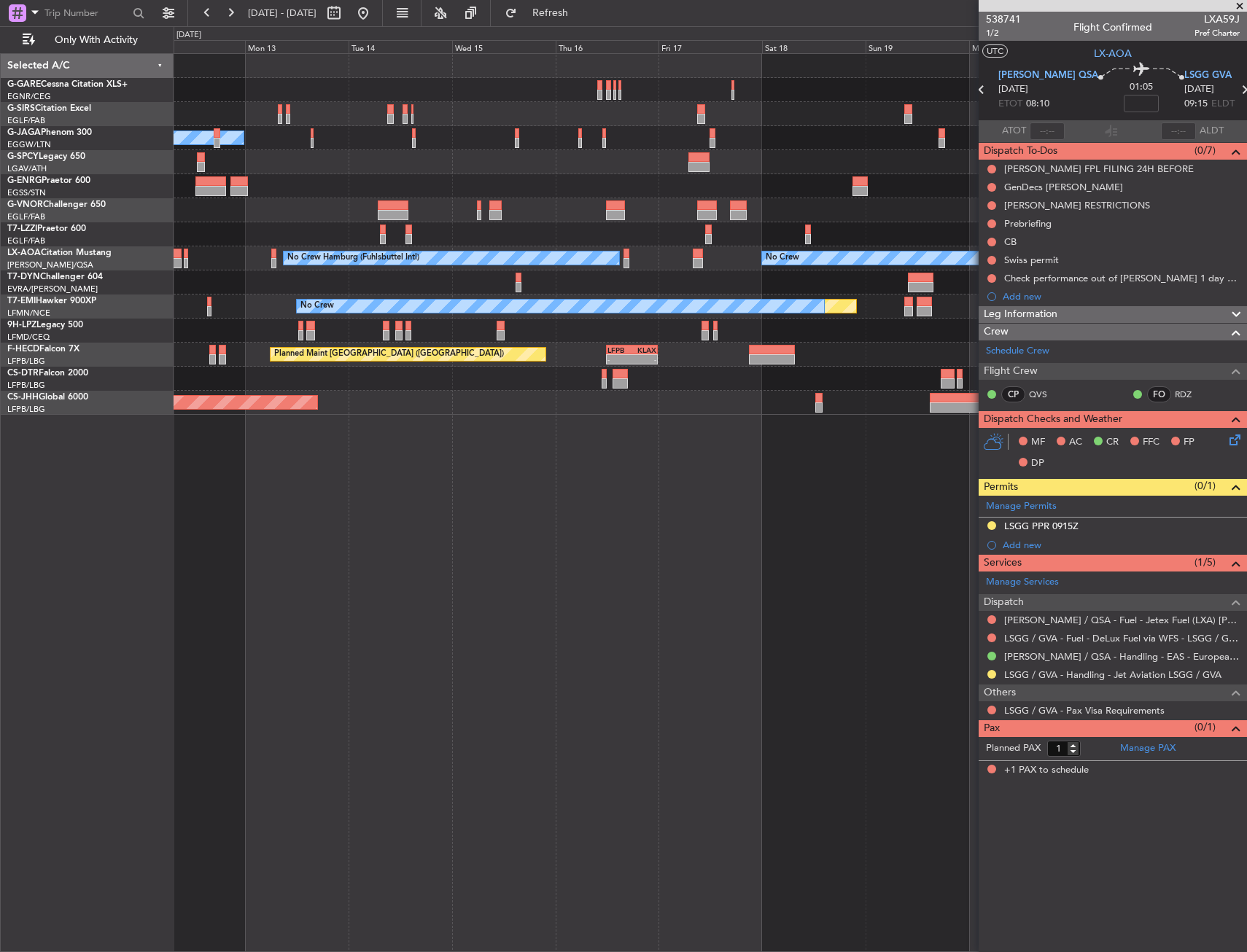
click at [617, 192] on div "Planned Maint Oxford ([GEOGRAPHIC_DATA]) A/C Unavailable No Crew A/C Unavailabl…" at bounding box center [710, 234] width 1073 height 361
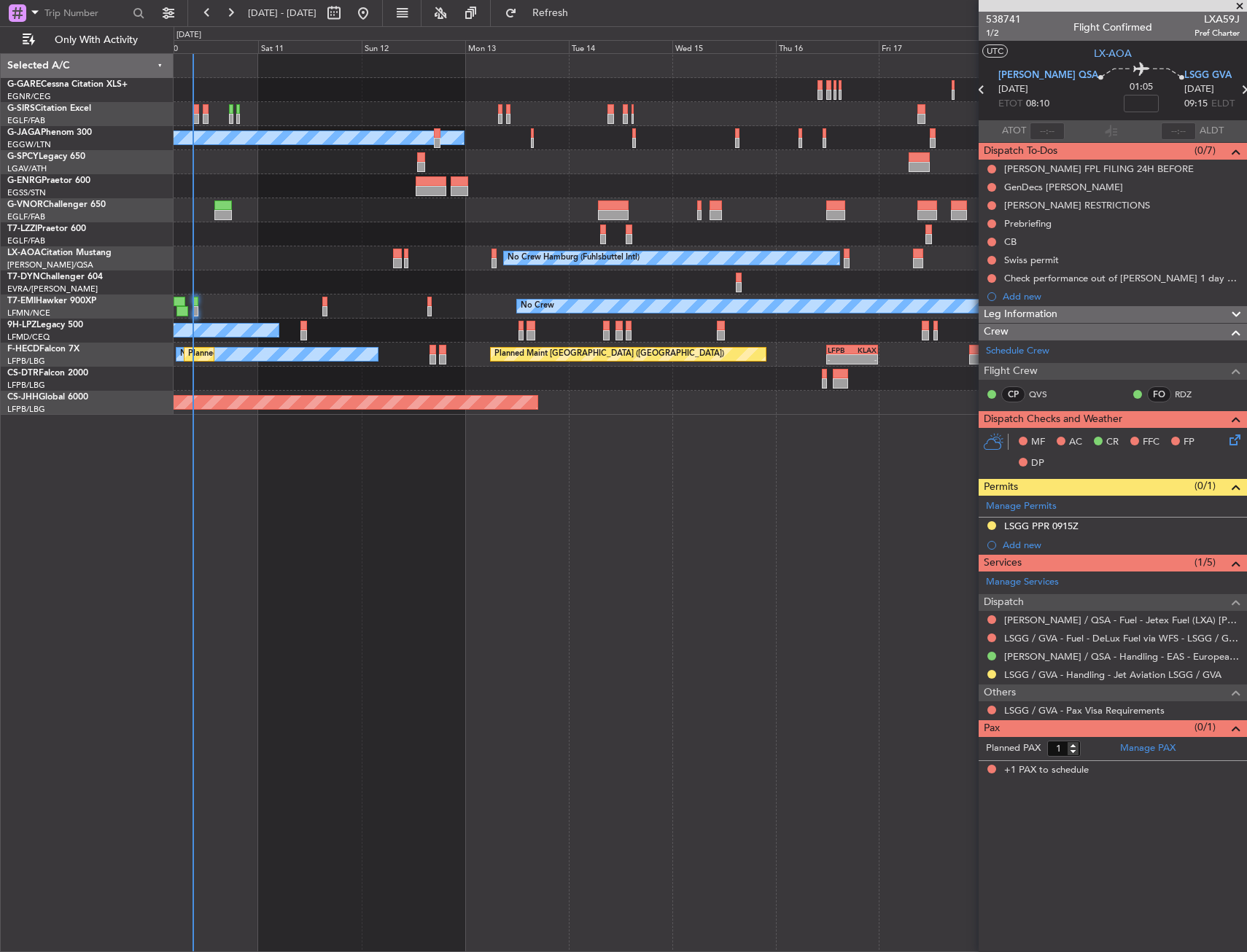
click at [608, 187] on div at bounding box center [710, 186] width 1073 height 24
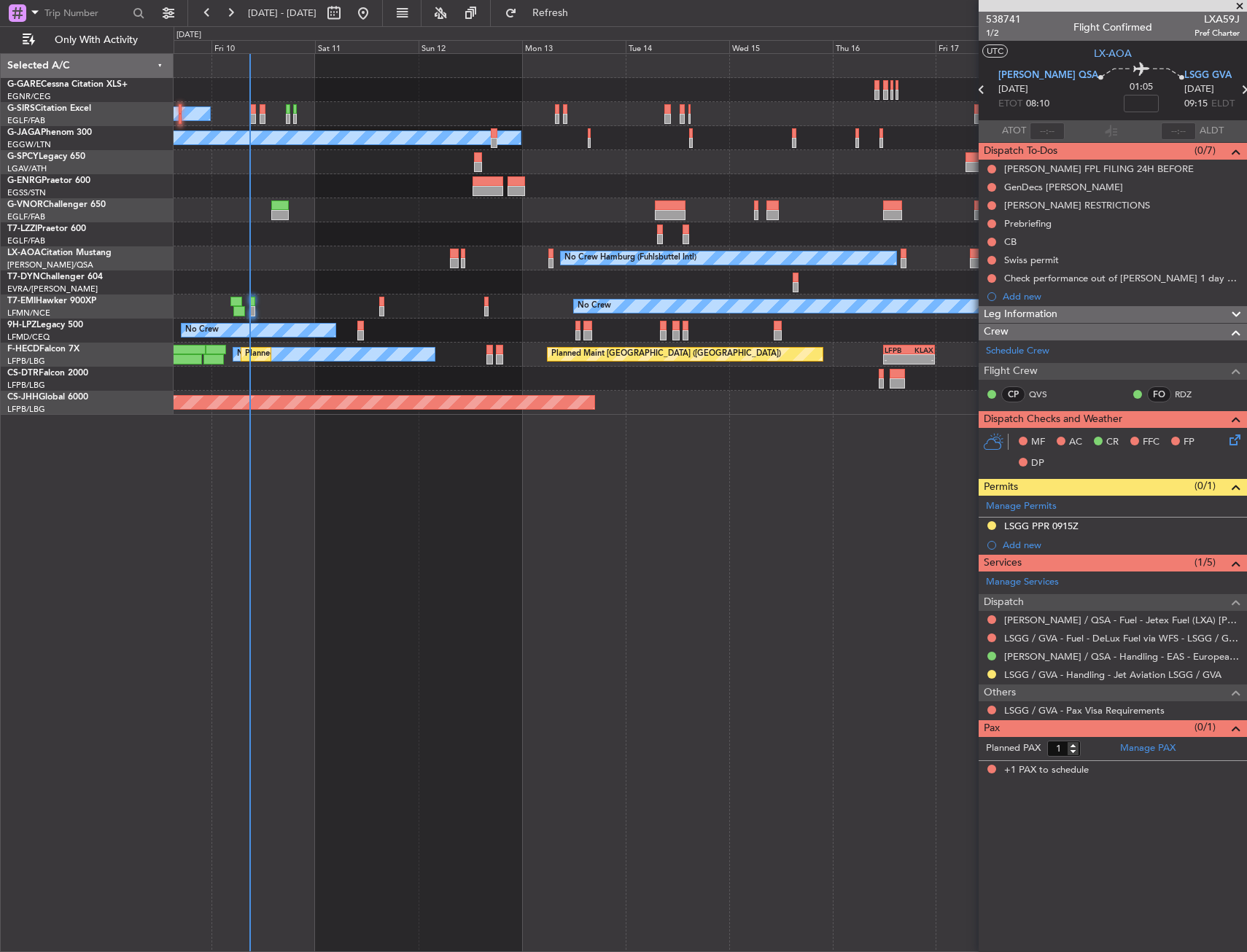
click at [423, 189] on div at bounding box center [710, 186] width 1073 height 24
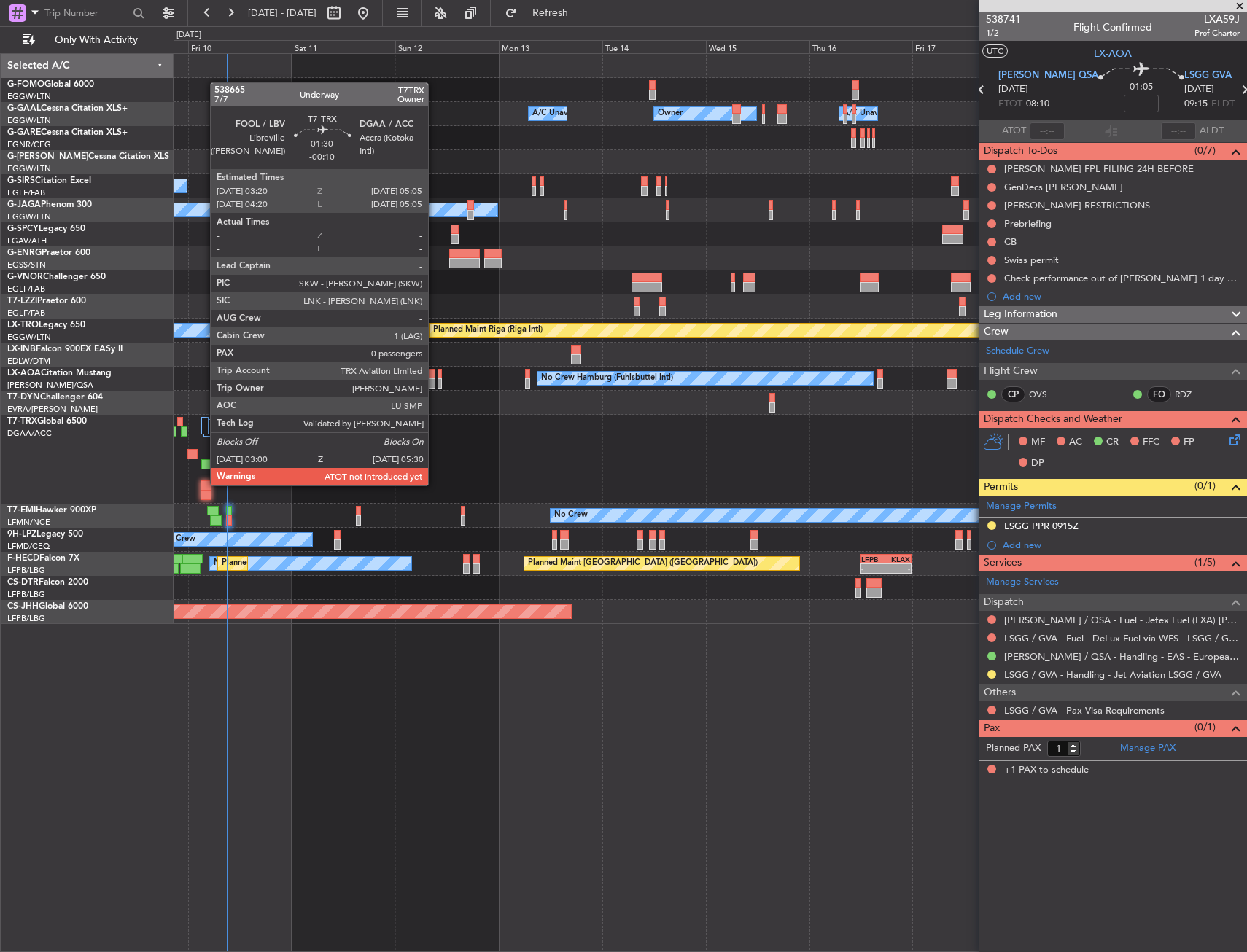
click at [202, 484] on div at bounding box center [206, 486] width 11 height 10
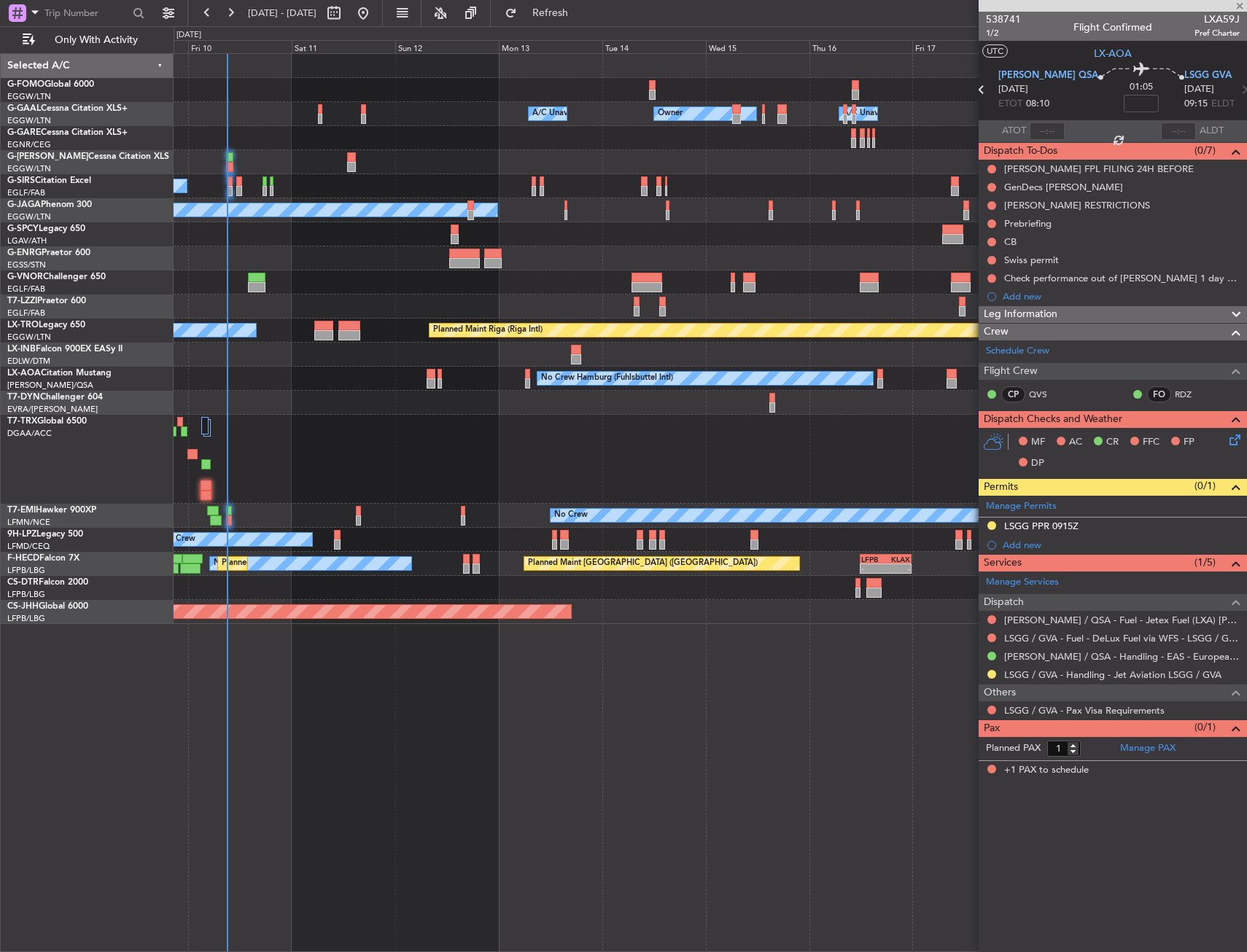
type input "-00:10"
type input "0"
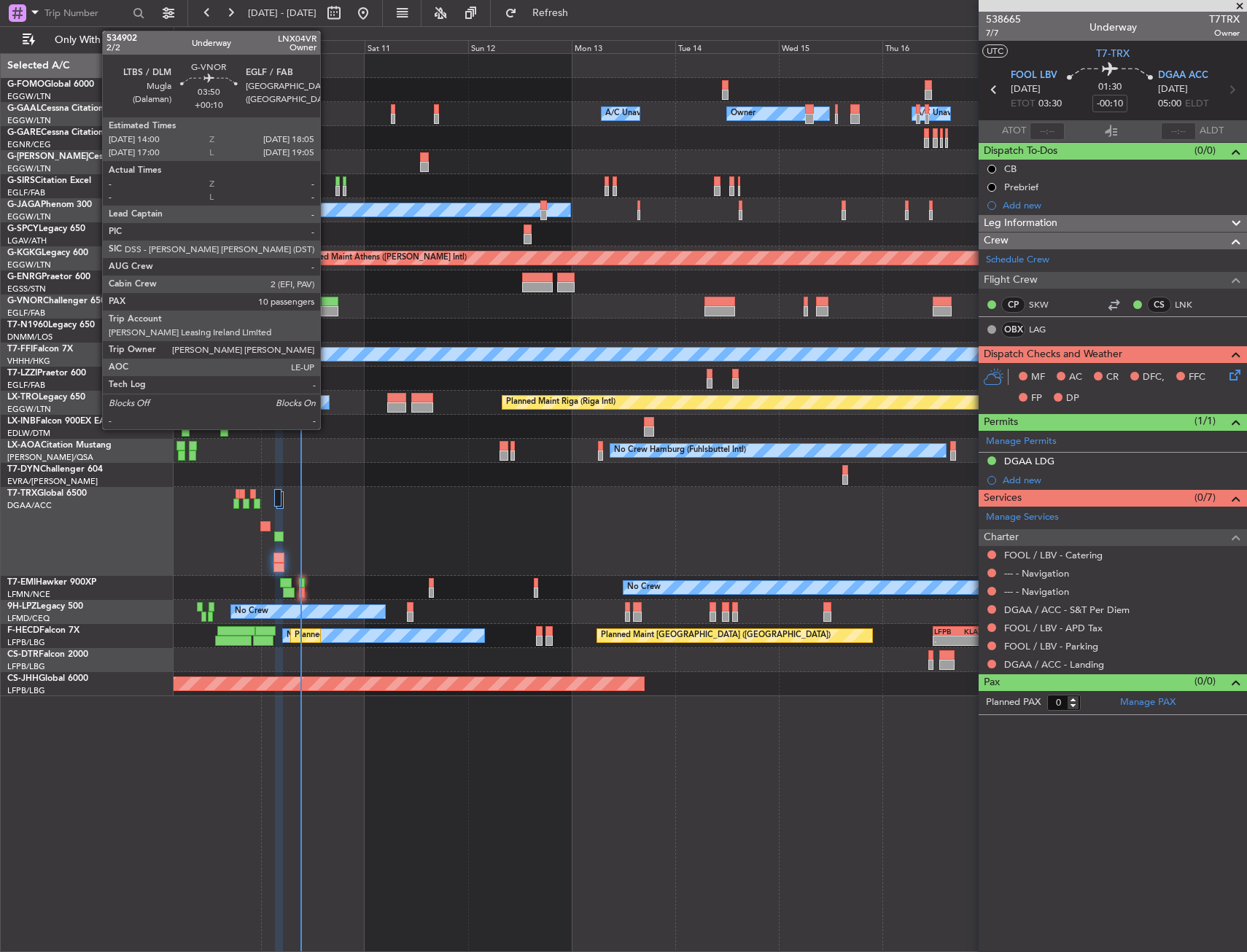
click at [327, 302] on div at bounding box center [330, 302] width 18 height 10
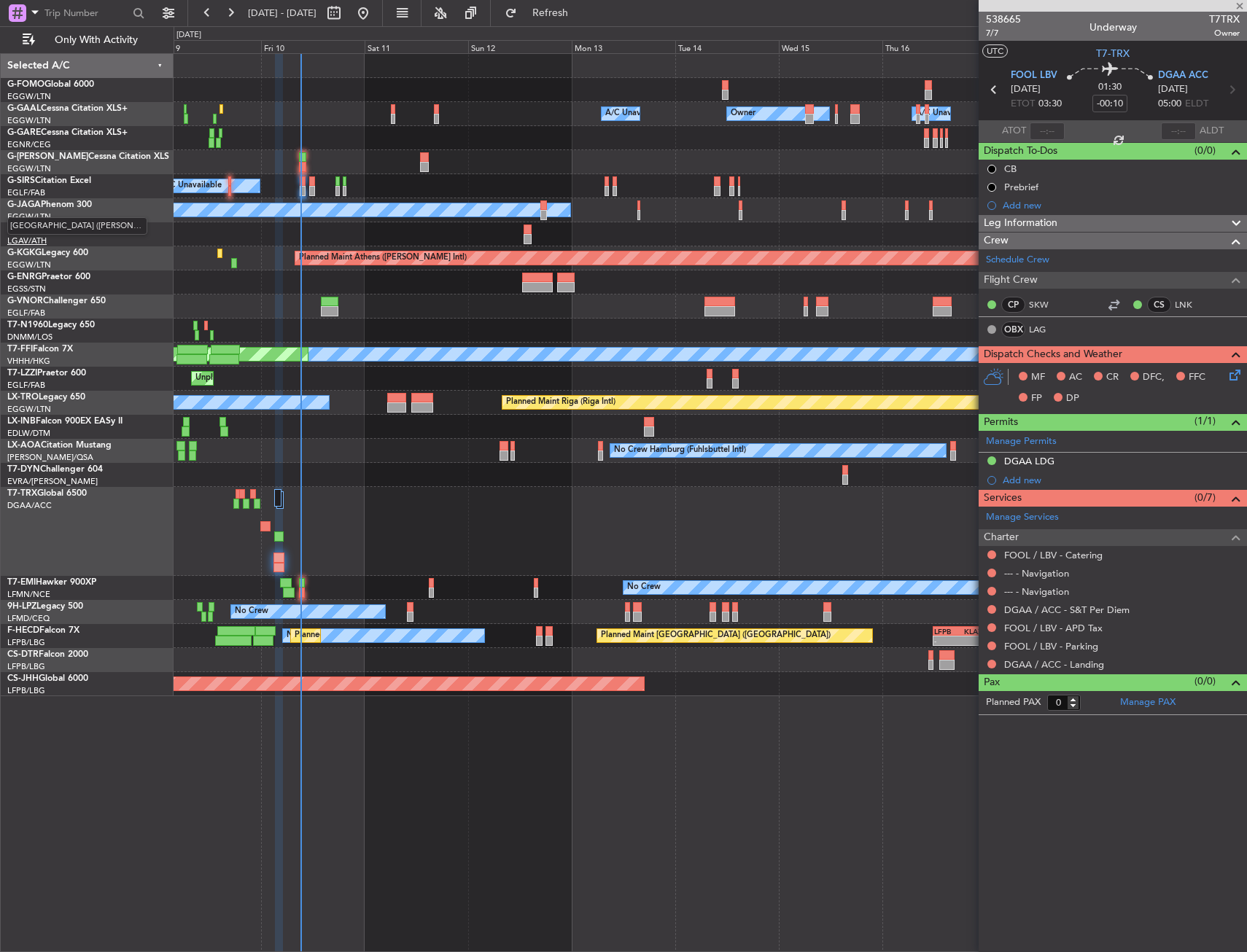
type input "+00:10"
type input "10"
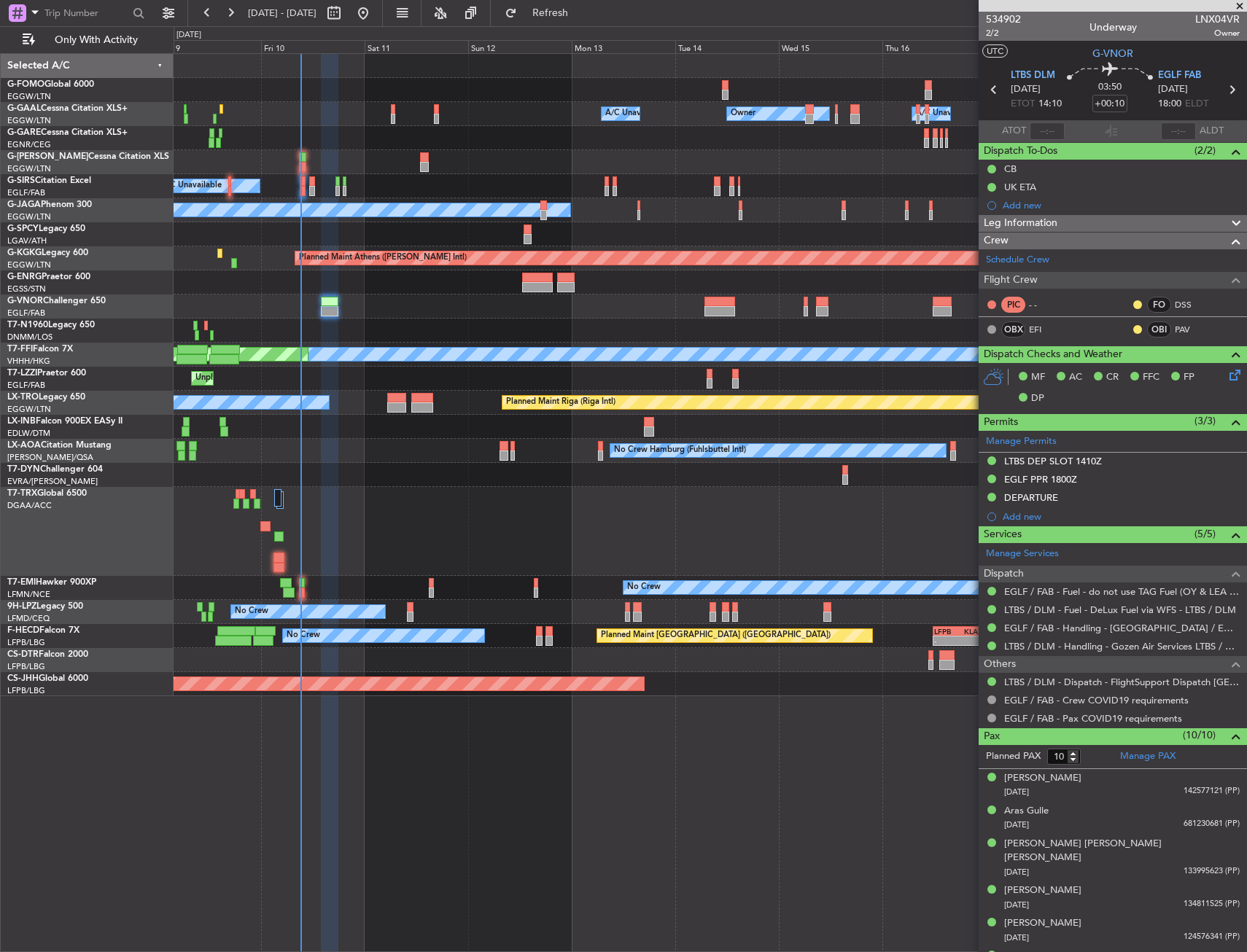
click at [488, 506] on div at bounding box center [710, 531] width 1073 height 89
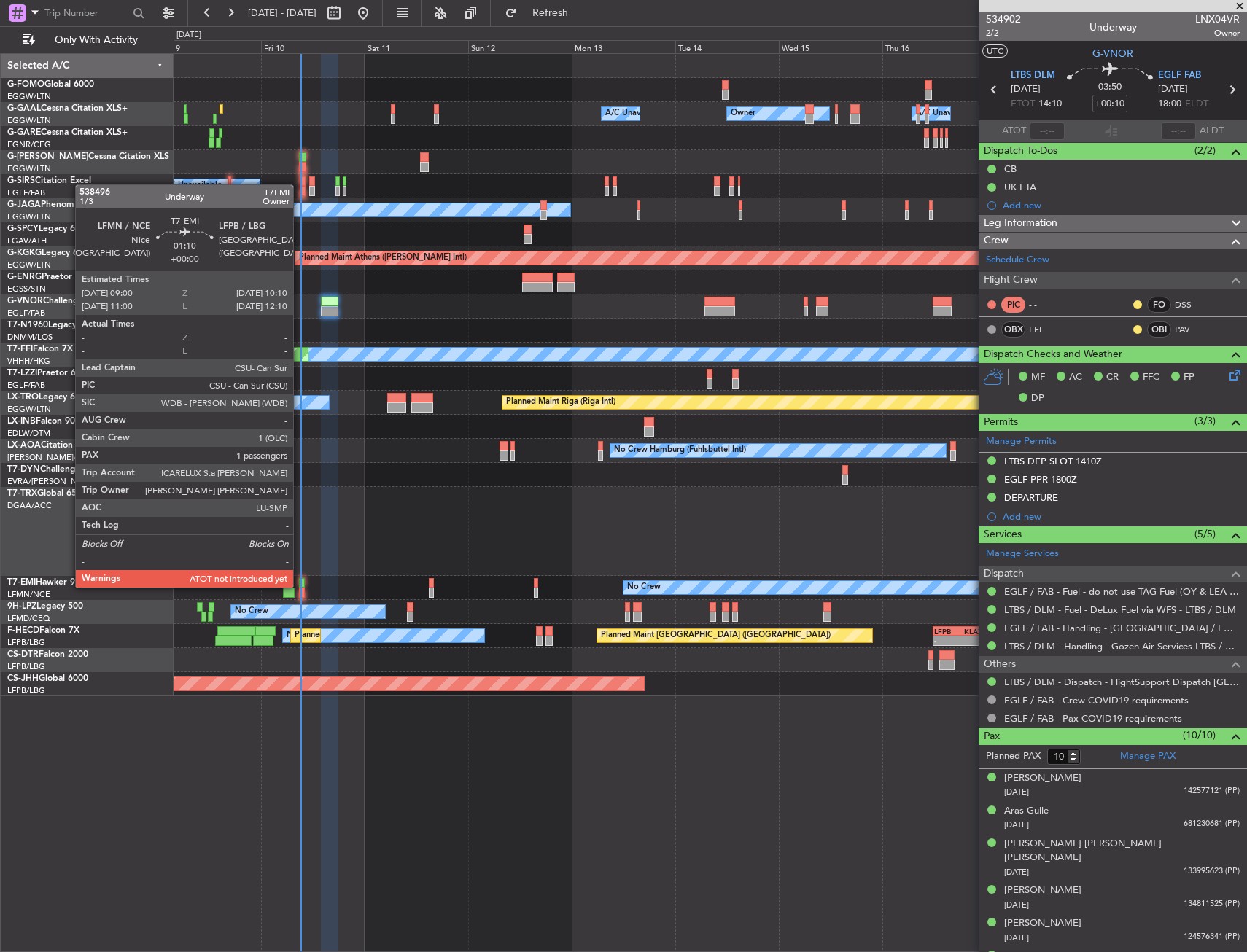
click at [300, 586] on div at bounding box center [302, 583] width 5 height 10
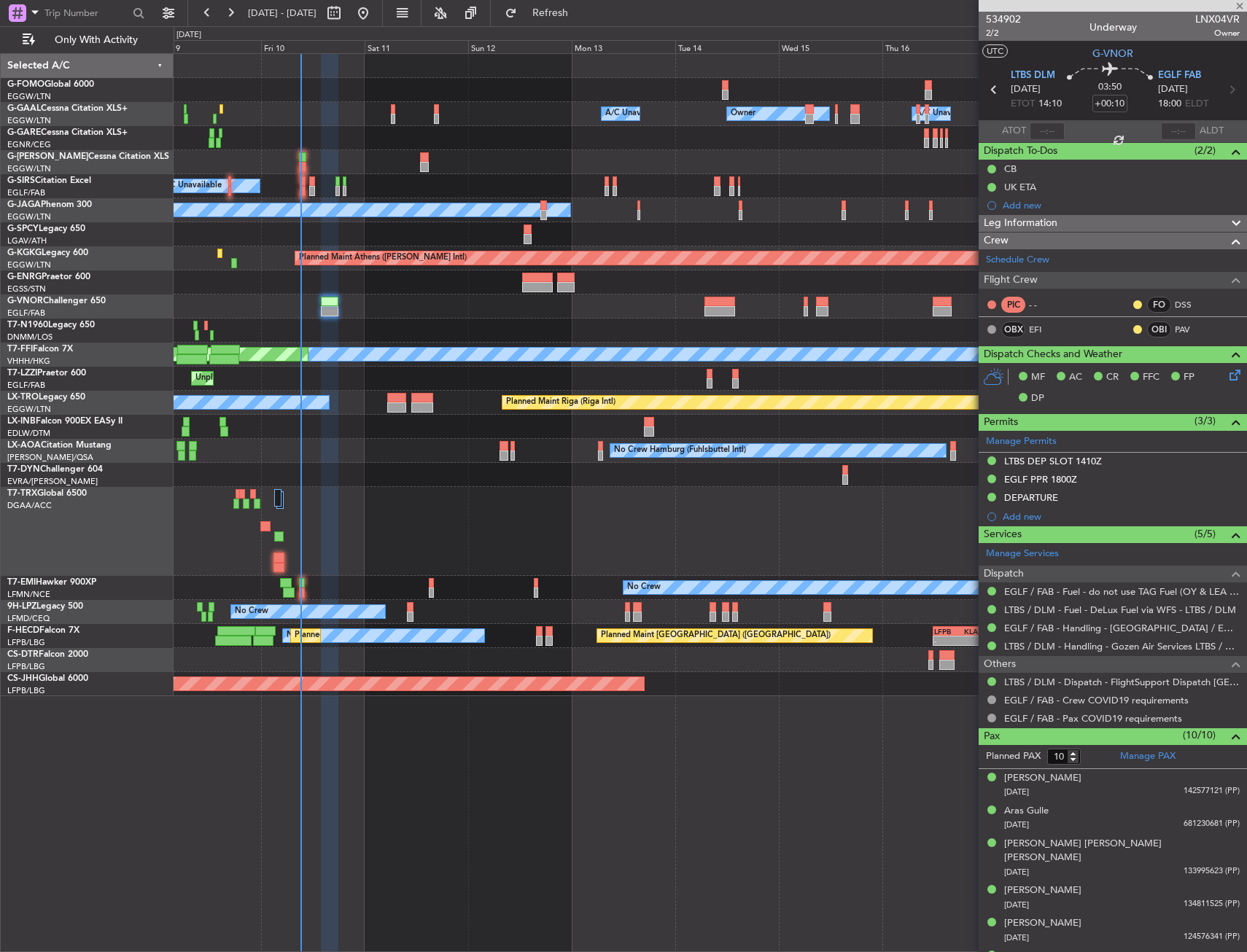
type input "1"
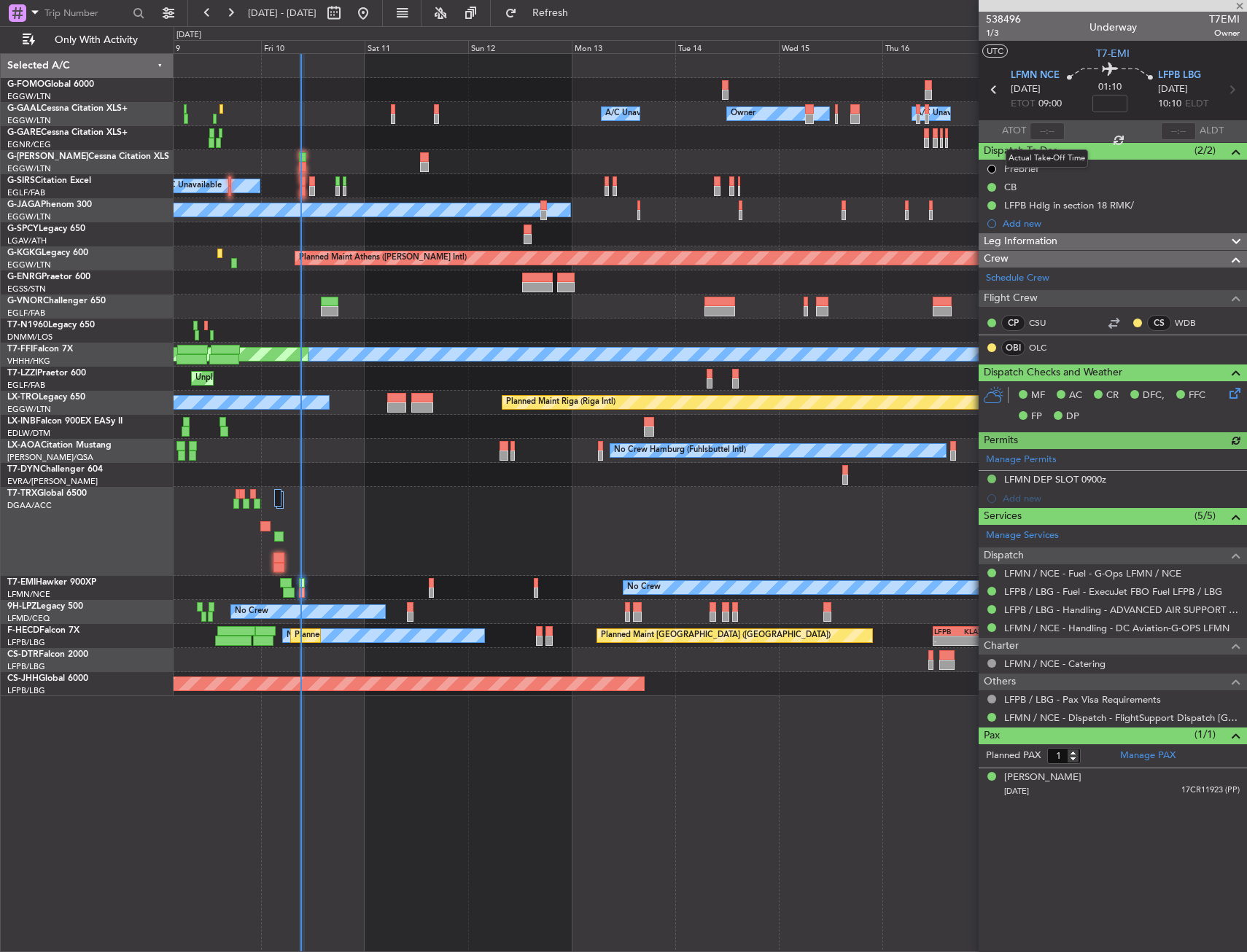
click at [1040, 130] on div at bounding box center [1047, 131] width 35 height 17
click at [1045, 132] on input "text" at bounding box center [1047, 131] width 35 height 17
click at [1073, 112] on div "01:10" at bounding box center [1110, 89] width 97 height 54
type input "09:13"
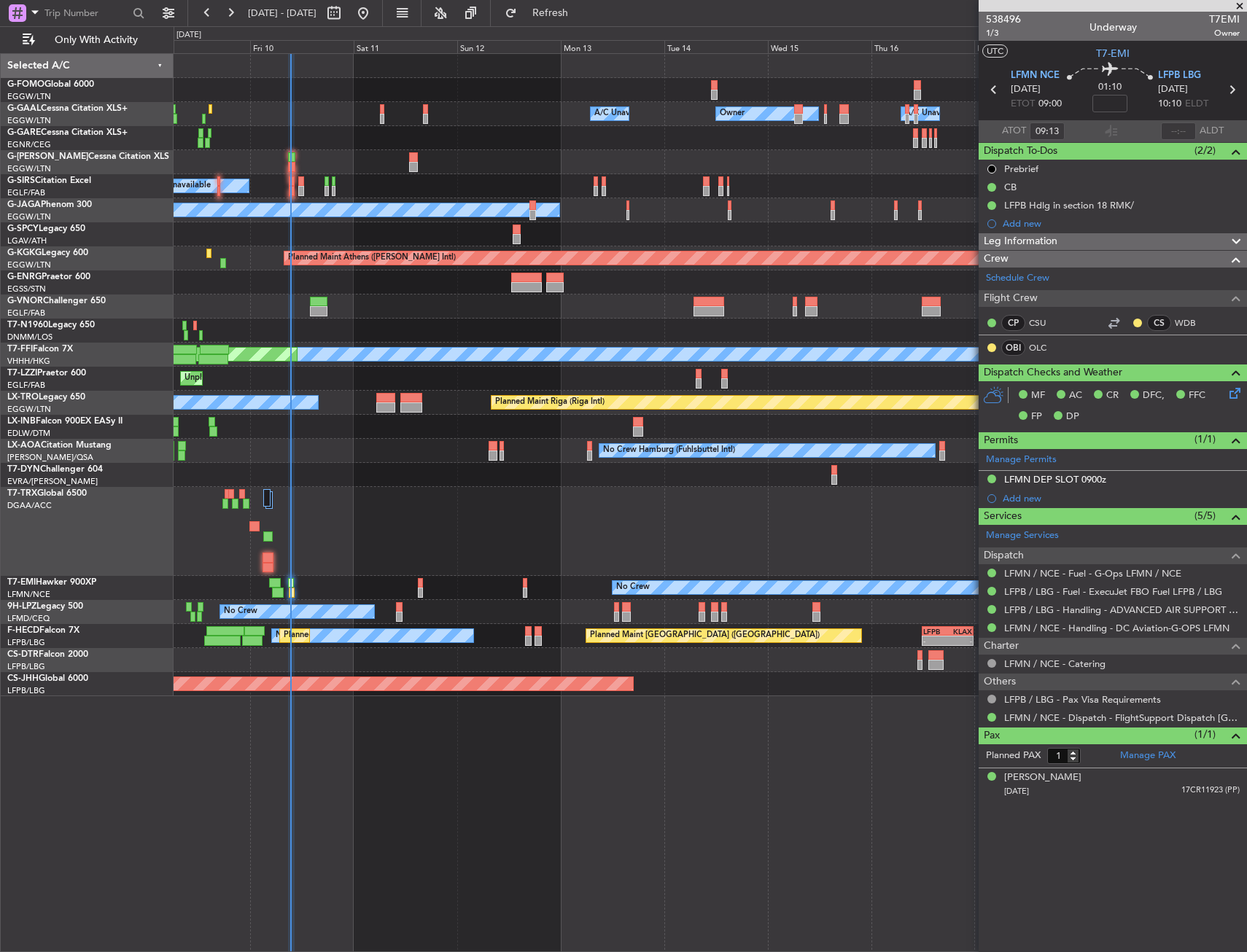
click at [347, 307] on div at bounding box center [710, 307] width 1073 height 24
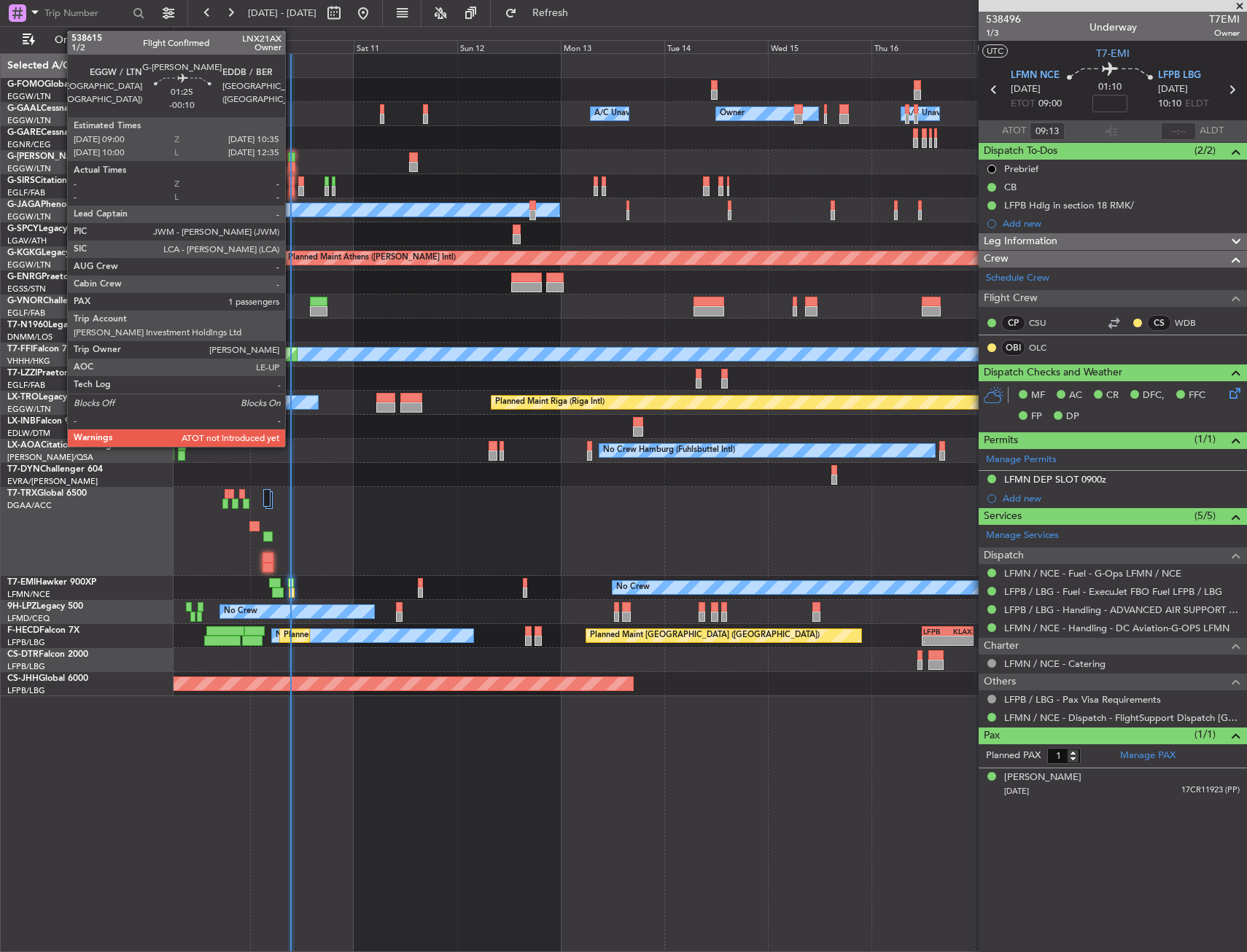
click at [292, 157] on div at bounding box center [292, 157] width 7 height 10
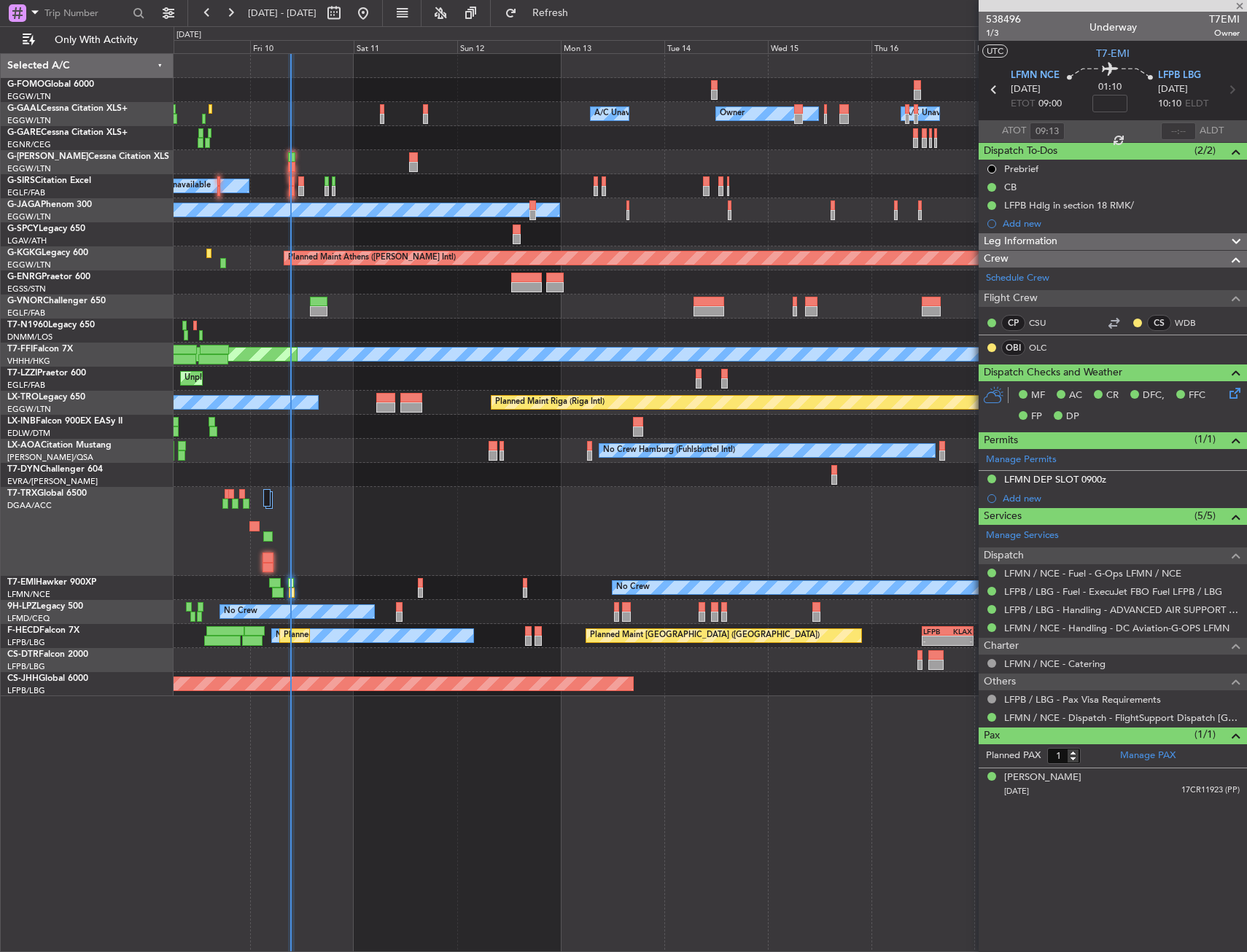
type input "-00:10"
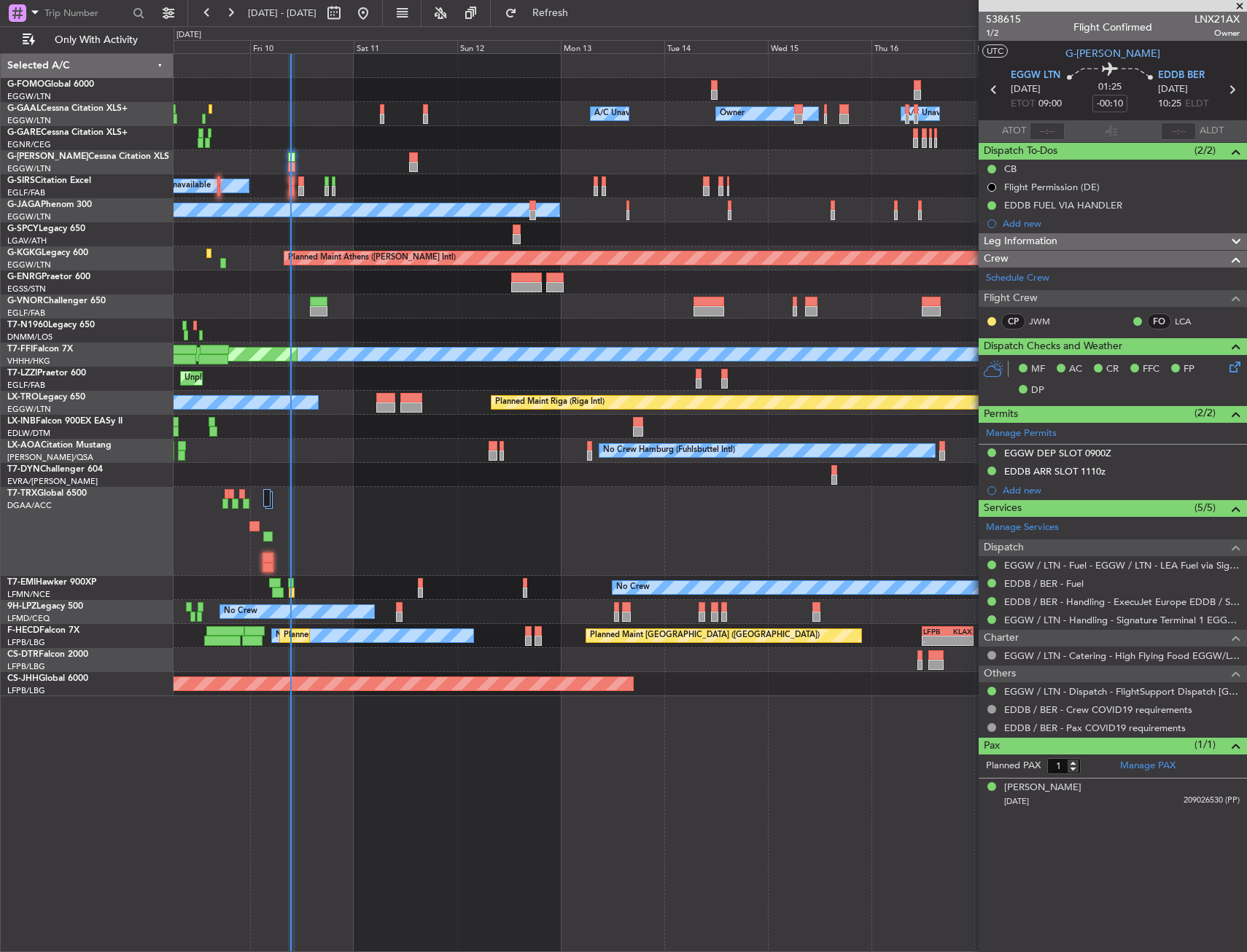
click at [494, 465] on div at bounding box center [710, 475] width 1073 height 24
click at [391, 382] on div "Unplanned Maint [GEOGRAPHIC_DATA] ([GEOGRAPHIC_DATA])" at bounding box center [710, 378] width 1073 height 24
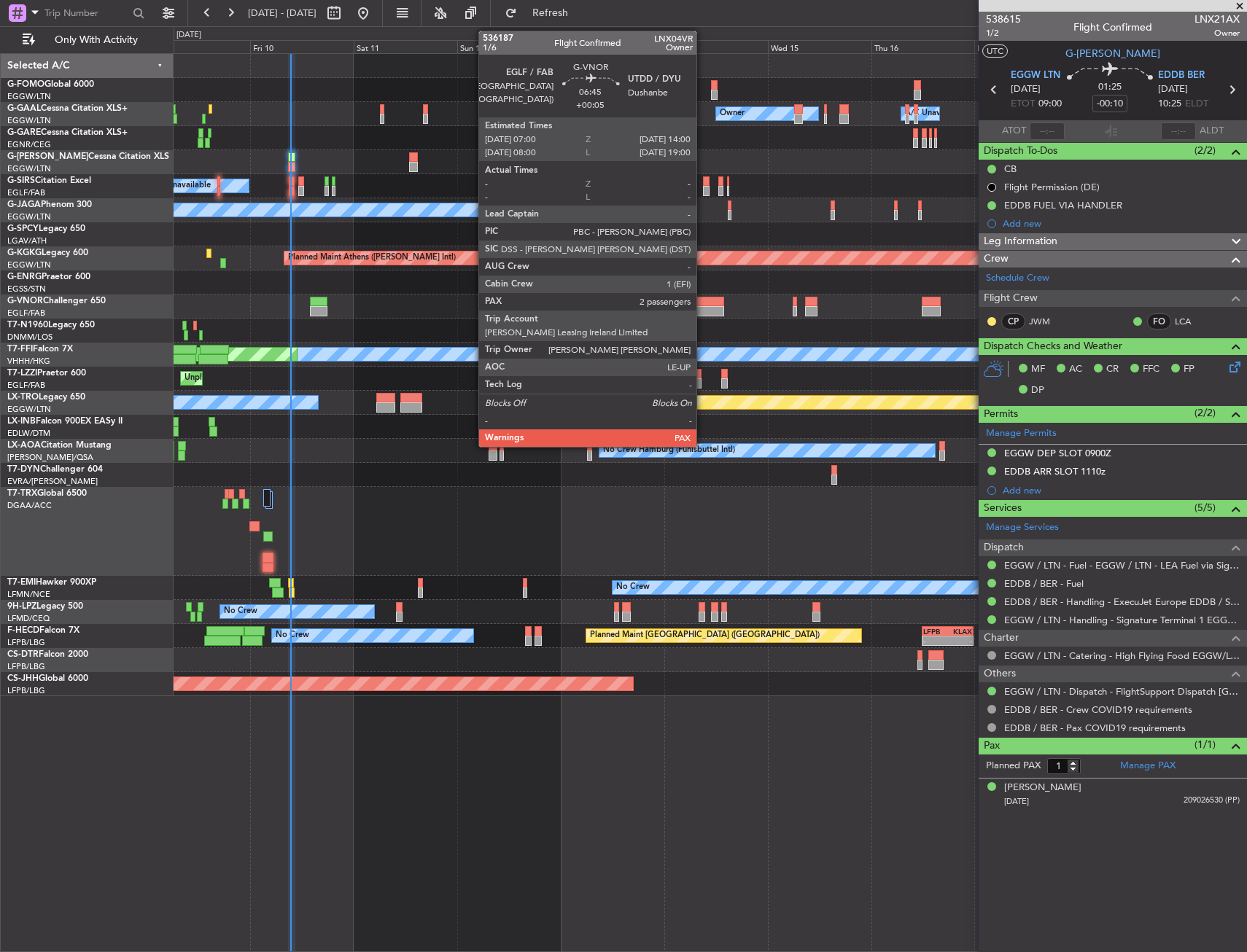
click at [703, 305] on div at bounding box center [708, 302] width 31 height 10
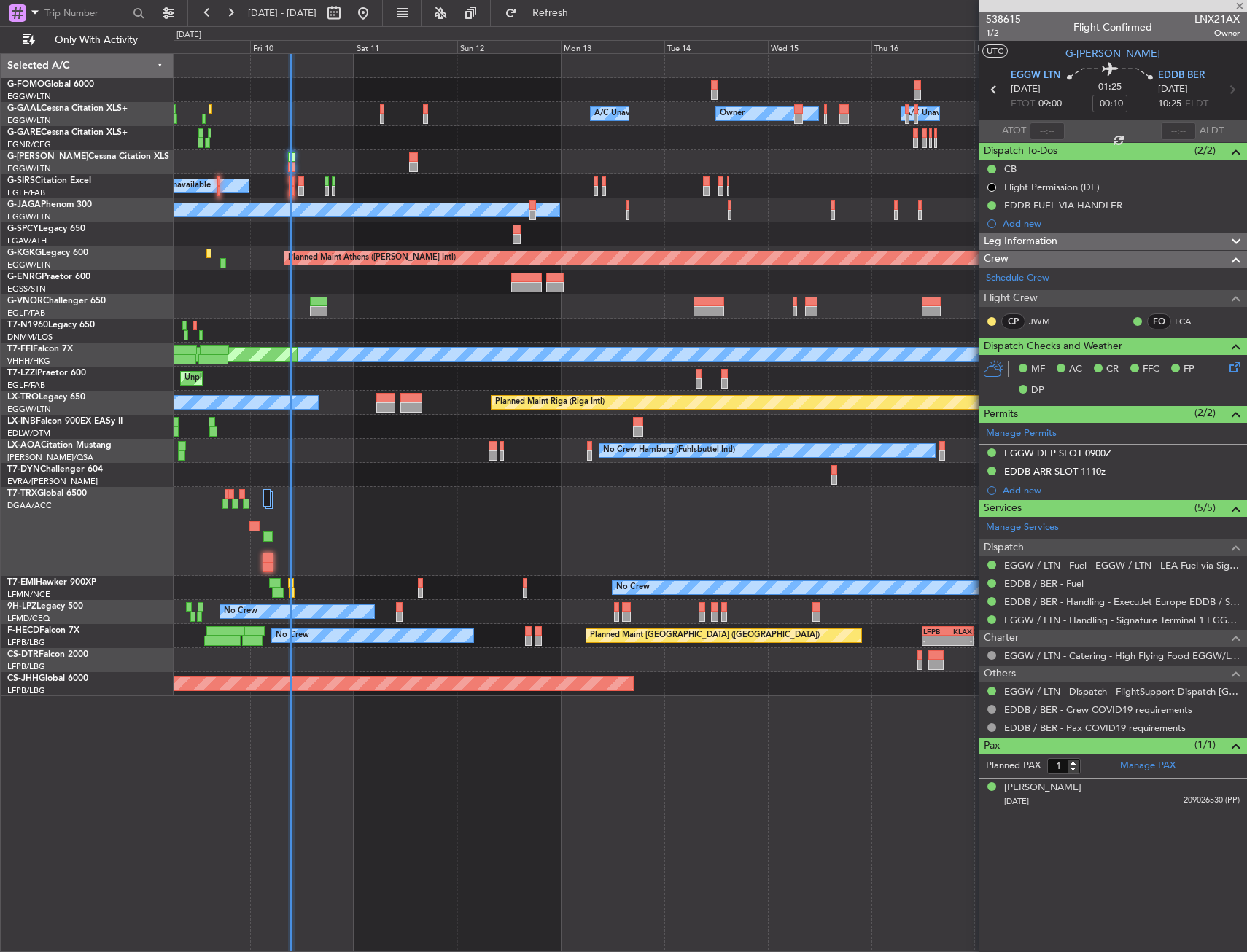
type input "+00:05"
type input "2"
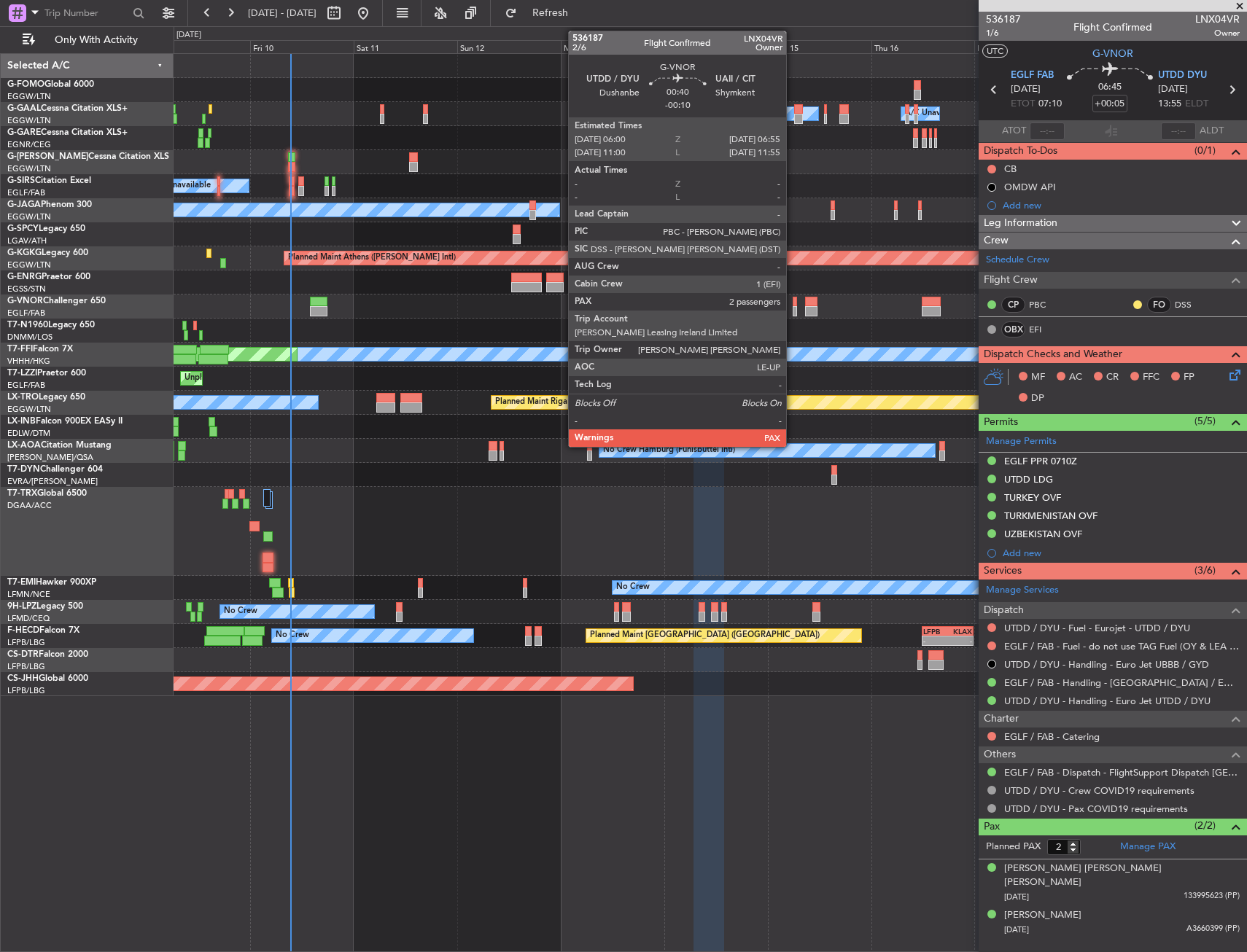
click at [793, 307] on div at bounding box center [794, 312] width 4 height 10
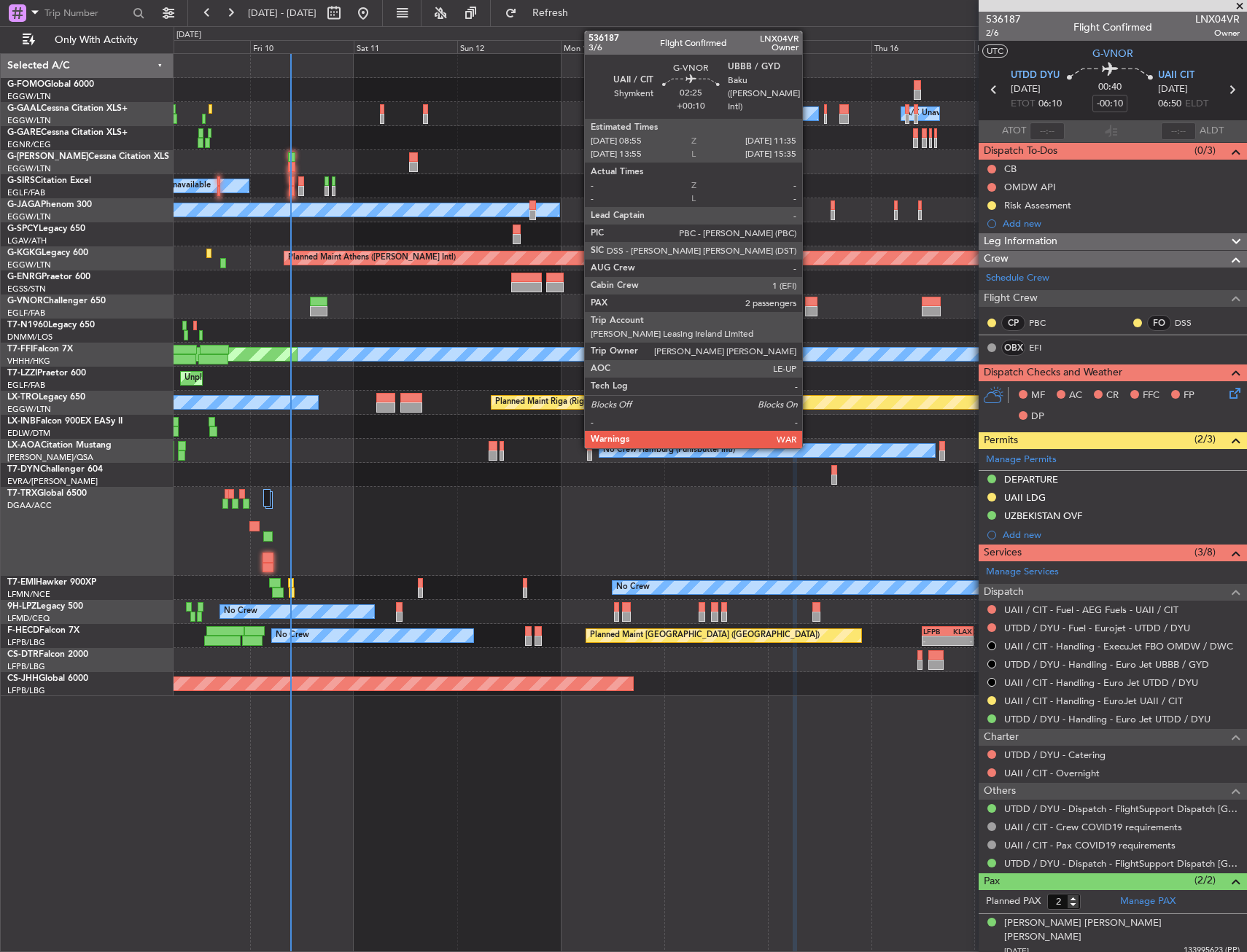
click at [809, 307] on div at bounding box center [811, 312] width 12 height 10
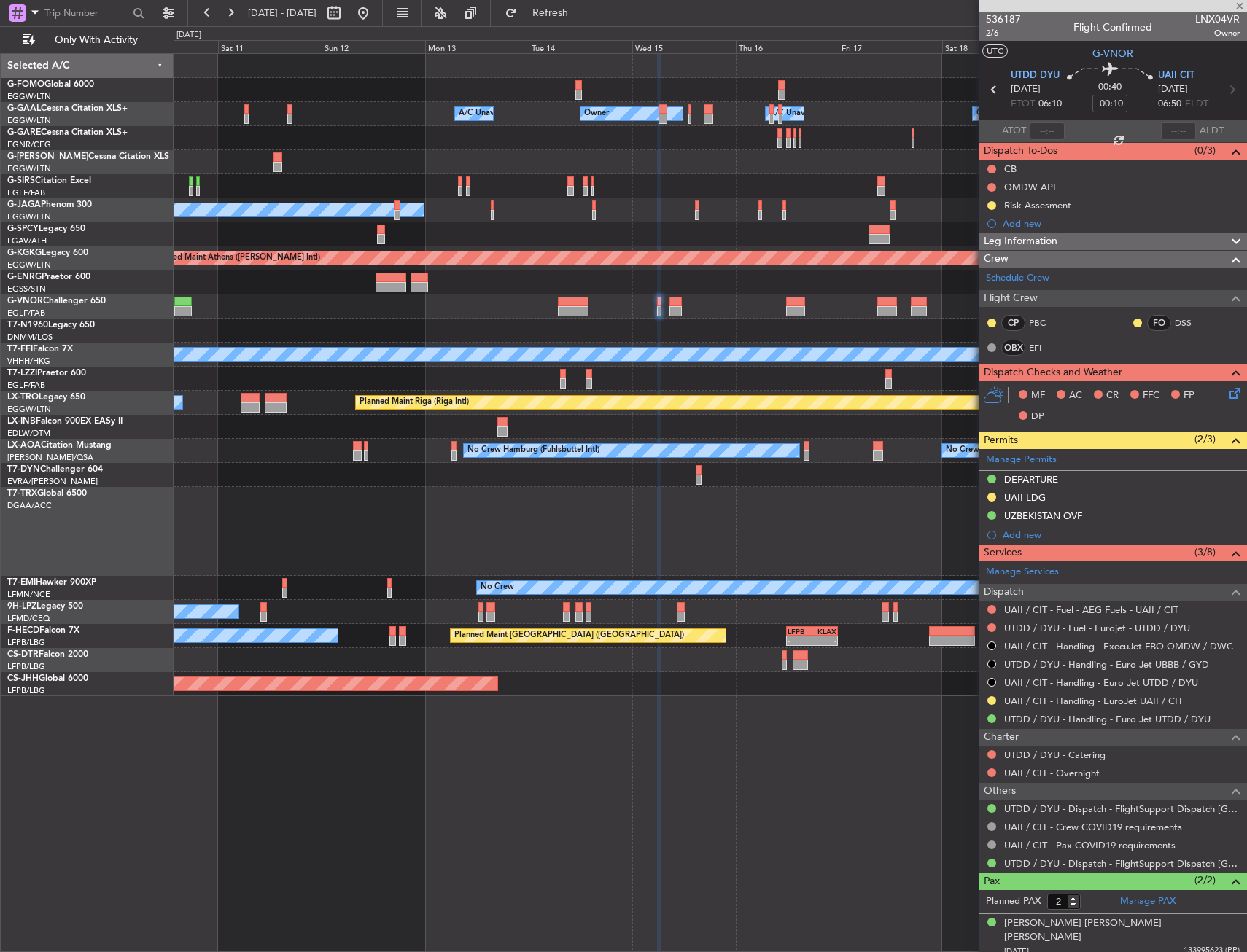
click at [677, 305] on div at bounding box center [710, 307] width 1073 height 24
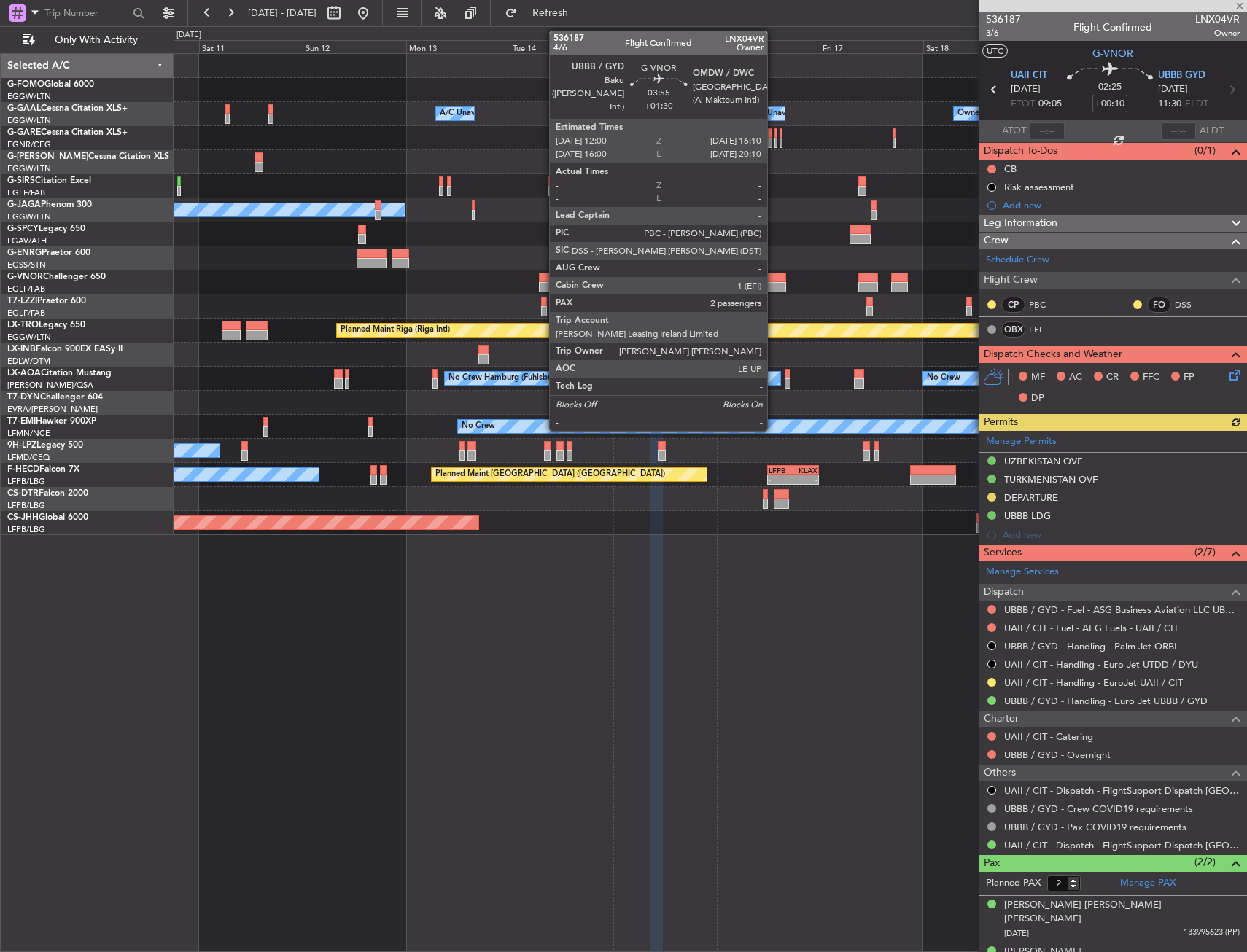
click at [774, 272] on div at bounding box center [776, 277] width 18 height 10
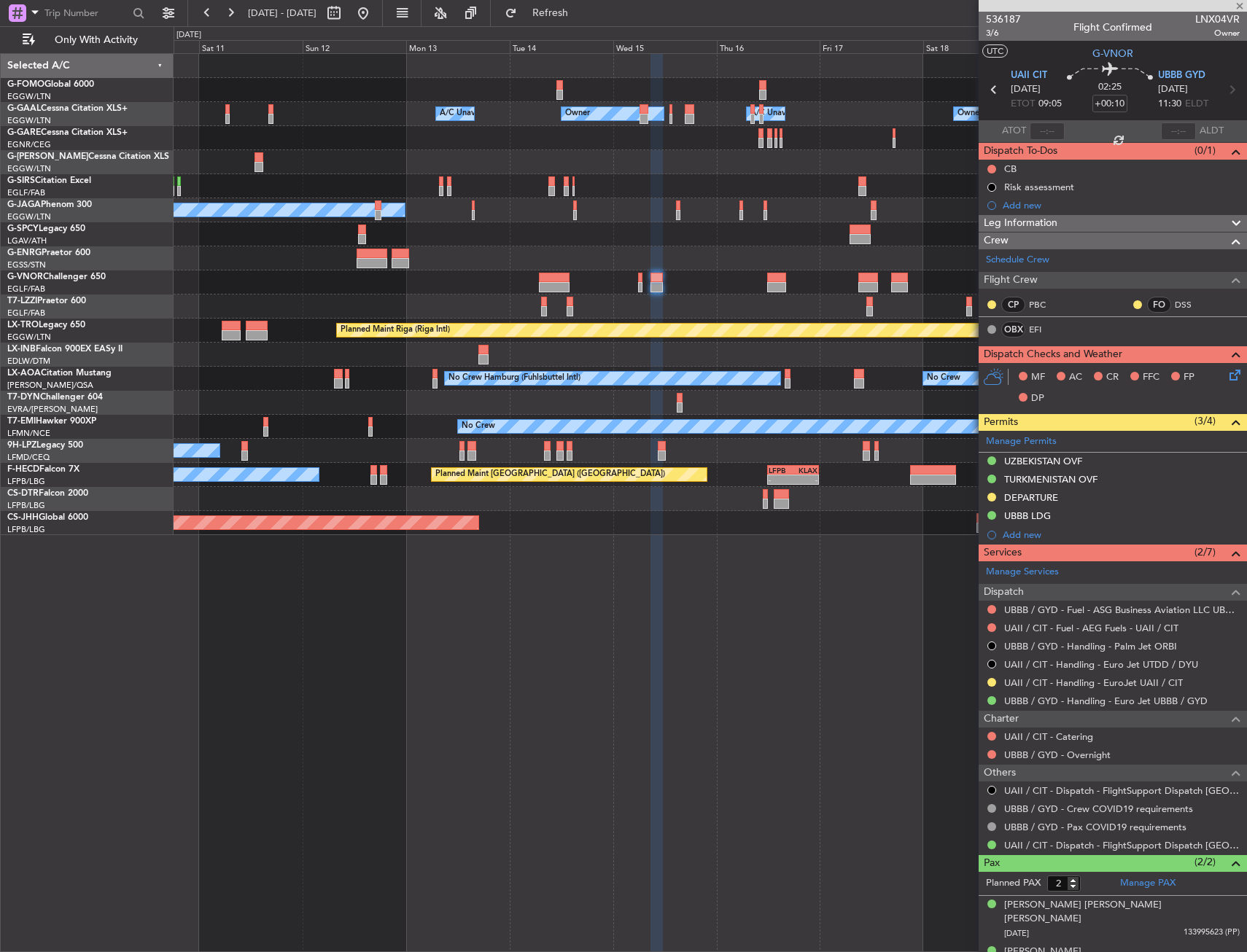
type input "+01:30"
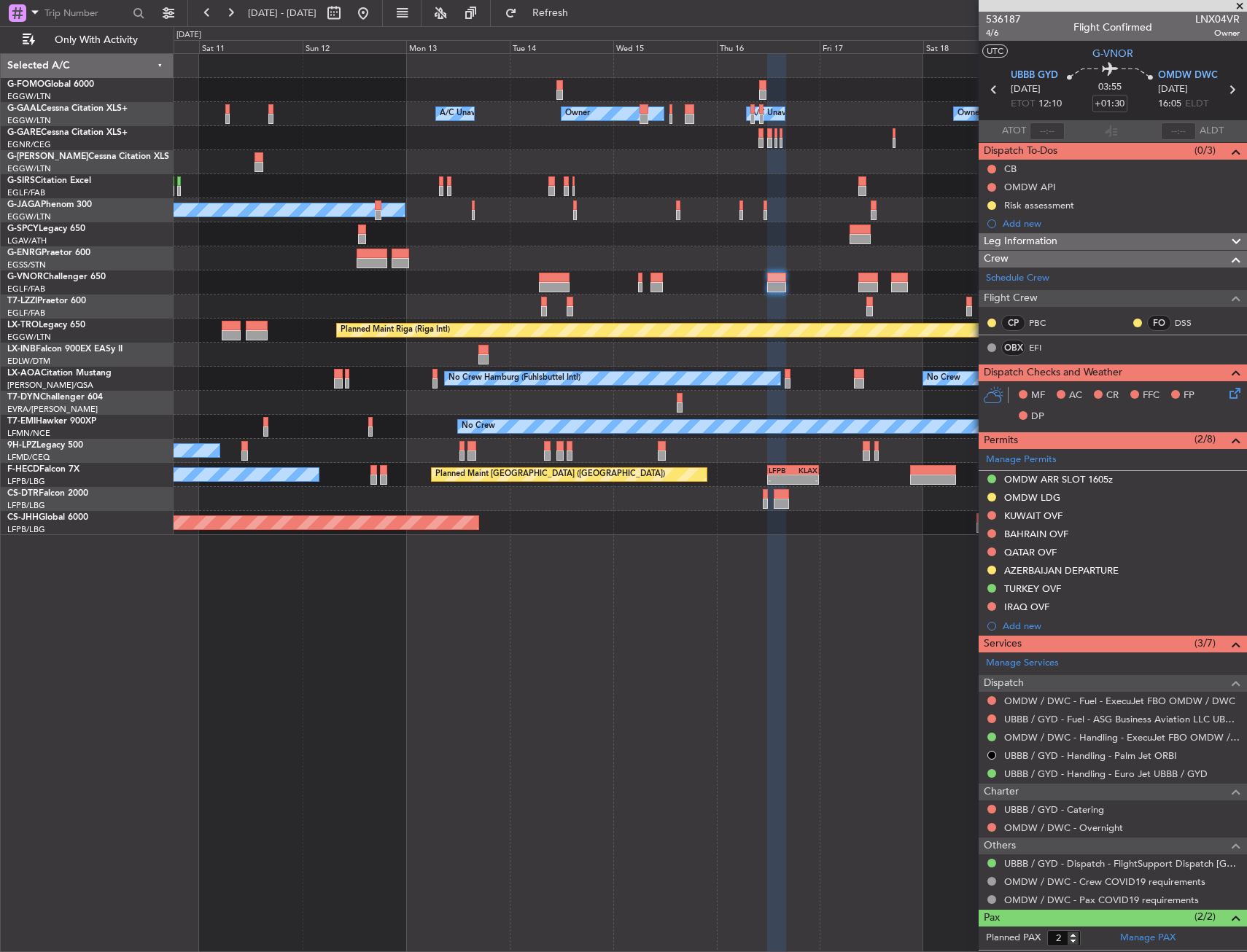
click at [764, 284] on div at bounding box center [710, 282] width 1073 height 24
click at [771, 281] on div at bounding box center [776, 277] width 18 height 10
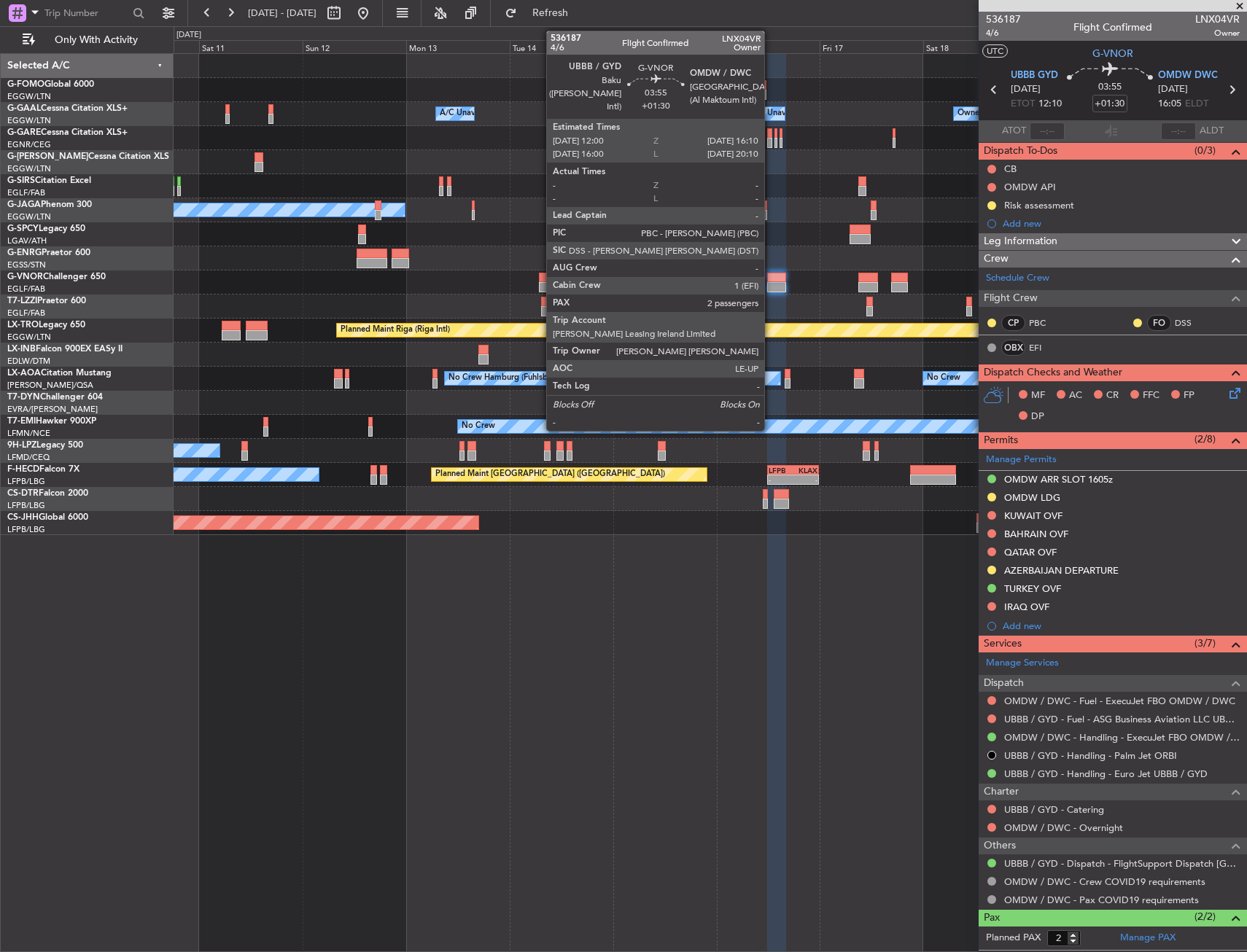
click at [771, 281] on div at bounding box center [776, 277] width 18 height 10
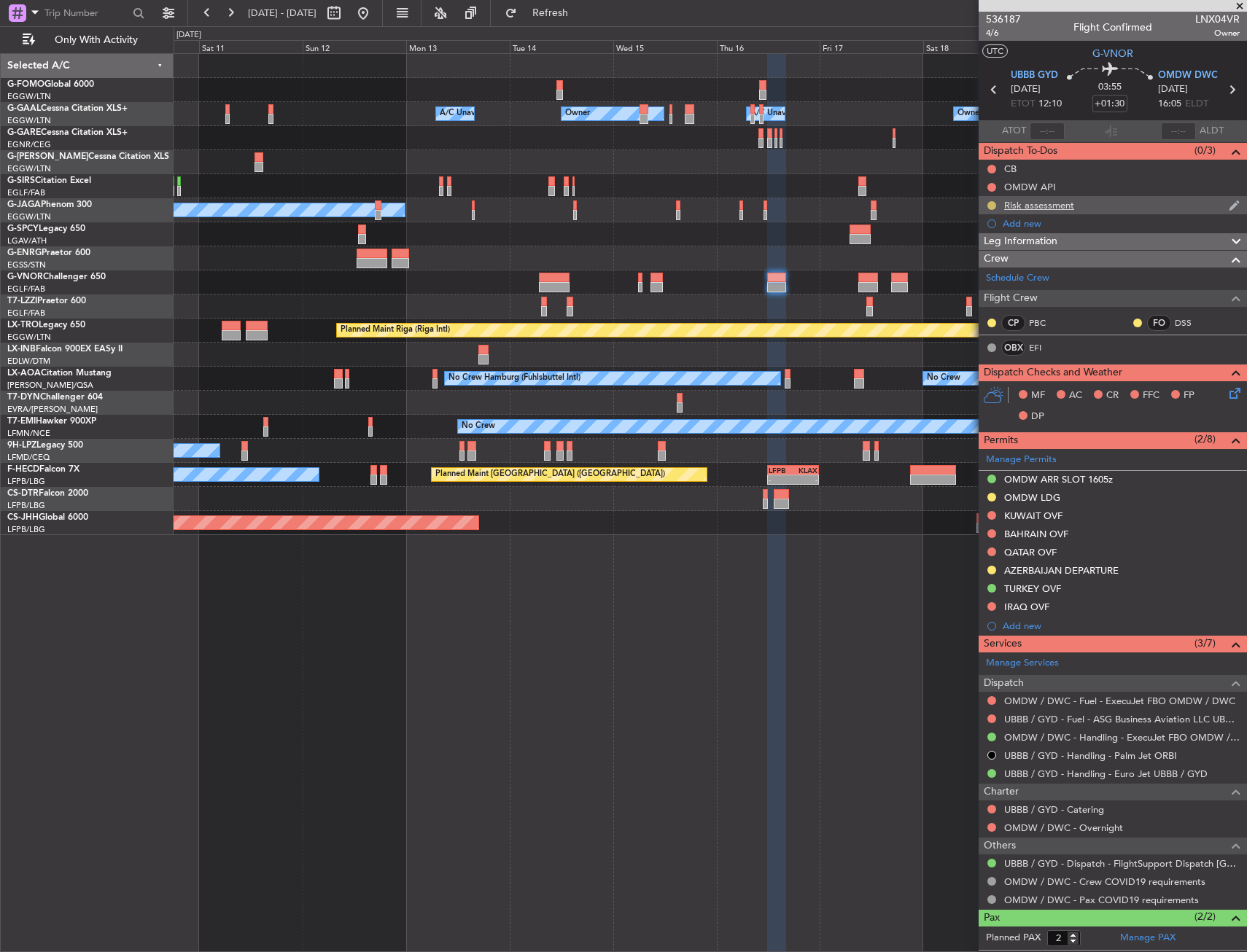
click at [990, 202] on button at bounding box center [991, 206] width 9 height 9
drag, startPoint x: 998, startPoint y: 282, endPoint x: 998, endPoint y: 271, distance: 11.0
click at [998, 271] on ul "Not Started In Progress Completed Cancelled" at bounding box center [992, 258] width 78 height 87
click at [998, 271] on span "Completed" at bounding box center [998, 270] width 48 height 15
click at [1033, 207] on div "Risk assessment" at bounding box center [1039, 205] width 70 height 12
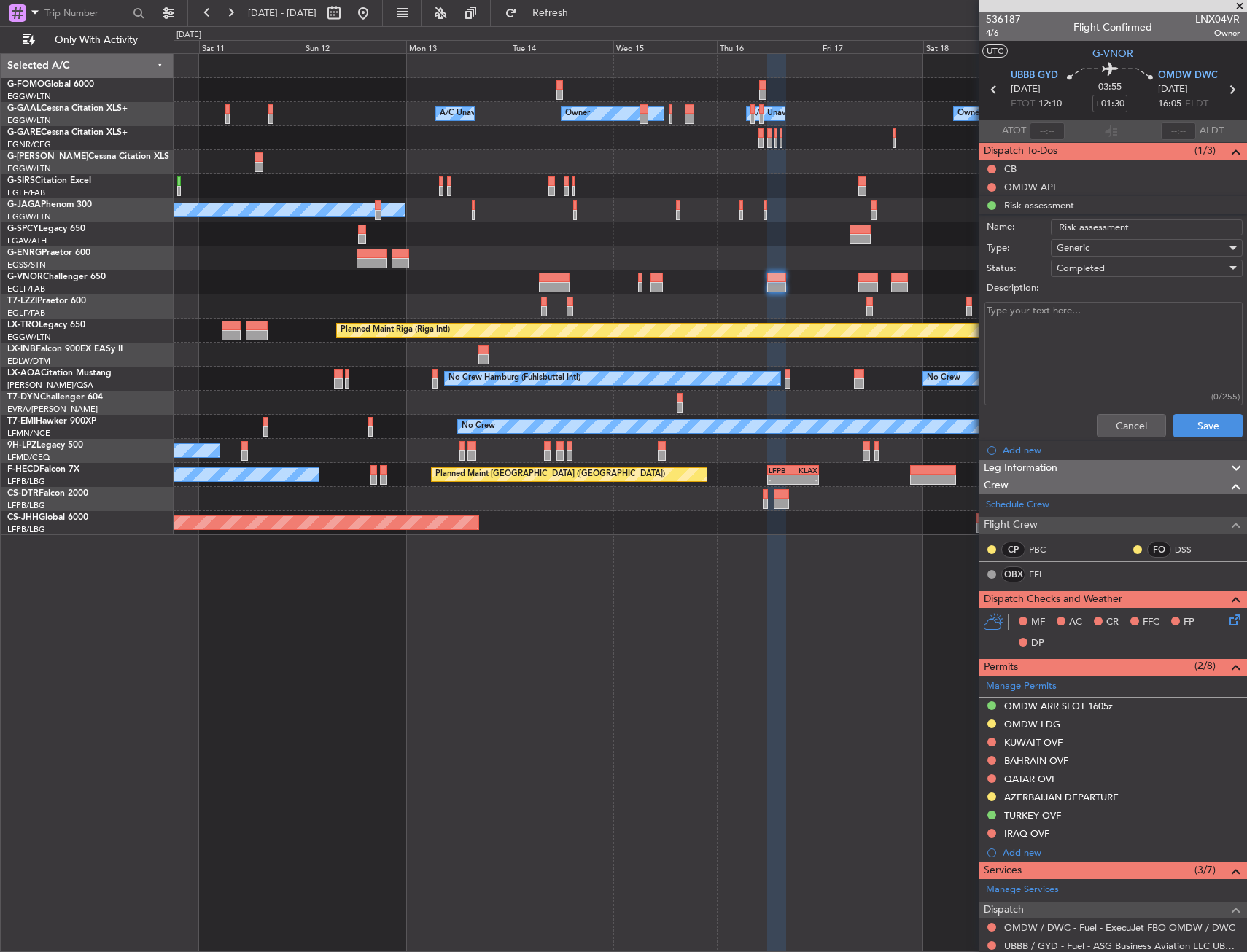
click at [1055, 344] on textarea "Description:" at bounding box center [1114, 353] width 258 height 104
type textarea "Approved via Iran"
click at [1185, 424] on button "Save" at bounding box center [1207, 426] width 69 height 23
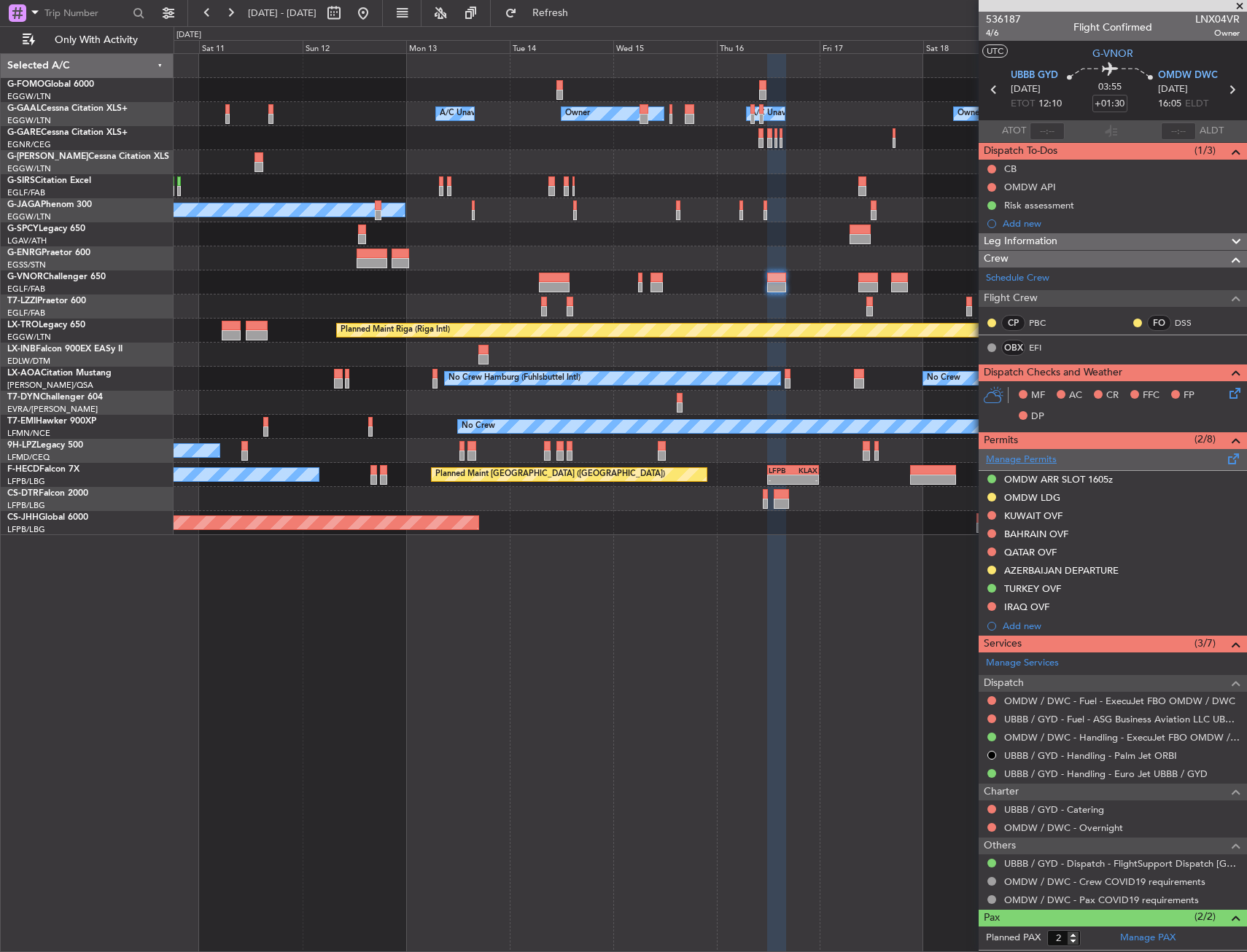
click at [1029, 461] on link "Manage Permits" at bounding box center [1020, 461] width 71 height 15
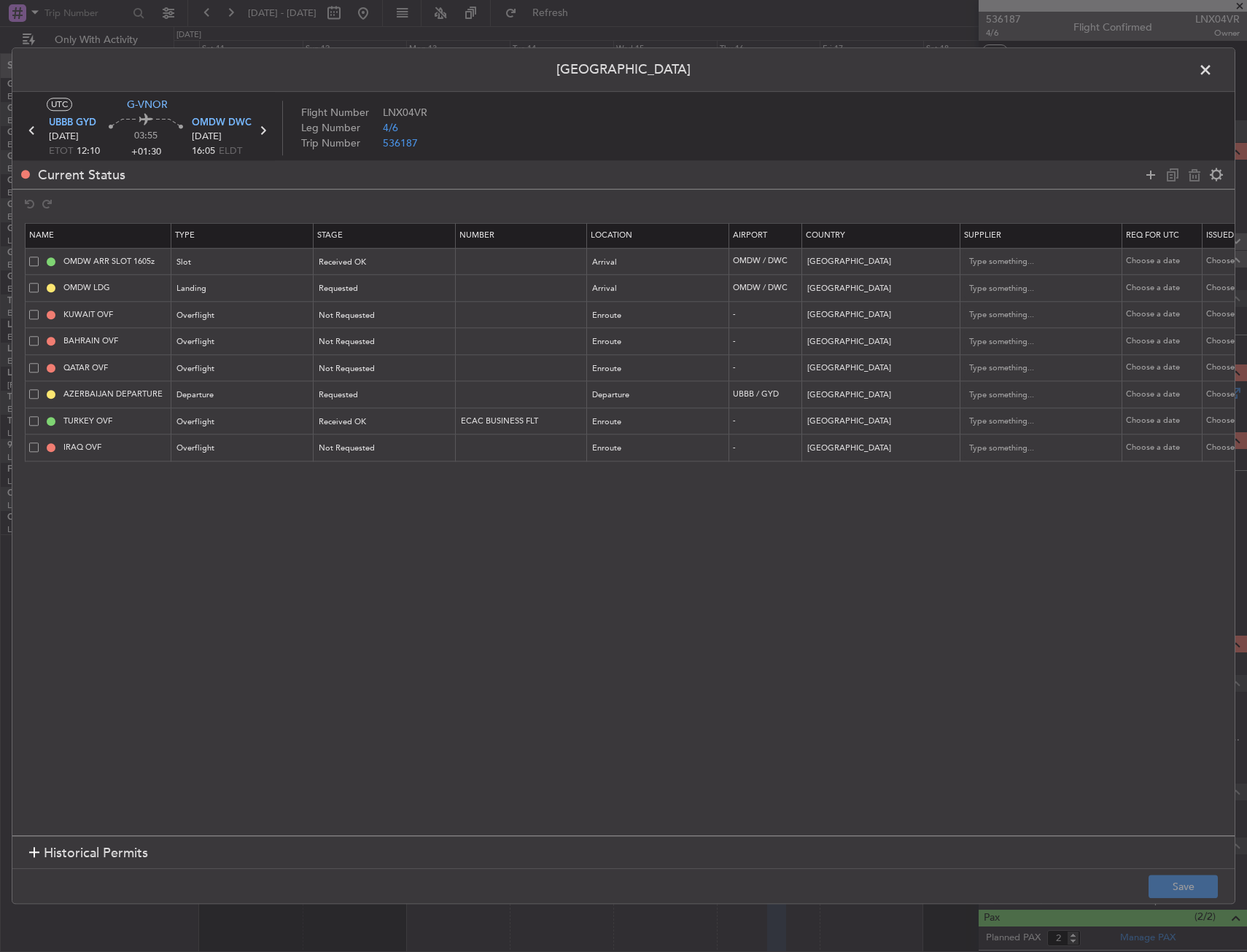
click at [32, 317] on span at bounding box center [33, 314] width 9 height 9
click at [39, 310] on input "checkbox" at bounding box center [39, 310] width 0 height 0
click at [33, 334] on td "BAHRAIN OVF" at bounding box center [98, 341] width 146 height 27
click at [32, 337] on span at bounding box center [33, 341] width 9 height 9
click at [39, 336] on input "checkbox" at bounding box center [39, 336] width 0 height 0
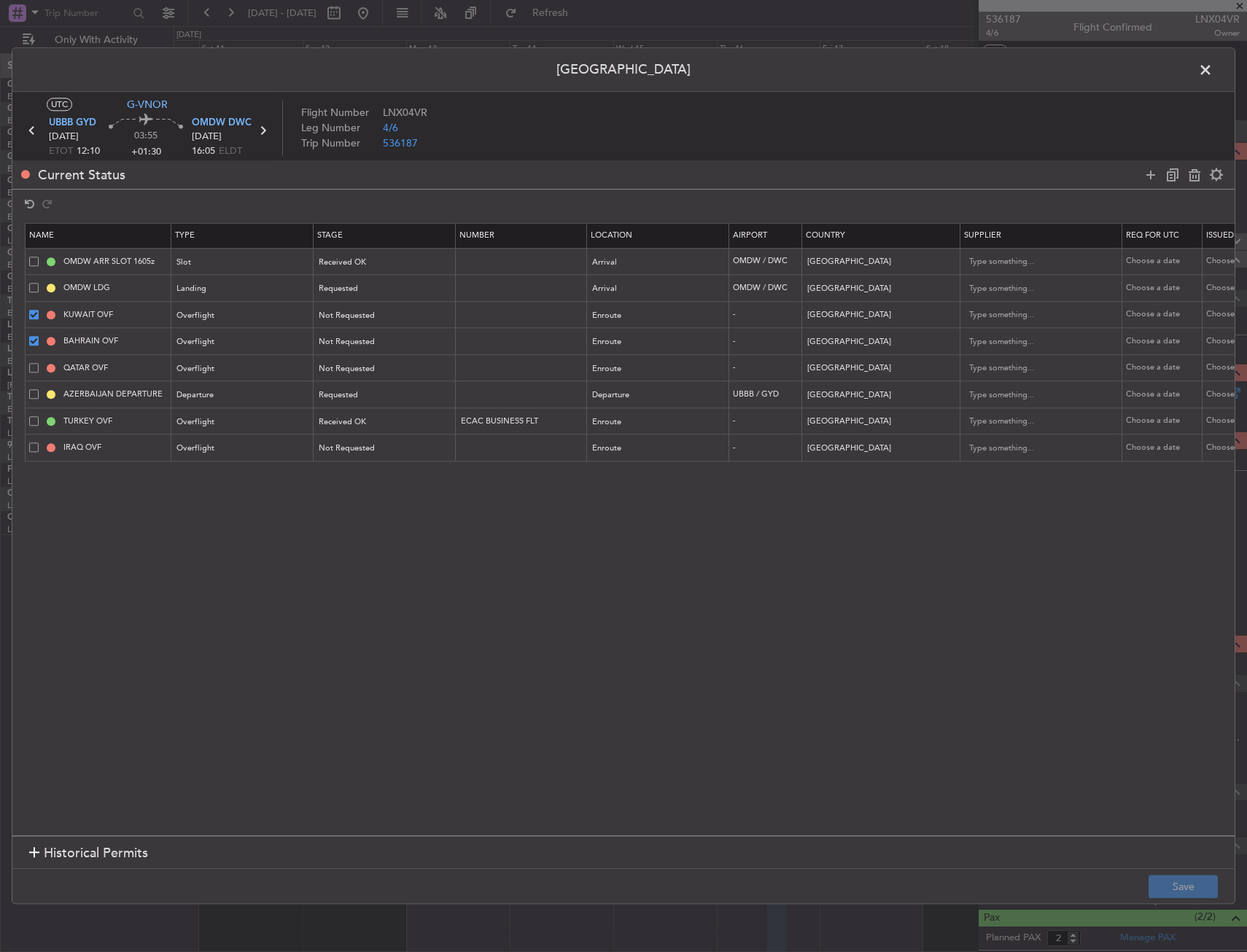
click at [32, 368] on span at bounding box center [33, 367] width 9 height 9
click at [39, 363] on input "checkbox" at bounding box center [39, 363] width 0 height 0
click at [32, 453] on div "IRAQ OVF" at bounding box center [100, 448] width 142 height 13
click at [32, 451] on span at bounding box center [33, 446] width 9 height 9
click at [39, 442] on input "checkbox" at bounding box center [39, 442] width 0 height 0
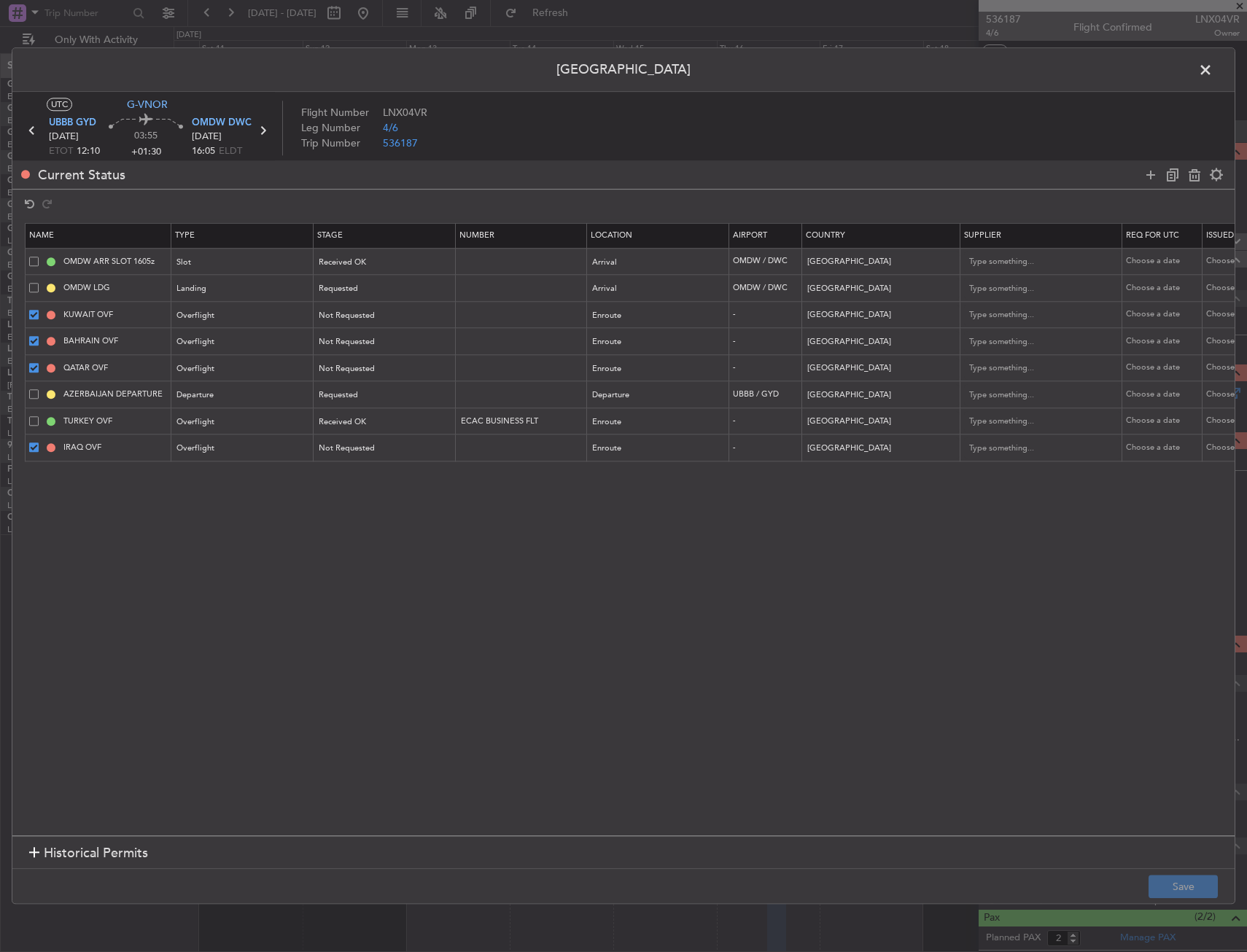
drag, startPoint x: 1187, startPoint y: 178, endPoint x: 68, endPoint y: 416, distance: 1144.0
click at [196, 411] on main "Current Status Name Type Stage Number Location Airport Country Supplier Req For…" at bounding box center [623, 515] width 1222 height 709
click at [32, 421] on span at bounding box center [33, 421] width 9 height 9
click at [39, 416] on input "checkbox" at bounding box center [39, 416] width 0 height 0
click at [1154, 163] on div "Current Status" at bounding box center [623, 175] width 1222 height 28
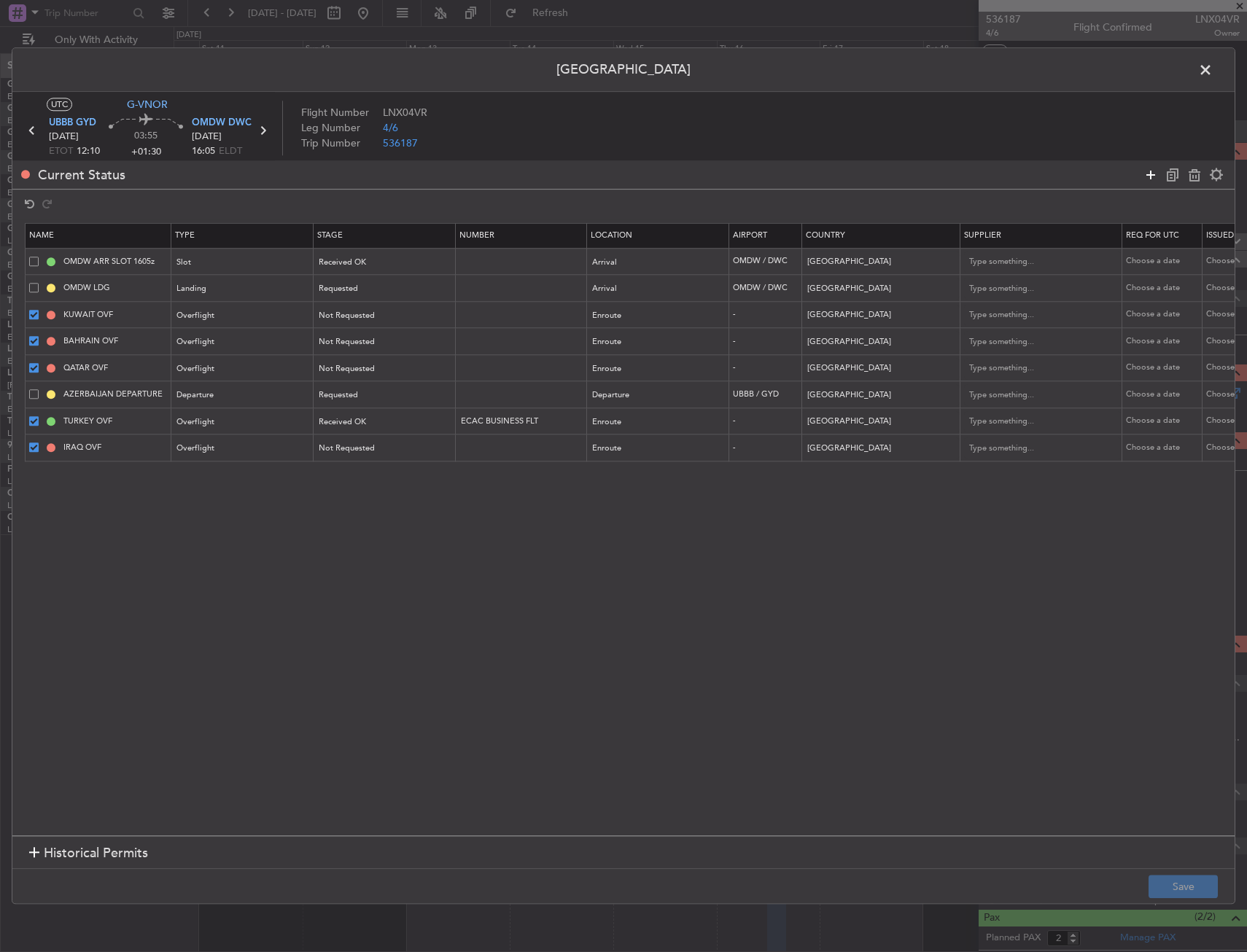
click at [1150, 172] on icon at bounding box center [1150, 175] width 17 height 17
click at [1187, 176] on icon at bounding box center [1194, 175] width 17 height 17
type input "AZERBAIJAN DEPARTURE"
type input "Azerbaijan"
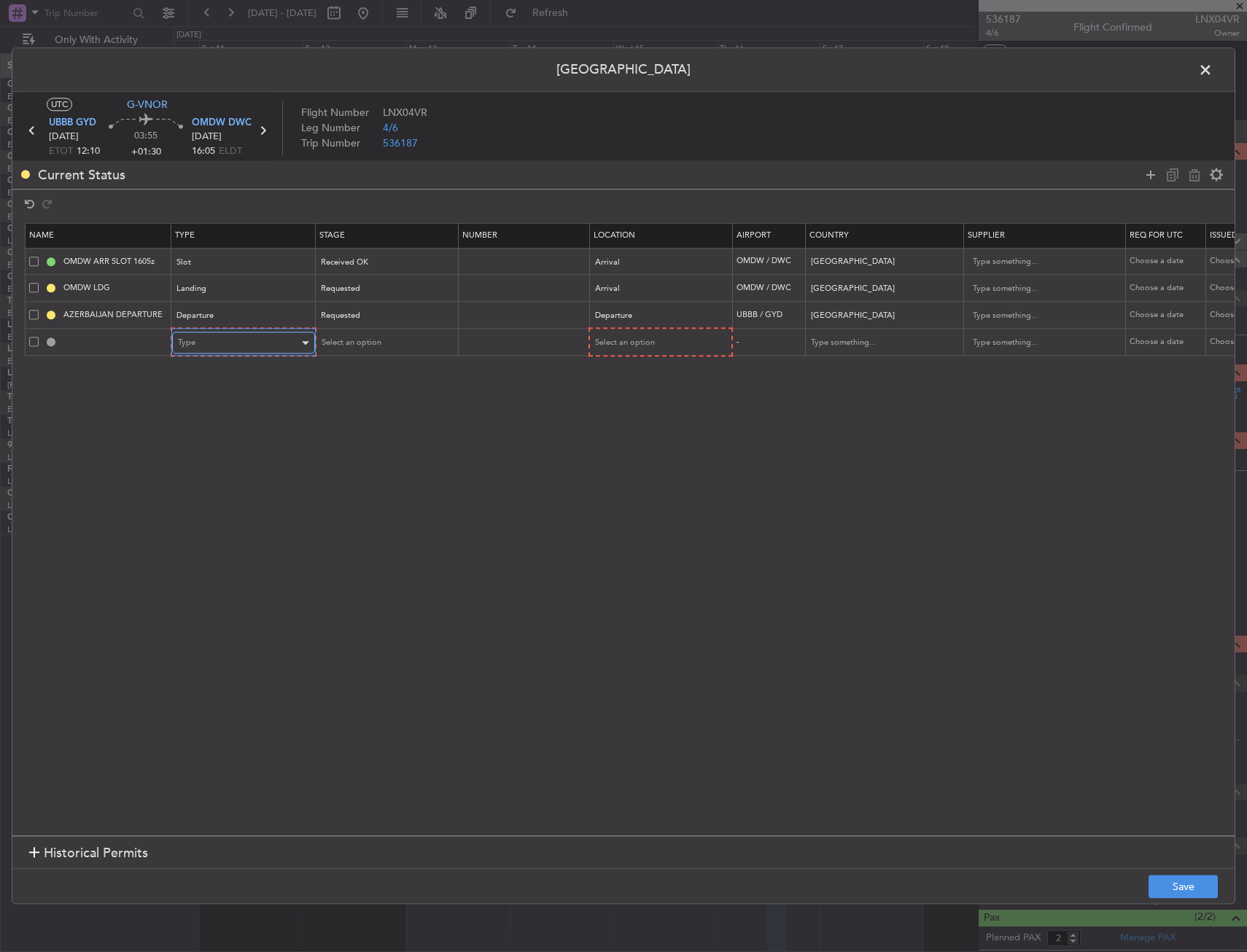
click at [266, 337] on div "Type" at bounding box center [238, 343] width 121 height 22
click at [231, 490] on span "Overflight" at bounding box center [243, 496] width 130 height 22
click at [658, 338] on div "Select an option" at bounding box center [653, 343] width 121 height 22
click at [641, 456] on span "Enroute" at bounding box center [659, 461] width 130 height 22
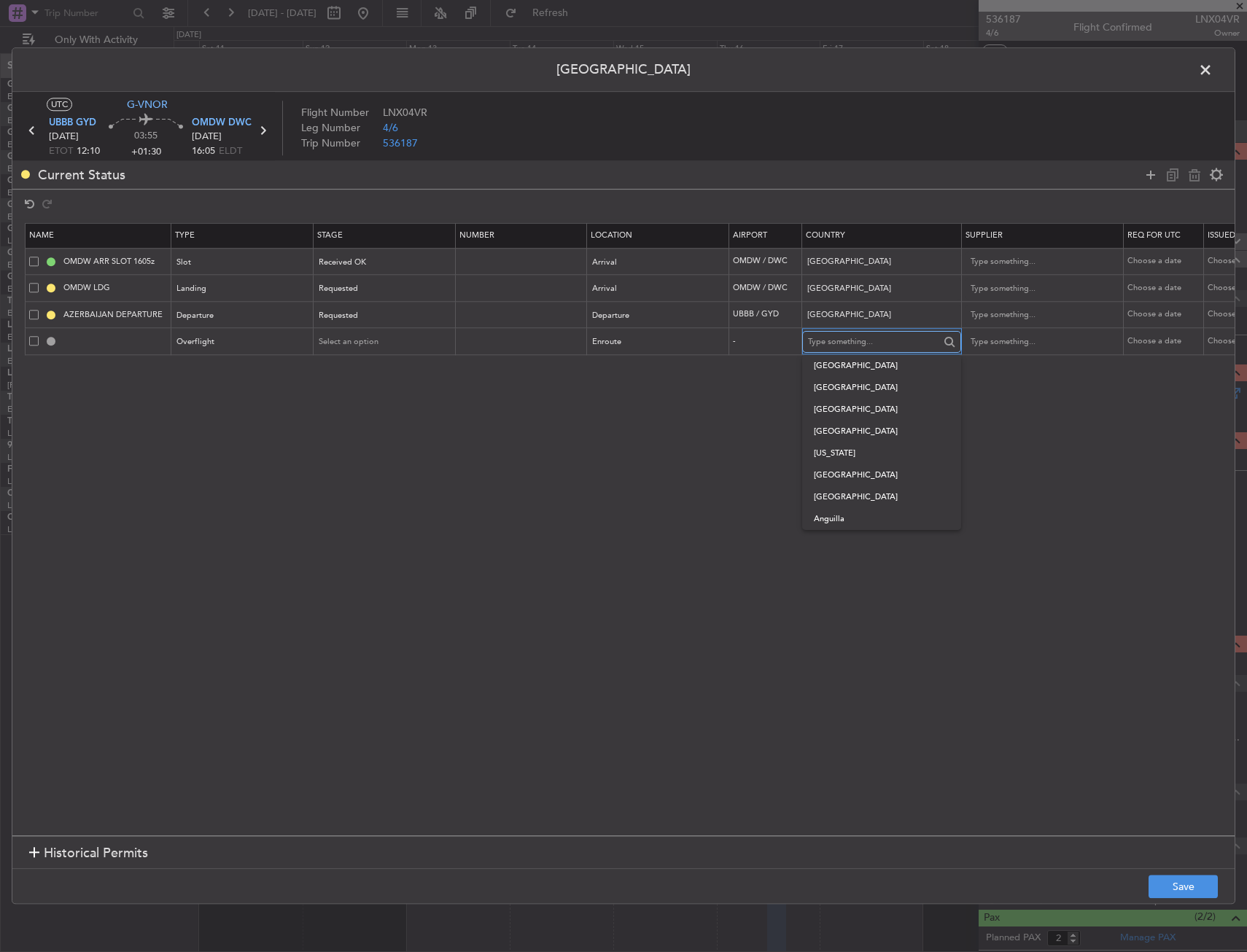
click at [846, 350] on input "text" at bounding box center [874, 341] width 132 height 22
click at [855, 366] on span "Iran" at bounding box center [881, 366] width 136 height 22
type input "Iran"
click at [1184, 881] on button "Save" at bounding box center [1183, 887] width 69 height 23
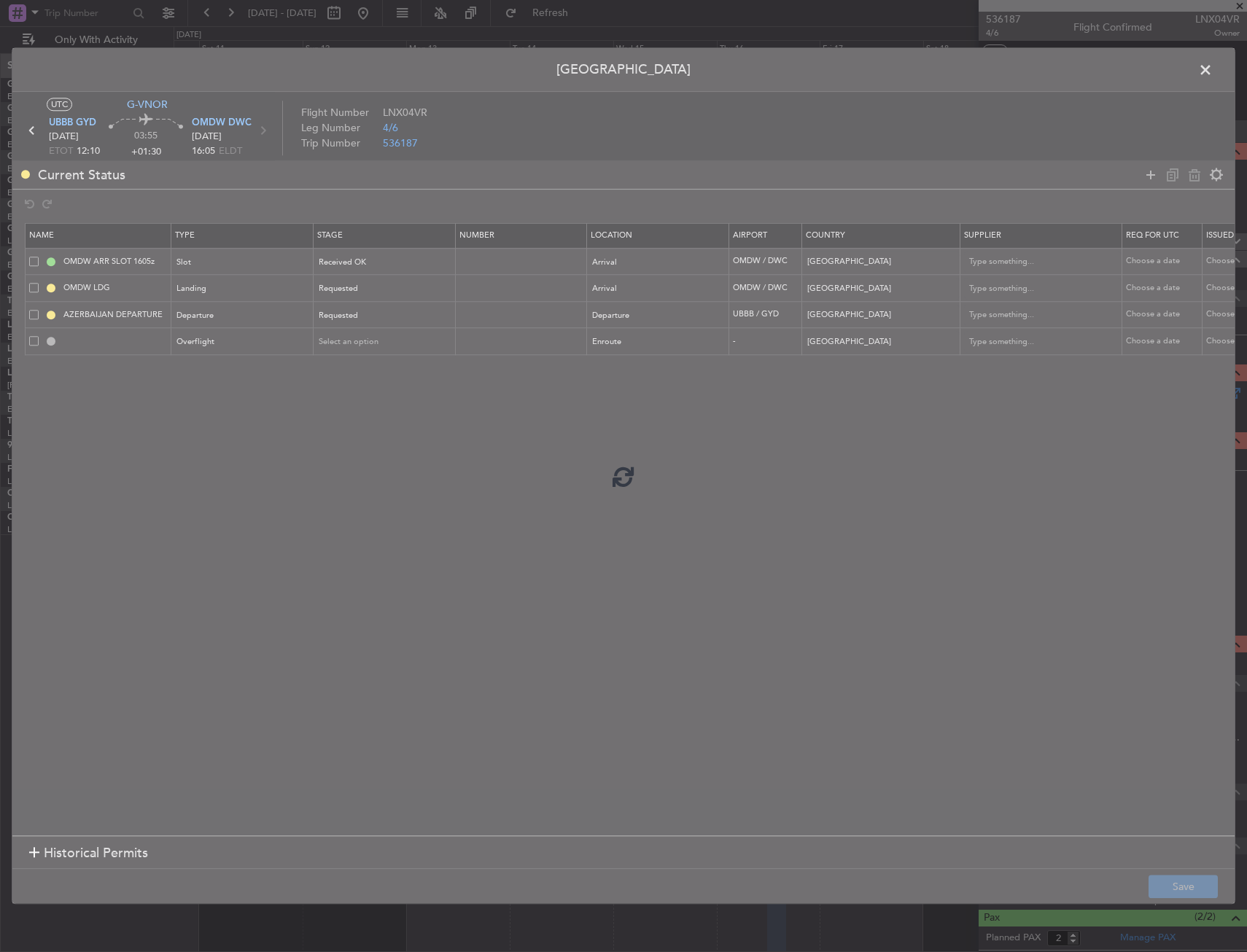
type input "IRAN OVF"
type input "NNN"
type input "2"
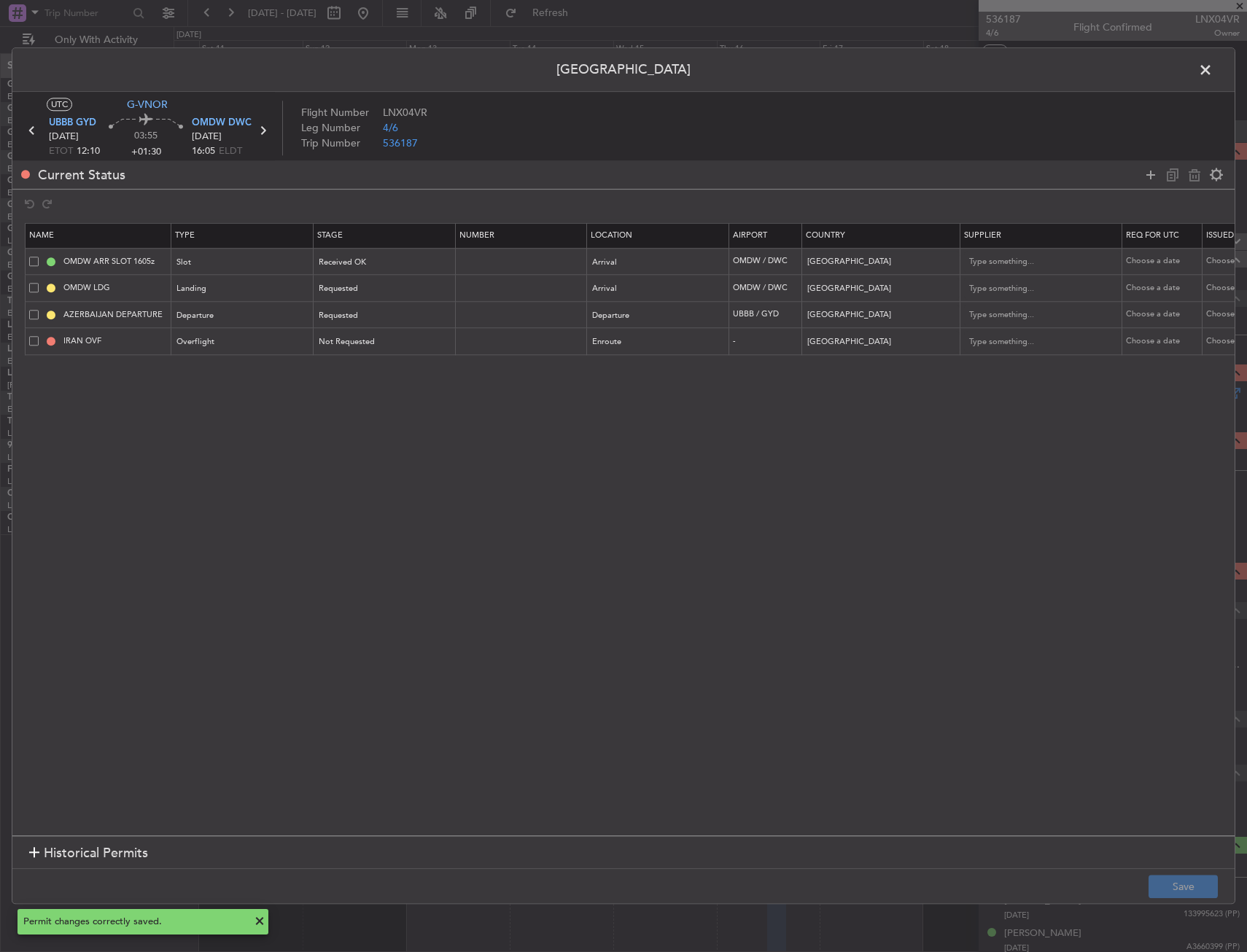
click at [1213, 70] on span at bounding box center [1213, 73] width 0 height 29
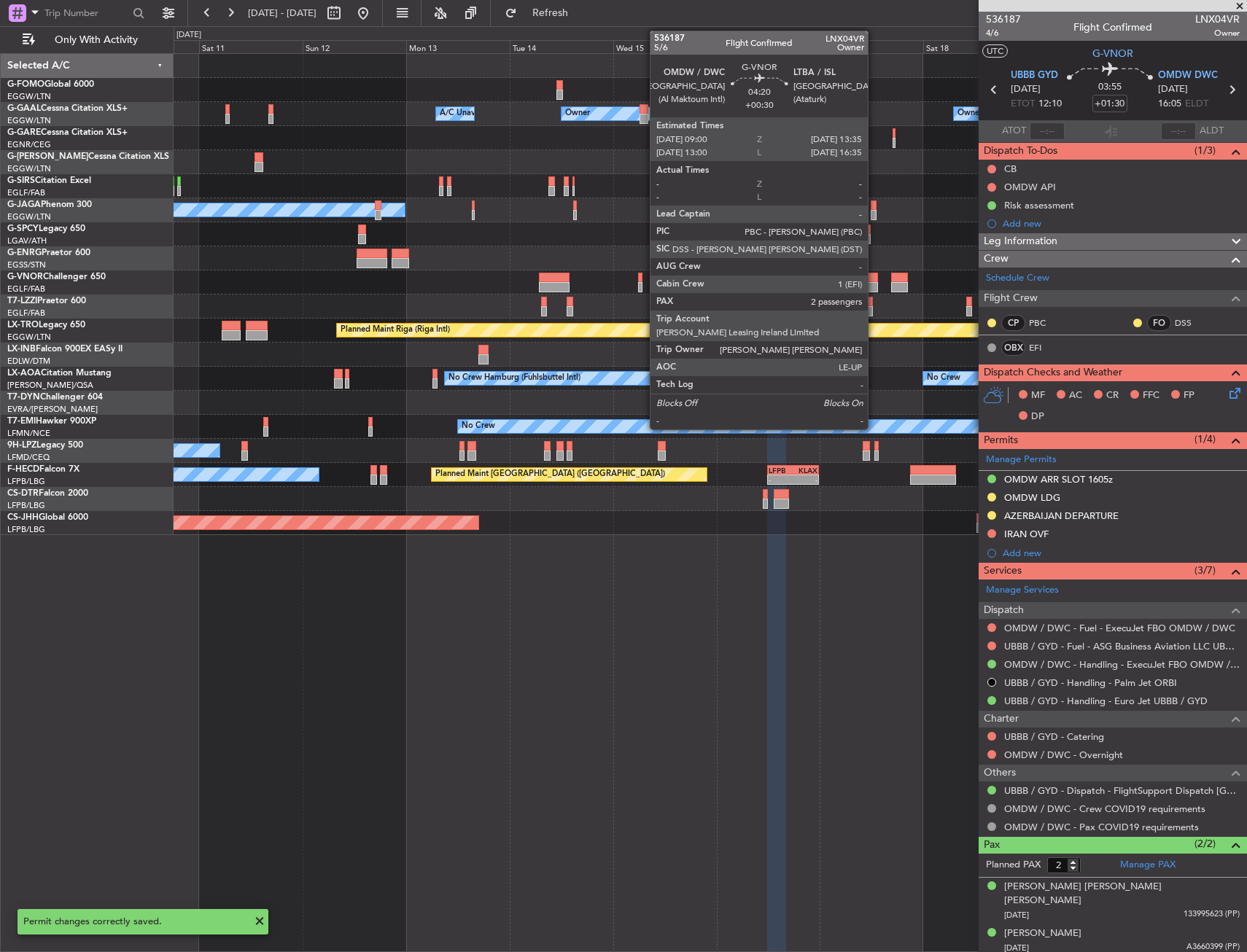
click at [874, 277] on div at bounding box center [868, 277] width 21 height 10
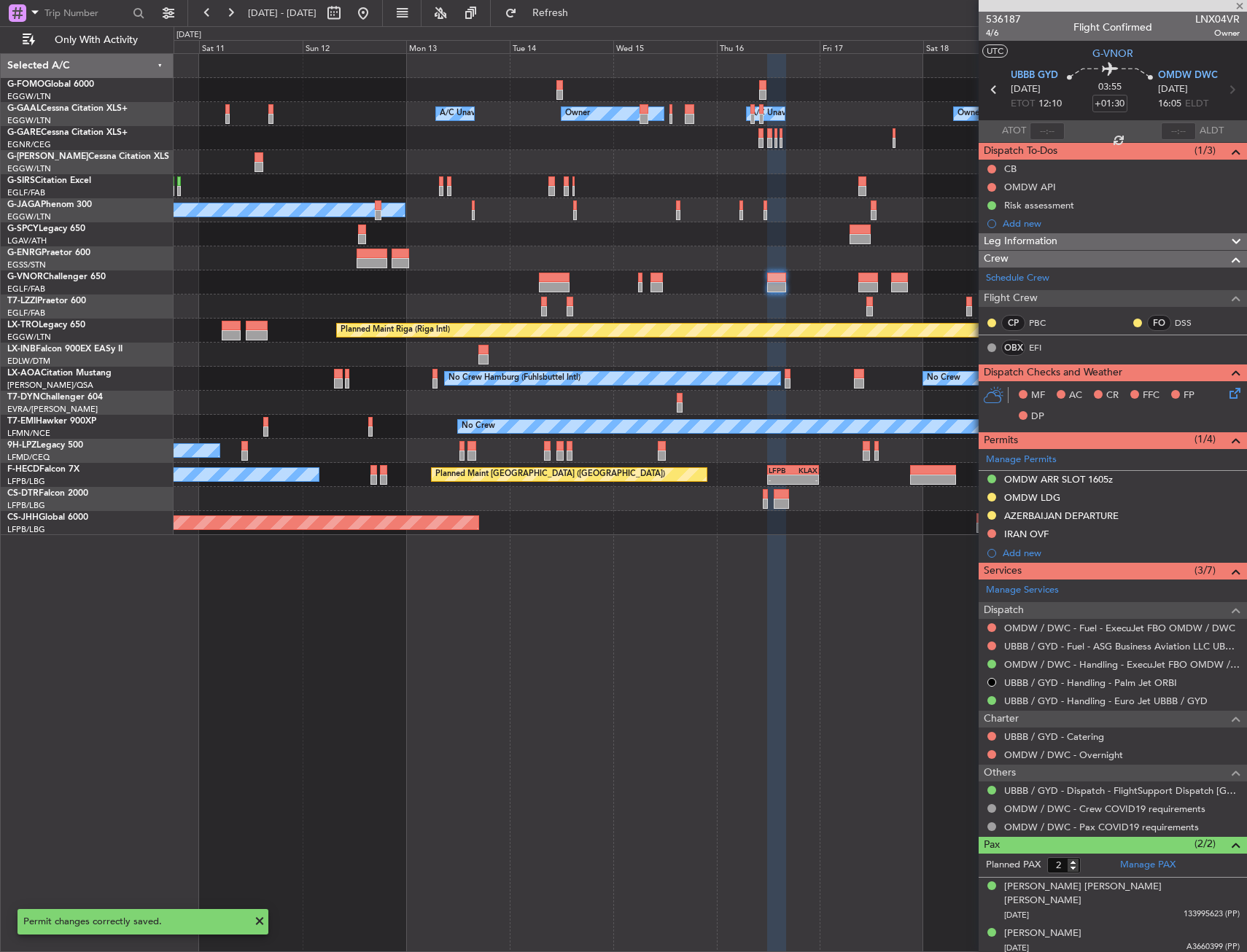
type input "+00:30"
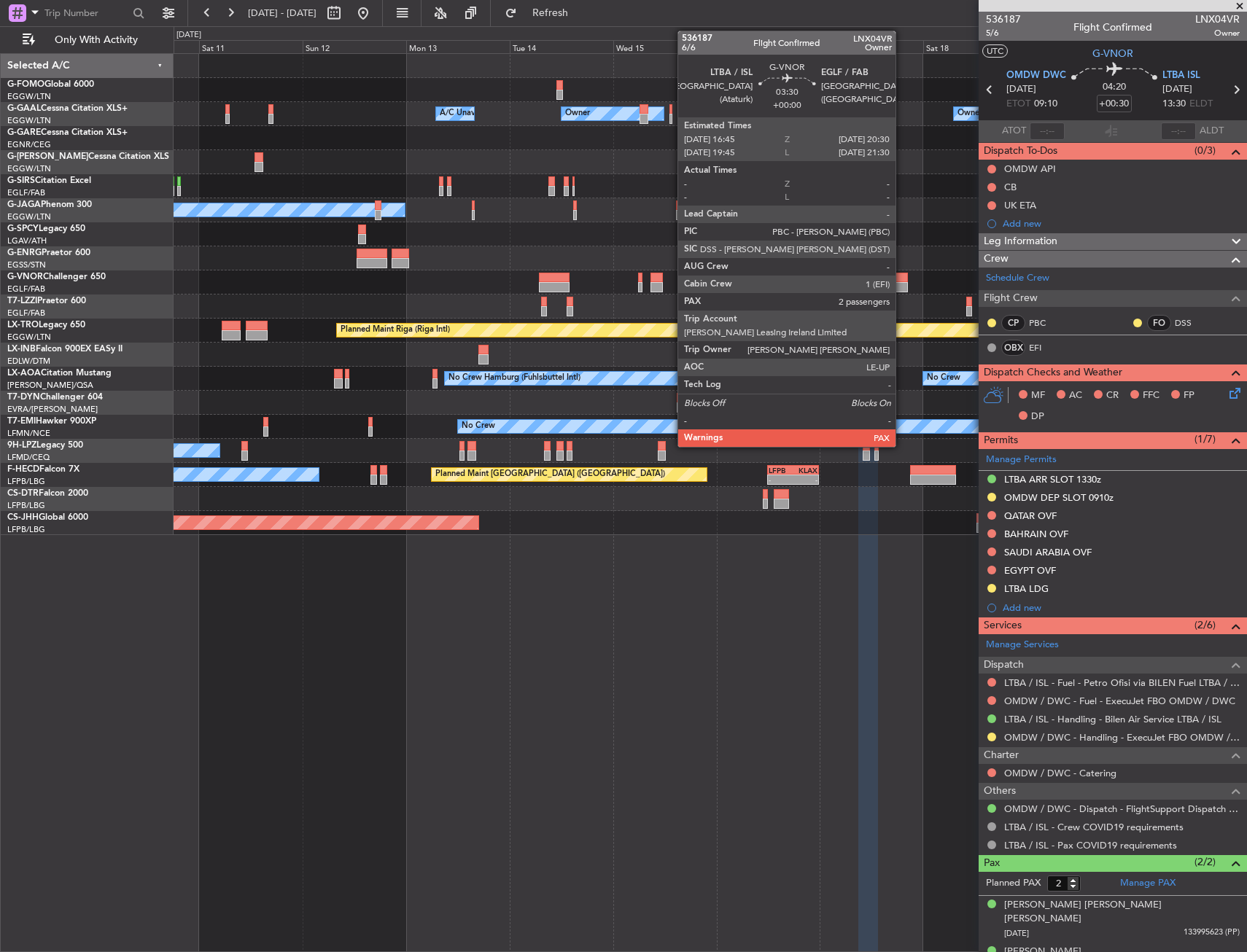
click at [902, 288] on div at bounding box center [900, 287] width 17 height 10
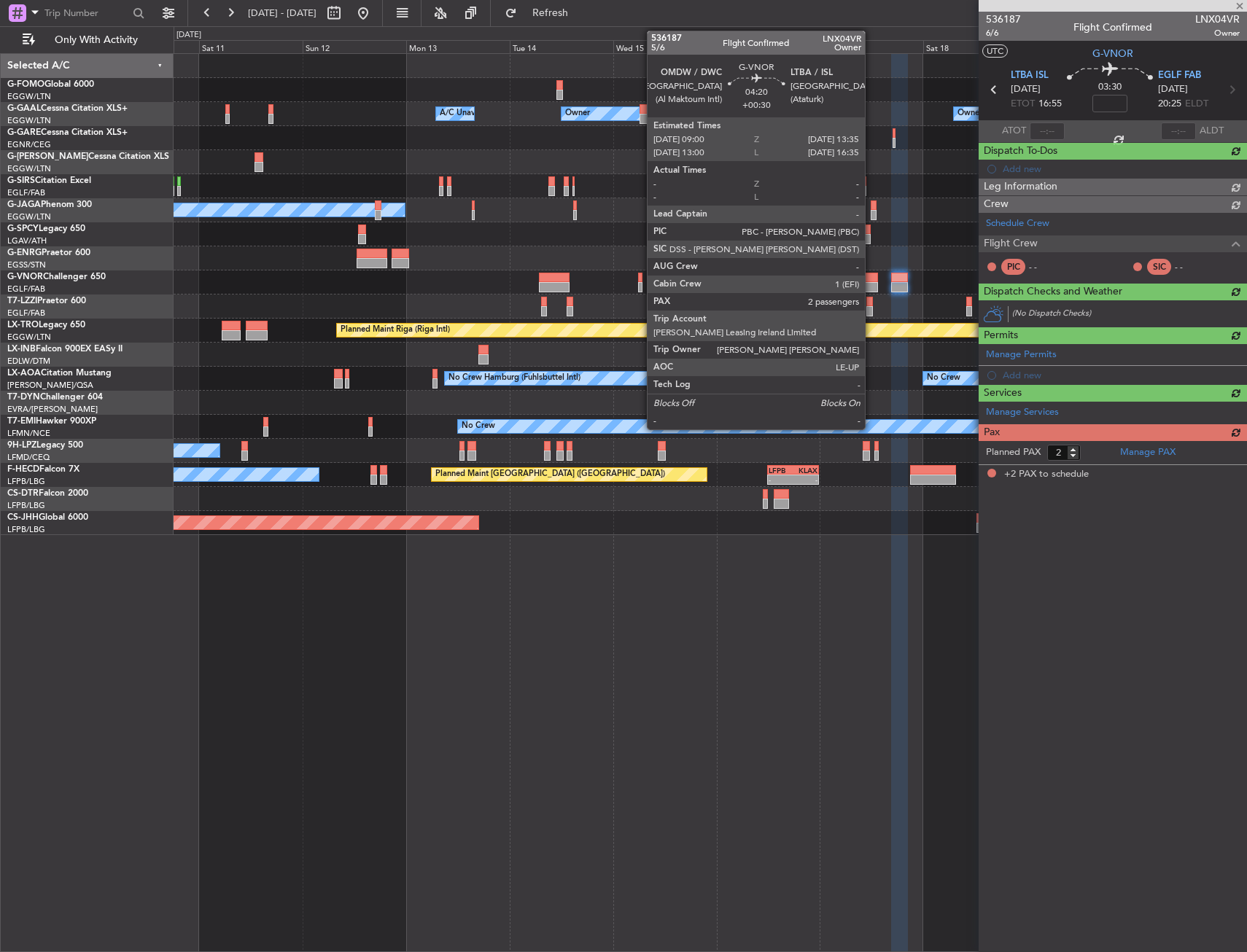
click at [871, 279] on div at bounding box center [868, 277] width 21 height 10
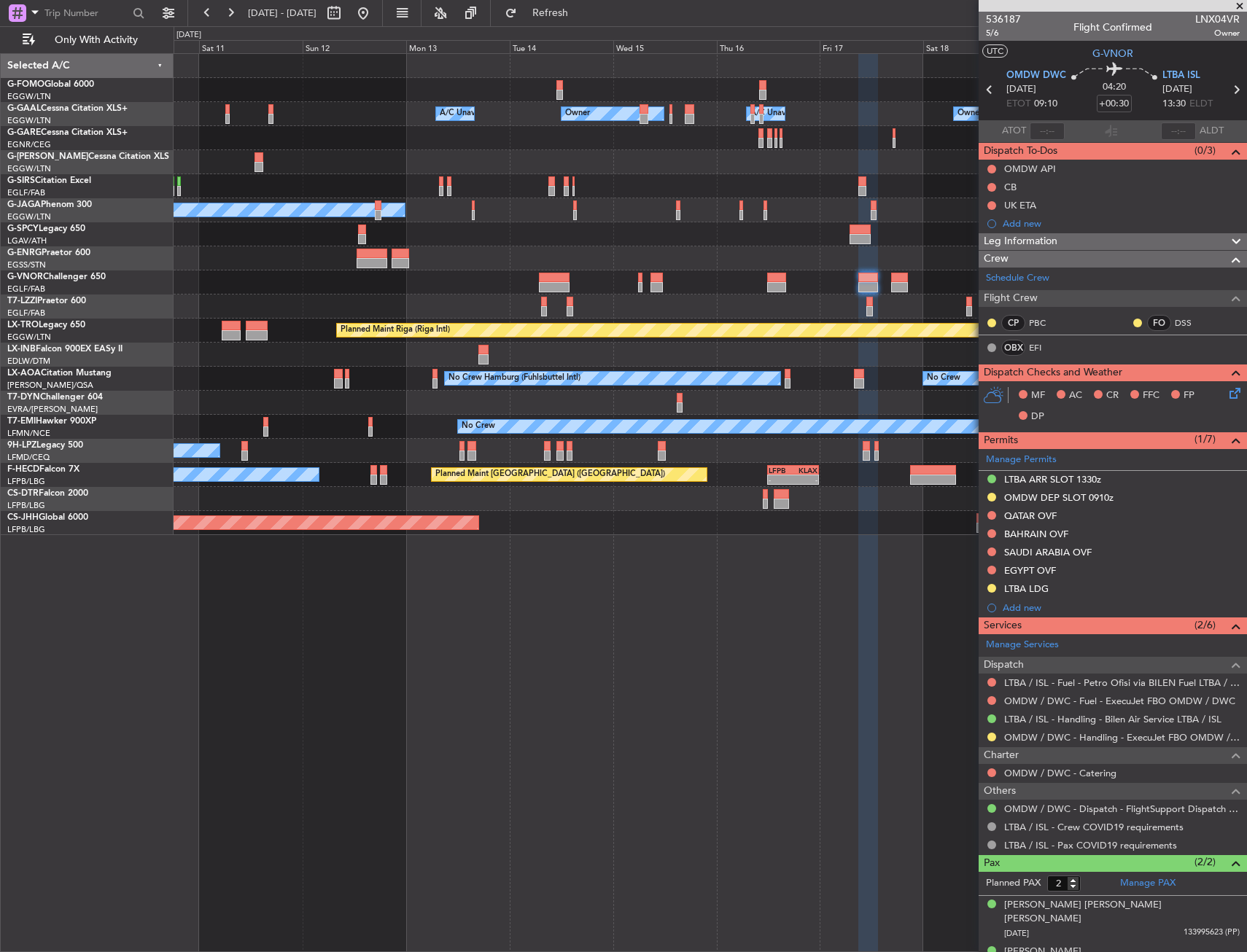
click at [835, 600] on div "Owner Owner Owner A/C Unavailable A/C Unavailable Planned Maint London (Luton) …" at bounding box center [710, 502] width 1073 height 899
click at [1052, 737] on link "OMDW / DWC - Handling - ExecuJet FBO OMDW / DWC" at bounding box center [1121, 737] width 236 height 12
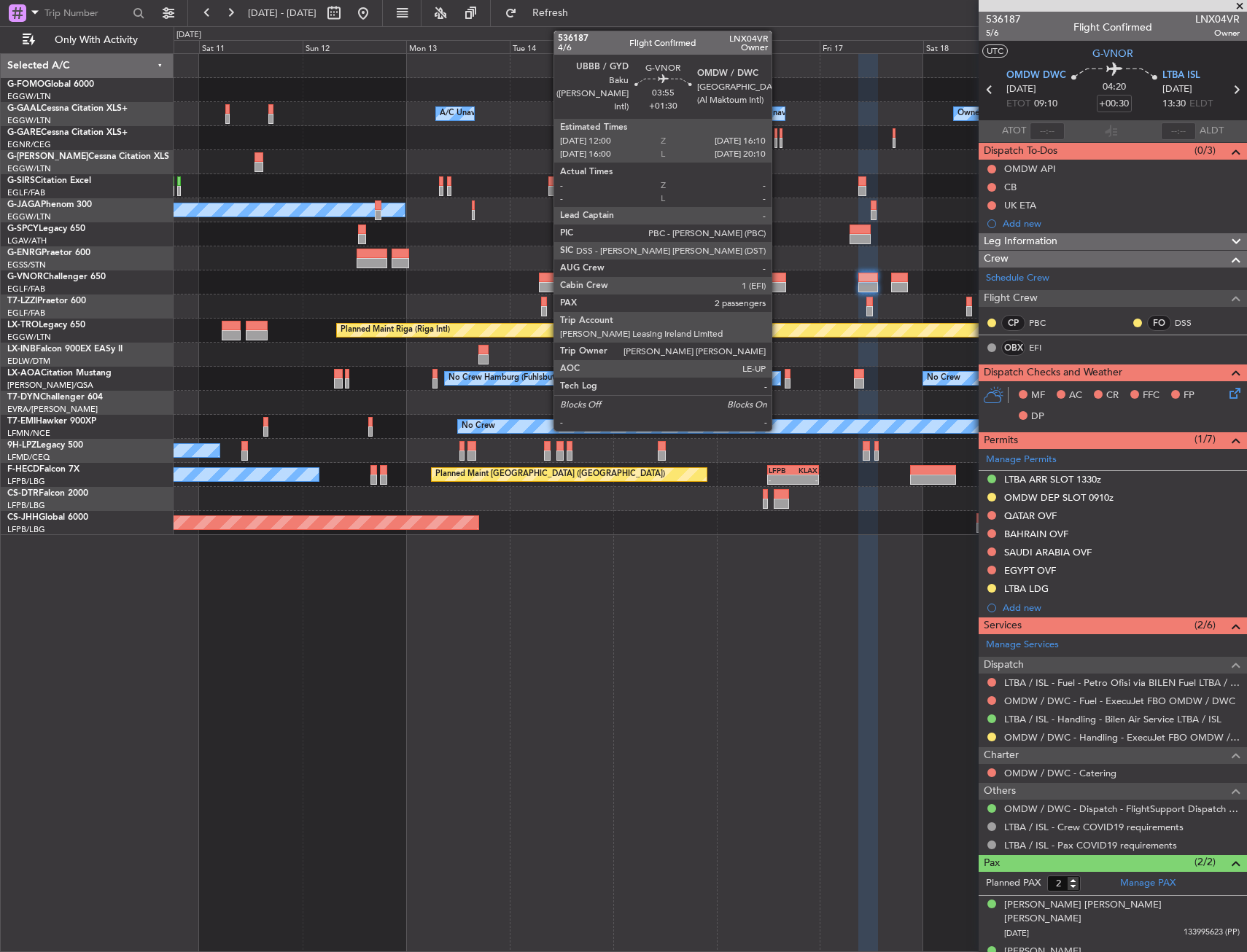
click at [778, 283] on div at bounding box center [776, 287] width 18 height 10
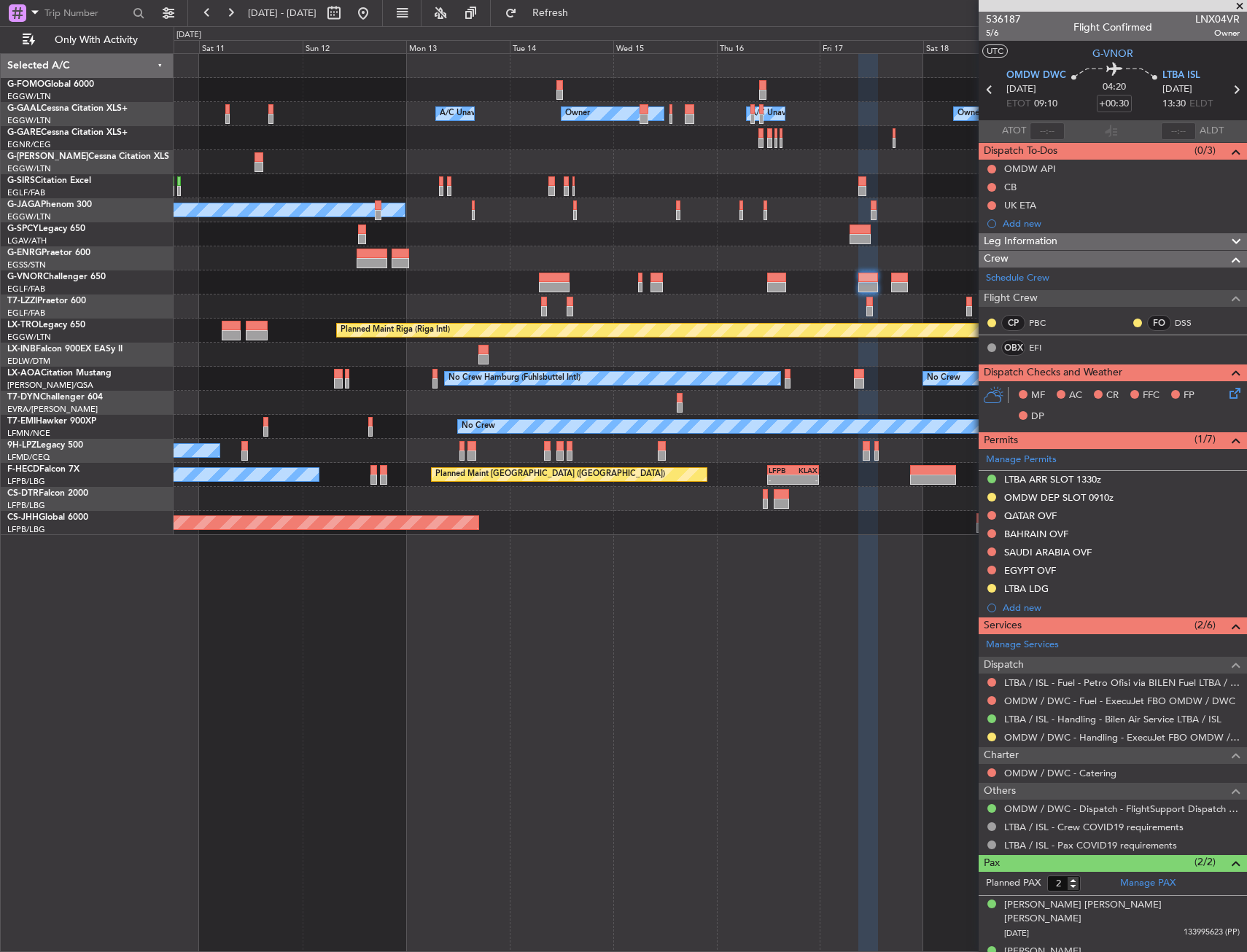
click at [769, 283] on div at bounding box center [776, 287] width 18 height 10
click at [746, 263] on div at bounding box center [710, 258] width 1073 height 24
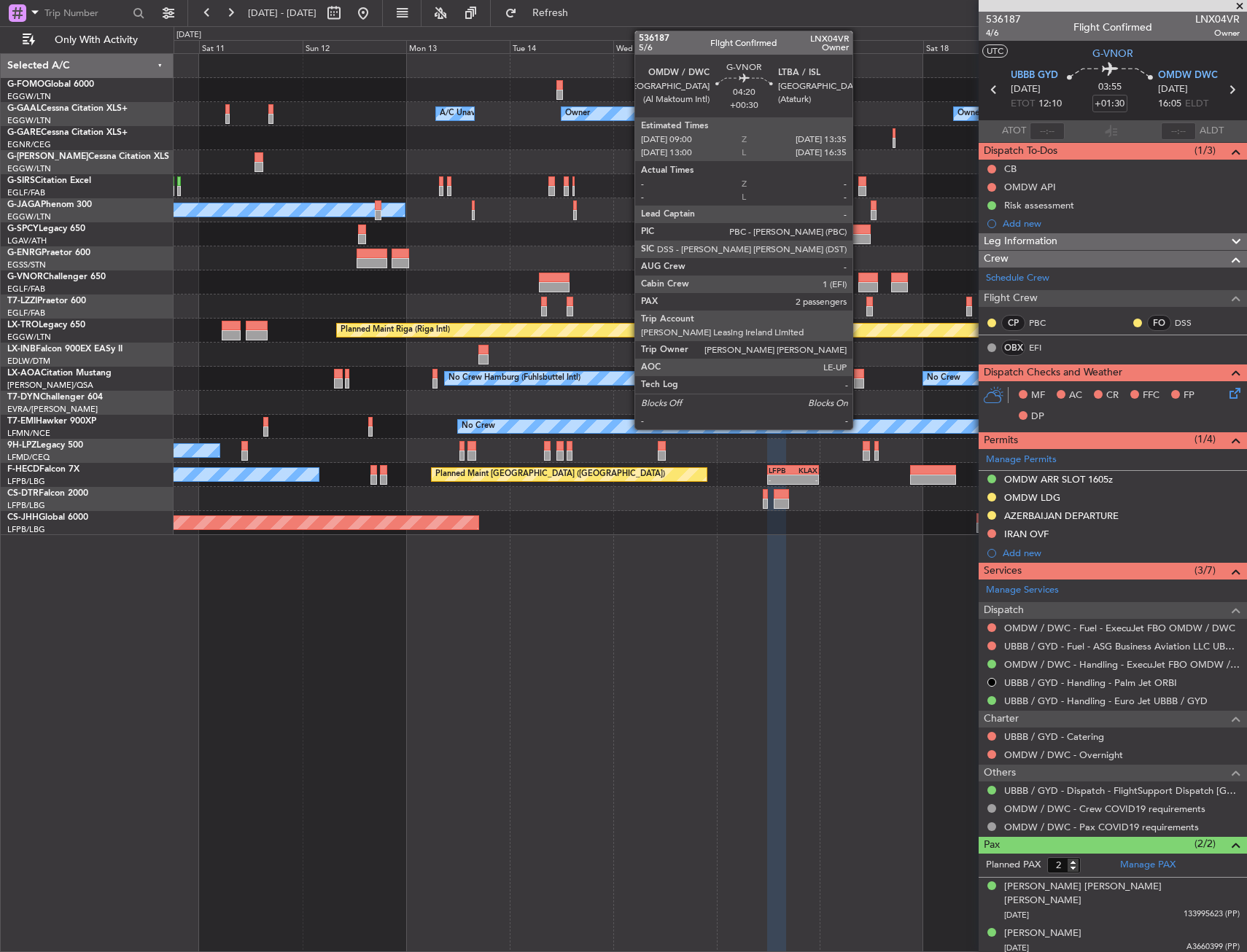
click at [859, 281] on div at bounding box center [868, 277] width 21 height 10
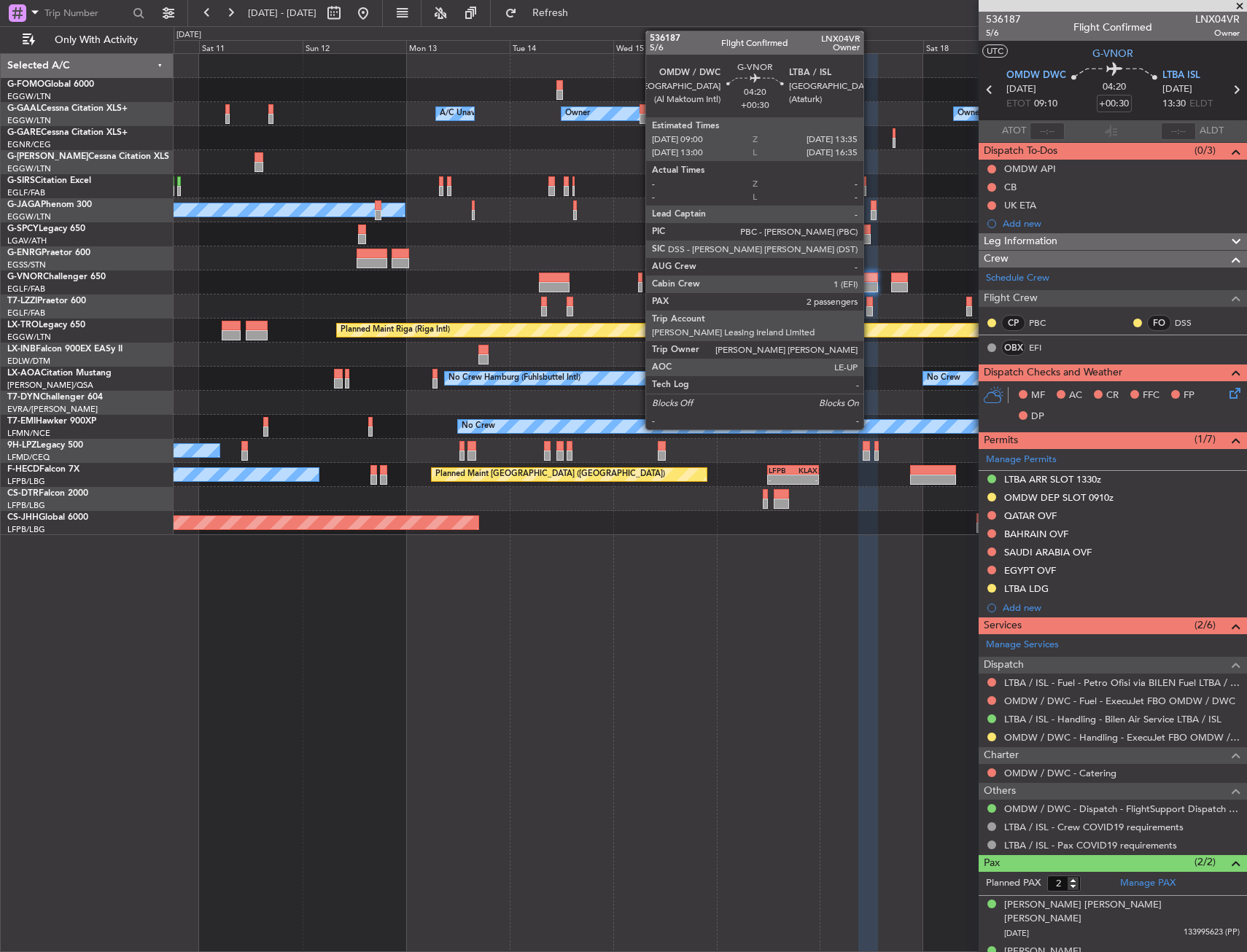
click at [870, 280] on div at bounding box center [868, 277] width 21 height 10
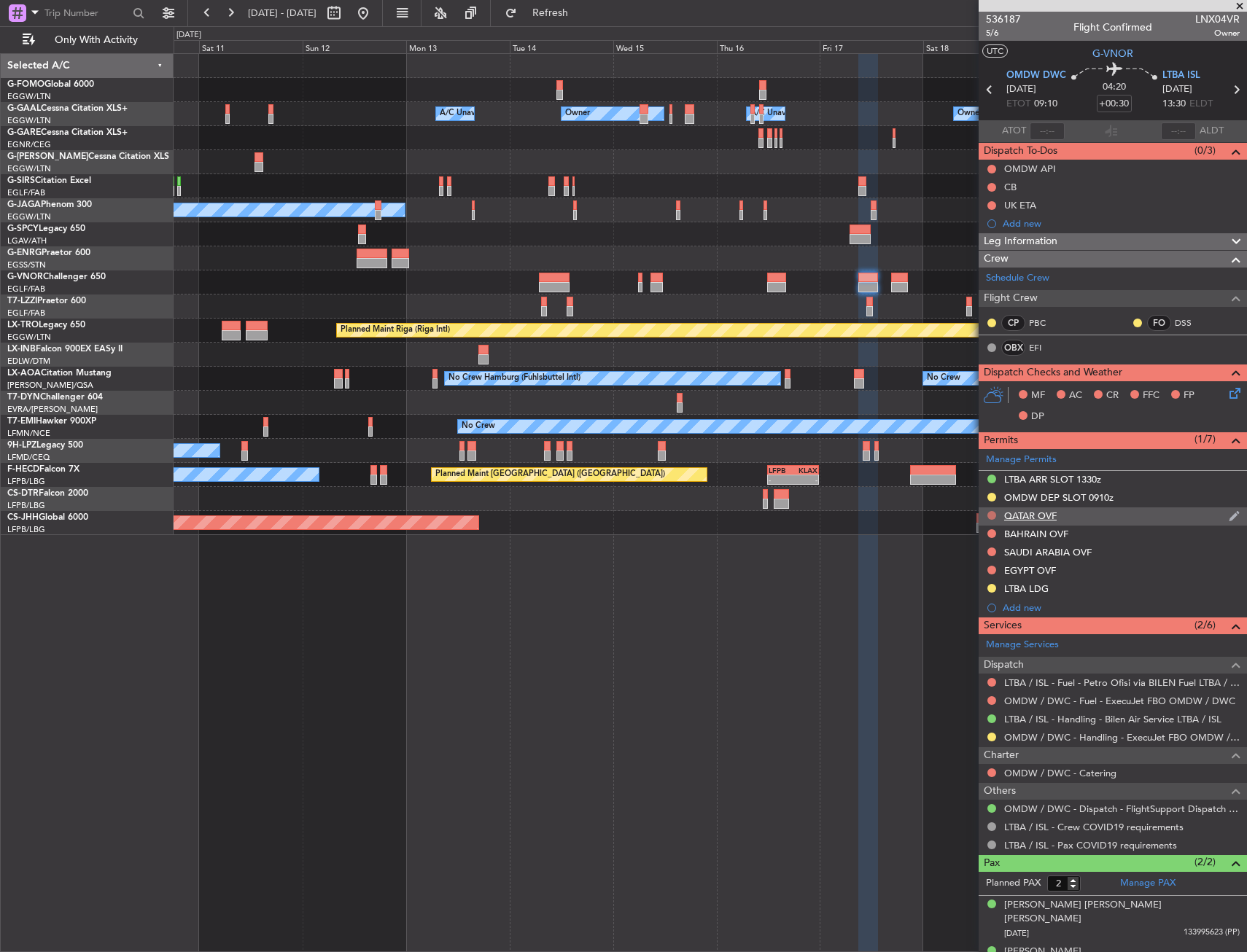
click at [990, 512] on button at bounding box center [991, 516] width 9 height 9
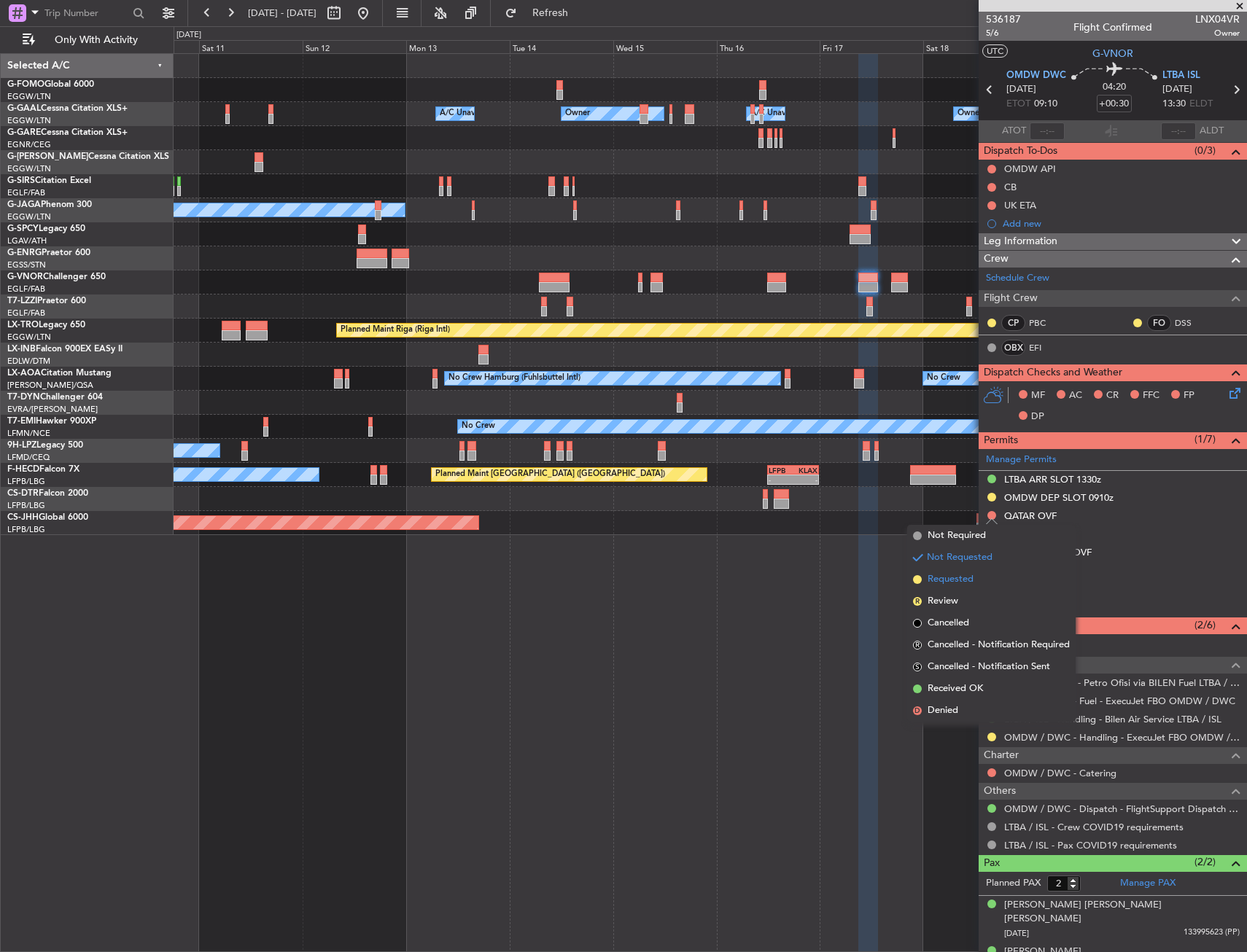
click at [941, 584] on span "Requested" at bounding box center [950, 580] width 46 height 15
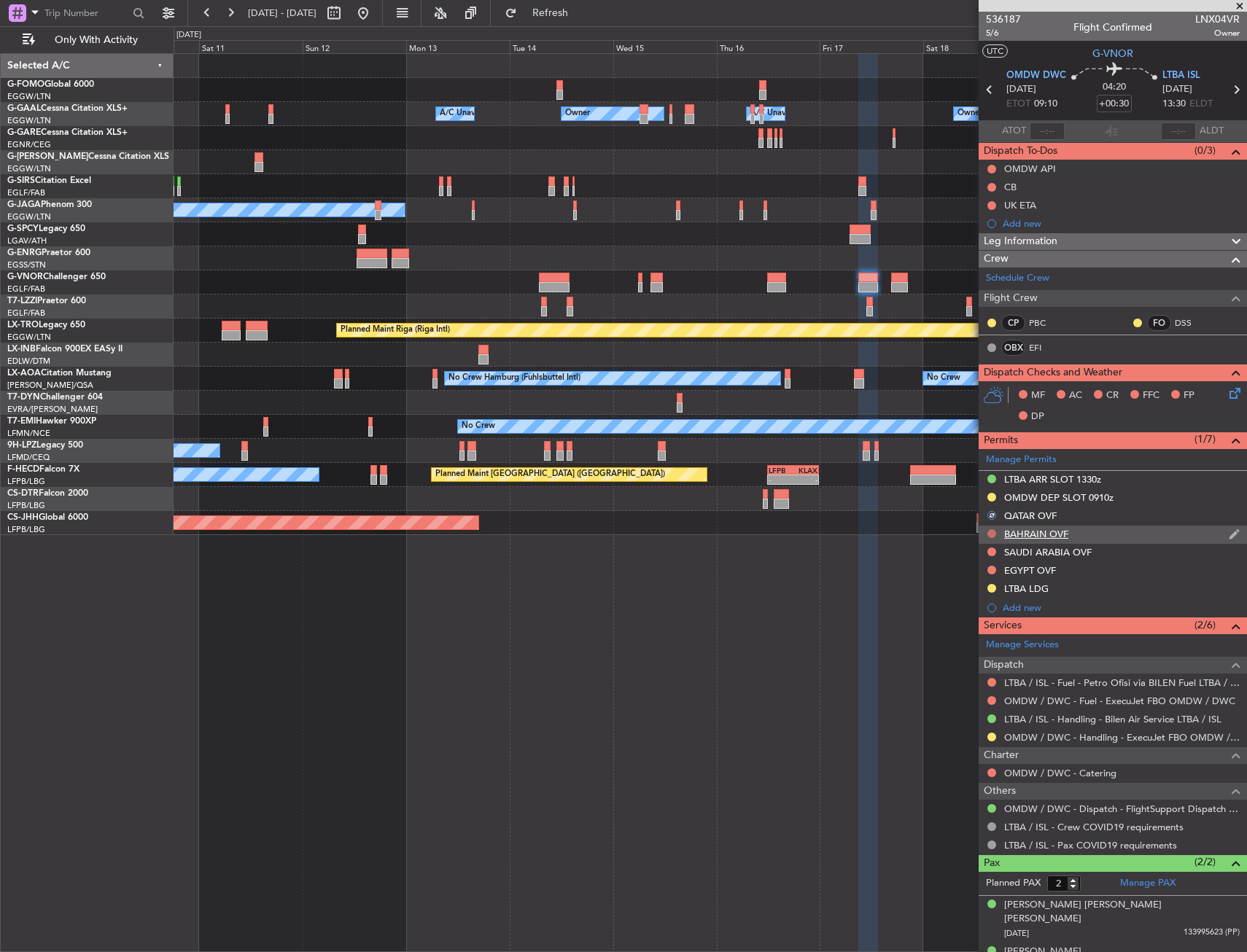
click at [989, 535] on button at bounding box center [991, 533] width 9 height 9
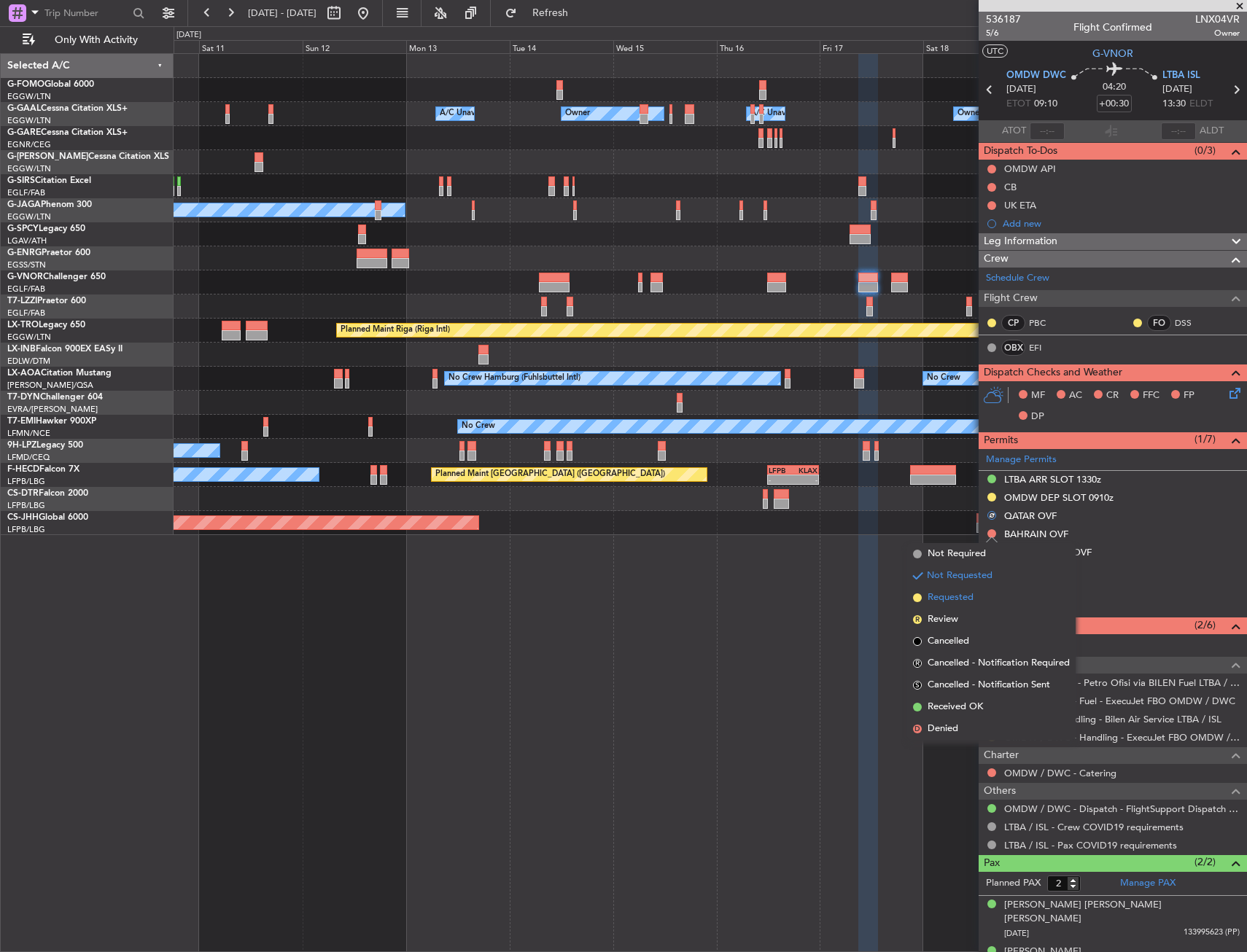
click at [945, 605] on span "Requested" at bounding box center [950, 598] width 46 height 15
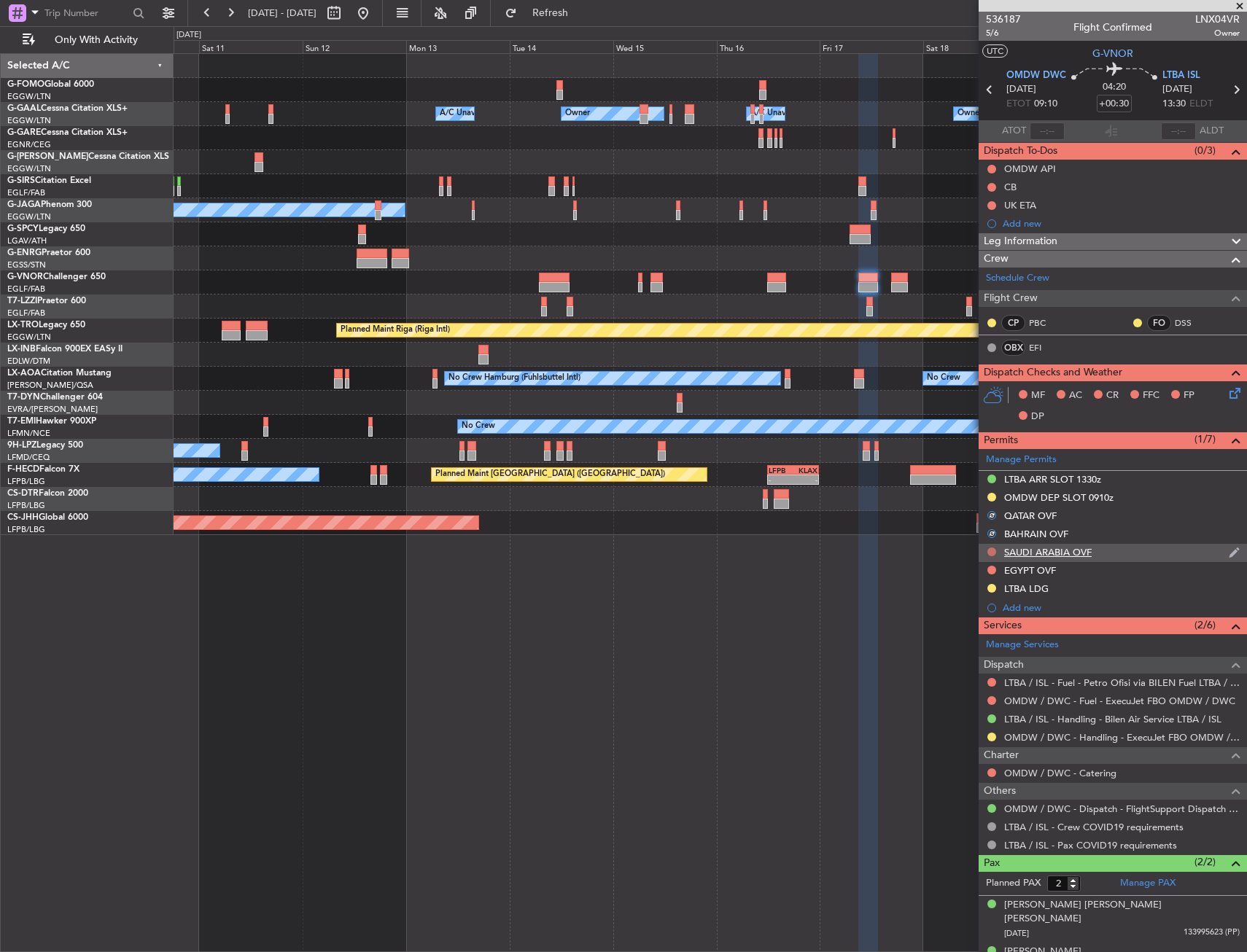
click at [991, 550] on button at bounding box center [991, 551] width 9 height 9
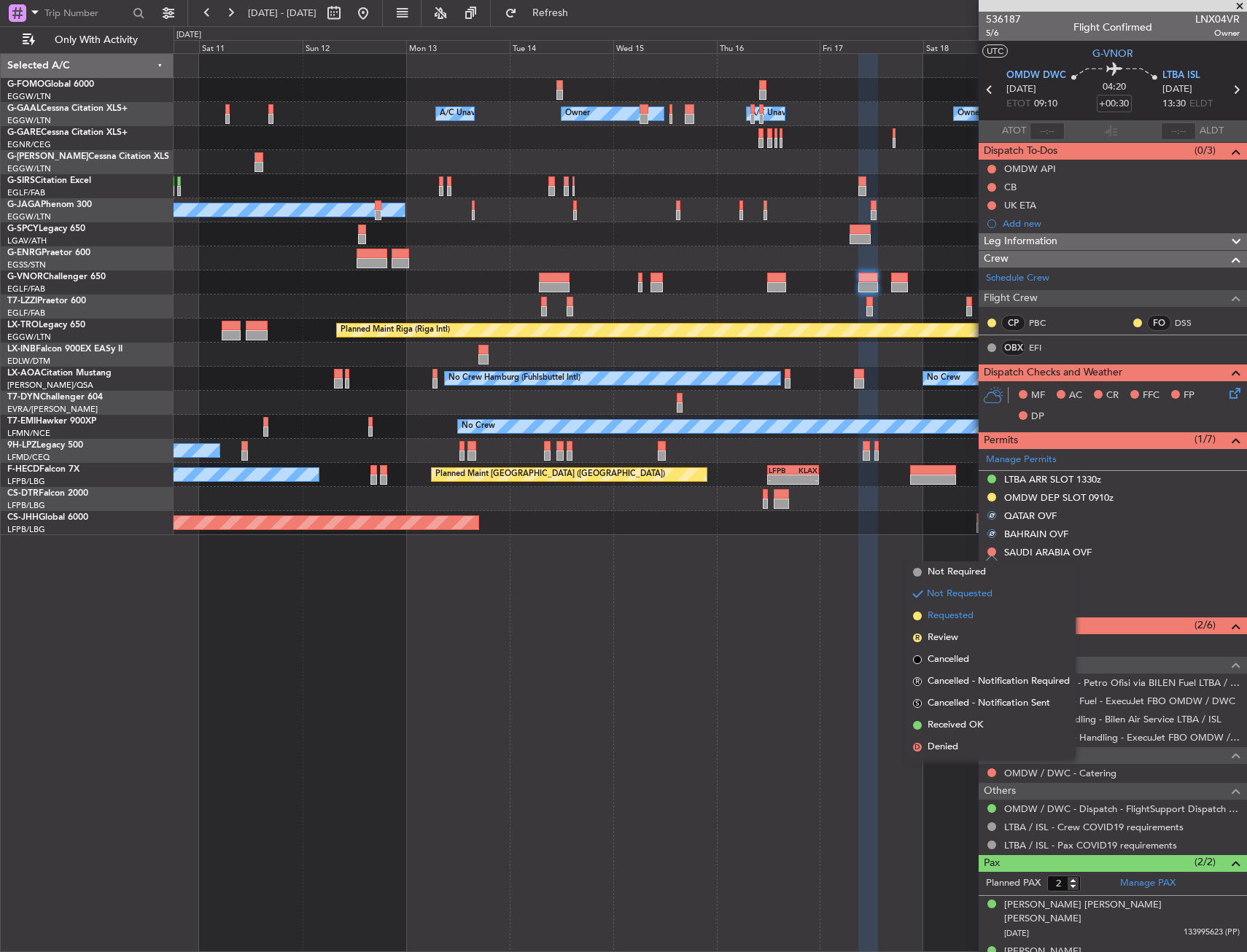
click at [956, 606] on li "Requested" at bounding box center [991, 616] width 168 height 22
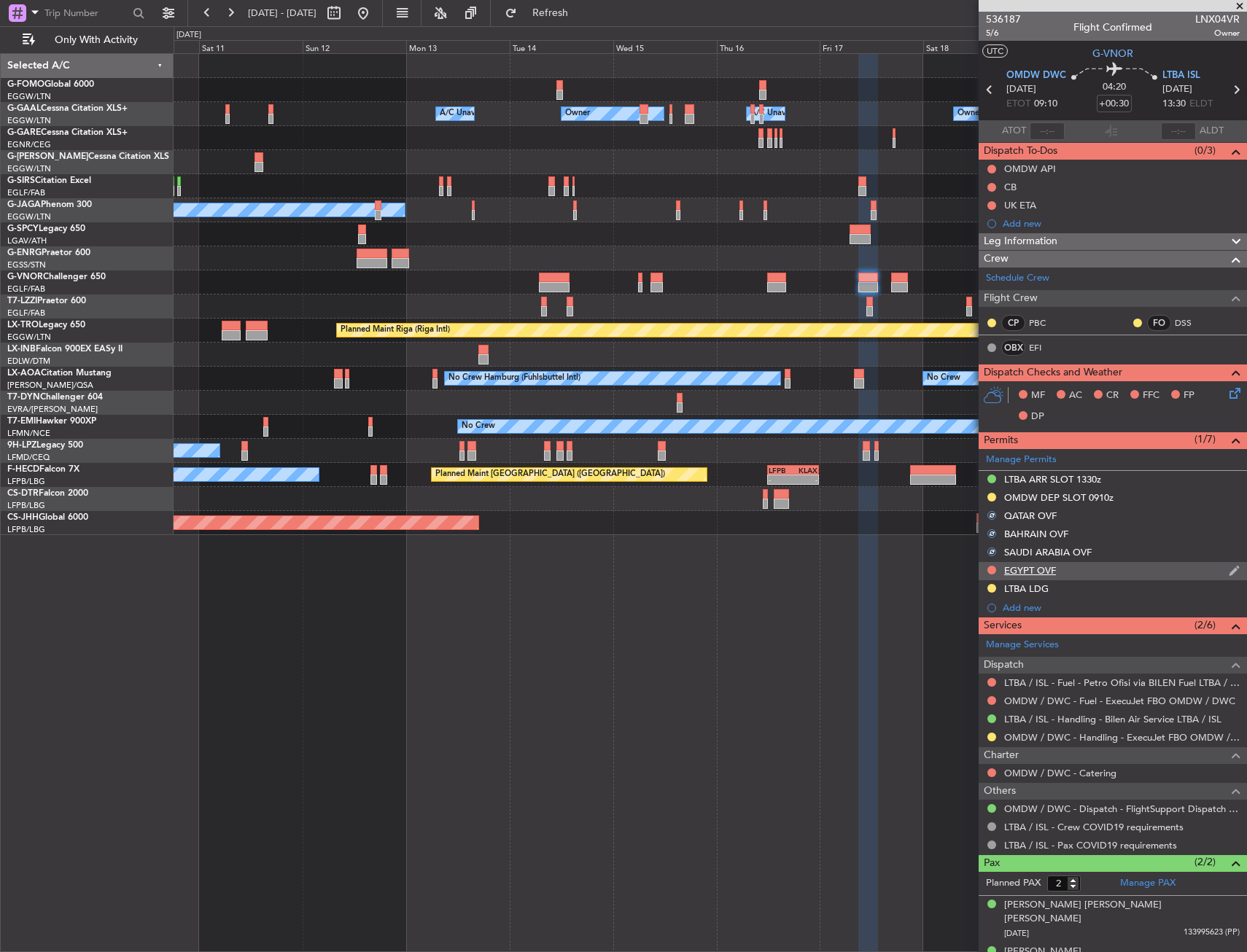
click at [990, 564] on div at bounding box center [991, 570] width 12 height 12
click at [990, 568] on button at bounding box center [991, 570] width 9 height 9
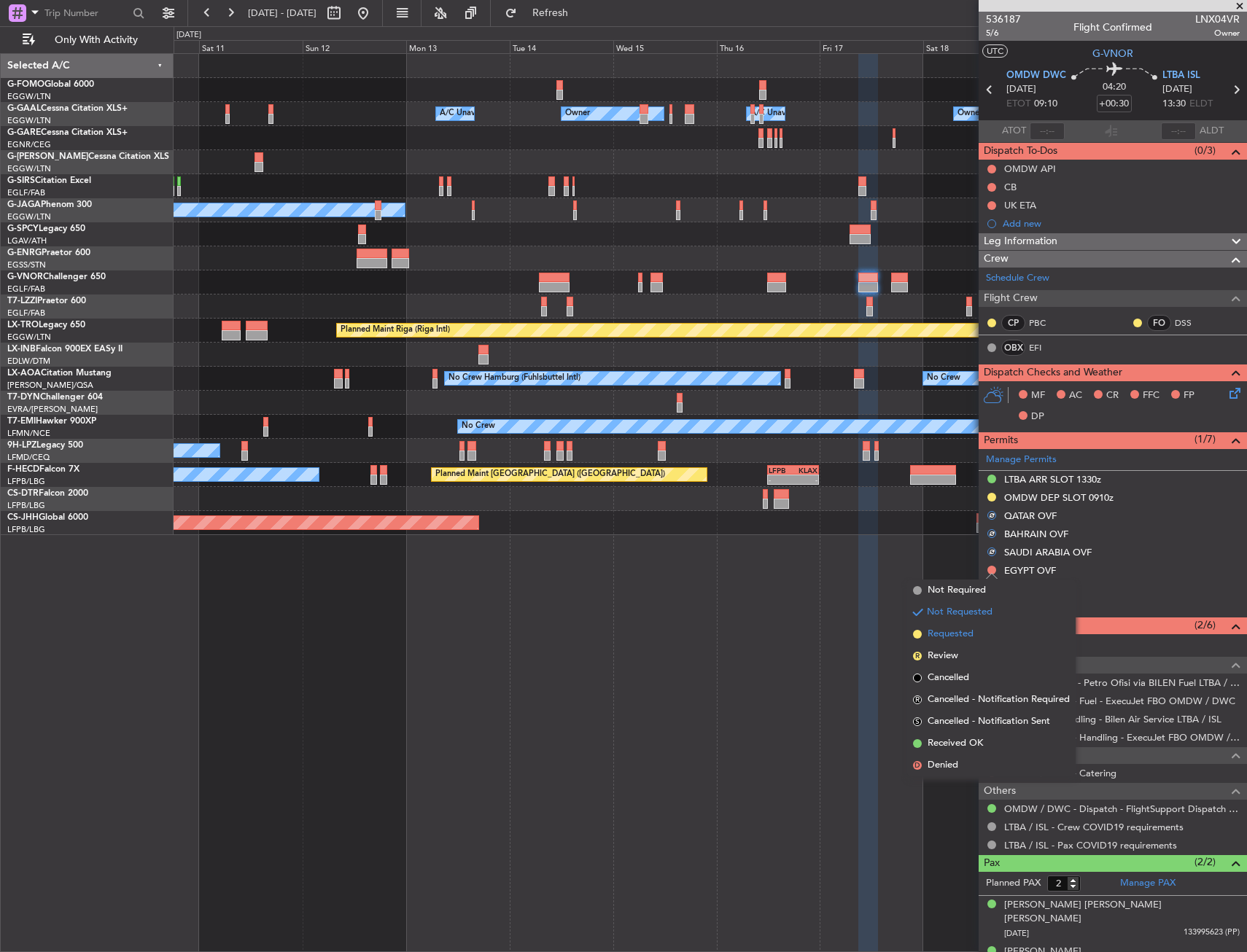
click at [964, 629] on span "Requested" at bounding box center [950, 635] width 46 height 15
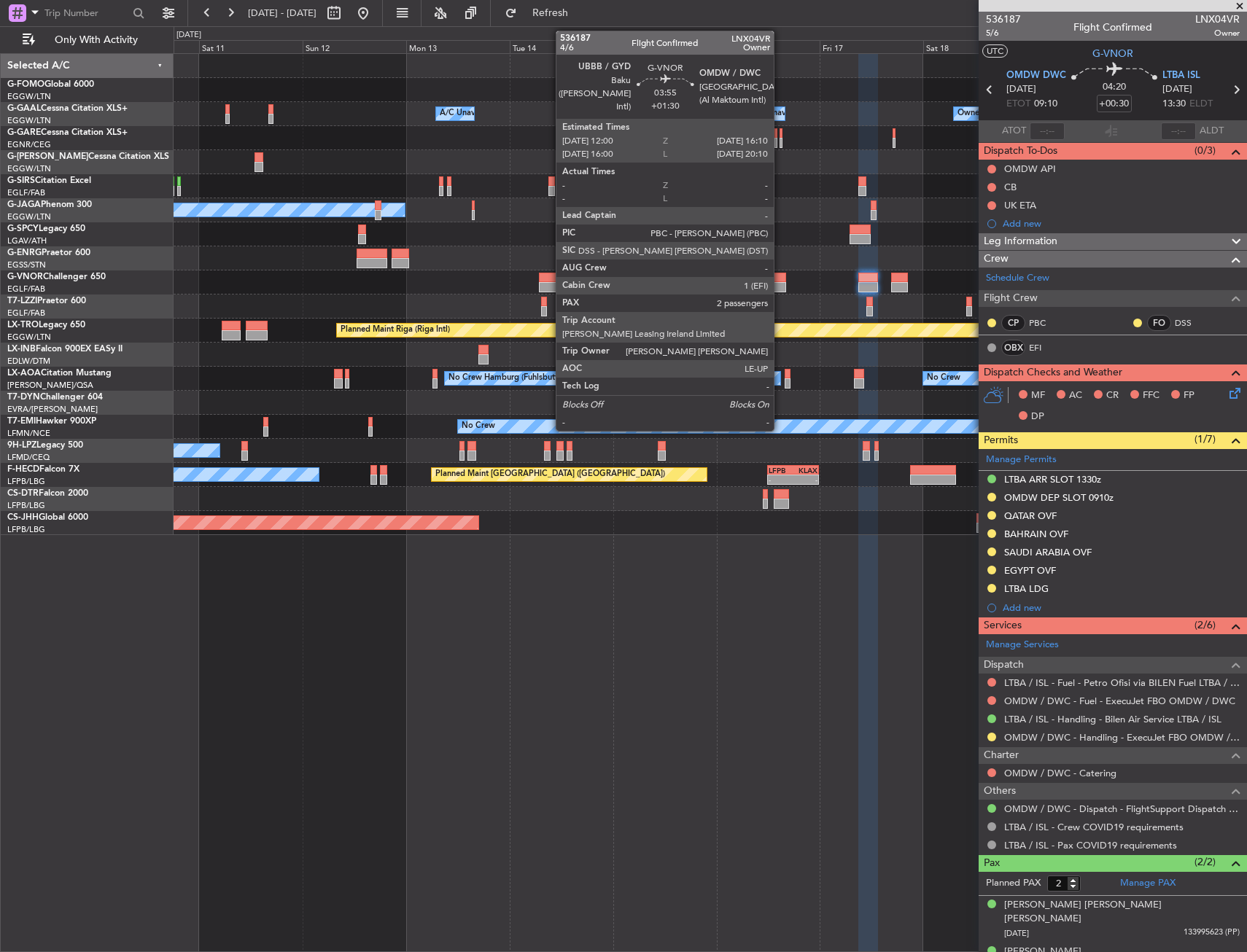
click at [781, 282] on div at bounding box center [776, 277] width 18 height 10
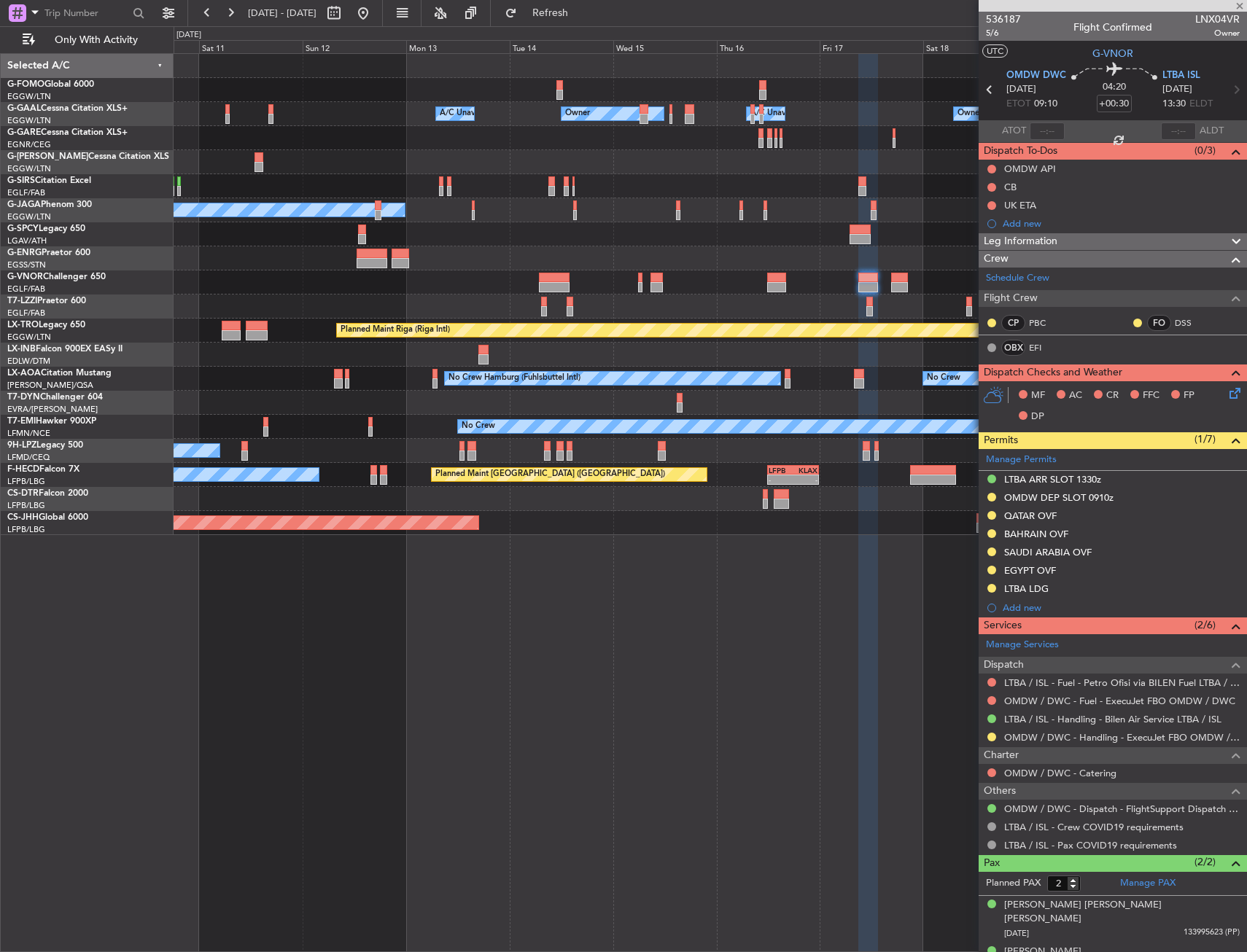
type input "+01:30"
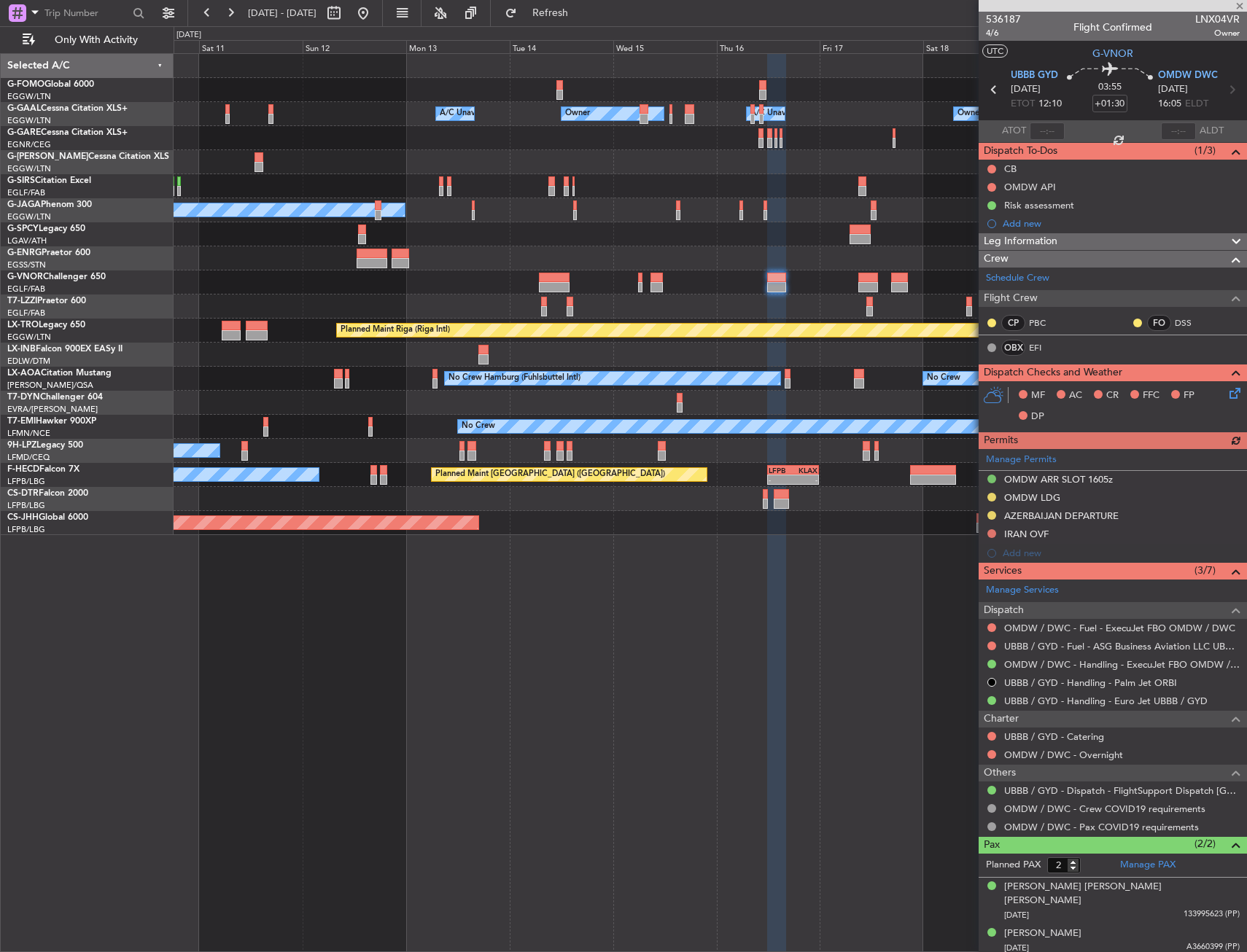
drag, startPoint x: 1046, startPoint y: 204, endPoint x: 1047, endPoint y: 237, distance: 33.0
click at [1046, 204] on div "Risk assessment" at bounding box center [1039, 205] width 70 height 12
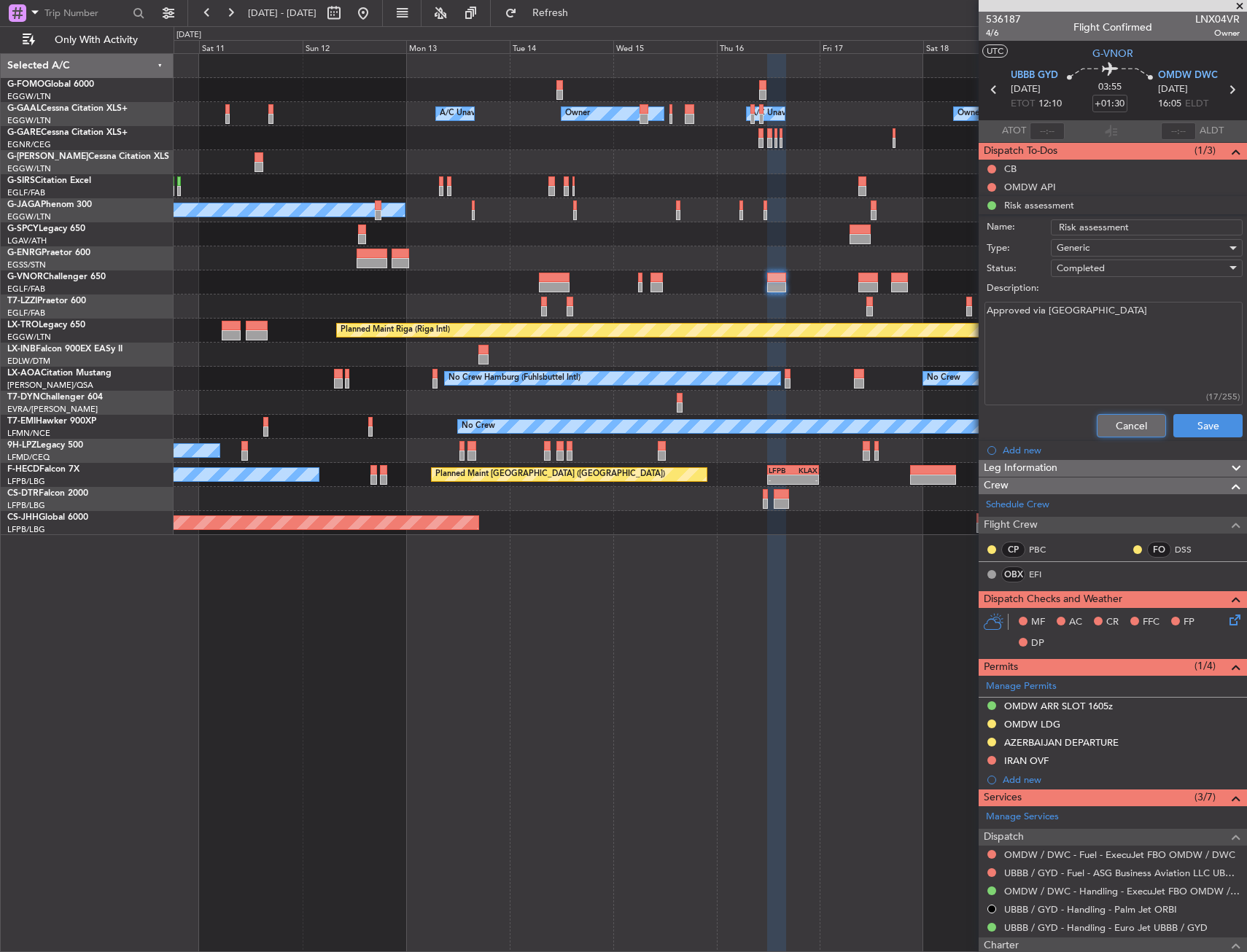
click at [1104, 418] on button "Cancel" at bounding box center [1130, 426] width 69 height 23
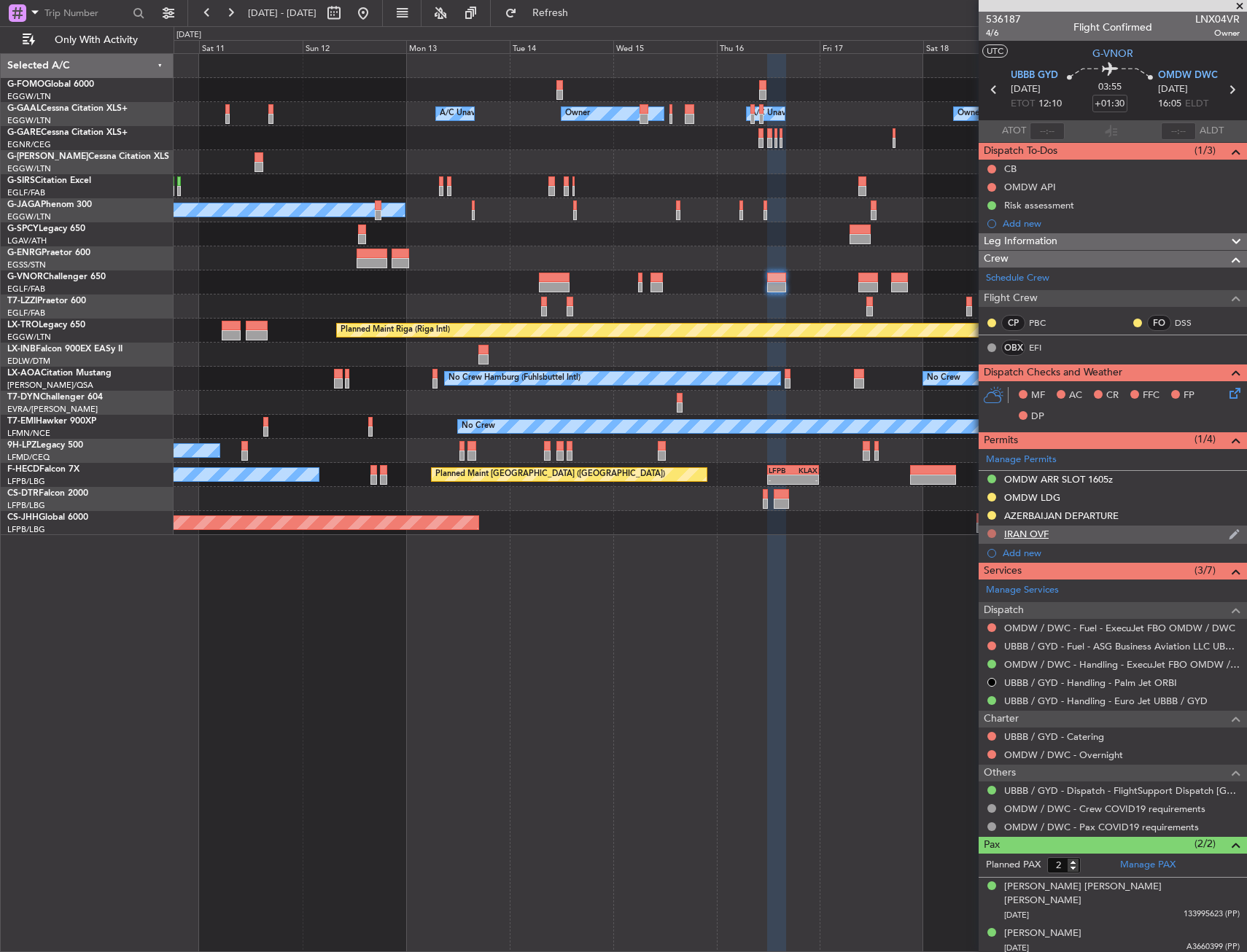
click at [990, 536] on button at bounding box center [991, 533] width 9 height 9
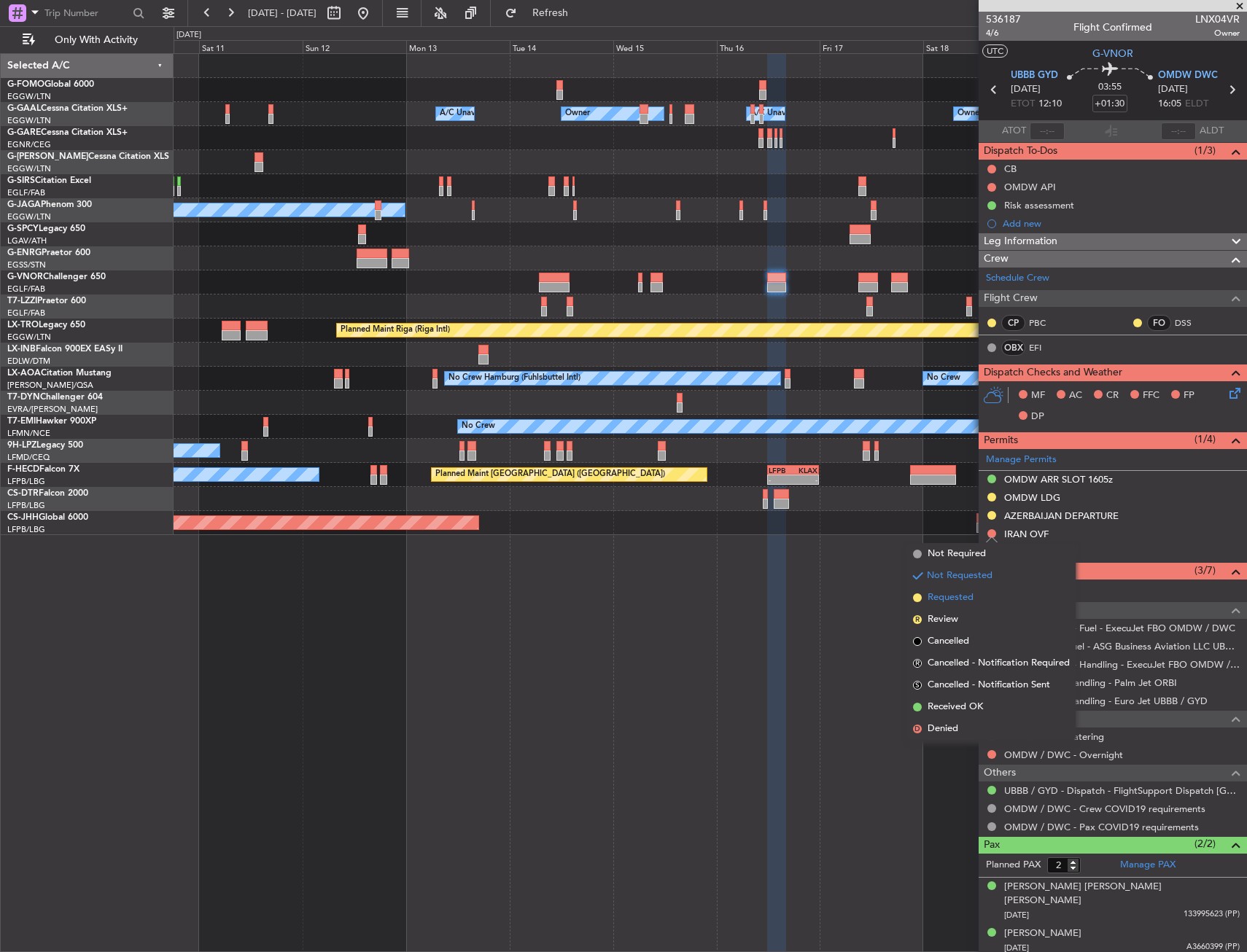
click at [975, 602] on li "Requested" at bounding box center [991, 598] width 168 height 22
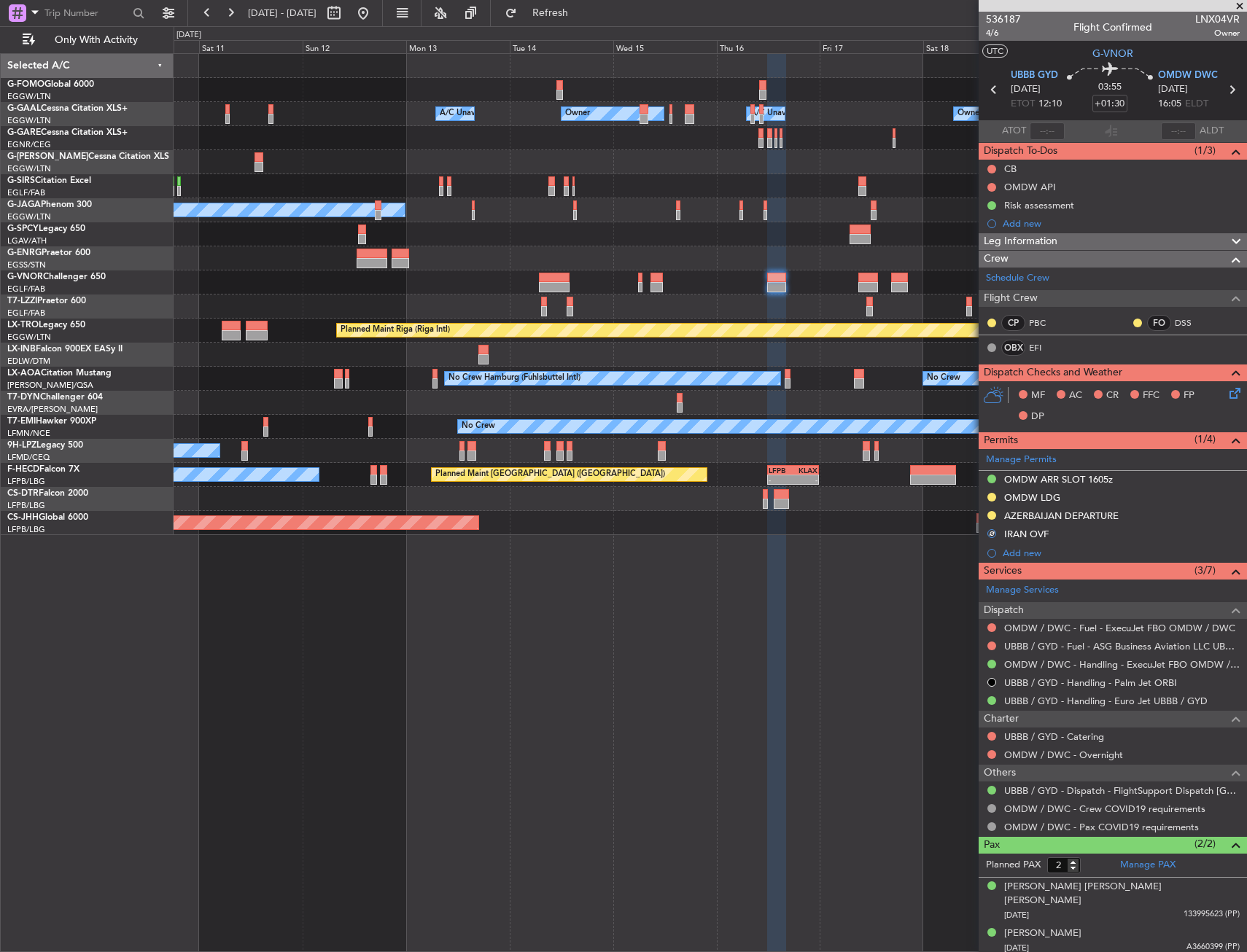
click at [1117, 354] on fb-app "10 Oct 2025 - 21 Oct 2025 Refresh Quick Links Only With Activity Owner Owner Ow…" at bounding box center [623, 481] width 1247 height 941
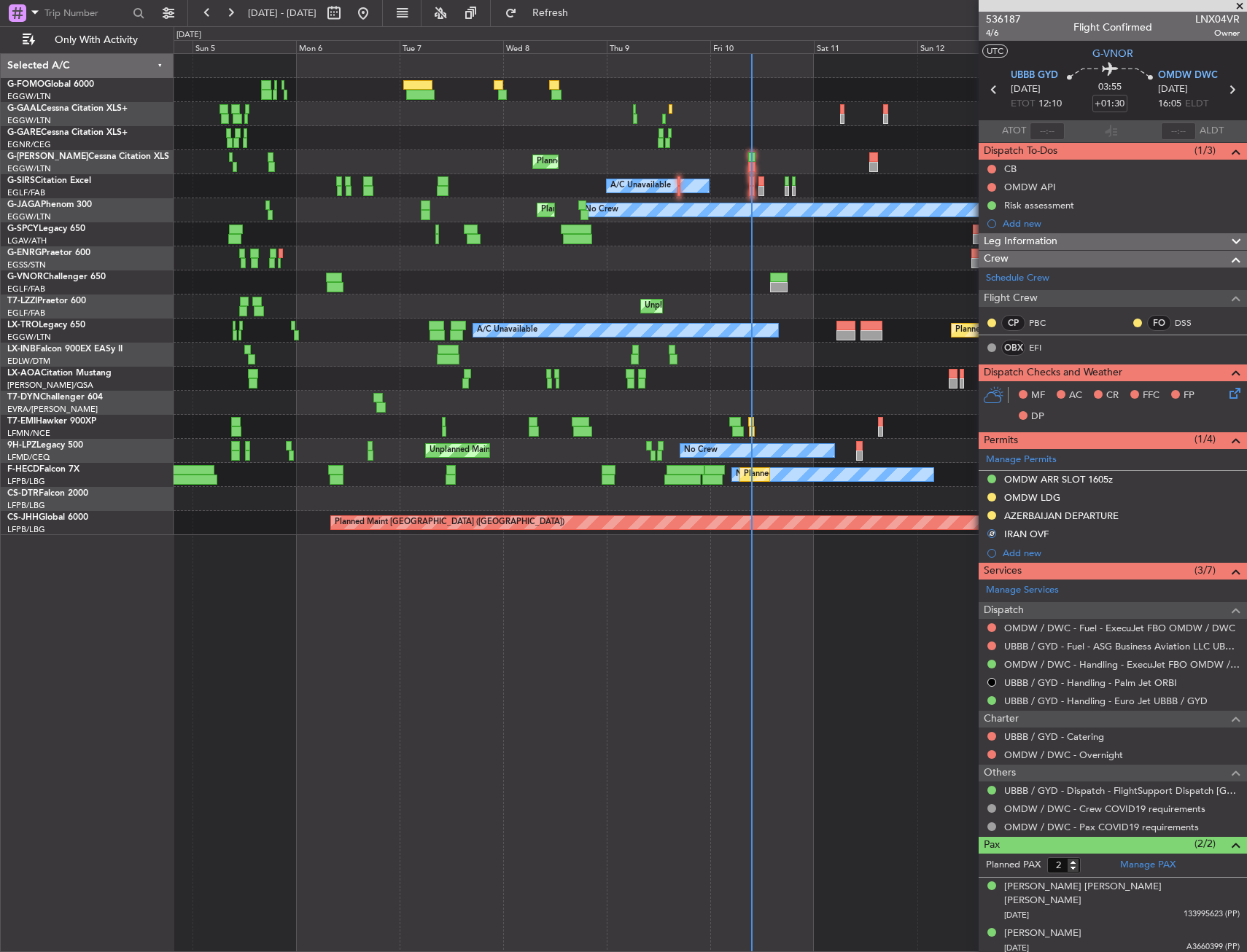
click at [103, 379] on div "Owner A/C Unavailable Owner A/C Unavailable Planned Maint London (Luton) A/C Un…" at bounding box center [623, 490] width 1247 height 926
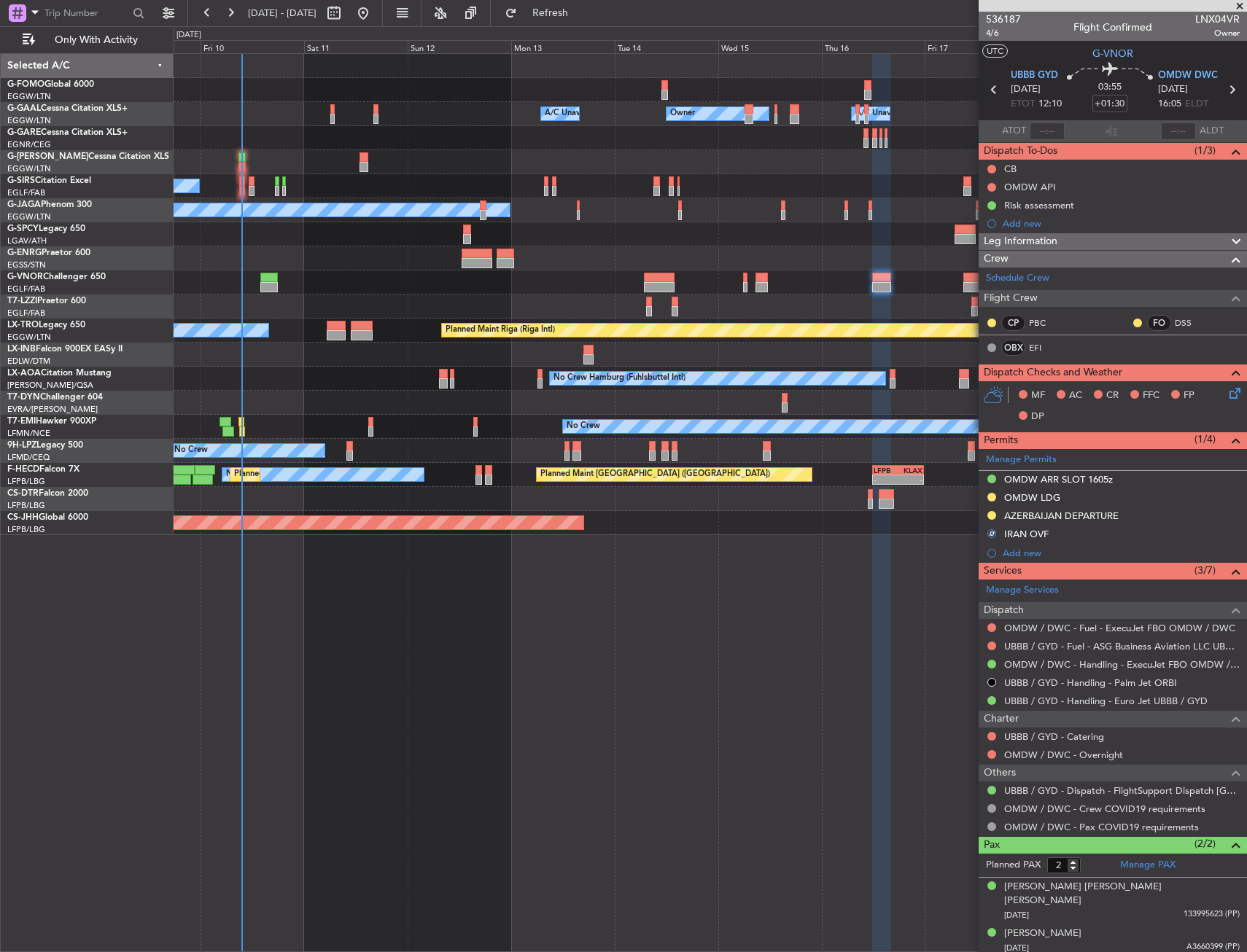
click at [409, 383] on div "Owner A/C Unavailable Owner A/C Unavailable Owner Planned Maint London (Luton) …" at bounding box center [710, 295] width 1073 height 481
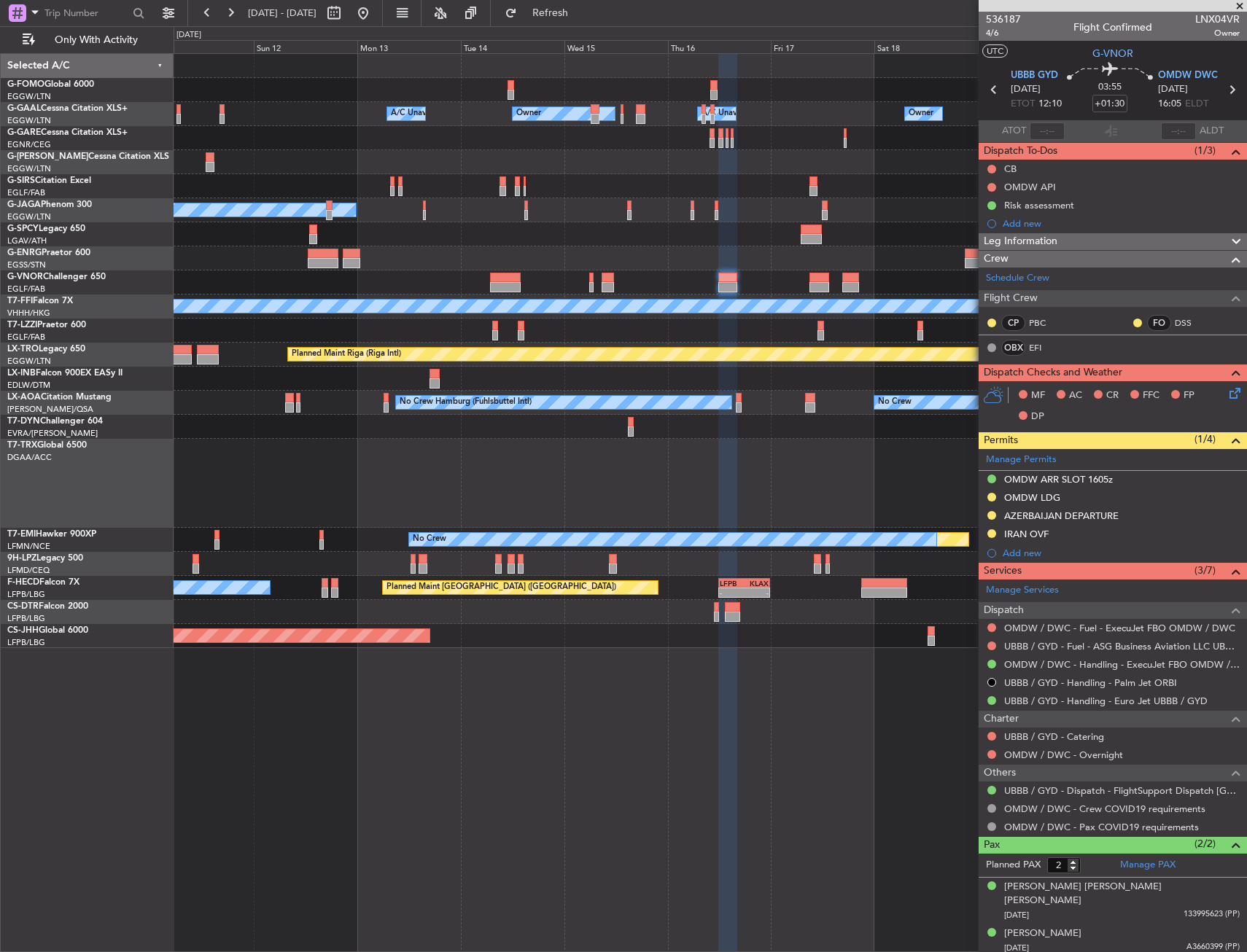
click at [631, 470] on div at bounding box center [710, 483] width 1073 height 89
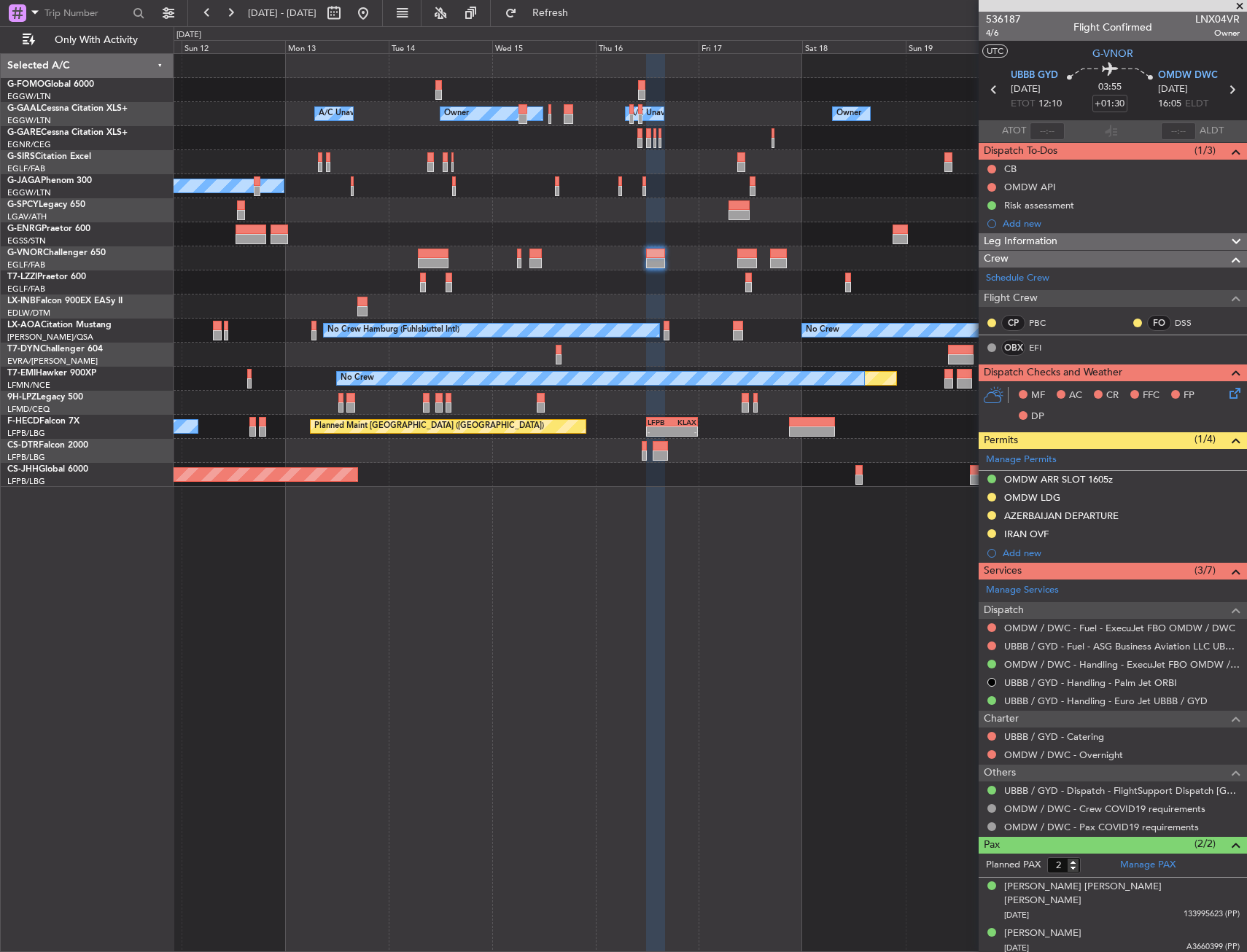
click at [688, 390] on div "Owner Owner Owner A/C Unavailable A/C Unavailable Planned Maint Oxford (Kidling…" at bounding box center [710, 271] width 1073 height 433
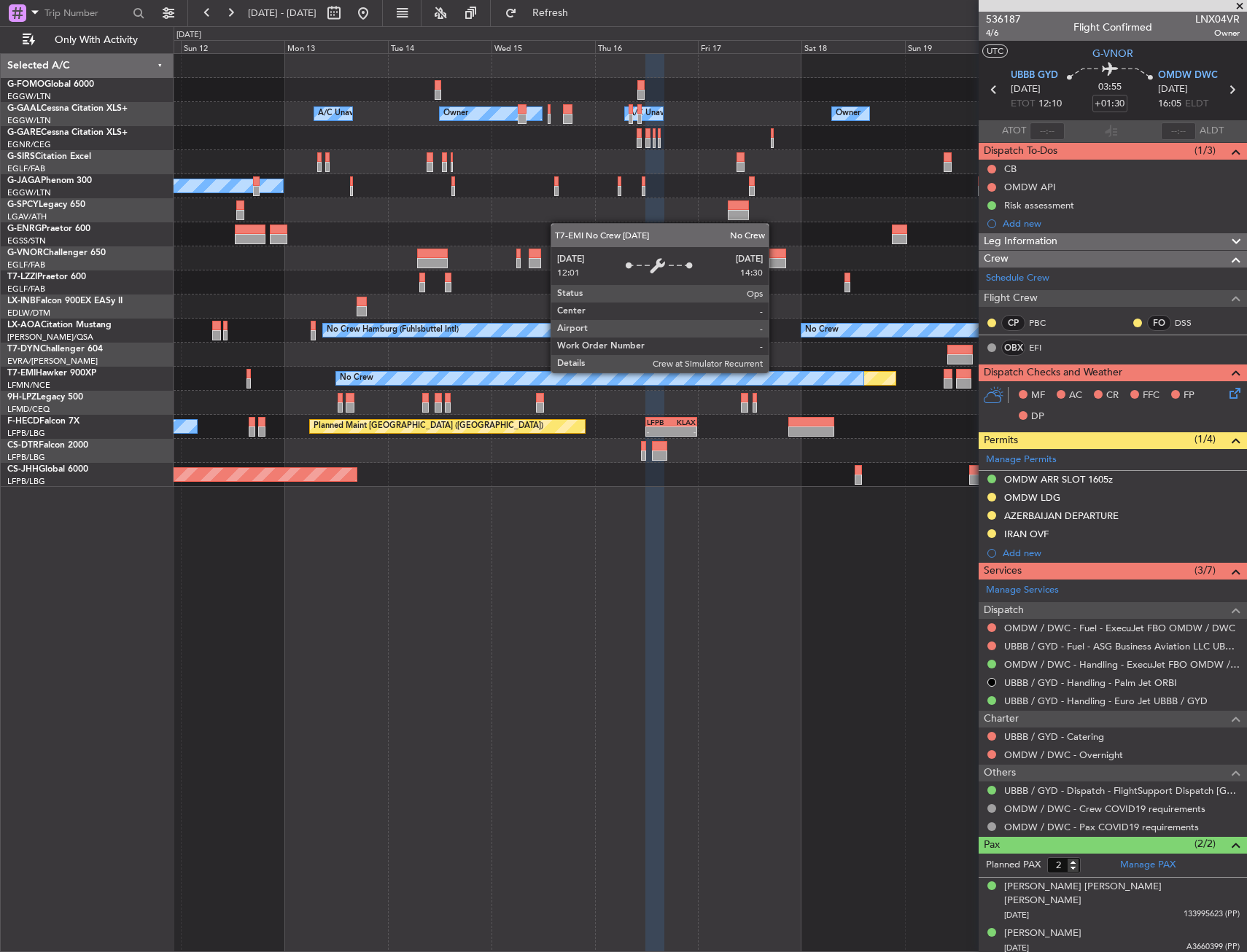
click at [703, 378] on div "No Crew" at bounding box center [600, 378] width 527 height 13
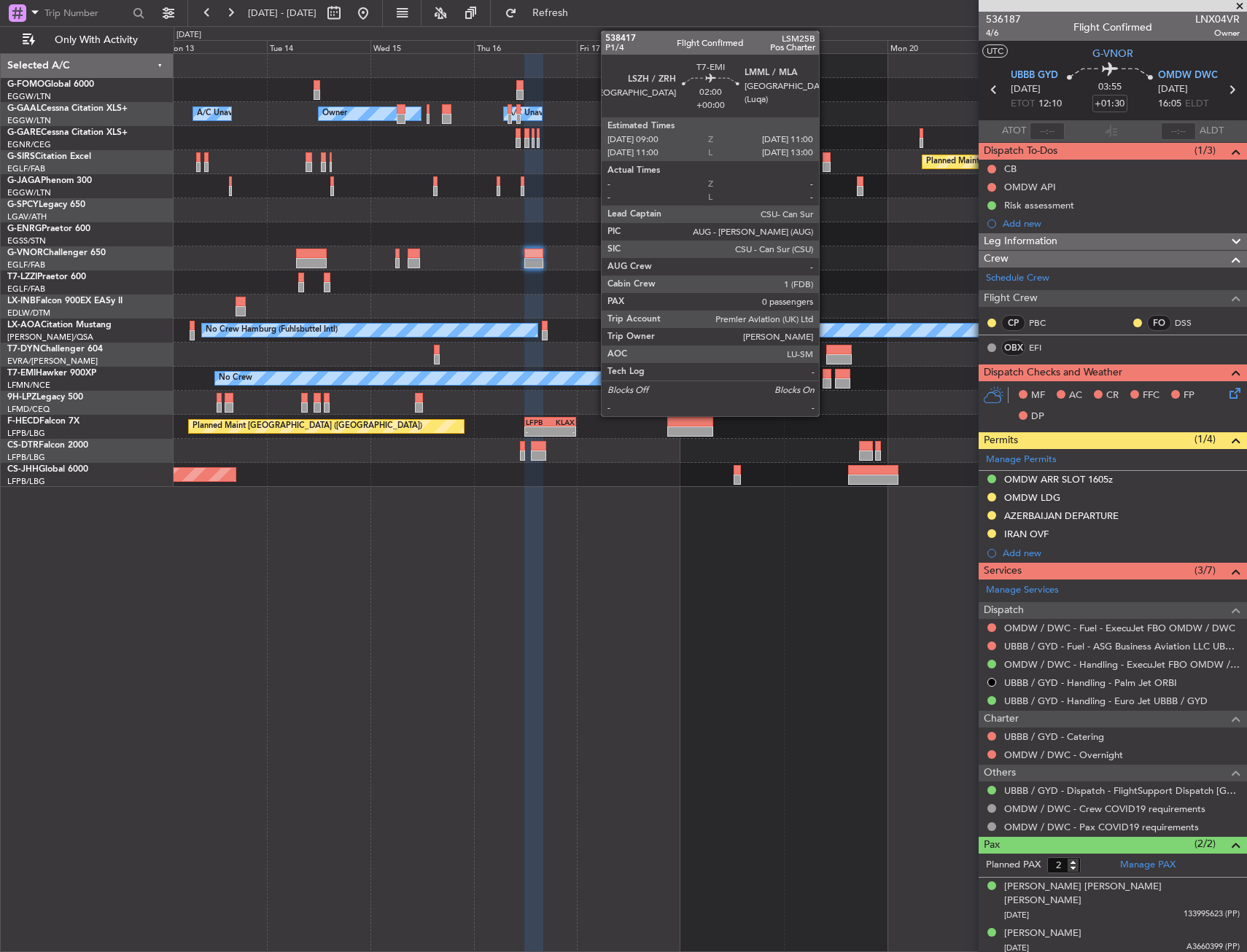
click at [826, 381] on div at bounding box center [826, 383] width 9 height 10
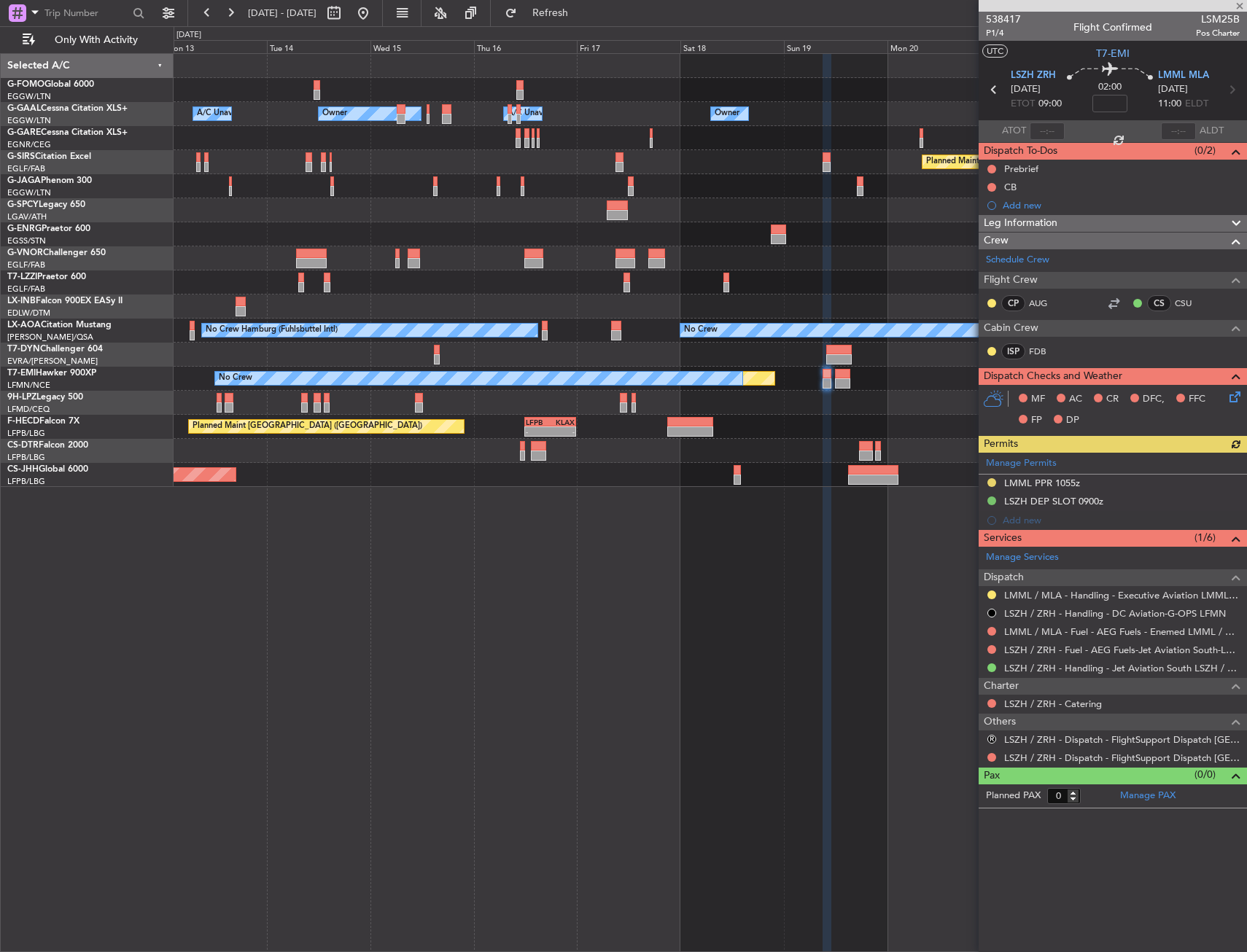
click at [834, 378] on div "Planned Maint No Crew" at bounding box center [710, 378] width 1073 height 24
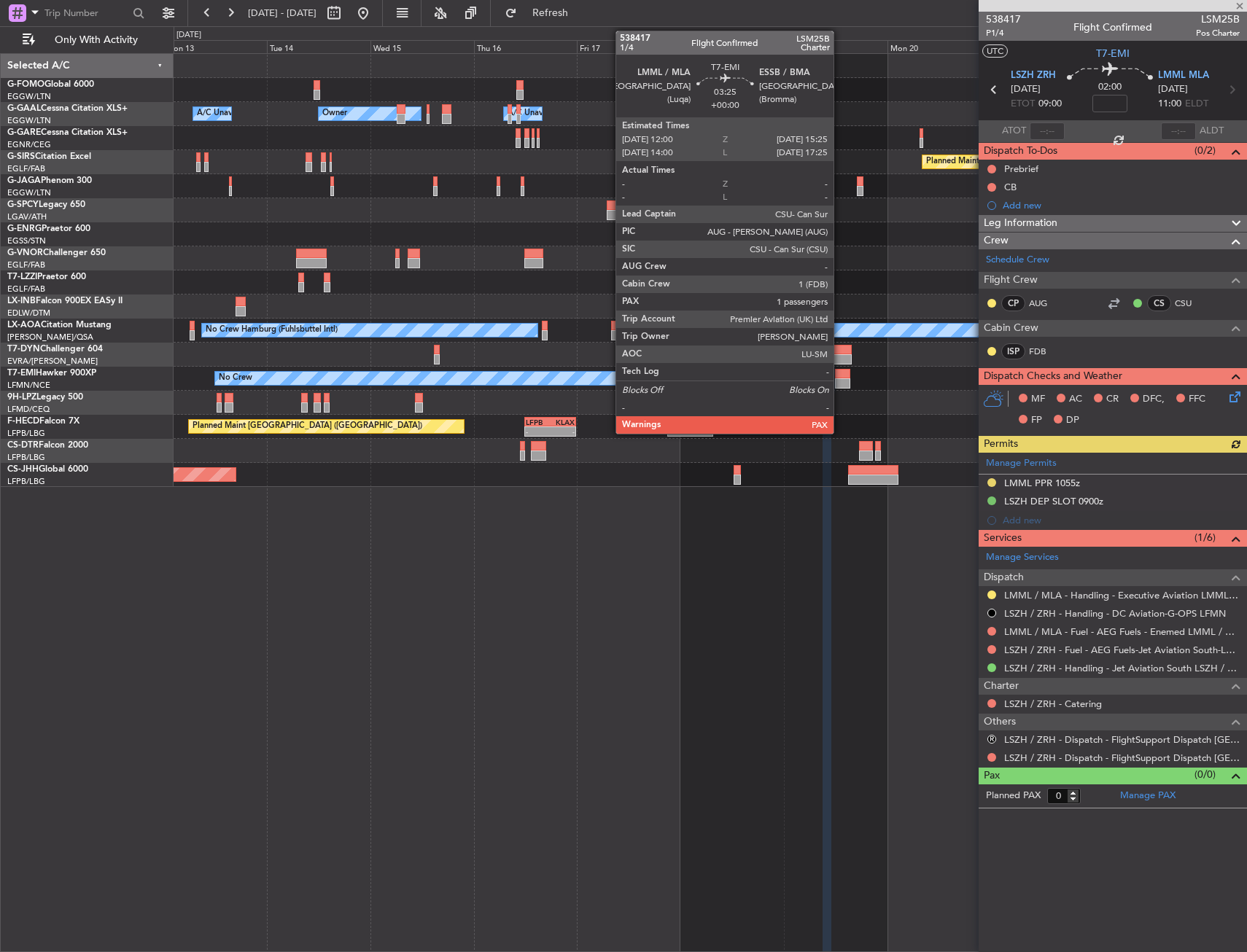
click at [840, 375] on div at bounding box center [842, 374] width 15 height 10
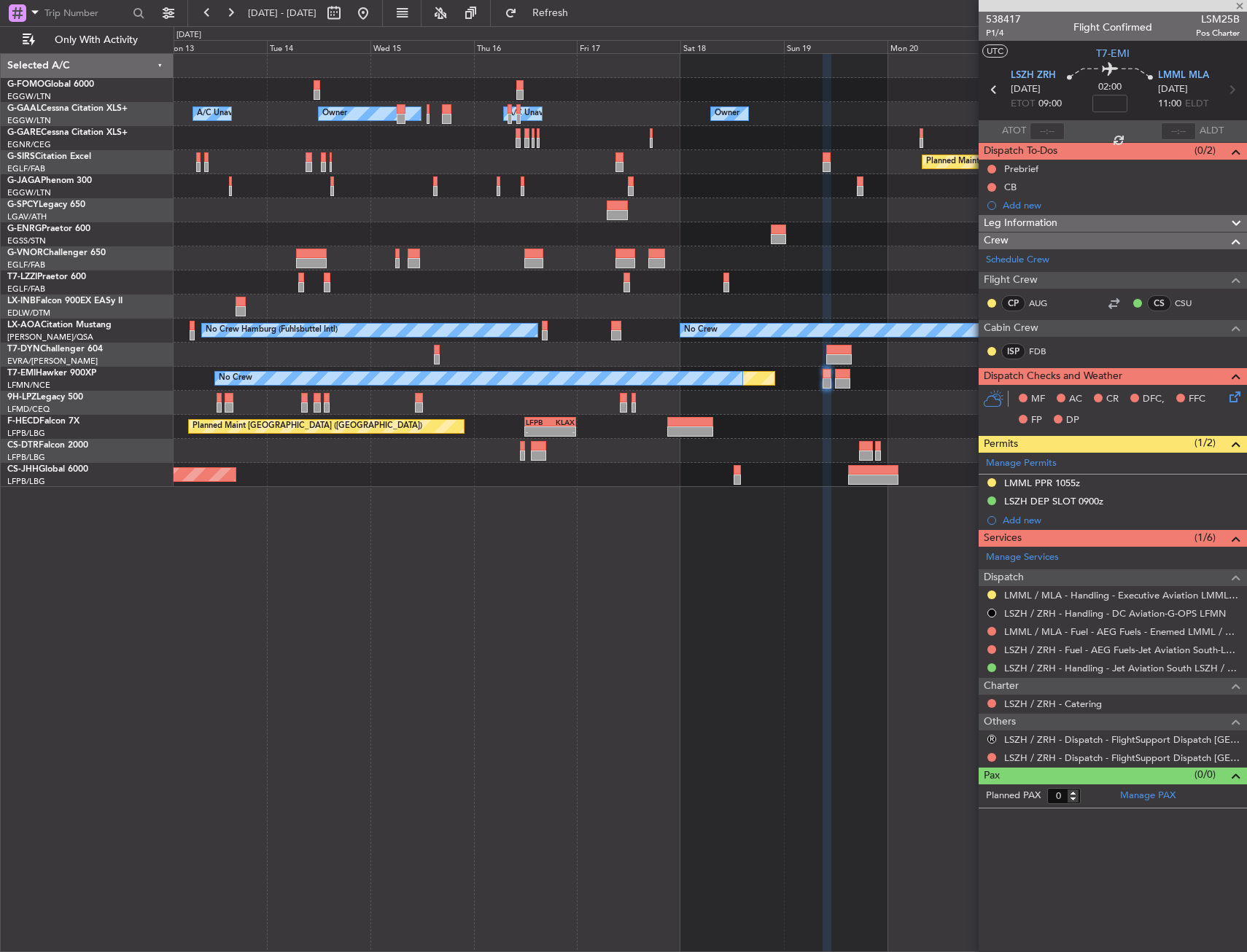
type input "1"
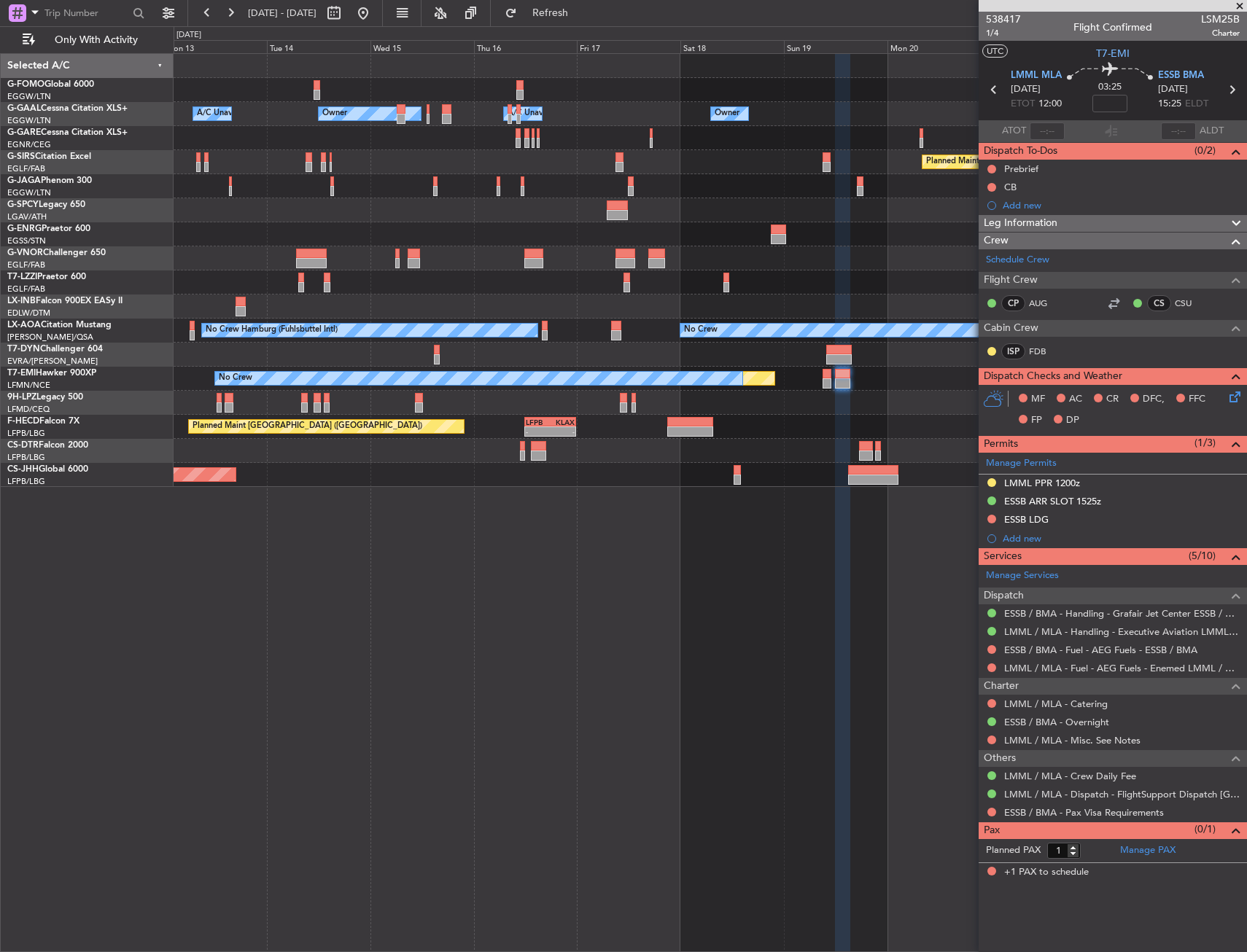
click at [958, 255] on div "Owner Owner Owner A/C Unavailable A/C Unavailable Owner Planned Maint Oxford (K…" at bounding box center [710, 271] width 1073 height 433
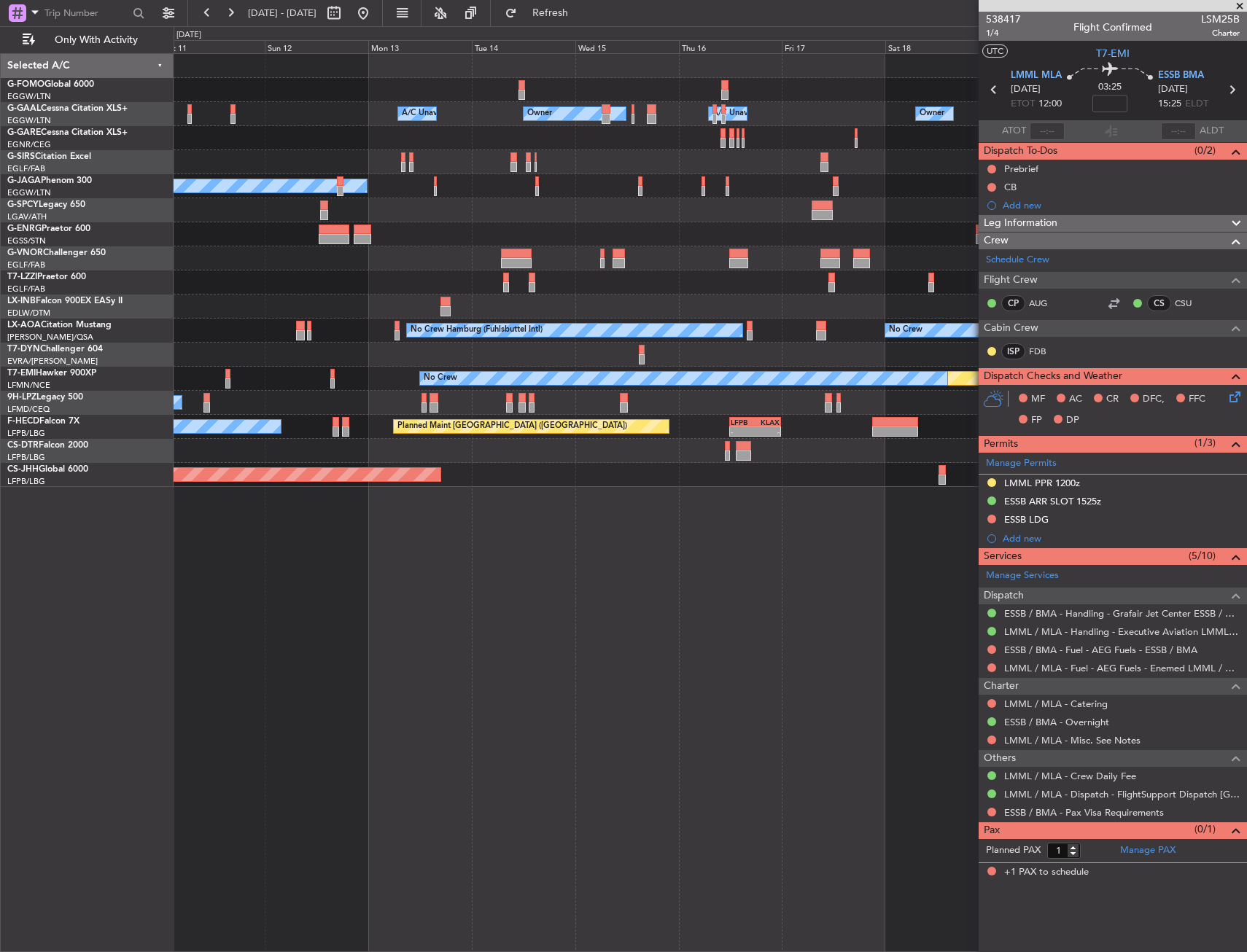
click at [579, 282] on div "Unplanned Maint London (Farnborough) A/C Unavailable London (Luton)" at bounding box center [710, 282] width 1073 height 24
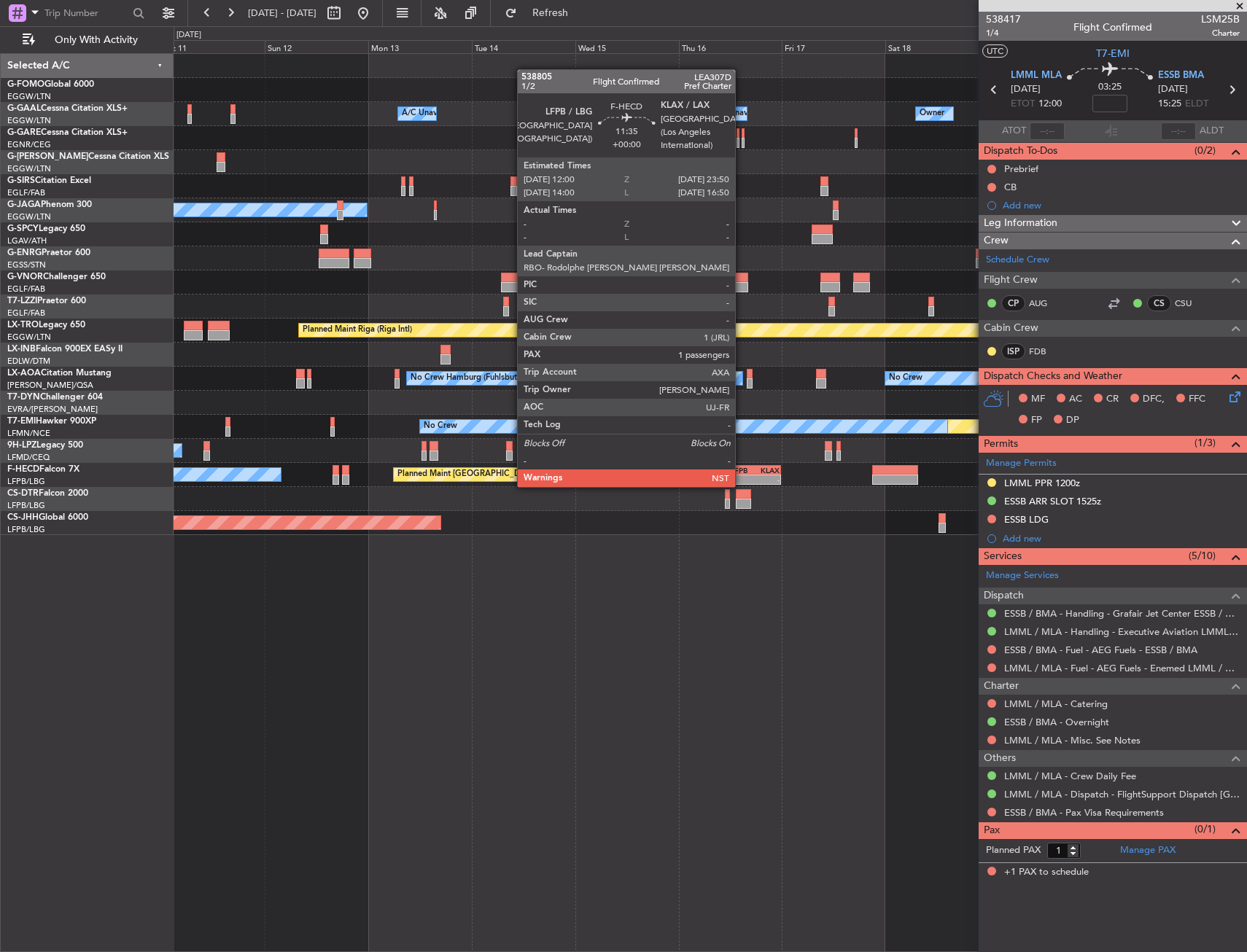
click at [741, 472] on div "LFPB" at bounding box center [742, 470] width 24 height 9
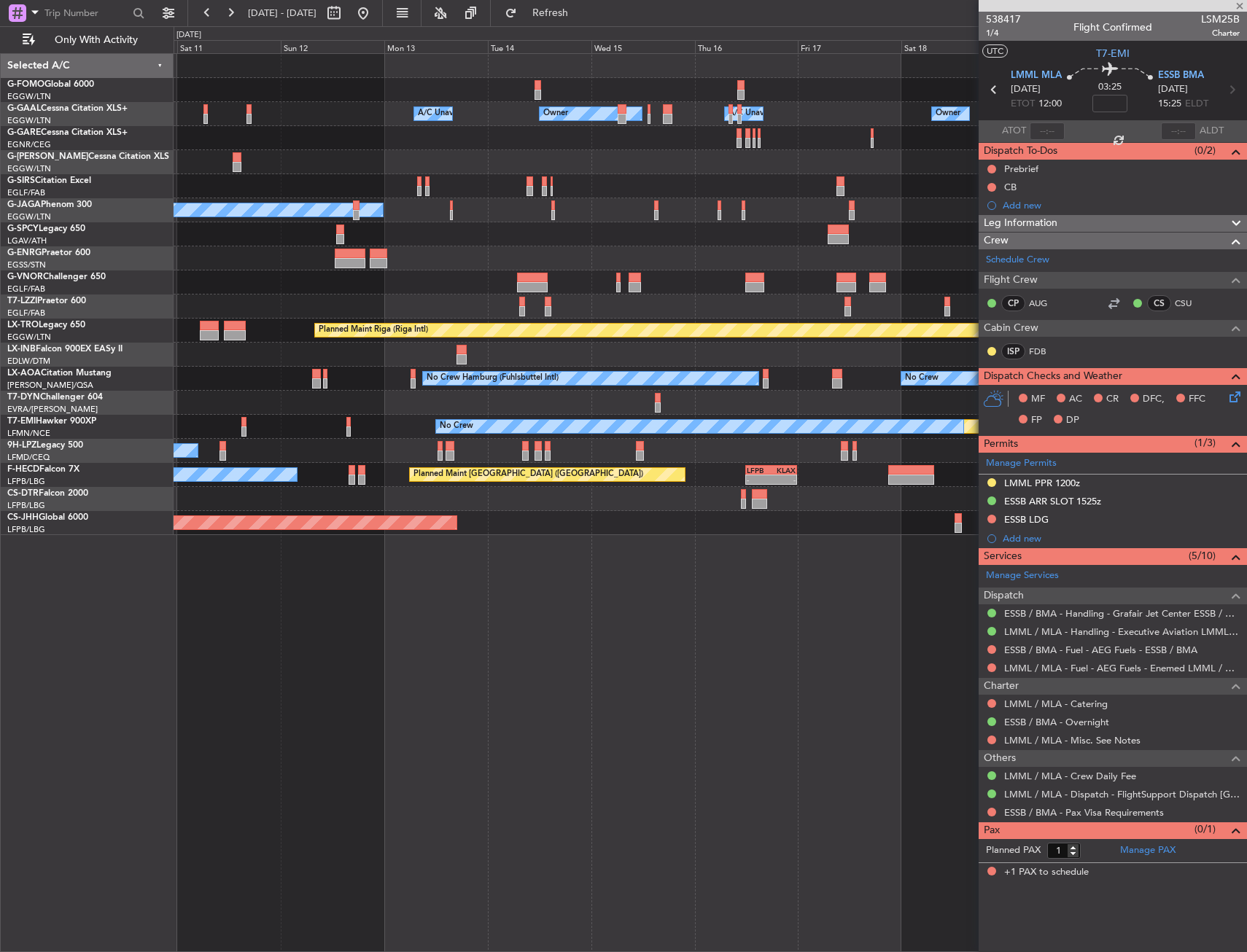
click at [691, 451] on div "No Crew" at bounding box center [710, 451] width 1073 height 24
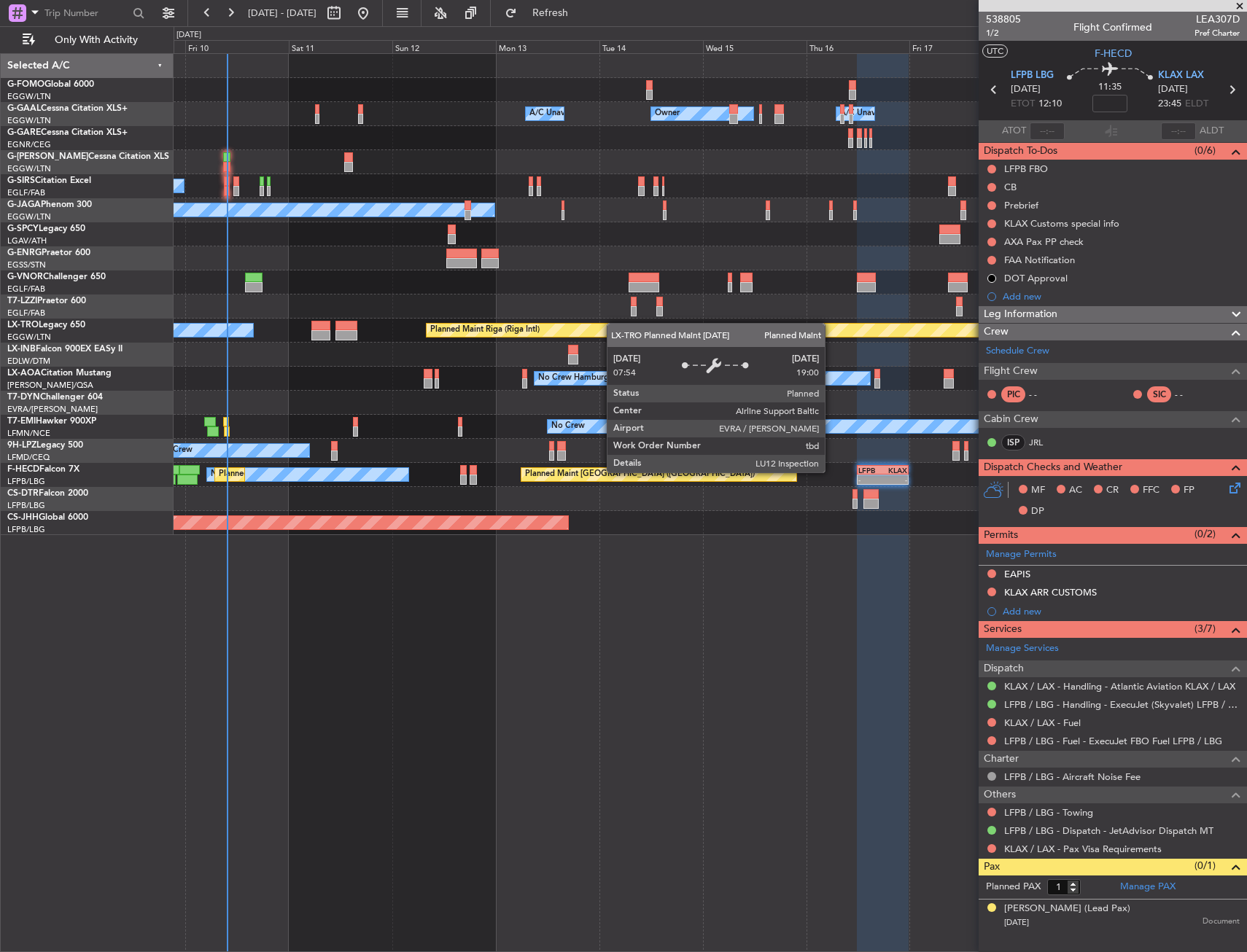
click at [595, 323] on div "Planned Maint Riga (Riga Intl)" at bounding box center [1174, 331] width 1497 height 15
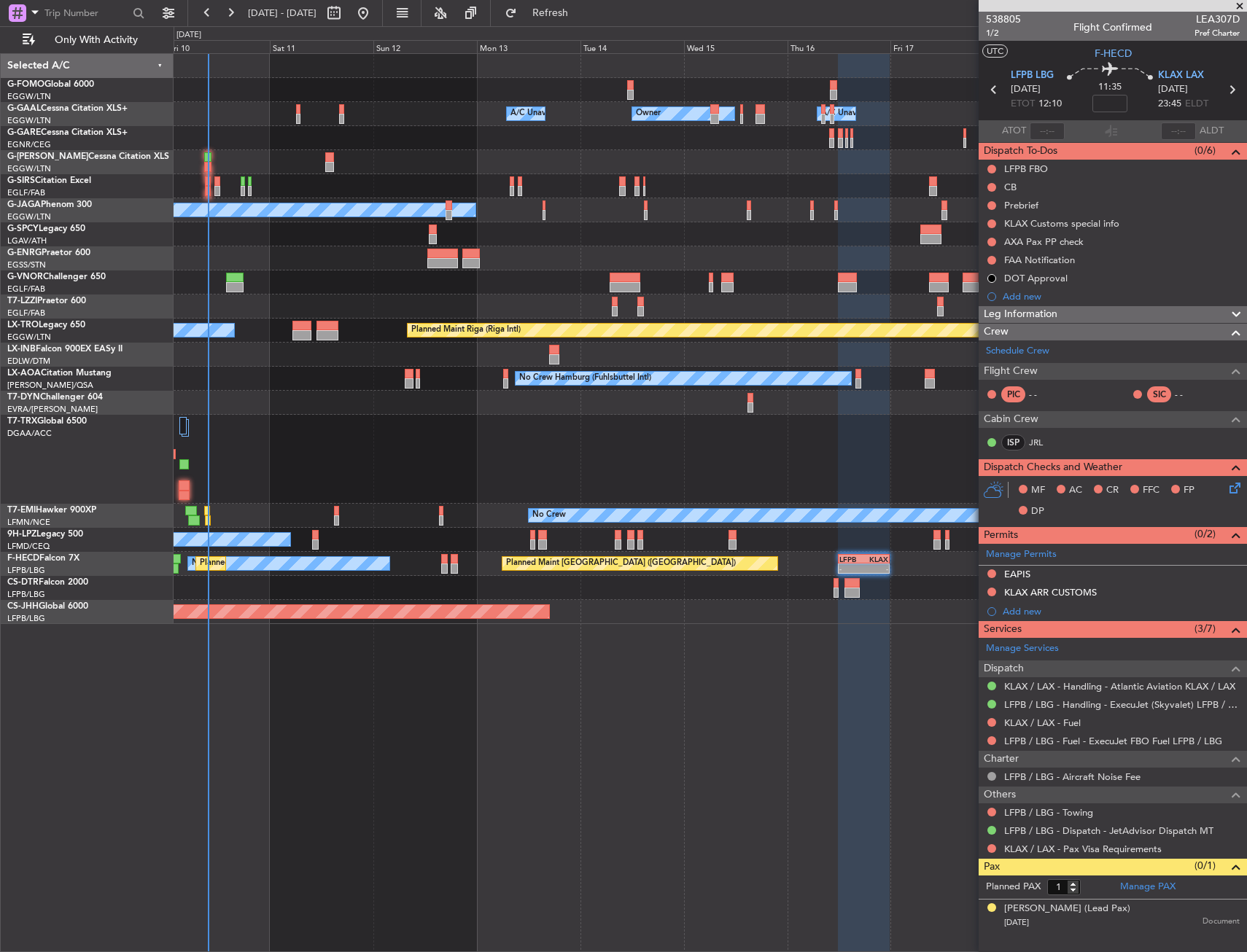
click at [621, 574] on div "Planned Maint Paris (Le Bourget) No Crew - - LFPB 12:00 Z KLAX 23:50 Z Planned …" at bounding box center [710, 564] width 1073 height 24
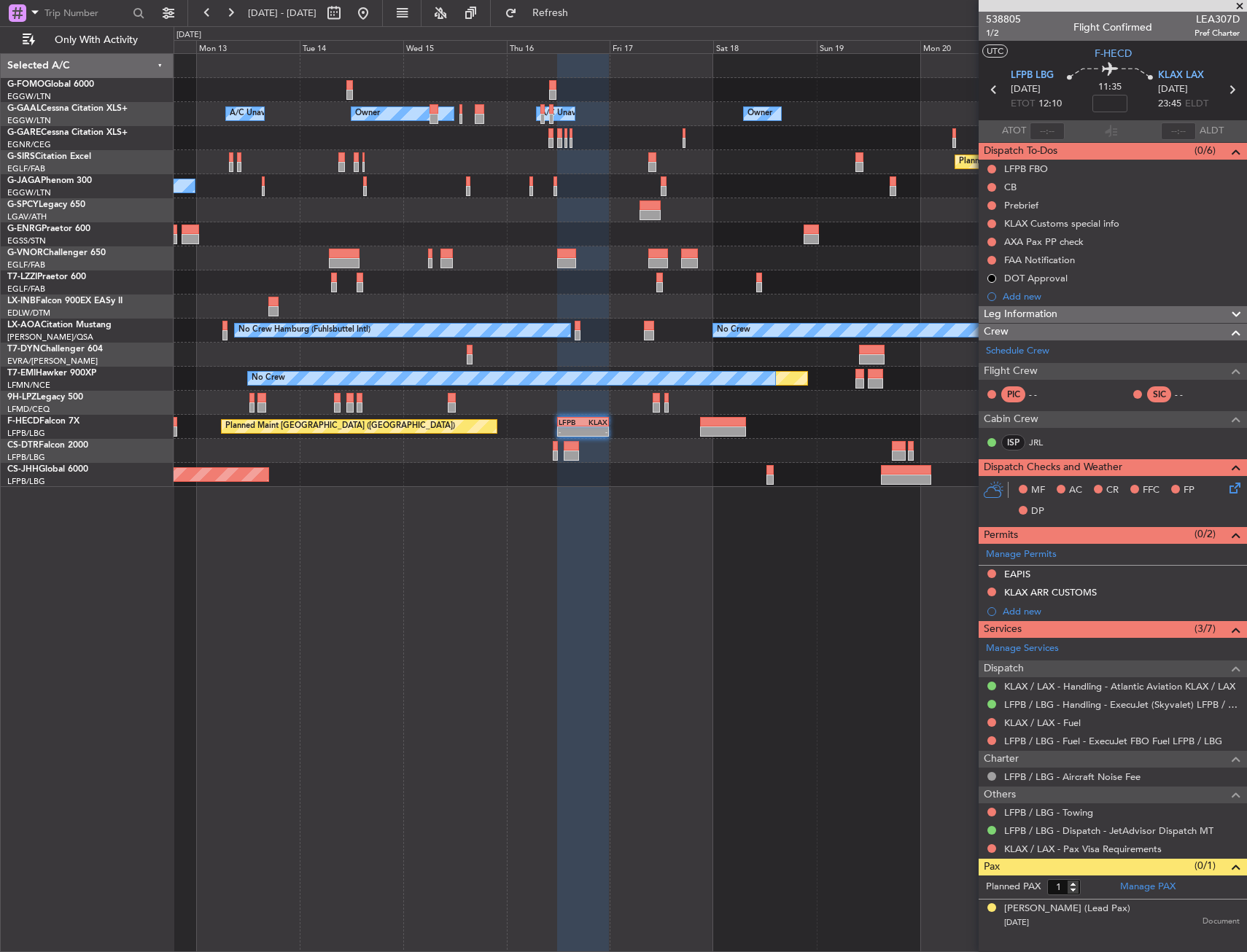
click at [572, 419] on div "LFPB" at bounding box center [570, 422] width 24 height 9
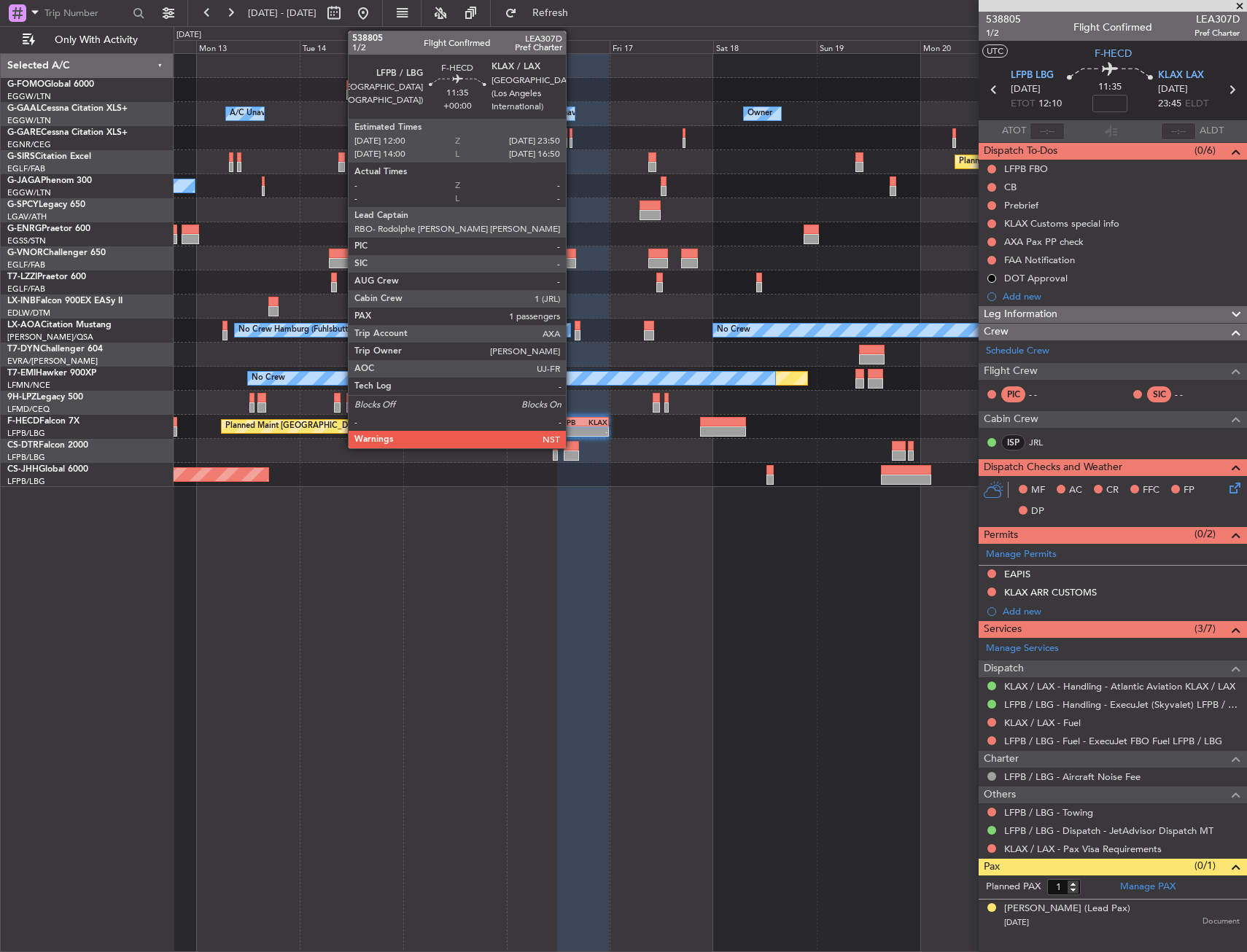
click at [572, 419] on div "LFPB" at bounding box center [570, 422] width 24 height 9
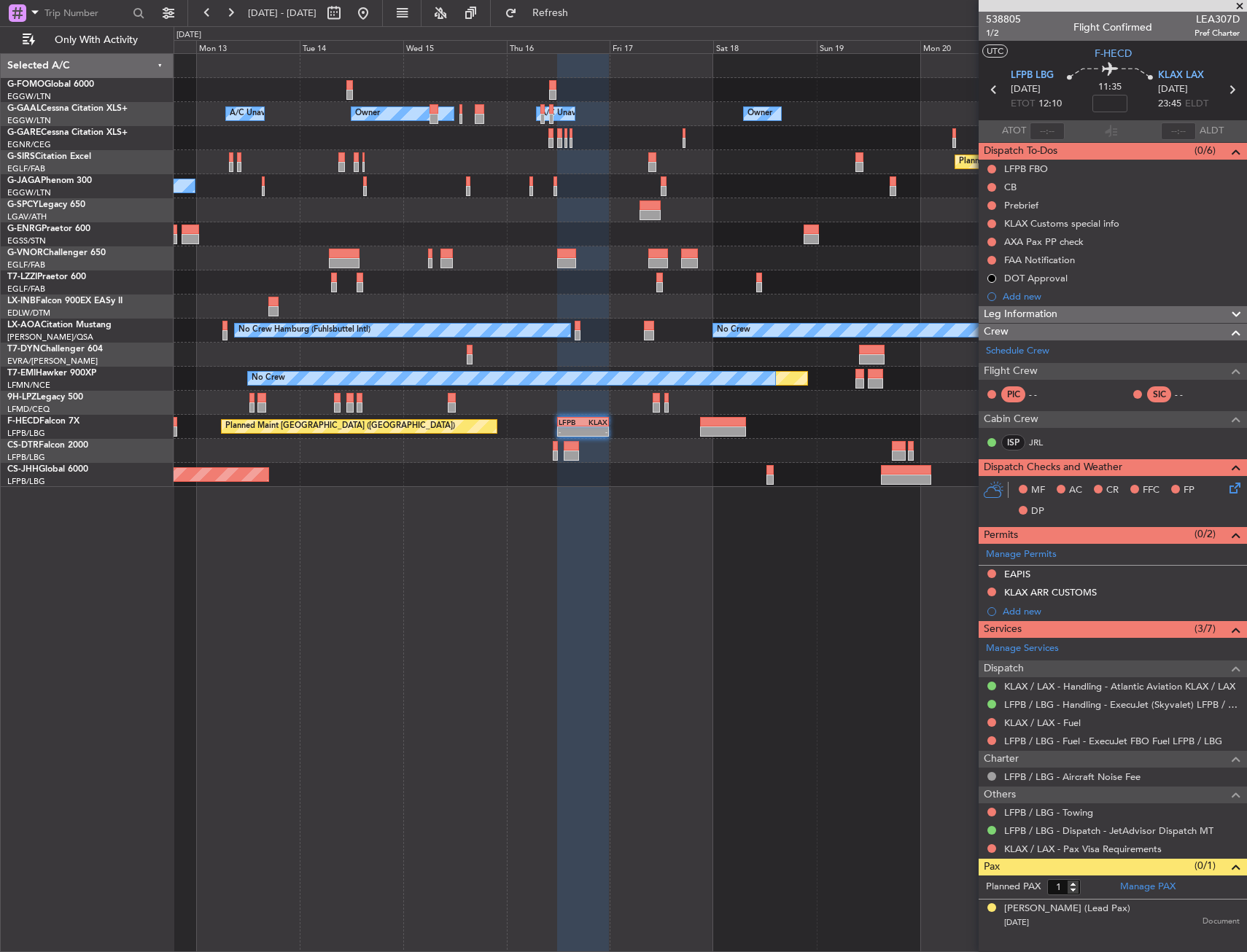
click at [736, 422] on div at bounding box center [723, 422] width 47 height 10
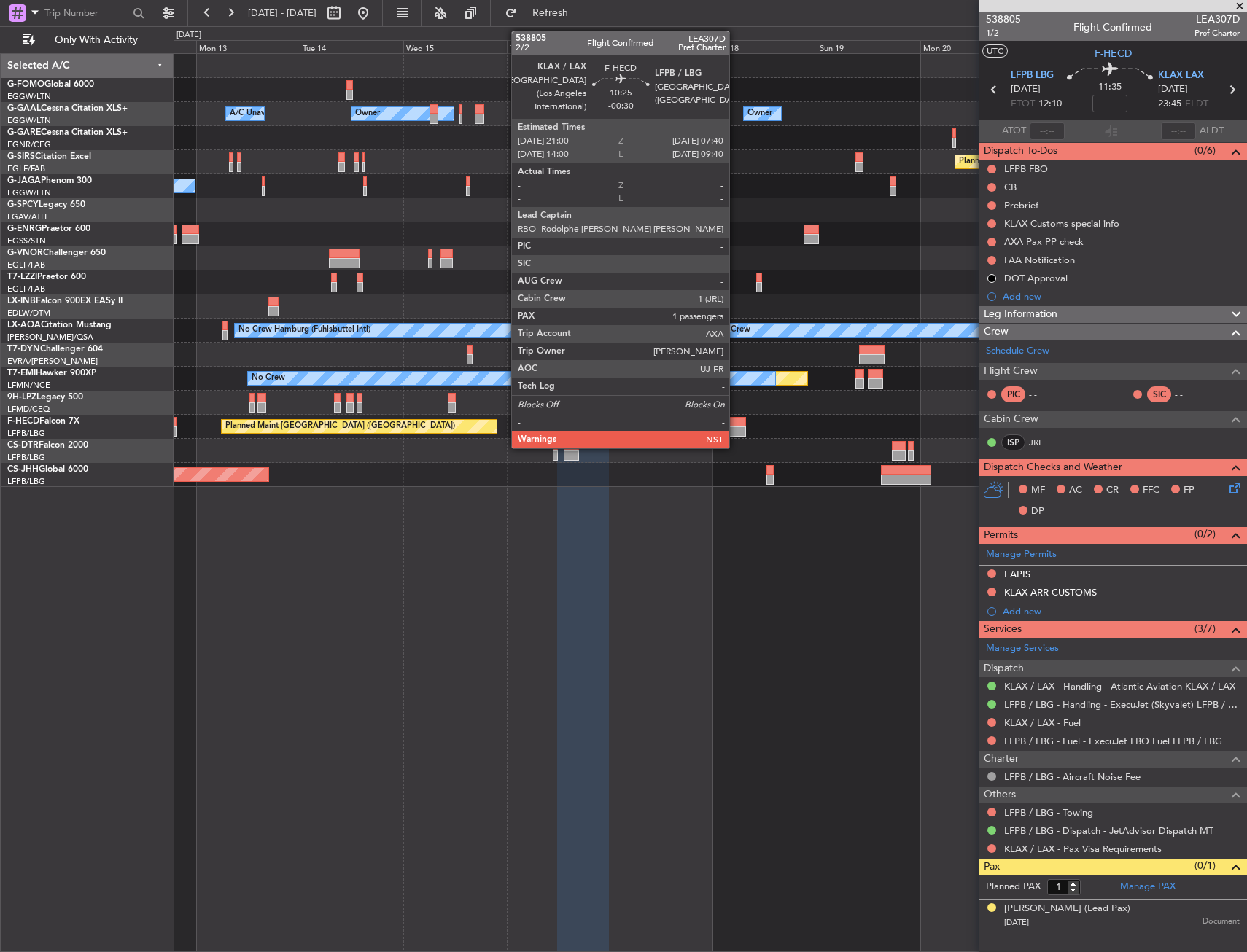
click at [736, 422] on div at bounding box center [723, 422] width 47 height 10
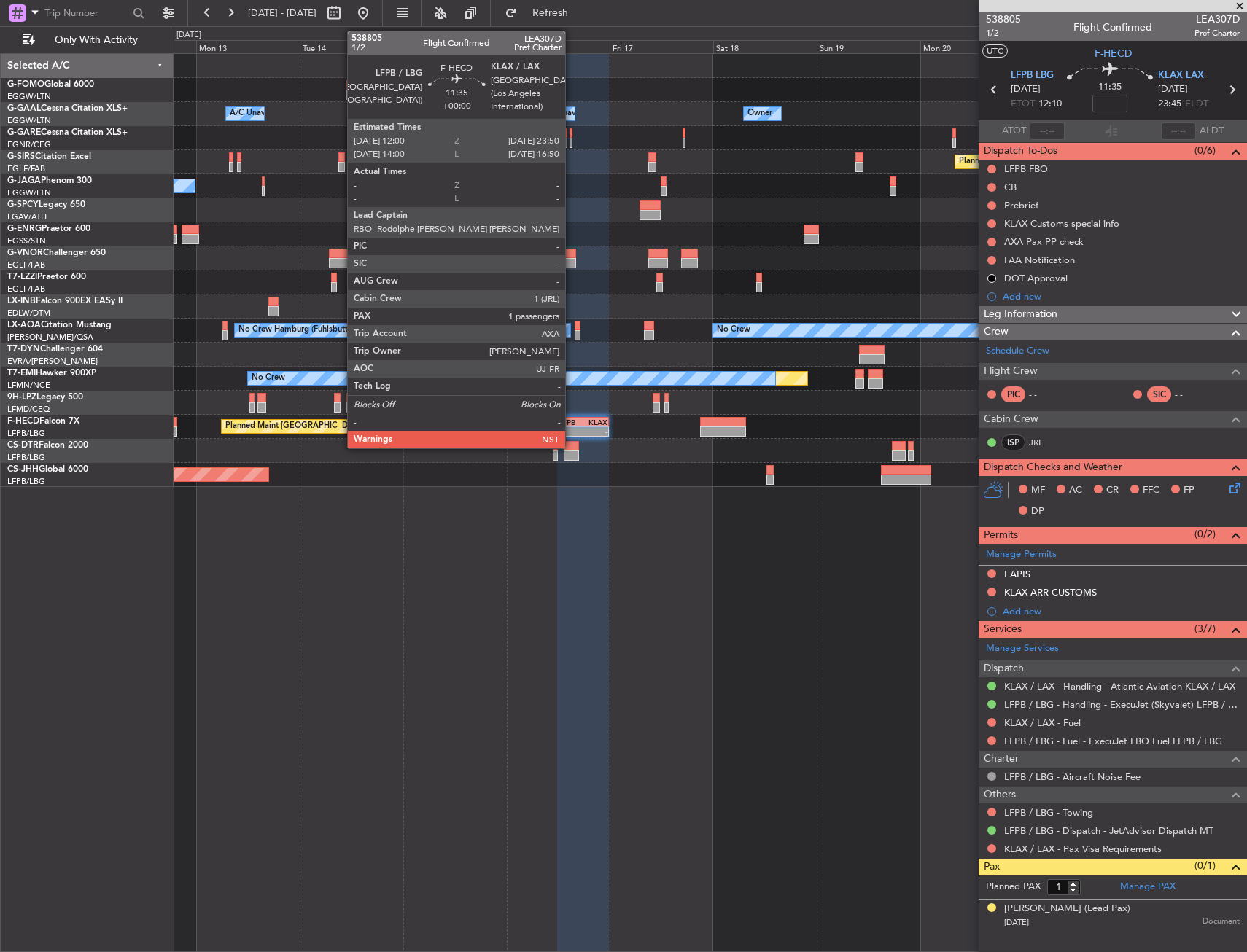
click at [571, 420] on div "LFPB" at bounding box center [570, 422] width 24 height 9
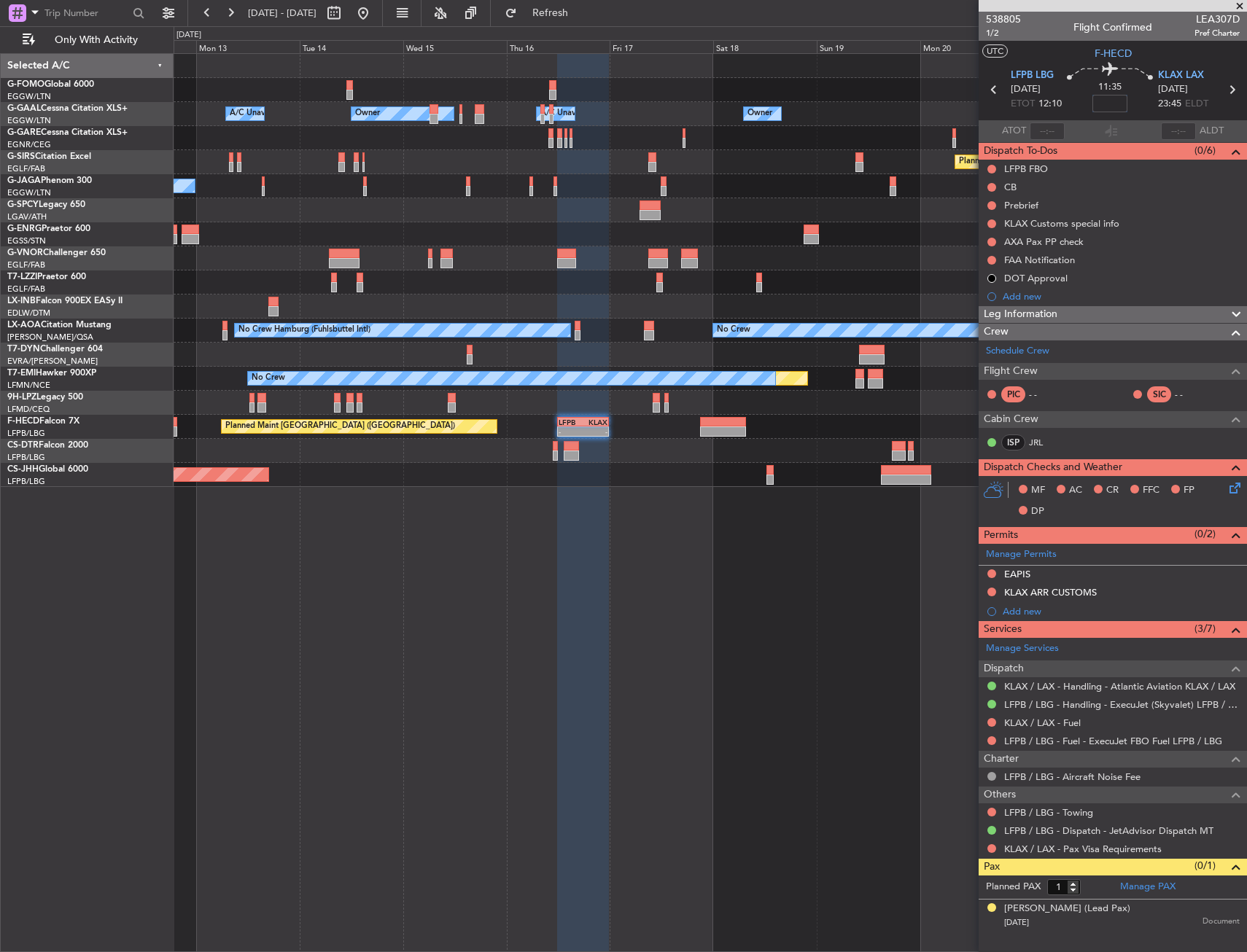
click at [1118, 102] on input at bounding box center [1110, 103] width 35 height 17
click at [1132, 98] on div "11:35 25" at bounding box center [1110, 89] width 97 height 54
click at [628, 580] on div "Owner Owner Owner A/C Unavailable A/C Unavailable Owner Planned Maint Oxford (K…" at bounding box center [710, 502] width 1073 height 899
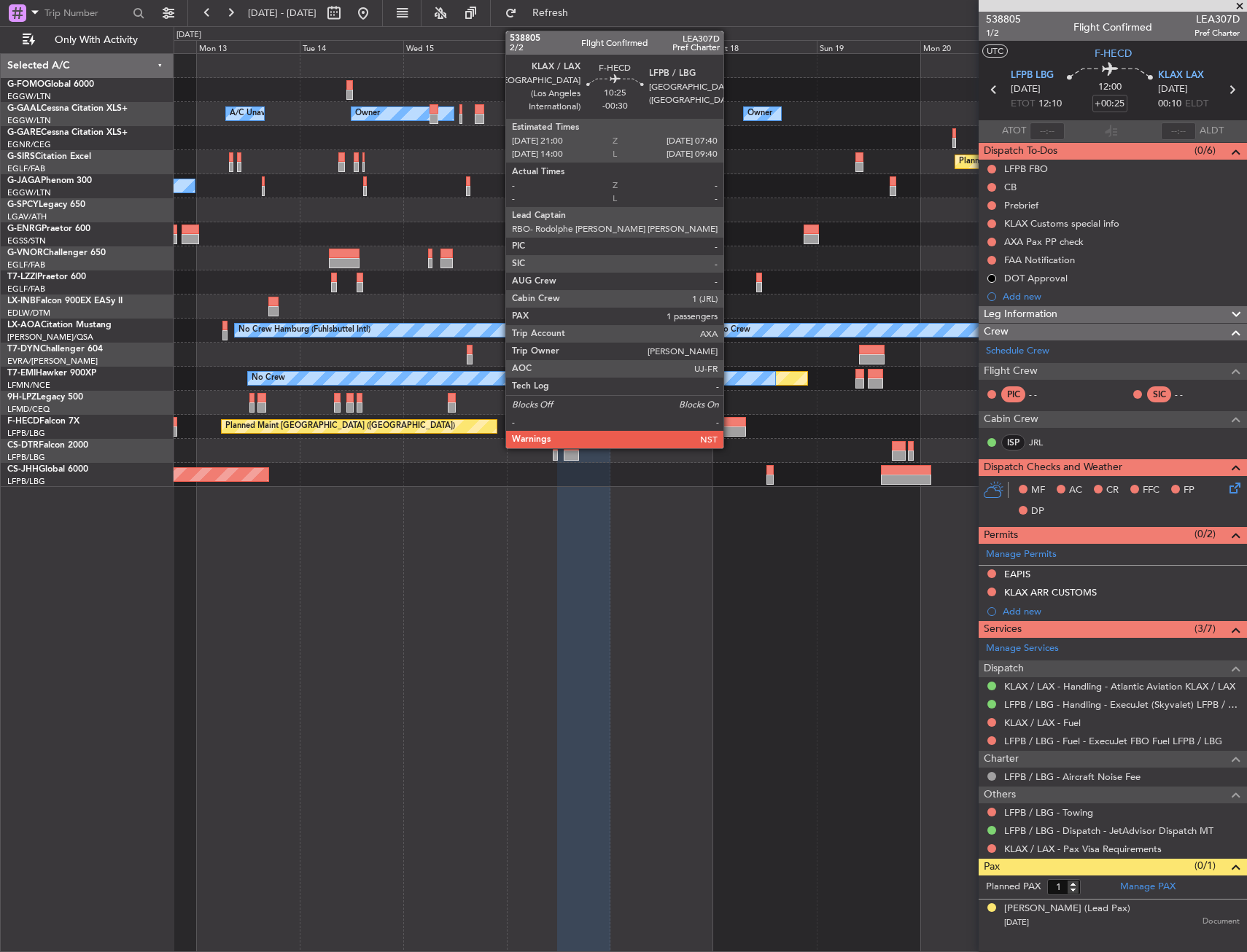
click at [730, 429] on div at bounding box center [723, 431] width 47 height 10
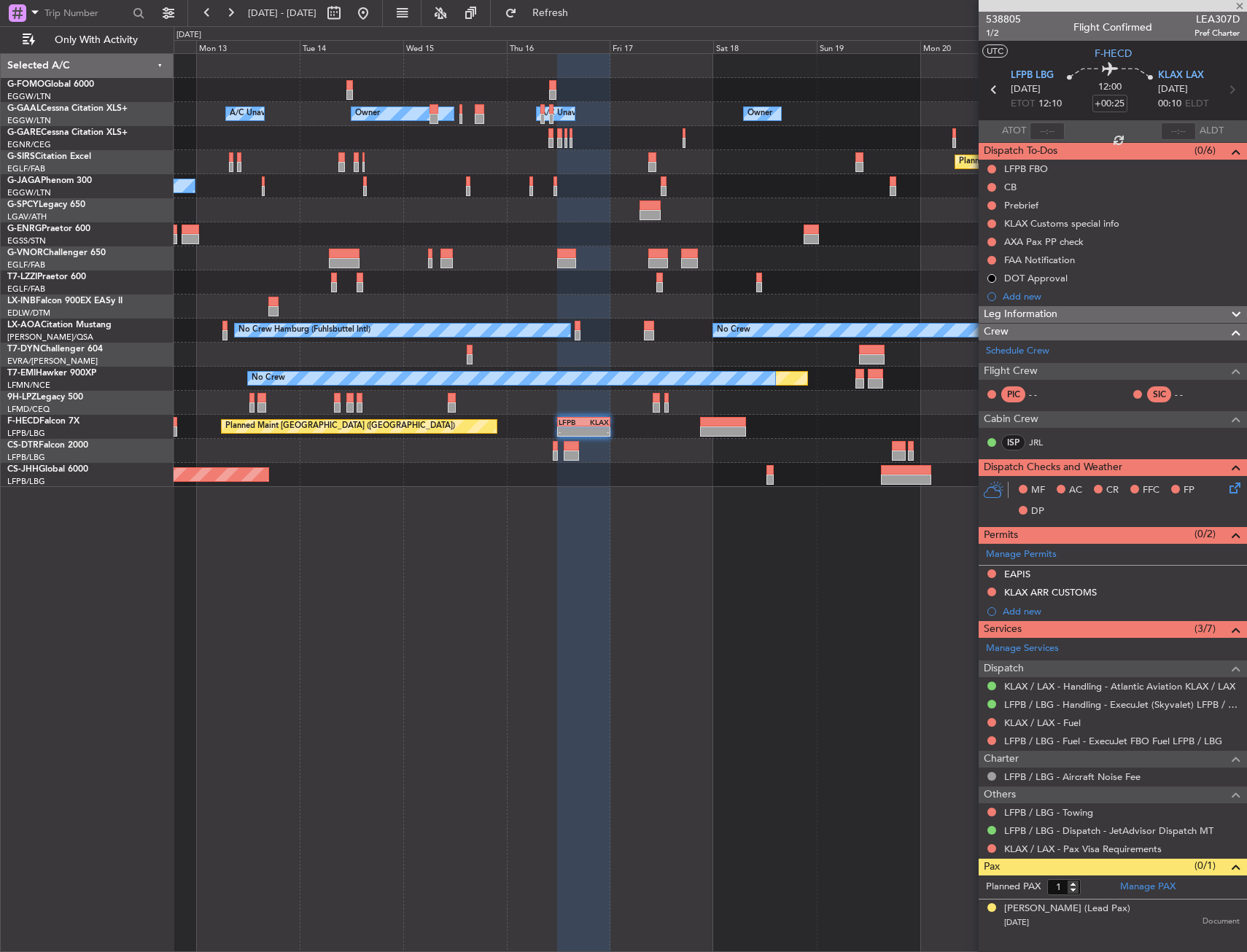
type input "-00:30"
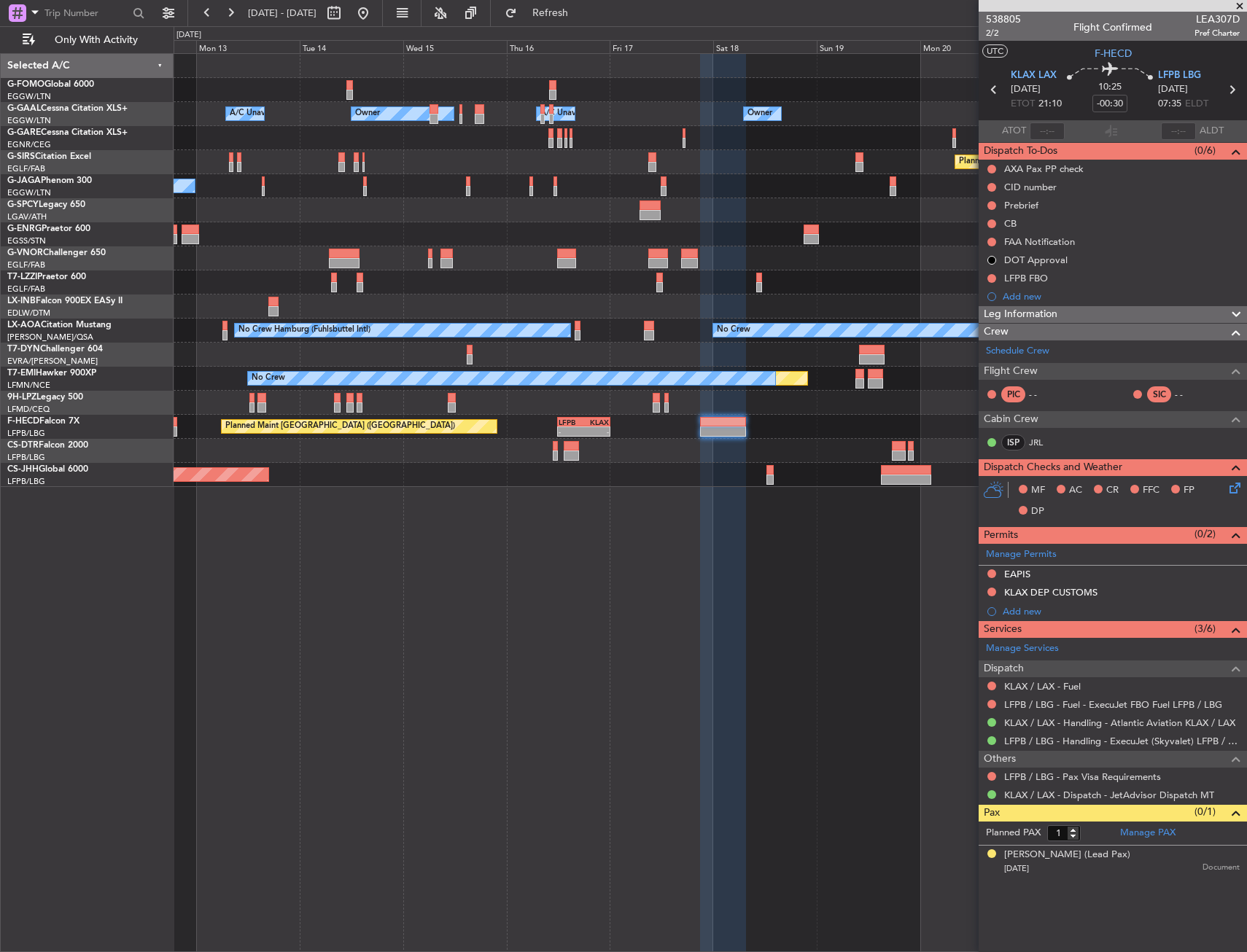
click at [681, 570] on div "Owner Owner Owner A/C Unavailable A/C Unavailable Owner Planned Maint Oxford (K…" at bounding box center [710, 502] width 1073 height 899
click at [540, 696] on div "Owner Owner A/C Unavailable A/C Unavailable Owner Owner Planned Maint Oxford (K…" at bounding box center [710, 502] width 1073 height 899
click at [728, 425] on div at bounding box center [723, 422] width 47 height 10
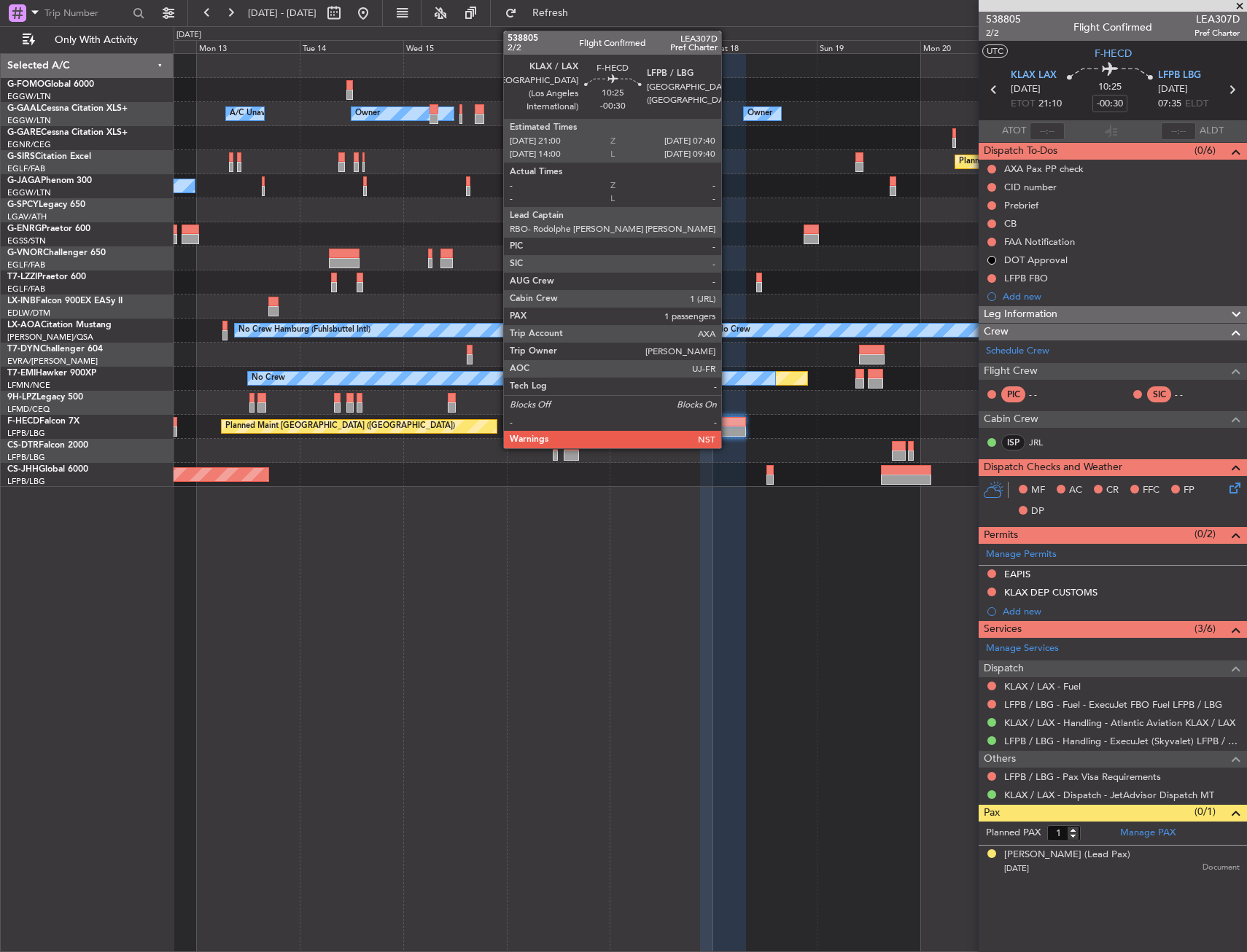
click at [728, 425] on div at bounding box center [723, 422] width 47 height 10
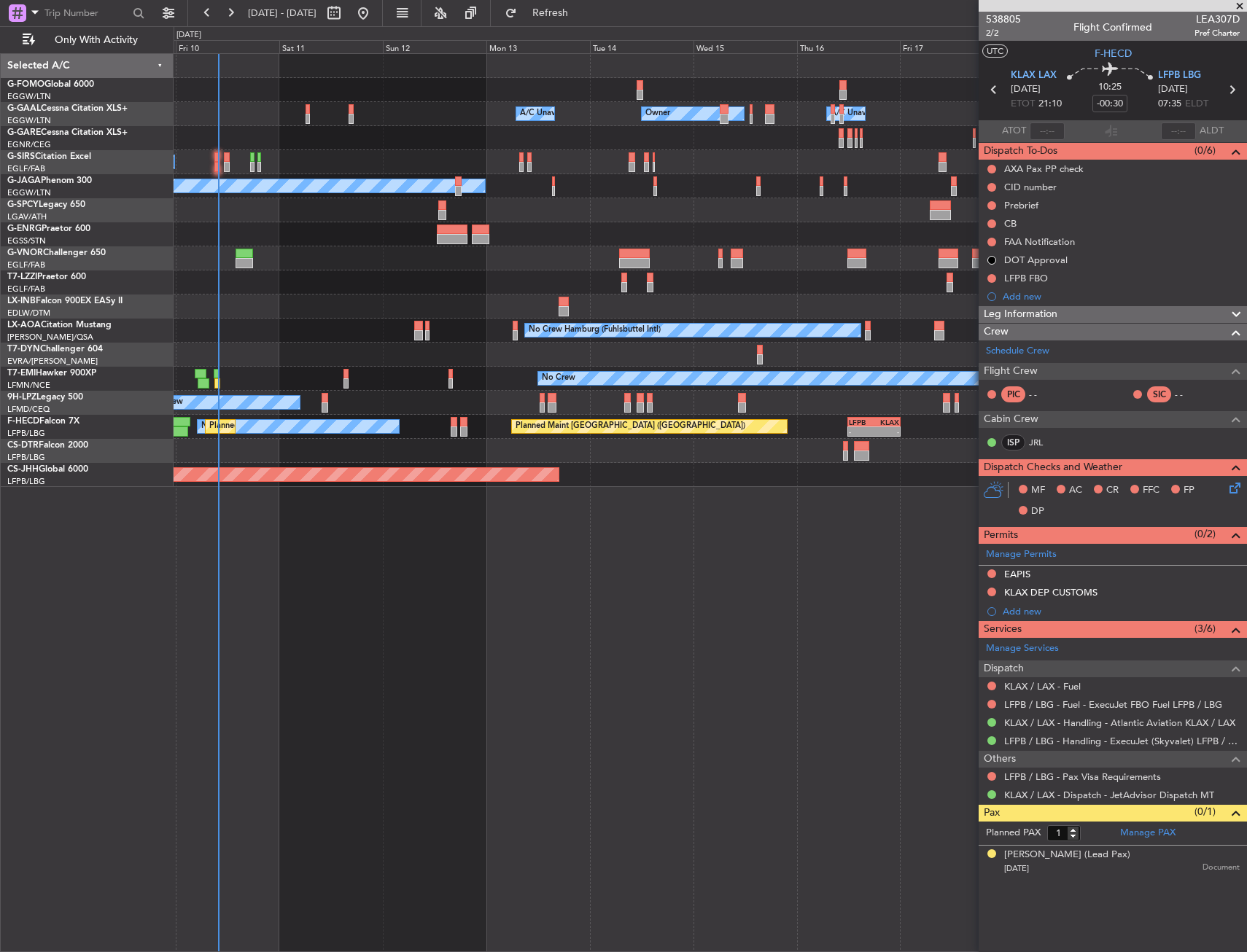
click at [691, 202] on div "Owner Owner Owner A/C Unavailable A/C Unavailable Planned Maint Oxford (Kidling…" at bounding box center [710, 271] width 1073 height 433
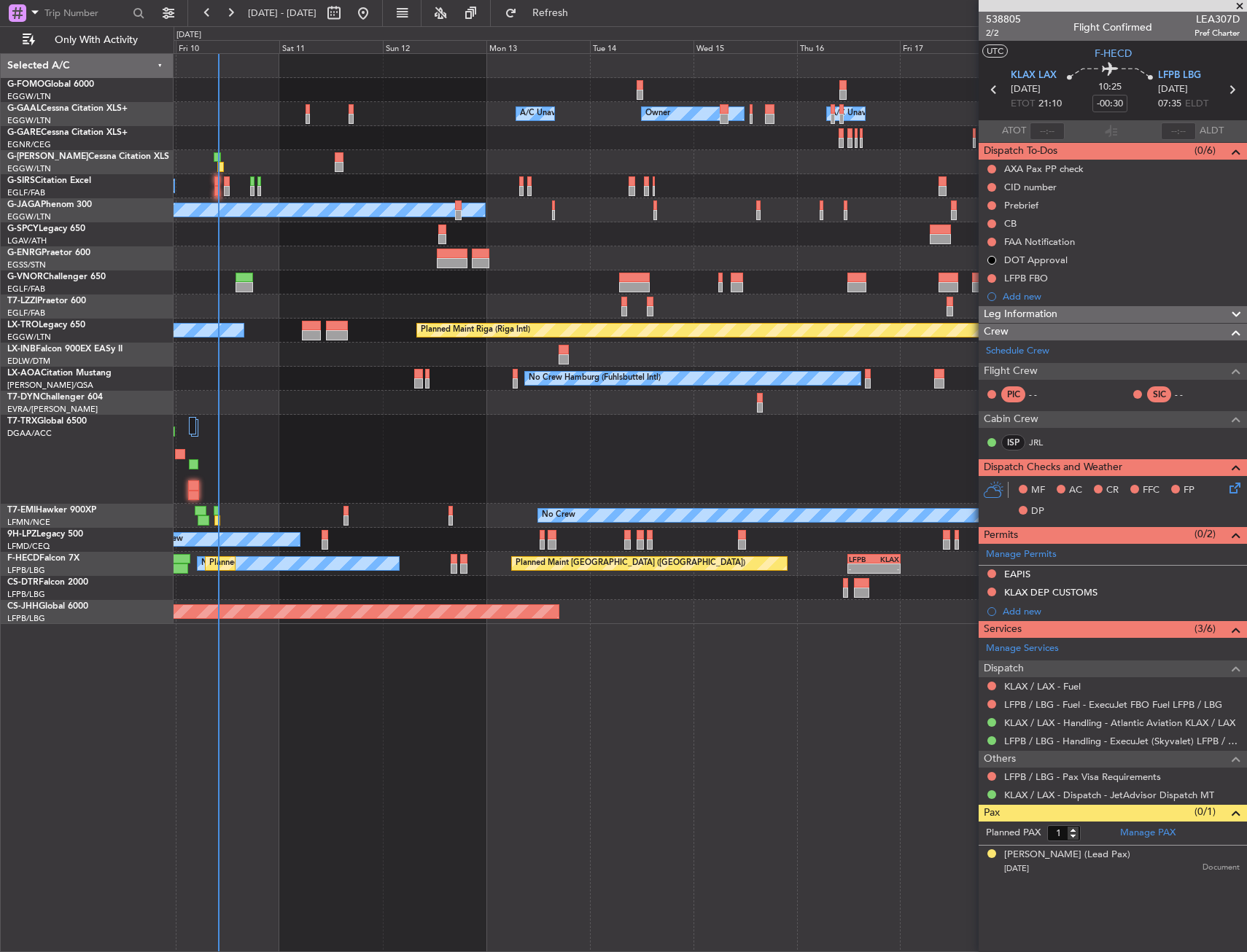
click at [248, 107] on div "Owner Owner Owner A/C Unavailable A/C Unavailable" at bounding box center [710, 114] width 1073 height 24
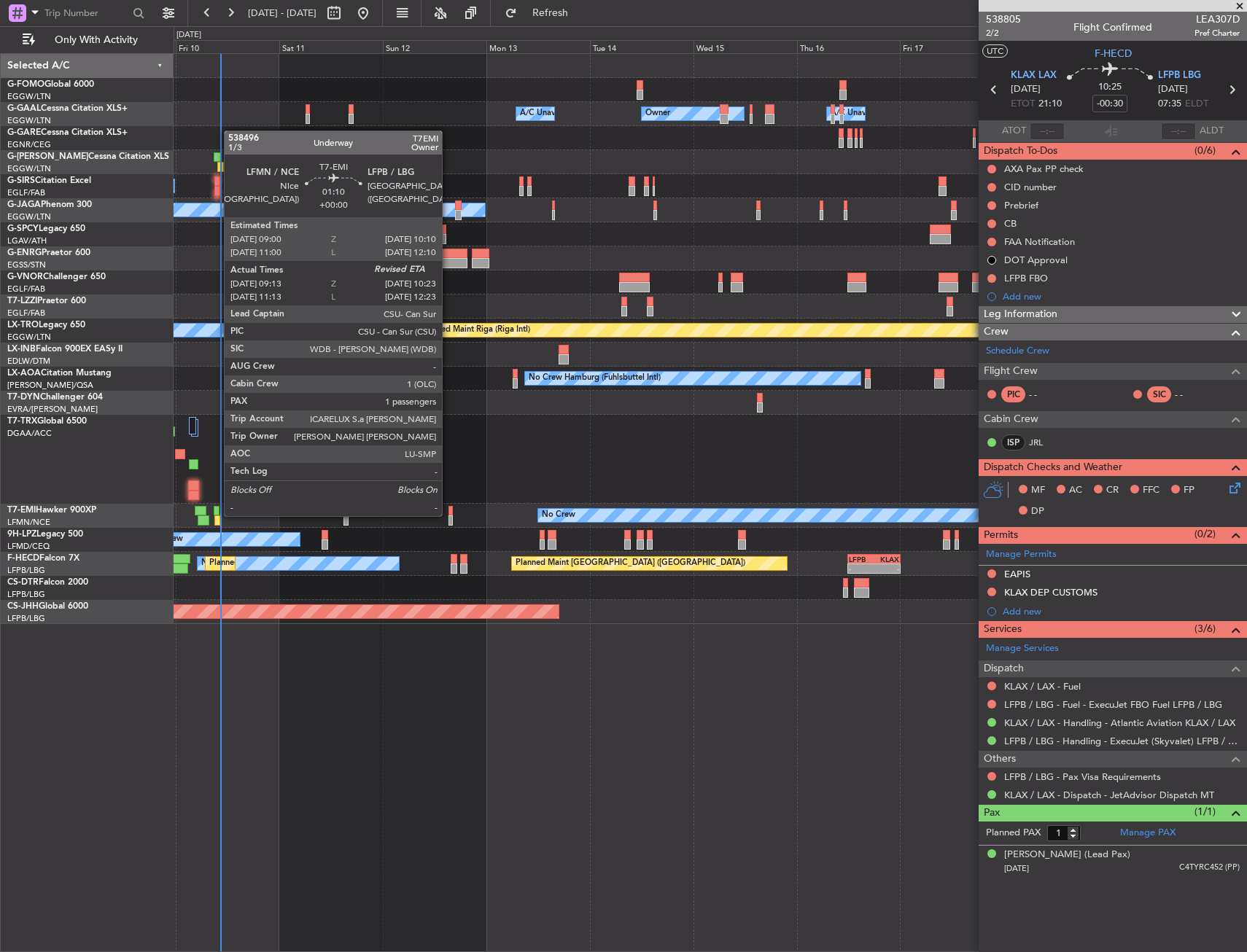
click at [217, 515] on div at bounding box center [216, 511] width 5 height 10
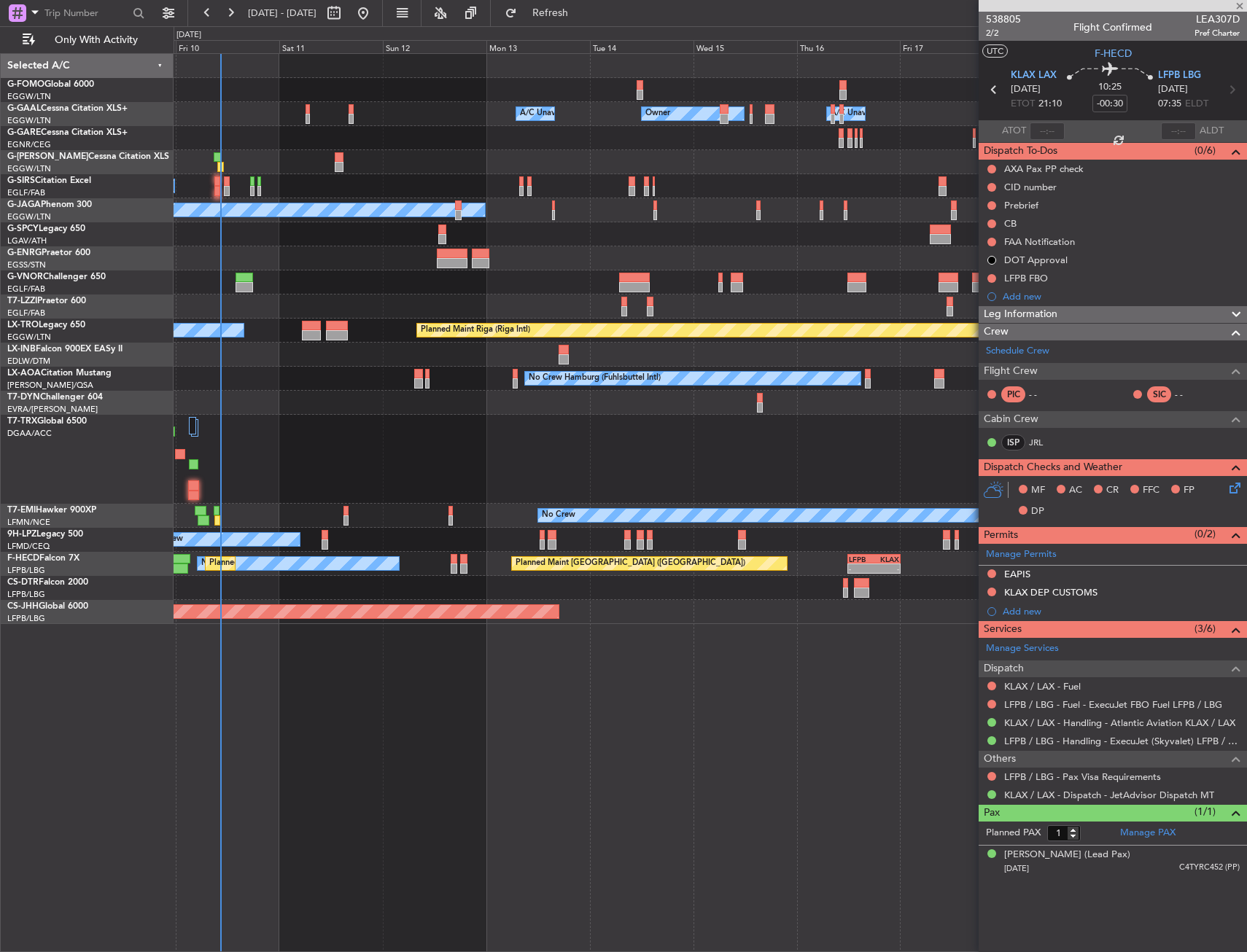
type input "09:13"
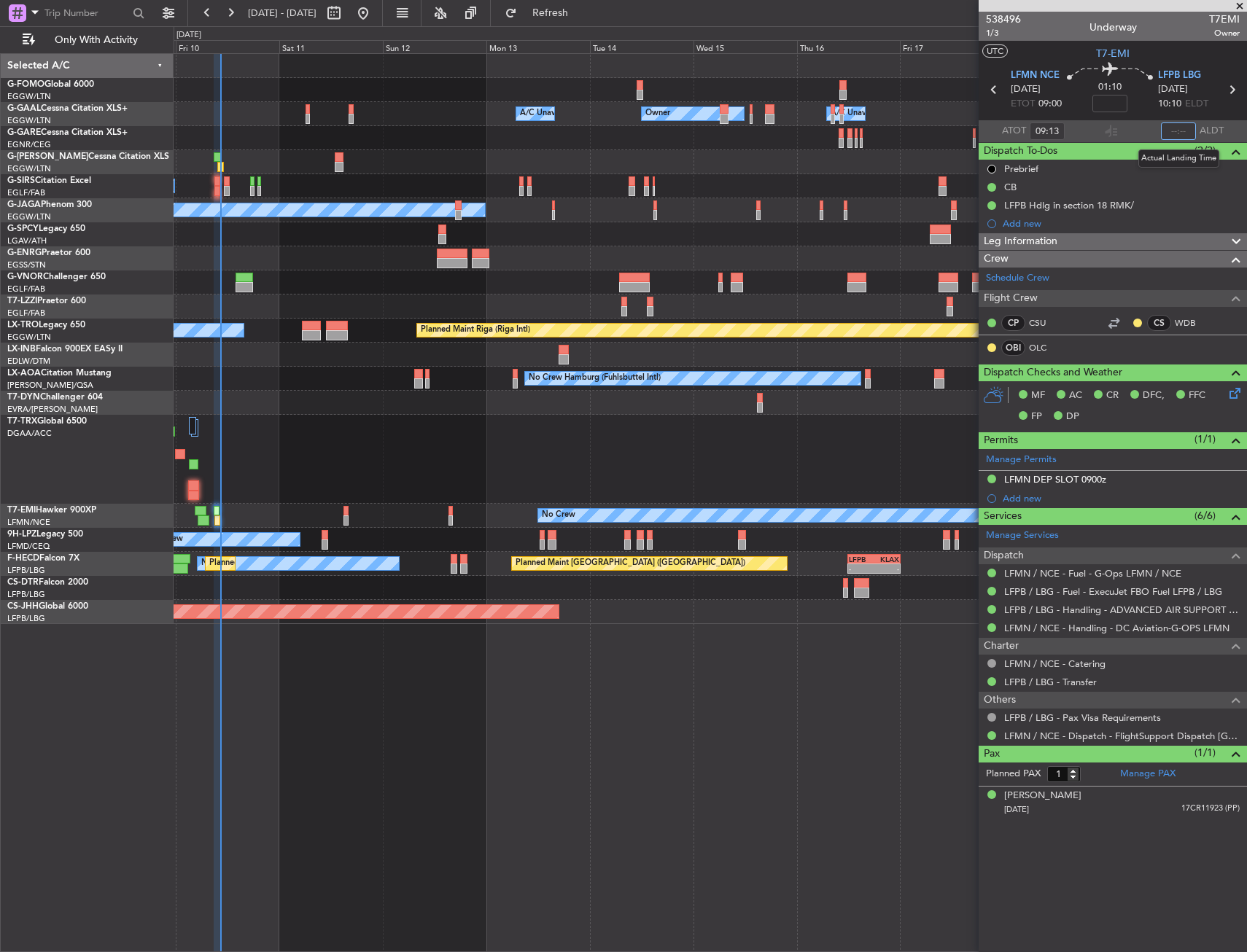
click at [1174, 133] on input "text" at bounding box center [1178, 131] width 35 height 17
click at [1135, 126] on section "ATOT 09:13 1026 ALDT" at bounding box center [1113, 131] width 268 height 22
type input "10:26"
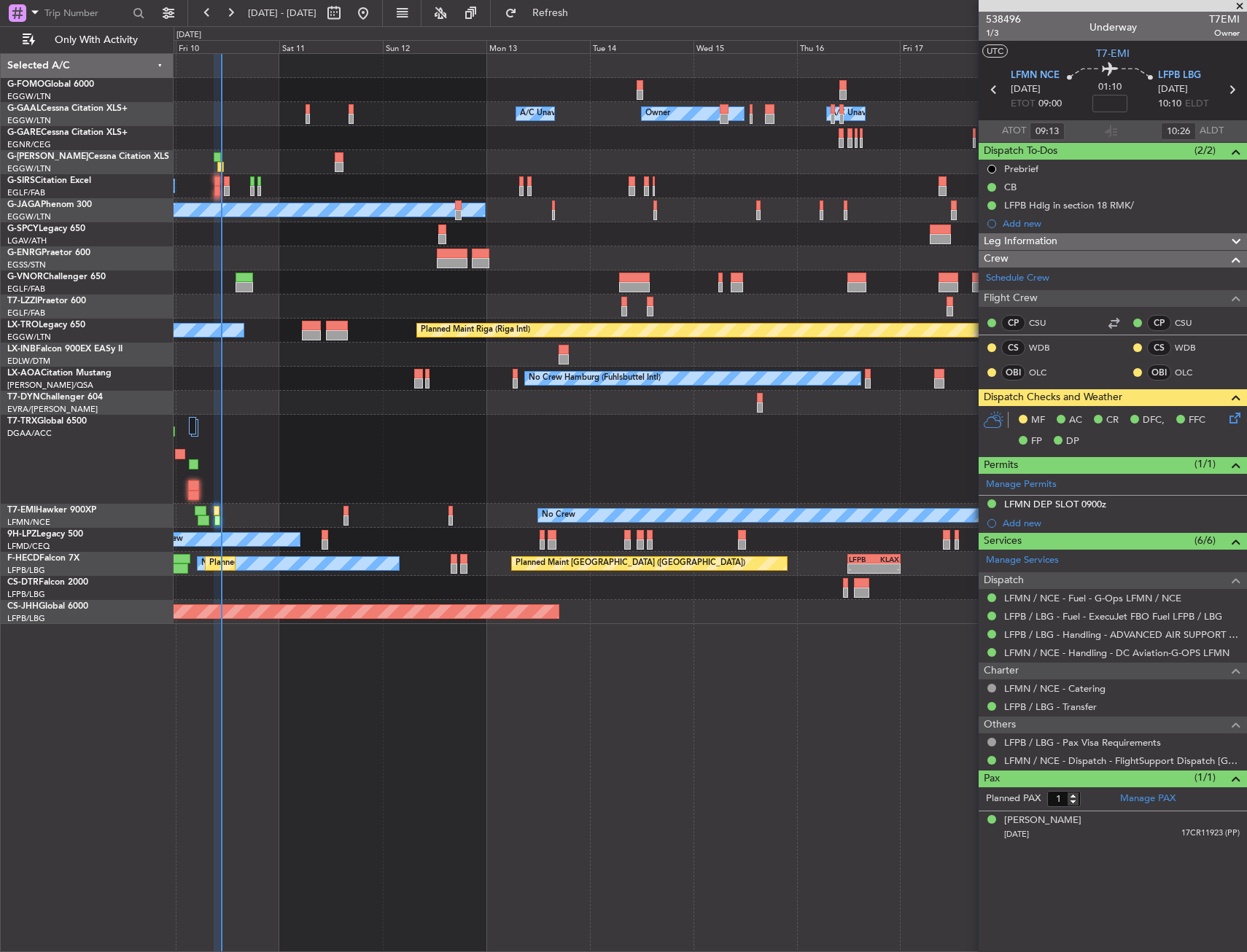
click at [147, 754] on div "Selected A/C G-FOMO Global 6000 EGGW/LTN London (Luton) G-GAAL Cessna Citation …" at bounding box center [87, 502] width 172 height 899
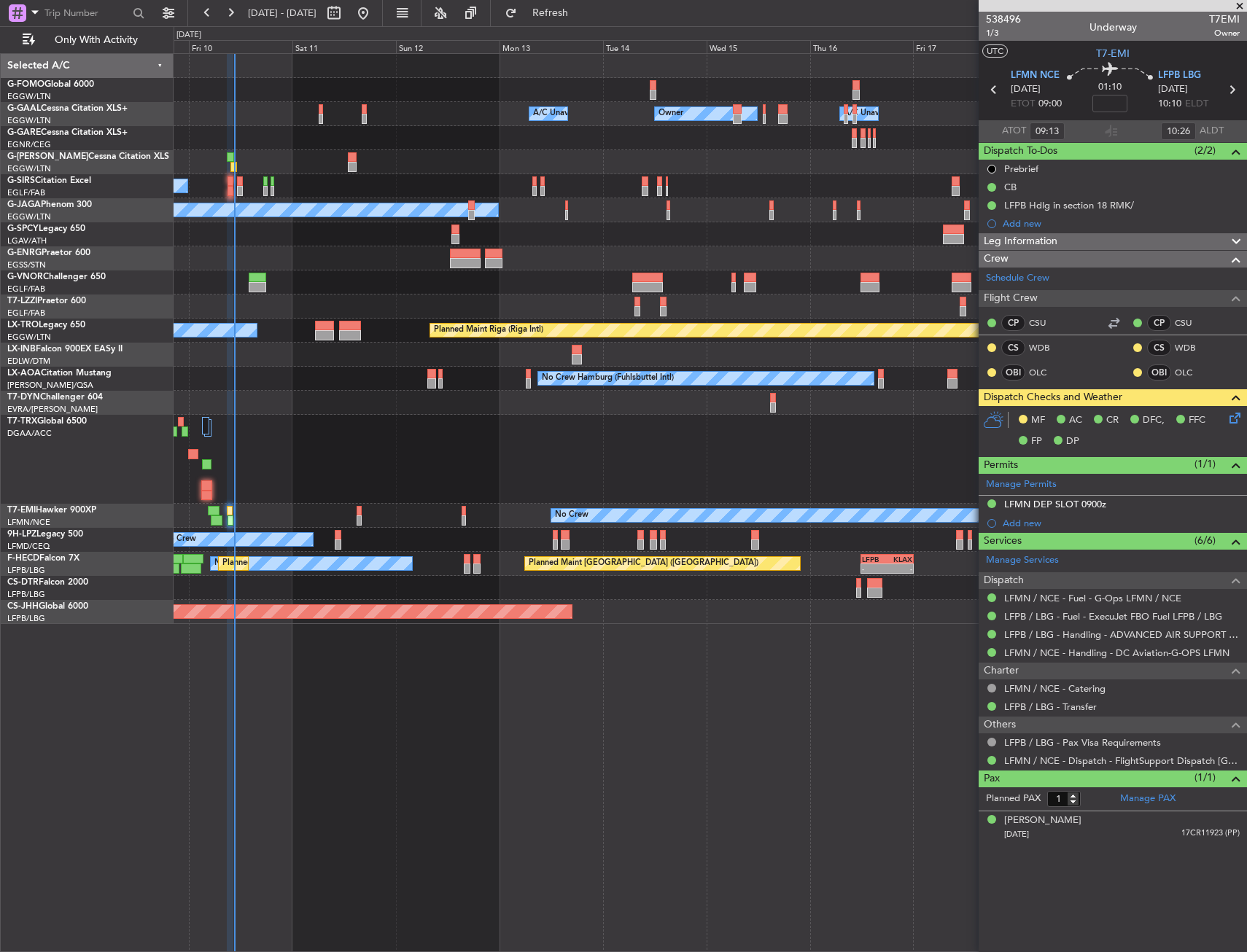
click at [783, 152] on div "Owner Owner Owner A/C Unavailable A/C Unavailable Planned Maint London (Luton) …" at bounding box center [710, 339] width 1073 height 570
click at [1230, 411] on icon at bounding box center [1232, 416] width 12 height 12
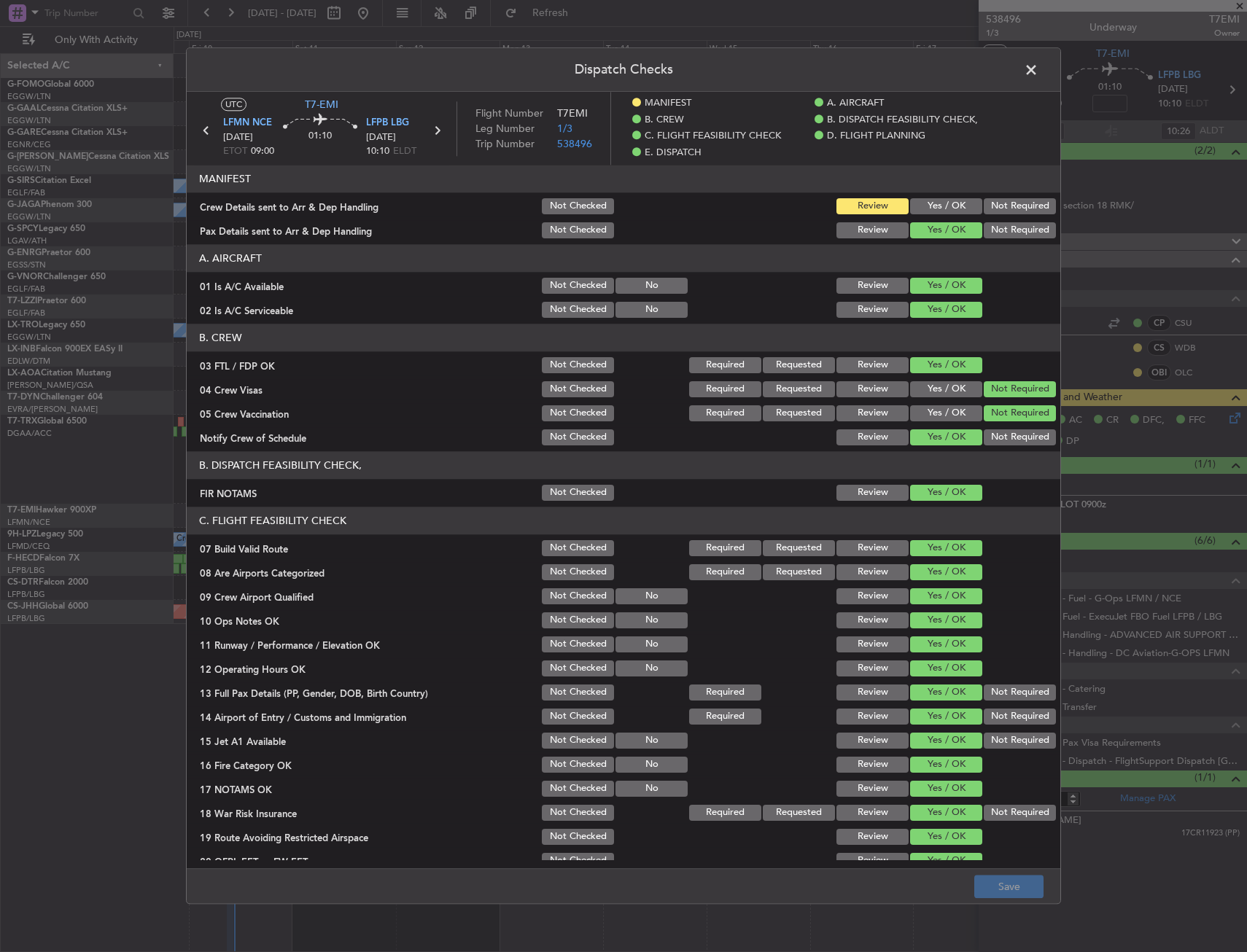
drag, startPoint x: 964, startPoint y: 206, endPoint x: 1007, endPoint y: 206, distance: 43.0
click at [968, 206] on button "Yes / OK" at bounding box center [945, 206] width 72 height 16
click at [1007, 206] on button "Not Required" at bounding box center [1020, 206] width 72 height 16
click at [1031, 891] on button "Save" at bounding box center [1008, 887] width 69 height 23
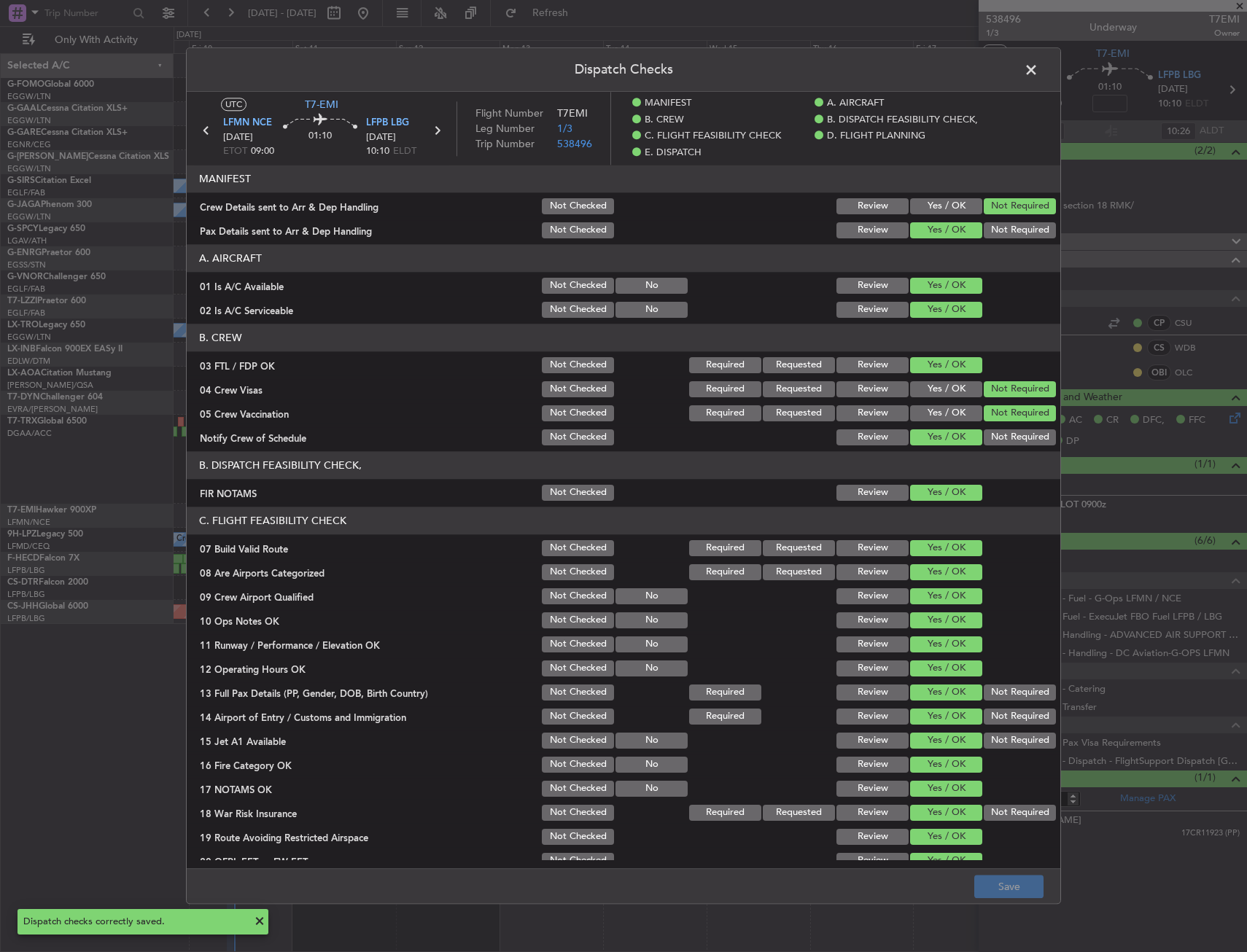
click at [1038, 70] on span at bounding box center [1038, 73] width 0 height 29
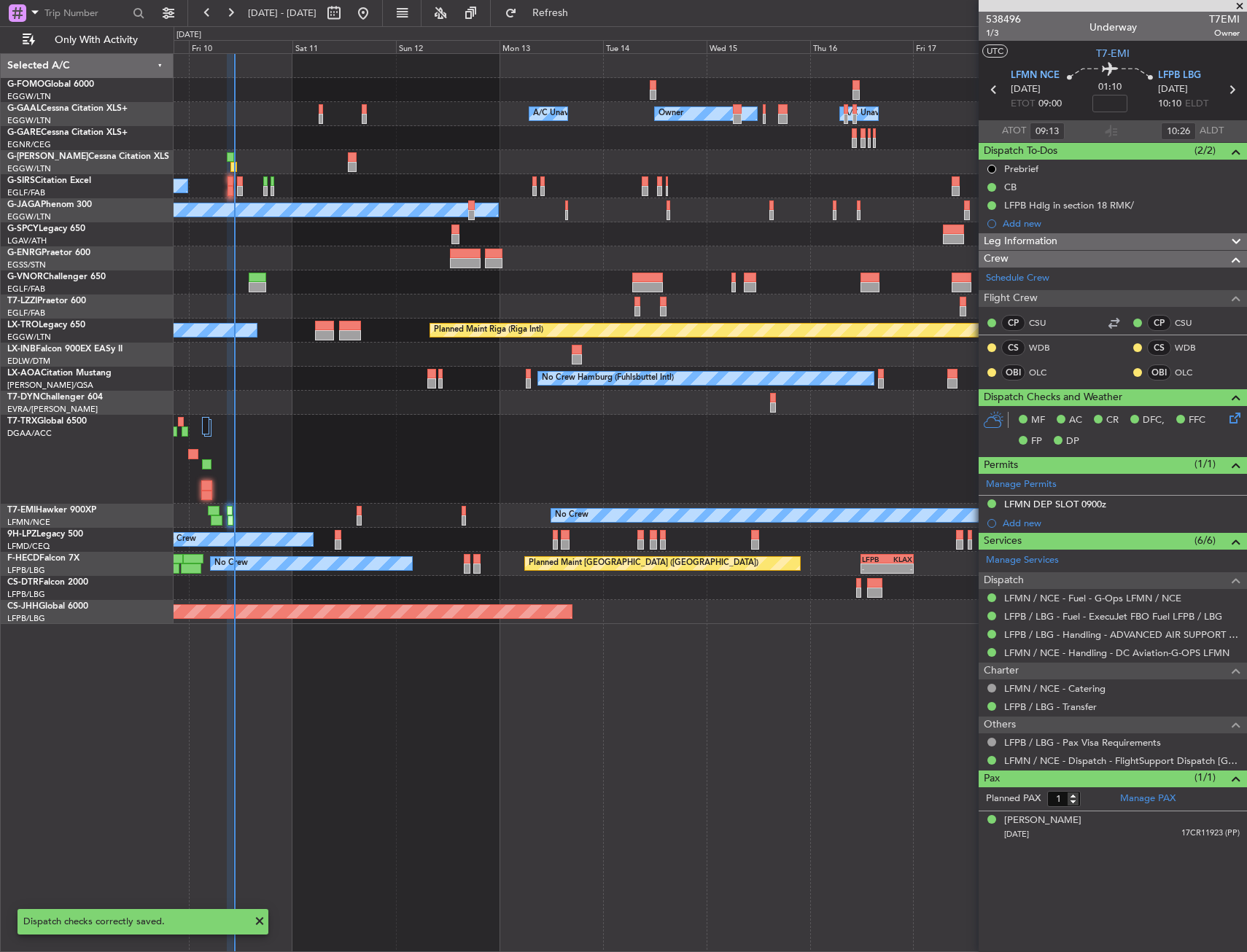
click at [292, 466] on div at bounding box center [710, 459] width 1073 height 89
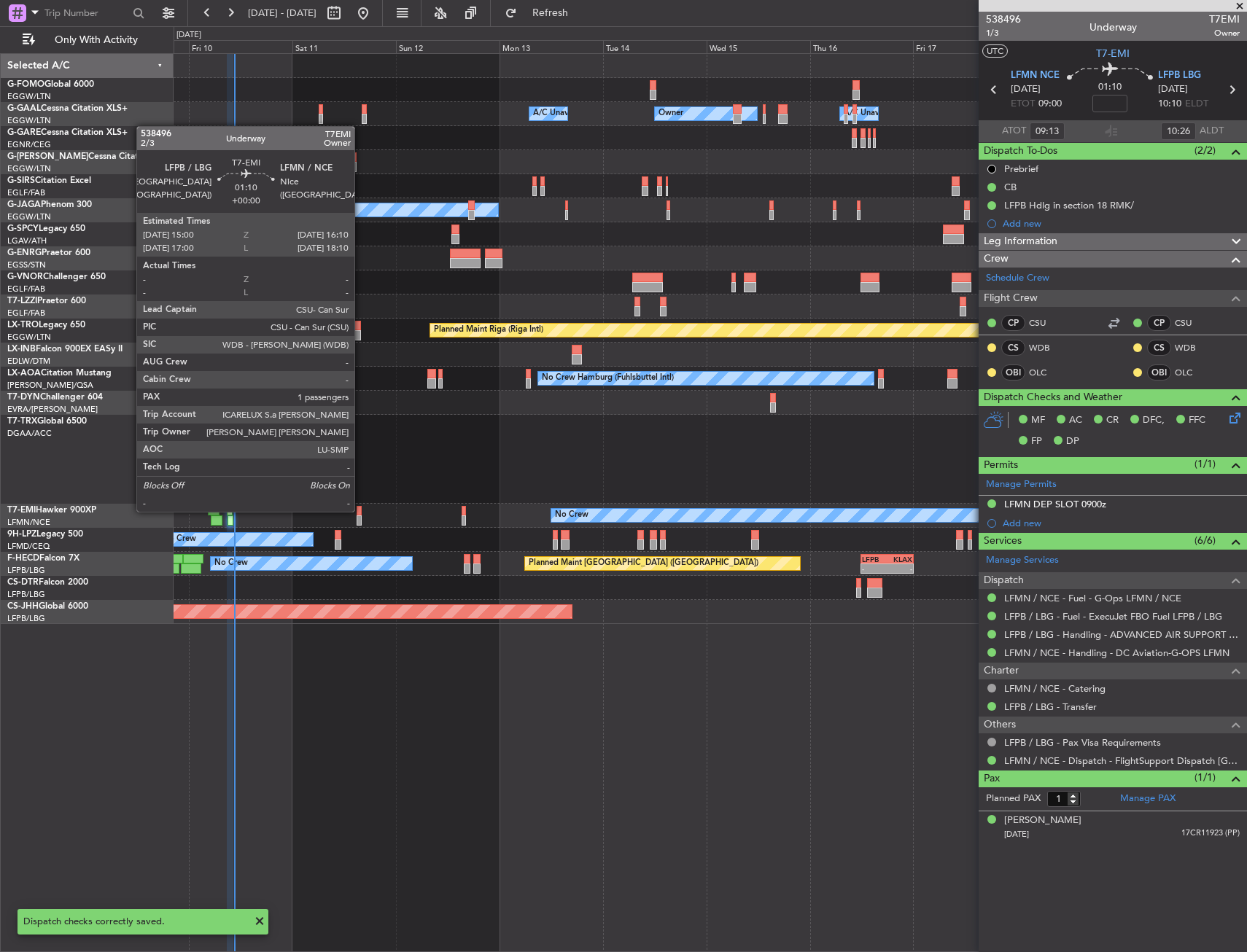
click at [361, 511] on div at bounding box center [359, 511] width 5 height 10
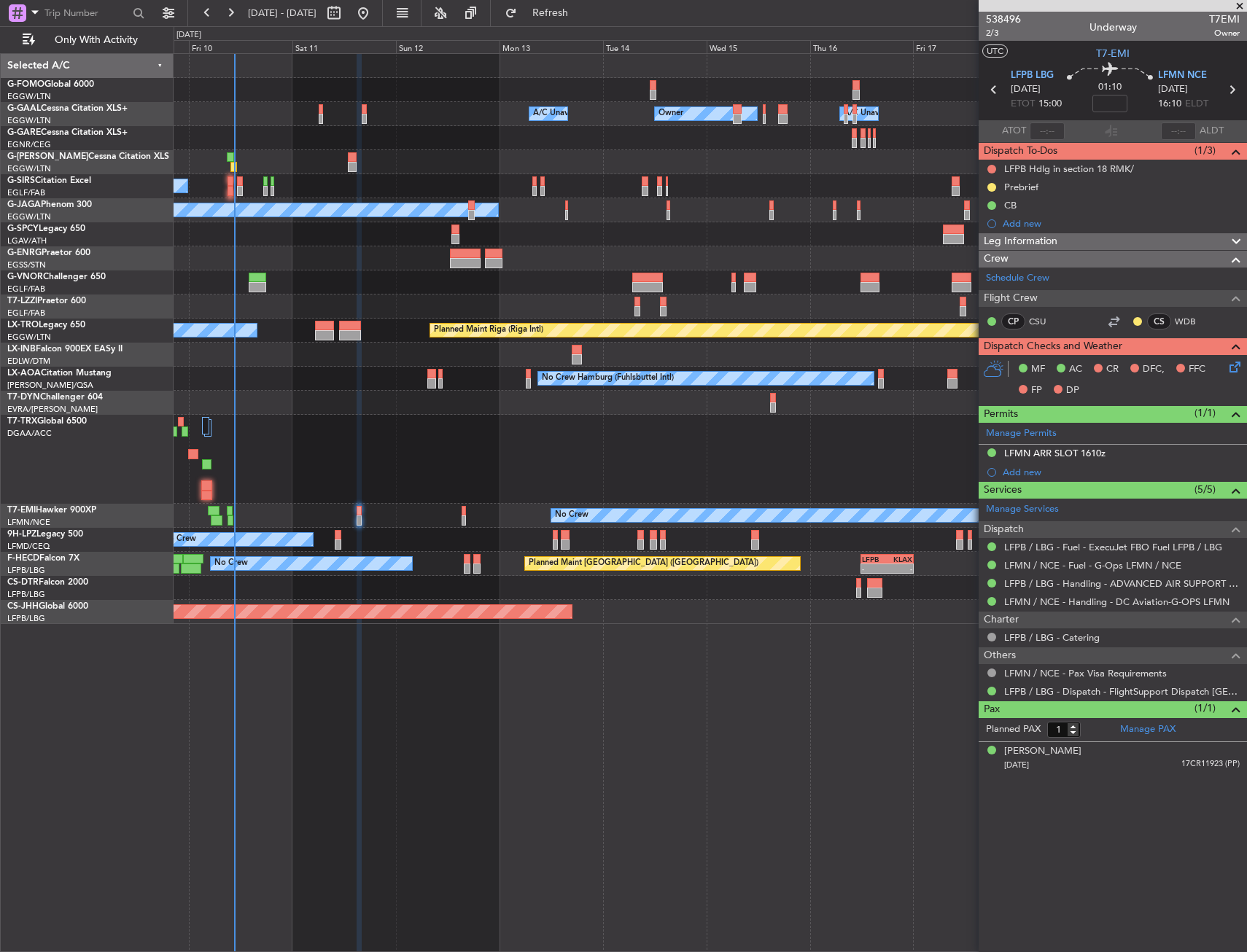
click at [232, 512] on div "Planned Maint No Crew" at bounding box center [710, 516] width 1073 height 24
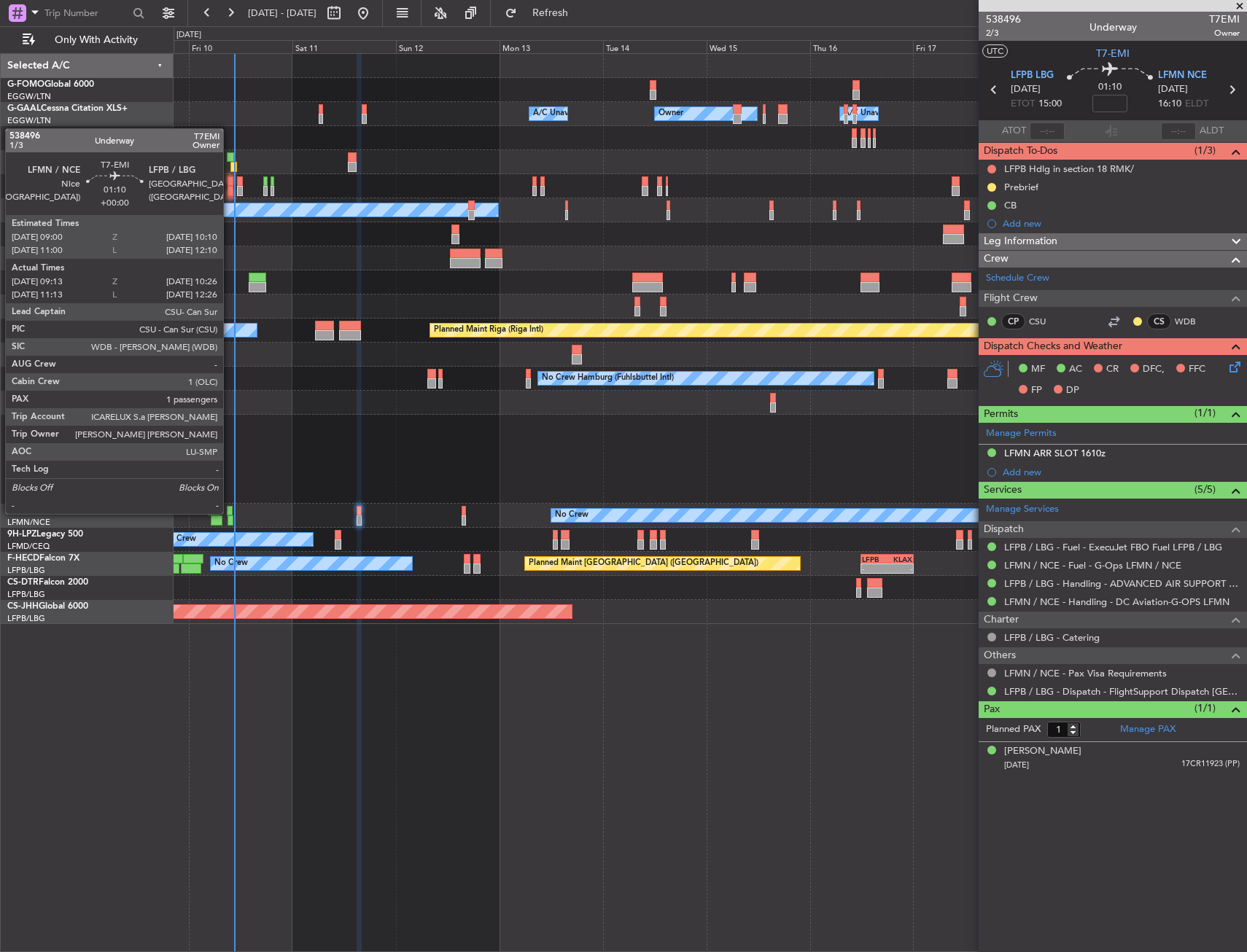
click at [230, 512] on div at bounding box center [229, 511] width 5 height 10
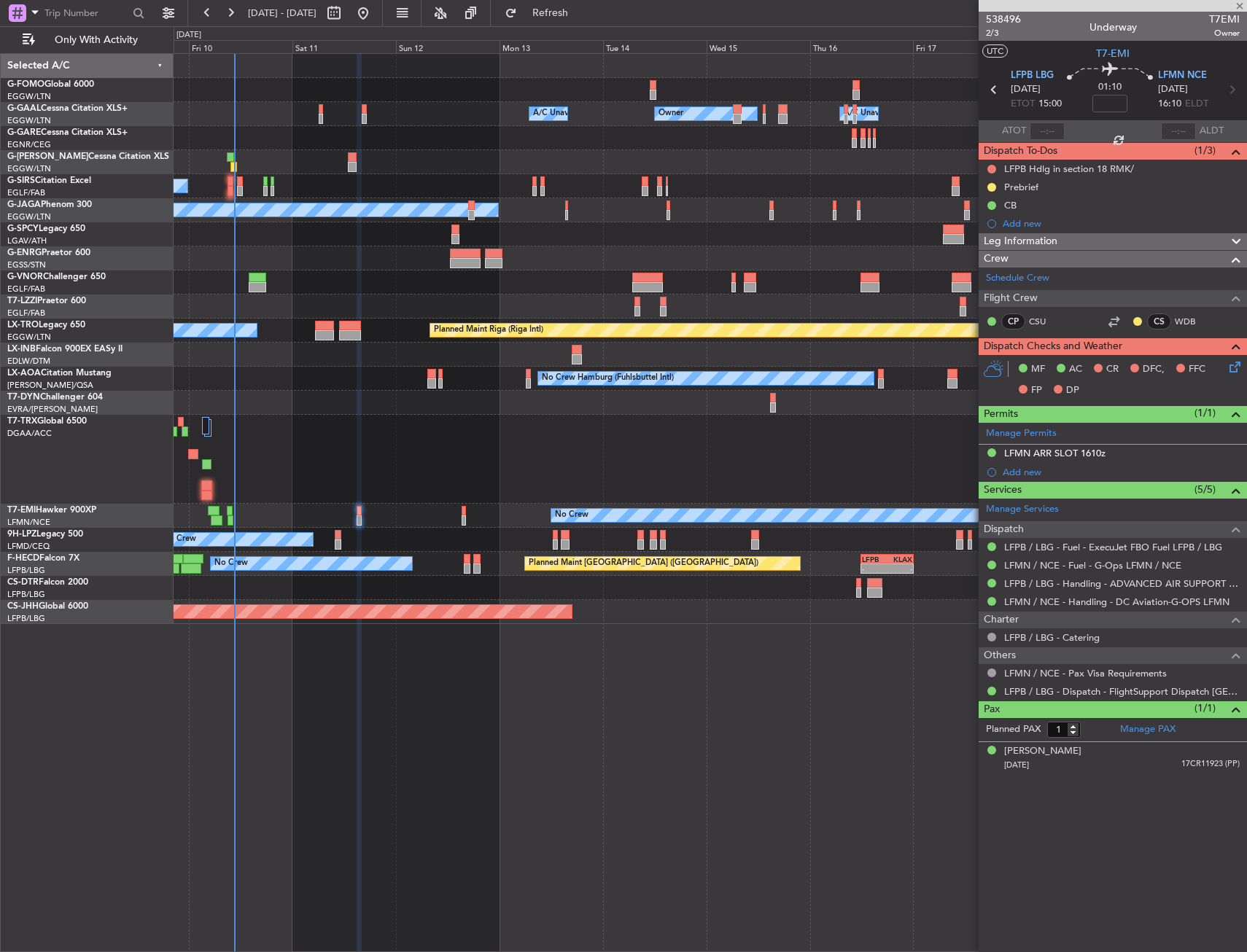
type input "09:13"
type input "10:26"
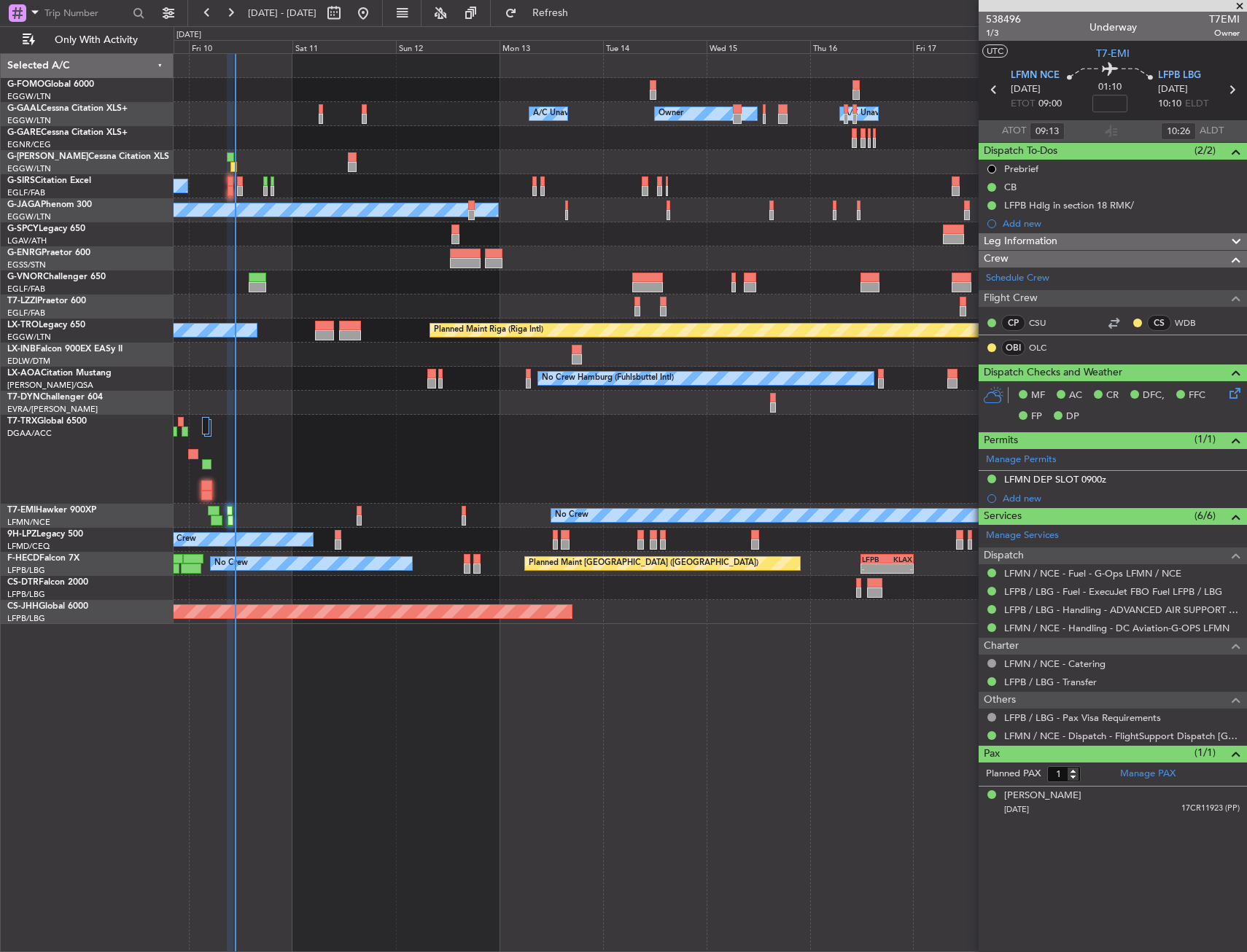
click at [484, 420] on div at bounding box center [710, 459] width 1073 height 89
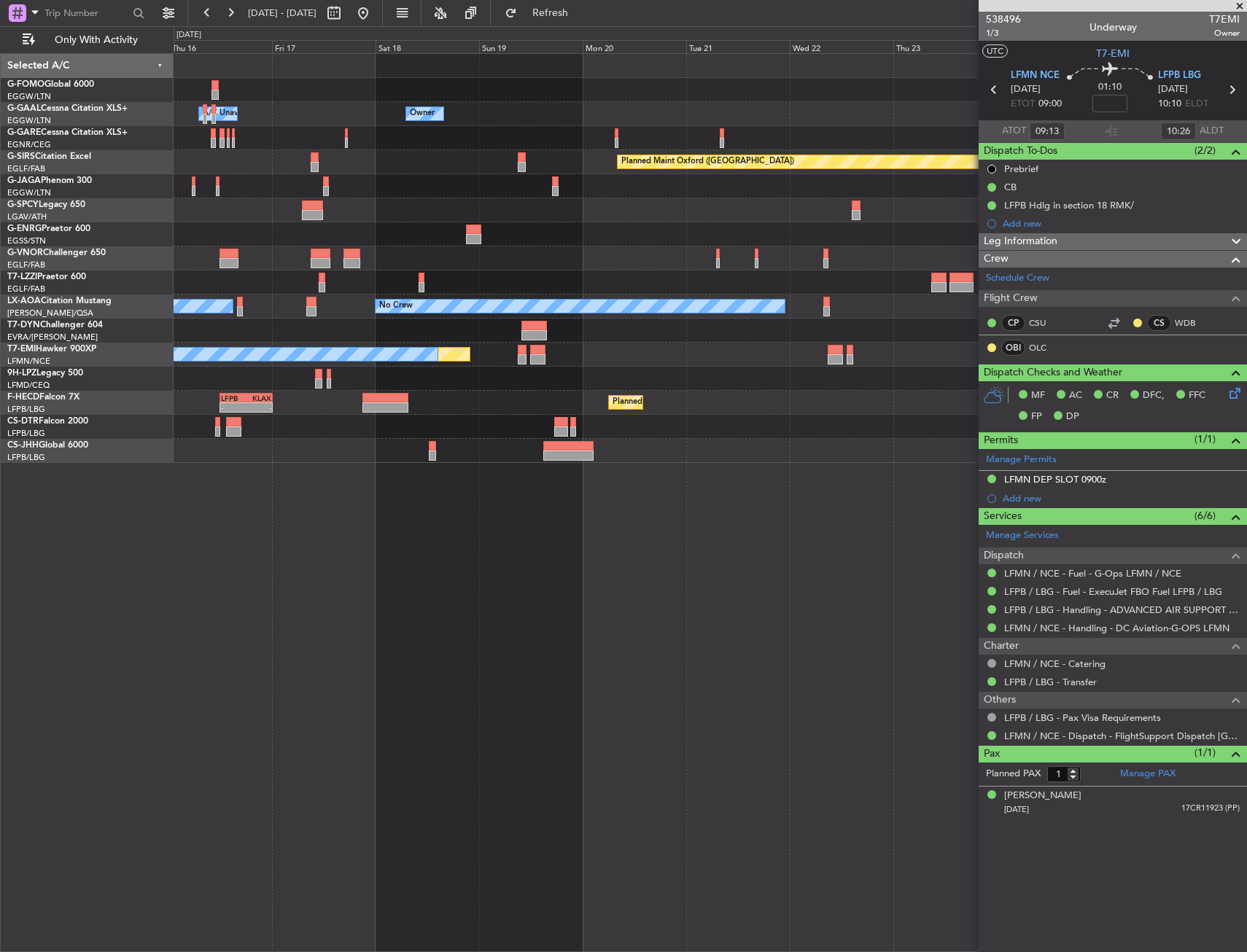
click at [75, 400] on div "Owner Owner A/C Unavailable Owner Owner A/C Unavailable Planned Maint Oxford (K…" at bounding box center [623, 490] width 1247 height 926
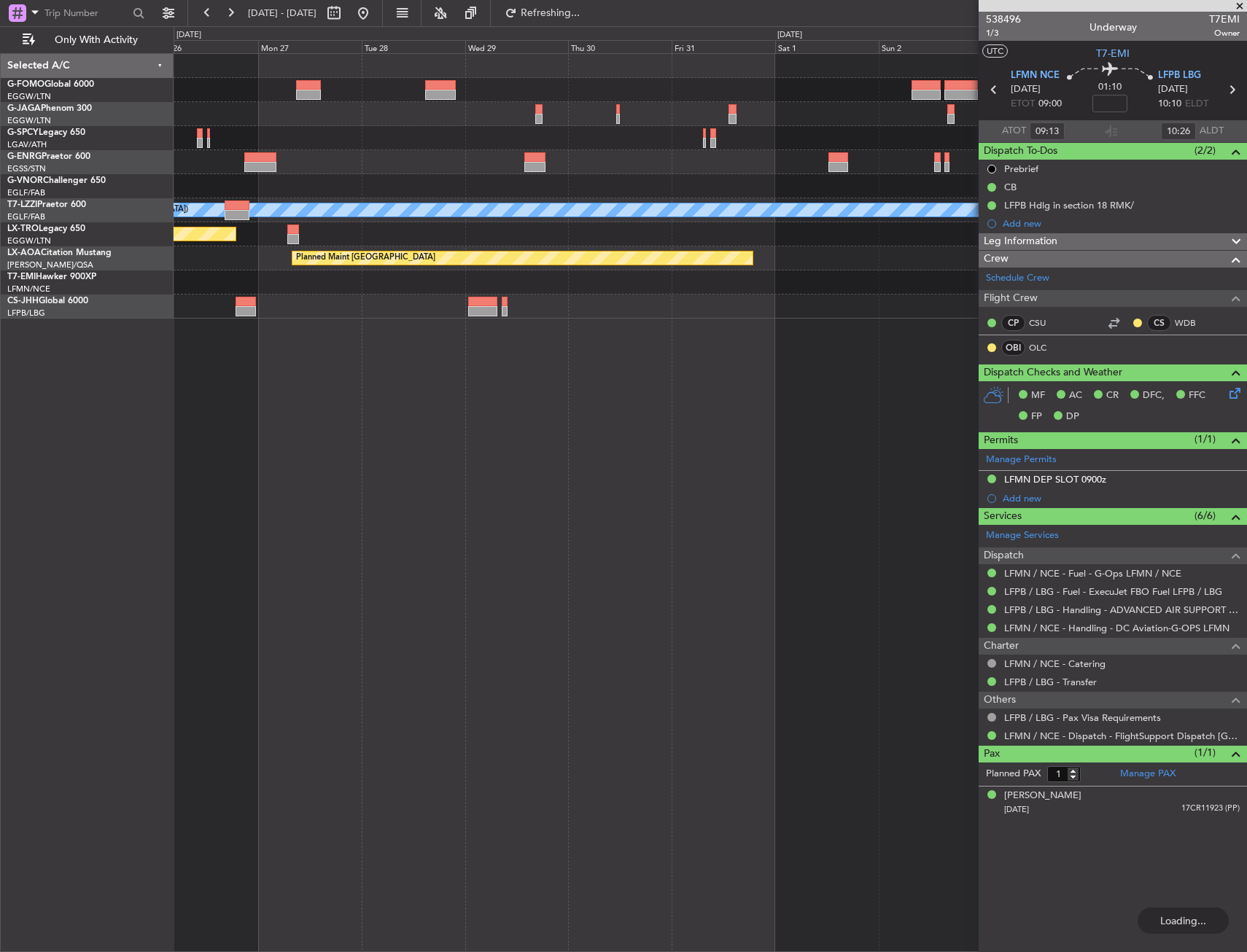
click at [272, 340] on div "A/C Unavailable London (Luton) Planned Maint Riga (Riga Intl) Planned Maint Mon…" at bounding box center [710, 502] width 1073 height 899
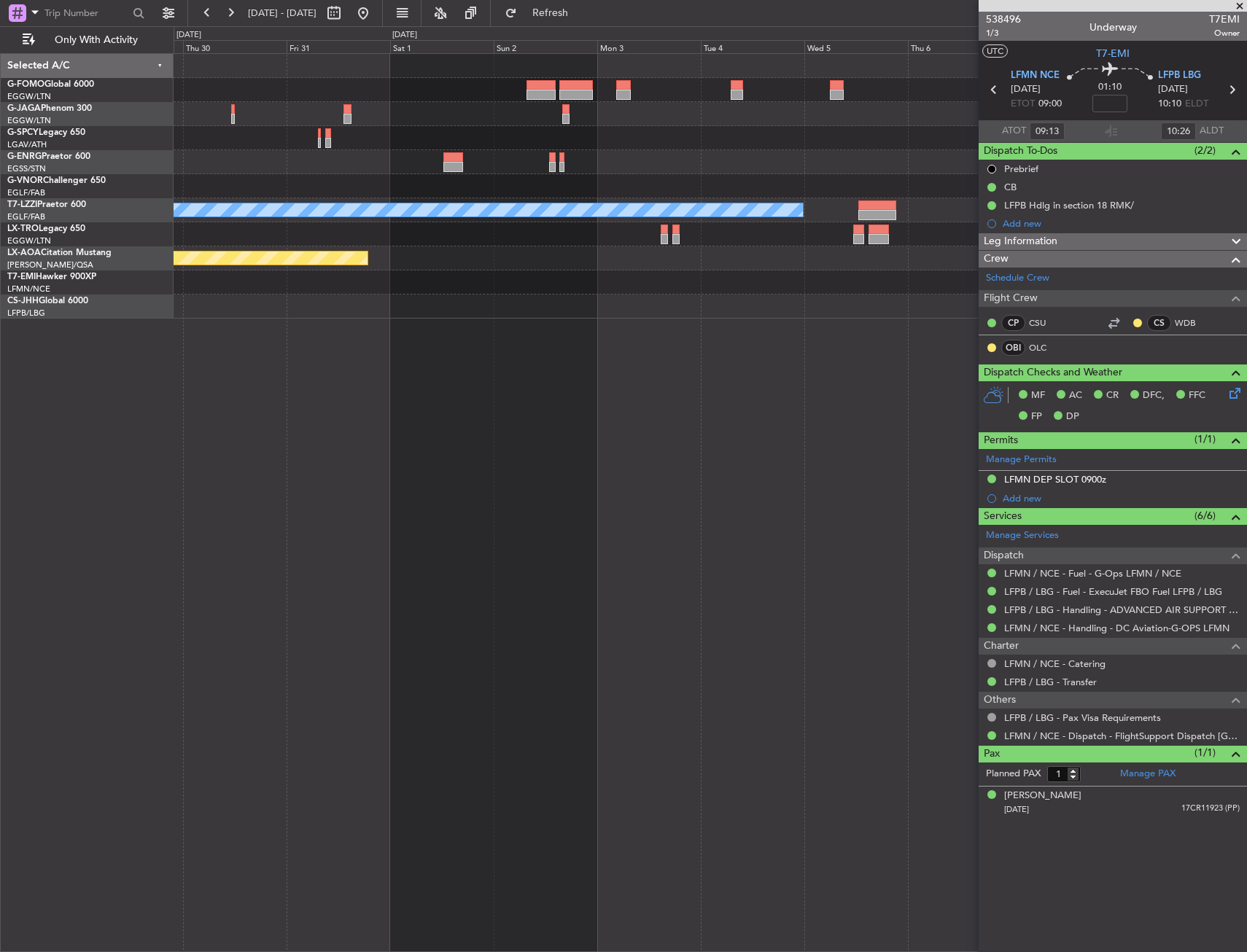
click at [220, 330] on div "A/C Unavailable London (Luton) Planned Maint Monchengladbach" at bounding box center [710, 502] width 1073 height 899
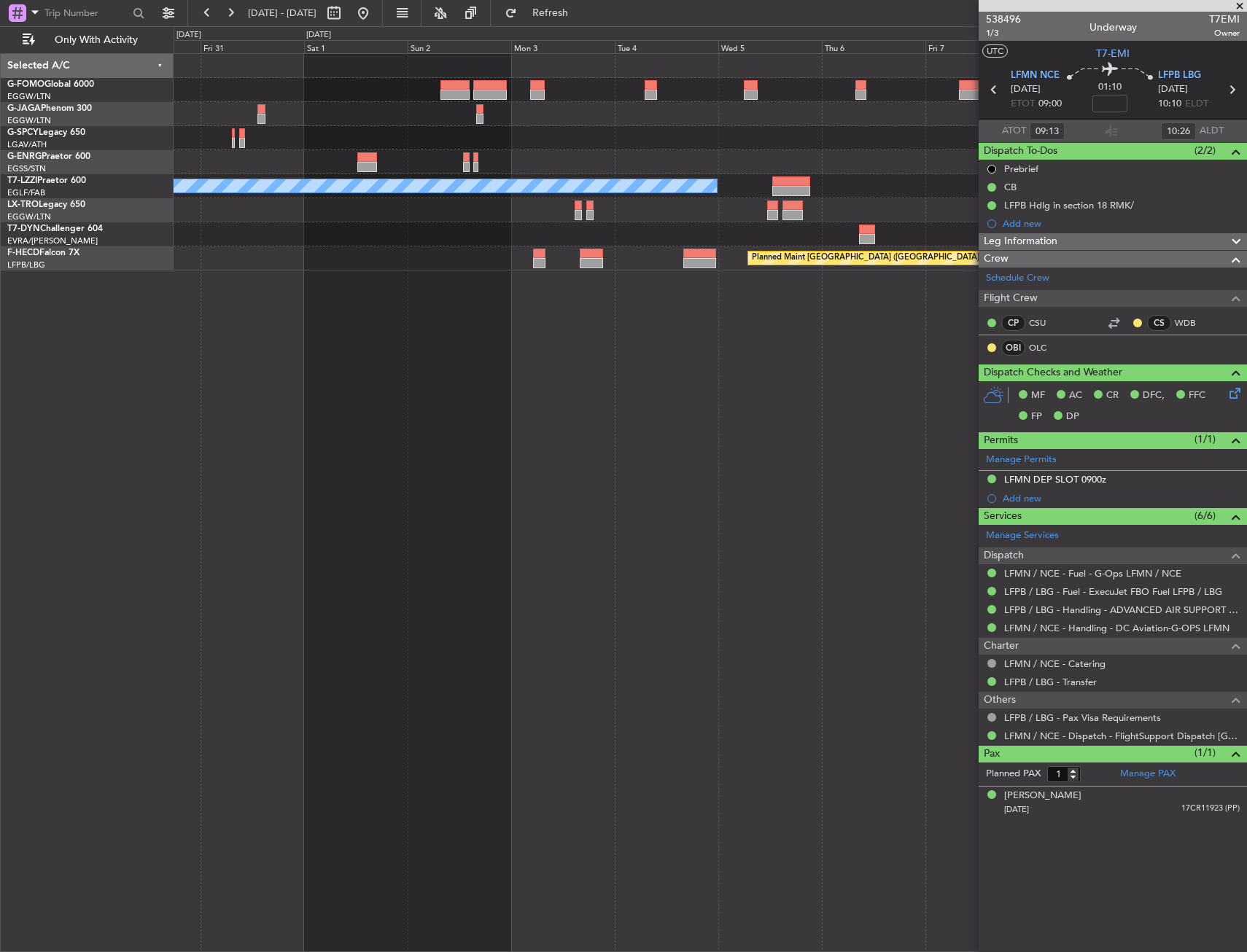
click at [430, 519] on div "A/C Unavailable London (Luton) Planned Maint Riga (Riga Intl) Planned Maint Par…" at bounding box center [710, 502] width 1073 height 899
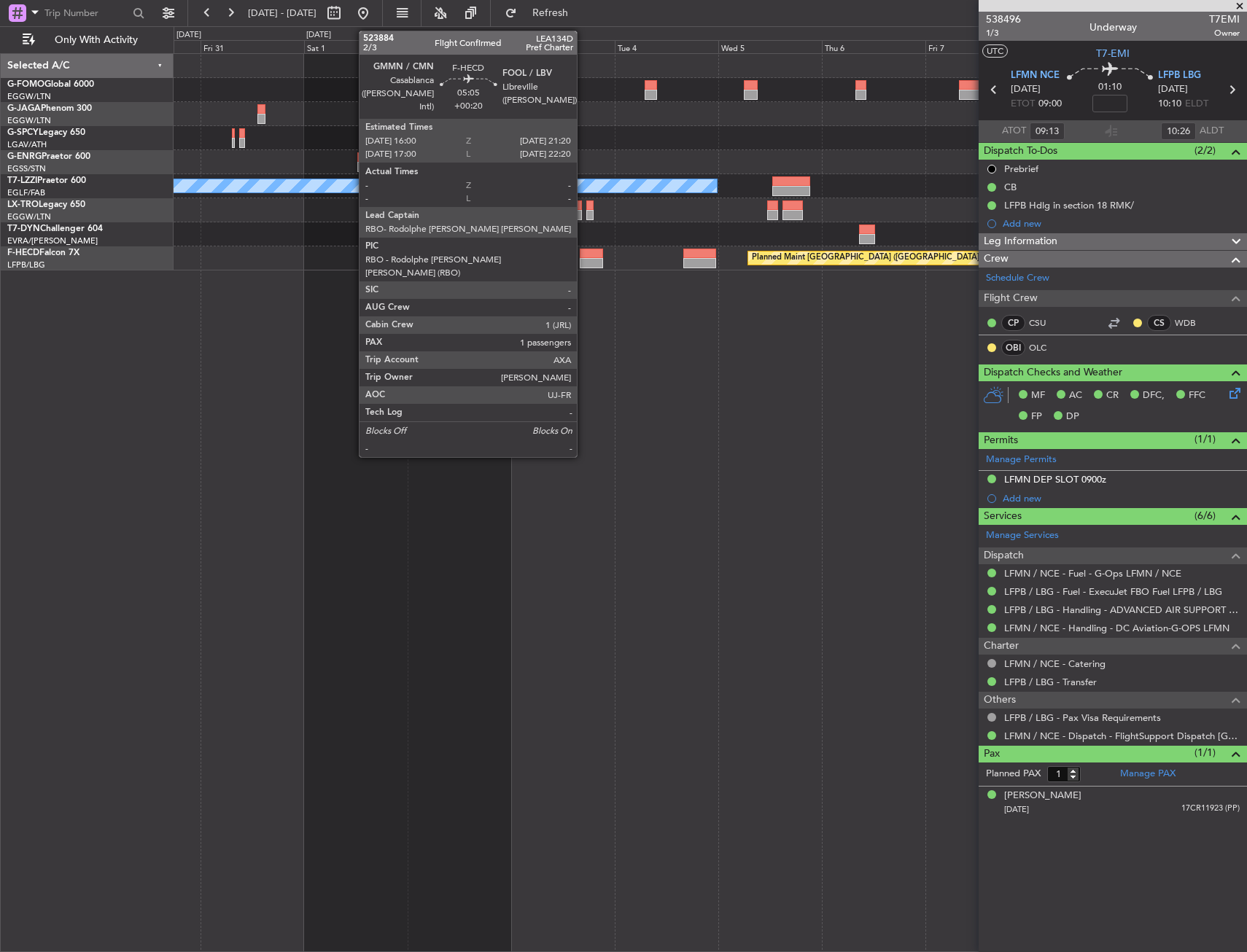
click at [583, 259] on div at bounding box center [591, 263] width 23 height 10
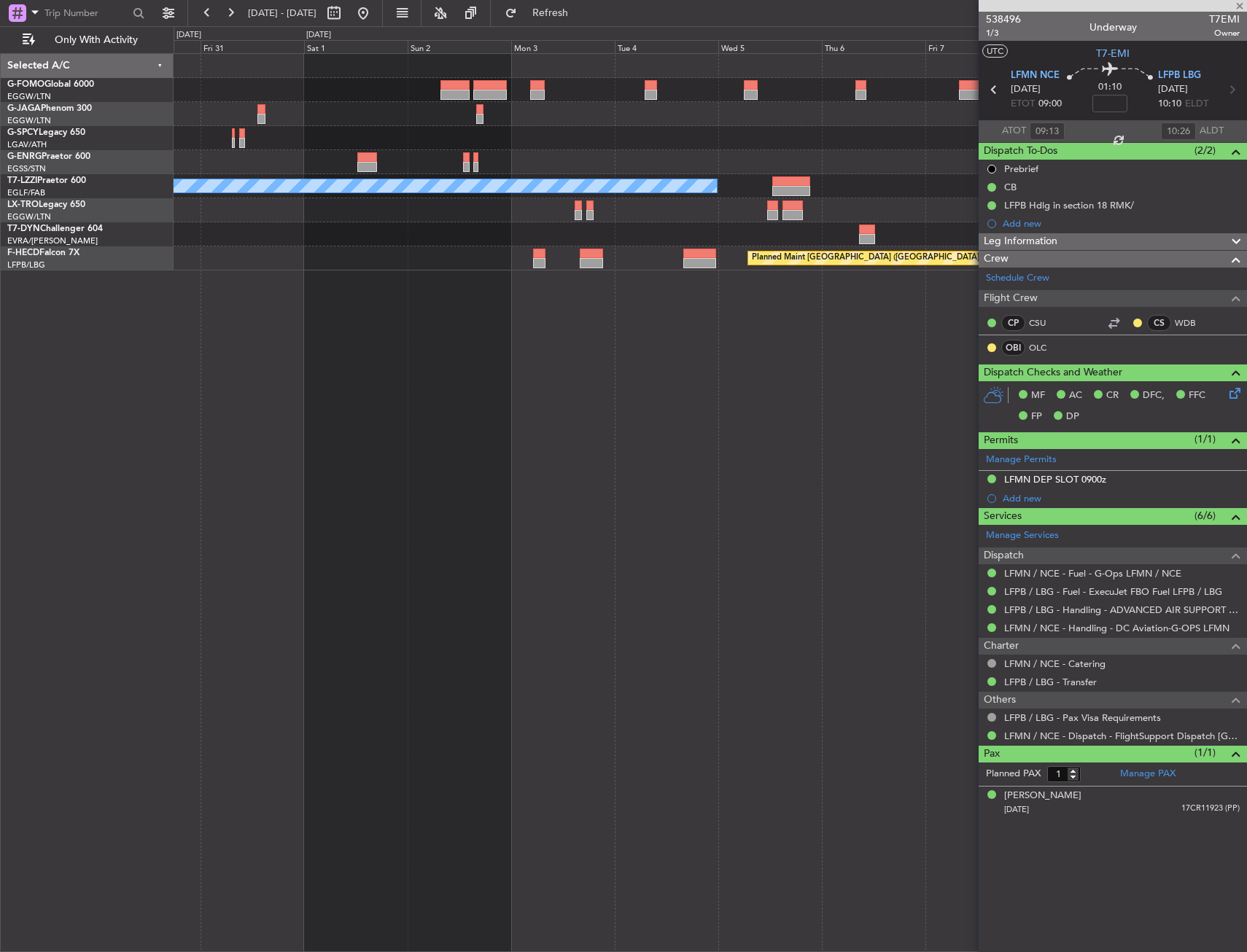
type input "+00:20"
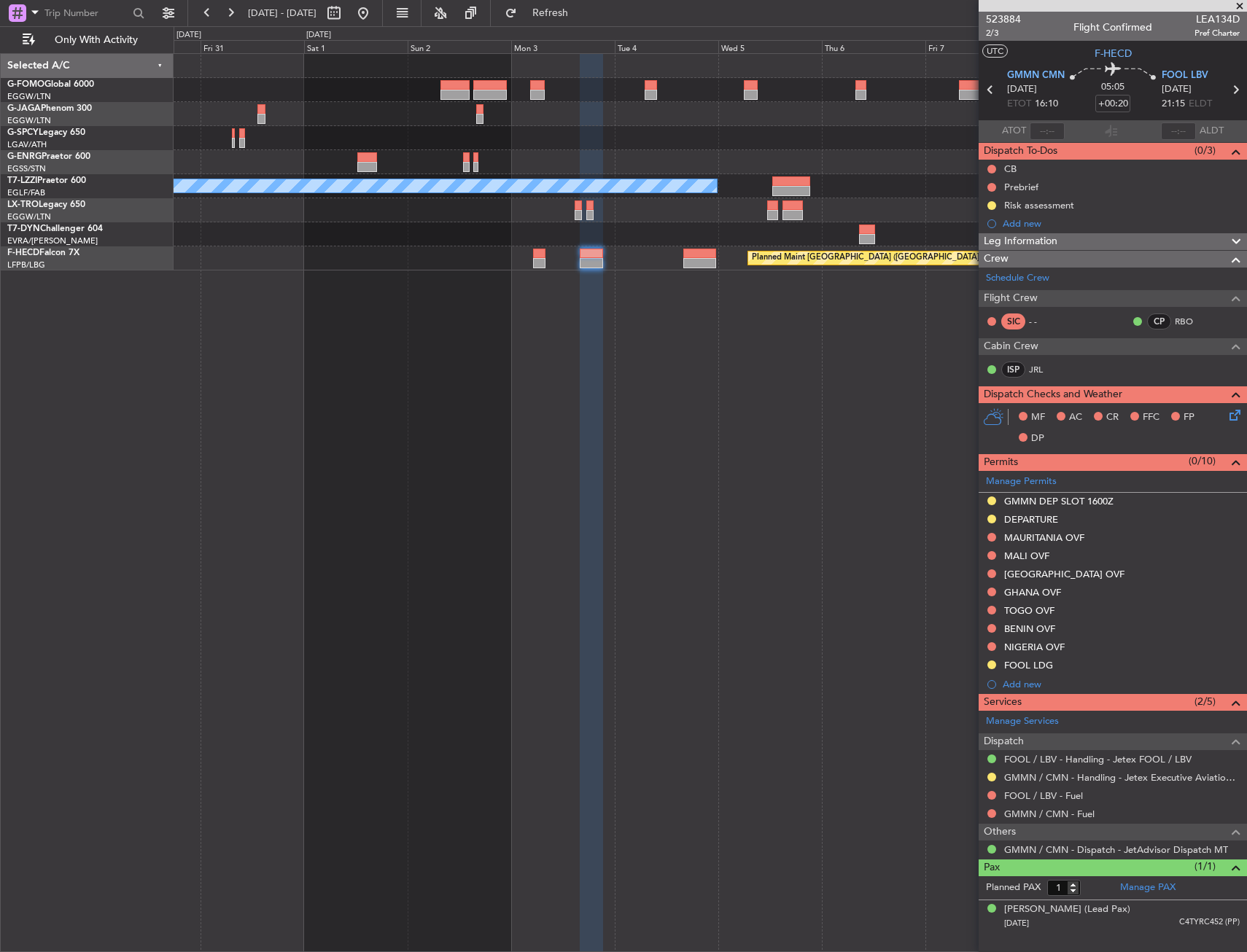
click at [518, 755] on div "A/C Unavailable London (Luton) Planned Maint Riga (Riga Intl) Planned Maint Par…" at bounding box center [710, 502] width 1073 height 899
click at [1108, 776] on link "GMMN / CMN - Handling - Jetex Executive Aviation [GEOGRAPHIC_DATA] GMMN / CMN" at bounding box center [1121, 777] width 236 height 12
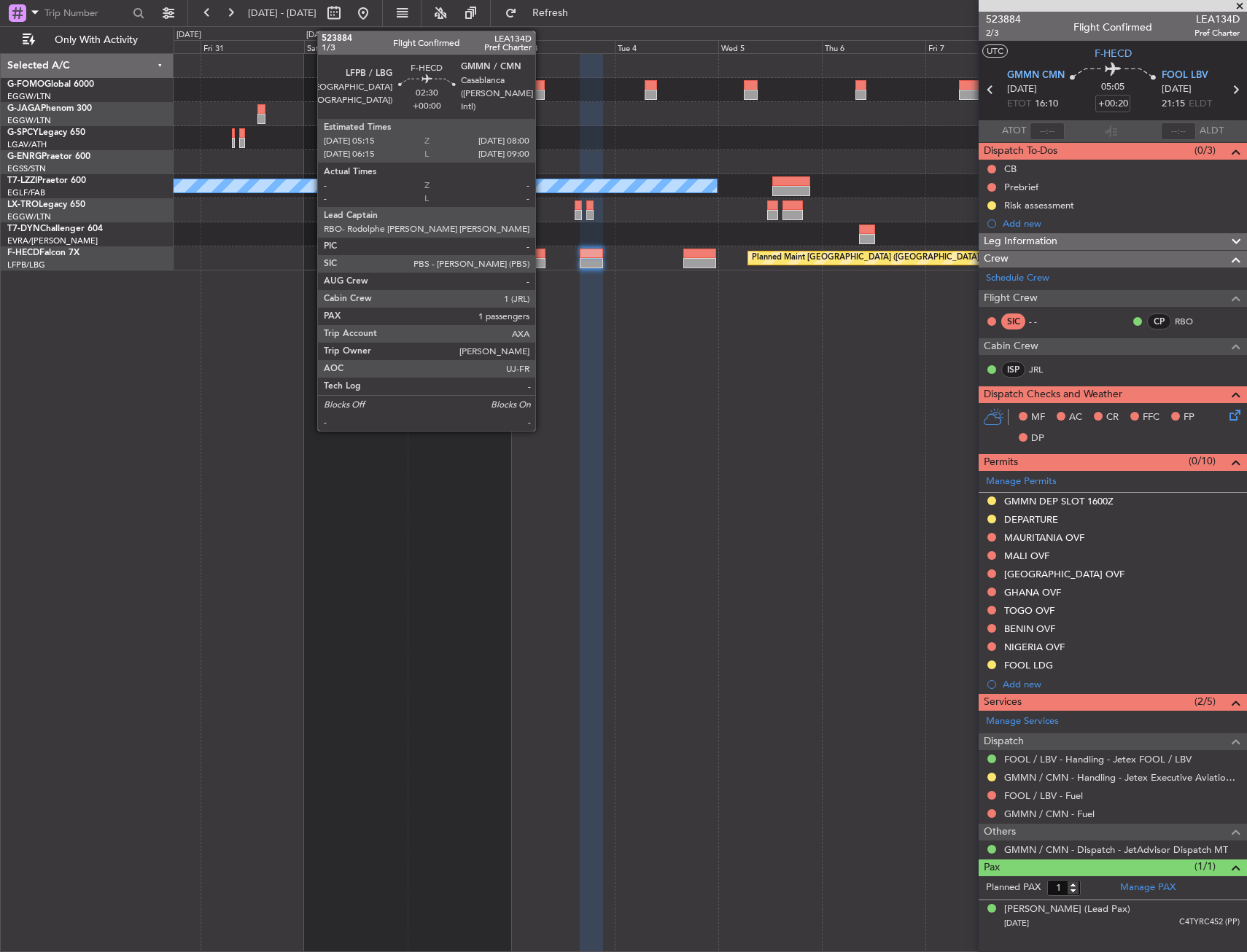
click at [541, 249] on div at bounding box center [539, 253] width 12 height 10
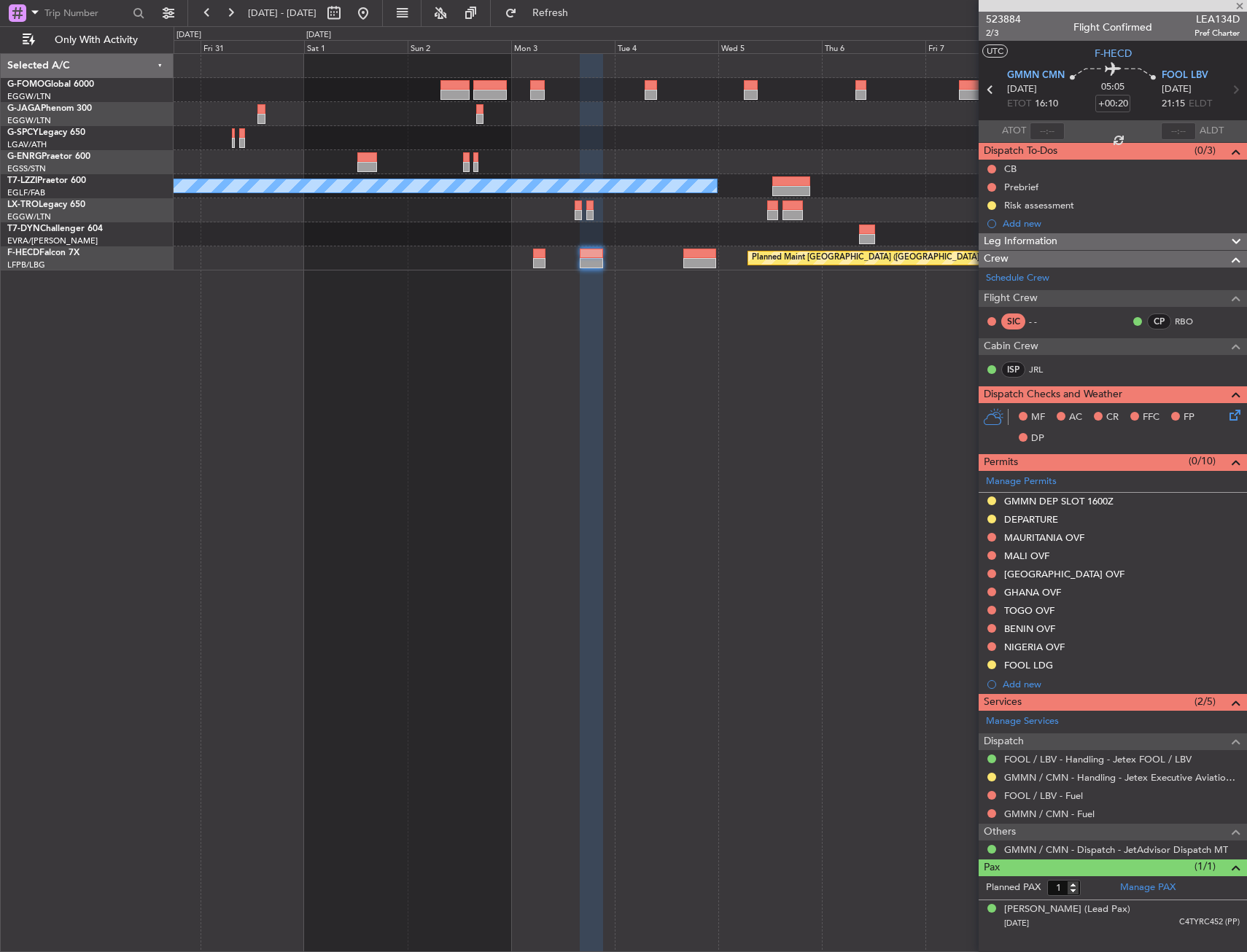
click at [587, 254] on div at bounding box center [591, 253] width 23 height 10
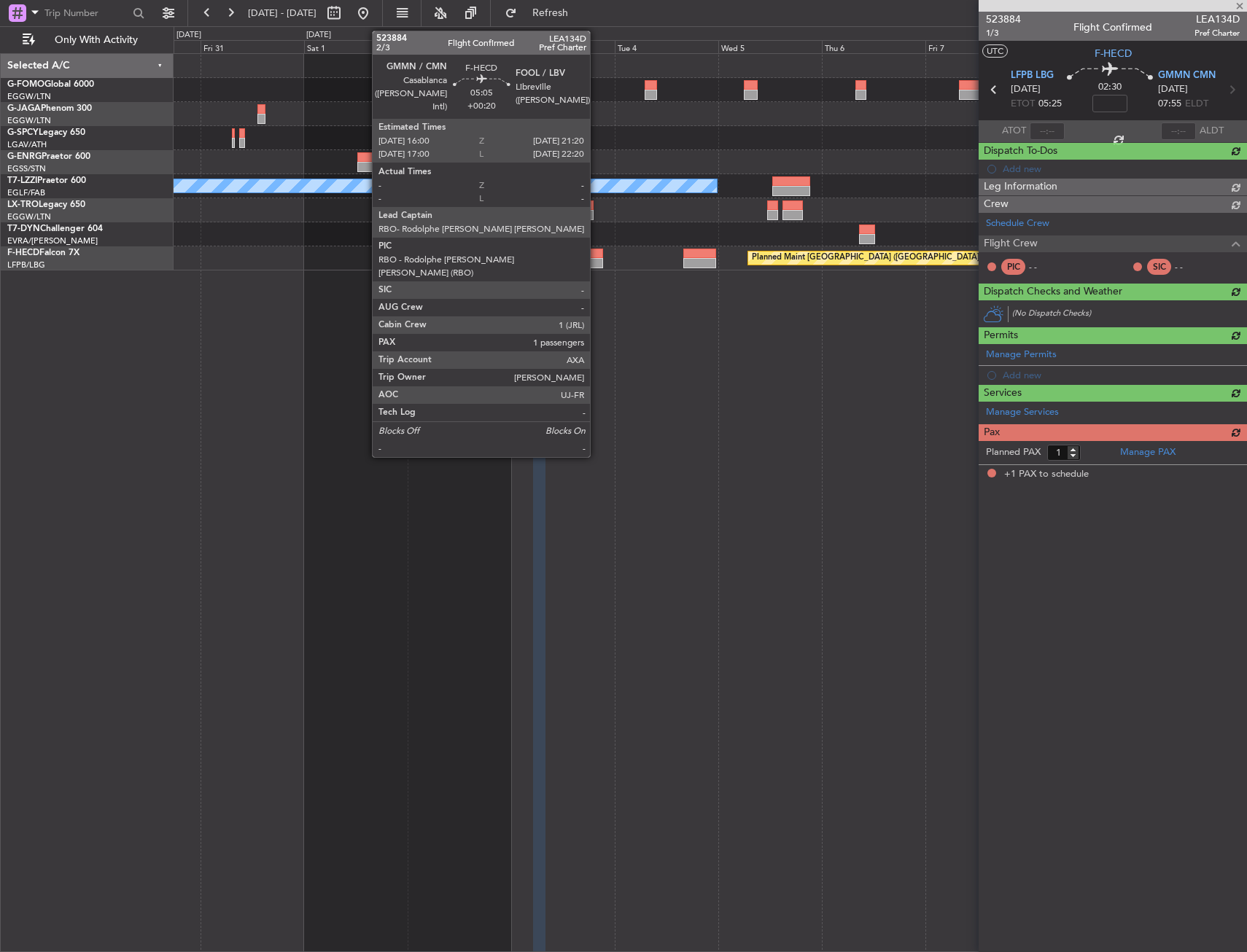
click at [596, 259] on div at bounding box center [591, 263] width 23 height 10
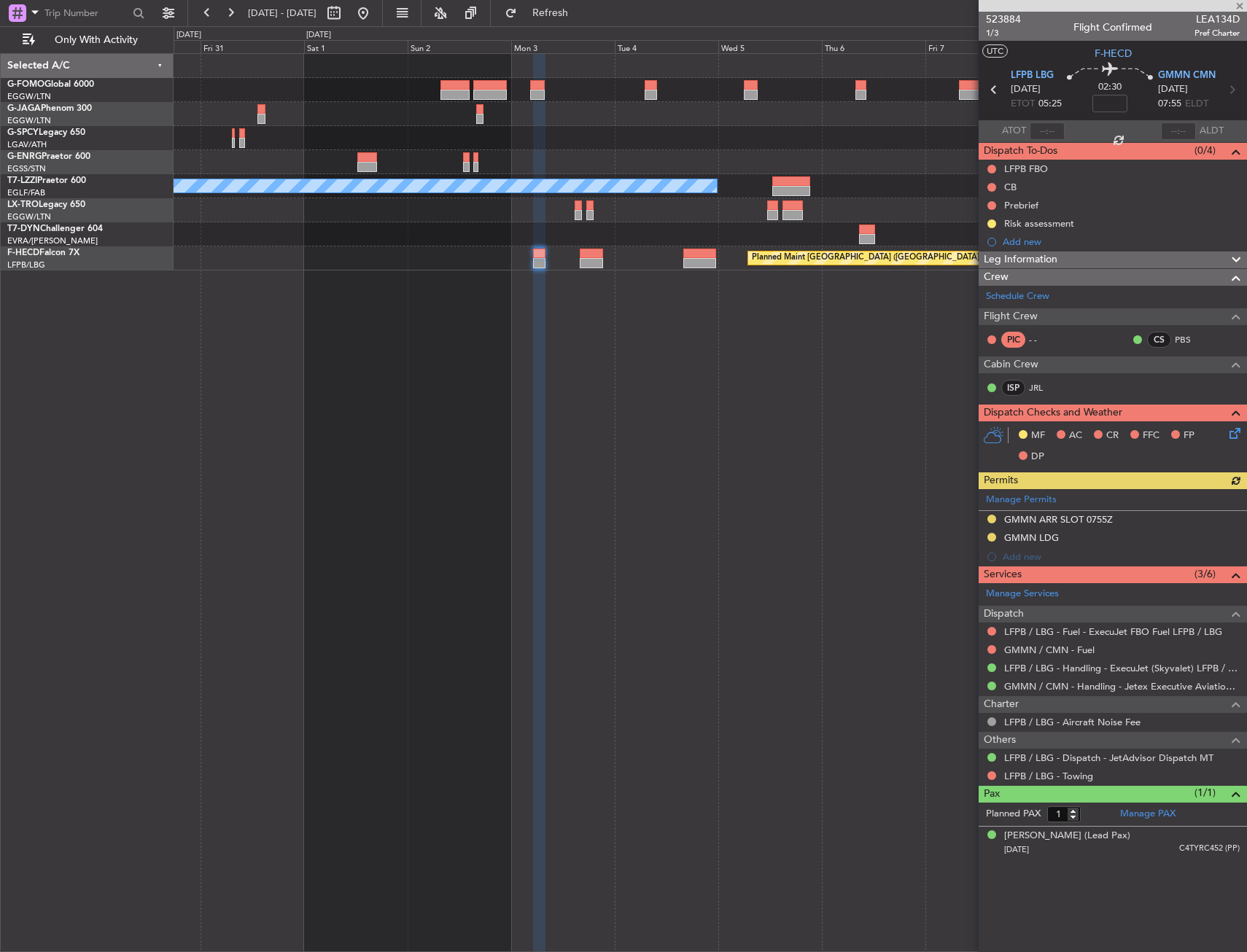
click at [689, 259] on div at bounding box center [699, 263] width 32 height 10
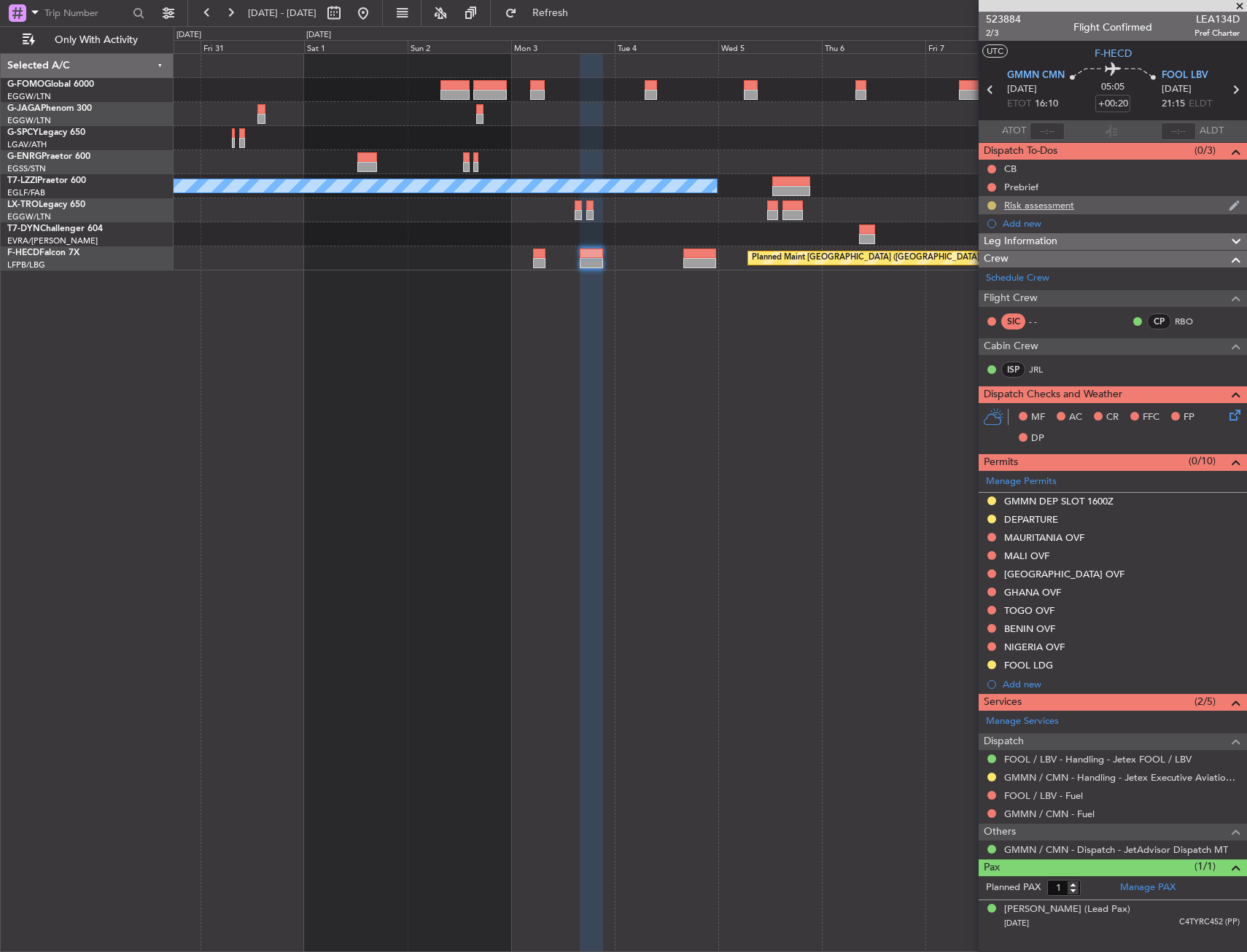
click at [991, 207] on button at bounding box center [991, 206] width 9 height 9
click at [995, 265] on span "Completed" at bounding box center [998, 270] width 48 height 15
click at [516, 410] on div "A/C Unavailable London (Luton) Planned Maint Riga (Riga Intl) Planned Maint Par…" at bounding box center [710, 502] width 1073 height 899
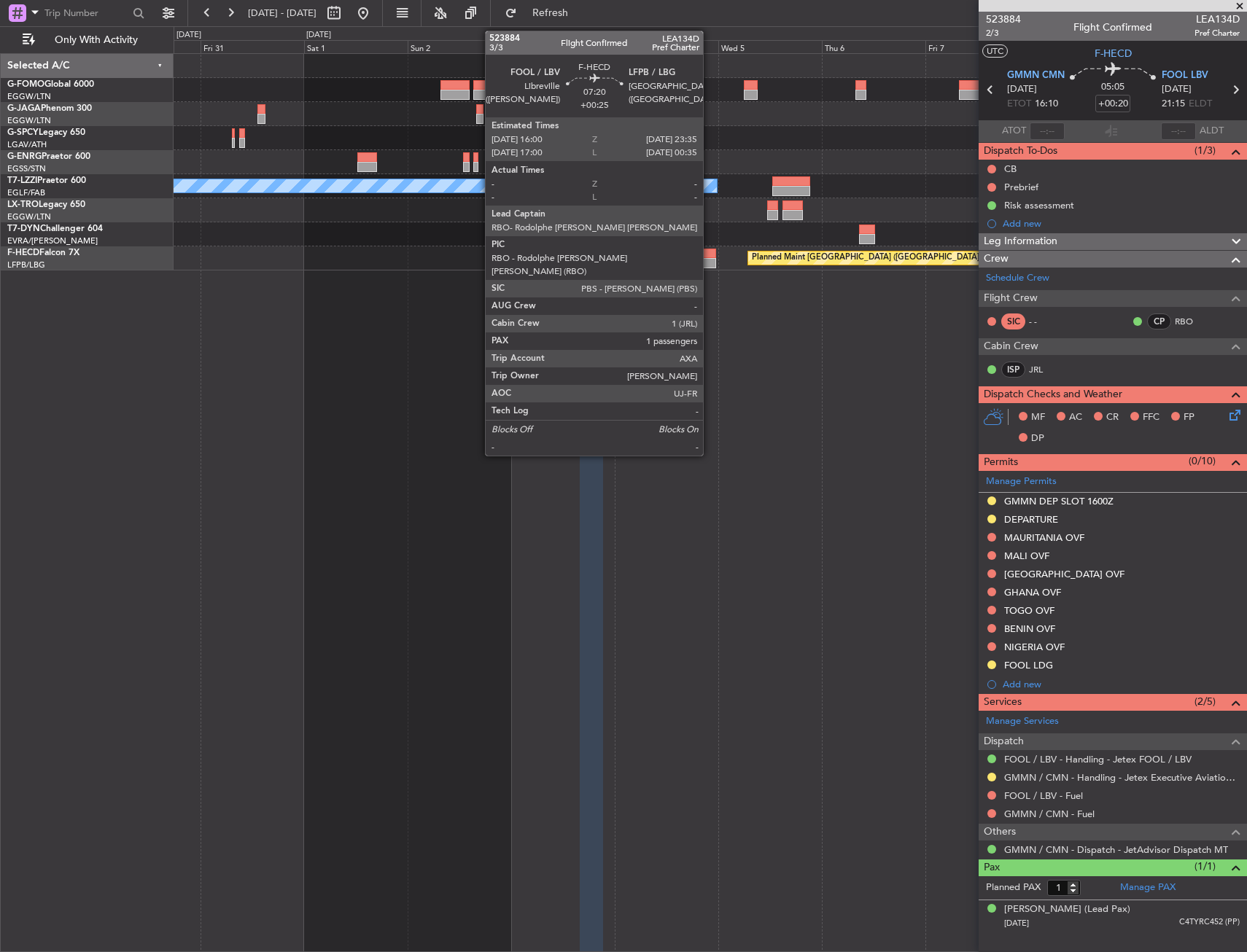
click at [696, 259] on div at bounding box center [699, 263] width 32 height 10
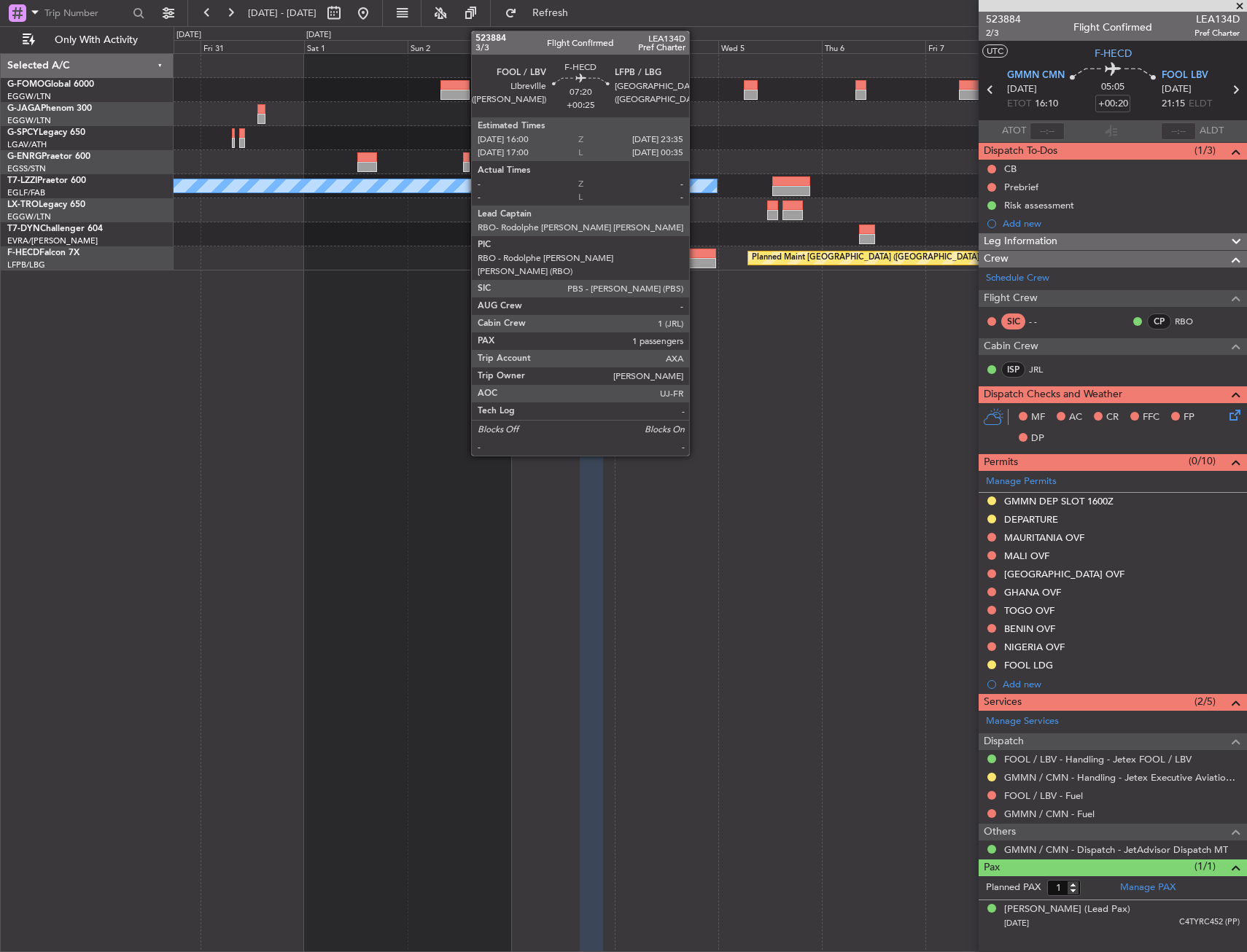
click at [651, 341] on div "A/C Unavailable London (Luton) Planned Maint Riga (Riga Intl) Planned Maint Par…" at bounding box center [710, 502] width 1073 height 899
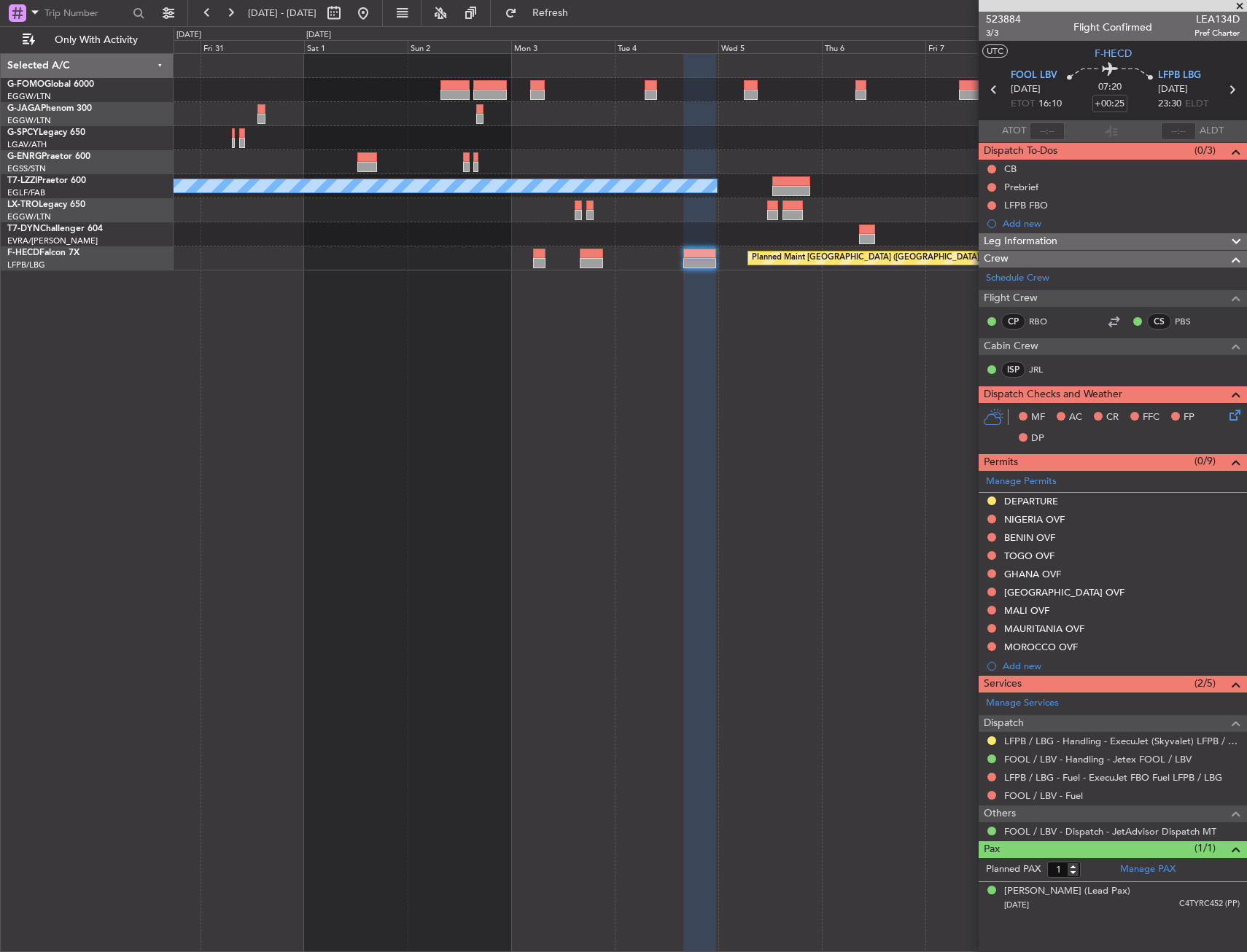
click at [702, 770] on div at bounding box center [699, 503] width 32 height 899
click at [1044, 742] on link "LFPB / LBG - Handling - ExecuJet (Skyvalet) LFPB / LBG" at bounding box center [1121, 740] width 236 height 12
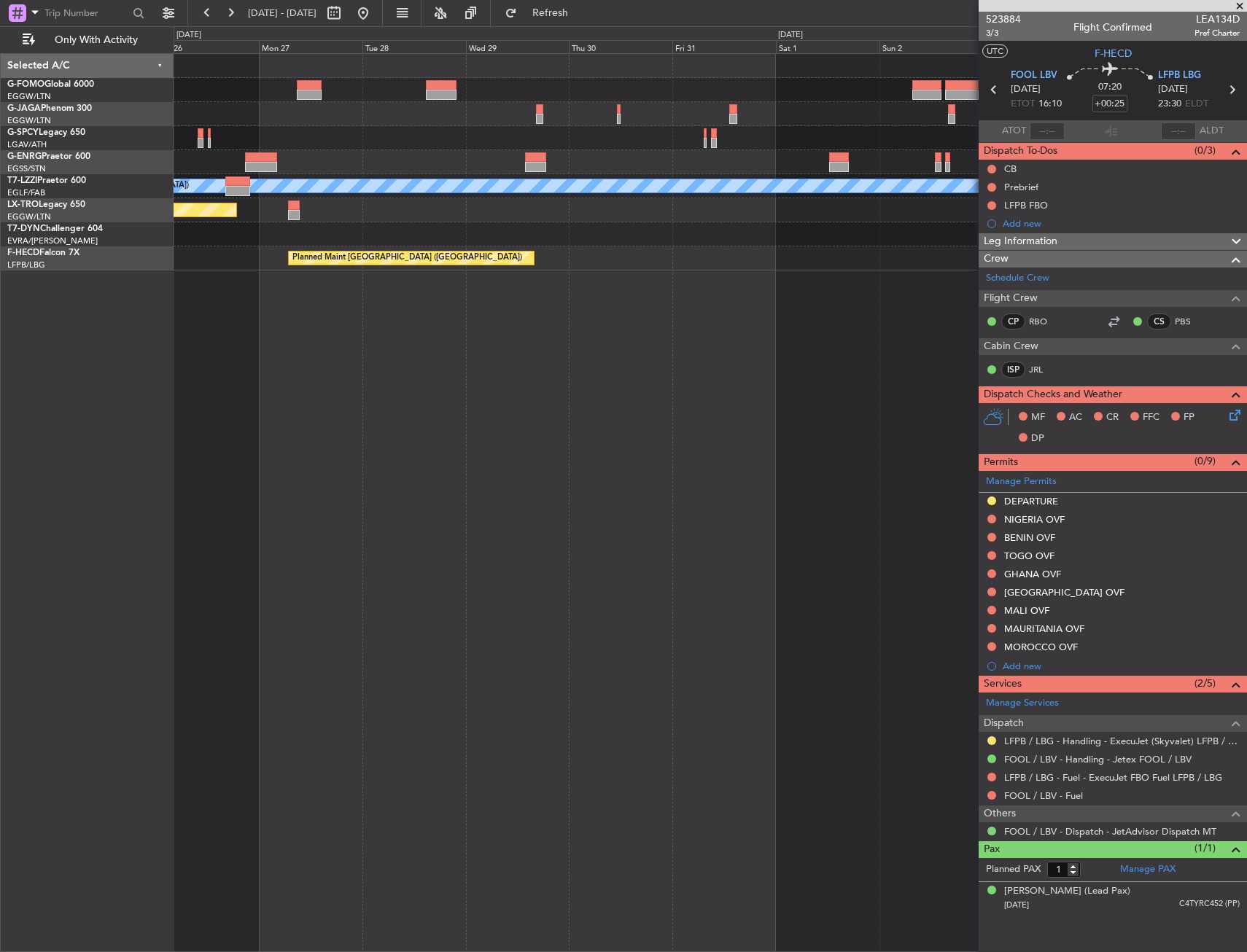
click at [1033, 261] on fb-app "30 Oct 2025 - 10 Nov 2025 Refresh Quick Links Only With Activity A/C Unavailabl…" at bounding box center [623, 481] width 1247 height 941
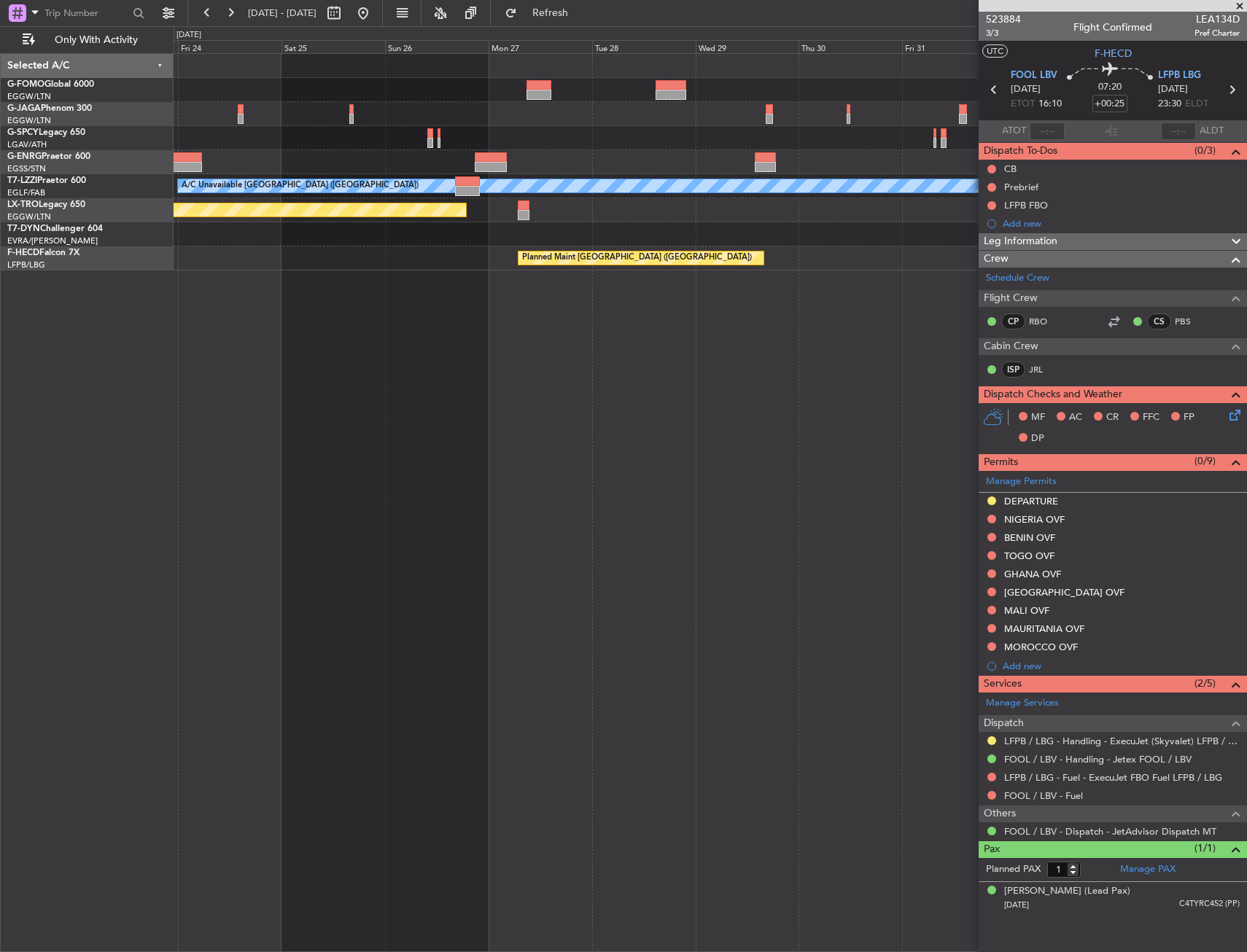
click at [1140, 223] on fb-app "30 Oct 2025 - 10 Nov 2025 Refresh Quick Links Only With Activity A/C Unavailabl…" at bounding box center [623, 481] width 1247 height 941
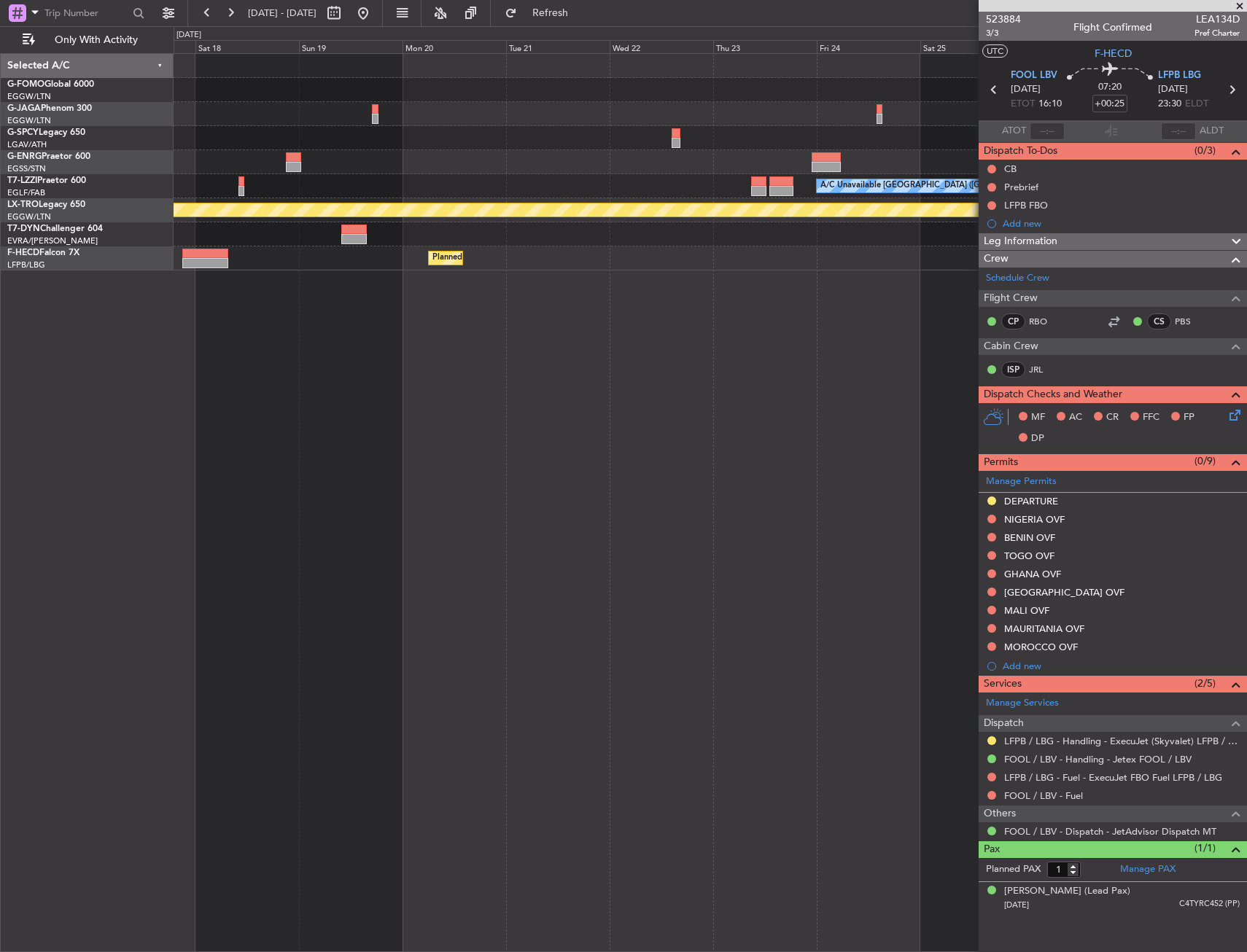
click at [955, 276] on div "A/C Unavailable London (Luton) Planned Maint Riga (Riga Intl) Planned Maint Par…" at bounding box center [710, 502] width 1073 height 899
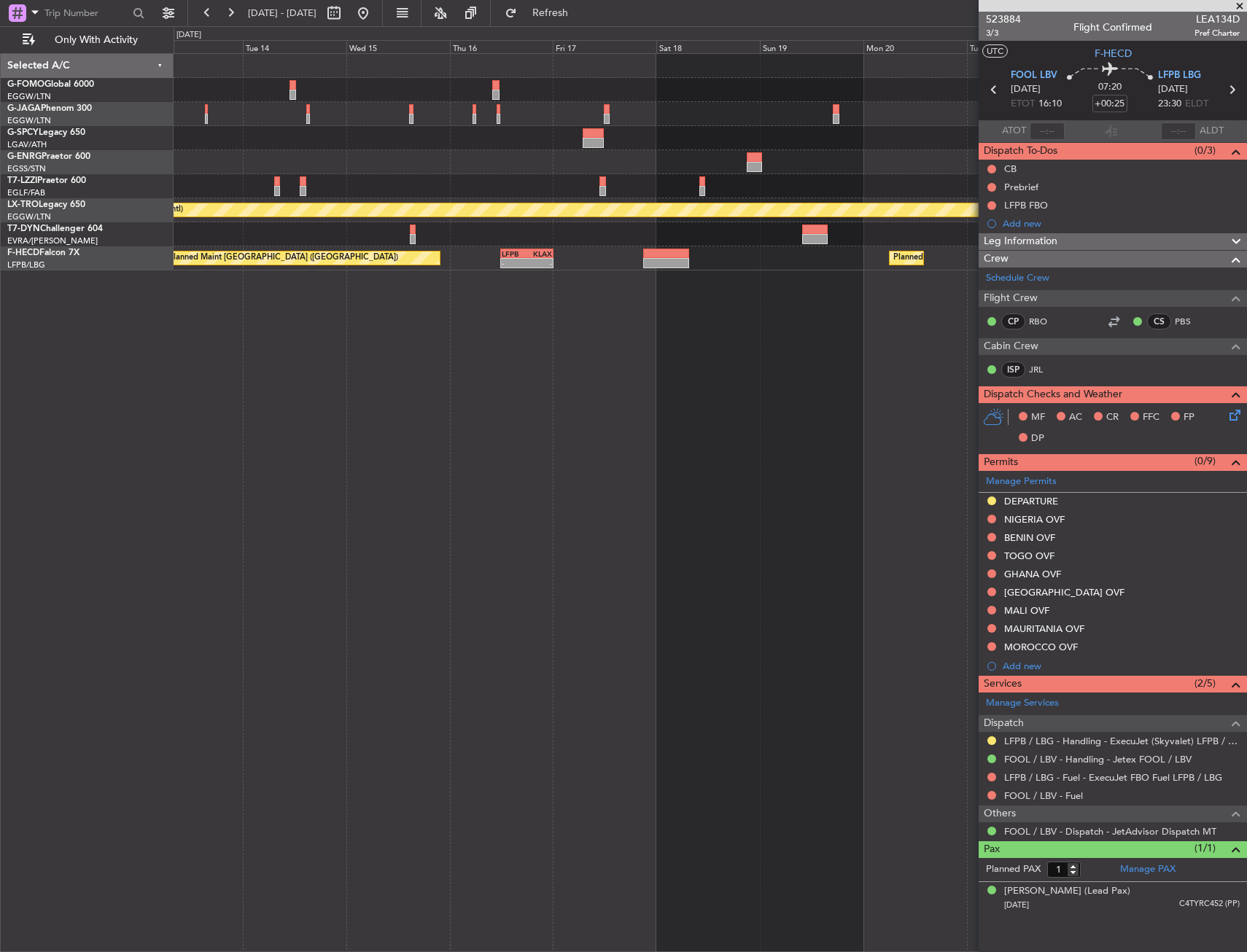
click at [1055, 265] on fb-app "30 Oct 2025 - 10 Nov 2025 Refresh Quick Links Only With Activity No Crew A/C Un…" at bounding box center [623, 481] width 1247 height 941
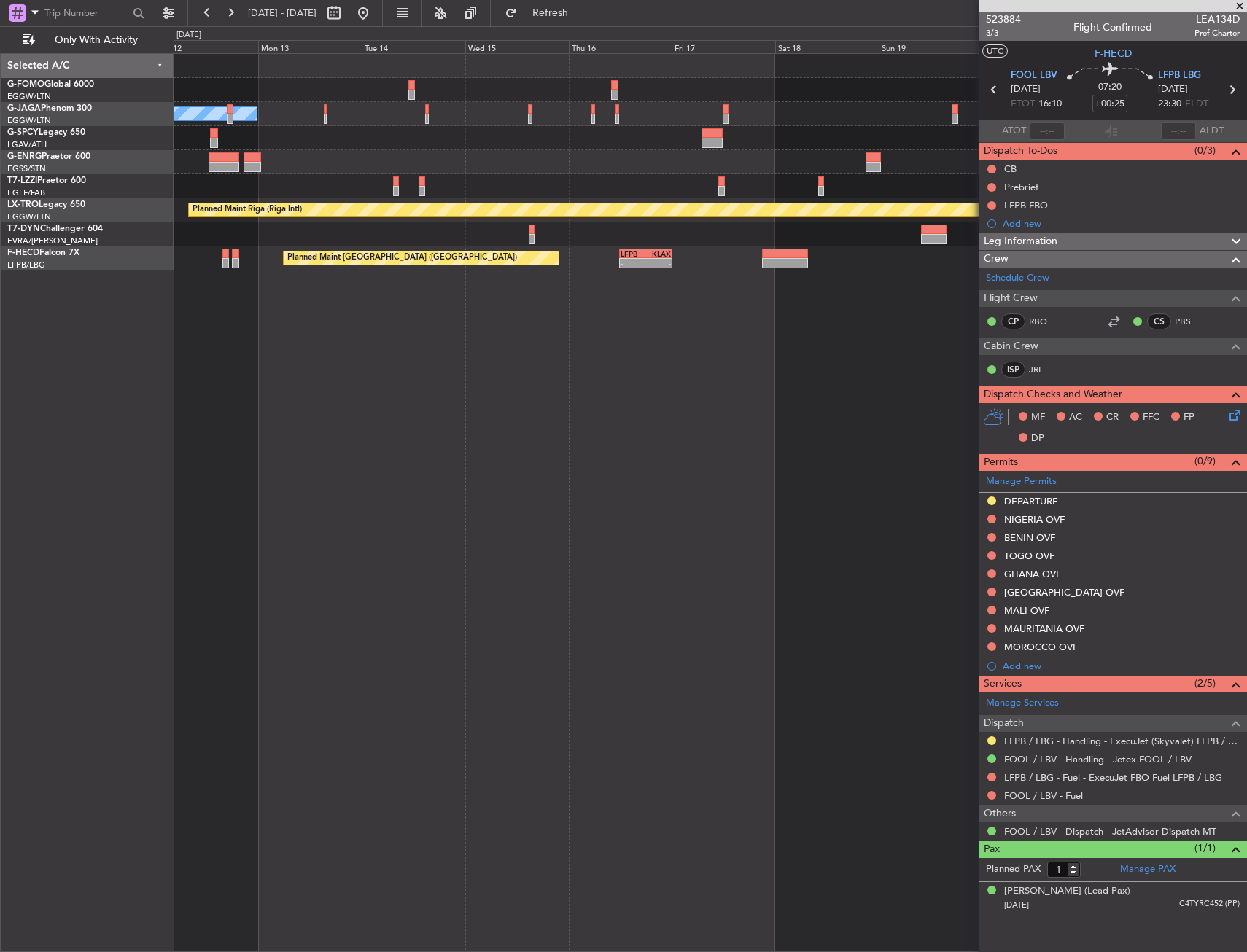
click at [0, 348] on html "30 Oct 2025 - 10 Nov 2025 Refresh Quick Links Only With Activity No Crew A/C Un…" at bounding box center [623, 476] width 1247 height 952
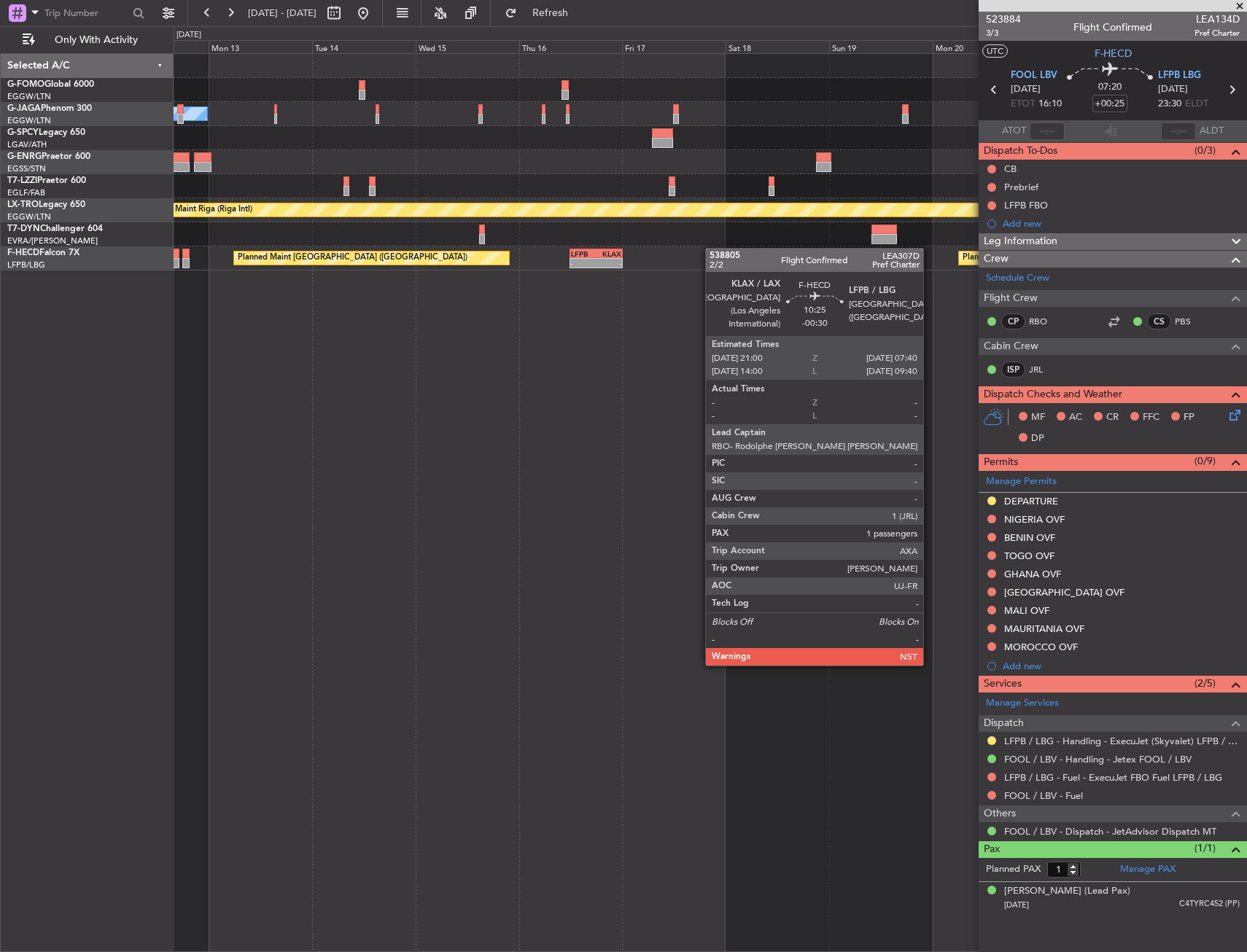
click at [38, 272] on div "No Crew A/C Unavailable London (Luton) Planned Maint Riga (Riga Intl) A/C Unava…" at bounding box center [623, 490] width 1247 height 926
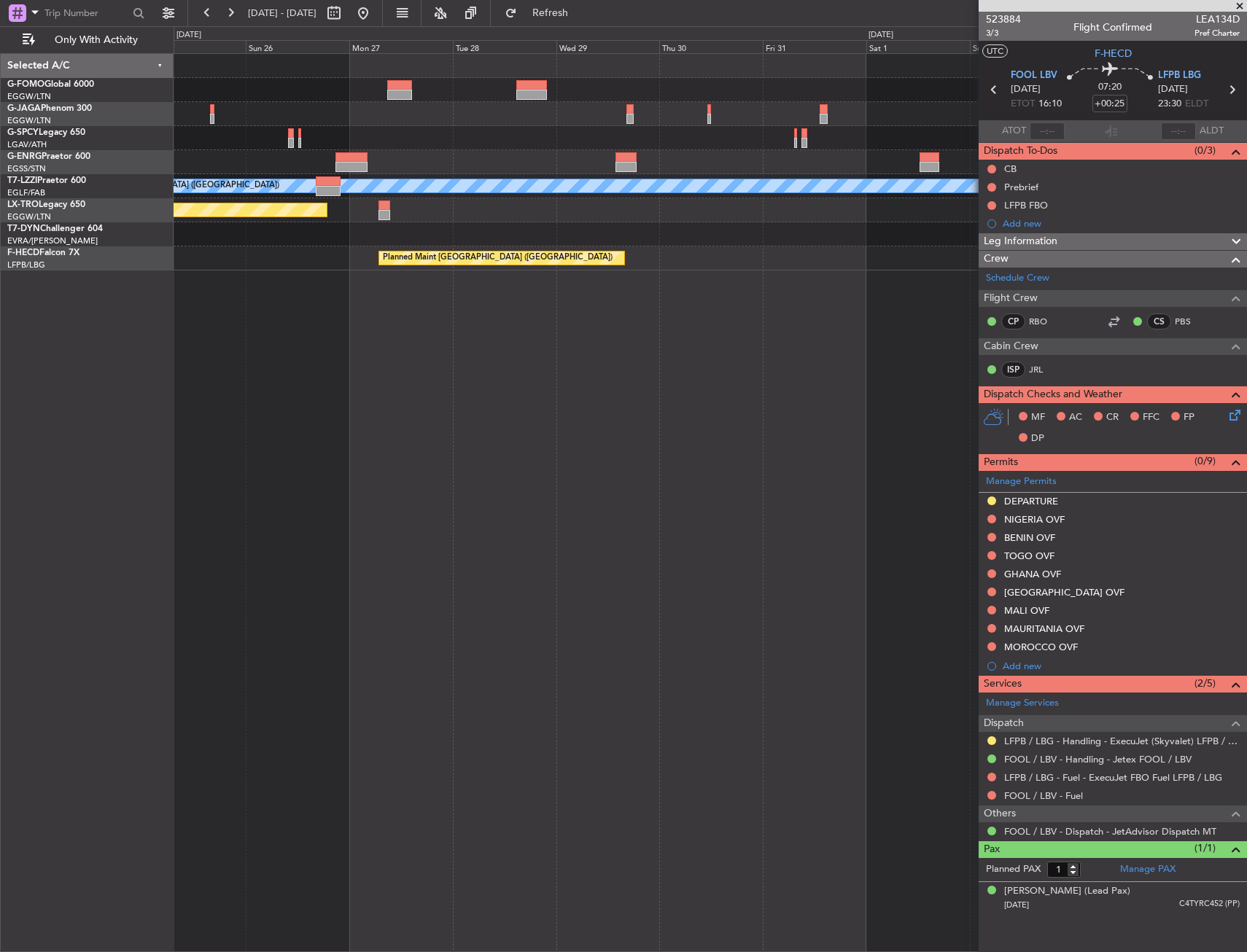
click at [89, 247] on div "A/C Unavailable London (Luton) Planned Maint Riga (Riga Intl) Planned Maint Par…" at bounding box center [623, 490] width 1247 height 926
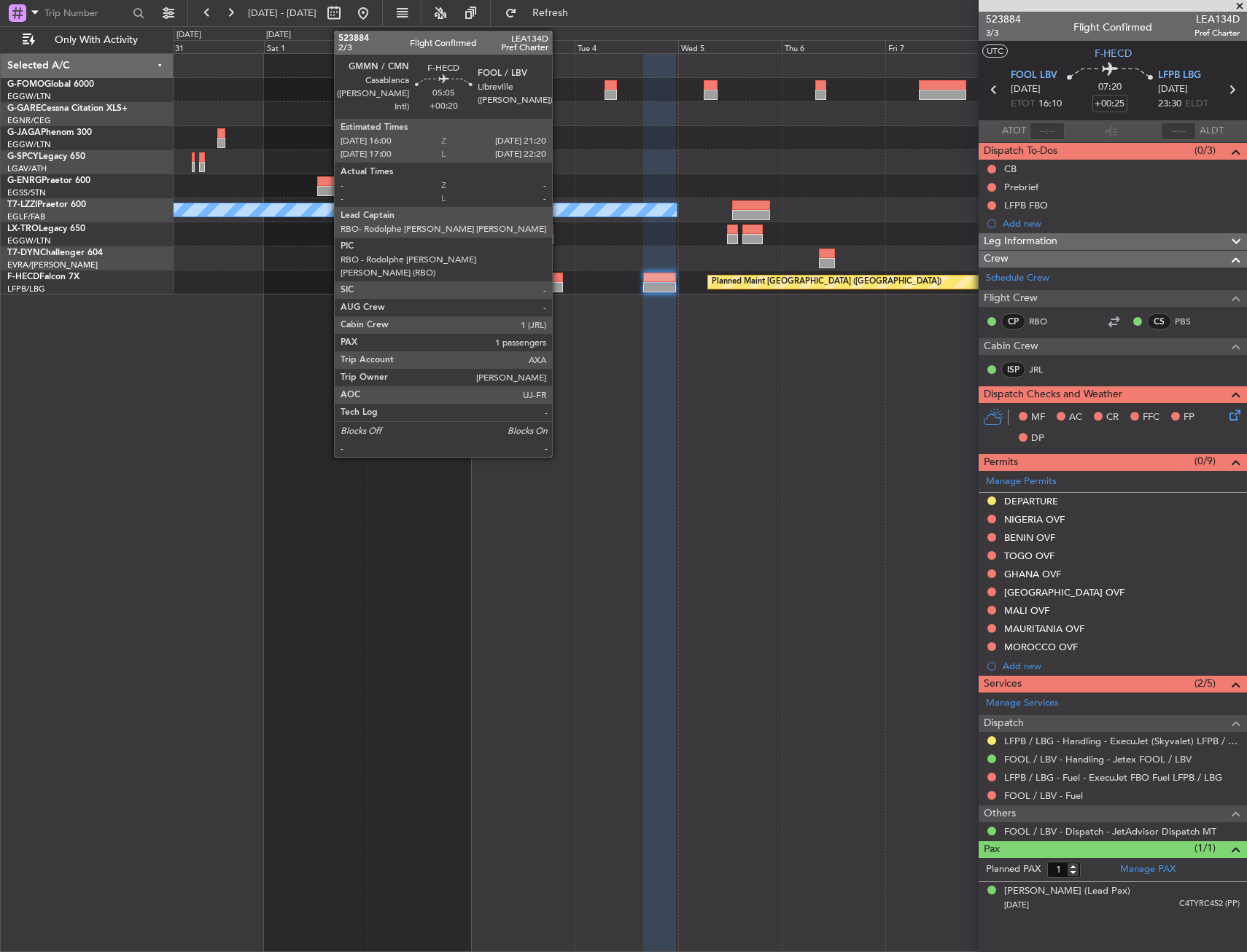
click at [556, 276] on div at bounding box center [551, 277] width 23 height 10
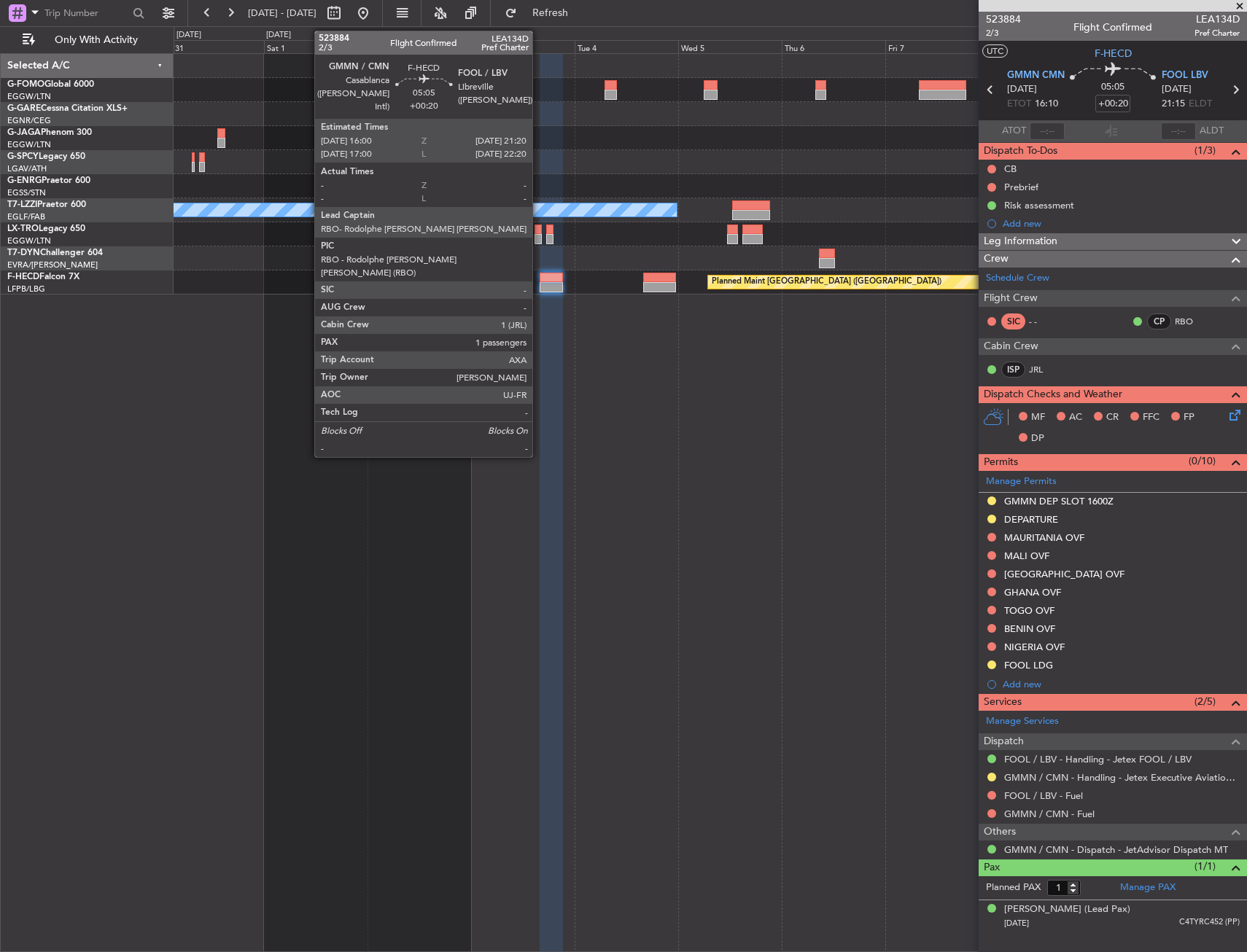
click at [540, 284] on div at bounding box center [551, 287] width 23 height 10
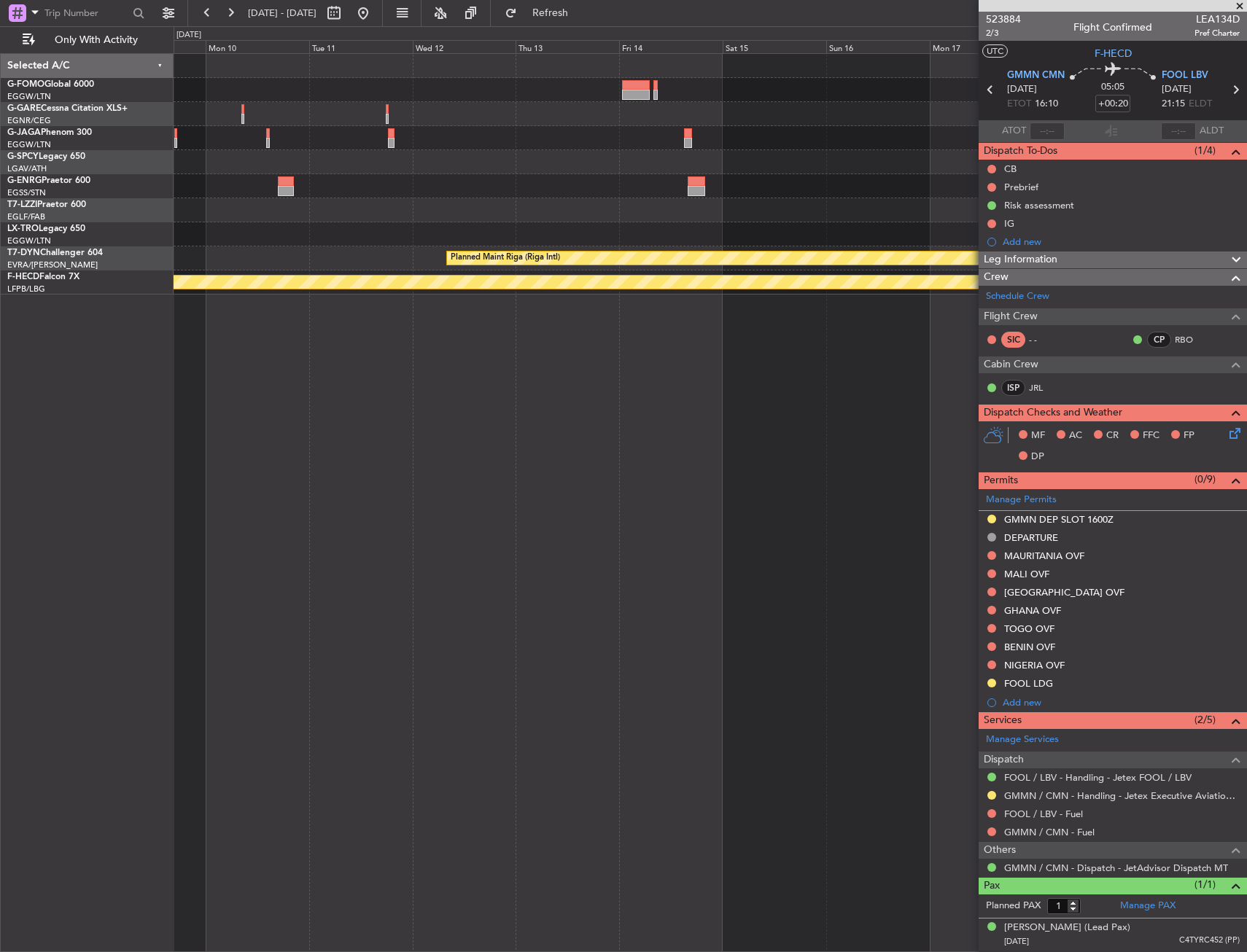
click at [0, 319] on html "31 Oct 2025 - 10 Nov 2025 Refresh Quick Links Only With Activity Planned Maint …" at bounding box center [623, 476] width 1247 height 952
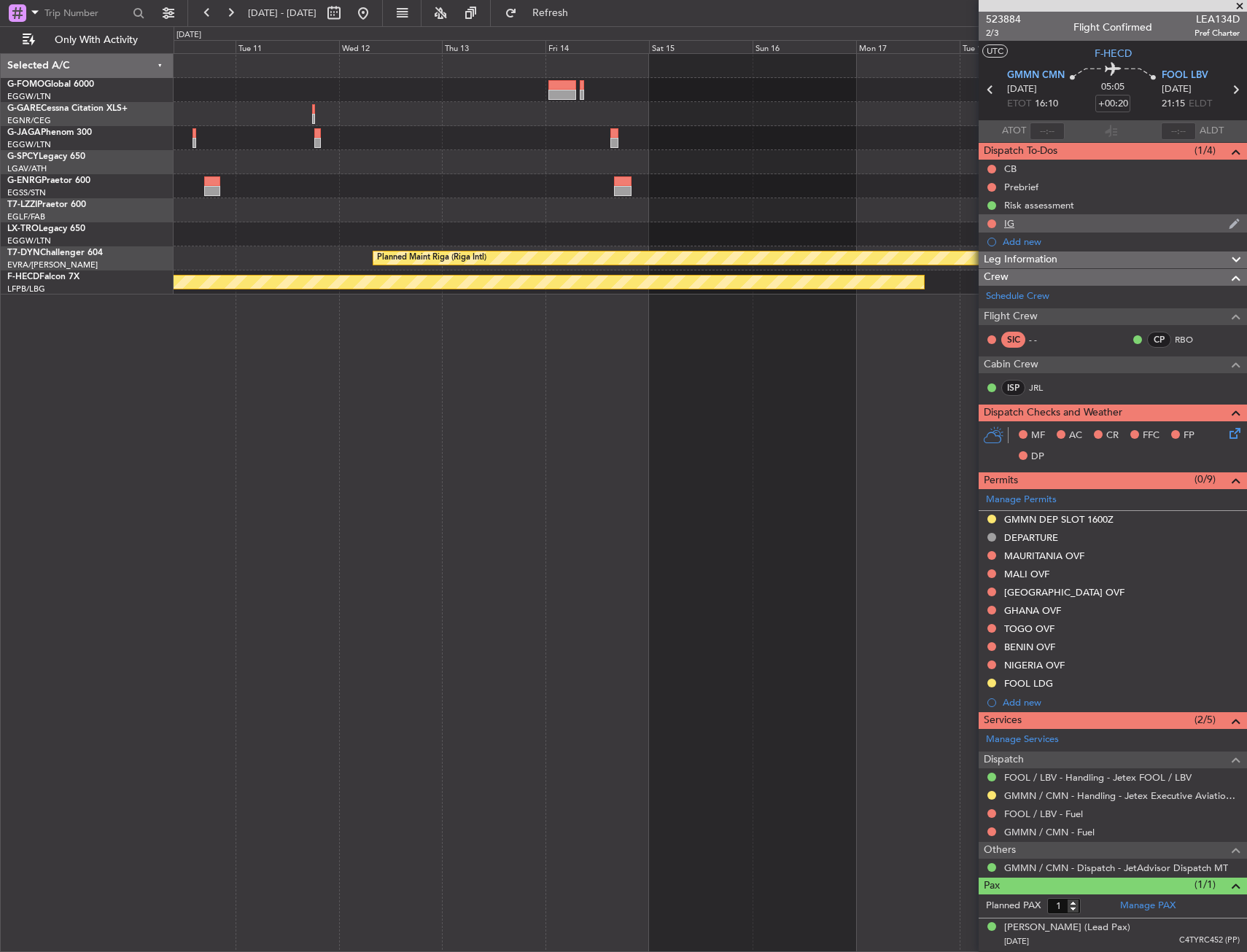
click at [1157, 214] on fb-app "31 Oct 2025 - 10 Nov 2025 Refresh Quick Links Only With Activity Planned Maint …" at bounding box center [623, 481] width 1247 height 941
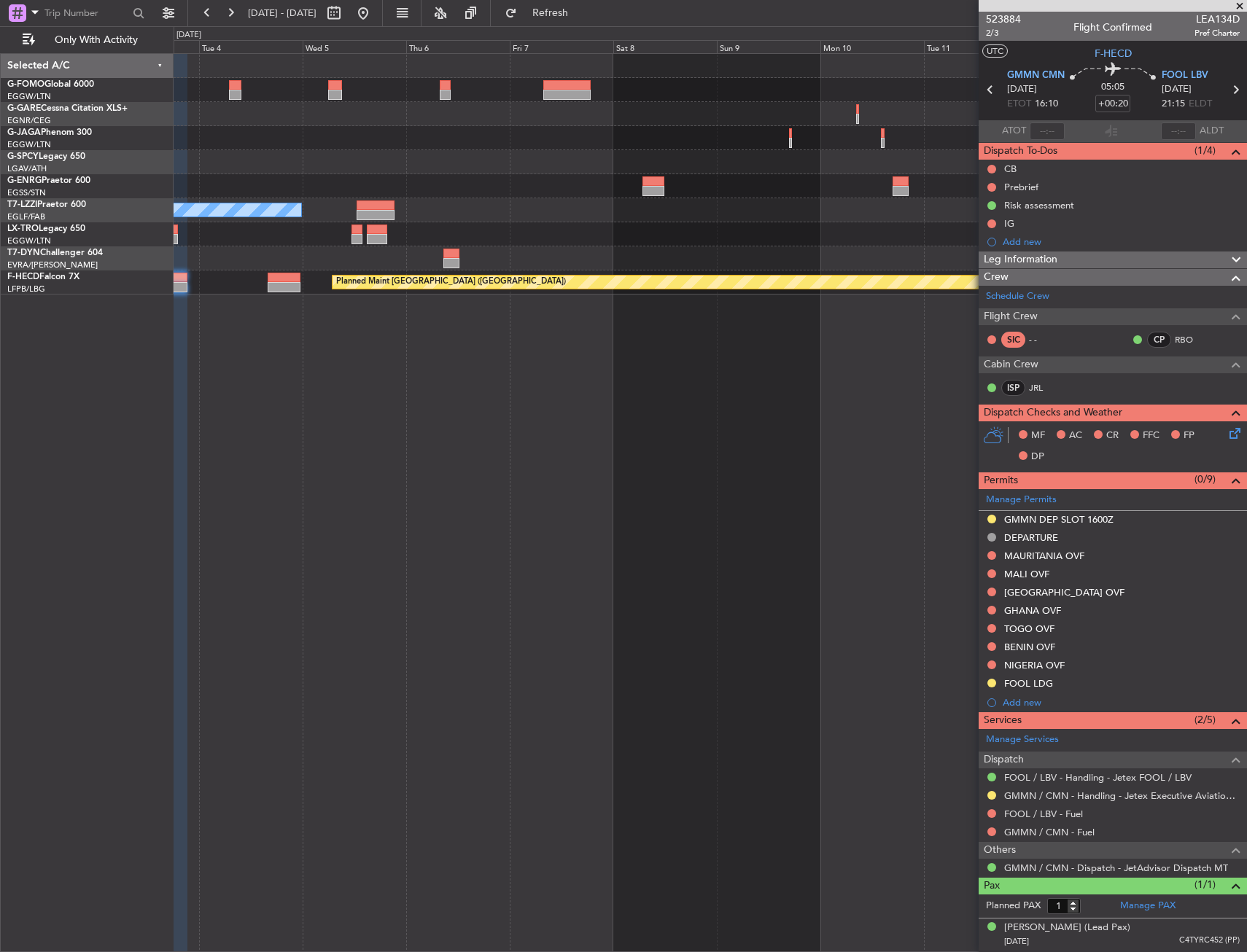
click at [395, 211] on div at bounding box center [376, 215] width 38 height 10
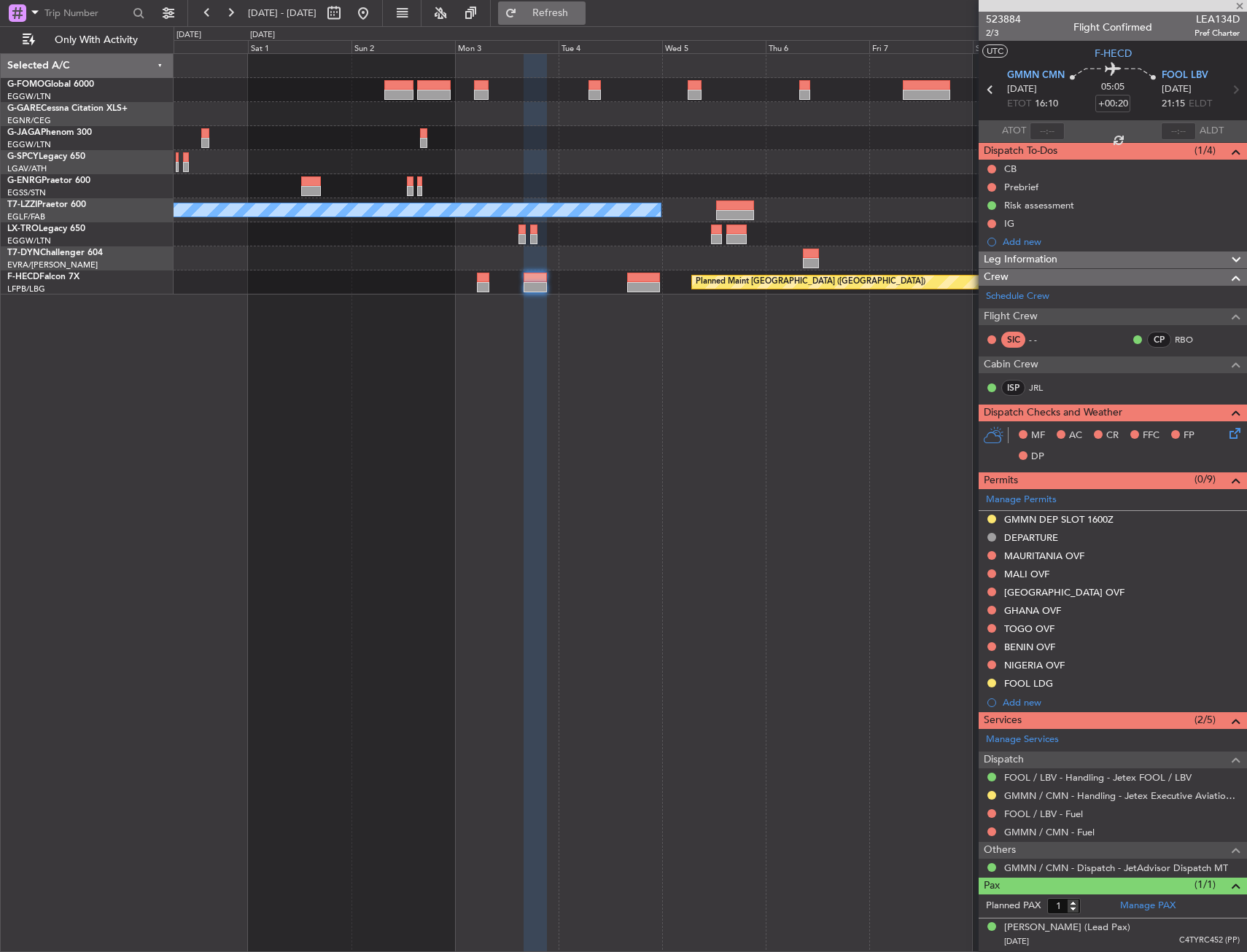
click at [581, 17] on span "Refresh" at bounding box center [551, 13] width 62 height 10
type input "+00:35"
type input "0"
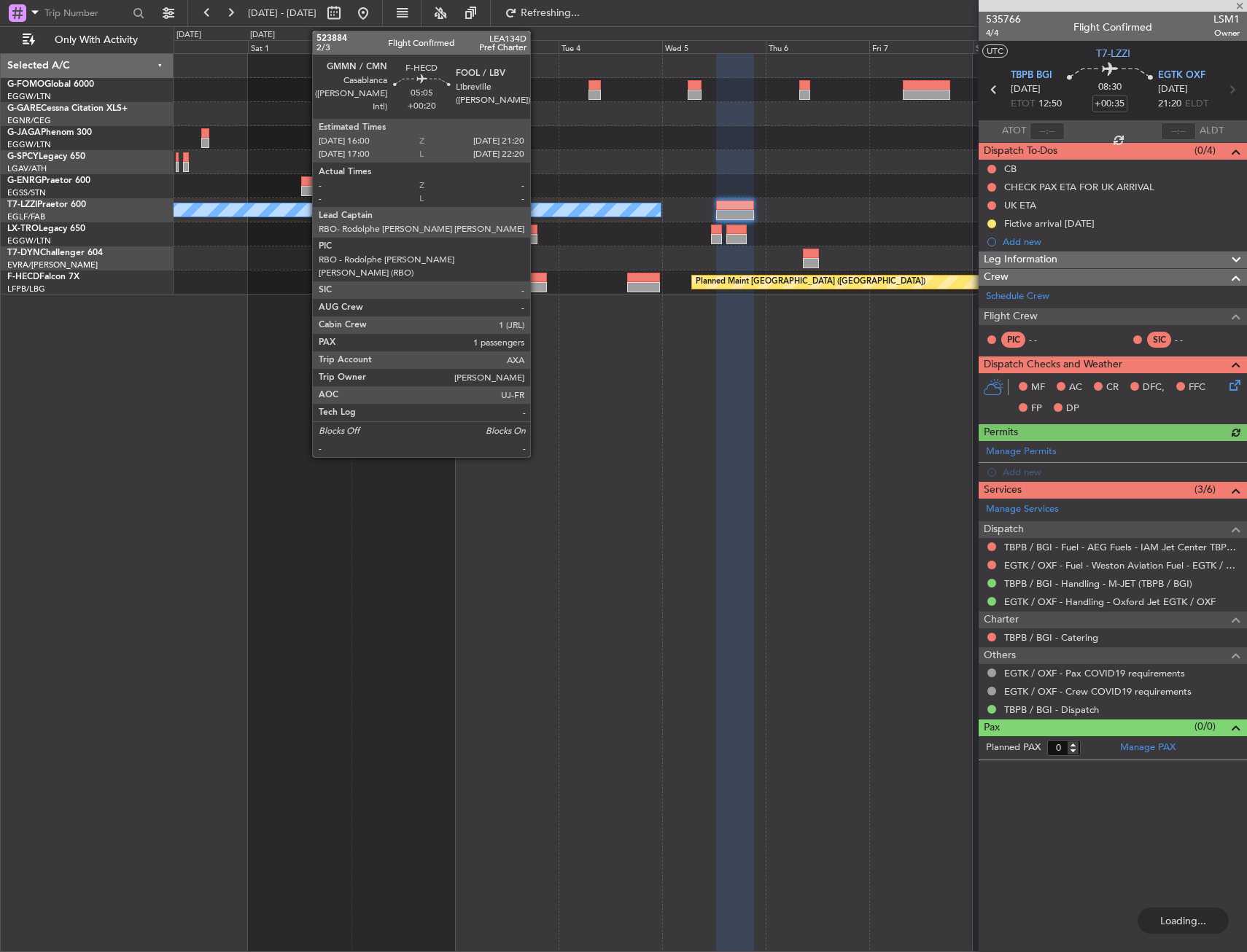
type input "+00:20"
type input "1"
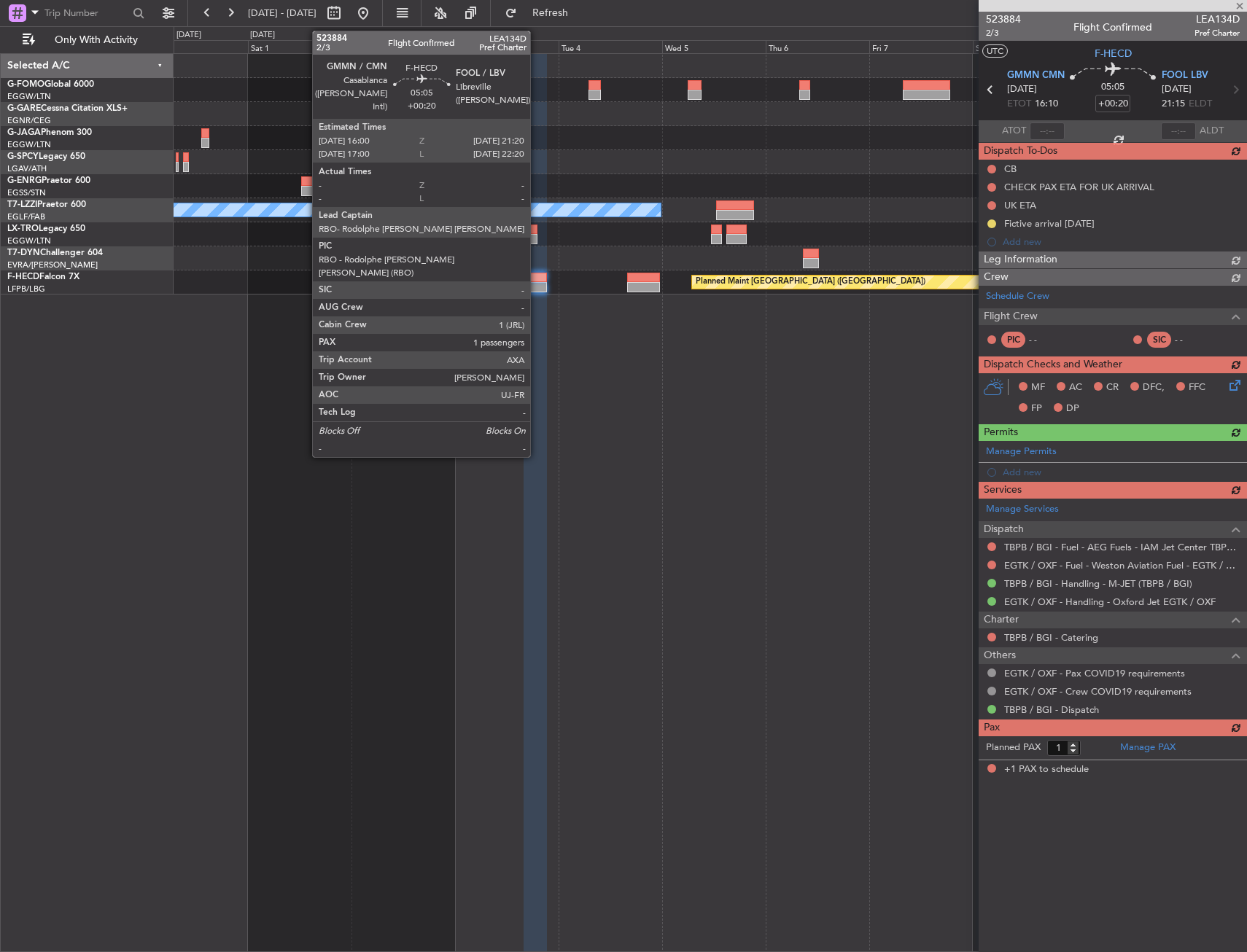
click at [536, 282] on div at bounding box center [535, 277] width 23 height 10
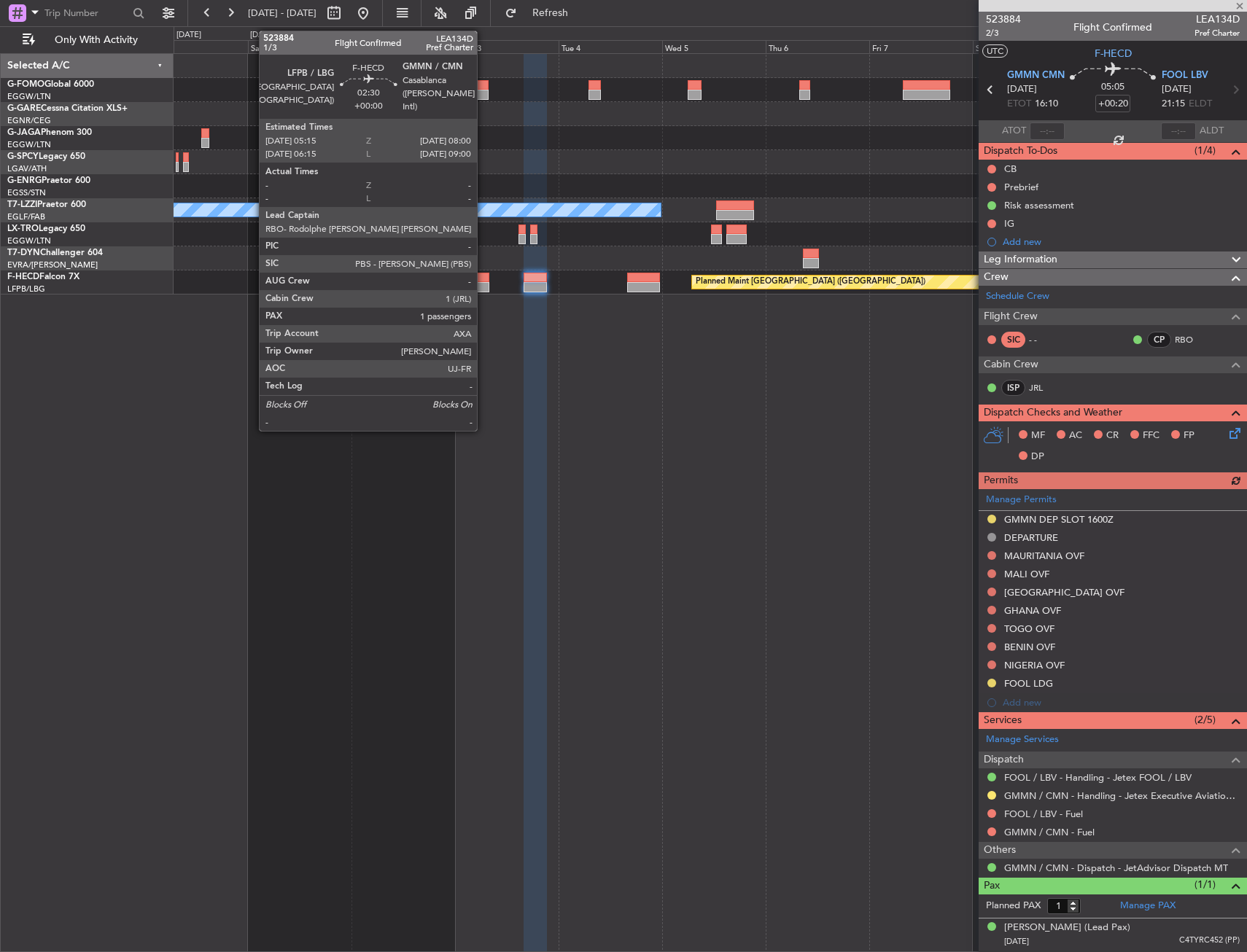
click at [483, 286] on div at bounding box center [482, 287] width 12 height 10
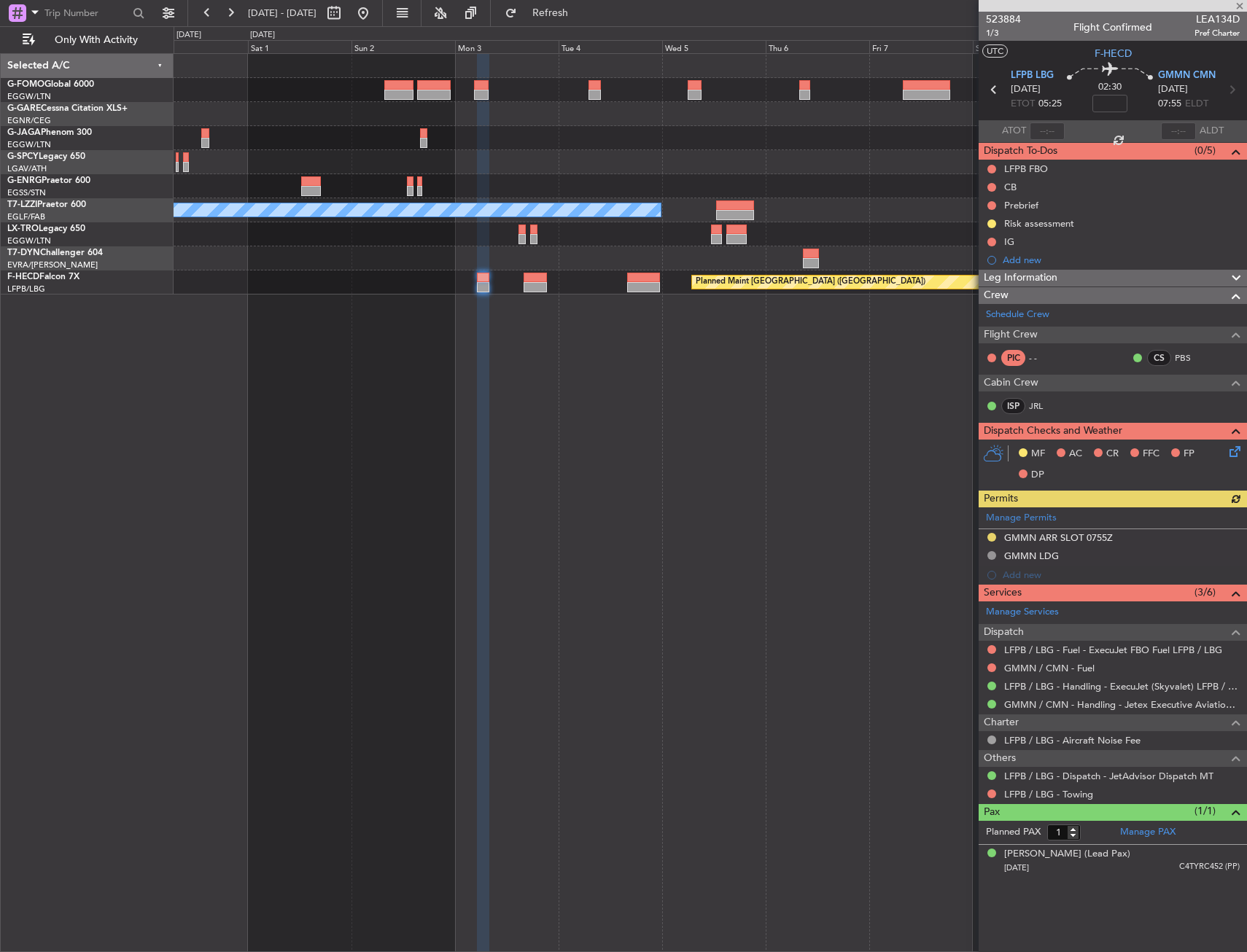
click at [437, 341] on div "A/C Unavailable London (Luton) Planned Maint Riga (Riga Intl) Planned Maint Par…" at bounding box center [710, 502] width 1073 height 899
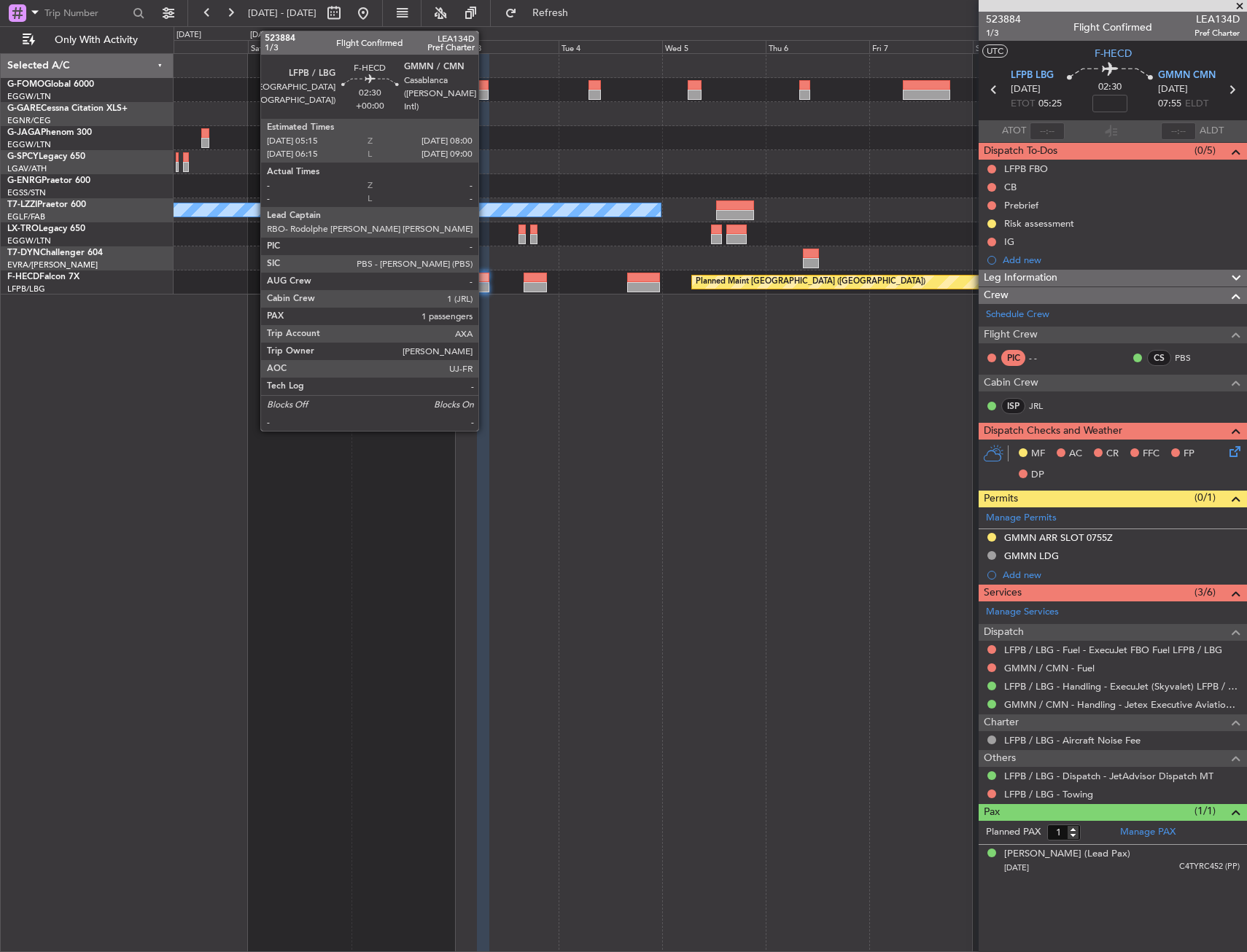
click at [482, 282] on div at bounding box center [482, 277] width 12 height 10
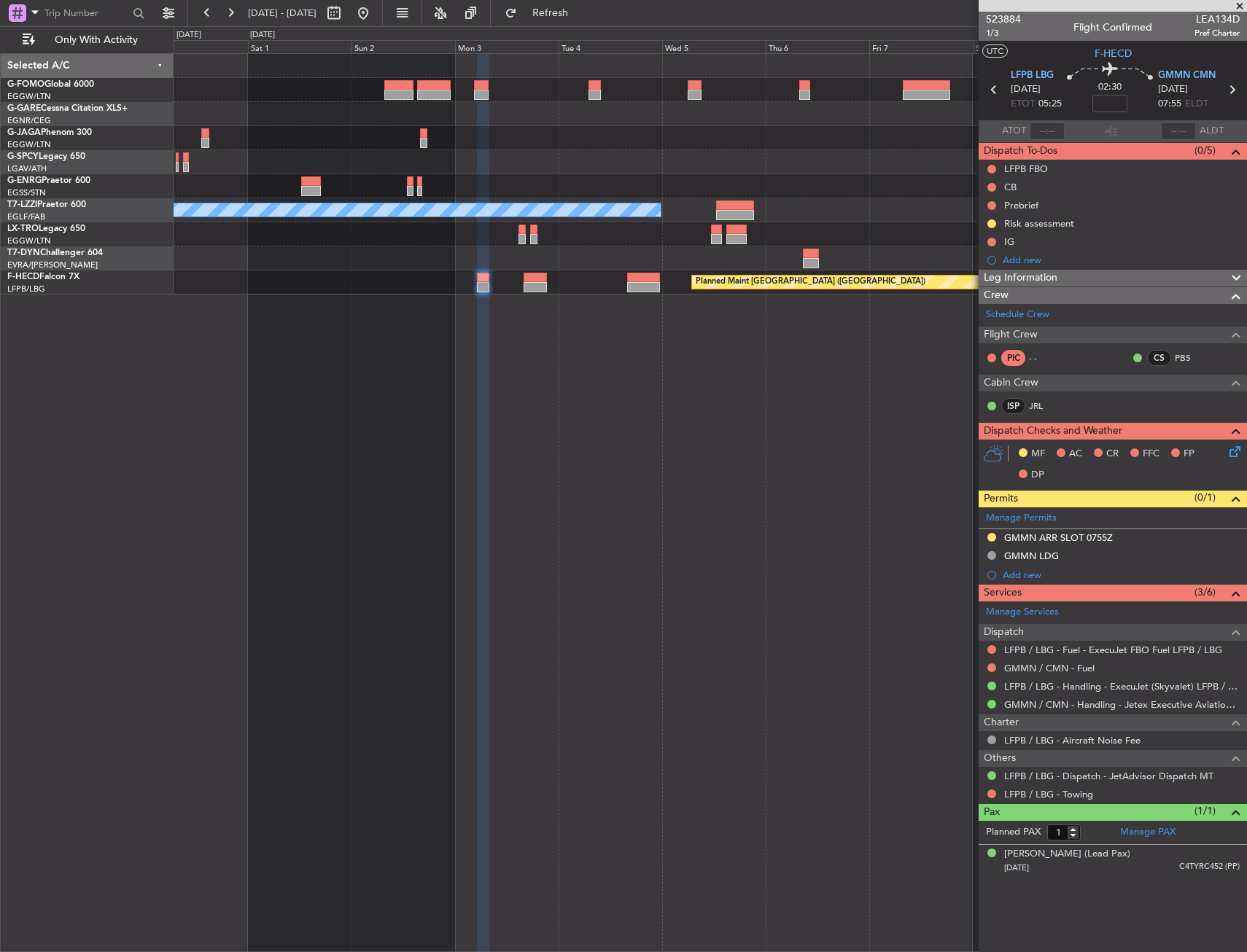
click at [383, 10] on fb-range-datepicker "[DATE] - [DATE]" at bounding box center [285, 13] width 196 height 27
click at [375, 15] on button at bounding box center [363, 13] width 23 height 23
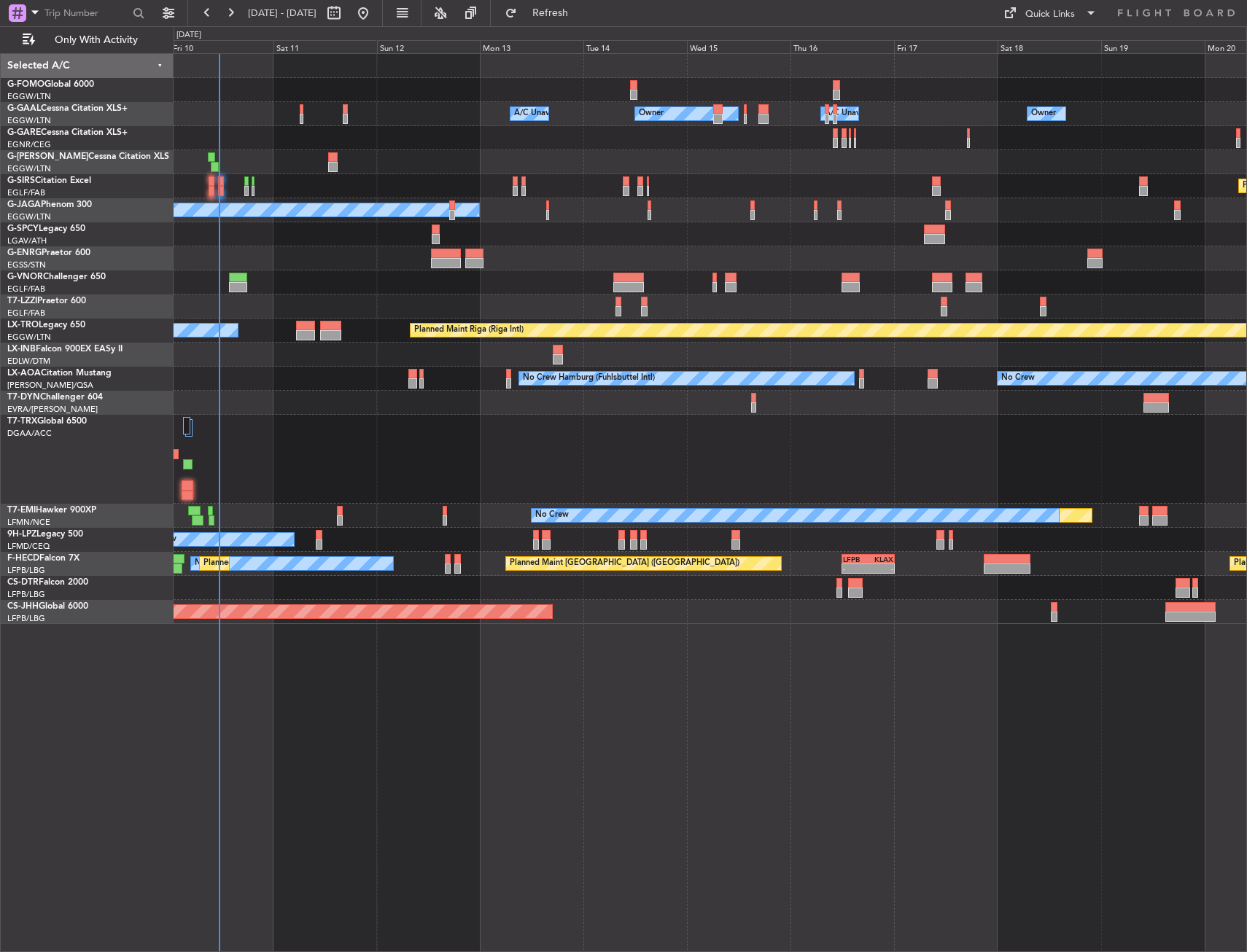
click at [431, 397] on div at bounding box center [710, 402] width 1073 height 24
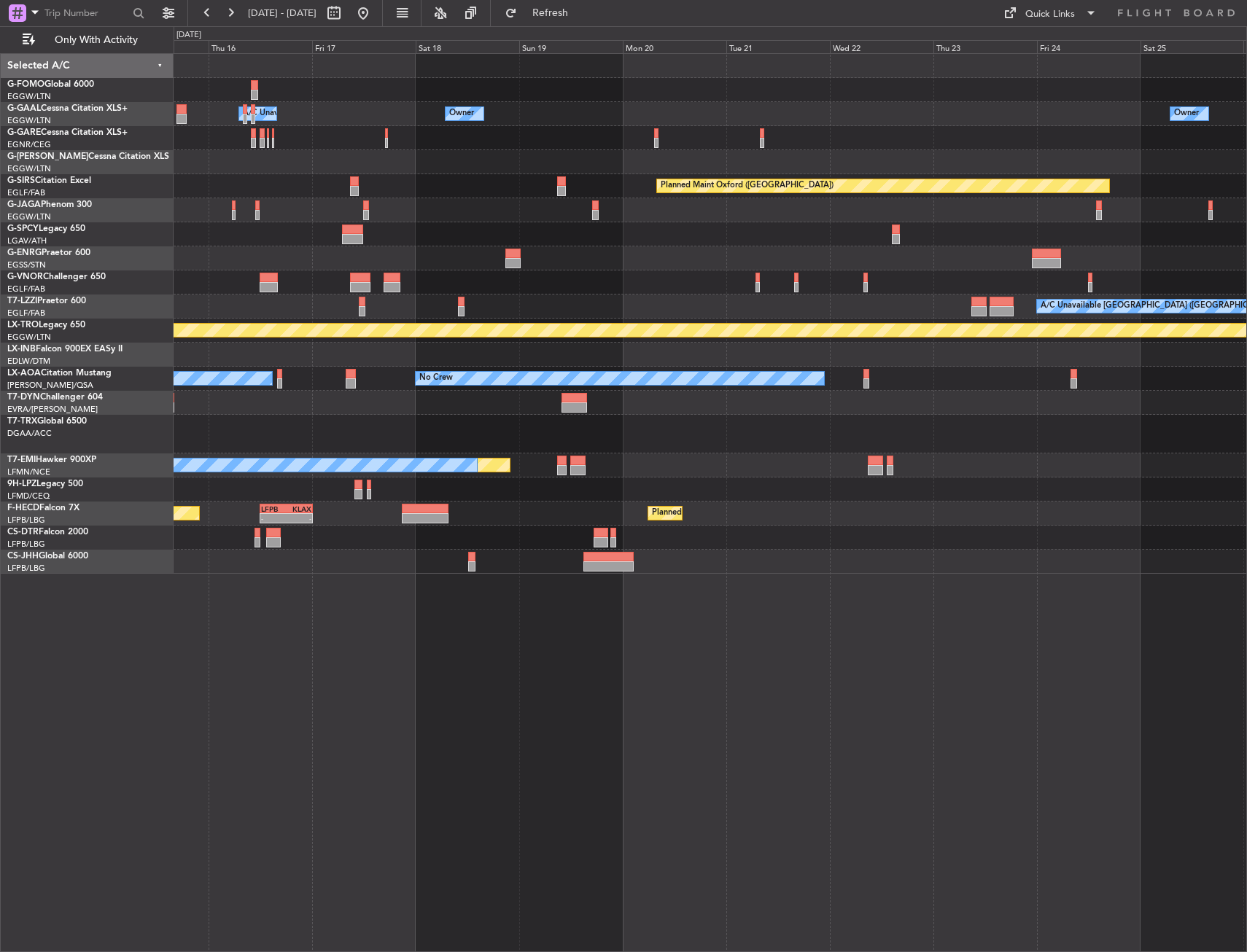
click at [540, 383] on div "No Crew No Crew Hamburg (Fuhlsbuttel Intl) Planned Maint Monchengladbach" at bounding box center [710, 378] width 1073 height 24
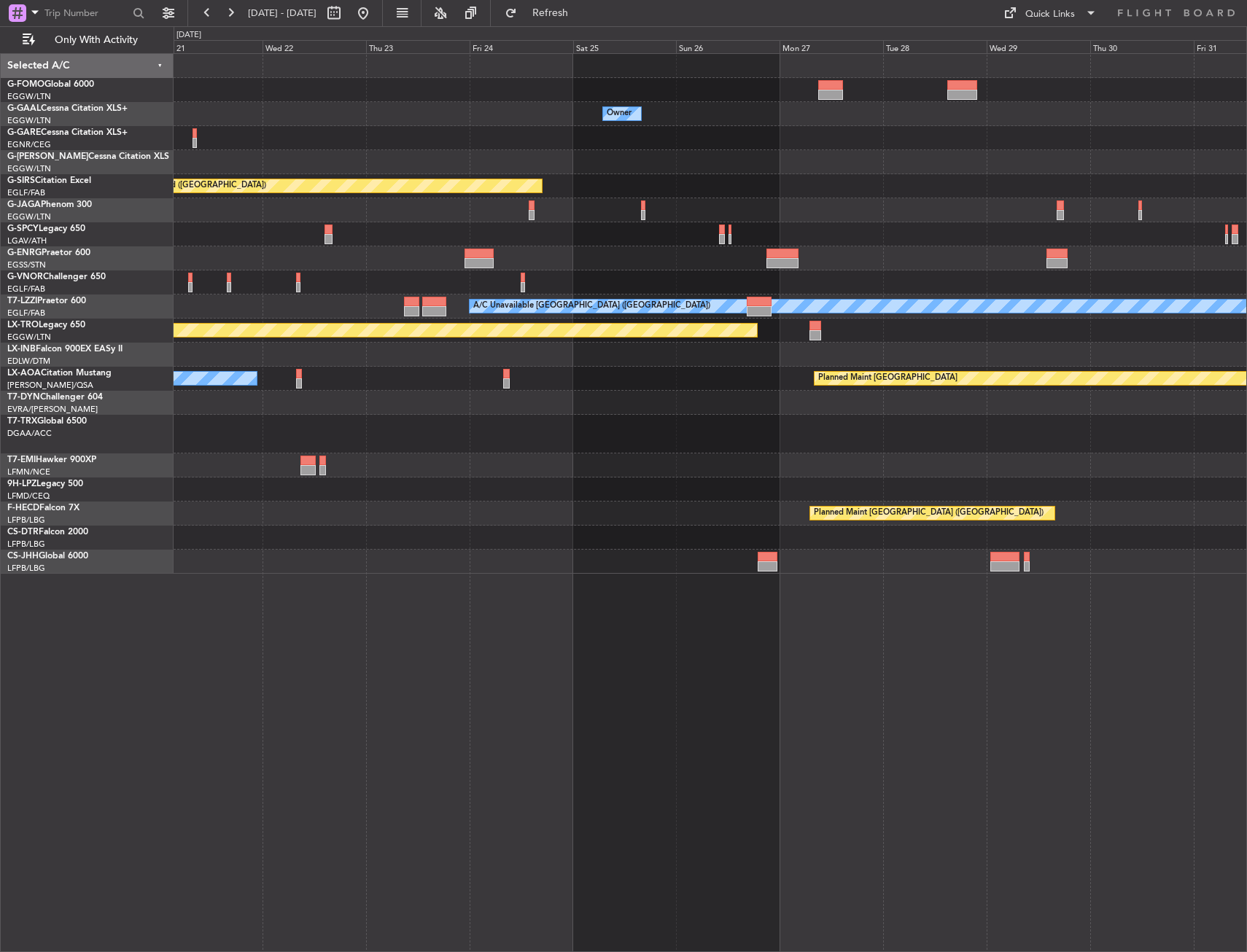
click at [0, 426] on html "10 Oct 2025 - 20 Oct 2025 Refresh Quick Links Only With Activity Owner Owner Ow…" at bounding box center [623, 476] width 1247 height 952
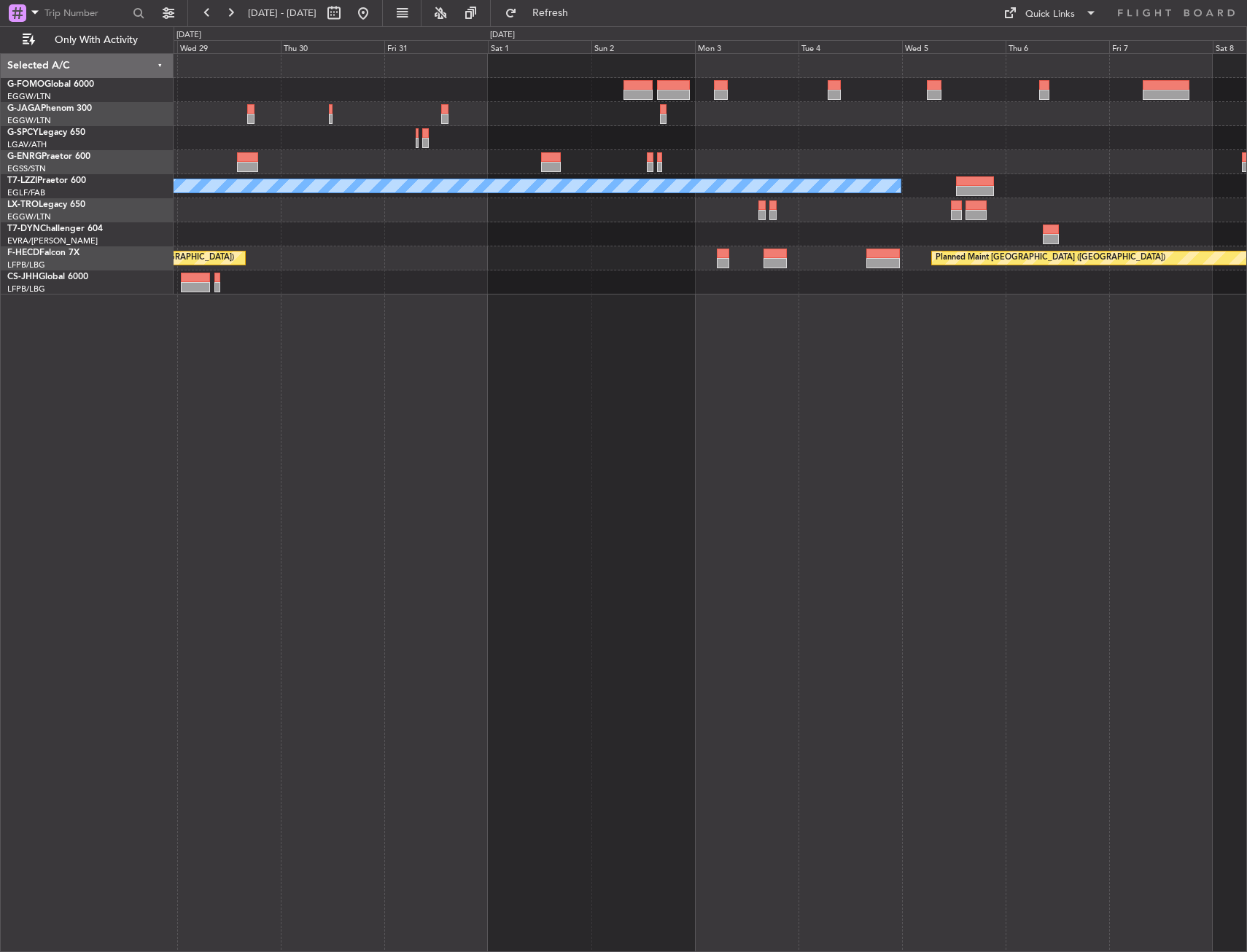
click at [761, 252] on div "Planned Maint Paris (Le Bourget) Planned Maint Paris (Le Bourget)" at bounding box center [710, 258] width 1073 height 24
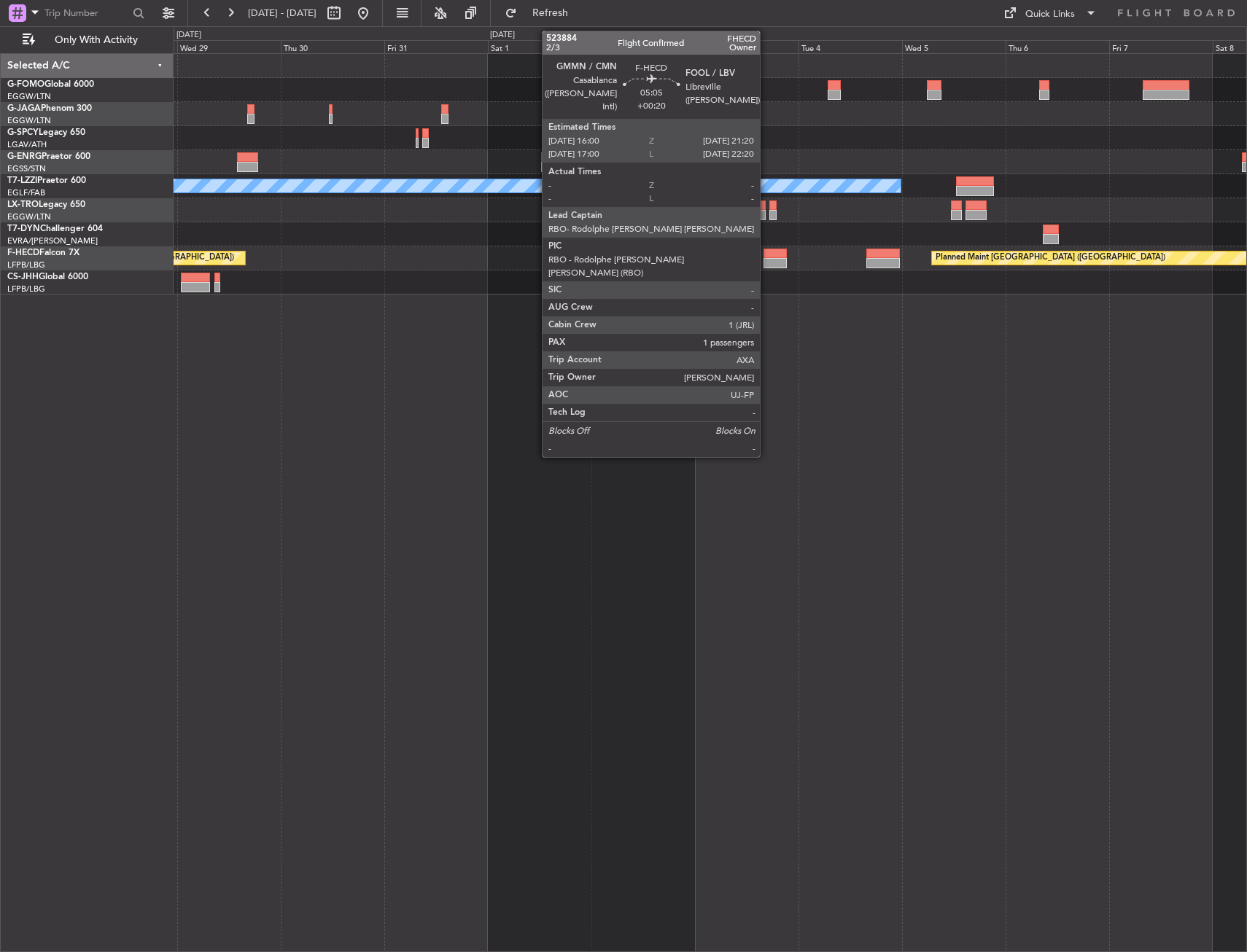
click at [766, 252] on div at bounding box center [775, 253] width 23 height 10
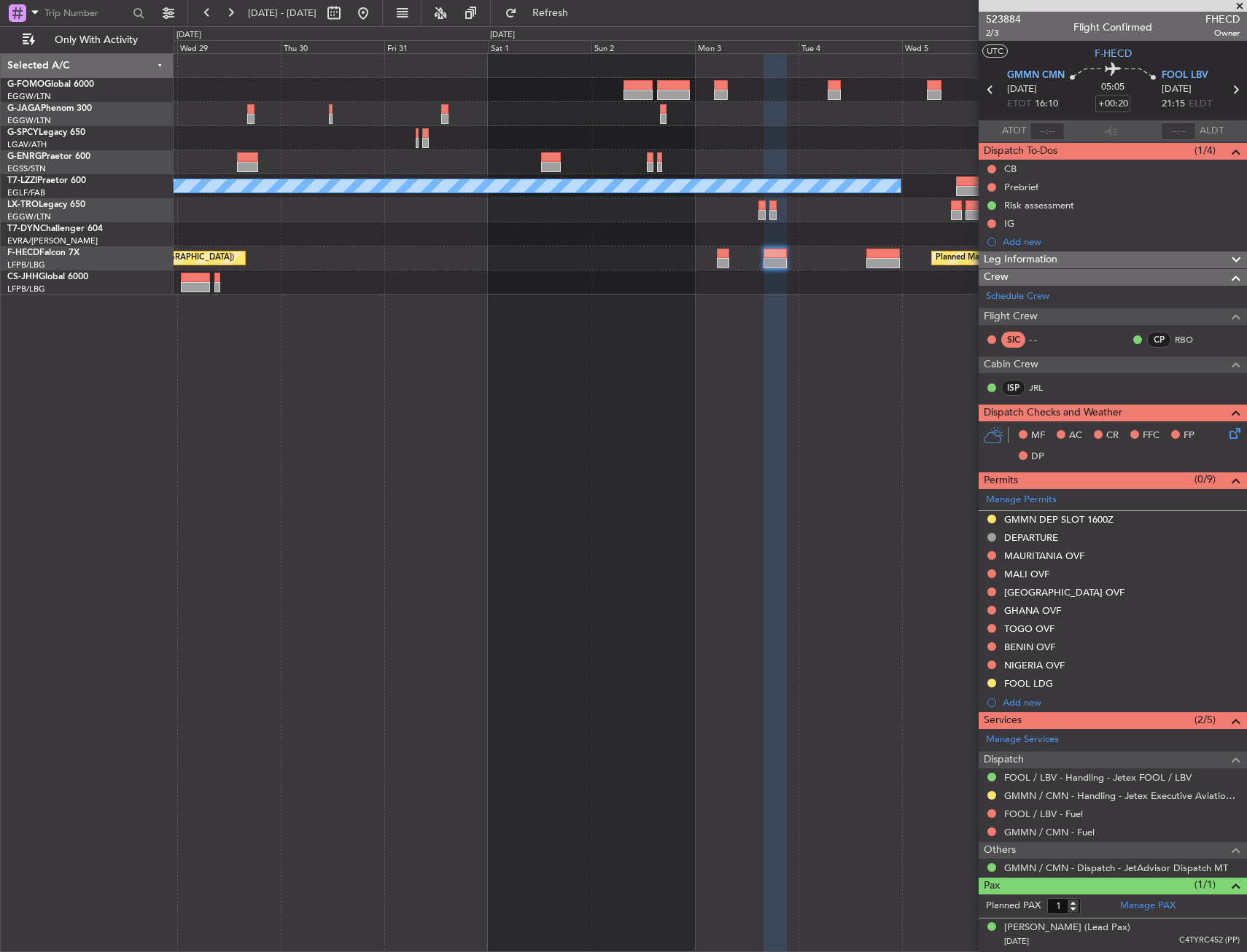
drag, startPoint x: 991, startPoint y: 558, endPoint x: 981, endPoint y: 597, distance: 40.3
click at [991, 558] on button at bounding box center [991, 556] width 9 height 9
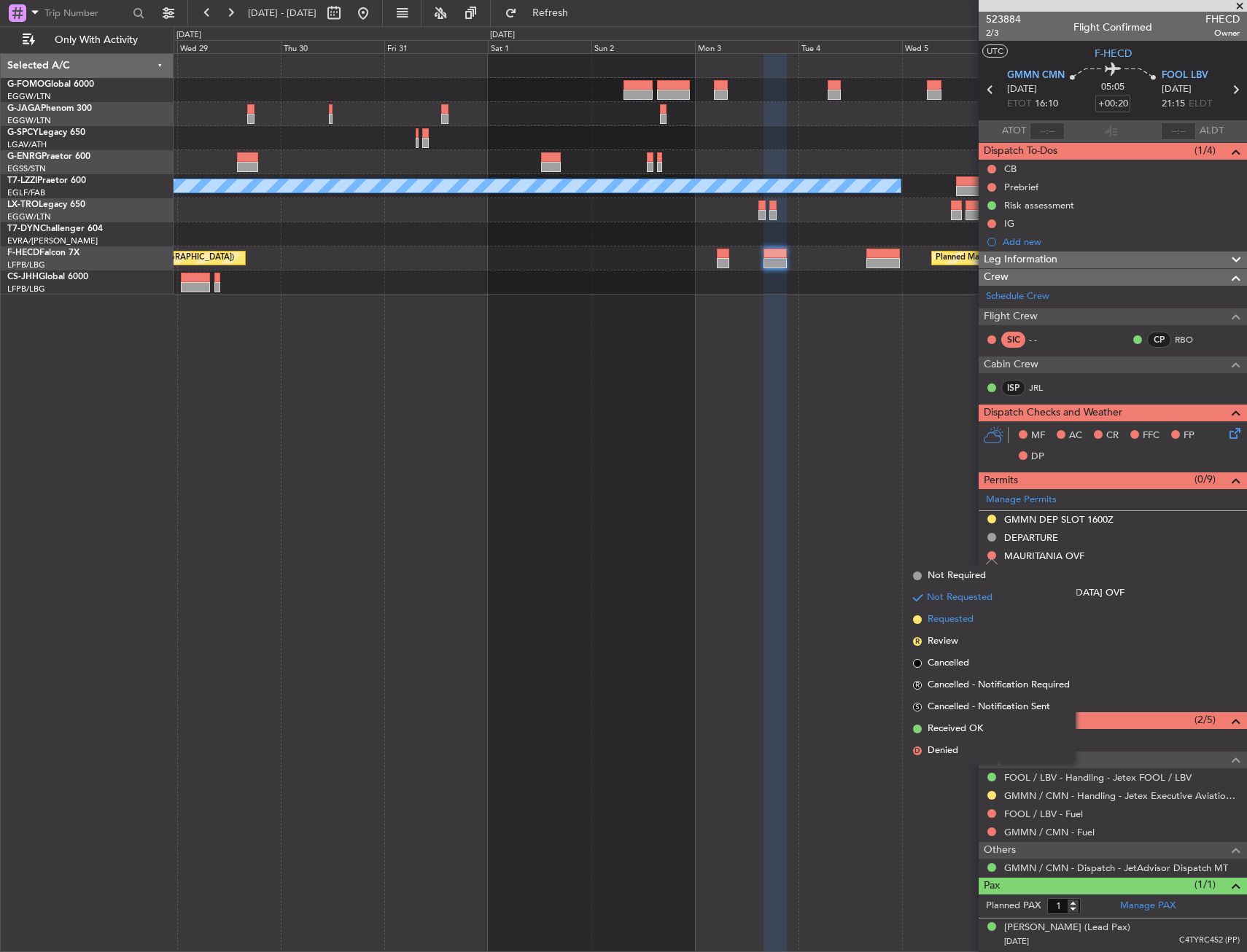
click at [971, 622] on span "Requested" at bounding box center [950, 620] width 46 height 15
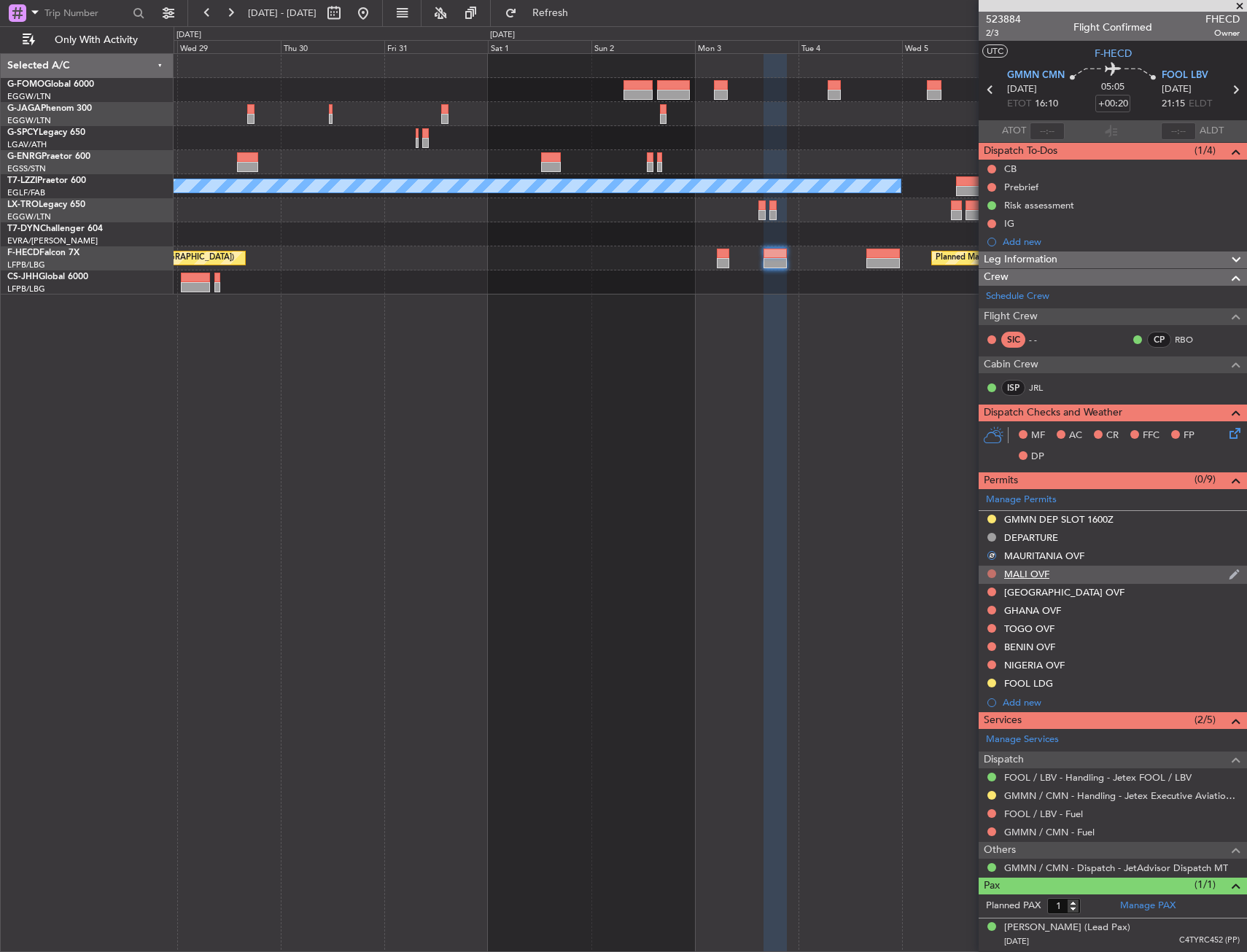
click at [990, 572] on button at bounding box center [991, 574] width 9 height 9
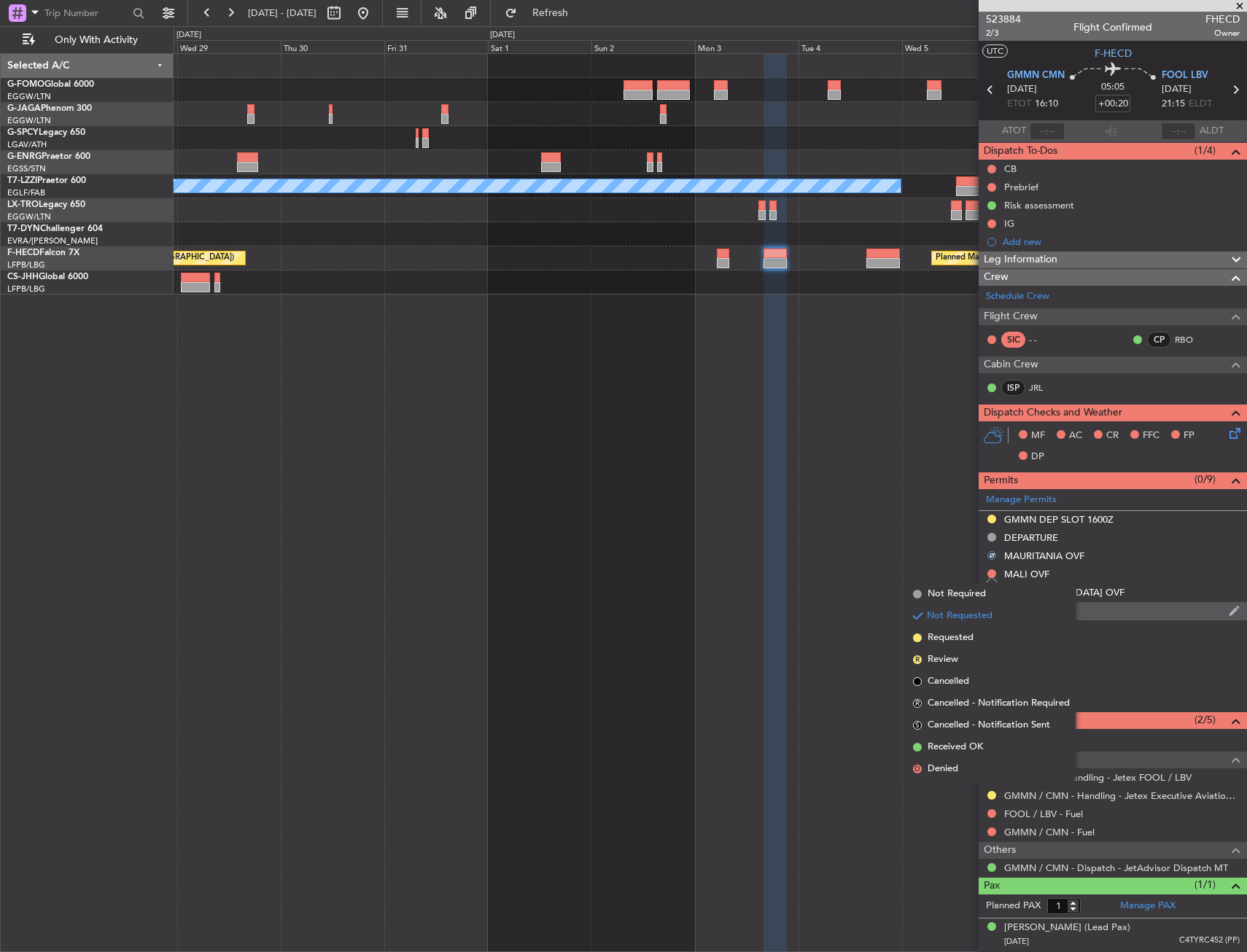
drag, startPoint x: 975, startPoint y: 628, endPoint x: 985, endPoint y: 613, distance: 18.0
click at [975, 630] on li "Requested" at bounding box center [991, 638] width 168 height 22
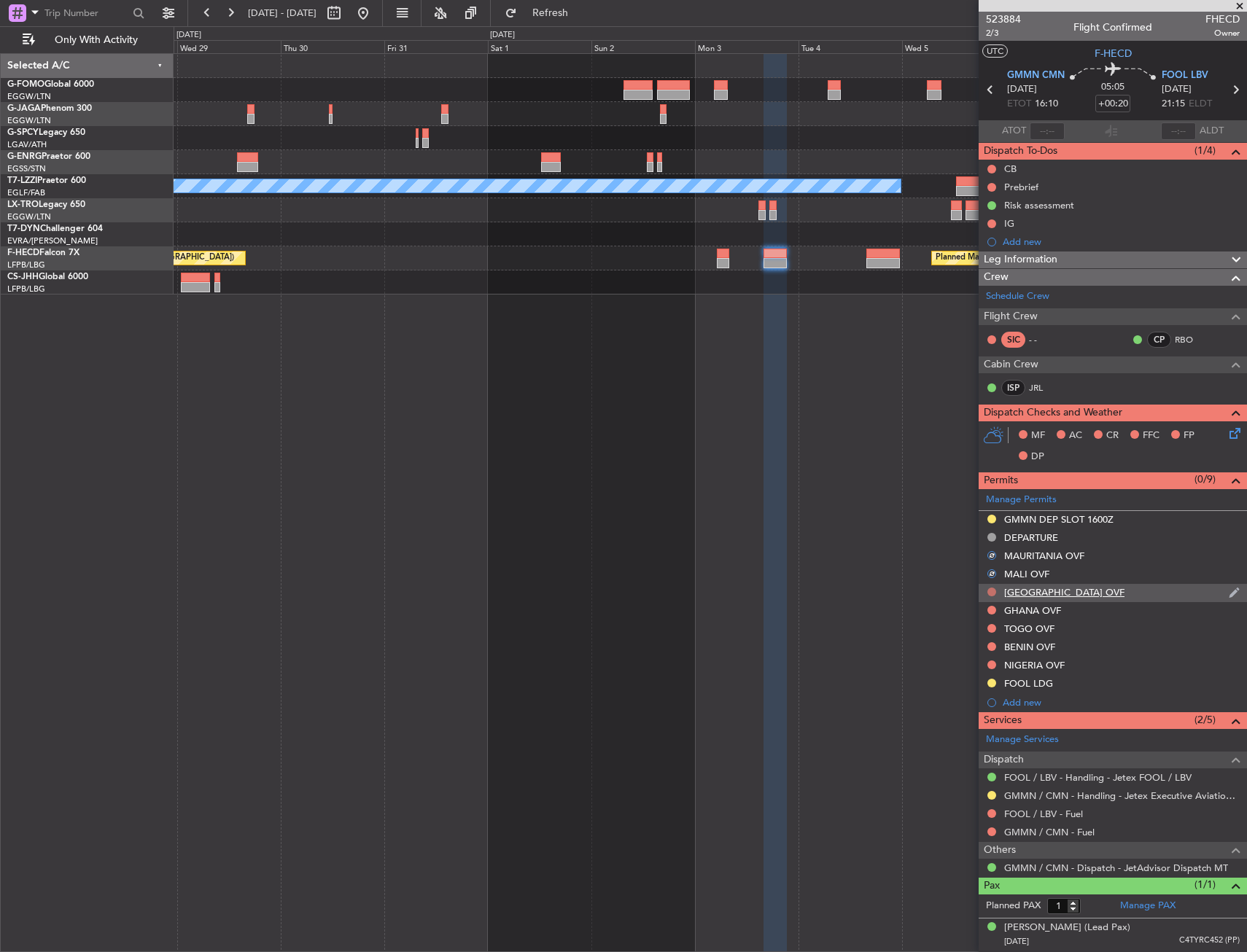
click at [988, 589] on button at bounding box center [991, 591] width 9 height 9
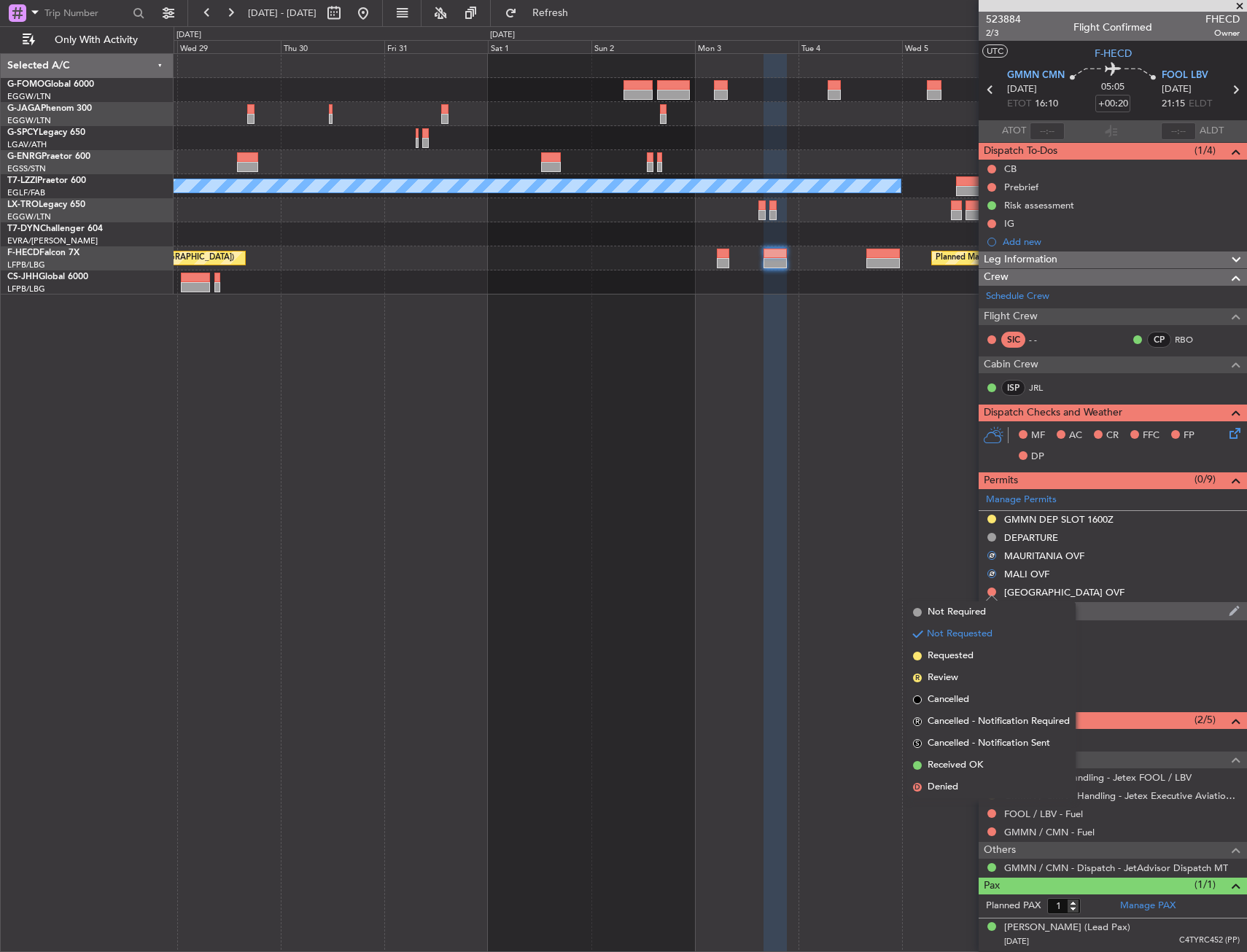
drag, startPoint x: 974, startPoint y: 656, endPoint x: 995, endPoint y: 611, distance: 49.7
click at [974, 654] on li "Requested" at bounding box center [991, 656] width 168 height 22
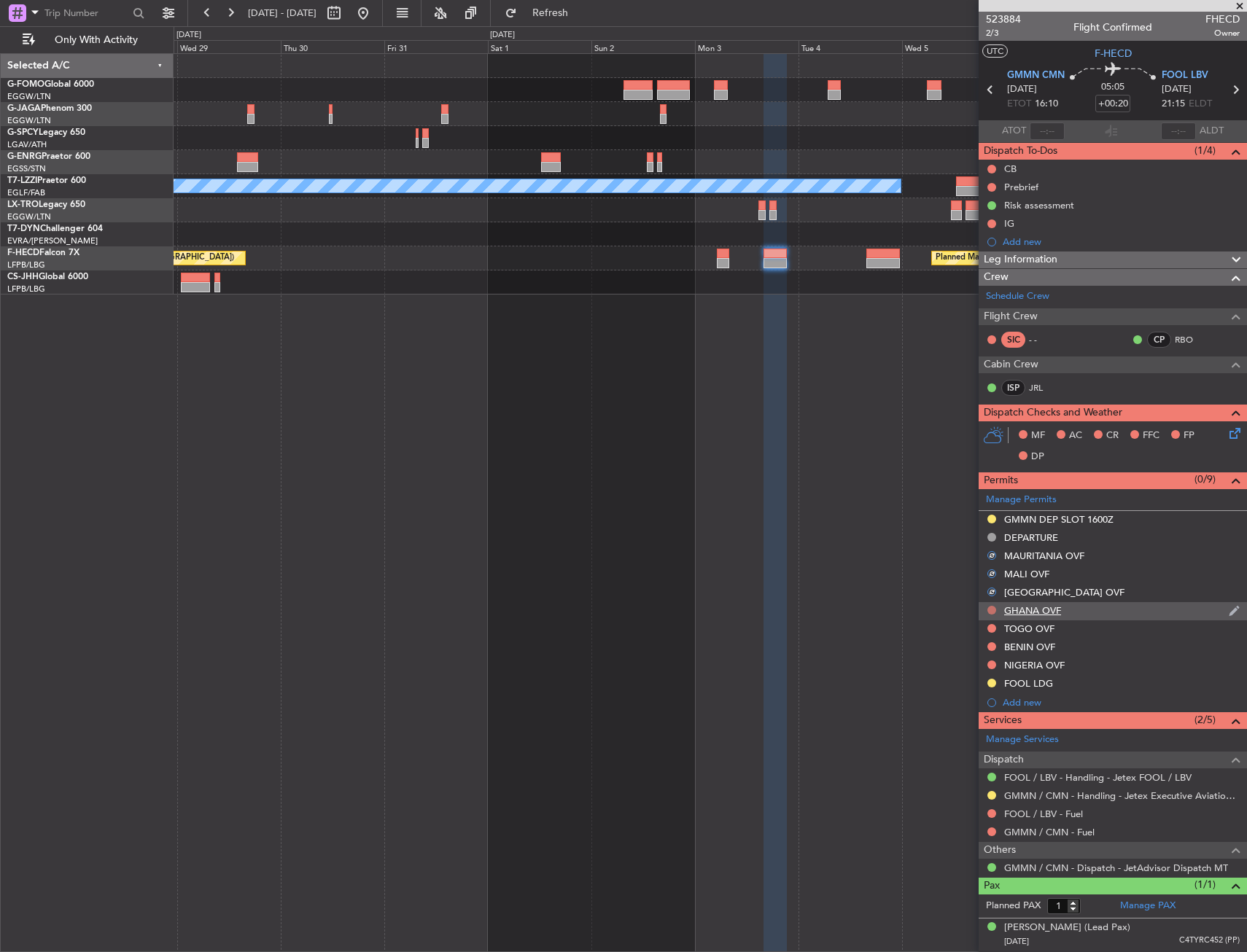
click at [991, 608] on button at bounding box center [991, 610] width 9 height 9
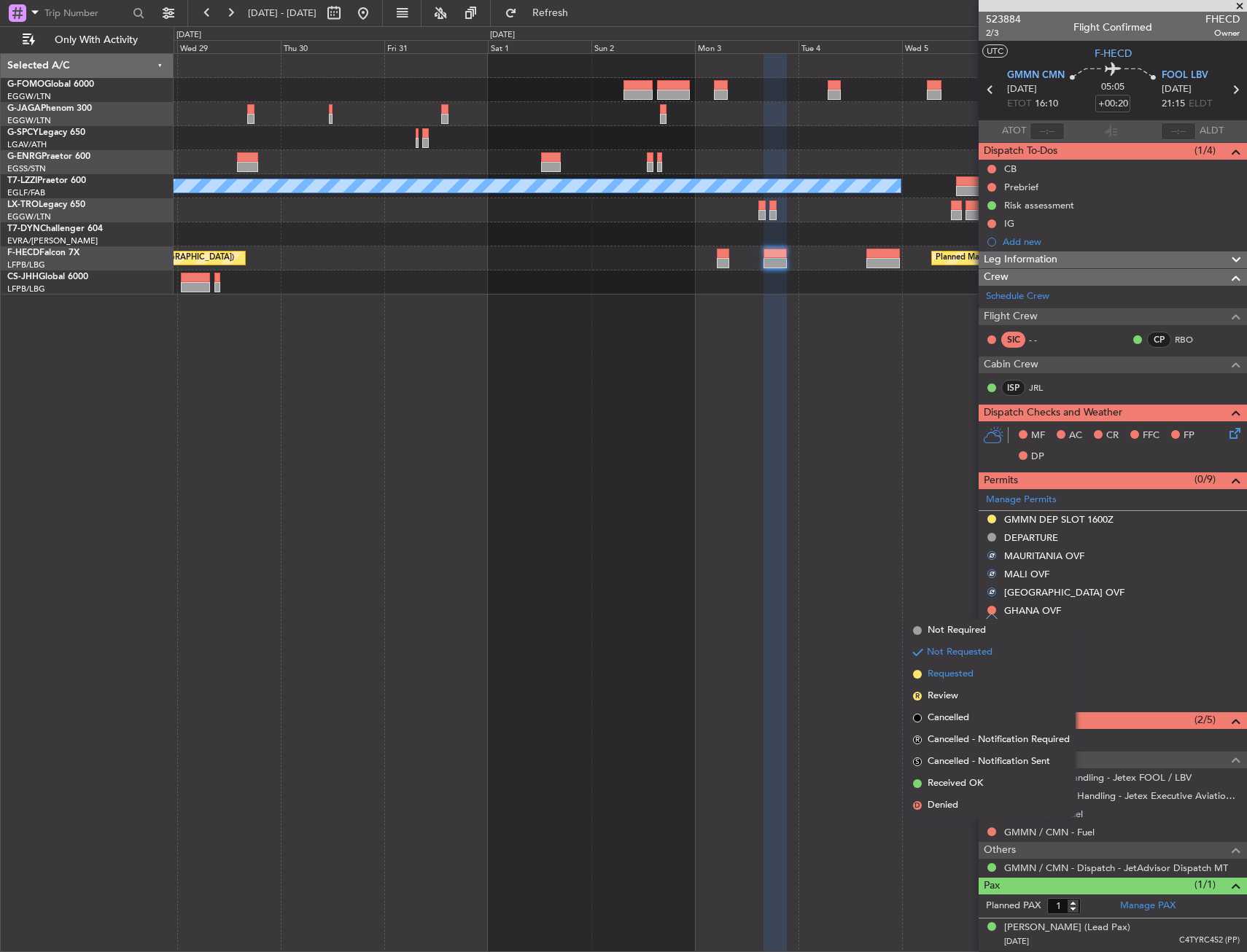
drag, startPoint x: 960, startPoint y: 693, endPoint x: 970, endPoint y: 674, distance: 21.5
click at [970, 674] on ul "Not Required Not Requested Requested R Review Cancelled R Cancelled - Notificat…" at bounding box center [991, 718] width 168 height 197
click at [970, 675] on span "Requested" at bounding box center [950, 675] width 46 height 15
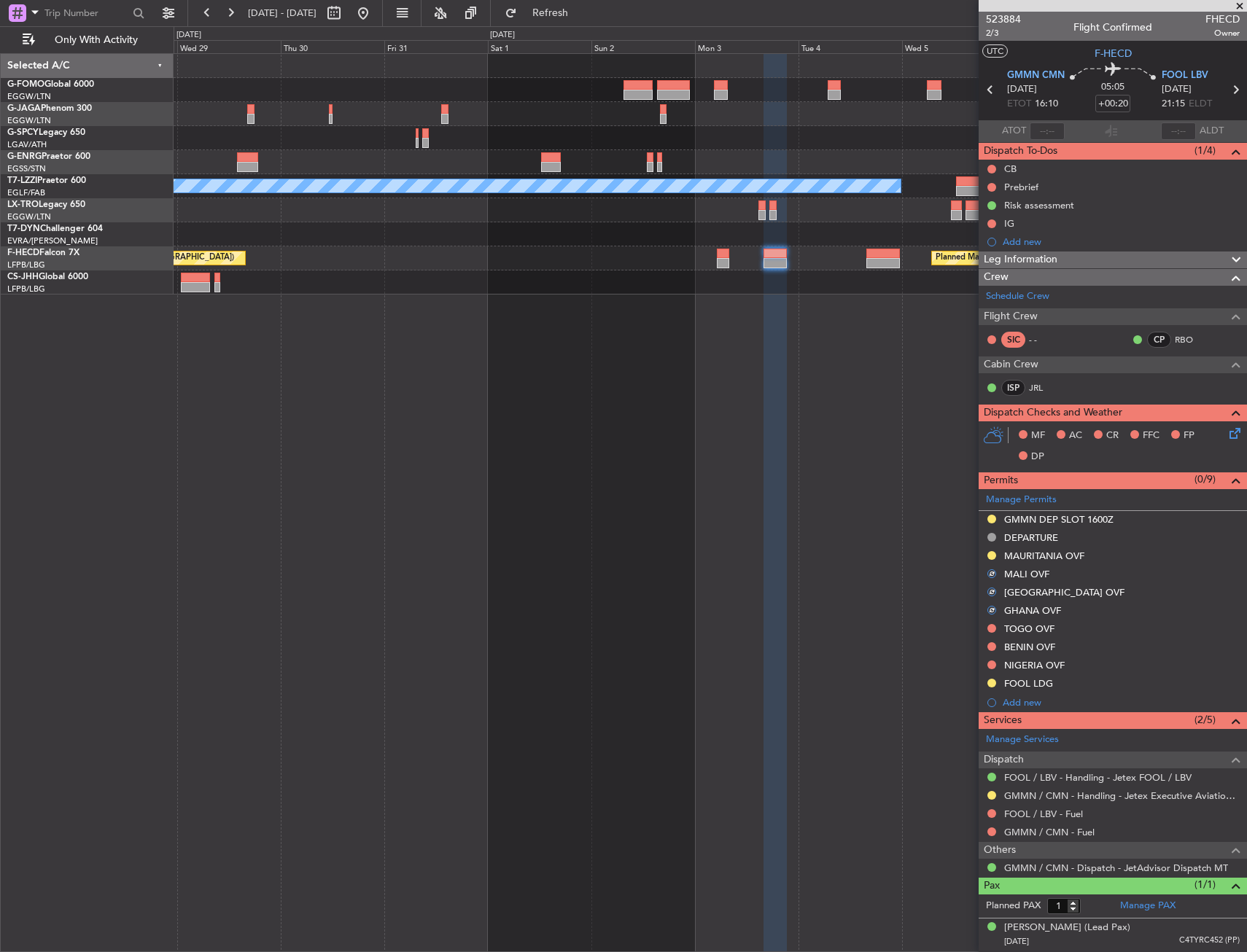
click at [990, 627] on div "TOGO OVF" at bounding box center [1113, 630] width 268 height 18
click at [990, 627] on li "TOGO OVF" at bounding box center [1113, 630] width 268 height 18
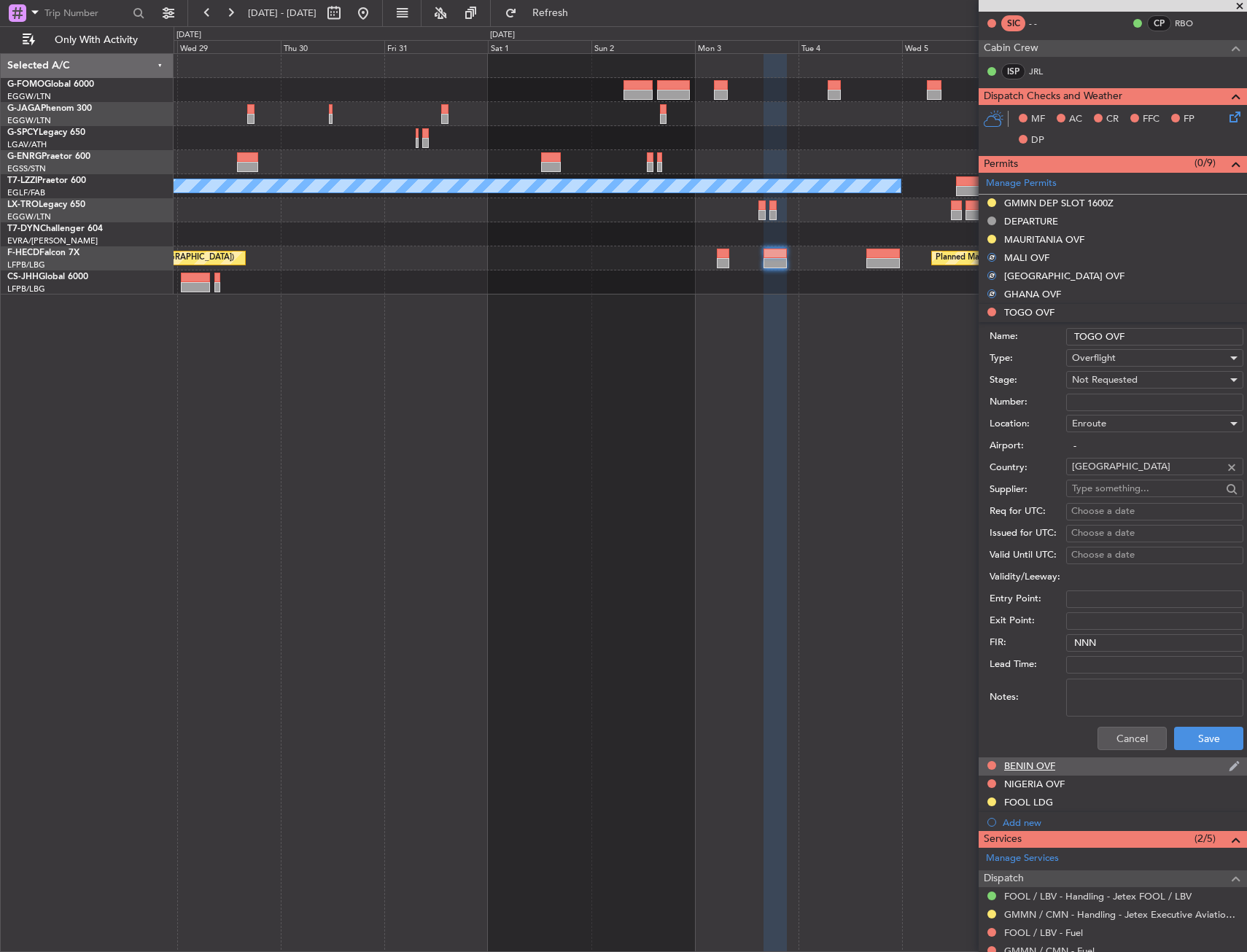
scroll to position [434, 0]
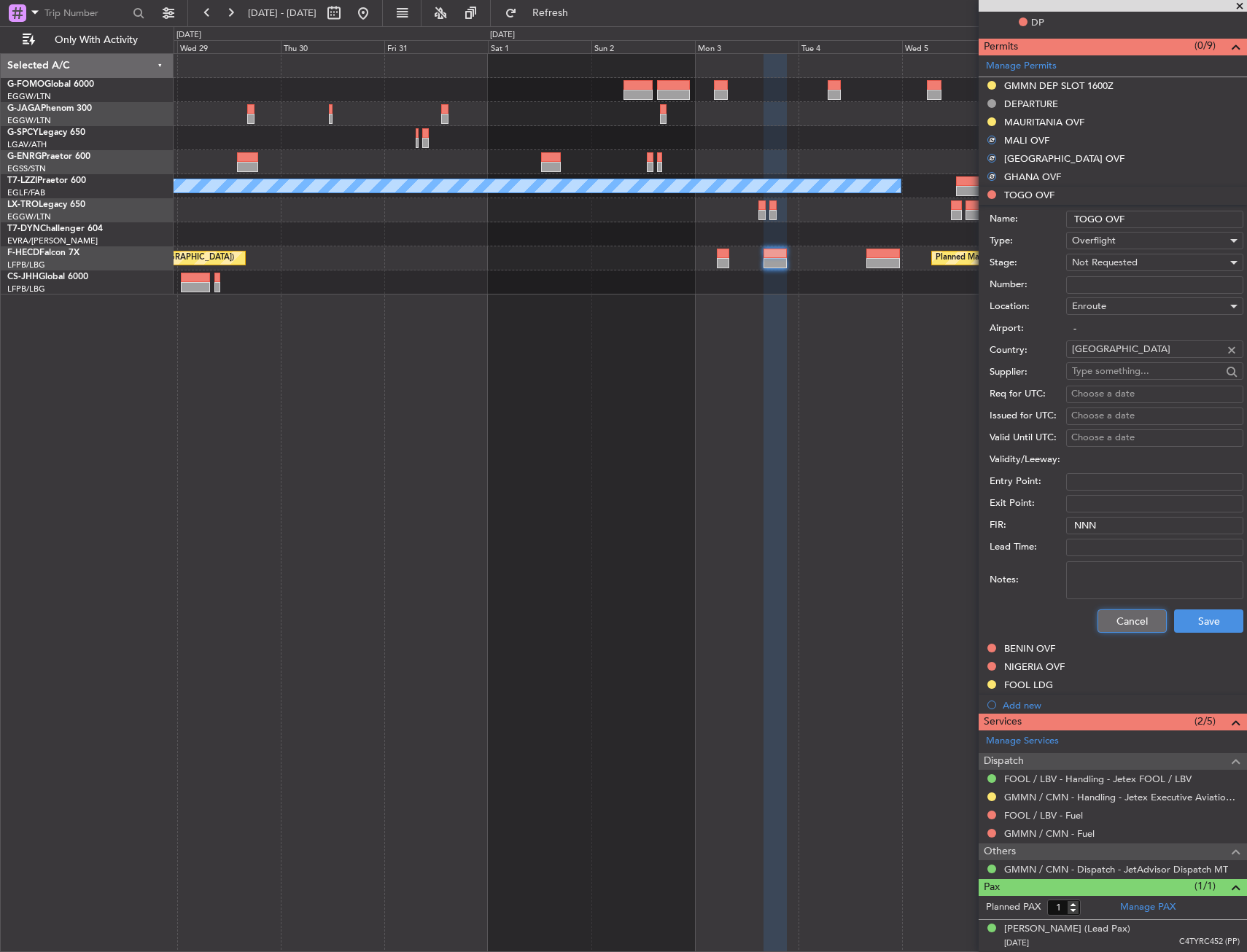
click at [1116, 628] on button "Cancel" at bounding box center [1131, 621] width 69 height 23
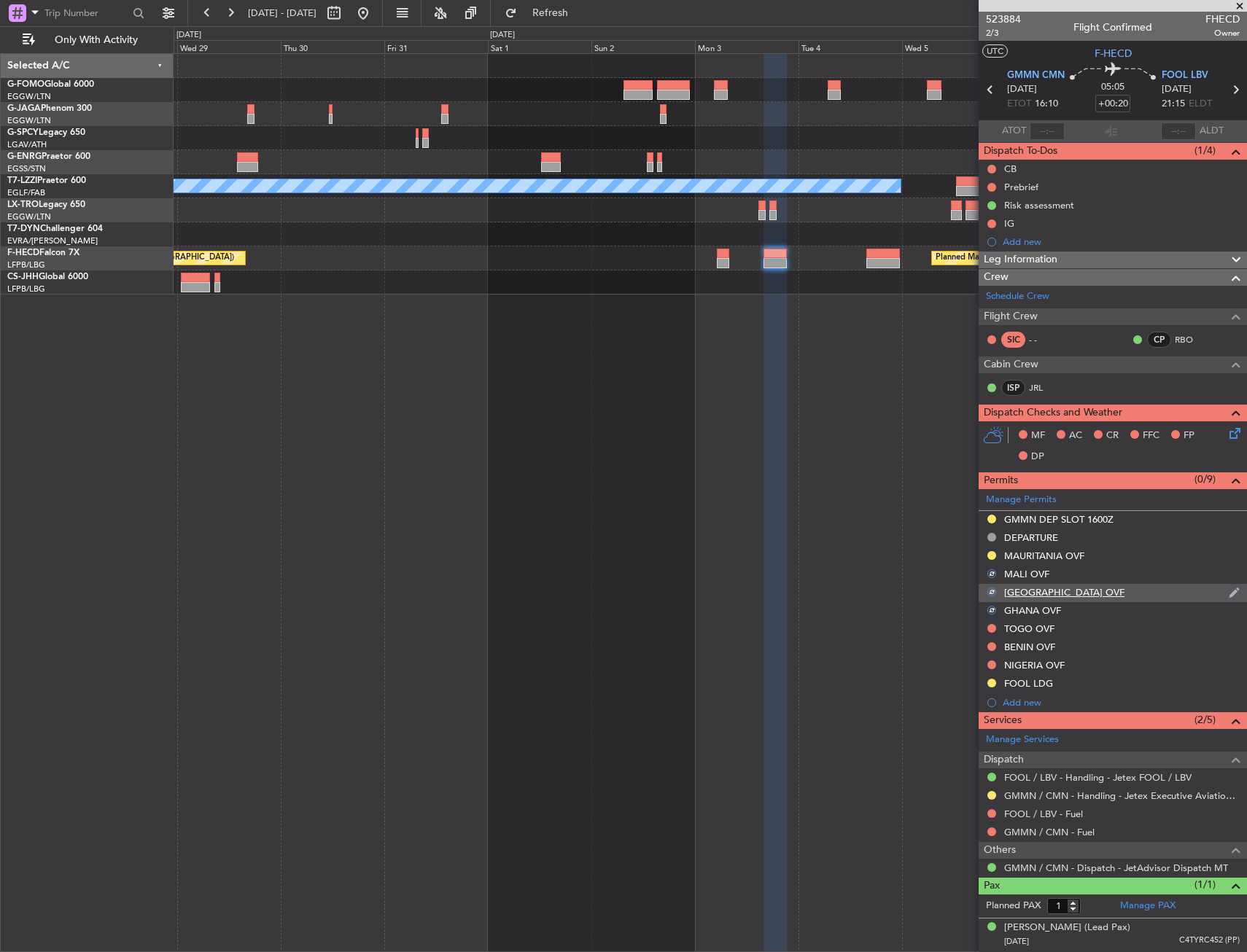
scroll to position [0, 0]
click at [992, 626] on button at bounding box center [991, 628] width 9 height 9
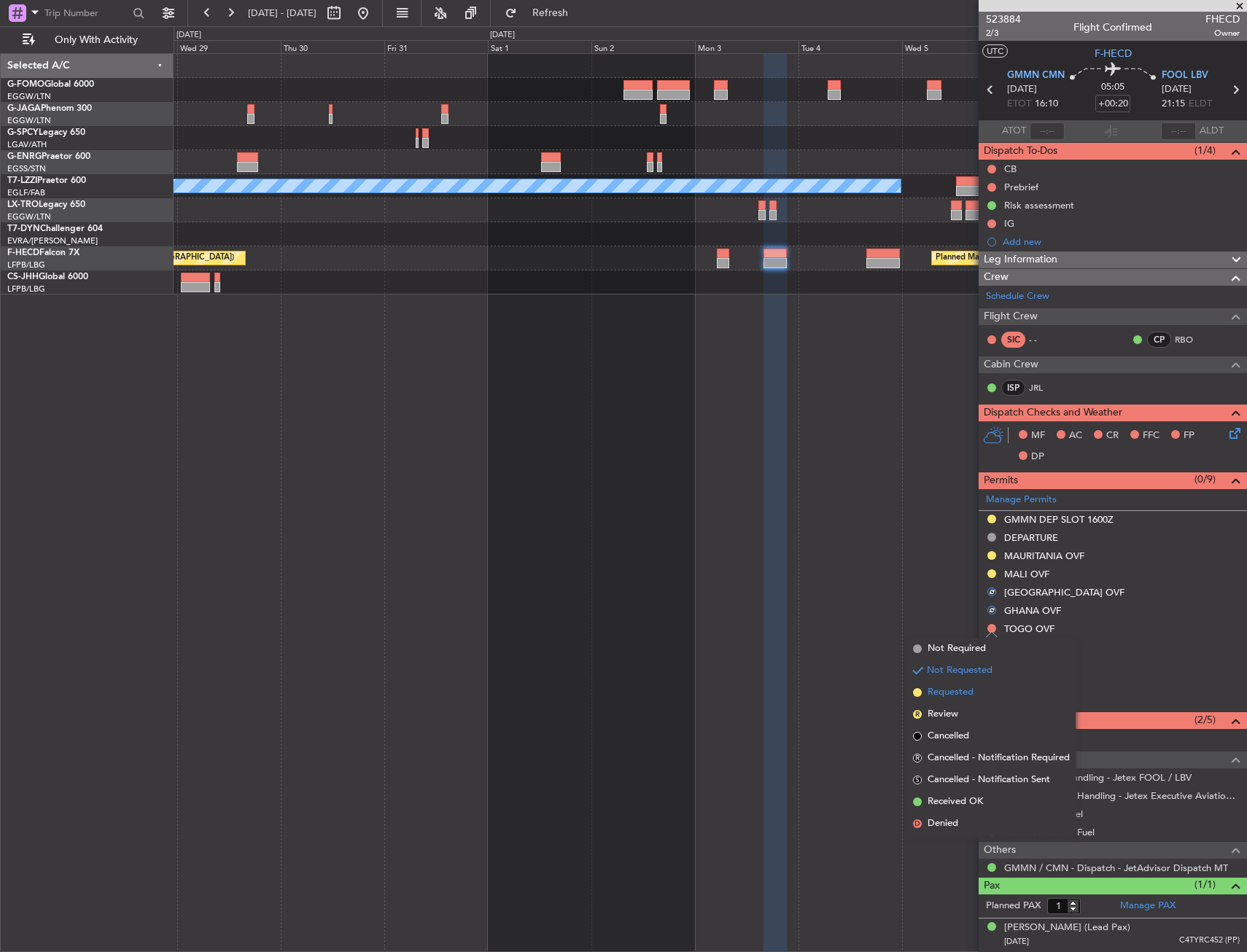
click at [977, 692] on li "Requested" at bounding box center [991, 692] width 168 height 22
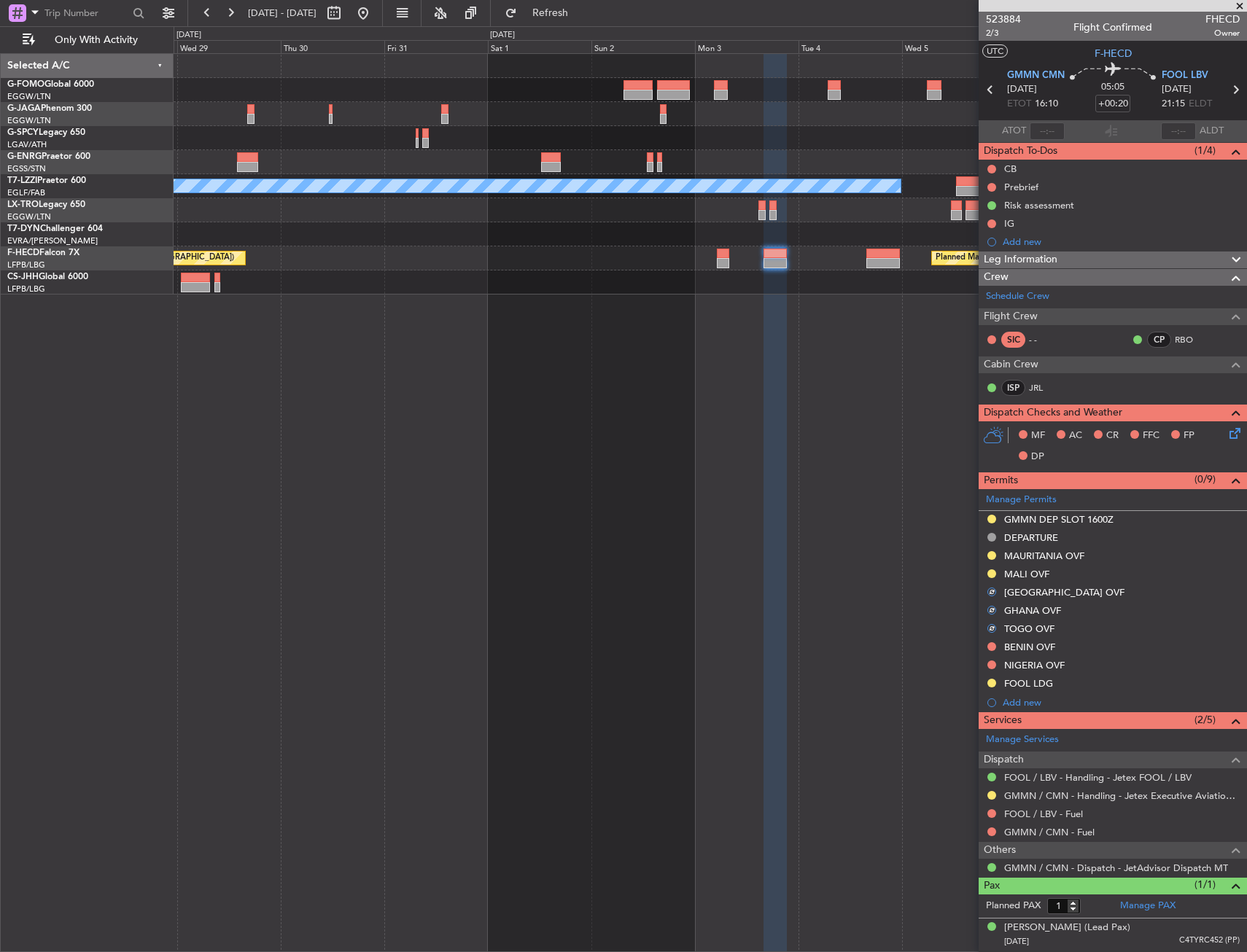
click at [993, 645] on button at bounding box center [991, 646] width 9 height 9
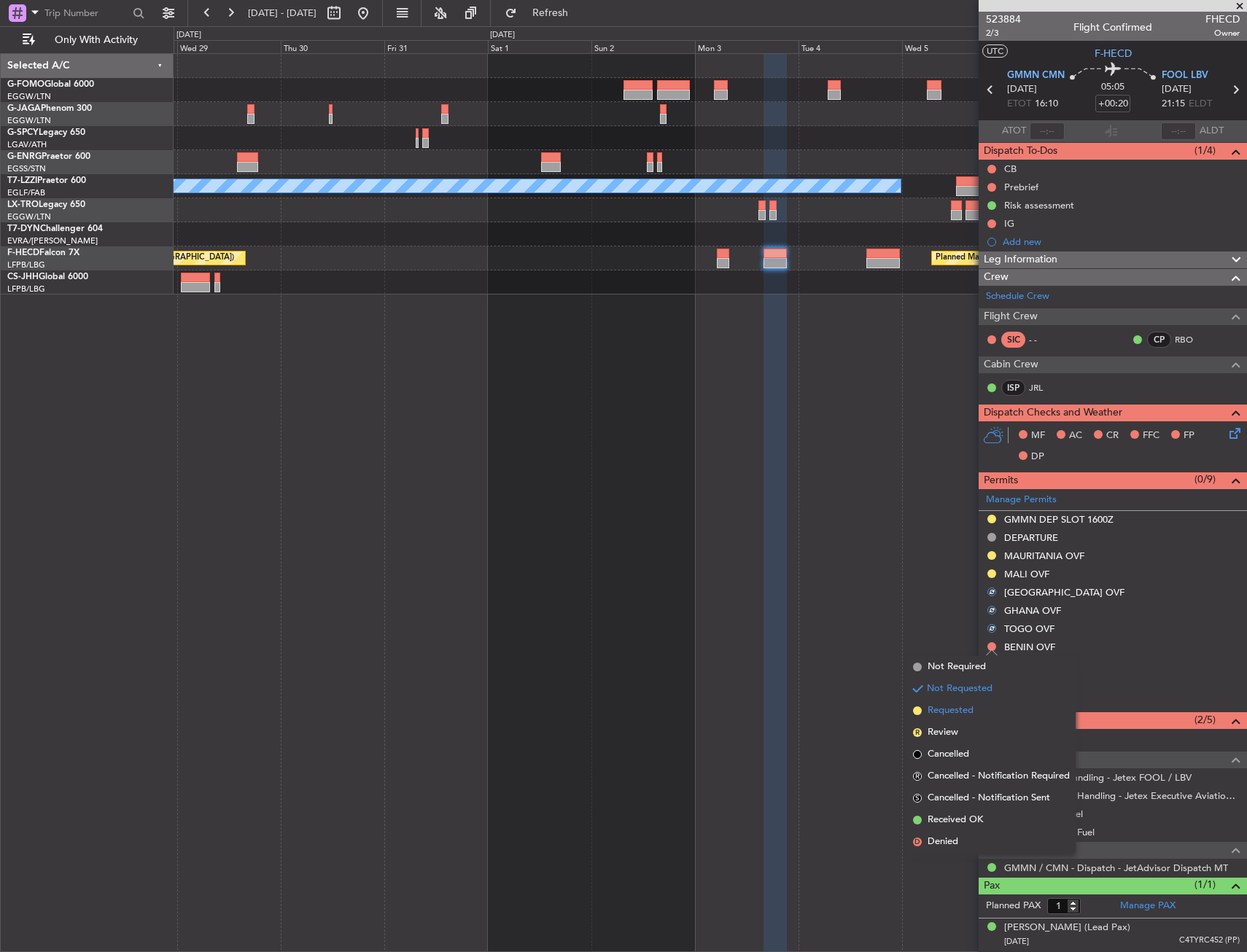
click at [972, 705] on span "Requested" at bounding box center [950, 711] width 46 height 15
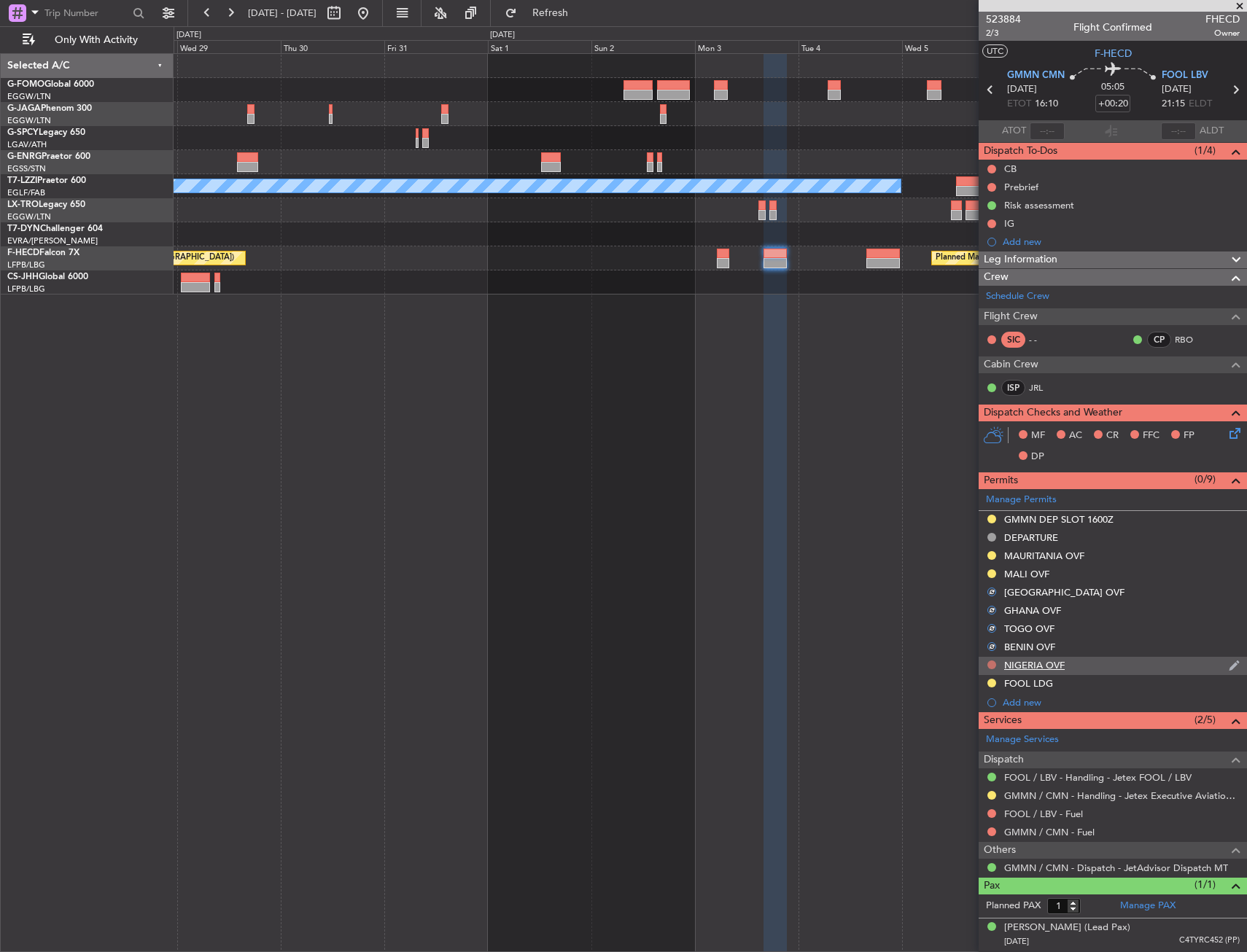
click at [991, 664] on button at bounding box center [991, 665] width 9 height 9
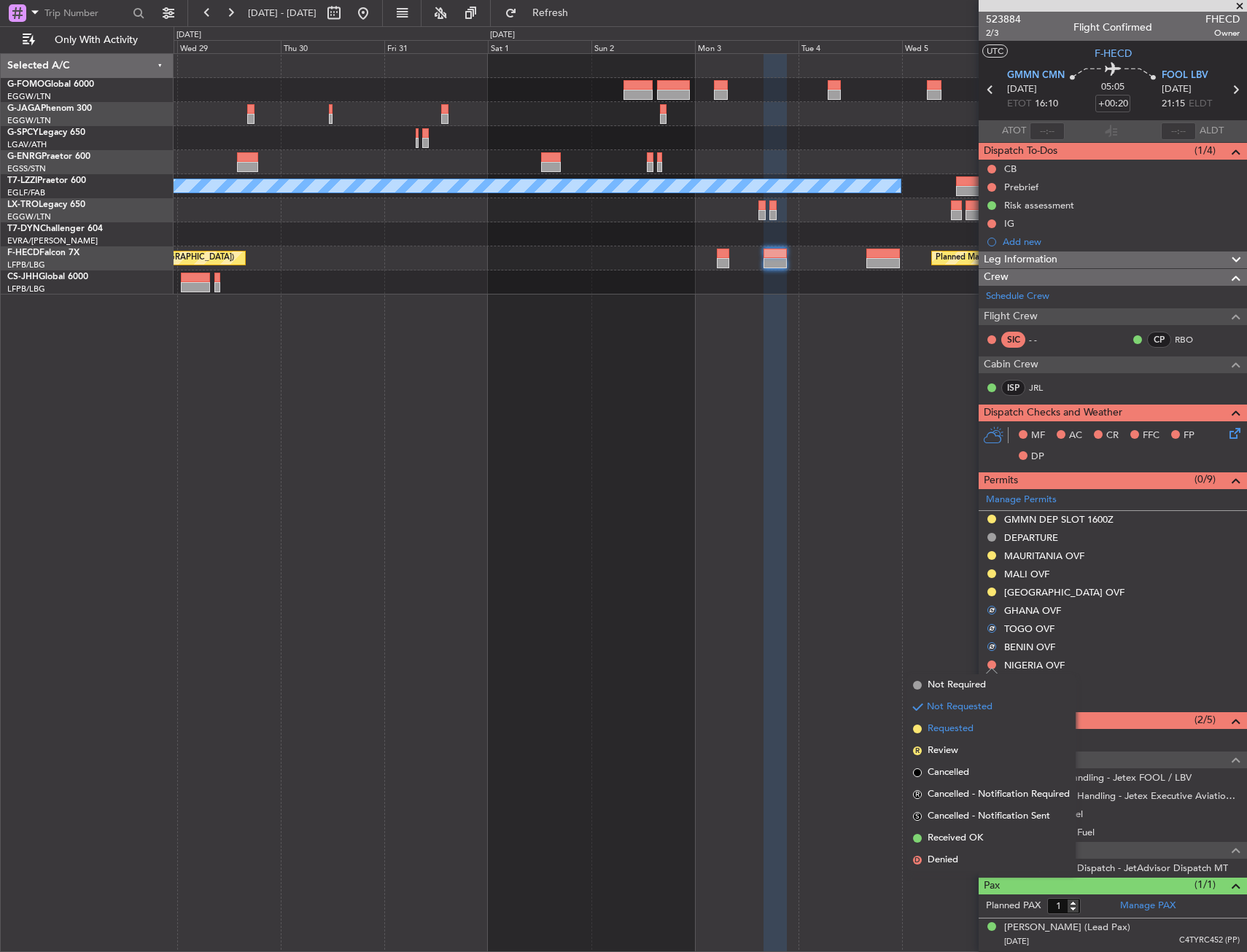
click at [967, 728] on span "Requested" at bounding box center [950, 730] width 46 height 15
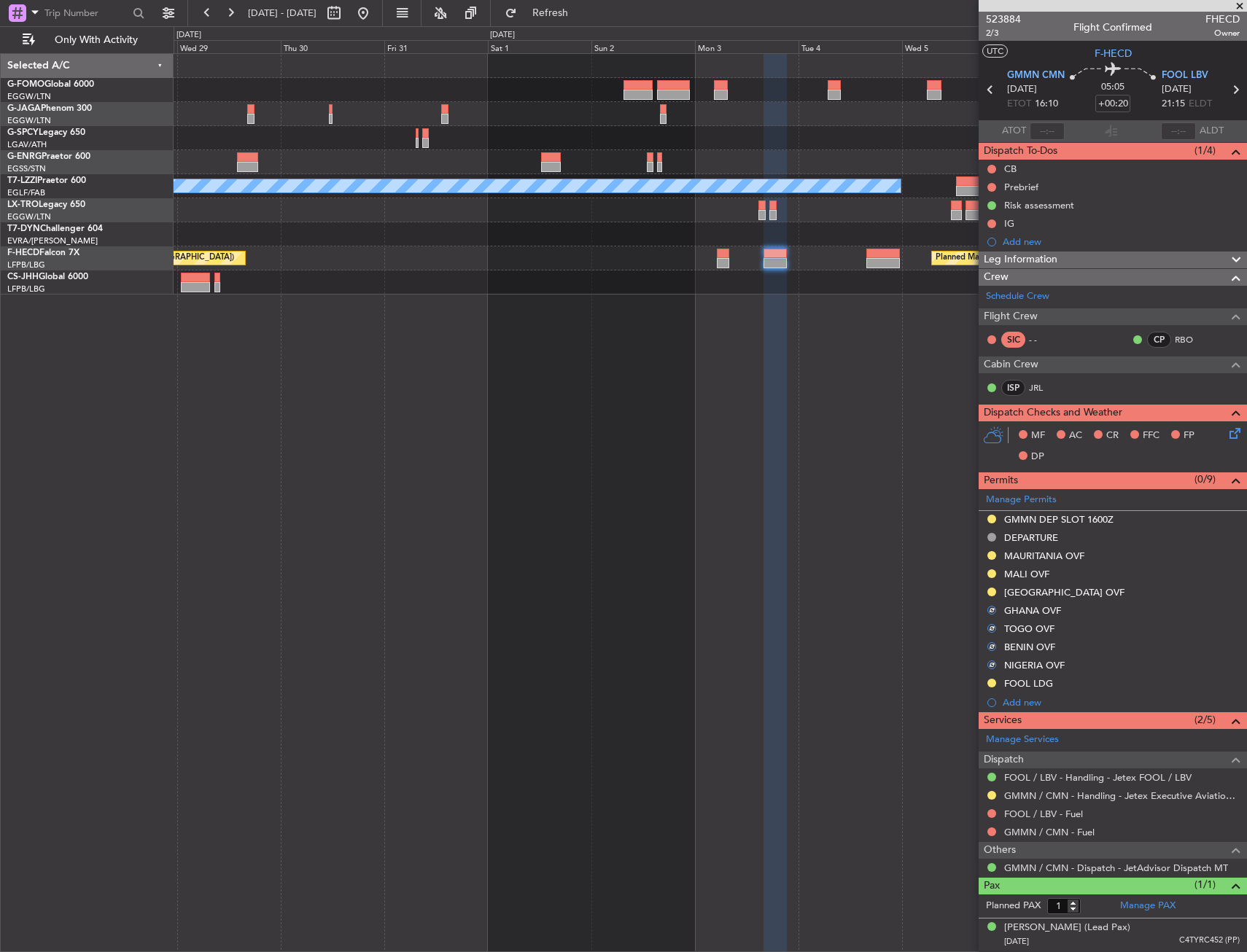
click at [782, 375] on div "A/C Unavailable London (Luton) Planned Maint Riga (Riga Intl) Planned Maint Par…" at bounding box center [710, 502] width 1073 height 899
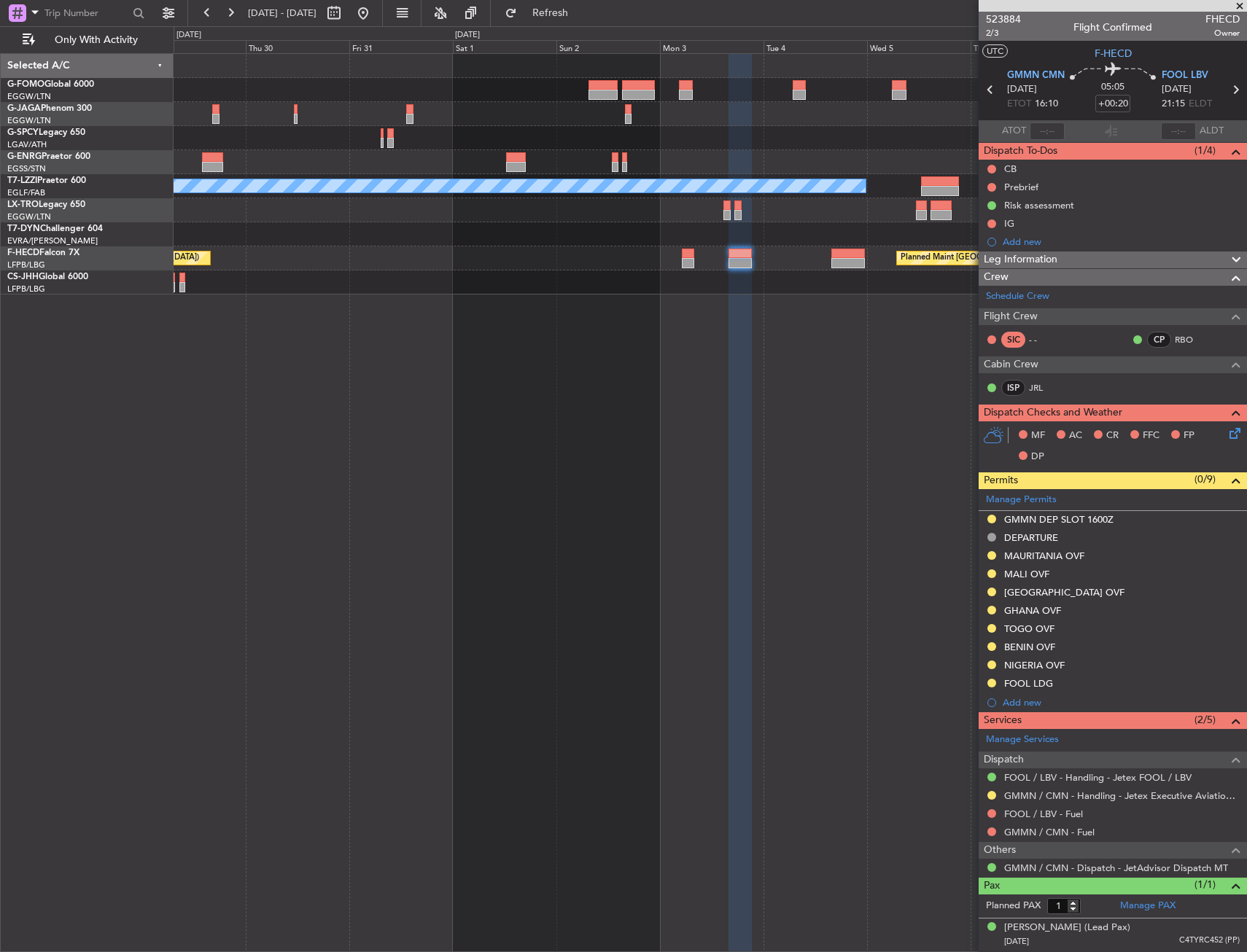
click at [722, 558] on div "A/C Unavailable London (Luton) Planned Maint Riga (Riga Intl) Planned Maint Par…" at bounding box center [710, 502] width 1073 height 899
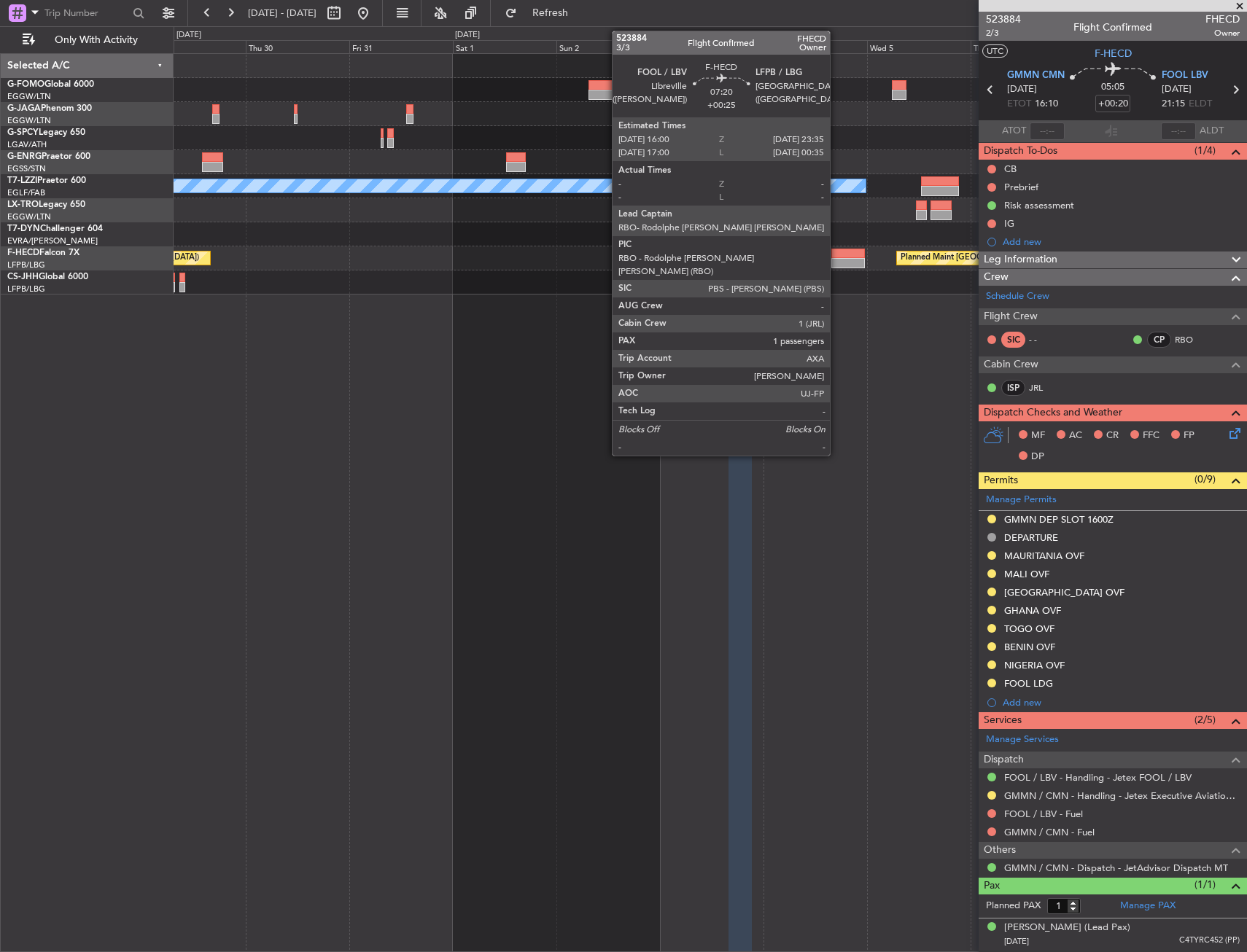
click at [836, 257] on div at bounding box center [847, 253] width 32 height 10
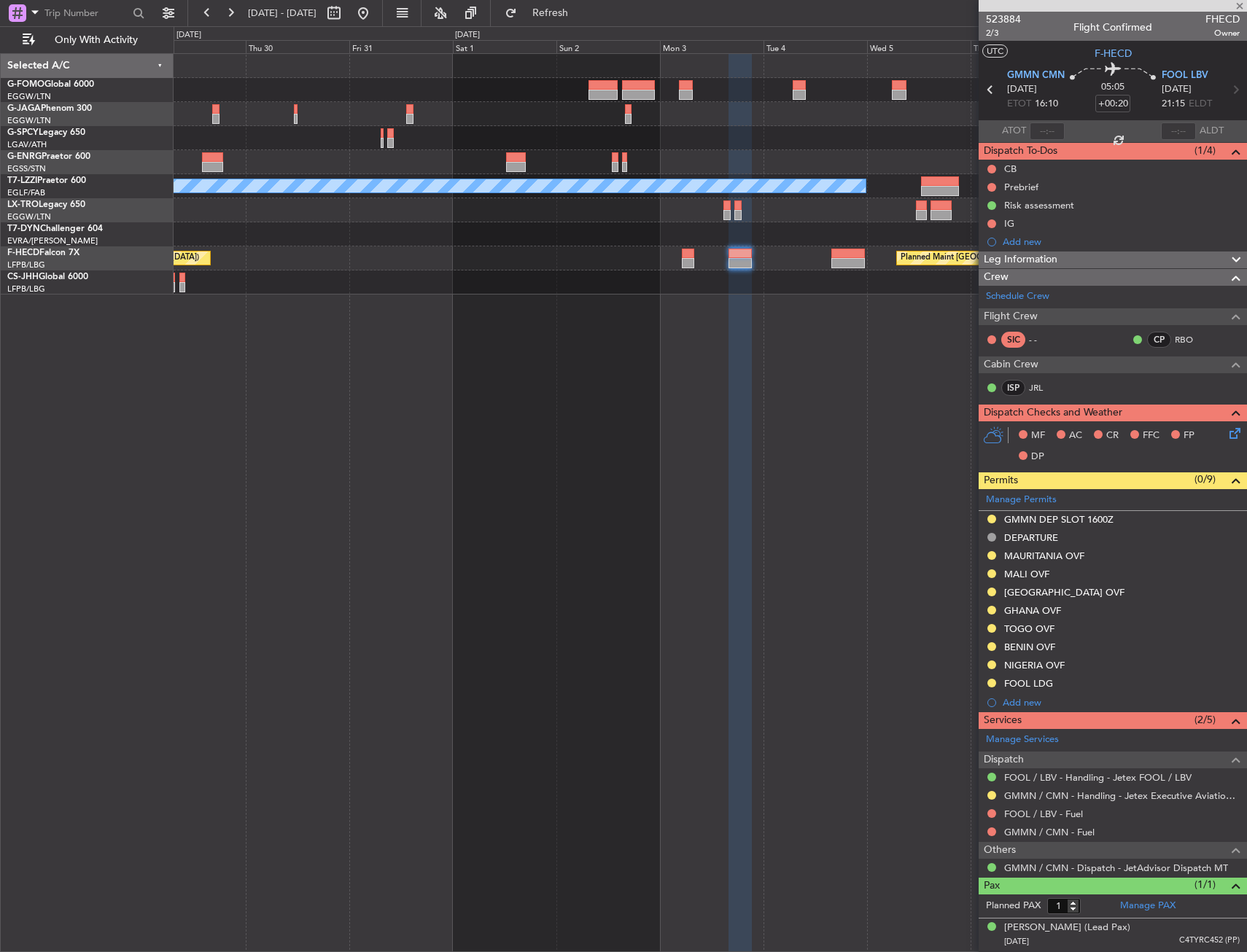
type input "+00:25"
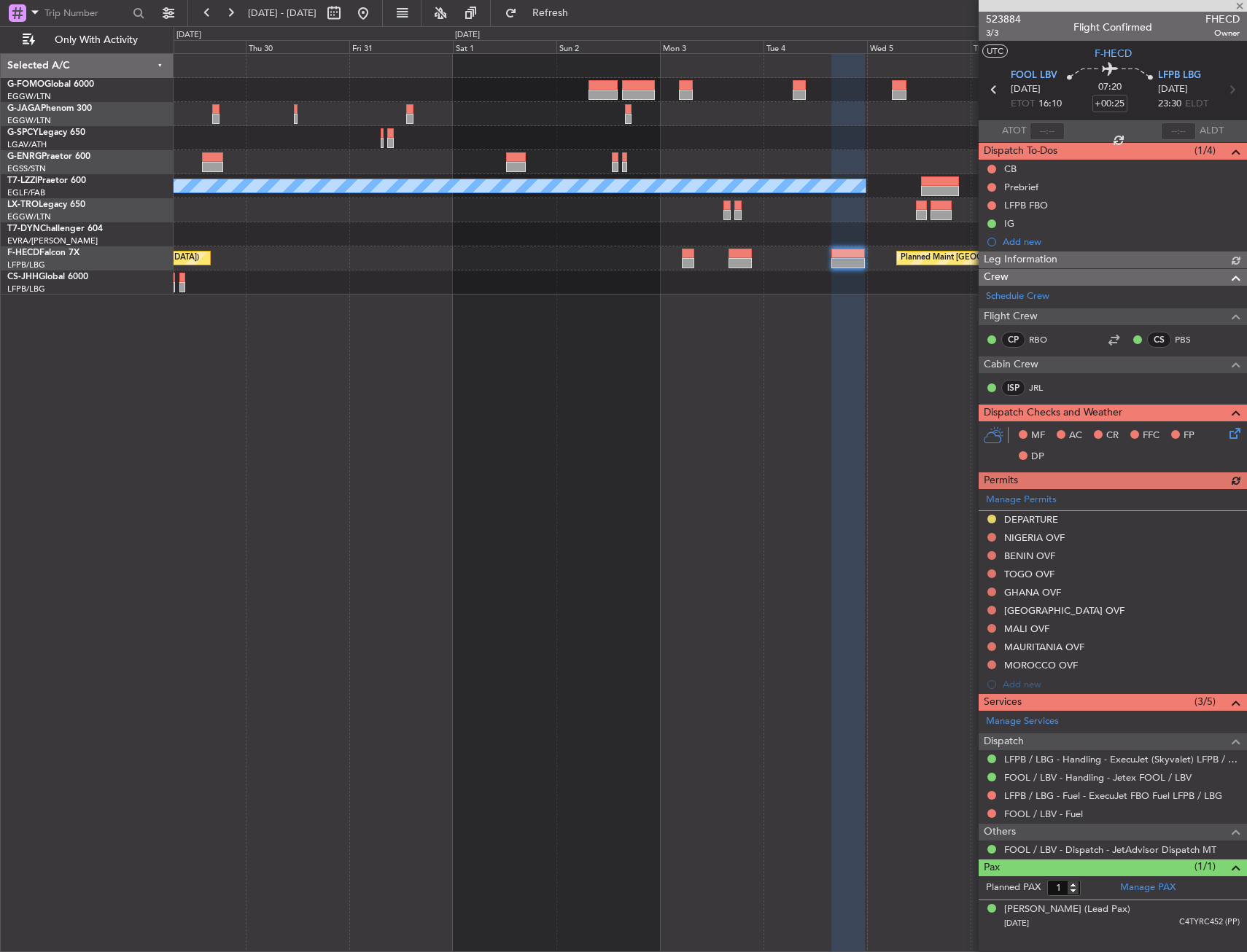
click at [865, 510] on div "A/C Unavailable London (Luton) Planned Maint Riga (Riga Intl) Planned Maint Par…" at bounding box center [710, 502] width 1073 height 899
click at [990, 535] on div "Manage Permits DEPARTURE NIGERIA OVF BENIN OVF TOGO OVF GHANA OVF BURKINA FASO …" at bounding box center [1113, 591] width 268 height 205
click at [990, 535] on button at bounding box center [991, 537] width 9 height 9
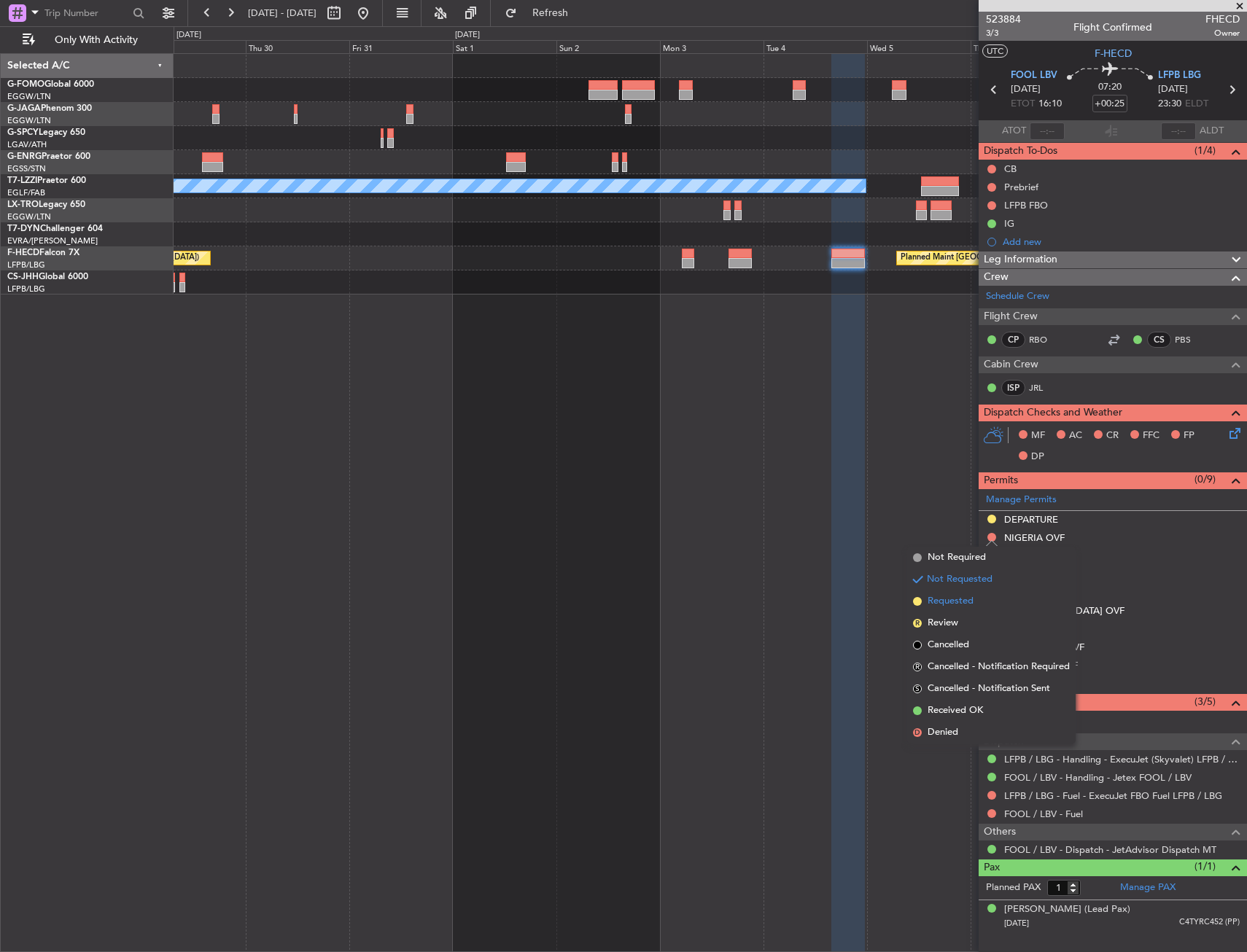
click at [959, 596] on span "Requested" at bounding box center [950, 601] width 46 height 15
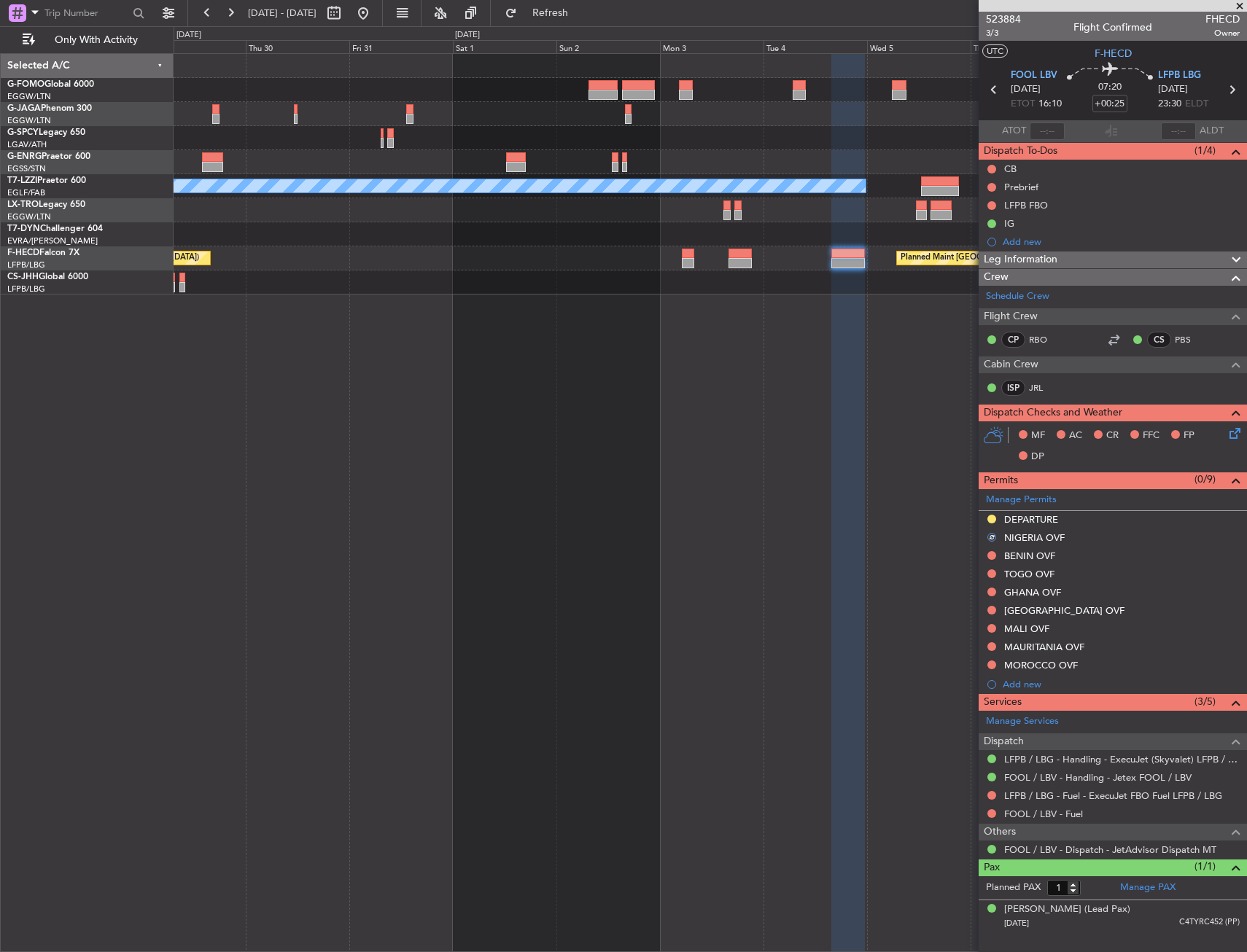
drag, startPoint x: 990, startPoint y: 552, endPoint x: 984, endPoint y: 591, distance: 39.5
click at [990, 553] on button at bounding box center [991, 556] width 9 height 9
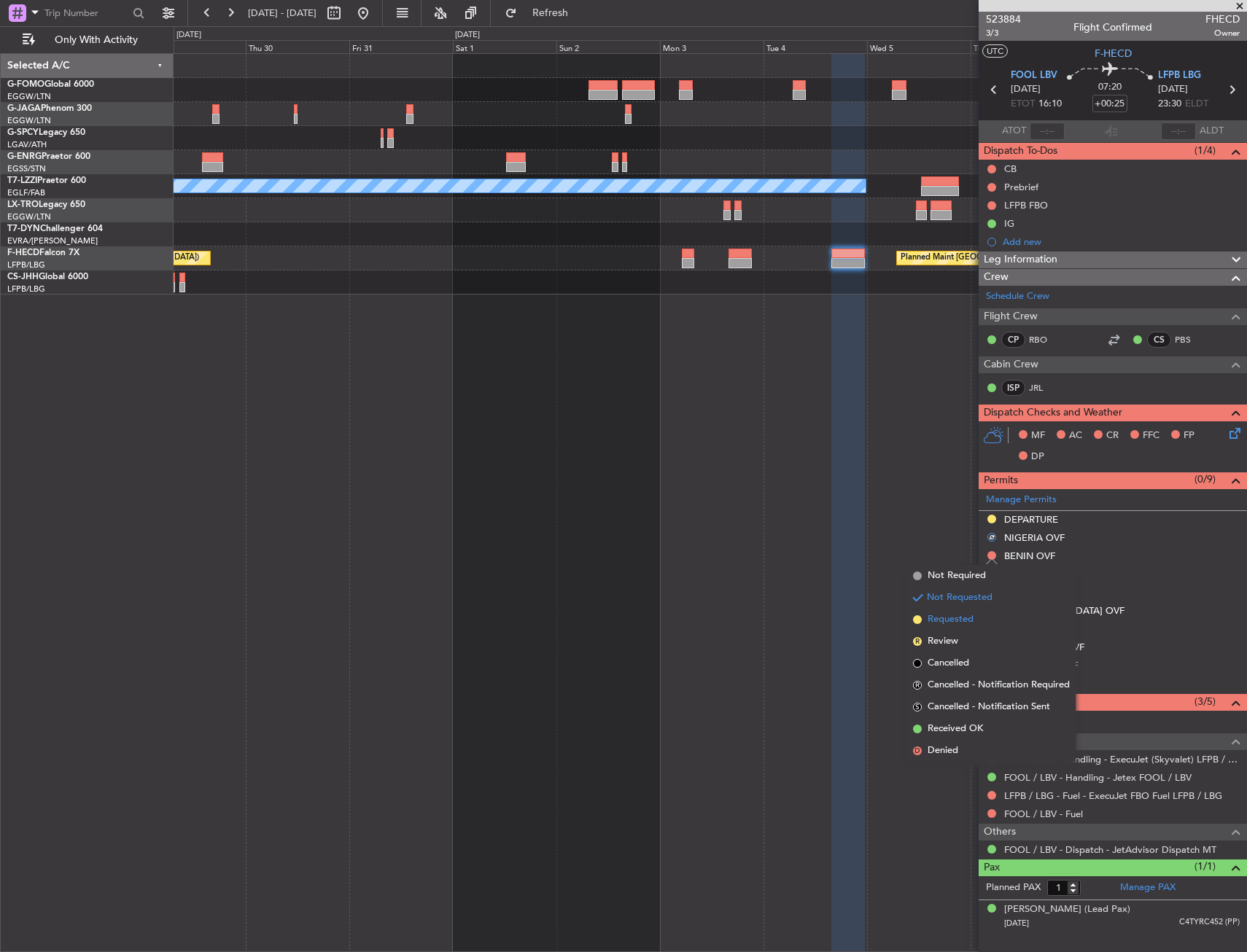
click at [968, 618] on span "Requested" at bounding box center [950, 620] width 46 height 15
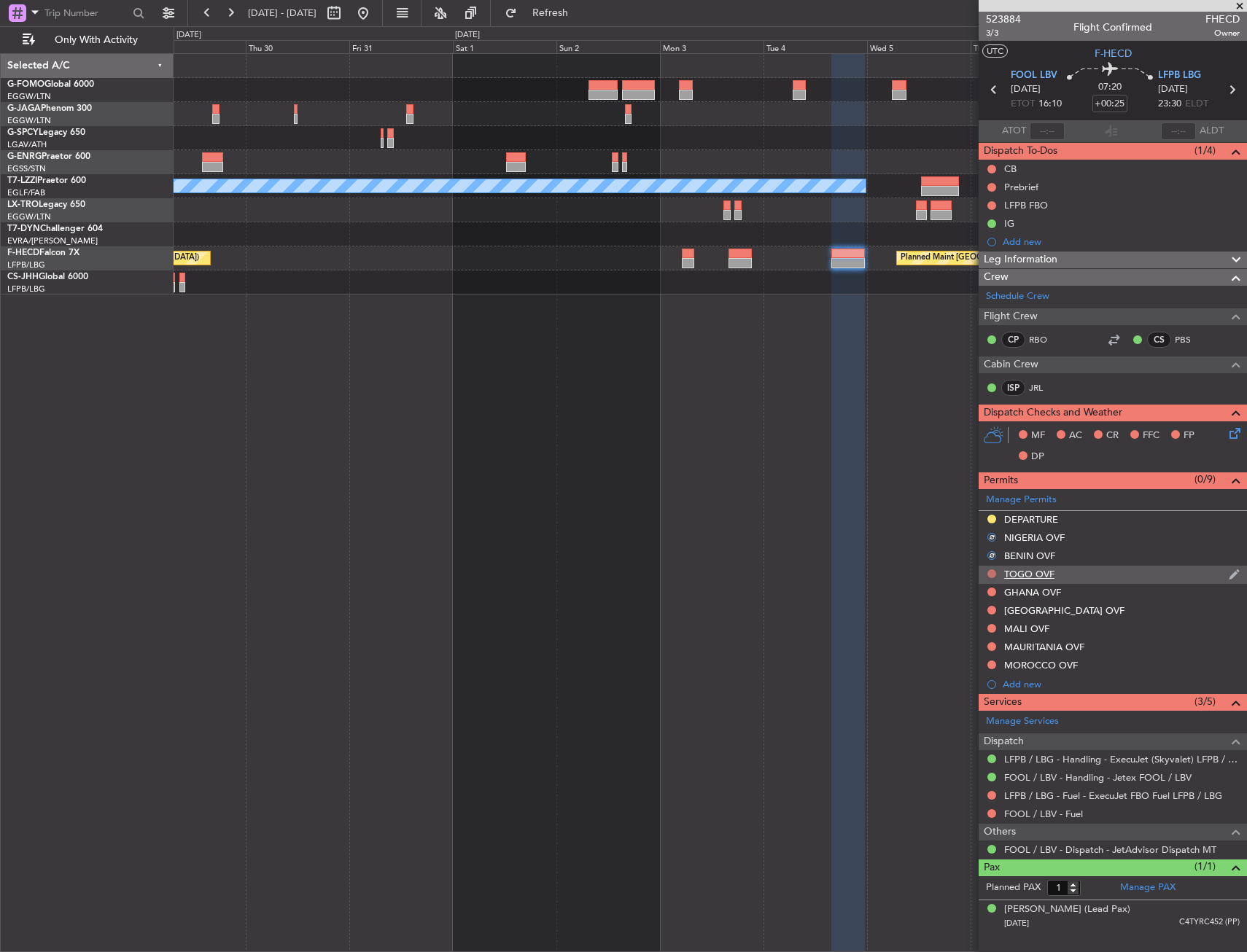
click at [987, 574] on button at bounding box center [991, 574] width 9 height 9
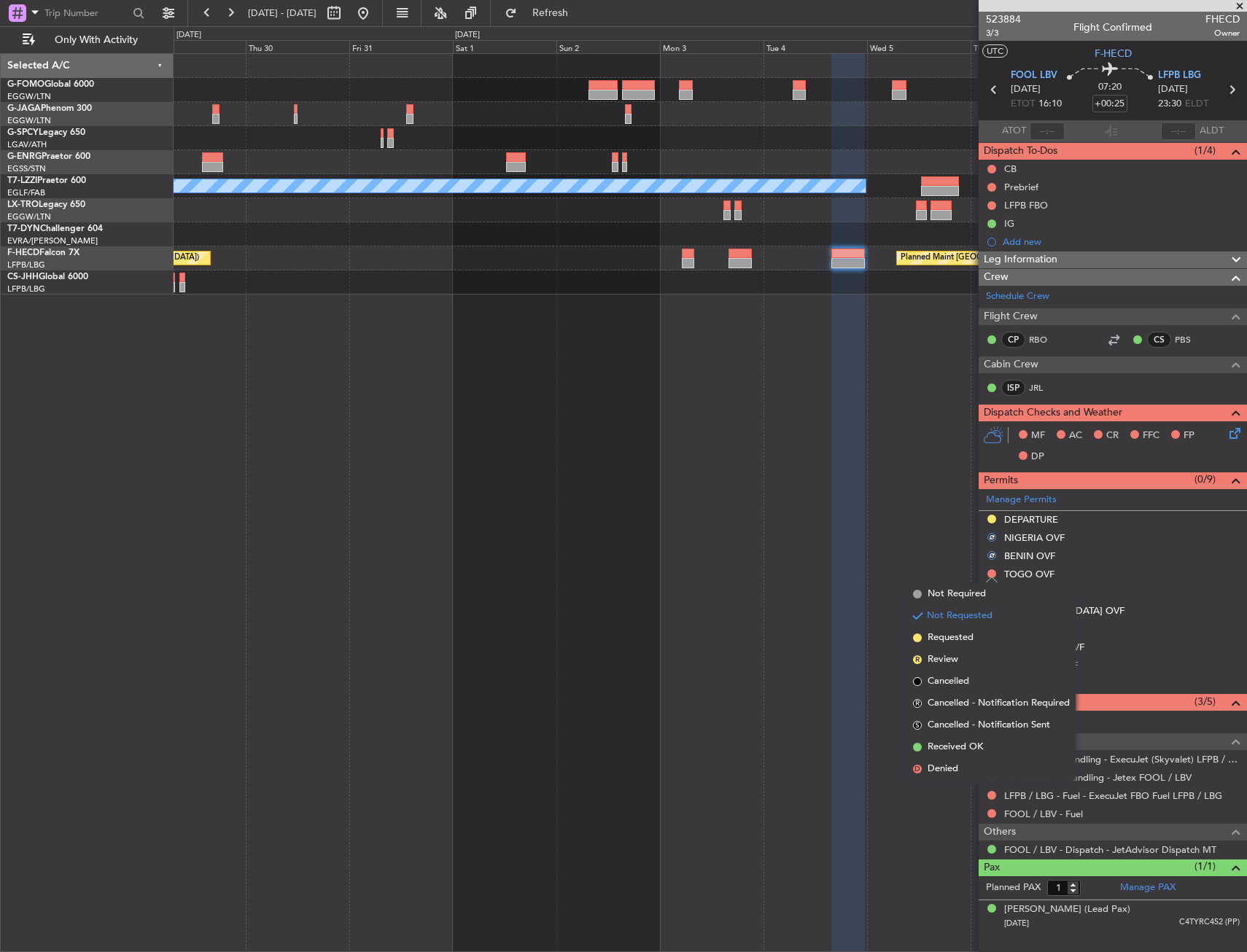
click at [962, 635] on span "Requested" at bounding box center [950, 638] width 46 height 15
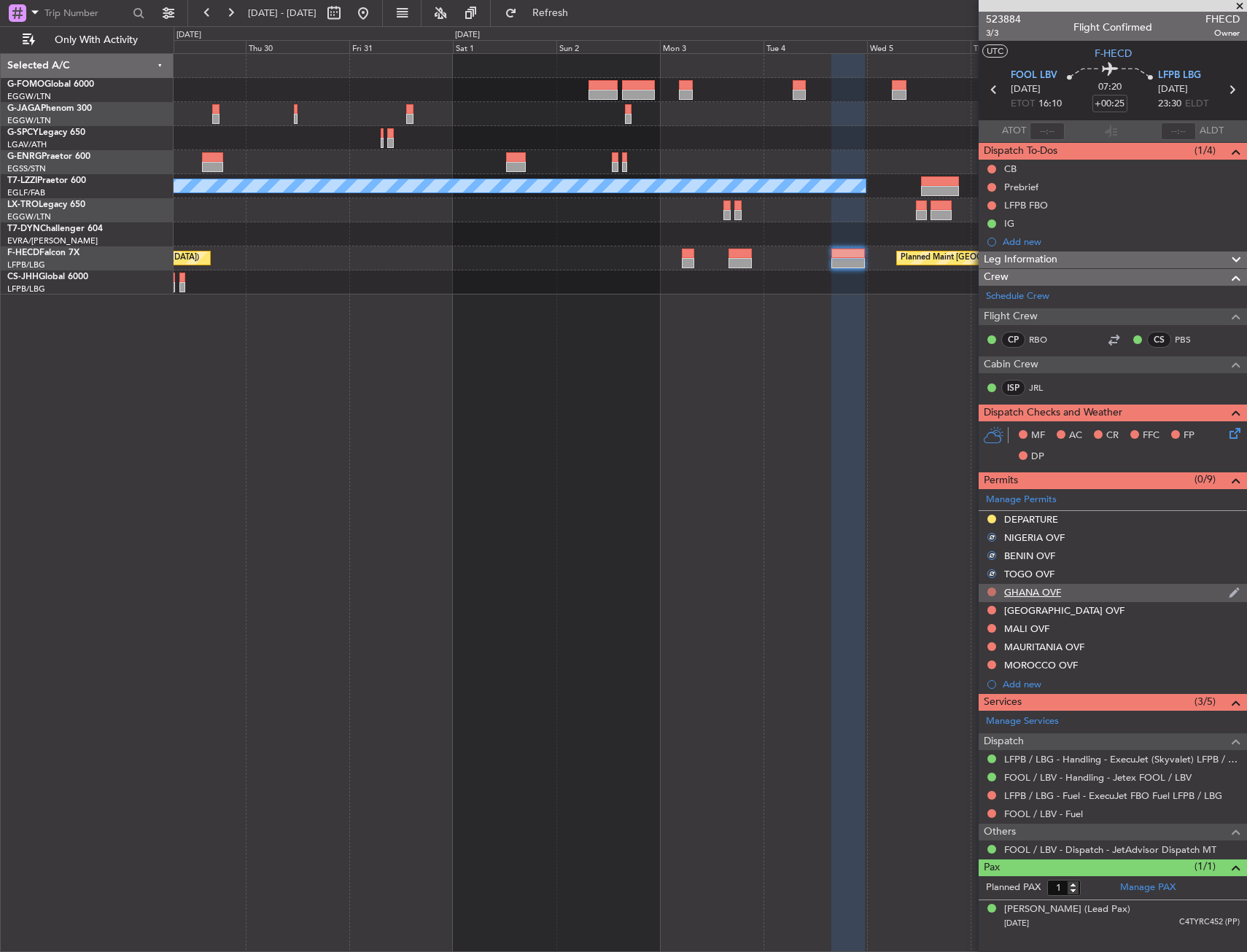
click at [991, 590] on button at bounding box center [991, 591] width 9 height 9
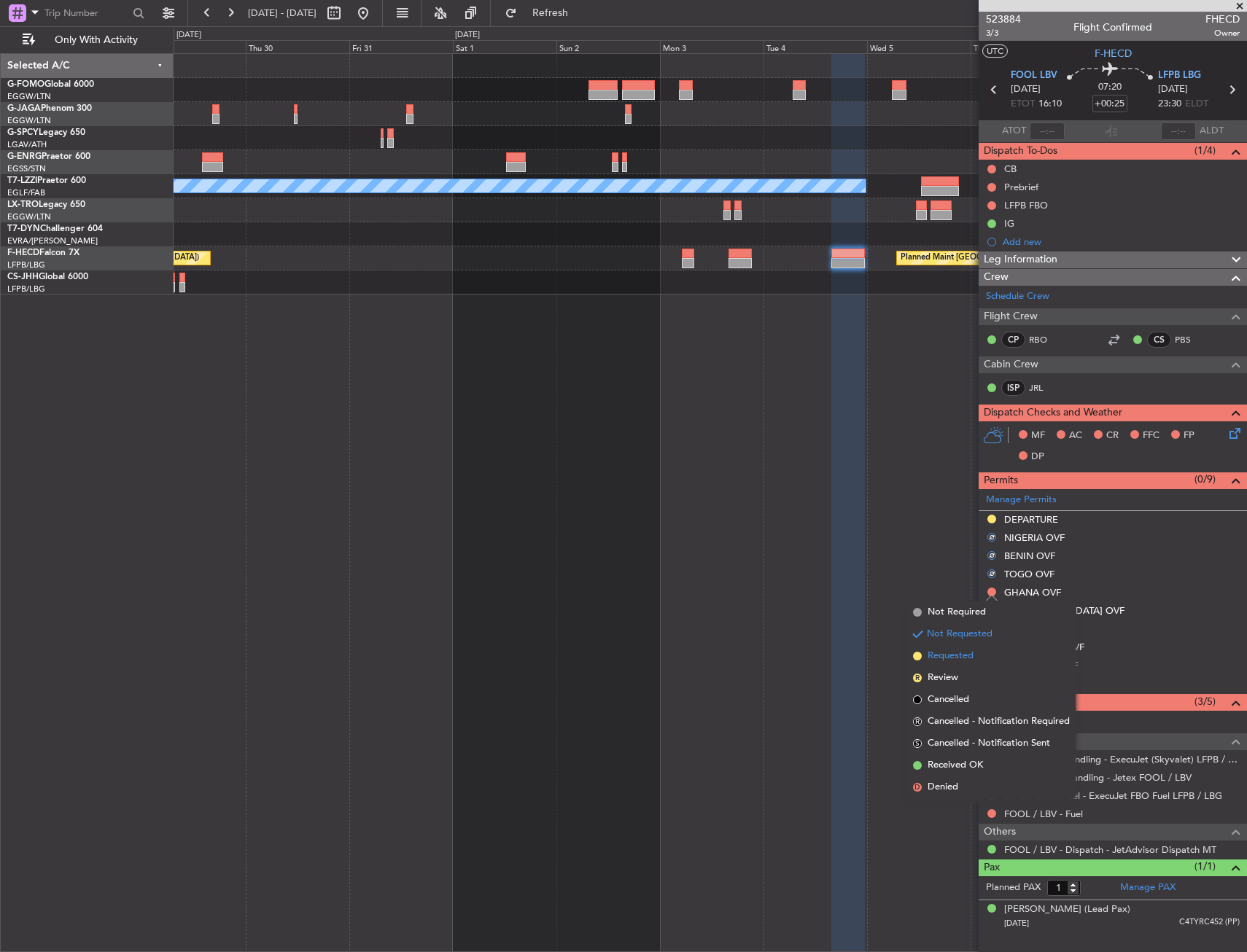
click at [974, 654] on li "Requested" at bounding box center [991, 656] width 168 height 22
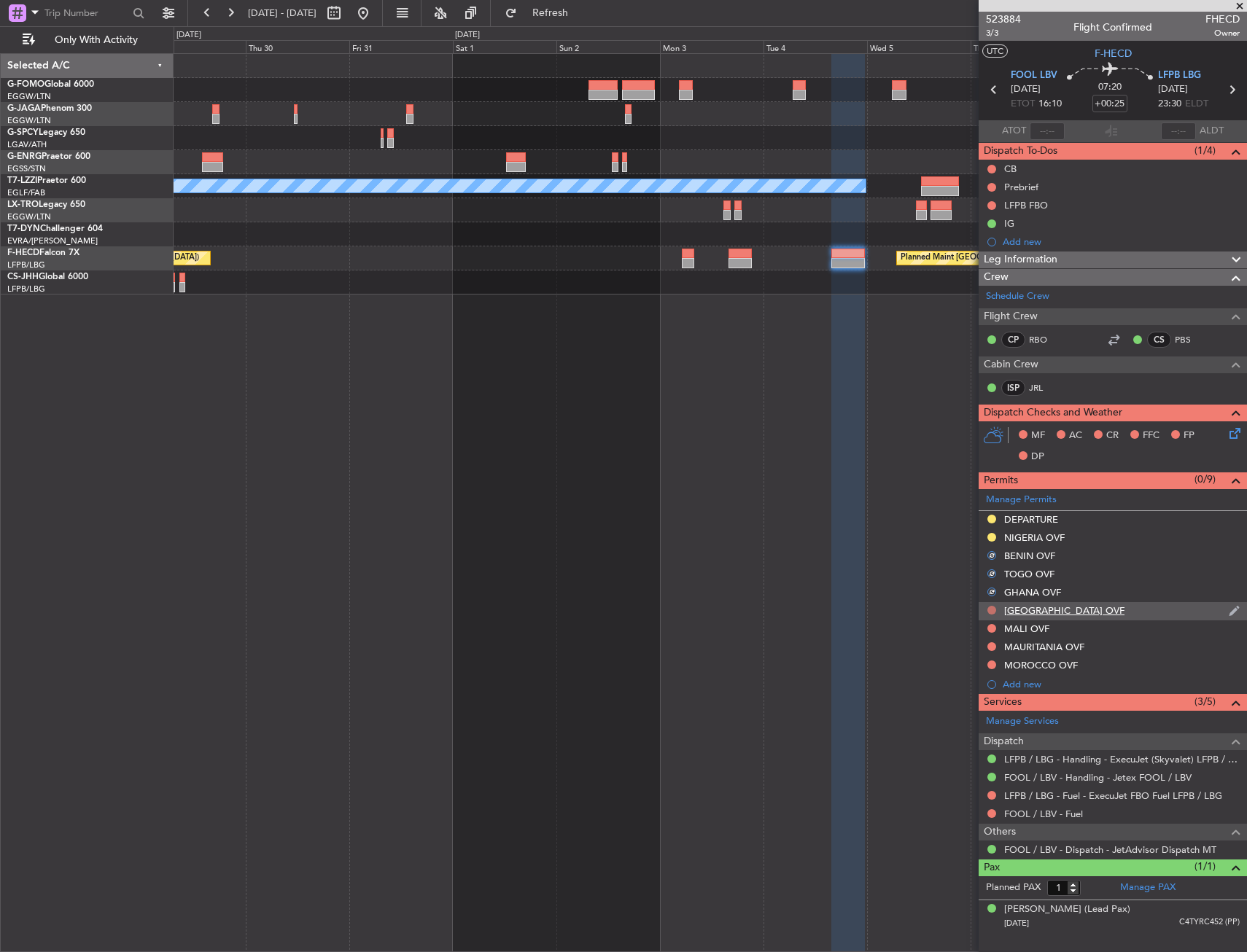
click at [990, 610] on button at bounding box center [991, 610] width 9 height 9
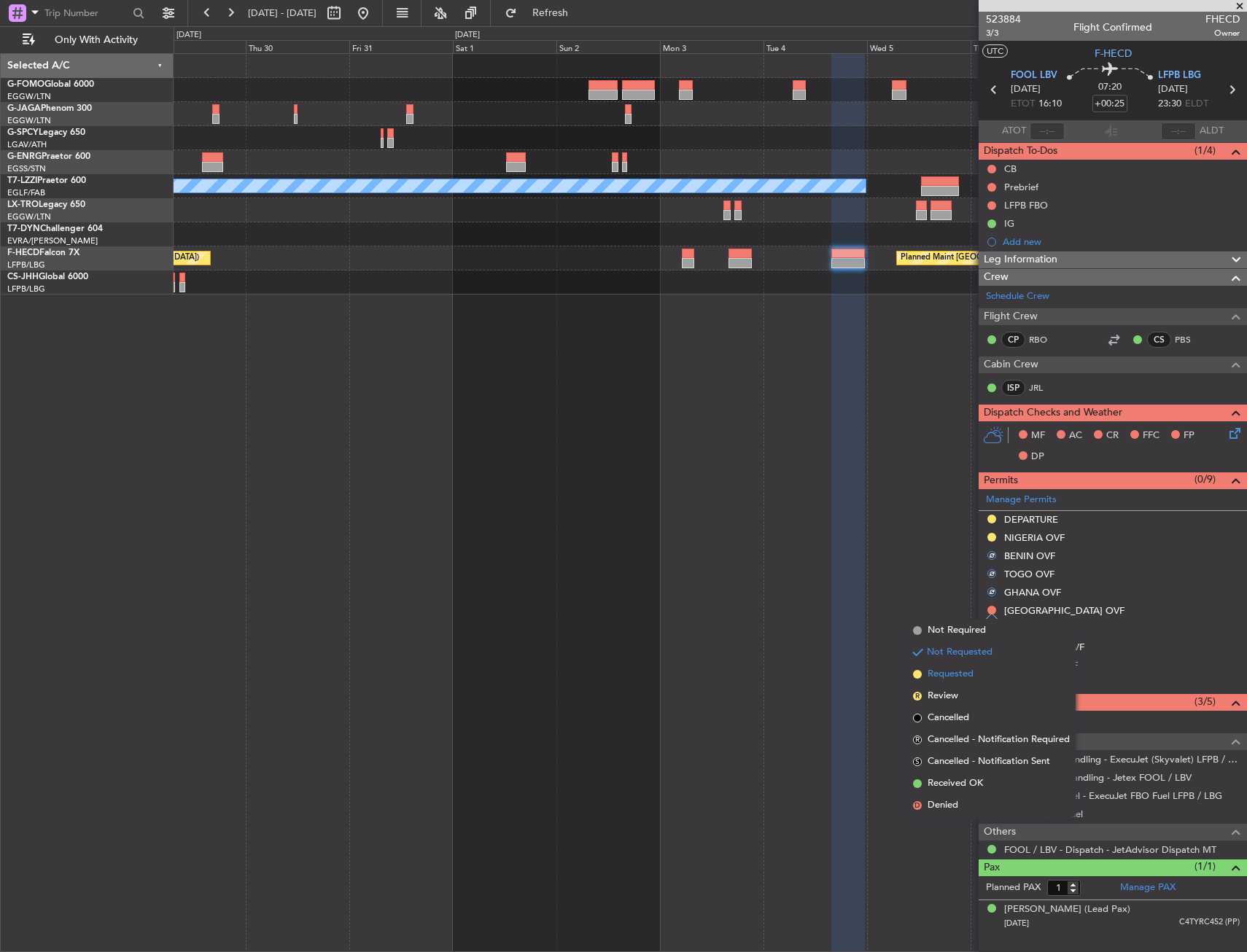
click at [978, 668] on li "Requested" at bounding box center [991, 675] width 168 height 22
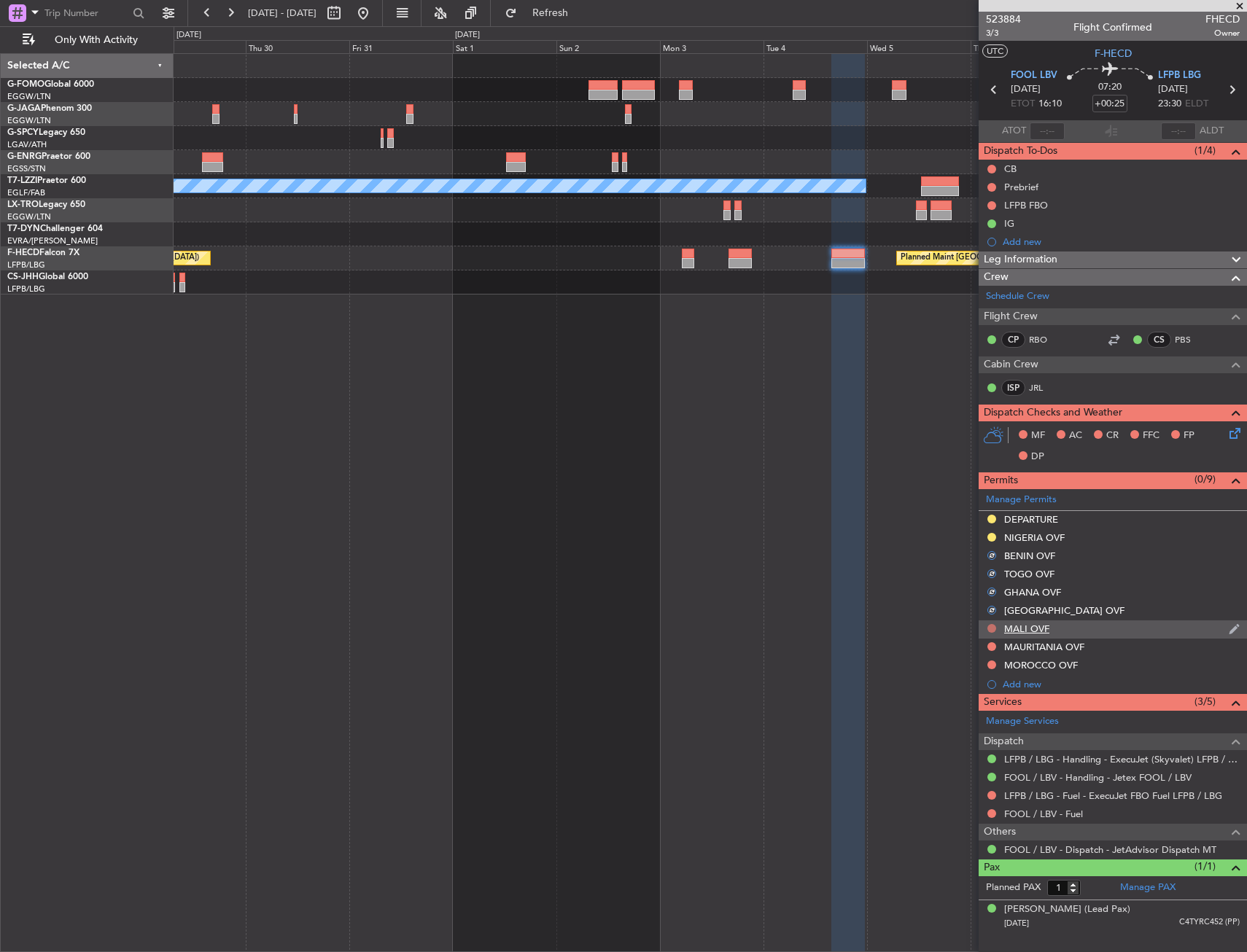
click at [990, 629] on button at bounding box center [991, 628] width 9 height 9
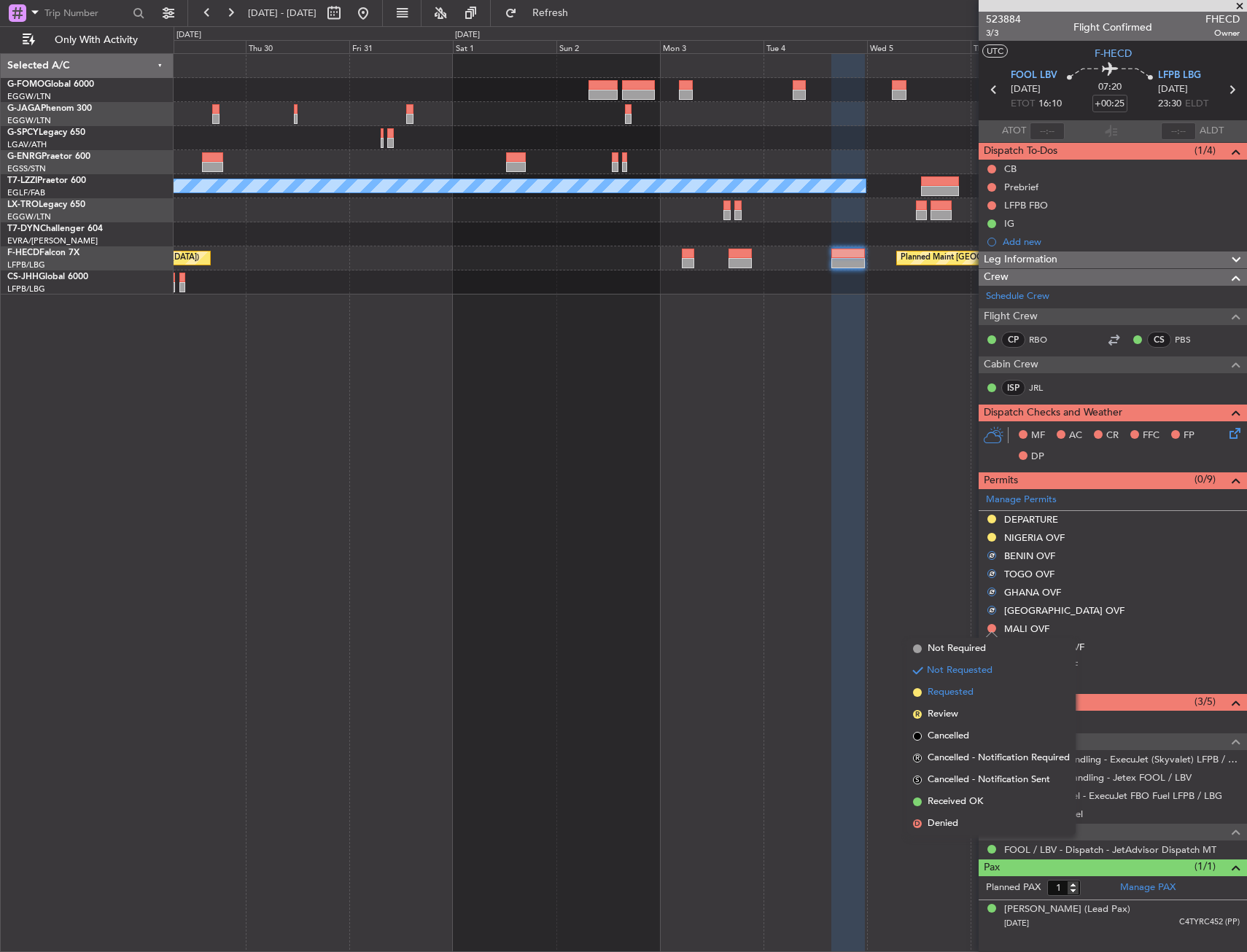
click at [983, 681] on li "Requested" at bounding box center [991, 692] width 168 height 22
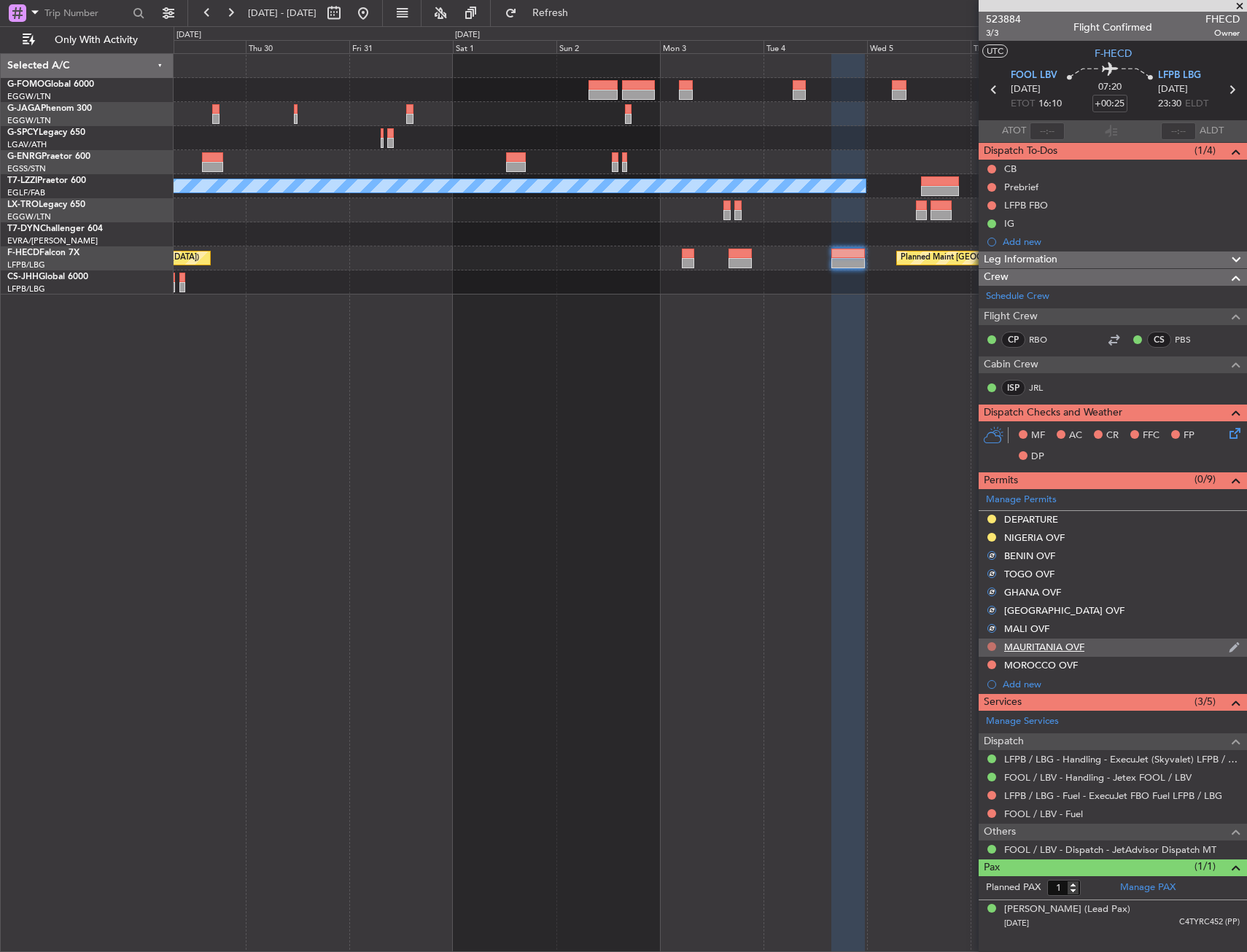
click at [988, 645] on button at bounding box center [991, 646] width 9 height 9
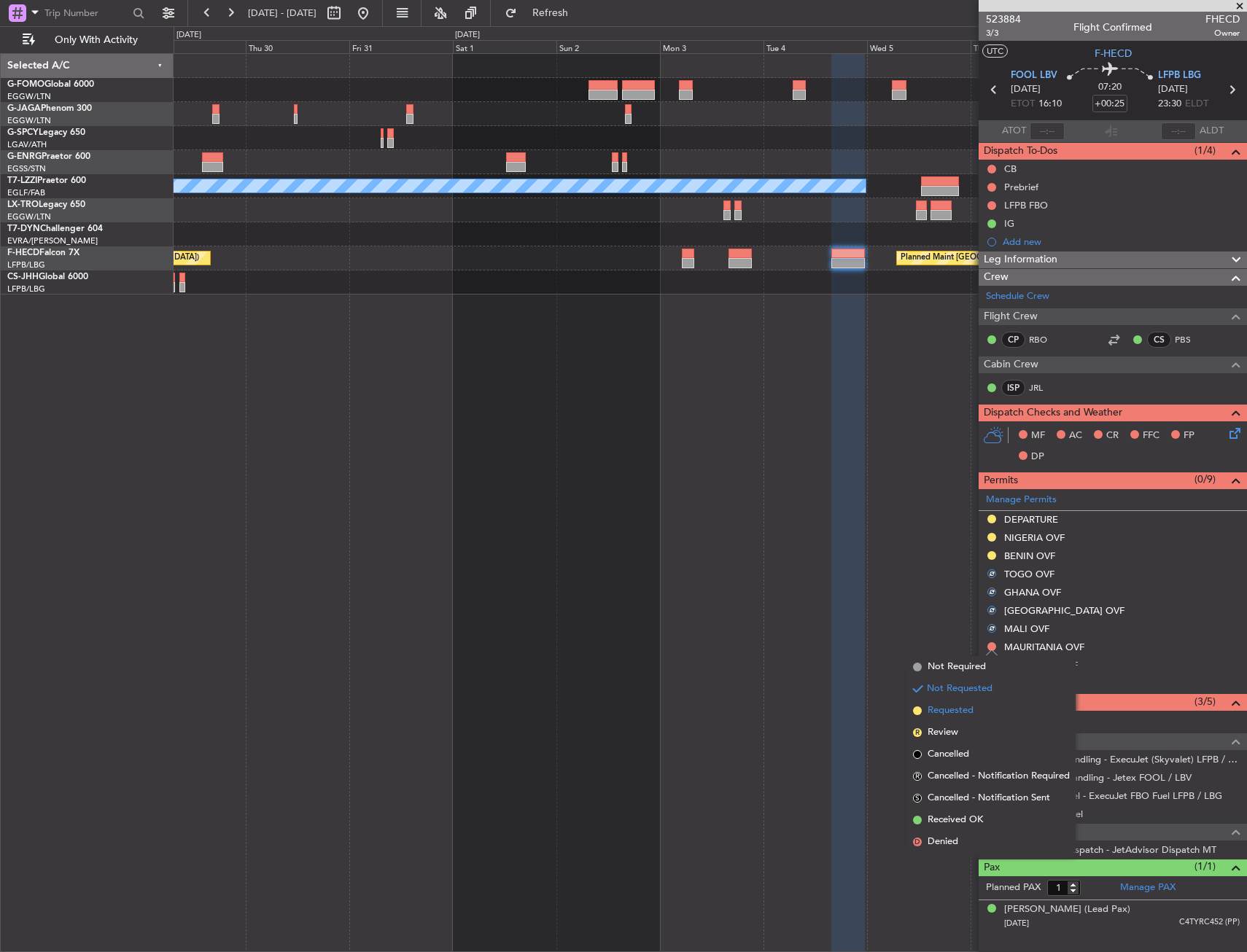
click at [982, 705] on li "Requested" at bounding box center [991, 710] width 168 height 22
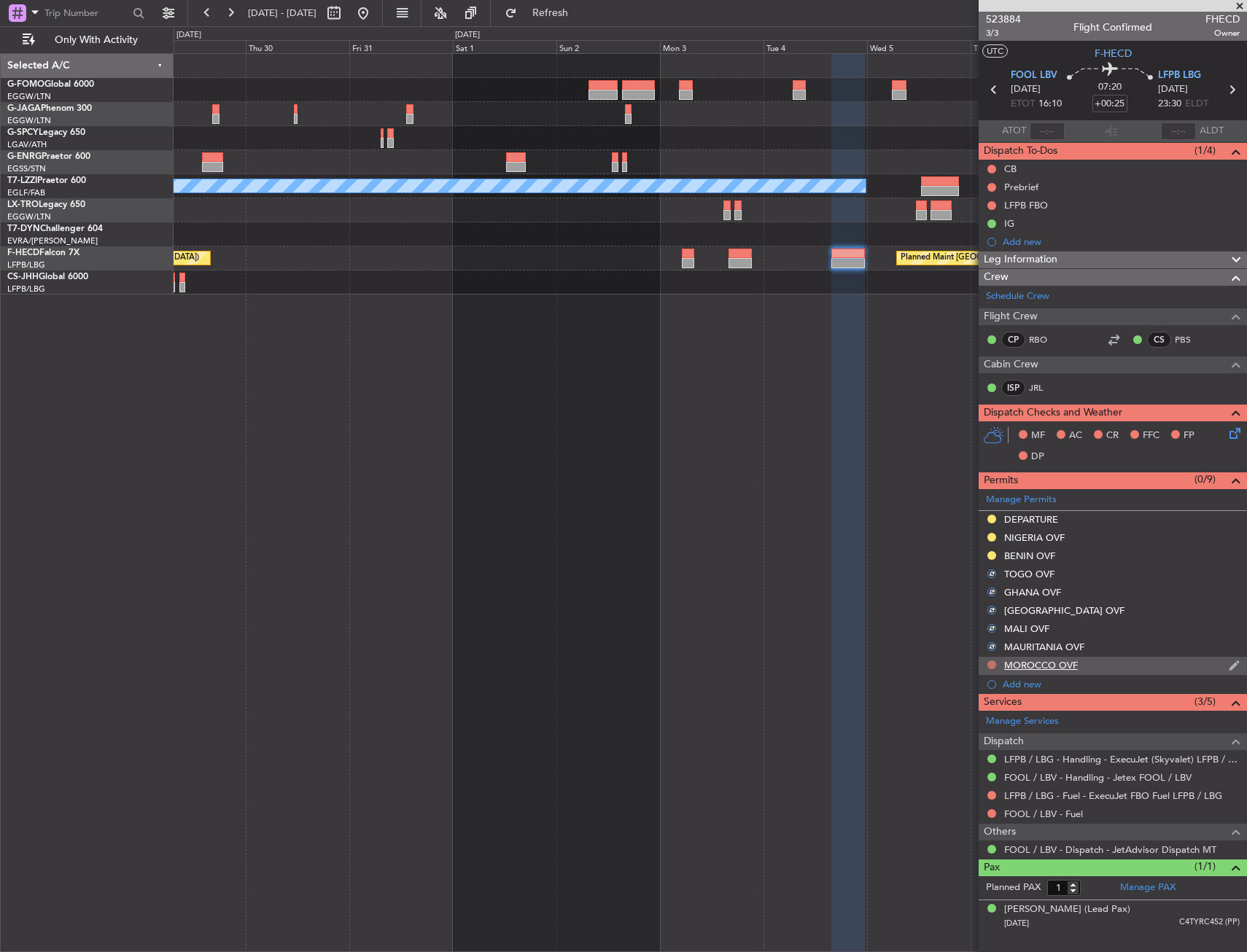
click at [991, 664] on button at bounding box center [991, 665] width 9 height 9
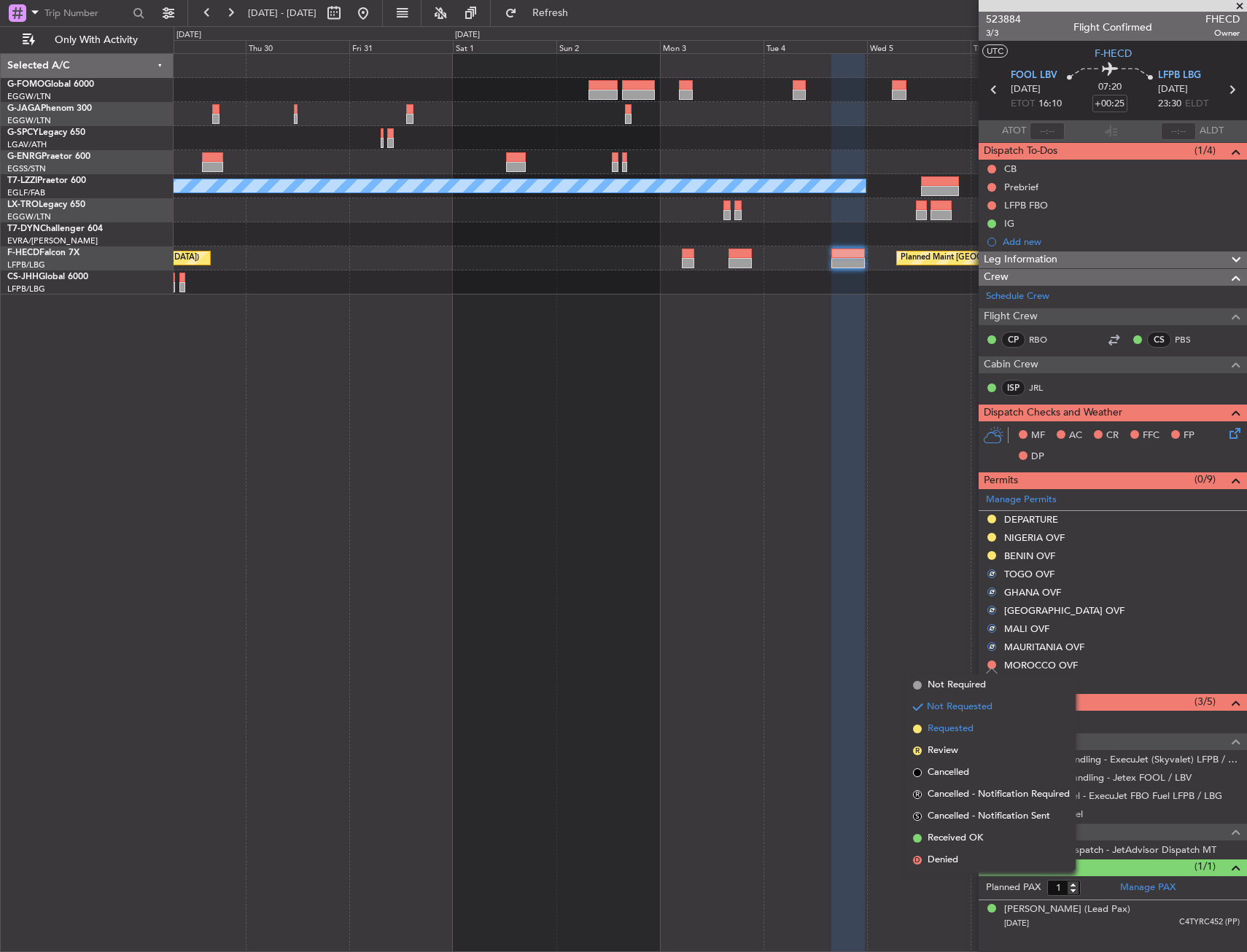
click at [972, 721] on li "Requested" at bounding box center [991, 729] width 168 height 22
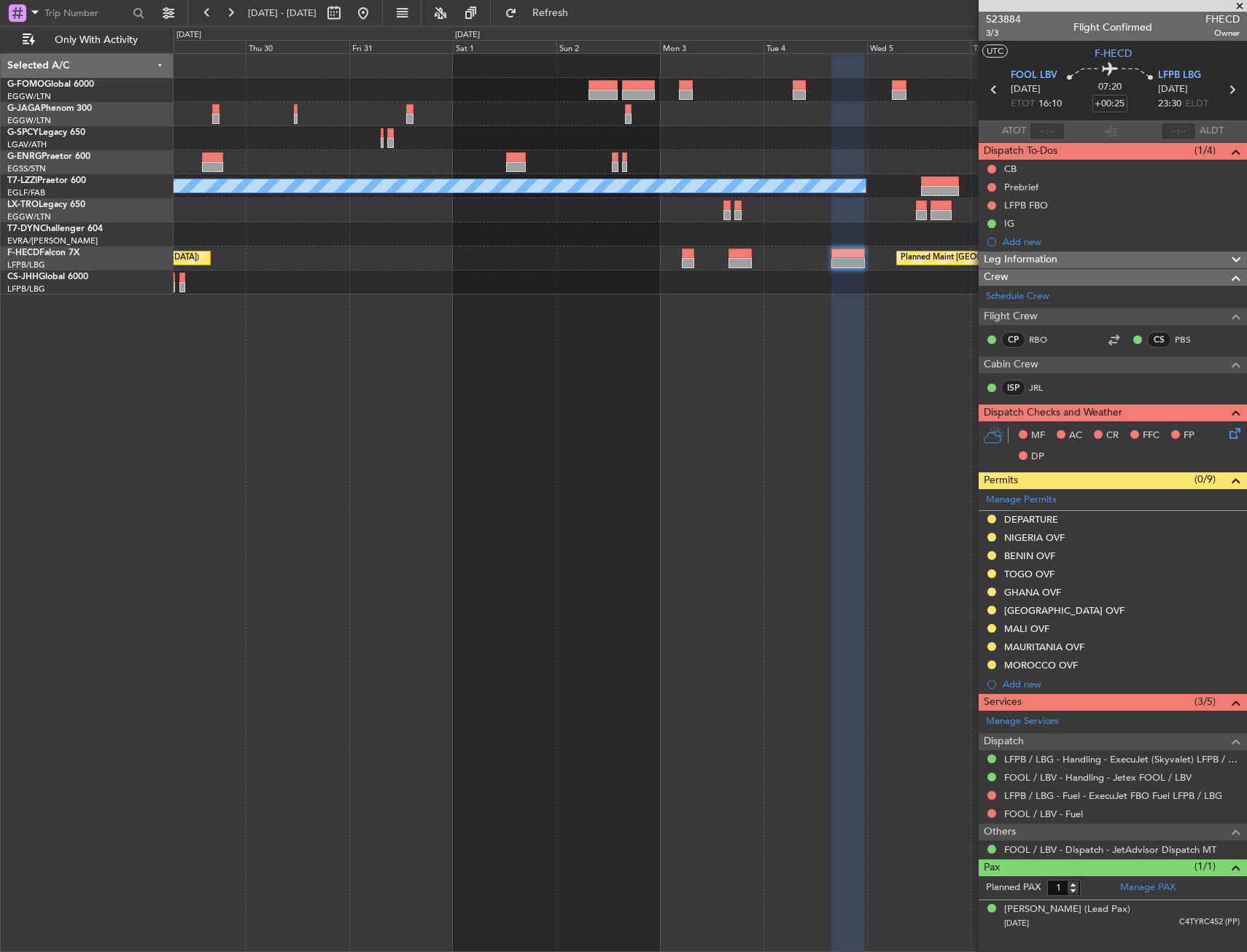
click at [390, 401] on div "A/C Unavailable London (Luton) Planned Maint Riga (Riga Intl) Planned Maint Par…" at bounding box center [710, 502] width 1073 height 899
click at [1111, 287] on fb-app "29 Oct 2025 - 08 Nov 2025 Refresh Quick Links Only With Activity A/C Unavailabl…" at bounding box center [623, 481] width 1247 height 941
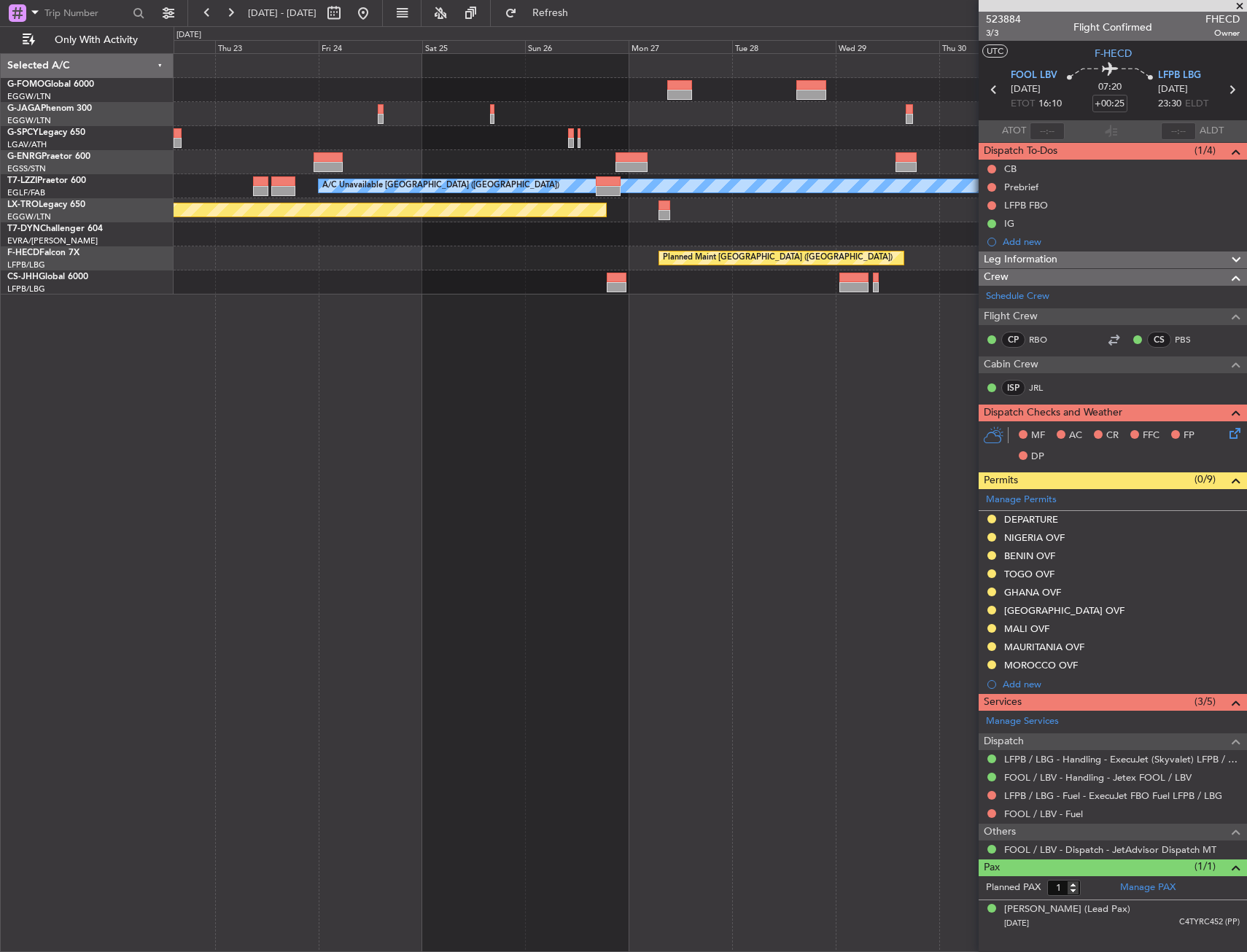
click at [1050, 375] on fb-app "29 Oct 2025 - 08 Nov 2025 Refresh Quick Links Only With Activity A/C Unavailabl…" at bounding box center [623, 481] width 1247 height 941
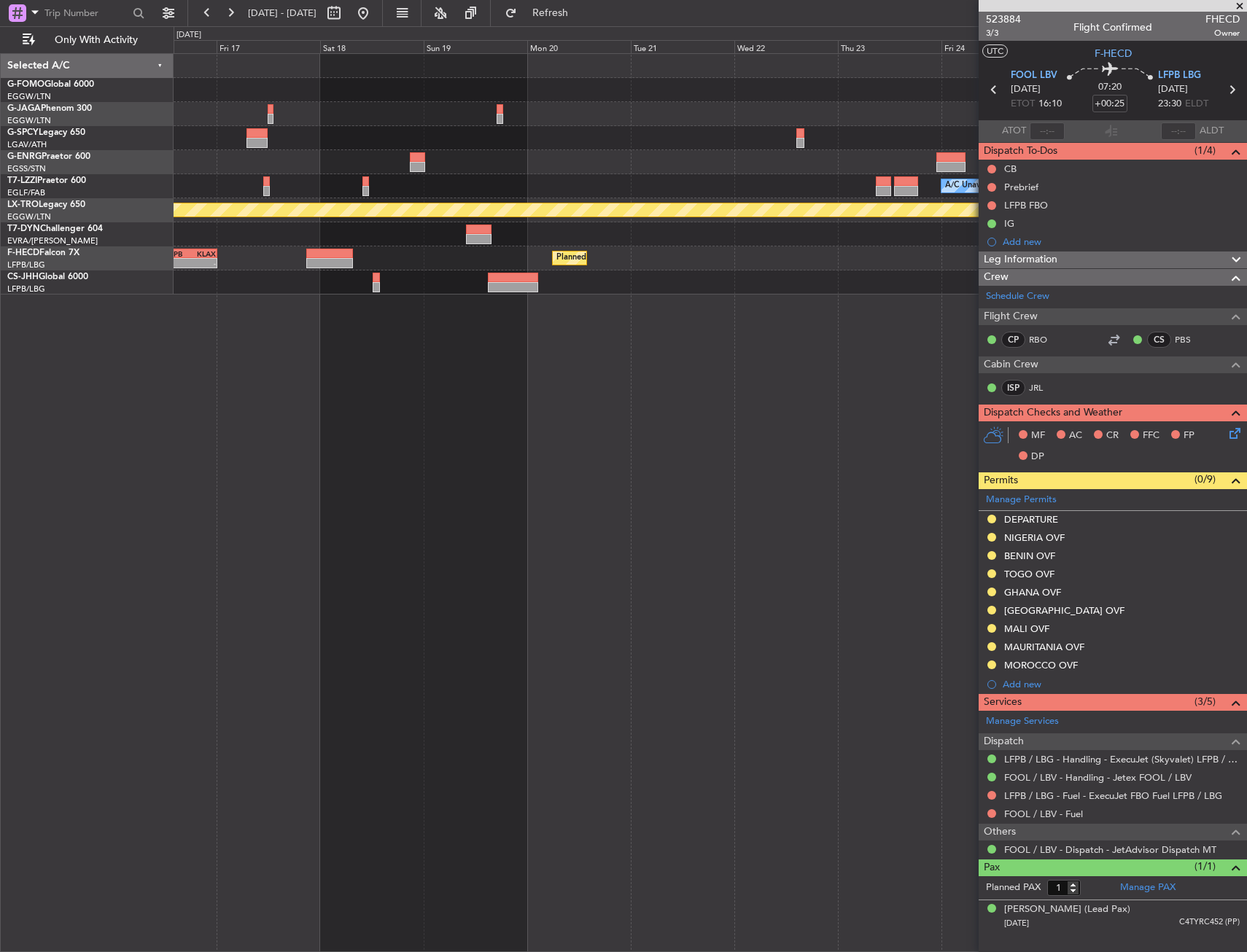
click at [1246, 338] on html "29 Oct 2025 - 08 Nov 2025 Refresh Quick Links Only With Activity A/C Unavailabl…" at bounding box center [623, 476] width 1247 height 952
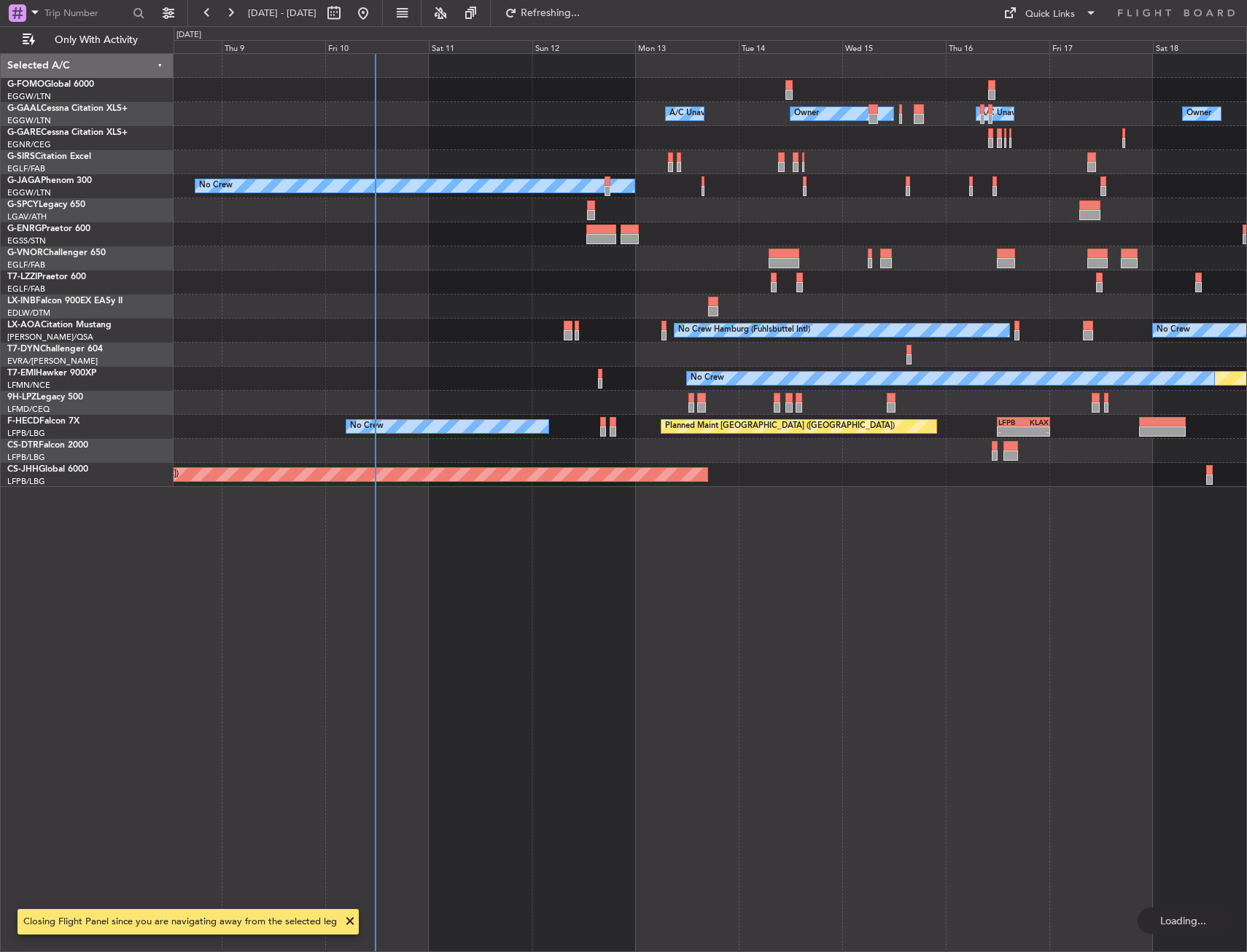
click at [716, 408] on div at bounding box center [710, 402] width 1073 height 24
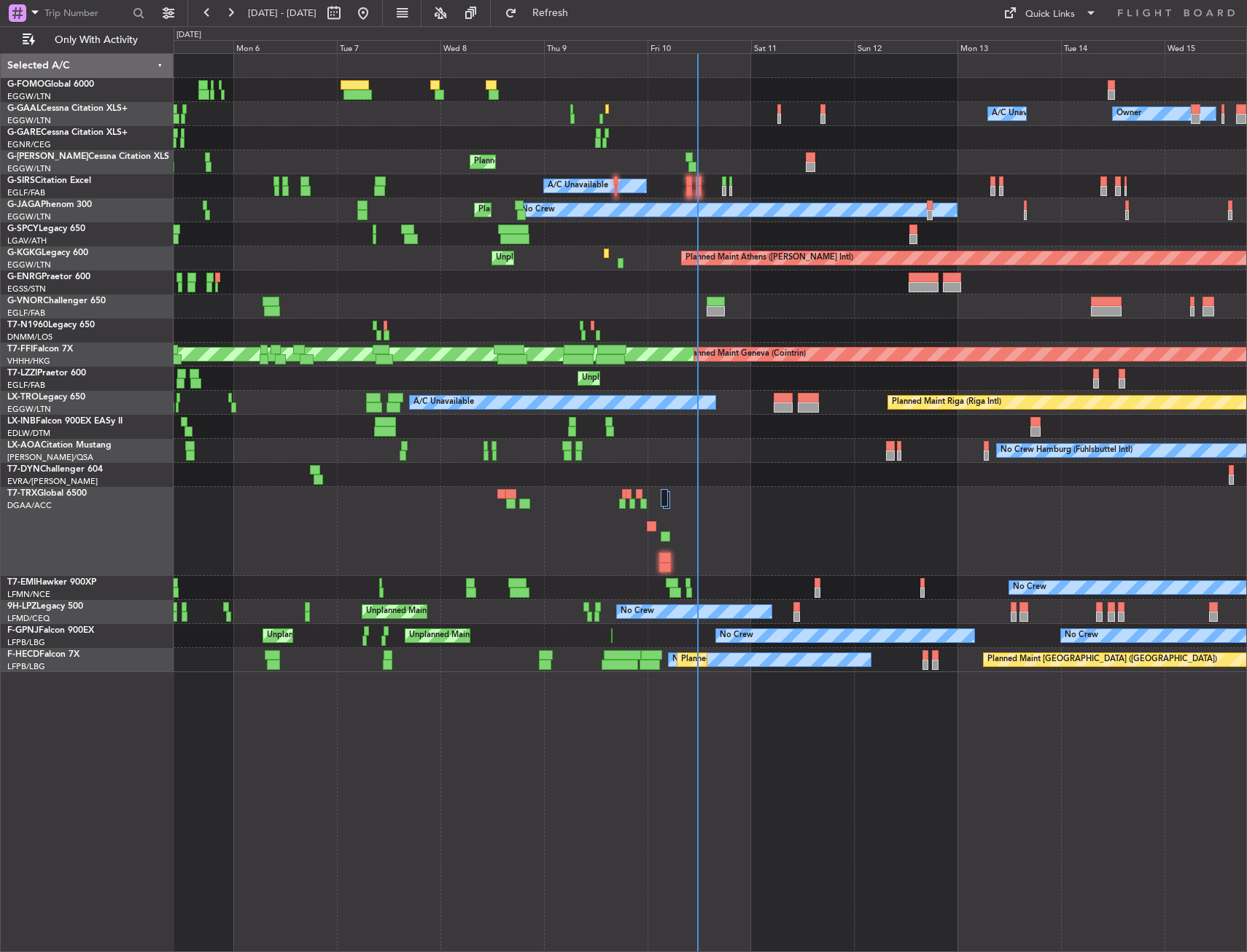
click at [132, 411] on div "Owner A/C Unavailable Owner A/C Unavailable Owner Planned Maint London (Luton) …" at bounding box center [623, 490] width 1247 height 926
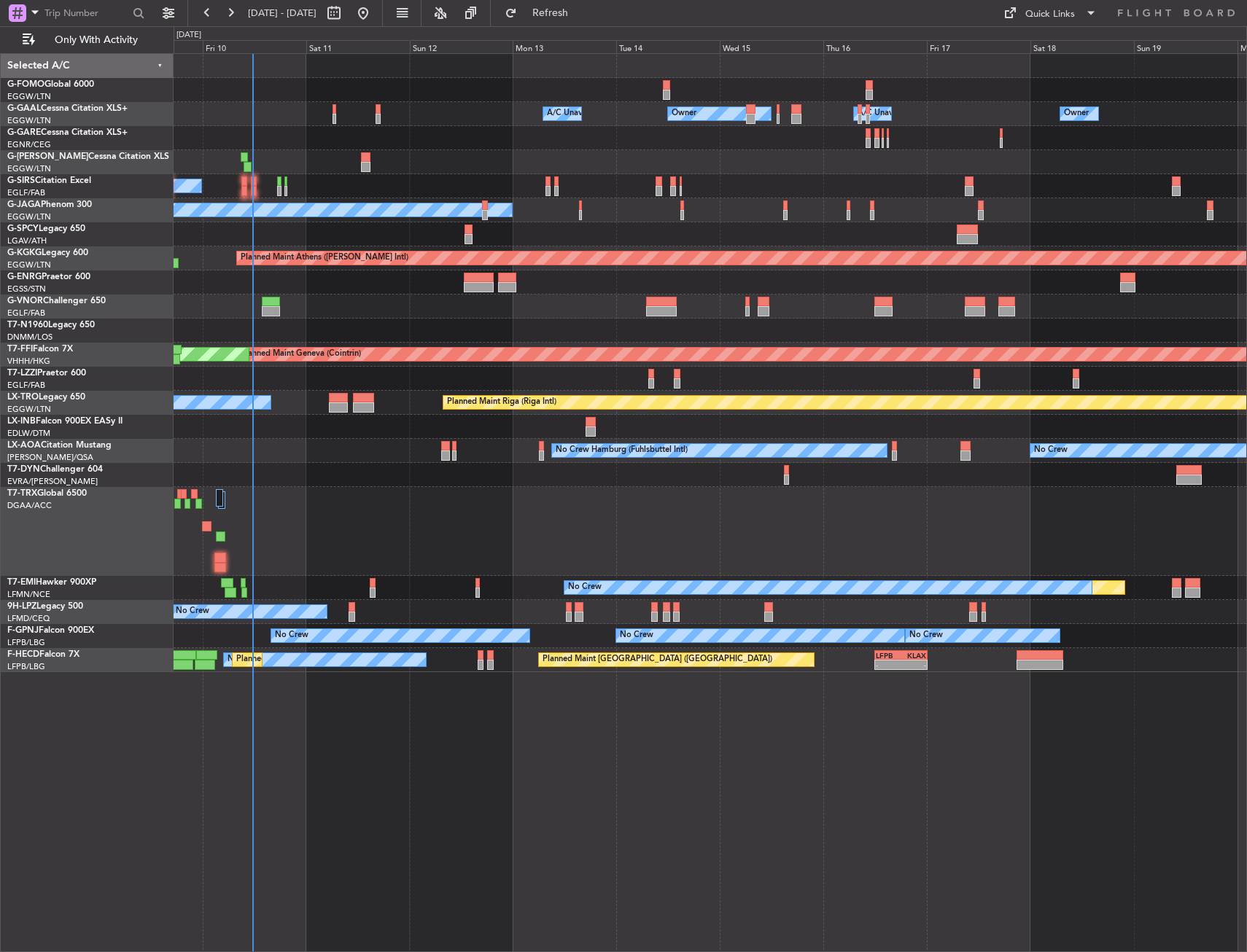
click at [335, 387] on div "Owner A/C Unavailable Owner A/C Unavailable Owner Planned Maint London (Luton) …" at bounding box center [710, 363] width 1073 height 618
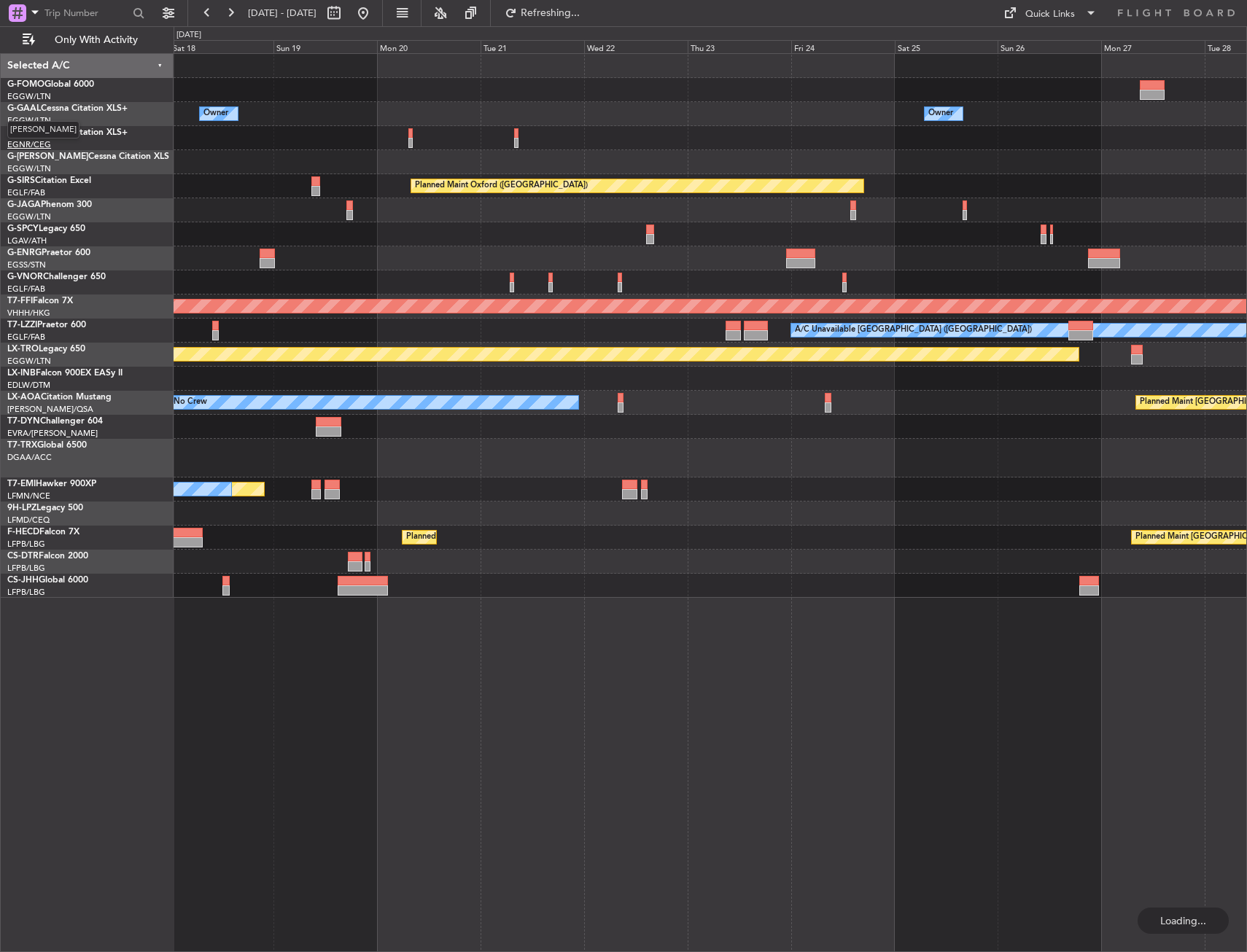
click at [182, 137] on div at bounding box center [710, 137] width 1073 height 24
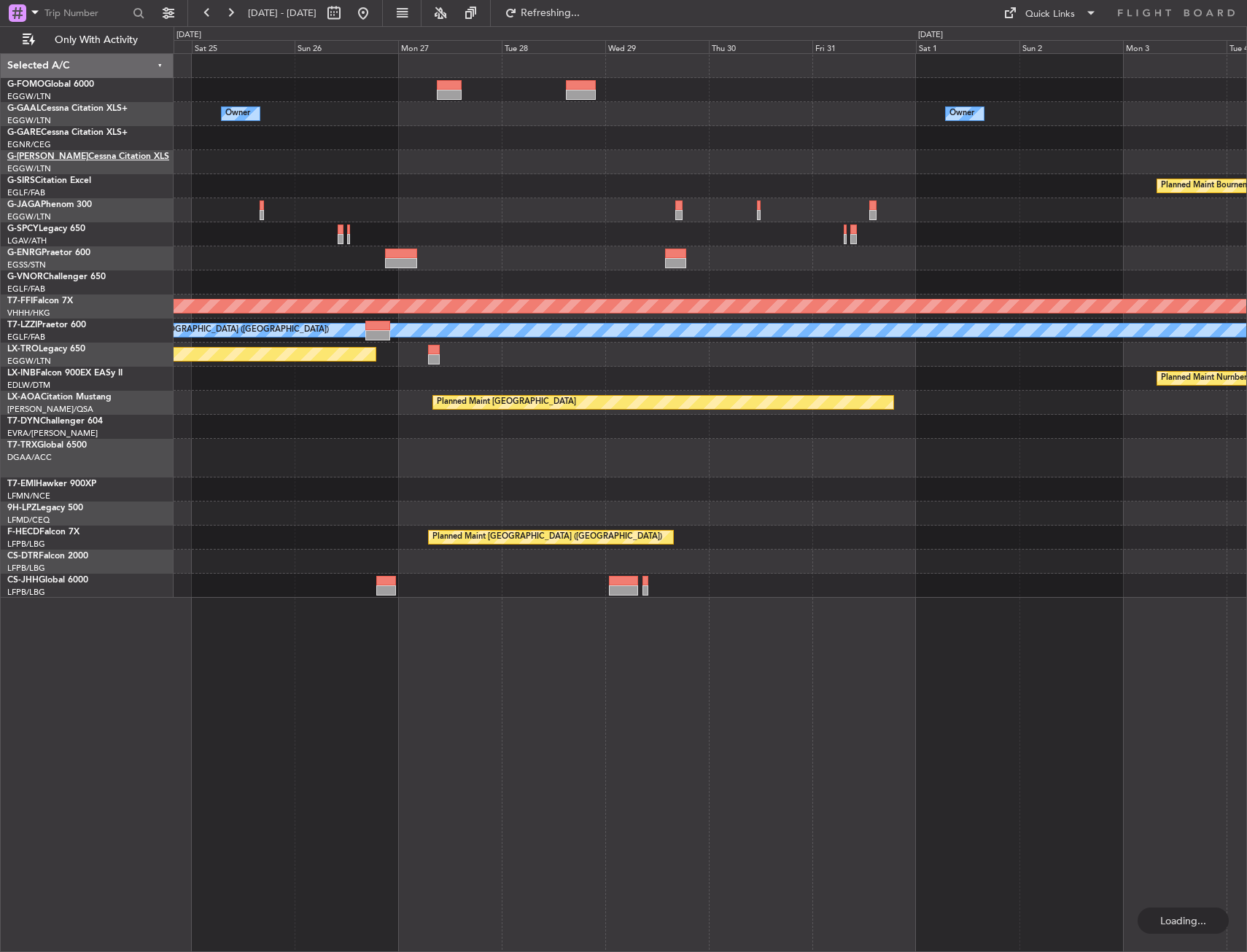
click at [83, 155] on div "Owner Owner Planned Maint Bournemouth Planned Maint Bournemouth Planned Maint O…" at bounding box center [623, 490] width 1247 height 926
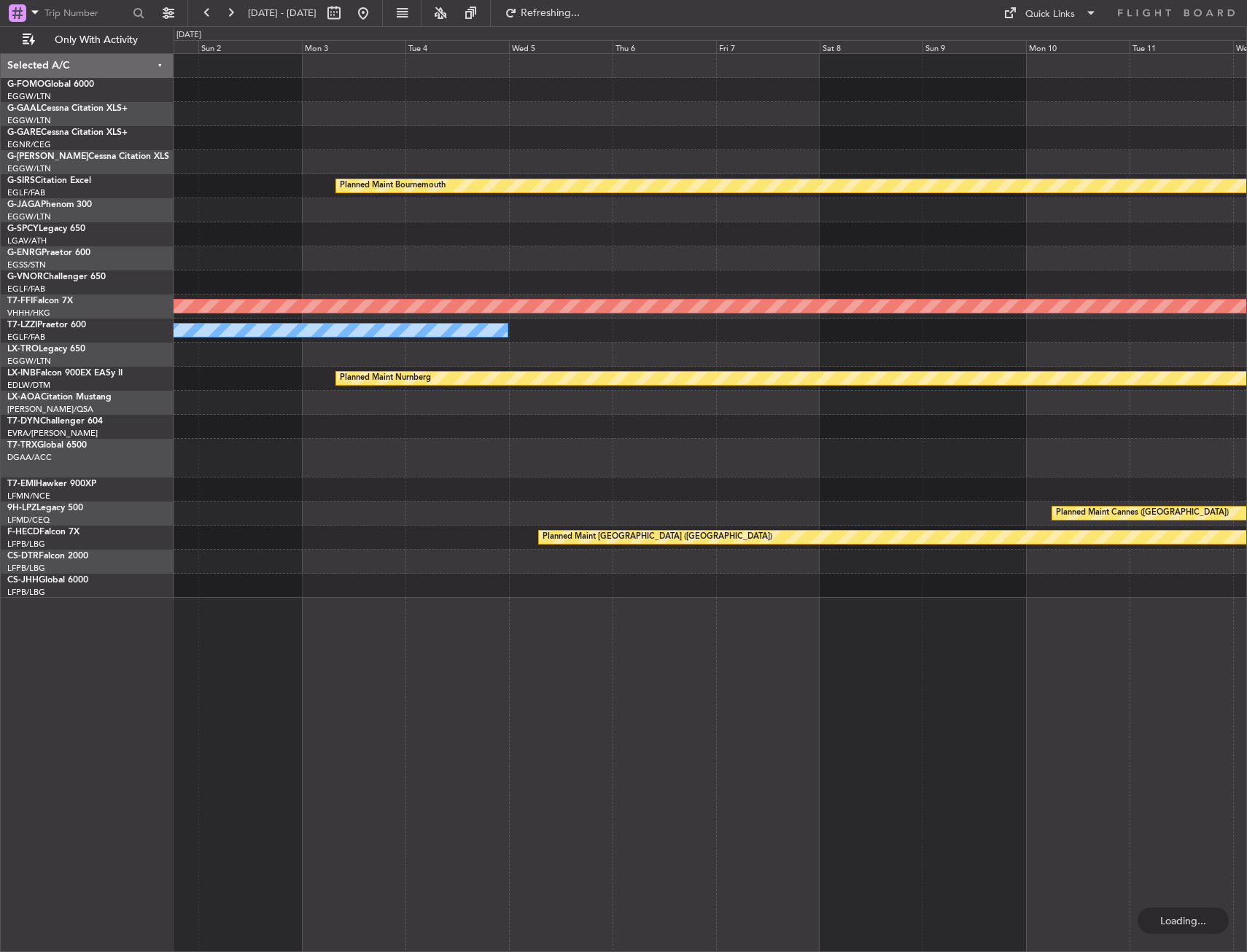
click at [788, 131] on div at bounding box center [710, 137] width 1073 height 24
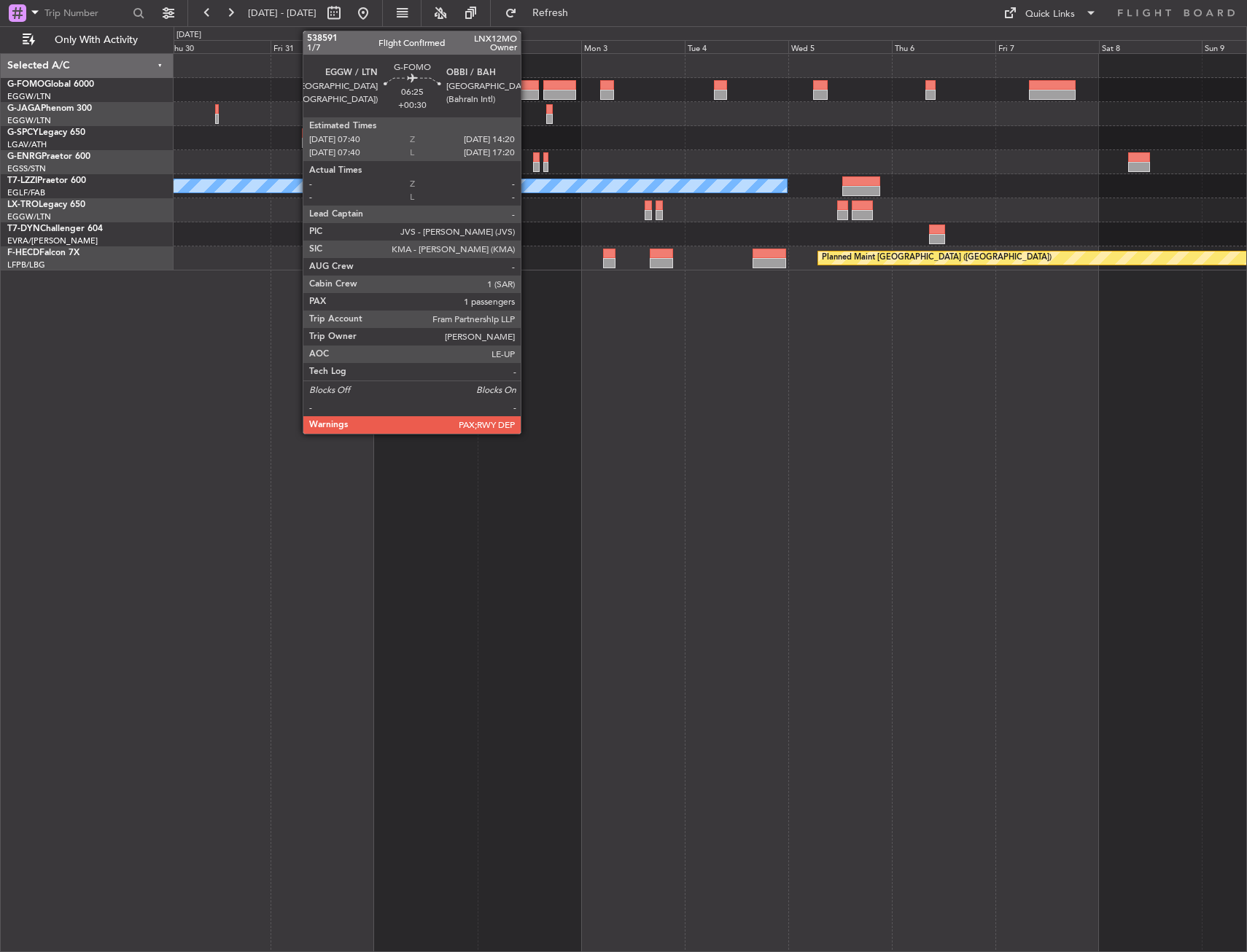
click at [527, 88] on div at bounding box center [524, 85] width 29 height 10
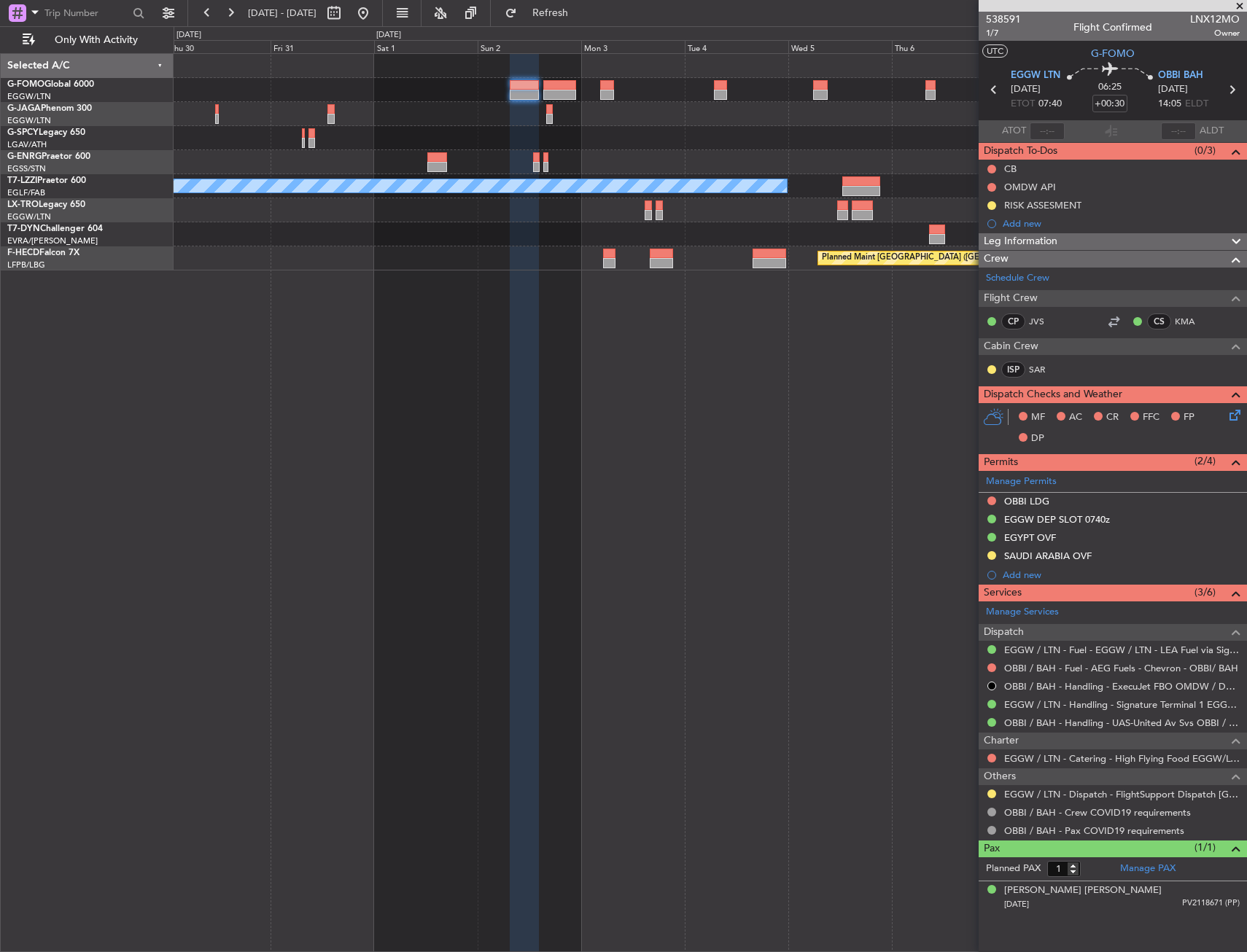
drag, startPoint x: 990, startPoint y: 791, endPoint x: 991, endPoint y: 835, distance: 44.0
click at [990, 791] on button at bounding box center [991, 794] width 9 height 9
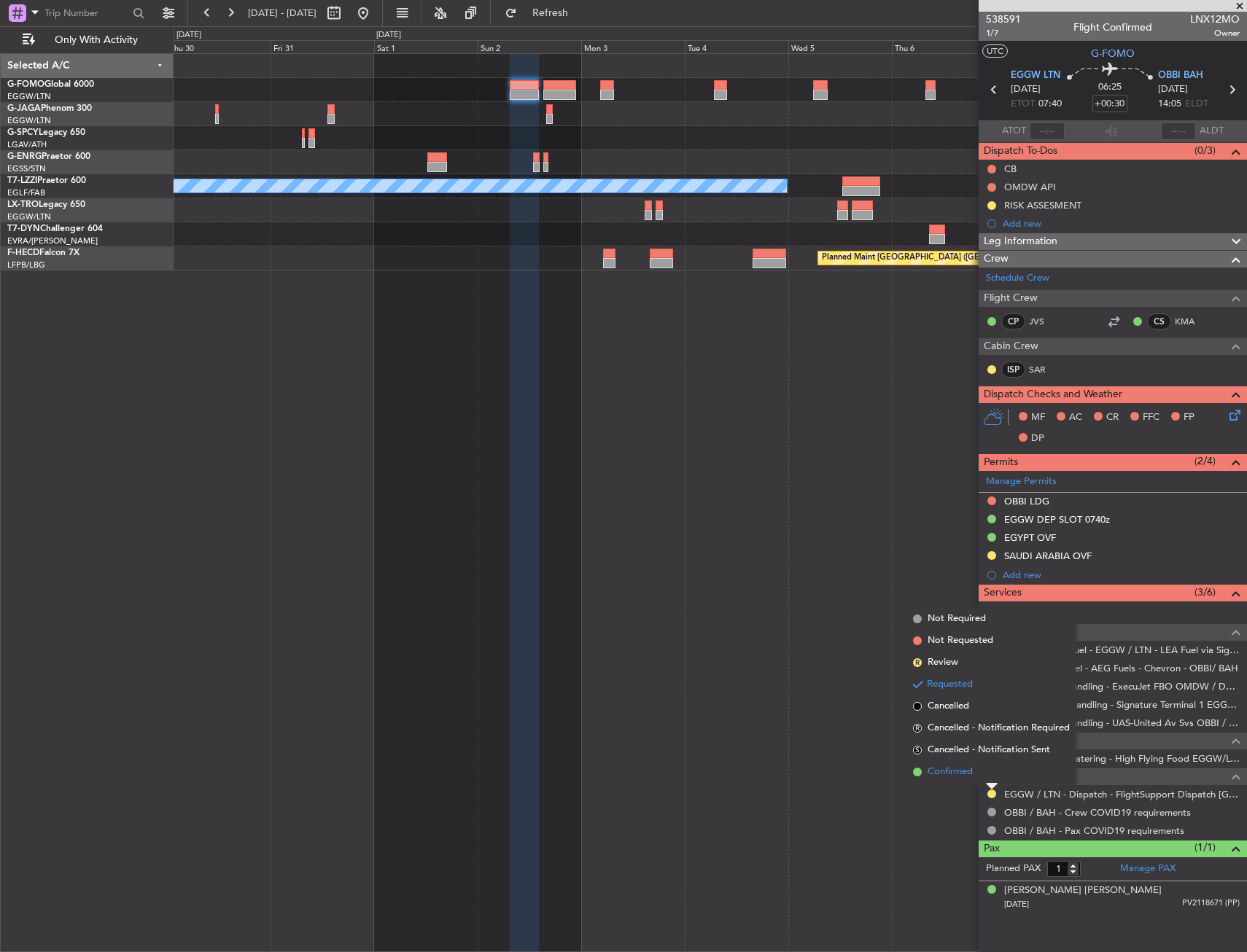
click at [936, 771] on span "Confirmed" at bounding box center [950, 772] width 45 height 15
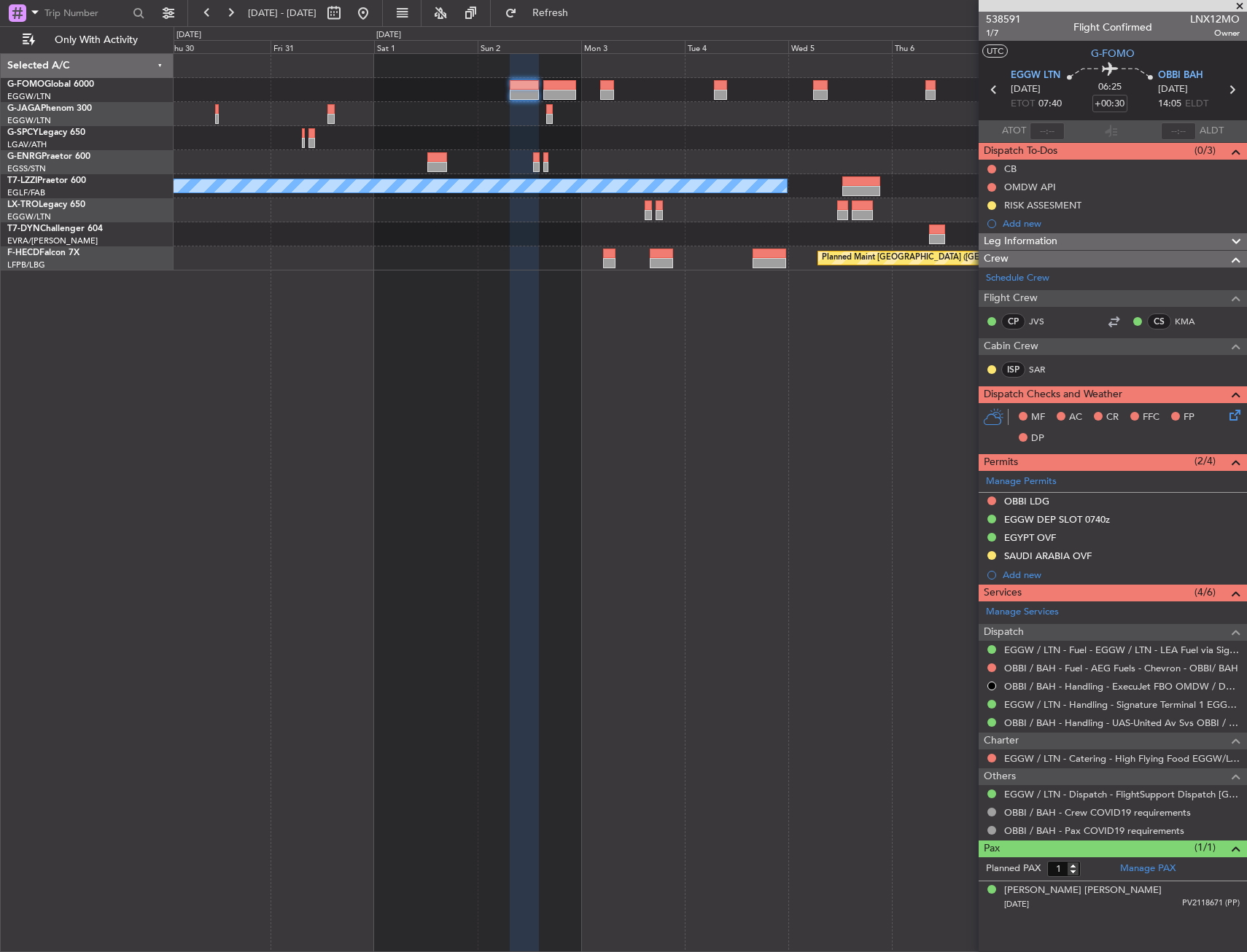
drag, startPoint x: 574, startPoint y: 19, endPoint x: 564, endPoint y: 34, distance: 18.0
click at [574, 19] on button "Refresh" at bounding box center [541, 13] width 87 height 23
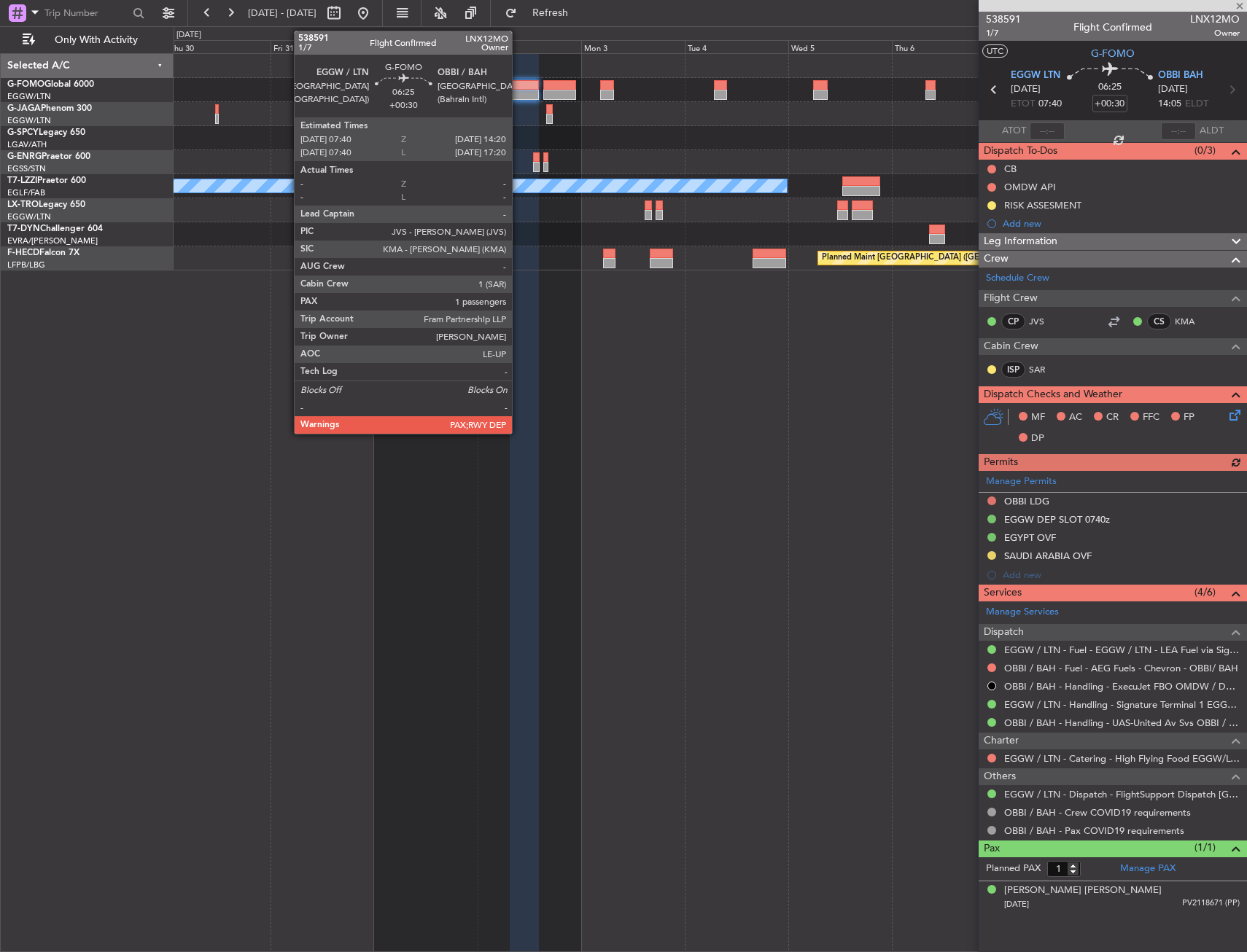
click at [519, 97] on div at bounding box center [524, 95] width 29 height 10
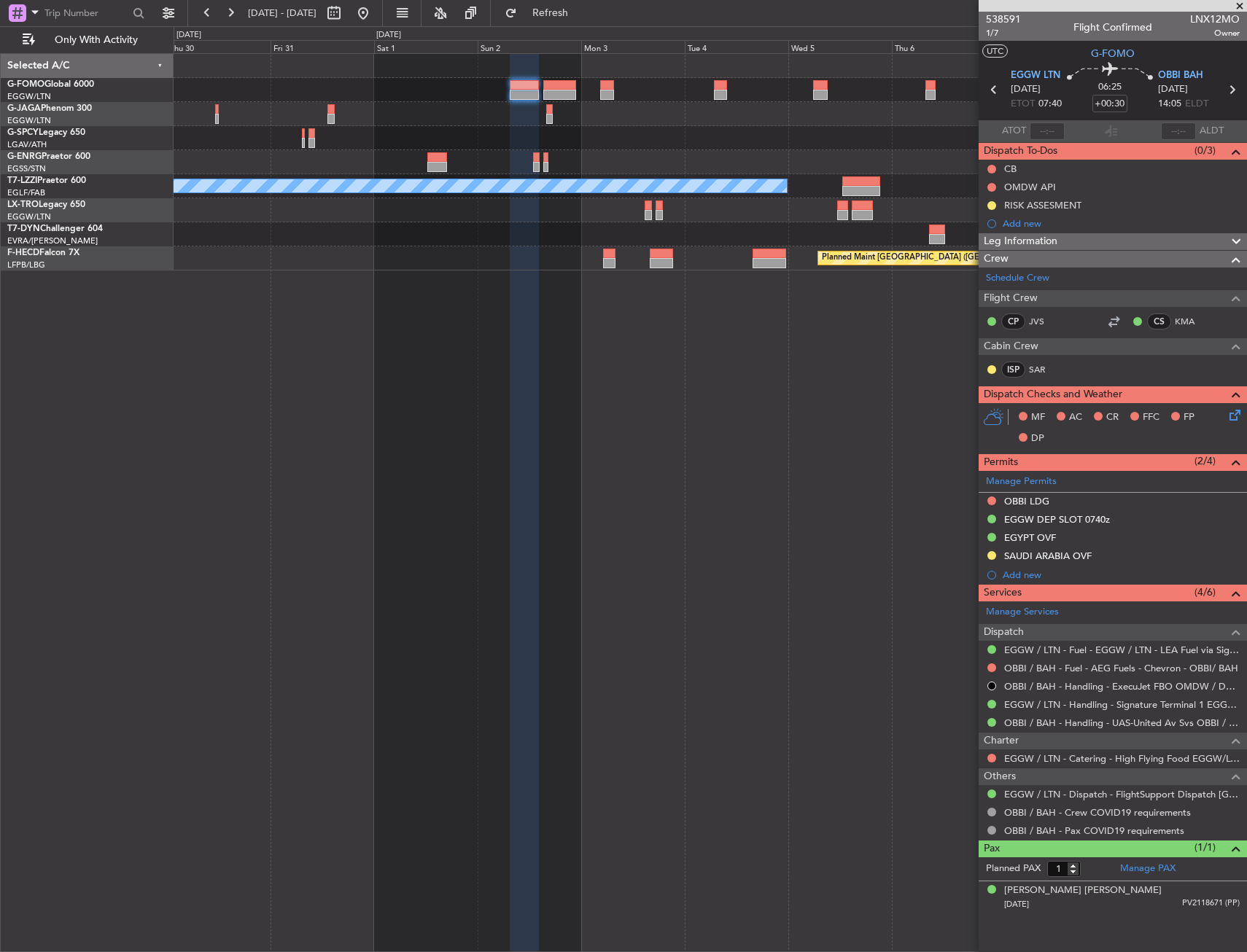
drag, startPoint x: 366, startPoint y: 556, endPoint x: 362, endPoint y: 513, distance: 43.2
click at [317, 441] on div "A/C Unavailable [GEOGRAPHIC_DATA] ([GEOGRAPHIC_DATA]) Planned Maint [GEOGRAPHIC…" at bounding box center [710, 502] width 1073 height 899
click at [319, 441] on div "A/C Unavailable [GEOGRAPHIC_DATA] ([GEOGRAPHIC_DATA]) Planned Maint [GEOGRAPHIC…" at bounding box center [710, 502] width 1073 height 899
drag, startPoint x: 991, startPoint y: 206, endPoint x: 998, endPoint y: 224, distance: 19.3
click at [991, 206] on button at bounding box center [991, 206] width 9 height 9
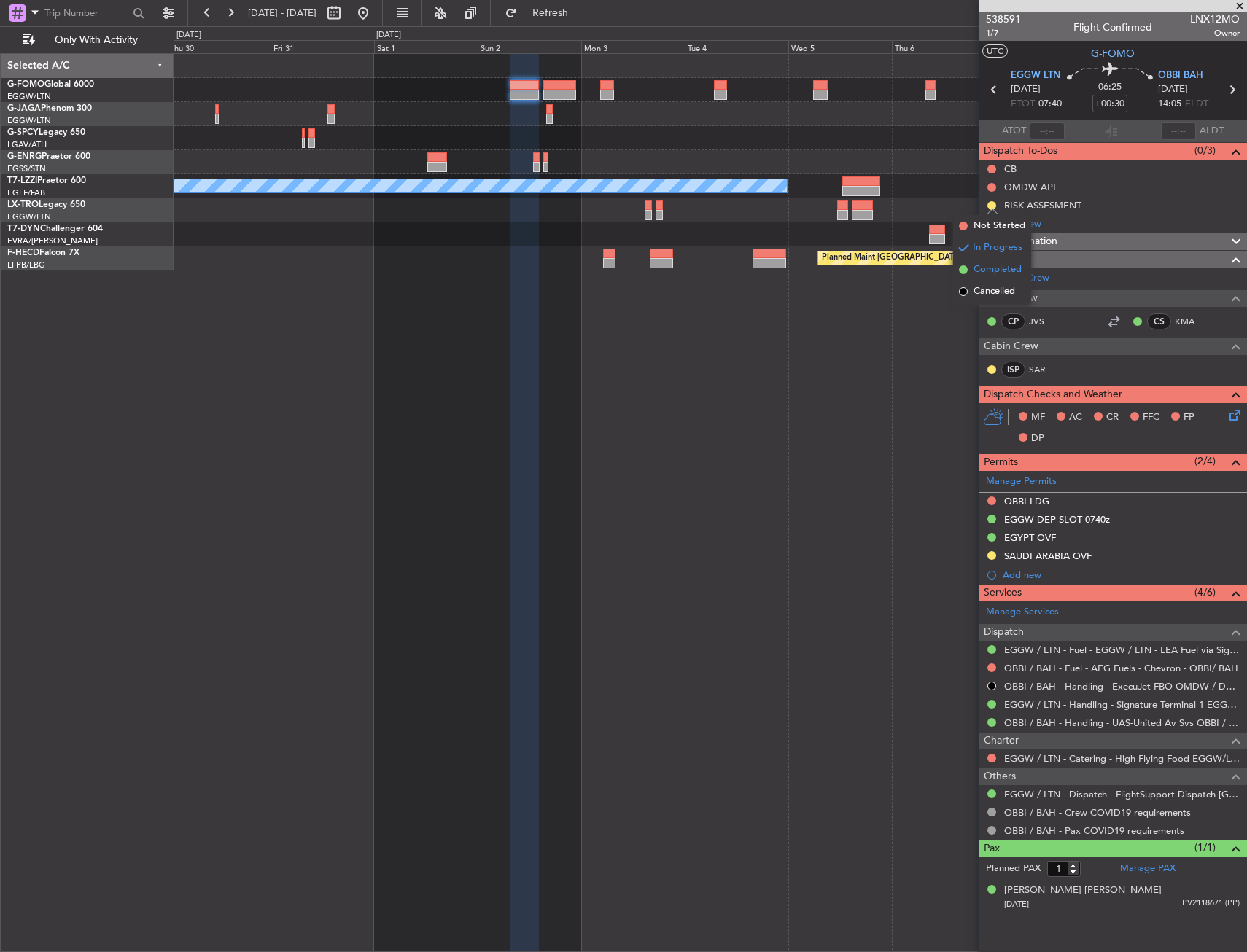
click at [1005, 269] on span "Completed" at bounding box center [998, 270] width 48 height 15
click at [1055, 213] on div "RISK ASSESMENT" at bounding box center [1113, 205] width 268 height 18
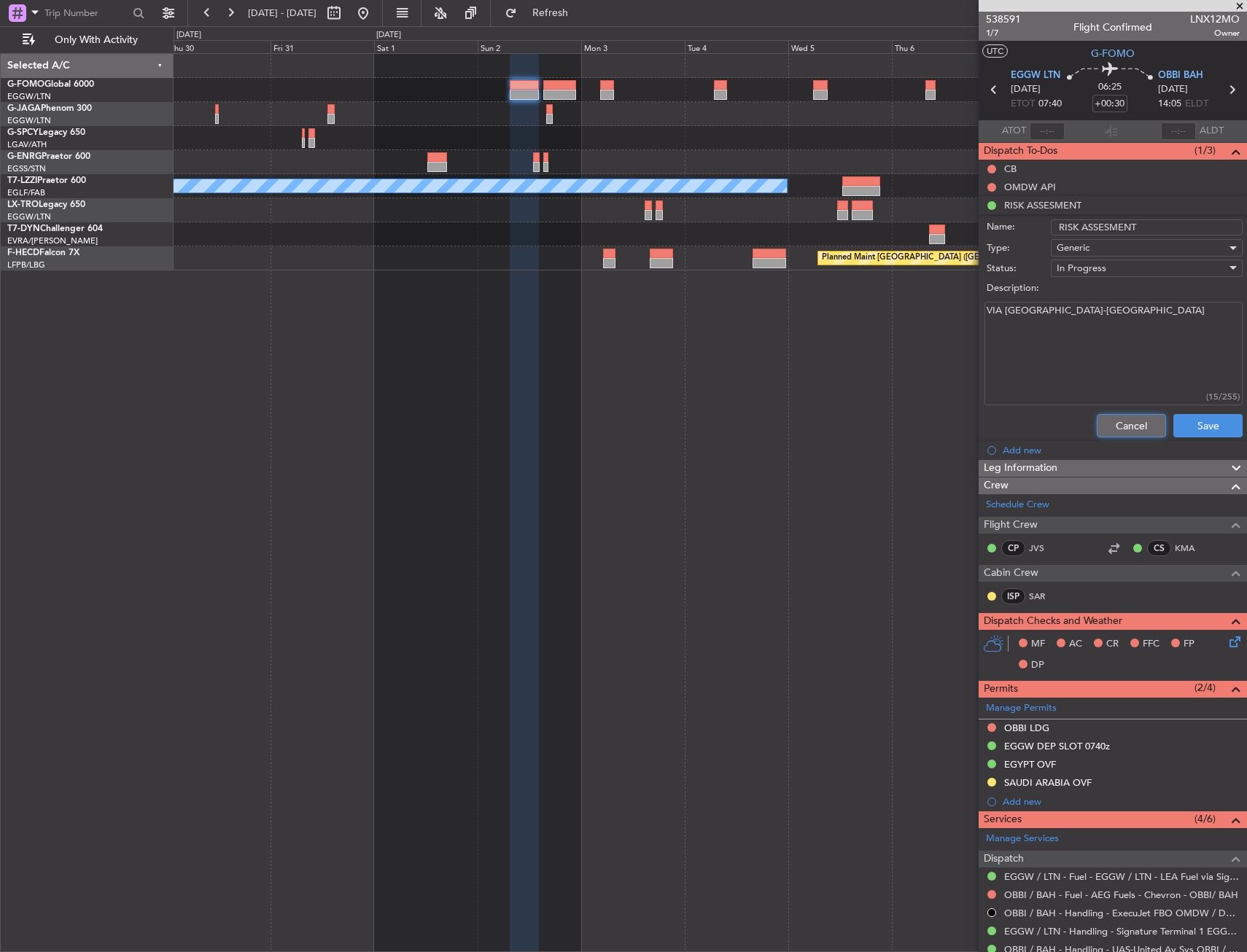
click at [1114, 418] on button "Cancel" at bounding box center [1130, 426] width 69 height 23
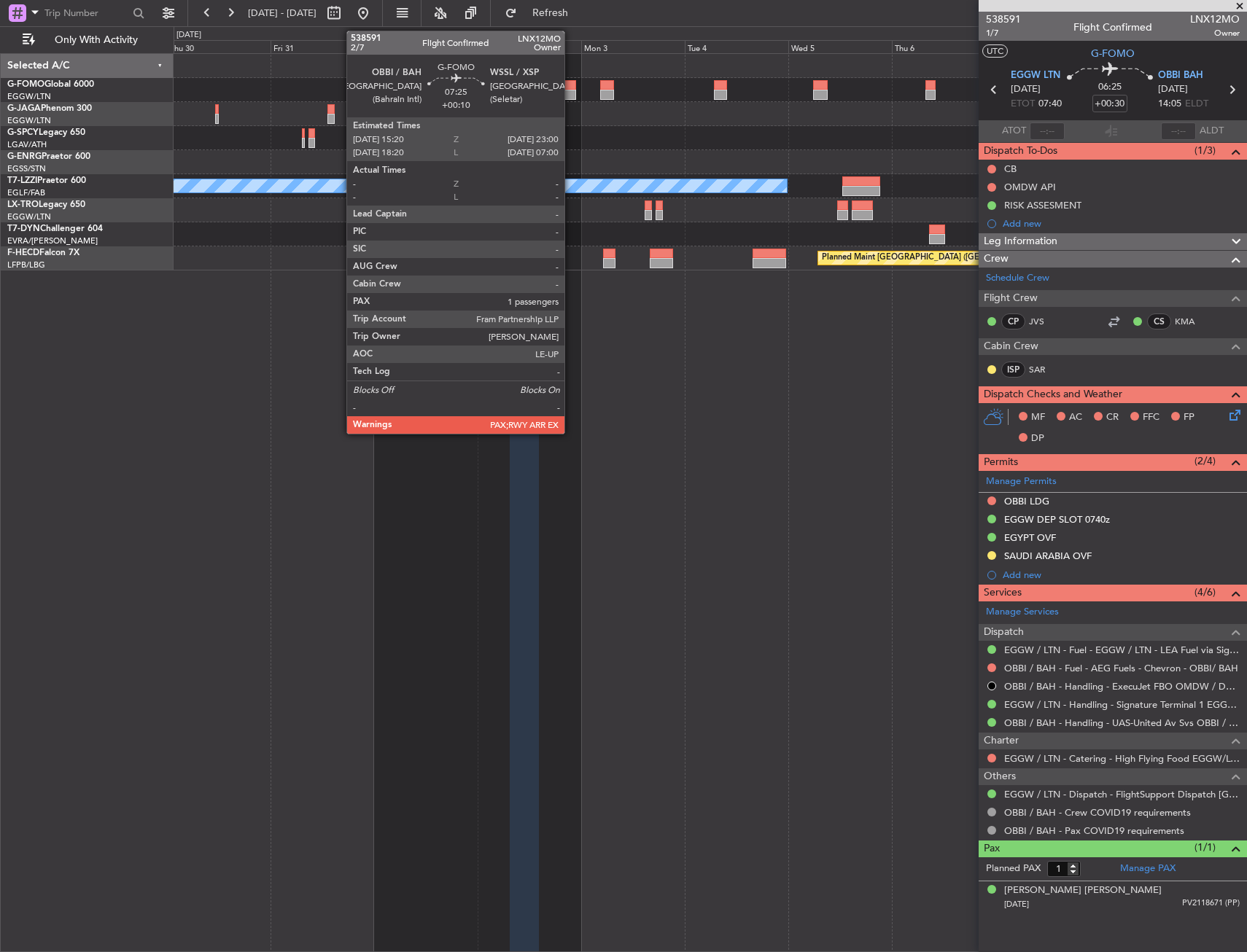
click at [571, 92] on div at bounding box center [560, 95] width 33 height 10
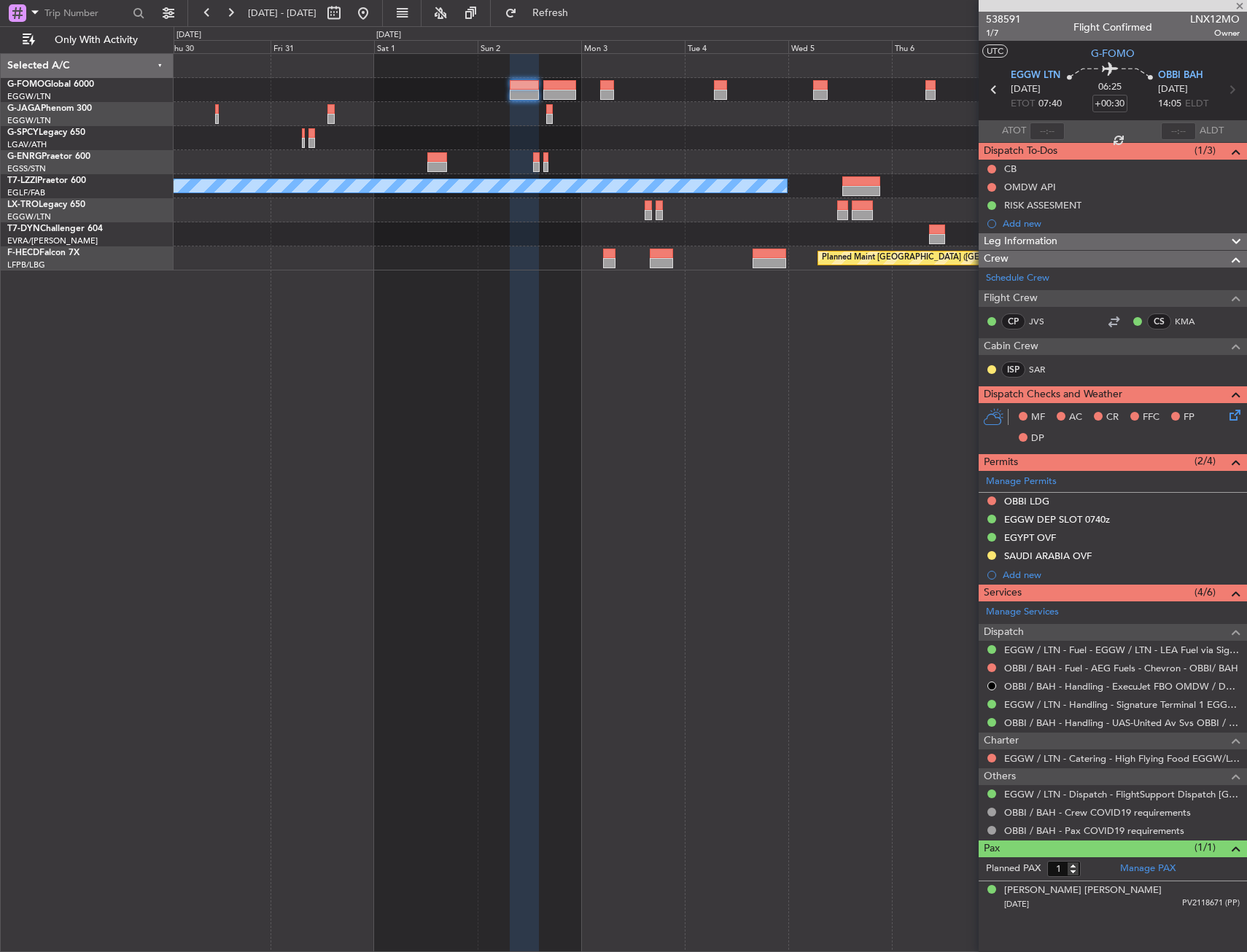
type input "+00:10"
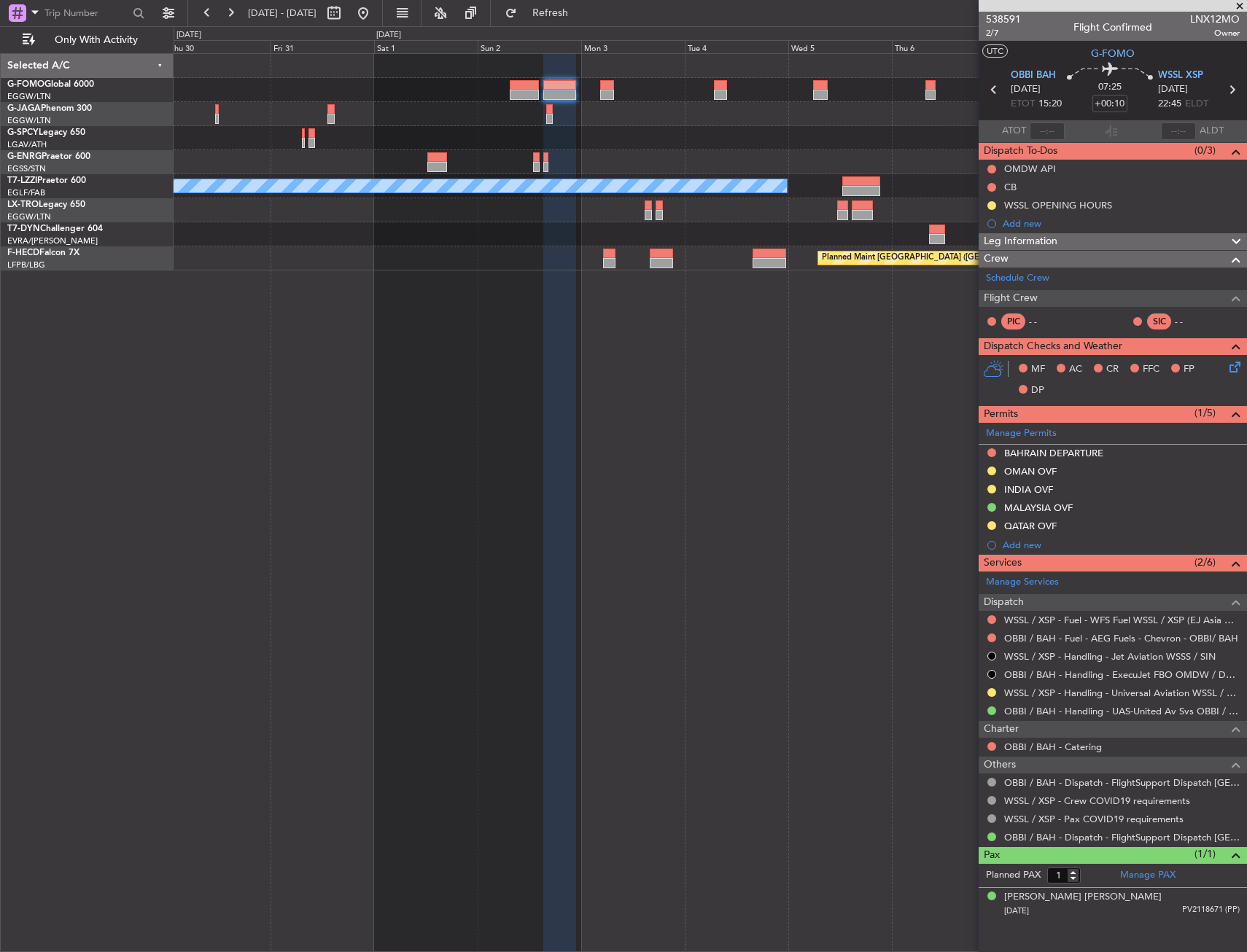
click at [1246, 226] on html "[DATE] - [DATE] Refresh Quick Links Only With Activity A/C Unavailable [GEOGRAP…" at bounding box center [623, 476] width 1247 height 952
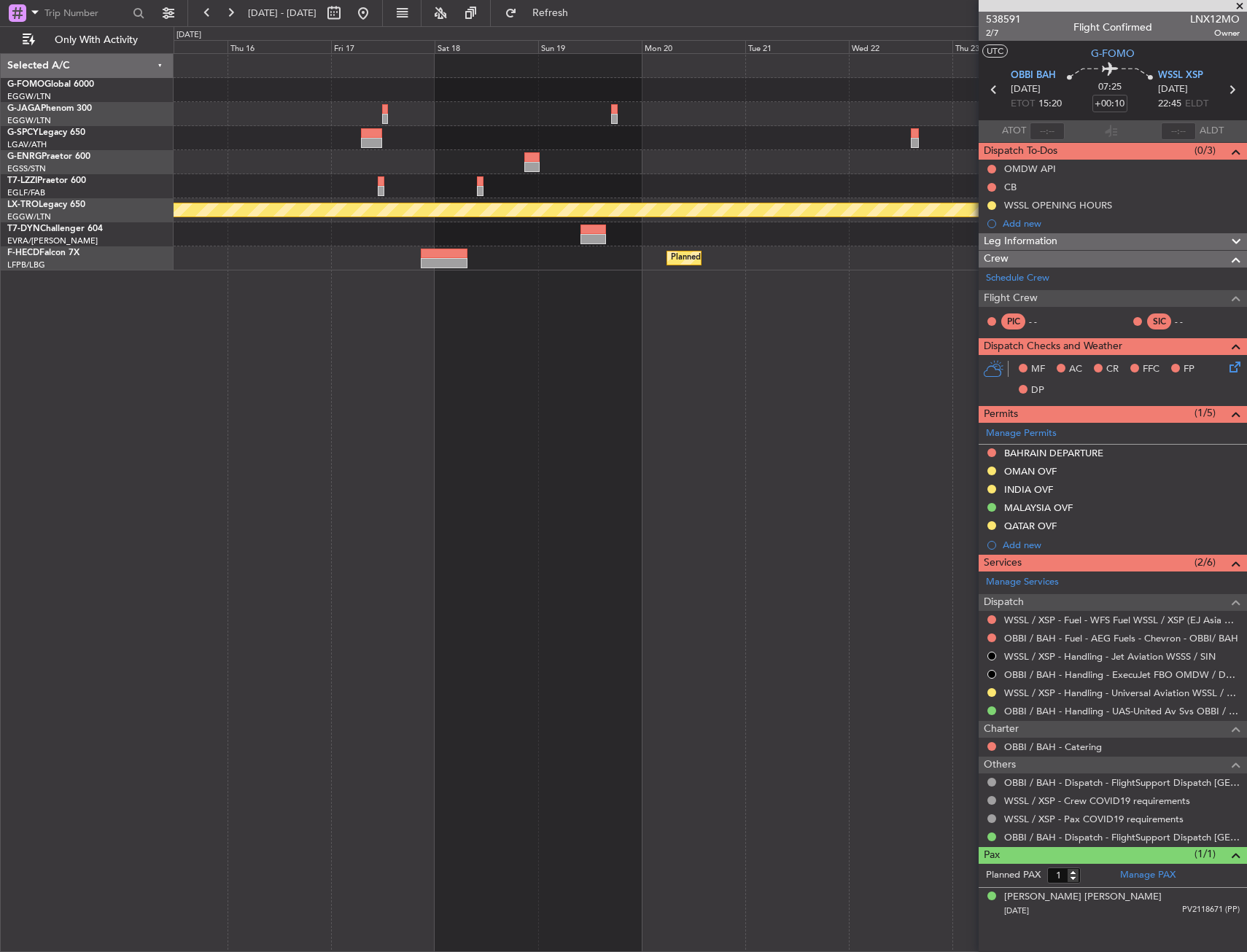
click at [1162, 239] on fb-app "[DATE] - [DATE] Refresh Quick Links Only With Activity No Crew A/C Unavailable …" at bounding box center [623, 481] width 1247 height 941
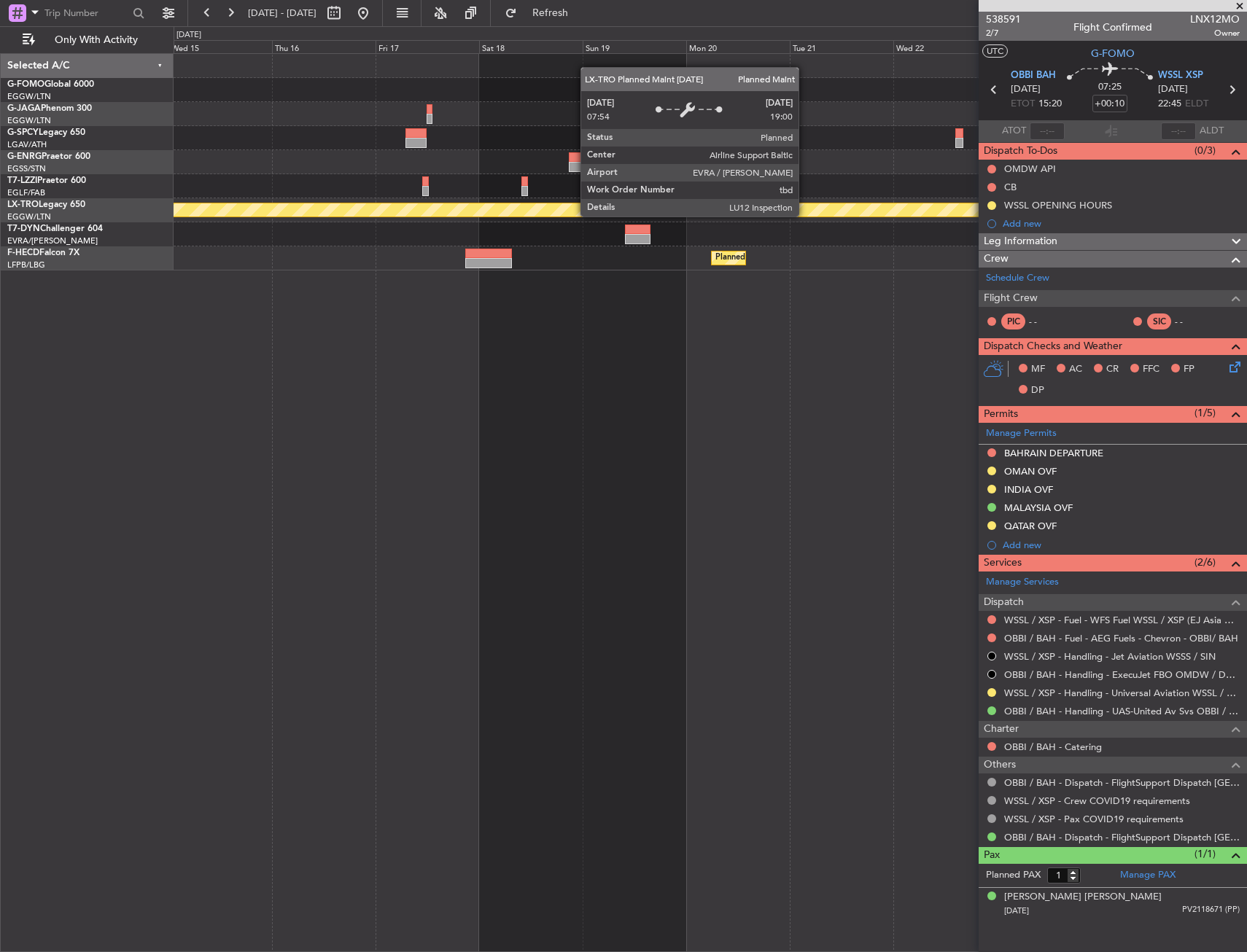
click at [1150, 243] on fb-app "[DATE] - [DATE] Refresh Quick Links Only With Activity No Crew A/C Unavailable …" at bounding box center [623, 481] width 1247 height 941
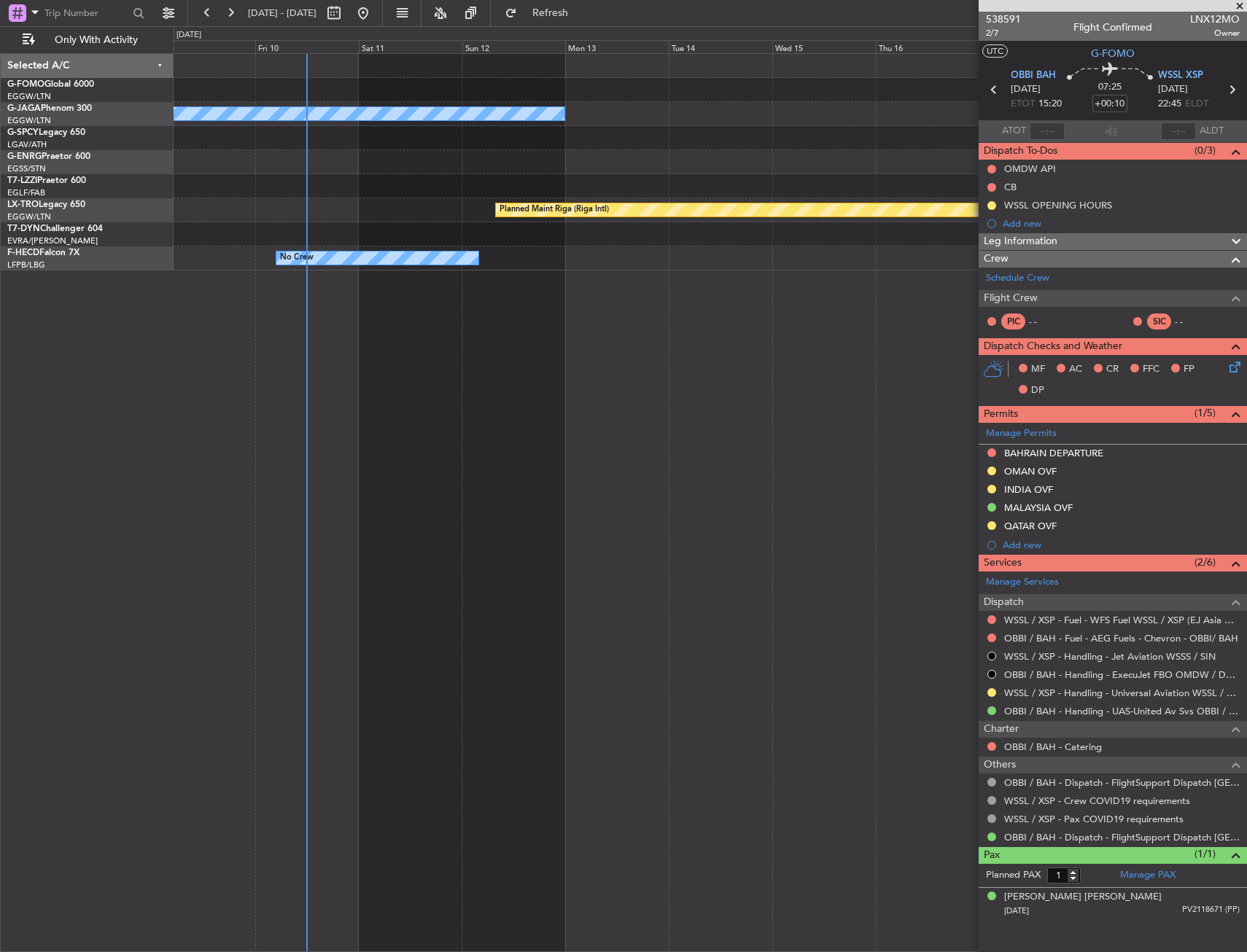
click at [566, 236] on div at bounding box center [710, 234] width 1073 height 24
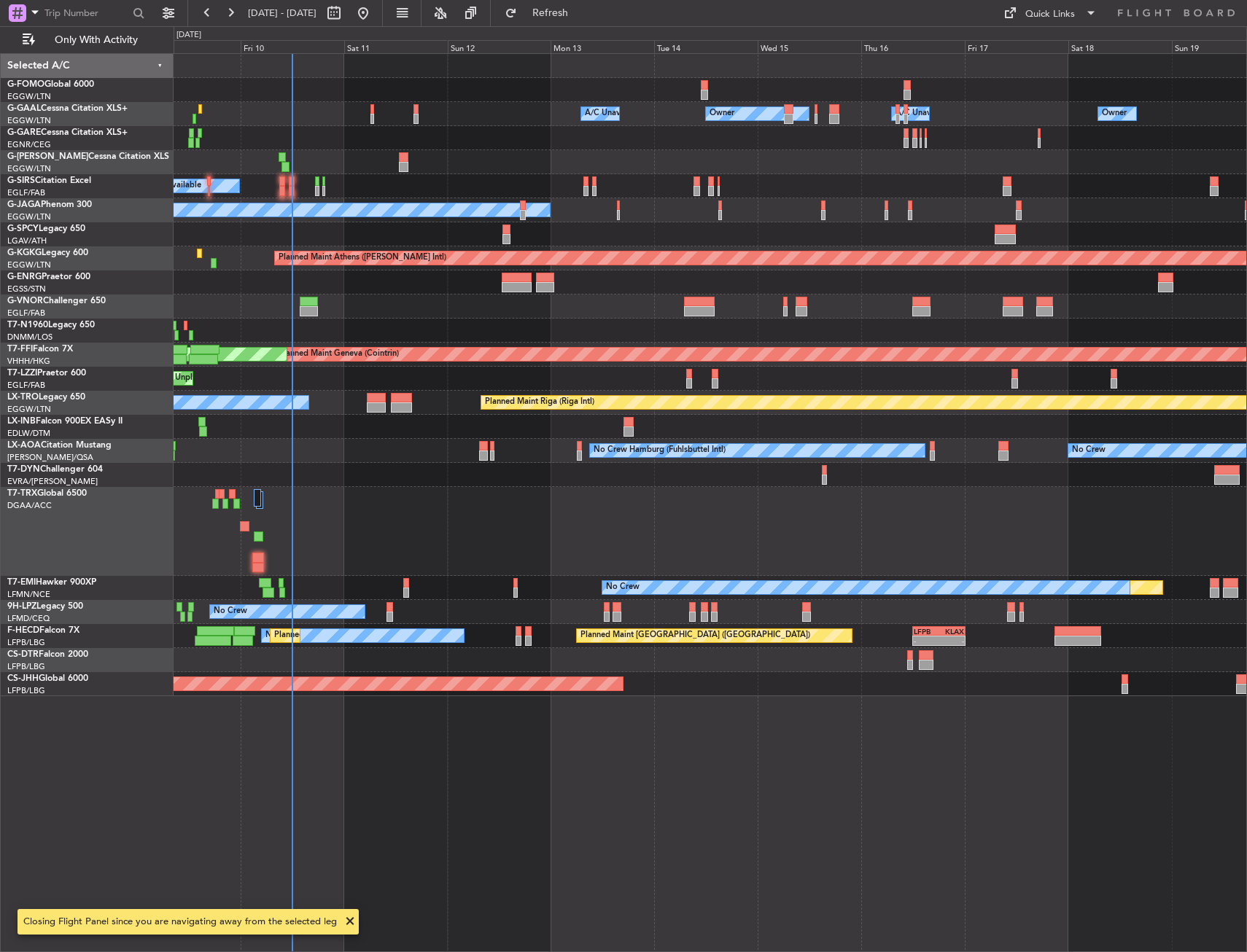
click at [389, 455] on div "No Crew No Crew Hamburg (Fuhlsbuttel Intl)" at bounding box center [710, 451] width 1073 height 24
click at [504, 326] on div at bounding box center [710, 331] width 1073 height 24
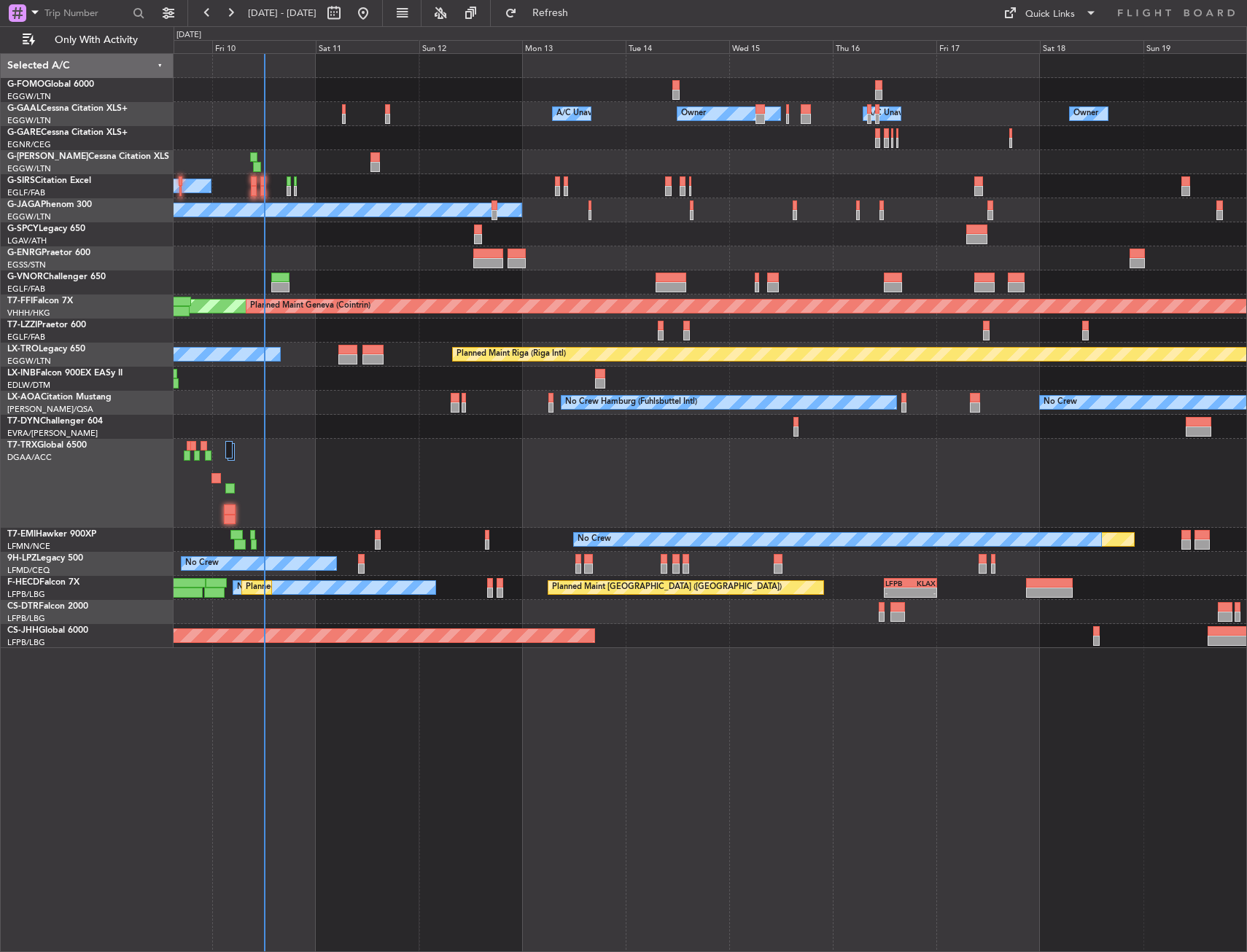
drag, startPoint x: 389, startPoint y: 307, endPoint x: 412, endPoint y: 277, distance: 37.8
click at [509, 259] on div "Owner Owner Owner A/C Unavailable A/C Unavailable Planned Maint [GEOGRAPHIC_DAT…" at bounding box center [710, 351] width 1073 height 594
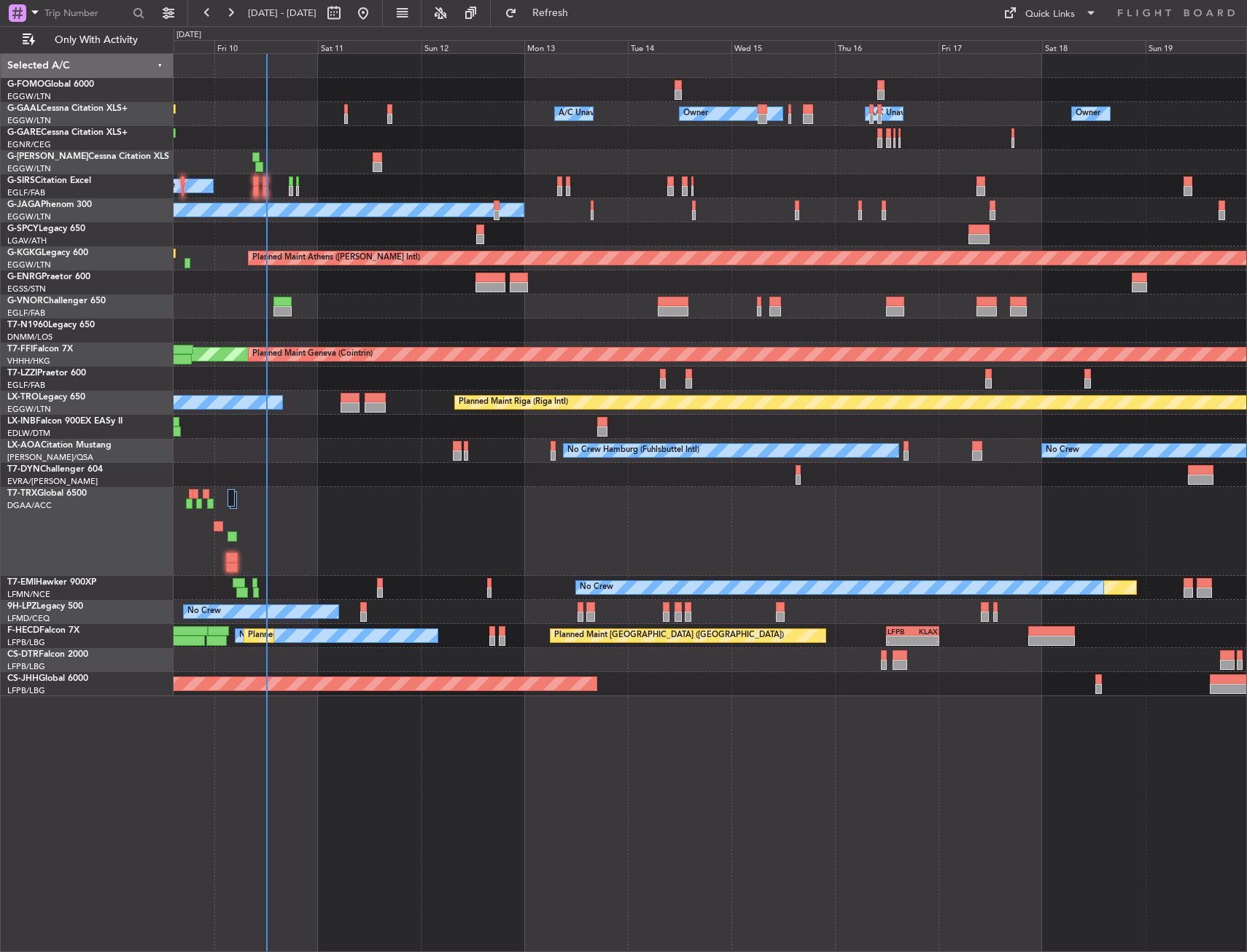
click at [318, 328] on div at bounding box center [710, 331] width 1073 height 24
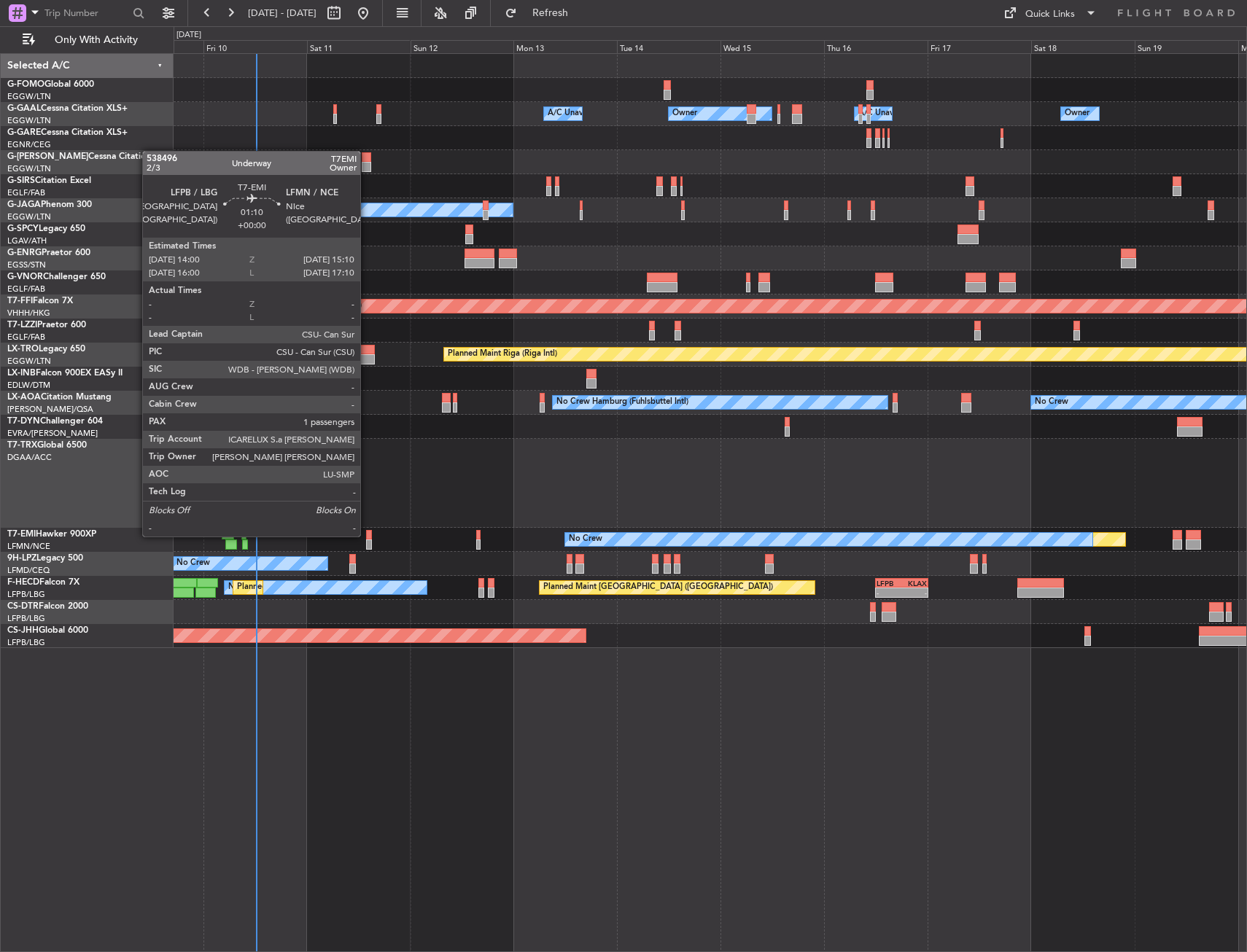
click at [367, 535] on div at bounding box center [368, 535] width 5 height 10
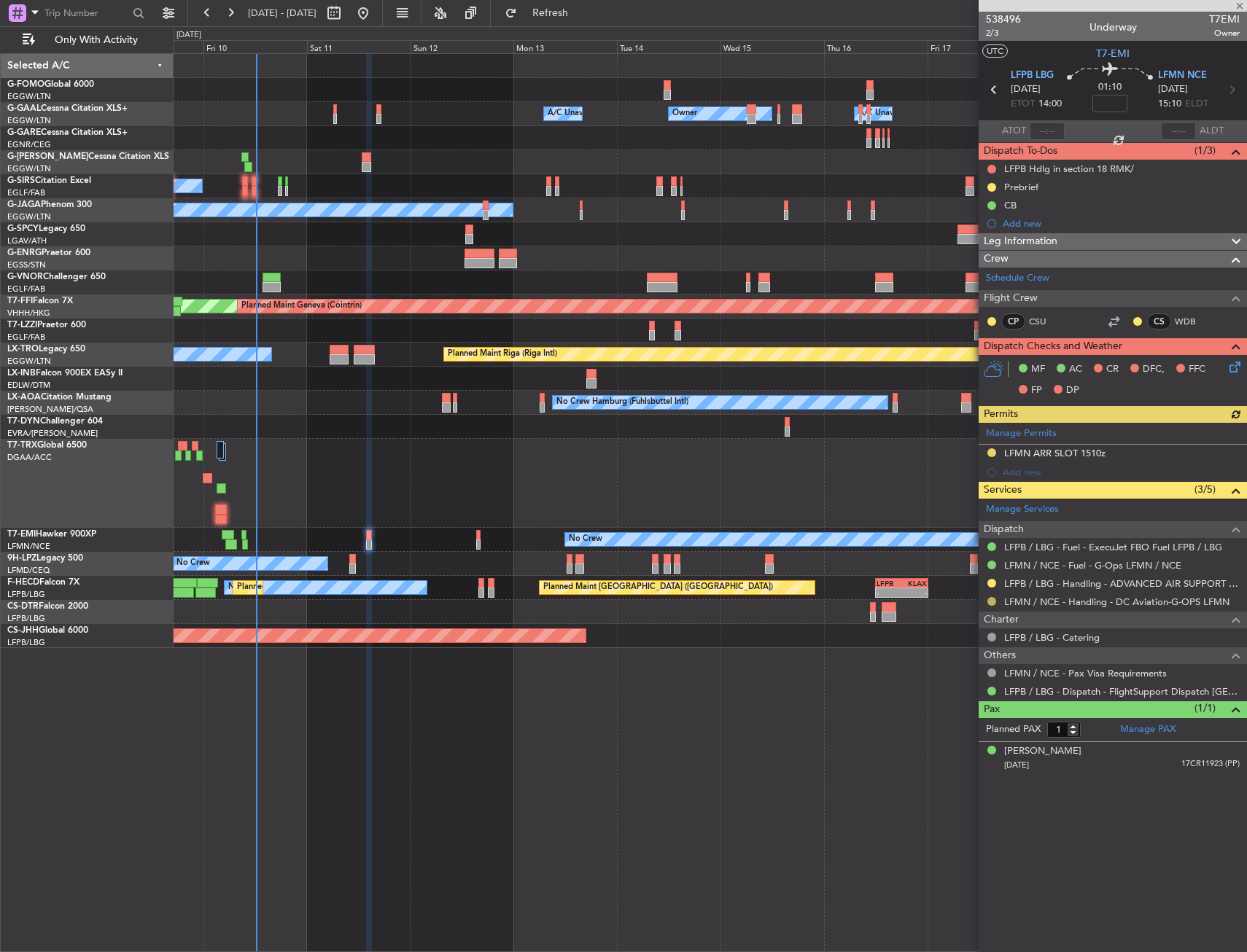
click at [989, 606] on div "LFMN / NCE - Handling - DC Aviation-G-OPS LFMN" at bounding box center [1113, 602] width 268 height 18
click at [991, 599] on button at bounding box center [991, 601] width 9 height 9
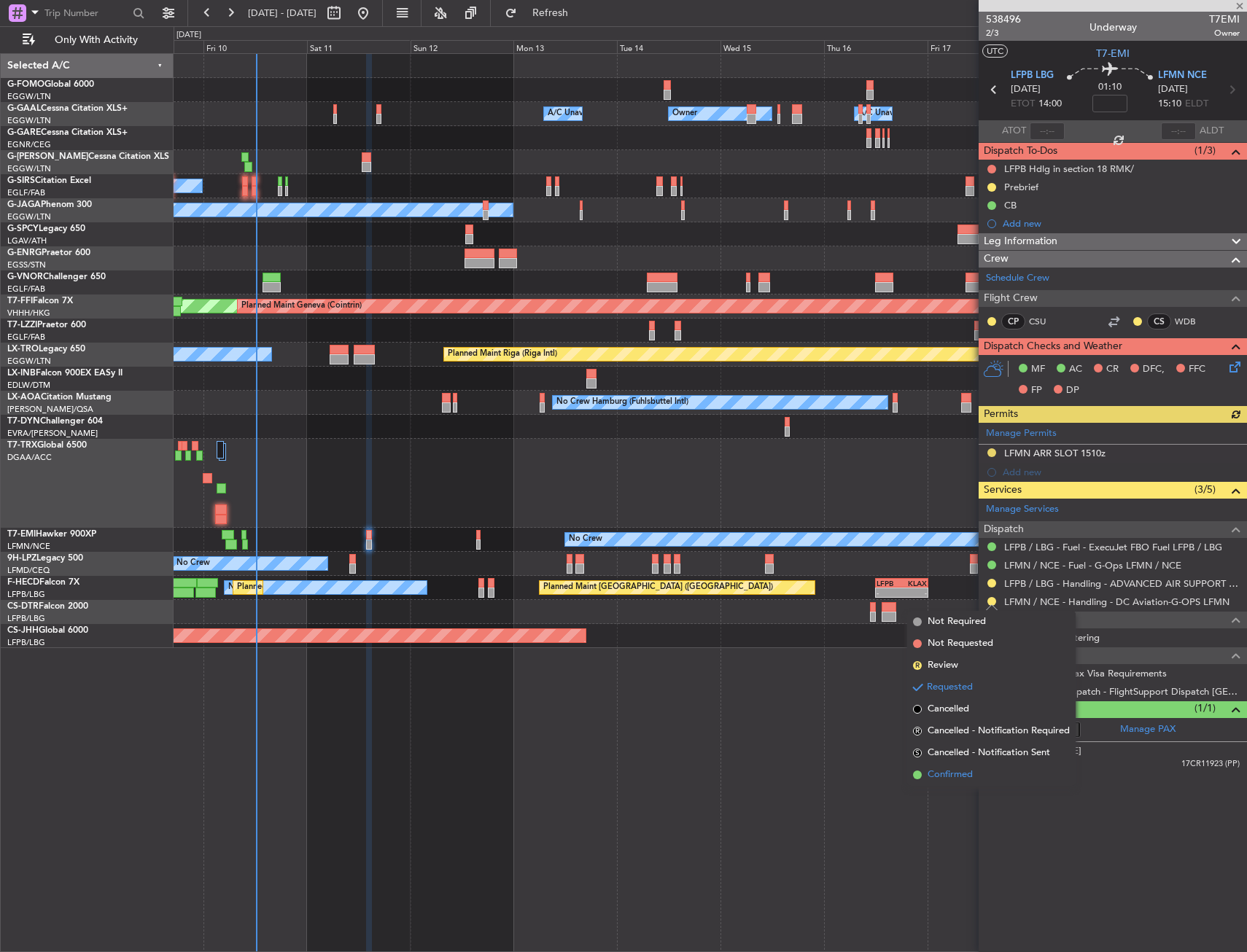
click at [975, 767] on li "Confirmed" at bounding box center [991, 775] width 168 height 22
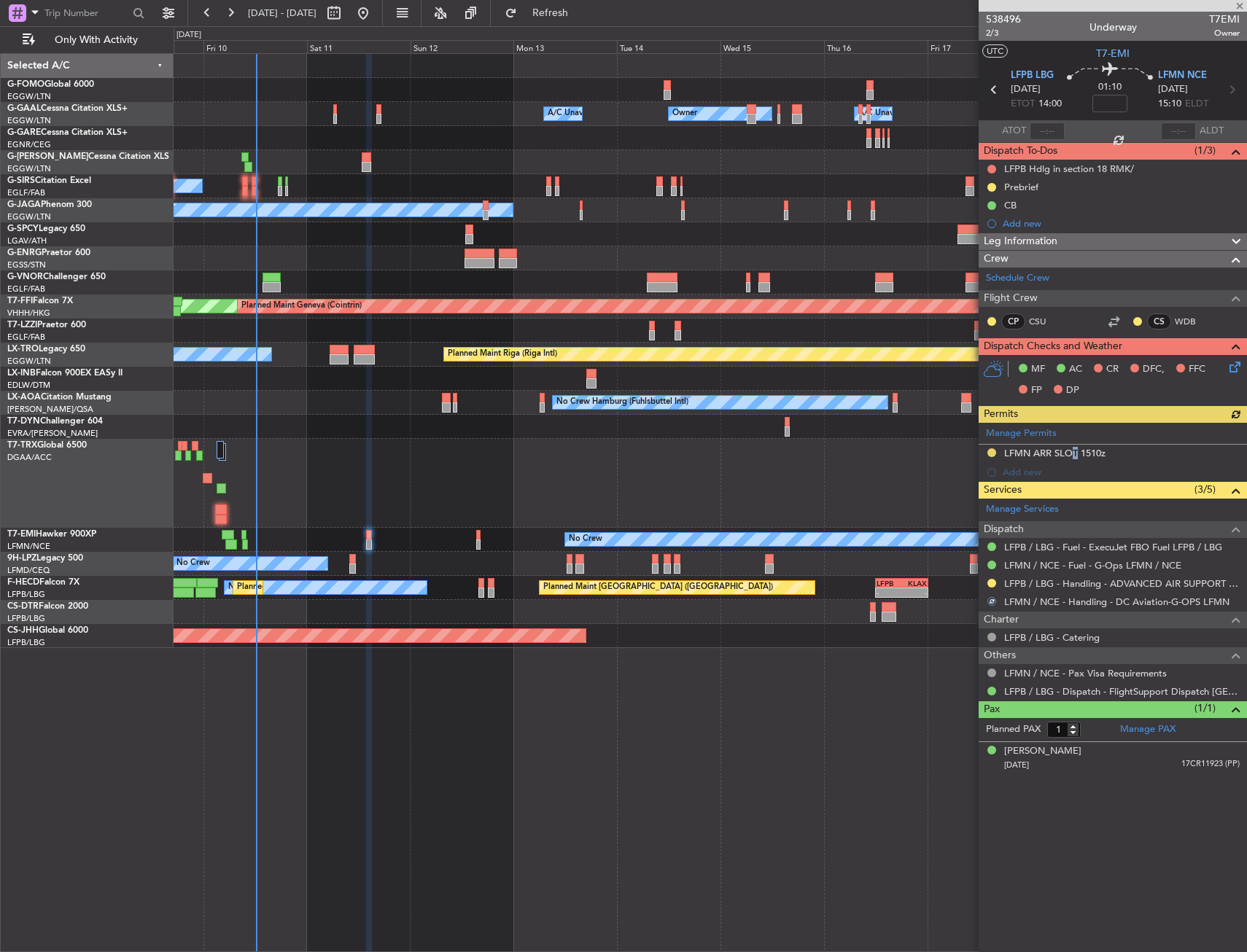
click at [1068, 450] on div "Manage Permits LFMN ARR SLOT 1510z Add new" at bounding box center [1113, 452] width 268 height 59
click at [1068, 450] on div "LFMN ARR SLOT 1510z" at bounding box center [1055, 453] width 102 height 12
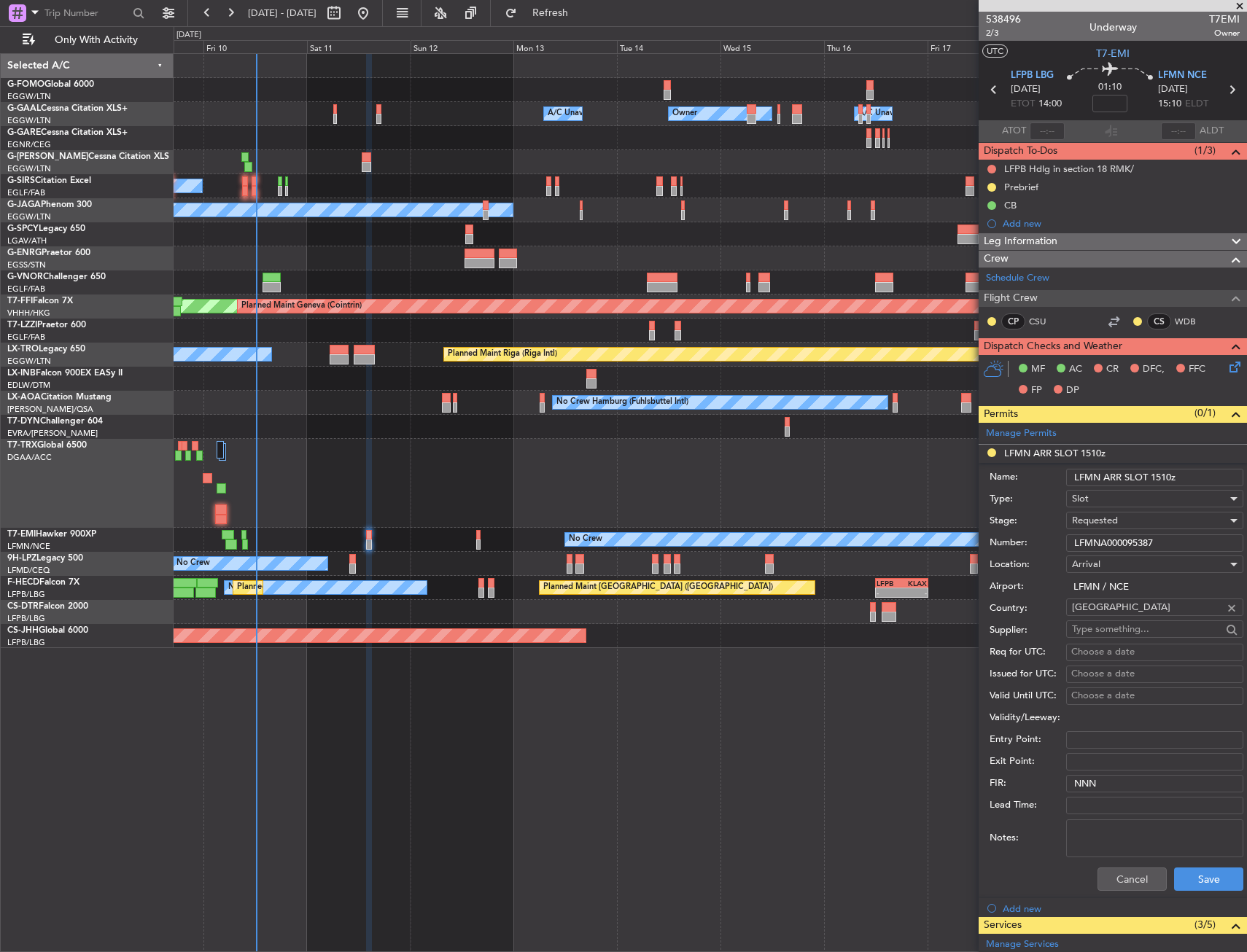
click at [1120, 536] on input "LFMNA000095387" at bounding box center [1155, 543] width 177 height 17
paste input "text"
type input "LFMNA000095387"
click at [1125, 526] on div "Requested" at bounding box center [1150, 521] width 155 height 22
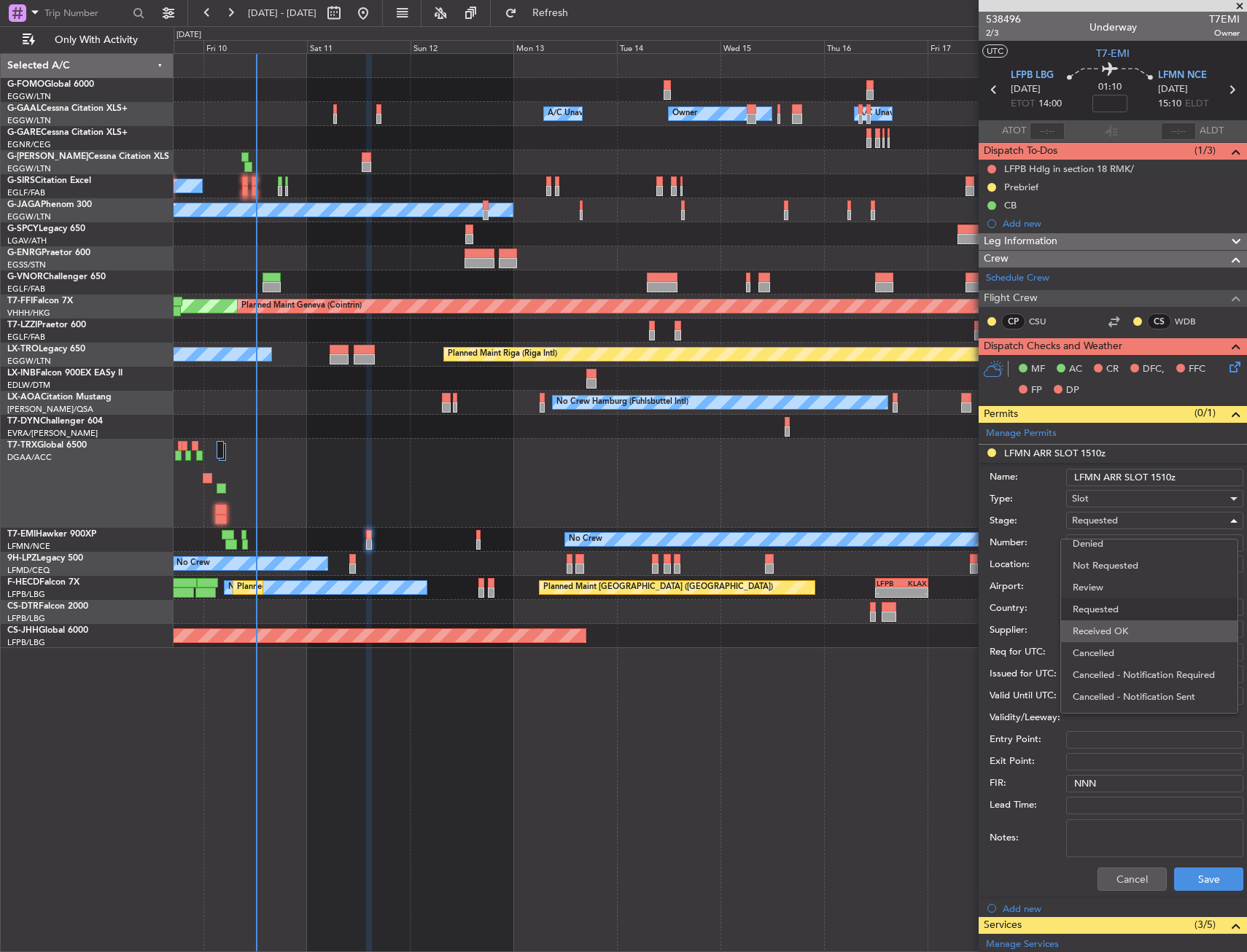
click at [1115, 637] on span "Received OK" at bounding box center [1150, 631] width 153 height 22
click at [1195, 869] on button "Save" at bounding box center [1208, 880] width 69 height 23
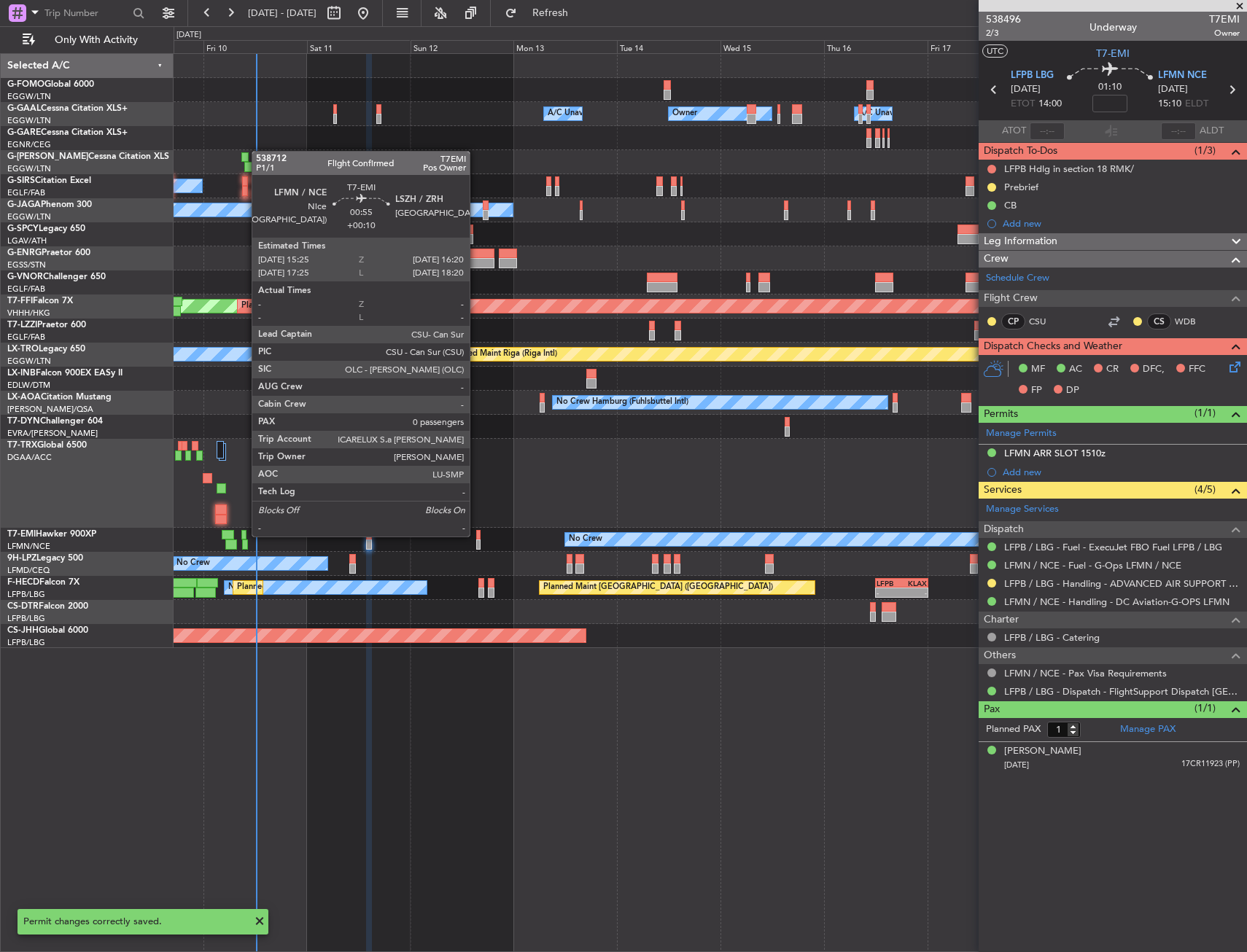
click at [476, 535] on div at bounding box center [478, 535] width 4 height 10
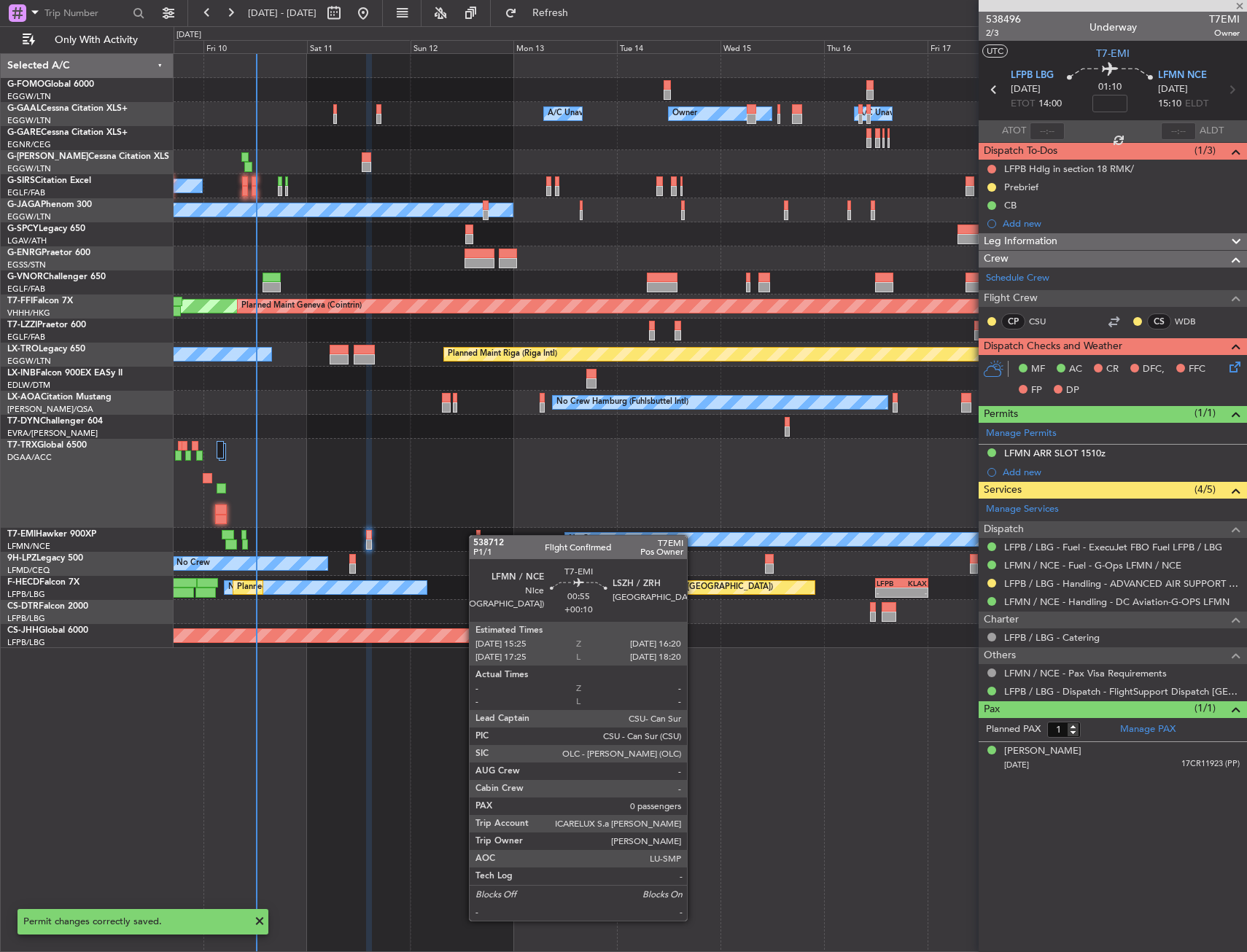
type input "+00:10"
type input "0"
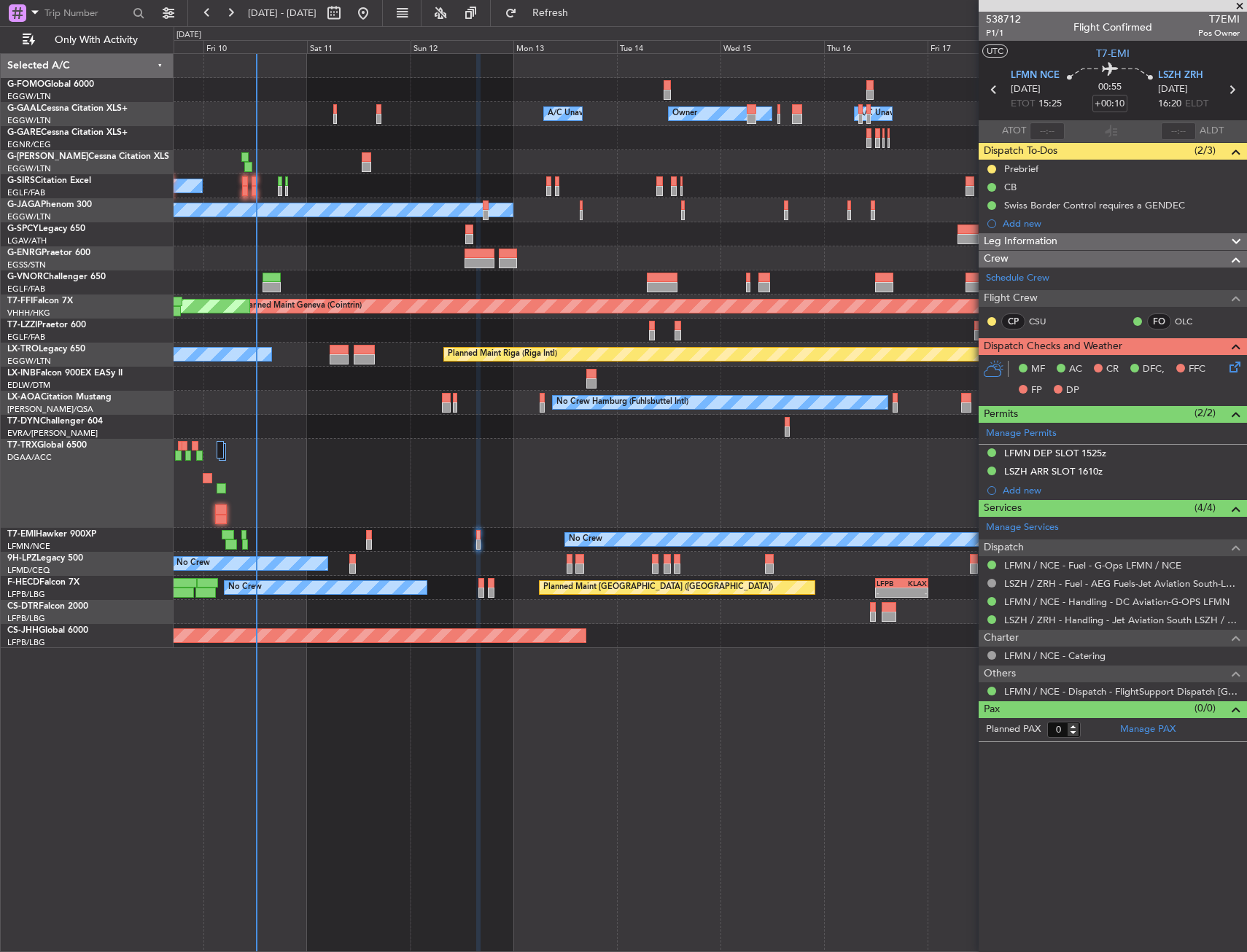
click at [342, 332] on div "Unplanned Maint [GEOGRAPHIC_DATA] ([GEOGRAPHIC_DATA])" at bounding box center [710, 331] width 1073 height 24
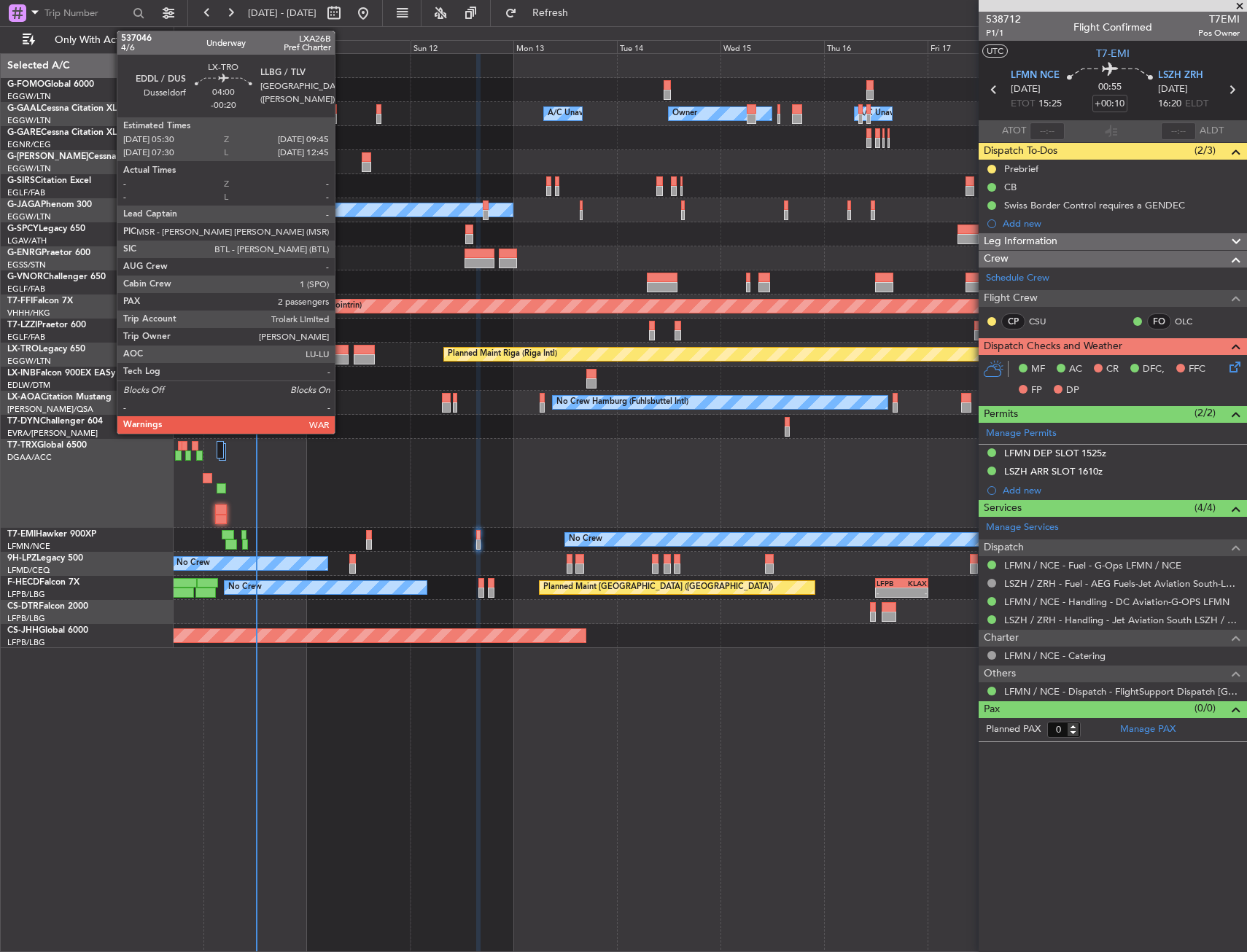
click at [342, 350] on div at bounding box center [339, 350] width 19 height 10
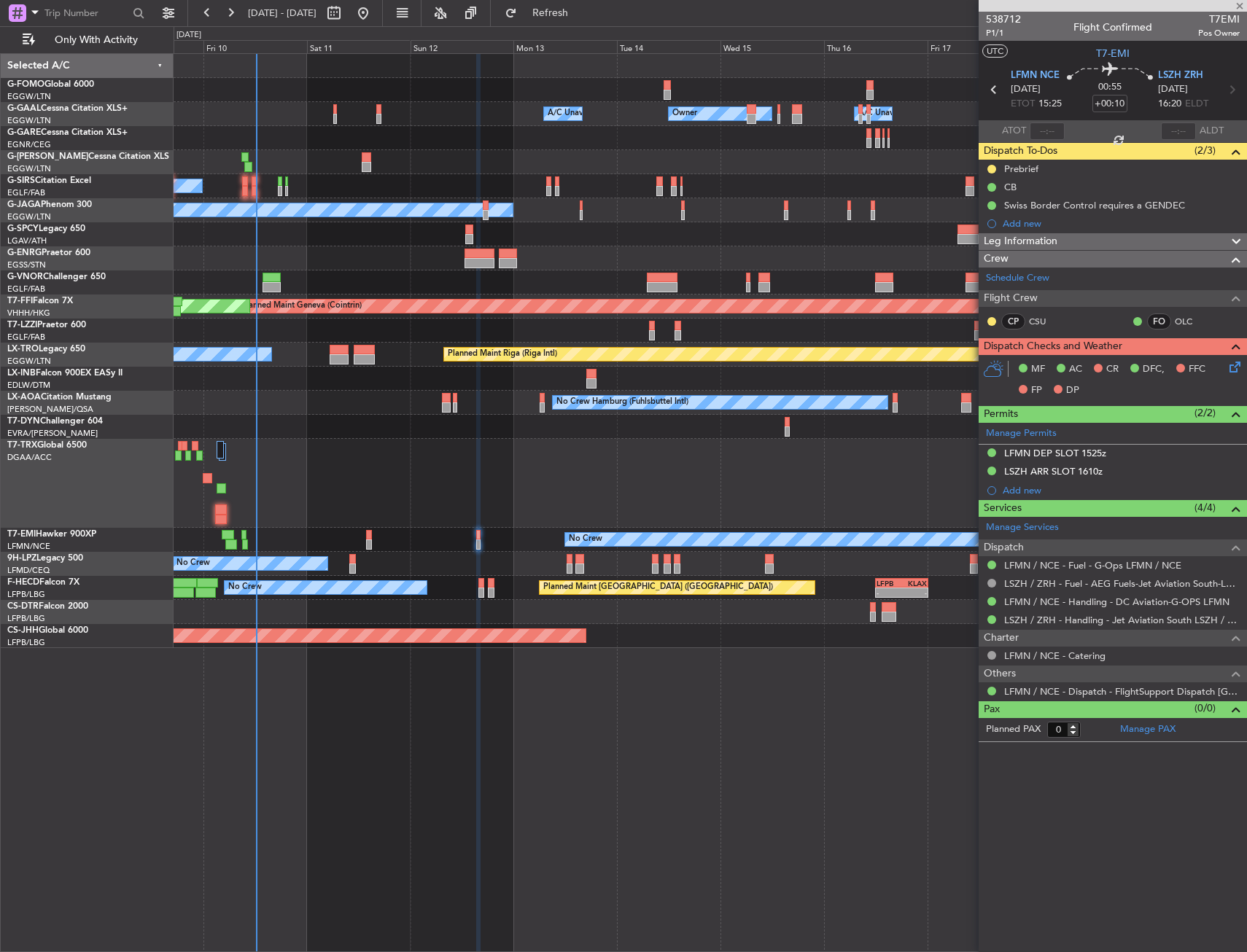
type input "-00:20"
type input "2"
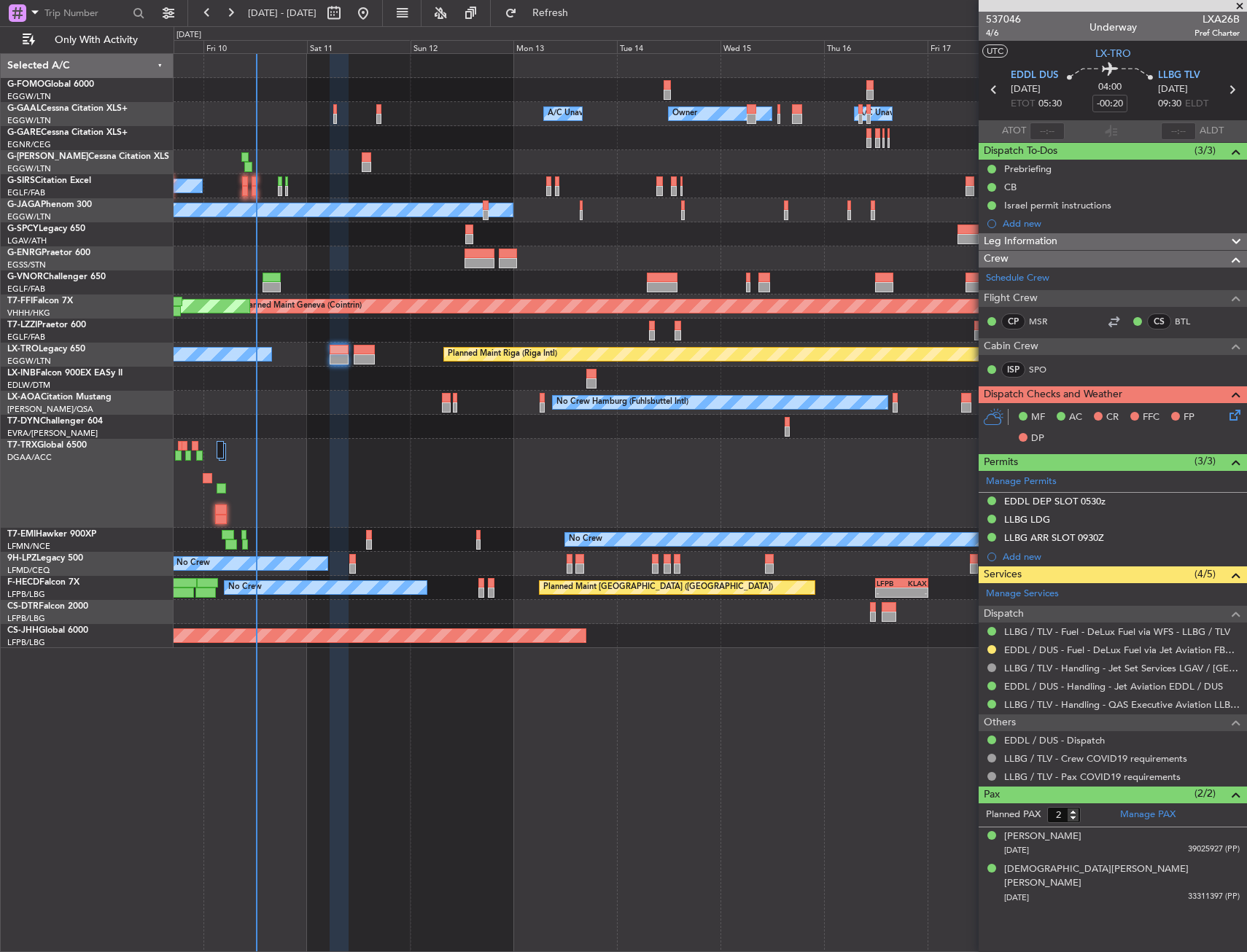
click at [362, 342] on div "Unplanned Maint [GEOGRAPHIC_DATA] ([GEOGRAPHIC_DATA])" at bounding box center [710, 331] width 1073 height 24
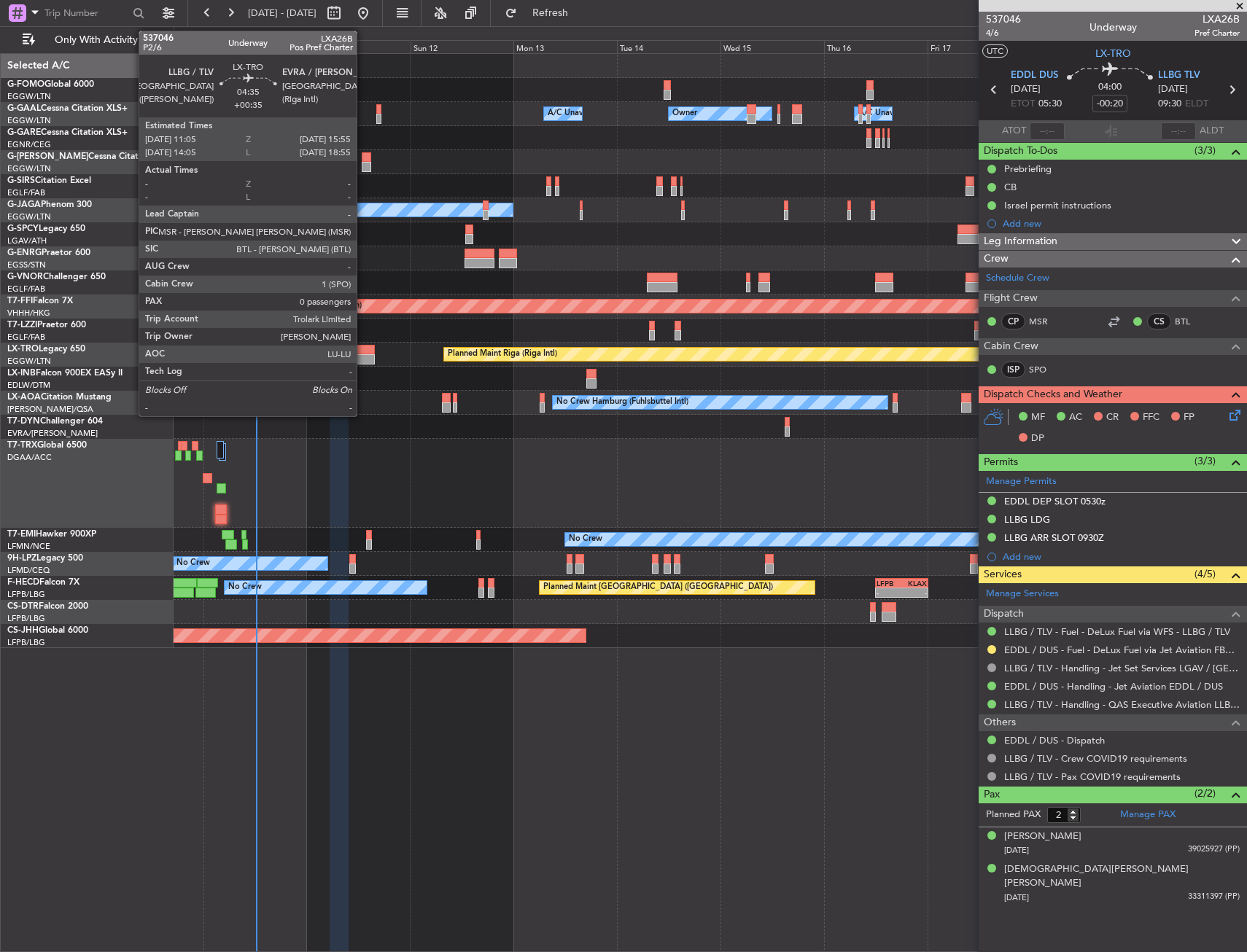
click at [363, 350] on div at bounding box center [364, 350] width 21 height 10
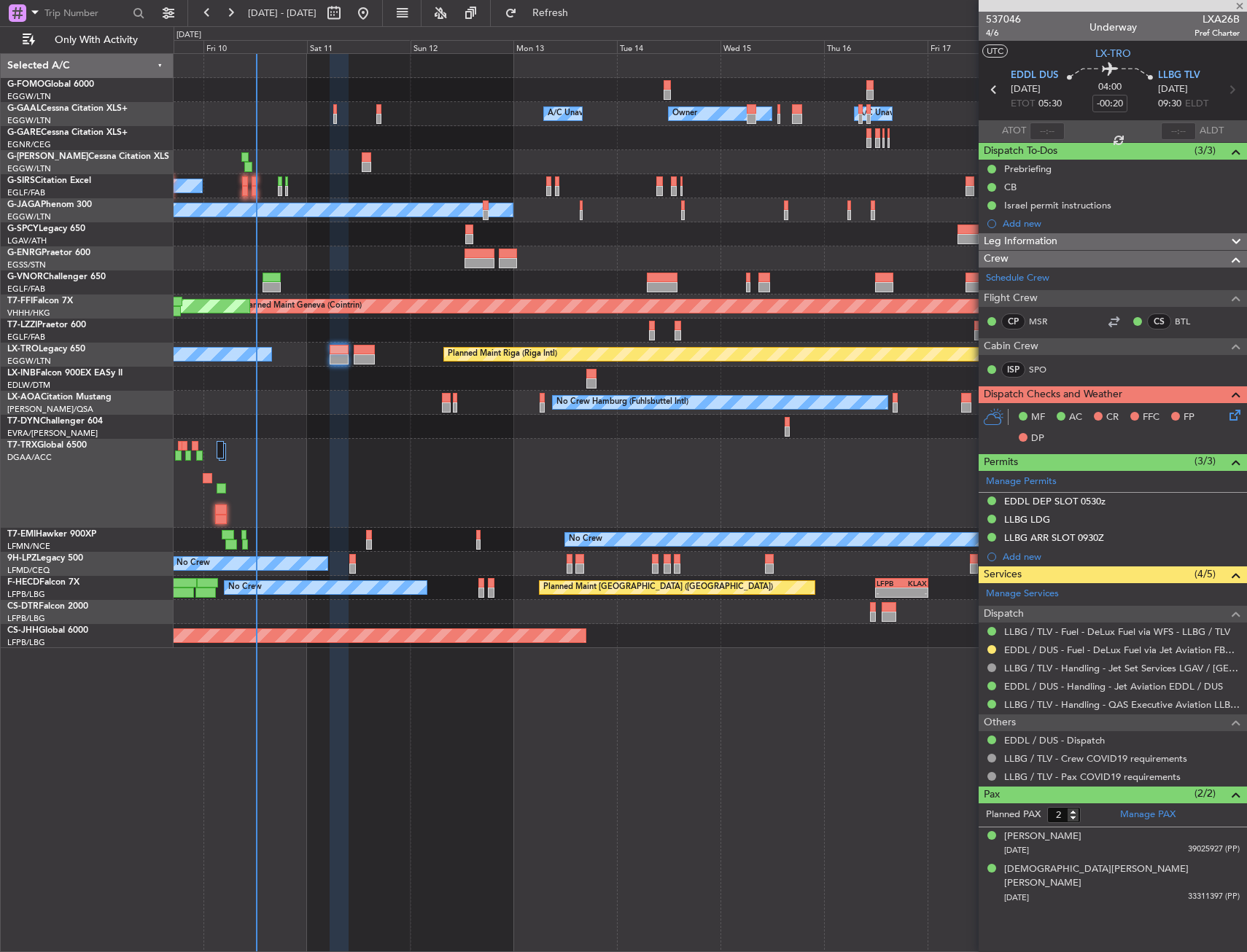
type input "+00:35"
type input "0"
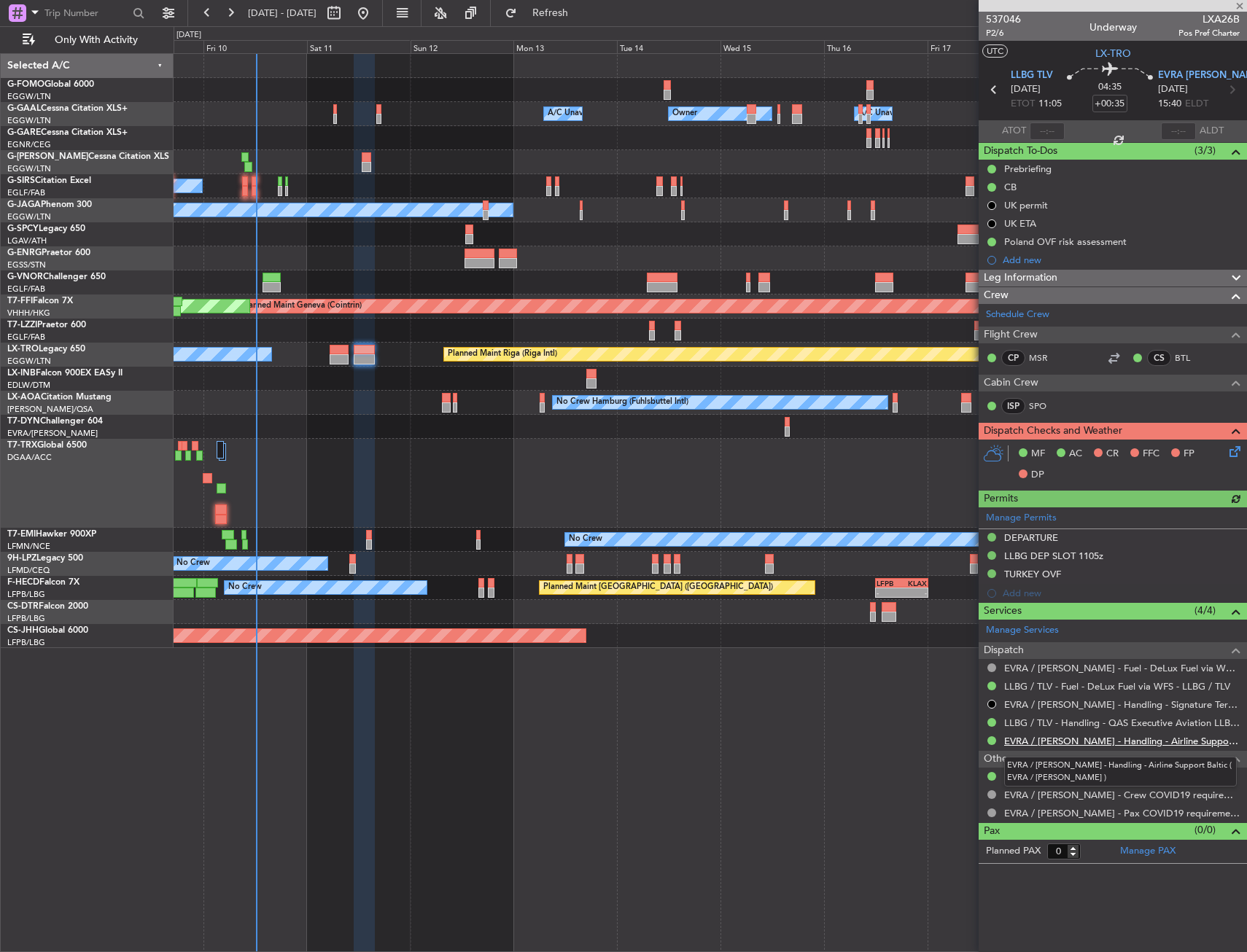
click at [1072, 744] on link "EVRA / [PERSON_NAME] - Handling - Airline Support Baltic ( EVRA / [PERSON_NAME]…" at bounding box center [1121, 740] width 236 height 12
drag, startPoint x: 598, startPoint y: 17, endPoint x: 784, endPoint y: 87, distance: 198.7
click at [581, 17] on span "Refresh" at bounding box center [551, 13] width 62 height 10
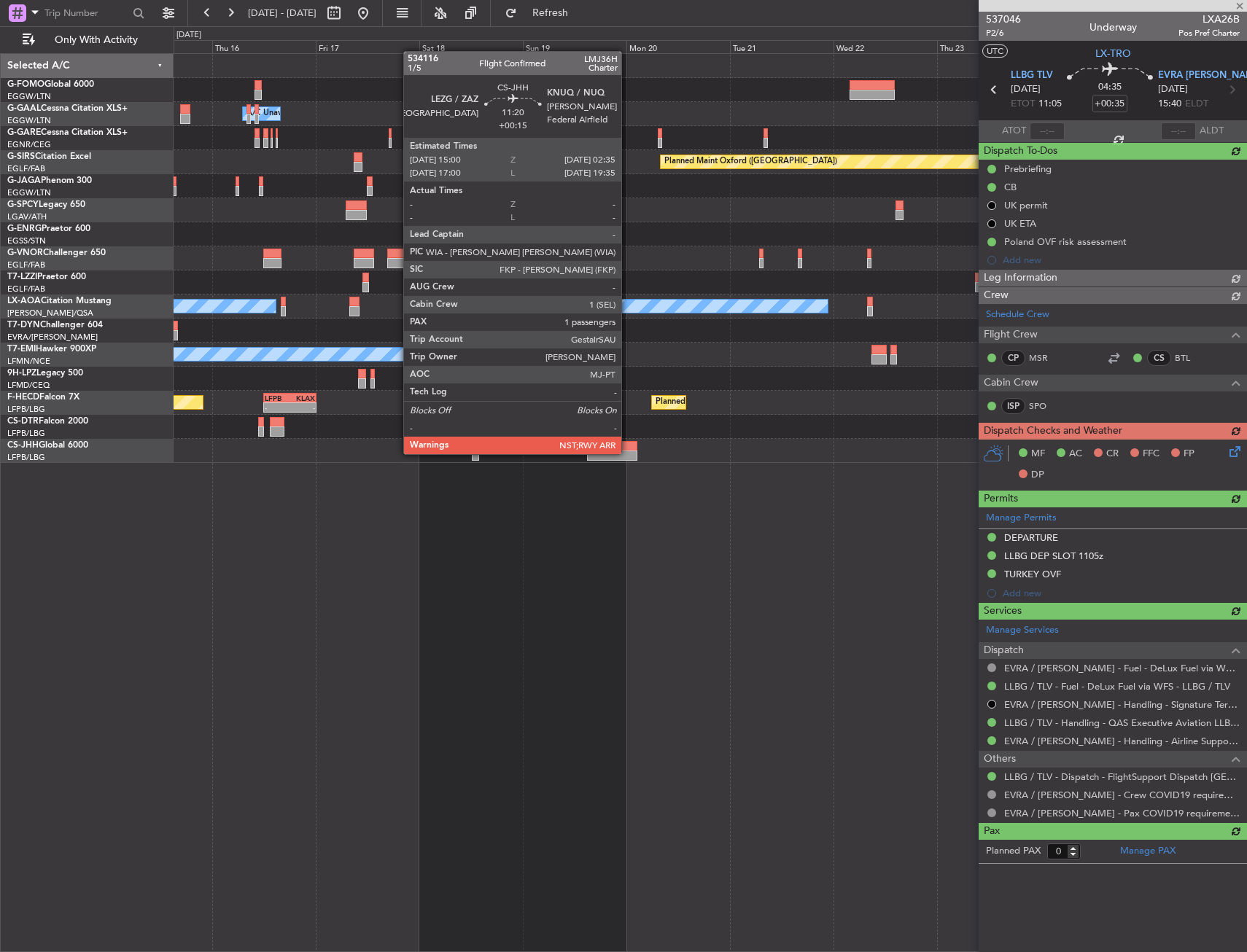
click at [263, 399] on div "Owner Owner Owner A/C Unavailable Owner A/C Unavailable Planned Maint [GEOGRAPH…" at bounding box center [710, 258] width 1073 height 409
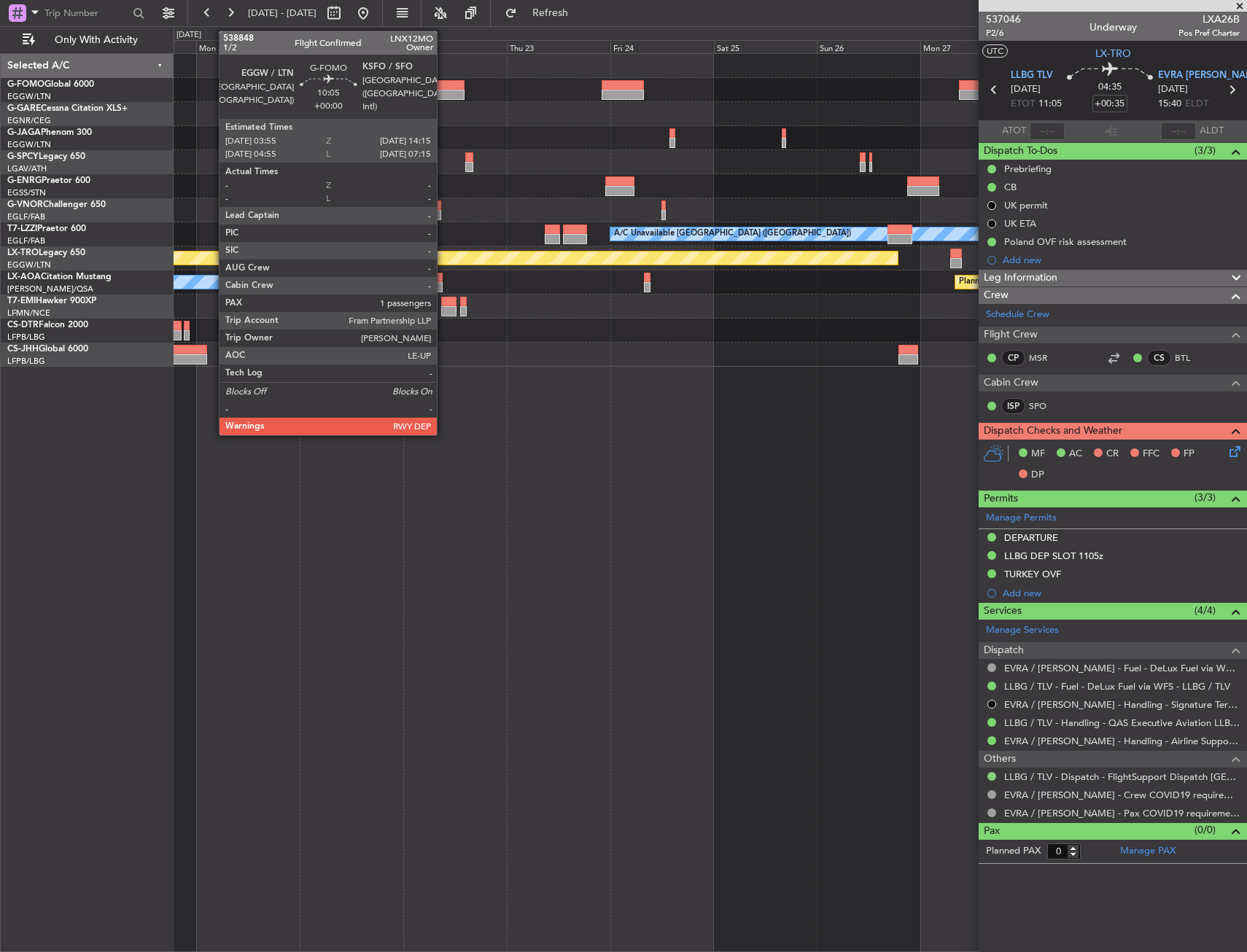
click at [443, 87] on div at bounding box center [441, 85] width 45 height 10
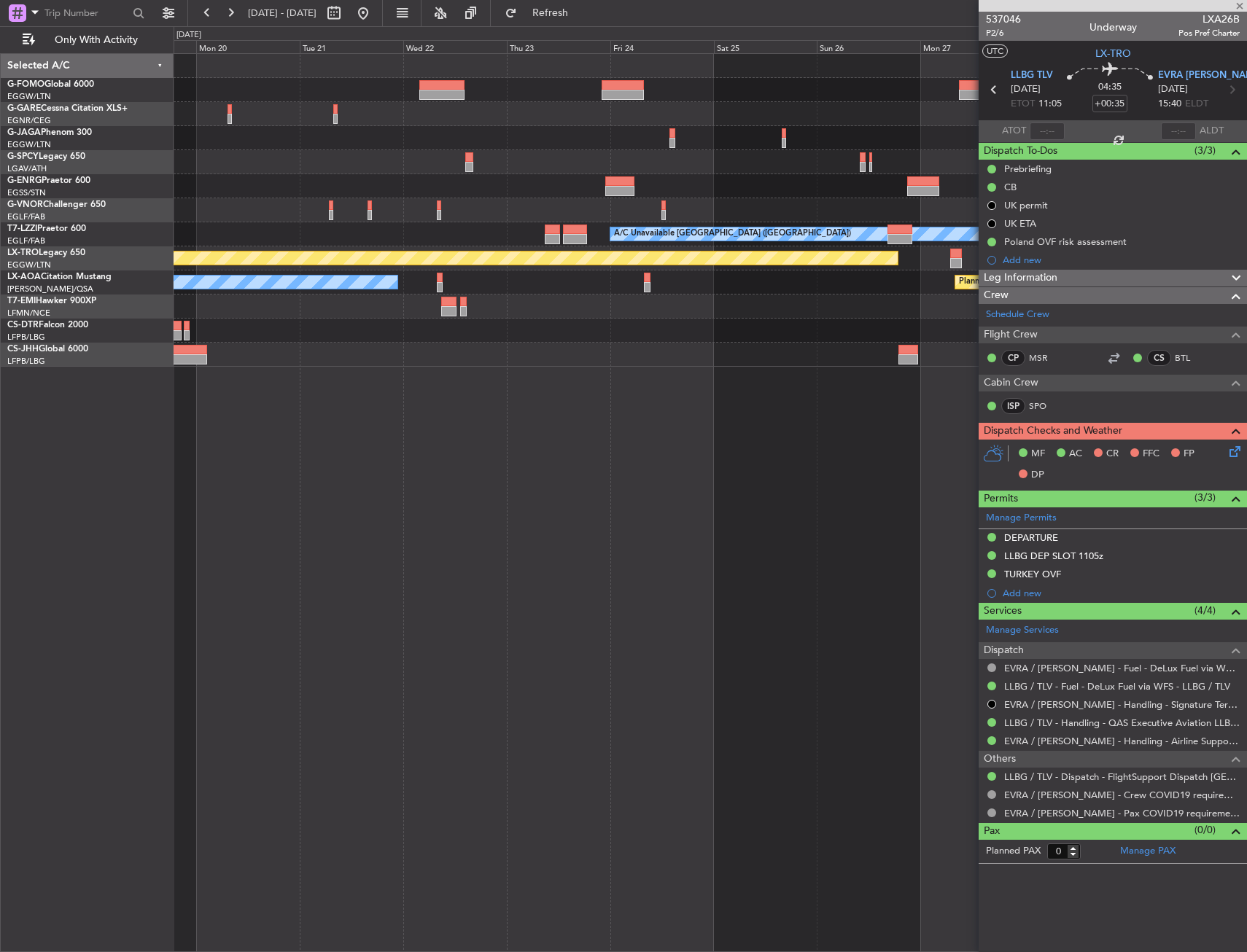
type input "1"
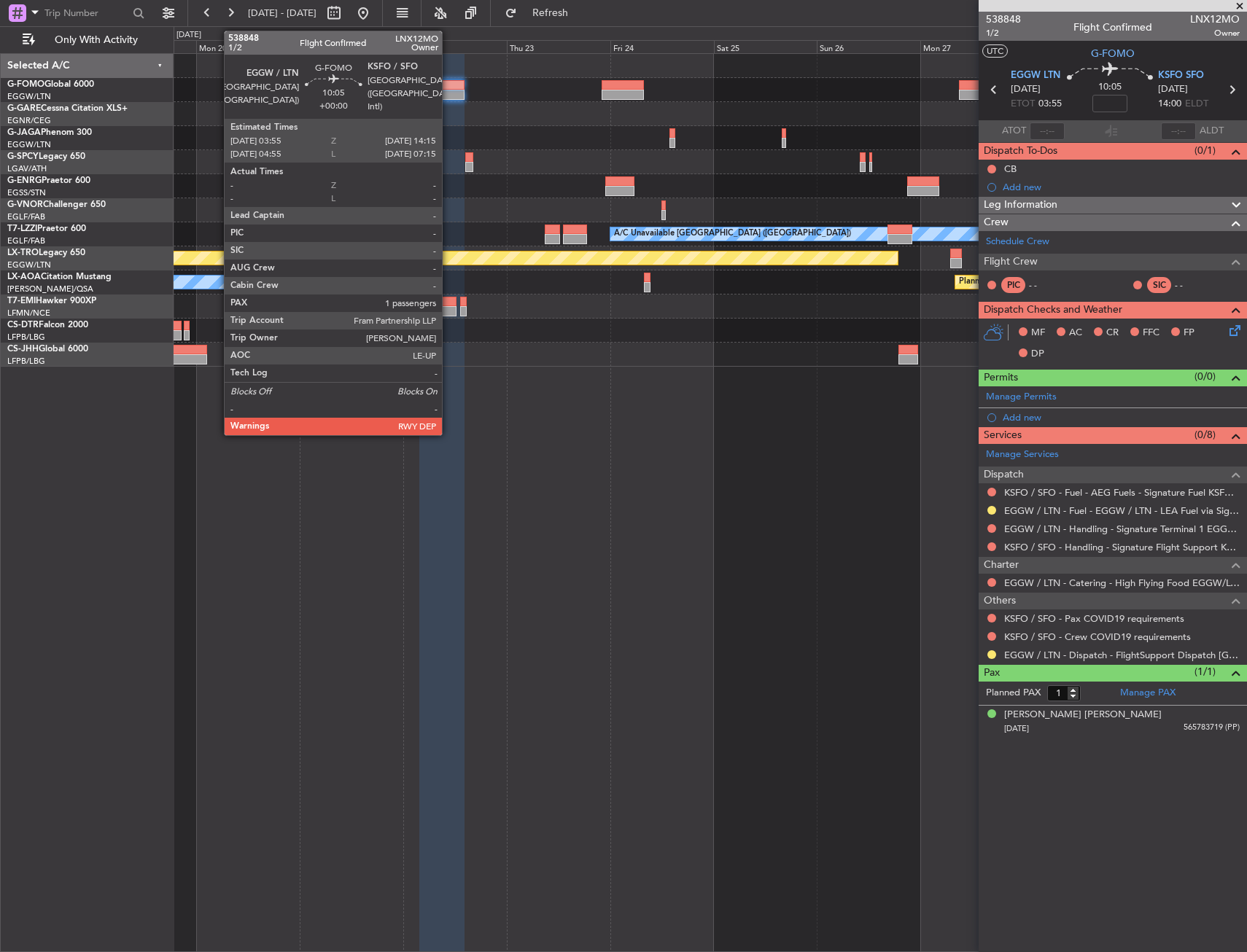
click at [448, 85] on div at bounding box center [441, 85] width 45 height 10
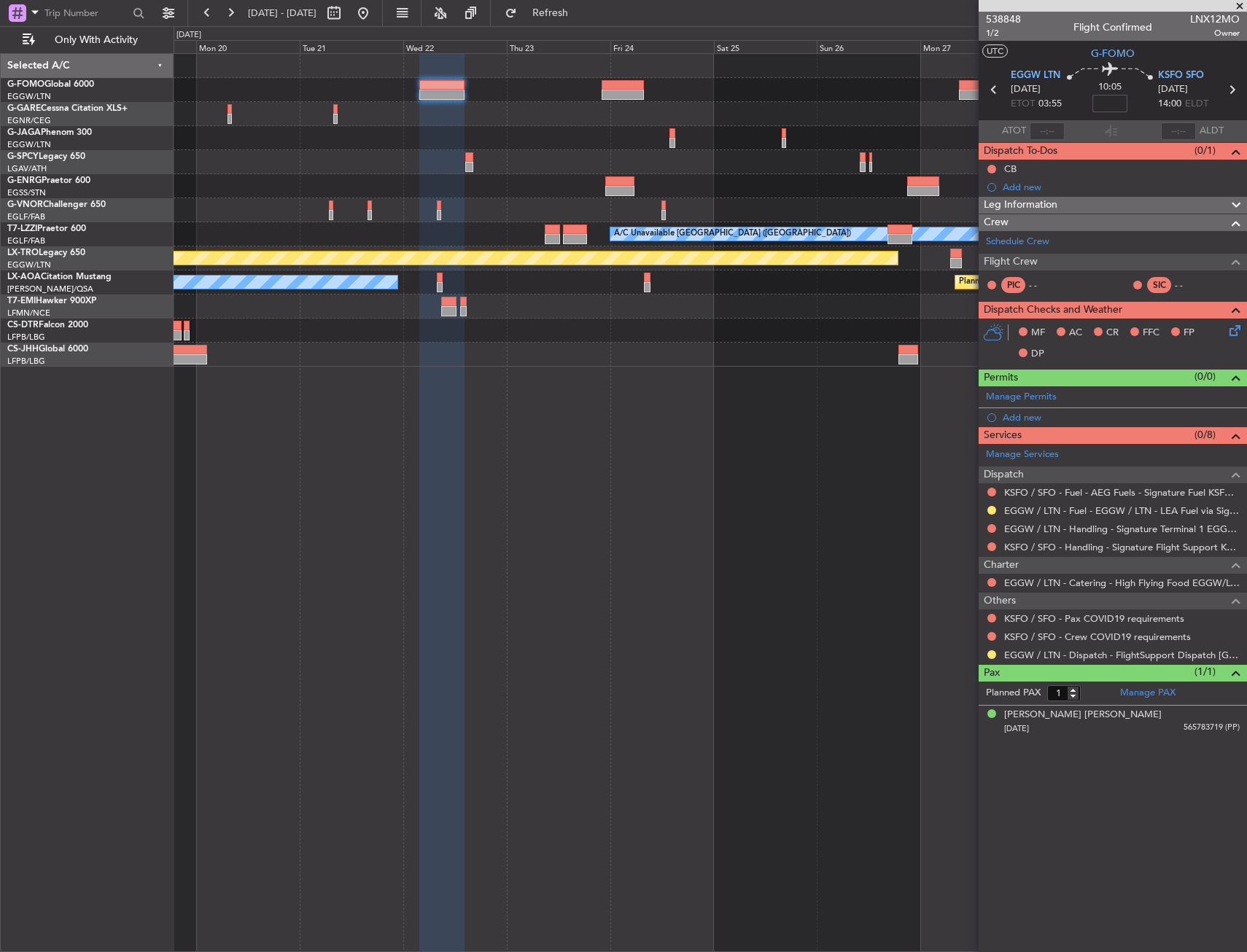
click at [1103, 107] on input at bounding box center [1110, 103] width 35 height 17
click at [500, 486] on div "A/C Unavailable [GEOGRAPHIC_DATA] ([GEOGRAPHIC_DATA]) Planned Maint [GEOGRAPHIC…" at bounding box center [710, 502] width 1073 height 899
type input "+00:30"
click at [438, 56] on div at bounding box center [710, 66] width 1073 height 24
click at [1010, 412] on div "Add new" at bounding box center [1115, 417] width 224 height 12
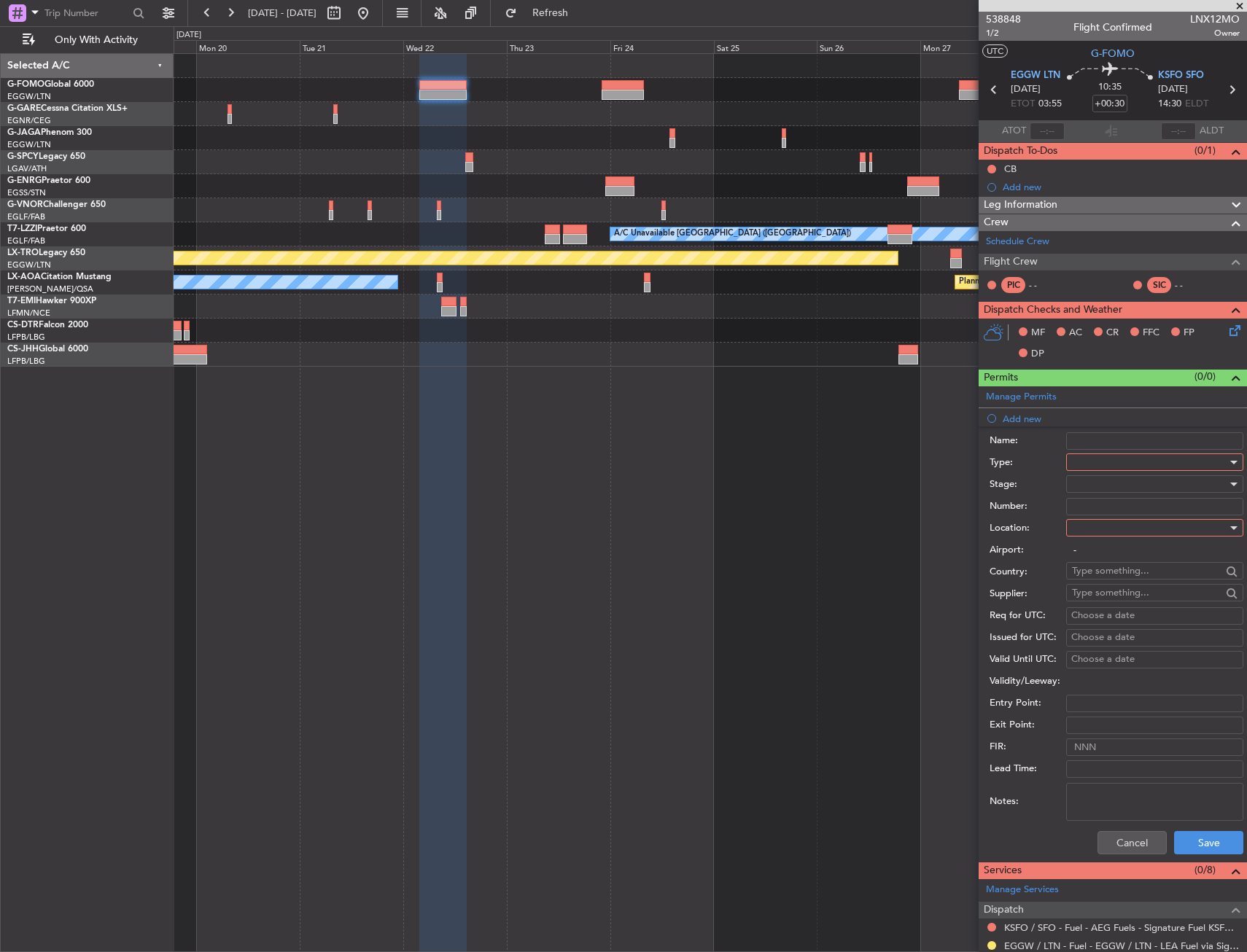
click at [1074, 460] on div at bounding box center [1150, 462] width 155 height 22
click at [1105, 599] on span "Slot" at bounding box center [1150, 600] width 153 height 22
click at [1105, 535] on div at bounding box center [1150, 528] width 155 height 22
click at [1103, 565] on div "Departure Departure Alt Arrival Arrival Alt Enroute" at bounding box center [1150, 601] width 178 height 111
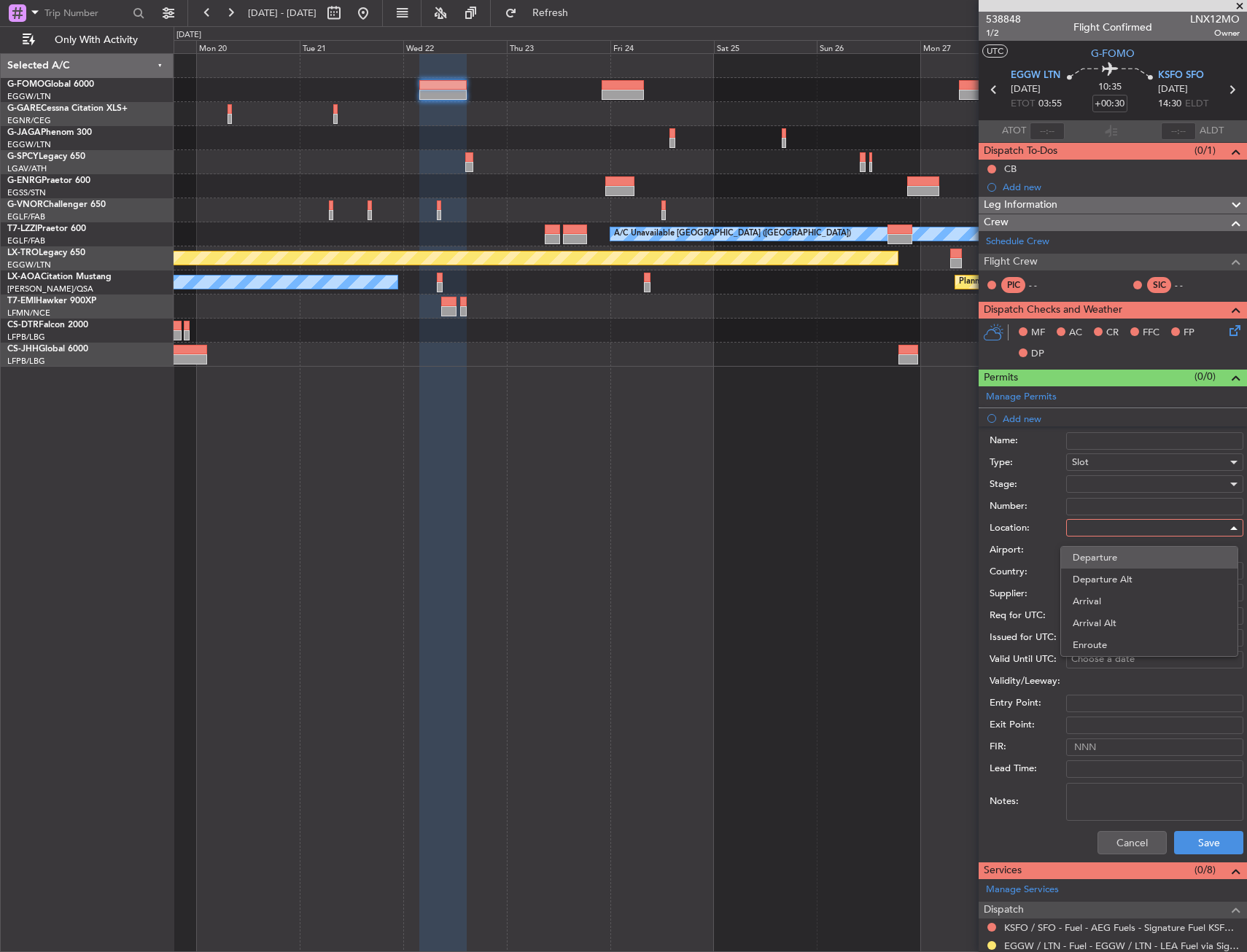
click at [1085, 556] on span "Departure" at bounding box center [1150, 557] width 153 height 22
type input "EGGW / LTN"
click at [1107, 495] on div at bounding box center [1150, 484] width 155 height 22
click at [1104, 585] on span "Requested" at bounding box center [1150, 580] width 153 height 22
click at [1195, 845] on button "Save" at bounding box center [1208, 843] width 69 height 23
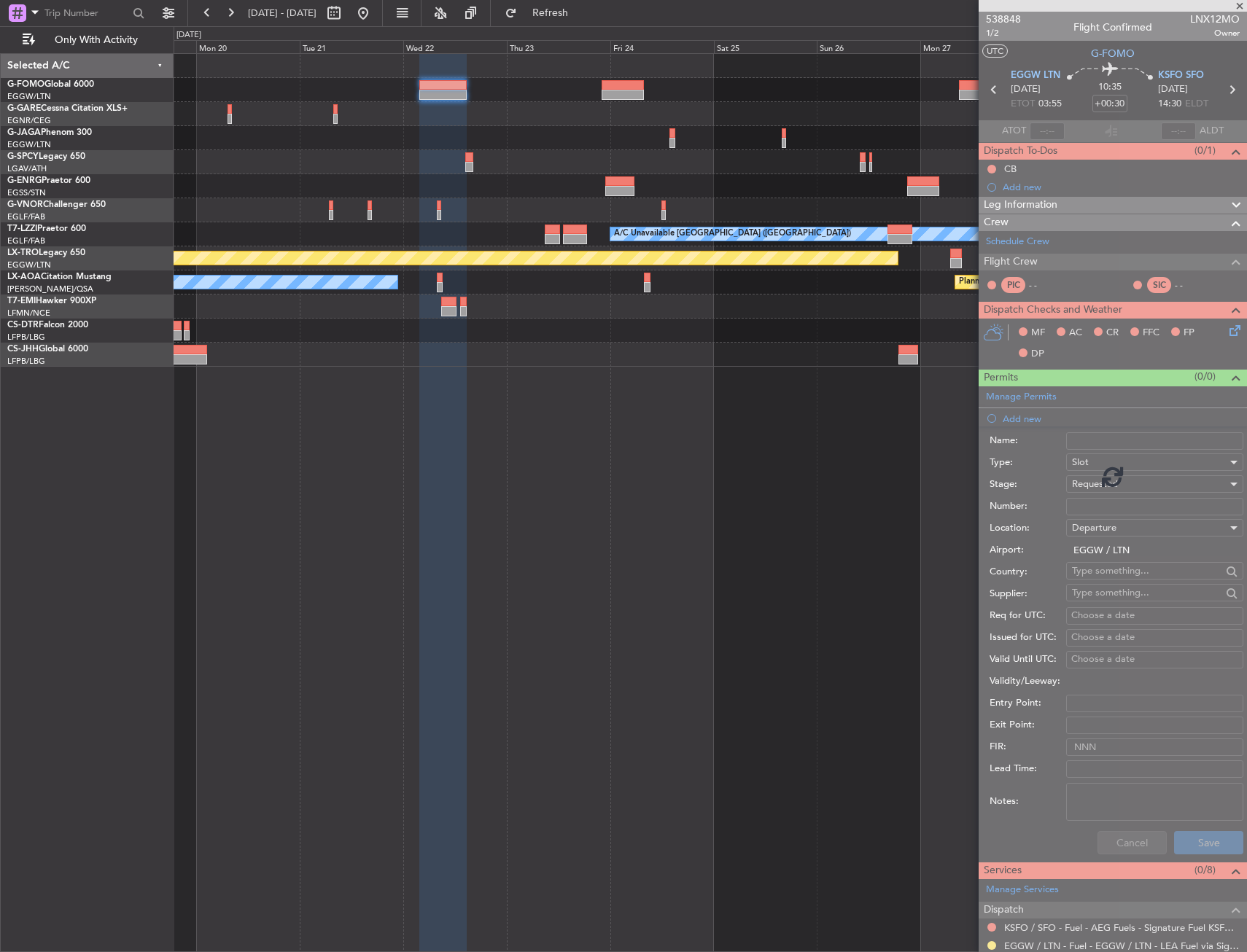
click at [791, 681] on div "A/C Unavailable [GEOGRAPHIC_DATA] ([GEOGRAPHIC_DATA]) Planned Maint [GEOGRAPHIC…" at bounding box center [710, 502] width 1073 height 899
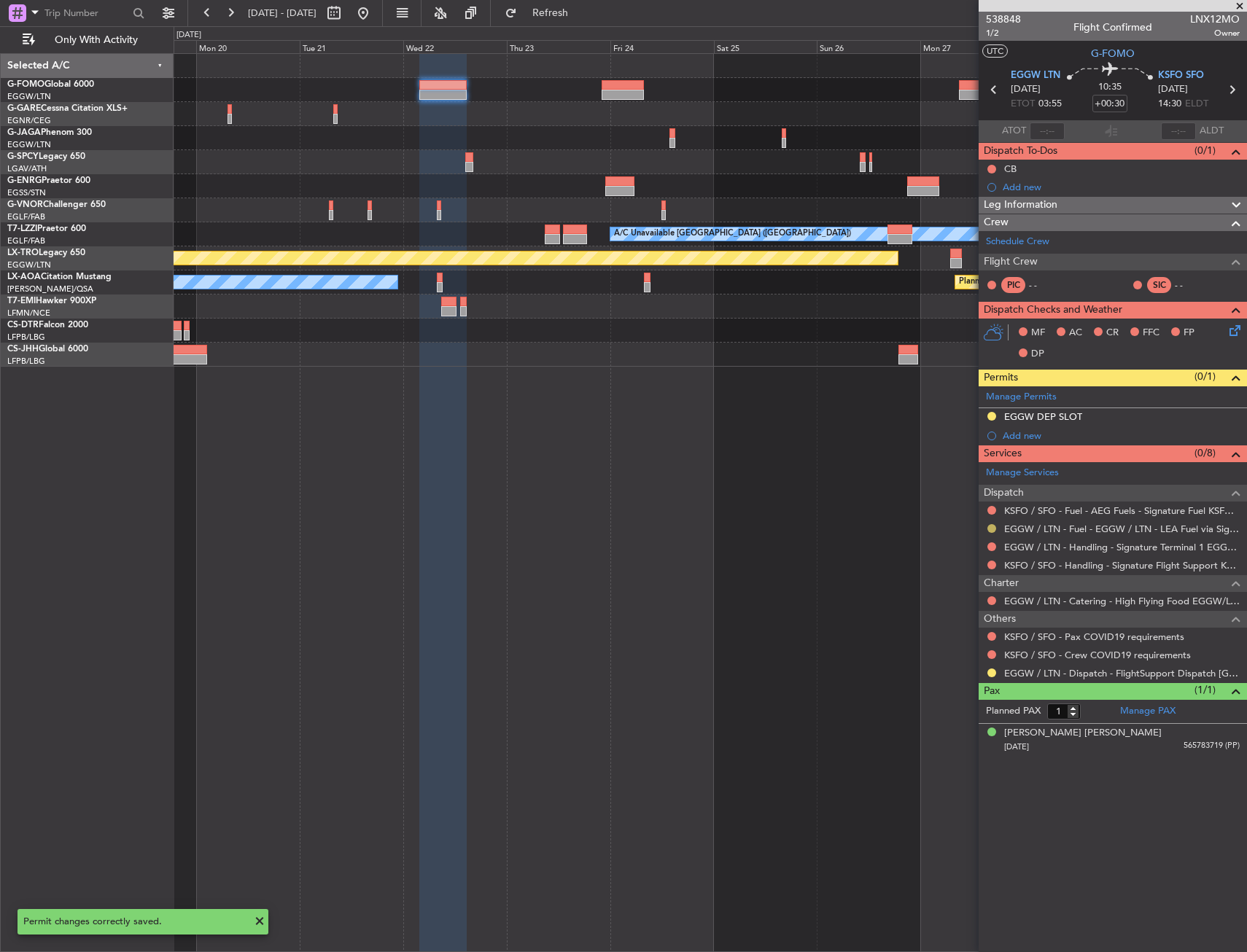
click at [992, 526] on button at bounding box center [991, 528] width 9 height 9
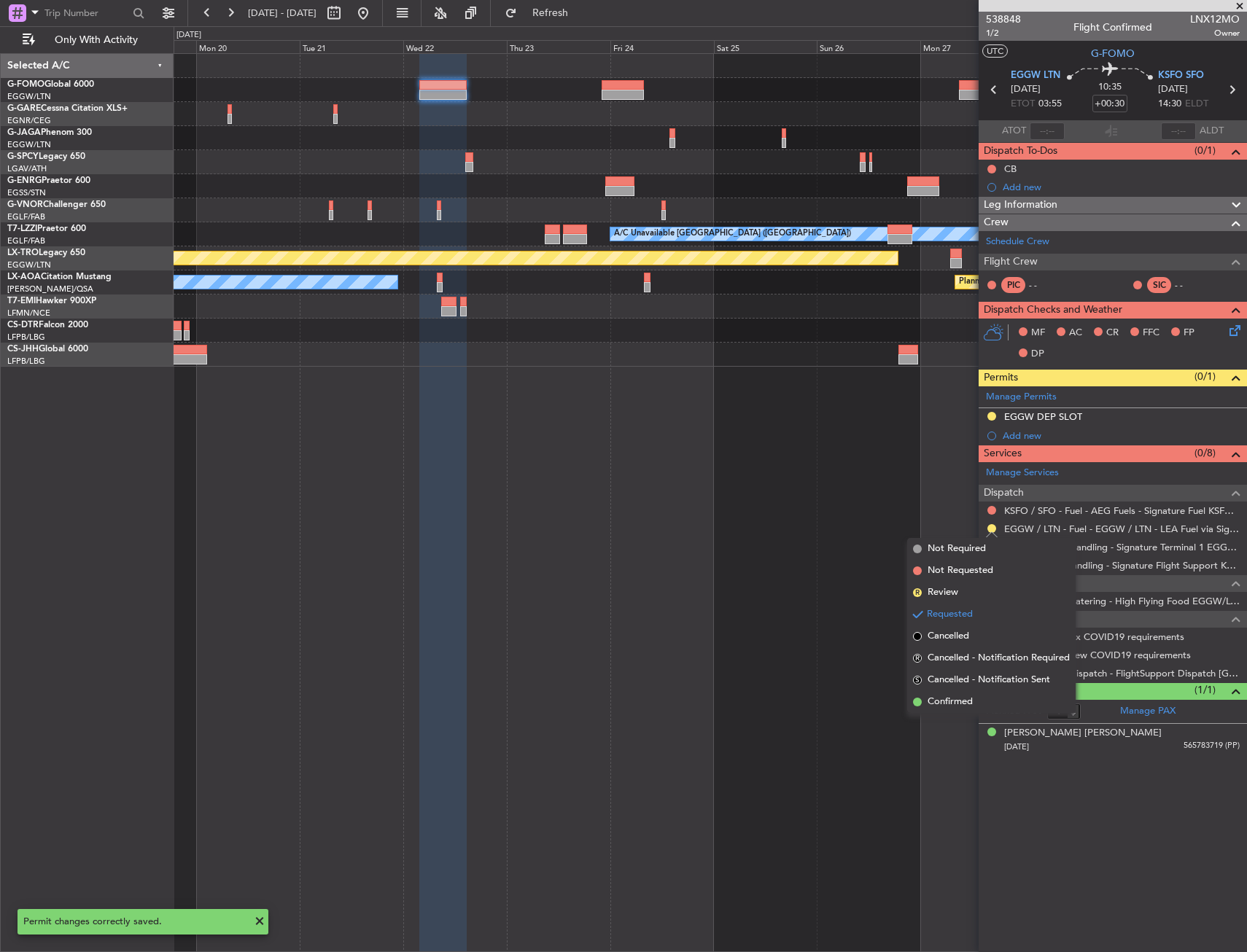
click at [956, 698] on span "Confirmed" at bounding box center [950, 702] width 45 height 15
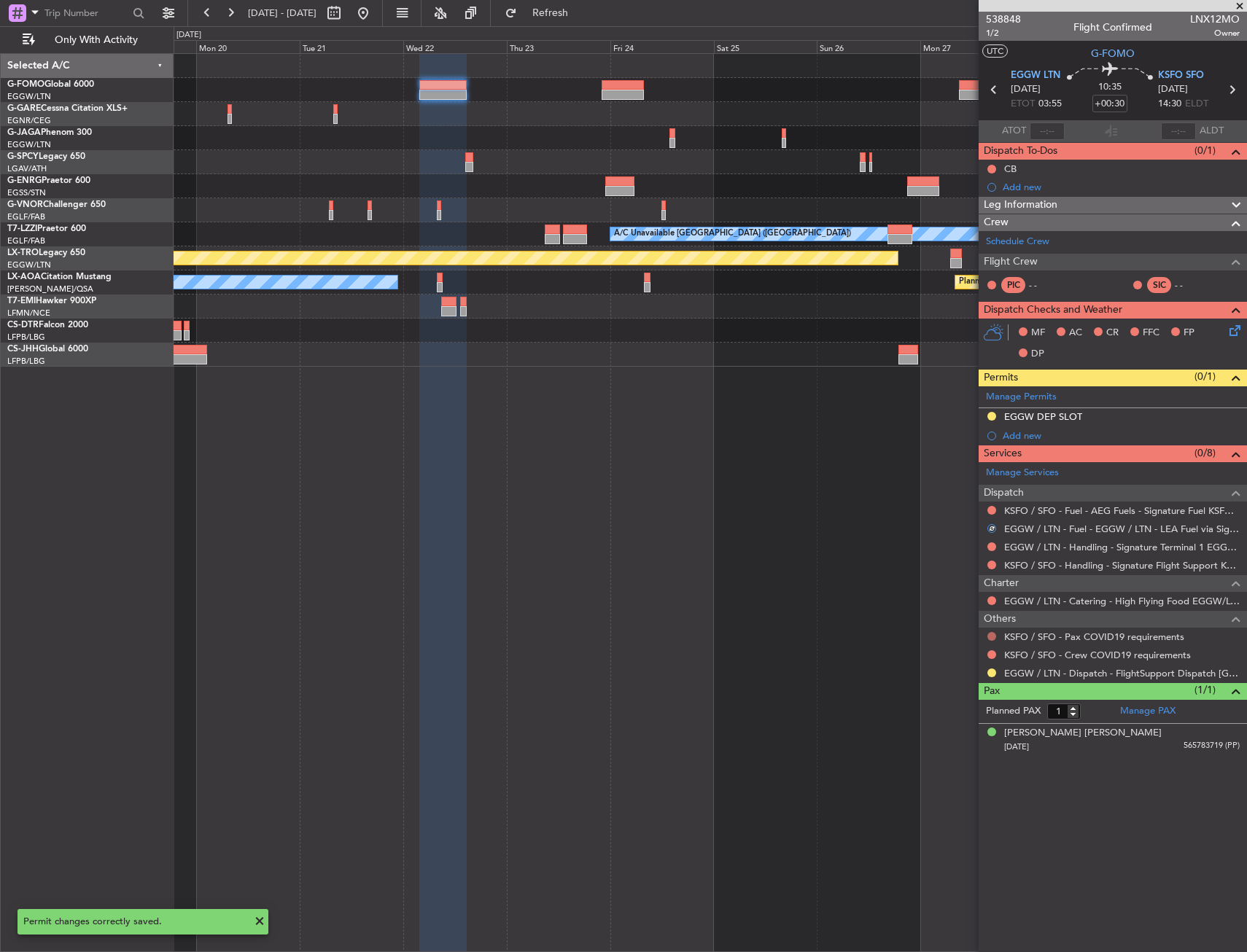
click at [994, 634] on button at bounding box center [991, 636] width 9 height 9
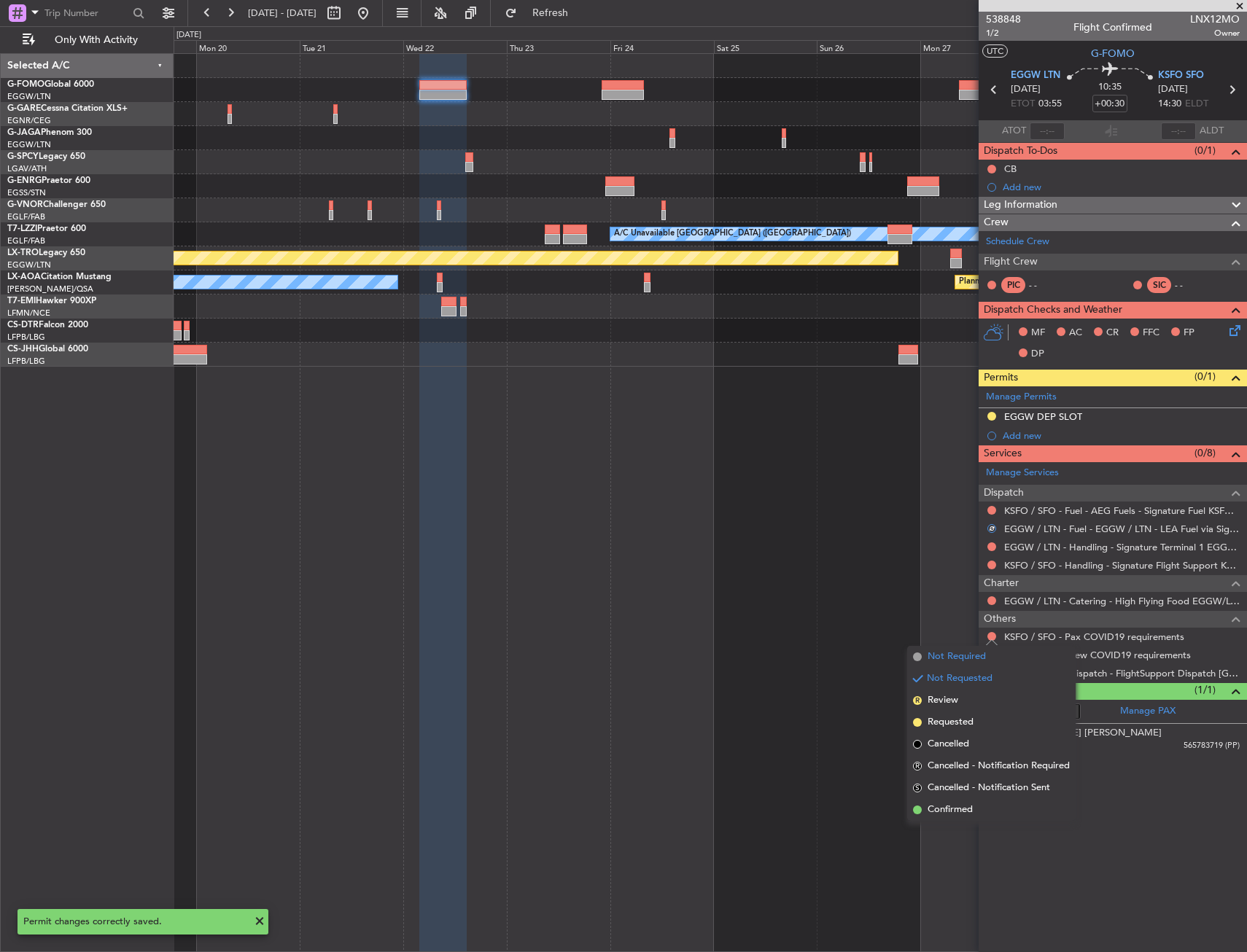
click at [957, 653] on span "Not Required" at bounding box center [956, 657] width 58 height 15
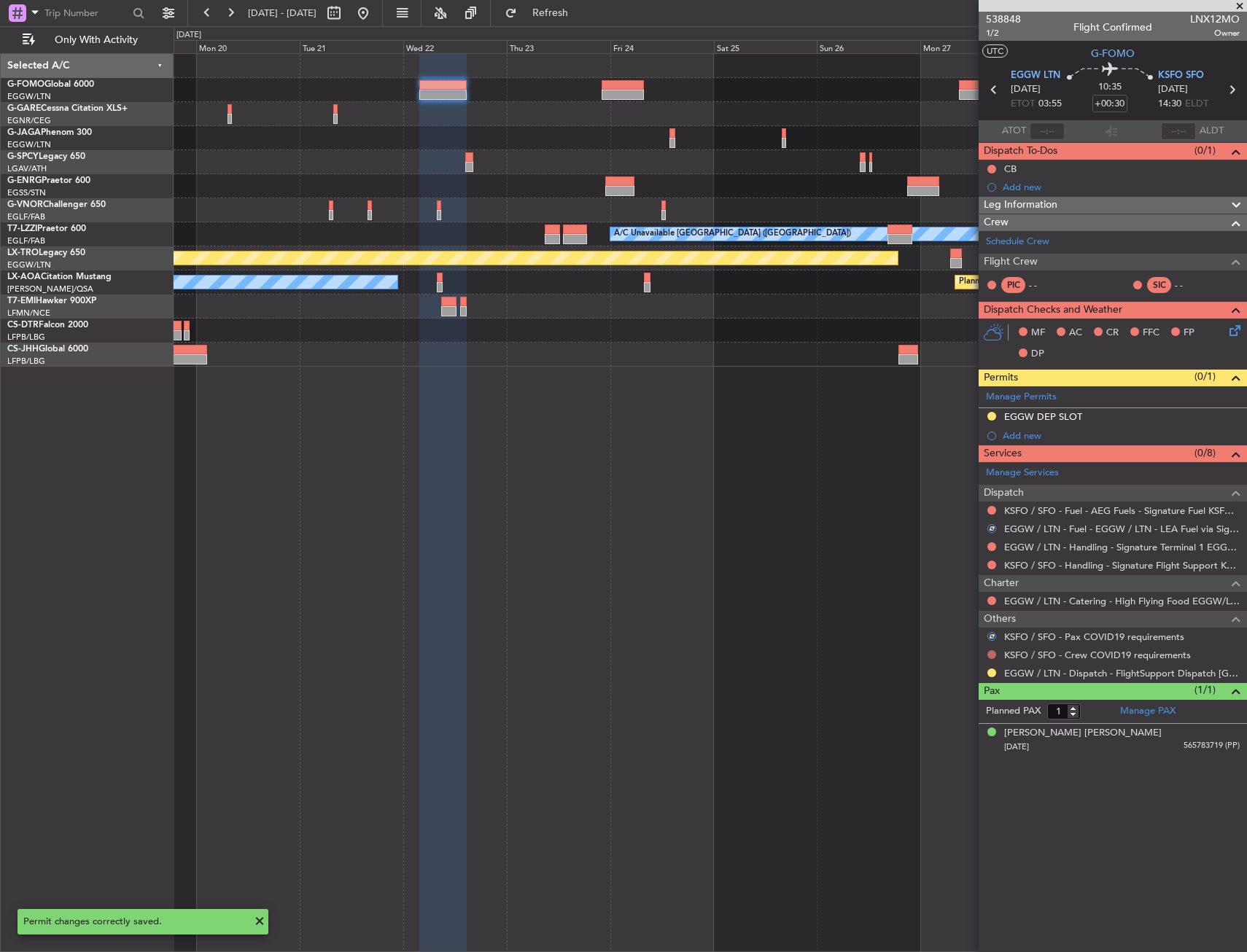
click at [991, 653] on button at bounding box center [991, 655] width 9 height 9
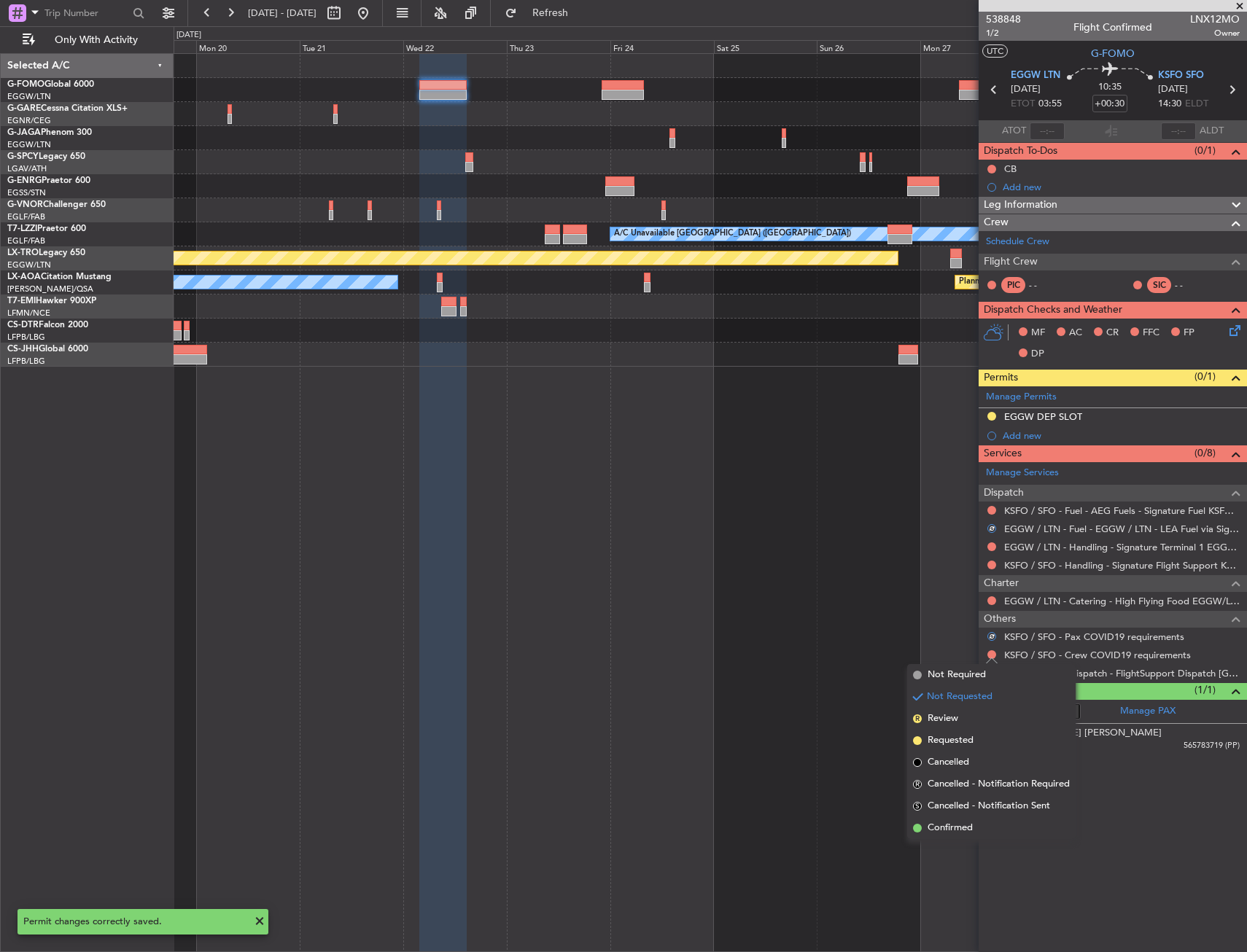
click at [935, 665] on li "Not Required" at bounding box center [991, 675] width 168 height 22
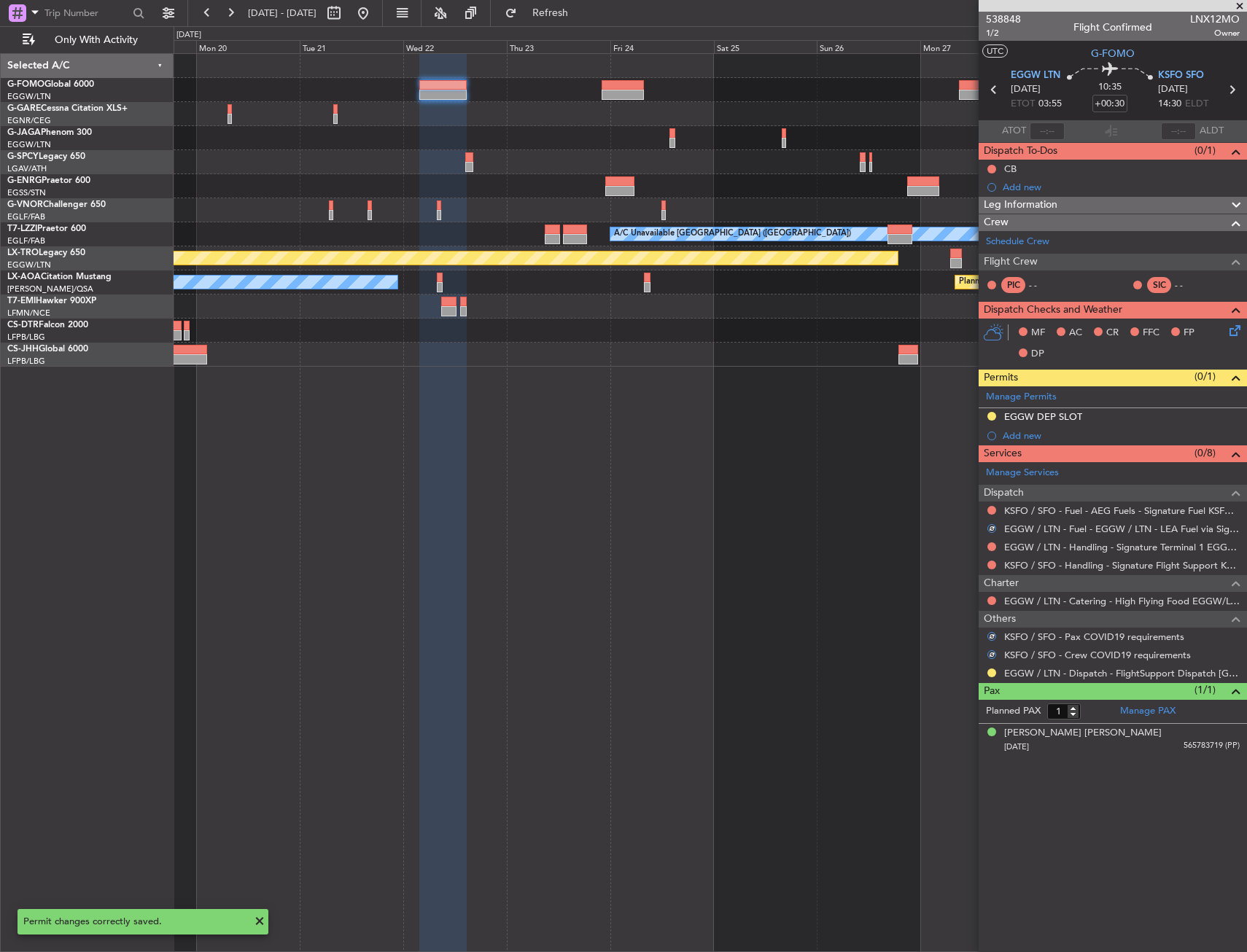
drag, startPoint x: 992, startPoint y: 672, endPoint x: 974, endPoint y: 706, distance: 38.5
click at [991, 672] on button at bounding box center [991, 673] width 9 height 9
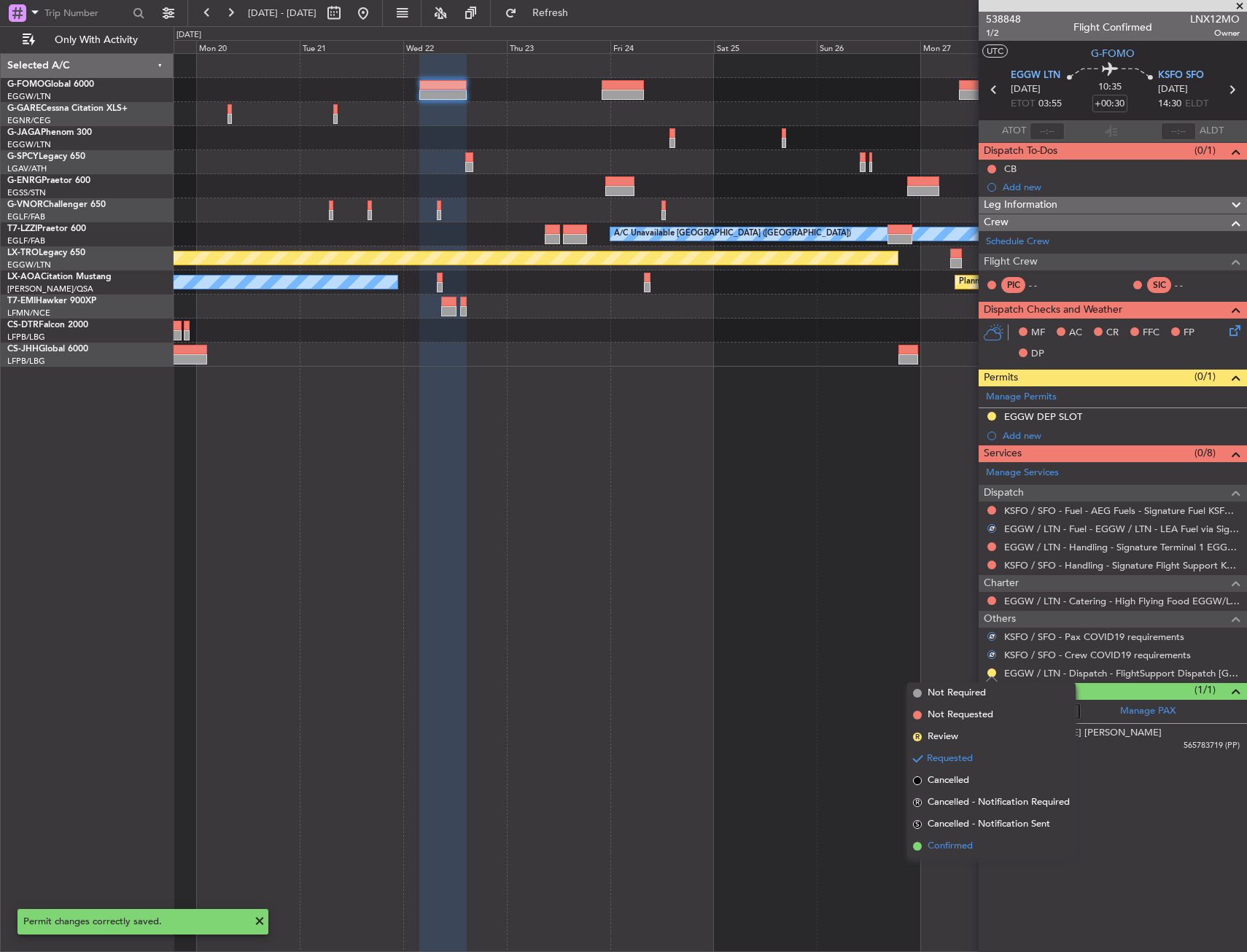
click at [956, 841] on span "Confirmed" at bounding box center [950, 846] width 45 height 15
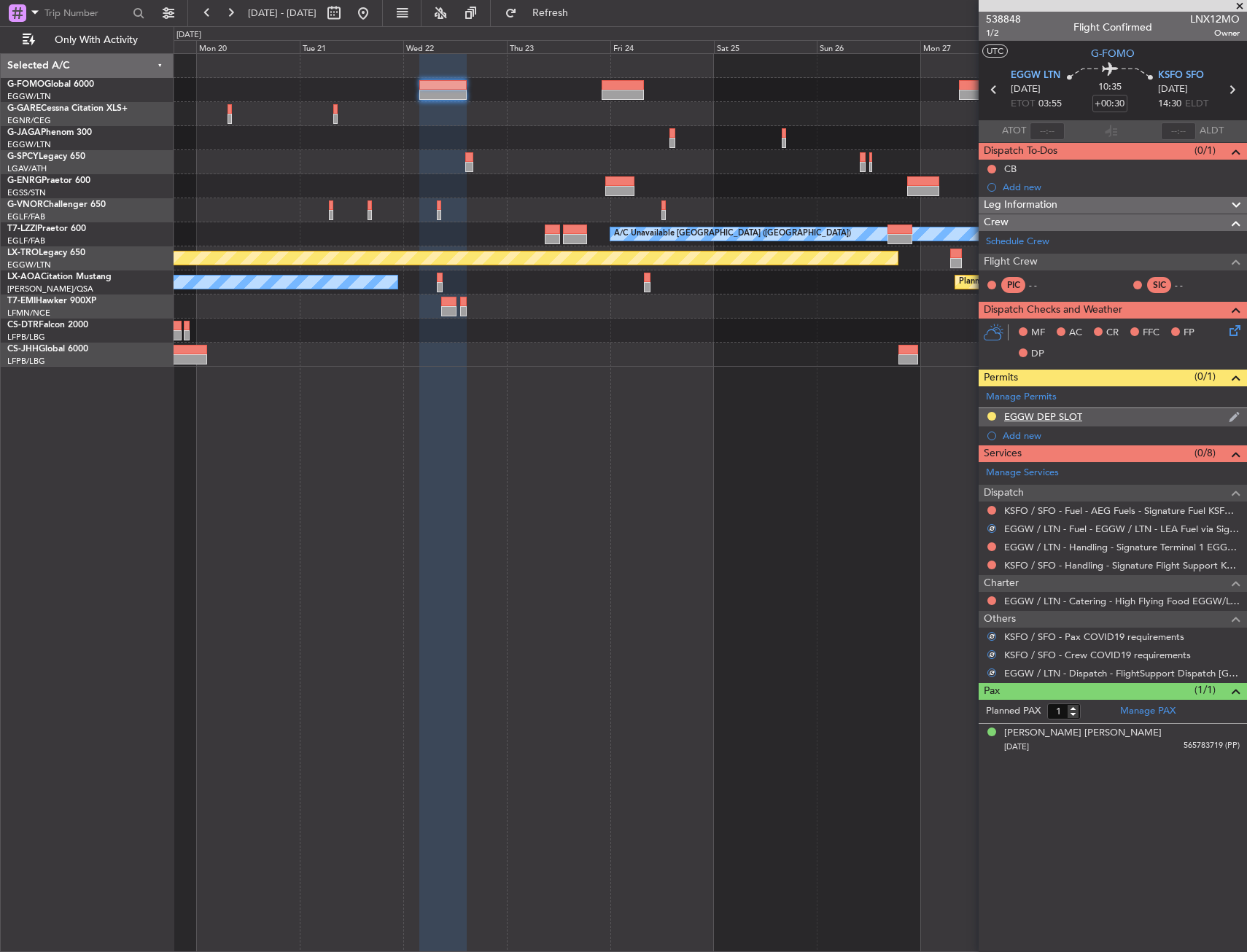
click at [1072, 413] on div "EGGW DEP SLOT" at bounding box center [1043, 416] width 78 height 12
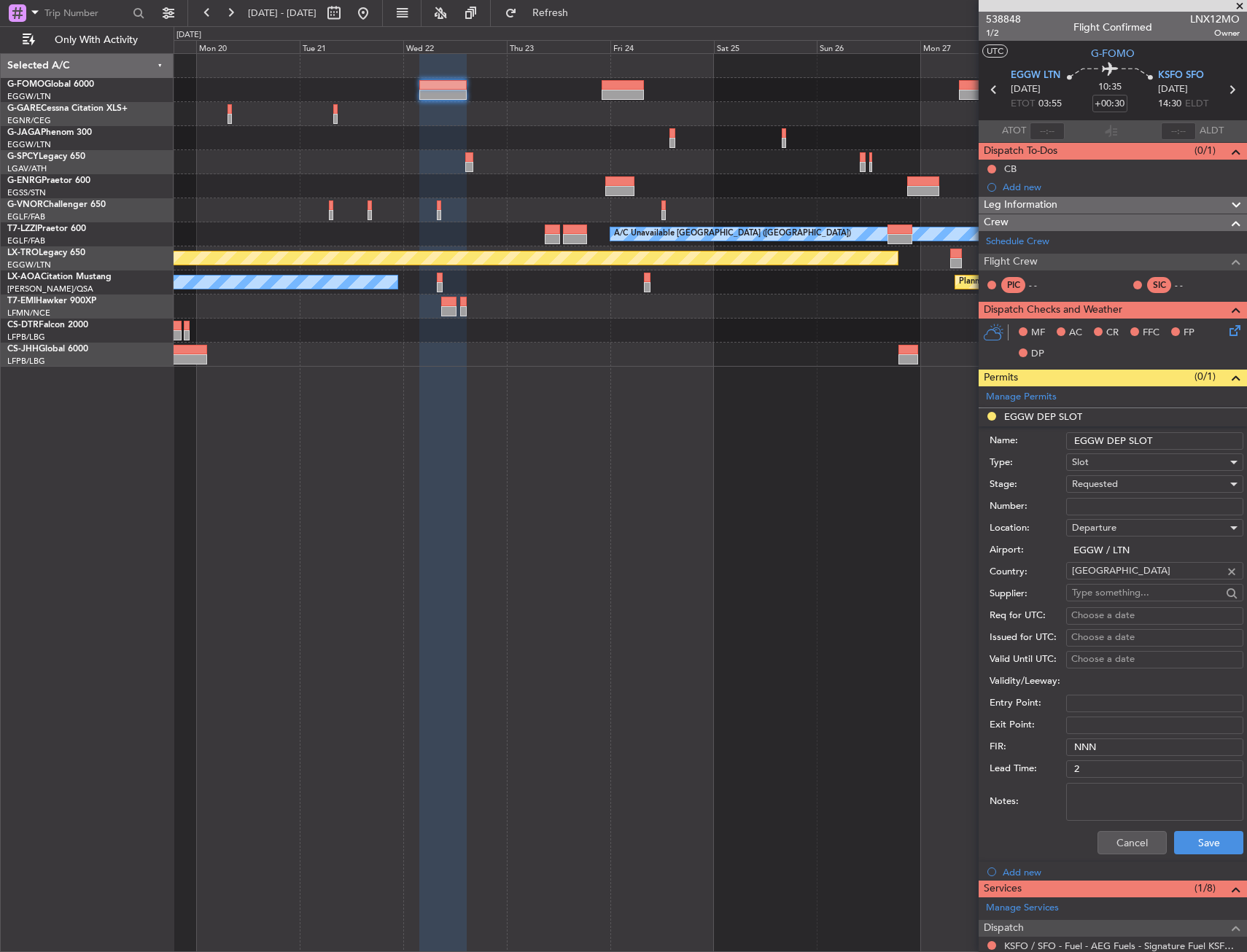
click at [1184, 430] on div "Name: EGGW DEP SLOT" at bounding box center [1116, 441] width 254 height 22
click at [1190, 437] on input "EGGW DEP SLOT" at bounding box center [1155, 441] width 177 height 17
type input "EGGW DEP SLOT 0355z"
click at [1185, 830] on div "Cancel Save" at bounding box center [1116, 843] width 254 height 38
click at [1193, 838] on button "Save" at bounding box center [1208, 843] width 69 height 23
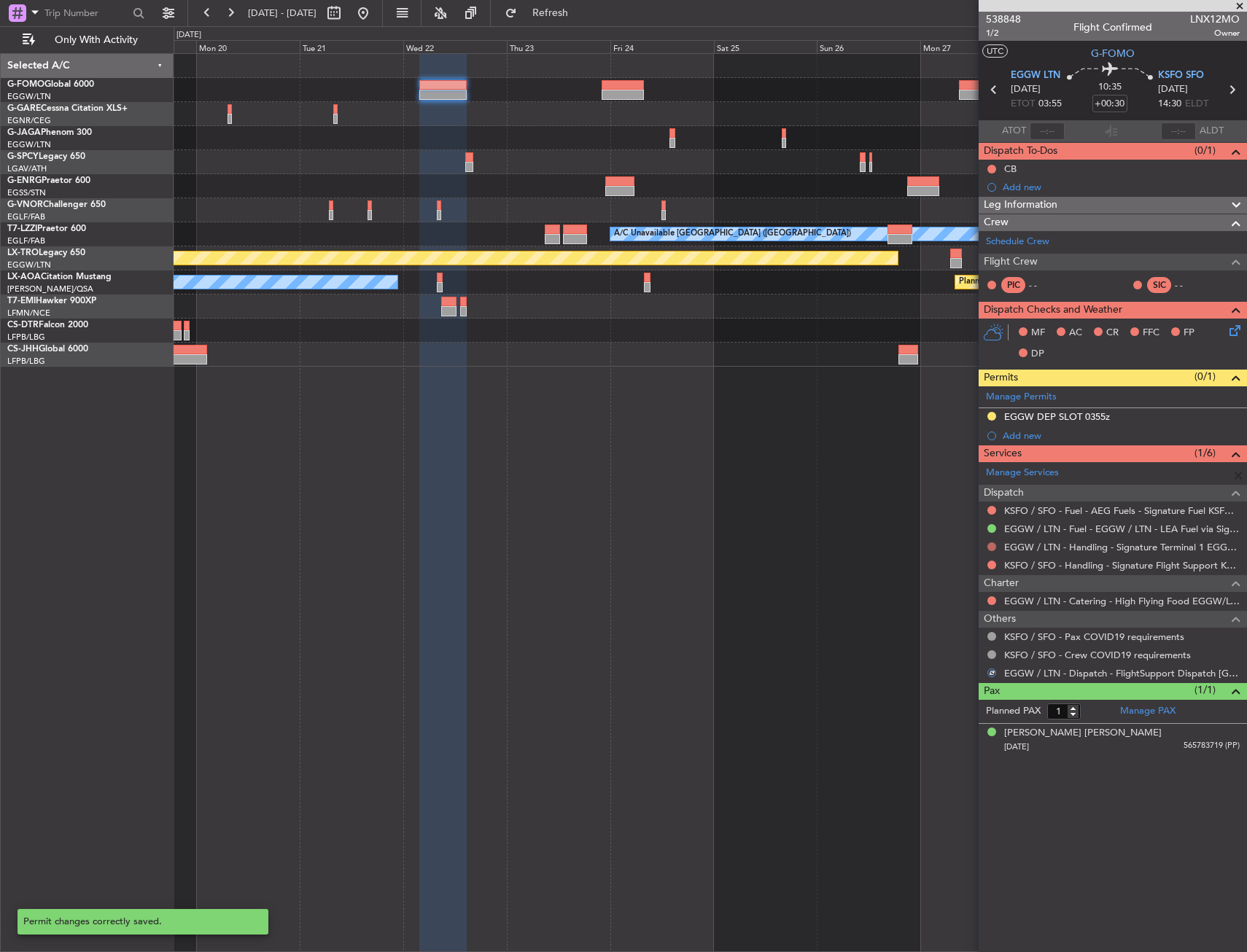
click at [995, 546] on button at bounding box center [991, 546] width 9 height 9
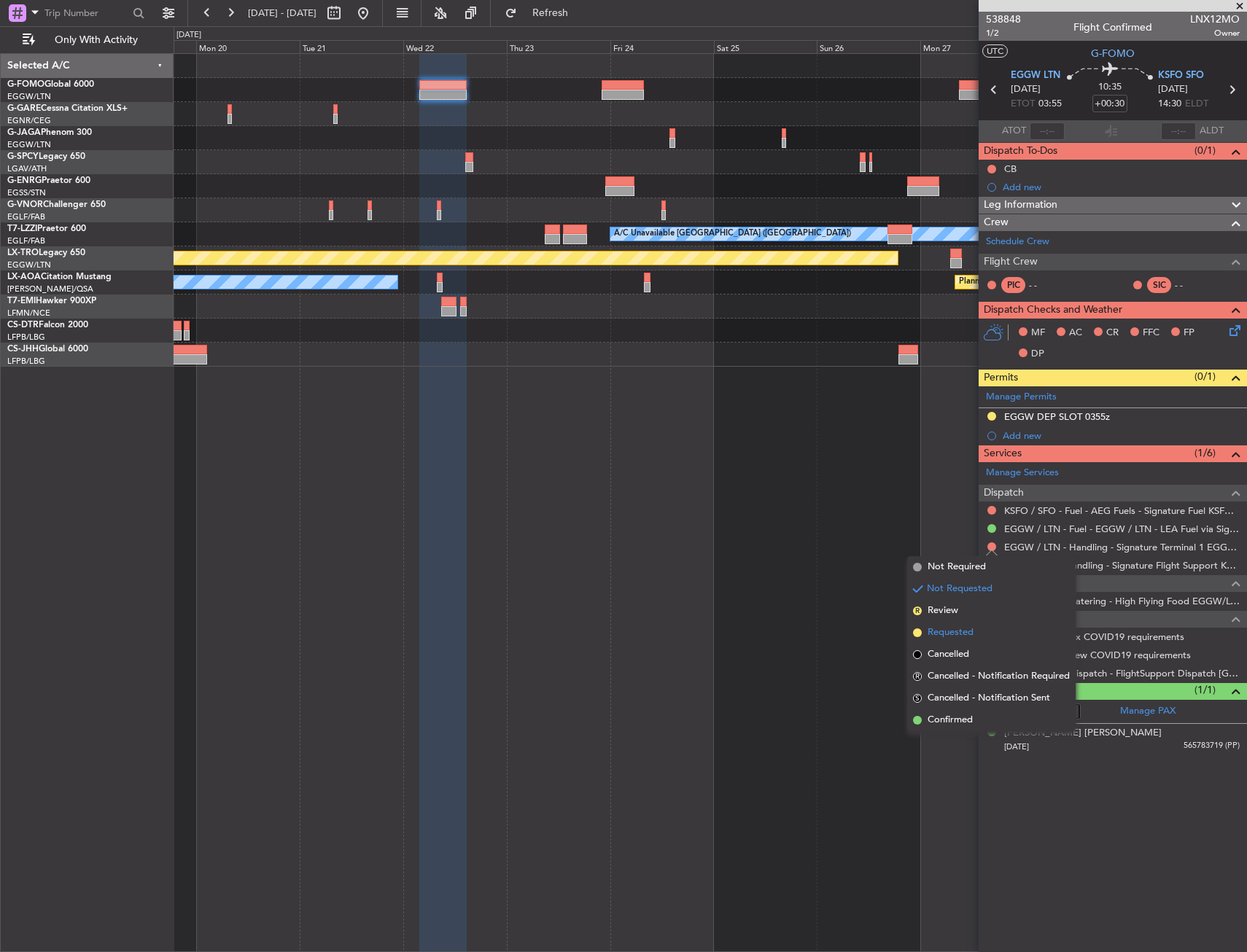
click at [969, 628] on span "Requested" at bounding box center [950, 633] width 46 height 15
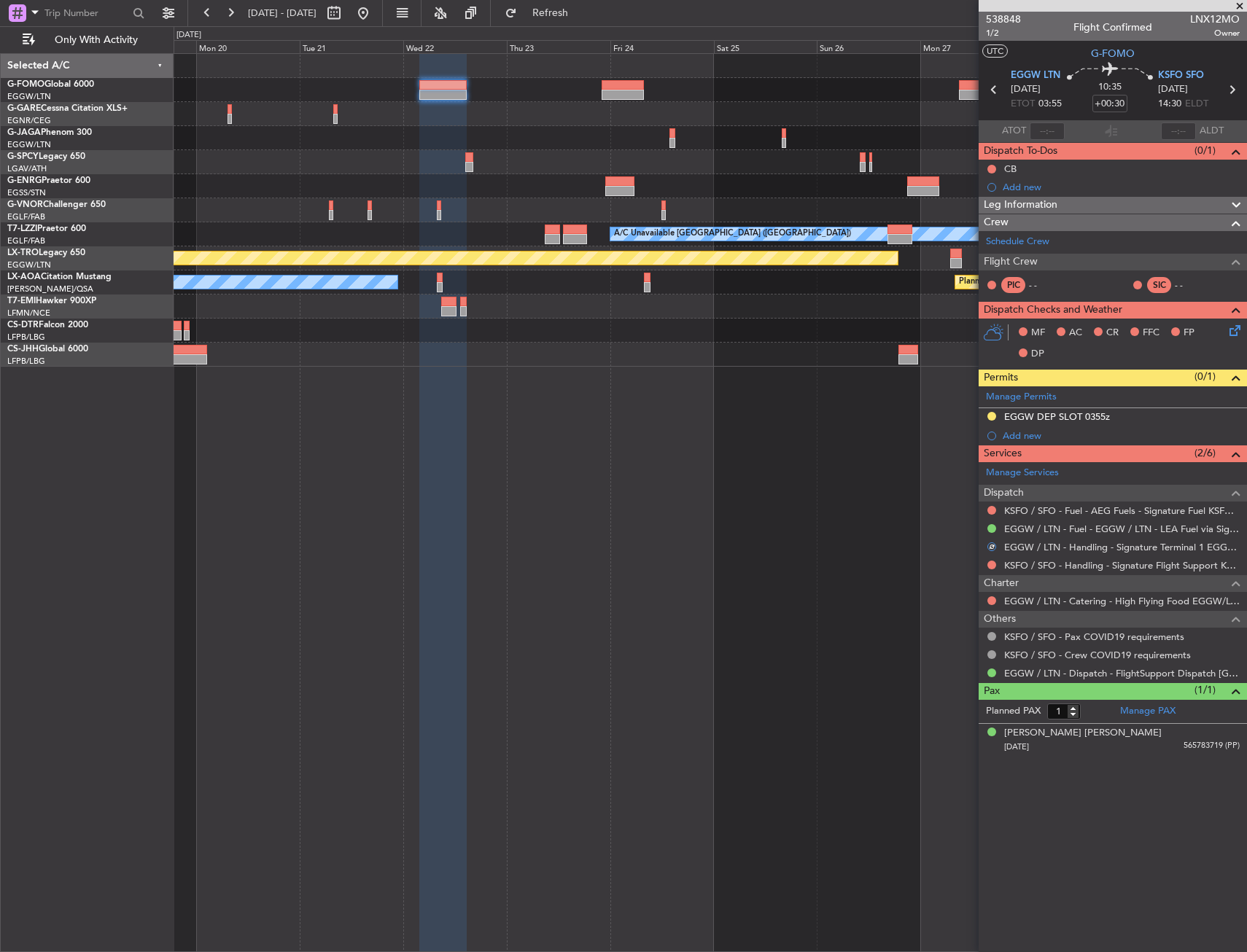
click at [1092, 556] on div "KSFO / SFO - Handling - Signature Flight Support KSFO / SFO" at bounding box center [1113, 566] width 268 height 18
click at [1085, 566] on link "KSFO / SFO - Handling - Signature Flight Support KSFO / SFO" at bounding box center [1121, 565] width 236 height 12
click at [1050, 545] on link "EGGW / LTN - Handling - Signature Terminal 1 EGGW / LTN" at bounding box center [1121, 546] width 236 height 12
click at [616, 81] on div at bounding box center [622, 85] width 42 height 10
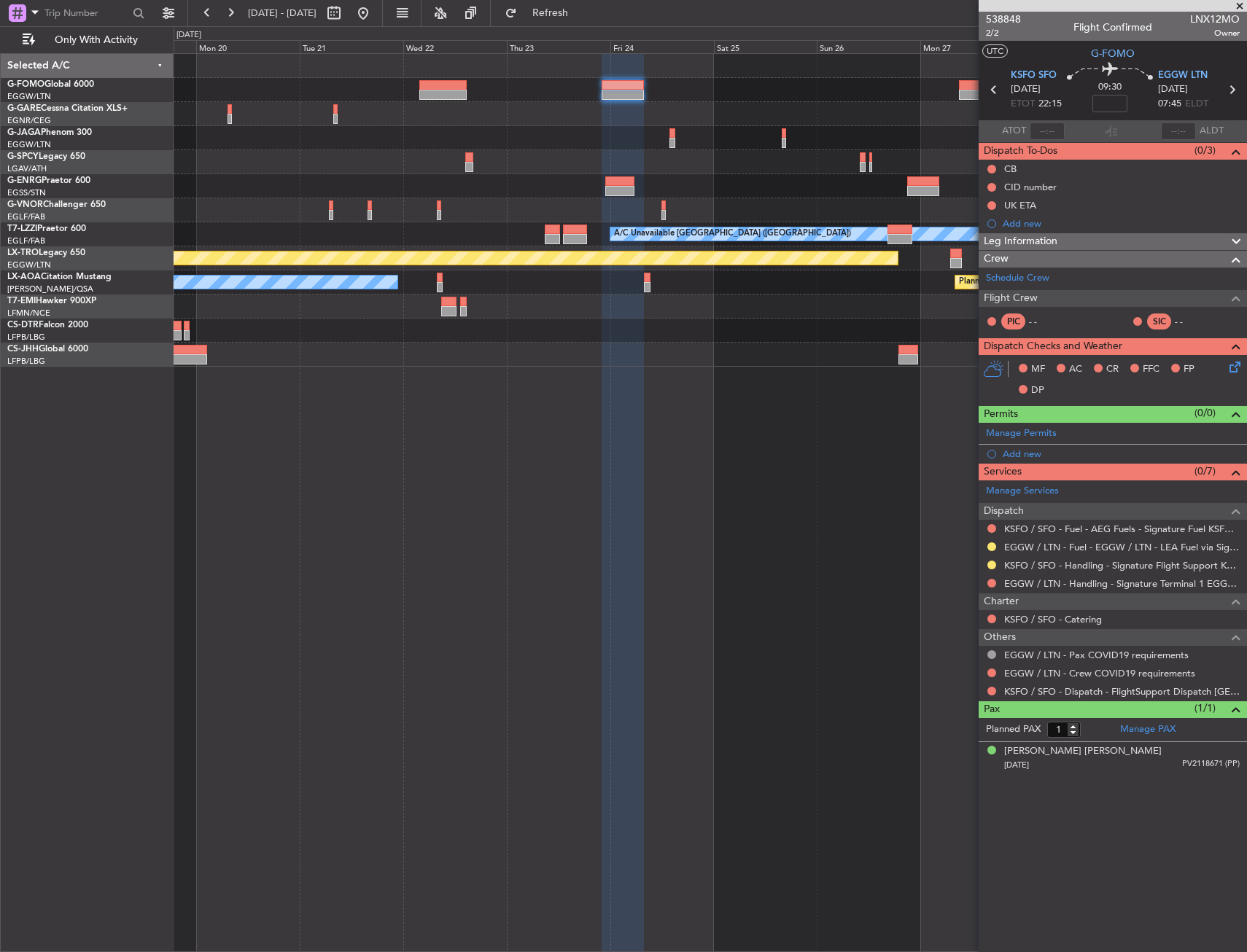
click at [619, 97] on div at bounding box center [622, 95] width 42 height 10
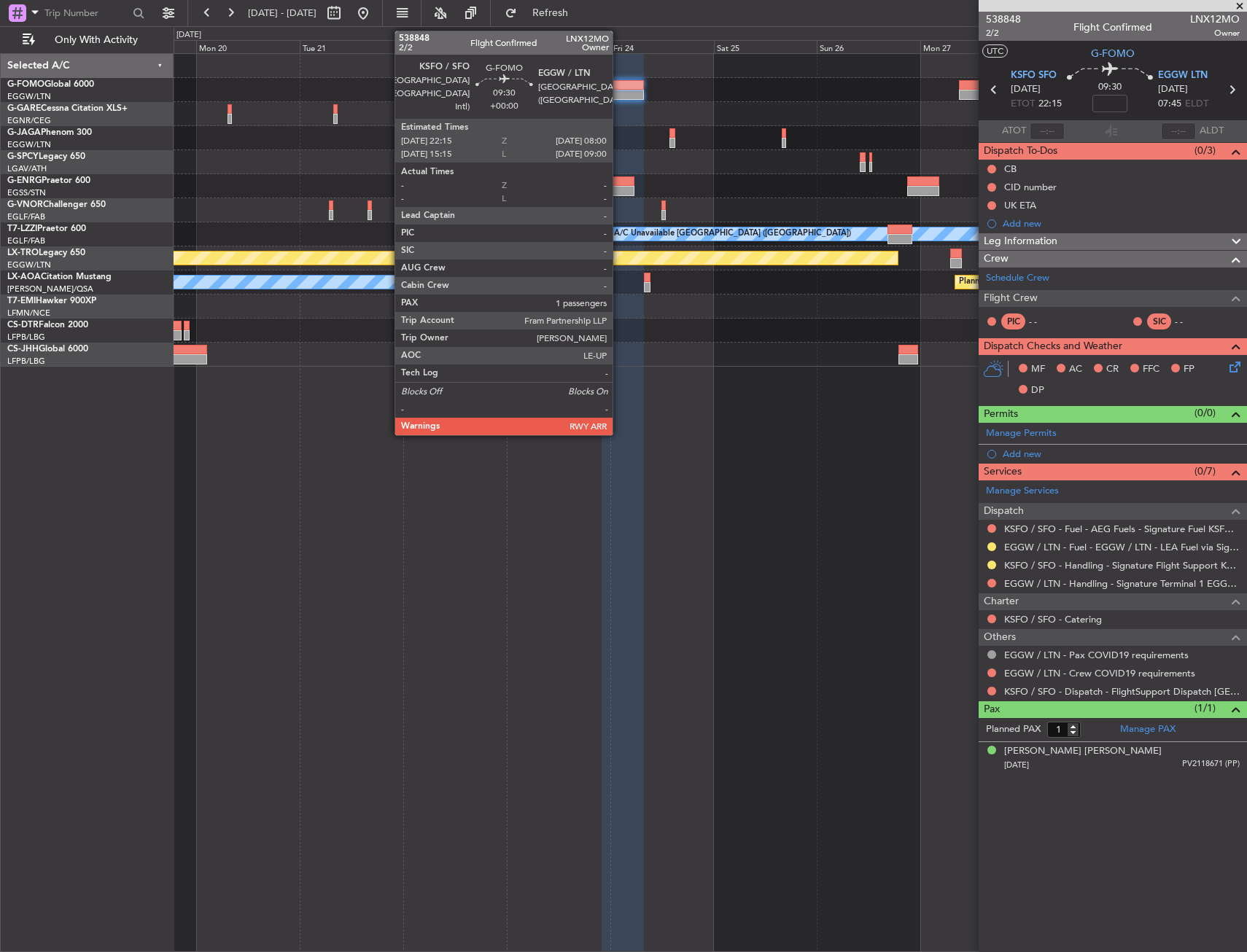
click at [619, 97] on div at bounding box center [622, 95] width 42 height 10
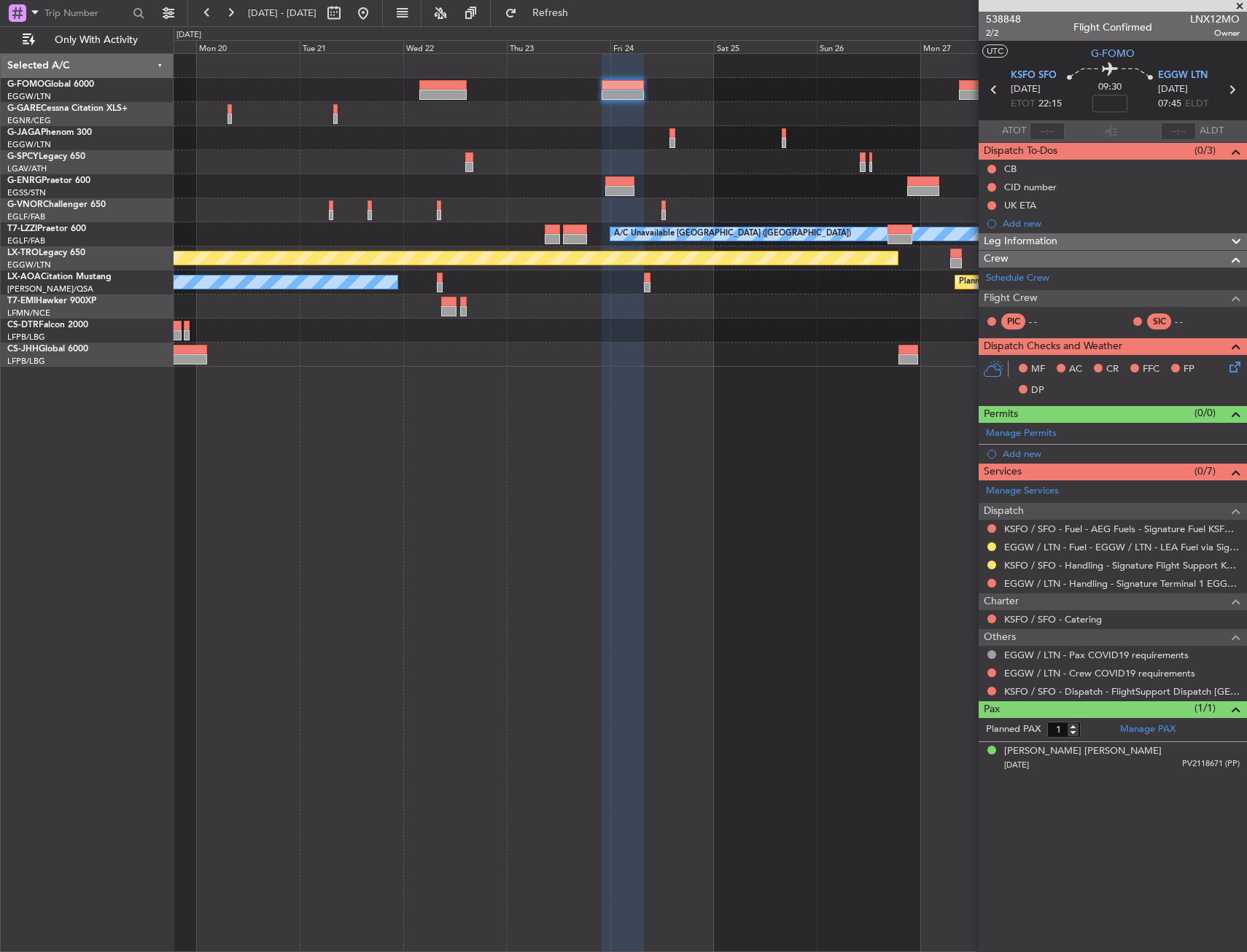
click at [1133, 103] on div "09:30" at bounding box center [1110, 89] width 97 height 54
click at [1120, 105] on input at bounding box center [1110, 103] width 35 height 17
click at [1148, 85] on mat-tooltip-component "[GEOGRAPHIC_DATA] ([GEOGRAPHIC_DATA]) Cat A" at bounding box center [1200, 113] width 114 height 62
click at [486, 112] on div at bounding box center [710, 114] width 1073 height 24
click at [571, 470] on div "A/C Unavailable [GEOGRAPHIC_DATA] ([GEOGRAPHIC_DATA]) Planned Maint [GEOGRAPHIC…" at bounding box center [710, 502] width 1073 height 899
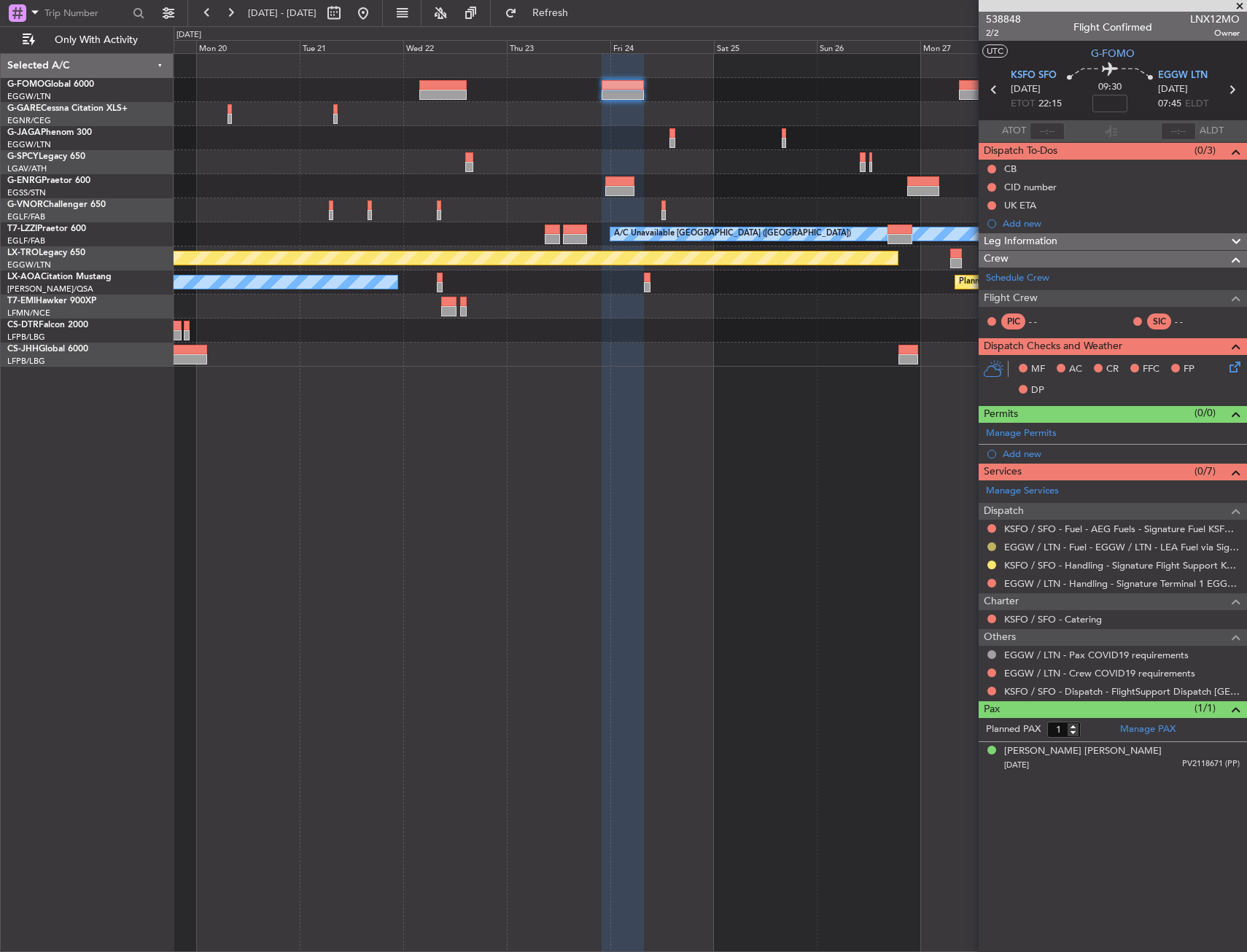
click at [991, 548] on button at bounding box center [991, 546] width 9 height 9
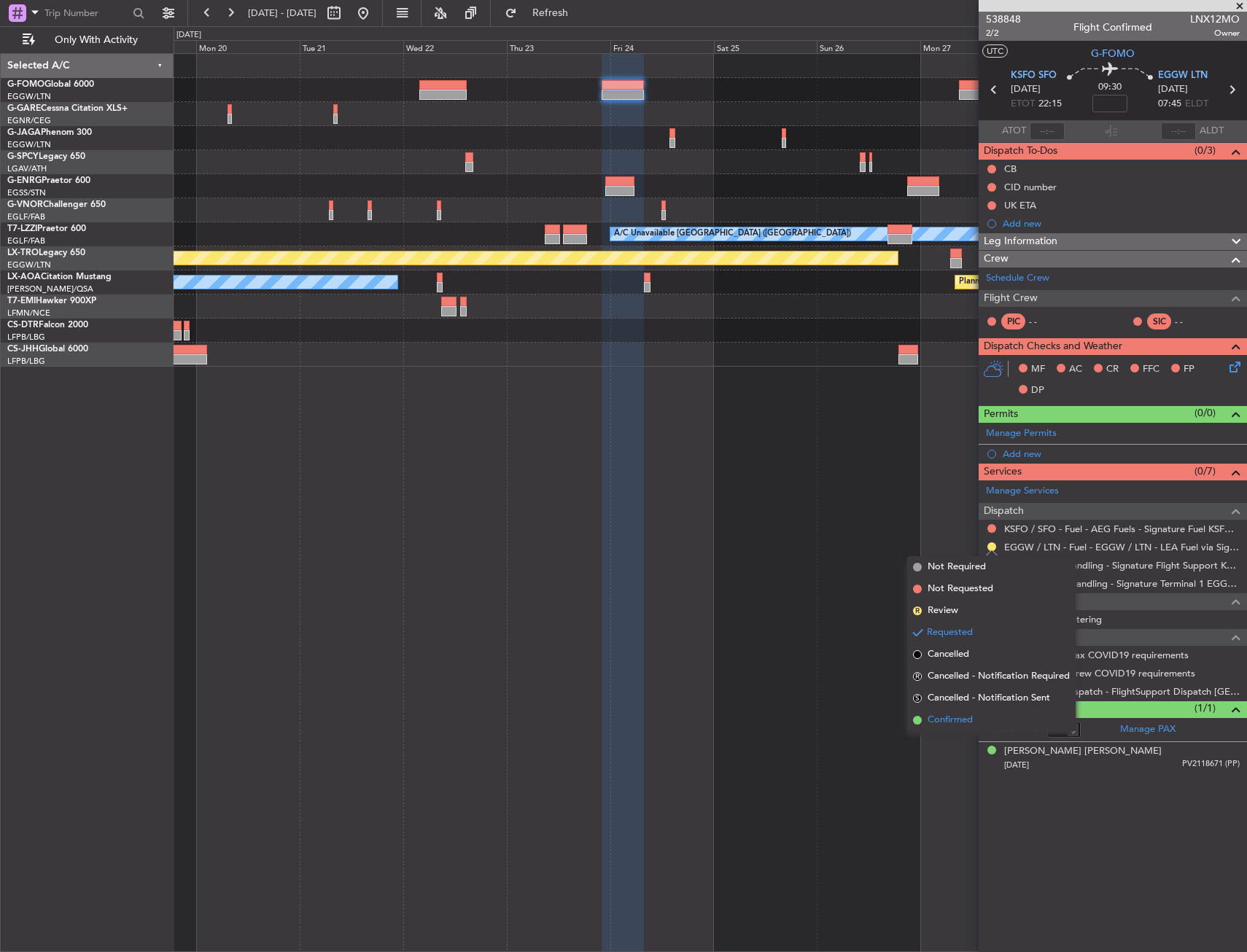
click at [956, 716] on span "Confirmed" at bounding box center [950, 720] width 45 height 15
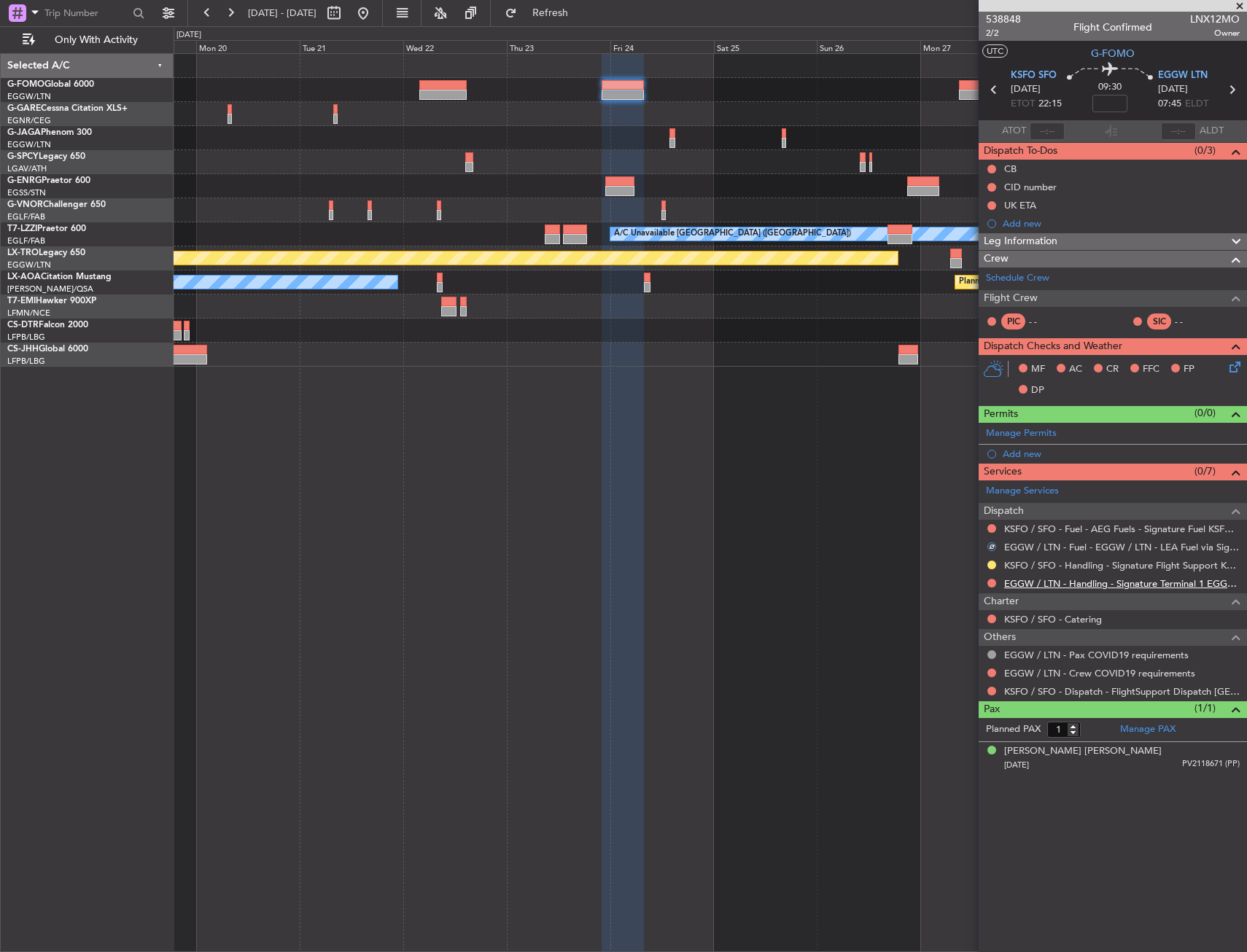
click at [1018, 583] on link "EGGW / LTN - Handling - Signature Terminal 1 EGGW / LTN" at bounding box center [1121, 583] width 236 height 12
click at [990, 585] on button at bounding box center [991, 583] width 9 height 9
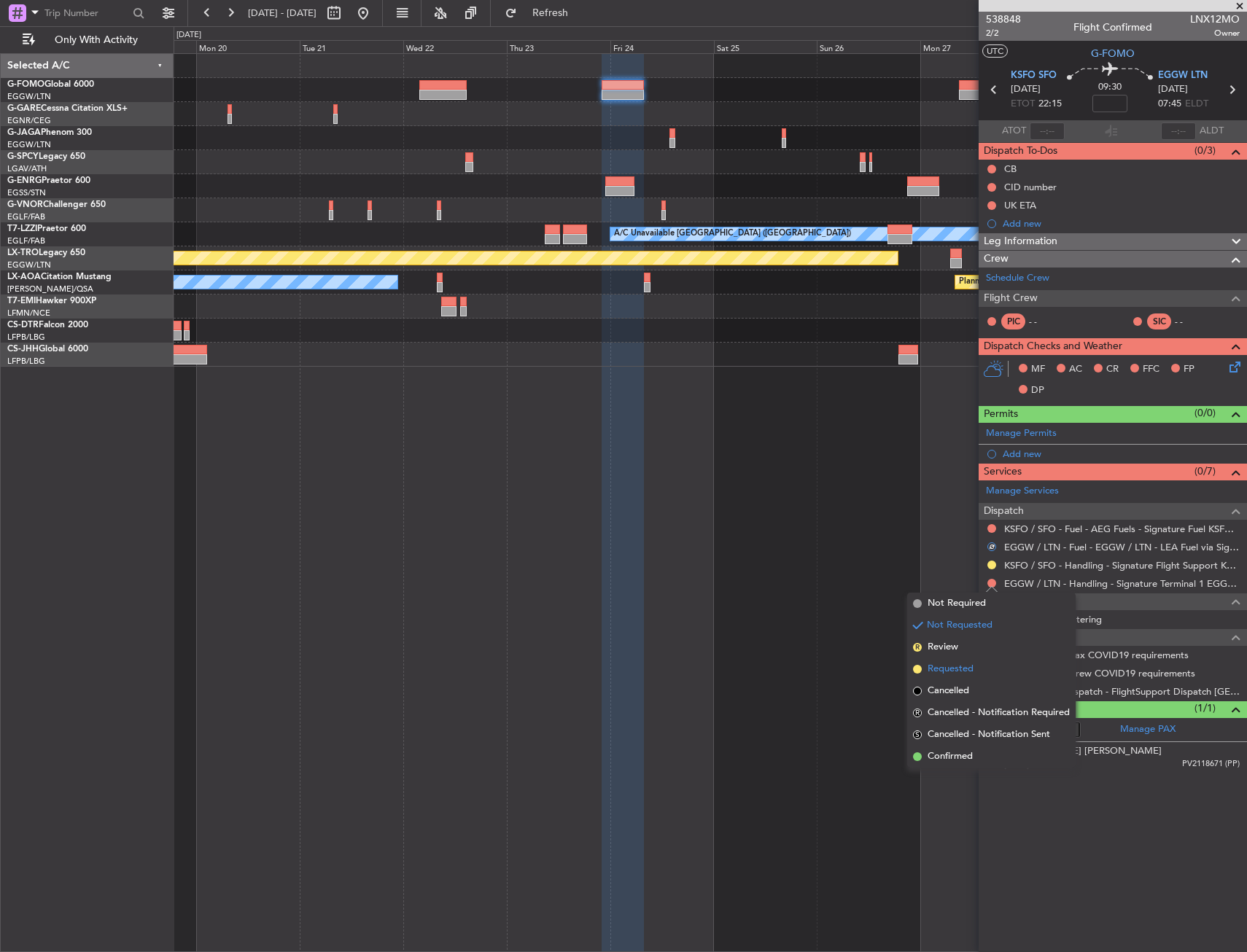
click at [970, 669] on span "Requested" at bounding box center [950, 670] width 46 height 15
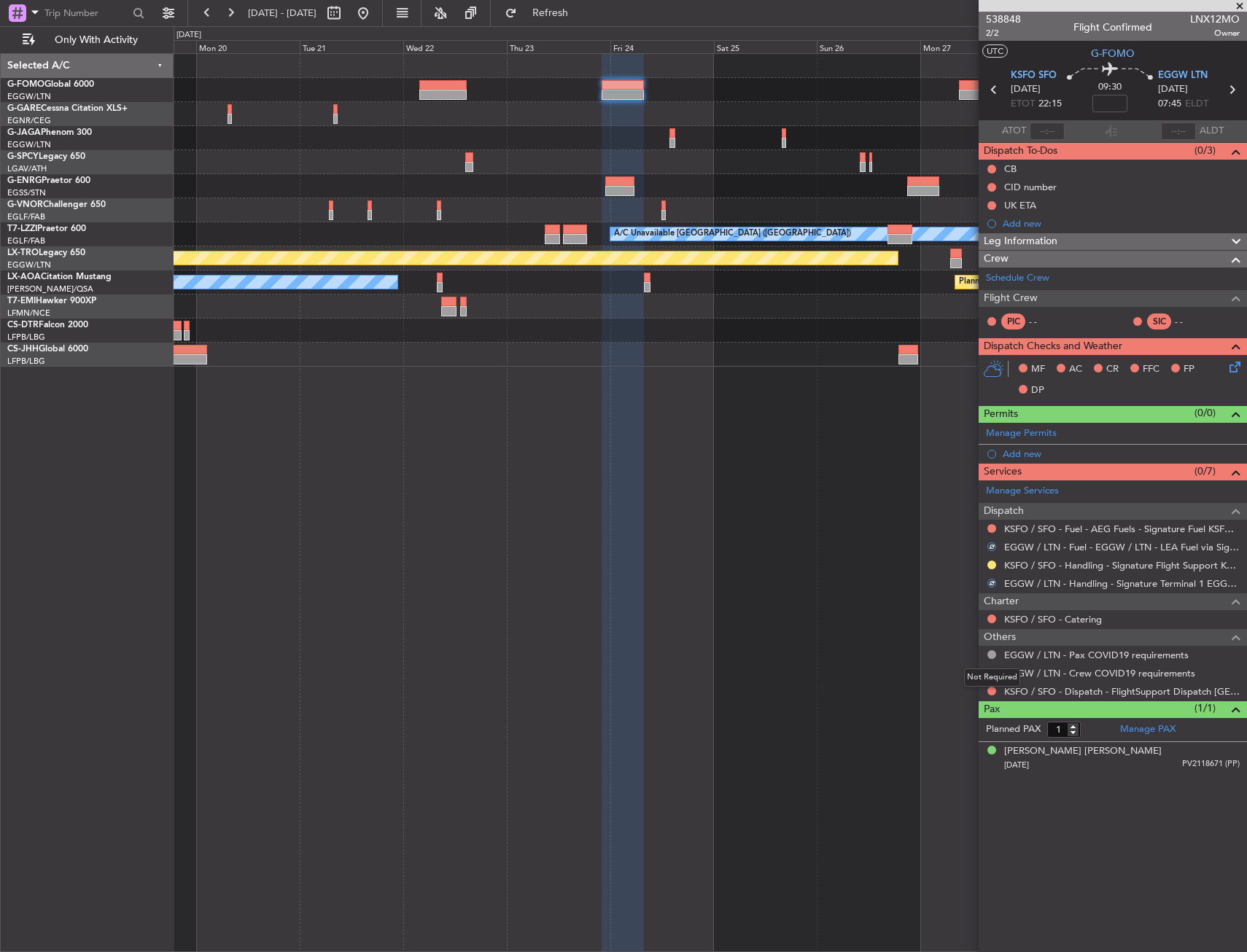
click at [991, 673] on mat-tooltip-component "Not Required" at bounding box center [992, 677] width 77 height 38
click at [989, 672] on button at bounding box center [991, 673] width 9 height 9
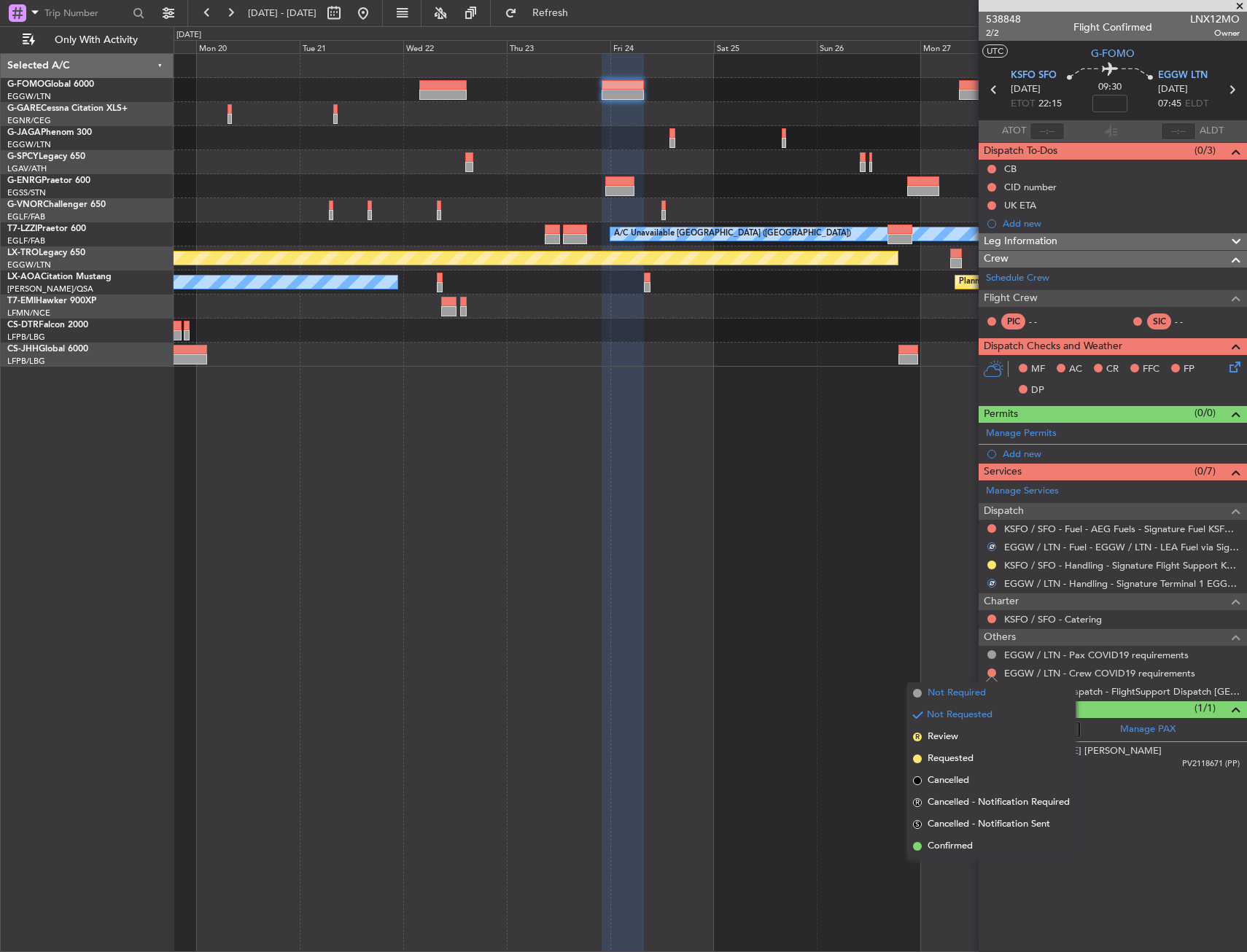
drag, startPoint x: 943, startPoint y: 690, endPoint x: 989, endPoint y: 693, distance: 46.1
click at [945, 691] on span "Not Required" at bounding box center [956, 694] width 58 height 15
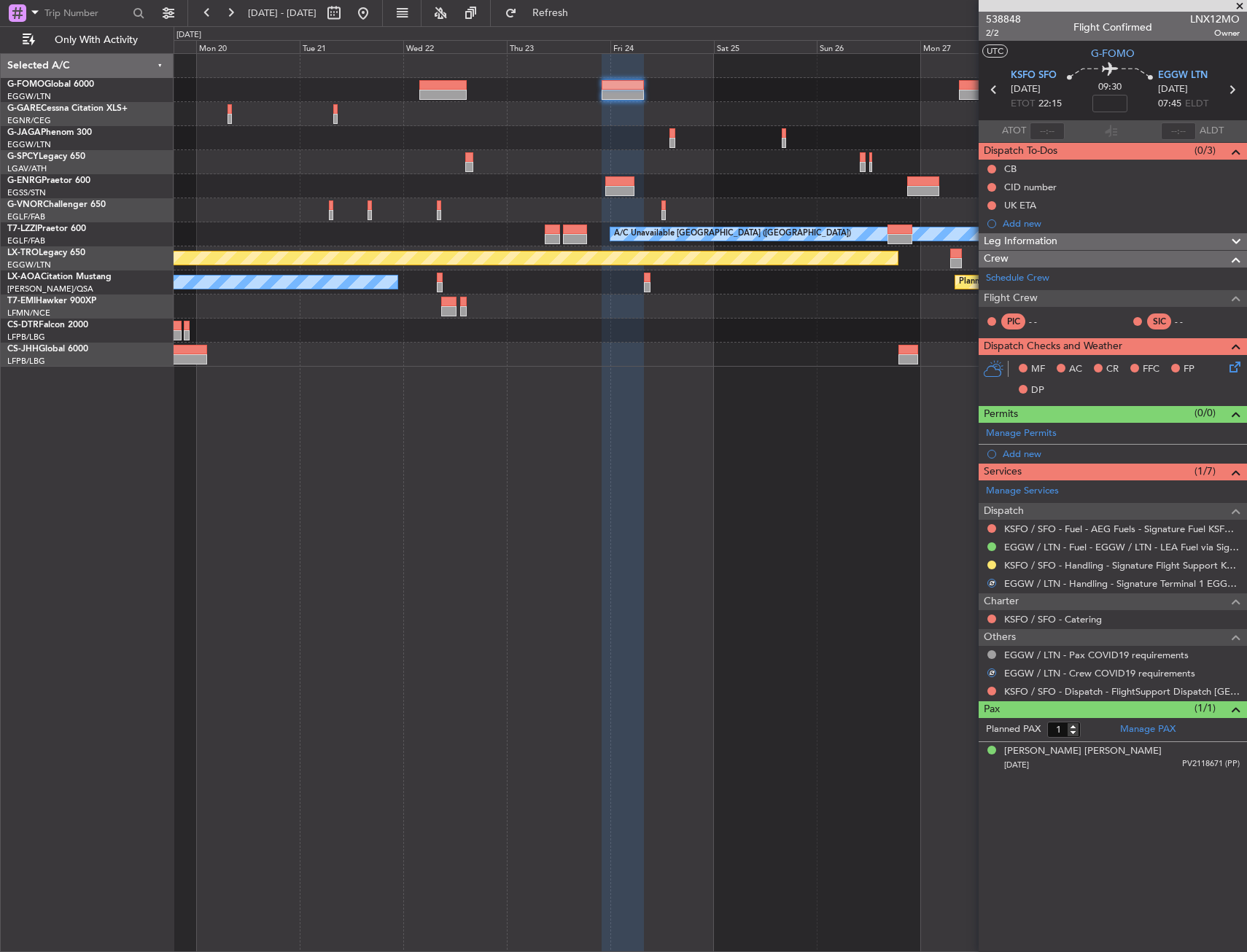
click at [990, 693] on button at bounding box center [991, 691] width 9 height 9
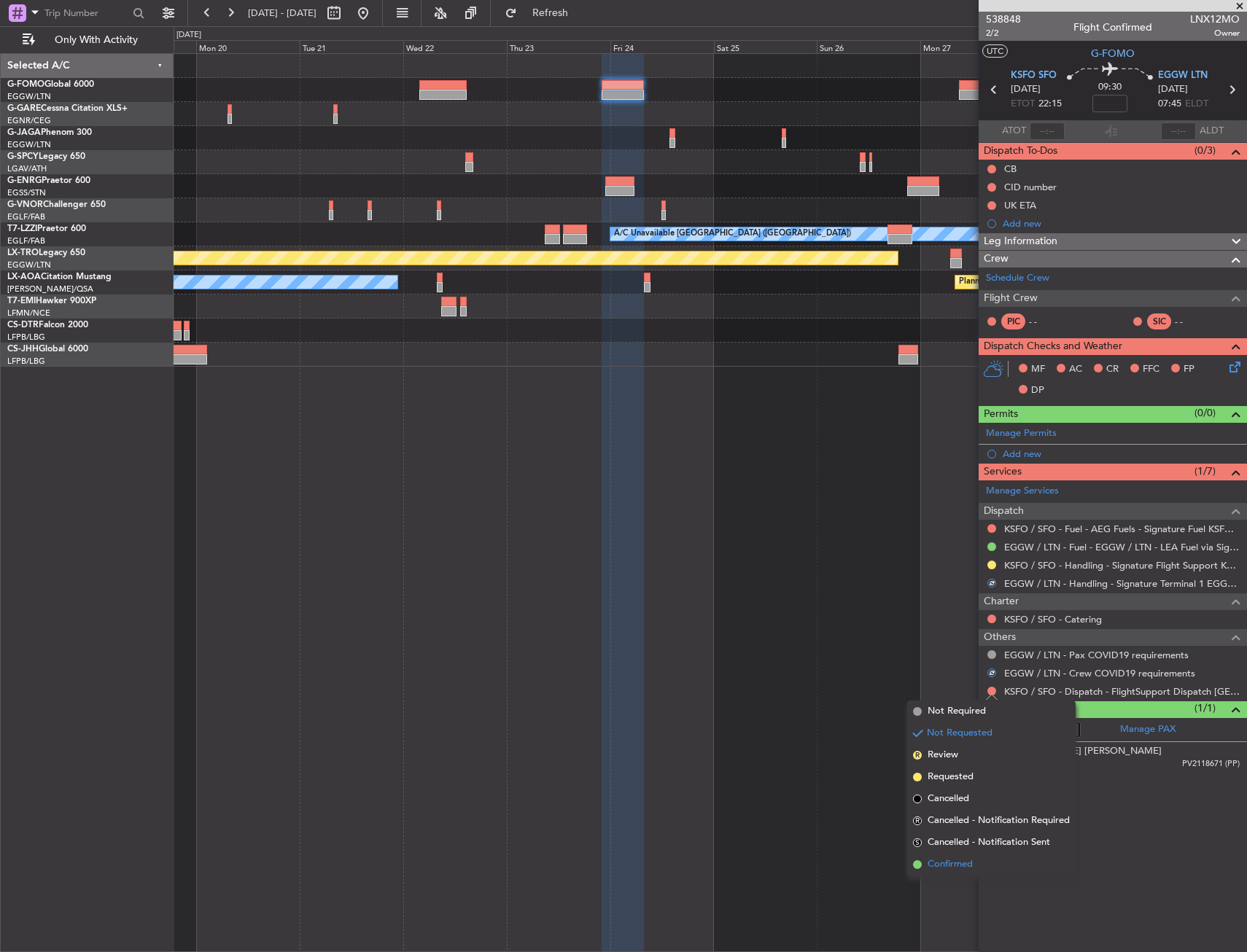
click at [947, 861] on span "Confirmed" at bounding box center [950, 865] width 45 height 15
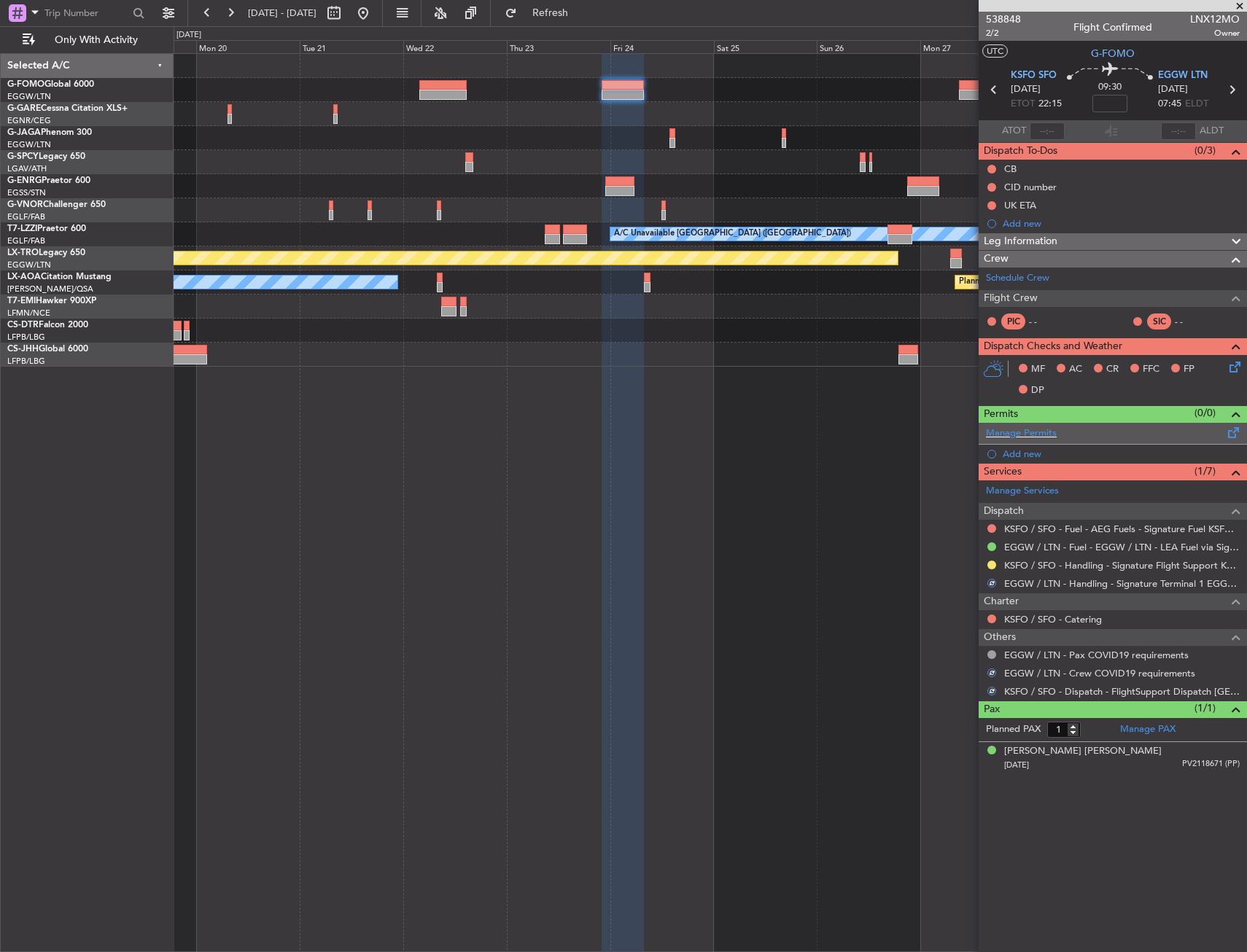
click at [1030, 441] on div "Manage Permits" at bounding box center [1113, 434] width 268 height 22
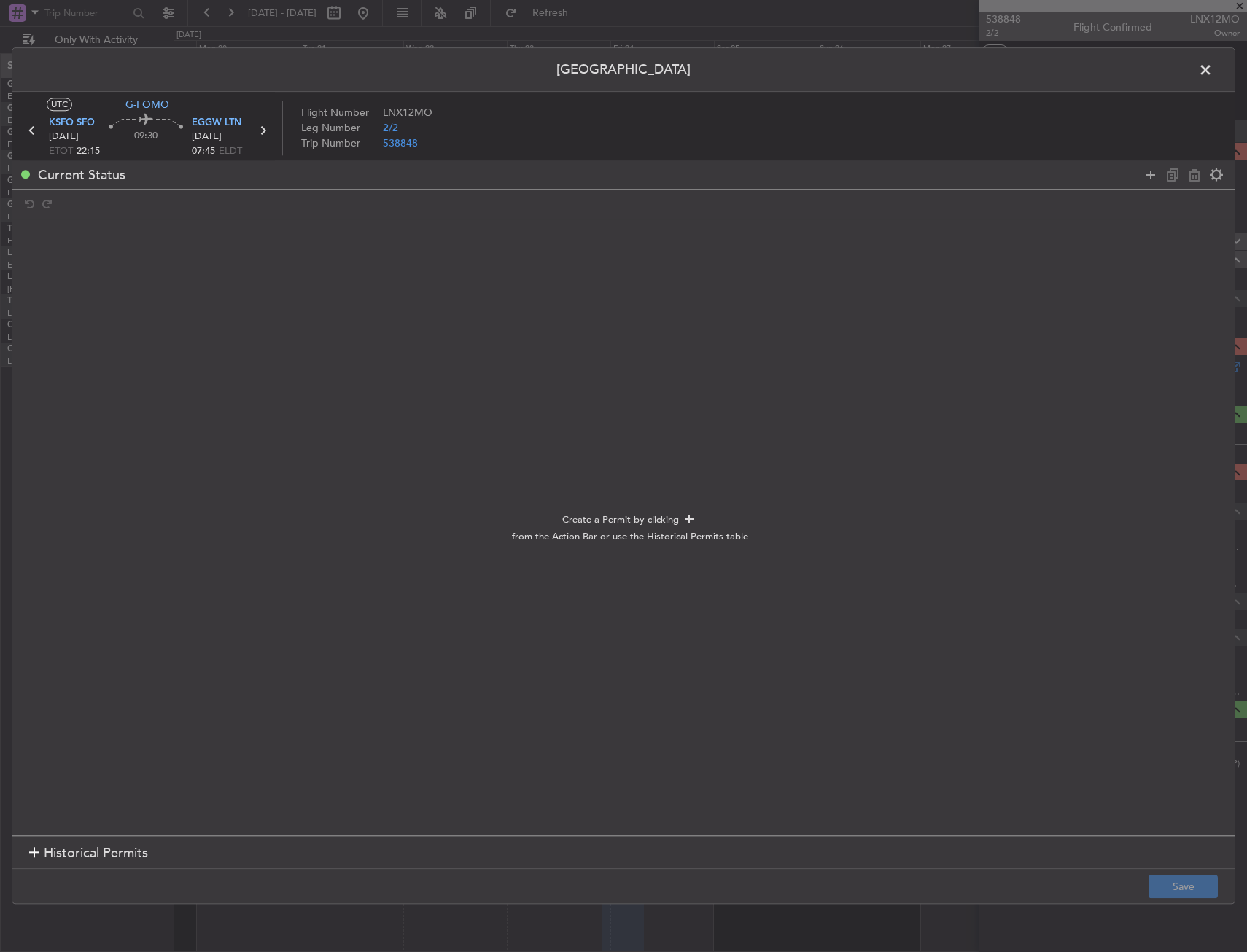
click at [1195, 89] on header "[GEOGRAPHIC_DATA]" at bounding box center [623, 70] width 1222 height 44
click at [1213, 77] on span at bounding box center [1213, 73] width 0 height 29
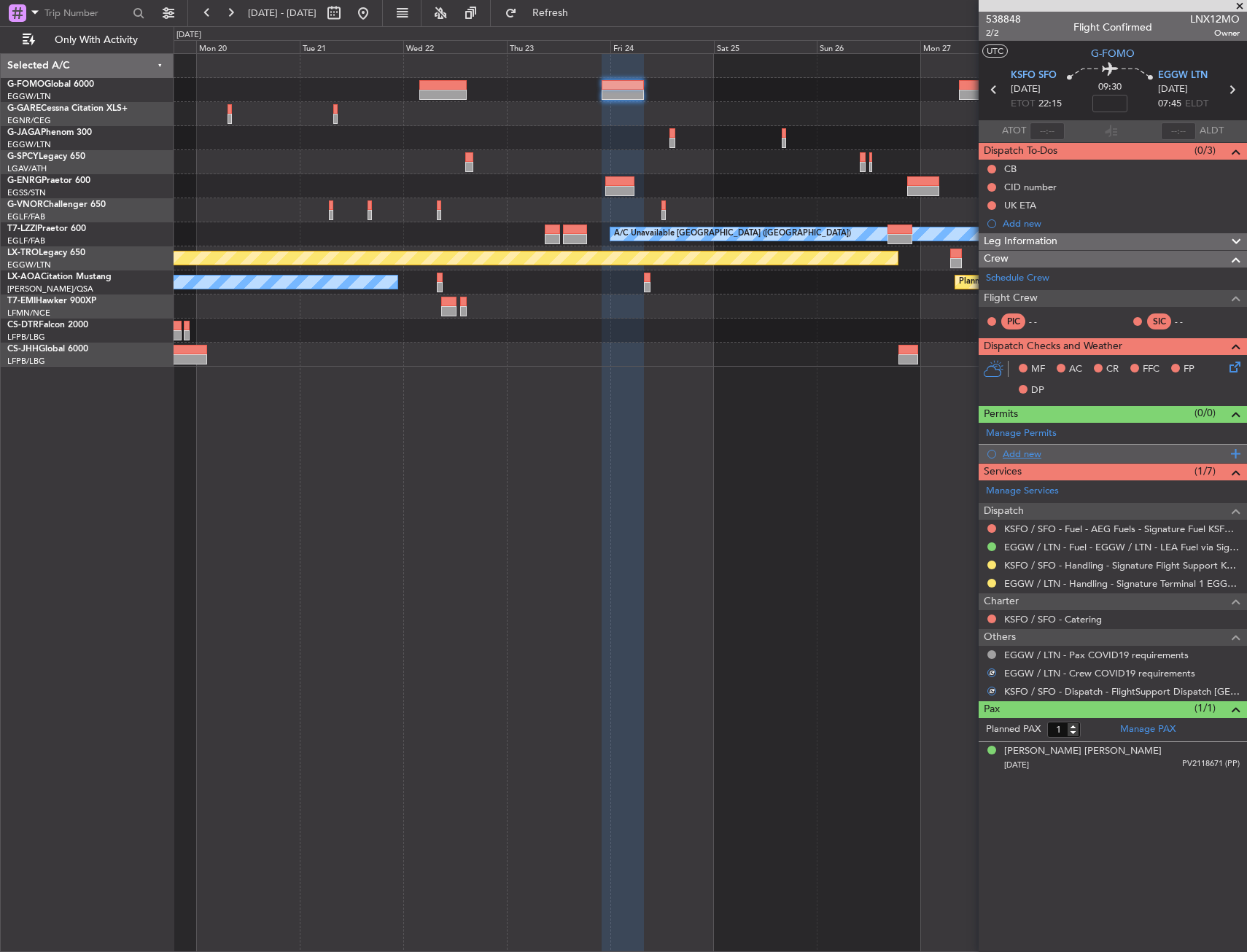
click at [1015, 450] on div "Add new" at bounding box center [1115, 453] width 224 height 12
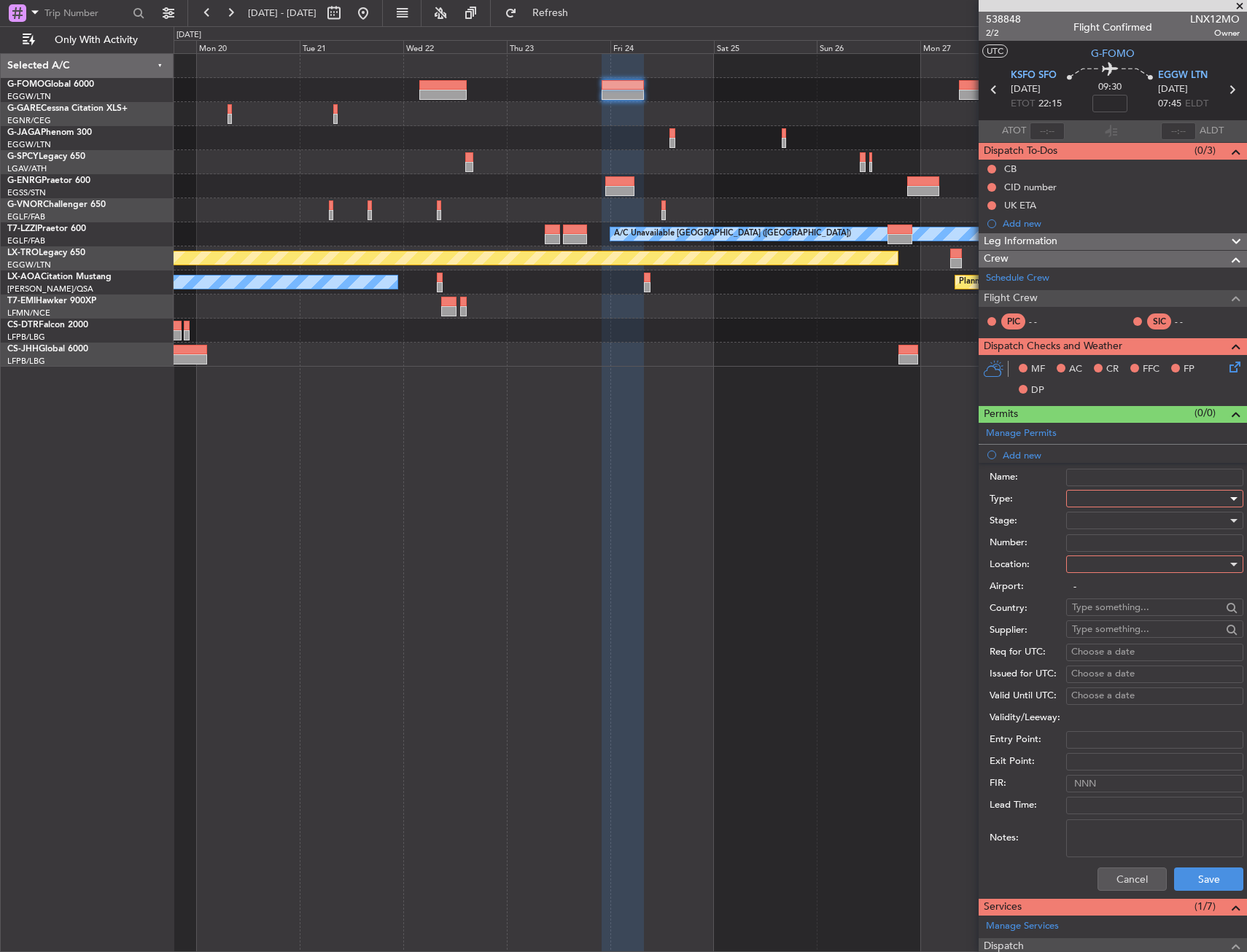
click at [1075, 500] on div at bounding box center [1150, 499] width 155 height 22
click at [1080, 634] on span "Slot" at bounding box center [1150, 636] width 153 height 22
click at [1090, 576] on div at bounding box center [1150, 564] width 155 height 22
drag, startPoint x: 1080, startPoint y: 640, endPoint x: 1099, endPoint y: 576, distance: 66.8
click at [1080, 638] on span "Arrival" at bounding box center [1150, 638] width 153 height 22
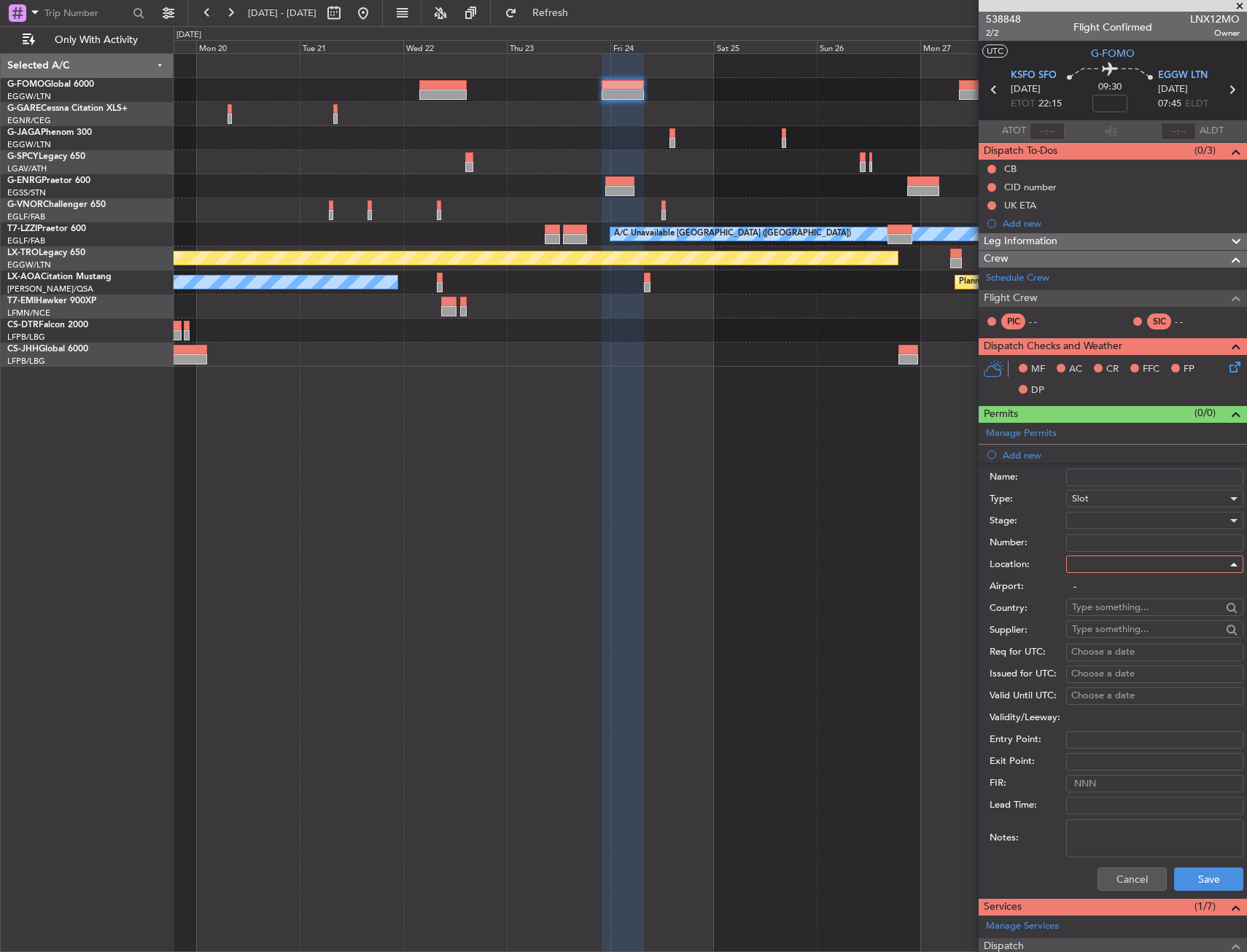
type input "EGGW / LTN"
click at [1109, 520] on div at bounding box center [1150, 521] width 155 height 22
click at [1096, 611] on span "Requested" at bounding box center [1150, 616] width 153 height 22
click at [1190, 868] on button "Save" at bounding box center [1208, 880] width 69 height 23
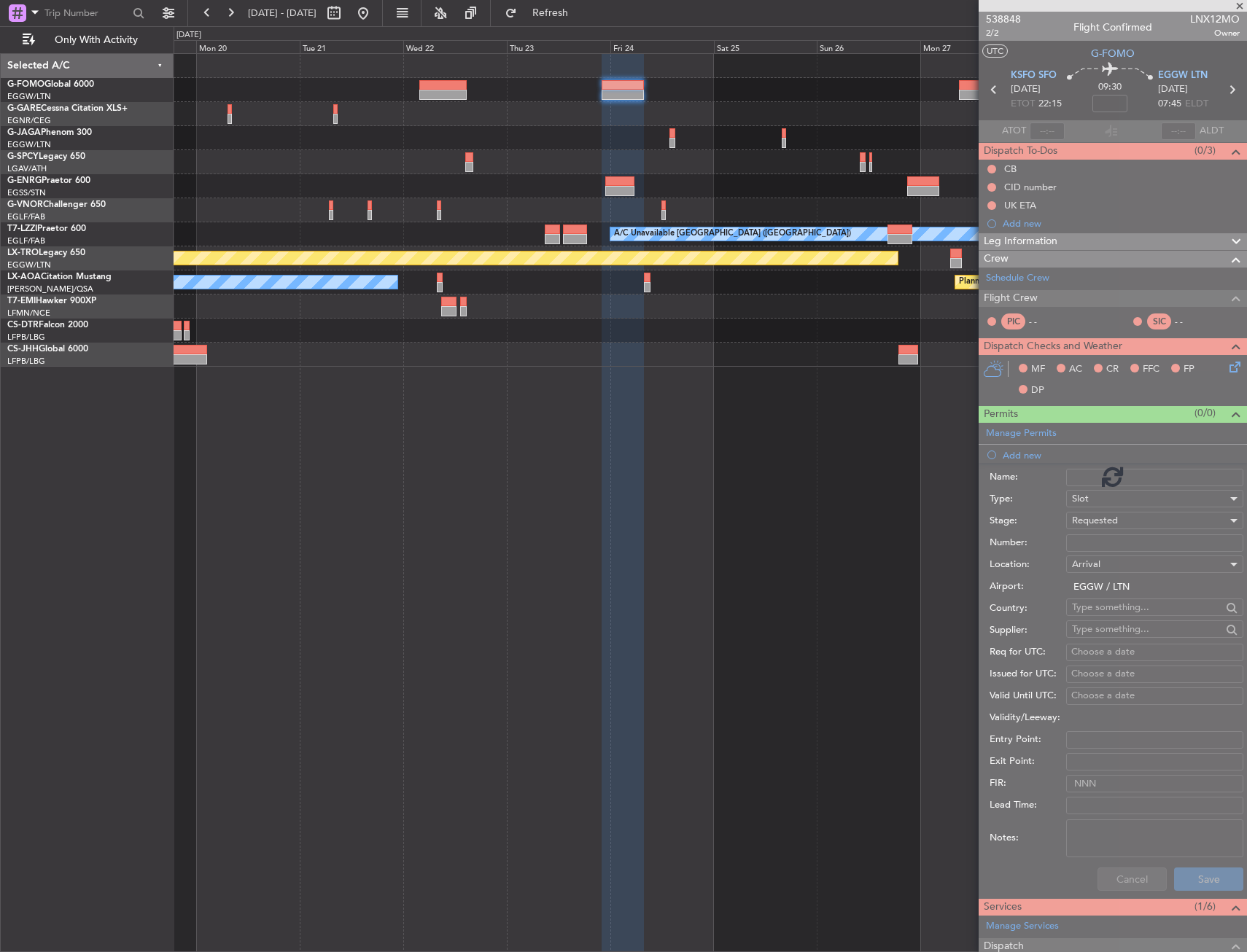
click at [609, 634] on div at bounding box center [622, 503] width 42 height 899
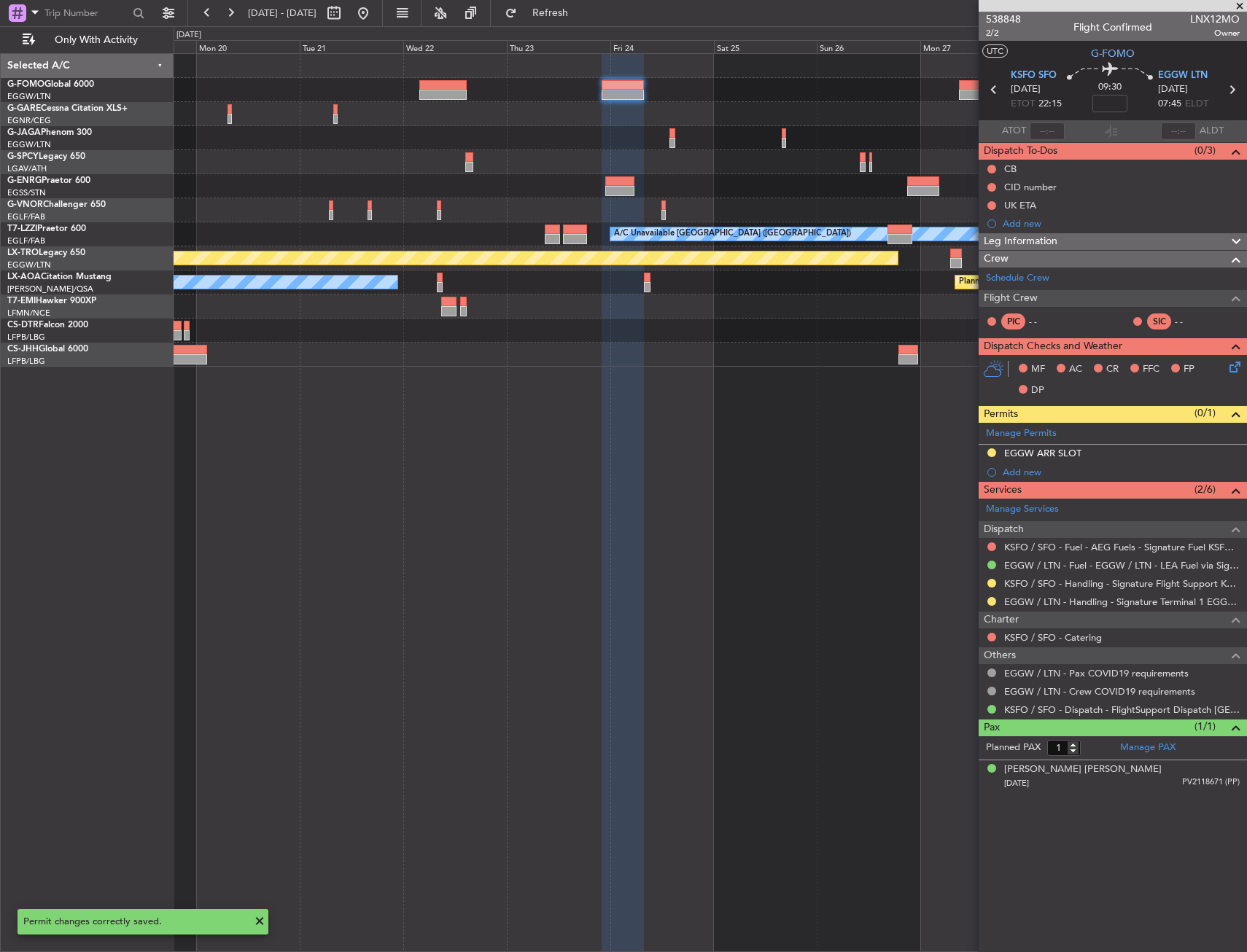
click at [627, 92] on div at bounding box center [622, 95] width 42 height 10
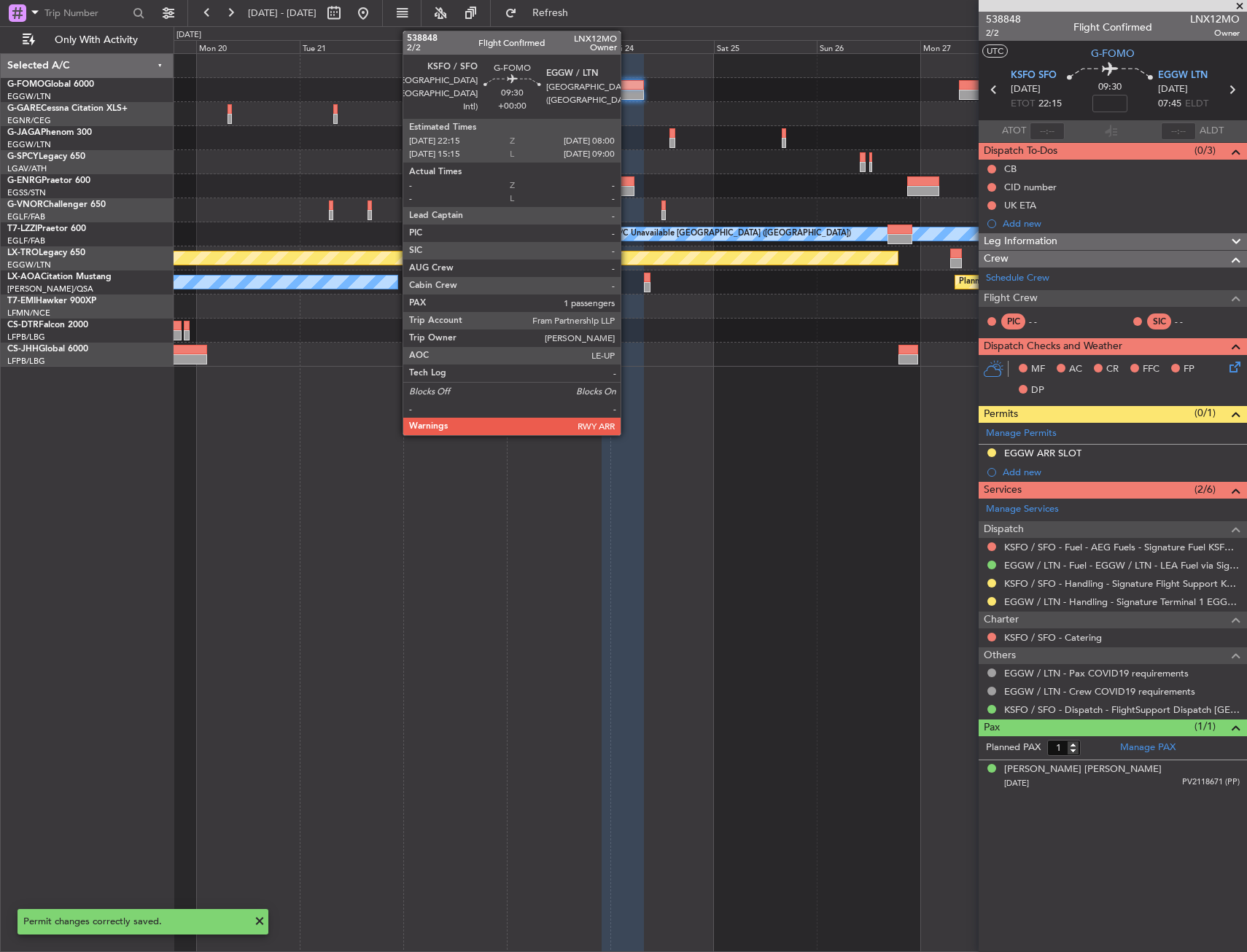
click at [627, 92] on div at bounding box center [622, 95] width 42 height 10
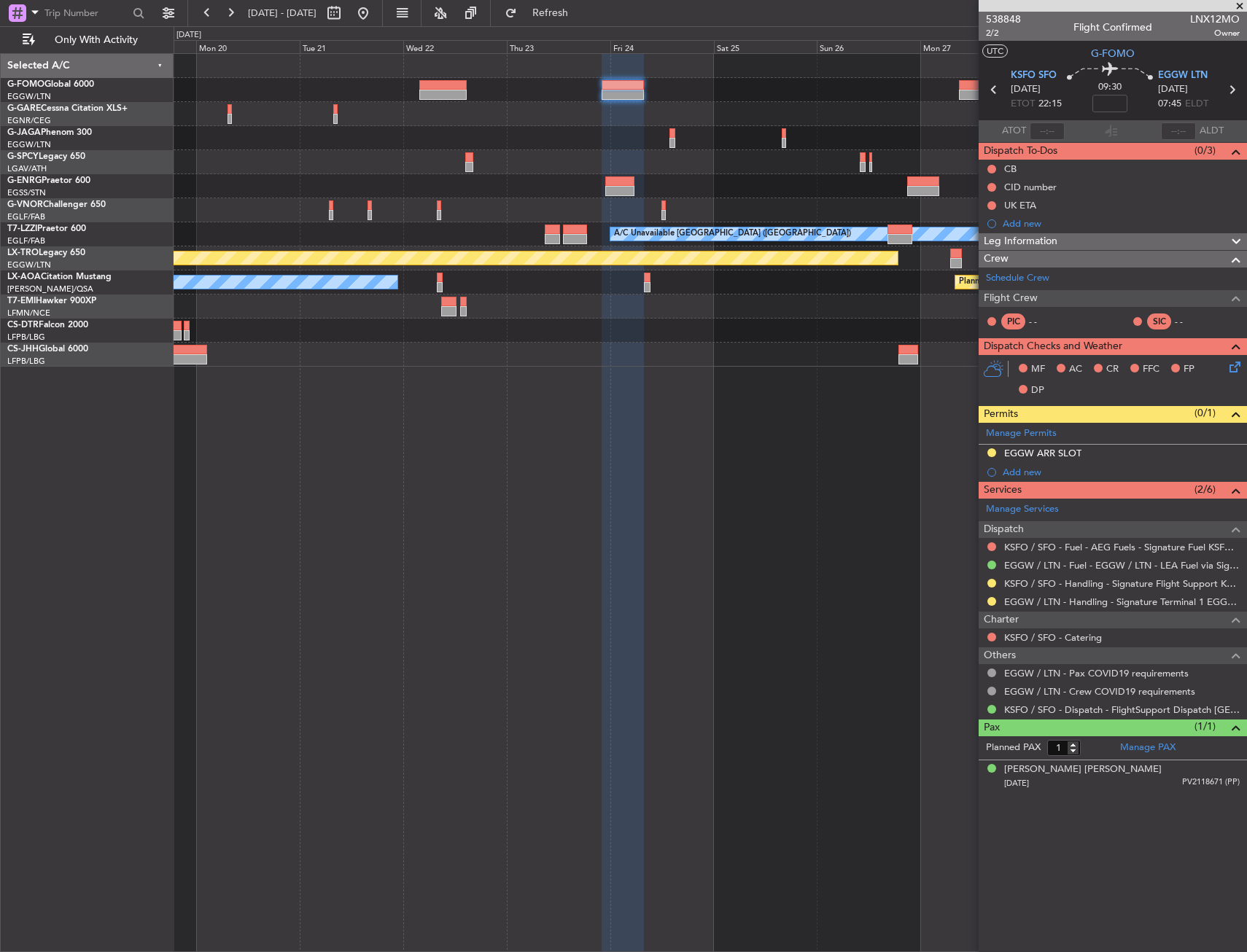
drag, startPoint x: 1069, startPoint y: 448, endPoint x: 1162, endPoint y: 461, distance: 93.9
click at [1070, 447] on div "EGGW ARR SLOT" at bounding box center [1042, 453] width 77 height 12
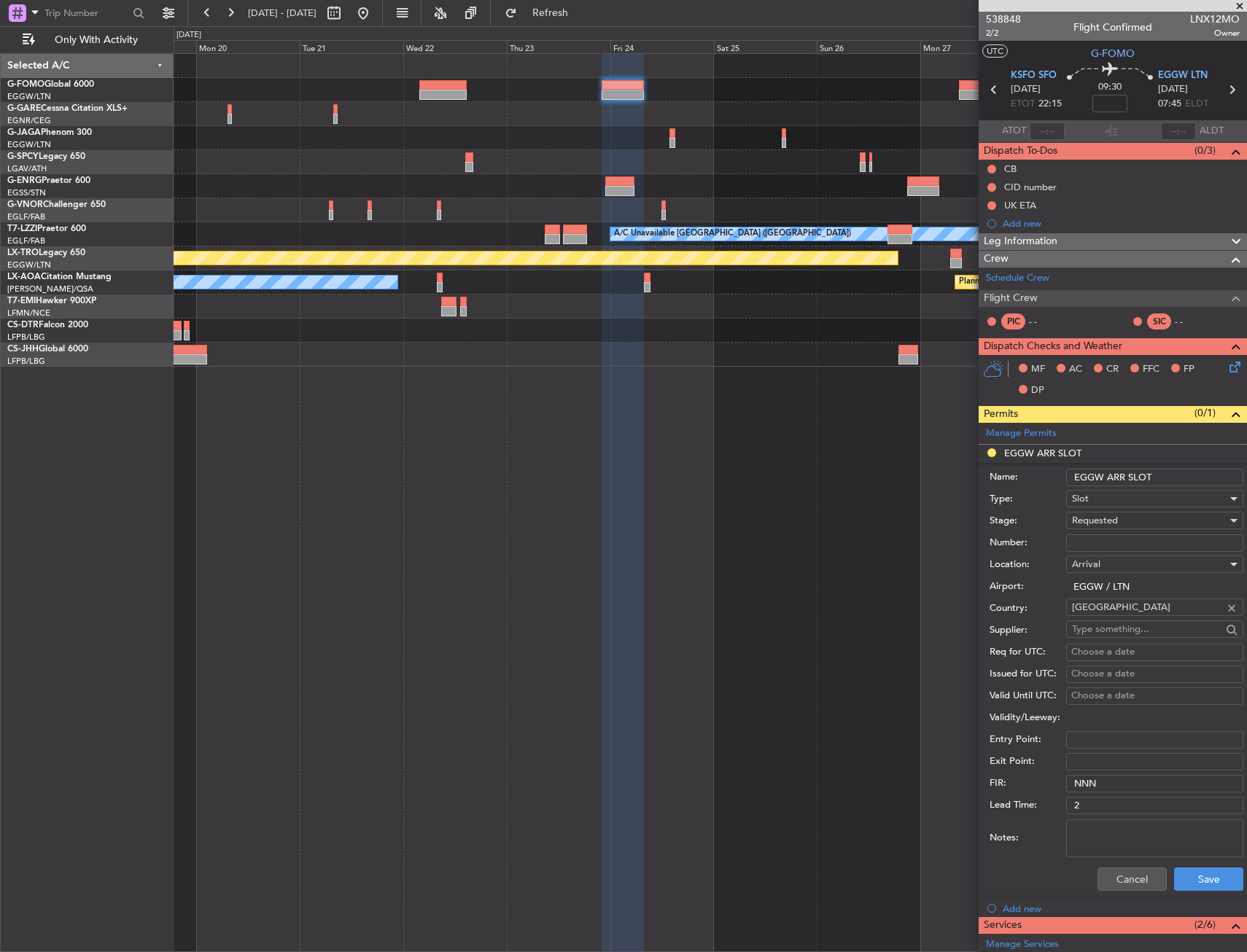
click at [1177, 469] on input "EGGW ARR SLOT" at bounding box center [1155, 477] width 177 height 17
type input "EGGW ARR SLOT 0745z"
click at [1218, 885] on button "Save" at bounding box center [1208, 880] width 69 height 23
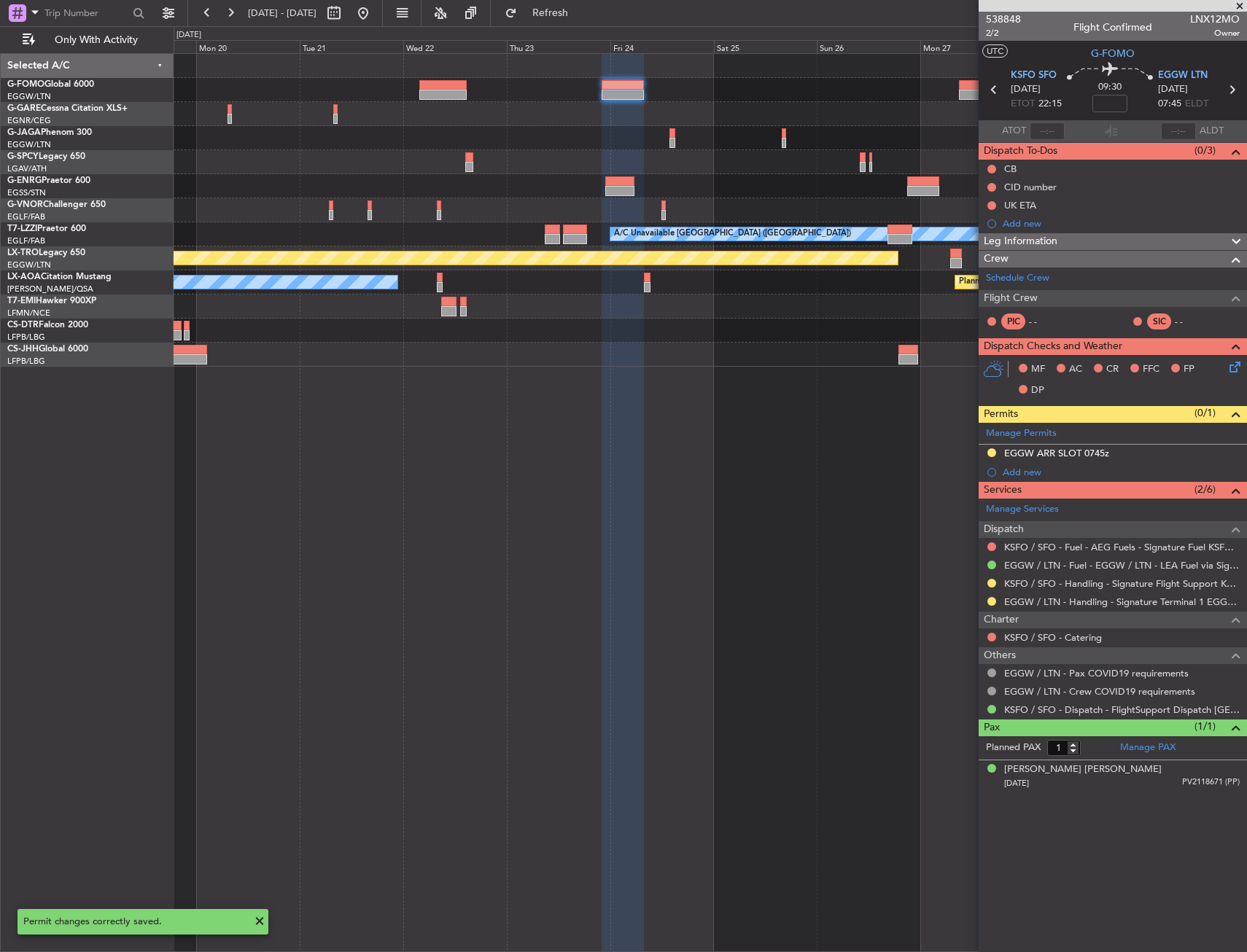
drag, startPoint x: 1022, startPoint y: 479, endPoint x: 1034, endPoint y: 479, distance: 12.0
click at [1023, 479] on div "Add new" at bounding box center [1113, 472] width 268 height 18
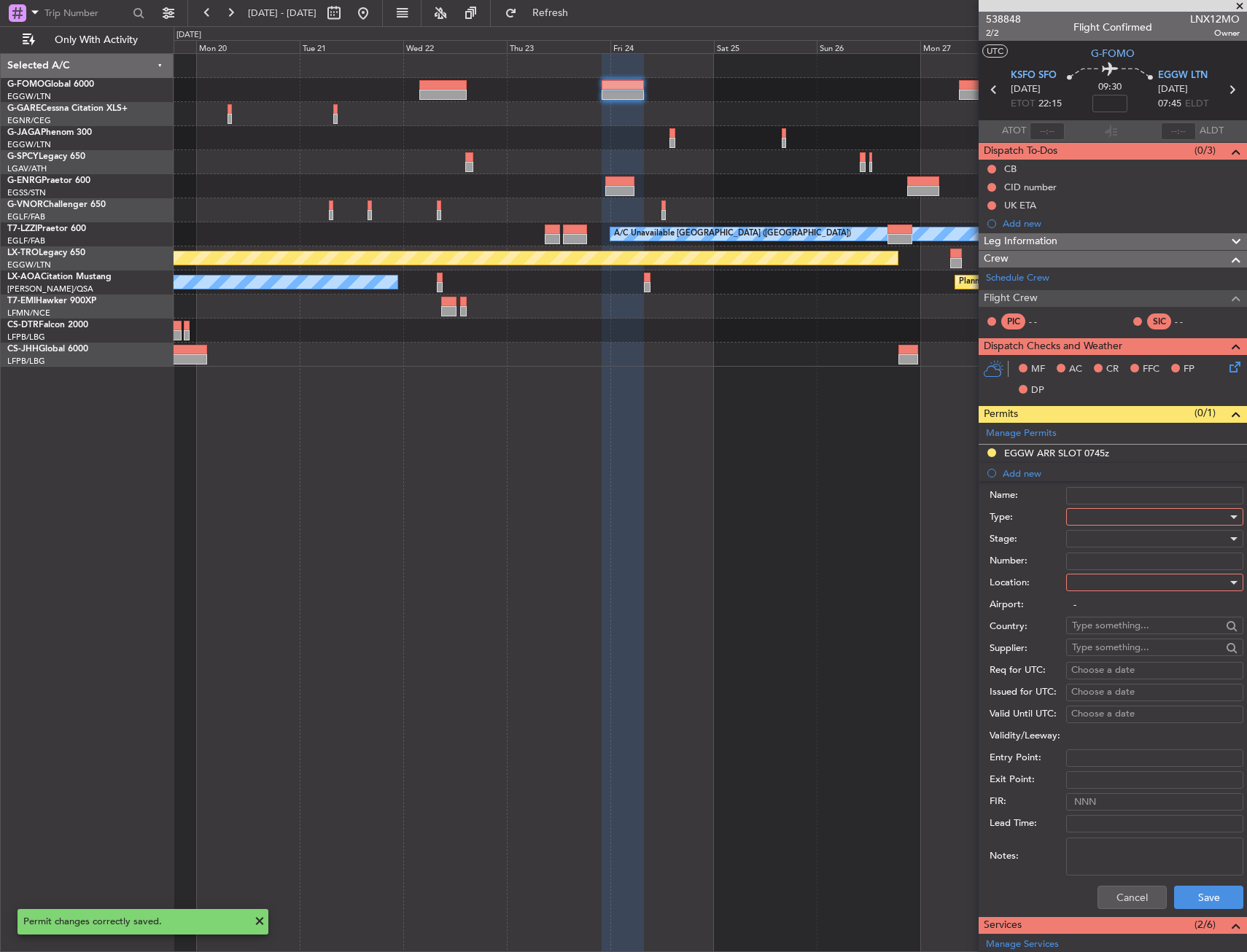
click at [1110, 504] on div "Name:" at bounding box center [1116, 496] width 254 height 22
click at [1114, 512] on div at bounding box center [1150, 516] width 155 height 22
click at [1096, 635] on span "EAPIS" at bounding box center [1150, 640] width 153 height 22
click at [1108, 571] on div "Number:" at bounding box center [1116, 561] width 254 height 22
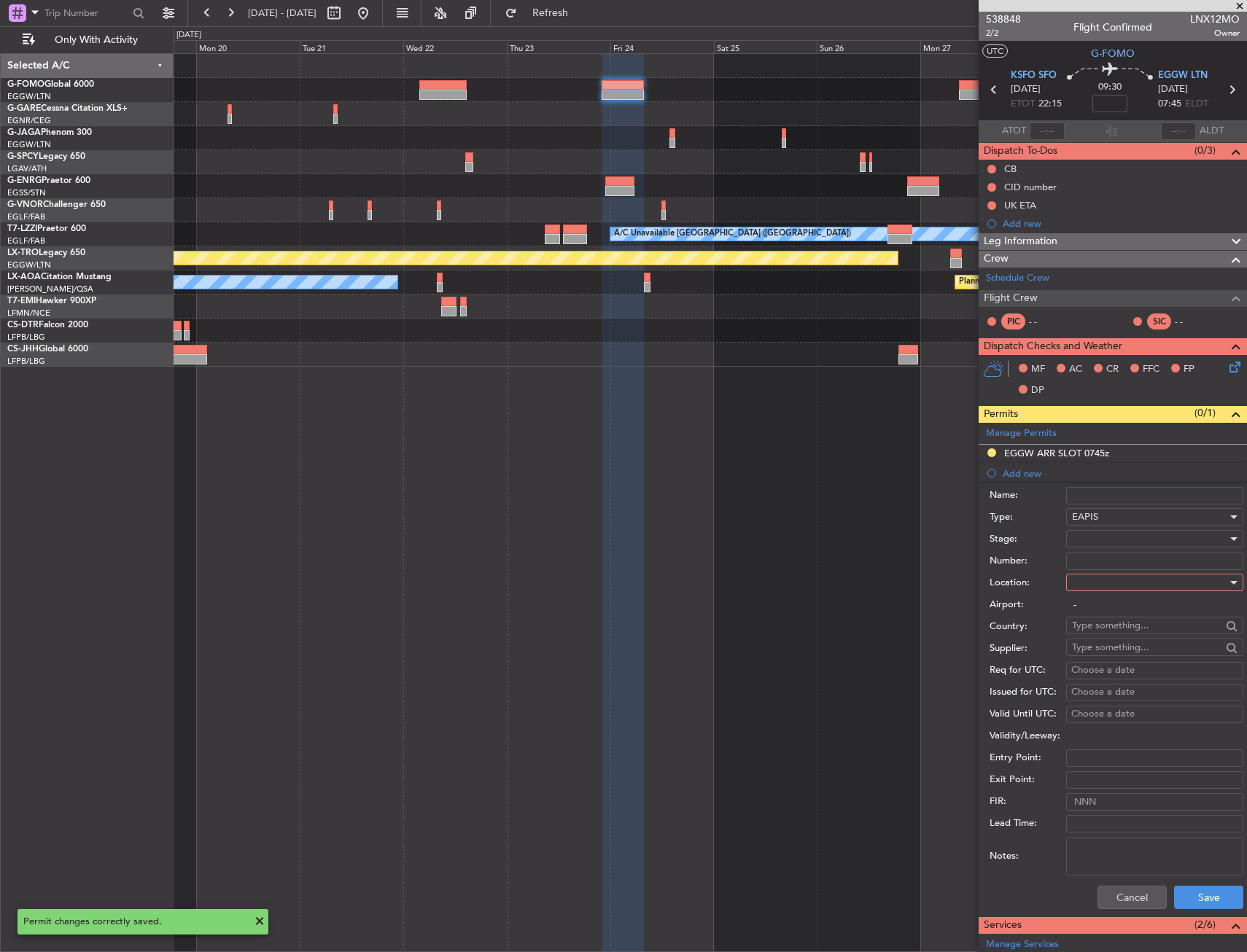
click at [1104, 577] on div at bounding box center [1150, 582] width 155 height 22
click at [1105, 599] on div at bounding box center [623, 476] width 1247 height 952
click at [1116, 610] on input "-" at bounding box center [1155, 605] width 177 height 17
click at [1115, 590] on div at bounding box center [1150, 582] width 155 height 22
click at [1111, 615] on span "Departure" at bounding box center [1138, 612] width 130 height 22
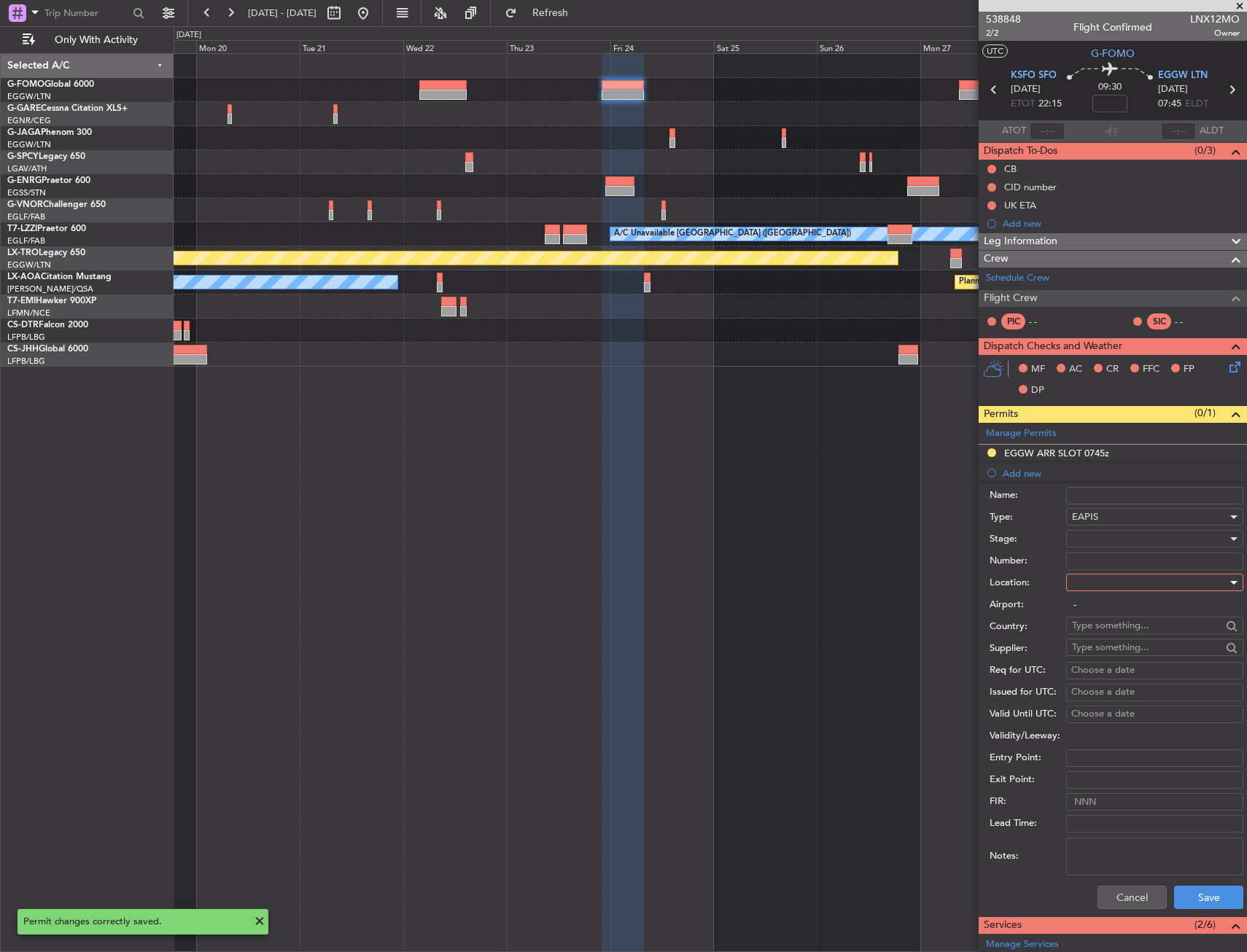
type input "KSFO / SFO"
click at [1205, 887] on button "Save" at bounding box center [1208, 897] width 69 height 23
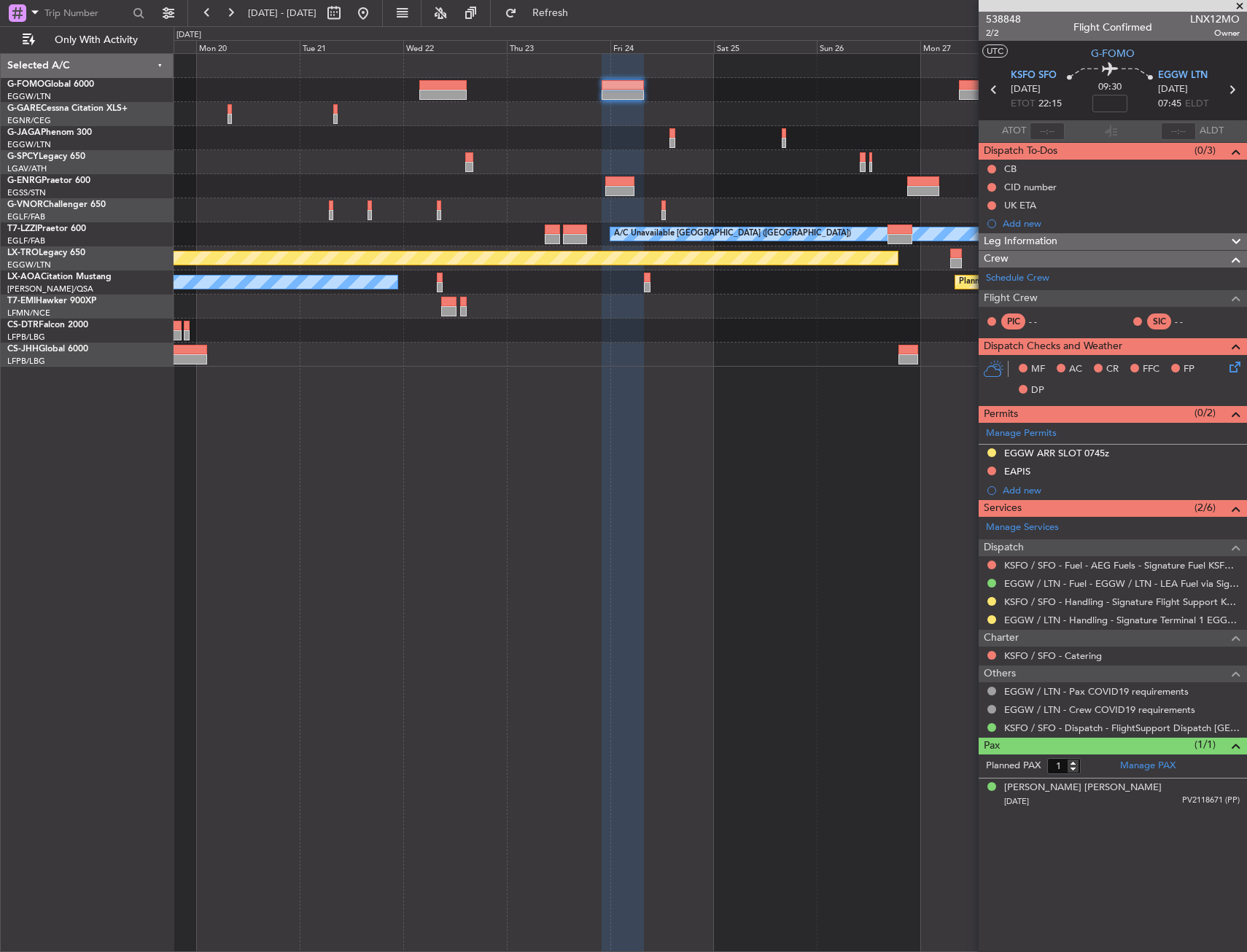
click at [990, 89] on icon at bounding box center [994, 89] width 19 height 19
click at [583, 476] on div "A/C Unavailable [GEOGRAPHIC_DATA] ([GEOGRAPHIC_DATA]) Planned Maint [GEOGRAPHIC…" at bounding box center [710, 502] width 1073 height 899
type input "+00:30"
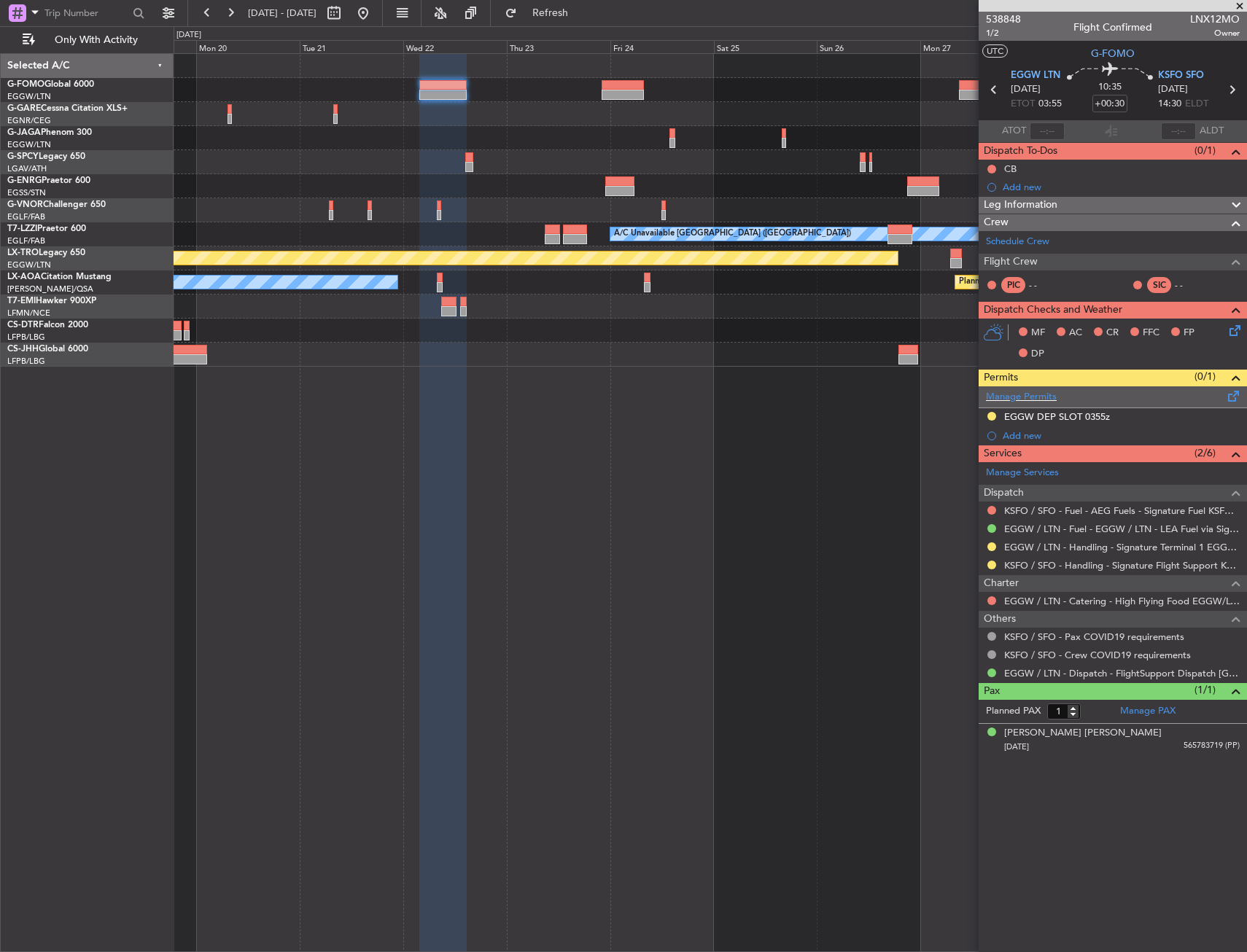
click at [1044, 404] on div "Manage Permits" at bounding box center [1113, 397] width 268 height 22
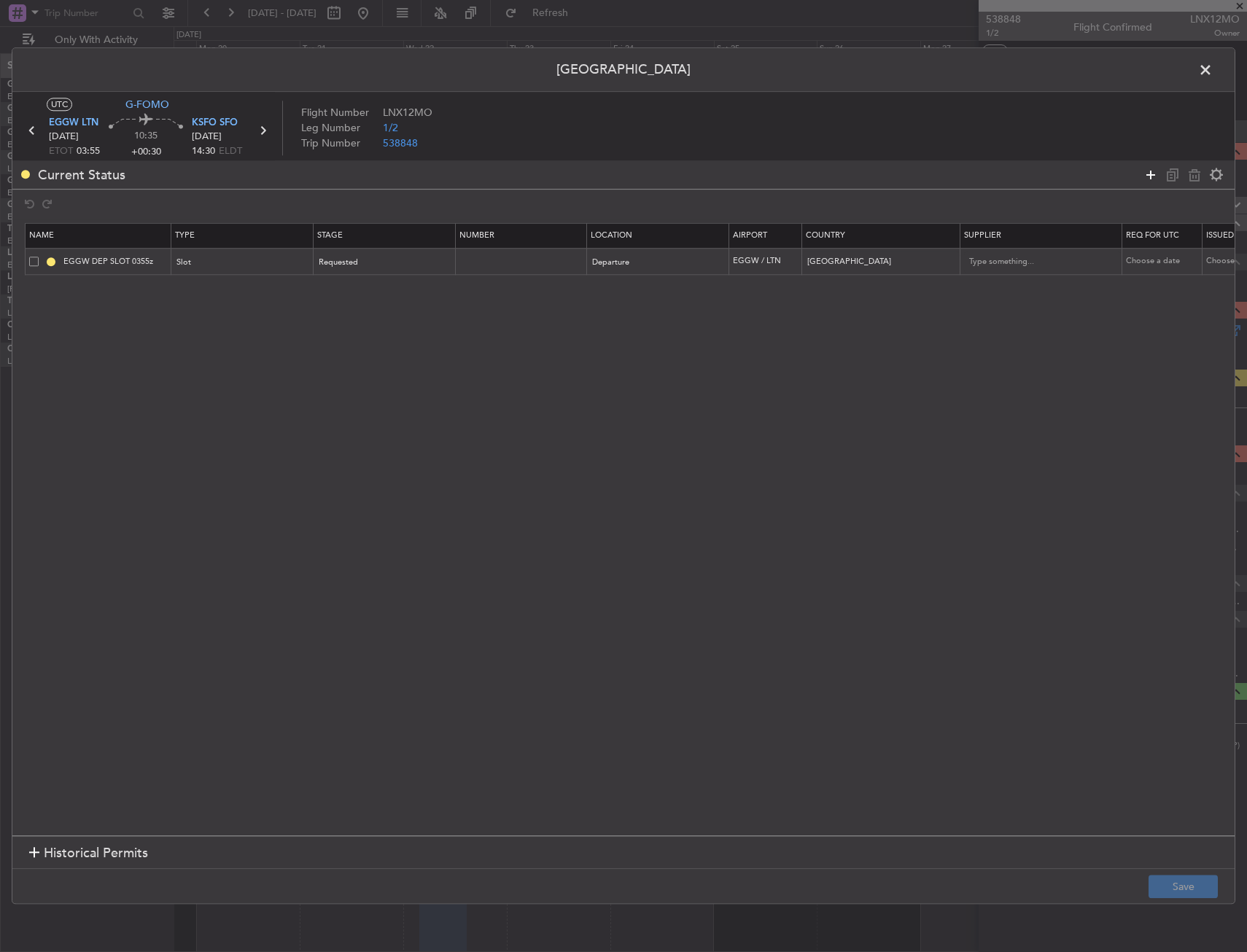
click at [1143, 172] on icon at bounding box center [1150, 175] width 17 height 17
click at [1144, 172] on icon at bounding box center [1150, 175] width 17 height 17
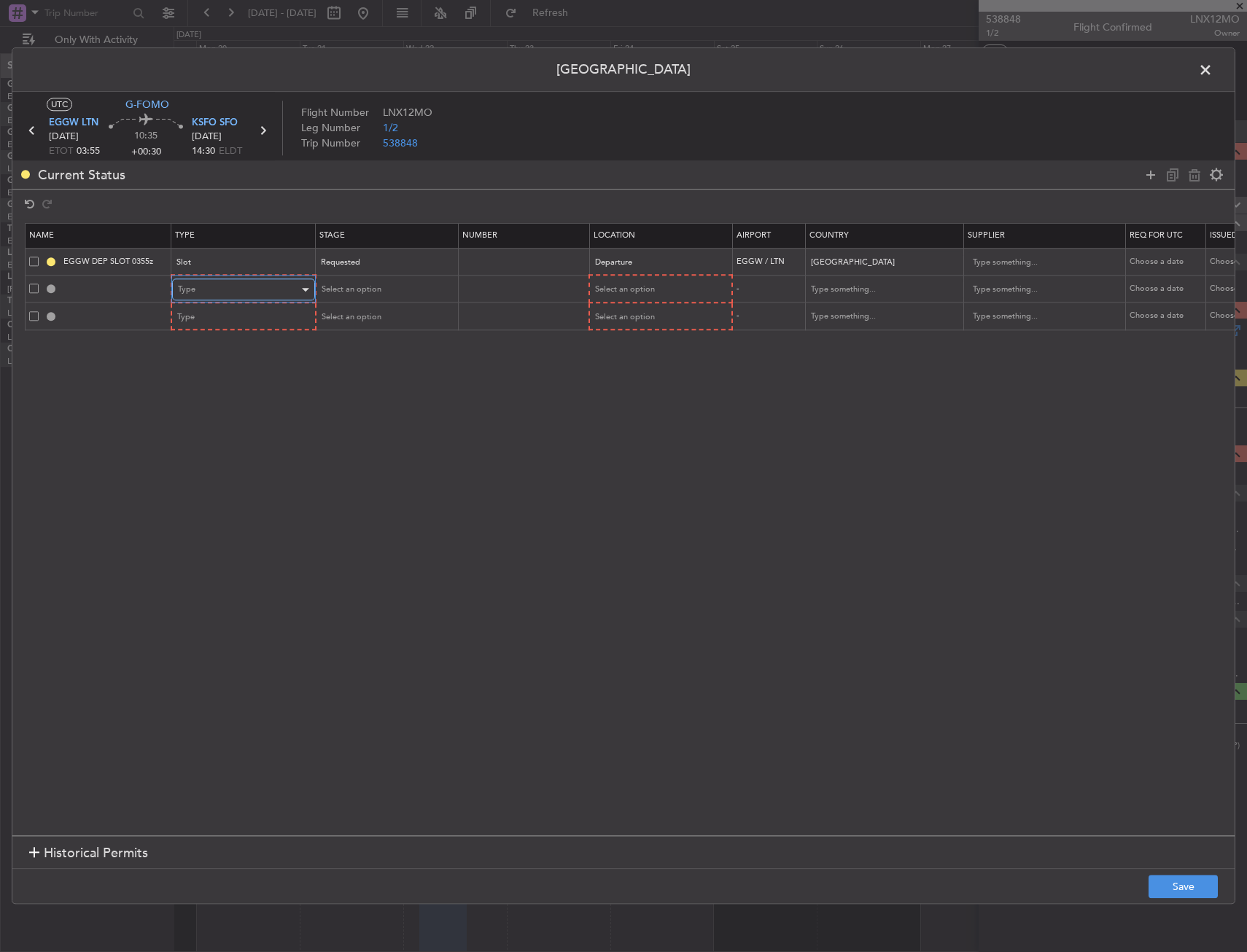
click at [272, 284] on div "Type" at bounding box center [238, 290] width 121 height 22
click at [214, 455] on span "EAPIS" at bounding box center [243, 461] width 130 height 22
click at [611, 285] on span "Select an option" at bounding box center [624, 289] width 60 height 11
click at [613, 360] on span "Arrival" at bounding box center [660, 364] width 130 height 22
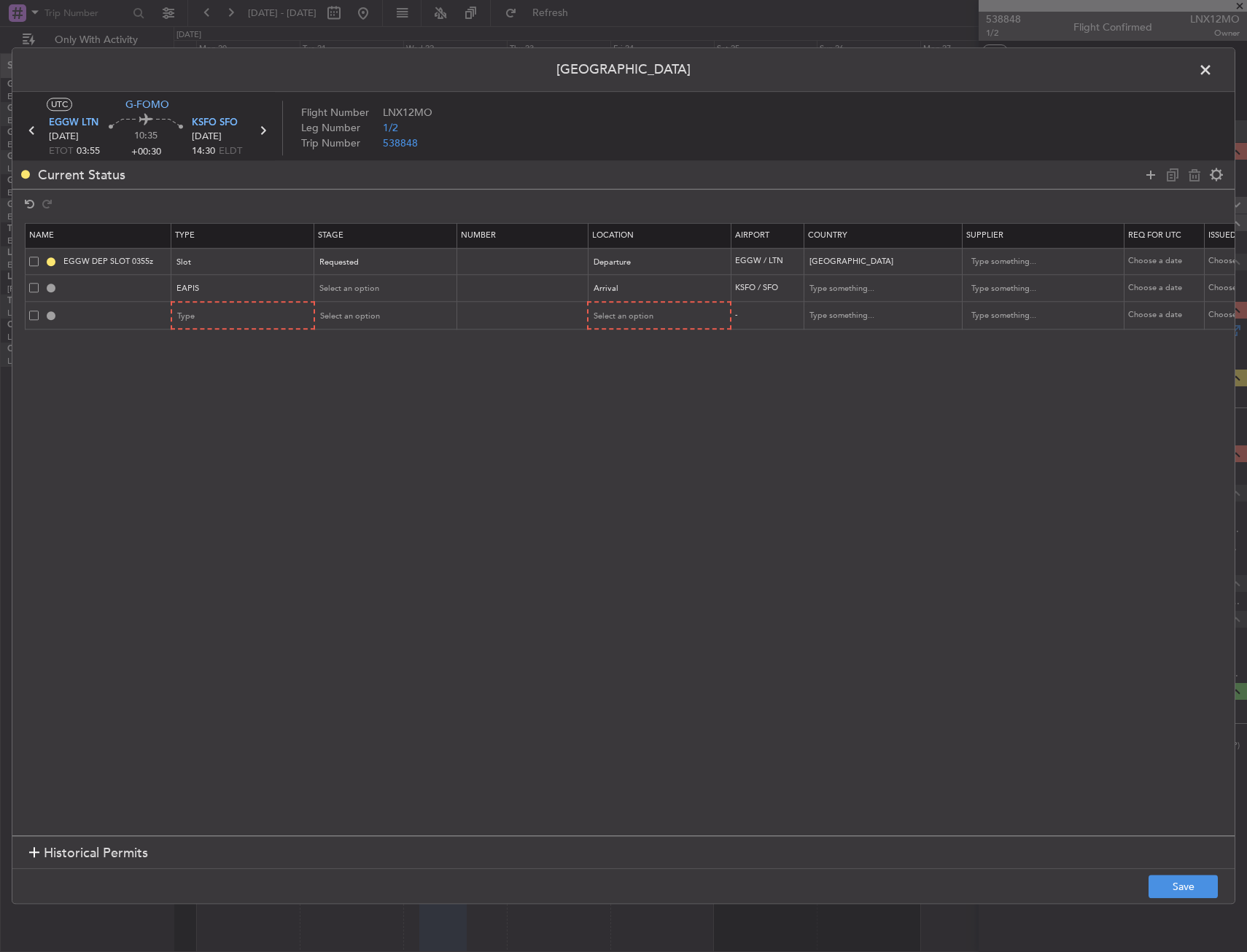
click at [269, 328] on mat-form-field "Type" at bounding box center [243, 316] width 142 height 27
click at [247, 323] on div "Type" at bounding box center [238, 317] width 121 height 22
click at [212, 493] on span "CUSTOMS" at bounding box center [243, 500] width 130 height 22
click at [611, 305] on div "Select an option" at bounding box center [658, 316] width 142 height 22
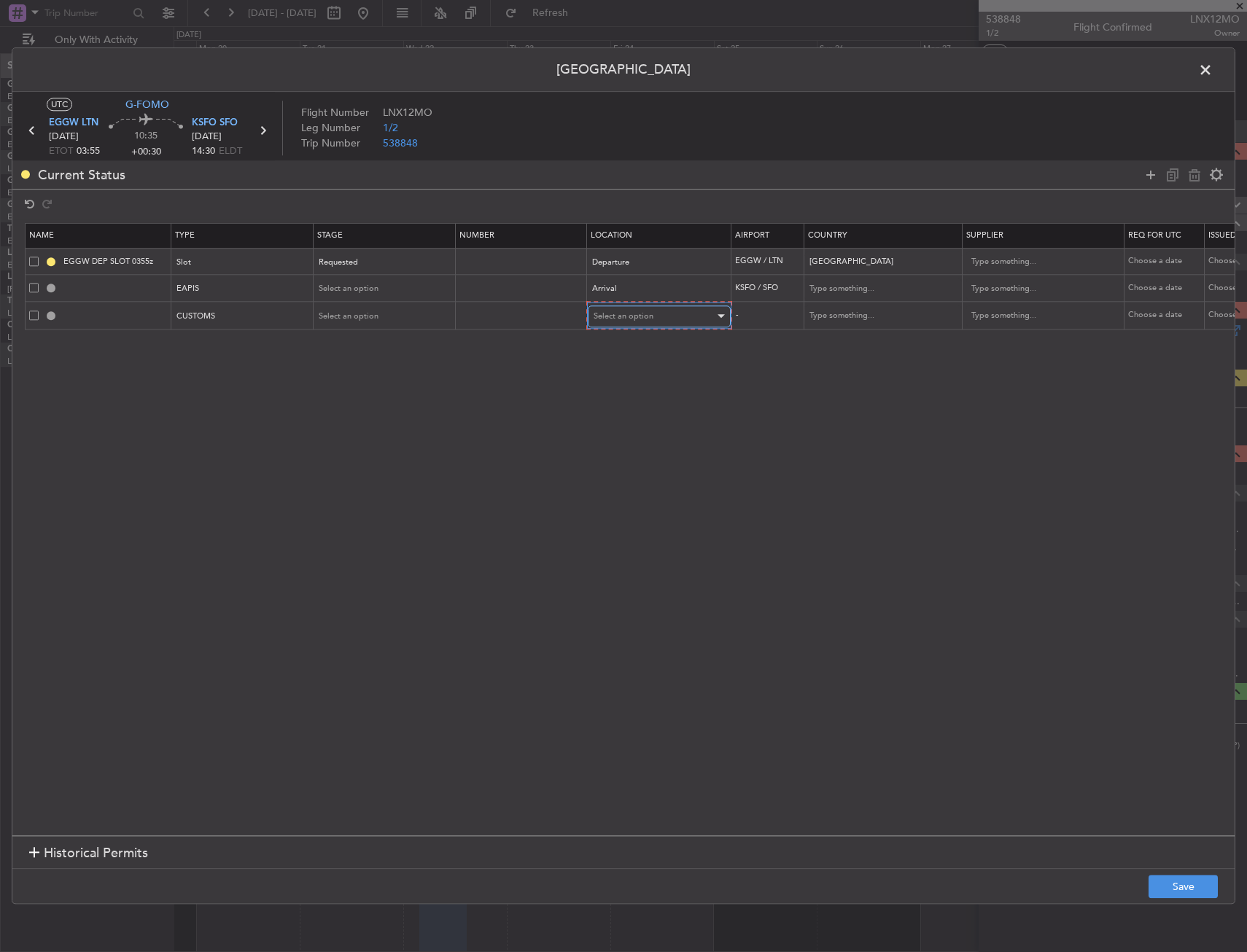
click at [612, 317] on span "Select an option" at bounding box center [623, 316] width 60 height 11
click at [628, 404] on span "Arrival Alt" at bounding box center [659, 412] width 130 height 22
click at [632, 325] on div "Arrival Alt" at bounding box center [653, 316] width 121 height 22
click at [628, 392] on span "Arrival" at bounding box center [658, 390] width 130 height 22
click at [1173, 890] on button "Save" at bounding box center [1183, 887] width 69 height 23
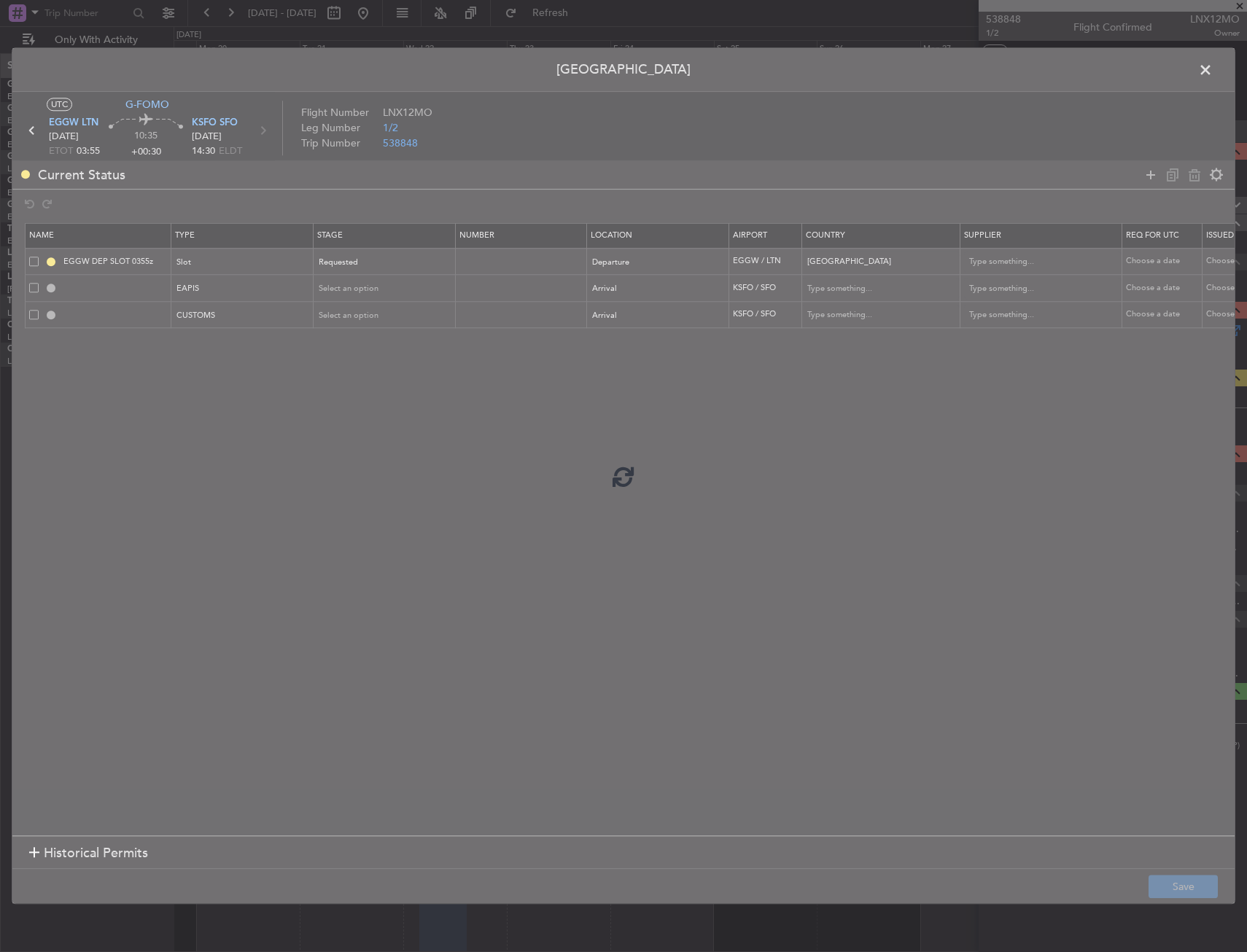
type input "EAPIS"
type input "[GEOGRAPHIC_DATA]"
type input "NNN"
type input "5"
type input "KSFO ARR CUSTOMS"
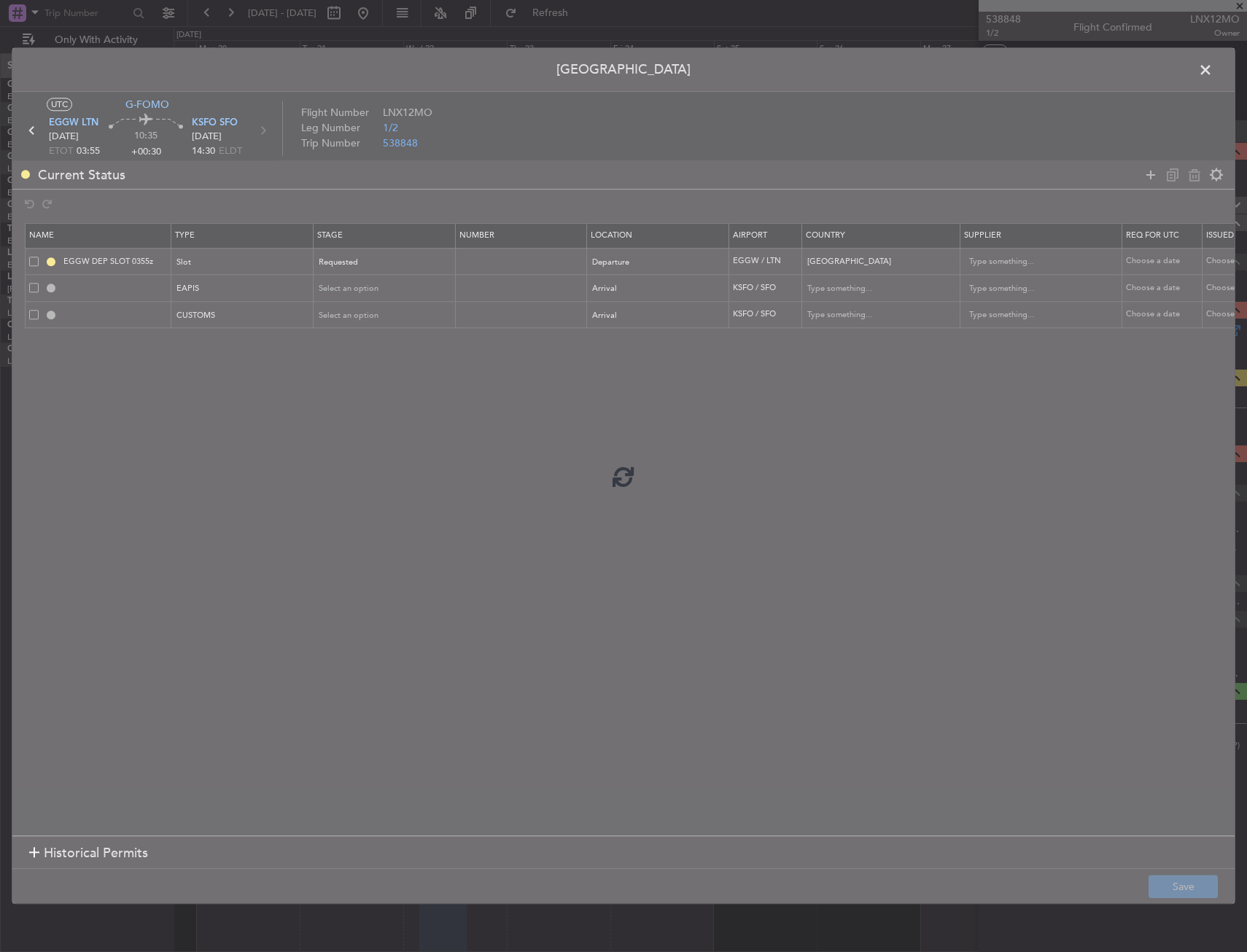
type input "[GEOGRAPHIC_DATA]"
type input "NNN"
type input "5"
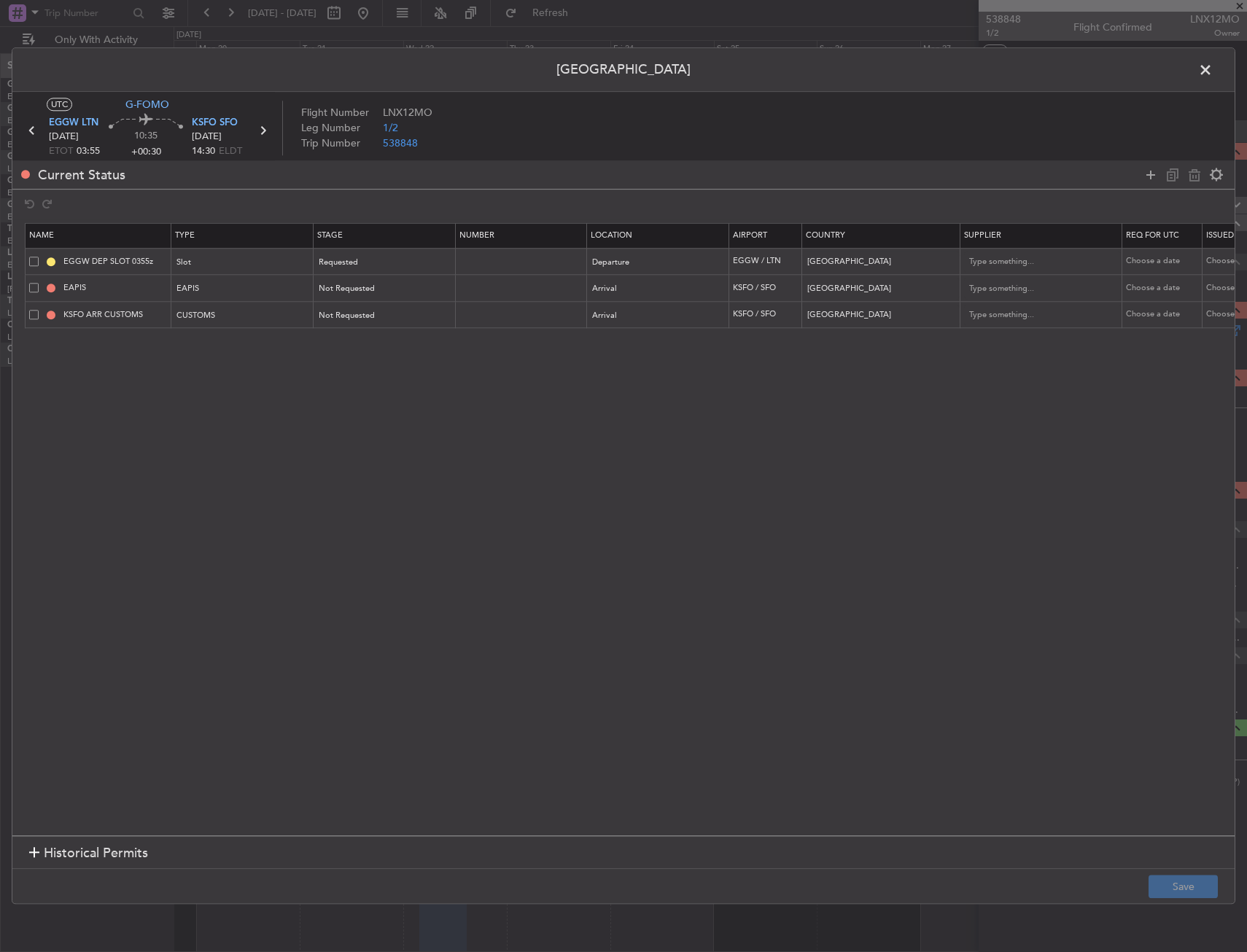
click at [1213, 72] on span at bounding box center [1213, 73] width 0 height 29
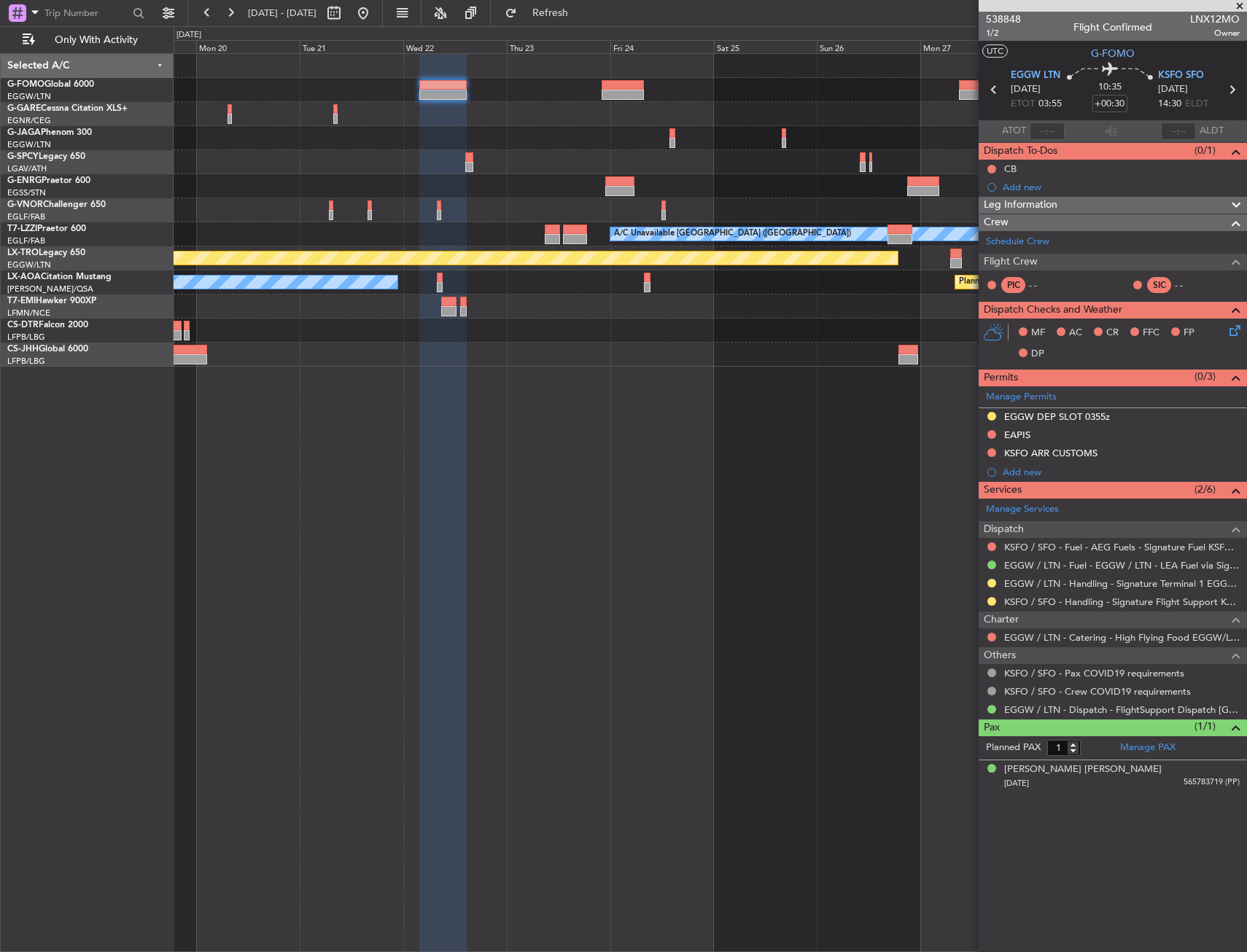
click at [1246, 291] on html "[DATE] - [DATE] Refresh Quick Links Only With Activity A/C Unavailable [GEOGRAP…" at bounding box center [623, 476] width 1247 height 952
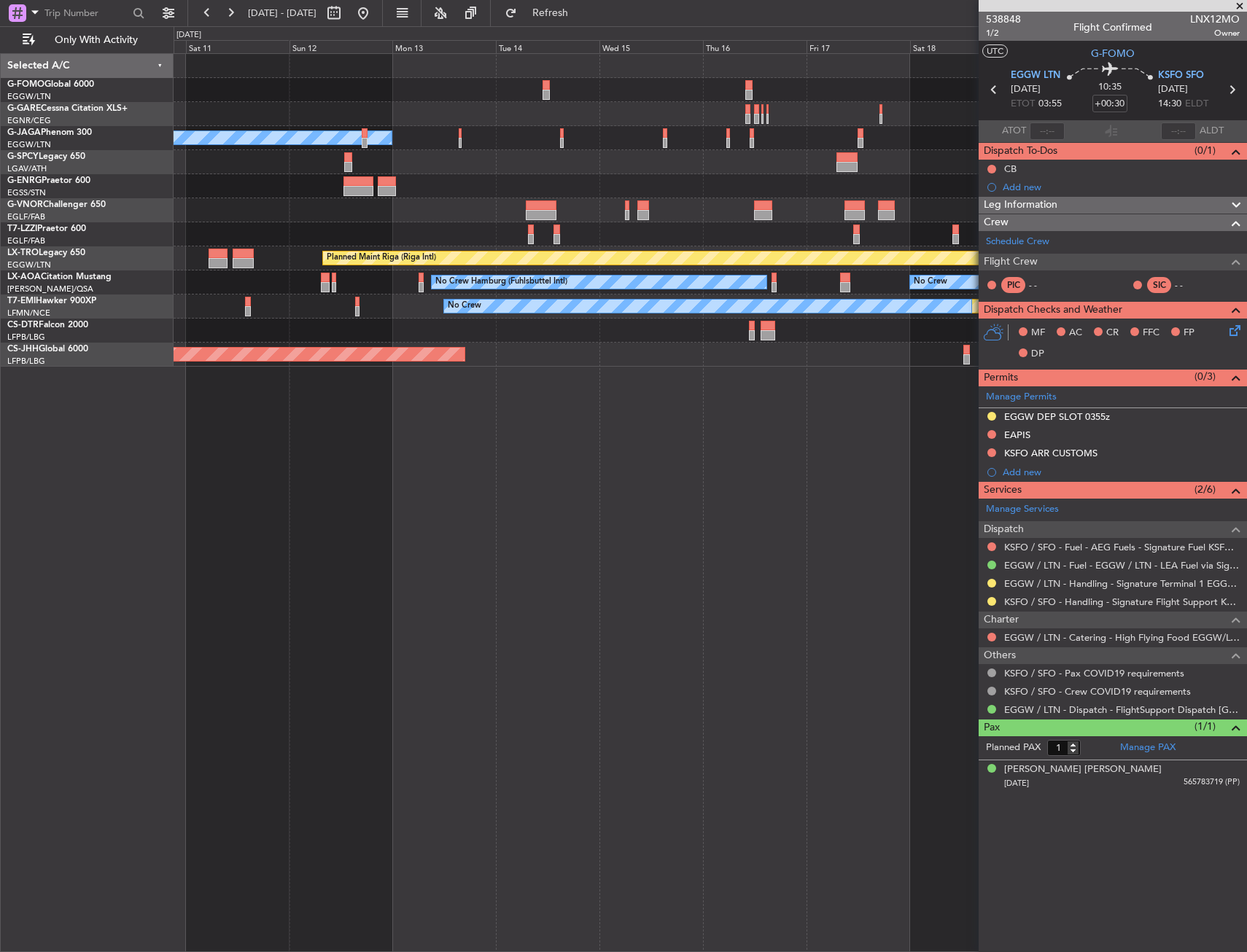
click at [1114, 293] on fb-app "[DATE] - [DATE] Refresh Quick Links Only With Activity No Crew Planned Maint [G…" at bounding box center [623, 481] width 1247 height 941
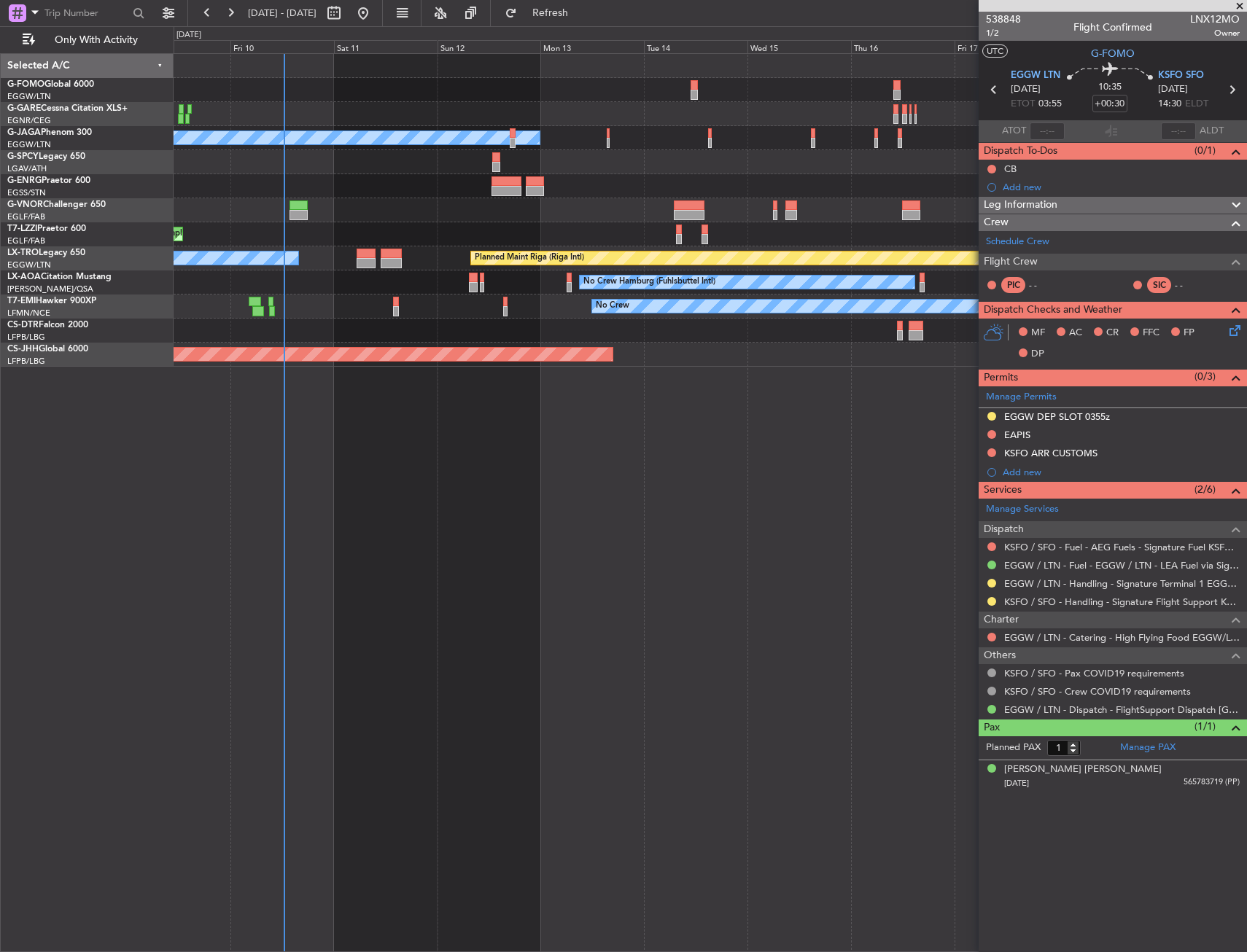
click at [59, 377] on div "No Crew Planned Maint [GEOGRAPHIC_DATA] ([GEOGRAPHIC_DATA]) Unplanned Maint [GE…" at bounding box center [623, 490] width 1247 height 926
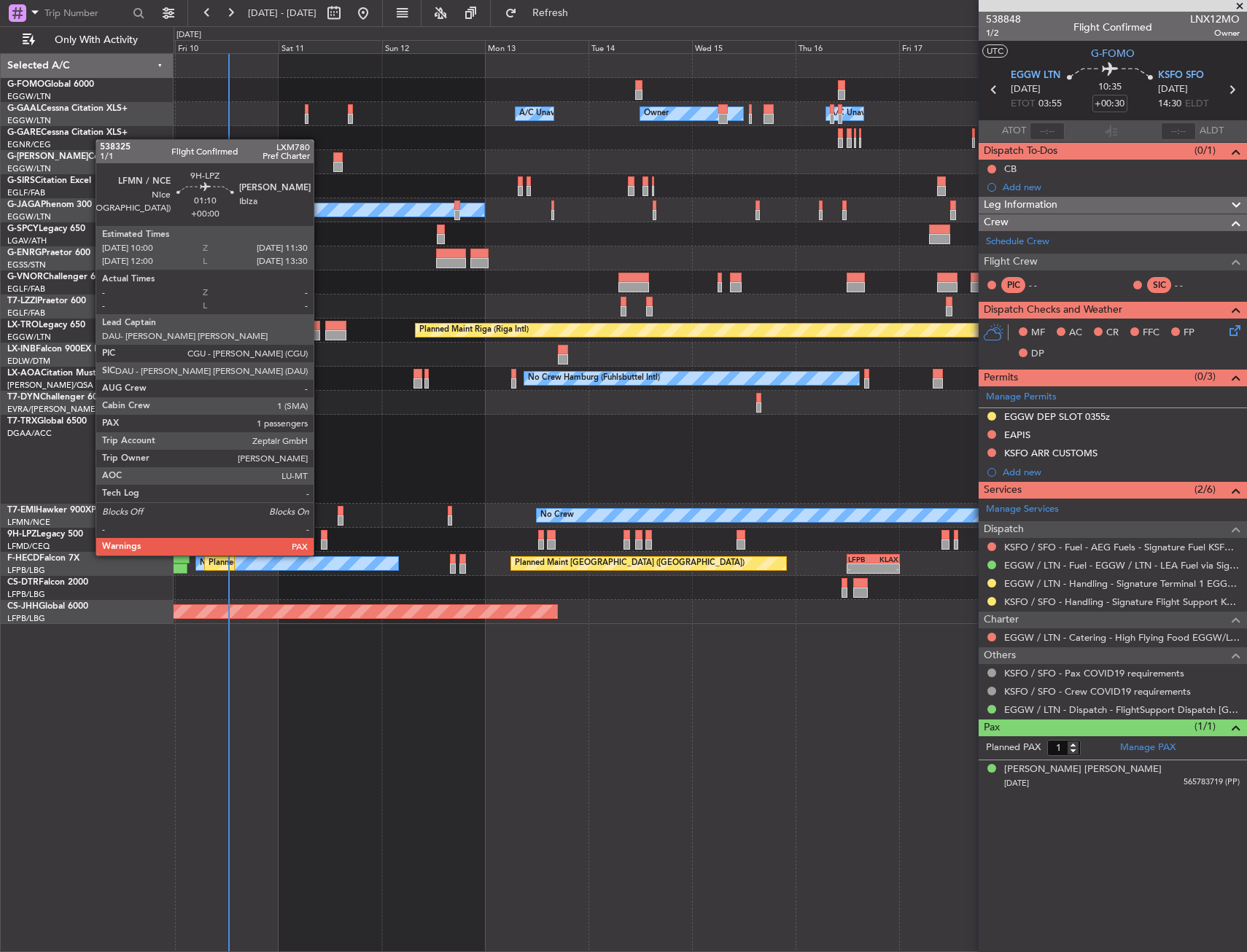
click at [321, 541] on div at bounding box center [324, 545] width 7 height 10
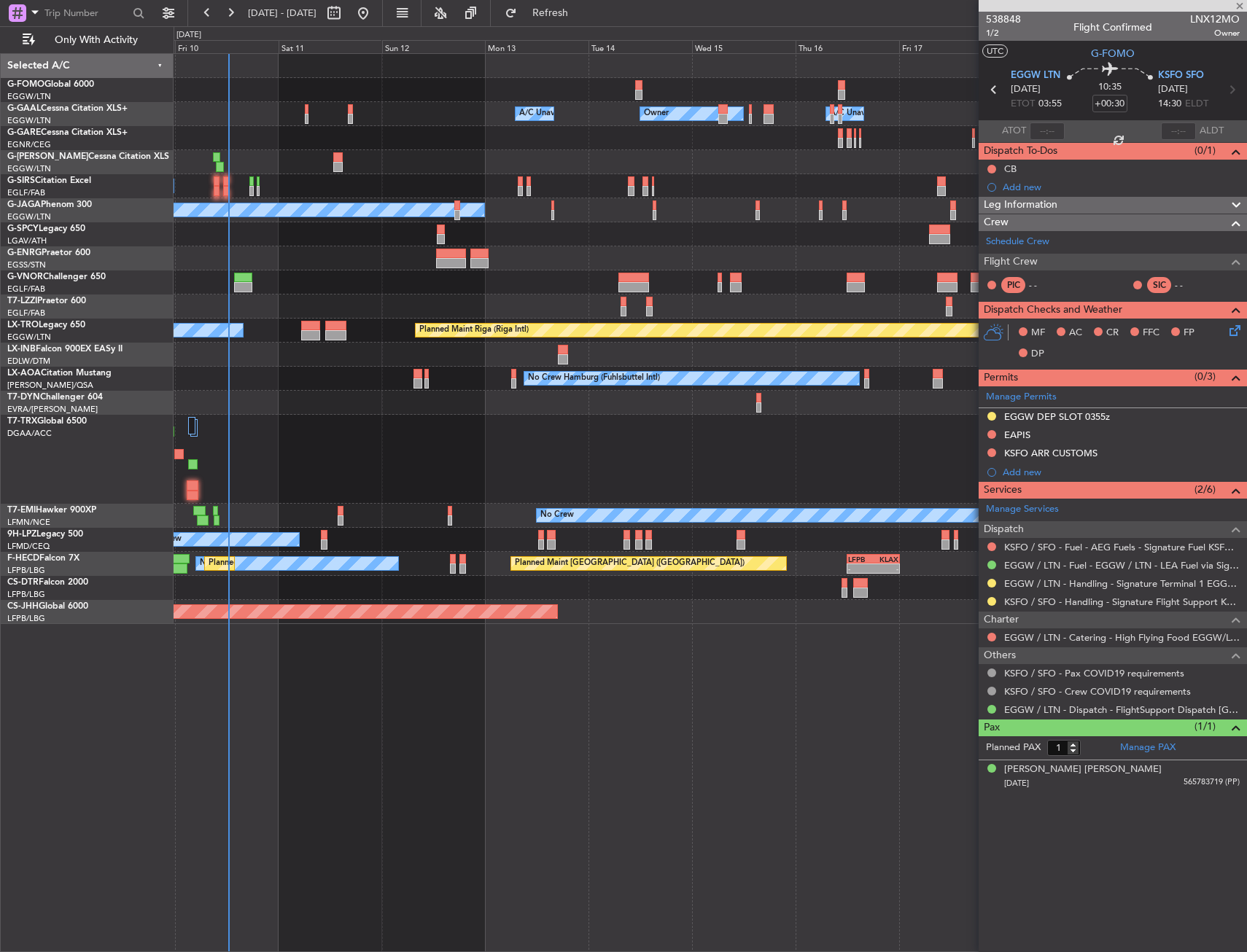
type input "2"
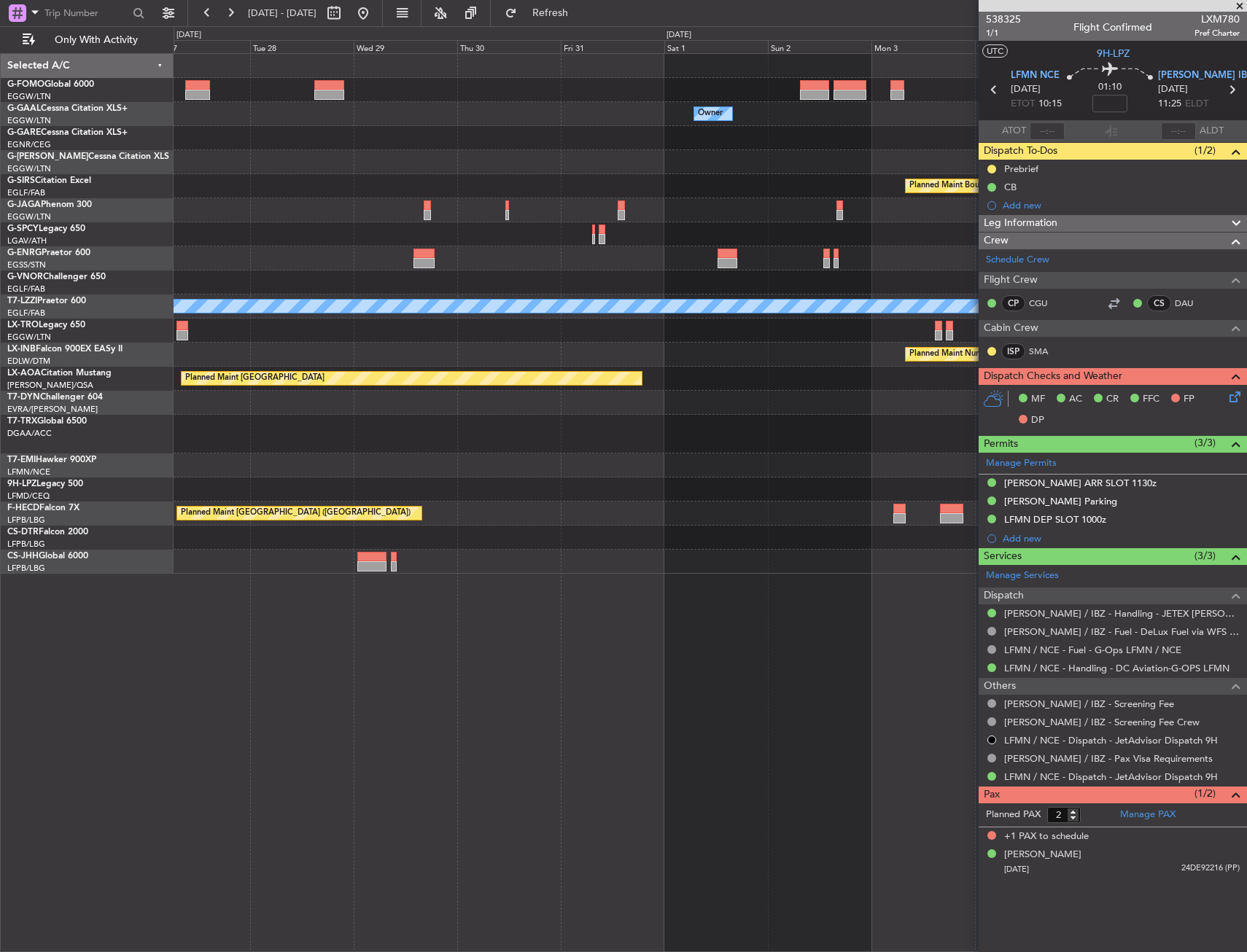
click at [0, 506] on html "[DATE] - [DATE] Refresh Quick Links Only With Activity Owner Owner Planned Main…" at bounding box center [623, 476] width 1247 height 952
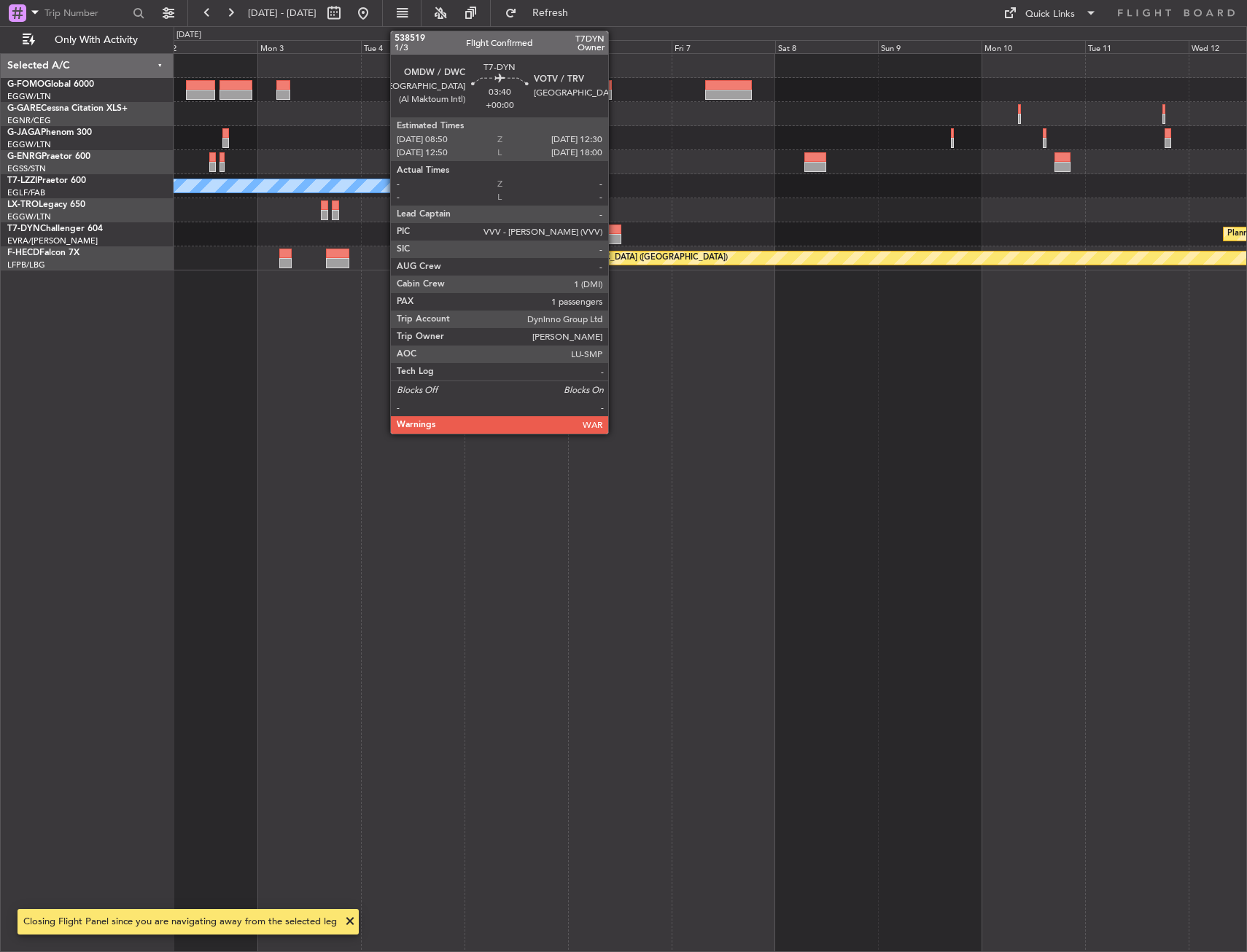
click at [615, 231] on div at bounding box center [613, 230] width 16 height 10
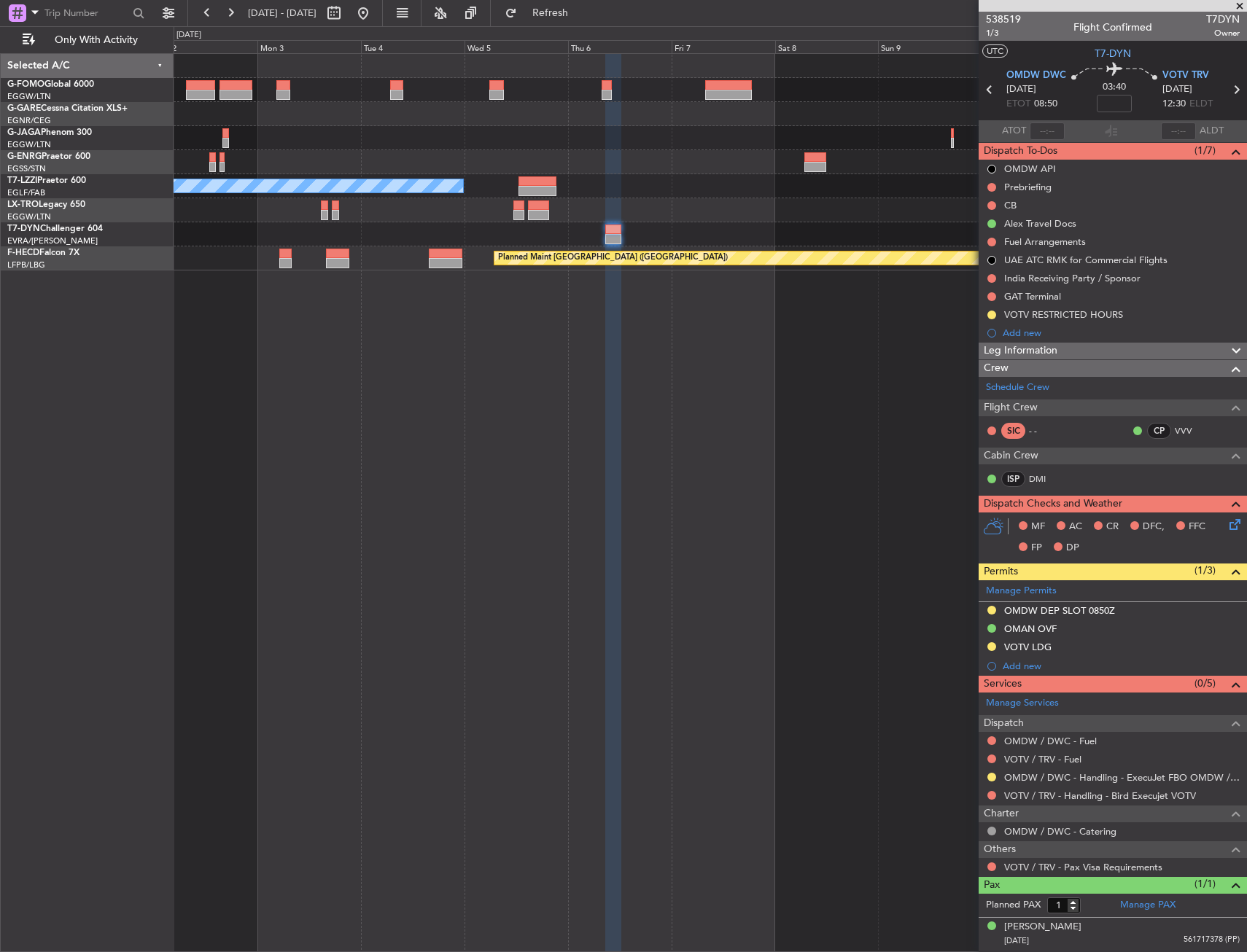
click at [637, 243] on div "A/C Unavailable [GEOGRAPHIC_DATA] ([GEOGRAPHIC_DATA]) Planned Maint [GEOGRAPHIC…" at bounding box center [710, 162] width 1073 height 217
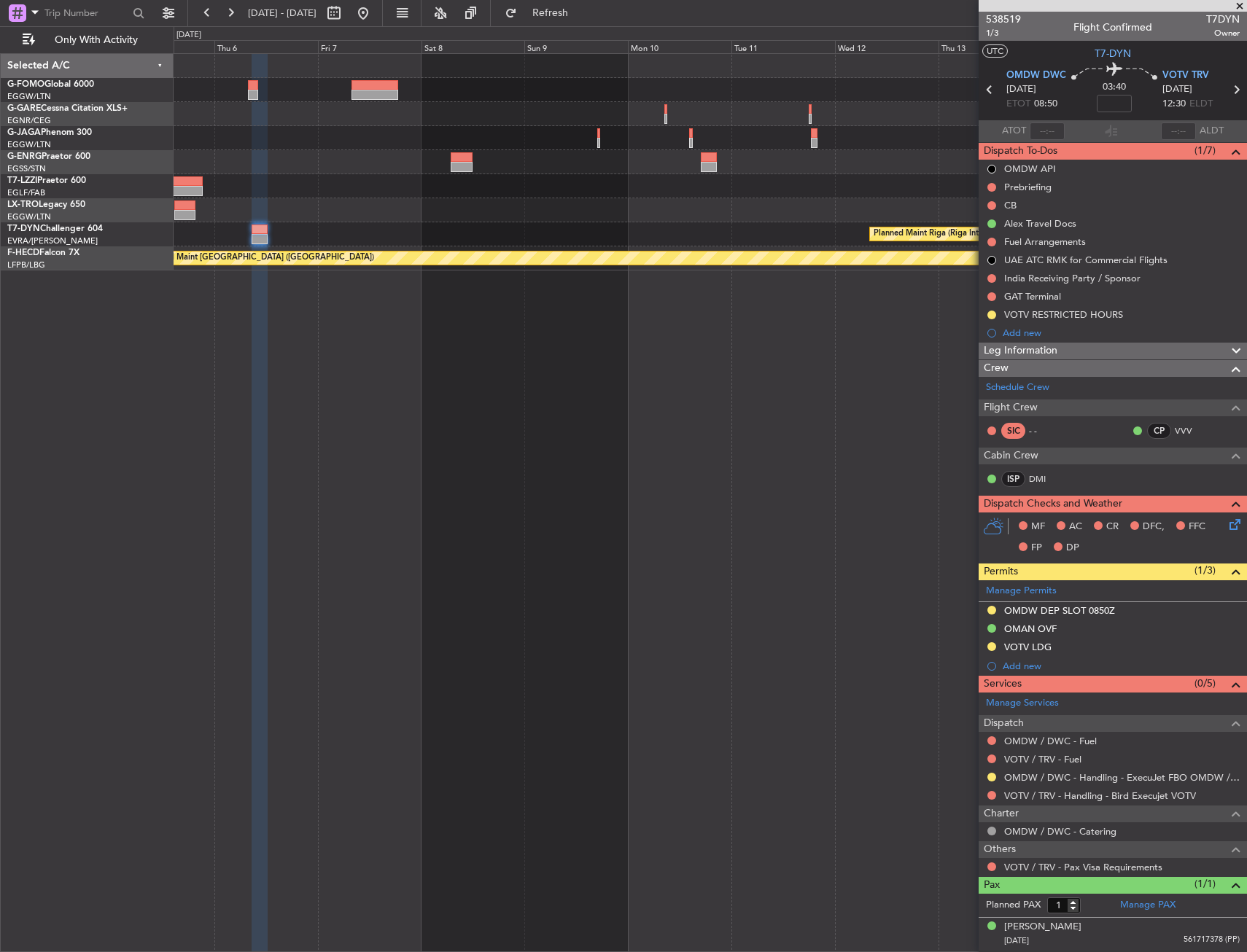
click at [556, 231] on div "Planned Maint Riga (Riga Intl)" at bounding box center [710, 234] width 1073 height 24
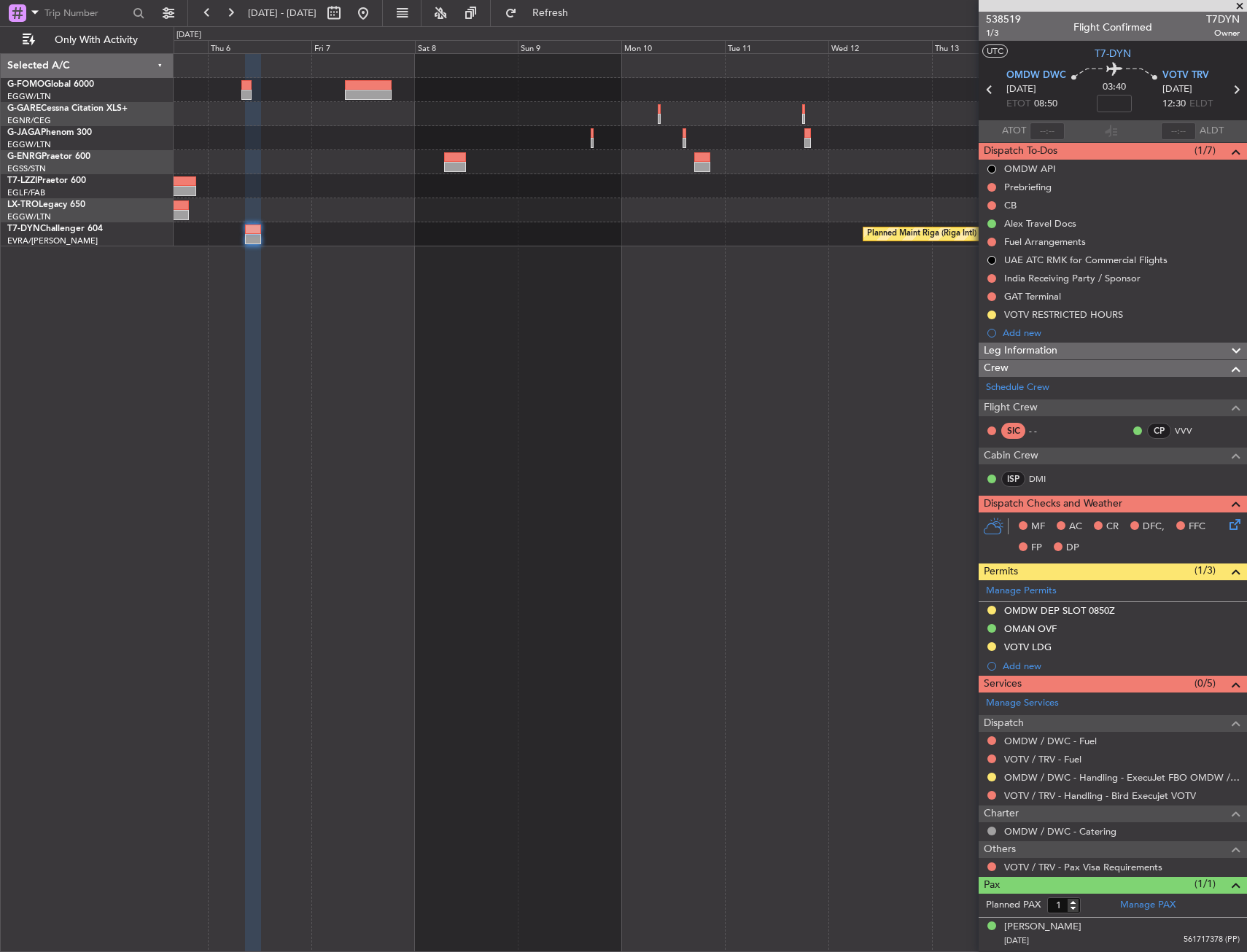
click at [1246, 227] on html "[DATE] - [DATE] Refresh Quick Links Only With Activity A/C Unavailable [GEOGRAP…" at bounding box center [623, 476] width 1247 height 952
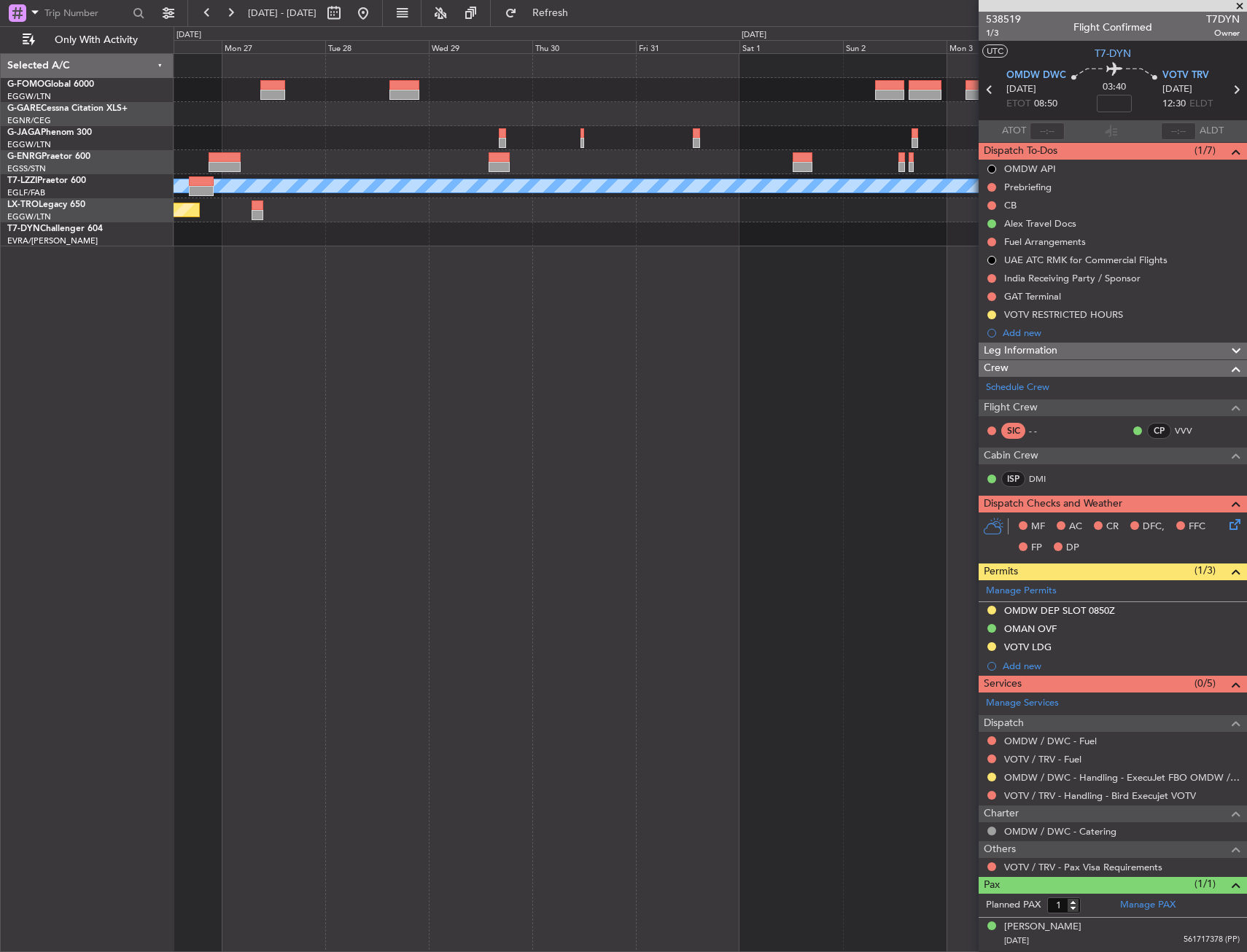
click at [920, 252] on div "A/C Unavailable [GEOGRAPHIC_DATA] ([GEOGRAPHIC_DATA]) Planned Maint [GEOGRAPHIC…" at bounding box center [710, 502] width 1073 height 899
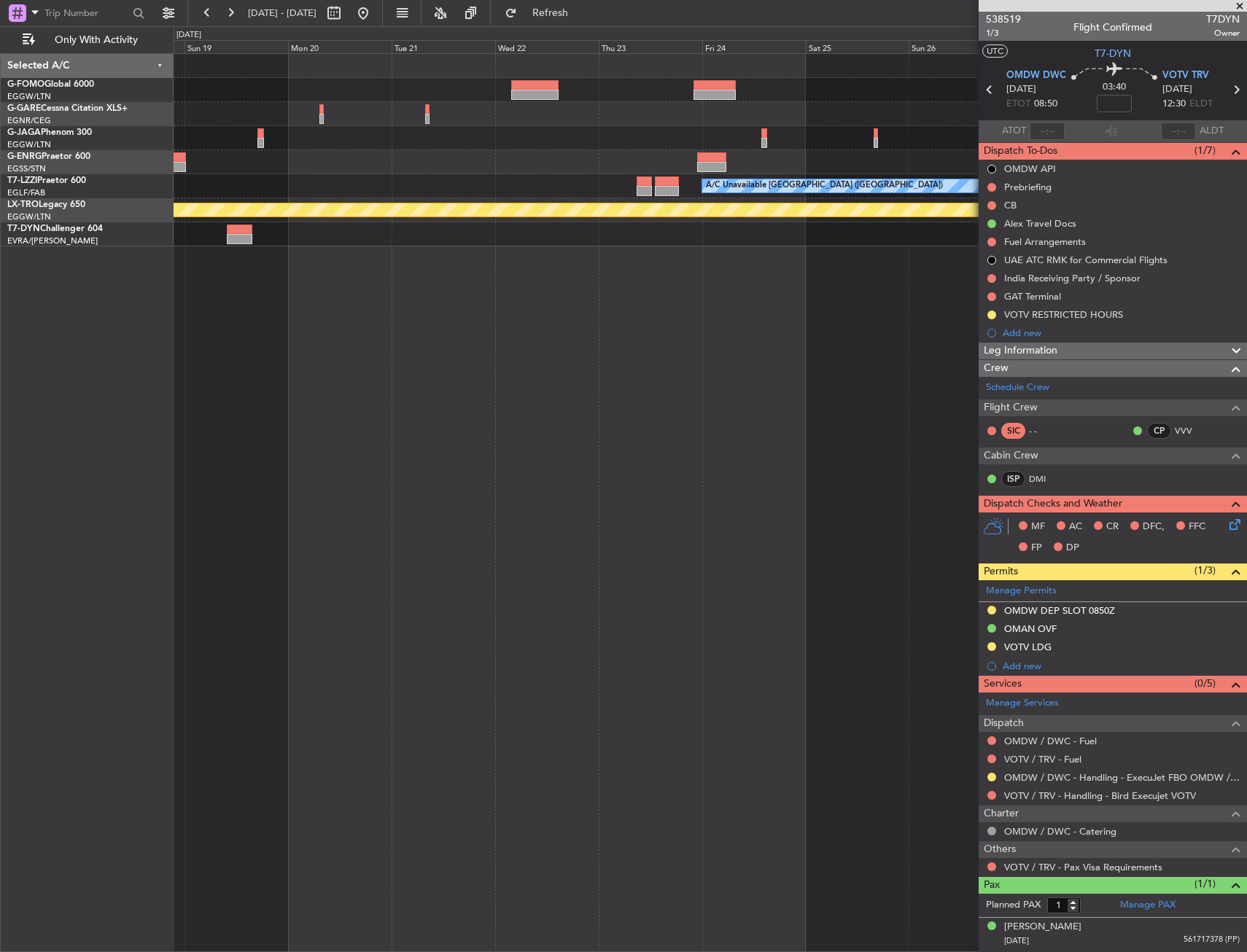
click at [897, 247] on div "A/C Unavailable London (Luton) Planned Maint Riga (Riga Intl)" at bounding box center [710, 502] width 1073 height 899
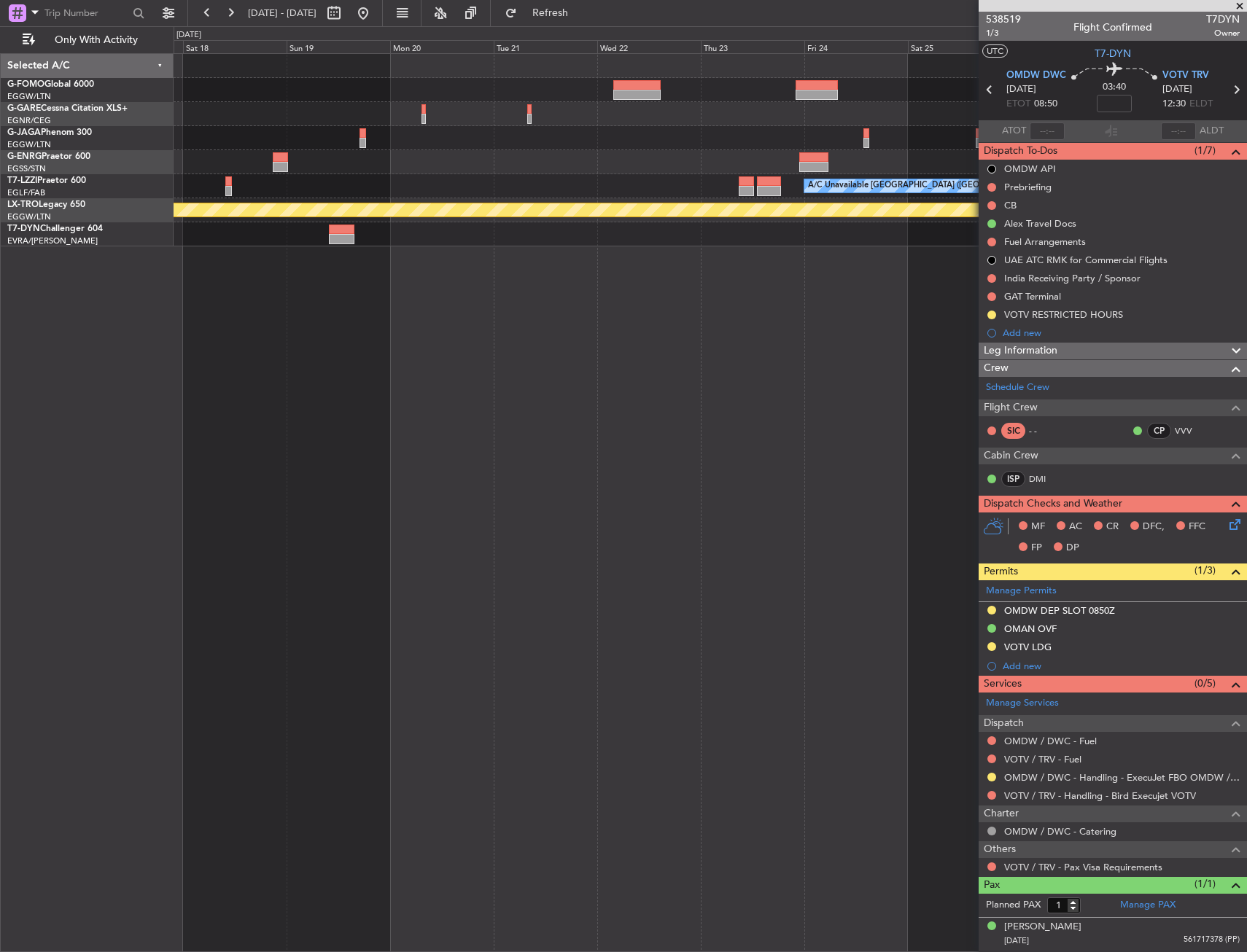
click at [827, 262] on div "A/C Unavailable London (Luton) Planned Maint Riga (Riga Intl)" at bounding box center [710, 502] width 1073 height 899
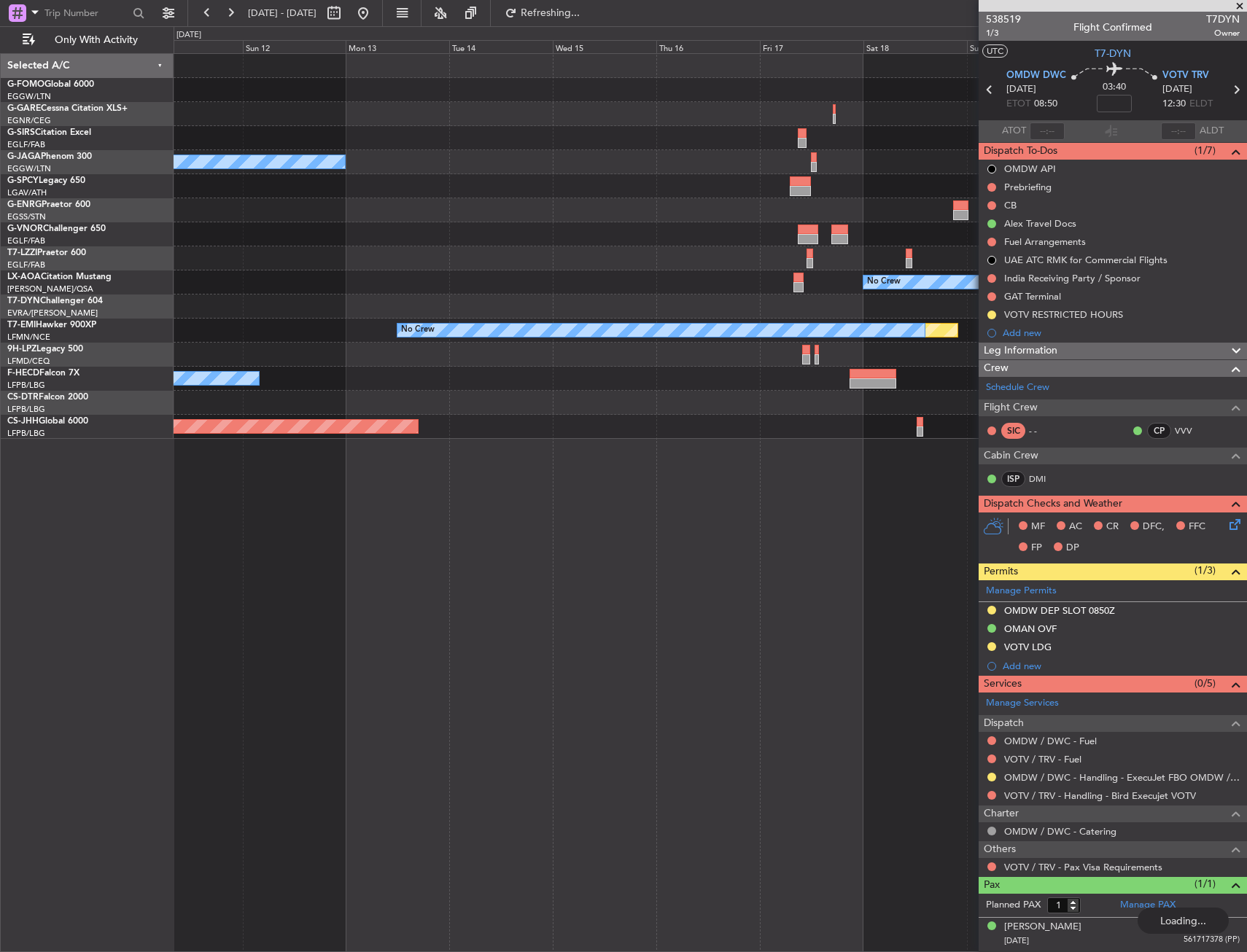
click at [1042, 412] on fb-app "14 Oct 2025 - 25 Oct 2025 Refreshing... Quick Links Only With Activity Planned …" at bounding box center [623, 481] width 1247 height 941
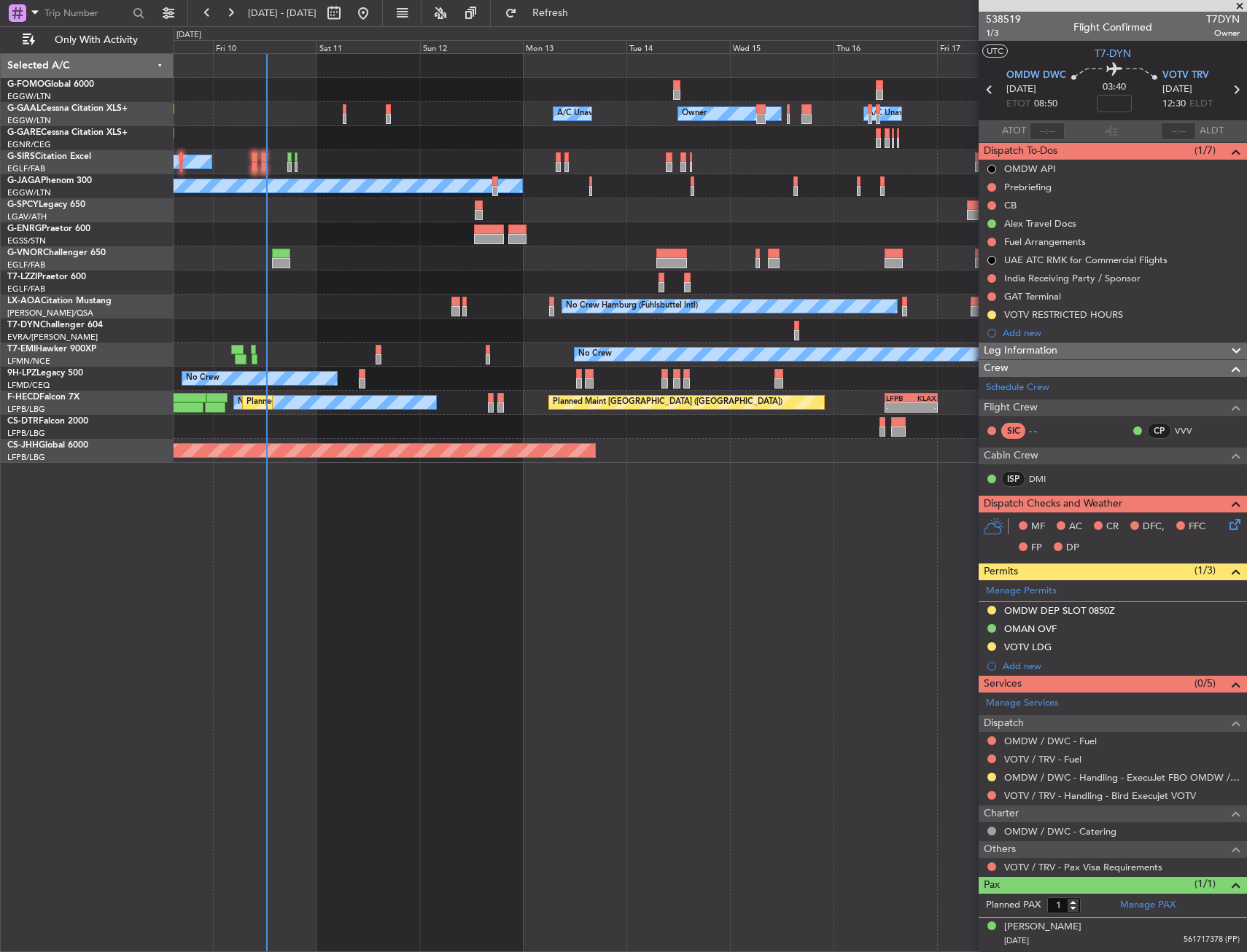
click at [569, 414] on div "No Crew Planned Maint Paris (Le Bourget) Planned Maint Paris (Le Bourget) - - L…" at bounding box center [710, 402] width 1073 height 24
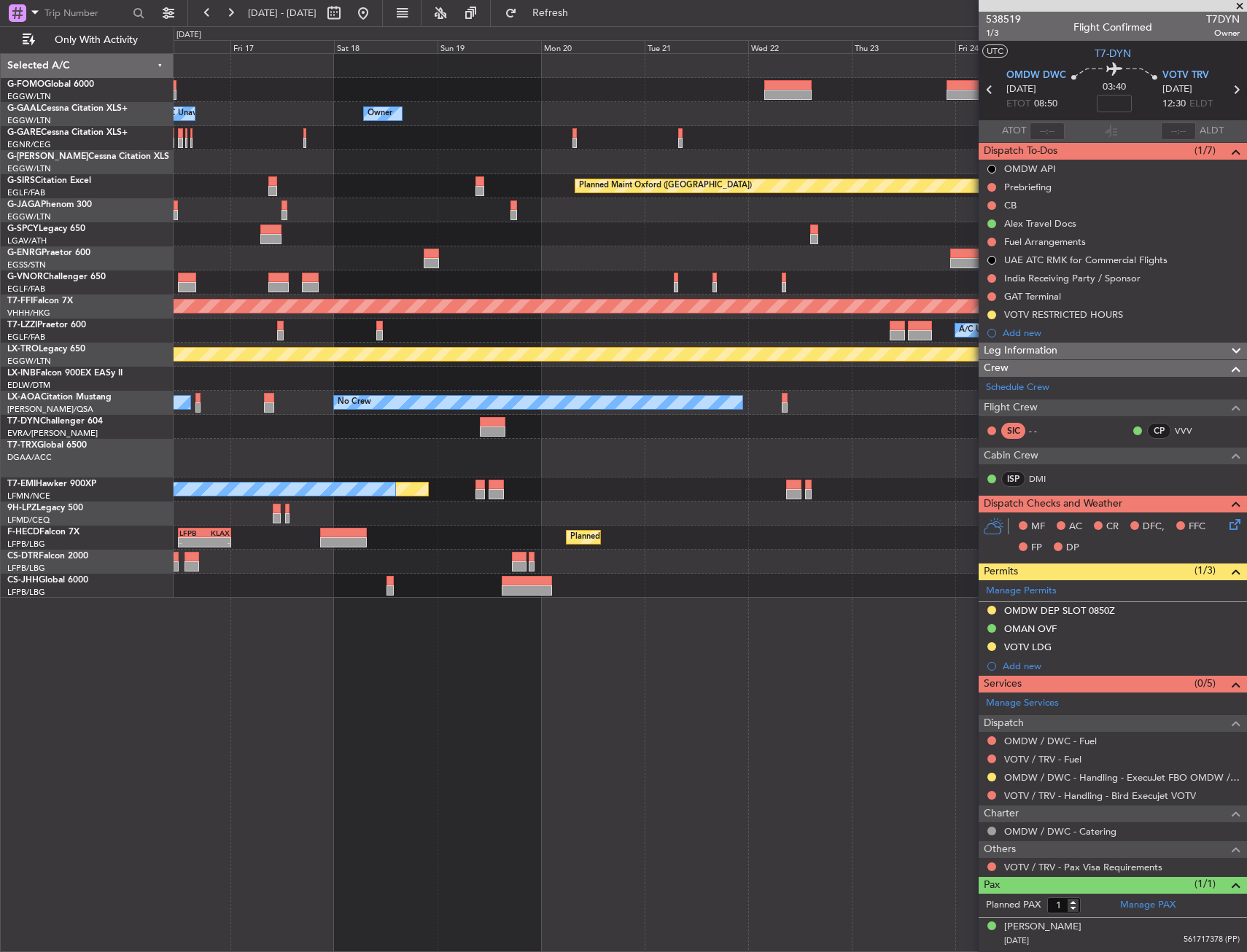
click at [171, 354] on div "Owner Owner A/C Unavailable Owner Owner Planned Maint Oxford (Kidlington) Plann…" at bounding box center [623, 490] width 1247 height 926
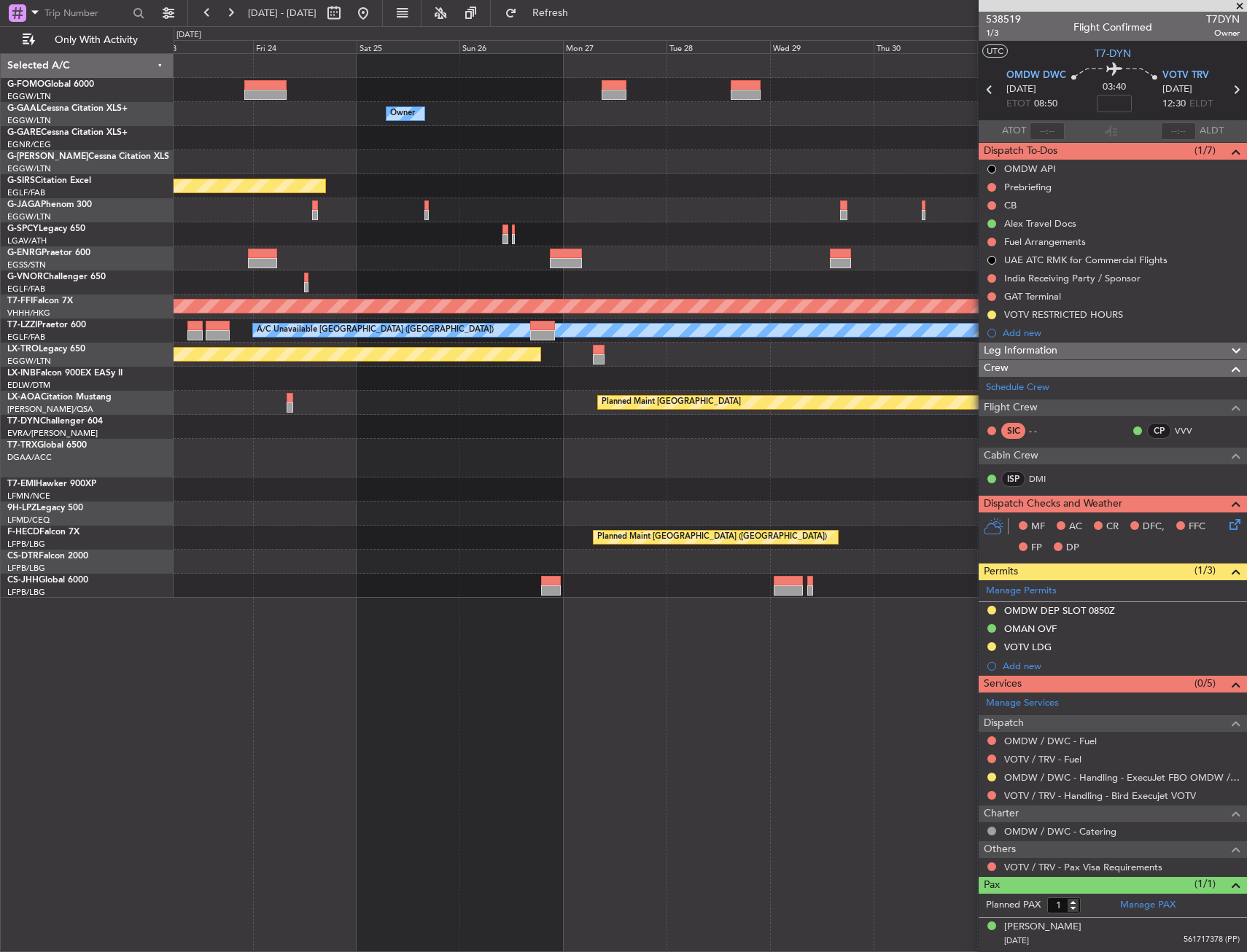
click at [0, 479] on html "09 Oct 2025 - 20 Oct 2025 Refresh Quick Links Only With Activity Owner Owner Pl…" at bounding box center [623, 476] width 1247 height 952
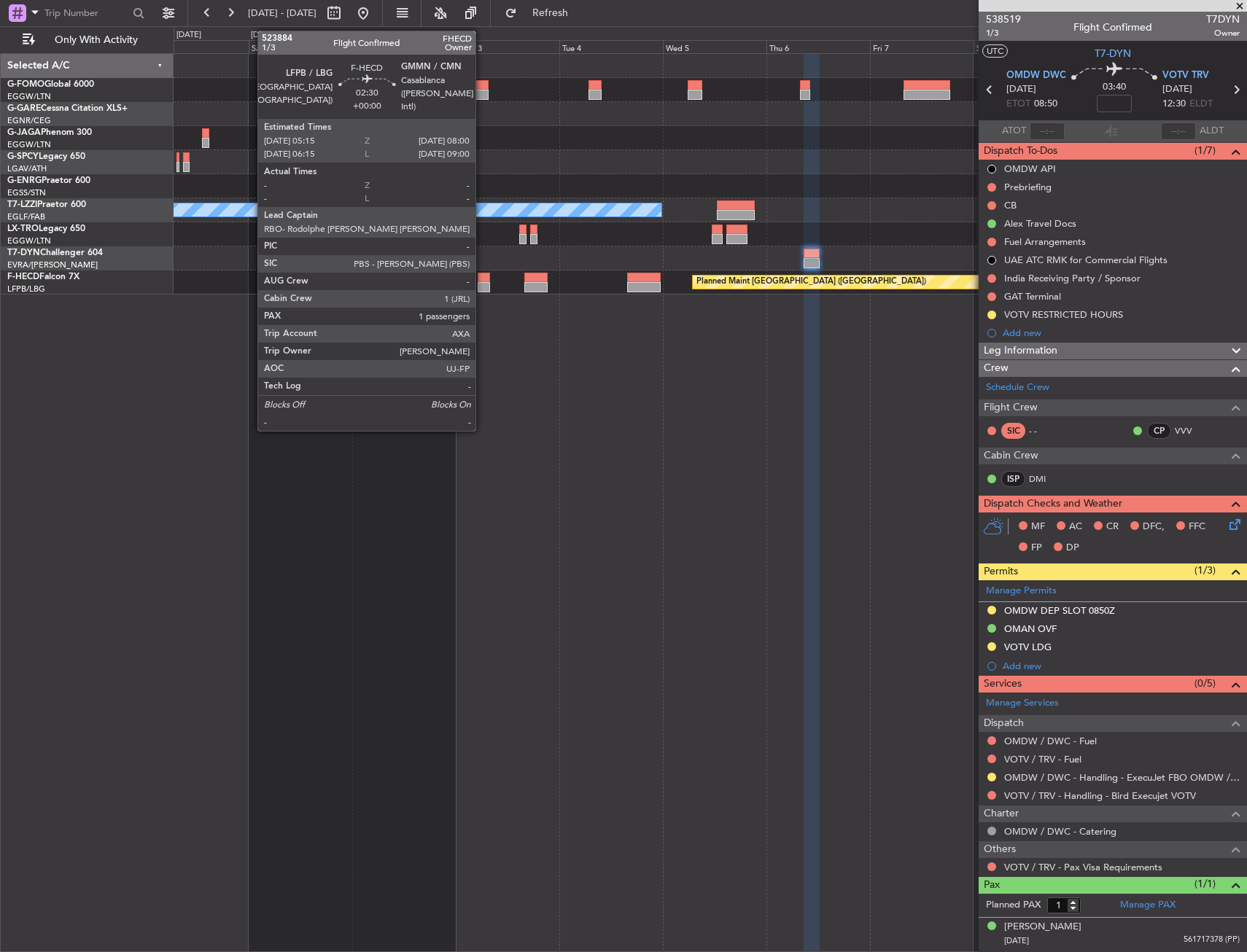
click at [482, 279] on div at bounding box center [483, 277] width 12 height 10
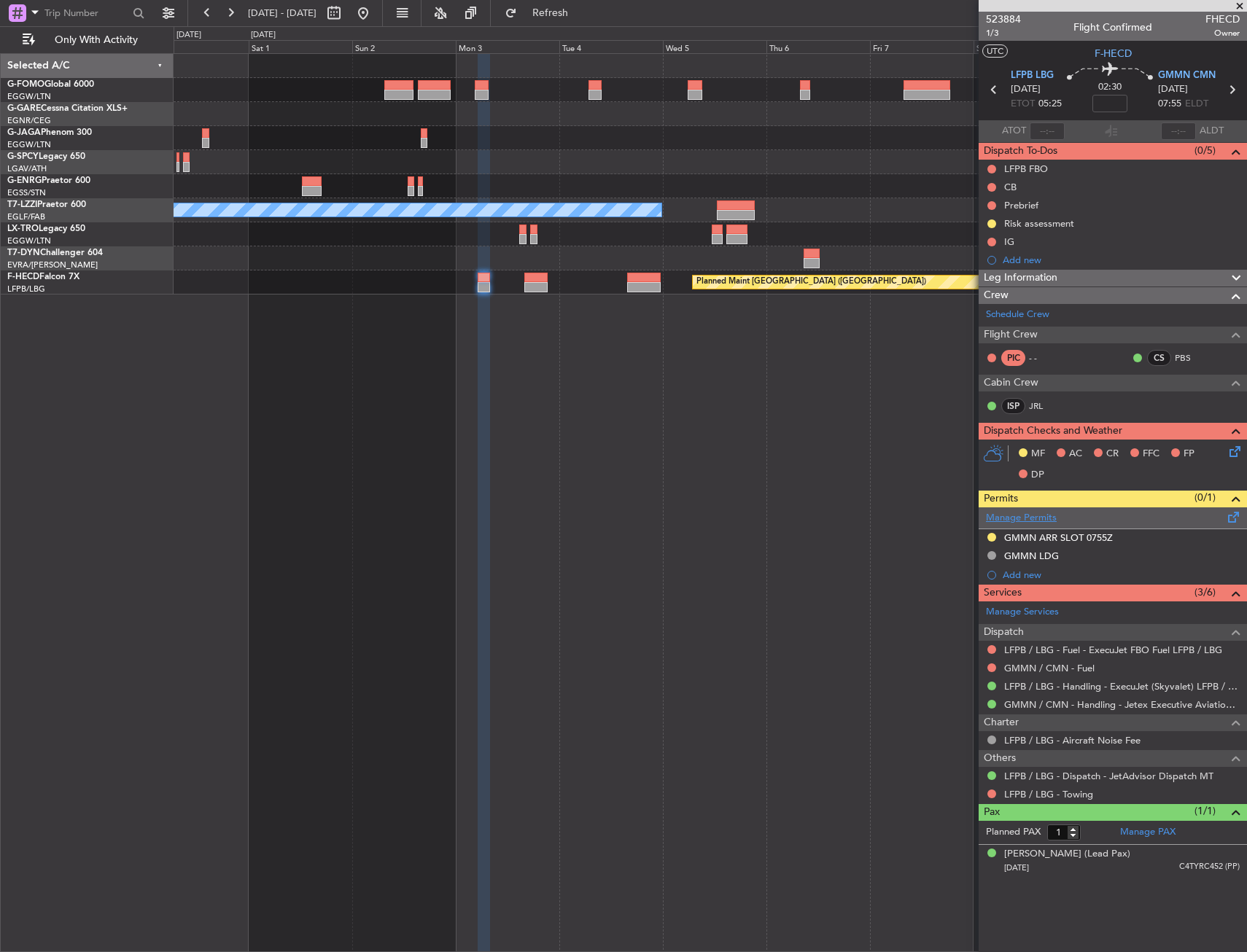
click at [1005, 523] on link "Manage Permits" at bounding box center [1020, 519] width 71 height 15
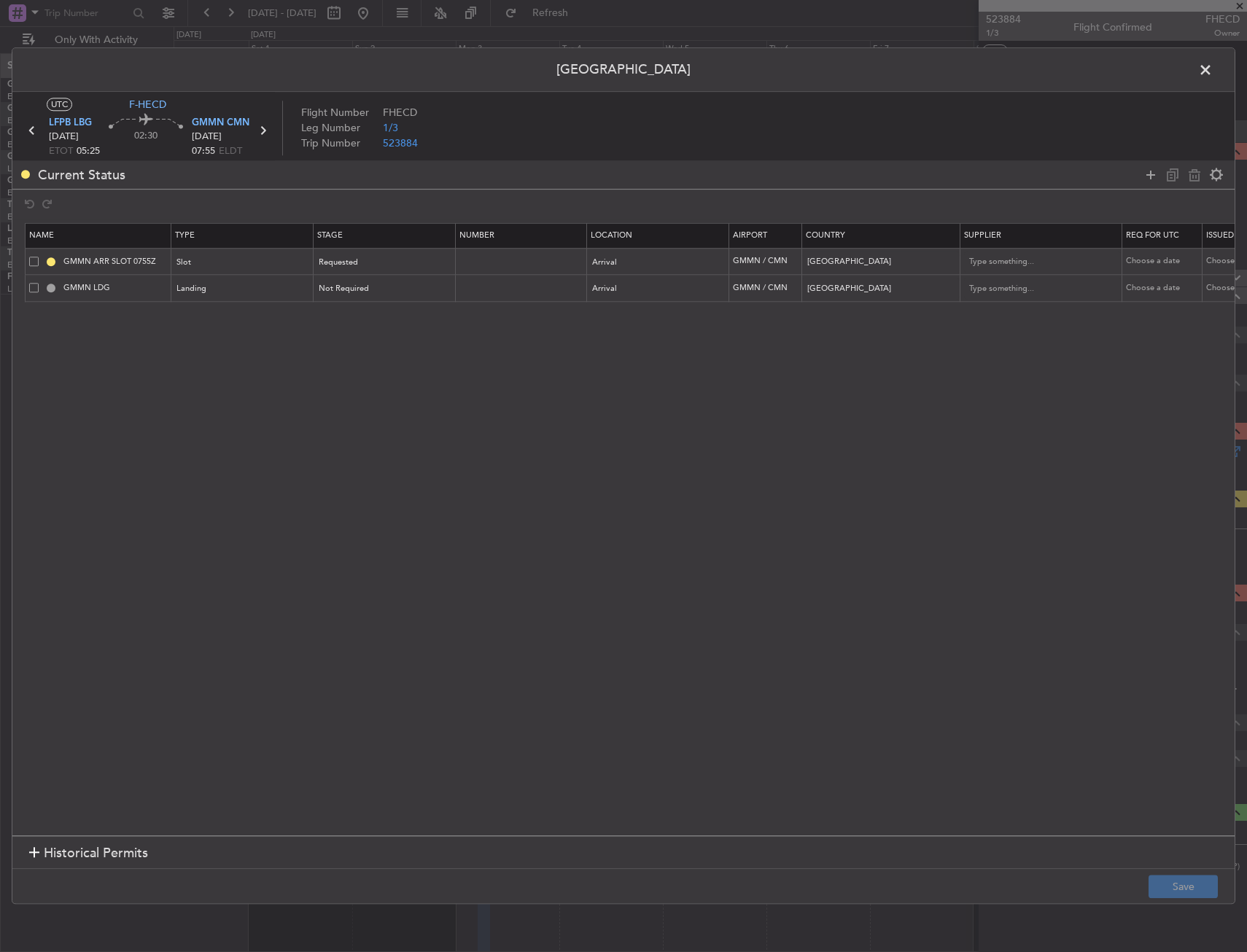
click at [30, 260] on span at bounding box center [33, 261] width 9 height 9
click at [39, 257] on input "checkbox" at bounding box center [39, 257] width 0 height 0
click at [1197, 174] on icon at bounding box center [1194, 175] width 17 height 17
type input "GMMN LDG"
click at [1182, 873] on footer "Save" at bounding box center [623, 886] width 1222 height 35
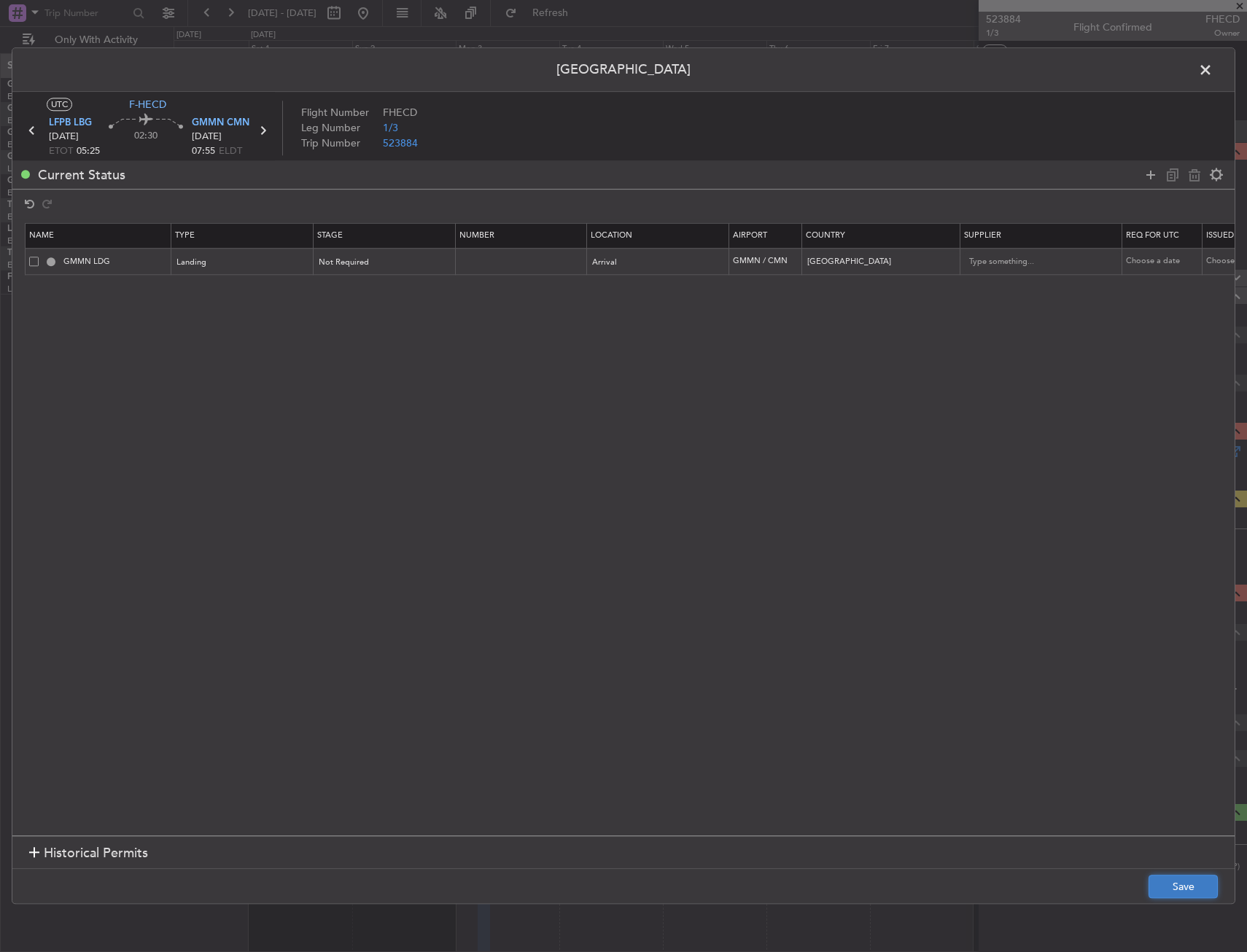
click at [1179, 890] on button "Save" at bounding box center [1183, 887] width 69 height 23
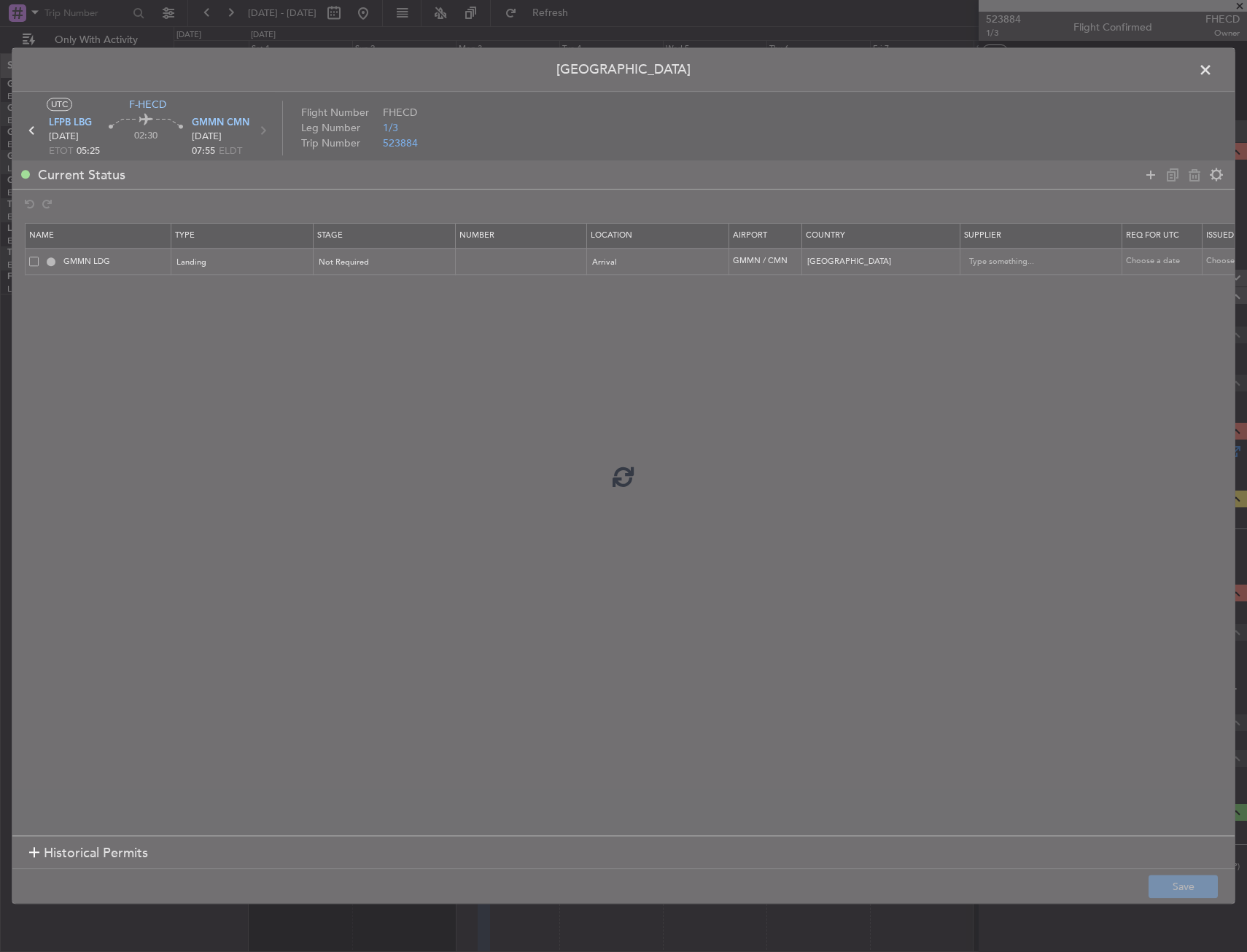
drag, startPoint x: 601, startPoint y: 419, endPoint x: 558, endPoint y: 409, distance: 44.1
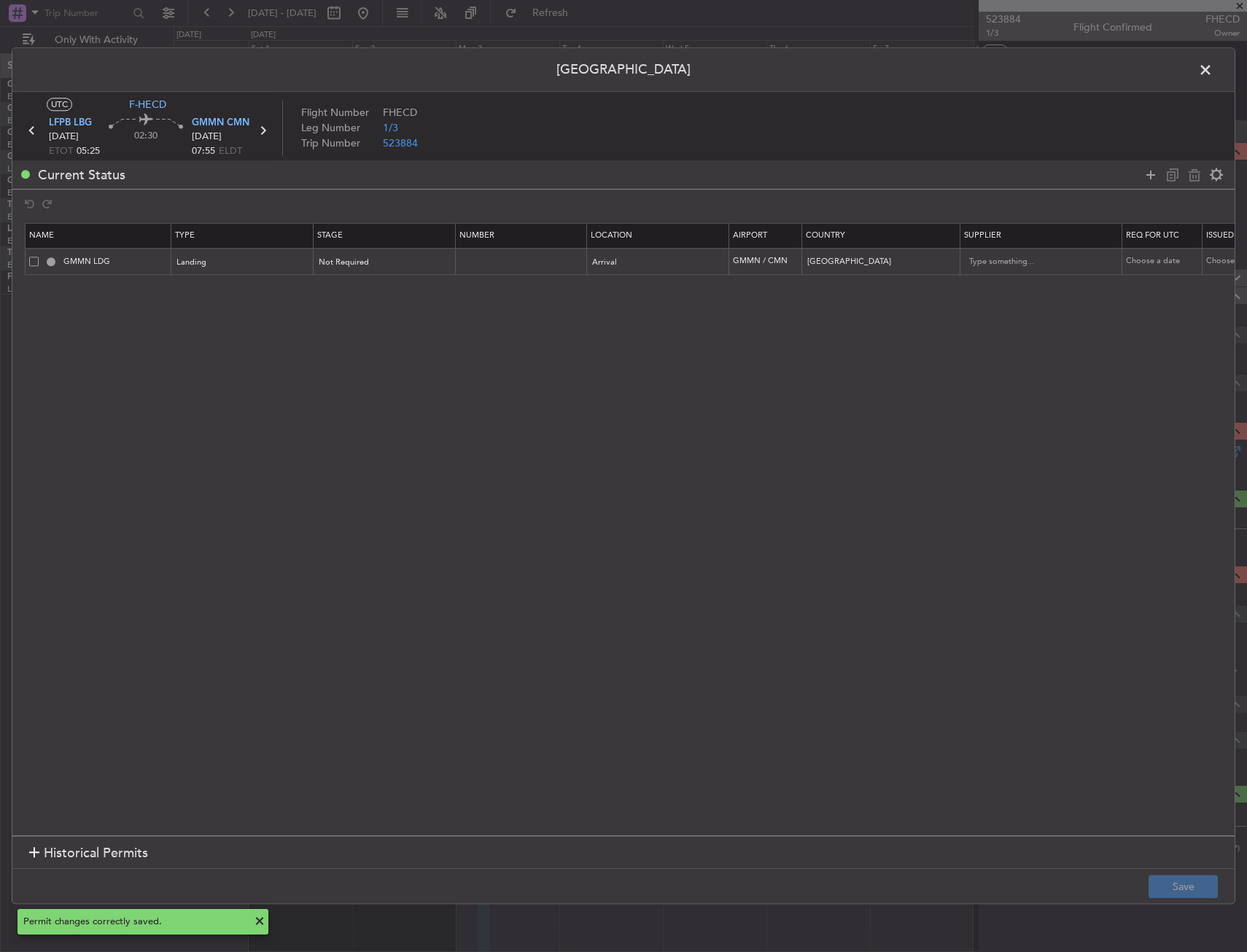
click at [1213, 69] on span at bounding box center [1213, 73] width 0 height 29
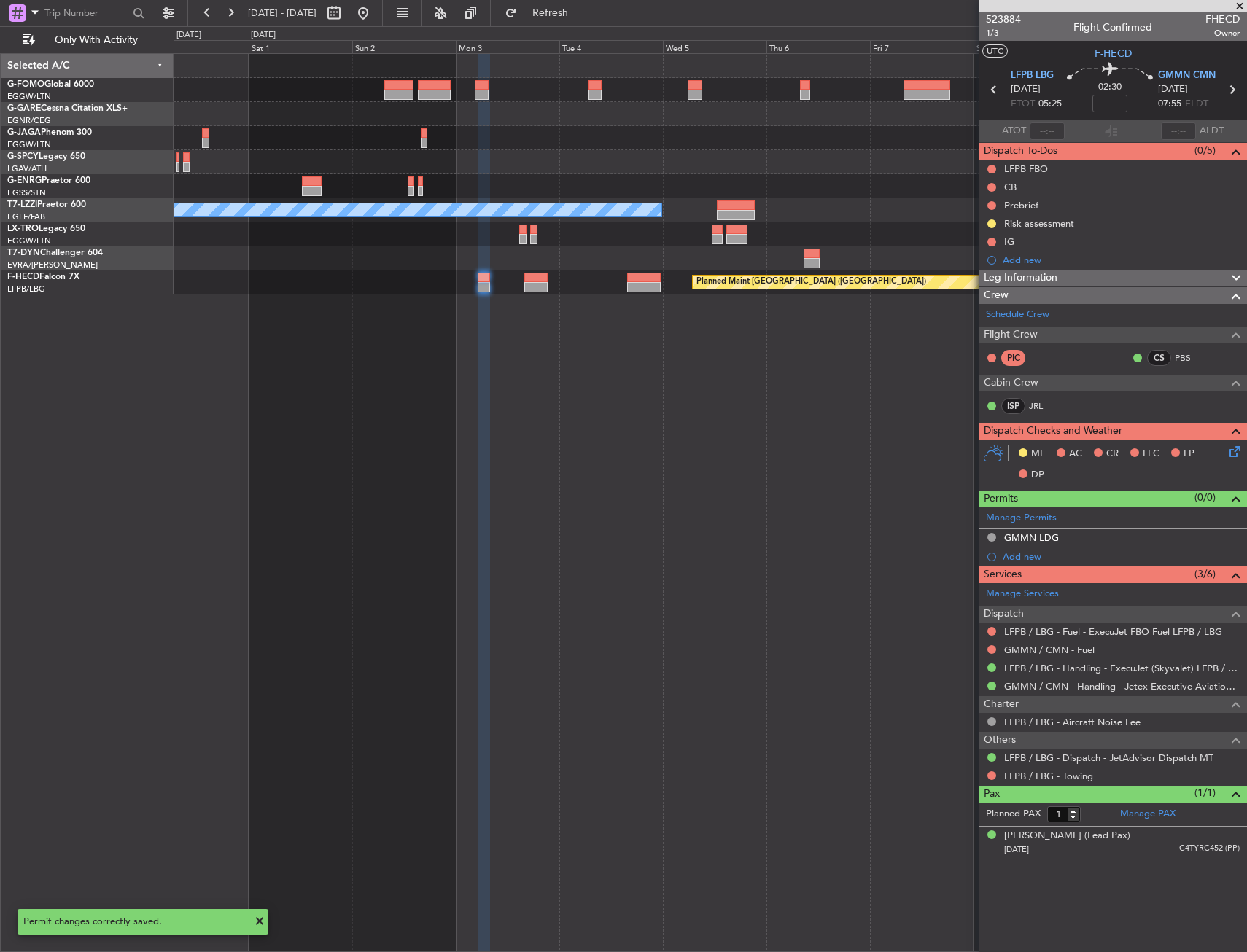
click at [1242, 84] on section "LFPB LBG 03/11/2025 ETOT 05:25 02:30 GMMN CMN 03/11/2025 07:55 ELDT" at bounding box center [1113, 91] width 268 height 57
click at [1233, 85] on icon at bounding box center [1231, 89] width 19 height 19
type input "+00:20"
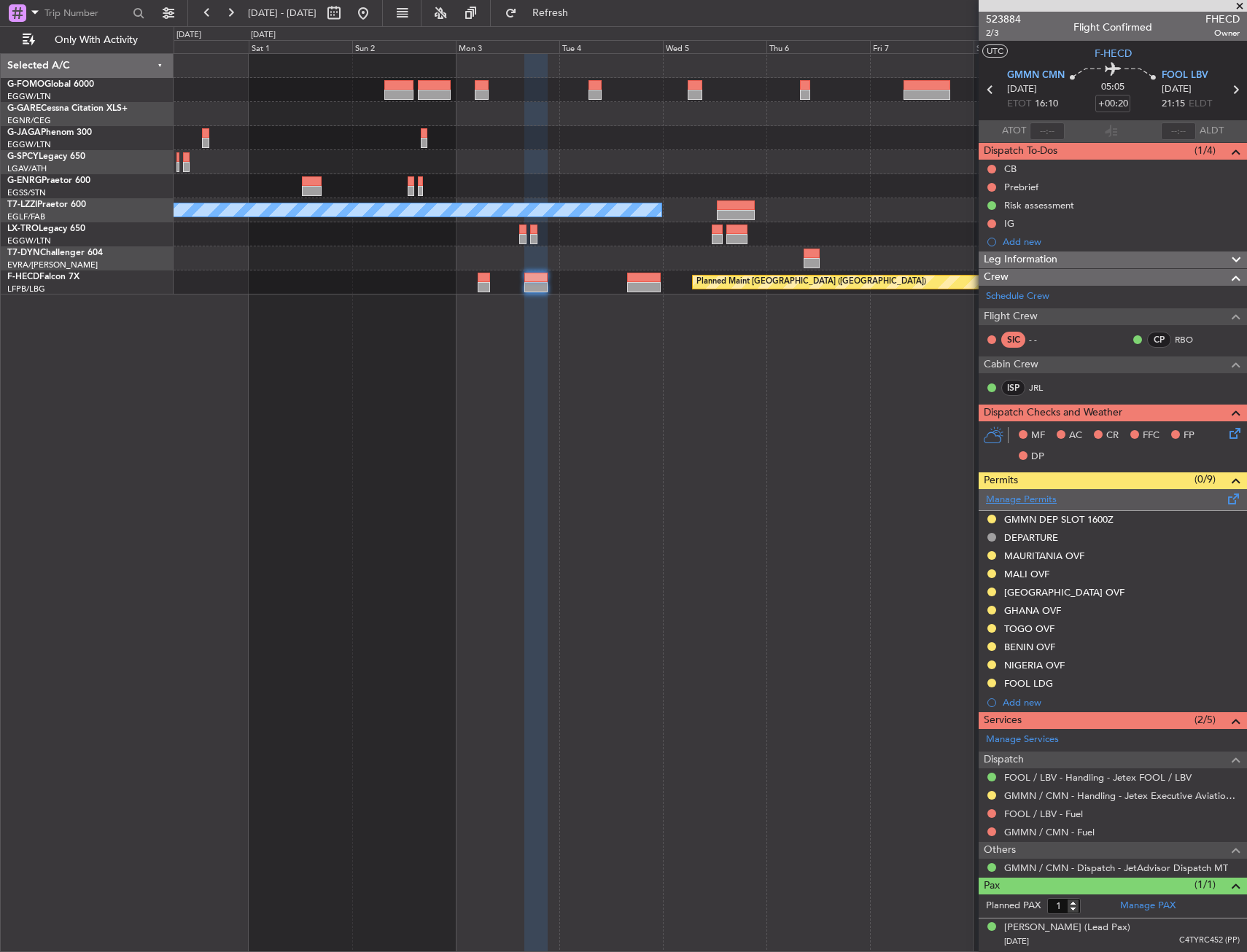
click at [1045, 496] on link "Manage Permits" at bounding box center [1020, 501] width 71 height 15
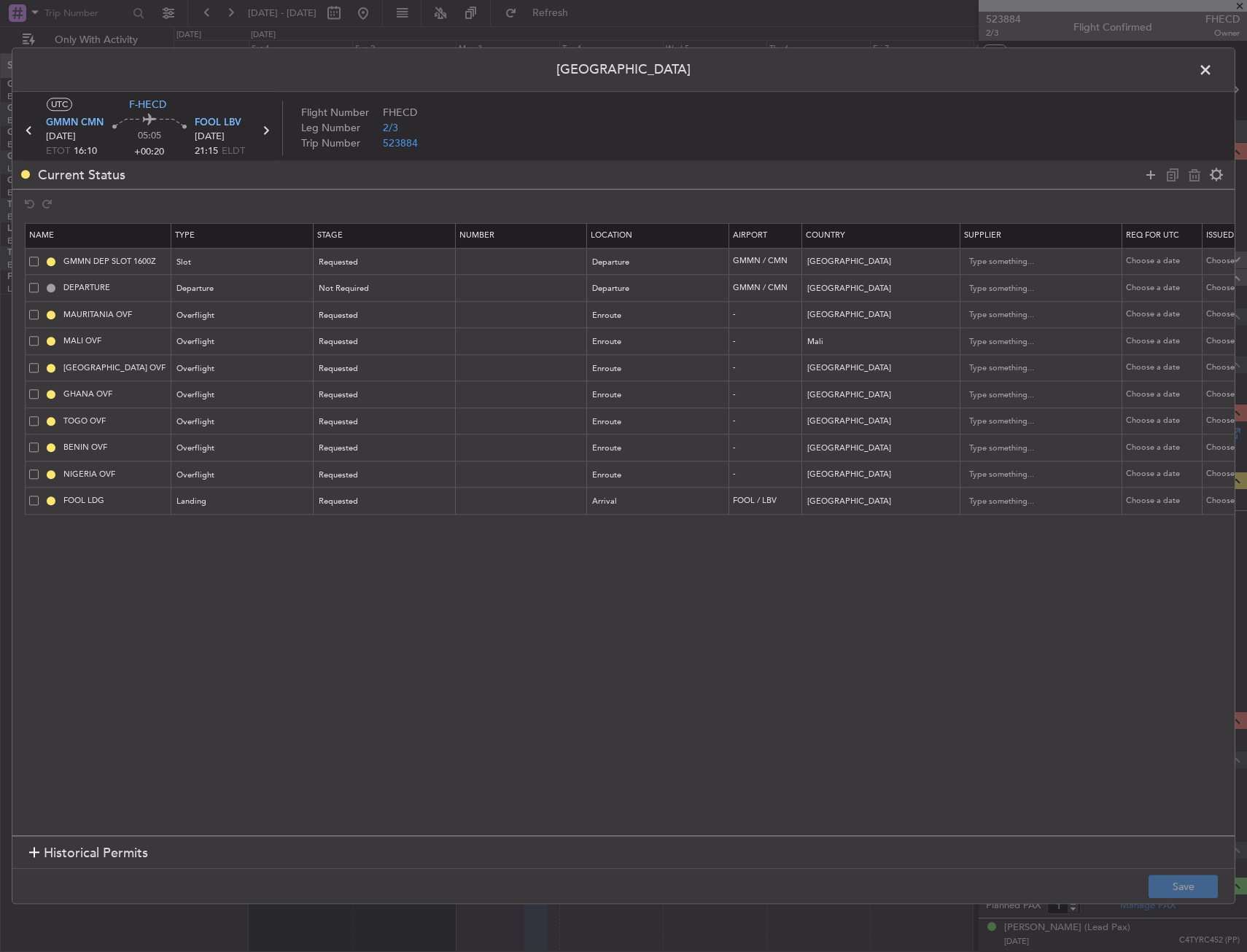
click at [34, 260] on span at bounding box center [33, 261] width 9 height 9
click at [39, 257] on input "checkbox" at bounding box center [39, 257] width 0 height 0
click at [1185, 177] on div at bounding box center [1183, 174] width 87 height 21
click at [1185, 177] on icon at bounding box center [1194, 175] width 17 height 17
type input "DEPARTURE"
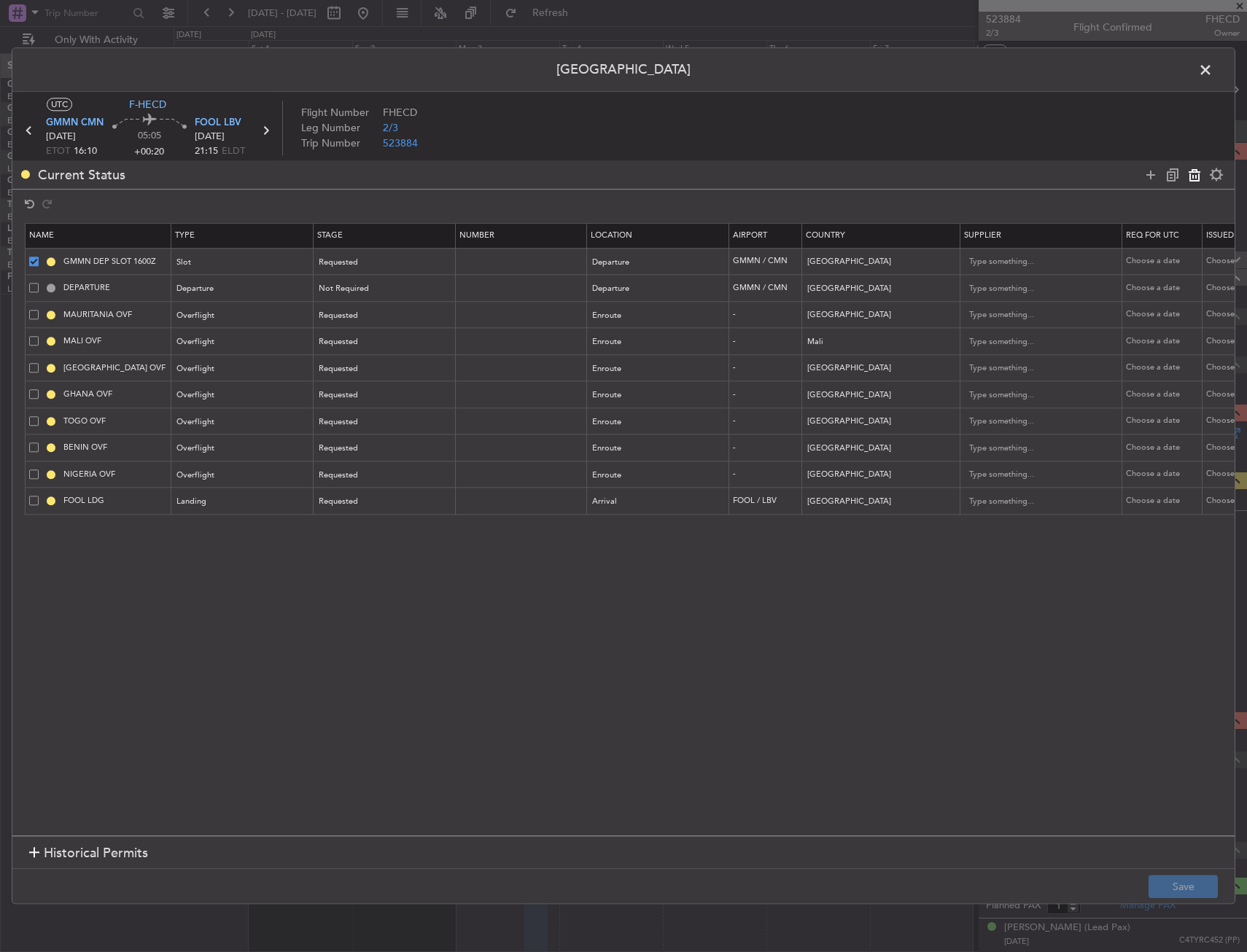
type input "MAURITANIA OVF"
type input "Mauritania"
type input "MALI OVF"
type input "Mali"
type input "BURKINA FASO OVF"
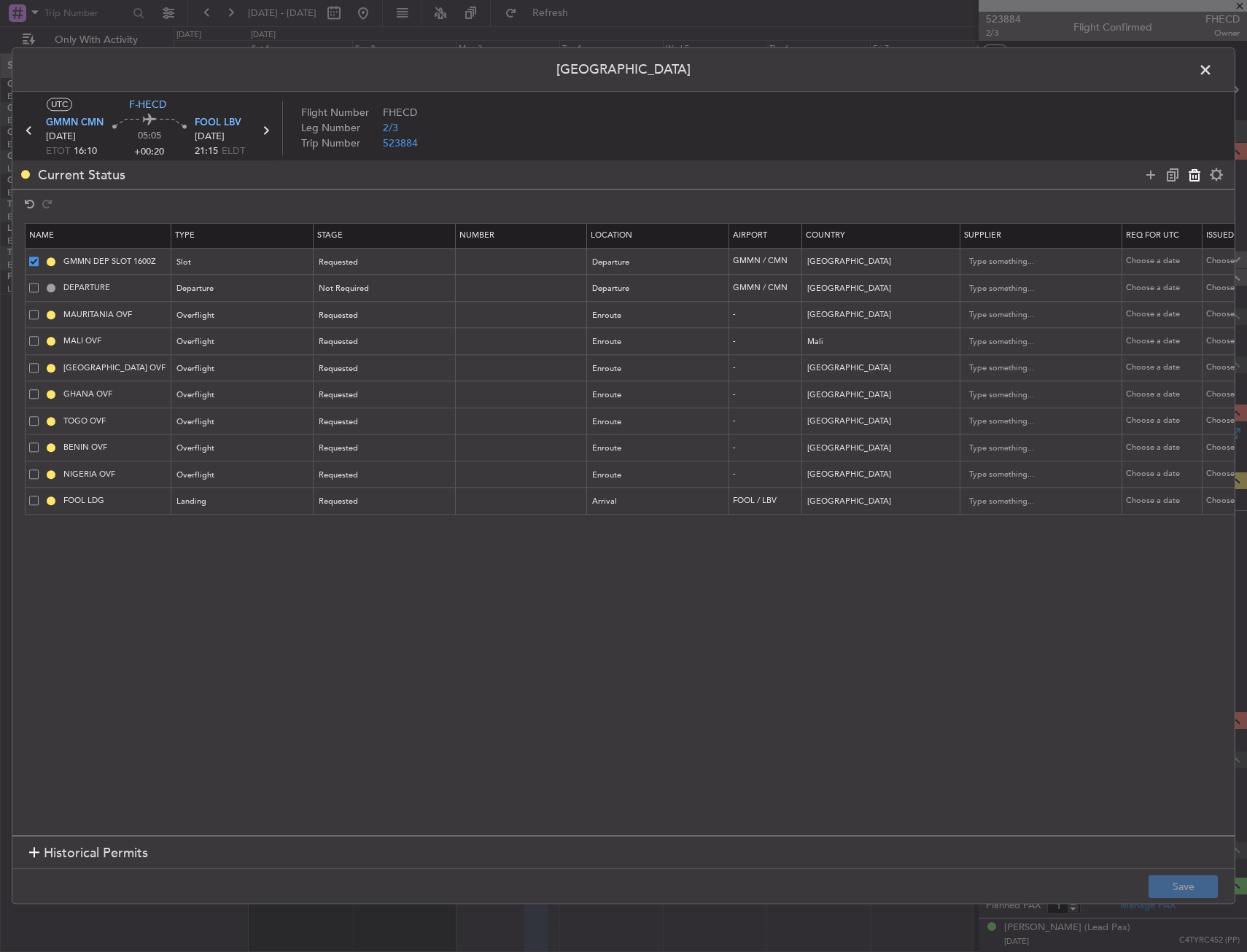
type input "Burkina Faso"
type input "GHANA OVF"
type input "Ghana"
type input "TOGO OVF"
type input "Togo"
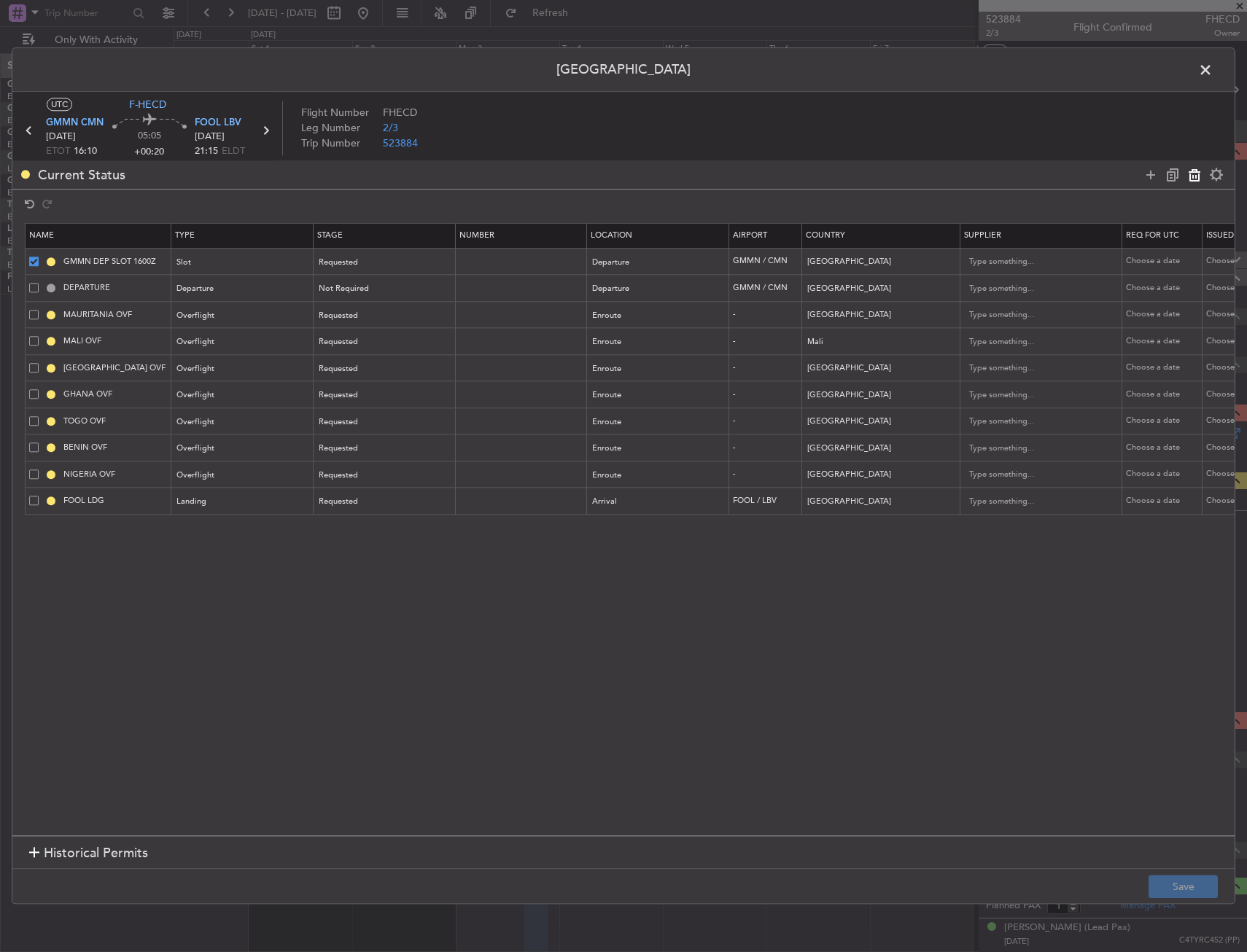
type input "BENIN OVF"
type input "Benin"
type input "NIGERIA OVF"
type input "Nigeria"
type input "FOOL LDG"
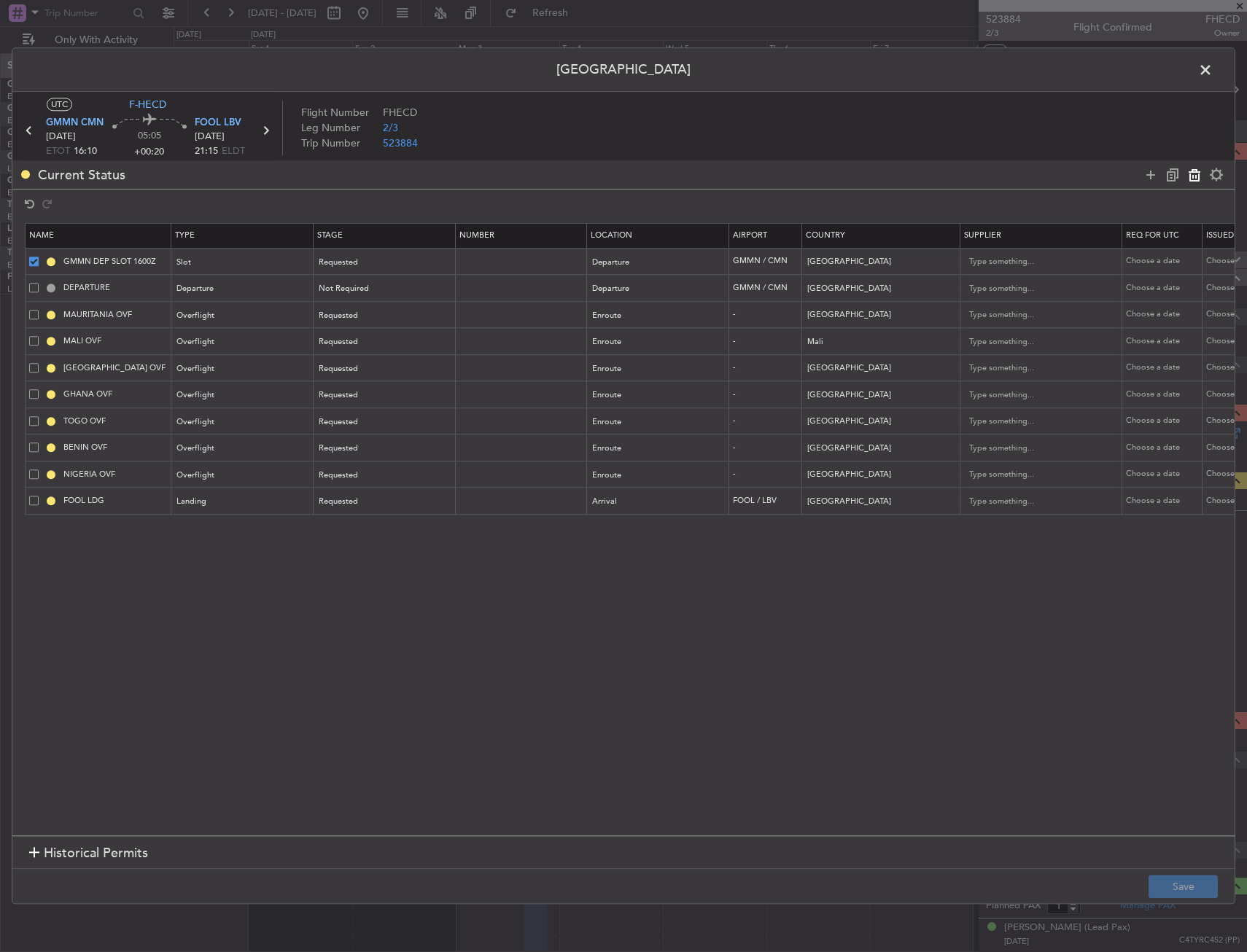
type input "Gabon"
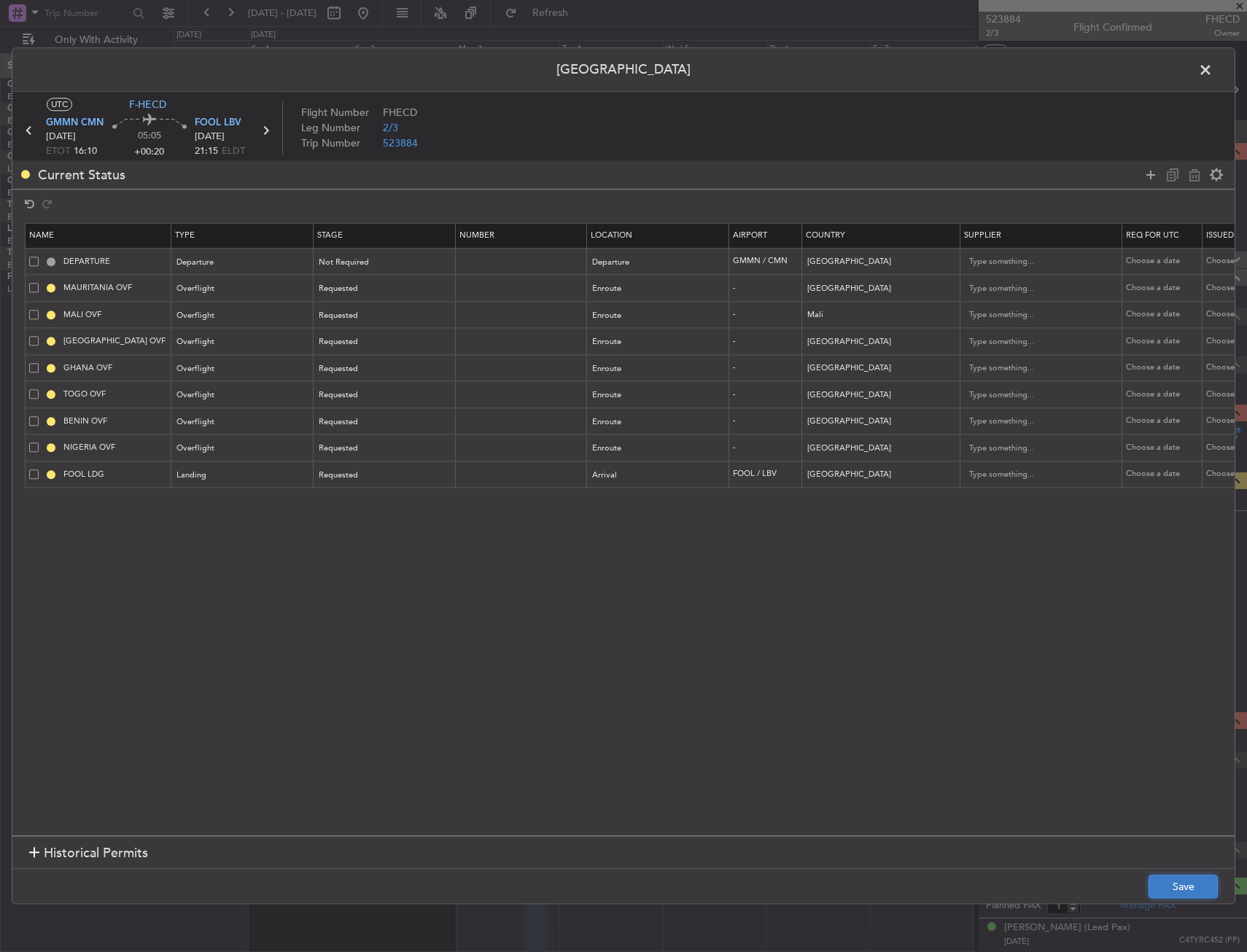
click at [1178, 887] on button "Save" at bounding box center [1183, 887] width 69 height 23
click at [1213, 67] on span at bounding box center [1213, 73] width 0 height 29
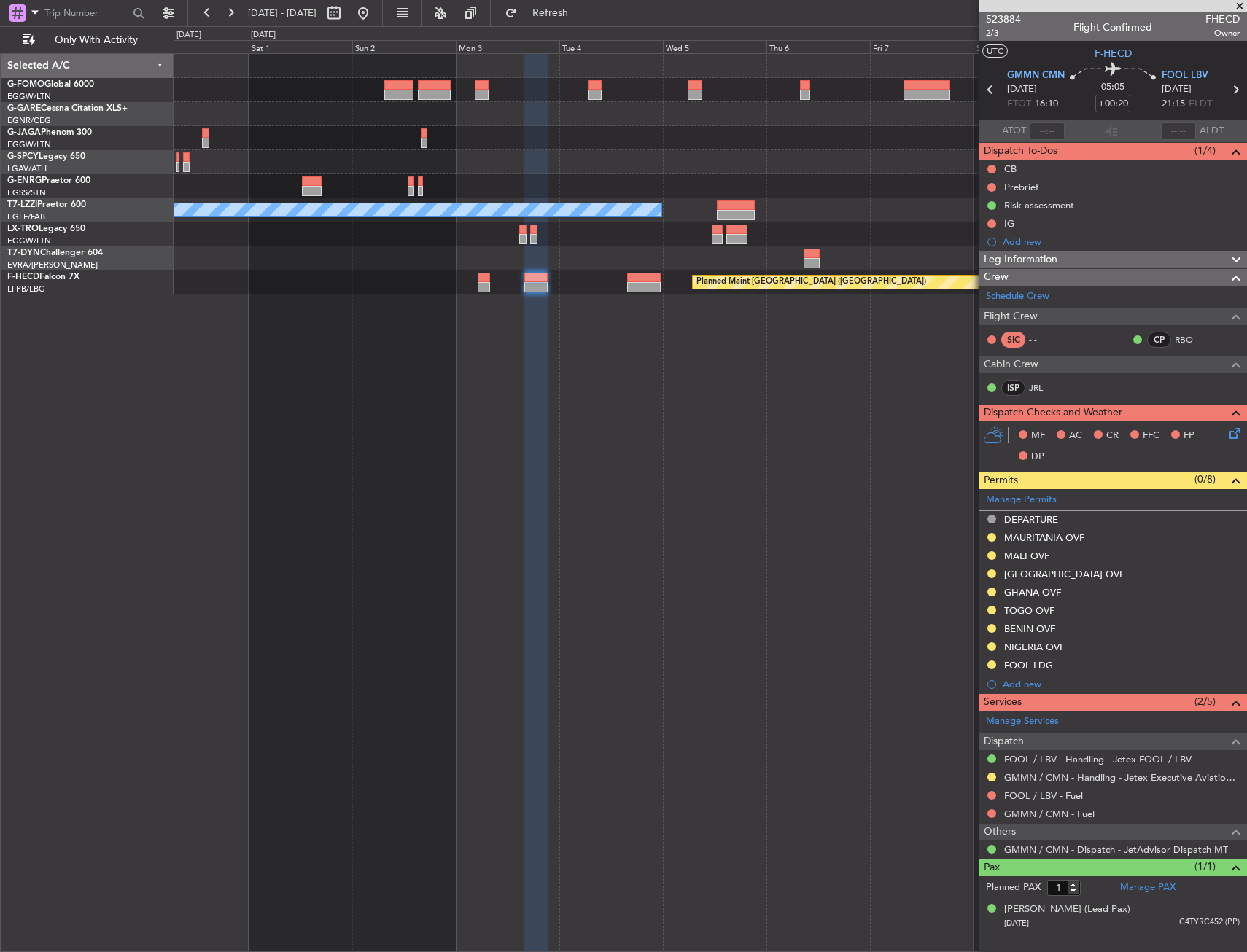
click at [1246, 266] on html "31 Oct 2025 - 10 Nov 2025 Refresh Quick Links Only With Activity A/C Unavailabl…" at bounding box center [623, 476] width 1247 height 952
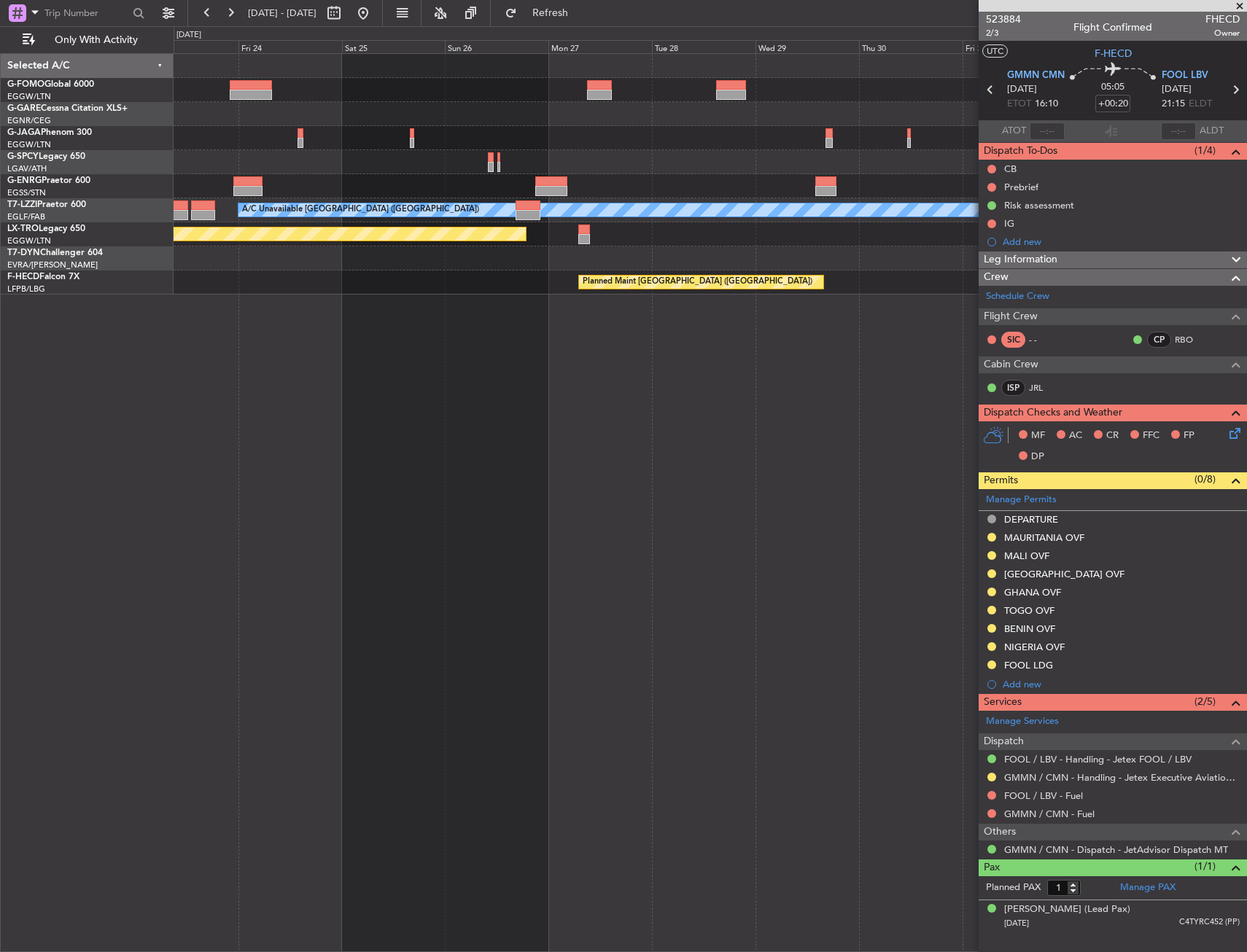
click at [1246, 297] on html "31 Oct 2025 - 10 Nov 2025 Refresh Quick Links Only With Activity A/C Unavailabl…" at bounding box center [623, 476] width 1247 height 952
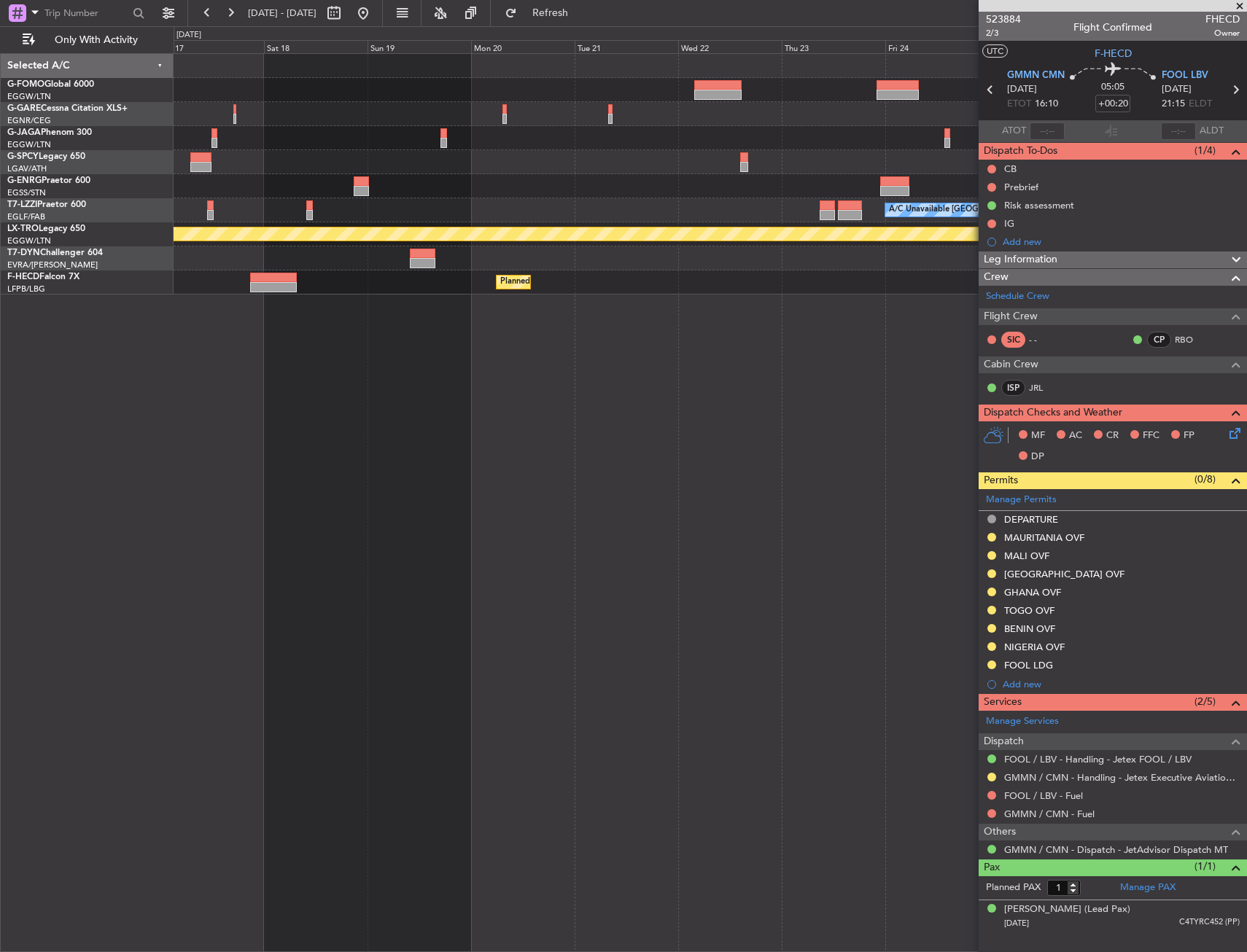
click at [1006, 338] on fb-app "31 Oct 2025 - 10 Nov 2025 Refresh Quick Links Only With Activity A/C Unavailabl…" at bounding box center [623, 481] width 1247 height 941
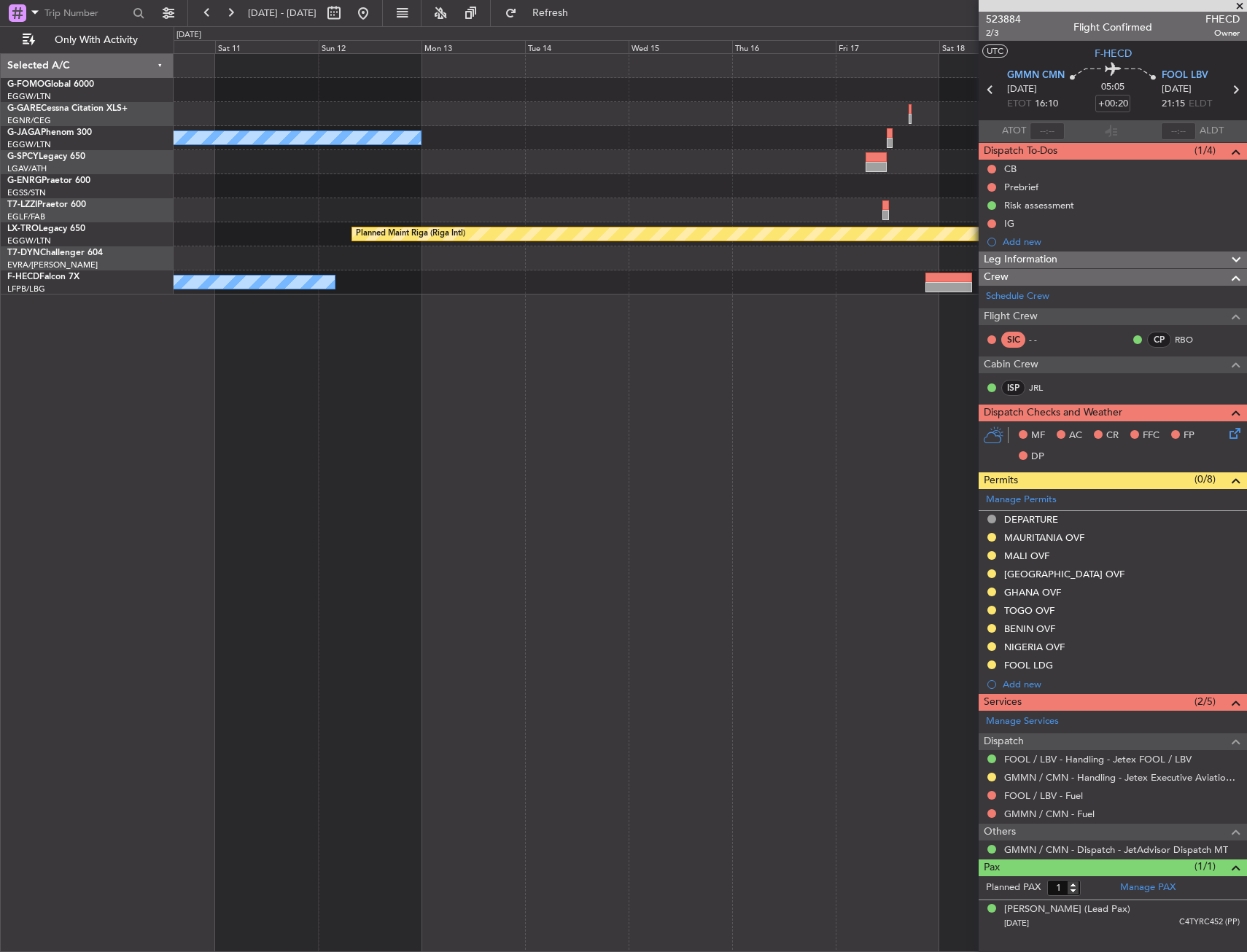
click at [1016, 375] on fb-app "31 Oct 2025 - 10 Nov 2025 Refresh Quick Links Only With Activity No Crew Planne…" at bounding box center [623, 481] width 1247 height 941
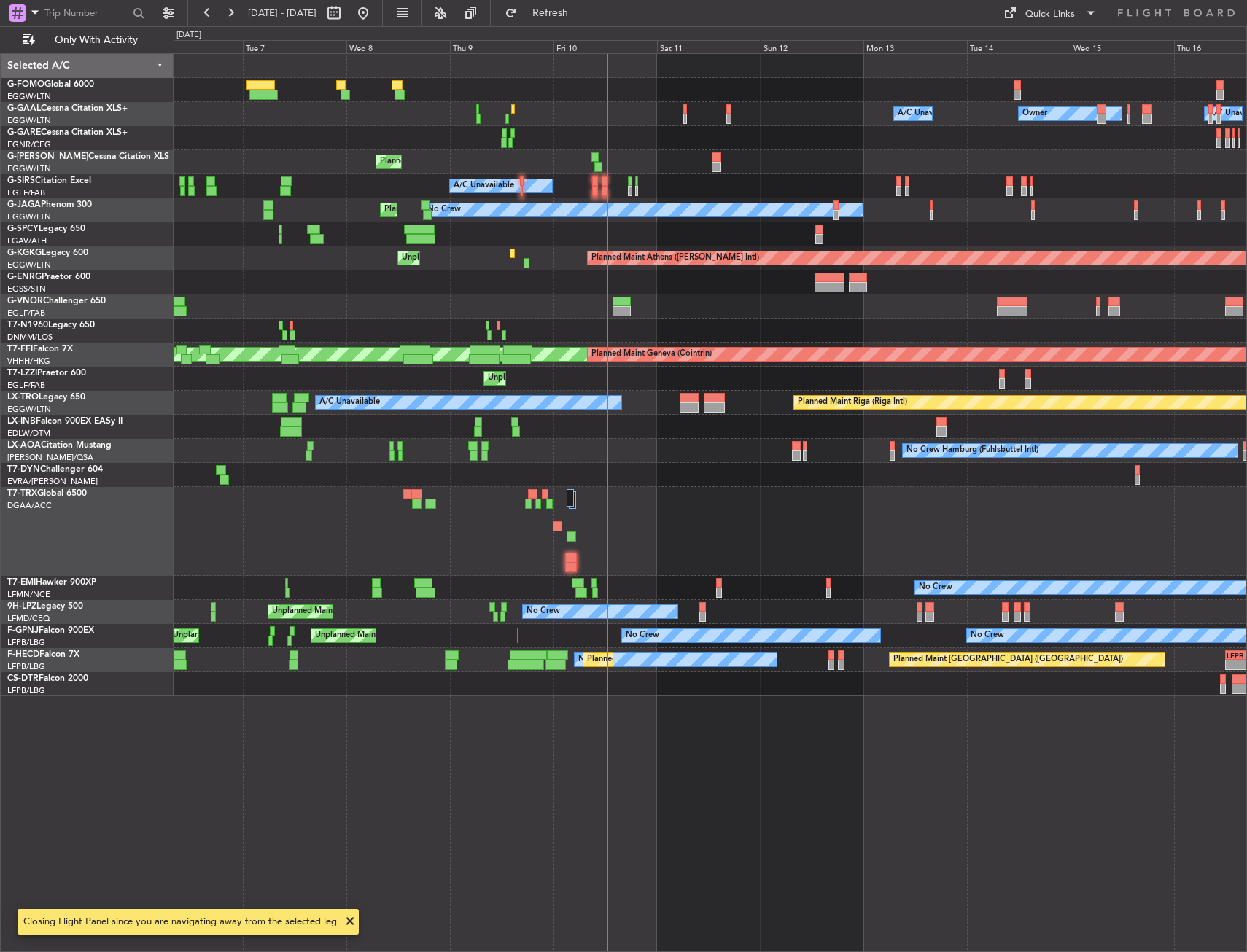
click at [197, 791] on div "Owner Owner A/C Unavailable A/C Unavailable Owner Planned Maint London (Luton) …" at bounding box center [710, 502] width 1073 height 899
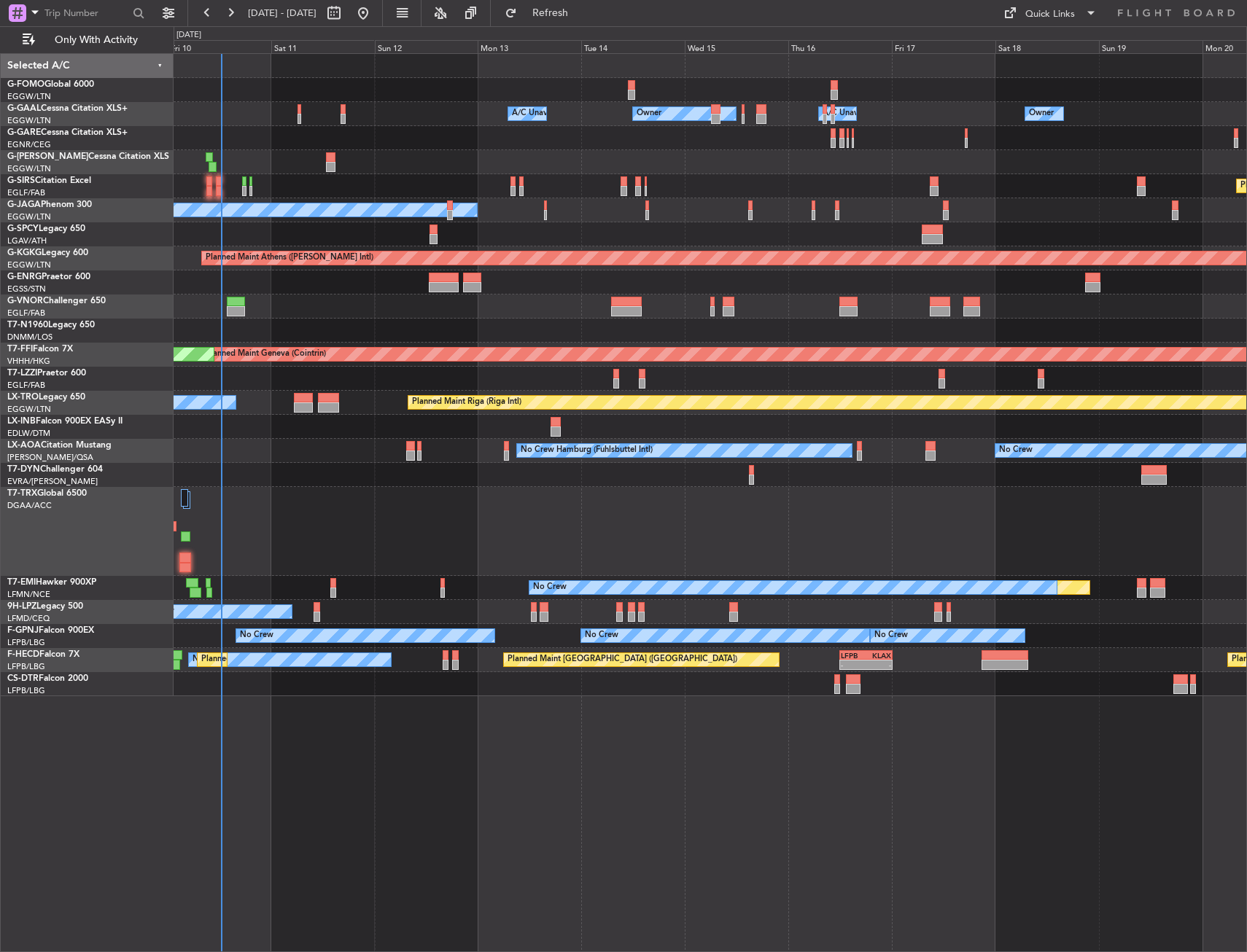
click at [466, 735] on div "Owner Owner A/C Unavailable A/C Unavailable Owner Planned Maint London (Luton) …" at bounding box center [710, 502] width 1073 height 899
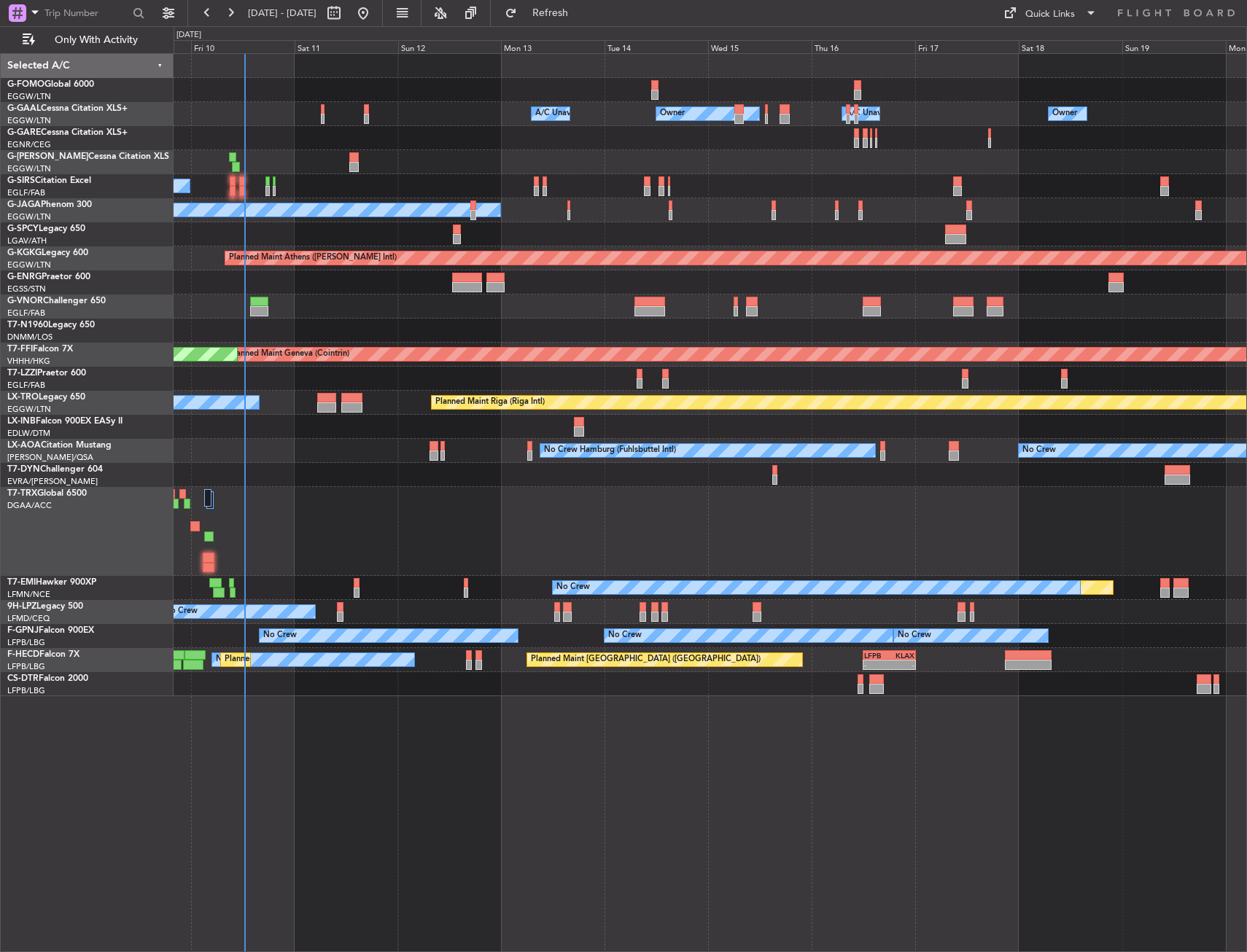
click at [481, 734] on div "Owner Owner A/C Unavailable A/C Unavailable Owner Planned Maint London (Luton) …" at bounding box center [710, 502] width 1073 height 899
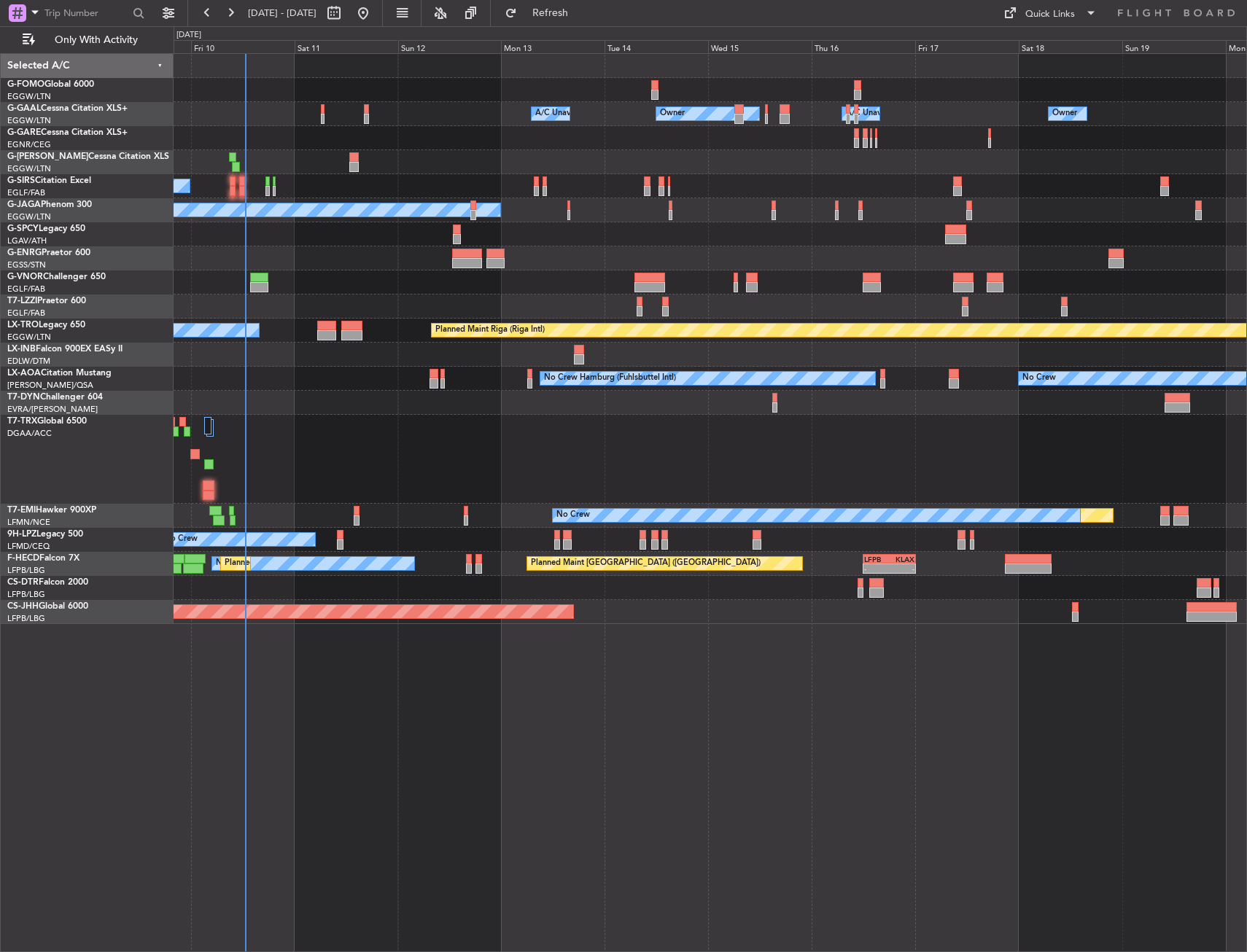
click at [606, 227] on div at bounding box center [710, 234] width 1073 height 24
click at [322, 487] on div at bounding box center [710, 459] width 1073 height 89
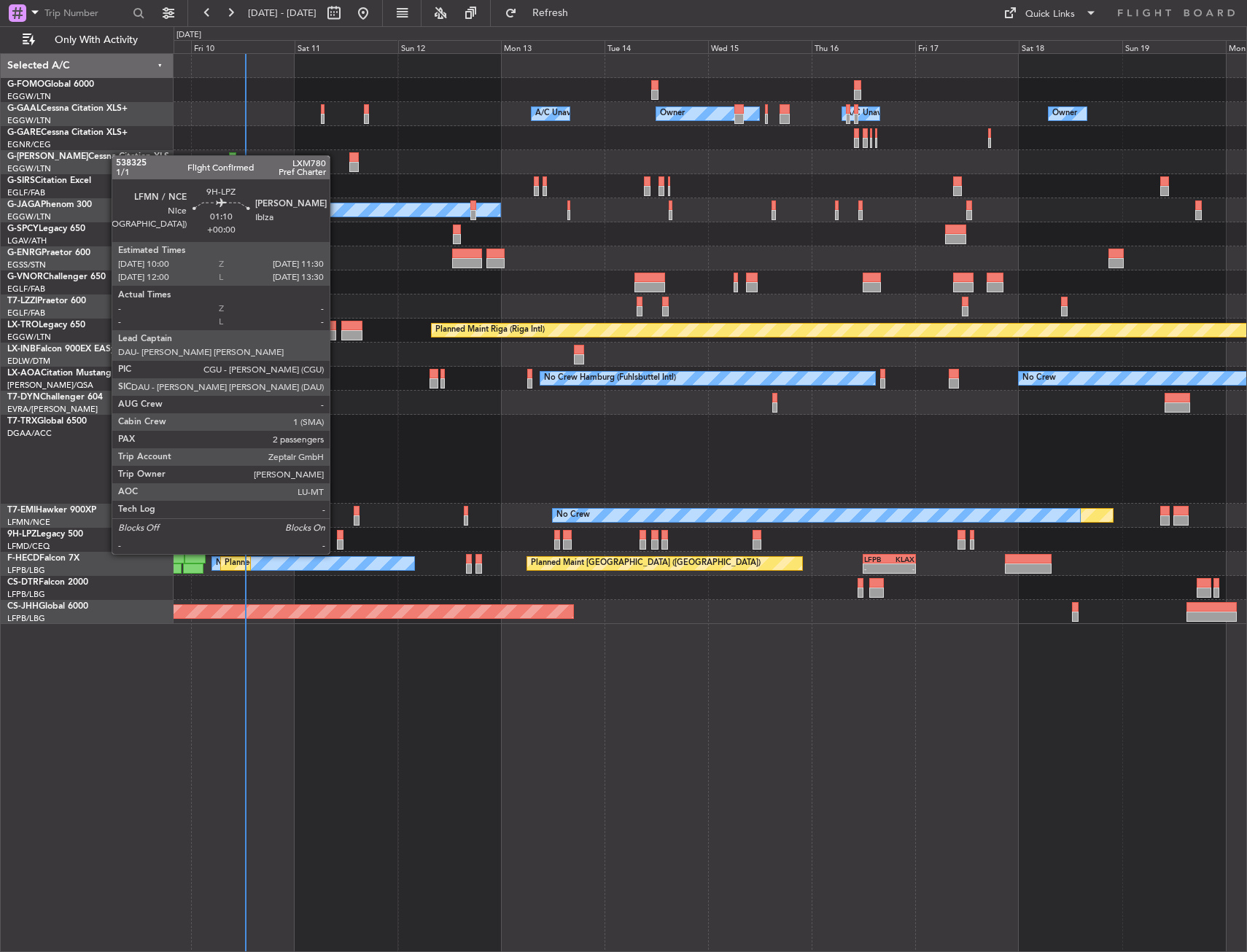
click at [337, 540] on div at bounding box center [340, 545] width 7 height 10
click at [341, 538] on div at bounding box center [340, 535] width 7 height 10
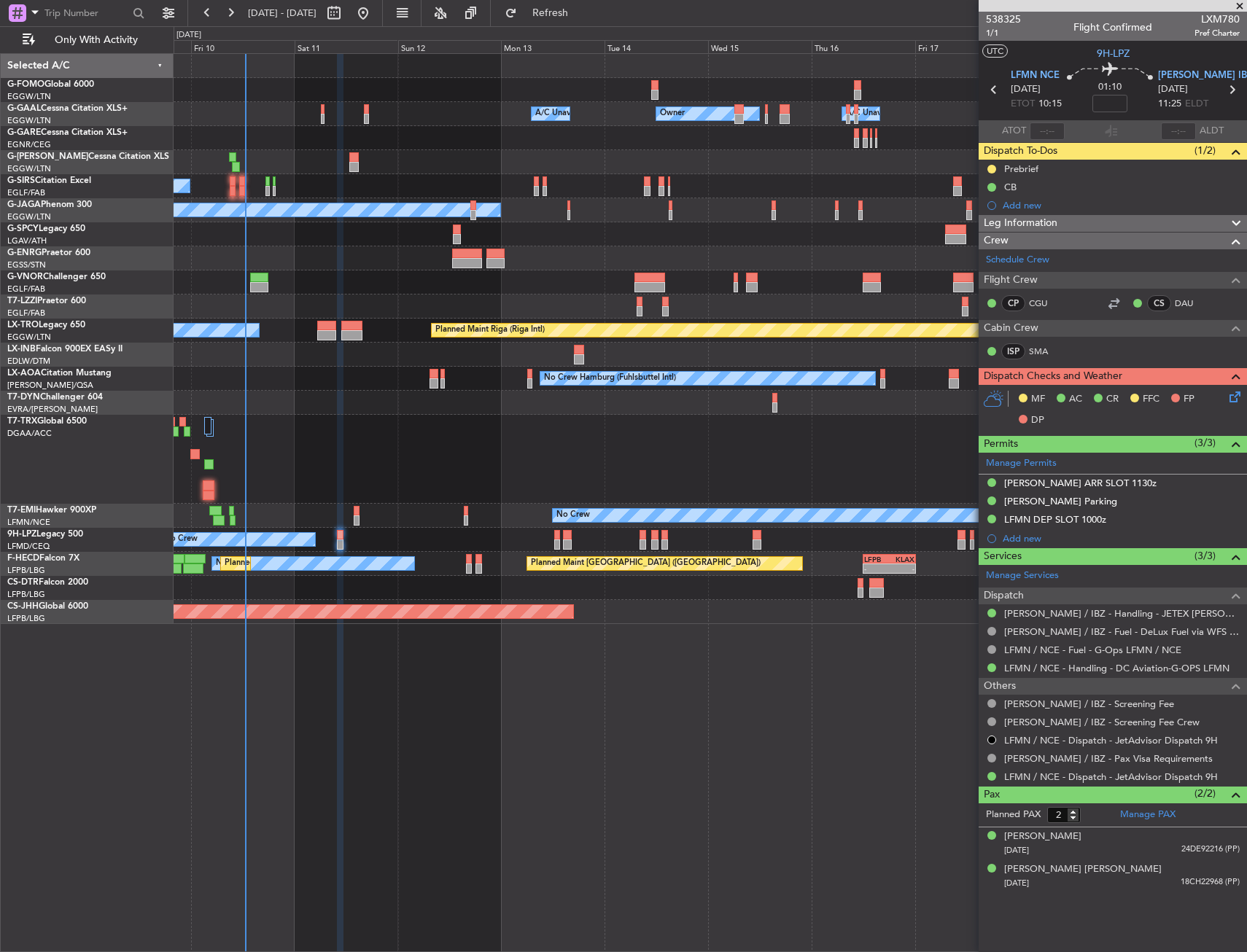
click at [265, 180] on div "A/C Unavailable Planned Maint Oxford (Kidlington)" at bounding box center [710, 186] width 1073 height 24
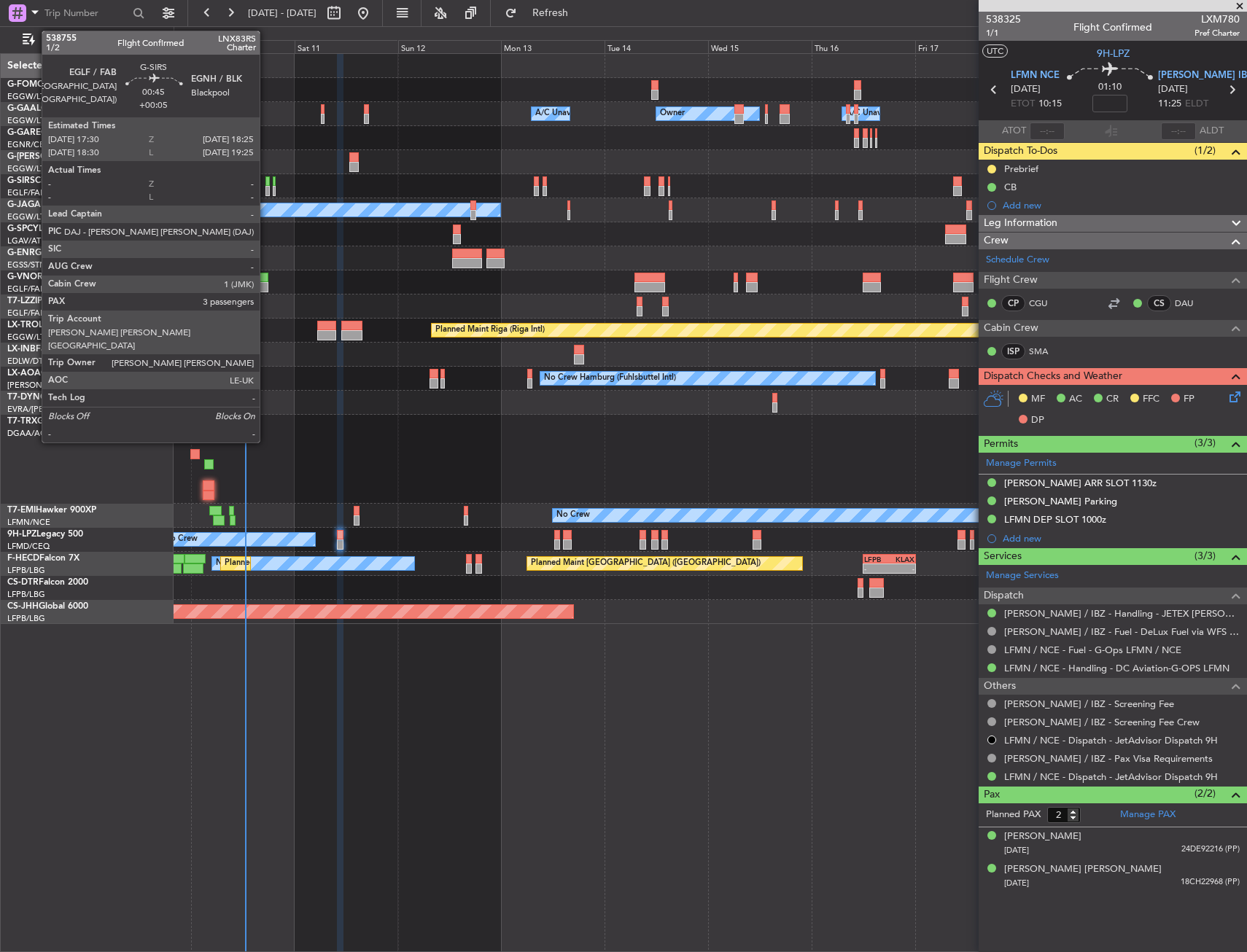
click at [266, 182] on div at bounding box center [267, 182] width 4 height 10
click at [266, 190] on div at bounding box center [267, 191] width 4 height 10
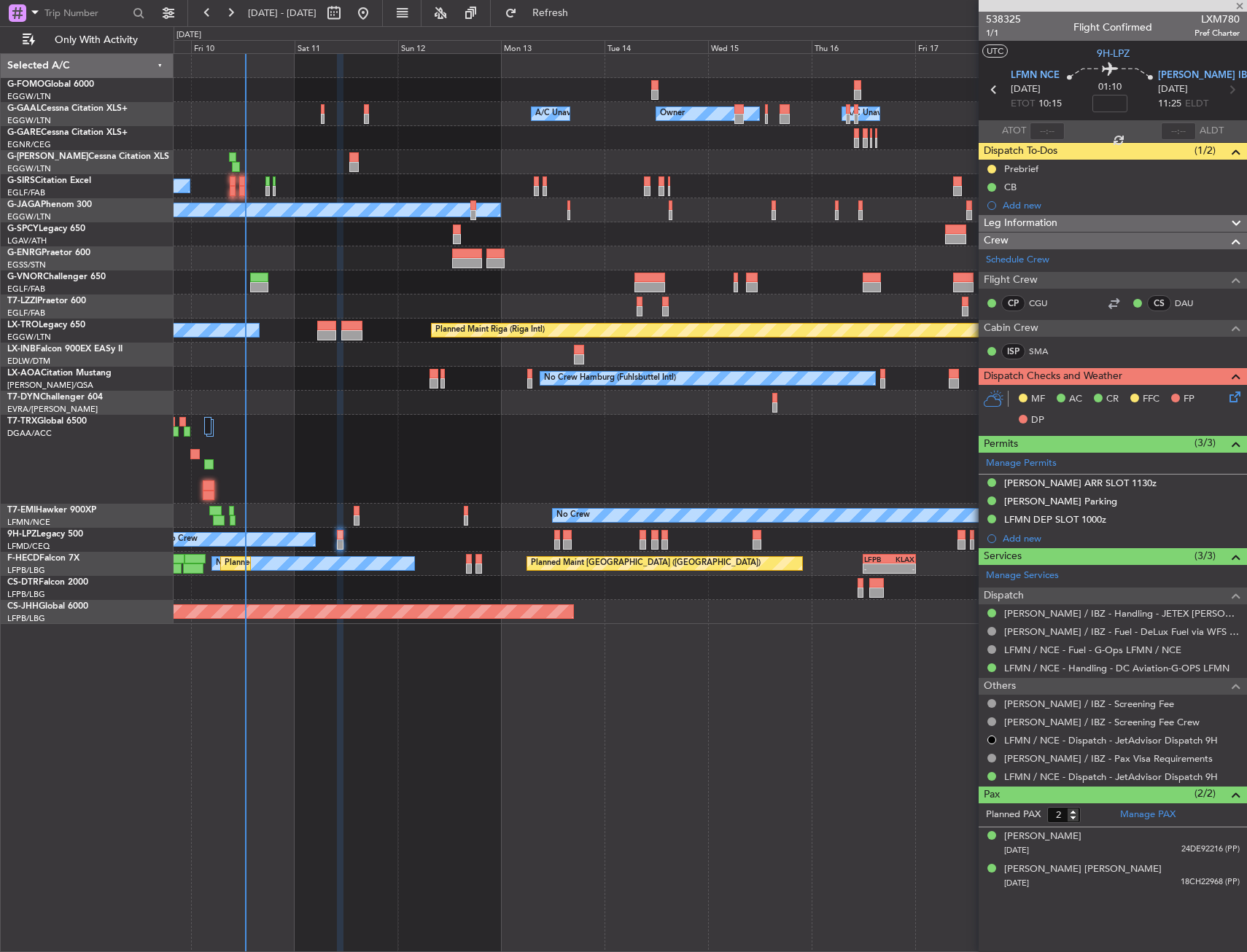
type input "+00:05"
type input "3"
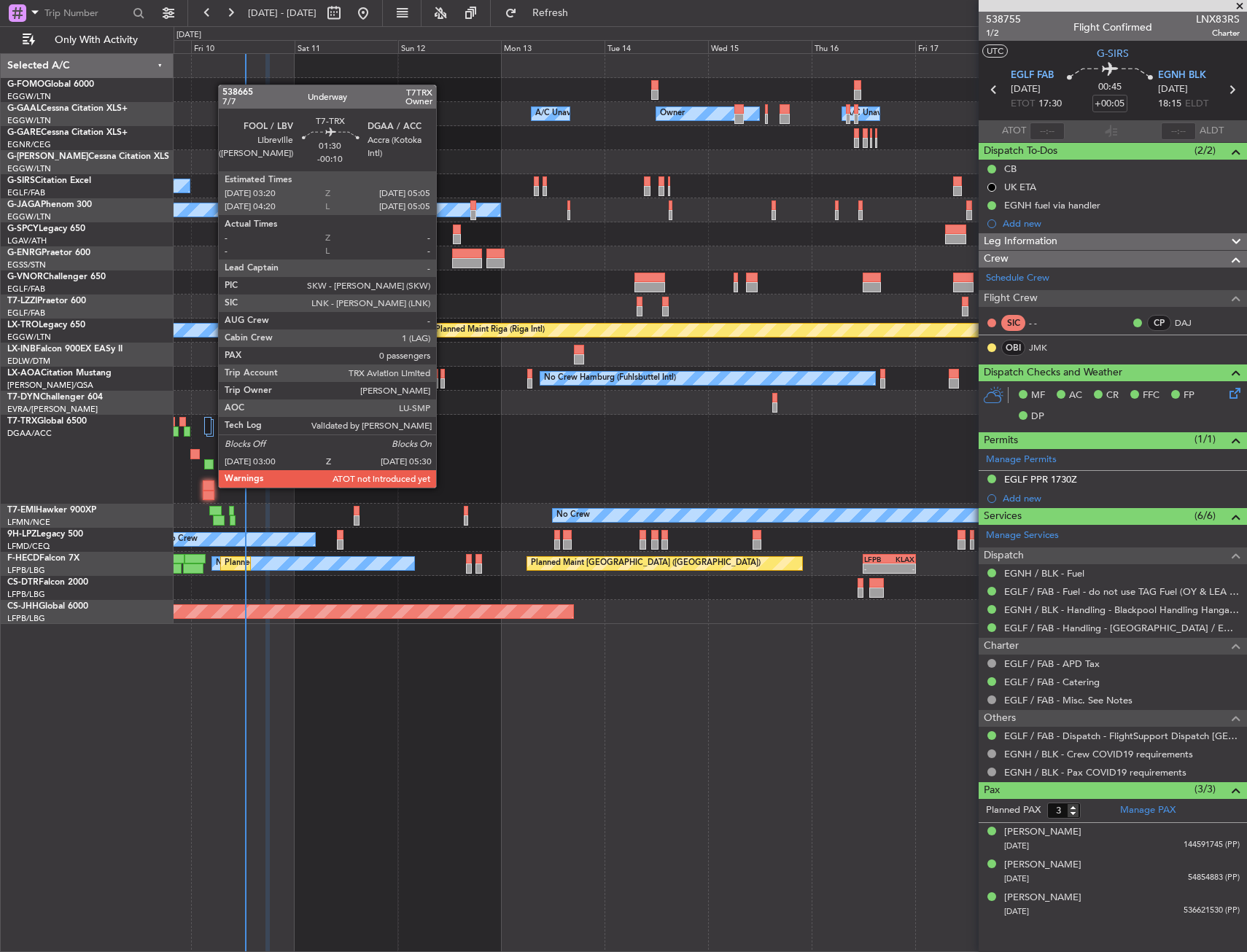
click at [211, 486] on div at bounding box center [207, 486] width 11 height 10
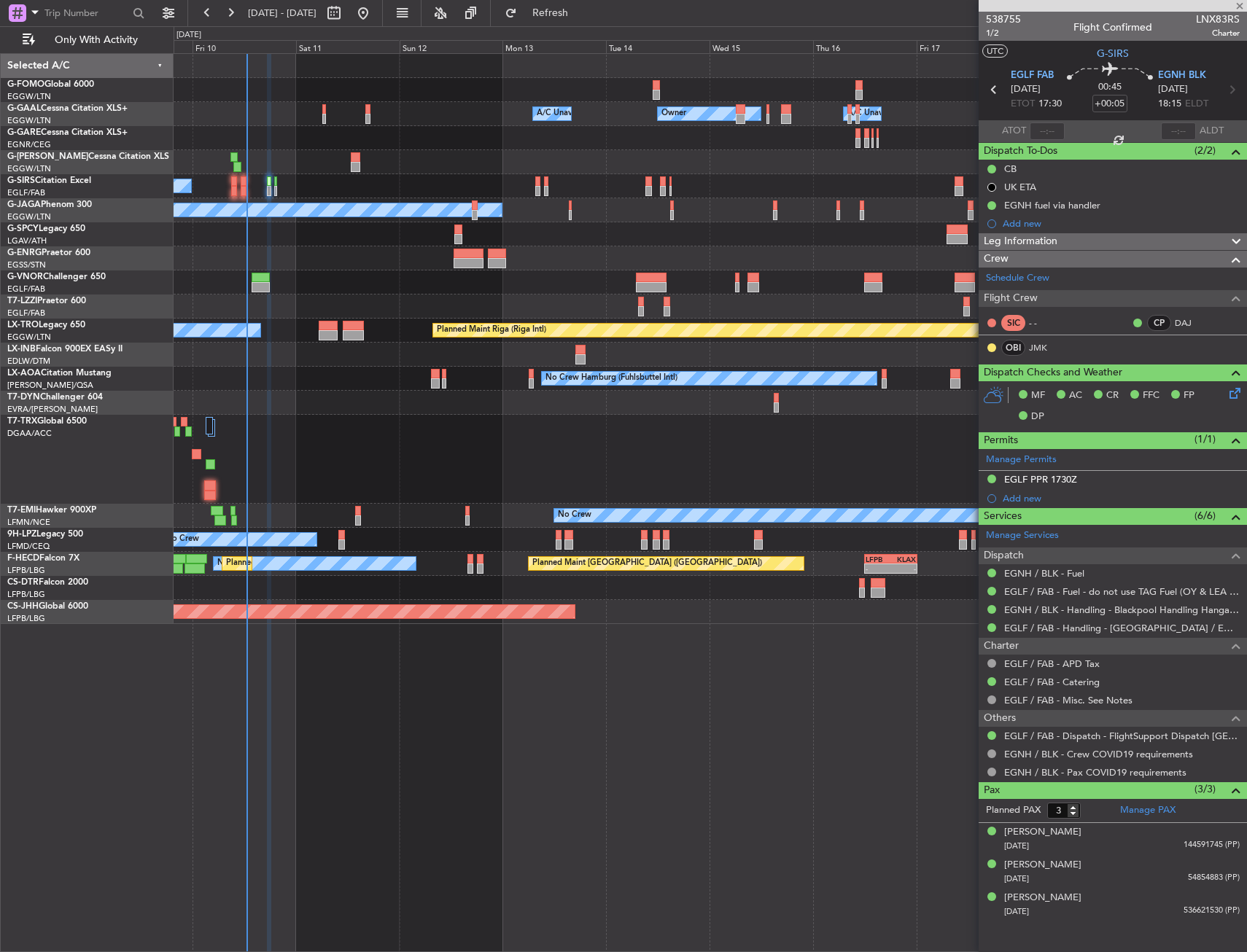
click at [287, 482] on div at bounding box center [710, 459] width 1073 height 89
type input "-00:10"
type input "0"
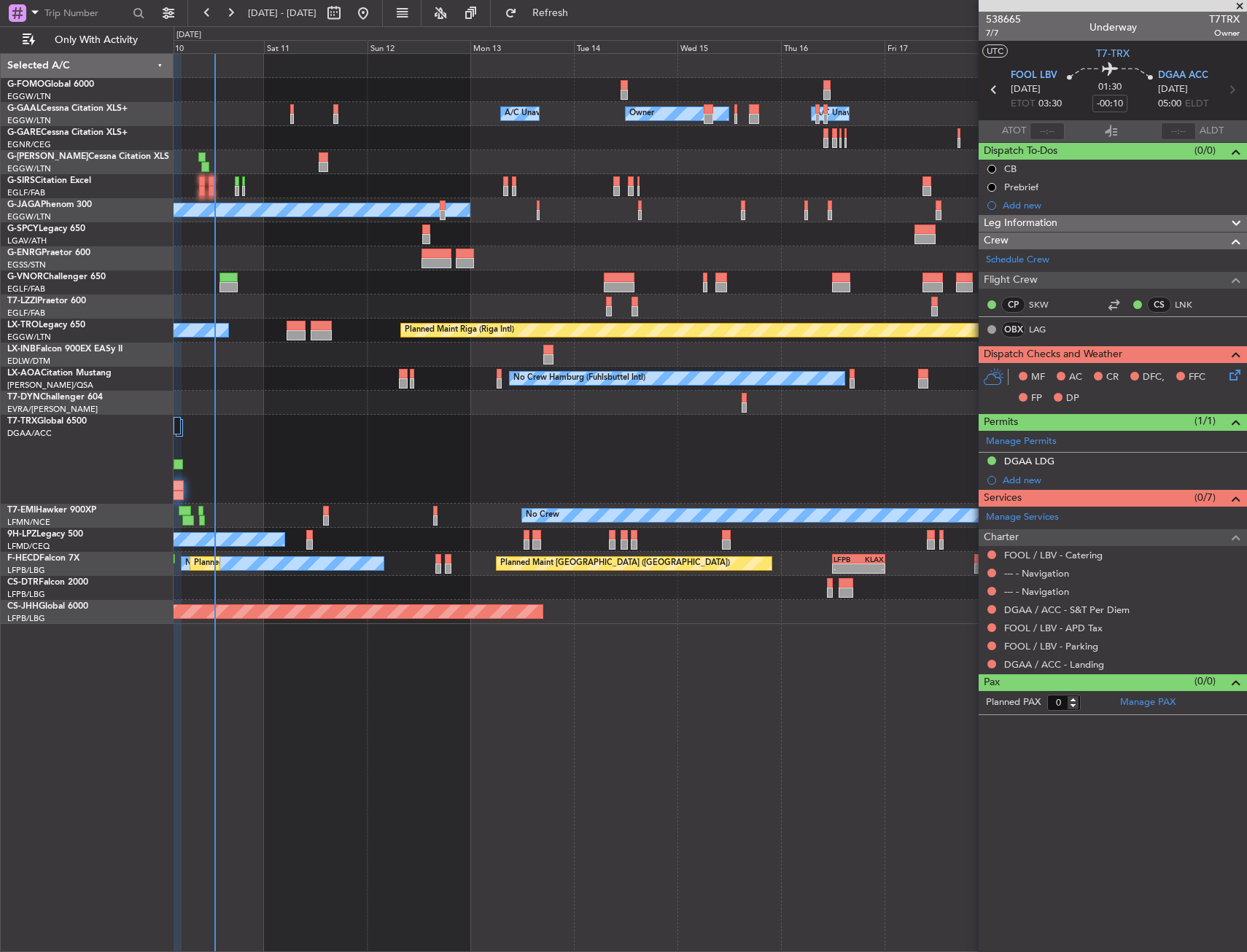
click at [249, 466] on div at bounding box center [710, 459] width 1073 height 89
click at [581, 18] on span "Refresh" at bounding box center [551, 13] width 62 height 10
click at [586, 2] on button "Refresh" at bounding box center [541, 13] width 87 height 23
click at [743, 750] on div "Owner Owner A/C Unavailable A/C Unavailable Planned Maint [GEOGRAPHIC_DATA] ([G…" at bounding box center [710, 502] width 1073 height 899
click at [523, 891] on div "Owner Owner A/C Unavailable A/C Unavailable Planned Maint [GEOGRAPHIC_DATA] ([G…" at bounding box center [710, 502] width 1073 height 899
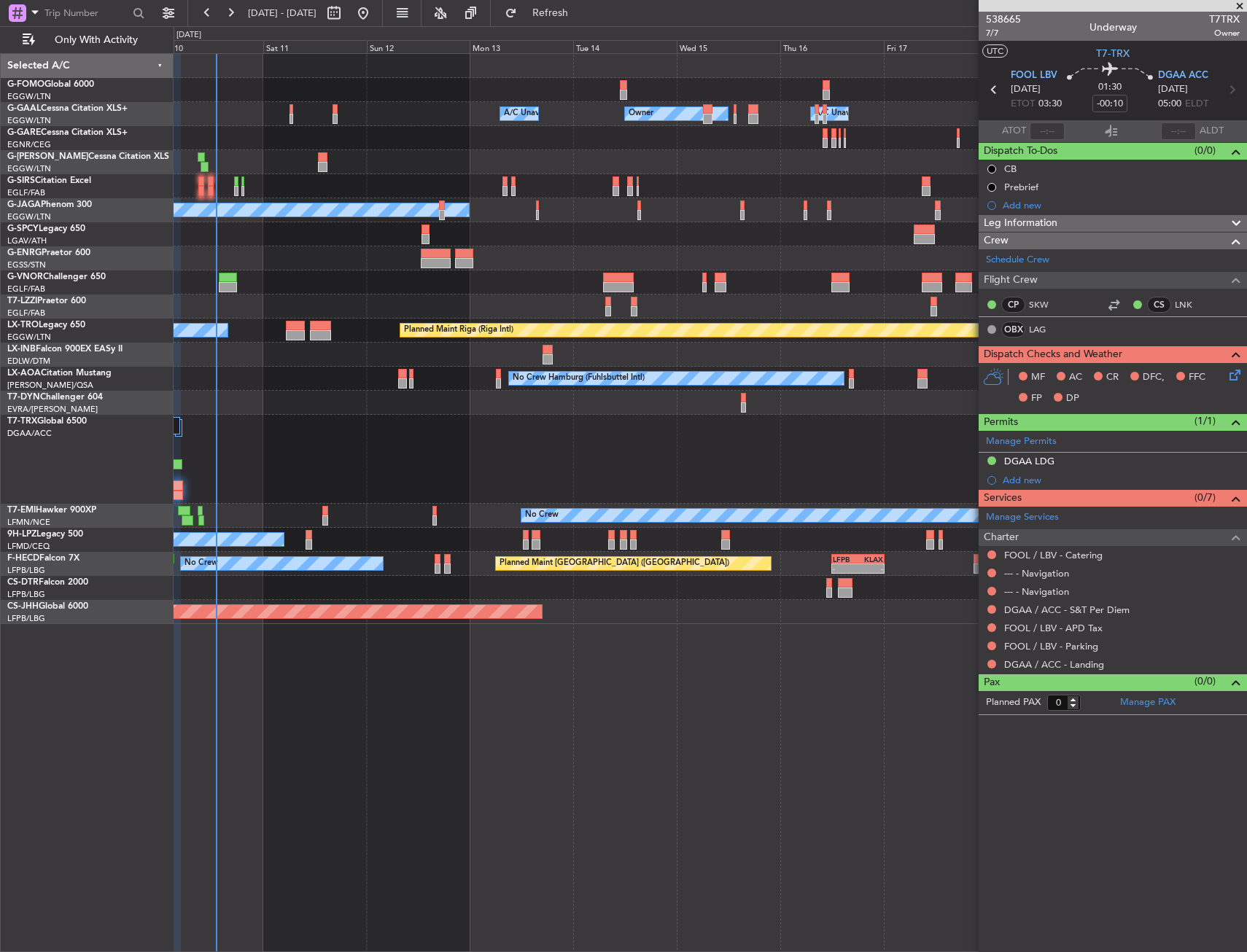
drag, startPoint x: 388, startPoint y: 180, endPoint x: 381, endPoint y: 145, distance: 35.7
click at [360, 119] on div "Owner Owner A/C Unavailable A/C Unavailable" at bounding box center [710, 114] width 1073 height 24
click at [370, 422] on div "Owner Owner A/C Unavailable A/C Unavailable Planned Maint [GEOGRAPHIC_DATA] ([G…" at bounding box center [710, 339] width 1073 height 570
